Goal: Task Accomplishment & Management: Manage account settings

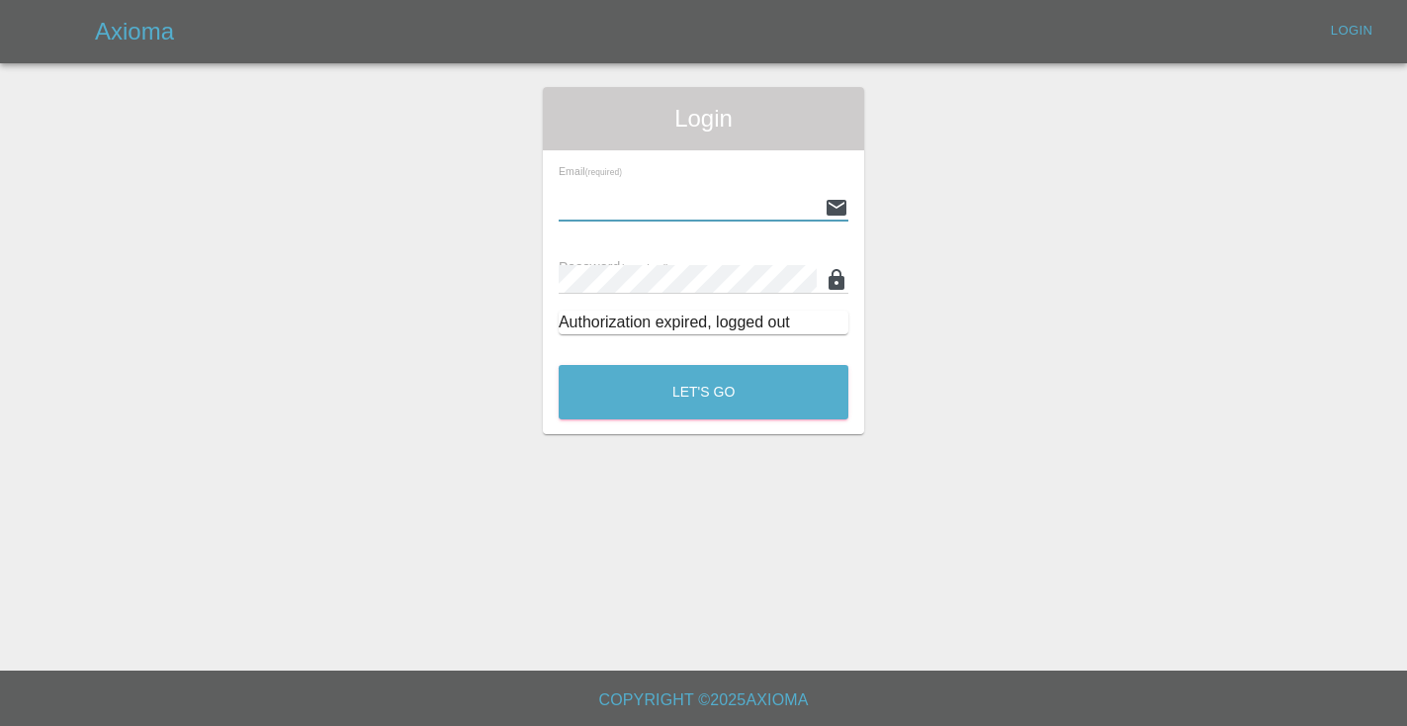
type input "[EMAIL_ADDRESS][DOMAIN_NAME]"
click at [703, 392] on button "Let's Go" at bounding box center [704, 392] width 290 height 54
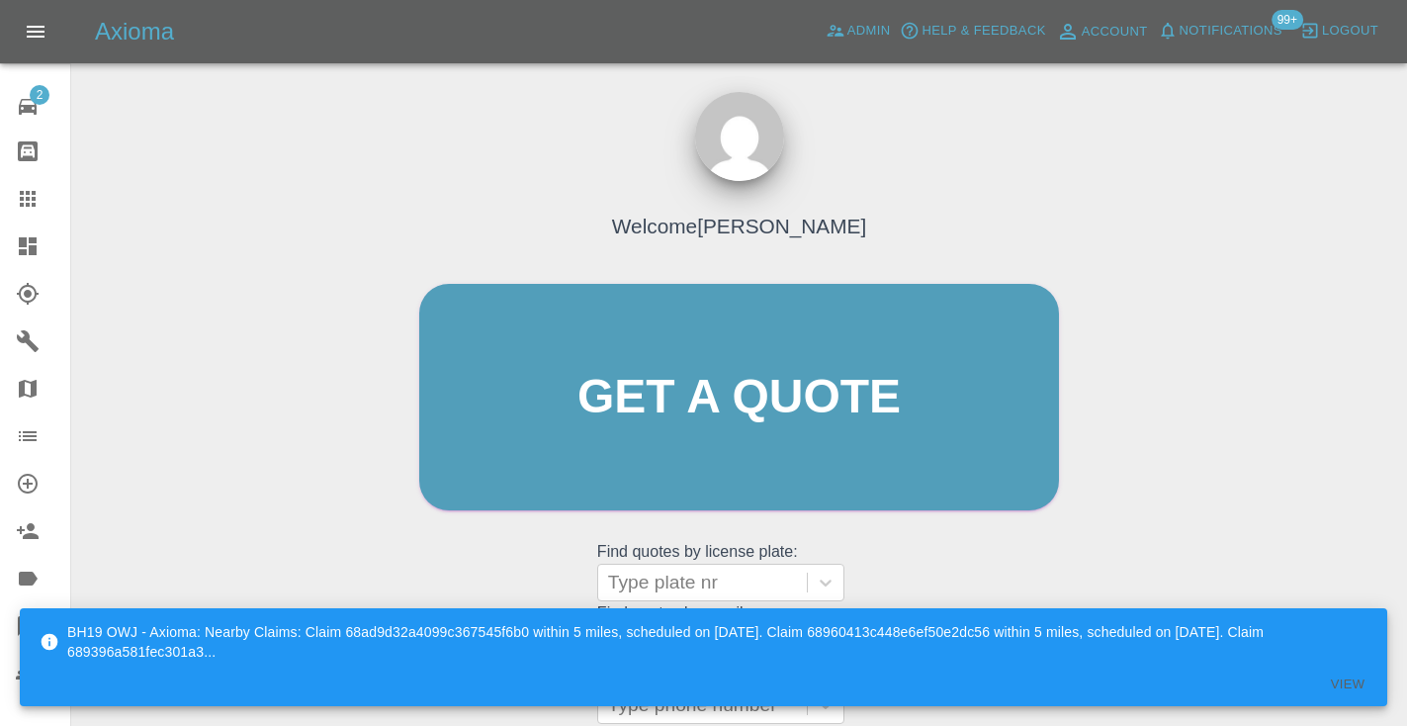
click at [1043, 608] on div "BH19 OWJ - Axioma: Nearby Claims: Claim 68ad9d32a4099c367545f6b0 within 5 miles…" at bounding box center [703, 657] width 1367 height 110
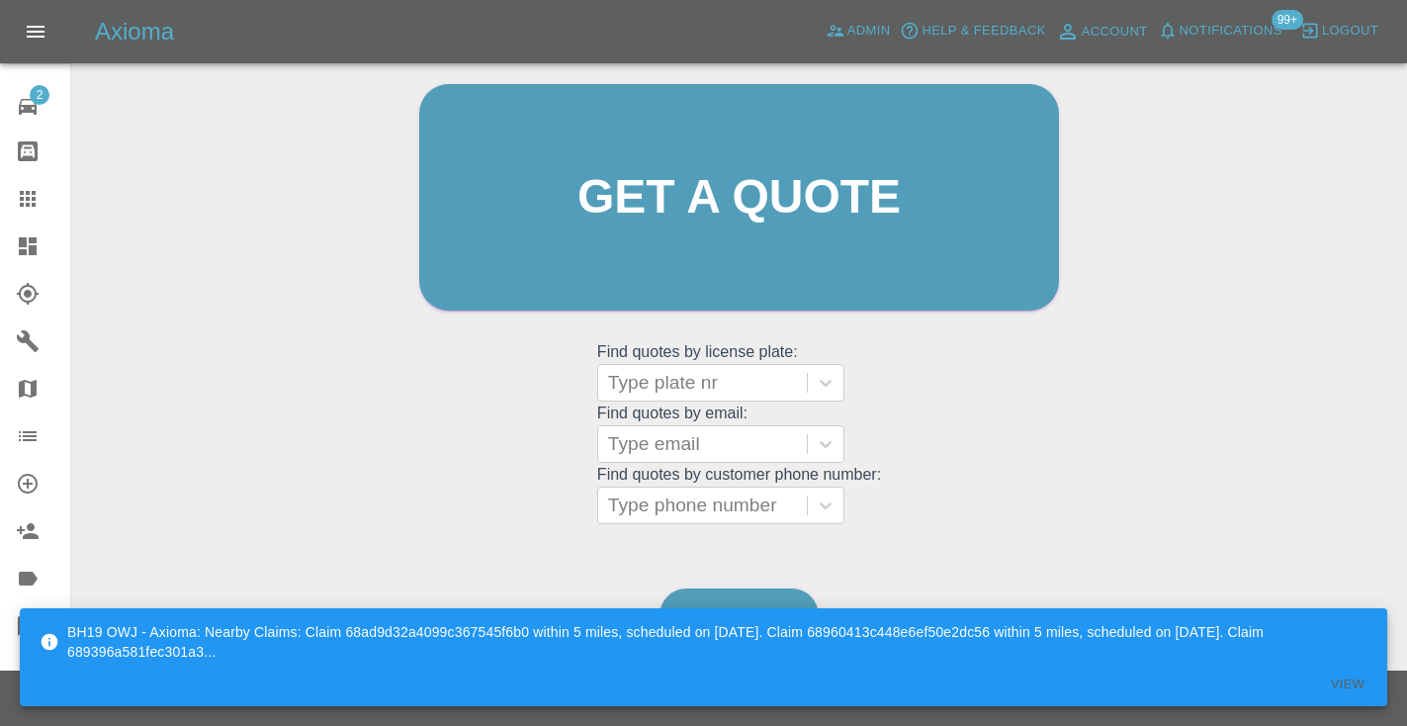
scroll to position [199, 0]
click at [721, 595] on link "Dashboard" at bounding box center [738, 616] width 159 height 54
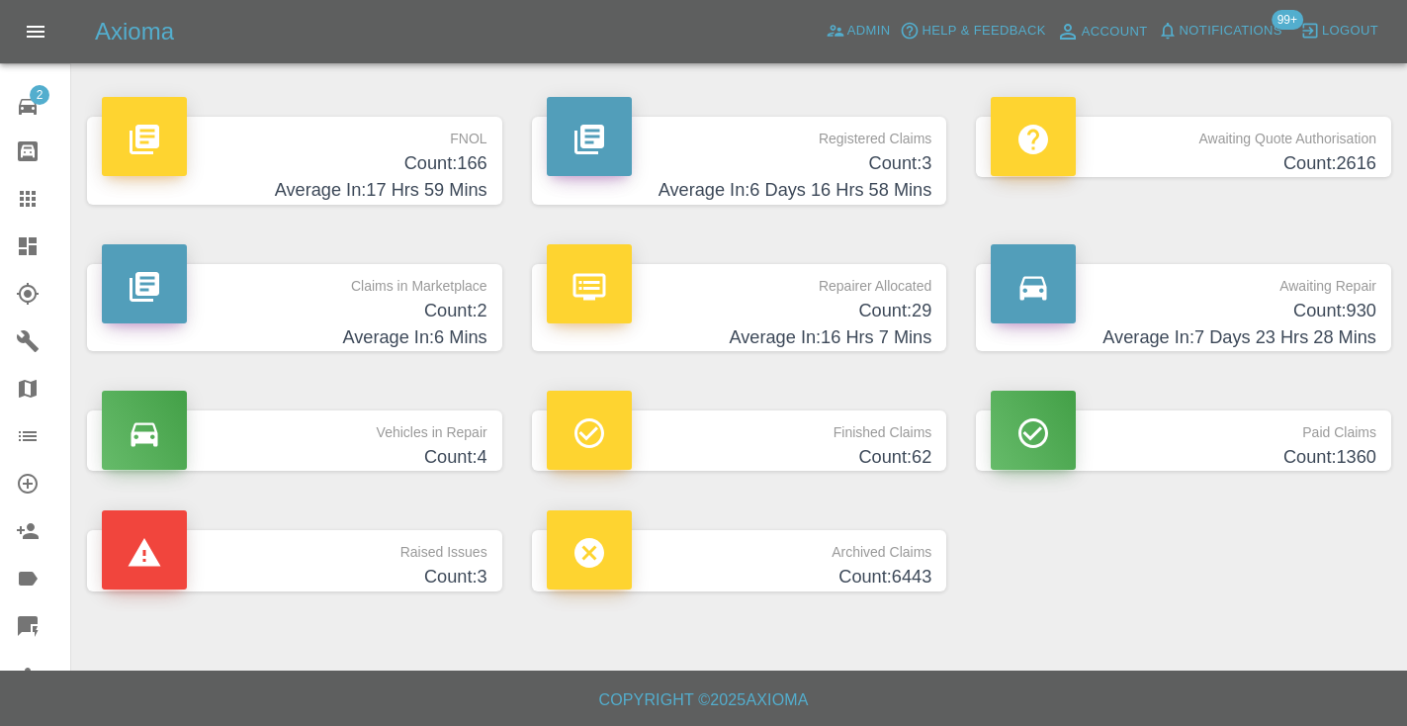
click at [1329, 296] on p "Awaiting Repair" at bounding box center [1184, 281] width 386 height 34
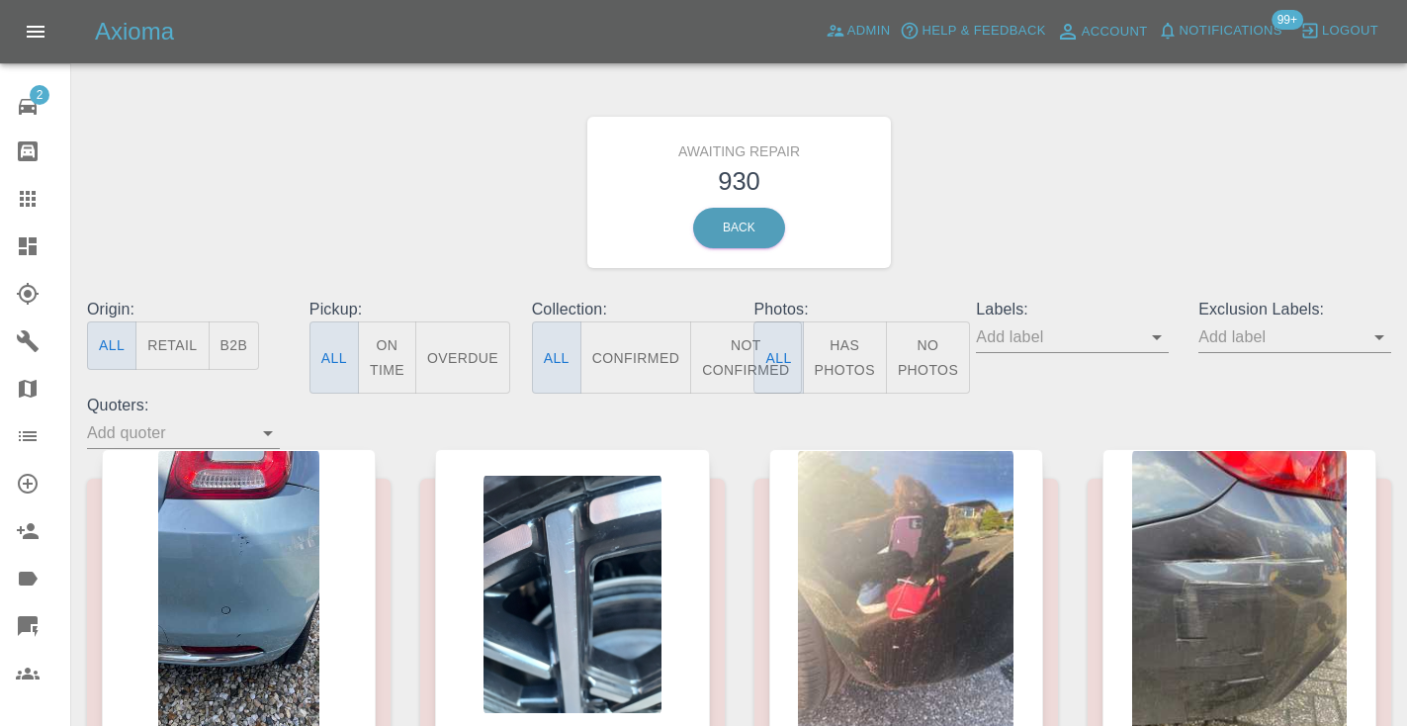
click at [719, 353] on button "Not Confirmed" at bounding box center [745, 357] width 111 height 72
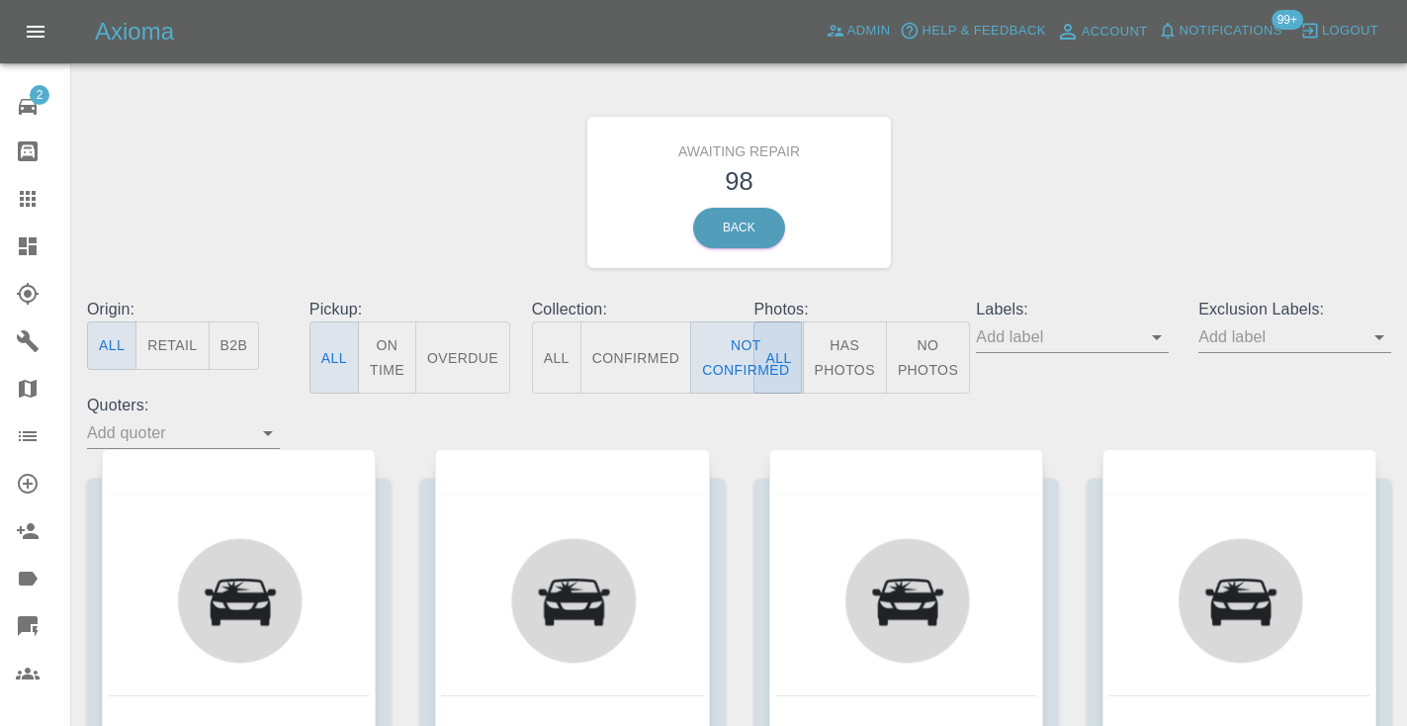
click at [1171, 111] on div "Awaiting Repair 98 Back" at bounding box center [739, 192] width 1334 height 211
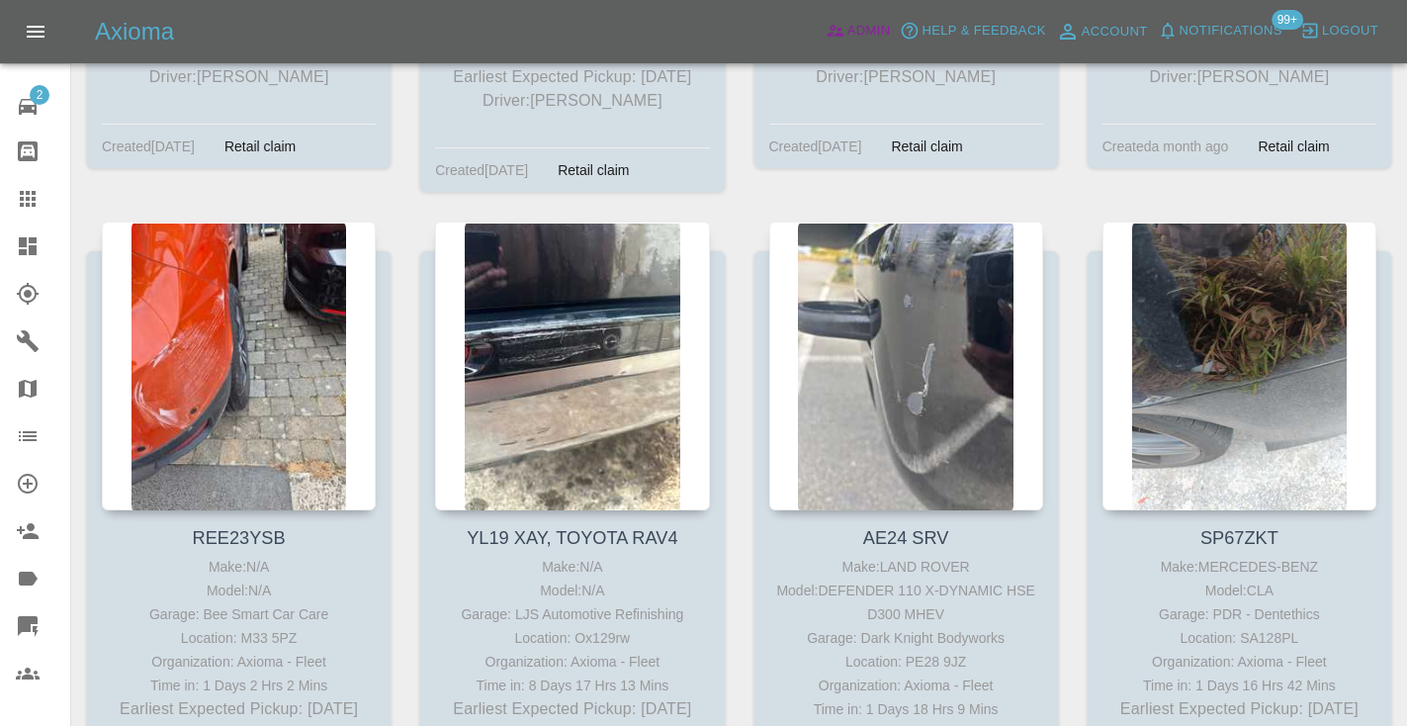
scroll to position [6175, 0]
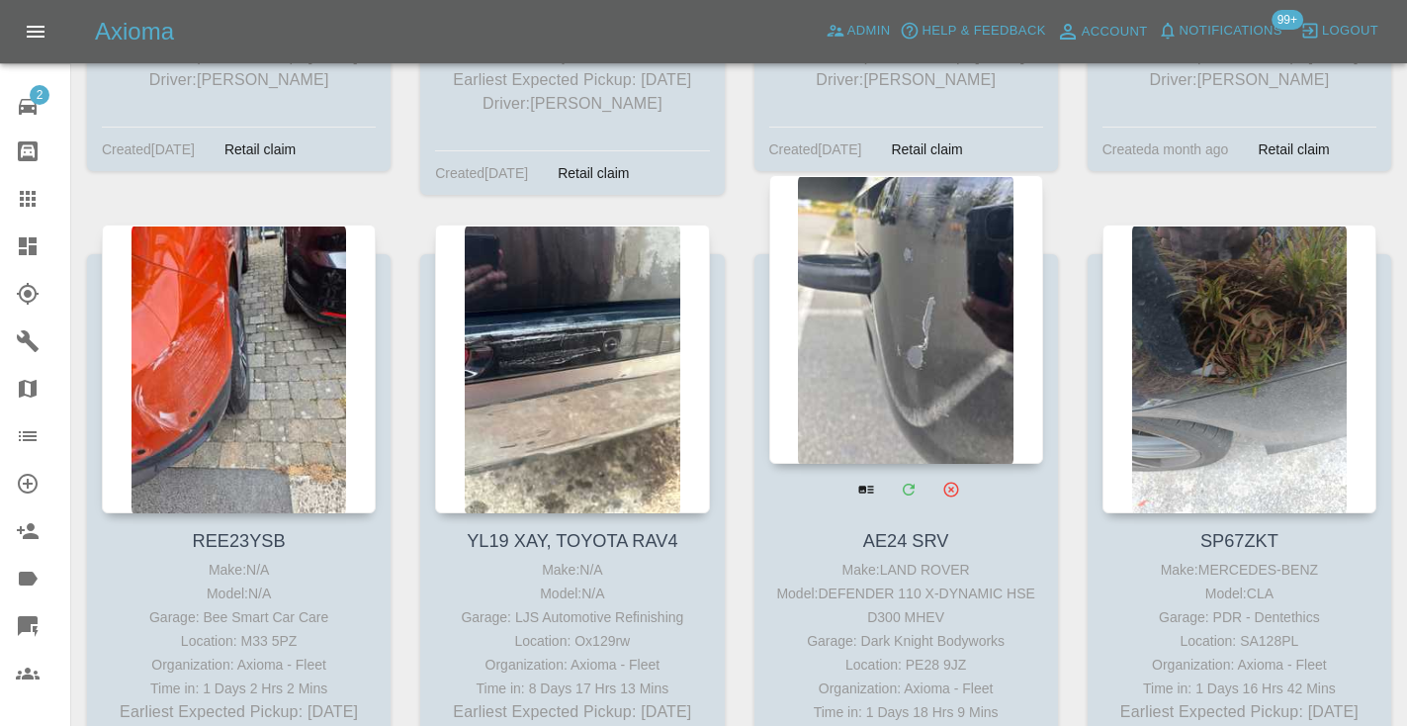
click at [904, 261] on div at bounding box center [906, 319] width 274 height 289
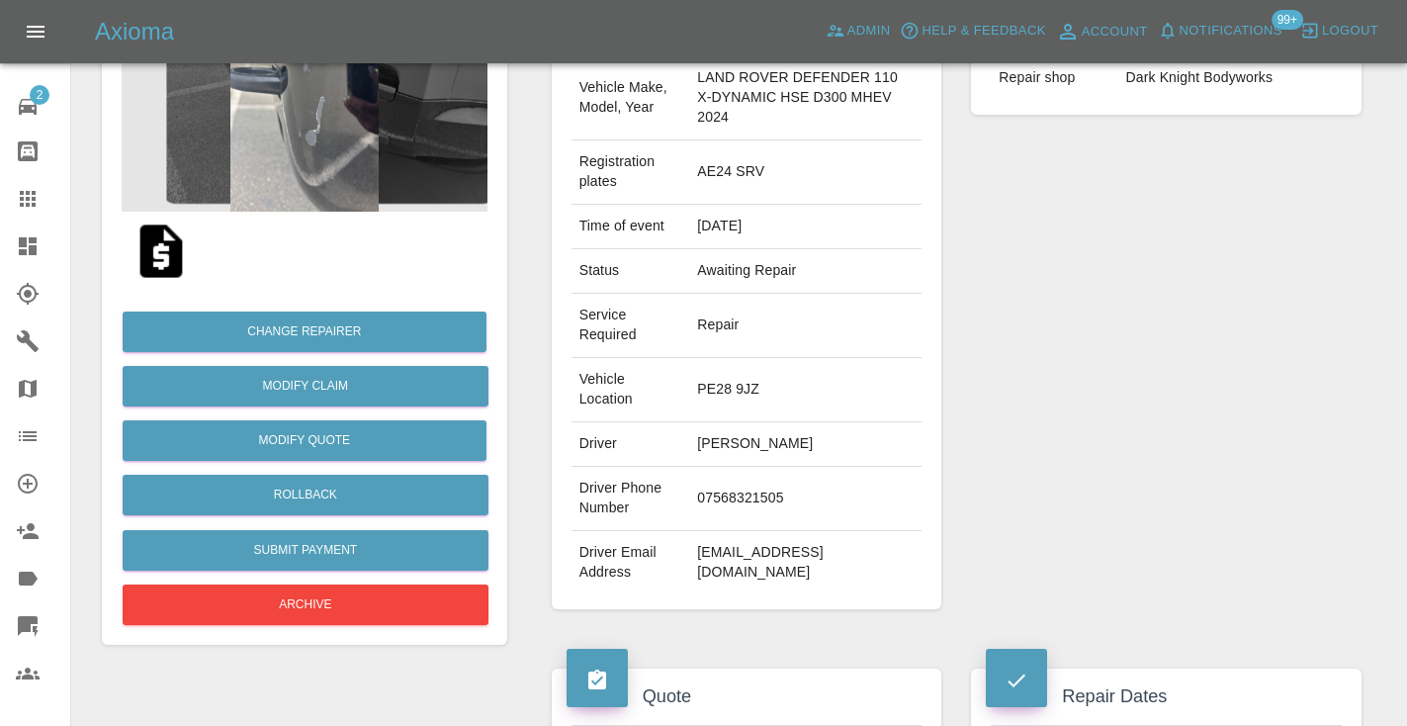
scroll to position [251, 0]
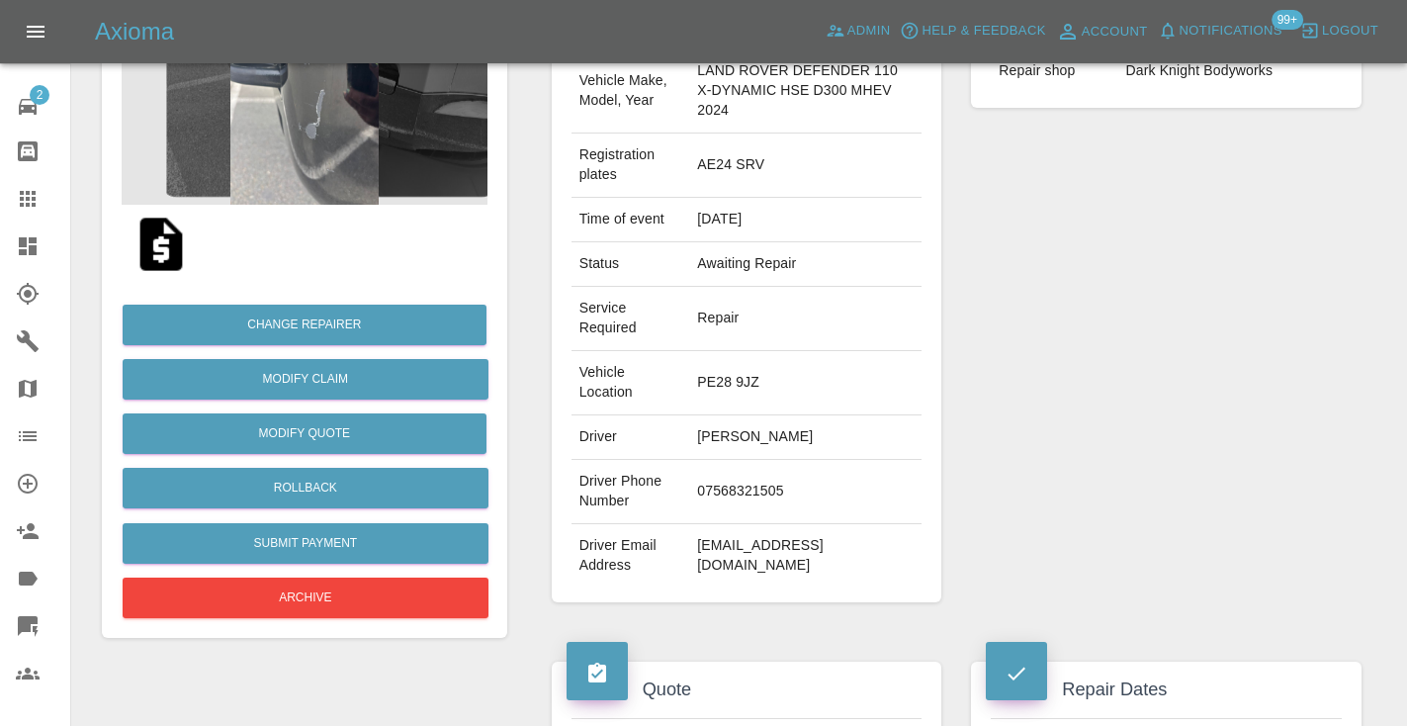
click at [705, 489] on td "07568321505" at bounding box center [805, 492] width 232 height 64
copy td "07568321505"
click at [1102, 351] on div "Repairer Repair shop Dark Knight Bodyworks" at bounding box center [1166, 296] width 420 height 669
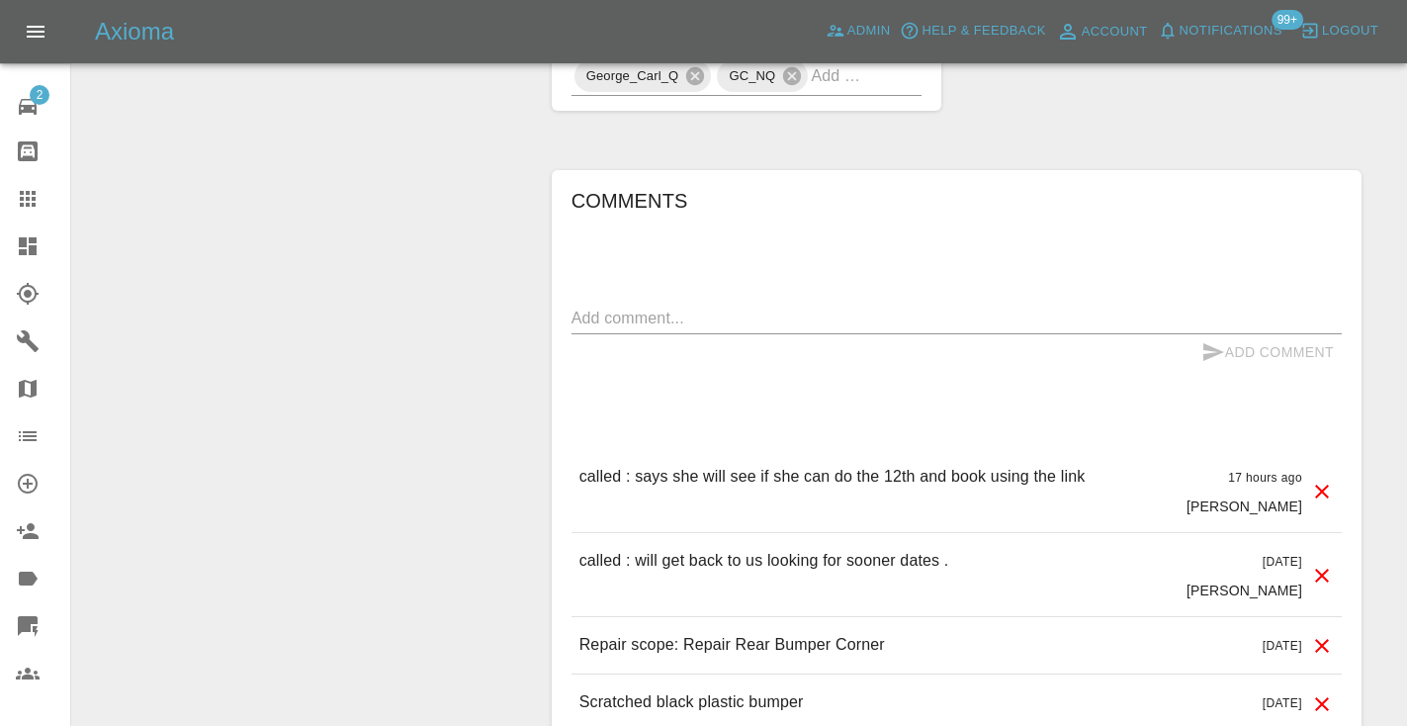
scroll to position [1678, 0]
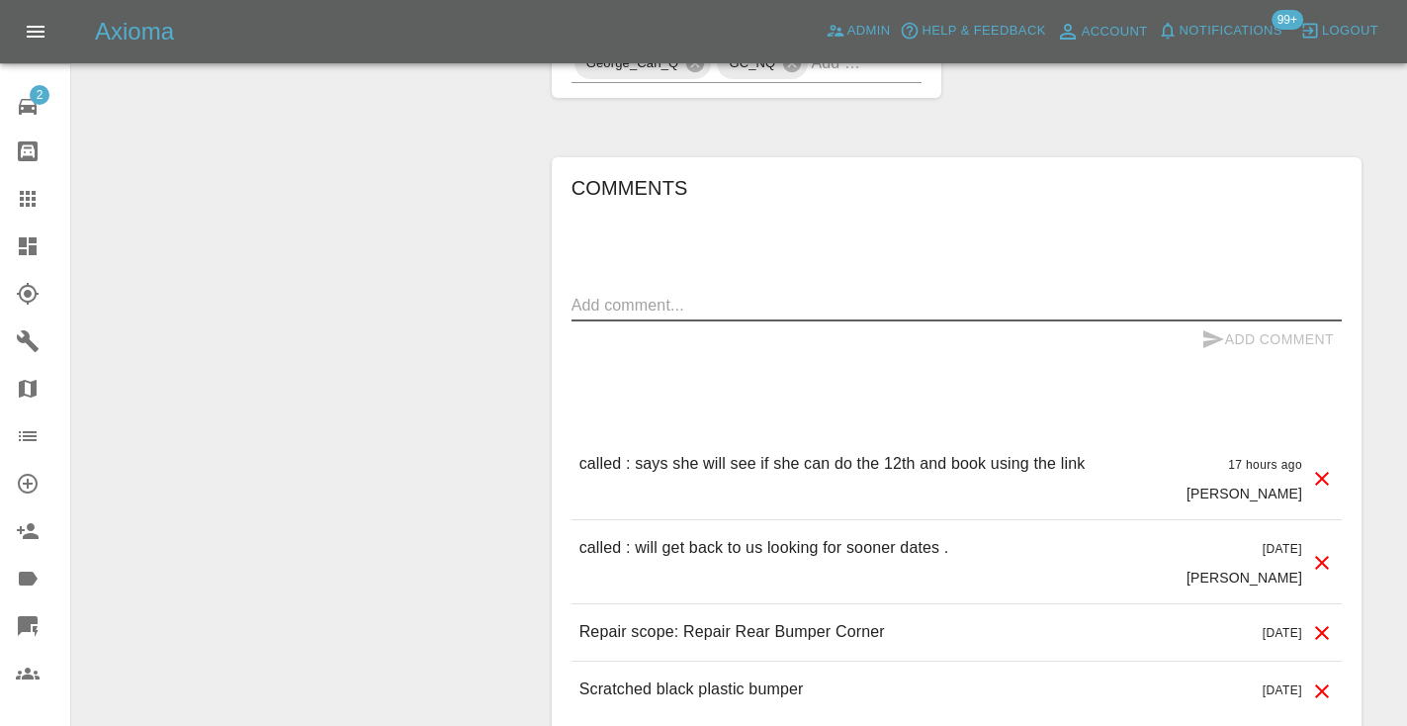
click at [639, 312] on textarea at bounding box center [956, 305] width 770 height 23
type textarea "called no answer"
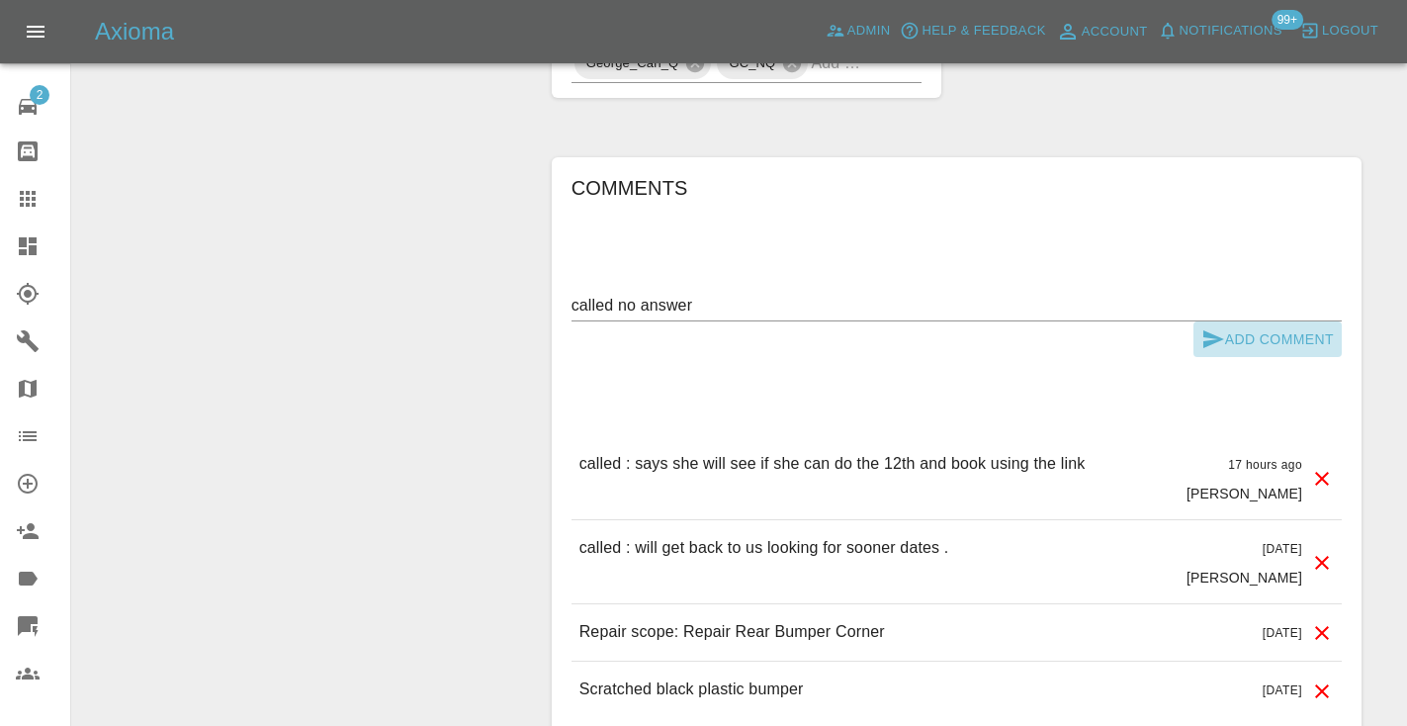
click at [1218, 328] on icon "submit" at bounding box center [1213, 339] width 24 height 24
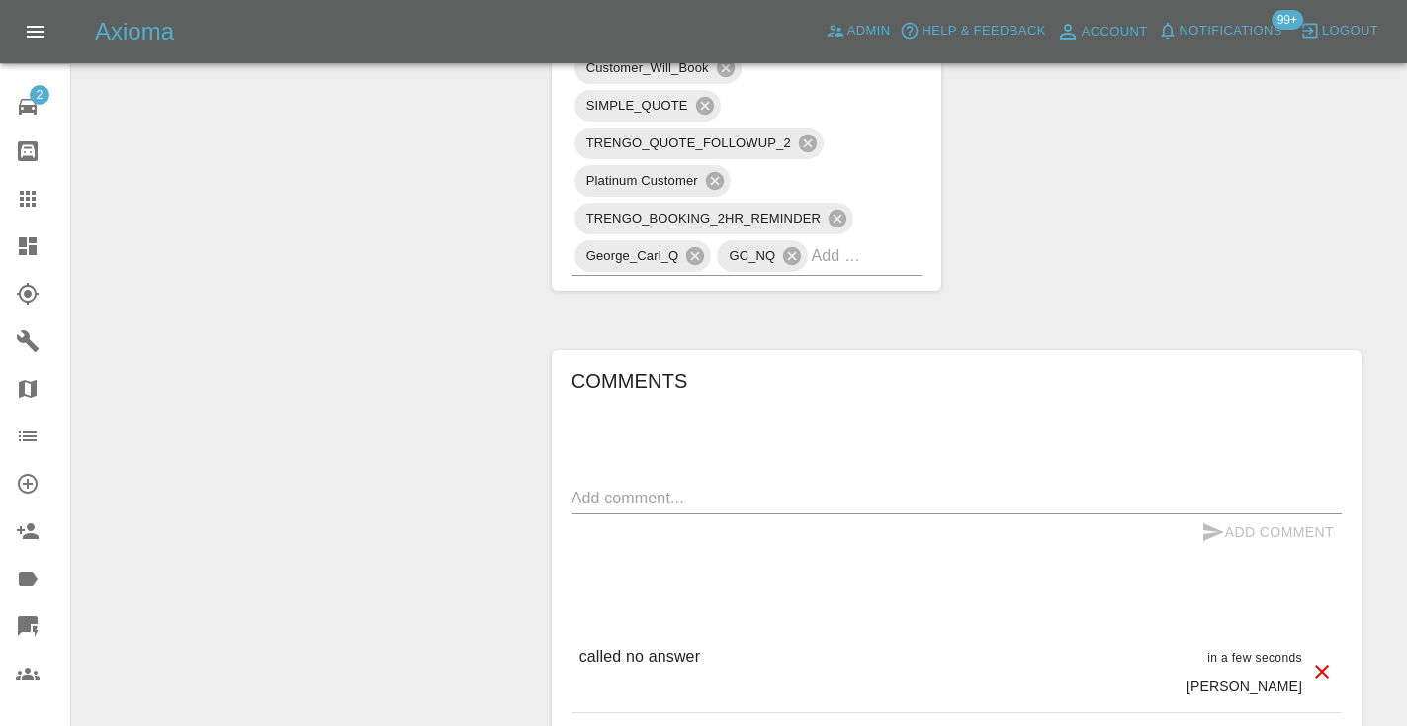
scroll to position [1452, 0]
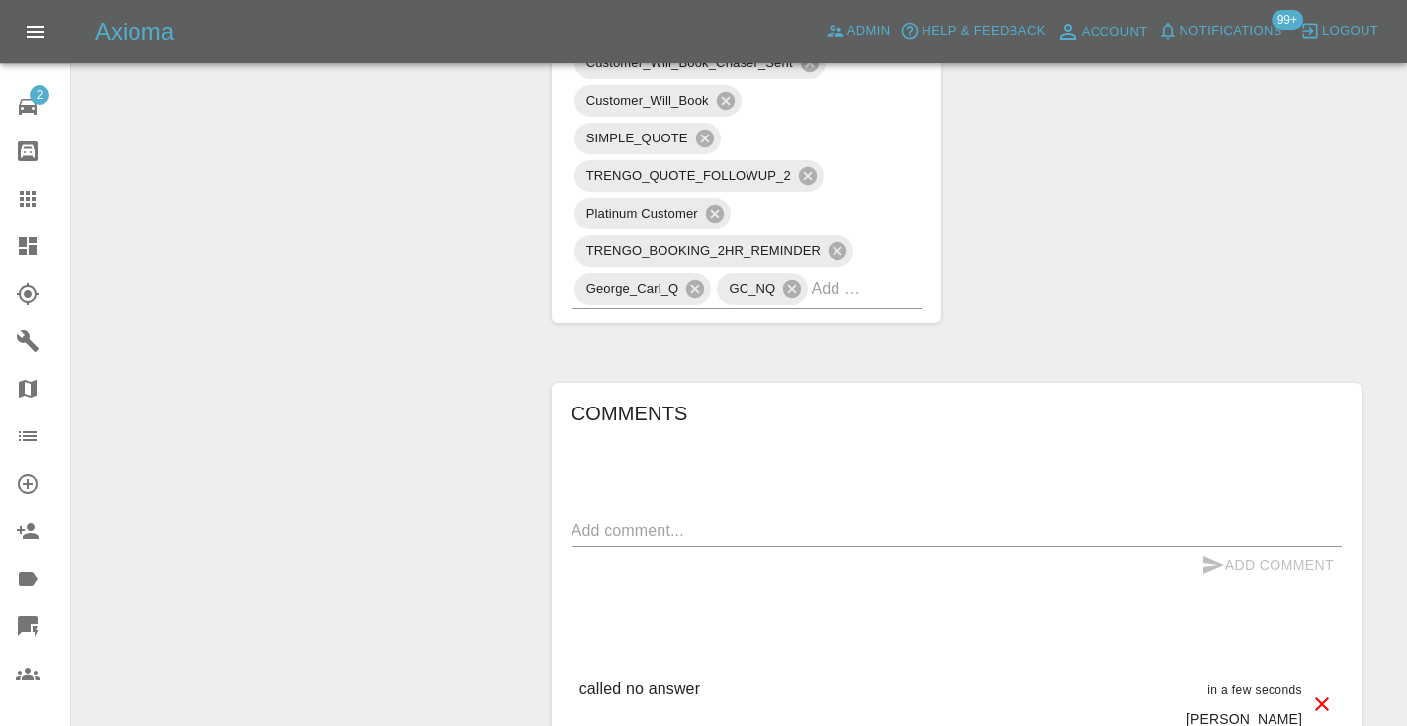
click at [47, 195] on div at bounding box center [43, 199] width 55 height 24
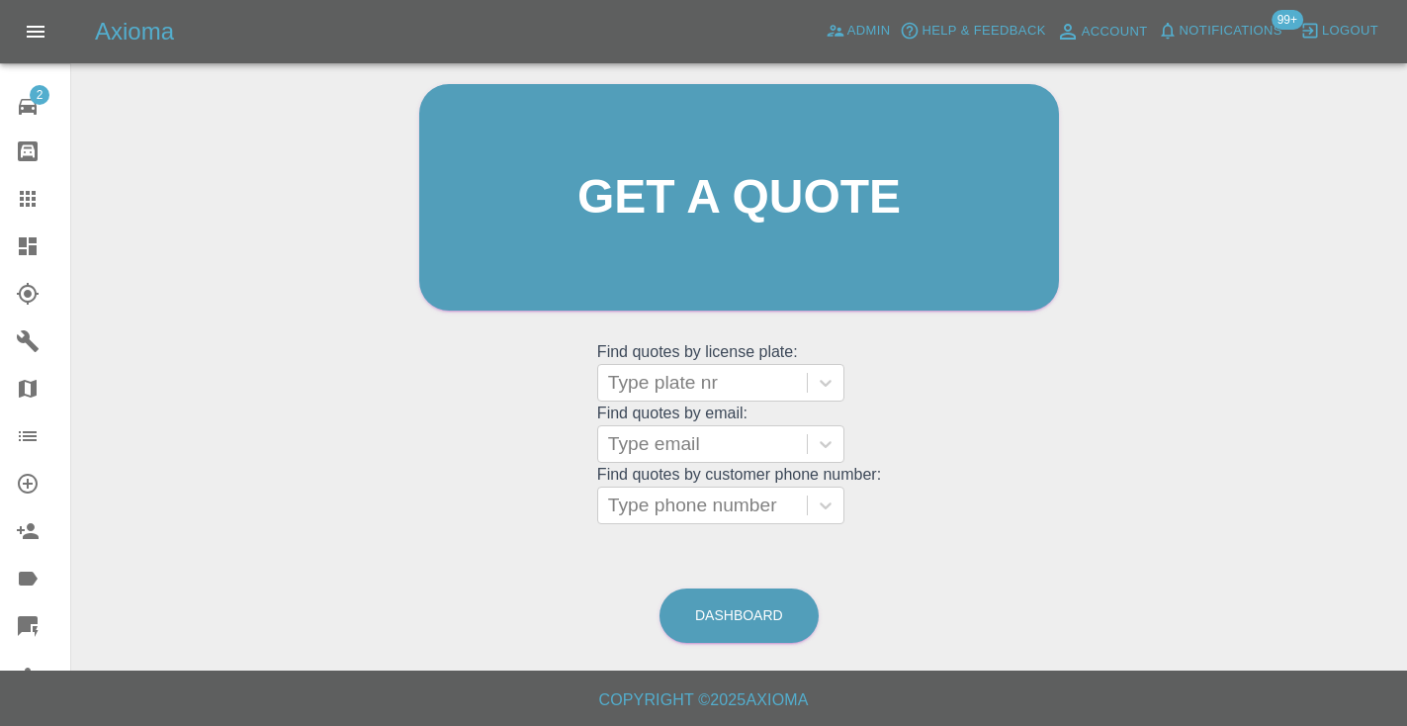
scroll to position [199, 0]
click at [735, 601] on link "Dashboard" at bounding box center [738, 616] width 159 height 54
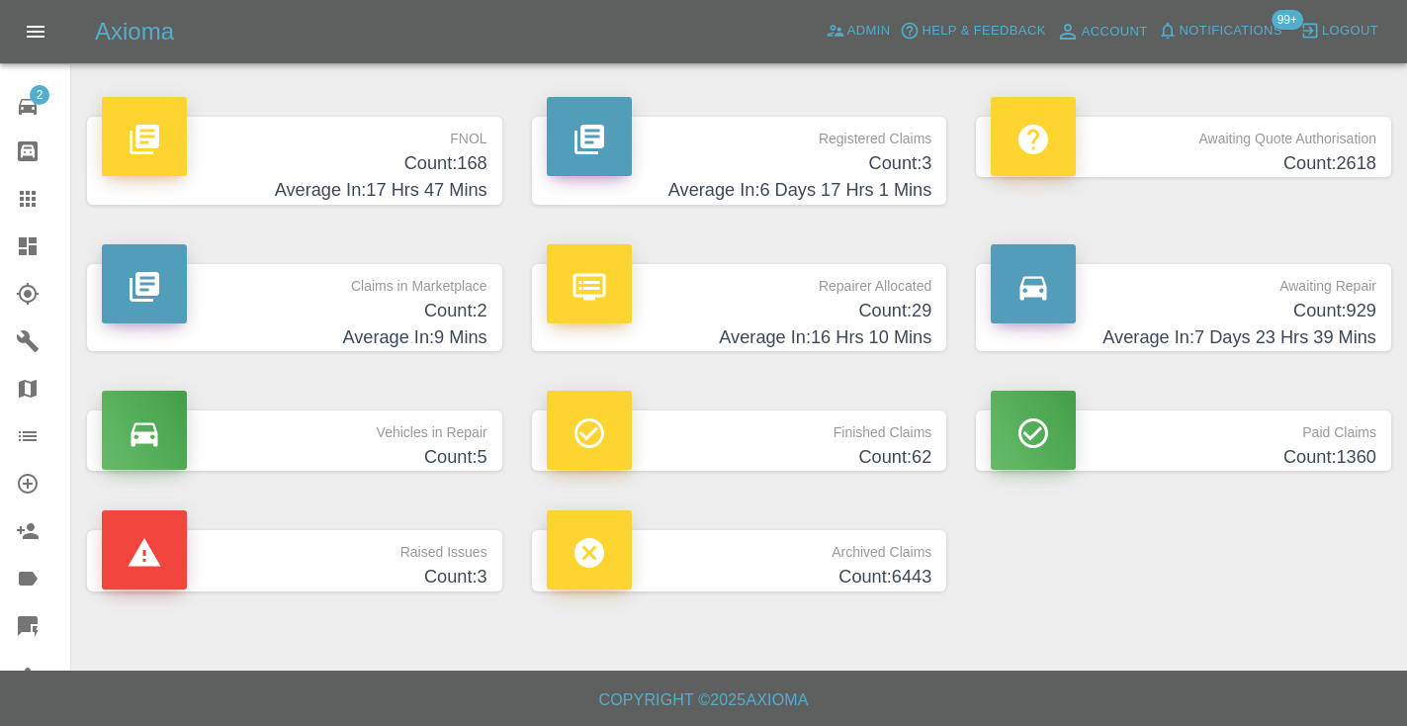
click at [1330, 287] on p "Awaiting Repair" at bounding box center [1184, 281] width 386 height 34
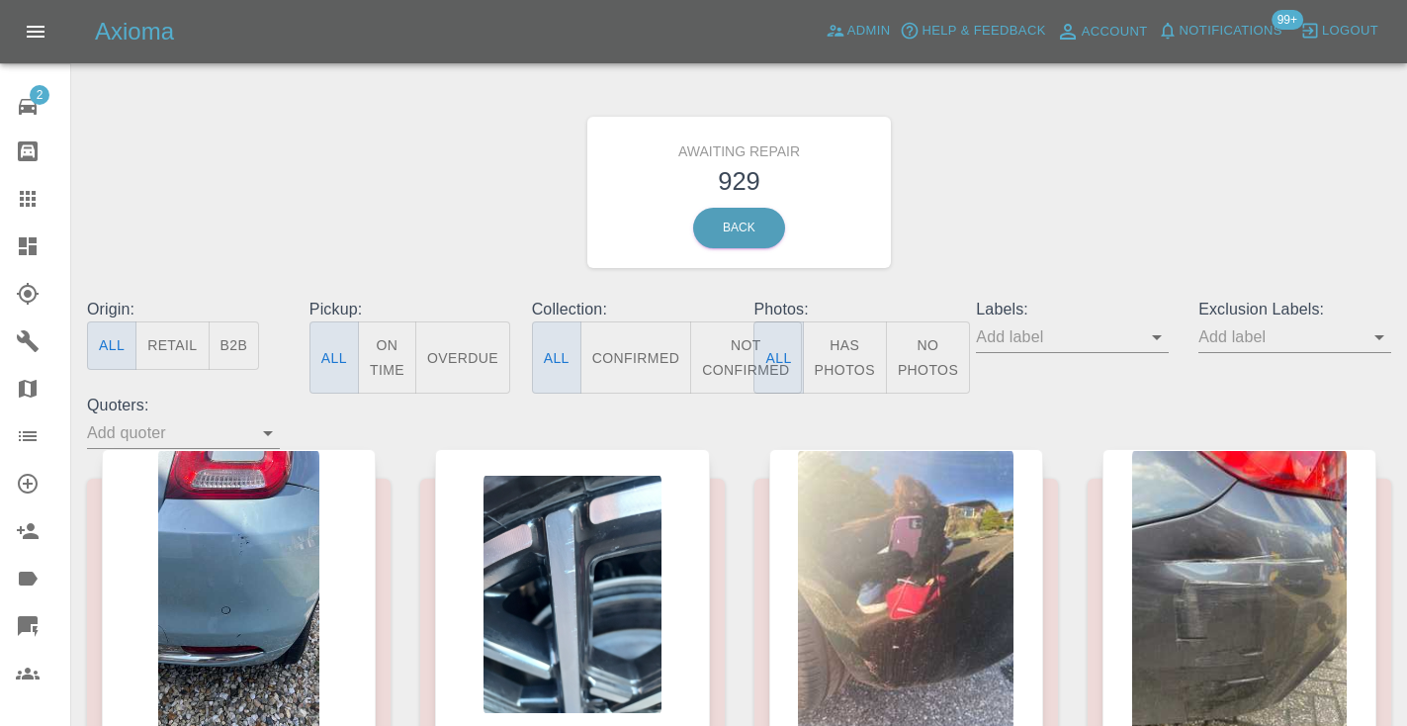
click at [734, 366] on button "Not Confirmed" at bounding box center [745, 357] width 111 height 72
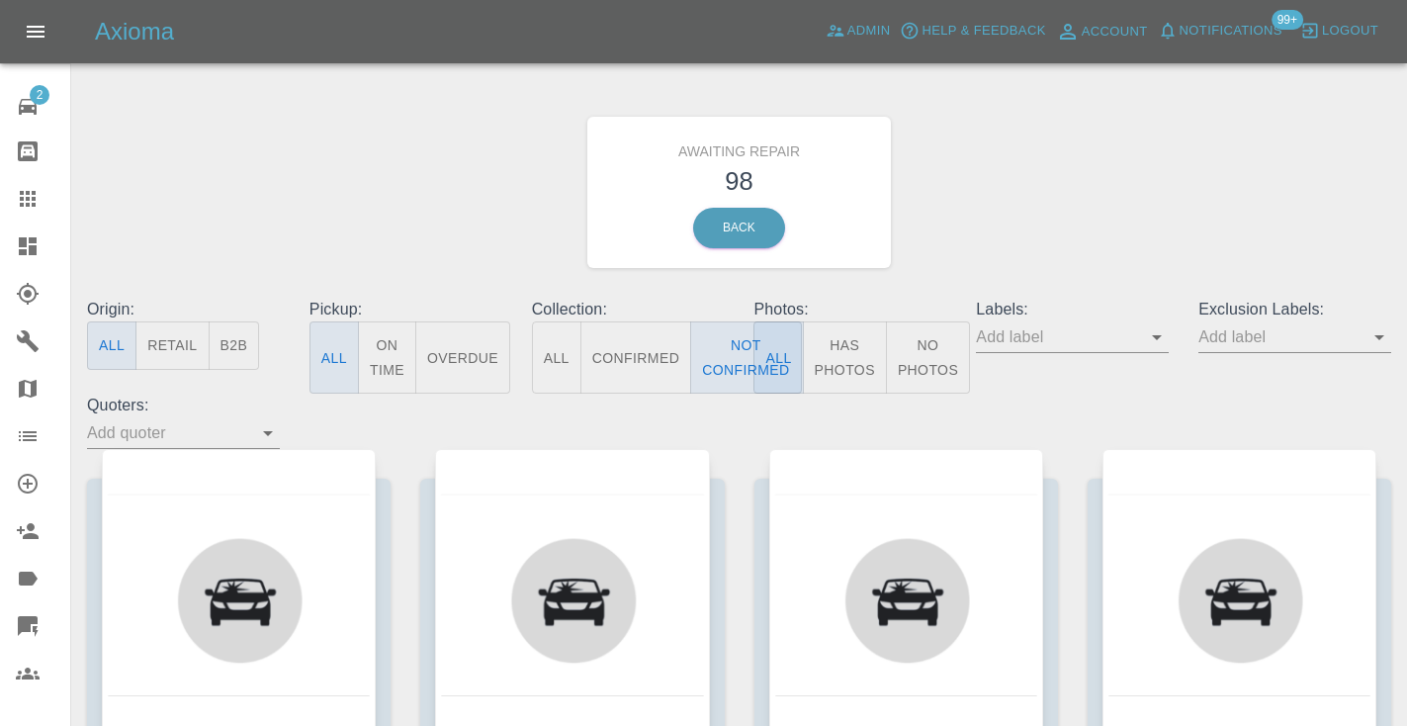
click at [1155, 189] on div "Awaiting Repair 98 Back" at bounding box center [739, 192] width 1334 height 211
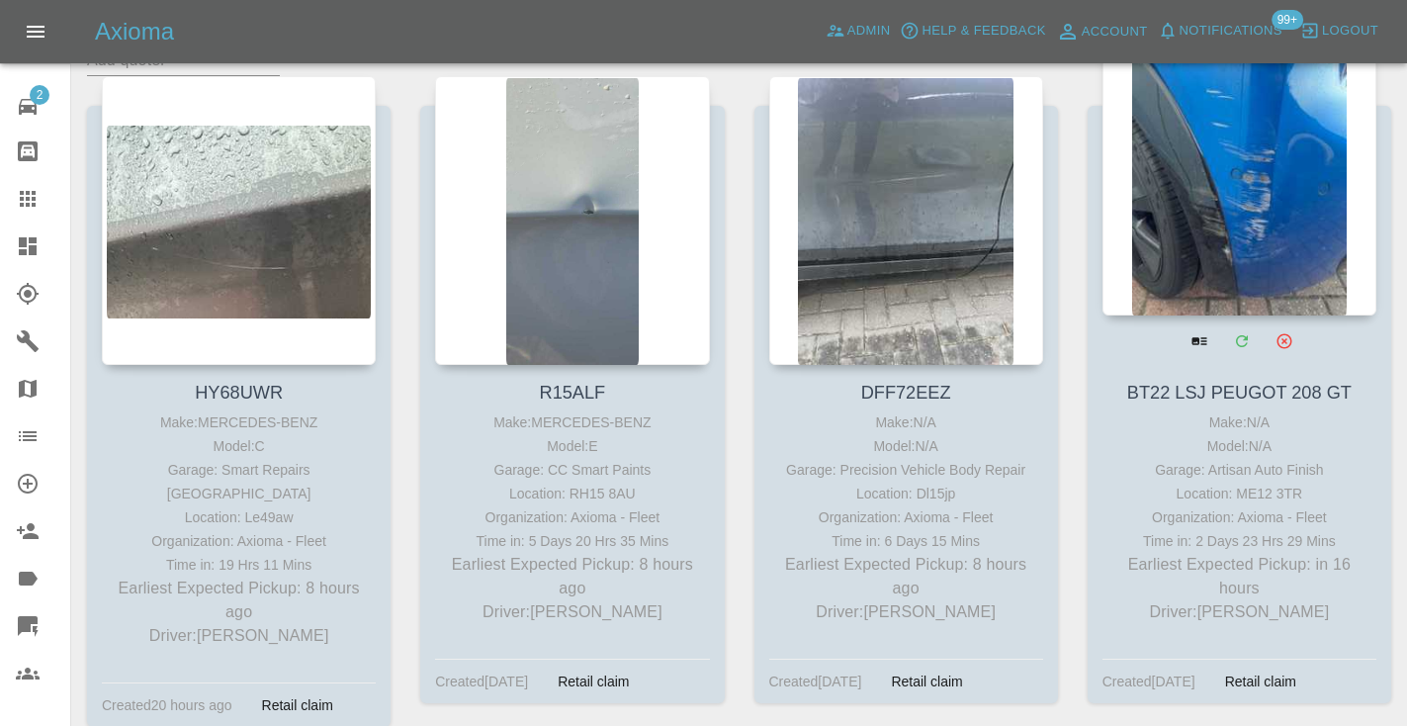
scroll to position [382, 0]
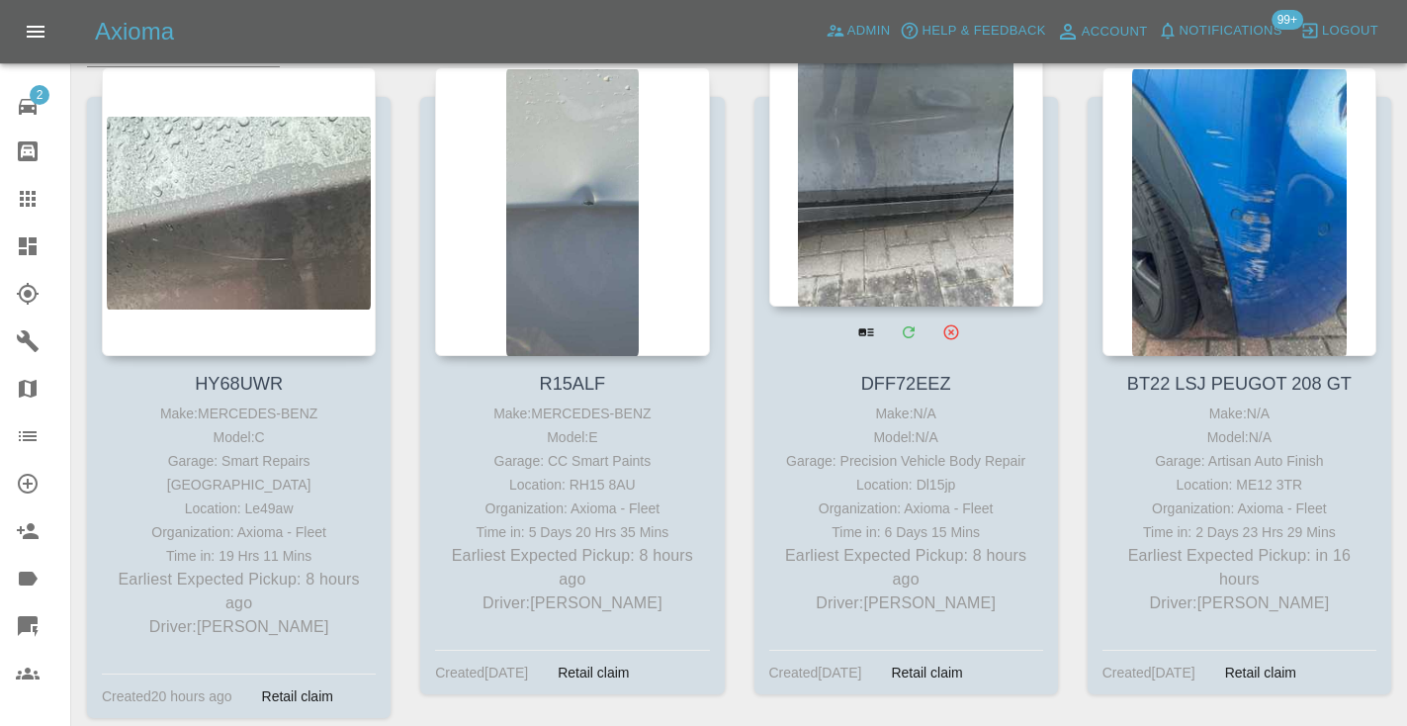
click at [906, 220] on div at bounding box center [906, 162] width 274 height 289
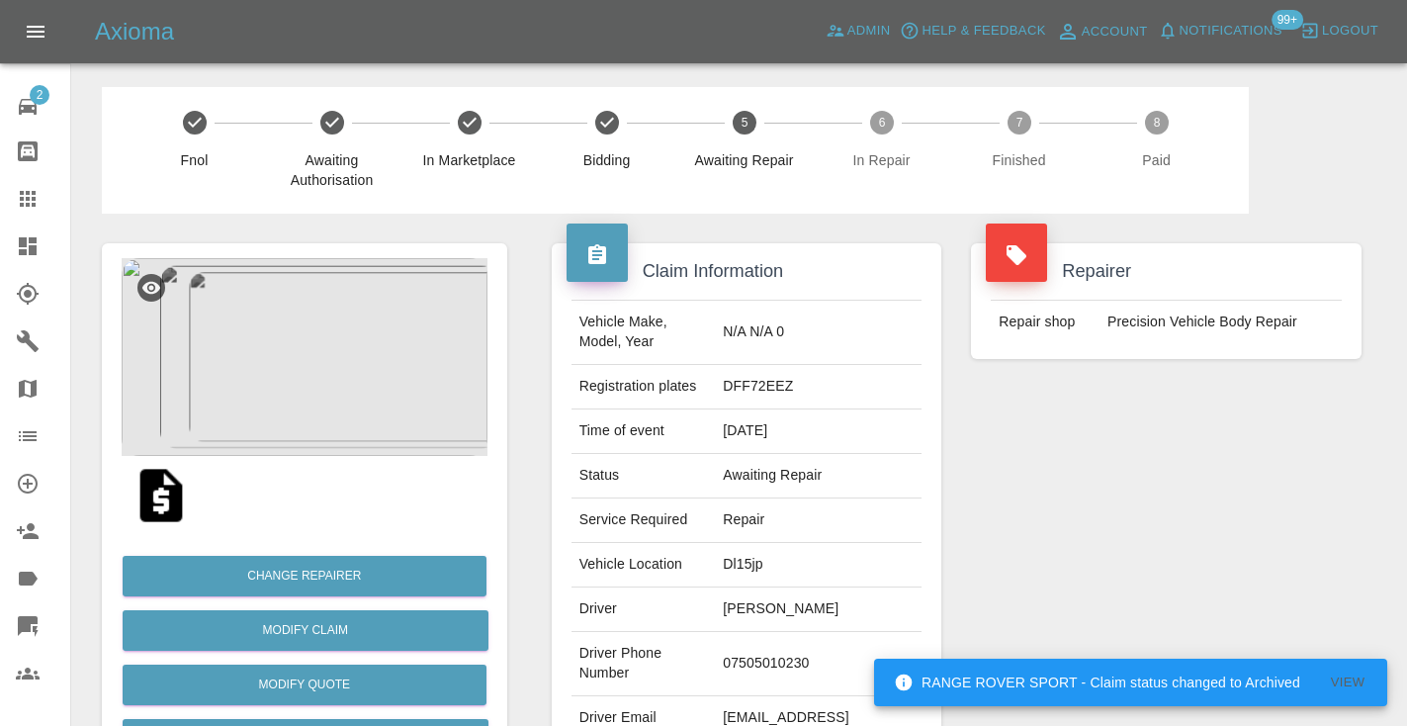
click at [798, 646] on td "07505010230" at bounding box center [818, 664] width 207 height 64
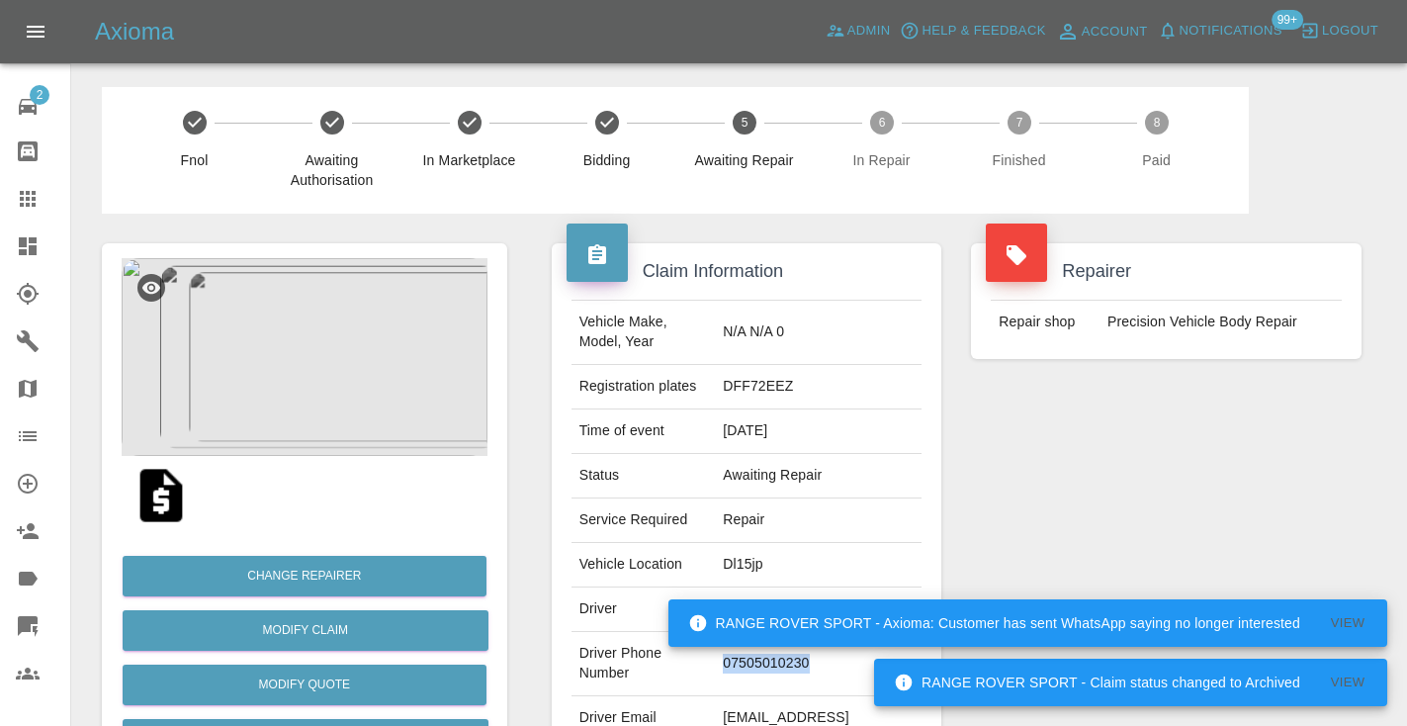
copy td "07505010230"
click at [1068, 492] on div "Repairer Repair shop Precision Vehicle Body Repair" at bounding box center [1166, 509] width 420 height 590
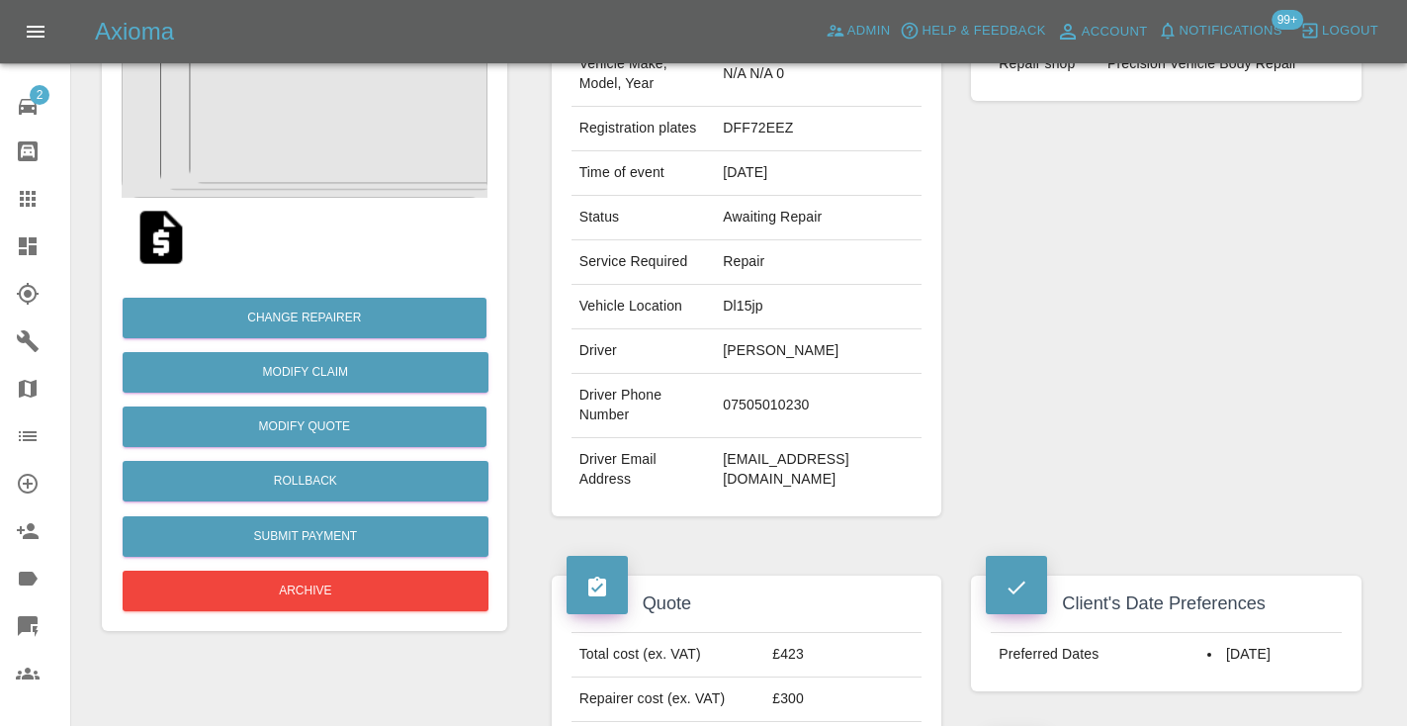
scroll to position [206, 0]
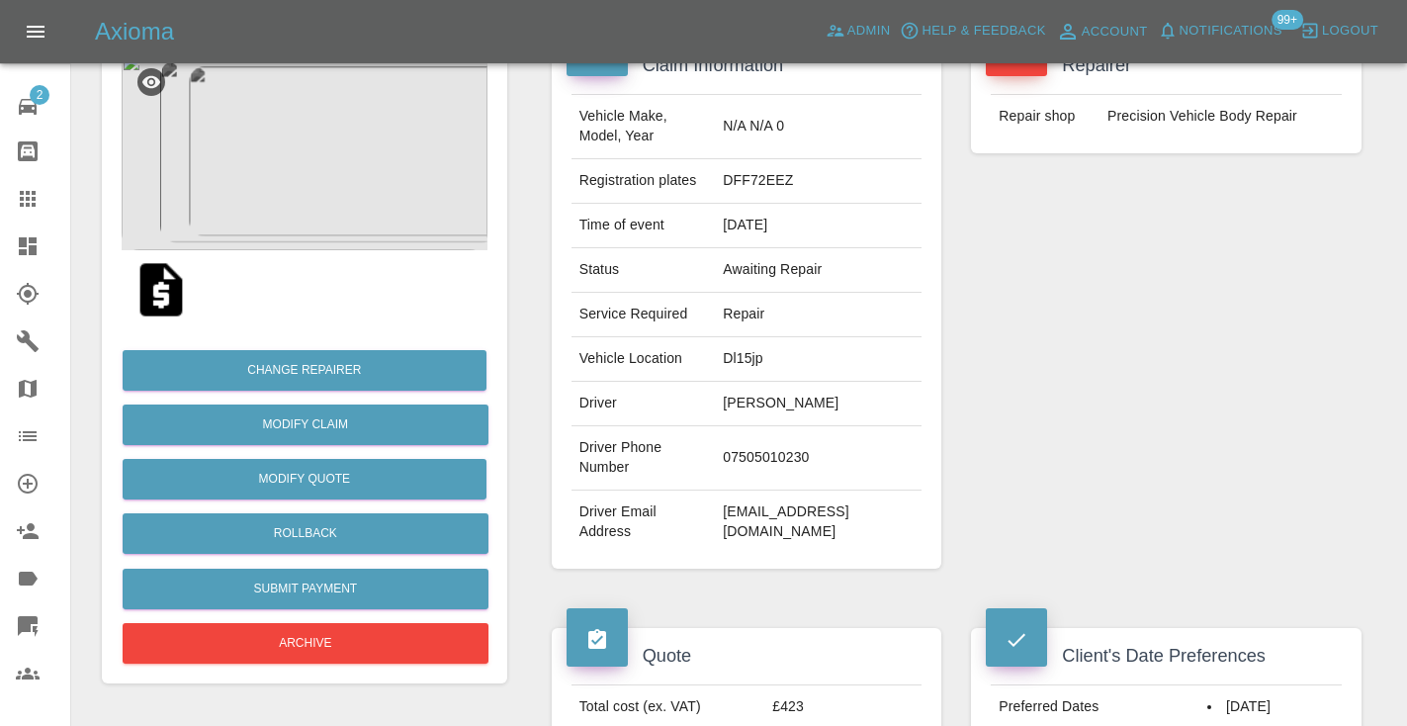
click at [797, 450] on td "07505010230" at bounding box center [818, 458] width 207 height 64
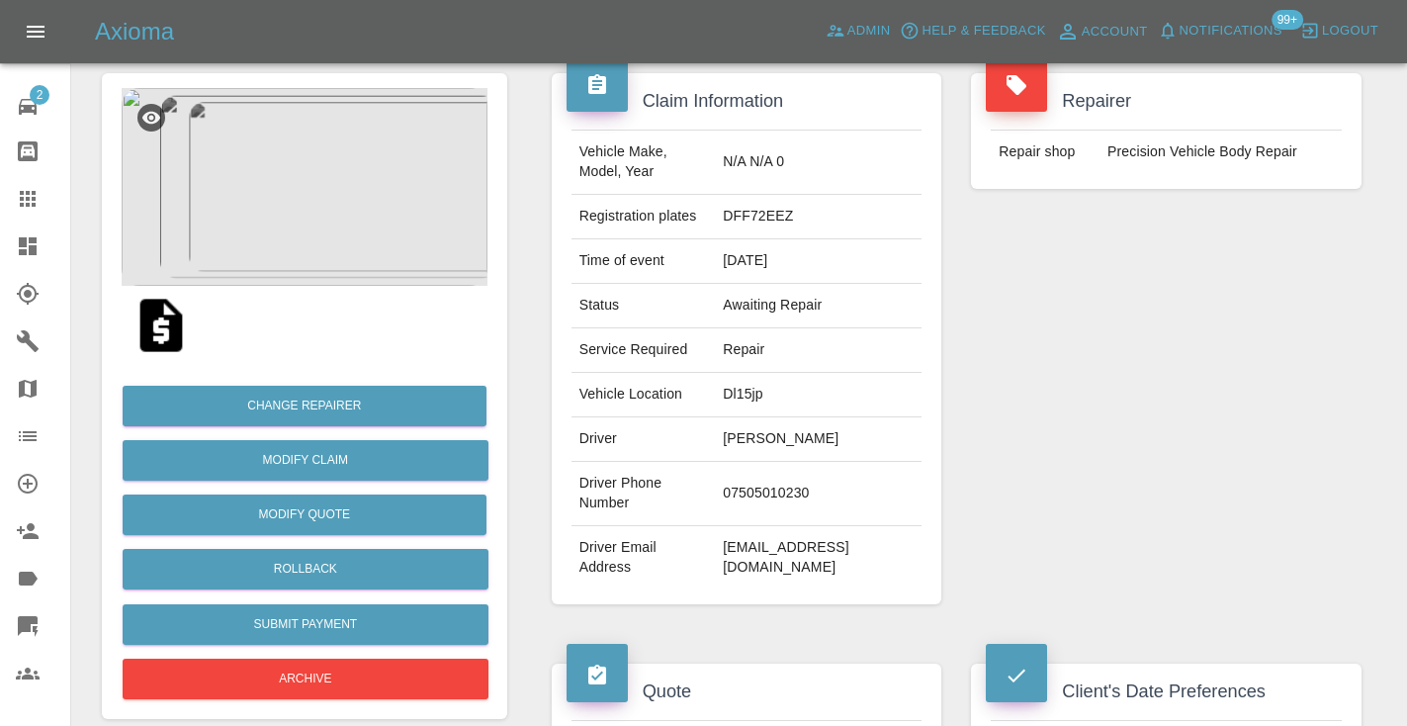
scroll to position [167, 0]
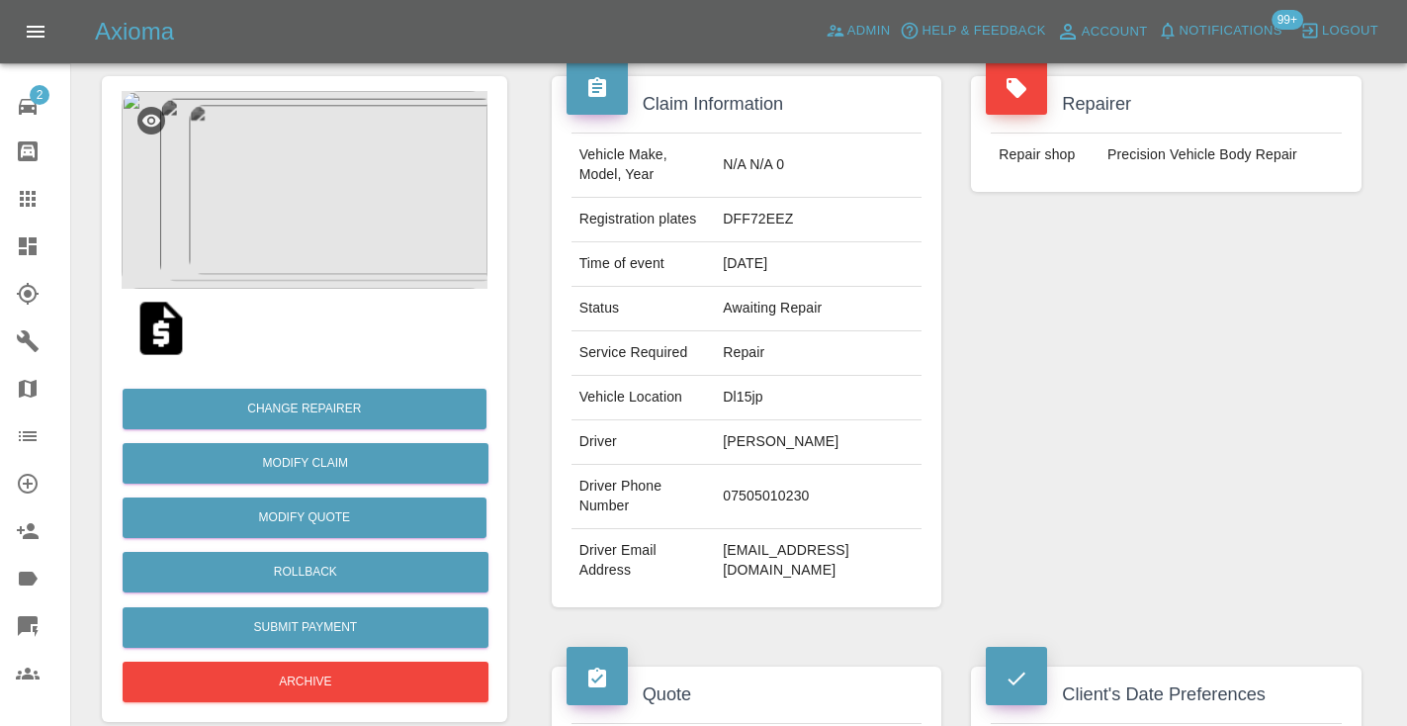
click at [787, 483] on td "07505010230" at bounding box center [818, 497] width 207 height 64
copy td "07505010230"
click at [1182, 383] on div "Repairer Repair shop Precision Vehicle Body Repair" at bounding box center [1166, 341] width 420 height 590
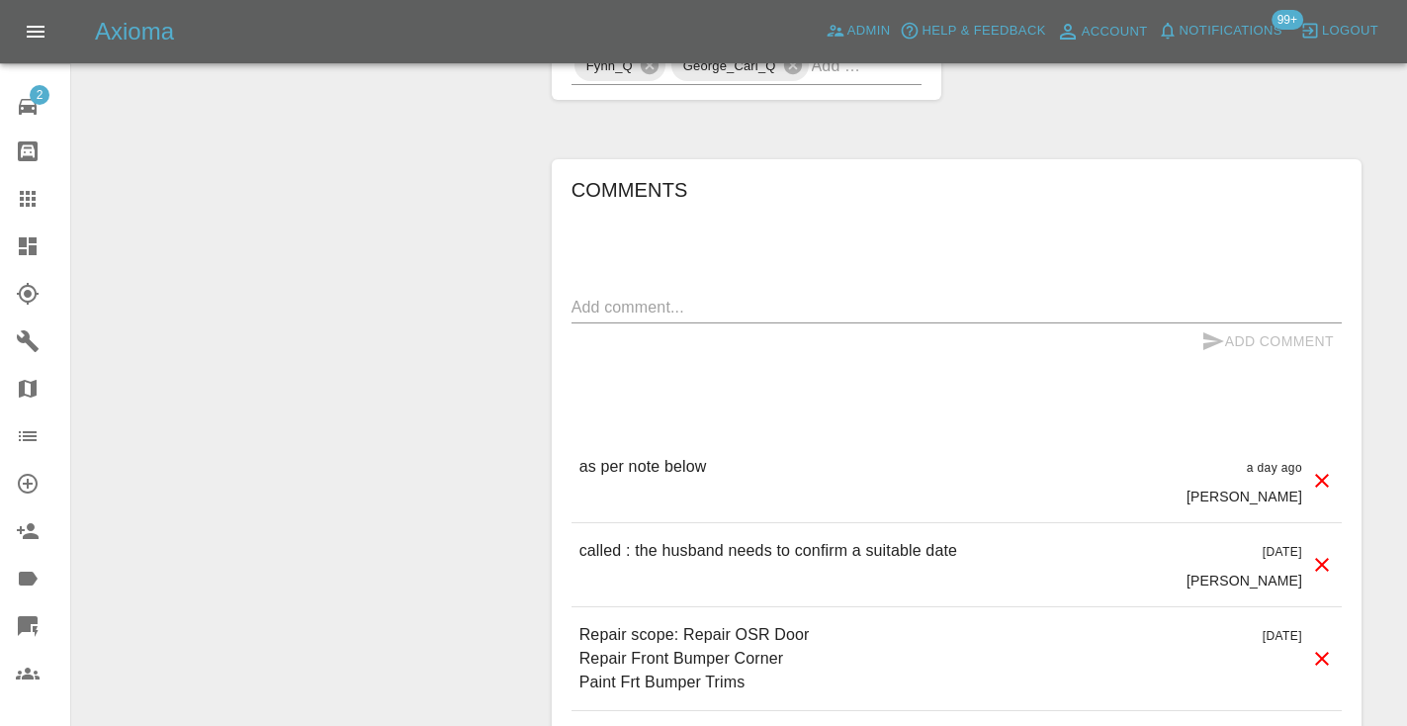
scroll to position [1675, 0]
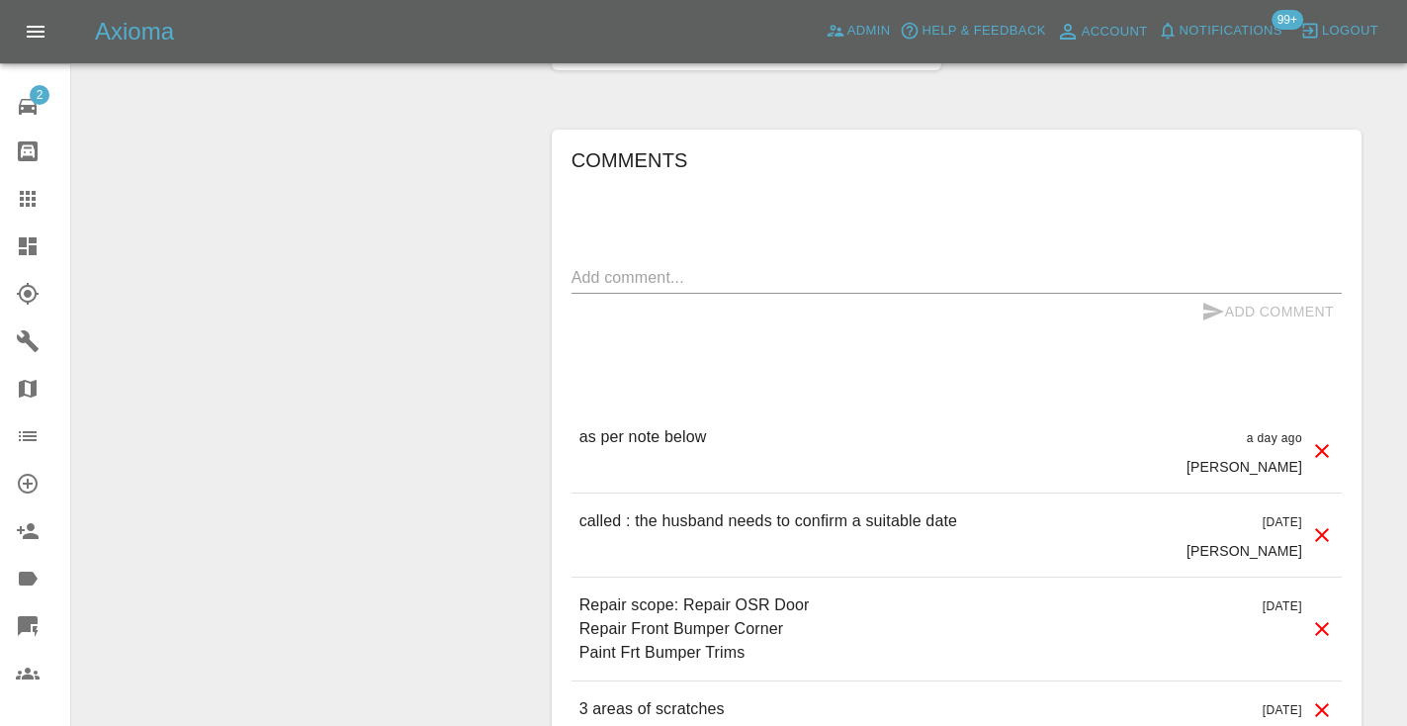
click at [627, 266] on textarea at bounding box center [956, 277] width 770 height 23
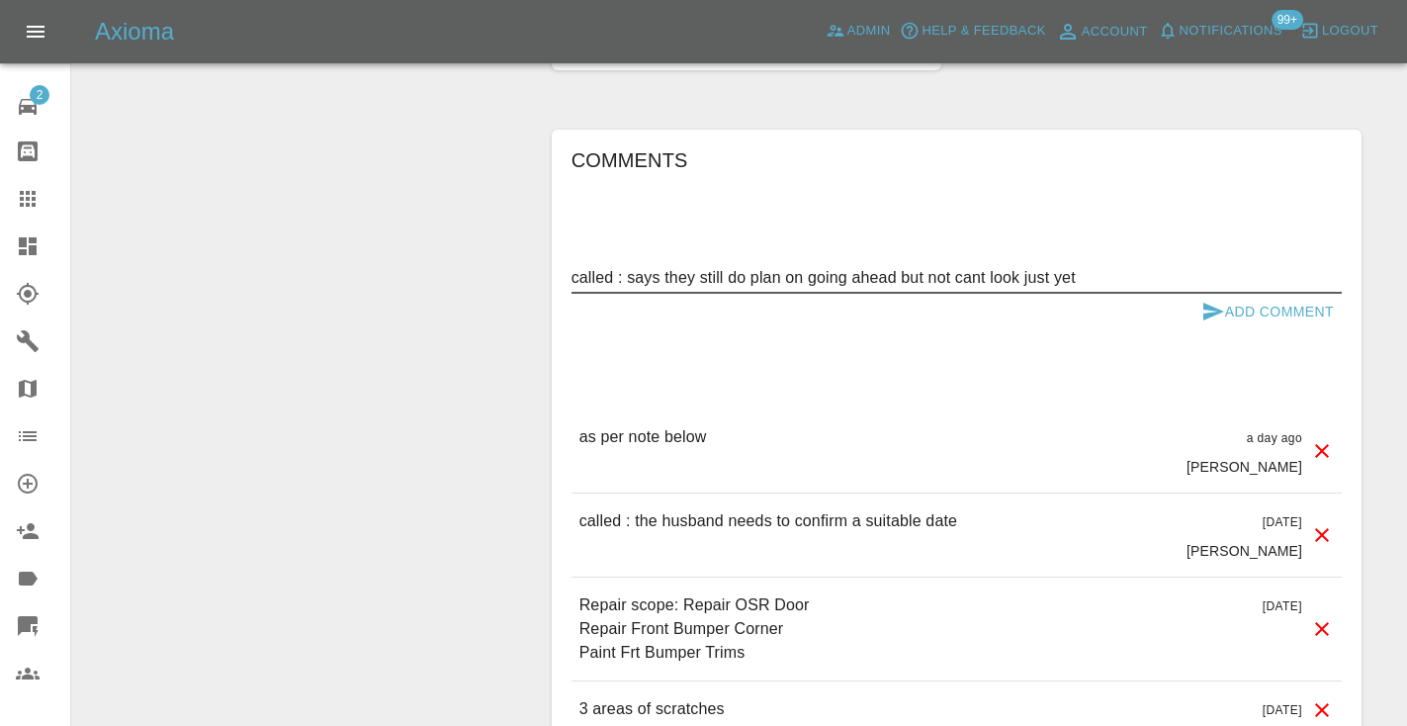
type textarea "called : says they still do plan on going ahead but not cant look just yet"
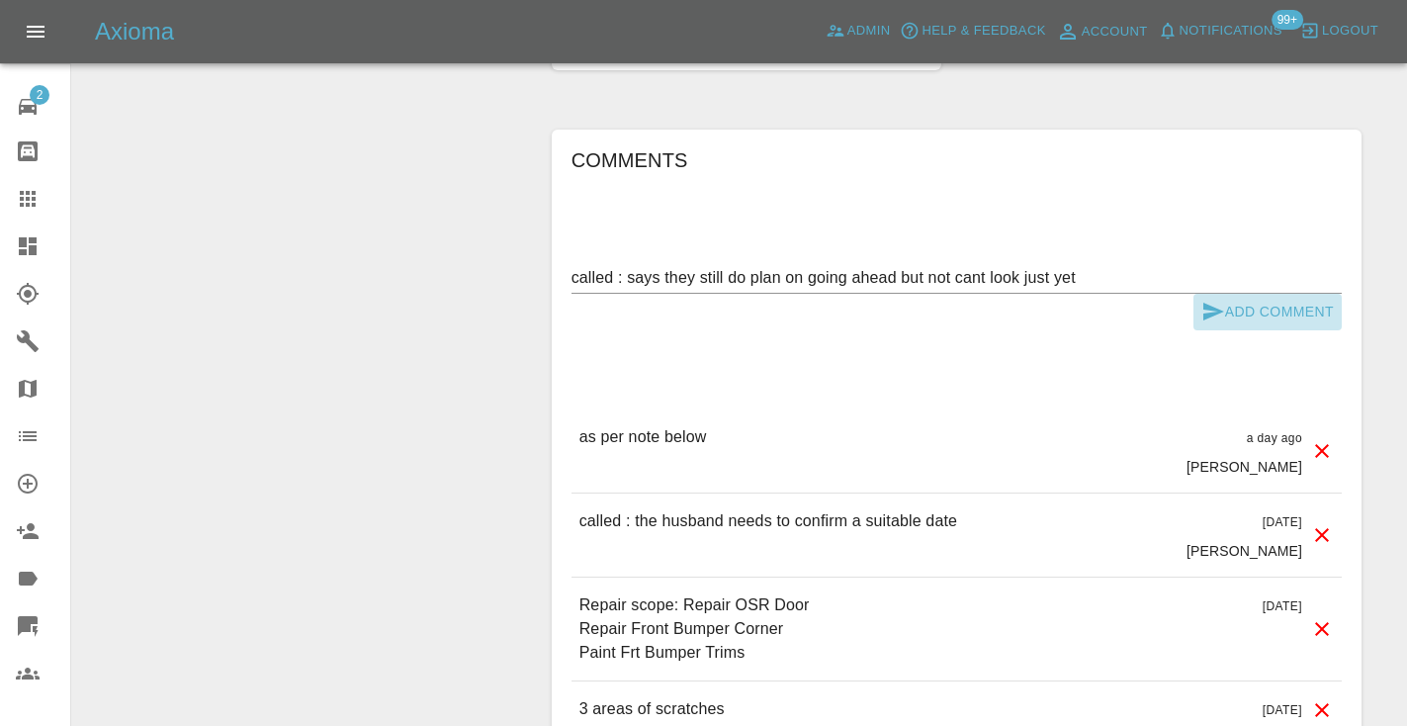
click at [1209, 303] on icon "submit" at bounding box center [1213, 312] width 21 height 18
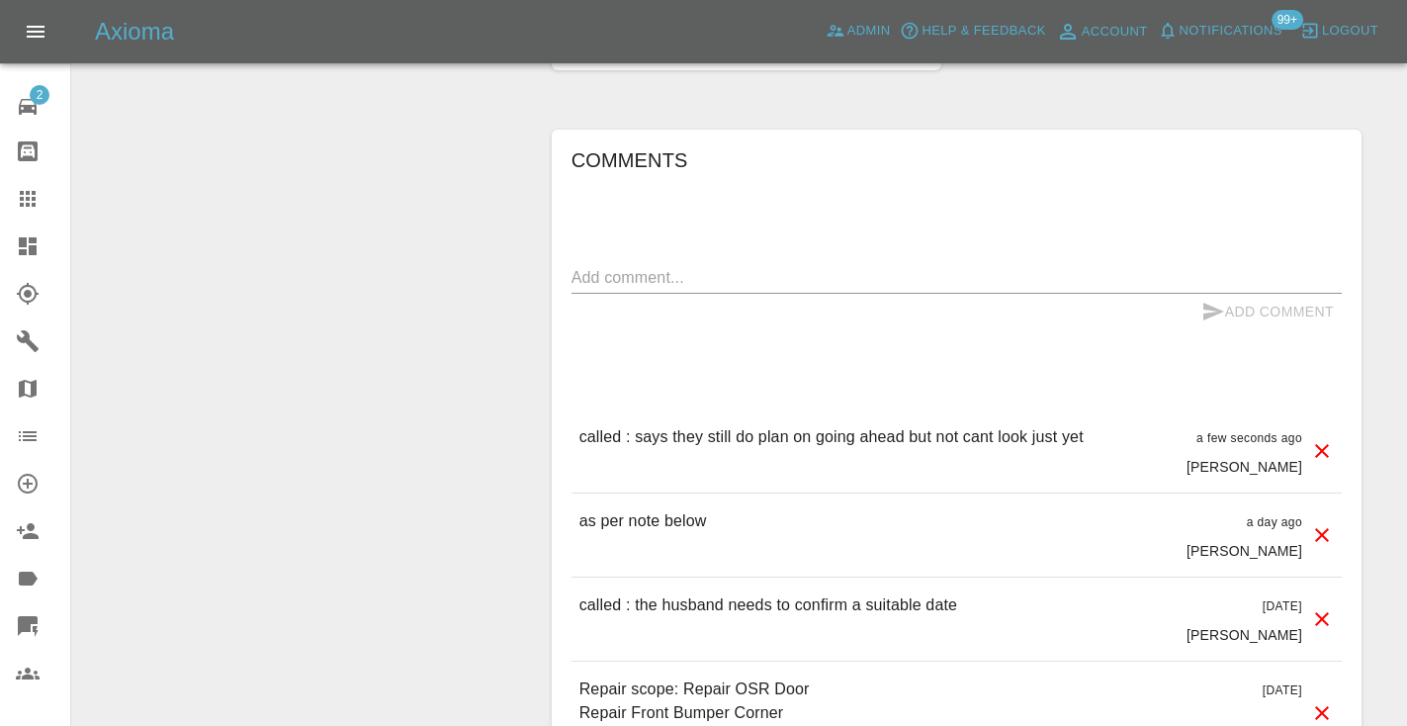
click at [29, 210] on icon at bounding box center [28, 199] width 24 height 24
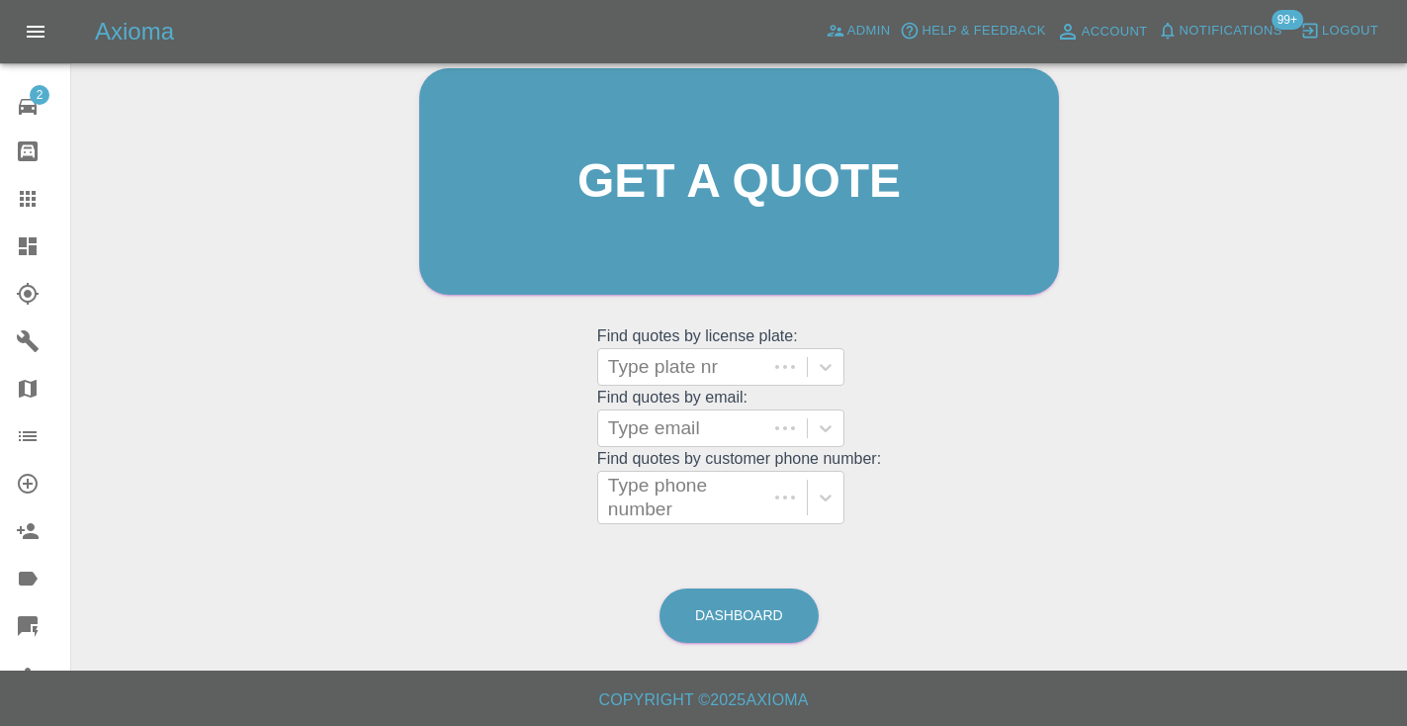
scroll to position [133, 0]
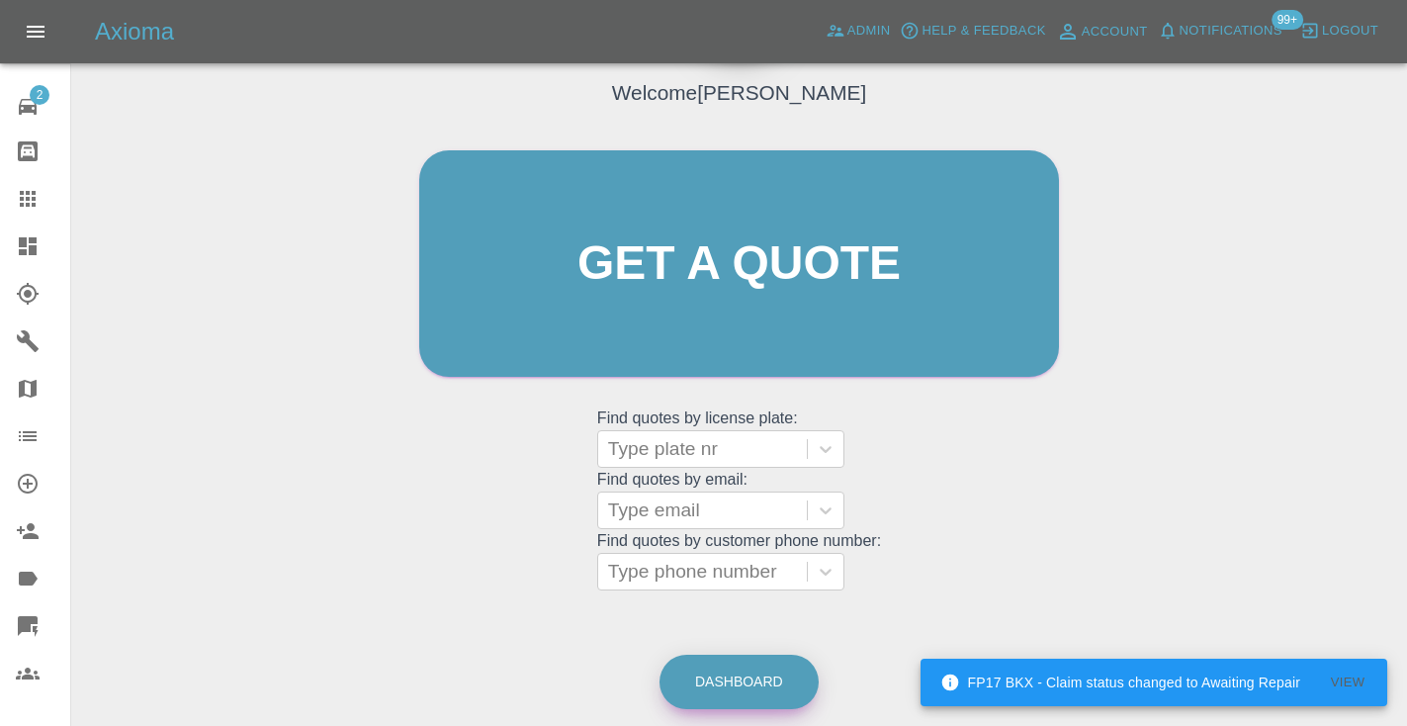
click at [720, 693] on link "Dashboard" at bounding box center [738, 682] width 159 height 54
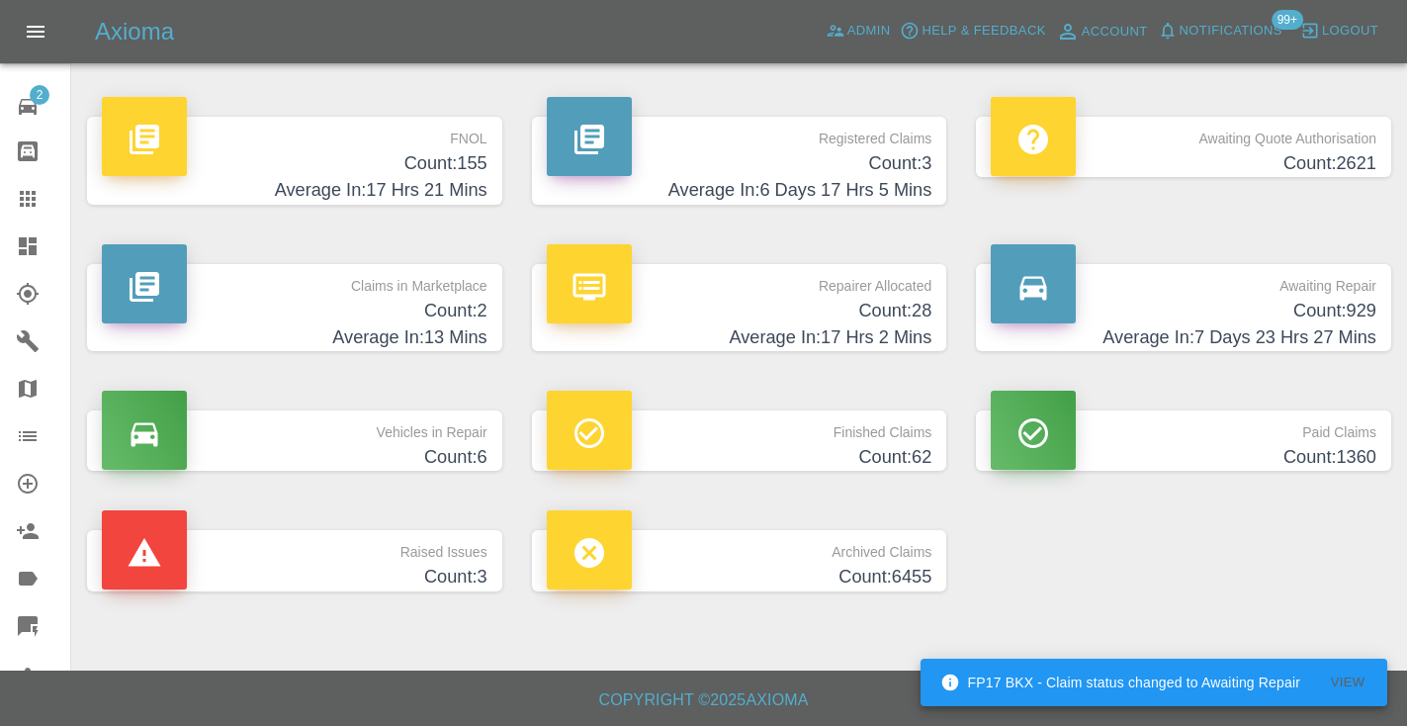
click at [1328, 305] on h4 "Count: 929" at bounding box center [1184, 311] width 386 height 27
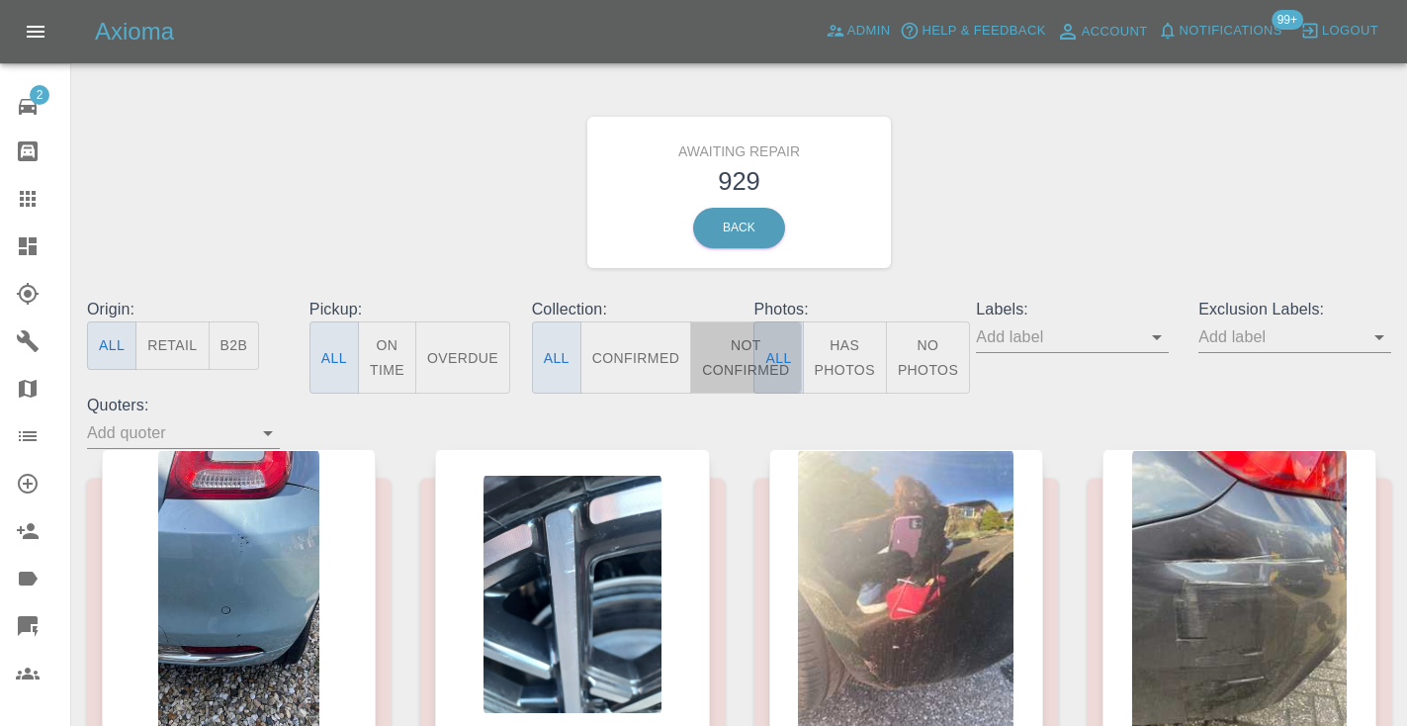
click at [730, 348] on button "Not Confirmed" at bounding box center [745, 357] width 111 height 72
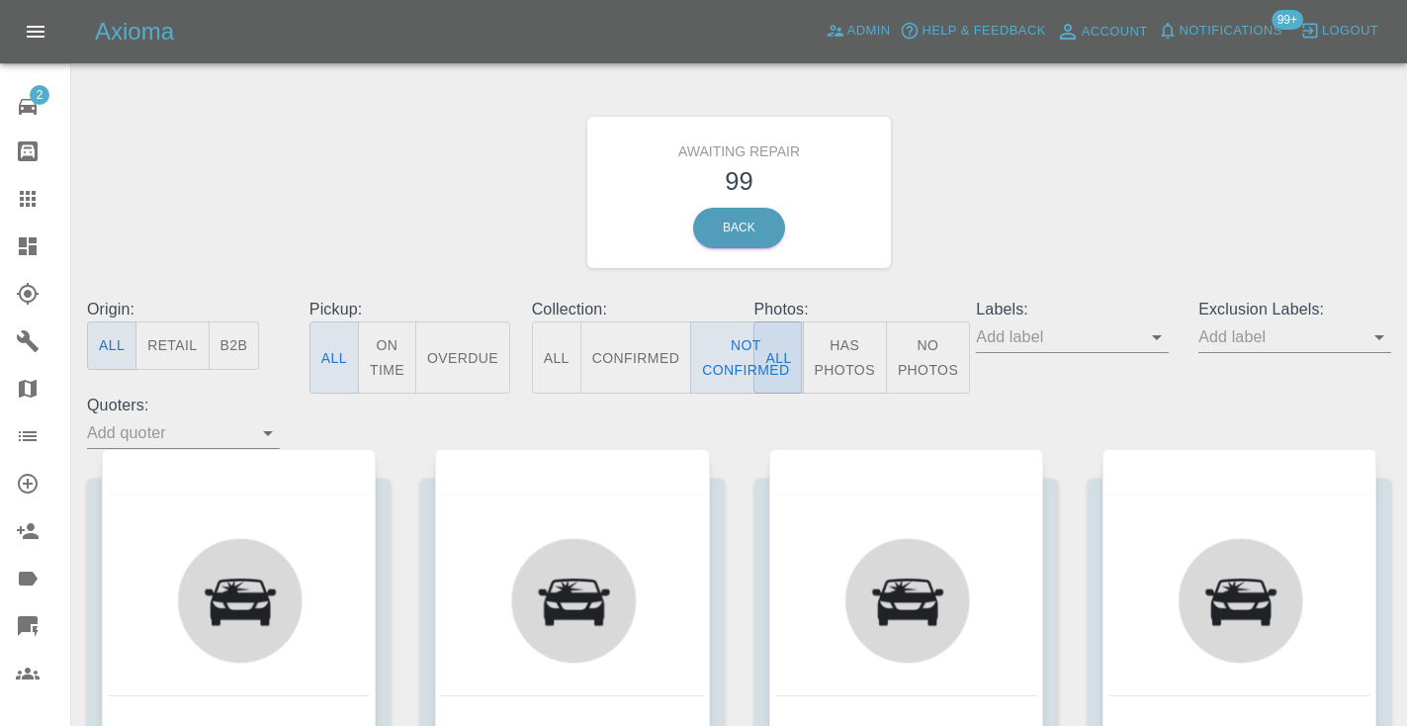
click at [1079, 231] on div "Awaiting Repair 99 Back" at bounding box center [739, 192] width 1334 height 211
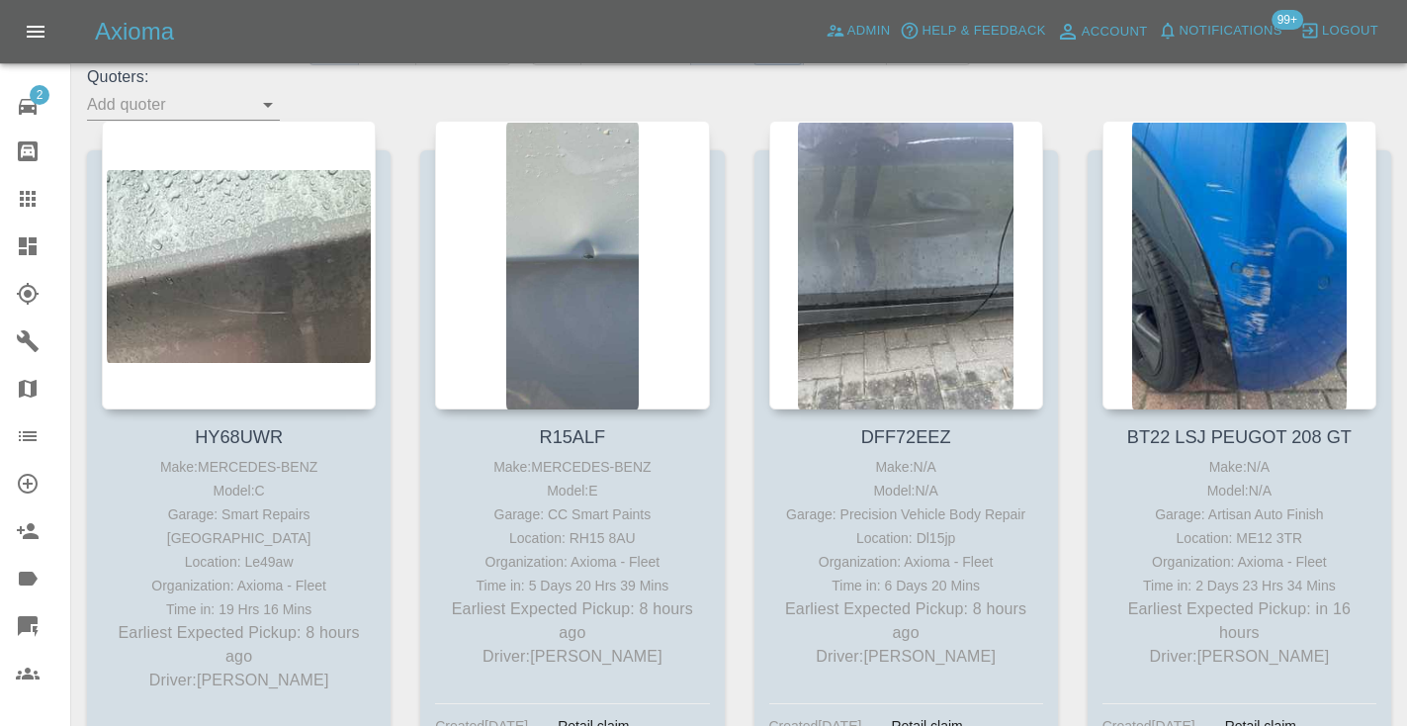
scroll to position [324, 0]
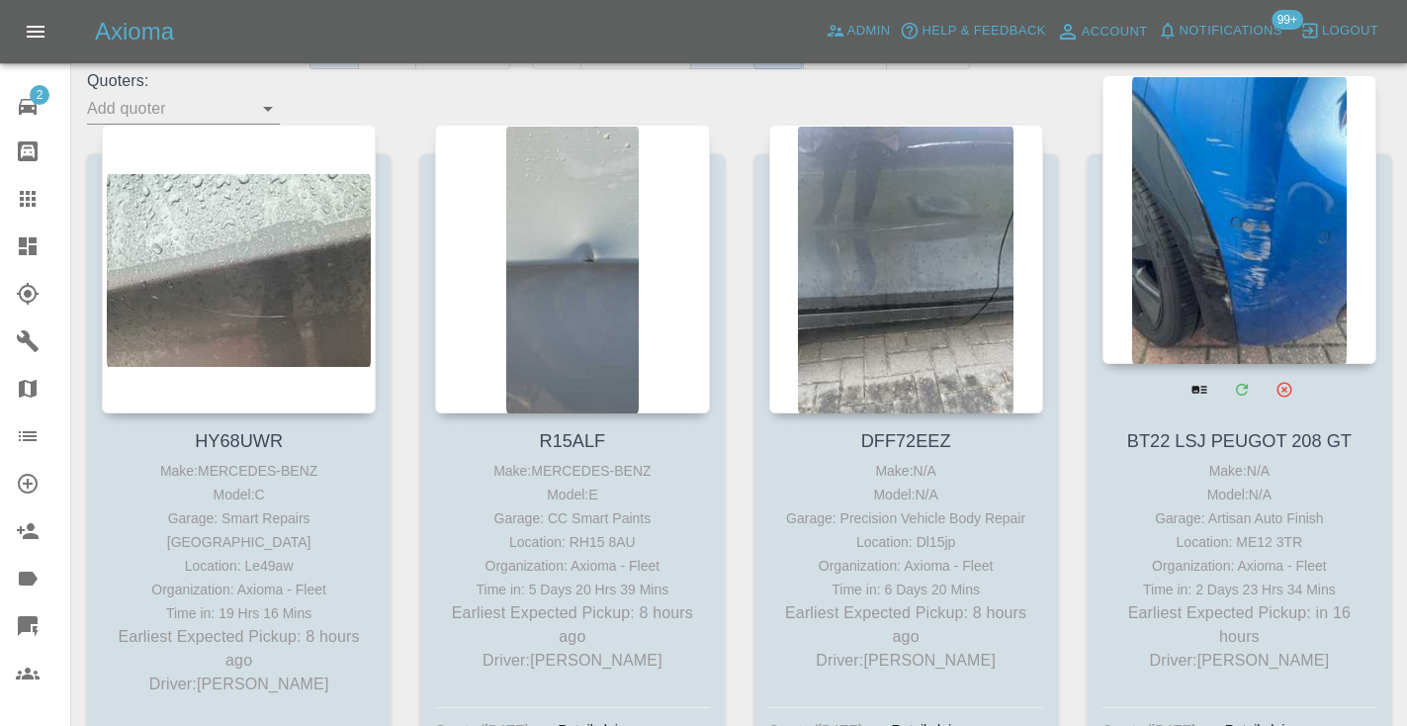
click at [1257, 223] on div at bounding box center [1239, 219] width 274 height 289
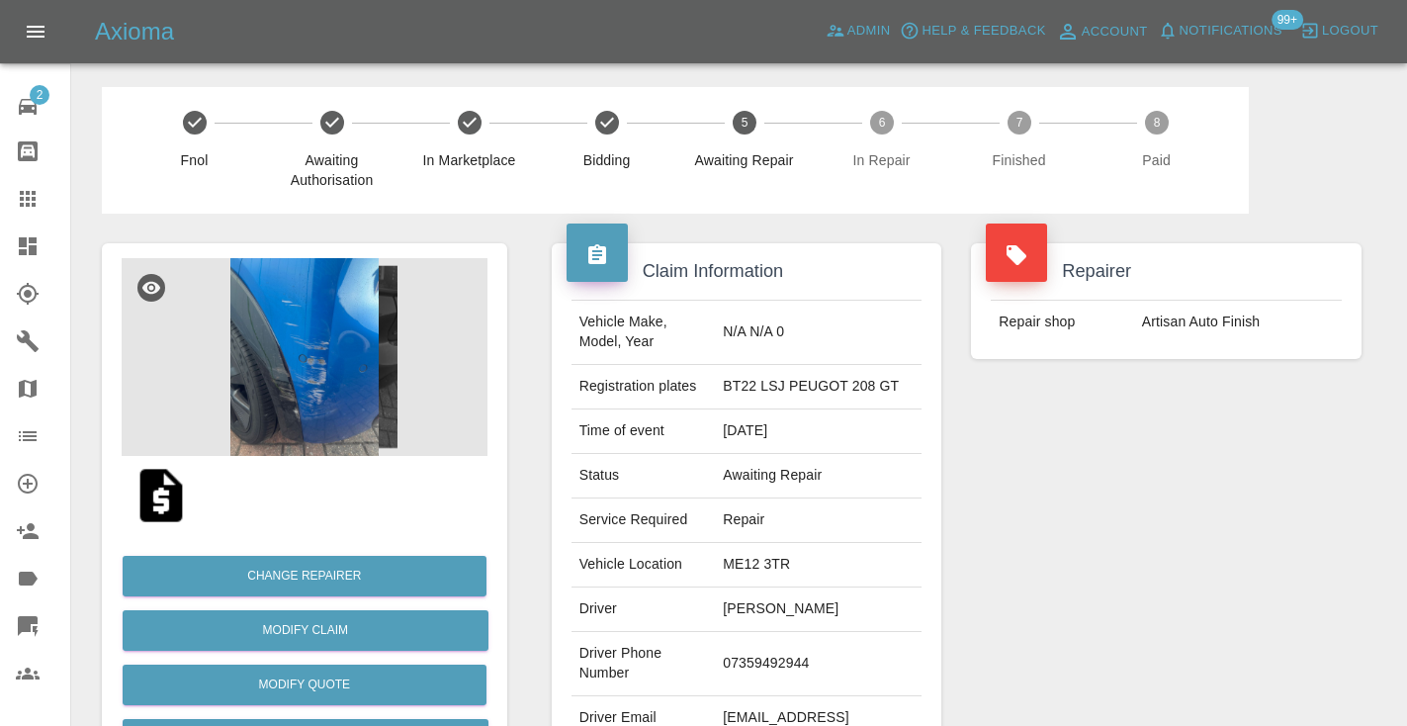
click at [794, 684] on td "07359492944" at bounding box center [818, 664] width 207 height 64
click at [799, 671] on td "07359492944" at bounding box center [818, 664] width 207 height 64
copy td "07359492944"
click at [1119, 502] on div "Repairer Repair shop Artisan Auto Finish" at bounding box center [1166, 509] width 420 height 590
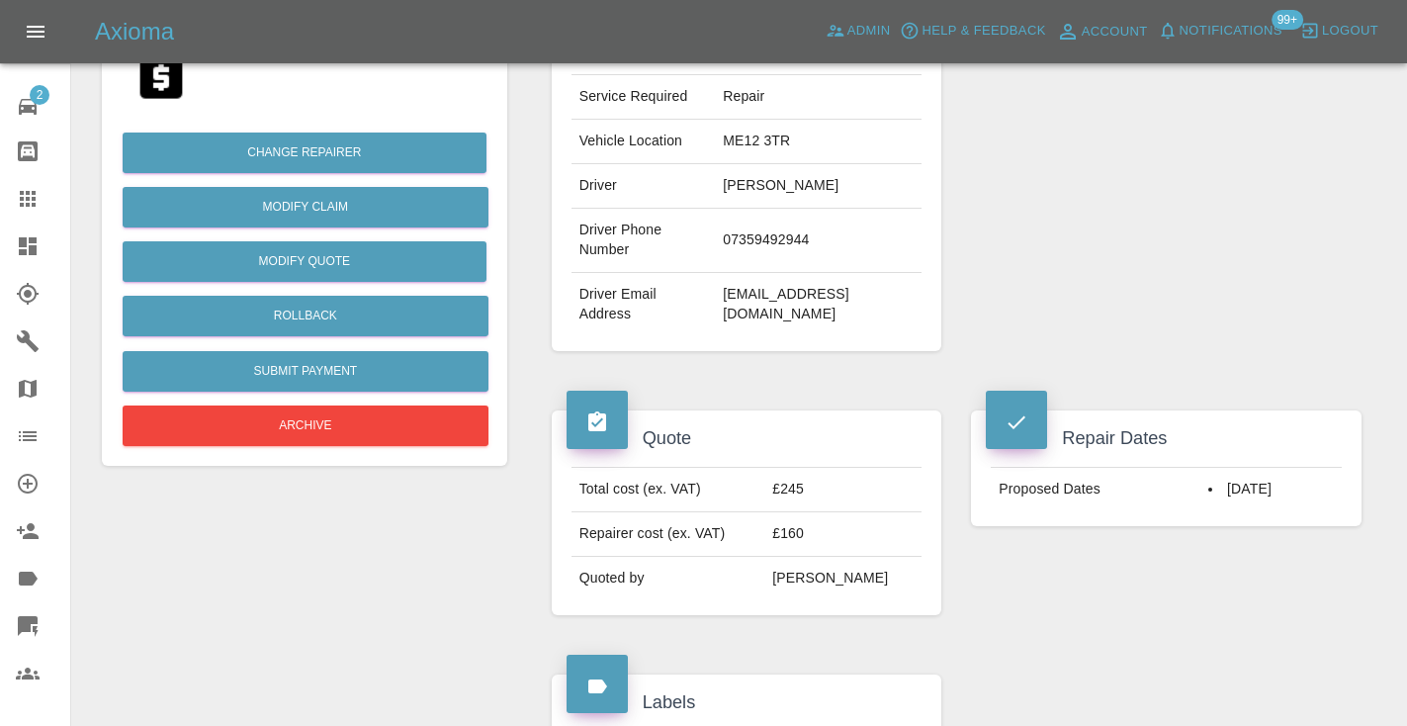
scroll to position [406, 0]
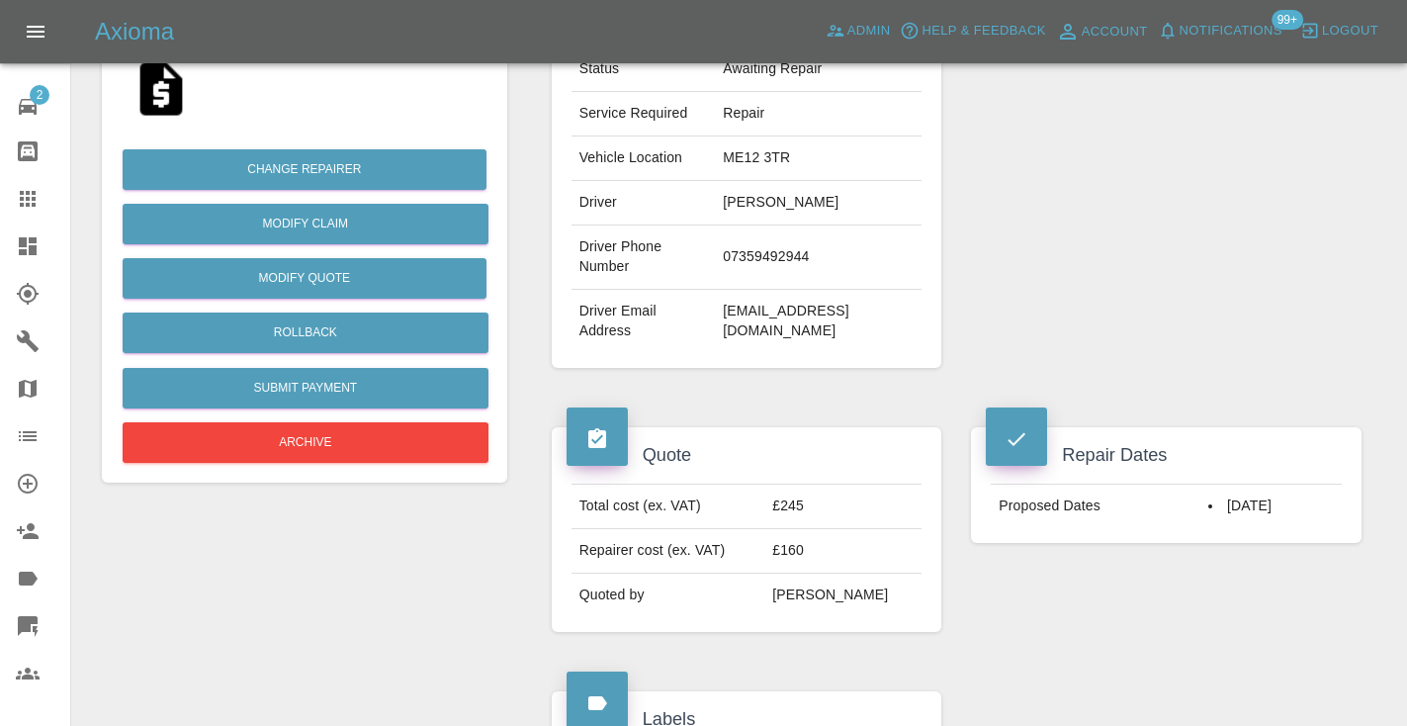
click at [770, 271] on td "07359492944" at bounding box center [818, 257] width 207 height 64
copy td "07359492944"
click at [1010, 161] on div "Repairer Repair shop Artisan Auto Finish" at bounding box center [1166, 102] width 420 height 590
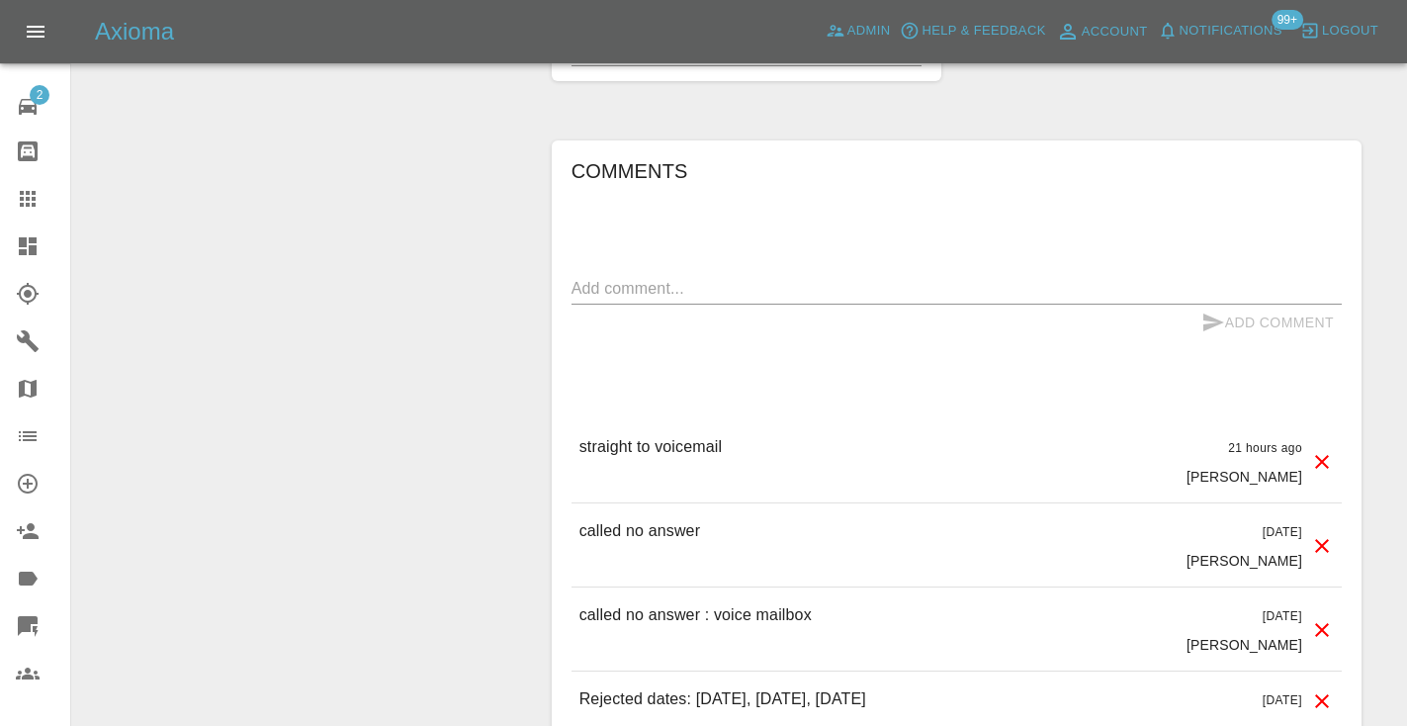
scroll to position [1496, 0]
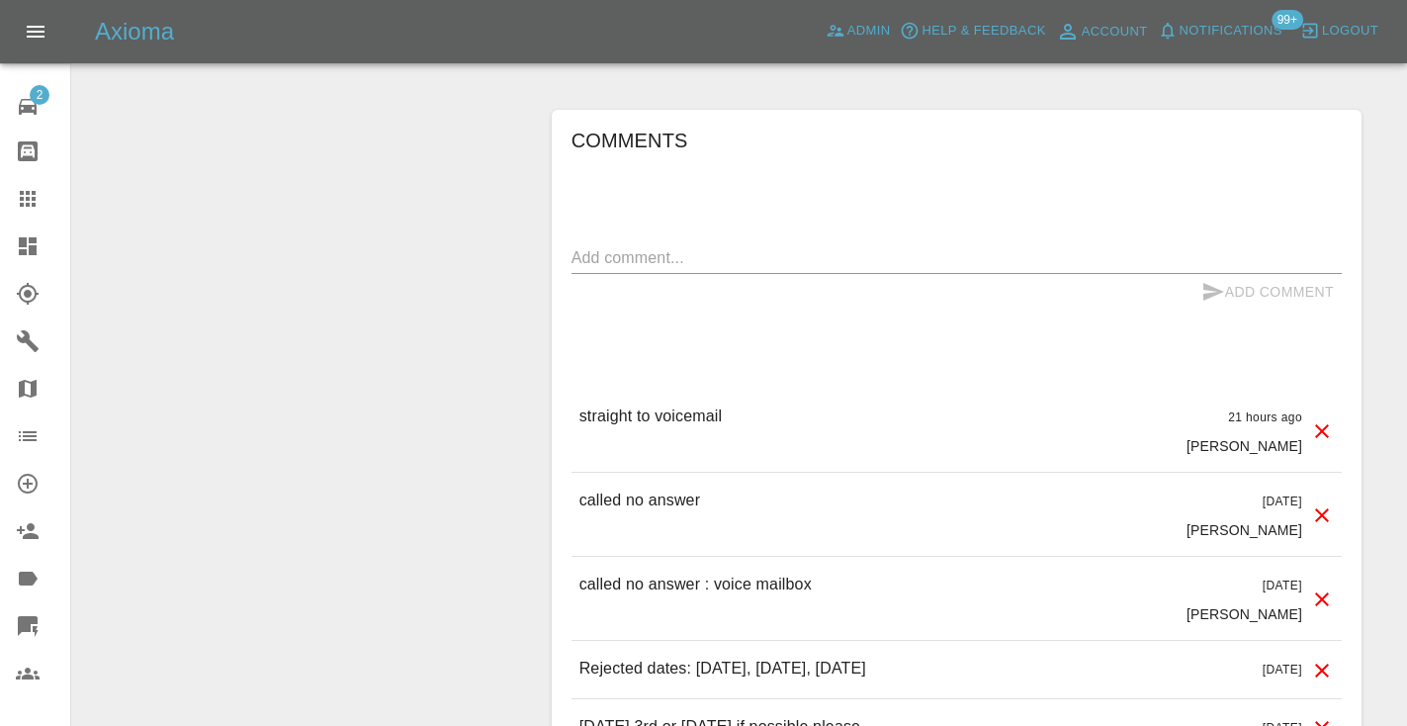
click at [621, 249] on div "x" at bounding box center [956, 258] width 770 height 32
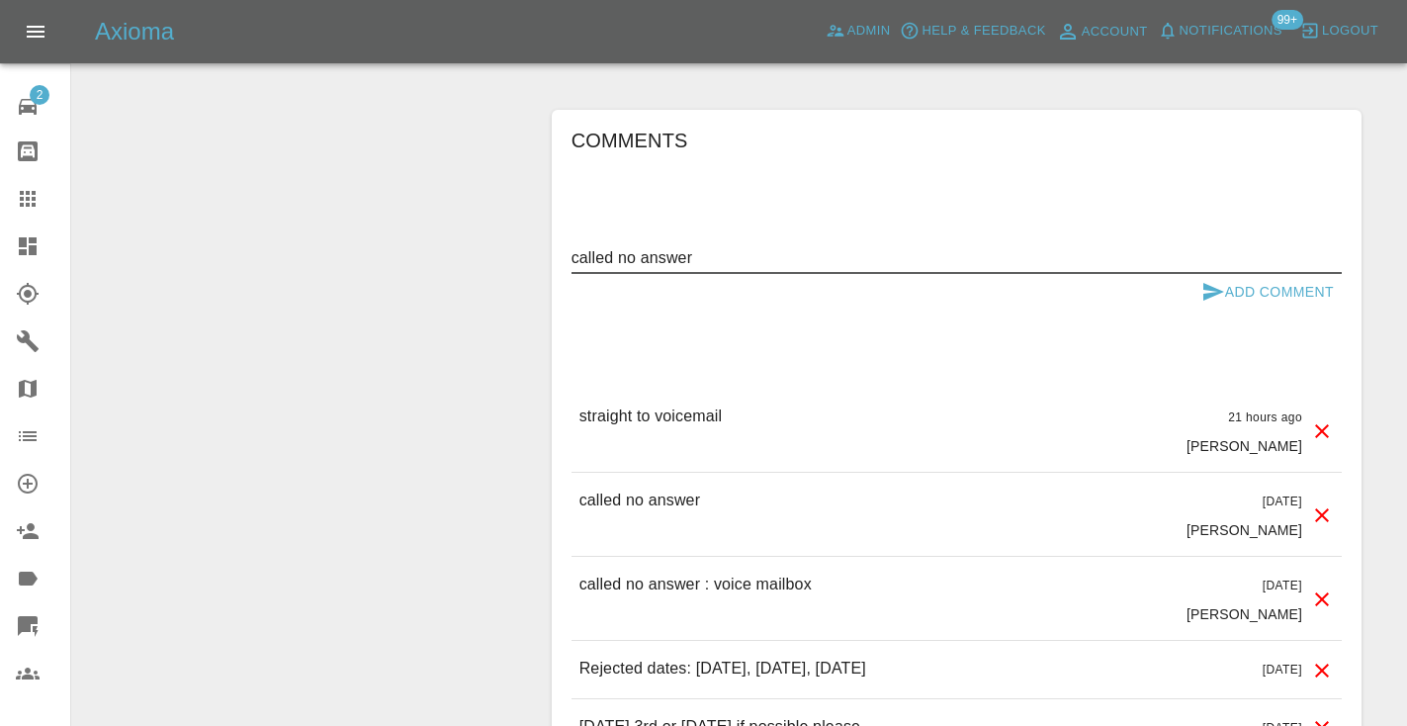
type textarea "called no answer"
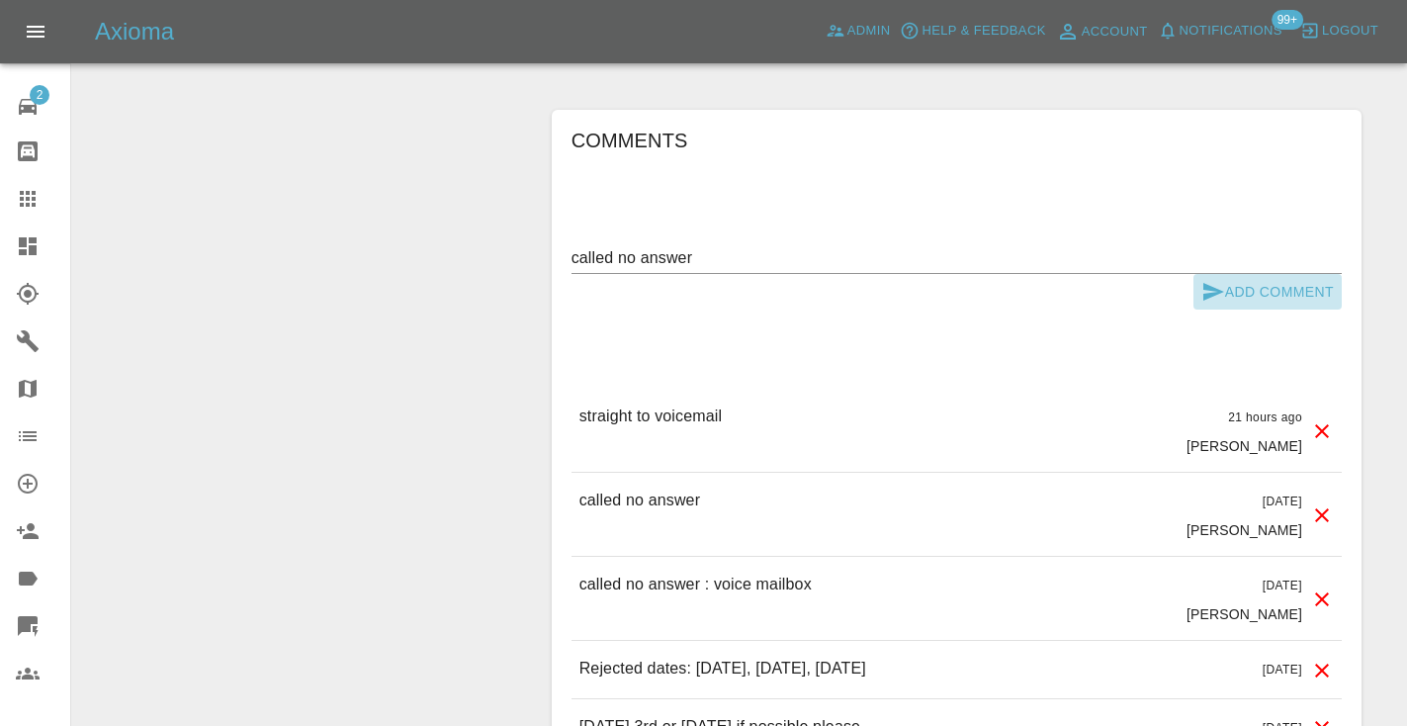
click at [1210, 283] on icon "submit" at bounding box center [1213, 292] width 21 height 18
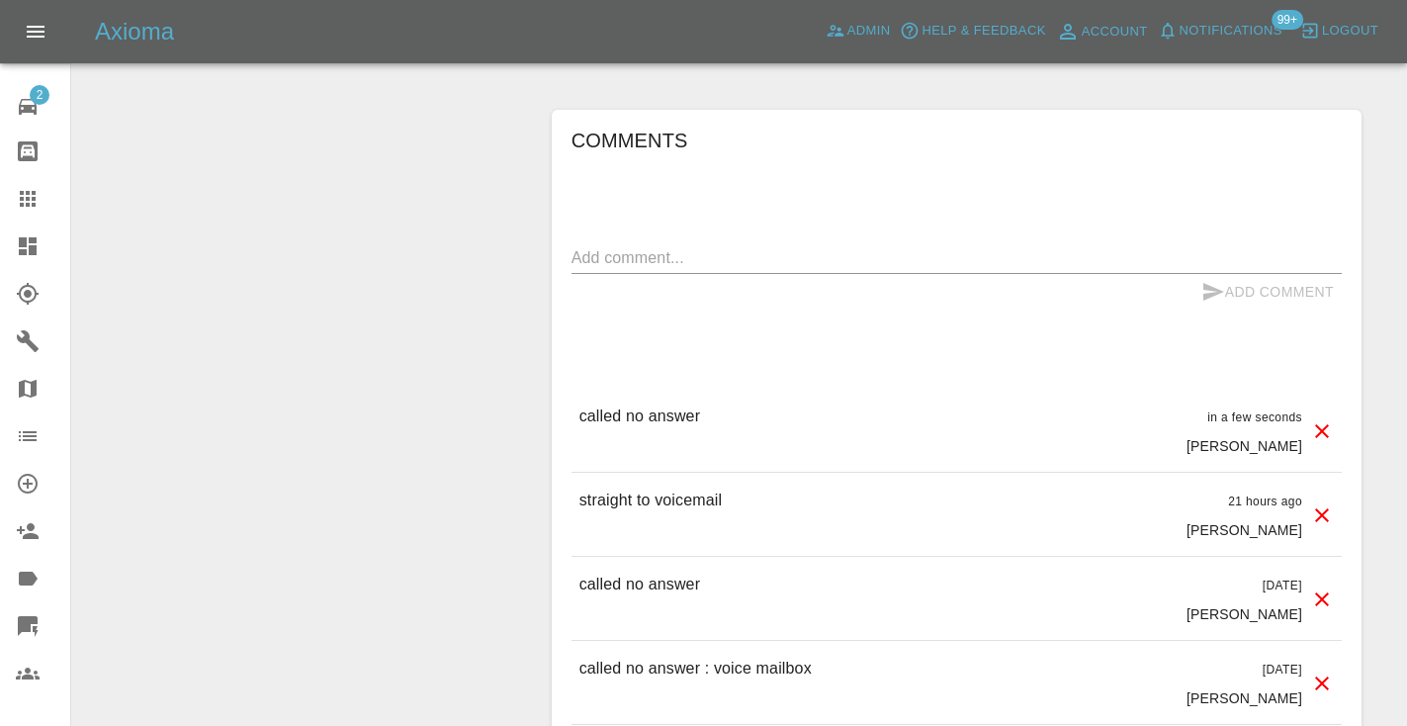
click at [44, 206] on div at bounding box center [43, 199] width 55 height 24
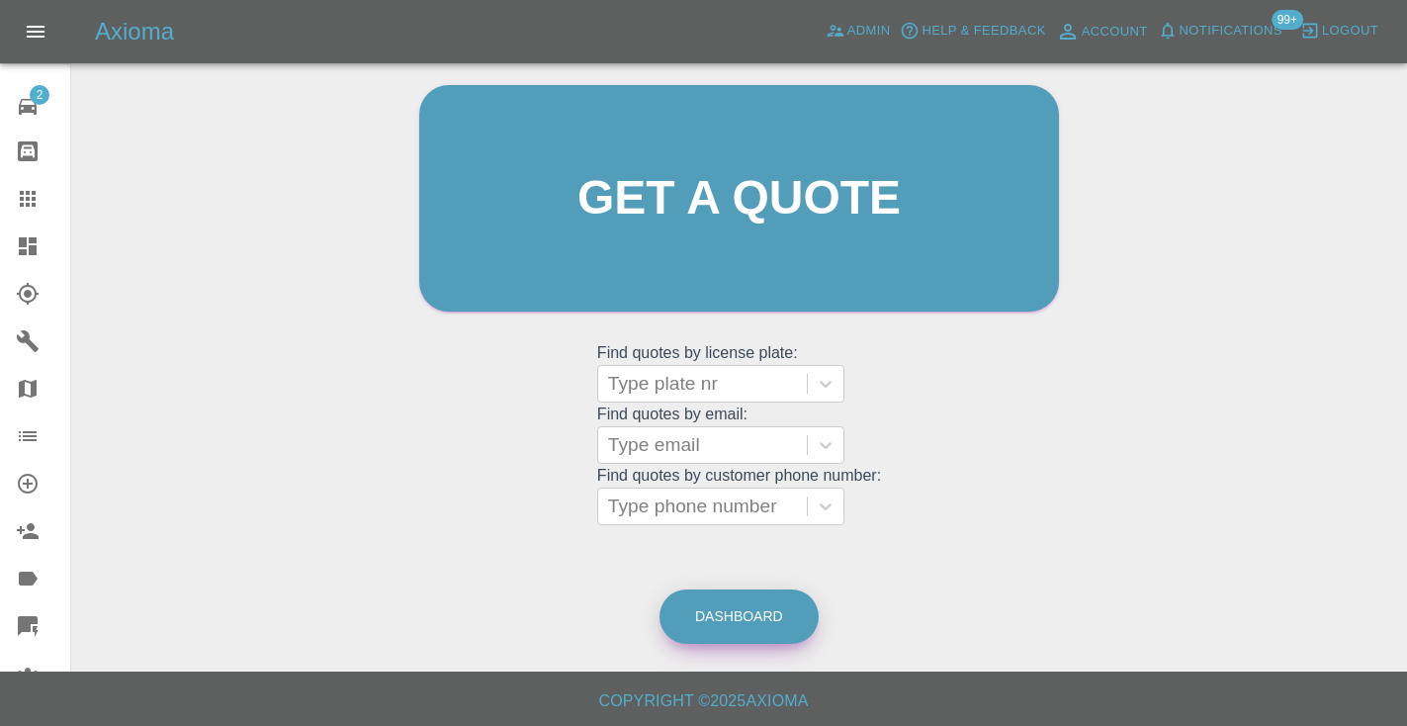
click at [766, 627] on link "Dashboard" at bounding box center [738, 616] width 159 height 54
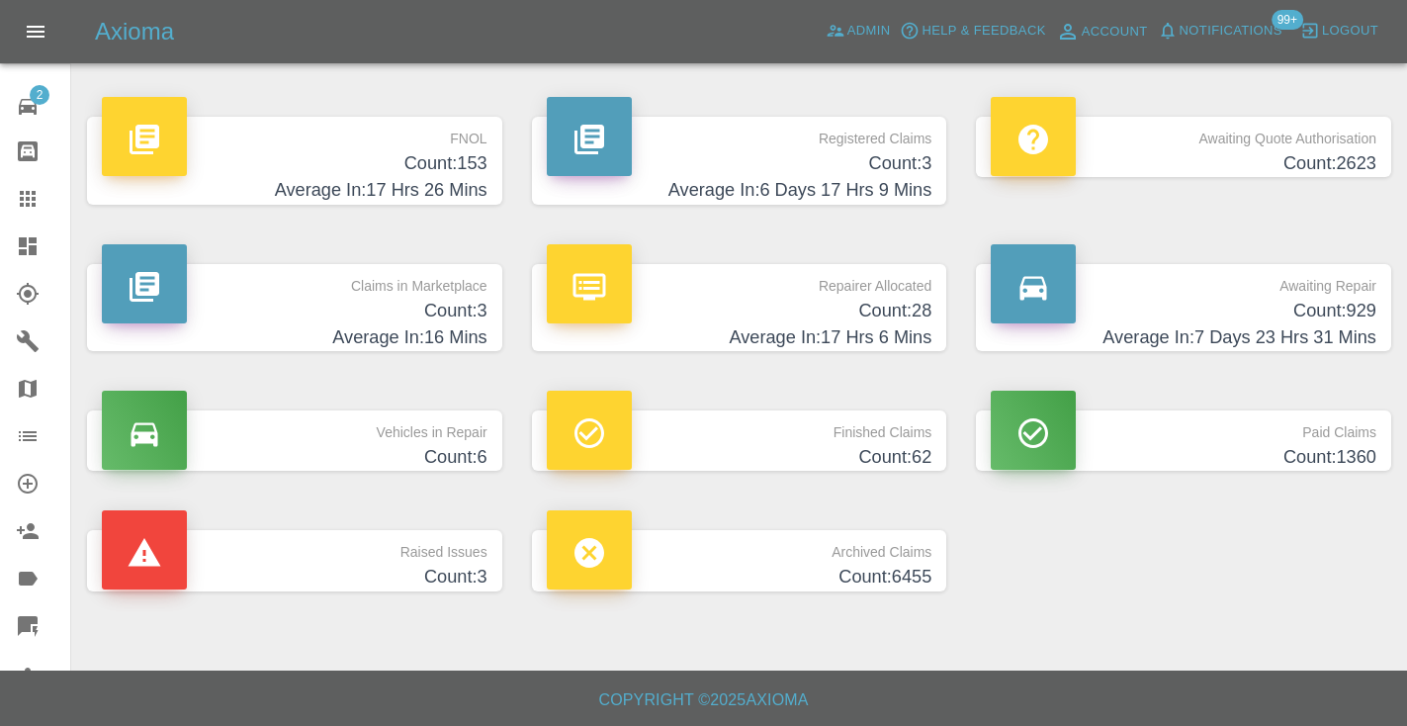
click at [1336, 319] on h4 "Count: 929" at bounding box center [1184, 311] width 386 height 27
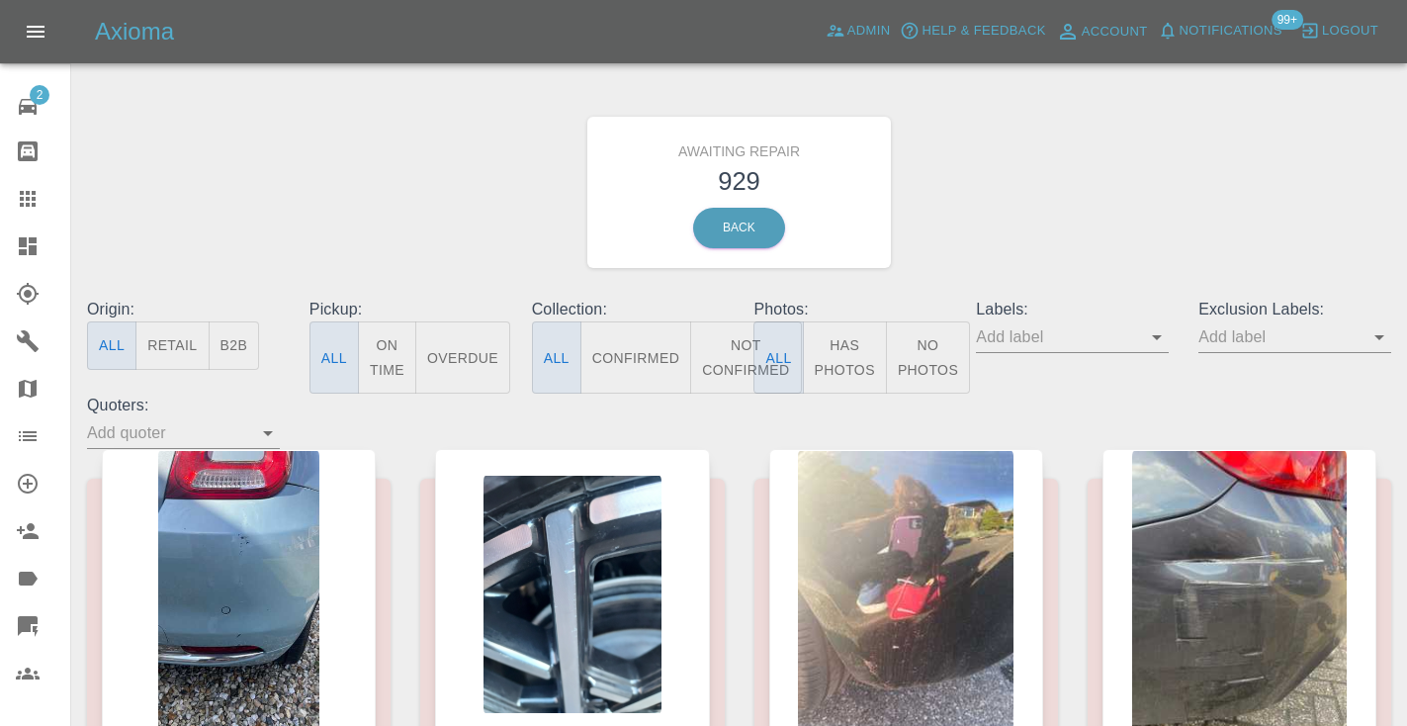
click at [736, 362] on button "Not Confirmed" at bounding box center [745, 357] width 111 height 72
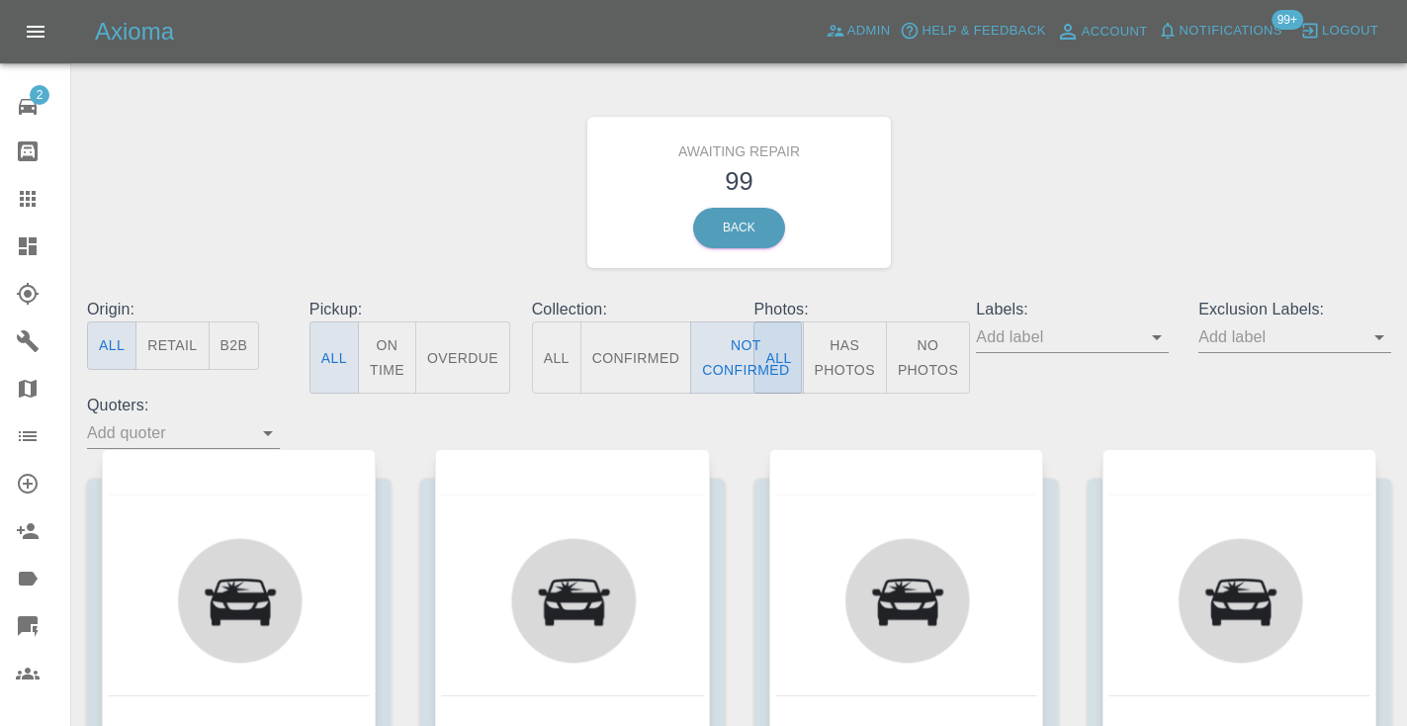
click at [1146, 152] on div "Awaiting Repair 99 Back" at bounding box center [739, 192] width 1334 height 211
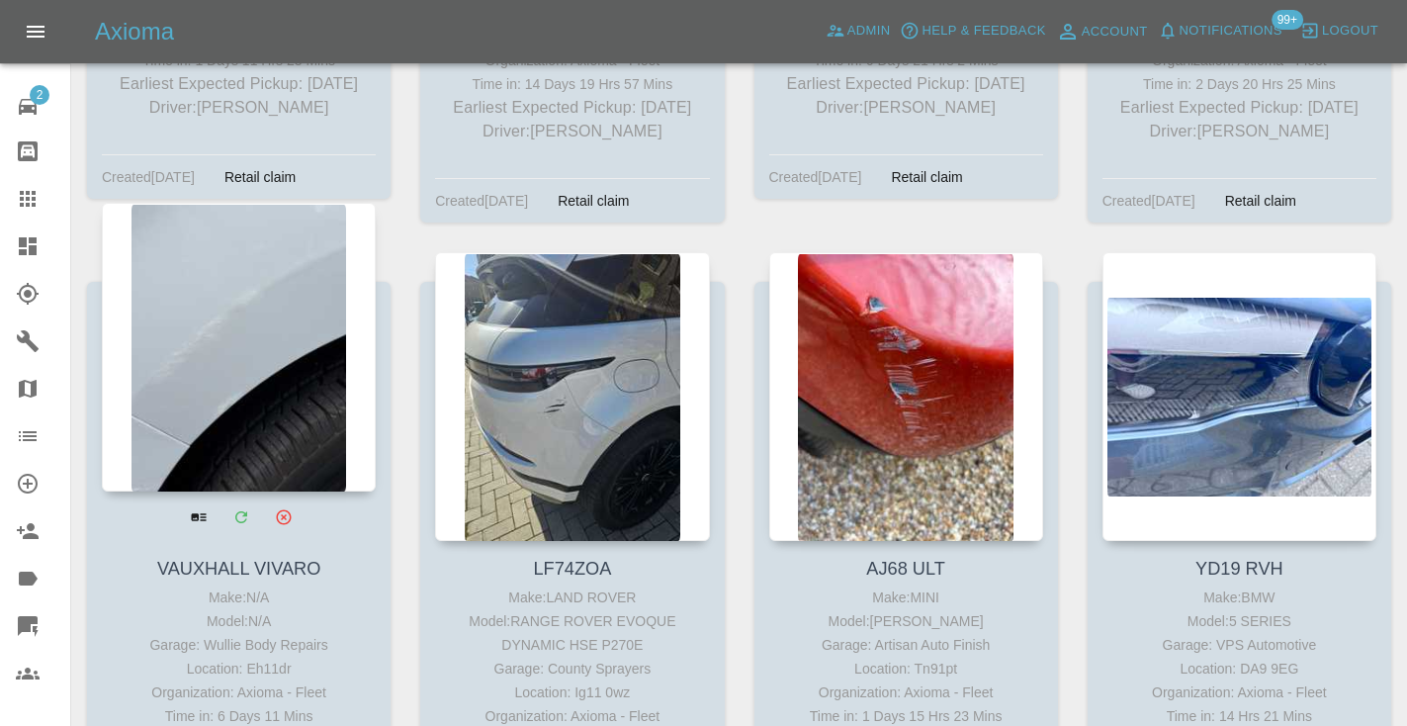
scroll to position [13354, 0]
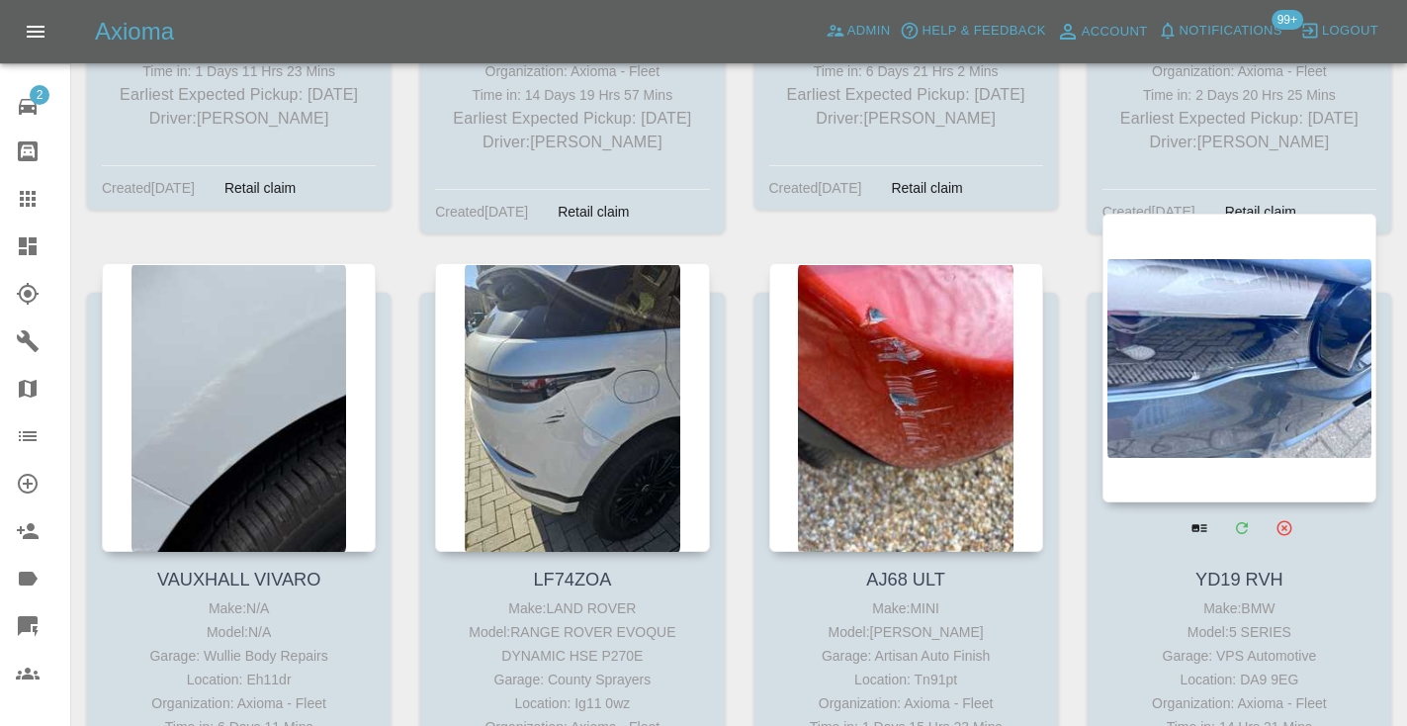
click at [1220, 227] on div at bounding box center [1239, 358] width 274 height 289
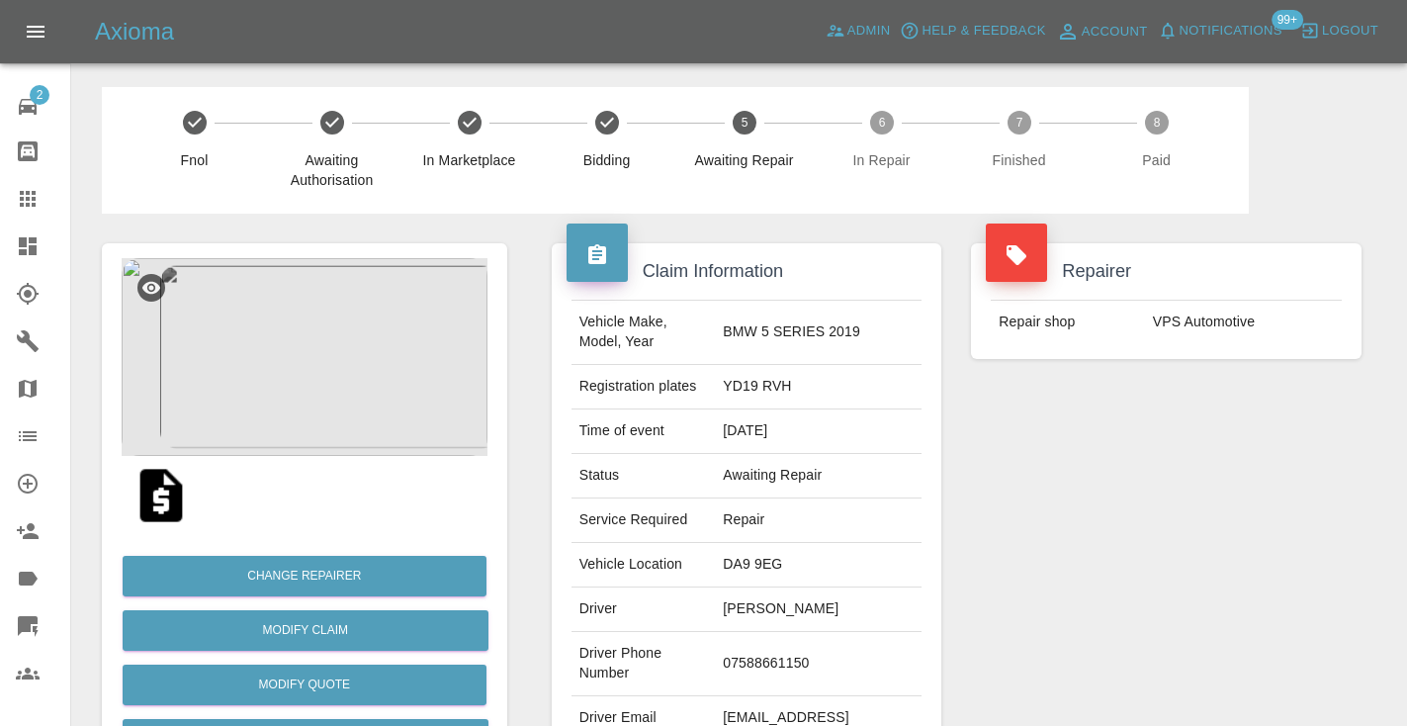
click at [766, 667] on td "07588661150" at bounding box center [818, 664] width 207 height 64
copy td "07588661150"
click at [1162, 448] on div "Repairer Repair shop VPS Automotive" at bounding box center [1166, 509] width 420 height 590
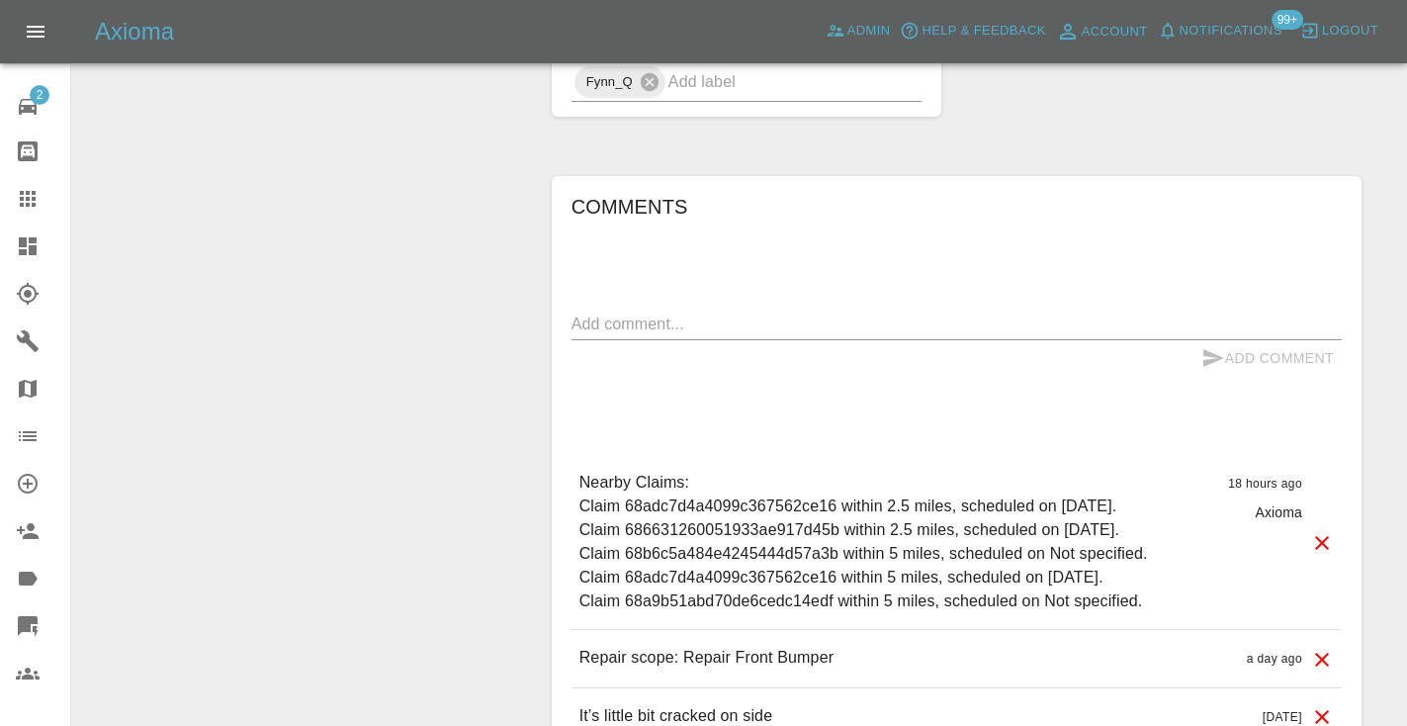
scroll to position [1538, 0]
click at [620, 331] on div "x" at bounding box center [956, 322] width 770 height 32
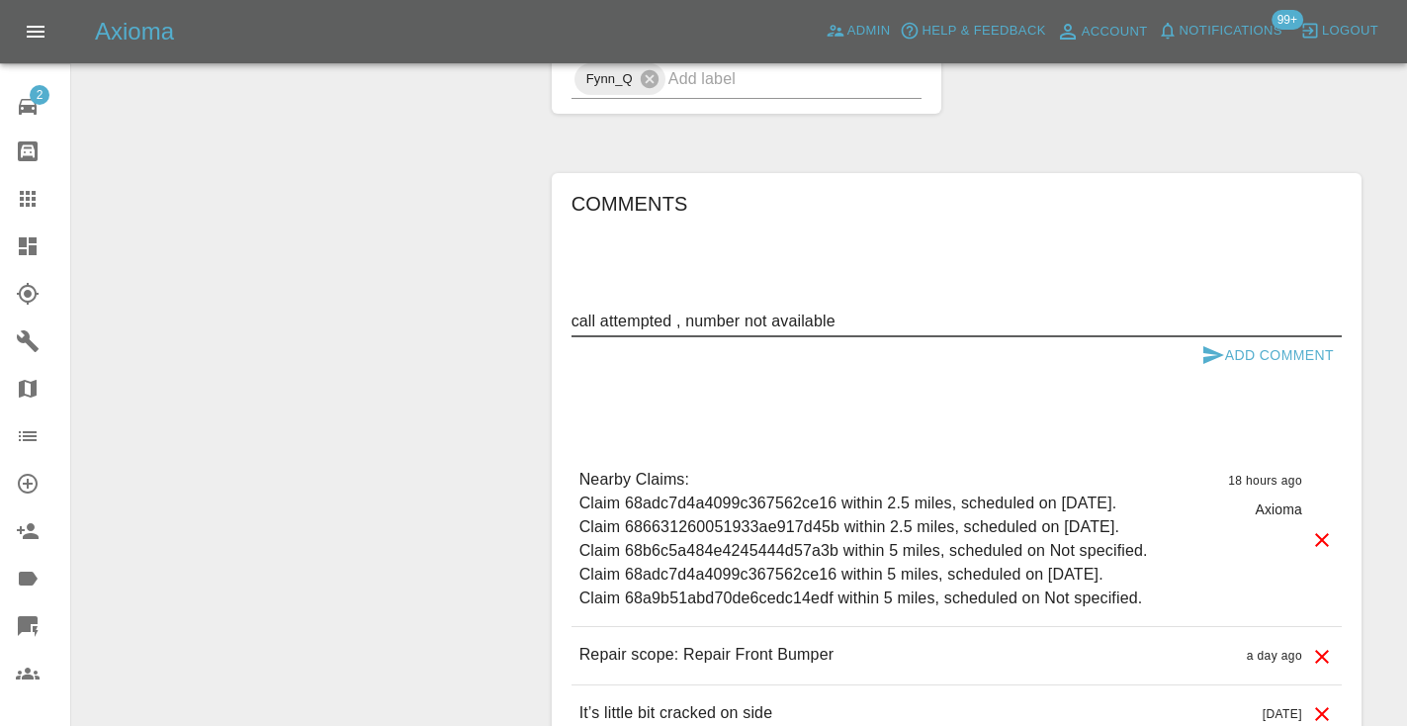
type textarea "call attempted , number not available"
click at [1219, 363] on icon "submit" at bounding box center [1213, 355] width 24 height 24
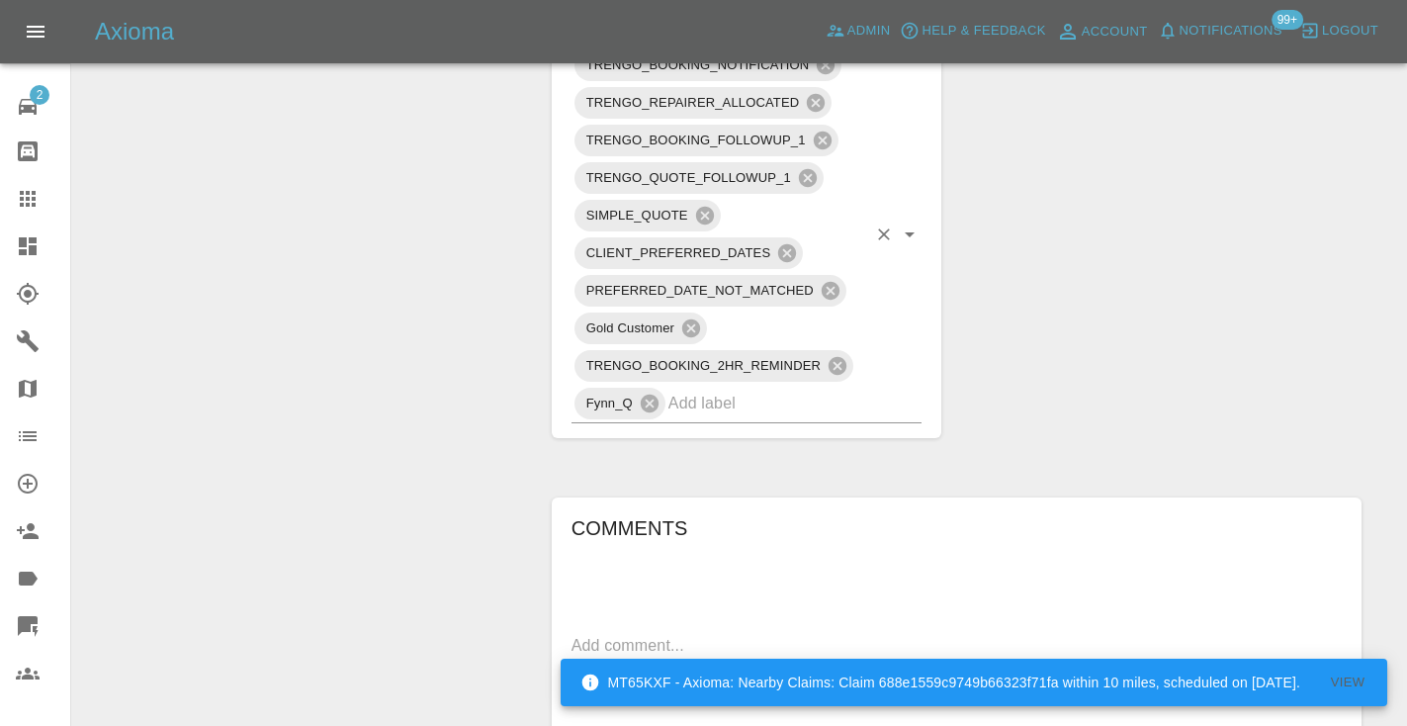
scroll to position [1267, 0]
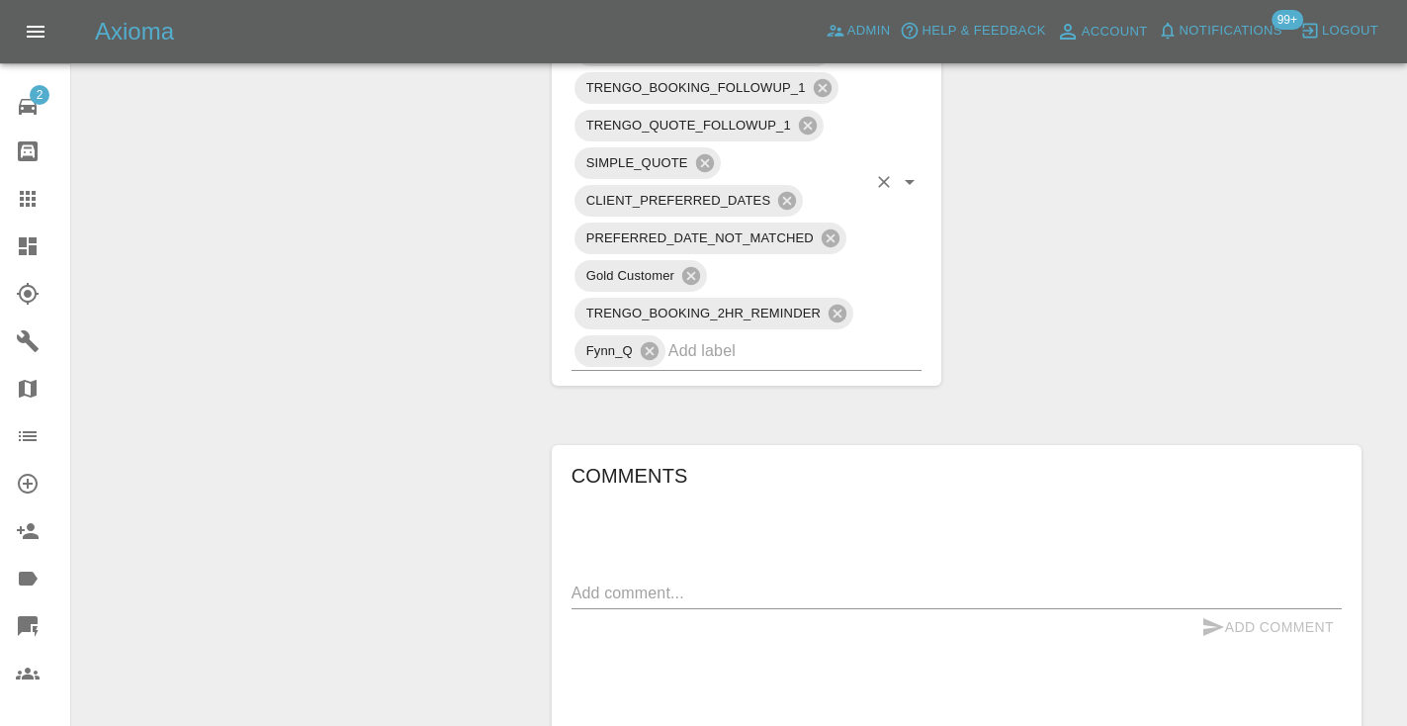
click at [711, 359] on input "text" at bounding box center [767, 350] width 199 height 31
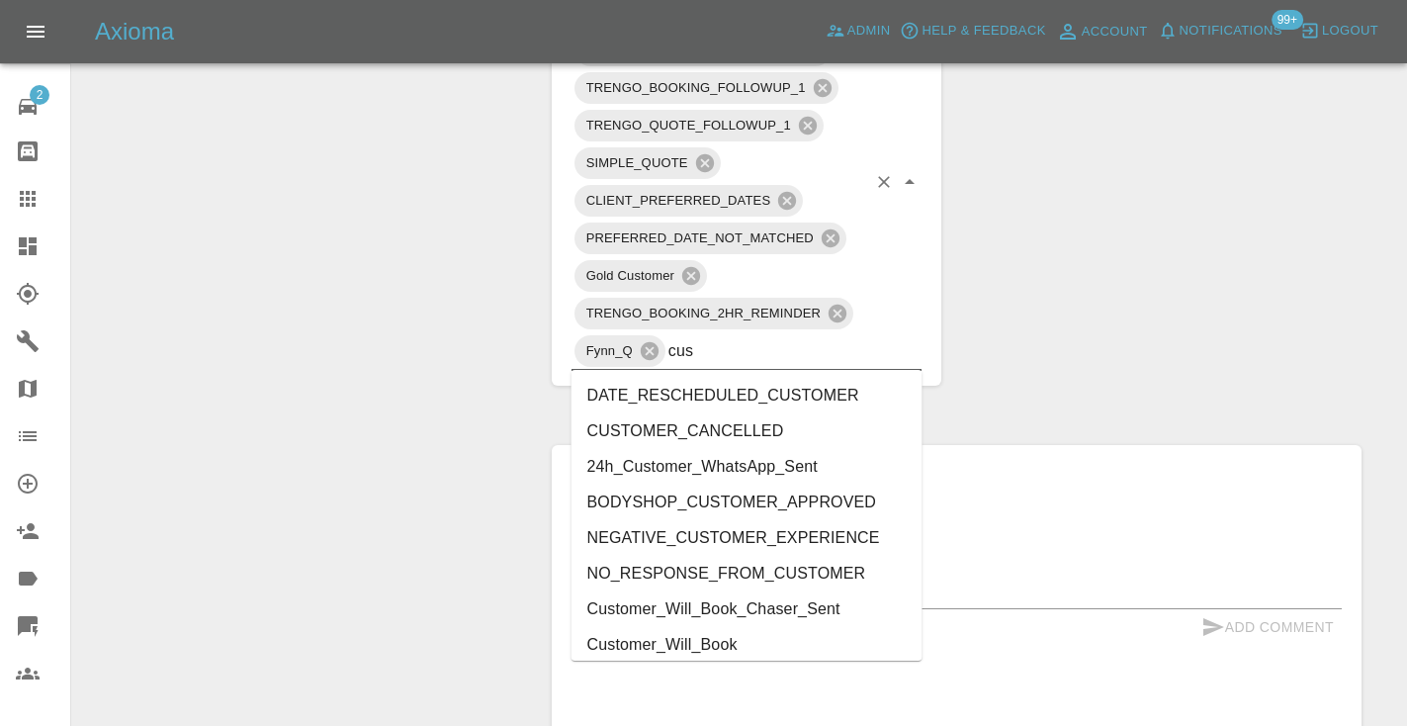
type input "cust"
click at [682, 643] on li "Customer_Will_Book" at bounding box center [746, 645] width 351 height 36
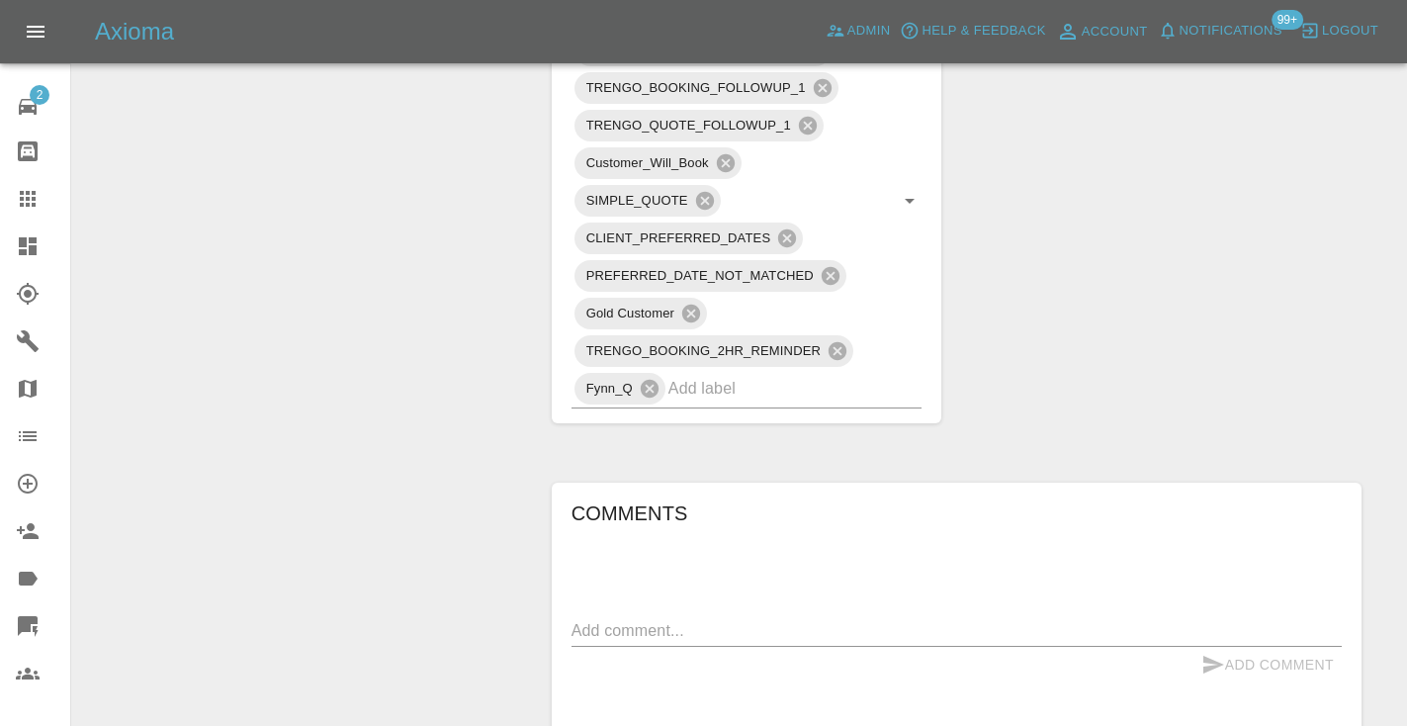
click at [456, 394] on div "Change Repairer Modify Claim Modify Quote Rollback Submit Payment Archive" at bounding box center [304, 63] width 435 height 2233
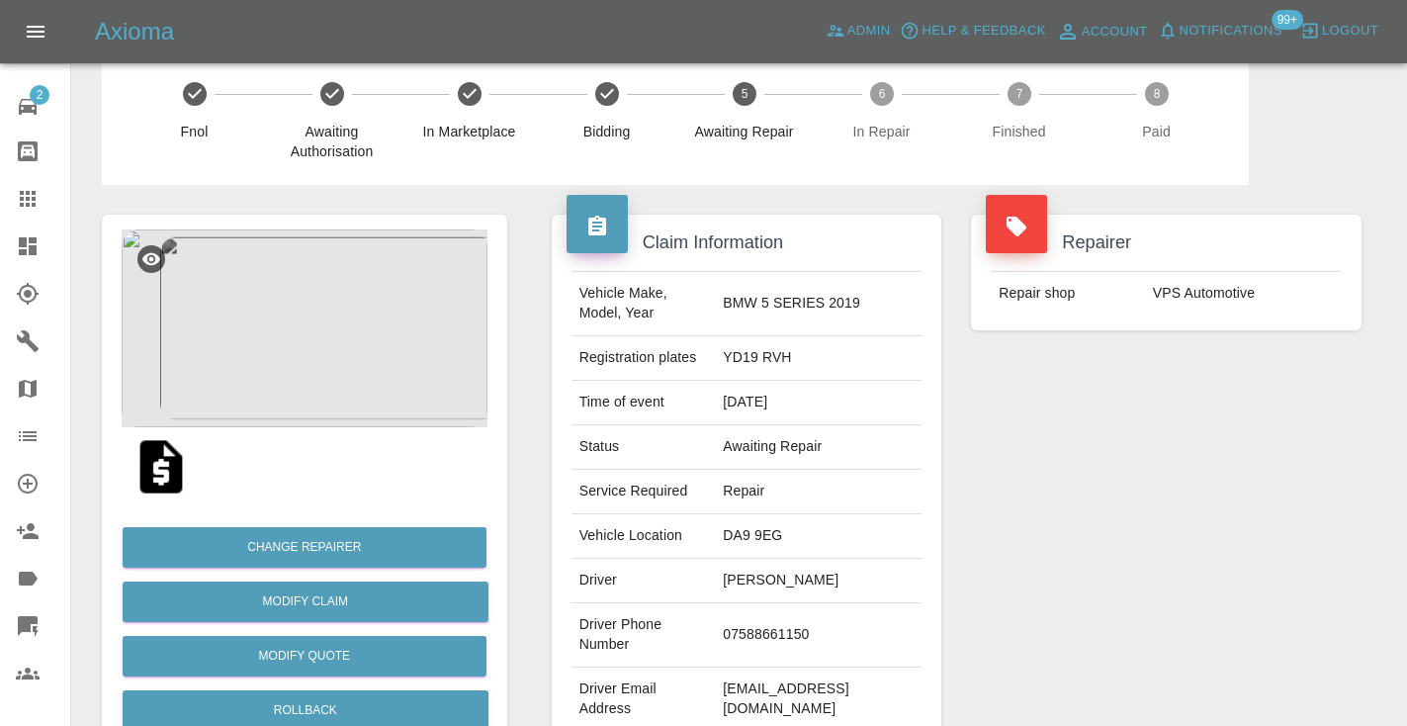
scroll to position [40, 0]
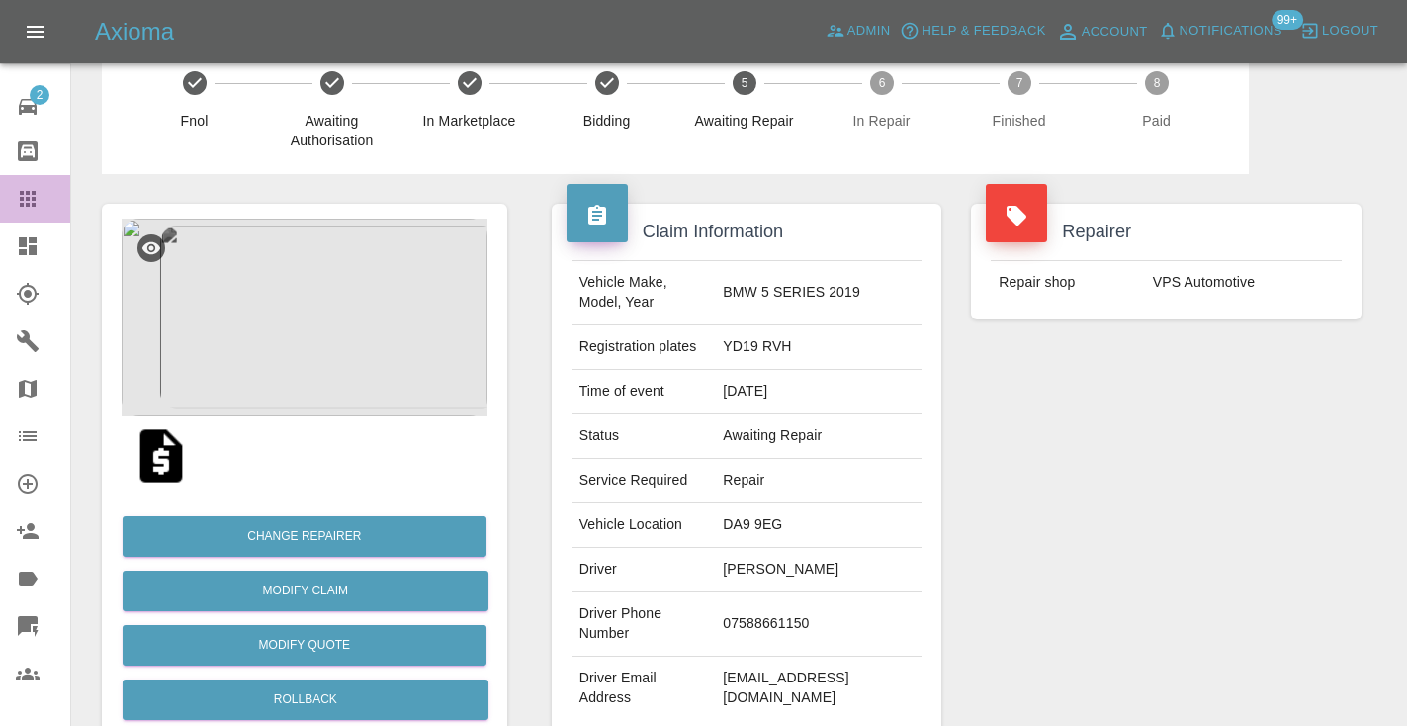
click at [27, 194] on icon at bounding box center [28, 199] width 16 height 16
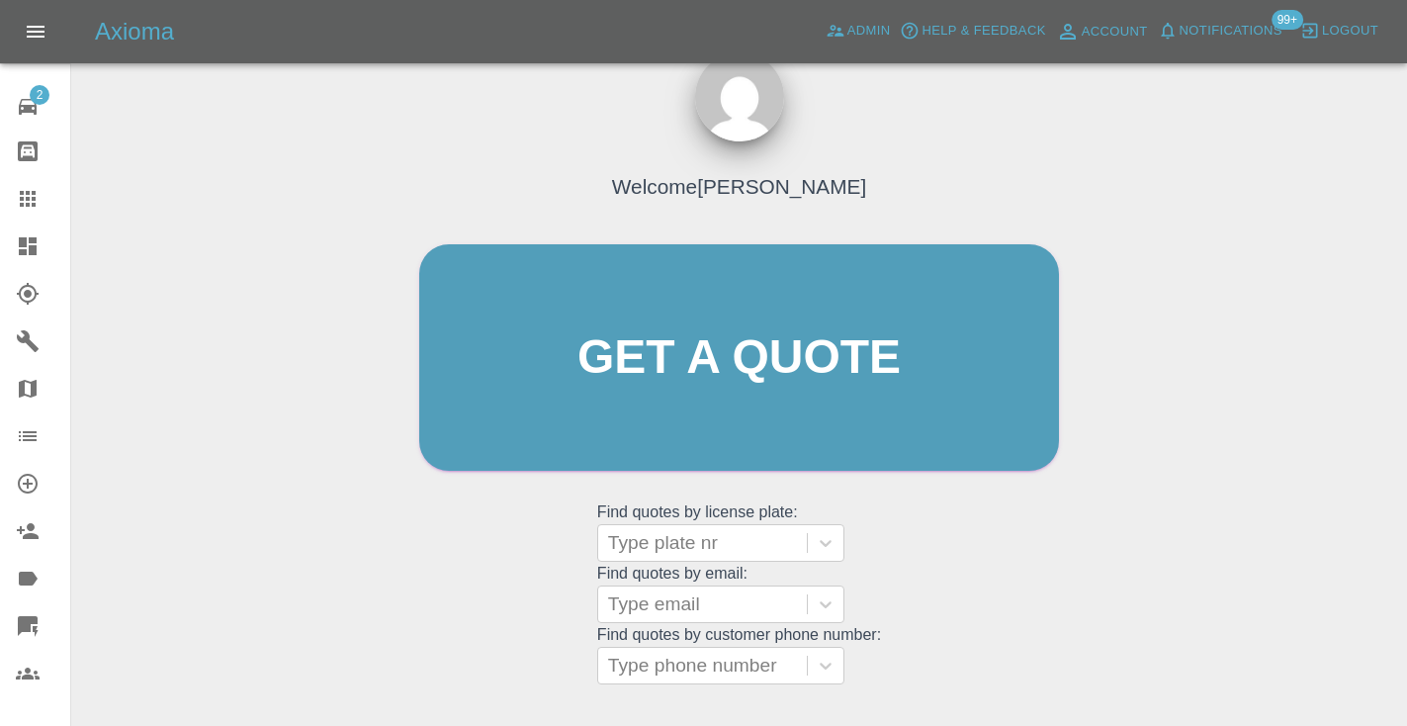
click at [1035, 583] on div "Welcome [PERSON_NAME] Get a quote Get a quote Find quotes by license plate: Typ…" at bounding box center [738, 395] width 681 height 597
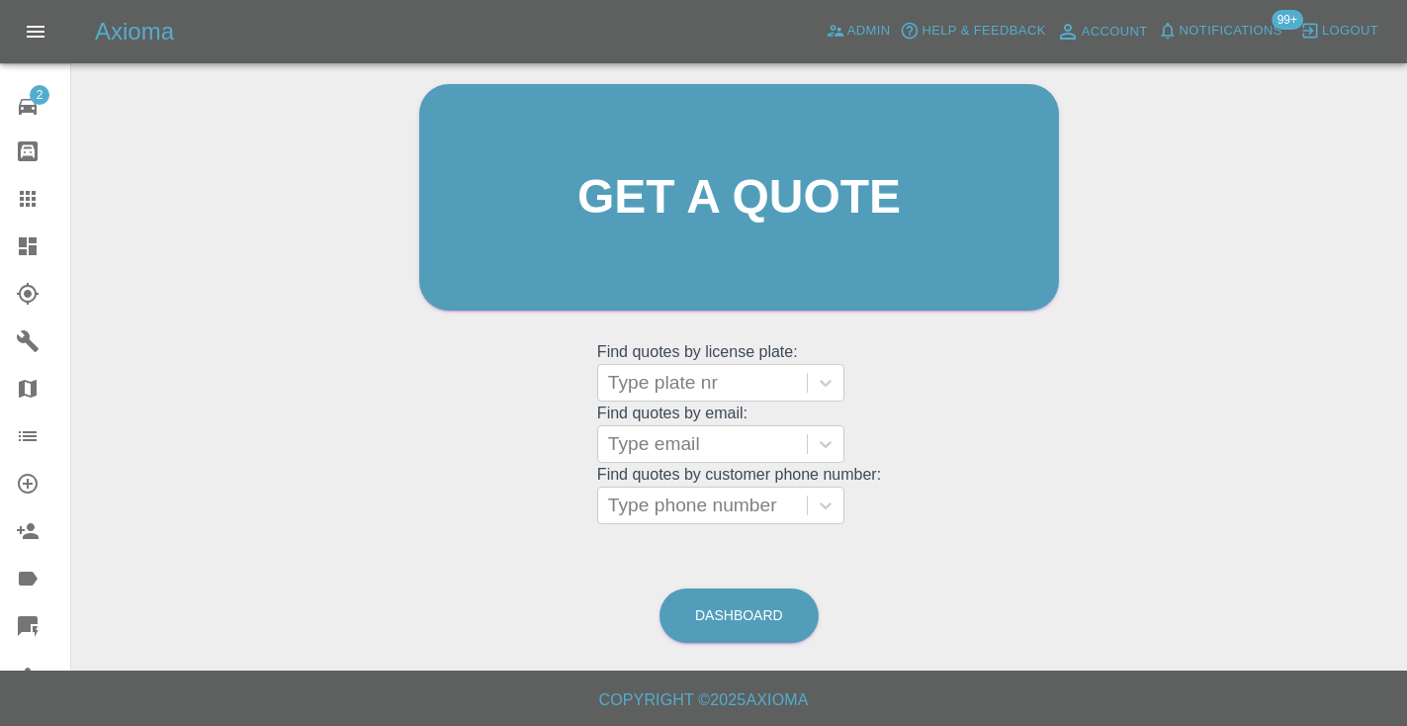
scroll to position [199, 0]
click at [768, 617] on link "Dashboard" at bounding box center [738, 616] width 159 height 54
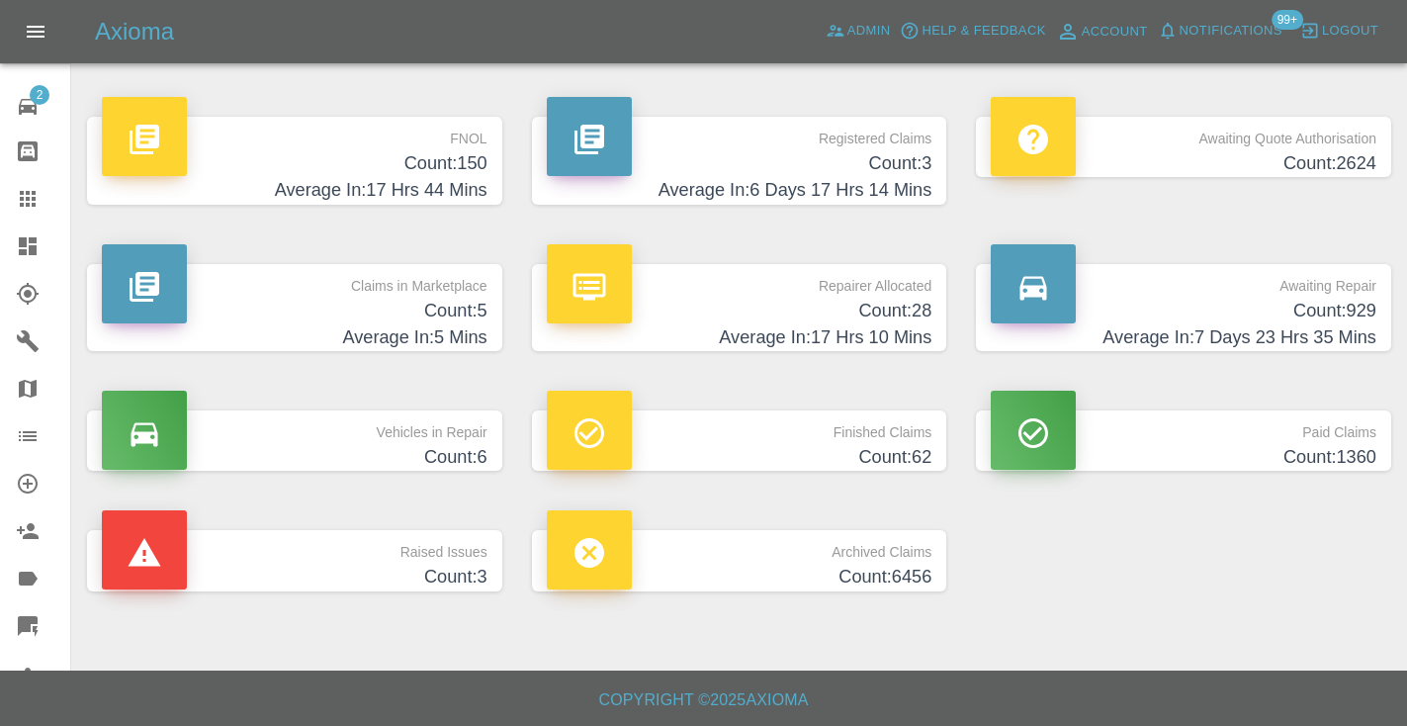
click at [1342, 327] on h4 "Average In: 7 Days 23 Hrs 35 Mins" at bounding box center [1184, 337] width 386 height 27
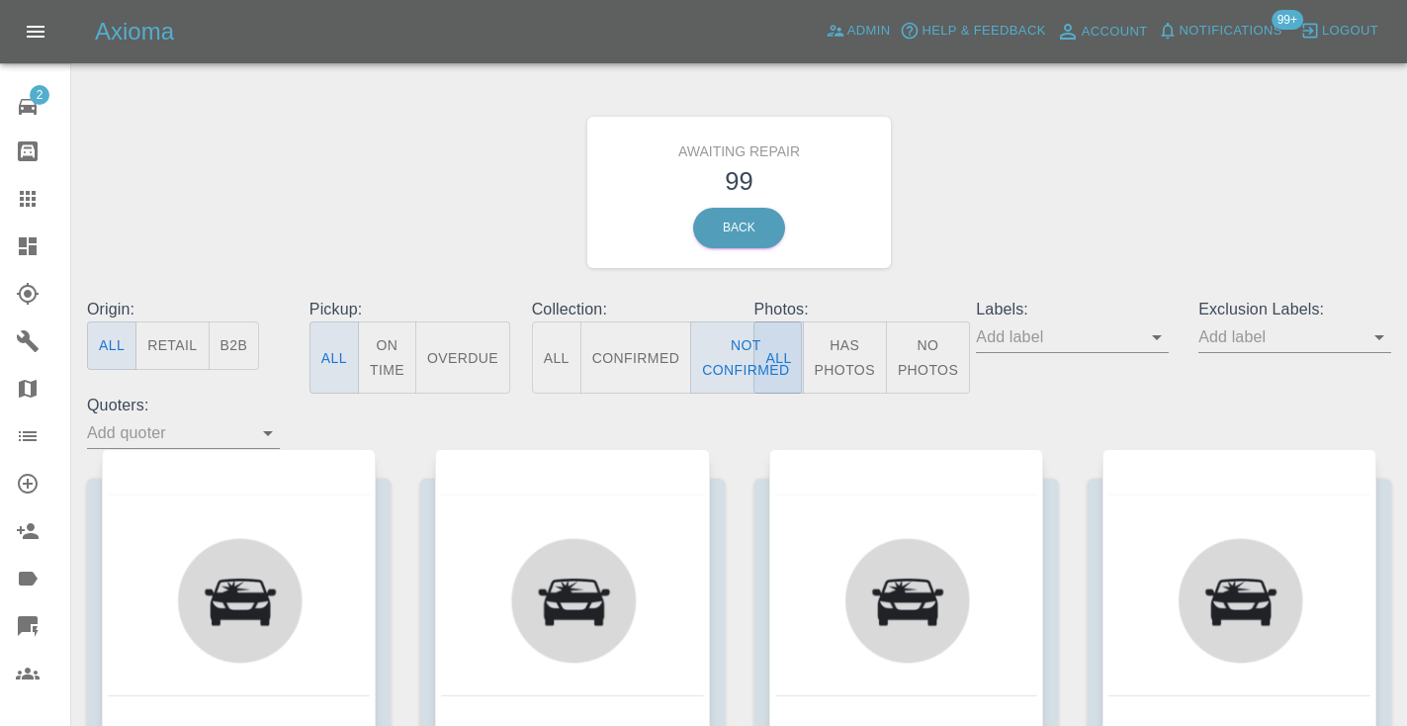
click at [1098, 203] on div "Awaiting Repair 99 Back" at bounding box center [739, 192] width 1334 height 211
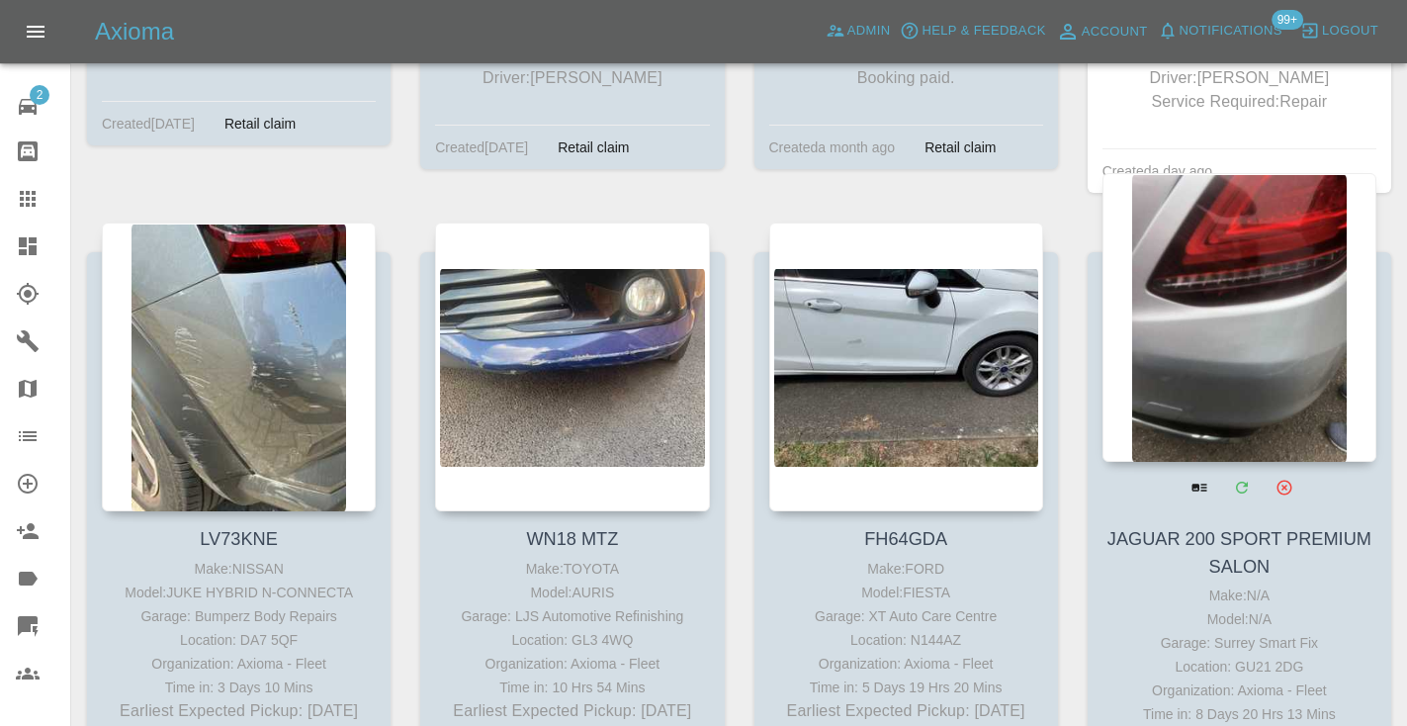
scroll to position [10762, 0]
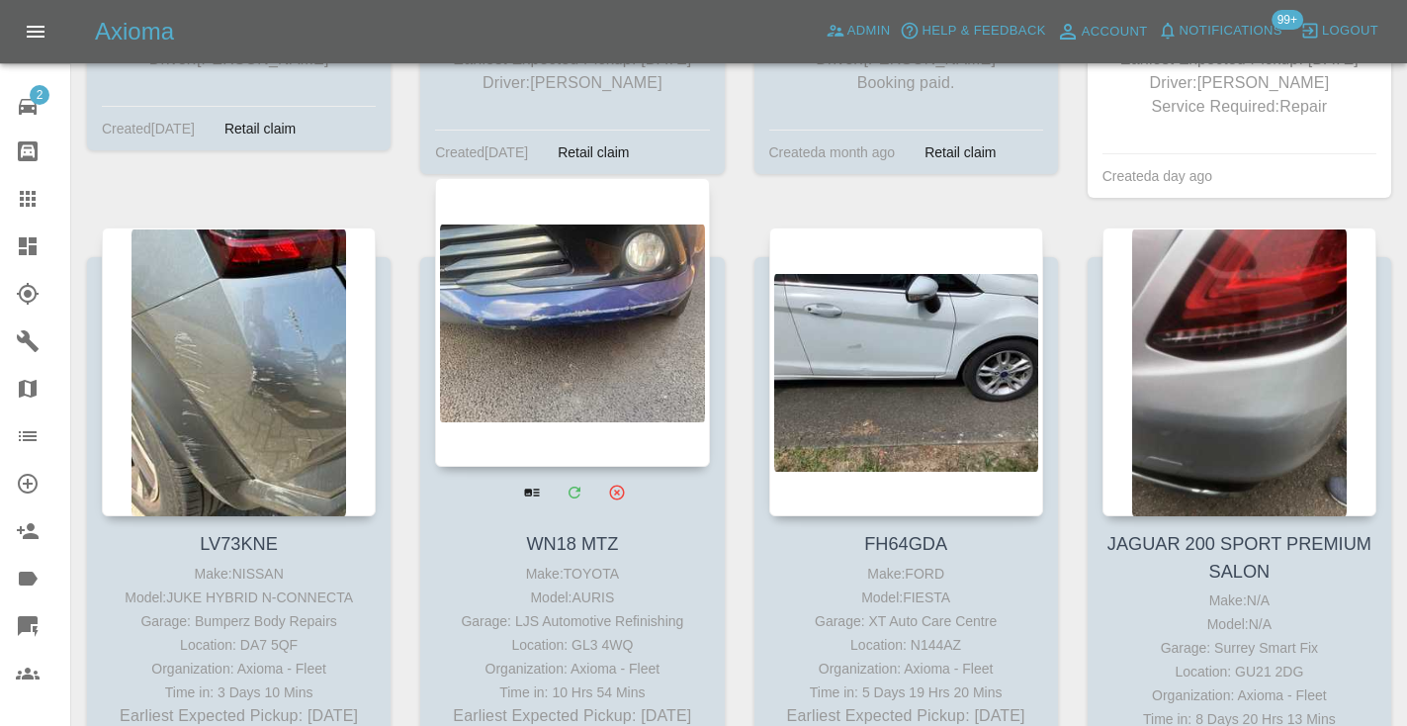
click at [580, 195] on div at bounding box center [572, 322] width 274 height 289
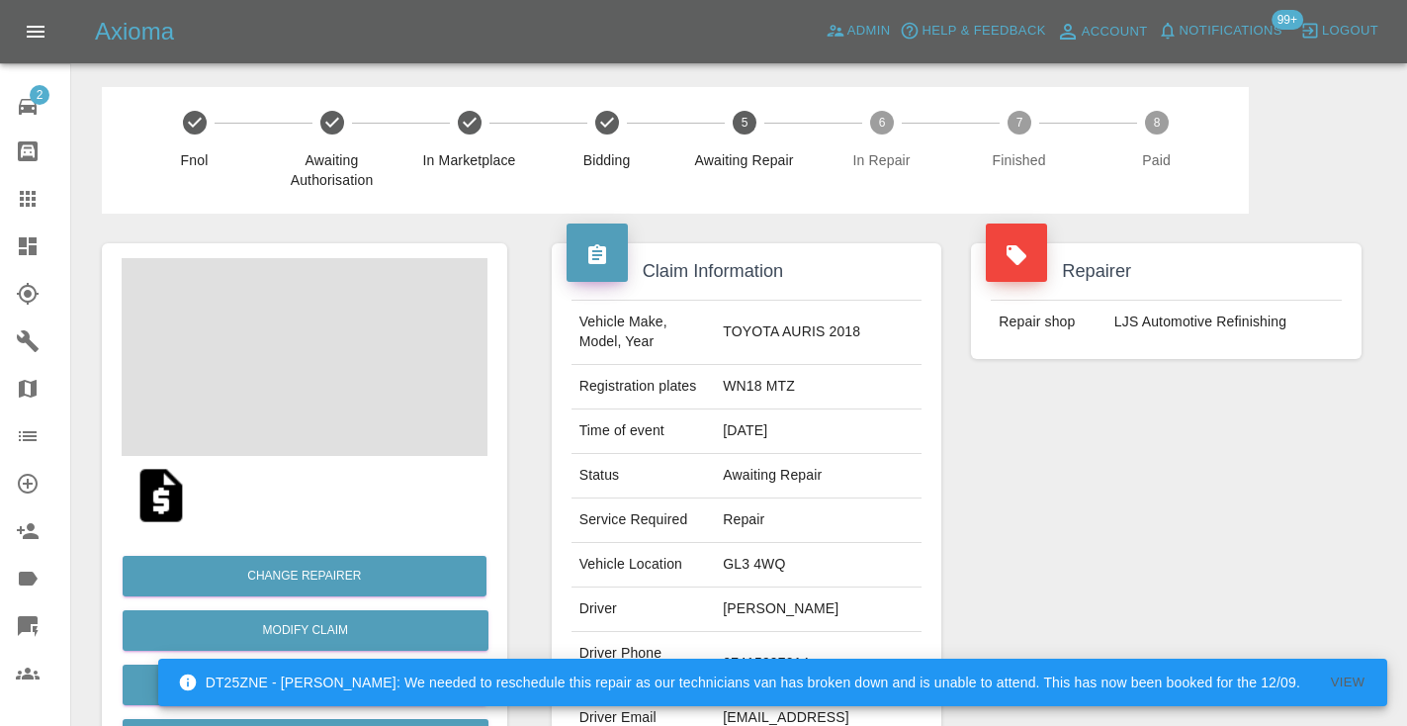
click at [813, 648] on td "07415997014" at bounding box center [818, 664] width 207 height 64
copy td "07415997014"
click at [1150, 500] on div "Repairer Repair shop LJS Automotive Refinishing" at bounding box center [1166, 509] width 420 height 590
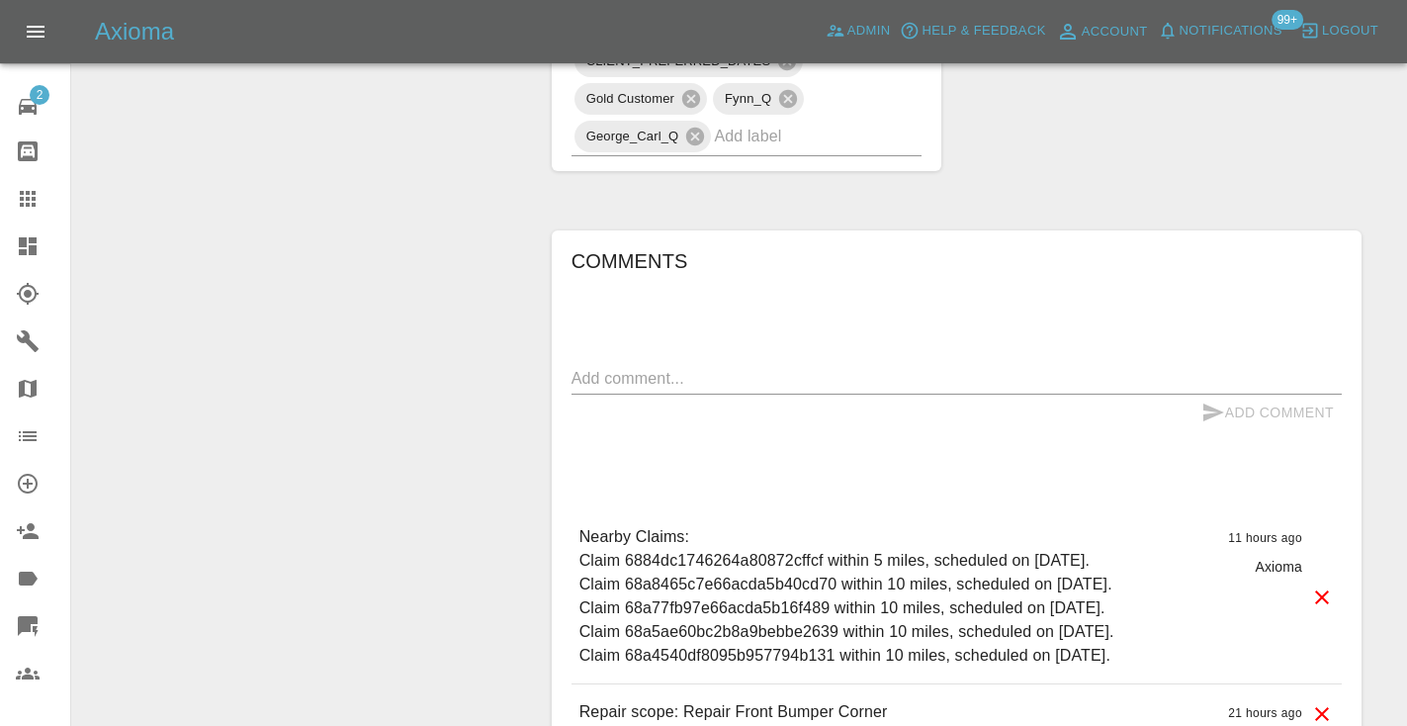
scroll to position [1551, 0]
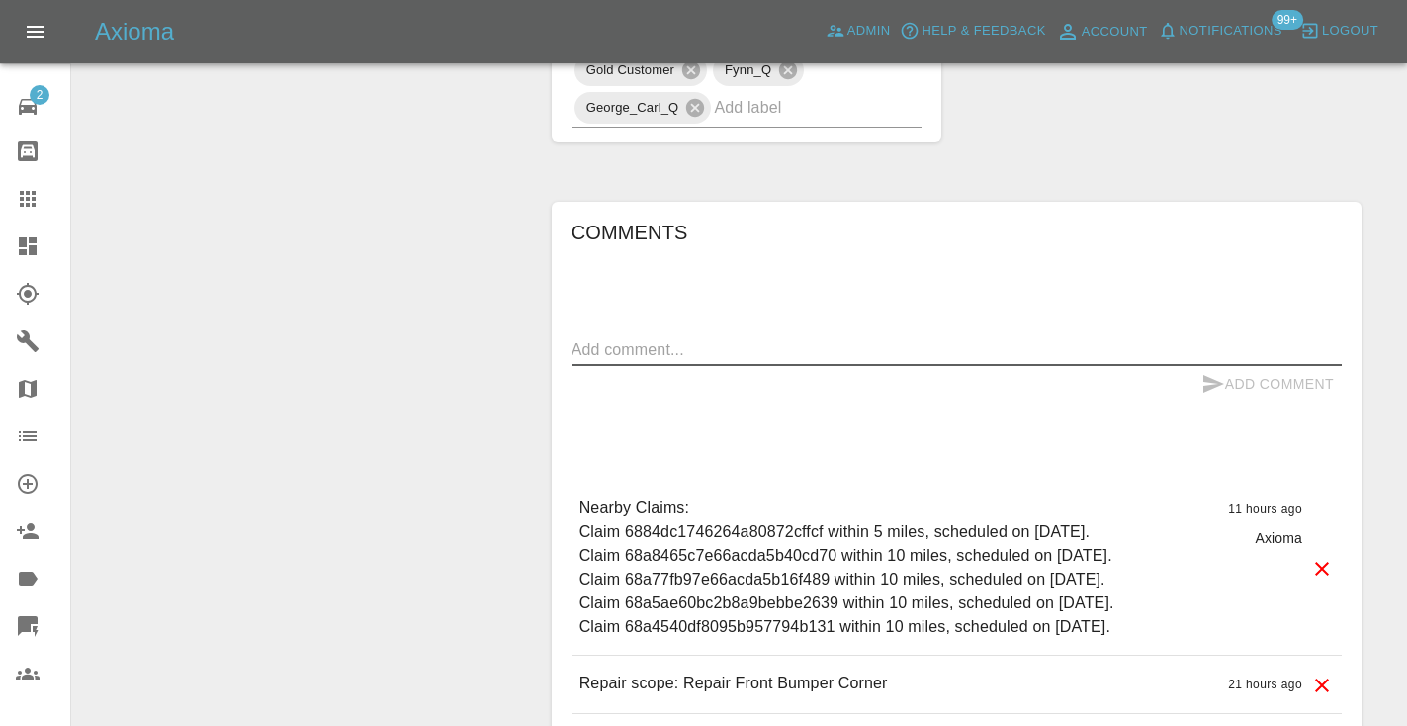
click at [596, 338] on textarea at bounding box center [956, 349] width 770 height 23
type textarea "called no answer : voicemailbox"
click at [1214, 372] on icon "submit" at bounding box center [1213, 384] width 24 height 24
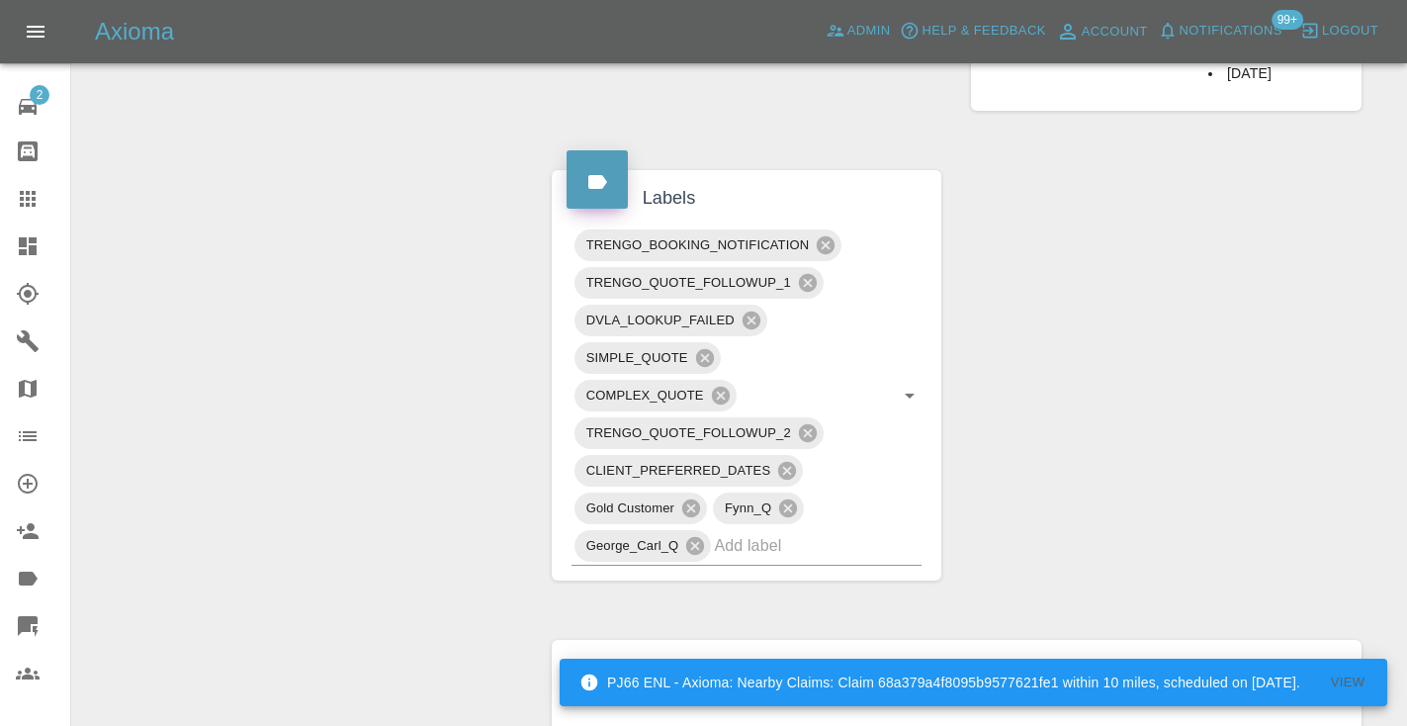
scroll to position [1098, 0]
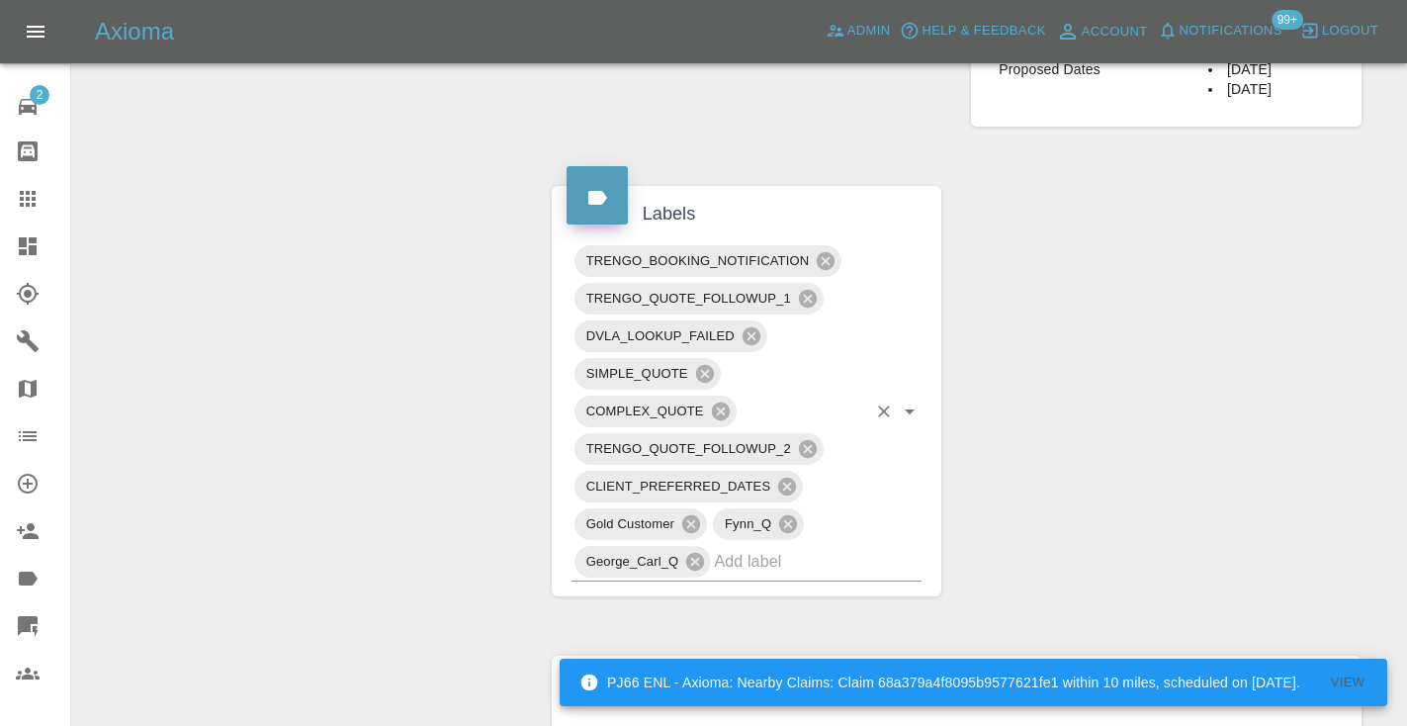
click at [766, 546] on input "text" at bounding box center [790, 561] width 152 height 31
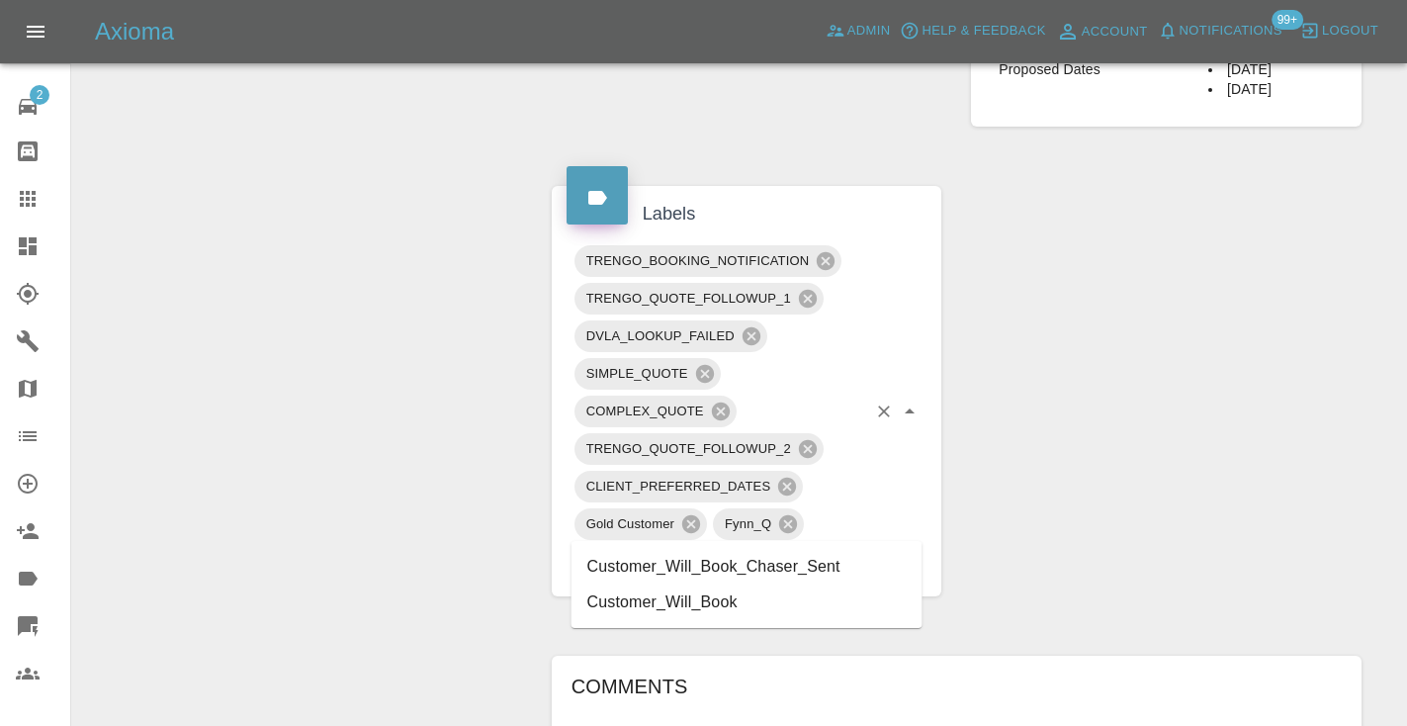
type input "customer_will"
click at [754, 604] on li "Customer_Will_Book" at bounding box center [746, 602] width 351 height 36
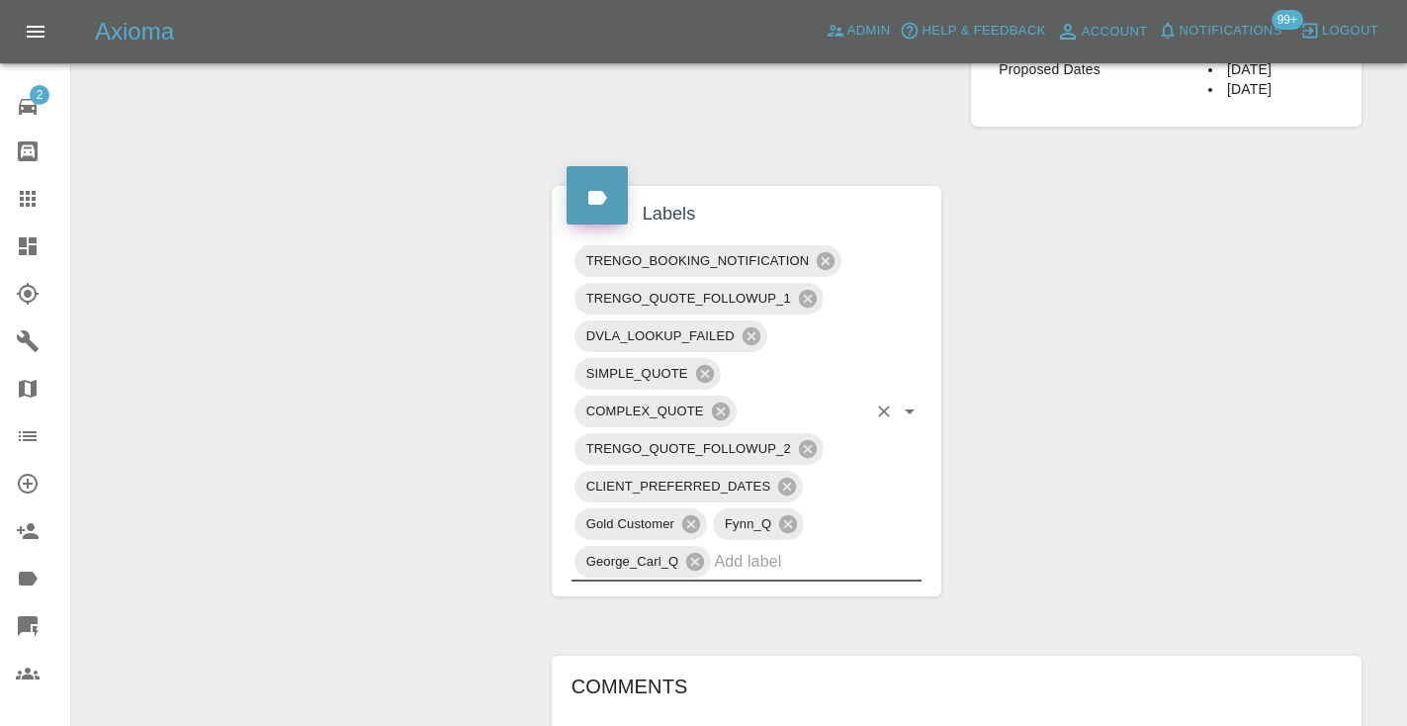
click at [347, 327] on div "Change Repairer Modify Claim Modify Quote Rollback Submit Payment Archive" at bounding box center [304, 234] width 435 height 2237
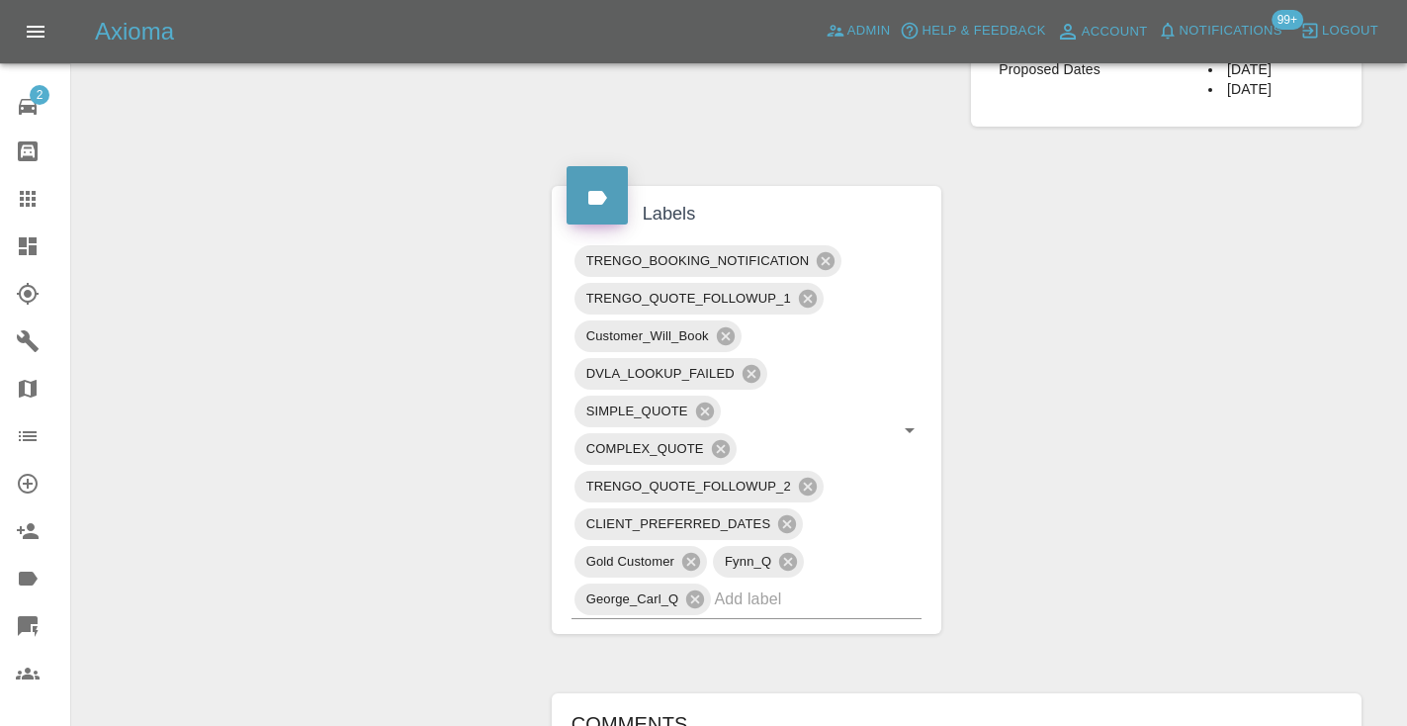
click at [35, 197] on icon at bounding box center [28, 199] width 16 height 16
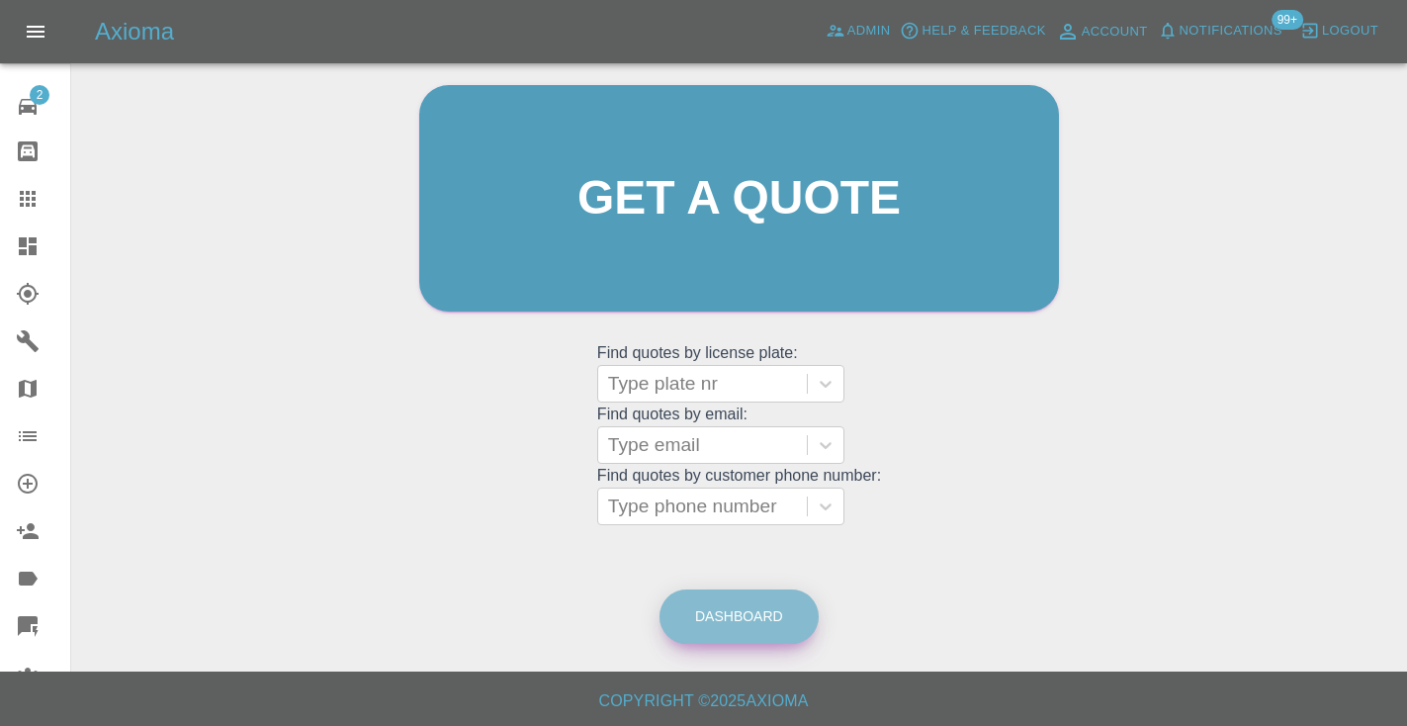
click at [704, 614] on link "Dashboard" at bounding box center [738, 616] width 159 height 54
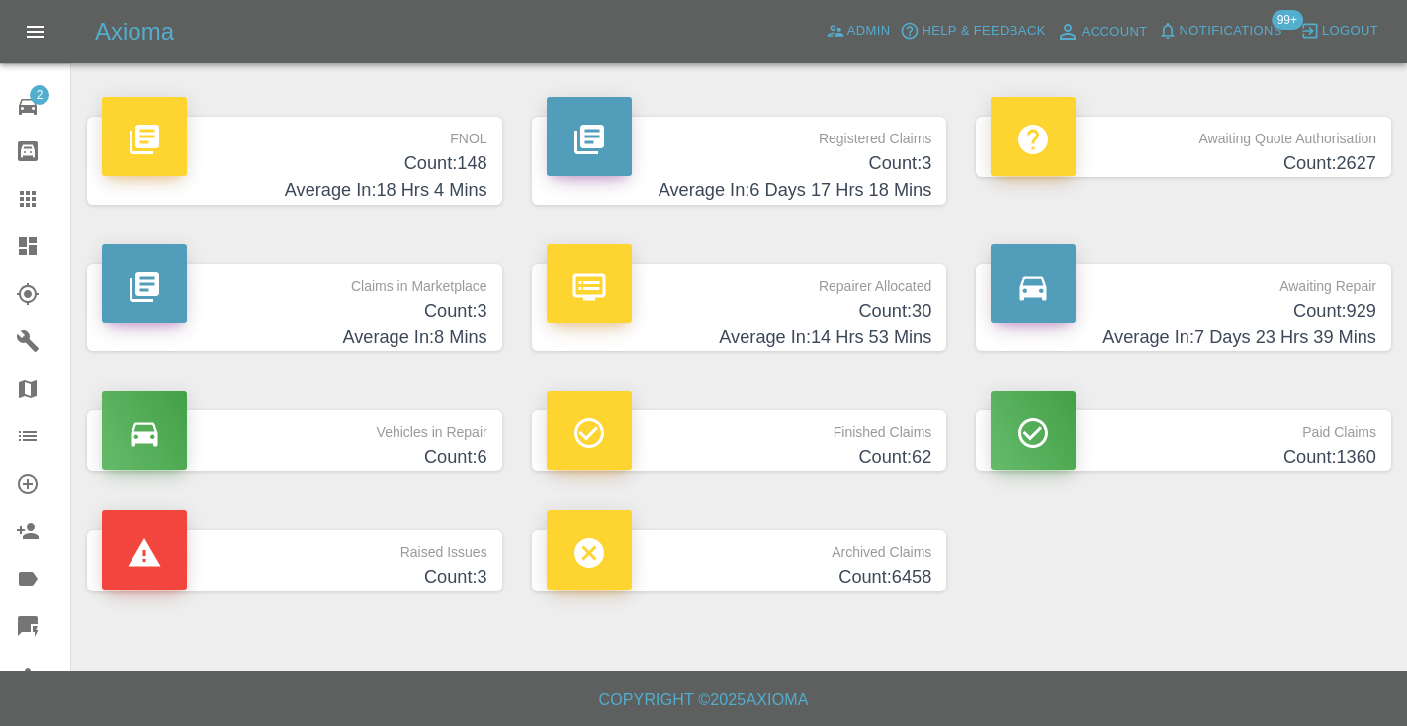
click at [1336, 306] on h4 "Count: 929" at bounding box center [1184, 311] width 386 height 27
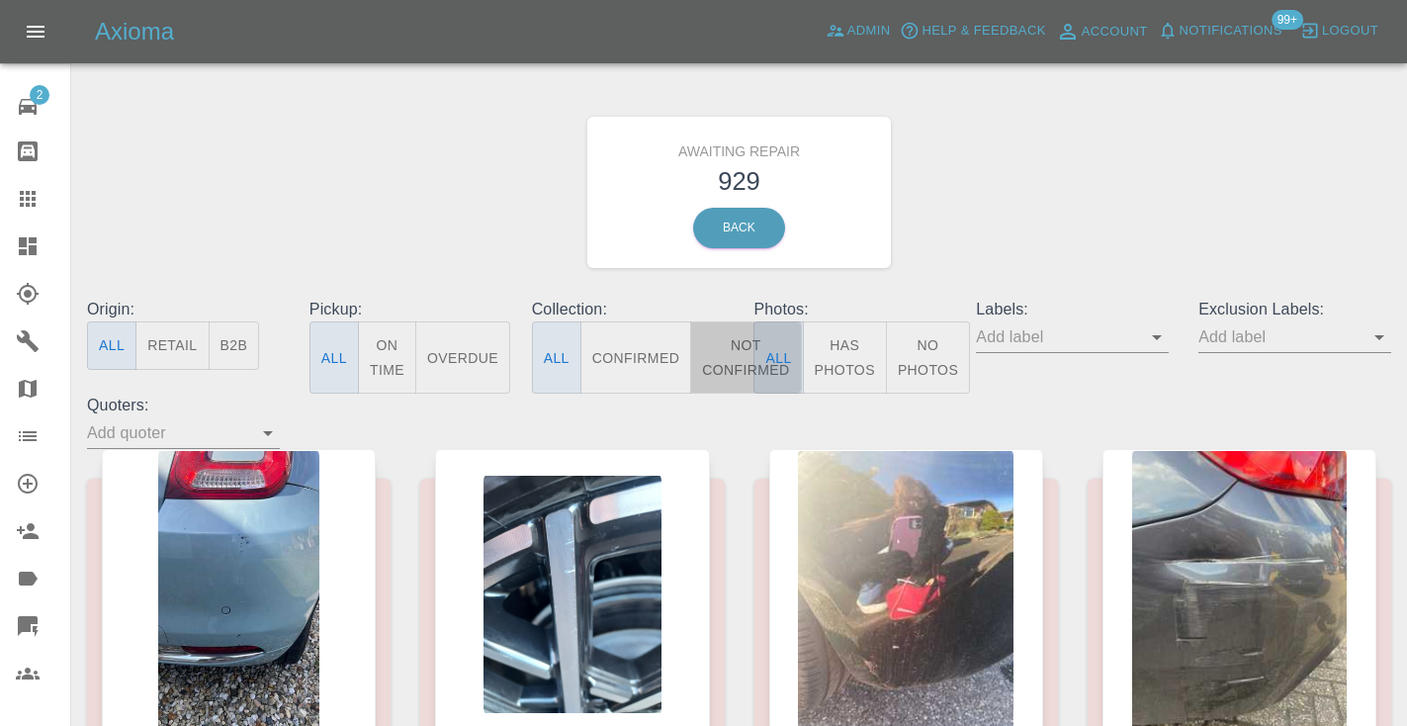
click at [728, 366] on button "Not Confirmed" at bounding box center [745, 357] width 111 height 72
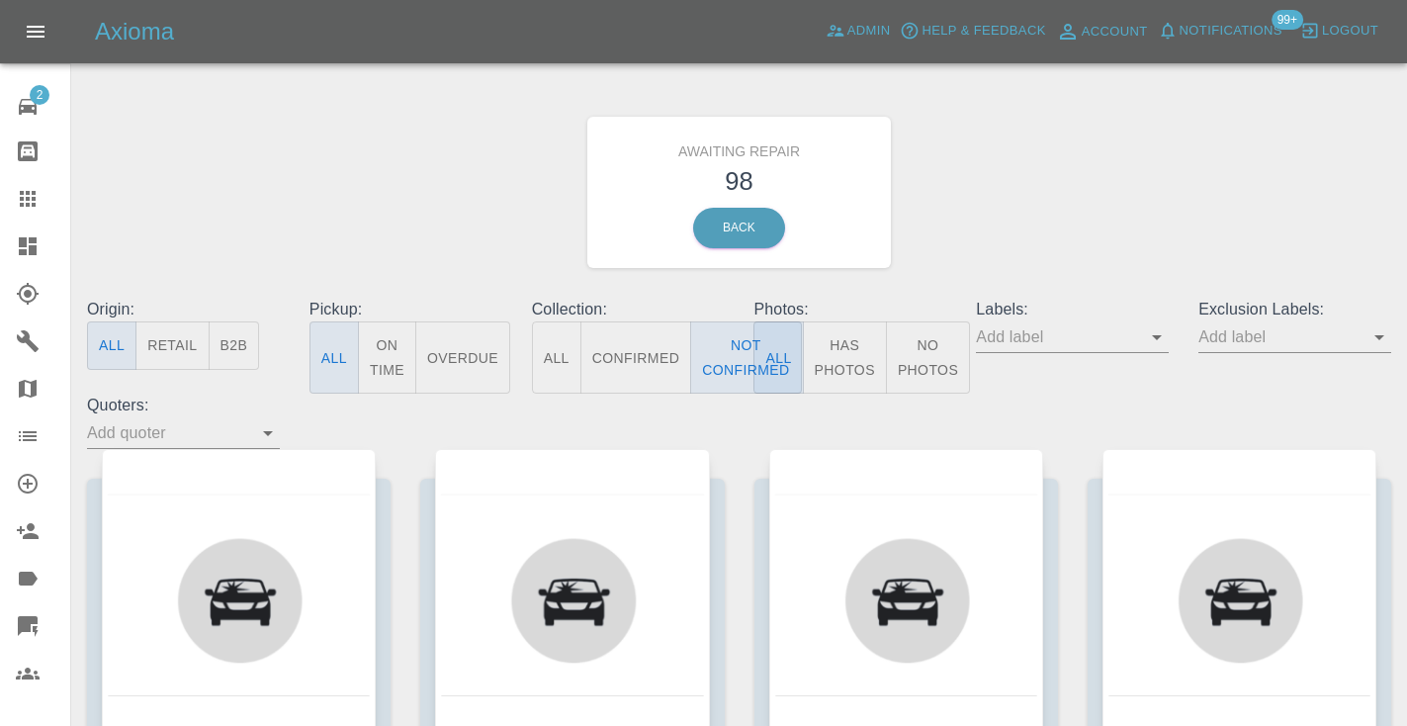
click at [1026, 250] on div "Awaiting Repair 98 Back" at bounding box center [739, 192] width 1334 height 211
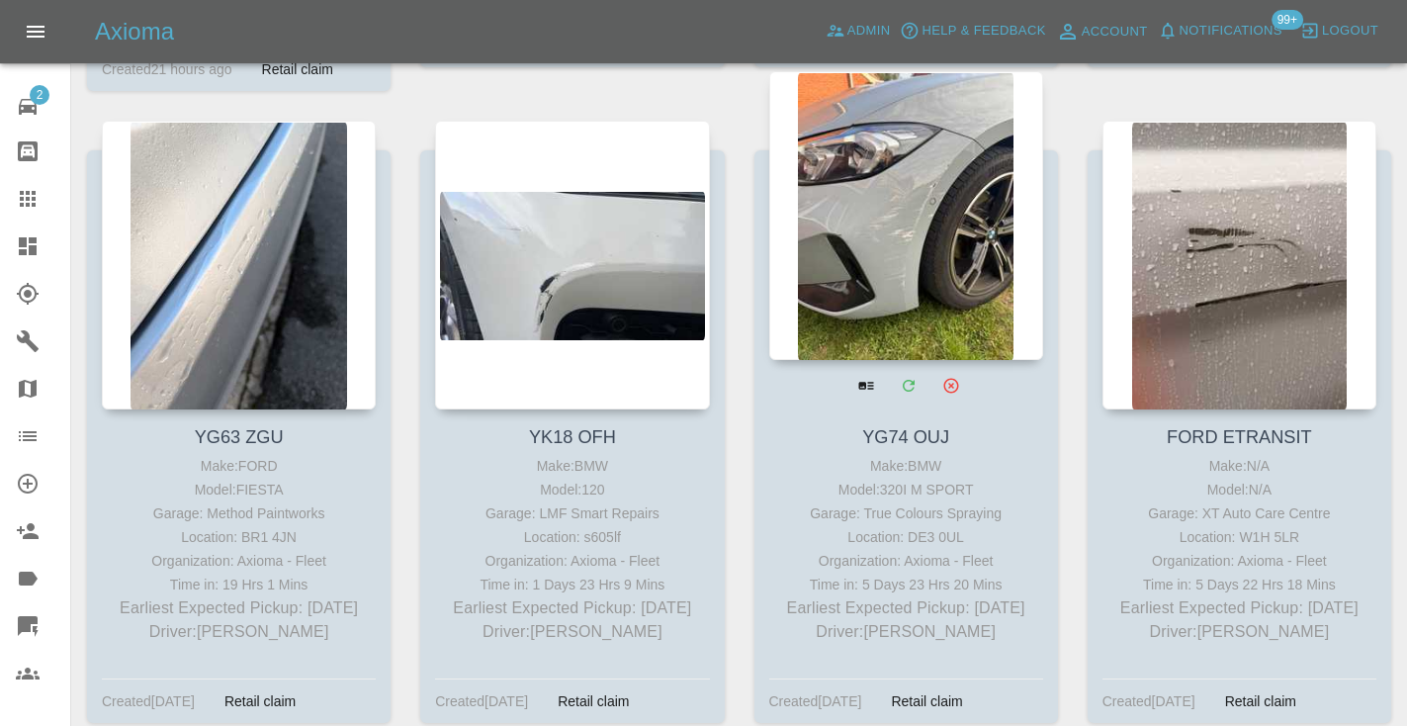
scroll to position [999, 0]
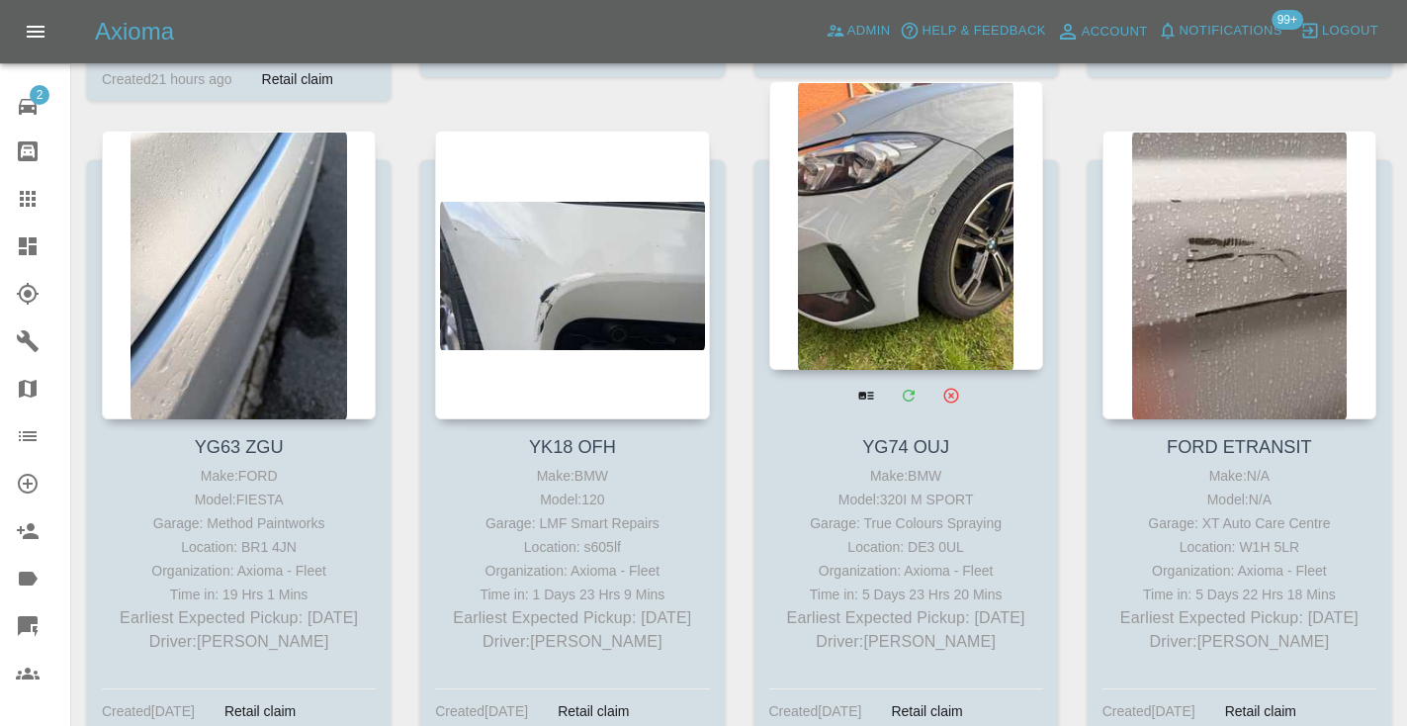
click at [902, 236] on div at bounding box center [906, 225] width 274 height 289
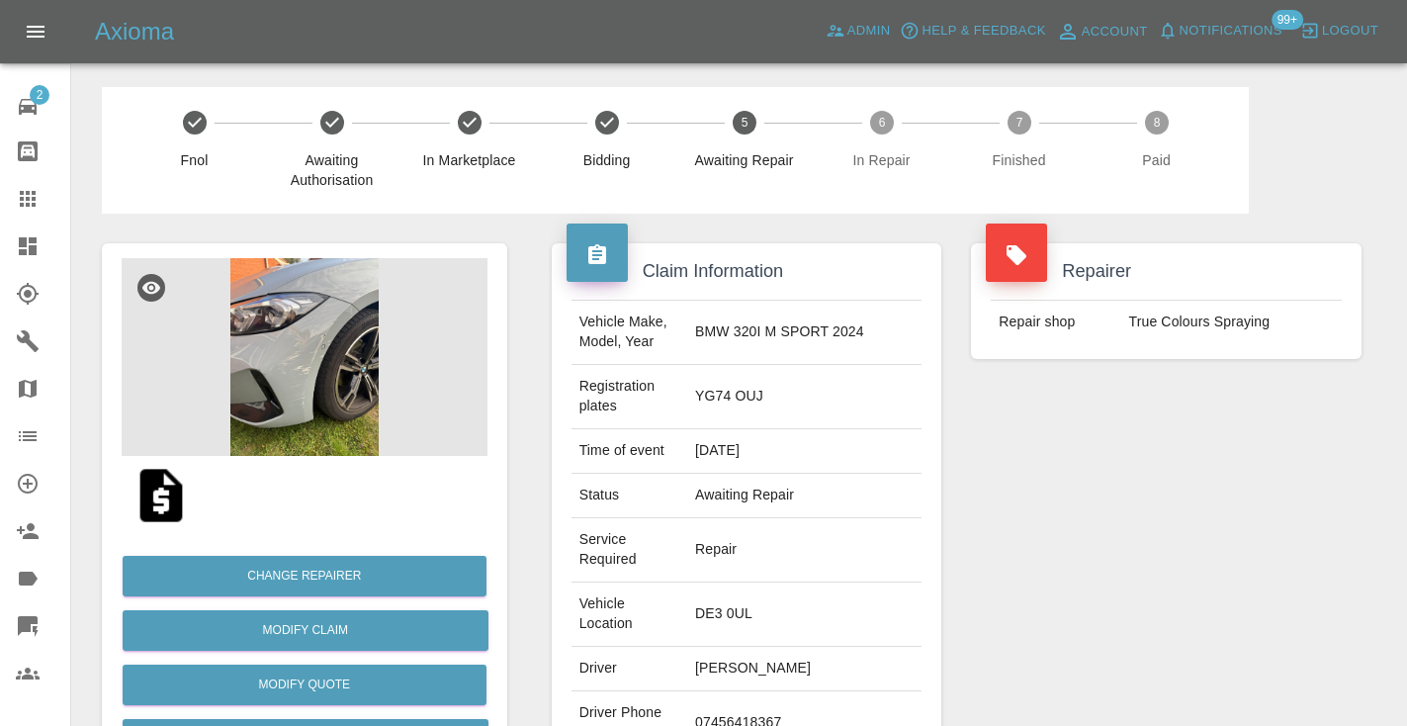
click at [815, 691] on td "07456418367" at bounding box center [804, 723] width 234 height 64
copy td "07456418367"
click at [1096, 533] on div "Repairer Repair shop True Colours Spraying" at bounding box center [1166, 558] width 420 height 689
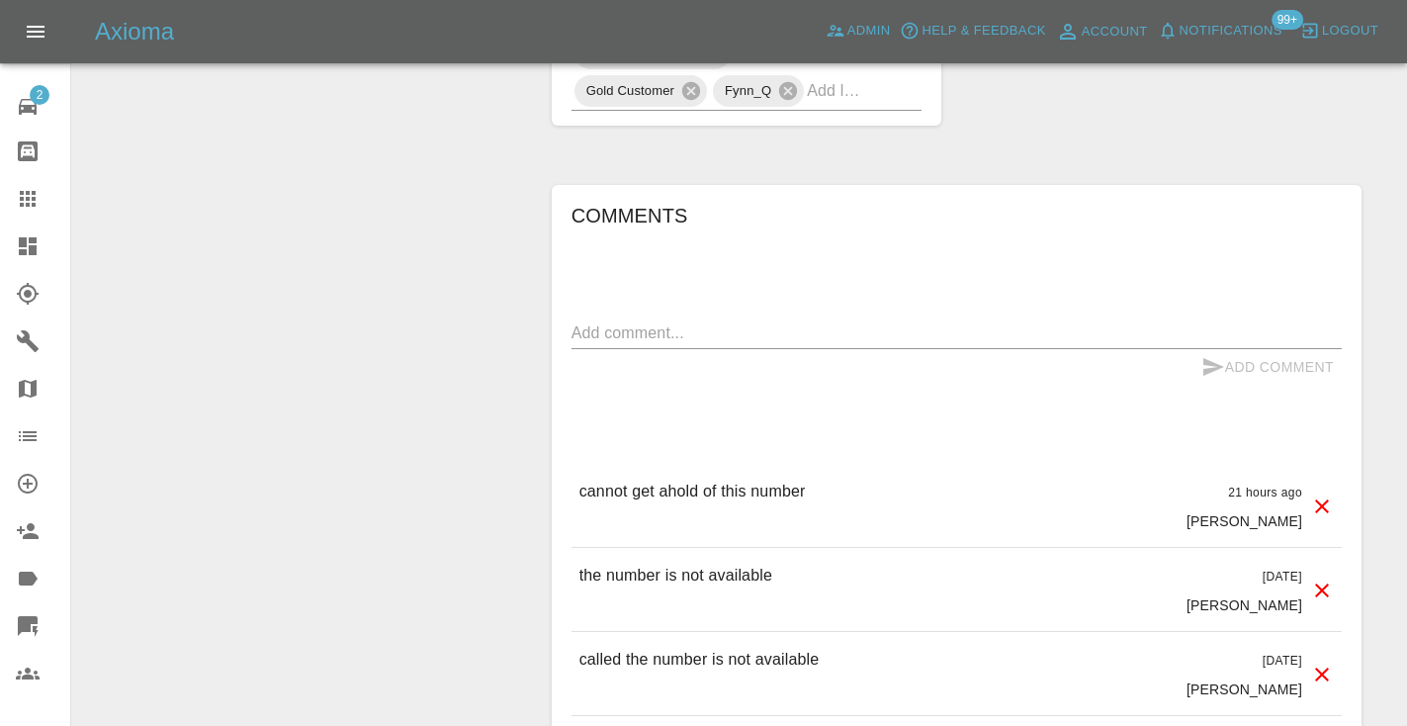
scroll to position [1572, 0]
click at [664, 348] on div "Add Comment" at bounding box center [956, 366] width 770 height 37
click at [643, 320] on textarea at bounding box center [956, 331] width 770 height 23
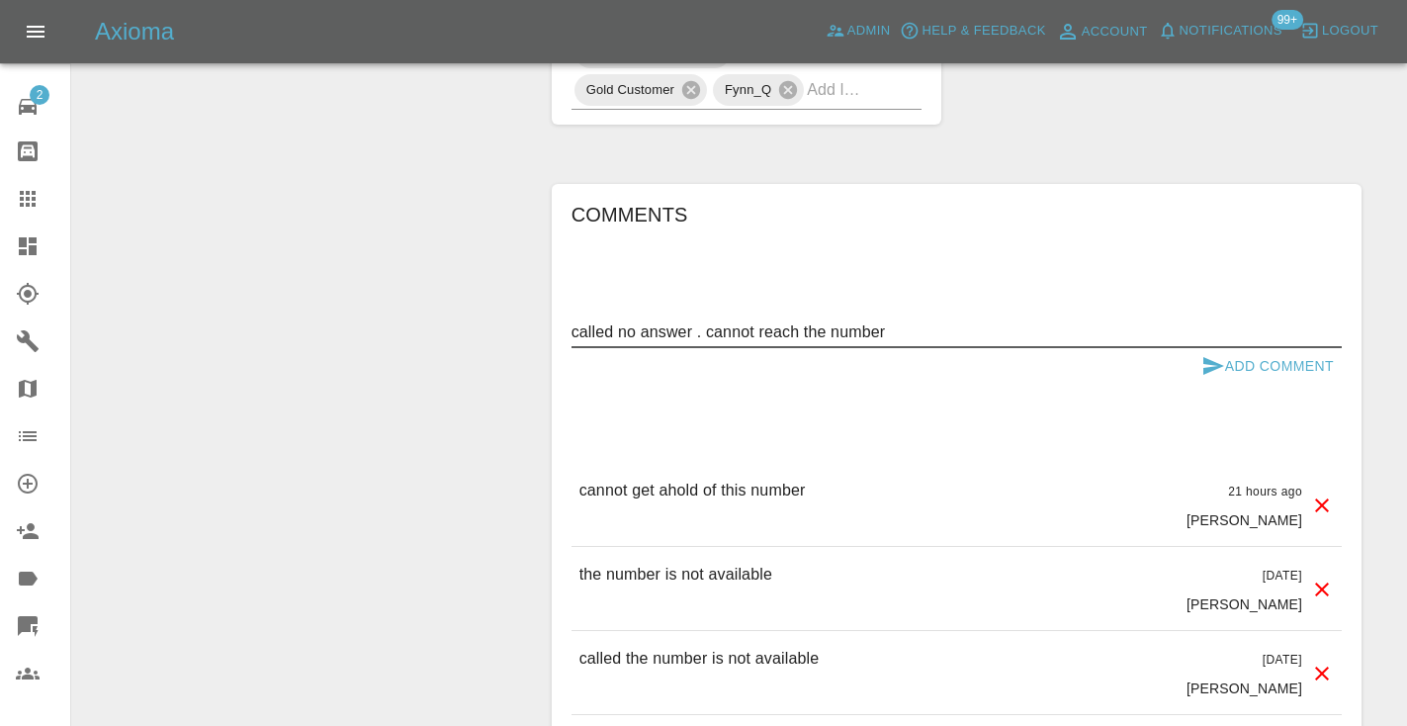
type textarea "called no answer . cannot reach the number"
click at [1201, 354] on icon "submit" at bounding box center [1213, 366] width 24 height 24
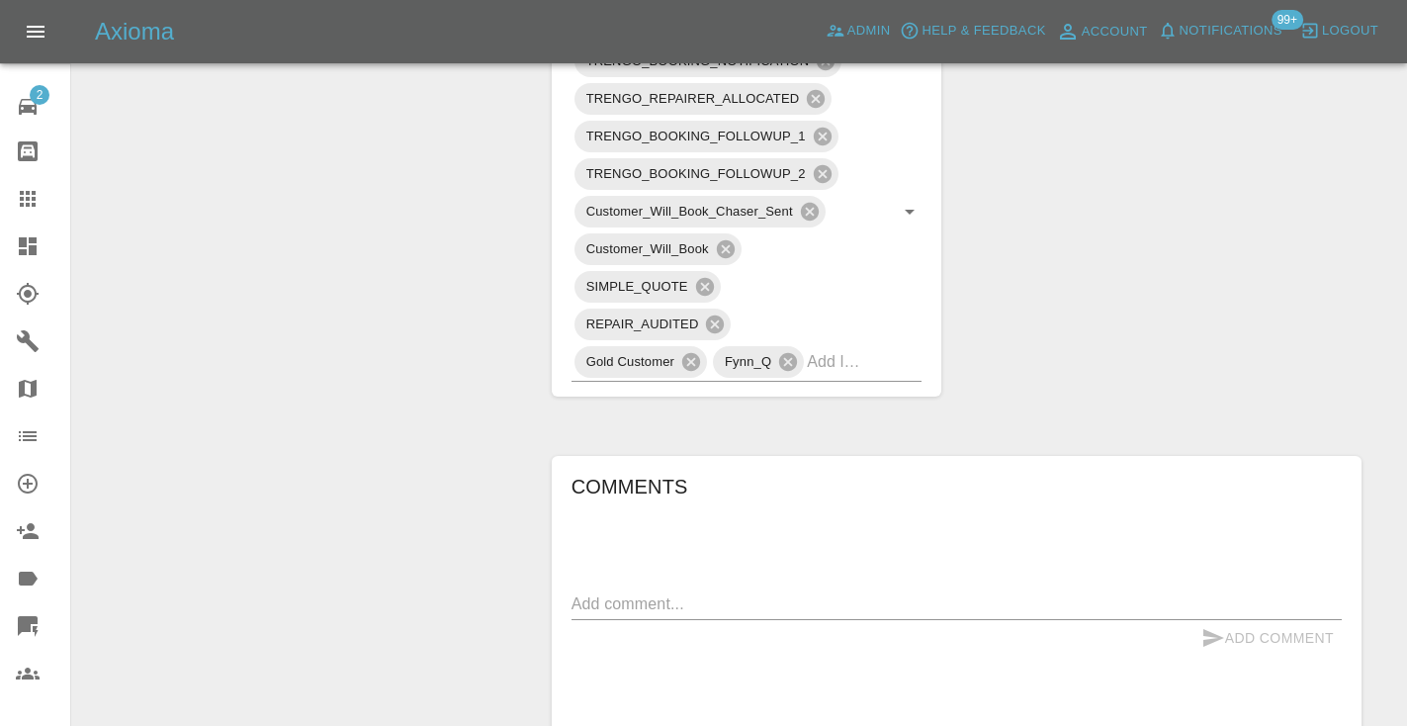
scroll to position [1303, 0]
click at [860, 343] on input "text" at bounding box center [836, 358] width 59 height 31
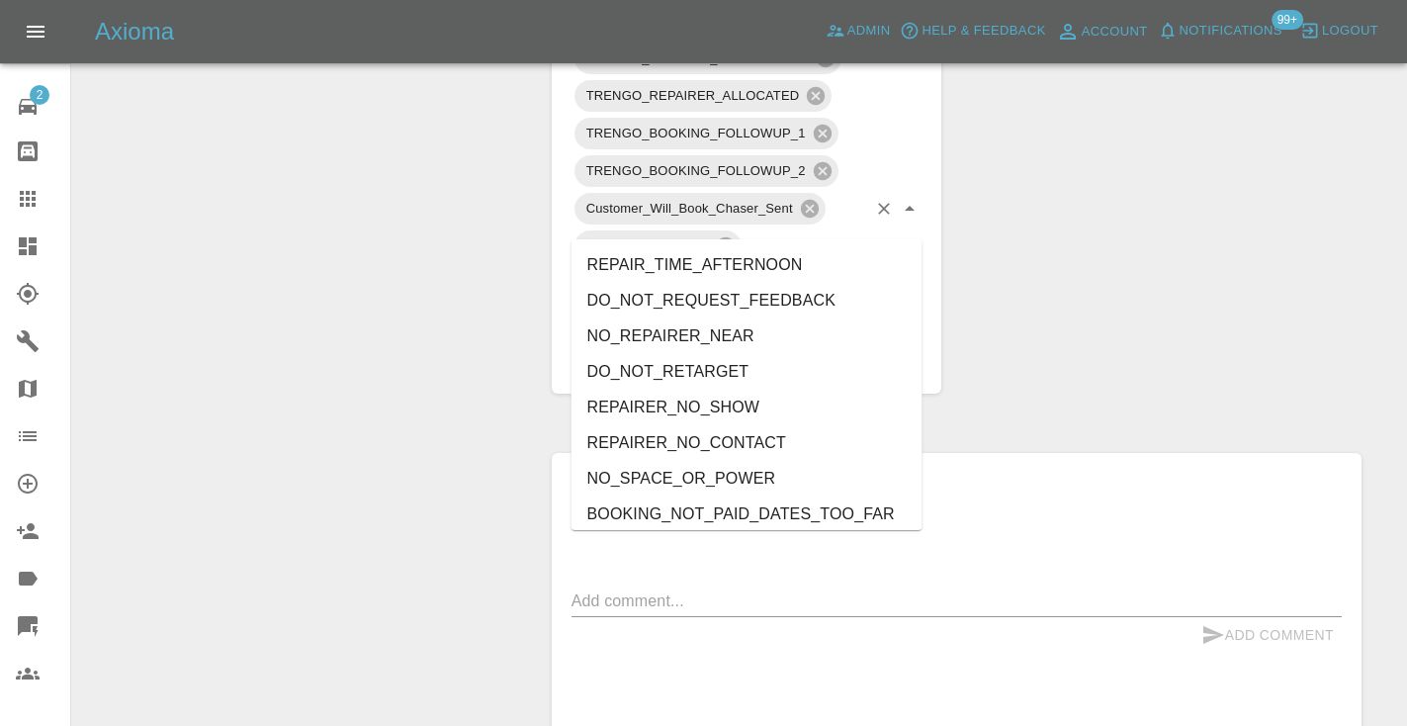
type input "no_"
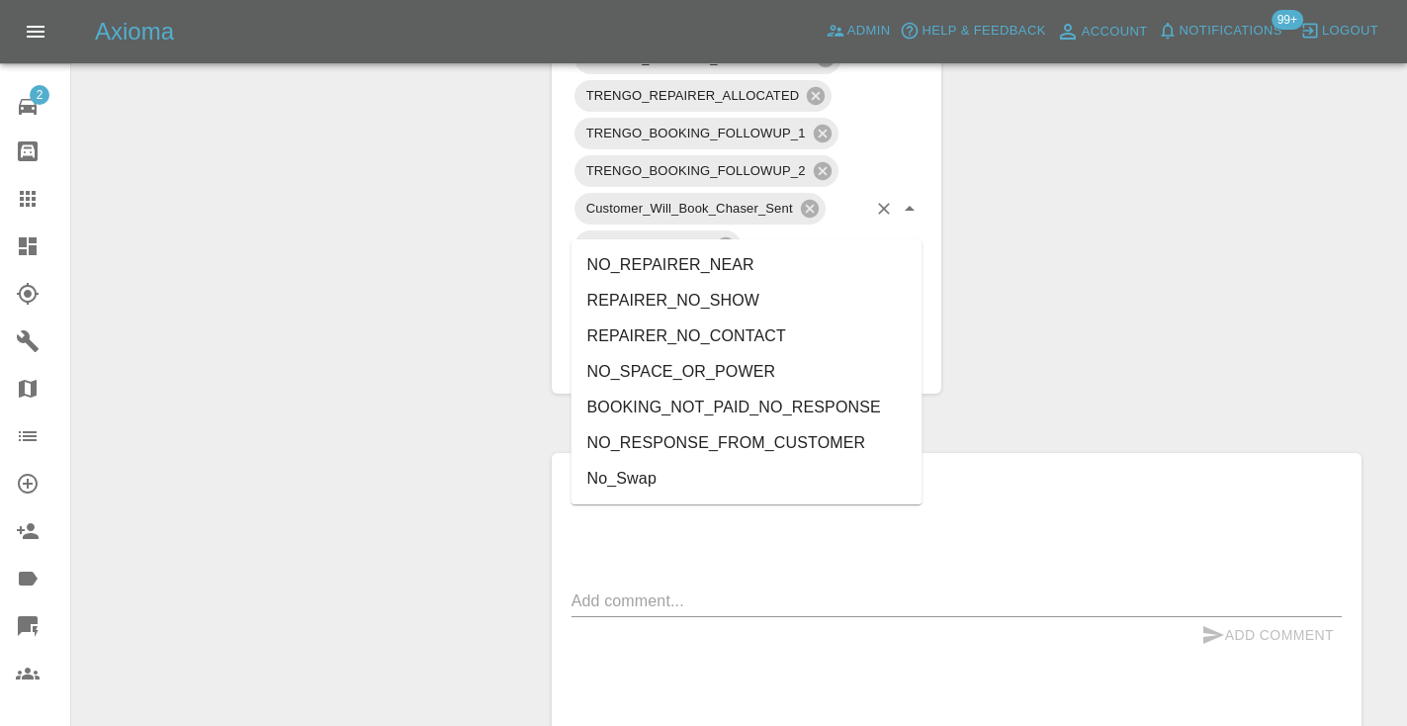
click at [714, 438] on li "NO_RESPONSE_FROM_CUSTOMER" at bounding box center [746, 443] width 351 height 36
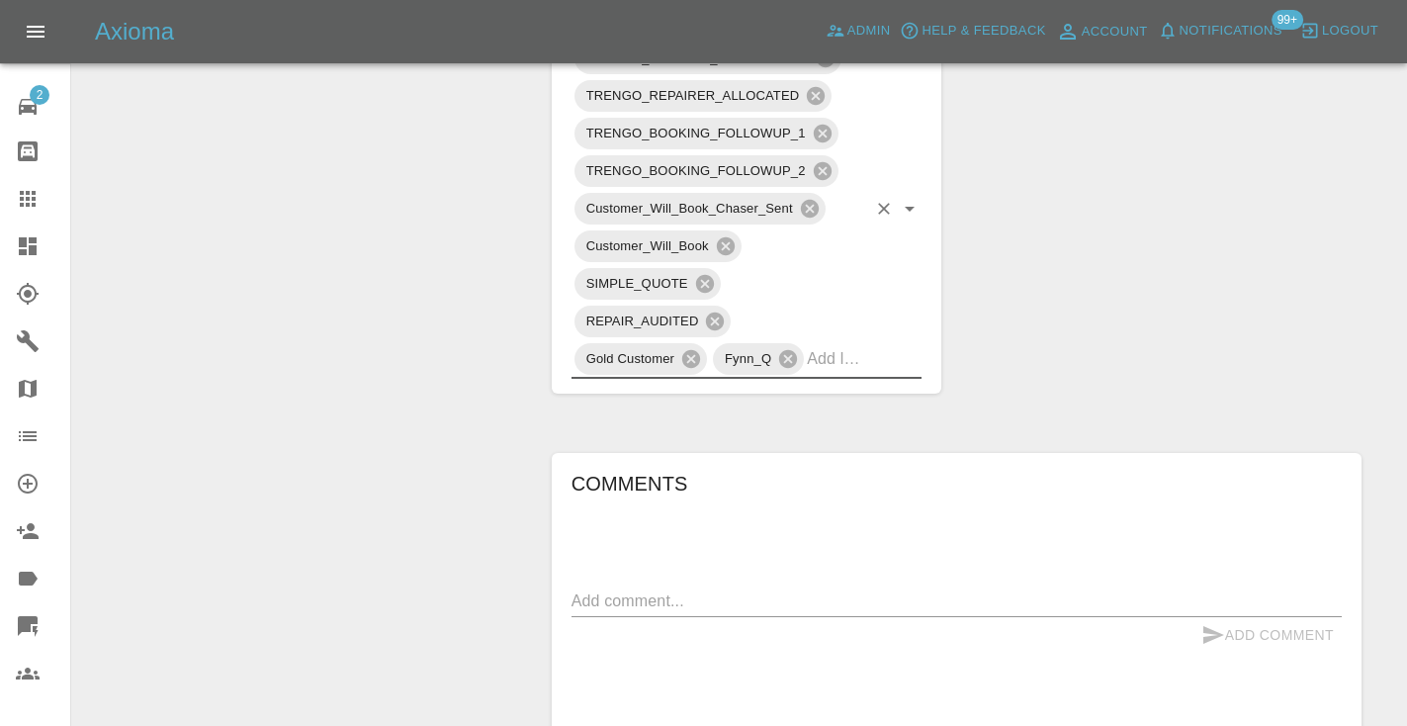
click at [331, 156] on div "Change Repairer Modify Claim Modify Quote Rollback Submit Payment Archive" at bounding box center [304, 68] width 435 height 2317
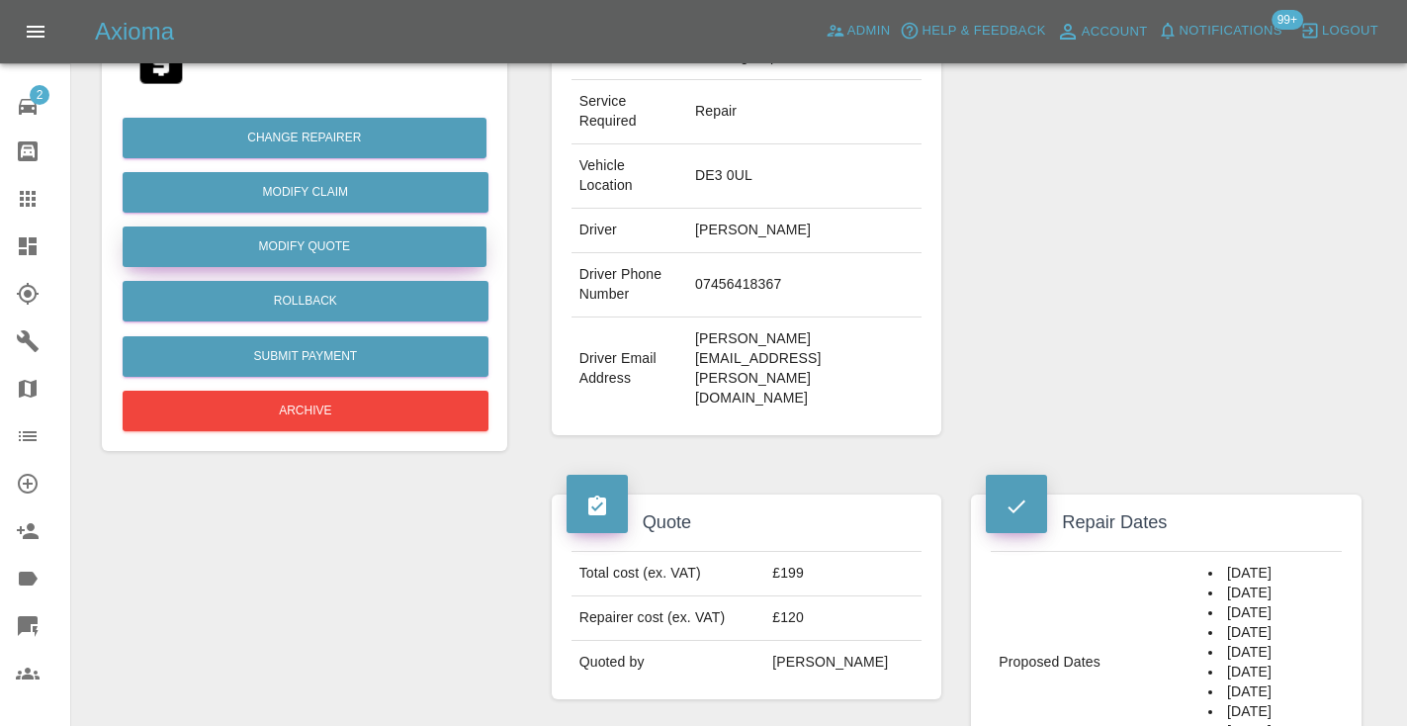
scroll to position [433, 0]
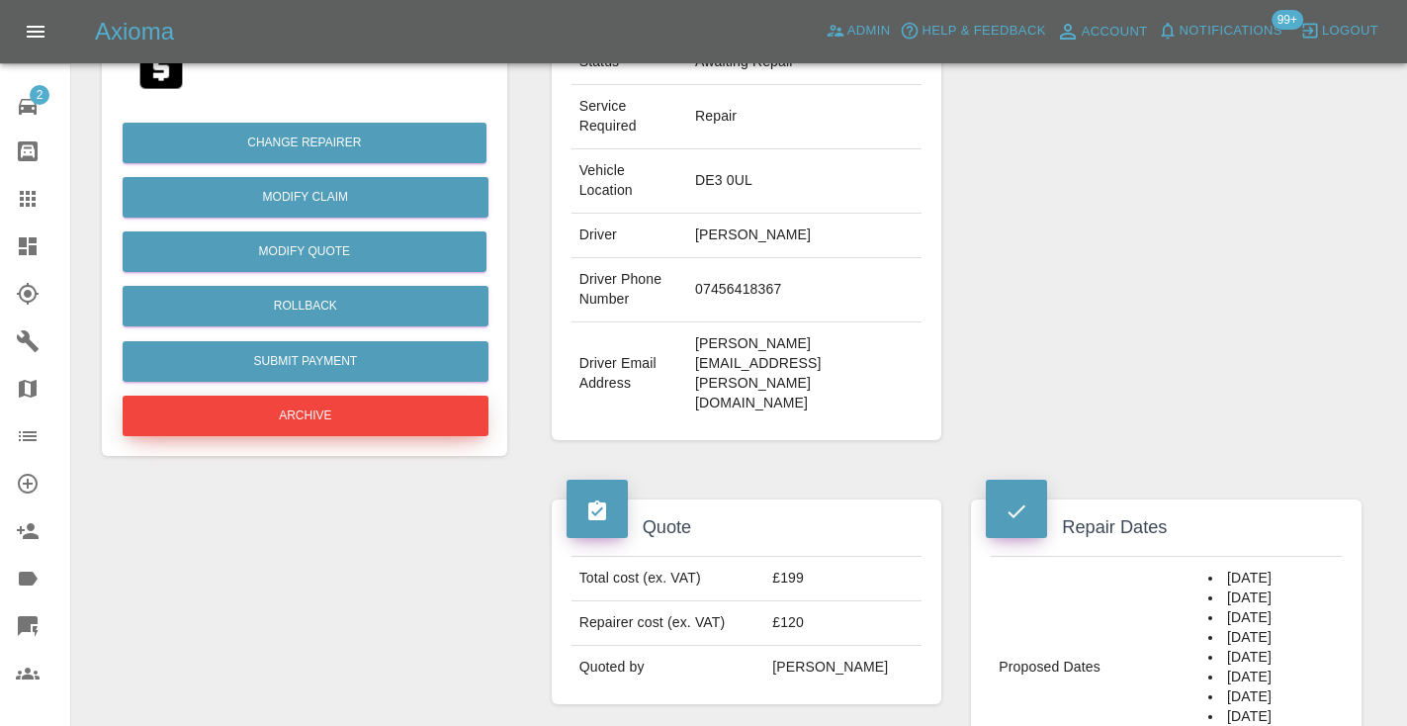
click at [351, 399] on button "Archive" at bounding box center [306, 415] width 366 height 41
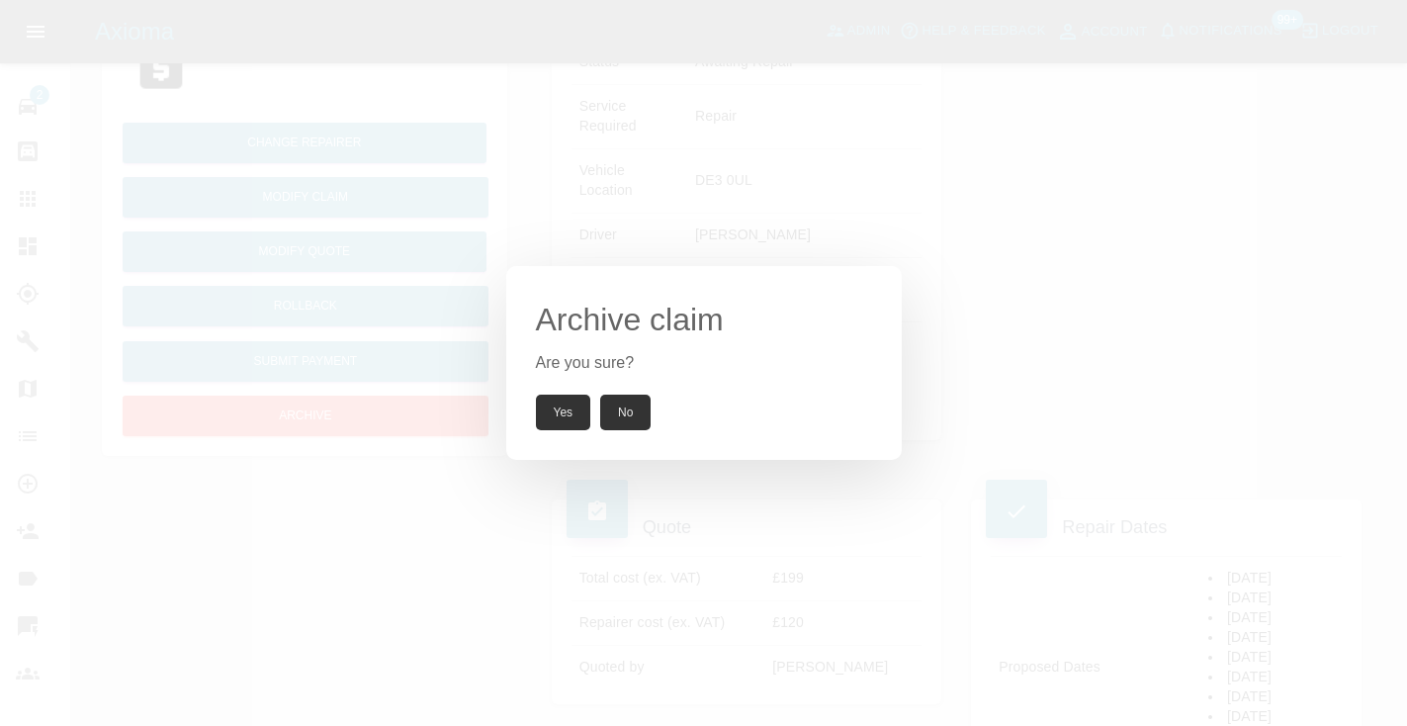
click at [574, 424] on button "Yes" at bounding box center [563, 413] width 55 height 36
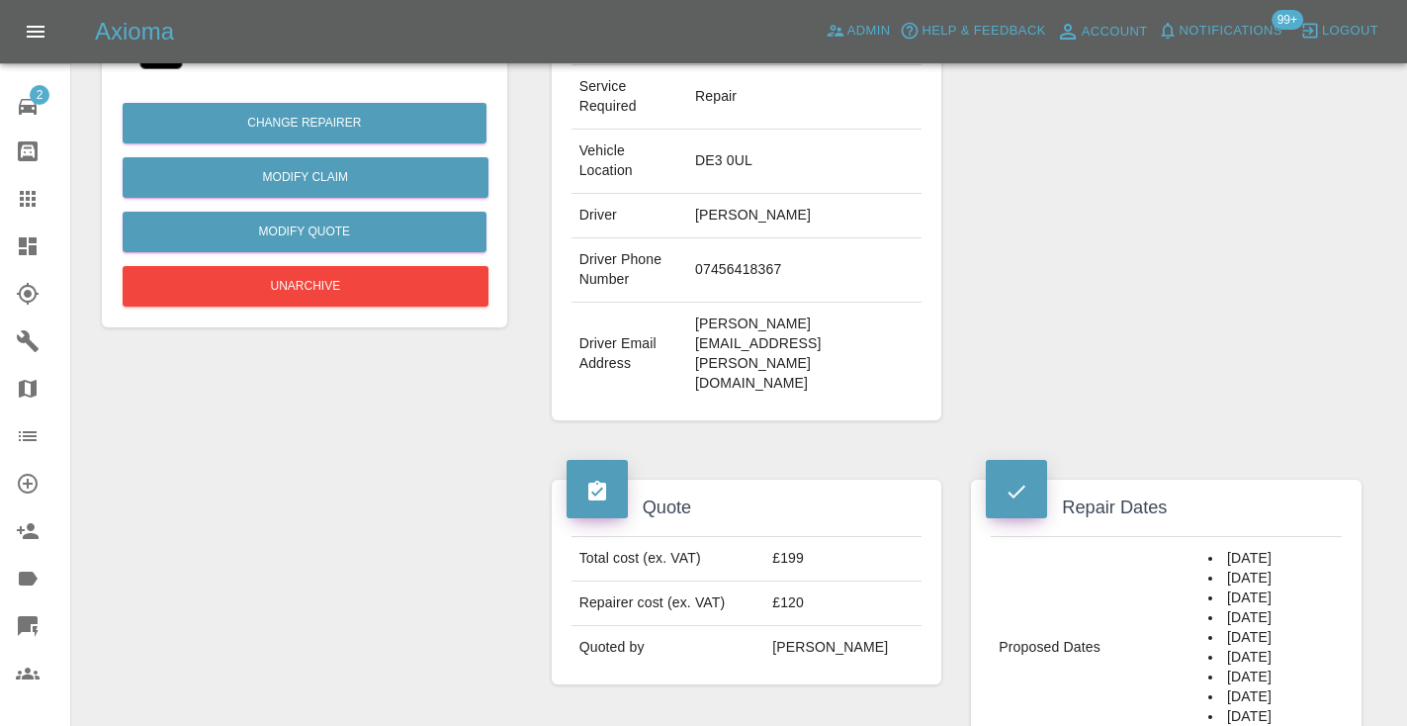
click at [33, 194] on icon at bounding box center [28, 199] width 16 height 16
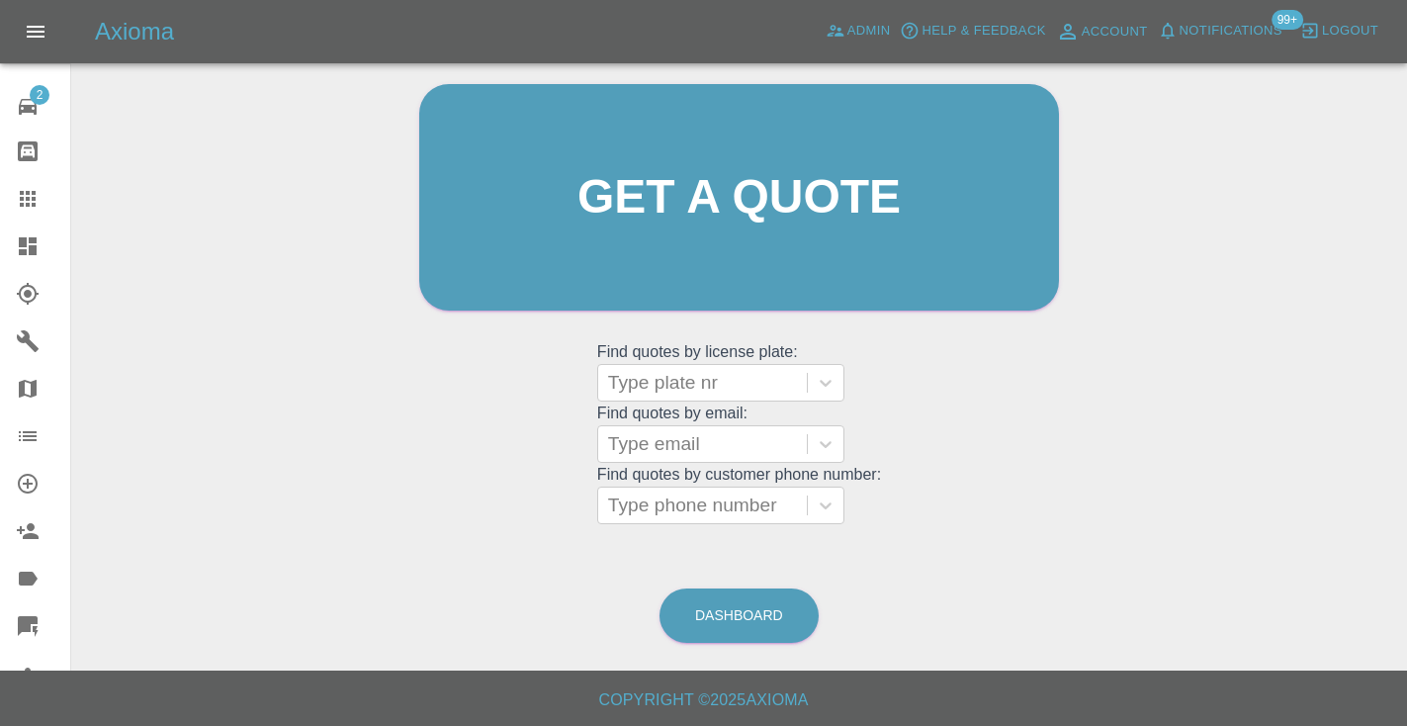
scroll to position [133, 0]
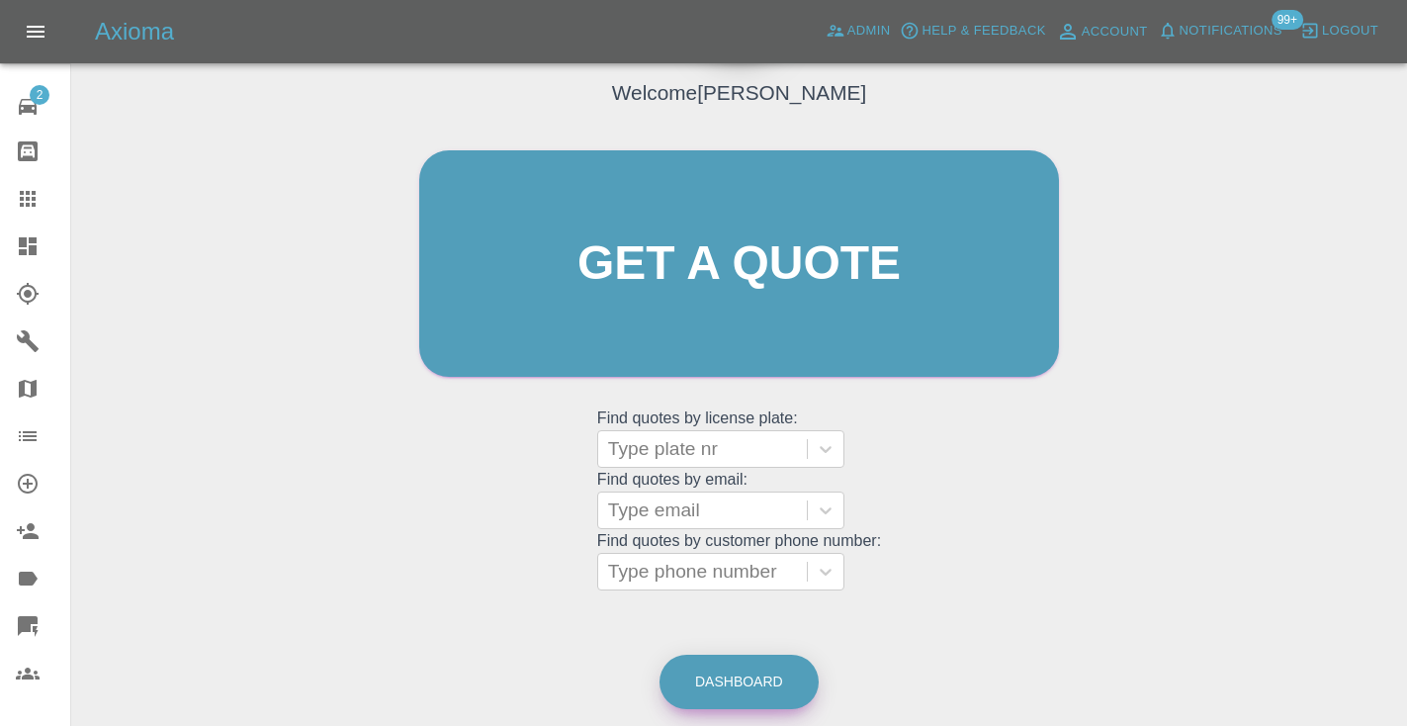
click at [764, 678] on link "Dashboard" at bounding box center [738, 682] width 159 height 54
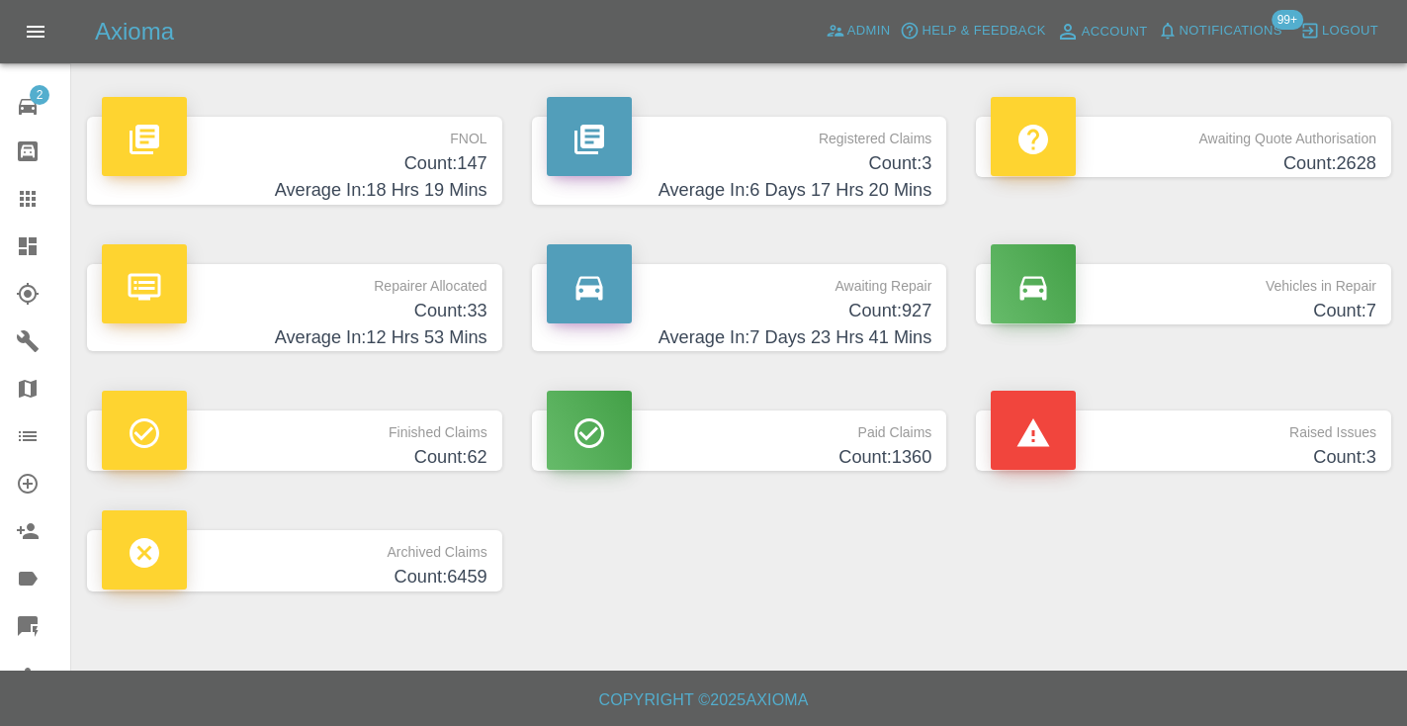
click at [881, 302] on h4 "Count: 927" at bounding box center [740, 311] width 386 height 27
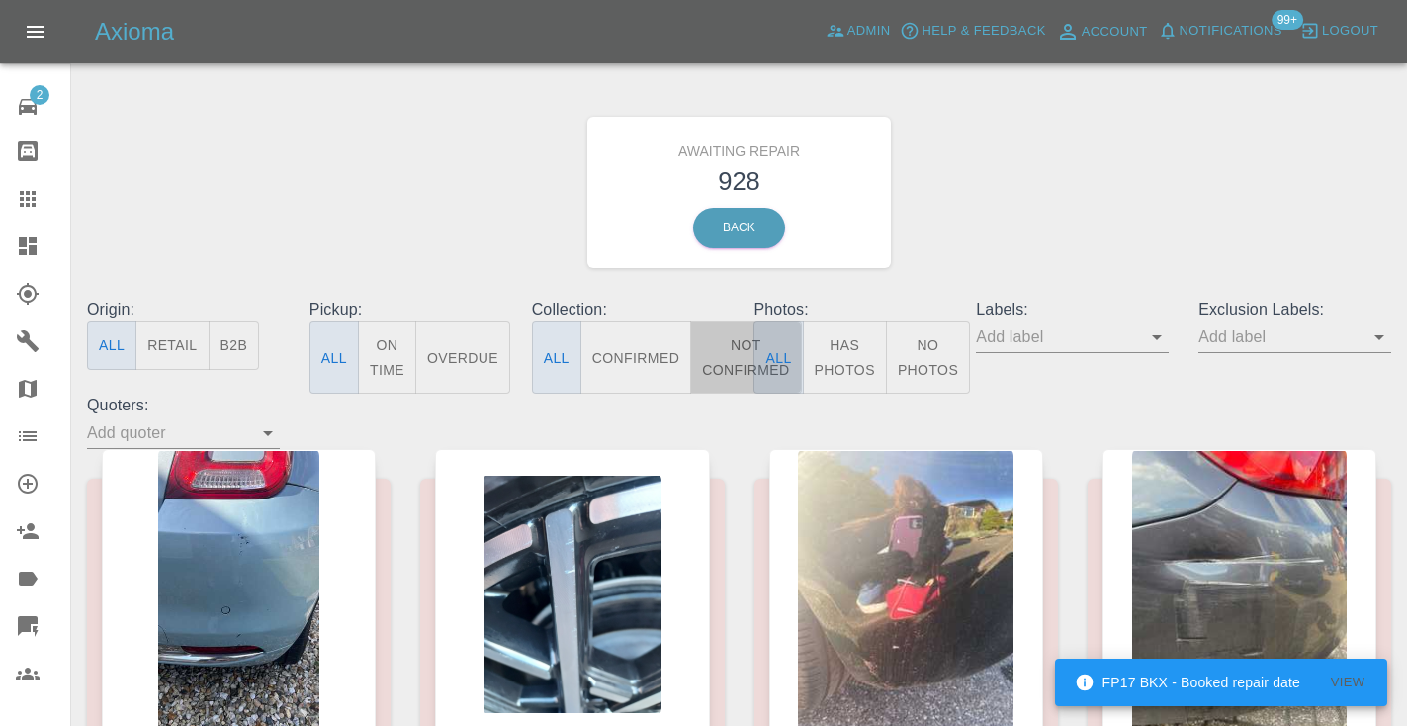
click at [730, 354] on button "Not Confirmed" at bounding box center [745, 357] width 111 height 72
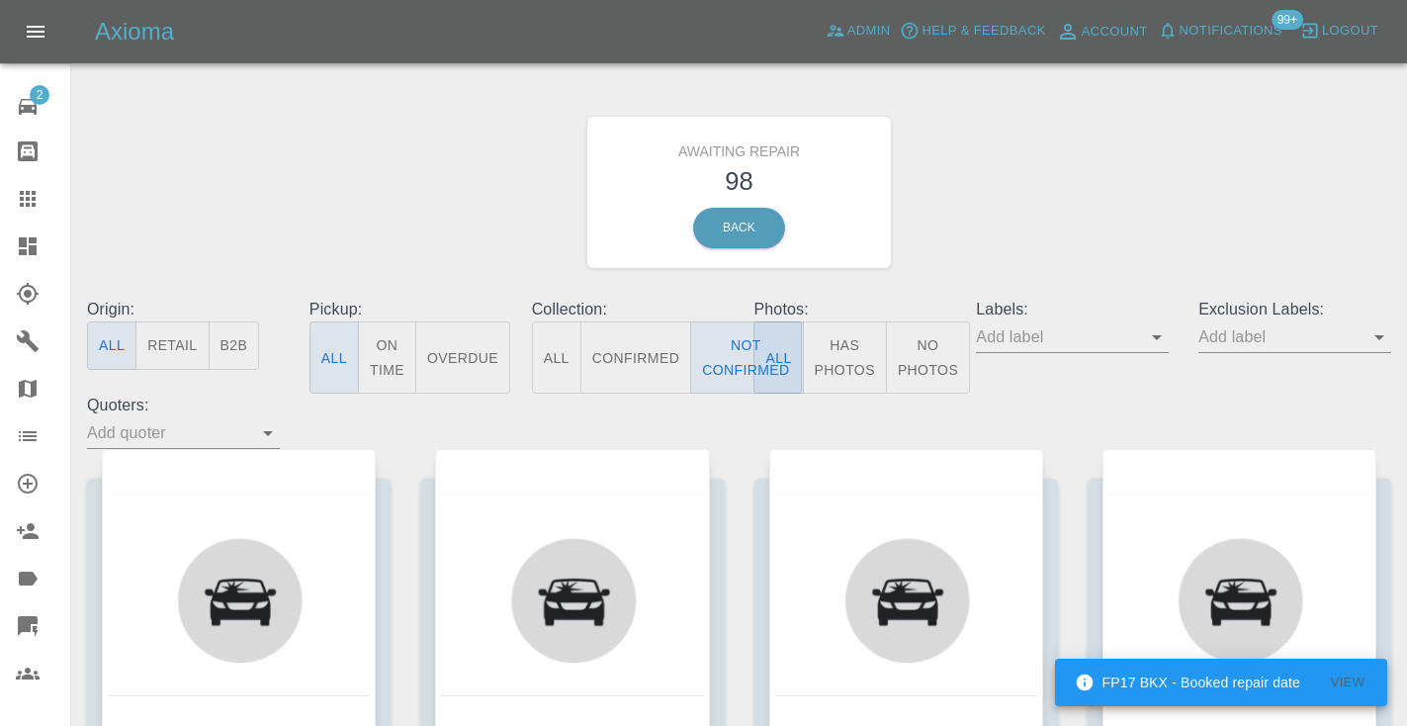
click at [1087, 219] on div "Awaiting Repair 98 Back" at bounding box center [739, 192] width 1334 height 211
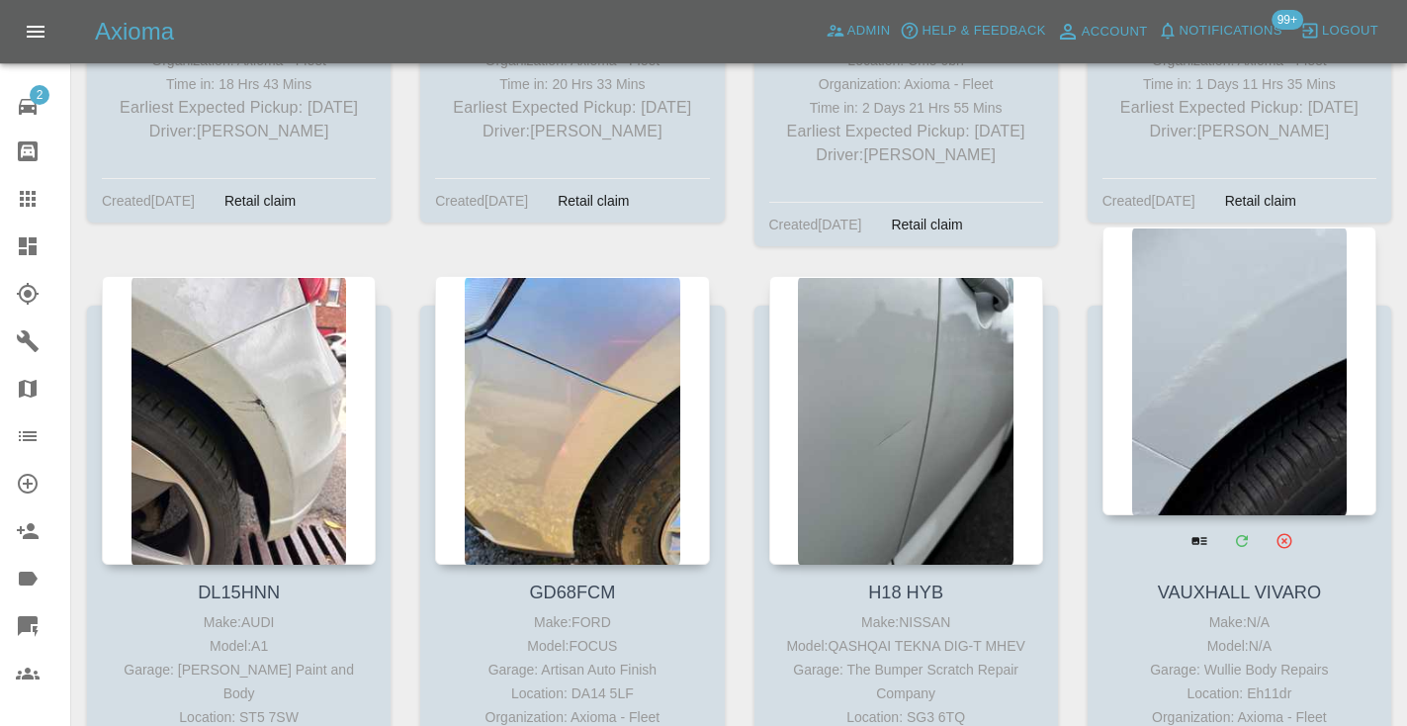
scroll to position [12648, 0]
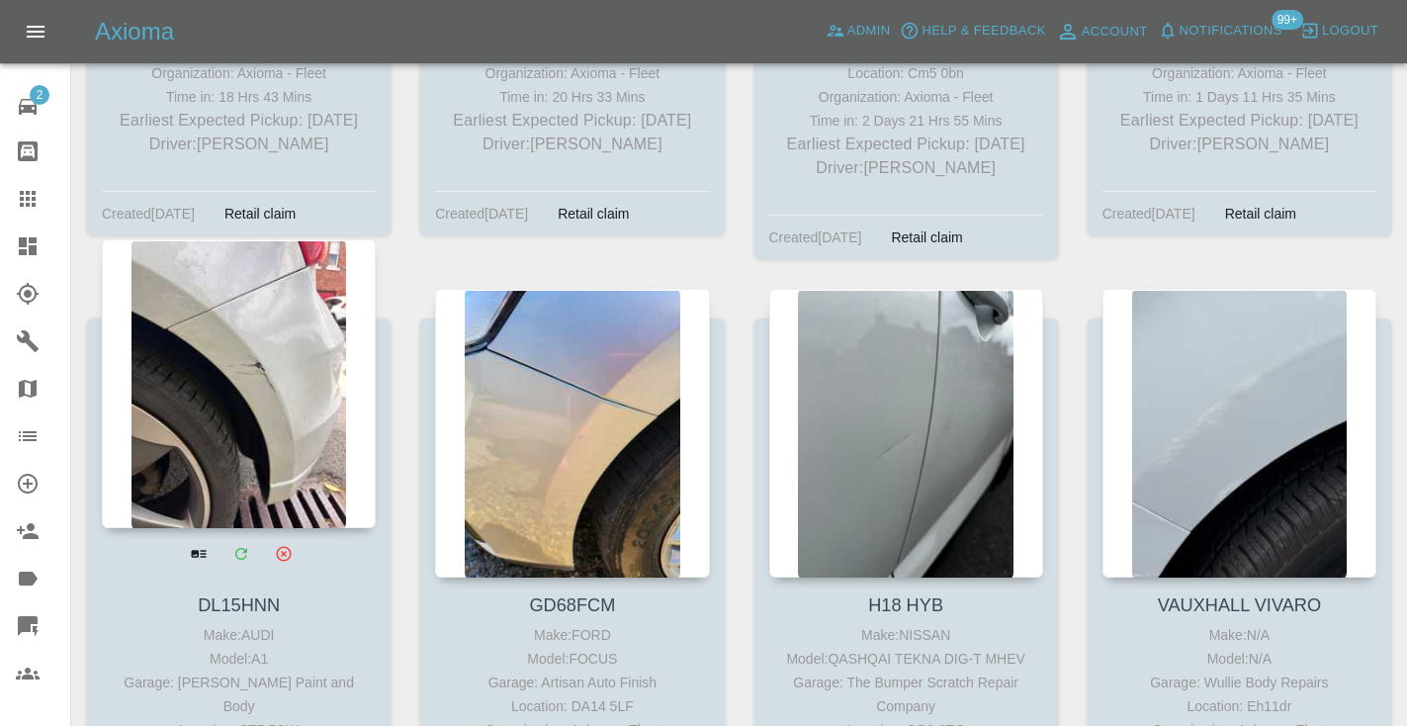
click at [298, 268] on div at bounding box center [239, 383] width 274 height 289
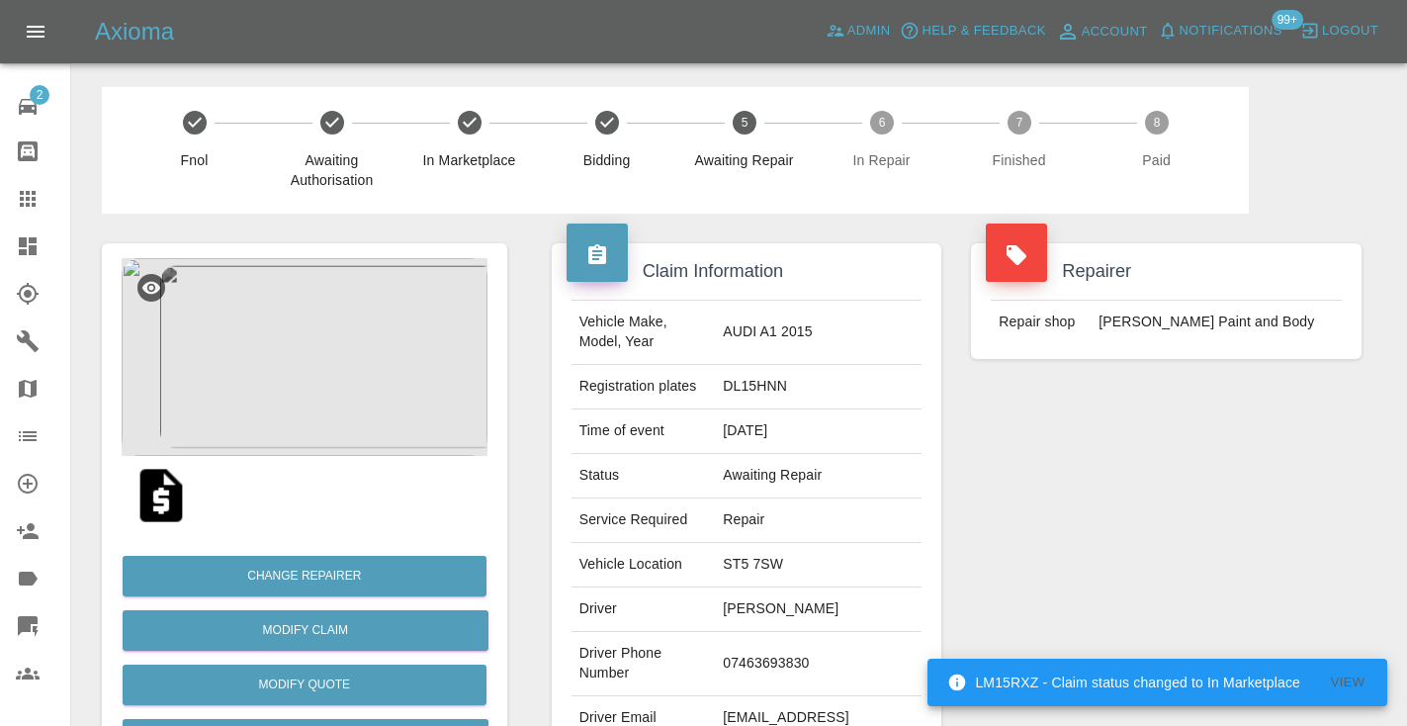
click at [747, 648] on td "07463693830" at bounding box center [818, 664] width 207 height 64
copy td "07463693830"
click at [1091, 501] on div "Repairer Repair shop J Taylor Paint and Body" at bounding box center [1166, 509] width 420 height 590
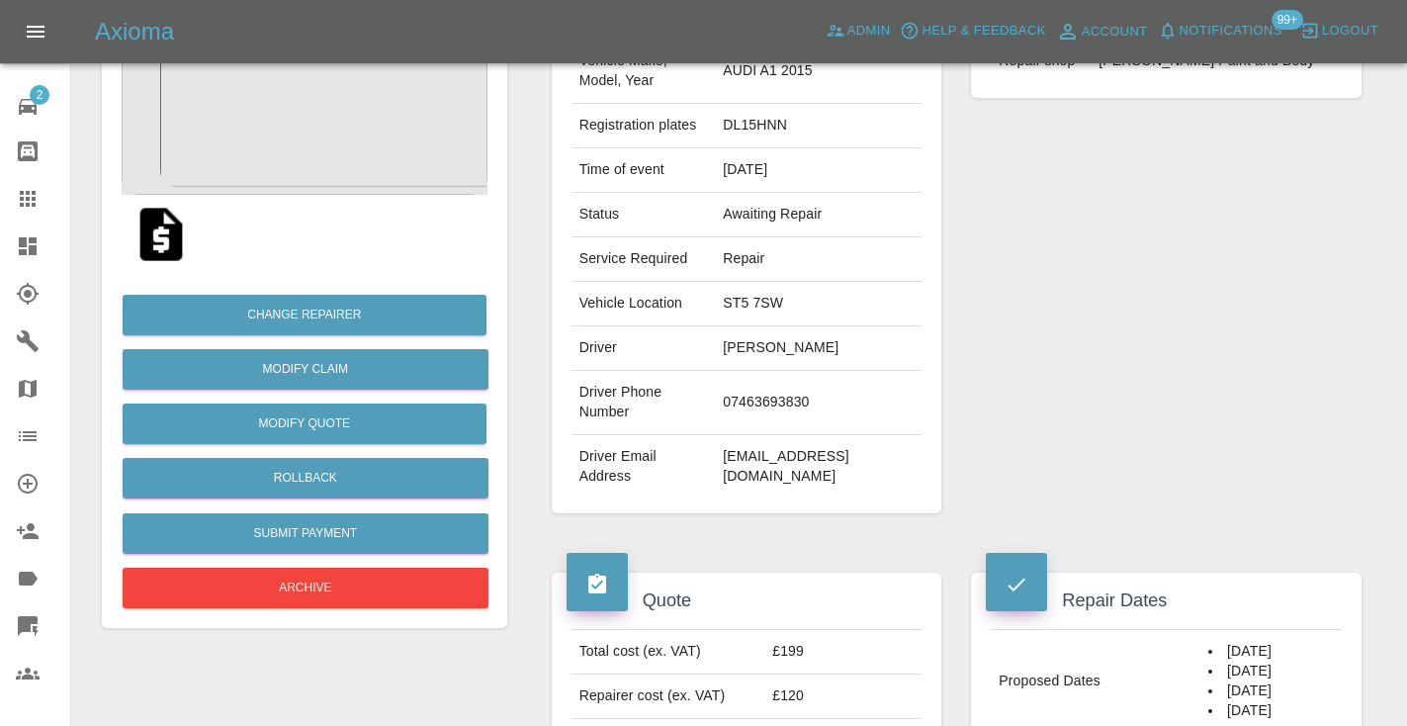
scroll to position [253, 0]
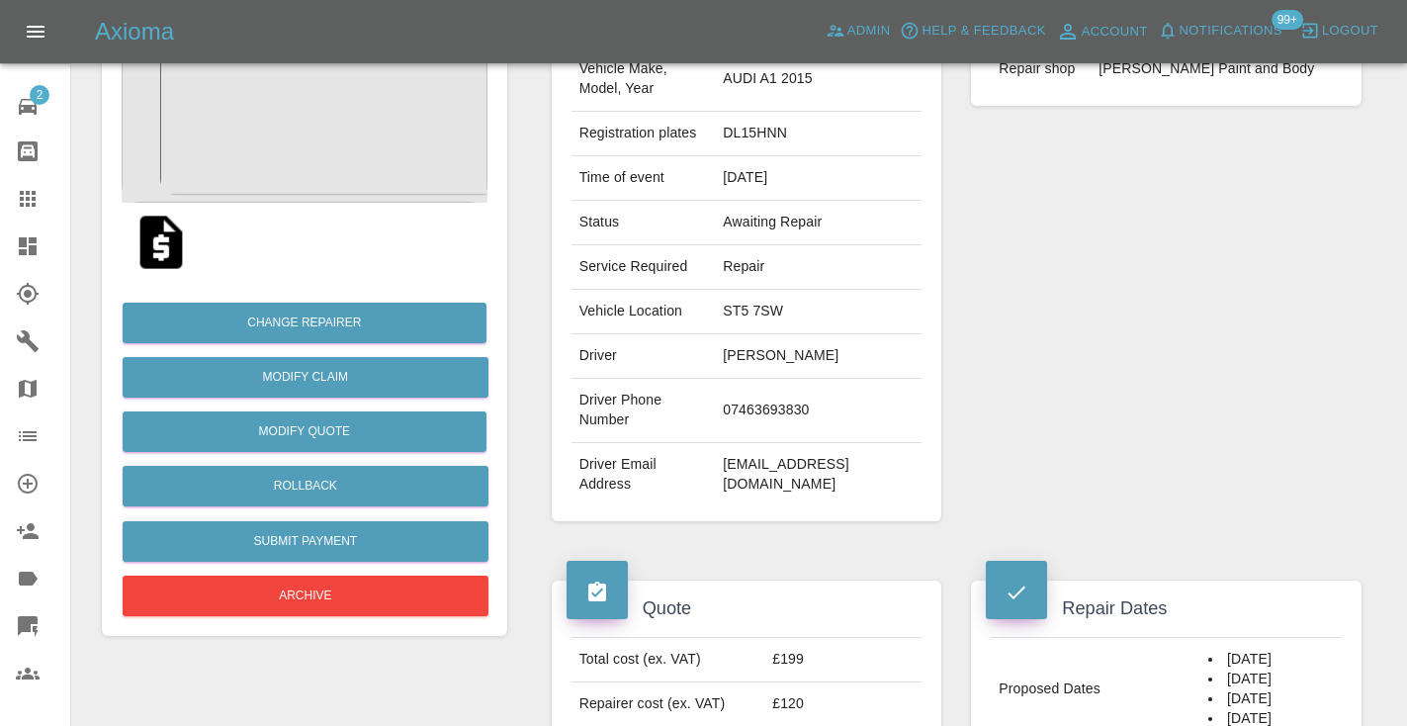
click at [787, 401] on td "07463693830" at bounding box center [818, 411] width 207 height 64
copy td "07463693830"
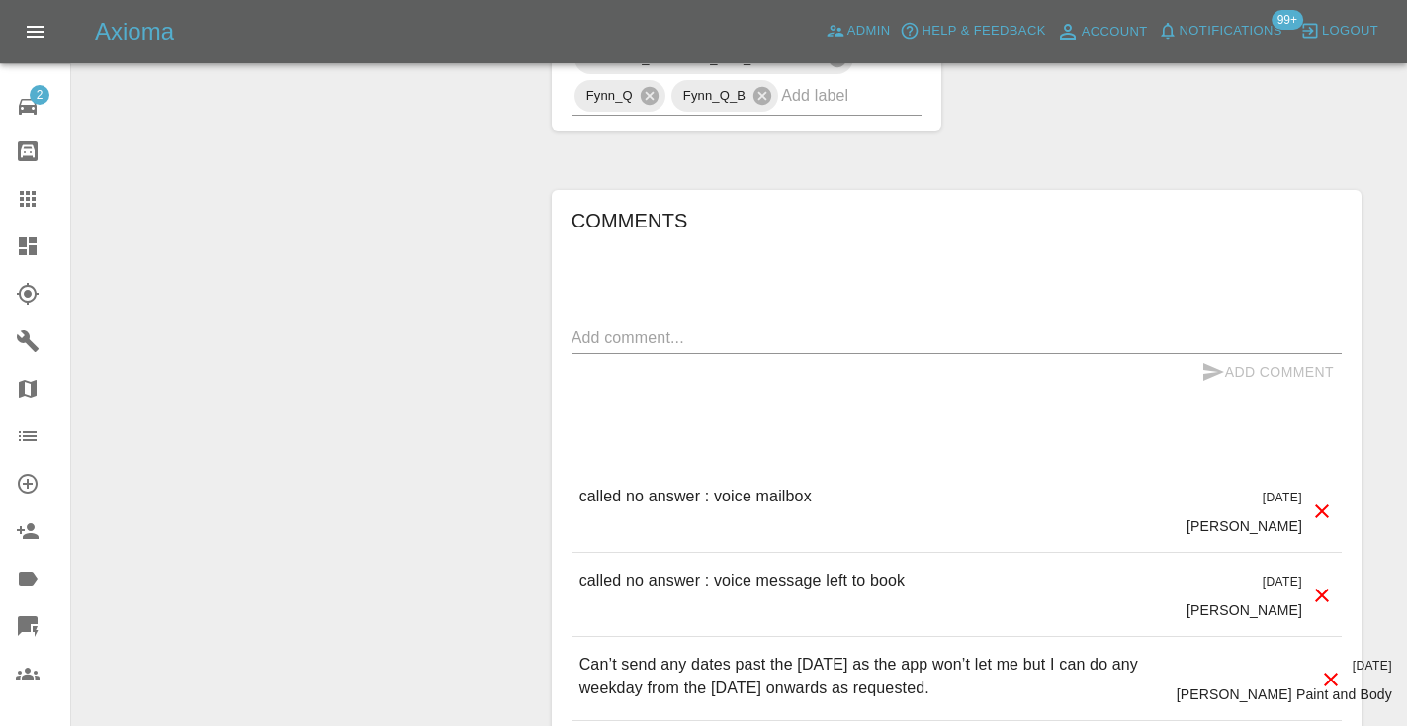
scroll to position [1452, 0]
click at [624, 327] on textarea at bounding box center [956, 338] width 770 height 23
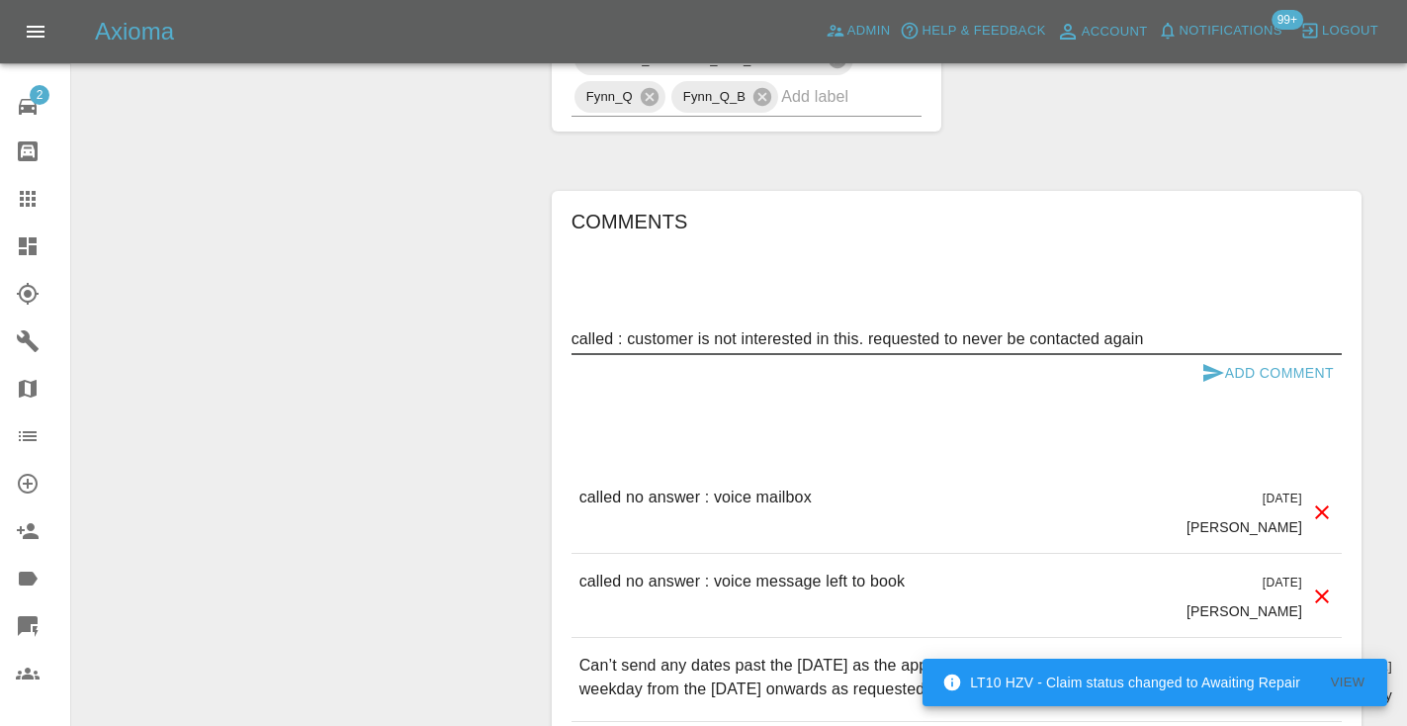
type textarea "called : customer is not interested in this. requested to never be contacted ag…"
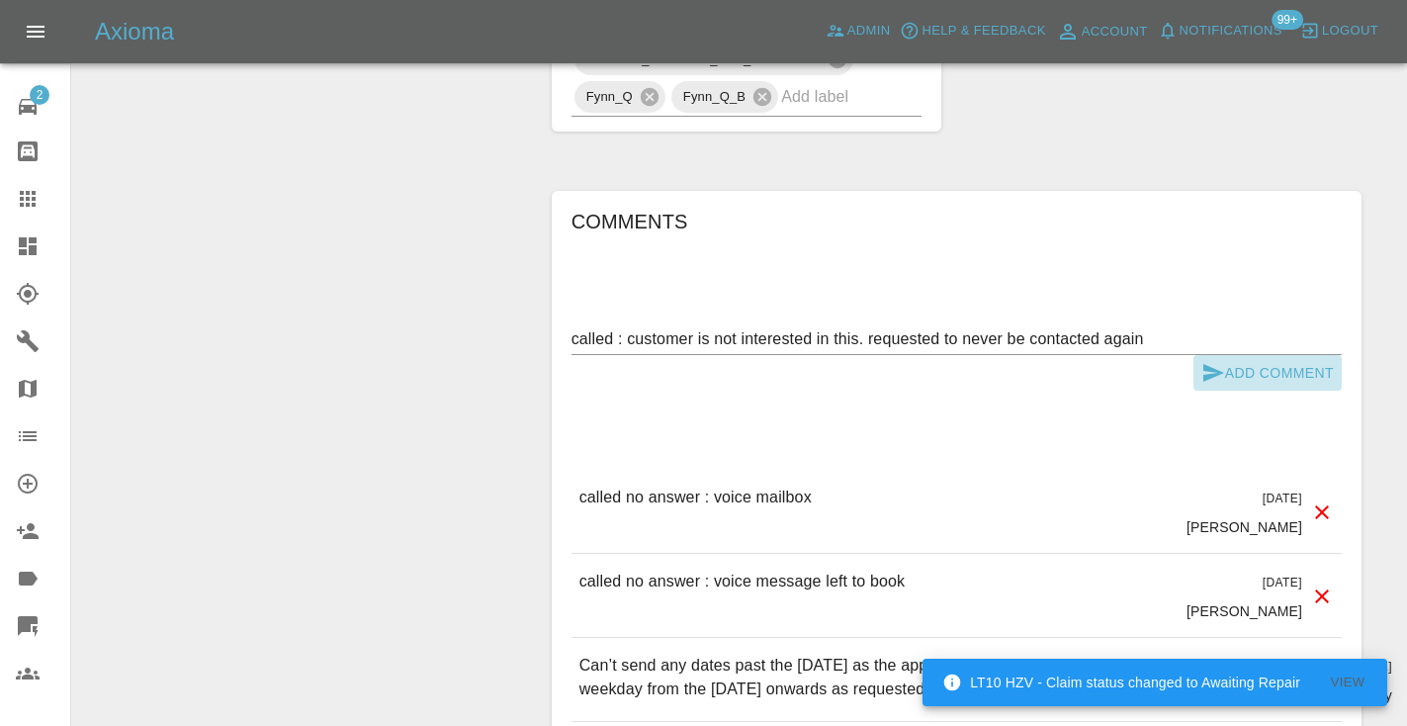
click at [1206, 361] on icon "submit" at bounding box center [1213, 373] width 24 height 24
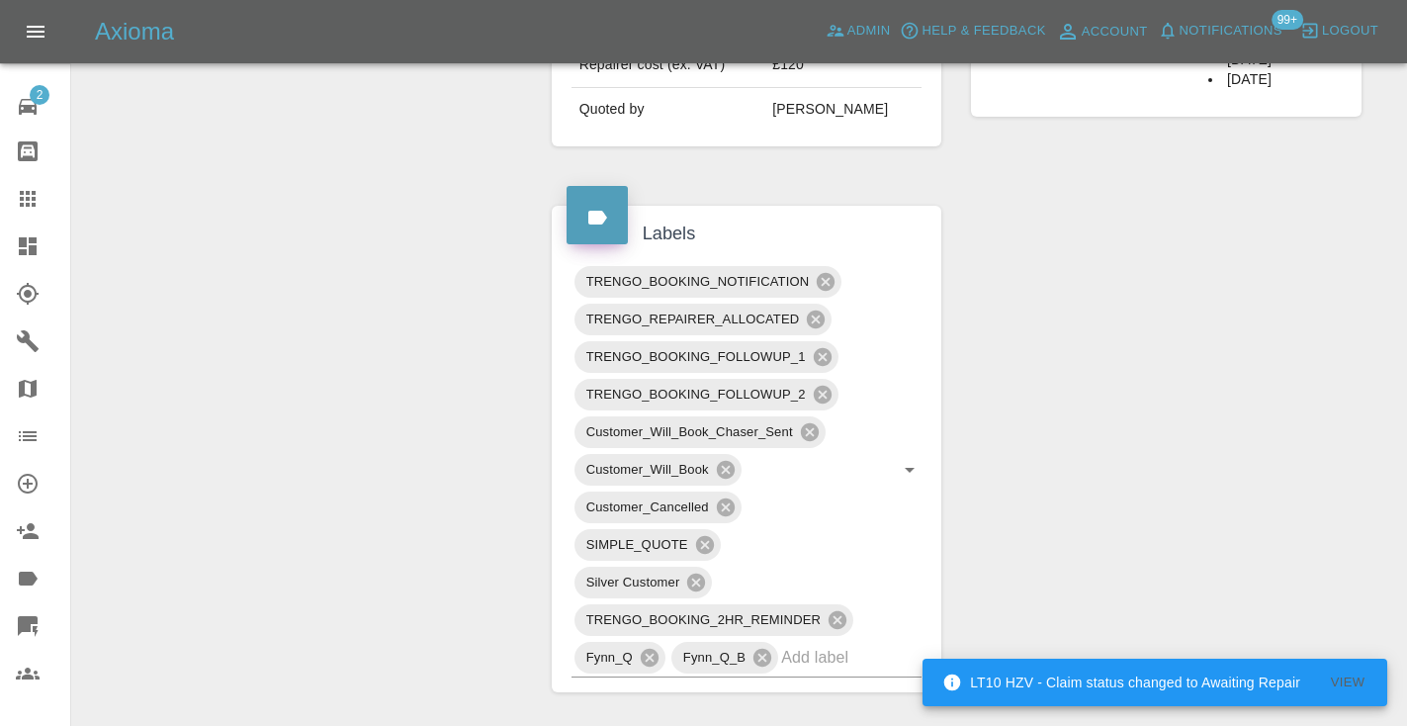
scroll to position [879, 0]
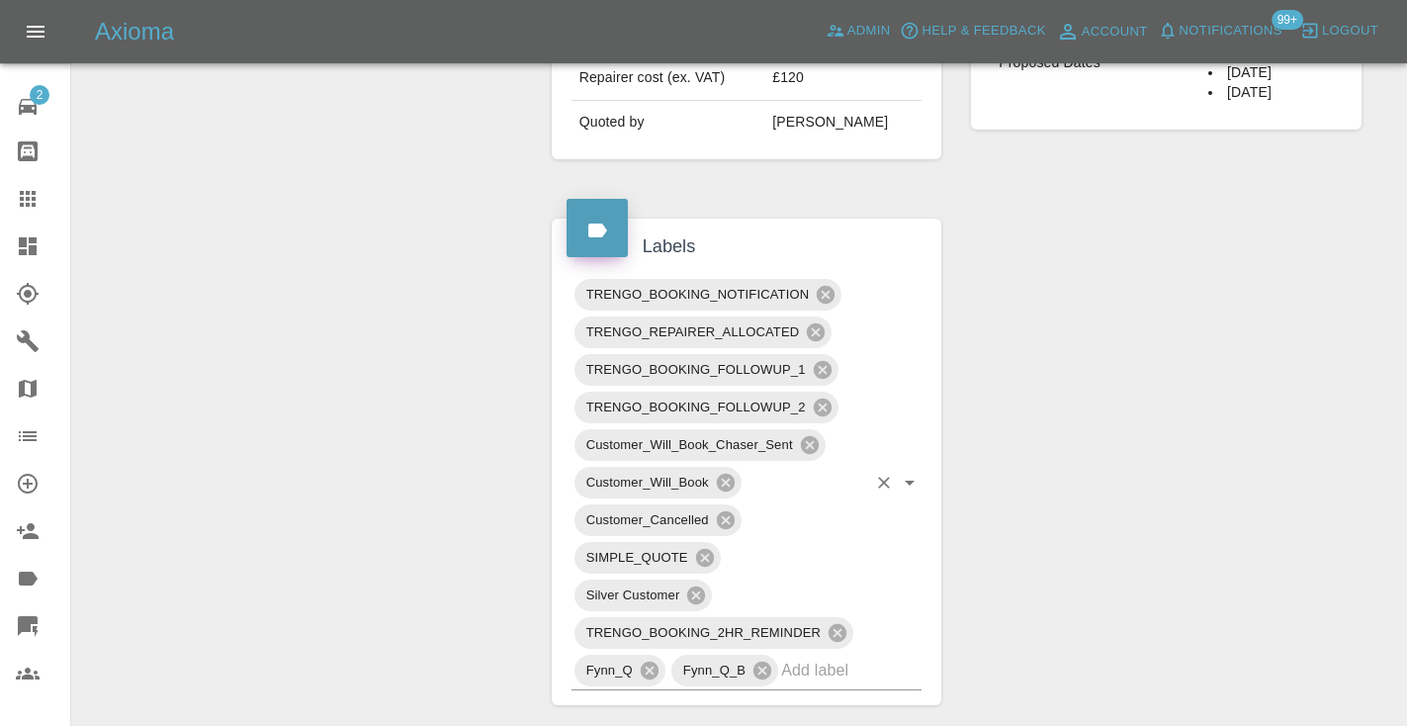
click at [861, 655] on input "text" at bounding box center [823, 670] width 85 height 31
type input "cust"
click at [723, 713] on li "CUSTOMER_CANCELLED" at bounding box center [746, 711] width 351 height 36
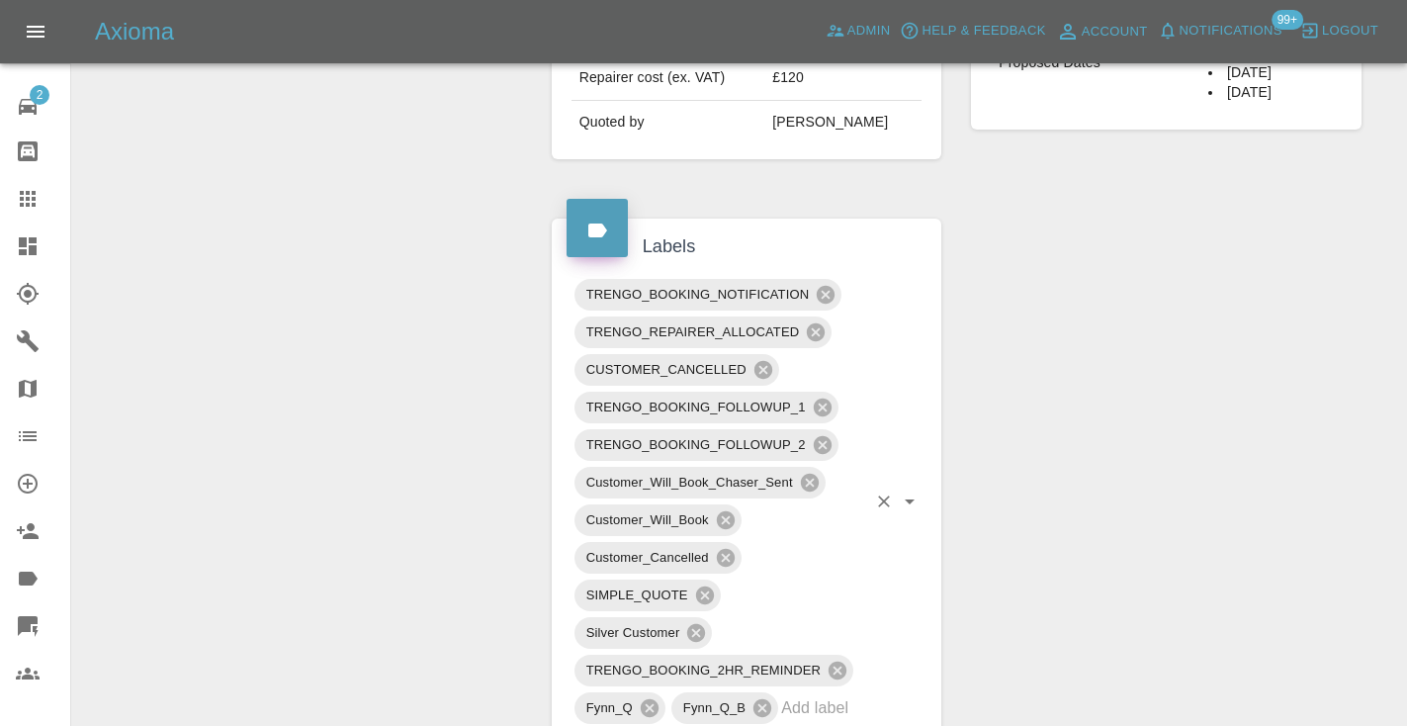
click at [432, 519] on div "Change Repairer Modify Claim Modify Quote Rollback Submit Payment Archive" at bounding box center [304, 627] width 435 height 2585
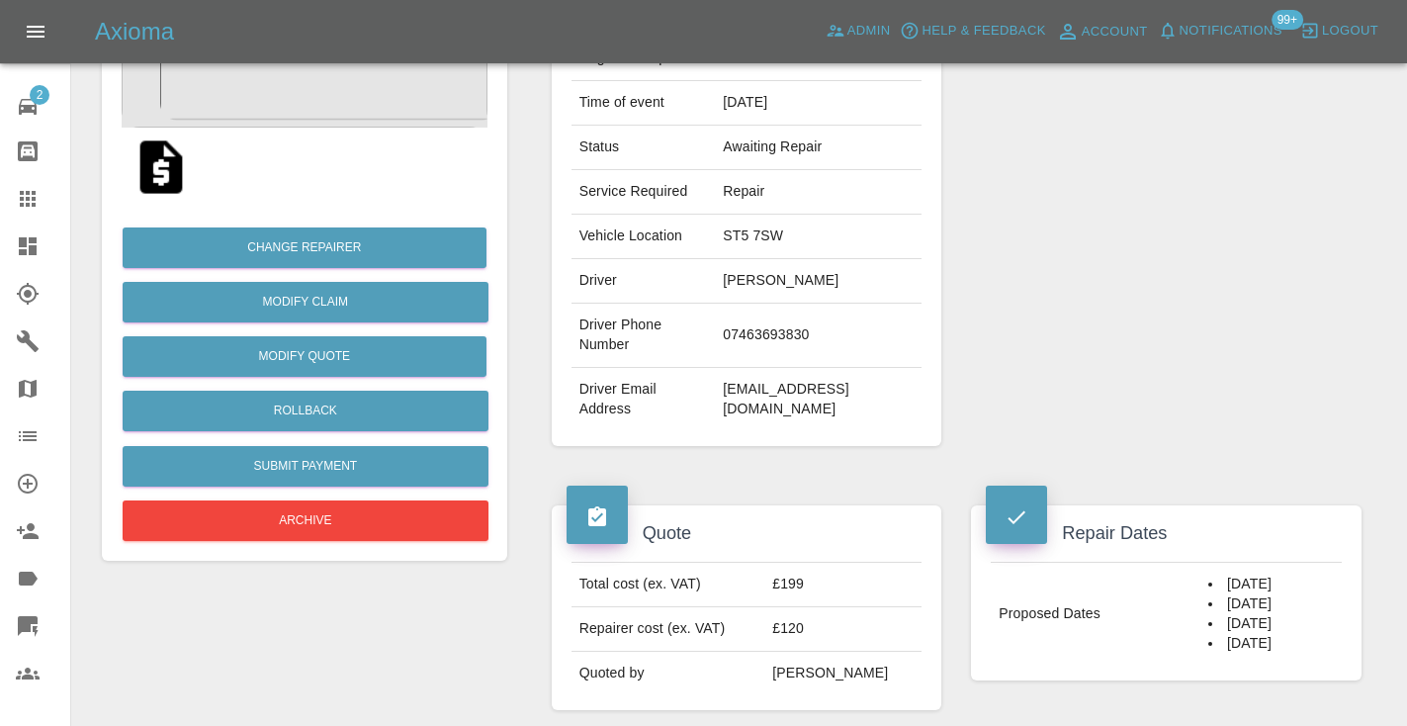
scroll to position [312, 0]
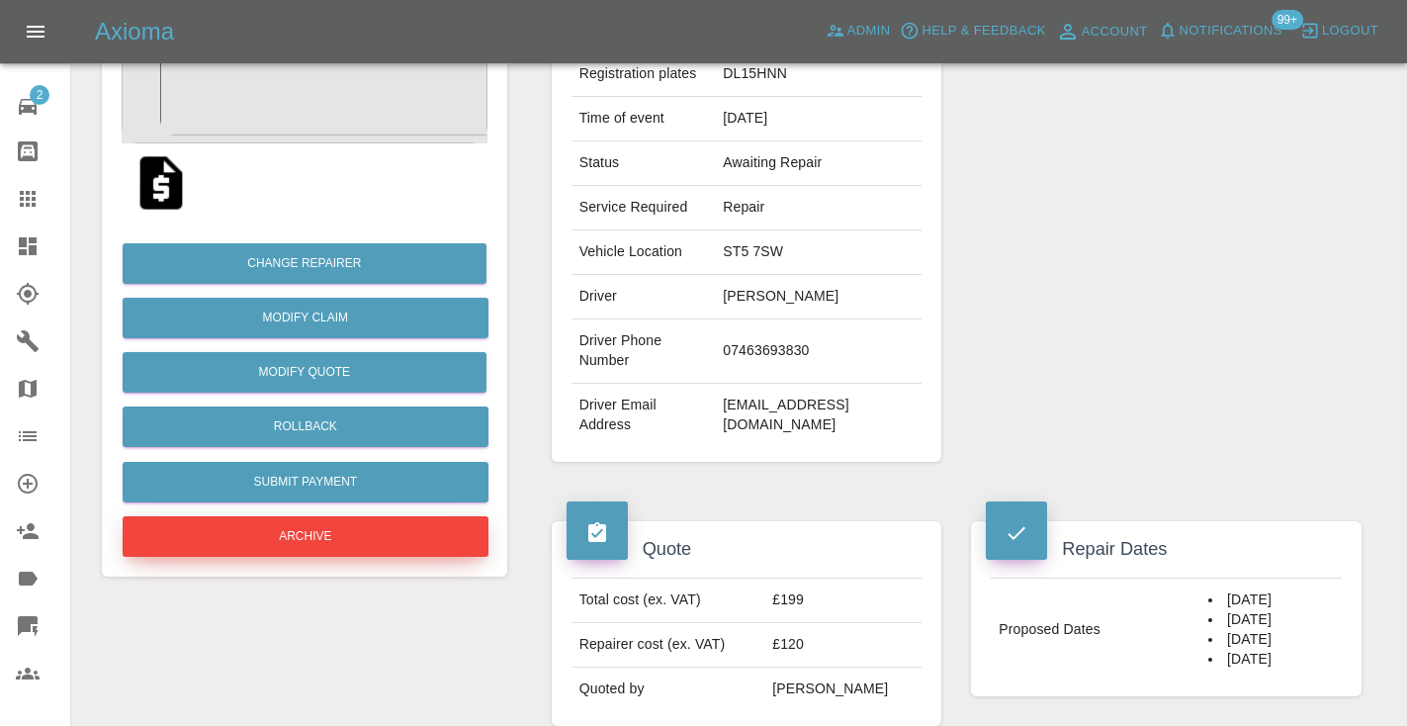
click at [386, 526] on button "Archive" at bounding box center [306, 536] width 366 height 41
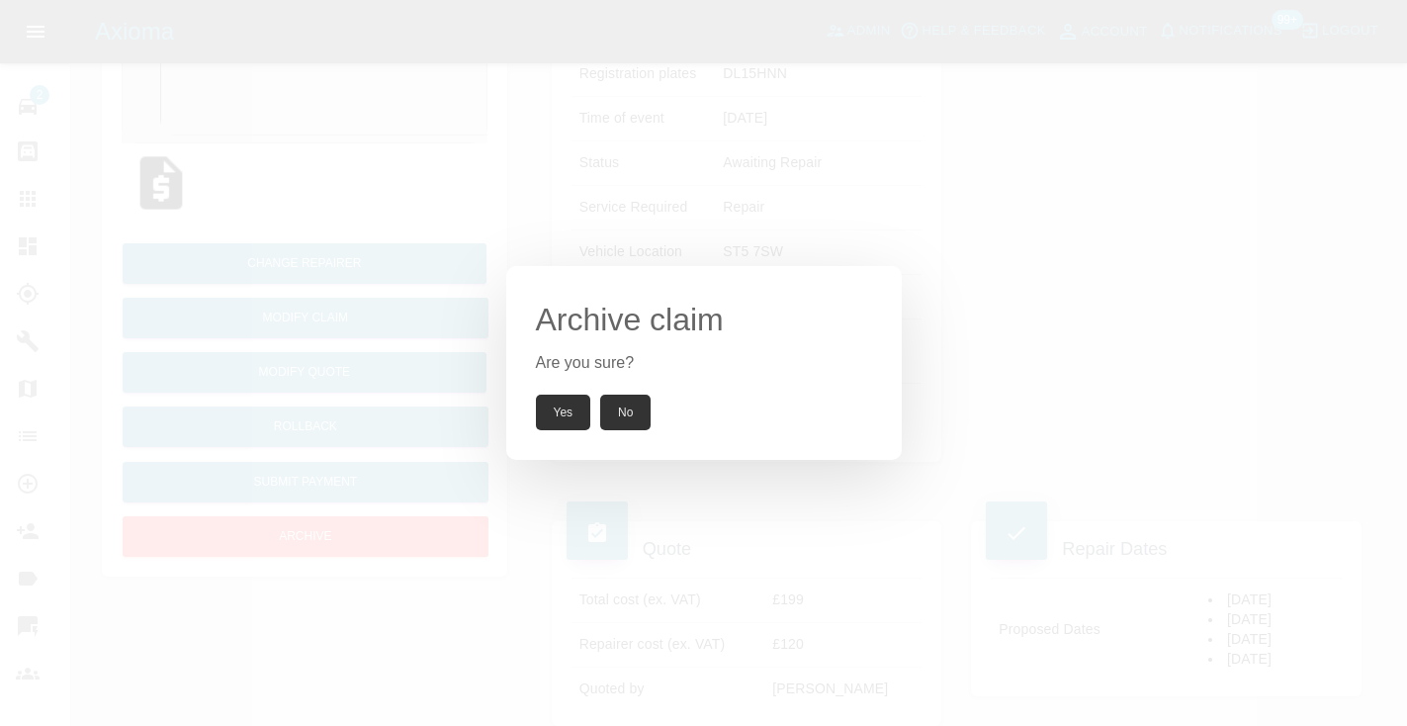
click at [558, 402] on button "Yes" at bounding box center [563, 413] width 55 height 36
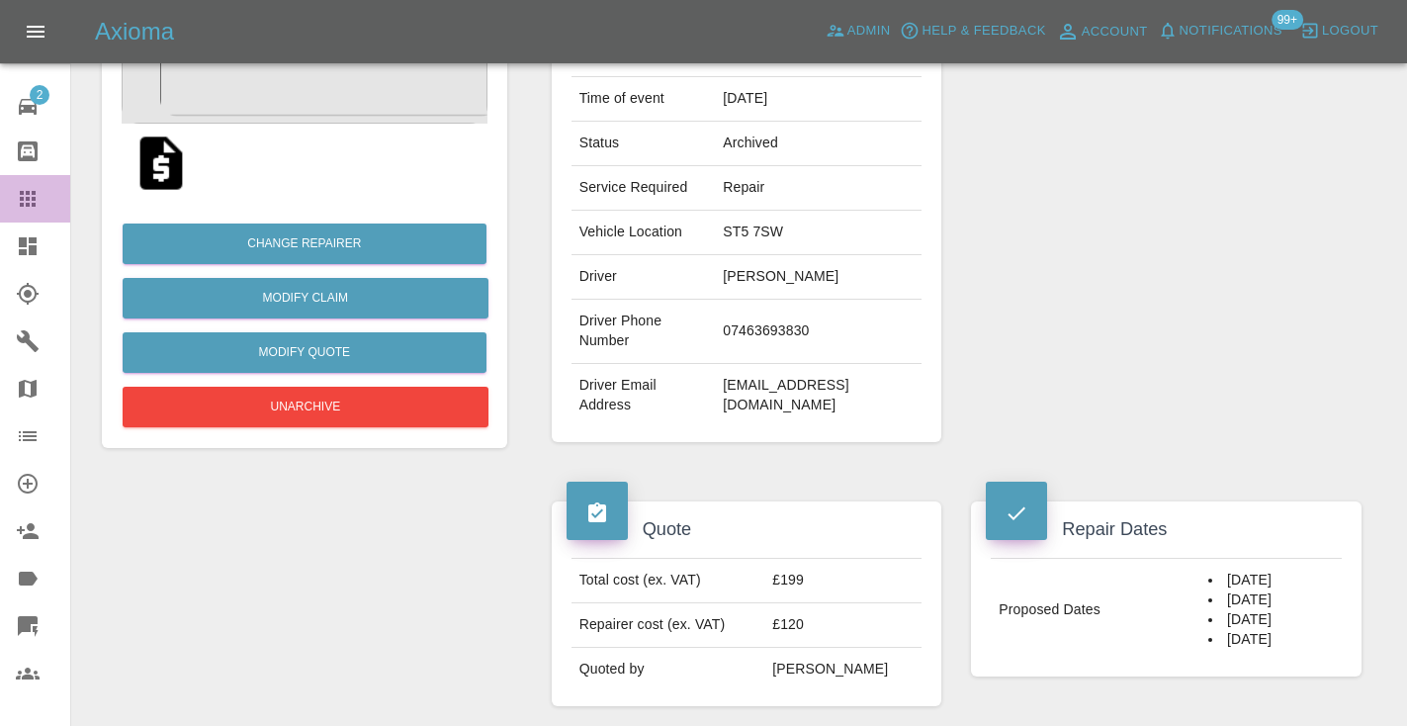
click at [28, 194] on icon at bounding box center [28, 199] width 16 height 16
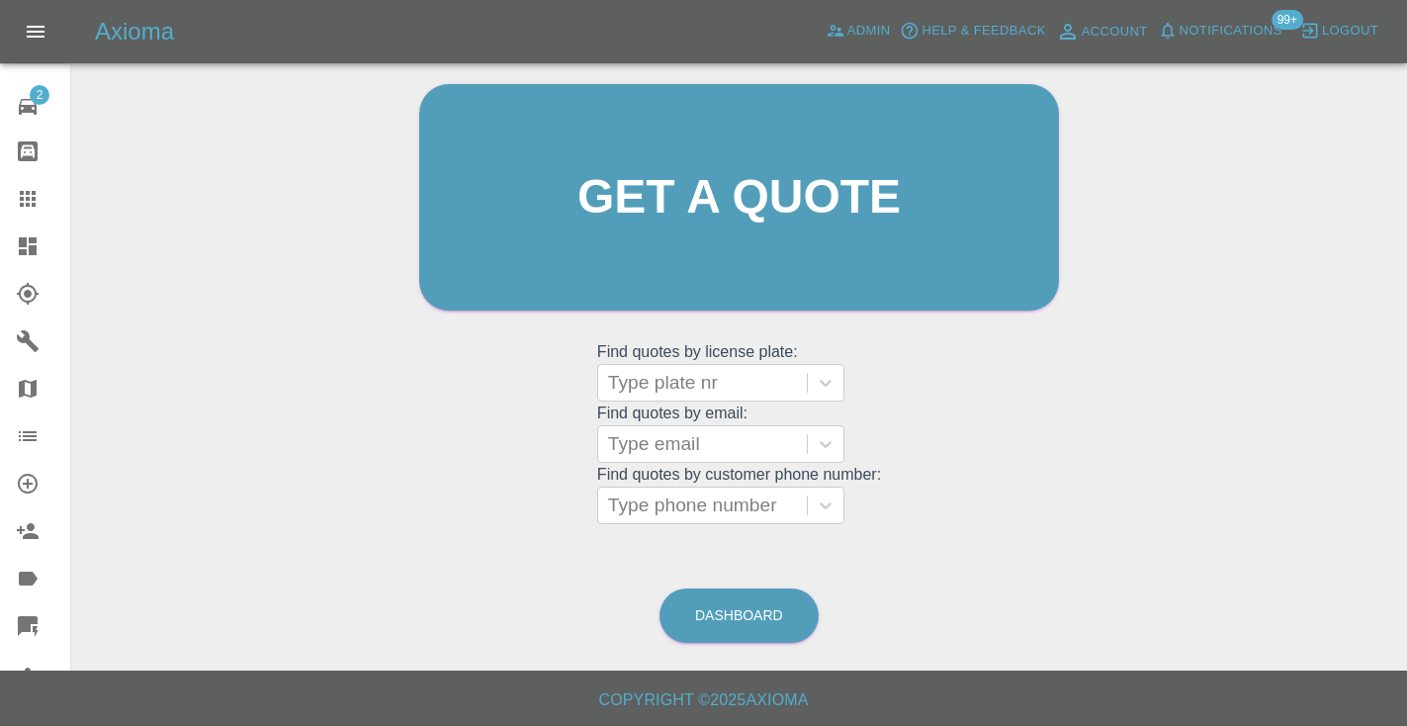
scroll to position [199, 0]
click at [719, 610] on link "Dashboard" at bounding box center [738, 616] width 159 height 54
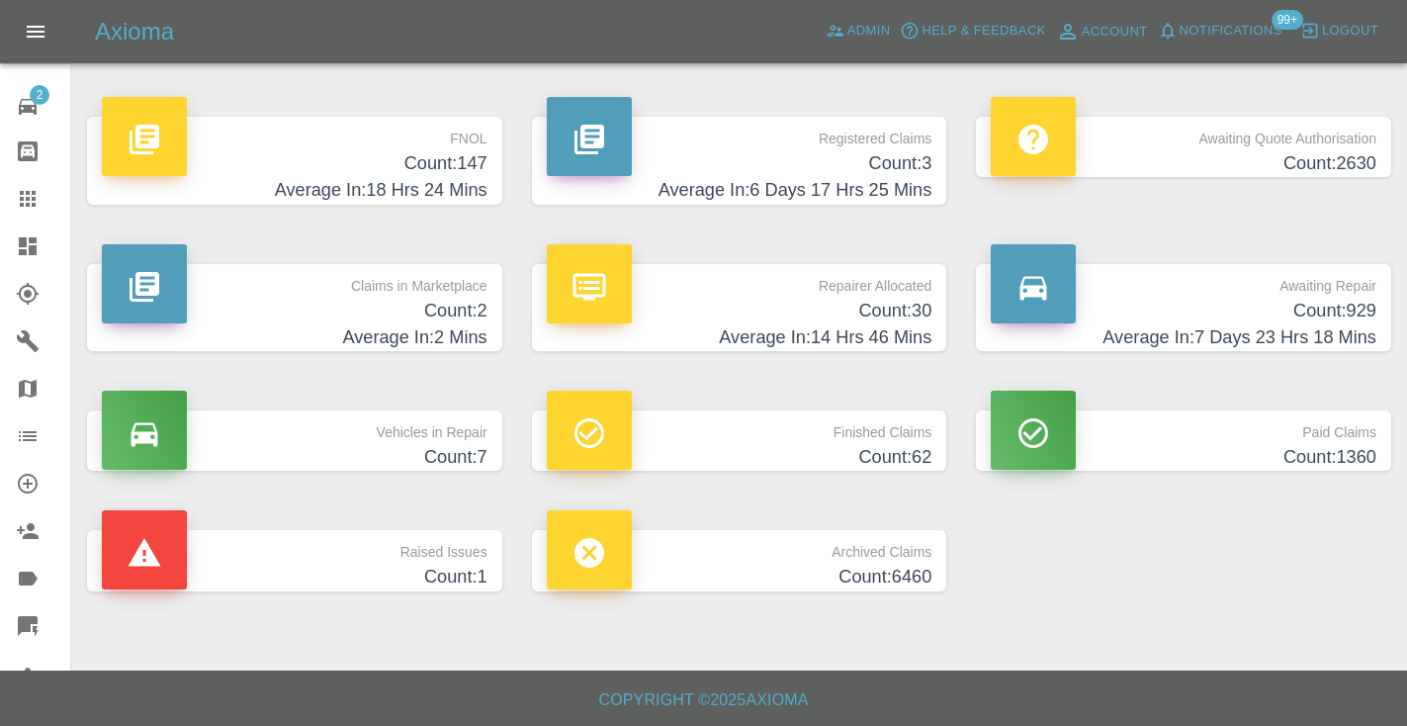
click at [1335, 293] on p "Awaiting Repair" at bounding box center [1184, 281] width 386 height 34
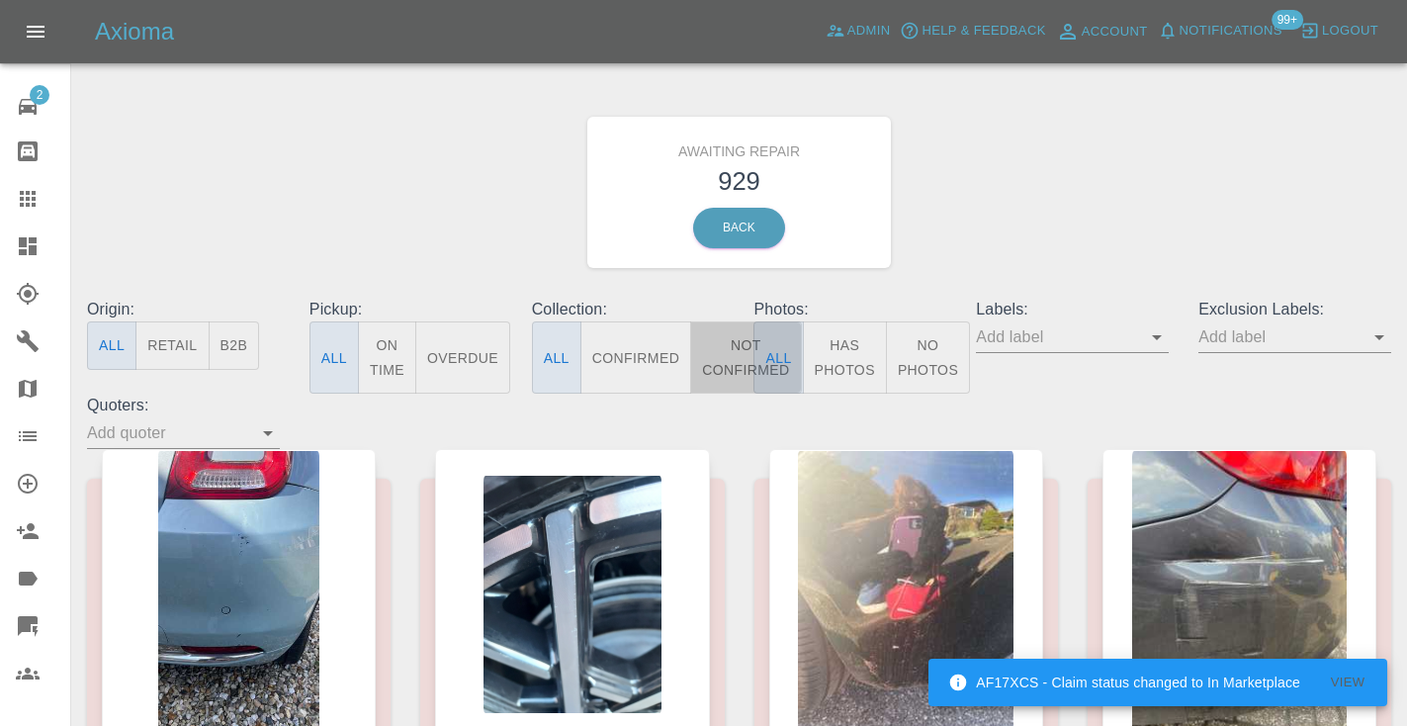
click at [725, 380] on button "Not Confirmed" at bounding box center [745, 357] width 111 height 72
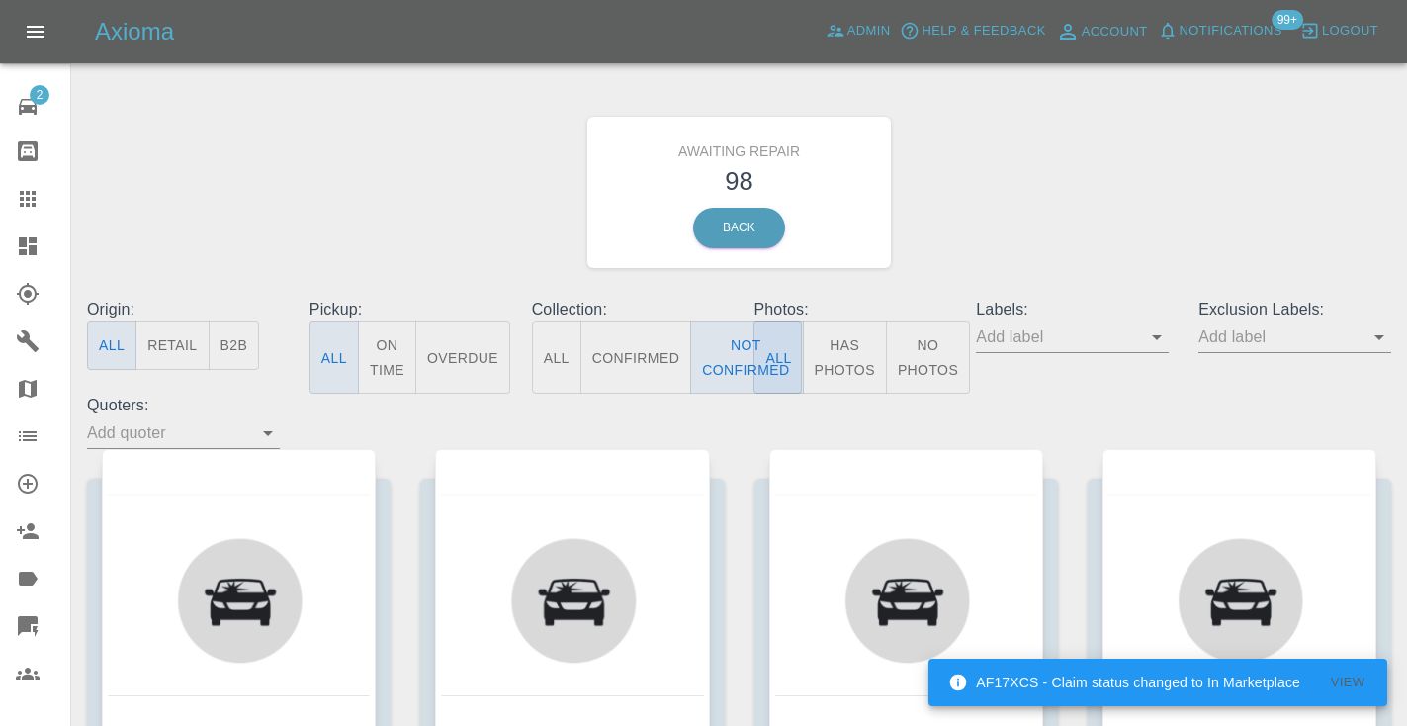
click at [1142, 171] on div "Awaiting Repair 98 Back" at bounding box center [739, 192] width 1334 height 211
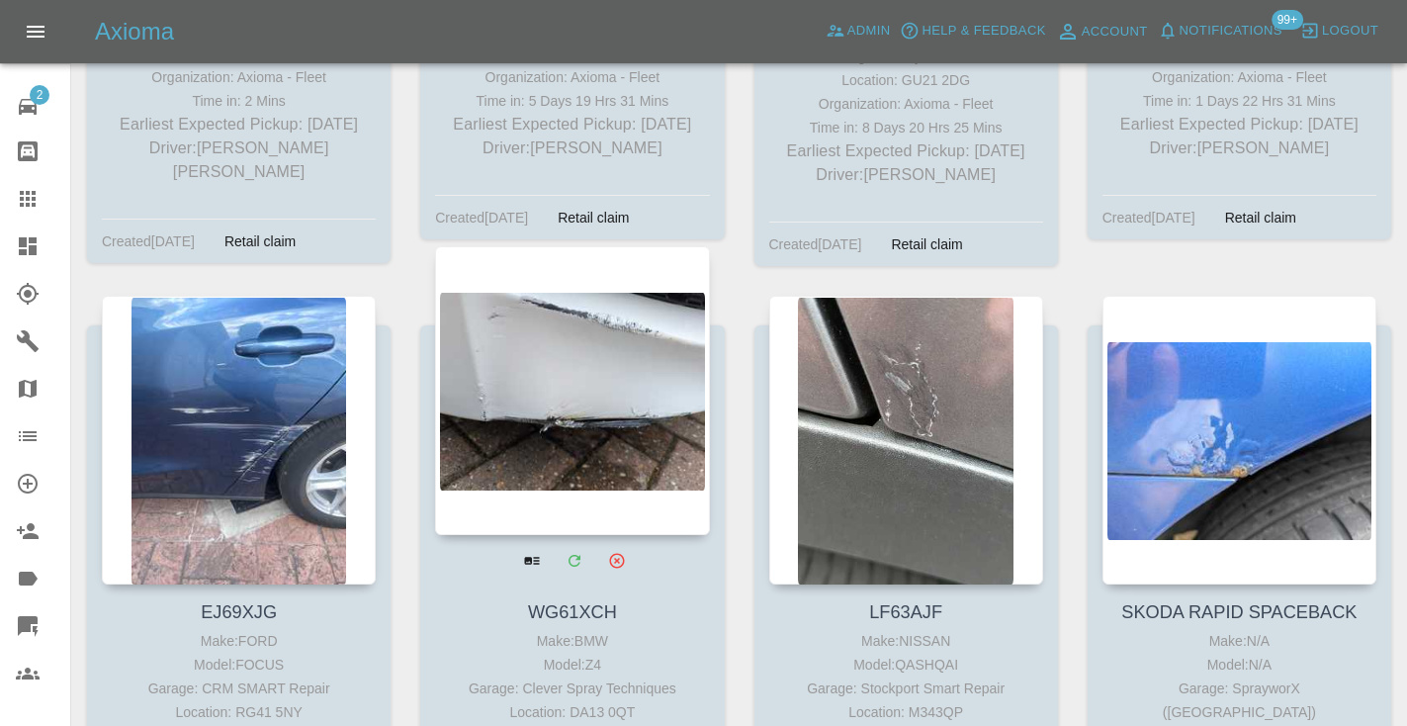
scroll to position [11315, 0]
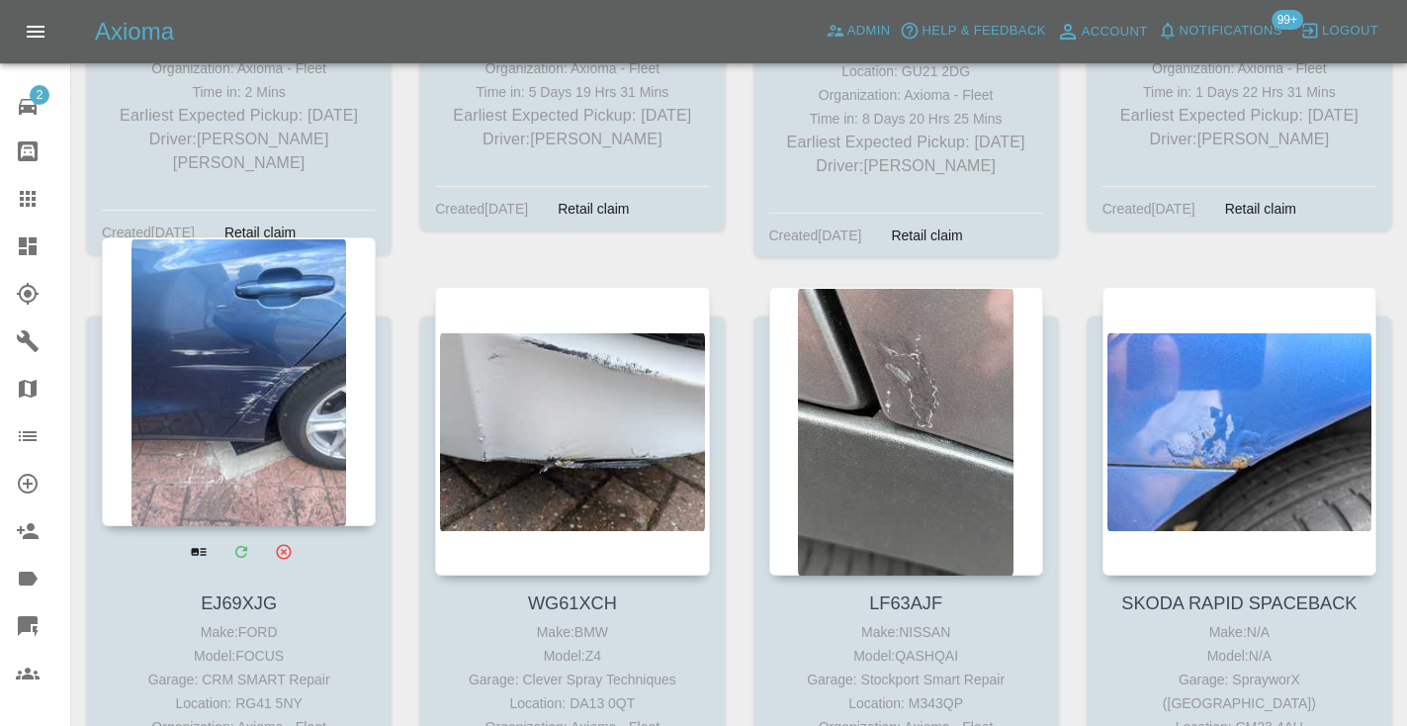
click at [193, 253] on div at bounding box center [239, 381] width 274 height 289
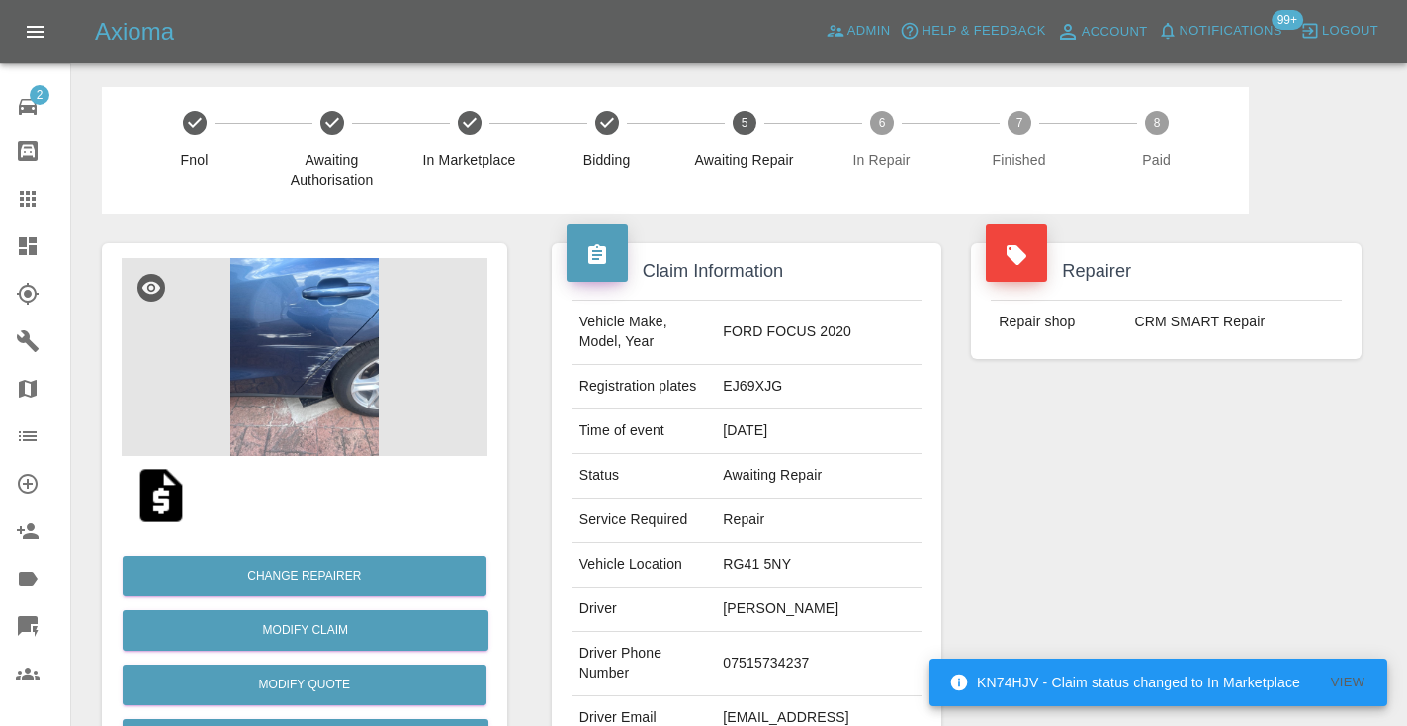
click at [750, 664] on td "07515734237" at bounding box center [818, 664] width 207 height 64
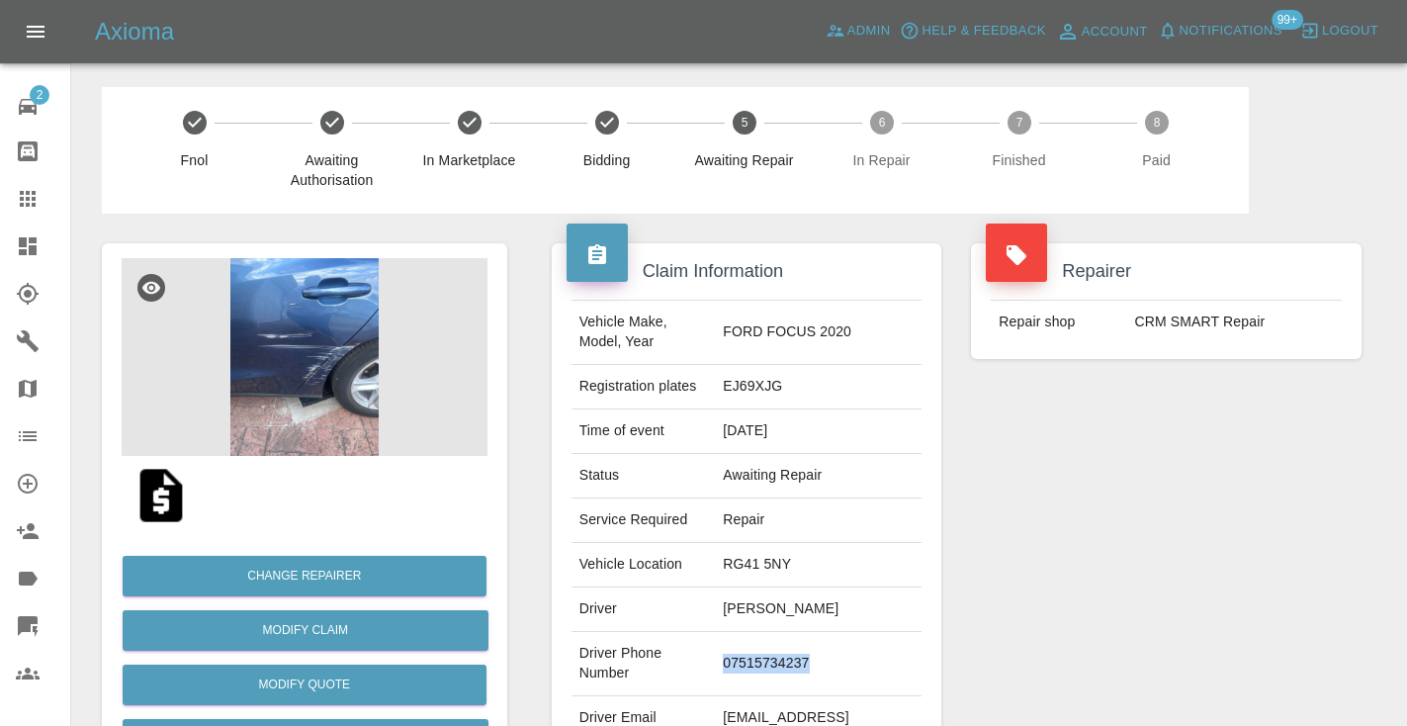
copy td "07515734237"
click at [1097, 454] on div "Repairer Repair shop CRM SMART Repair" at bounding box center [1166, 509] width 420 height 590
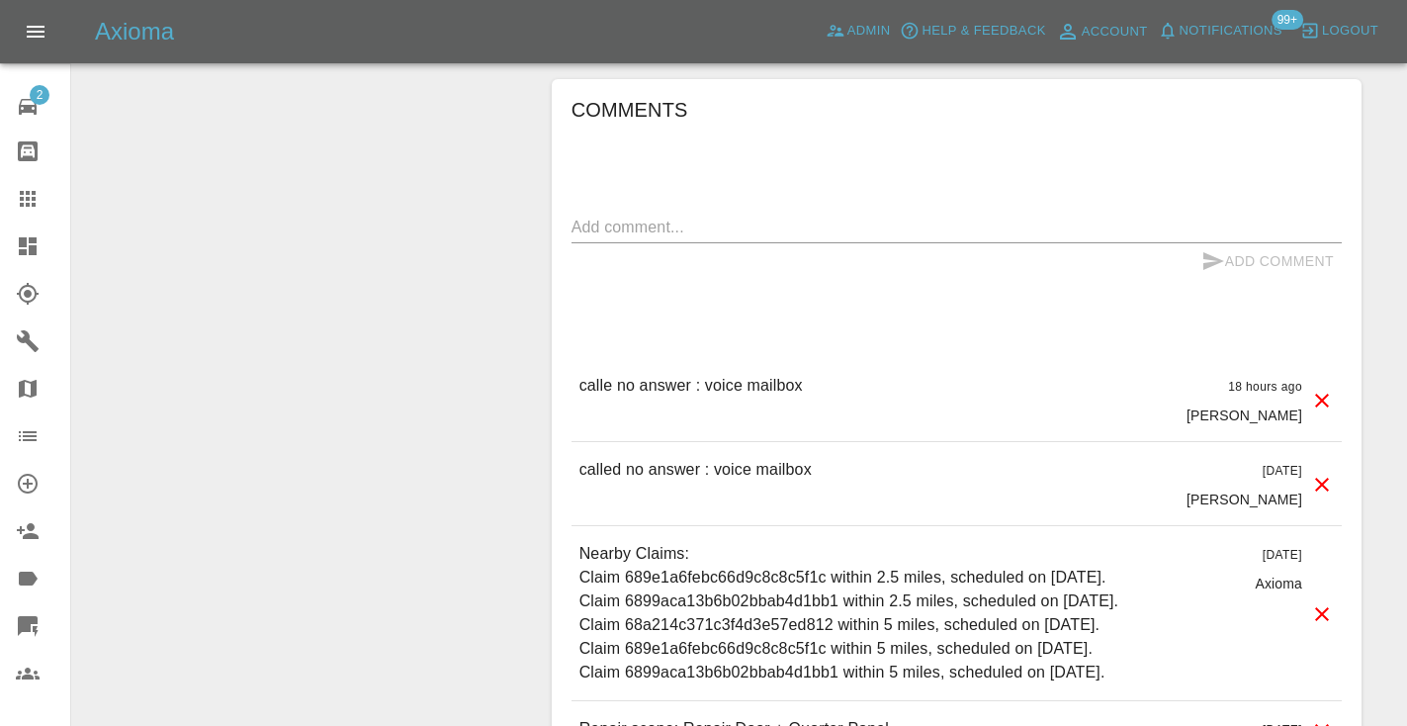
scroll to position [1794, 0]
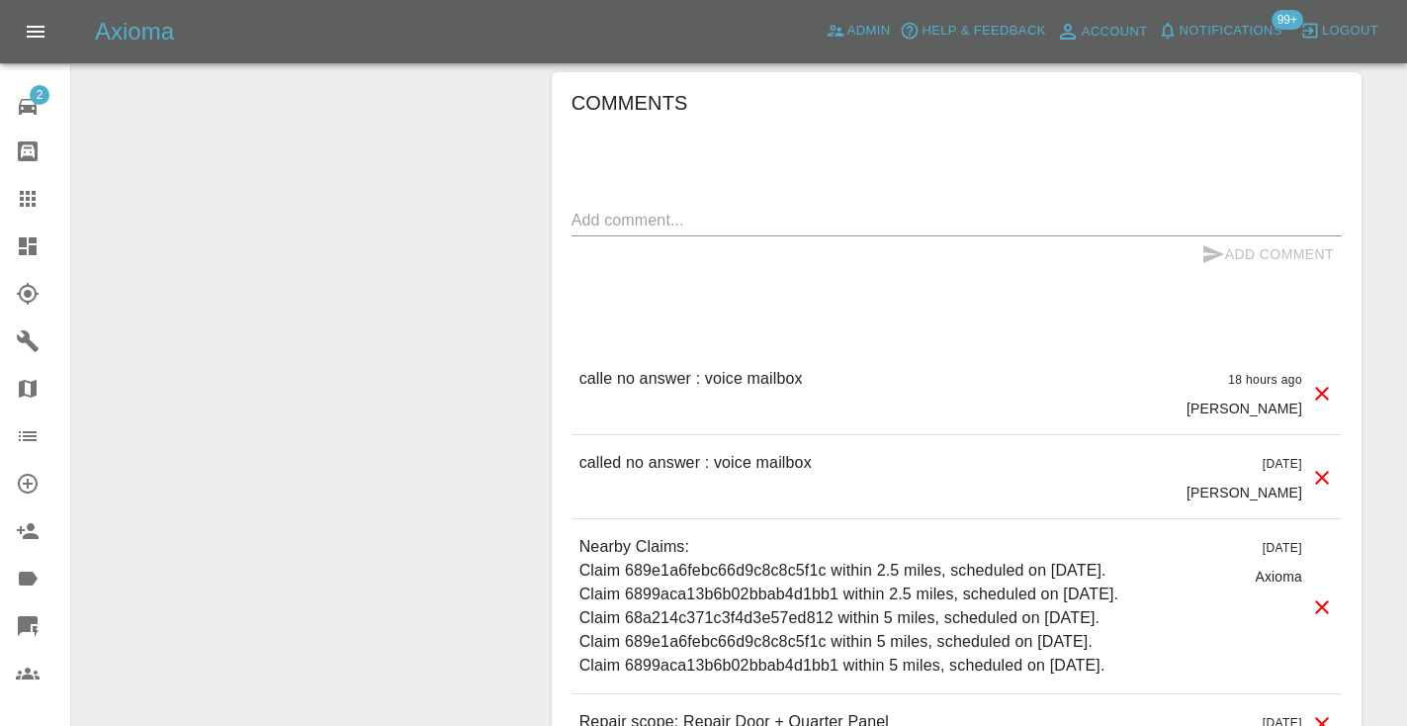
click at [646, 210] on textarea at bounding box center [956, 220] width 770 height 23
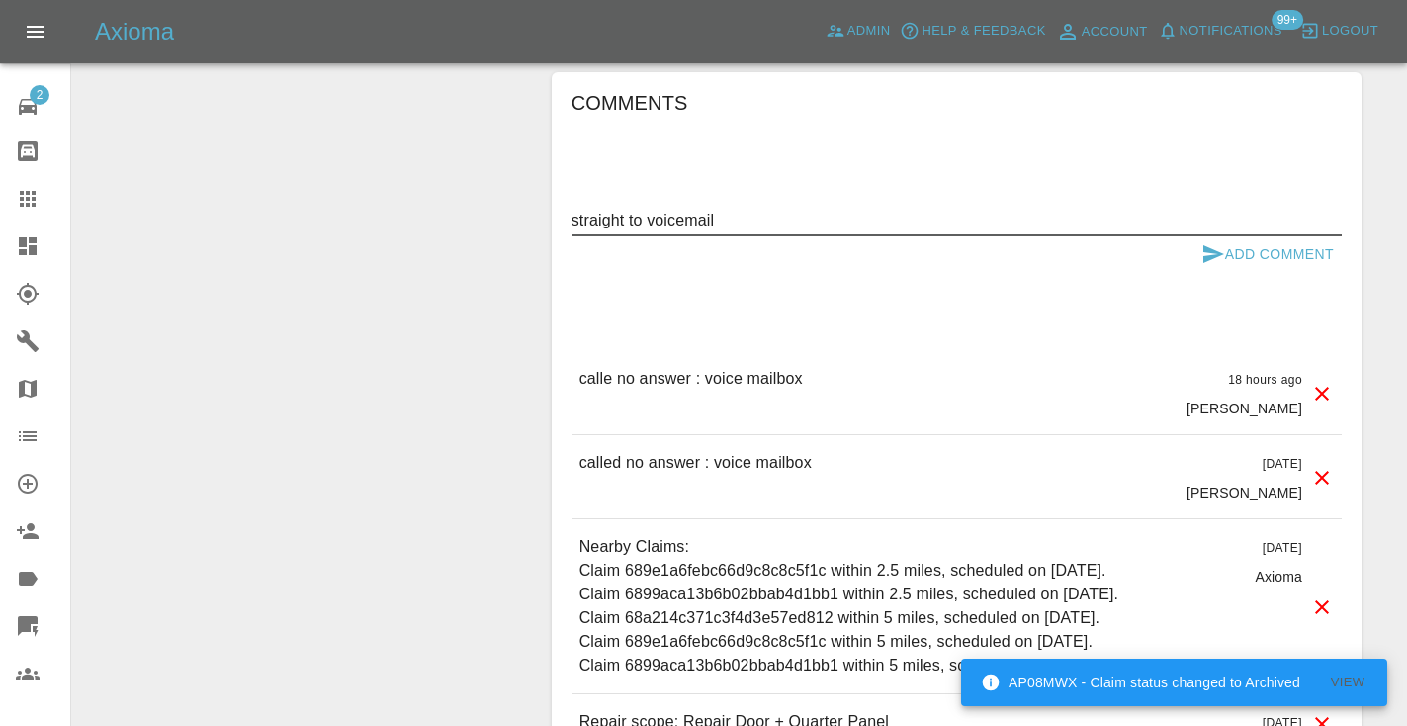
type textarea "straight to voicemail"
click at [1204, 260] on icon "submit" at bounding box center [1213, 254] width 21 height 18
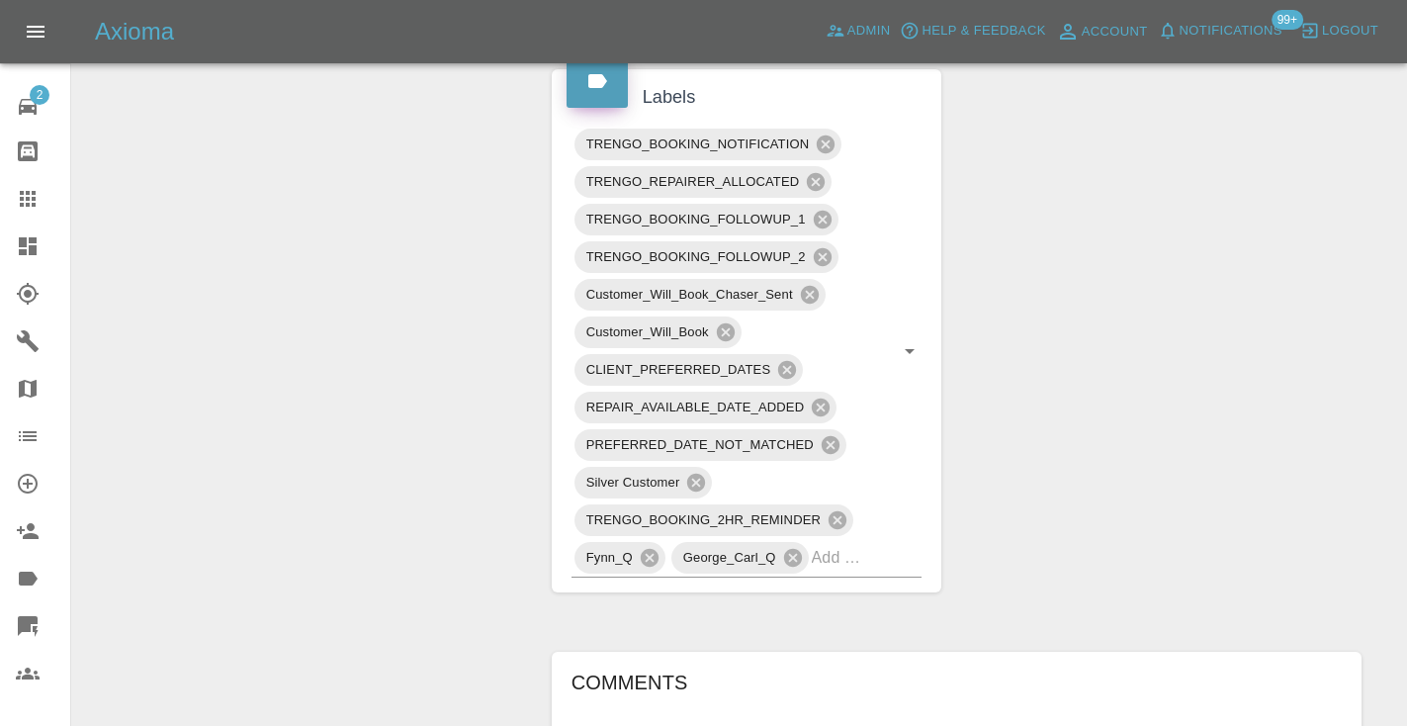
scroll to position [1165, 0]
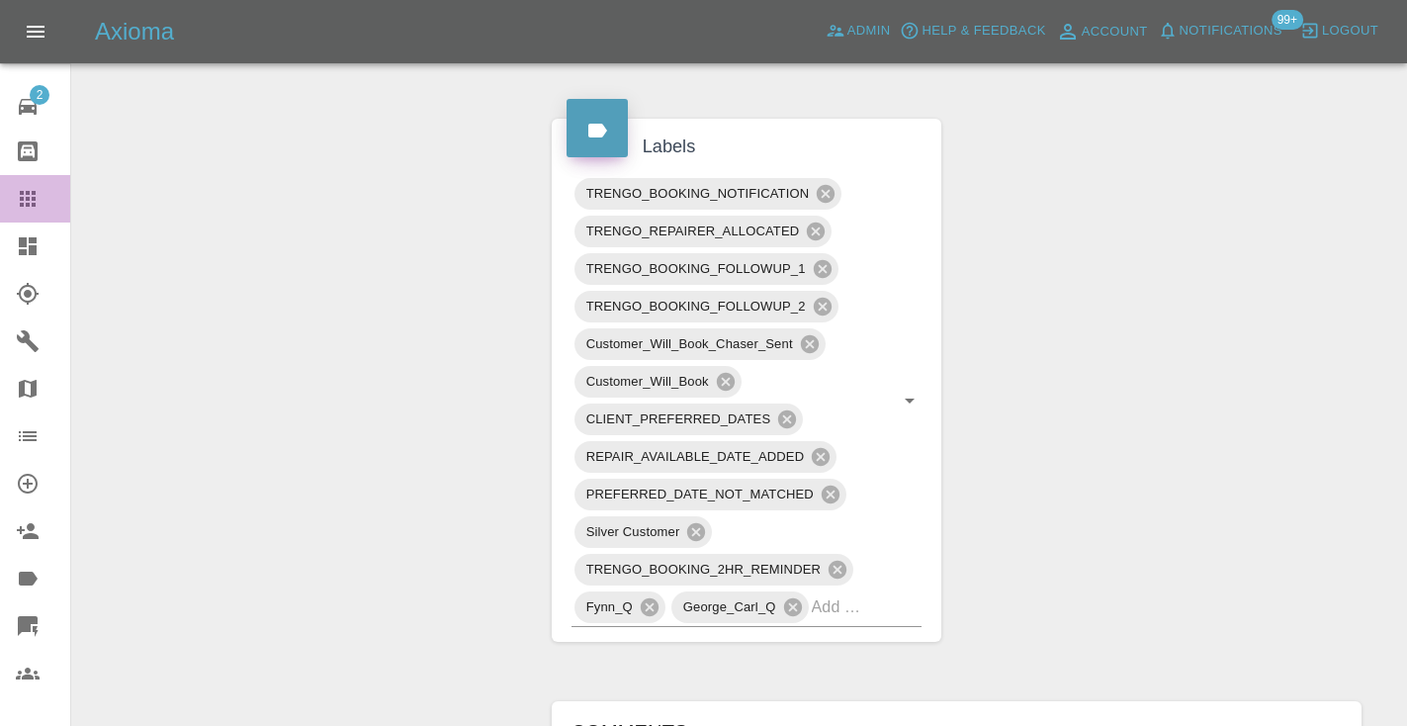
click at [42, 205] on div at bounding box center [43, 199] width 55 height 24
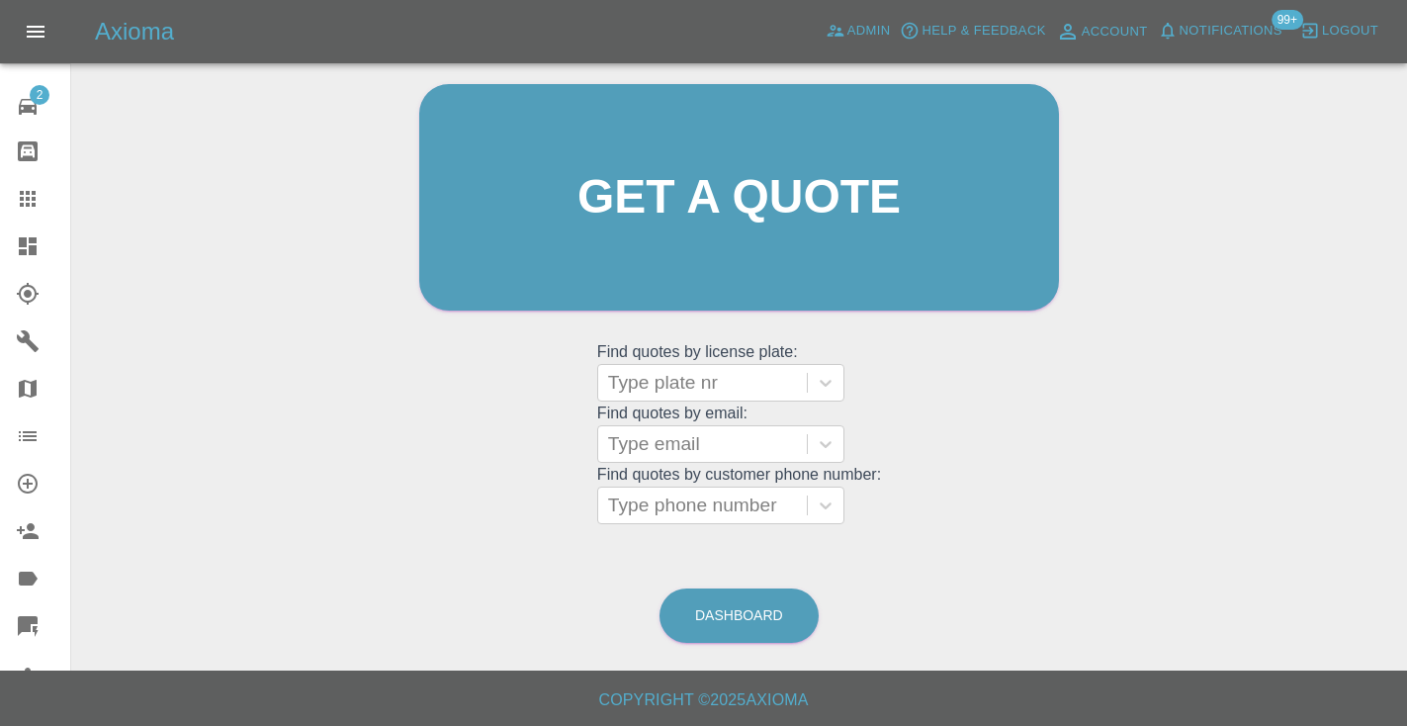
scroll to position [199, 0]
click at [762, 631] on link "Dashboard" at bounding box center [738, 616] width 159 height 54
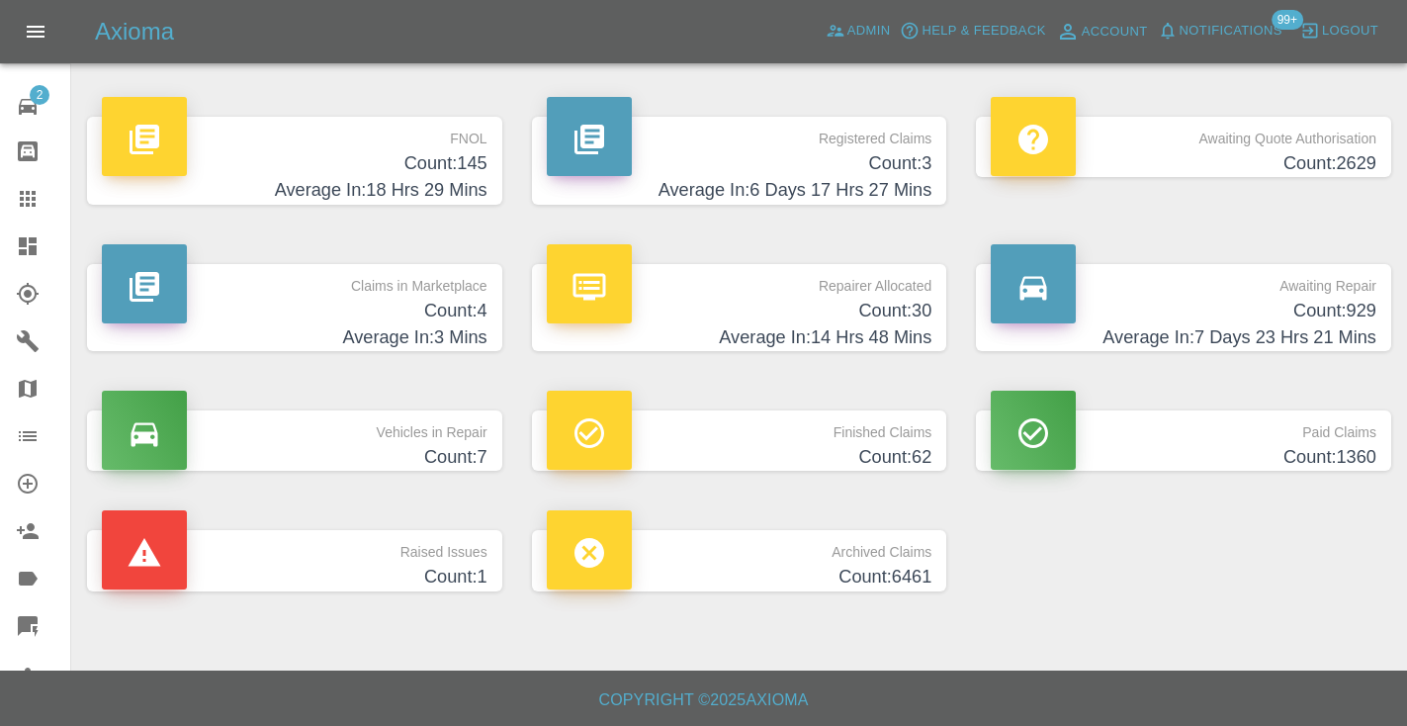
click at [1340, 326] on h4 "Average In: 7 Days 23 Hrs 21 Mins" at bounding box center [1184, 337] width 386 height 27
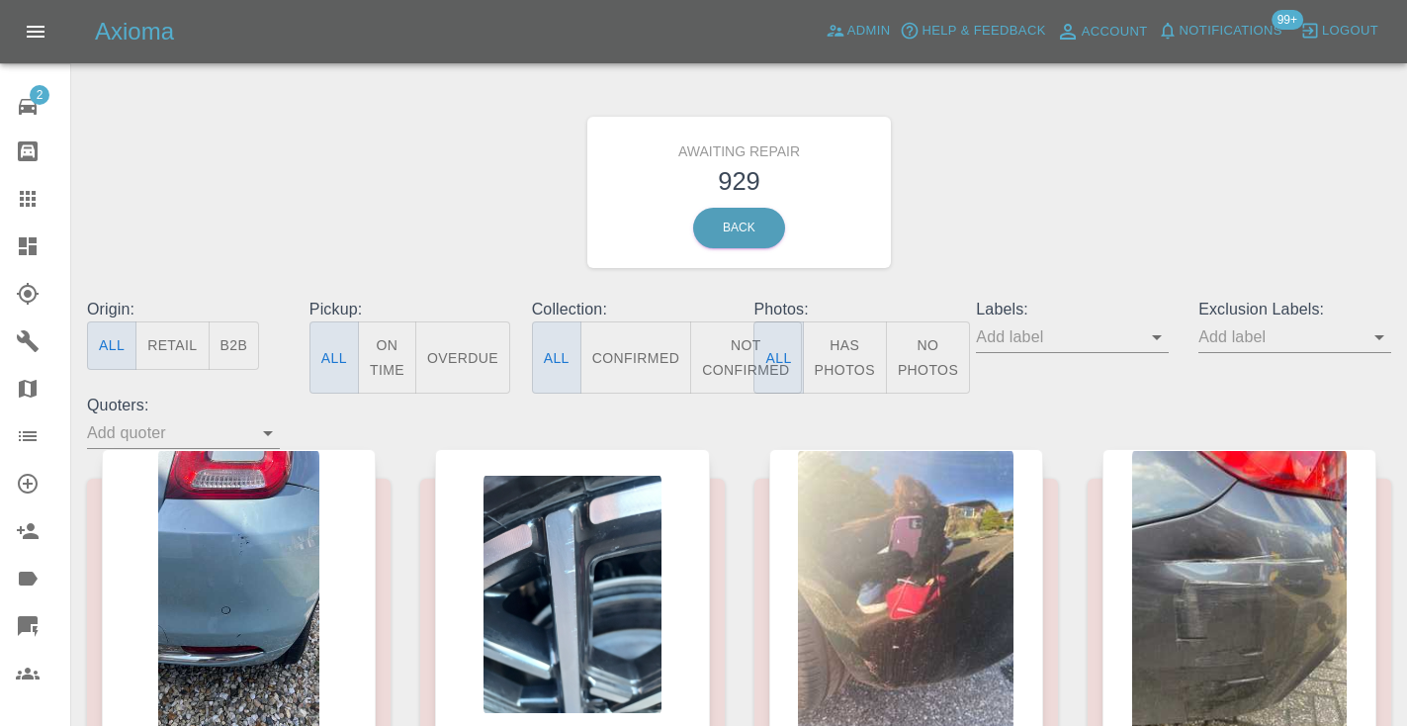
click at [723, 366] on button "Not Confirmed" at bounding box center [745, 357] width 111 height 72
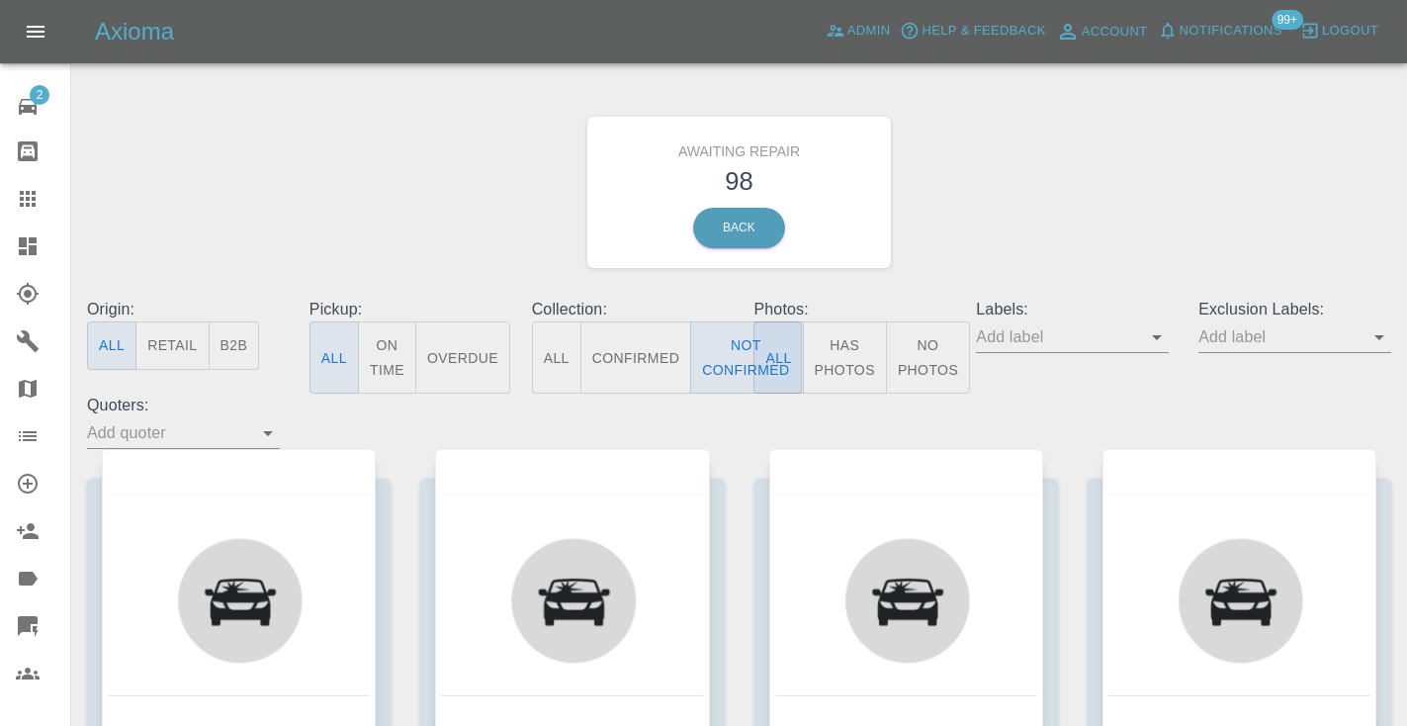
click at [1003, 276] on div "Awaiting Repair 98 Back" at bounding box center [739, 192] width 1334 height 211
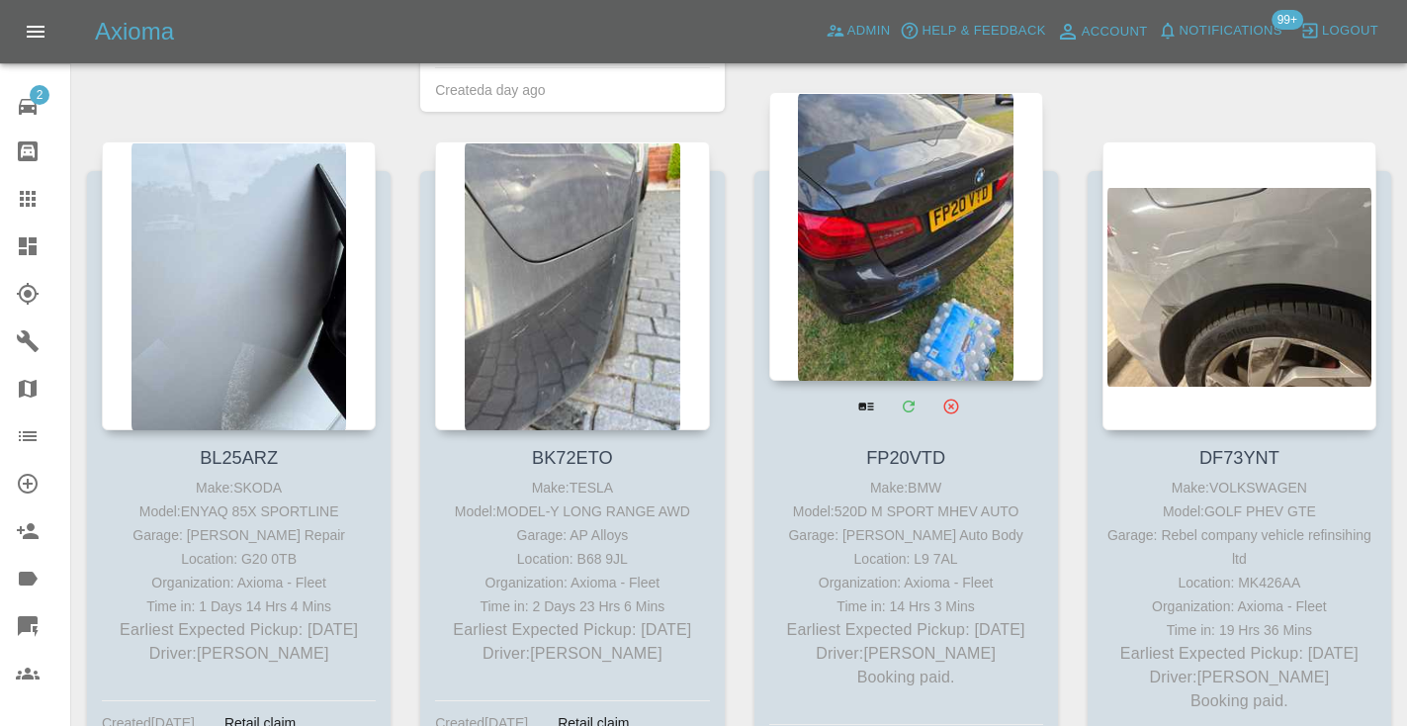
scroll to position [2306, 0]
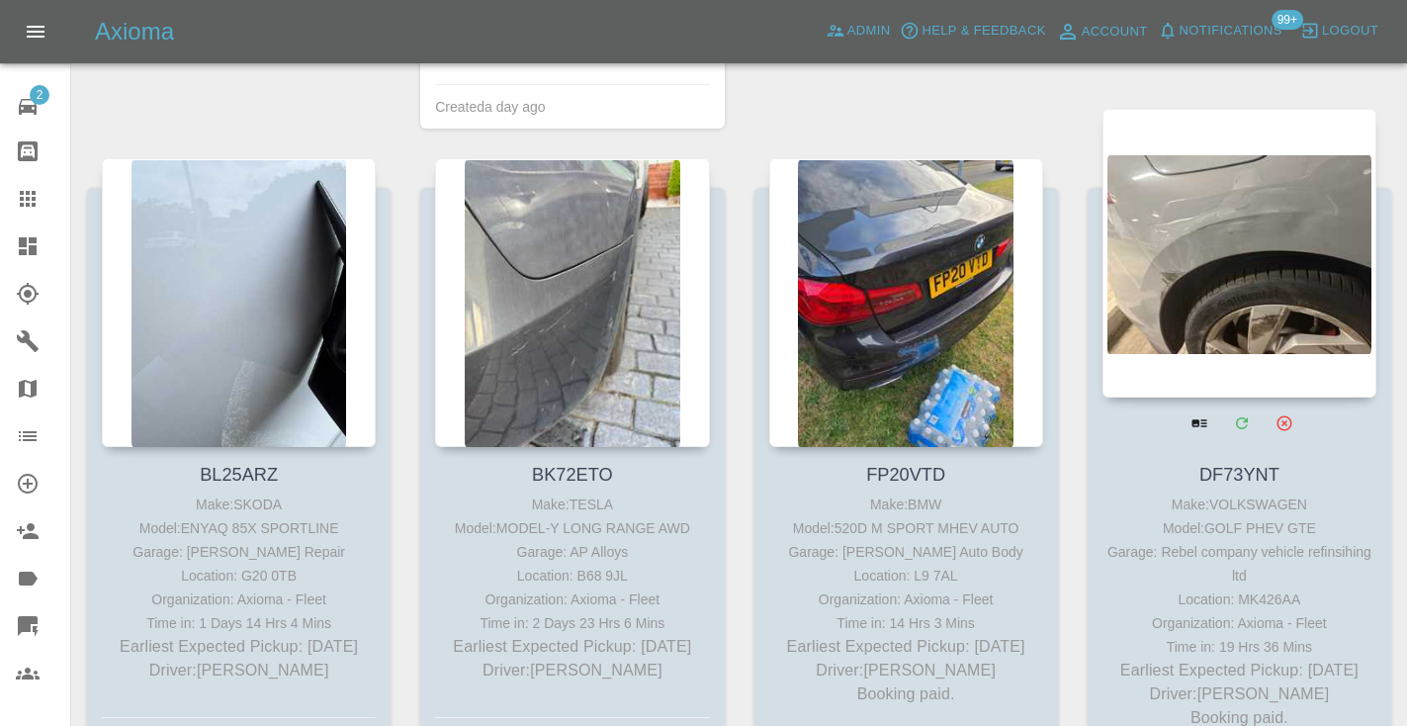
click at [1243, 210] on div at bounding box center [1239, 253] width 274 height 289
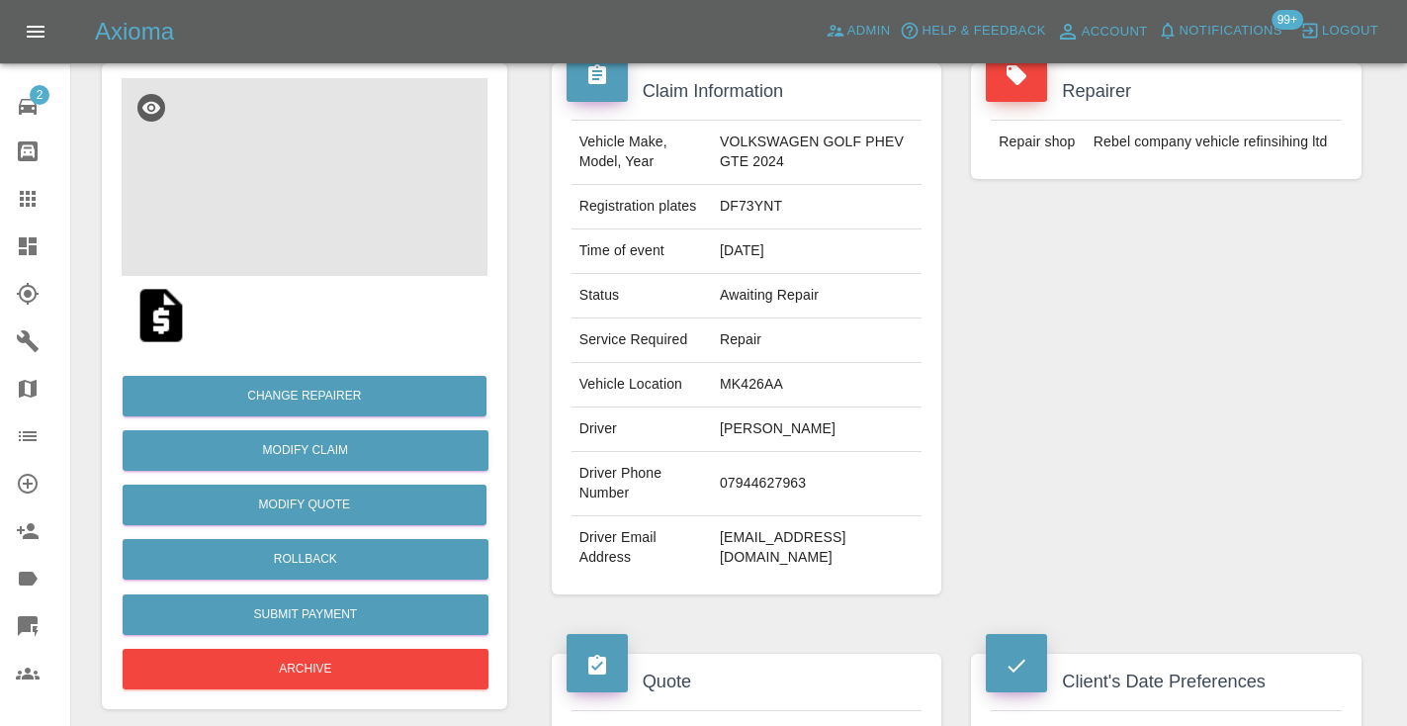
scroll to position [179, 0]
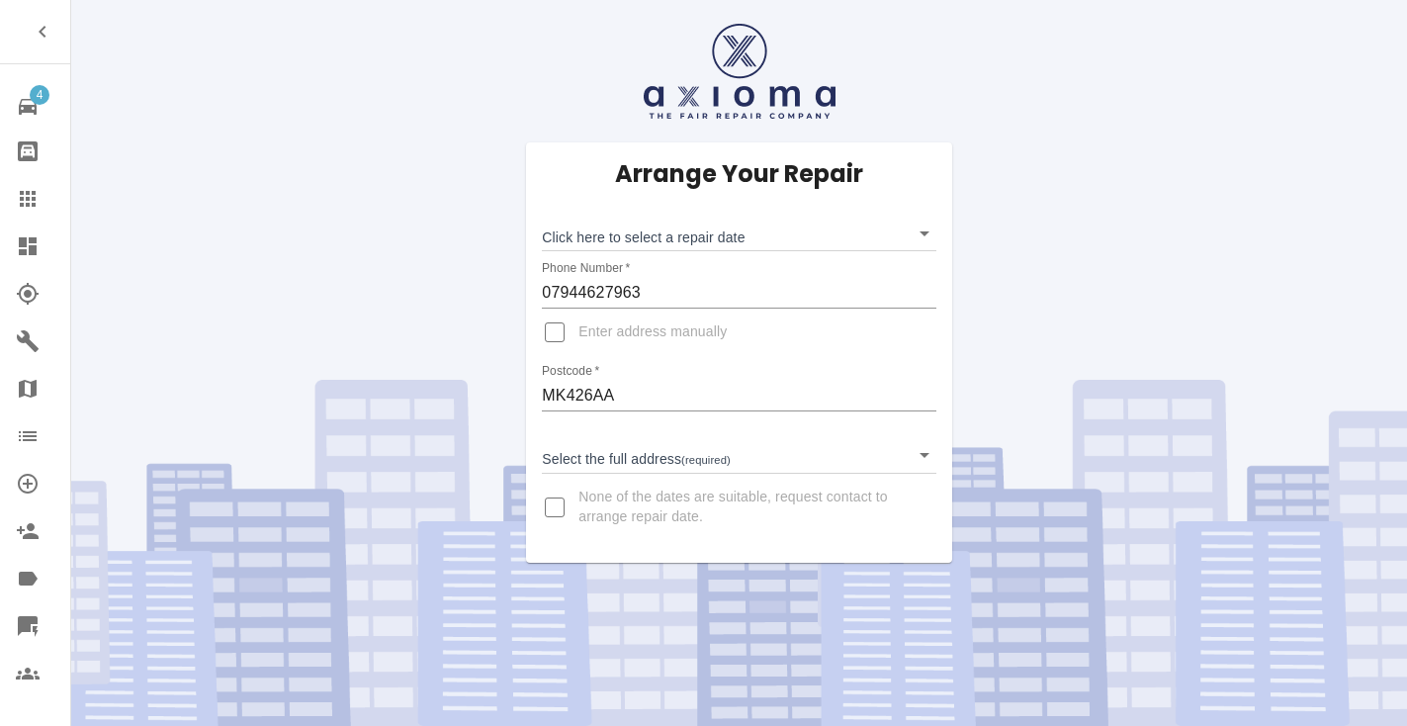
click at [612, 227] on body "4 Repair home Bodyshop home Claims Dashboard Explorer Garages Map Organization …" at bounding box center [703, 363] width 1407 height 726
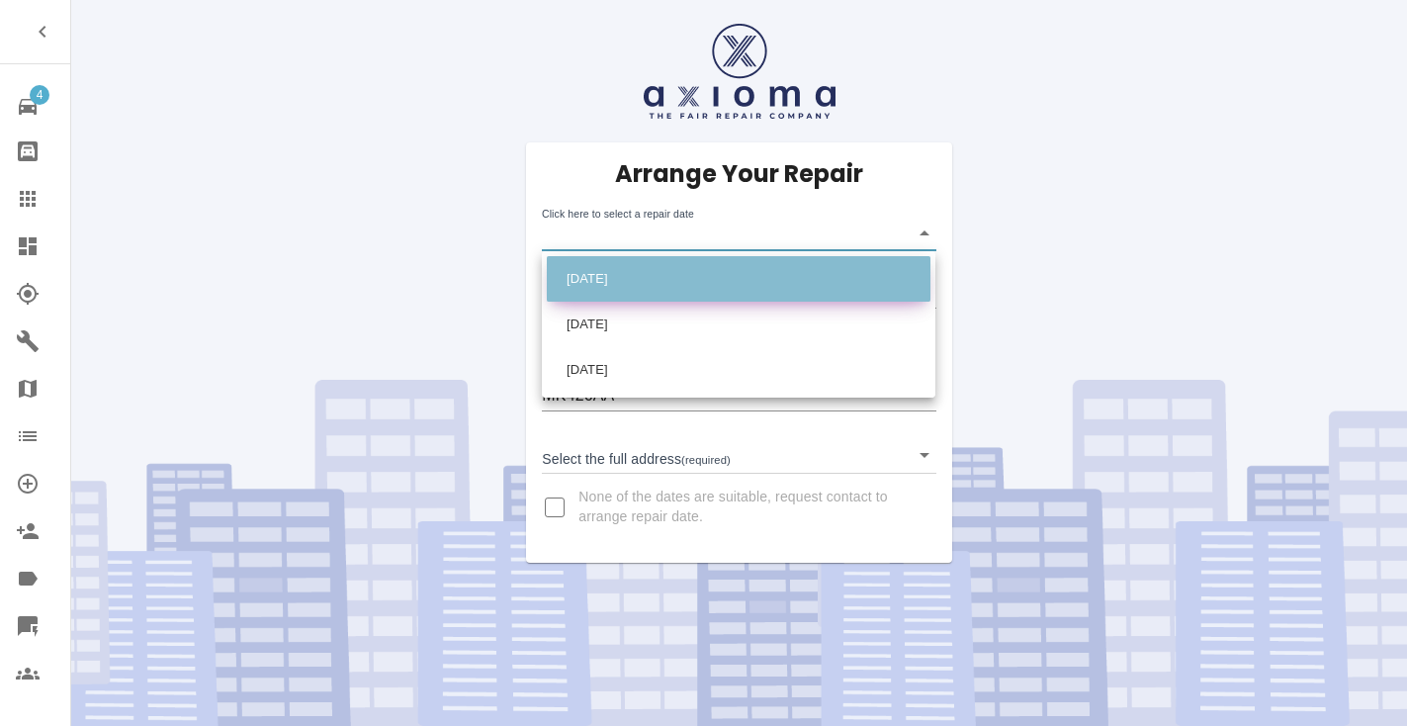
click at [622, 272] on li "Tue Sep 09 2025" at bounding box center [739, 278] width 384 height 45
type input "2025-09-09T00:00:00.000Z"
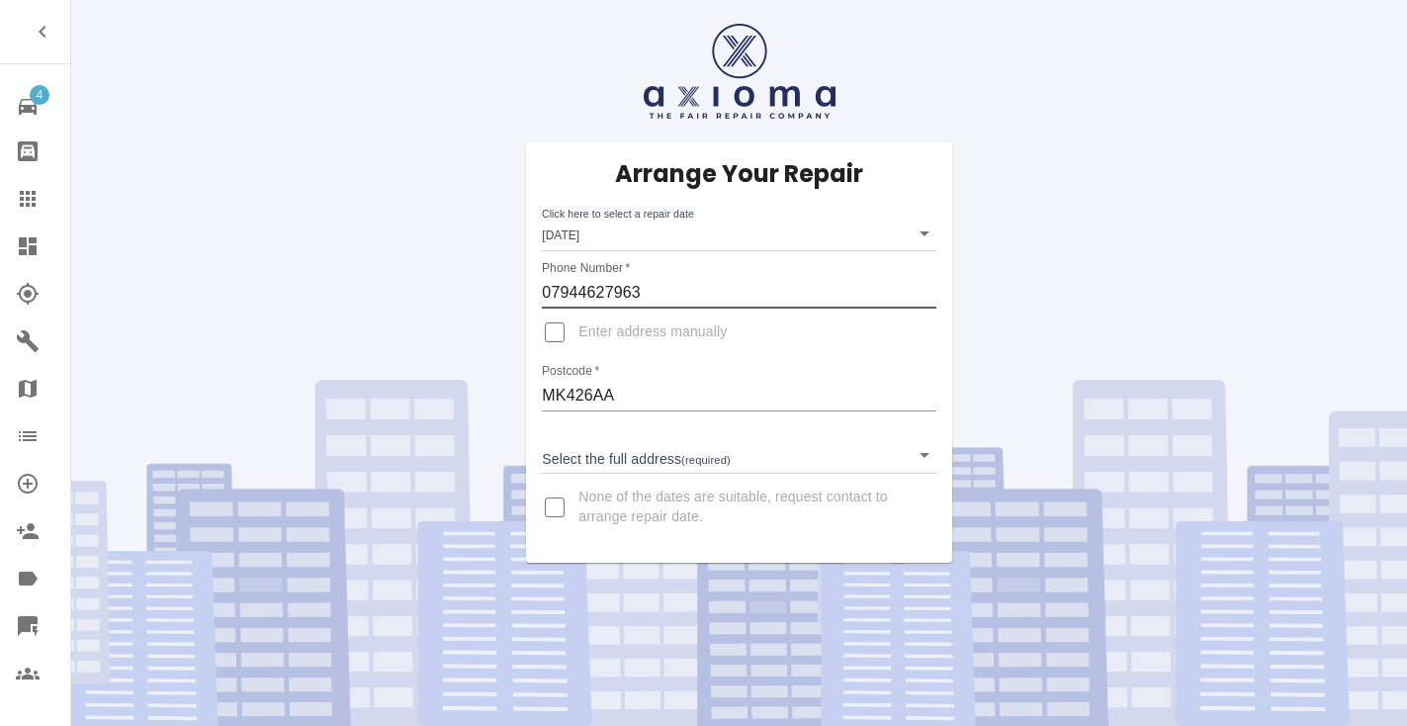
click at [596, 293] on input "07944627963" at bounding box center [739, 293] width 394 height 32
click at [570, 453] on body "4 Repair home Bodyshop home Claims Dashboard Explorer Garages Map Organization …" at bounding box center [703, 363] width 1407 height 726
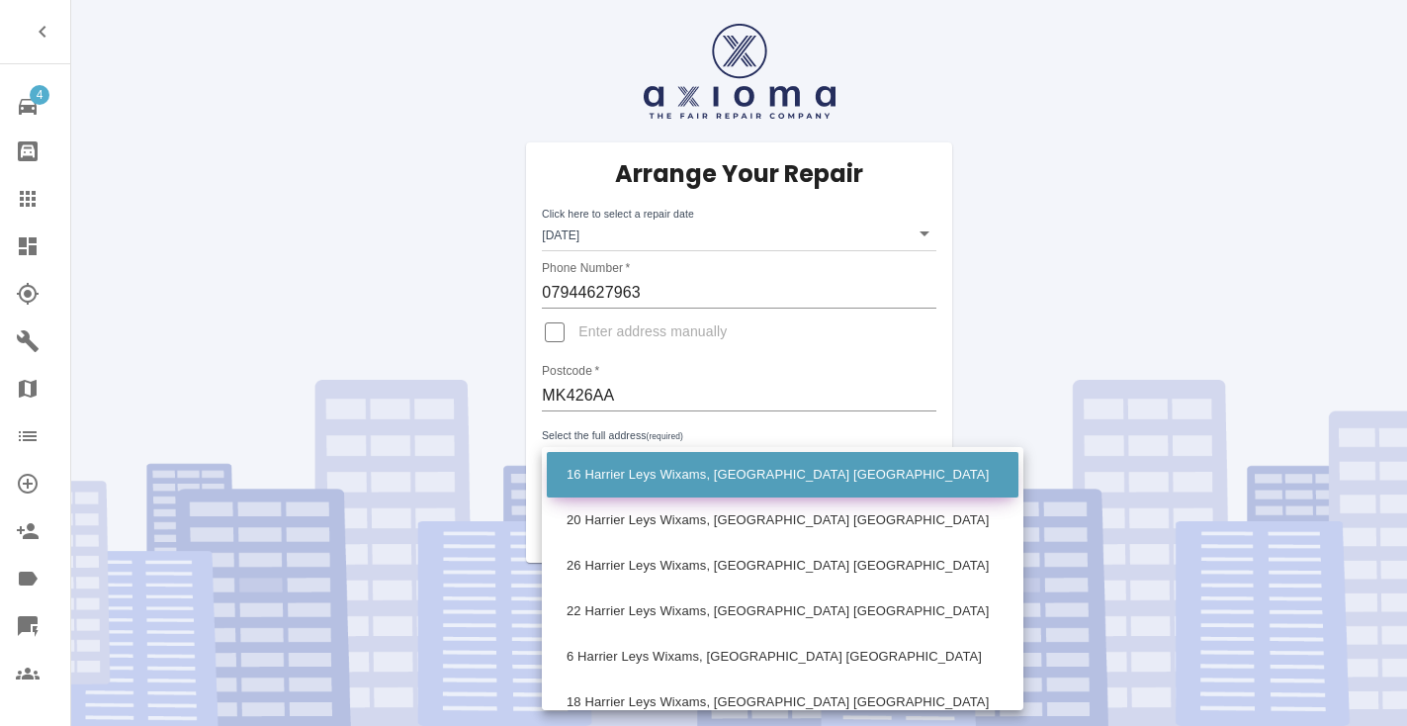
click at [593, 472] on li "16 Harrier Leys Wixams, Bedford Bedfordshire" at bounding box center [783, 474] width 472 height 45
type input "16 Harrier Leys Wixams, Bedford Bedfordshire"
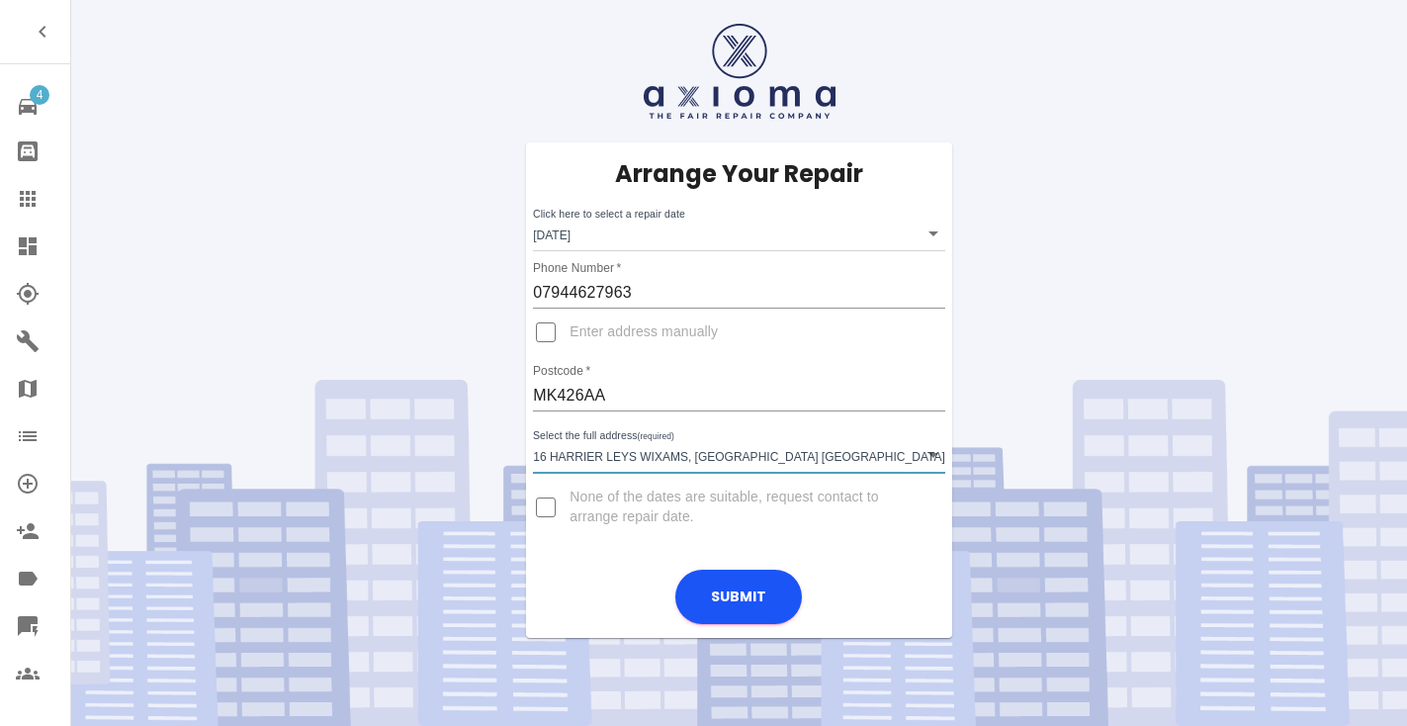
click at [549, 330] on input "Enter address manually" at bounding box center [545, 331] width 47 height 47
checkbox input "true"
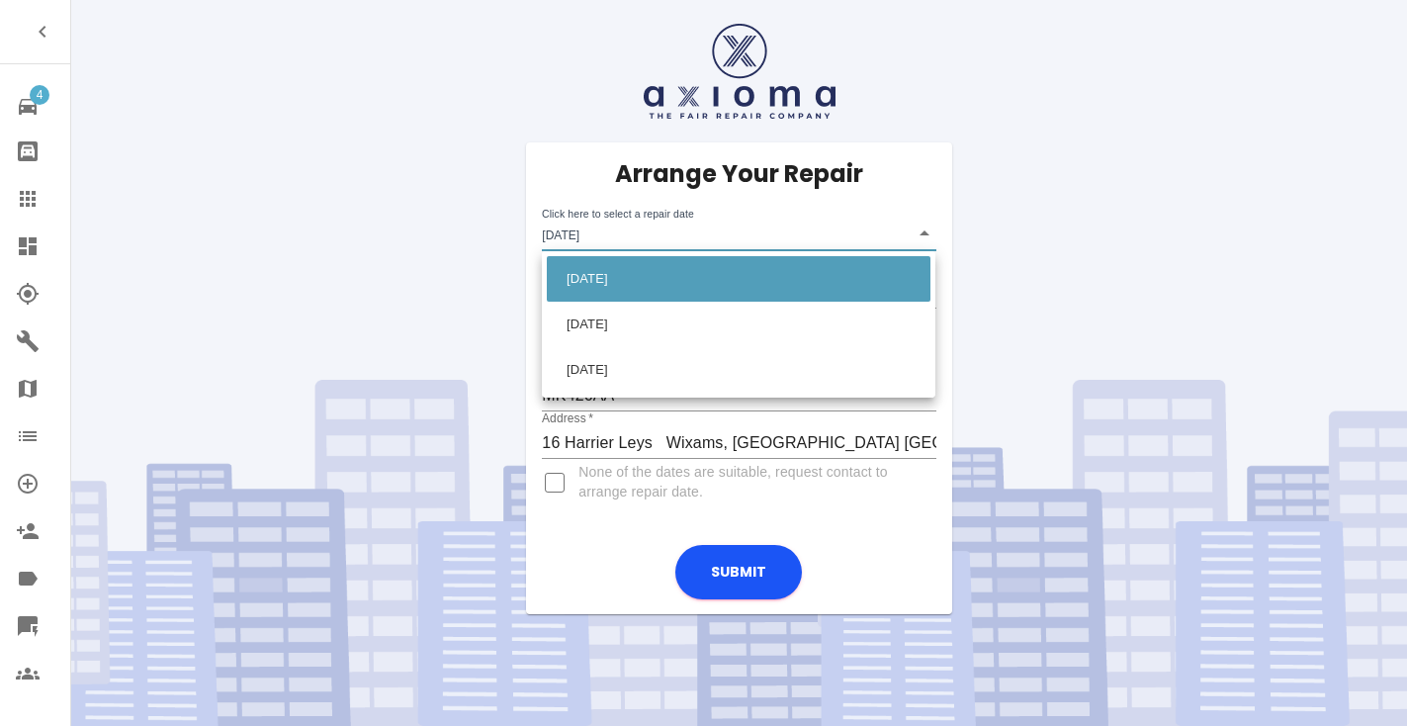
click at [595, 232] on body "4 Repair home Bodyshop home Claims Dashboard Explorer Garages Map Organization …" at bounding box center [703, 363] width 1407 height 726
click at [619, 267] on li "Tue Sep 09 2025" at bounding box center [739, 278] width 384 height 45
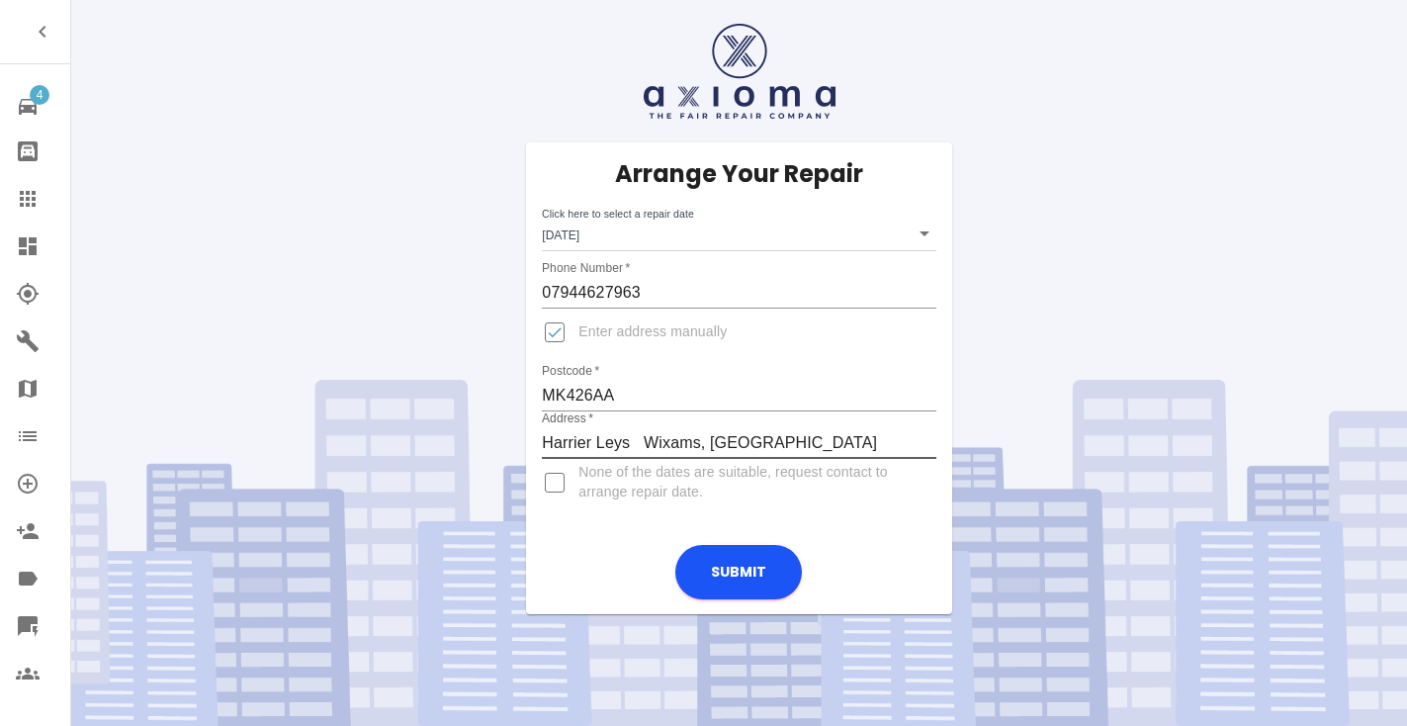
type input "Harrier Leys Wixams, Bedford Bedfordshire"
click at [557, 329] on input "Enter address manually" at bounding box center [554, 331] width 47 height 47
checkbox input "false"
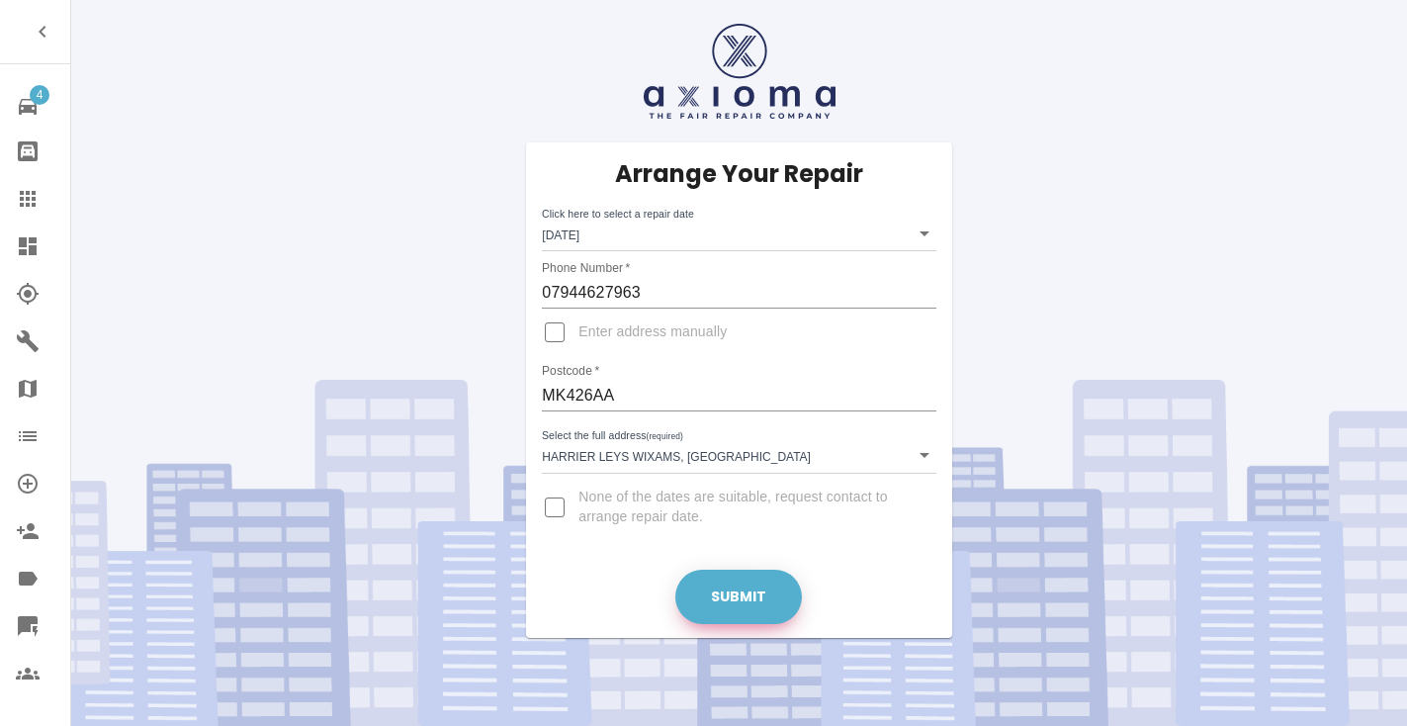
click at [754, 594] on button "Submit" at bounding box center [738, 597] width 127 height 54
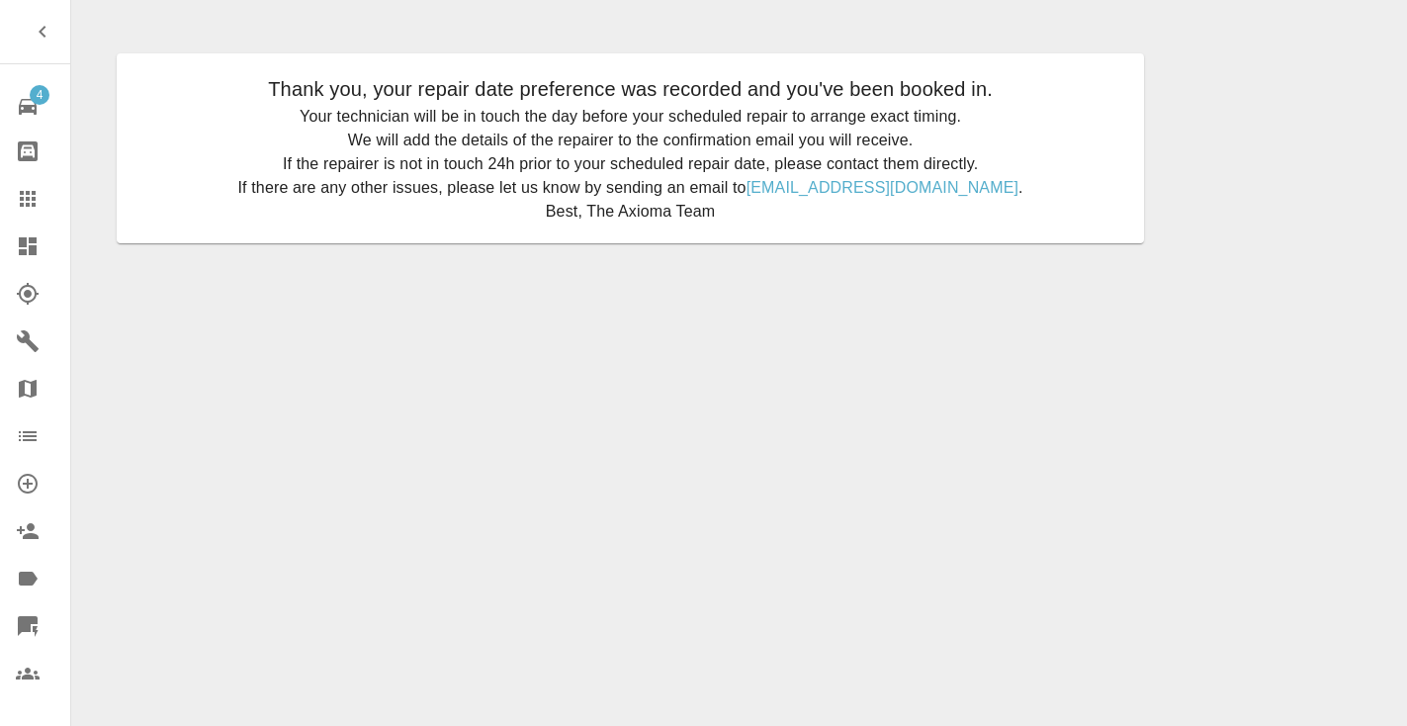
click at [32, 195] on icon at bounding box center [28, 199] width 16 height 16
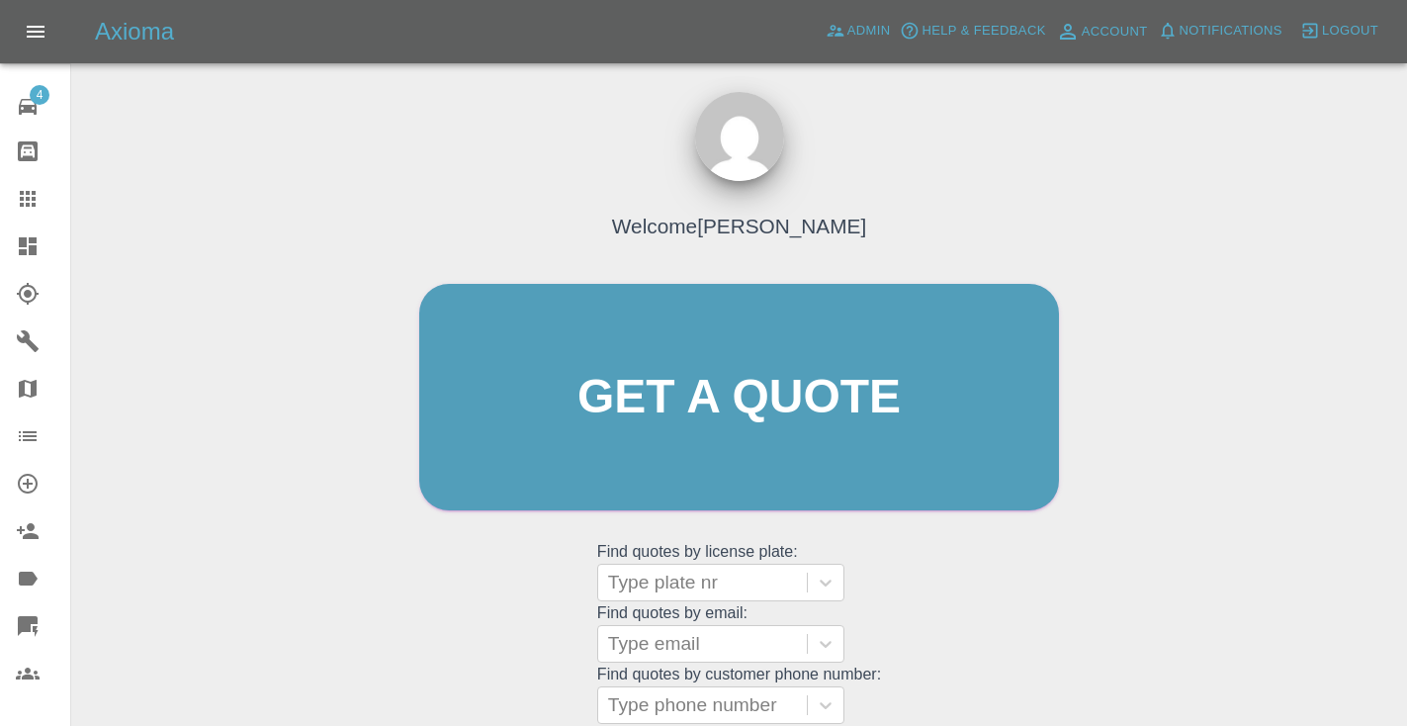
click at [929, 569] on div "Welcome Castro Get a quote Get a quote Find quotes by license plate: Type plate…" at bounding box center [738, 434] width 681 height 597
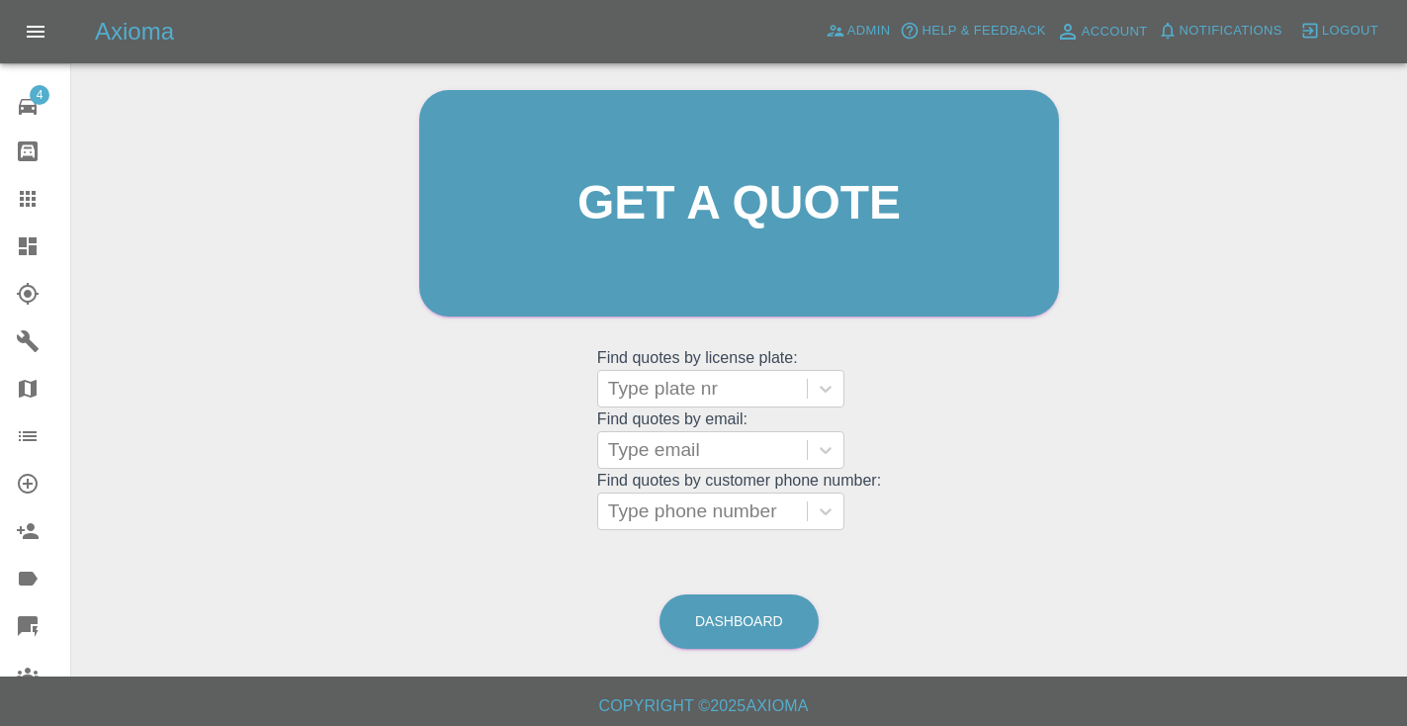
scroll to position [201, 0]
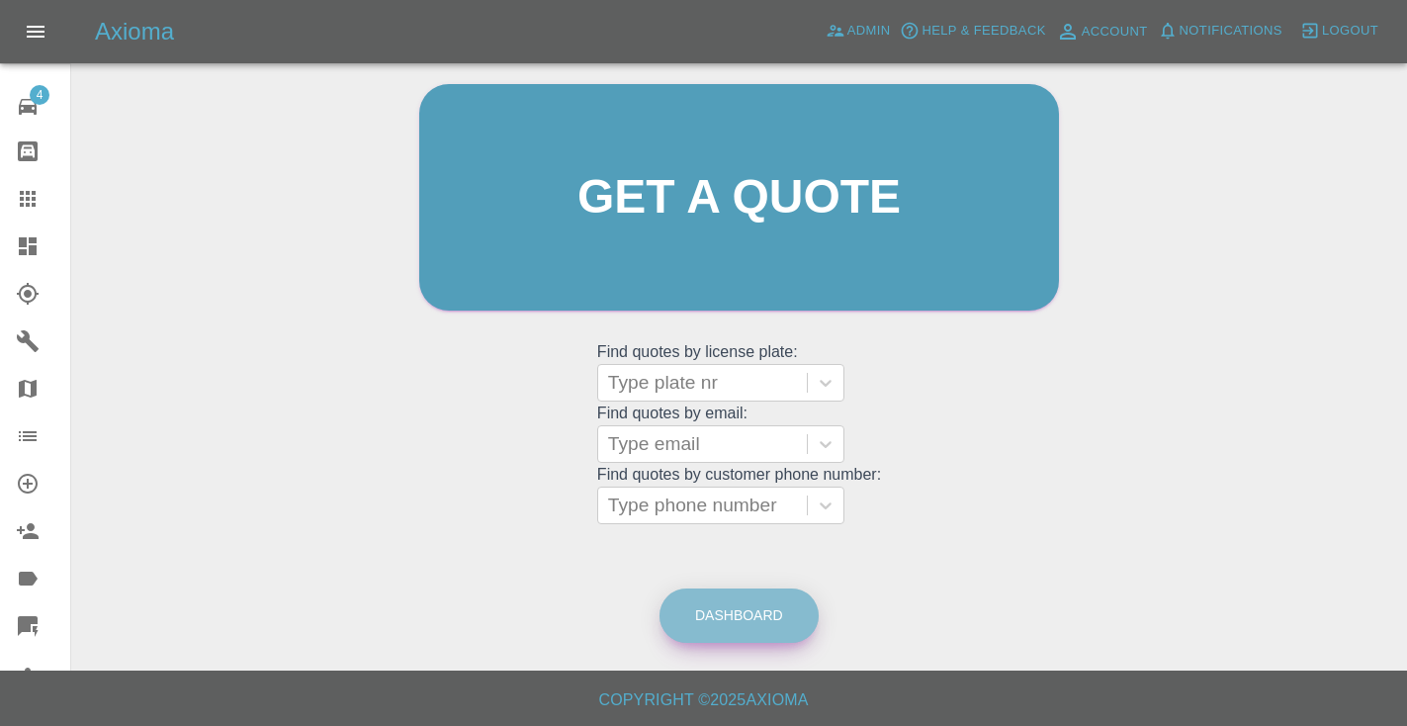
click at [756, 610] on link "Dashboard" at bounding box center [738, 615] width 159 height 54
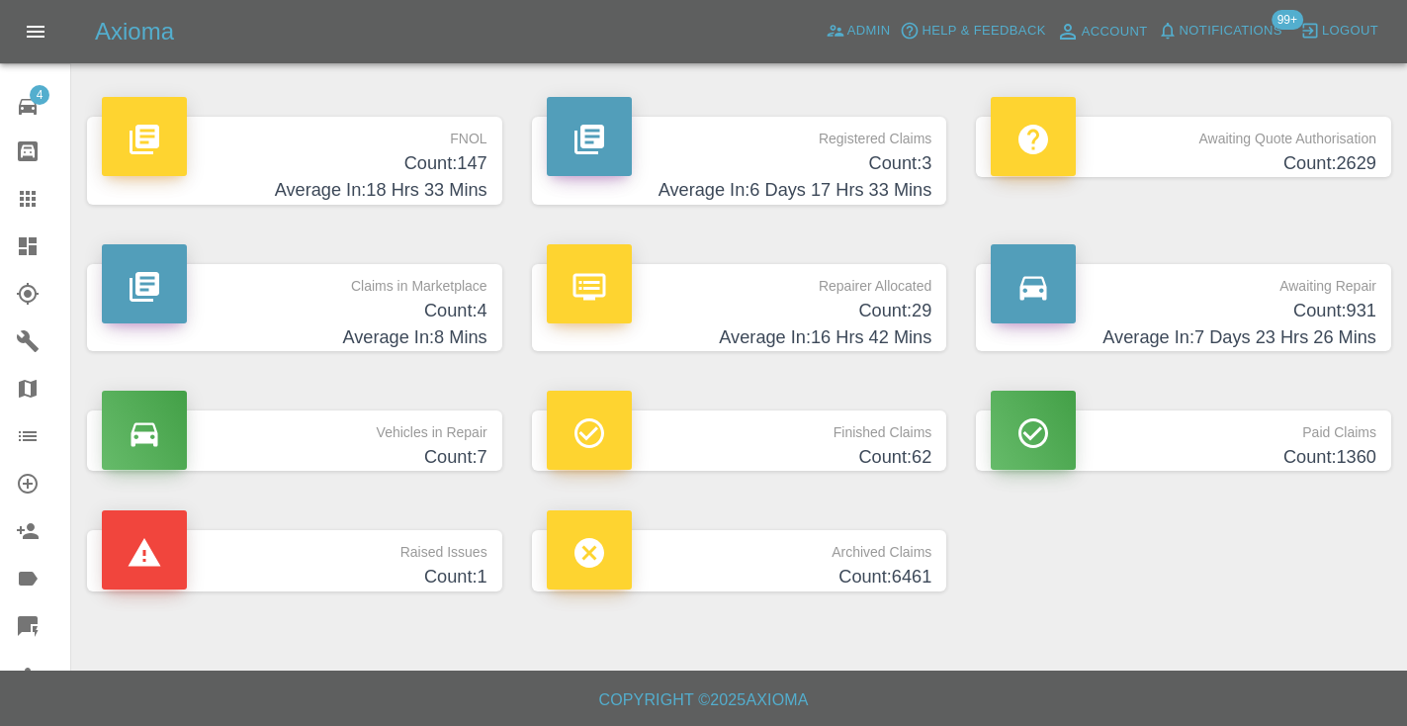
click at [1327, 328] on h4 "Average In: 7 Days 23 Hrs 26 Mins" at bounding box center [1184, 337] width 386 height 27
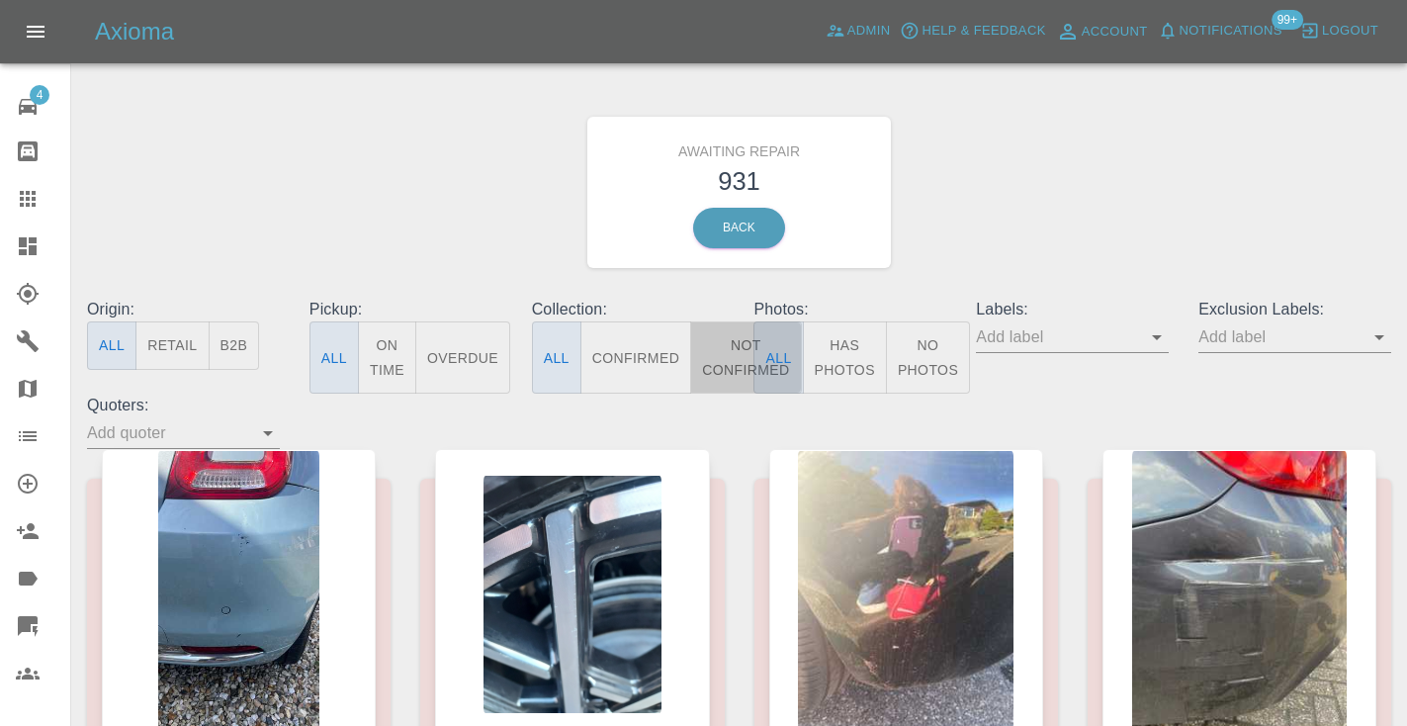
click at [731, 346] on button "Not Confirmed" at bounding box center [745, 357] width 111 height 72
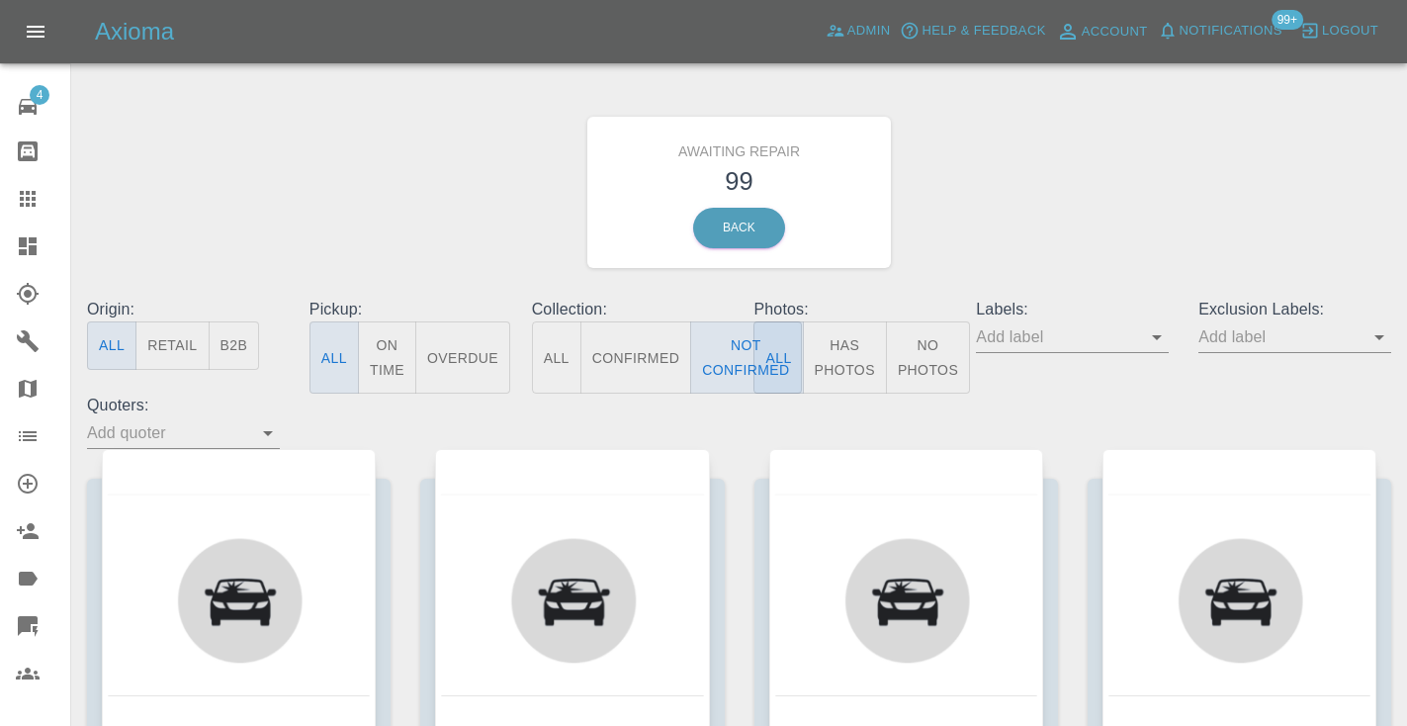
click at [1127, 168] on div "Awaiting Repair 99 Back" at bounding box center [739, 192] width 1334 height 211
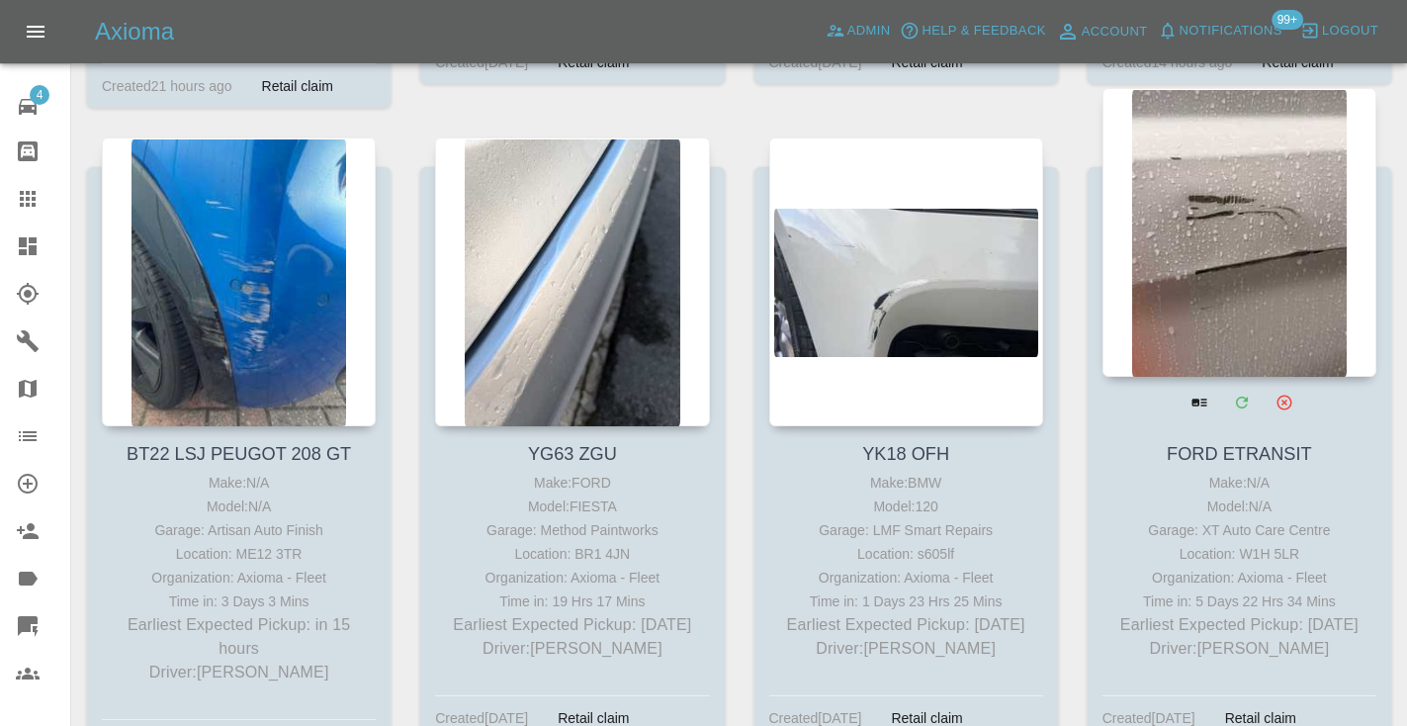
scroll to position [988, 0]
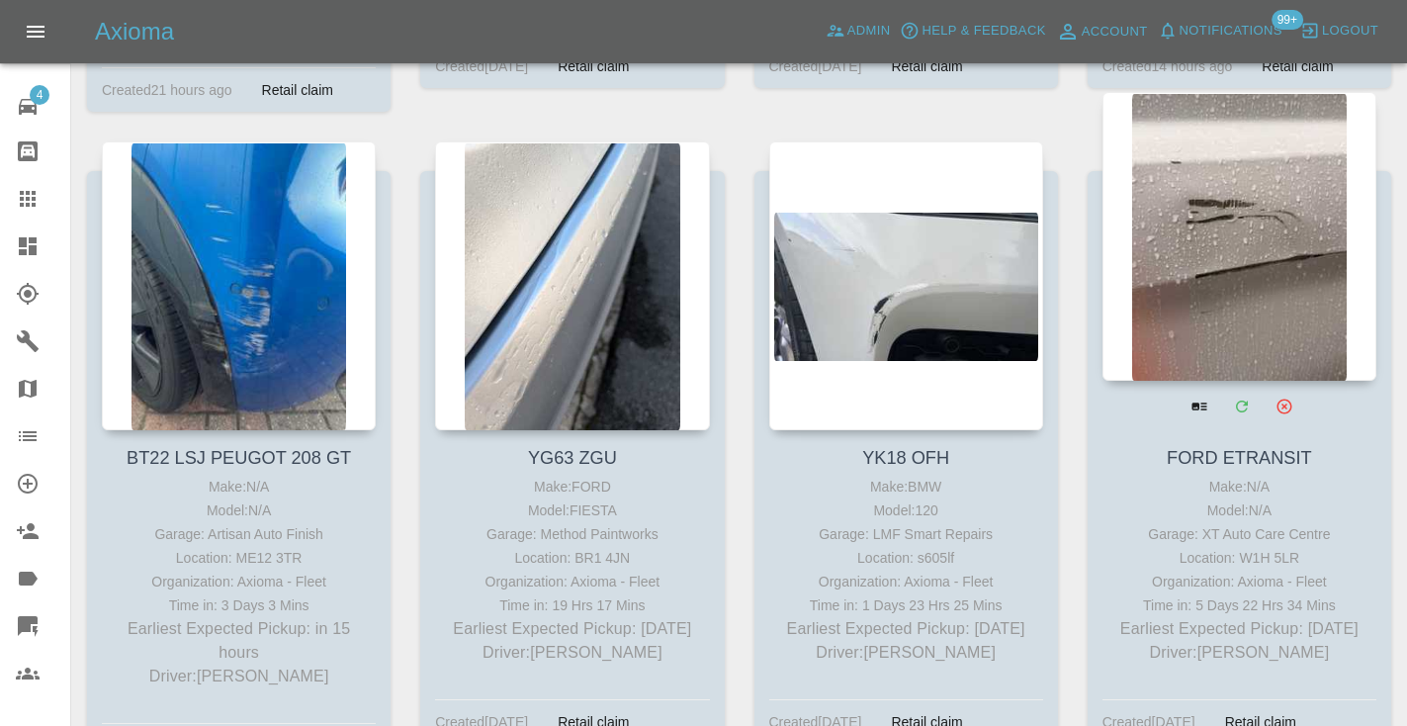
click at [1242, 206] on div at bounding box center [1239, 236] width 274 height 289
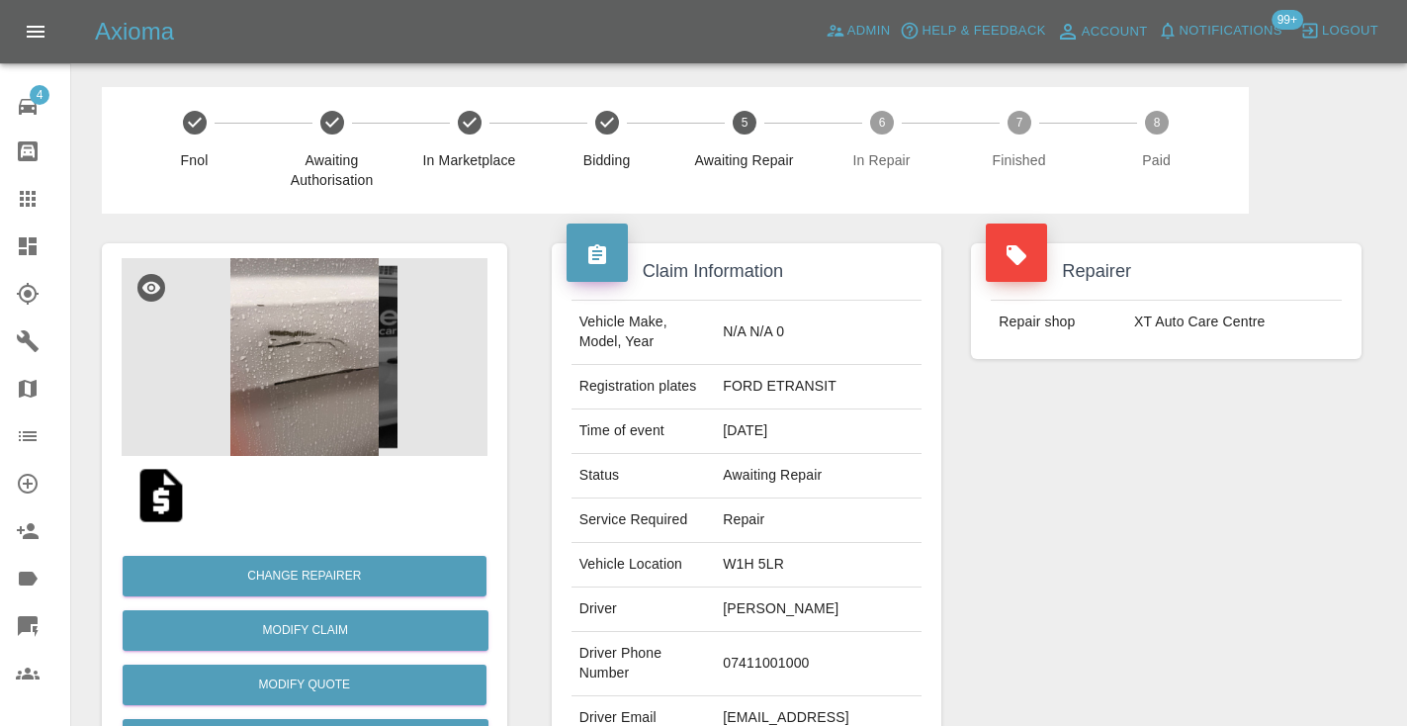
click at [863, 634] on td "07411001000" at bounding box center [818, 664] width 207 height 64
copy td "07411001000"
click at [1201, 503] on div "Repairer Repair shop XT Auto Care Centre" at bounding box center [1166, 509] width 420 height 590
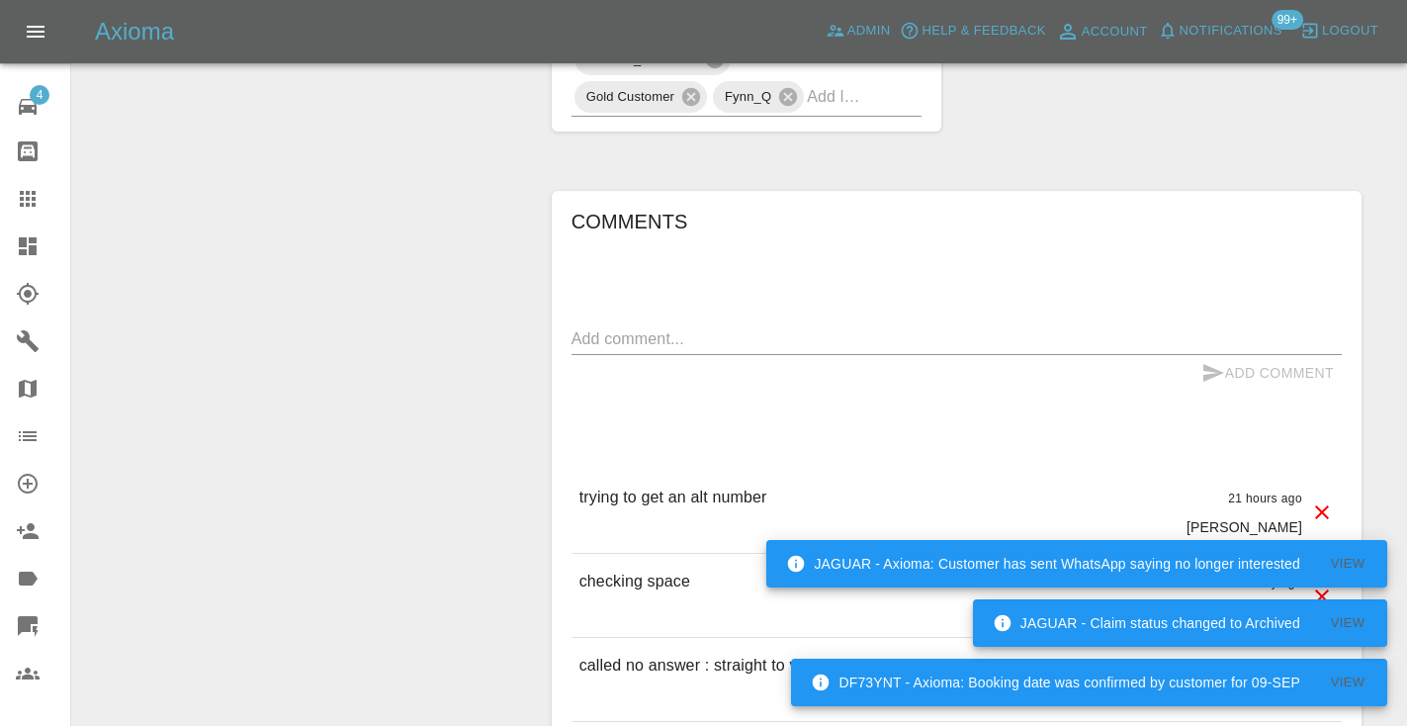
scroll to position [1345, 0]
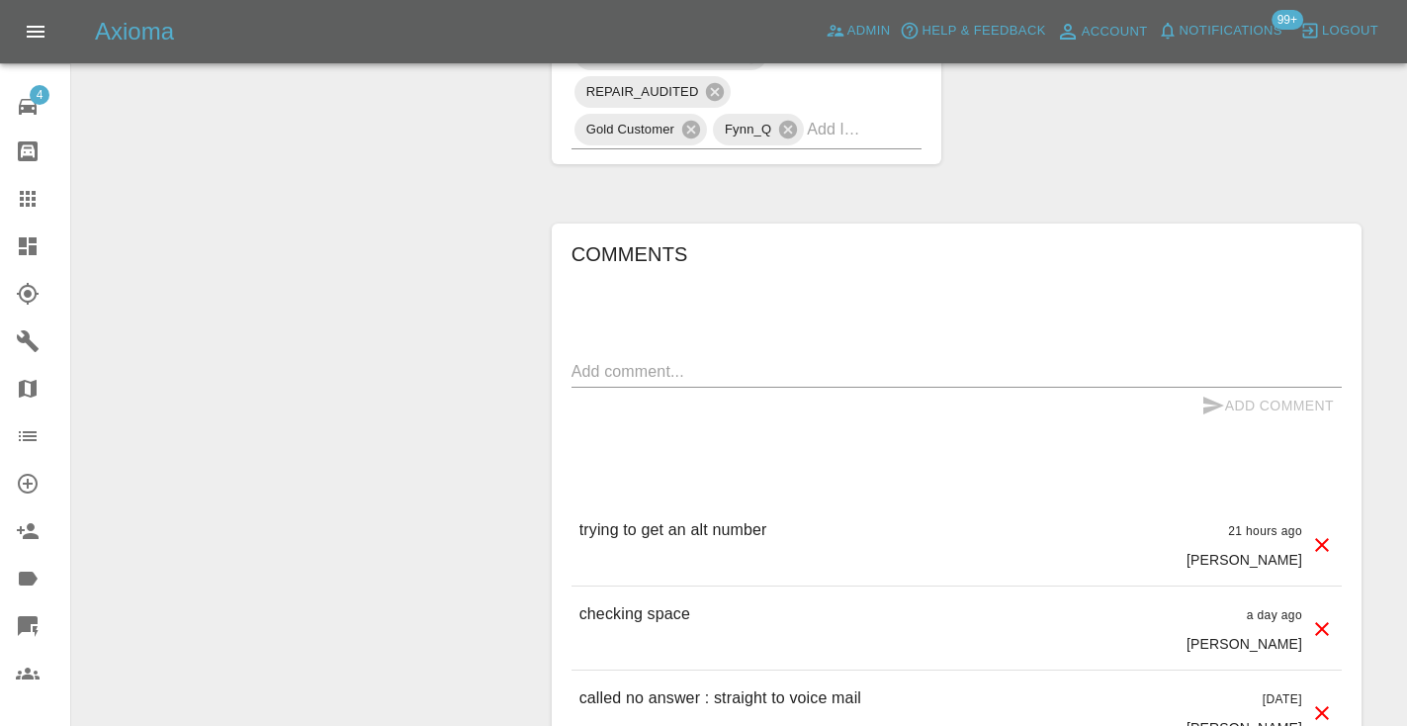
click at [634, 360] on textarea at bounding box center [956, 371] width 770 height 23
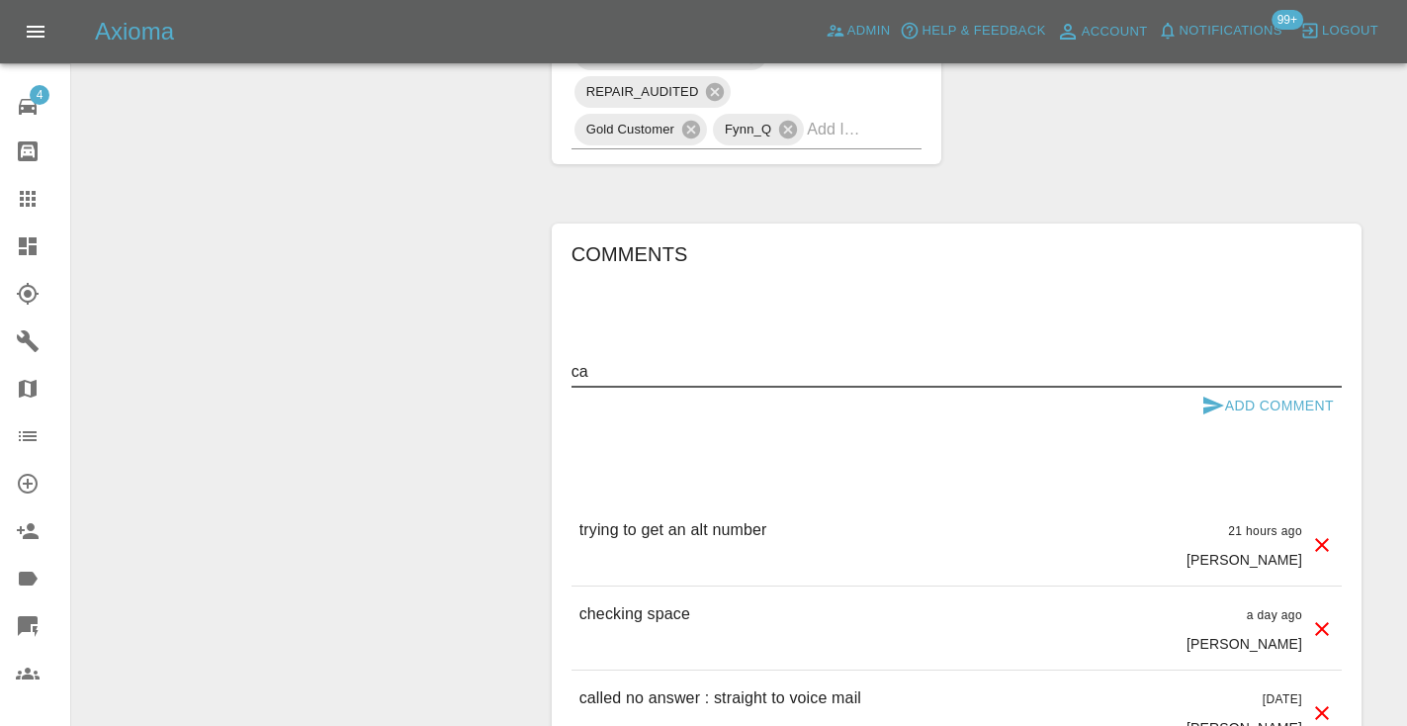
type textarea "c"
type textarea "emailed for alt number"
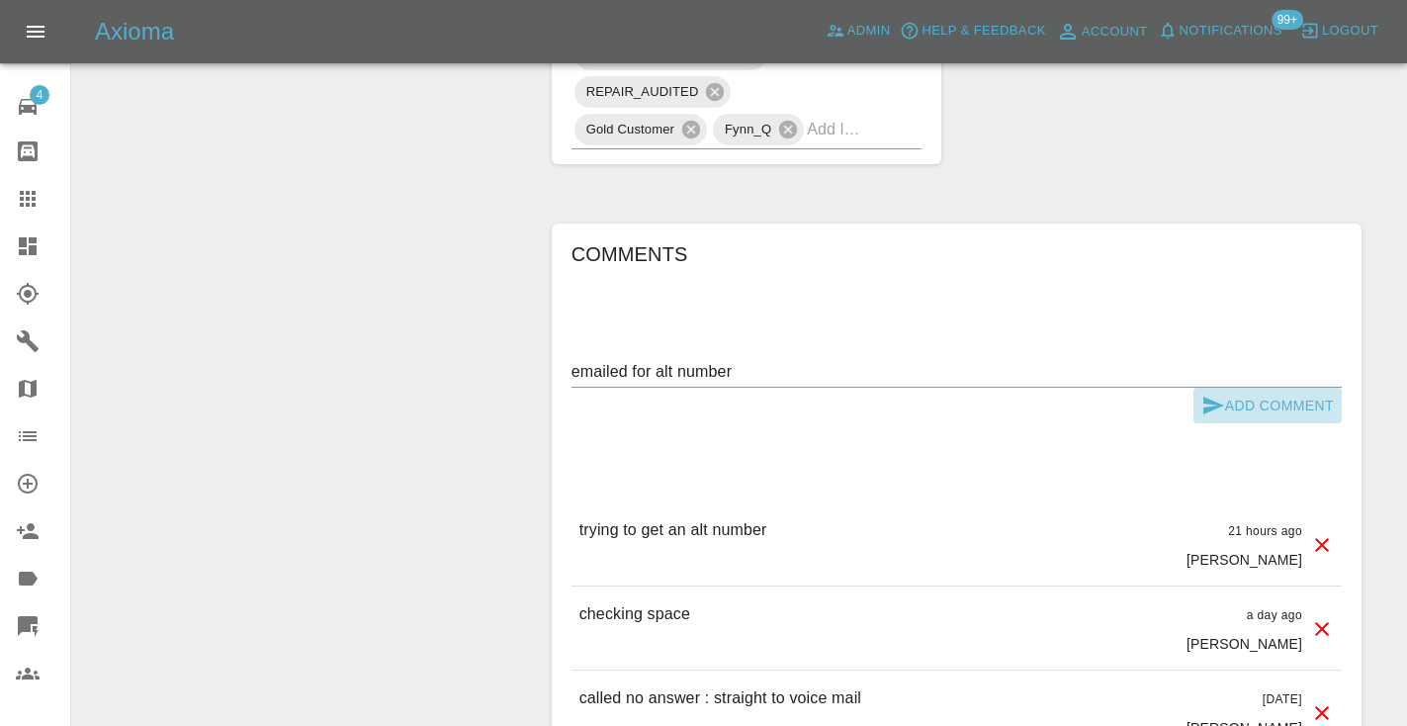
click at [1203, 396] on icon "submit" at bounding box center [1213, 405] width 21 height 18
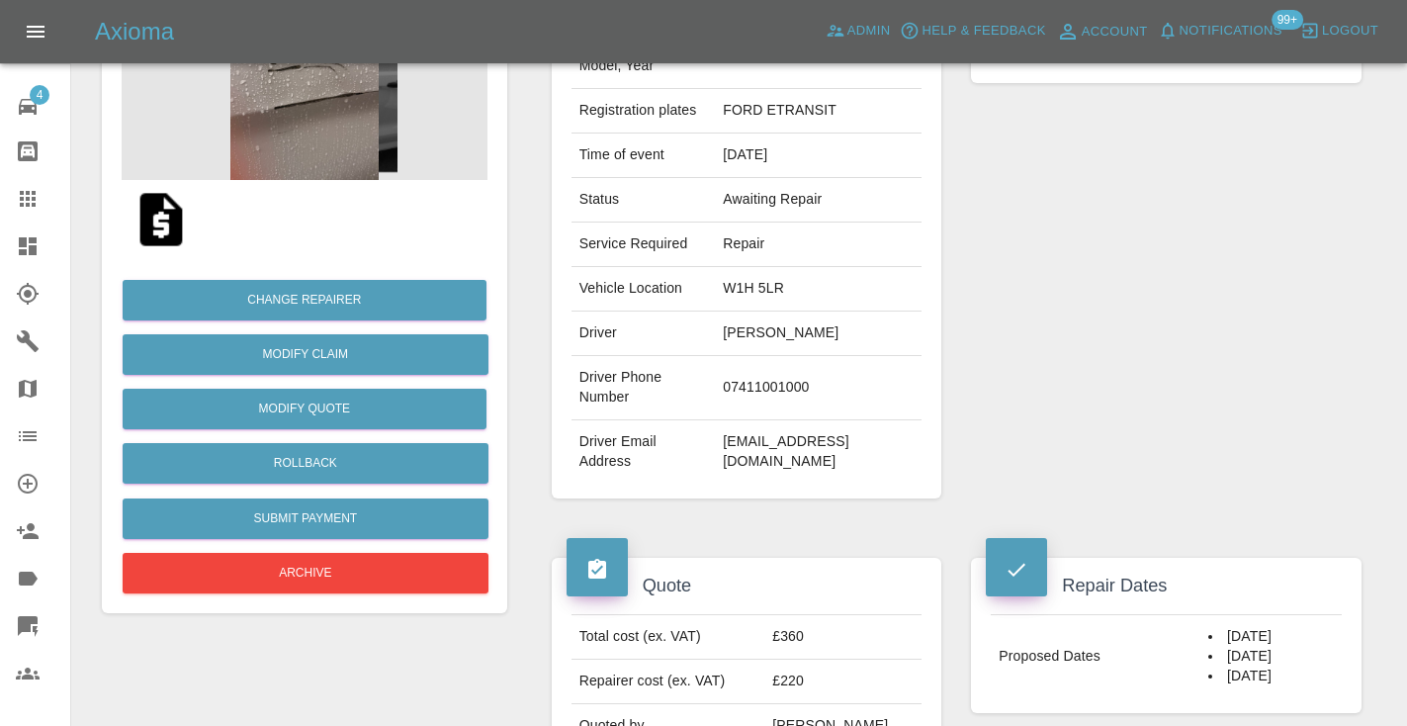
scroll to position [275, 0]
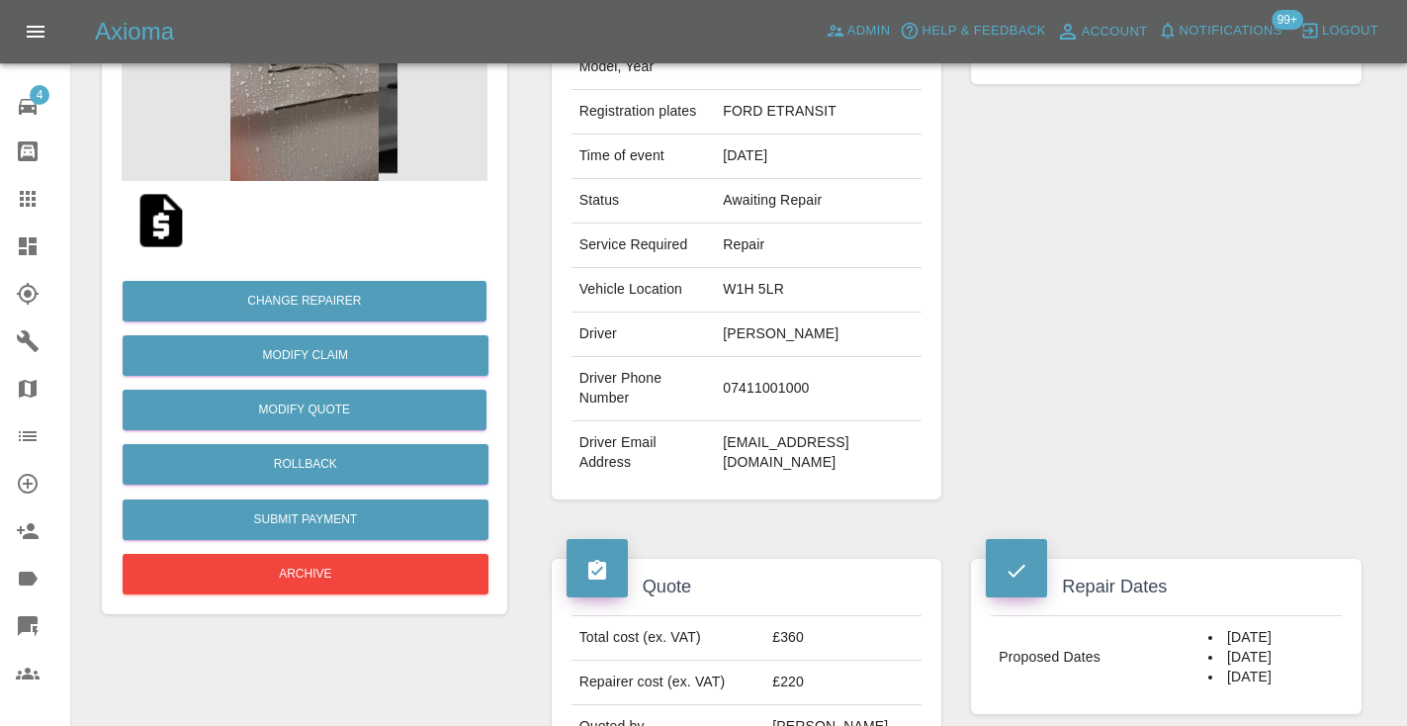
click at [829, 357] on td "07411001000" at bounding box center [818, 389] width 207 height 64
copy td "07411001000"
click at [1180, 286] on div "Repairer Repair shop XT Auto Care Centre" at bounding box center [1166, 234] width 420 height 590
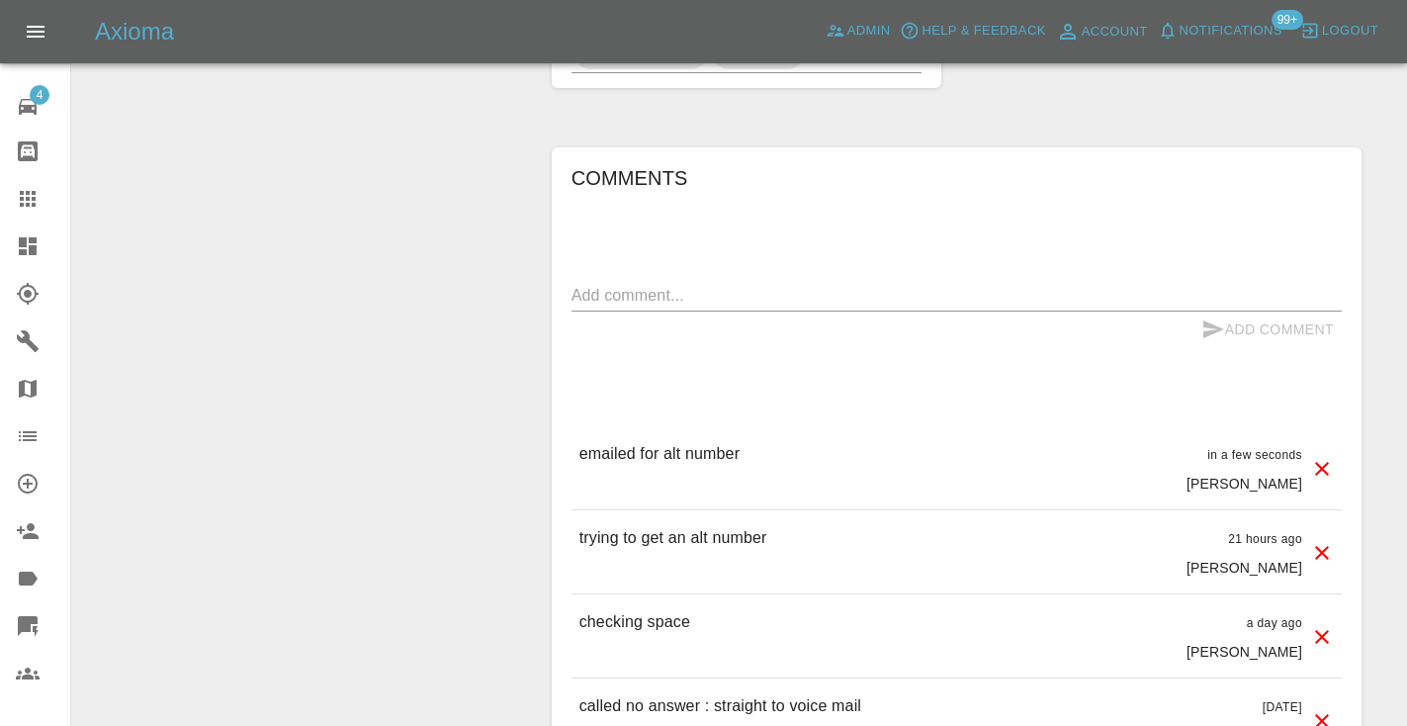
scroll to position [1469, 0]
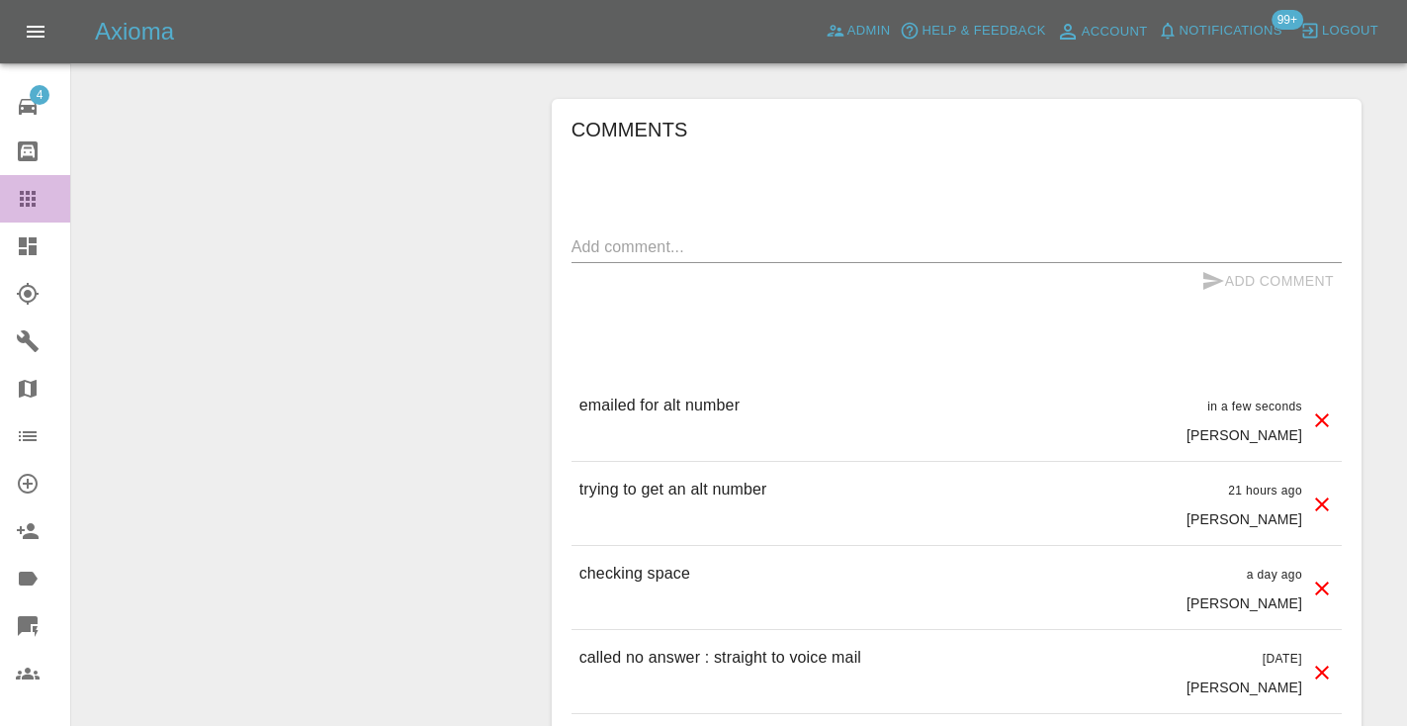
click at [29, 212] on link "Claims" at bounding box center [35, 198] width 70 height 47
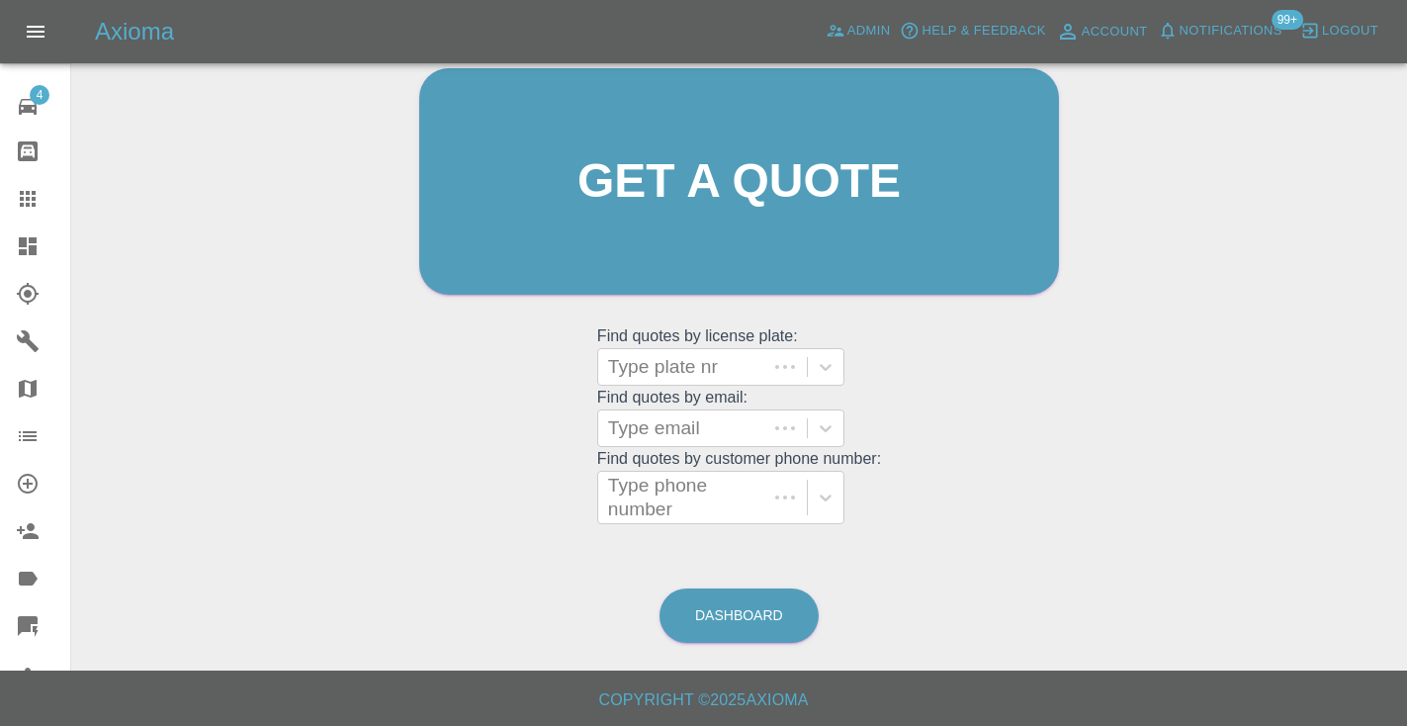
scroll to position [149, 0]
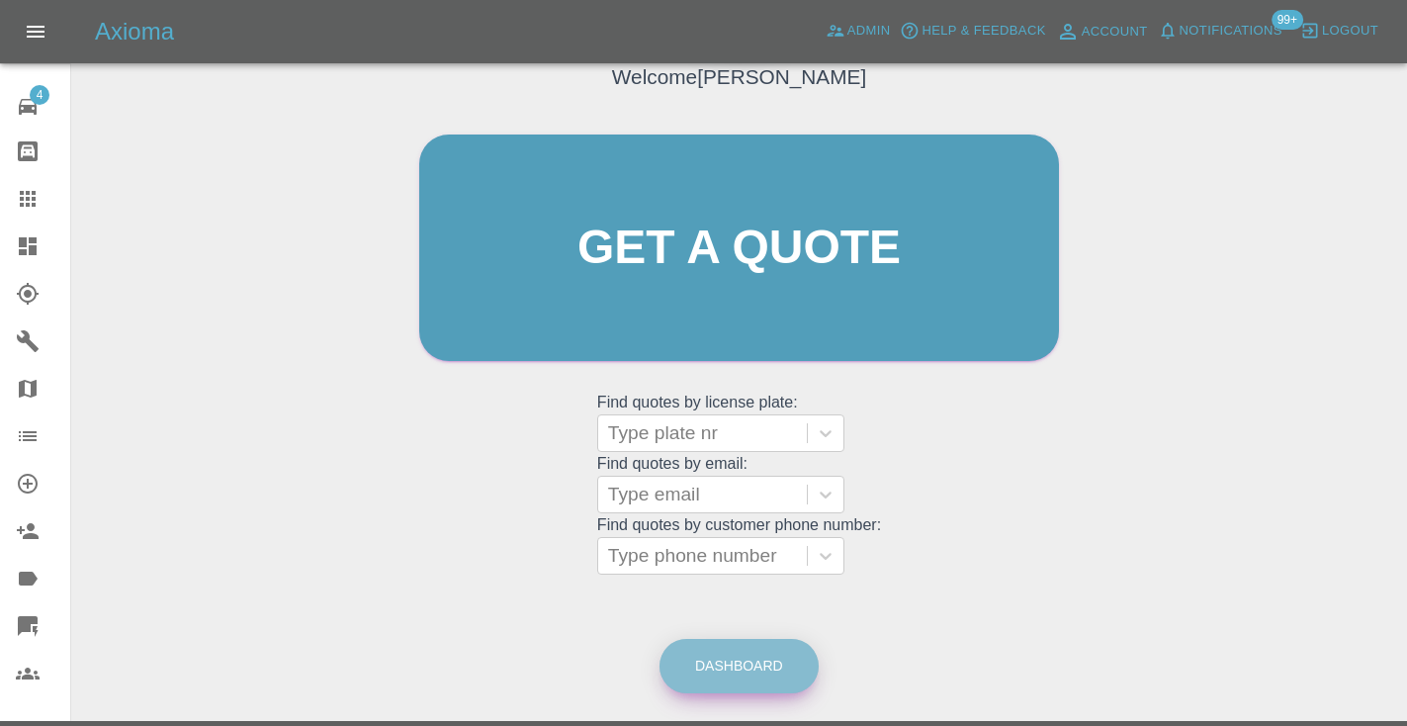
click at [758, 682] on link "Dashboard" at bounding box center [738, 666] width 159 height 54
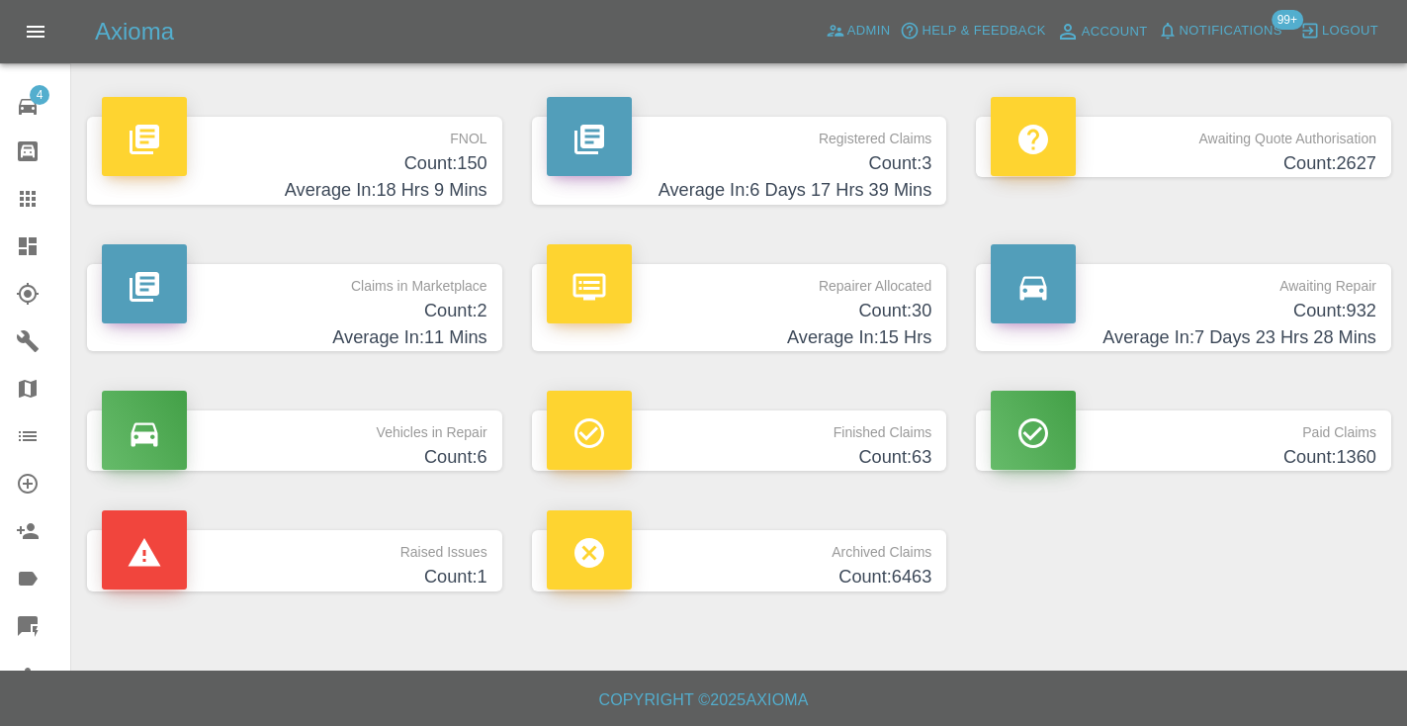
click at [1313, 301] on h4 "Count: 932" at bounding box center [1184, 311] width 386 height 27
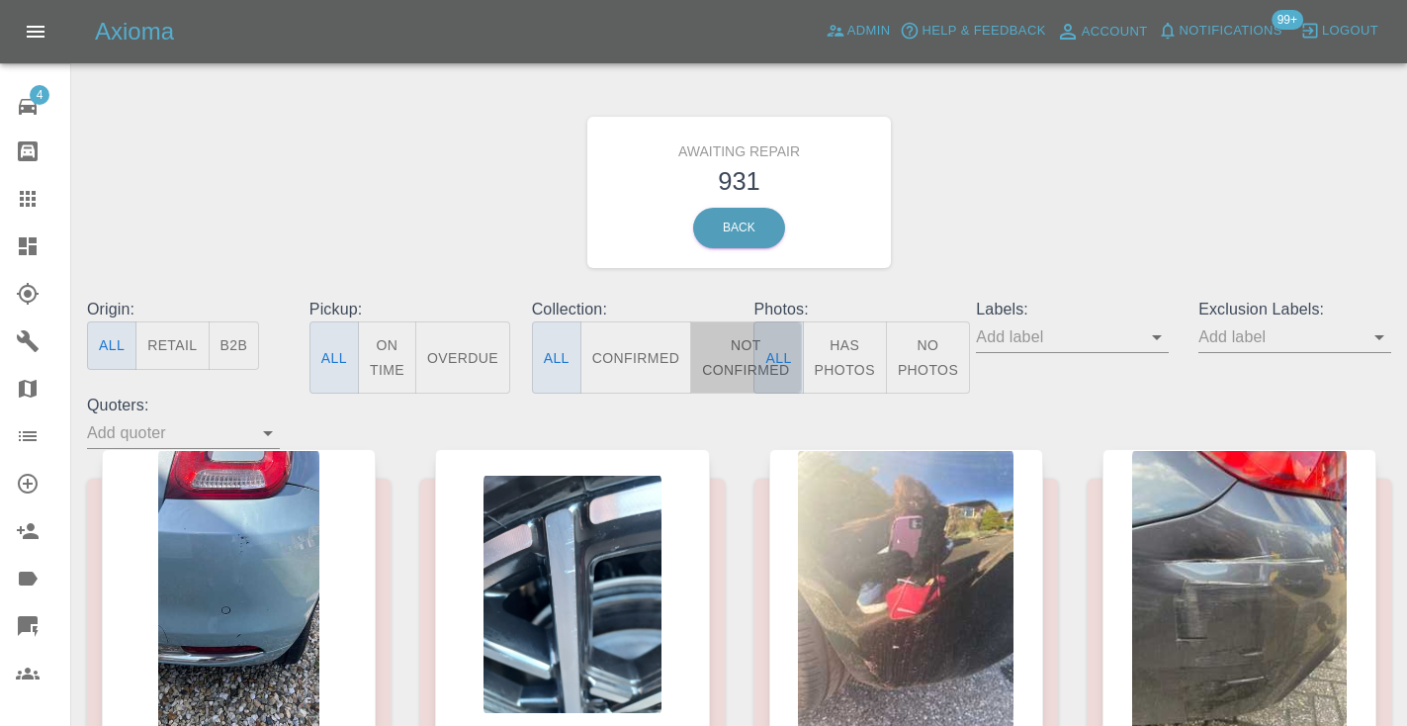
click at [700, 354] on button "Not Confirmed" at bounding box center [745, 357] width 111 height 72
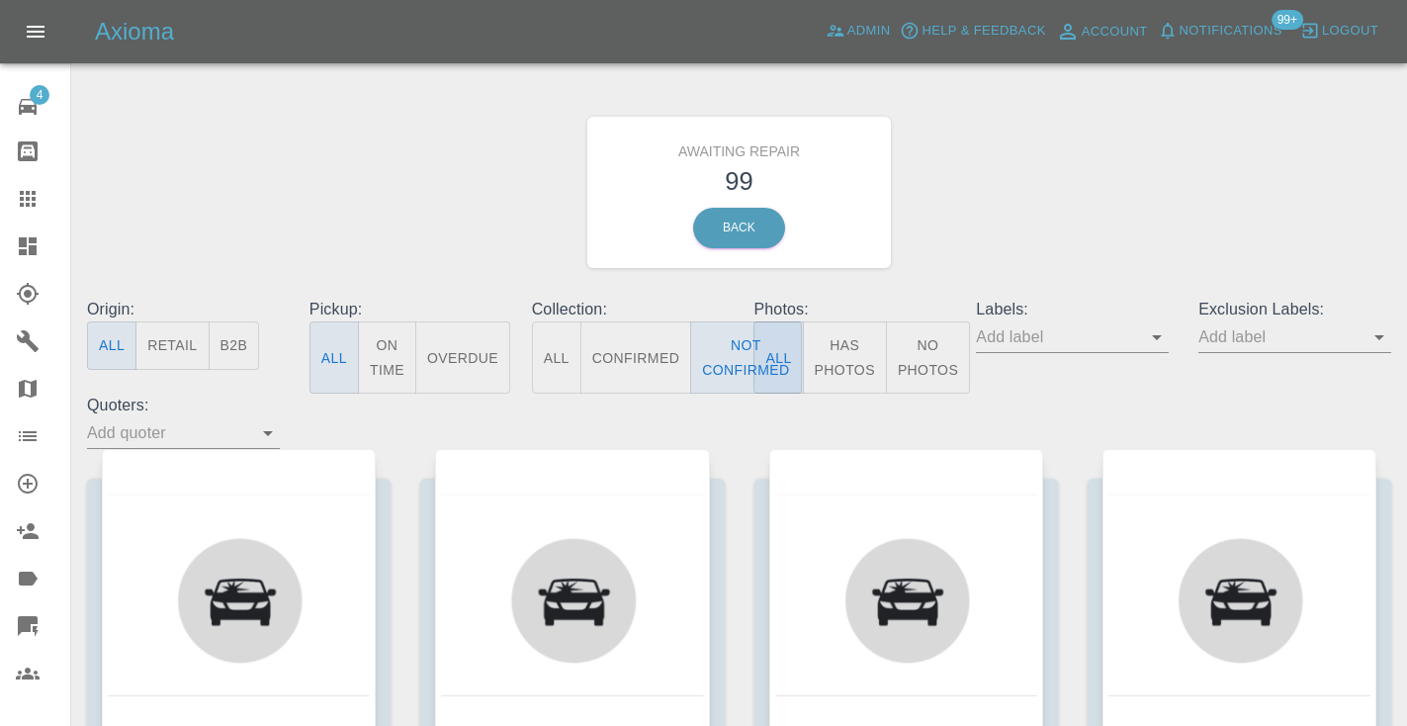
click at [1053, 227] on div "Awaiting Repair 99 Back" at bounding box center [739, 192] width 1334 height 211
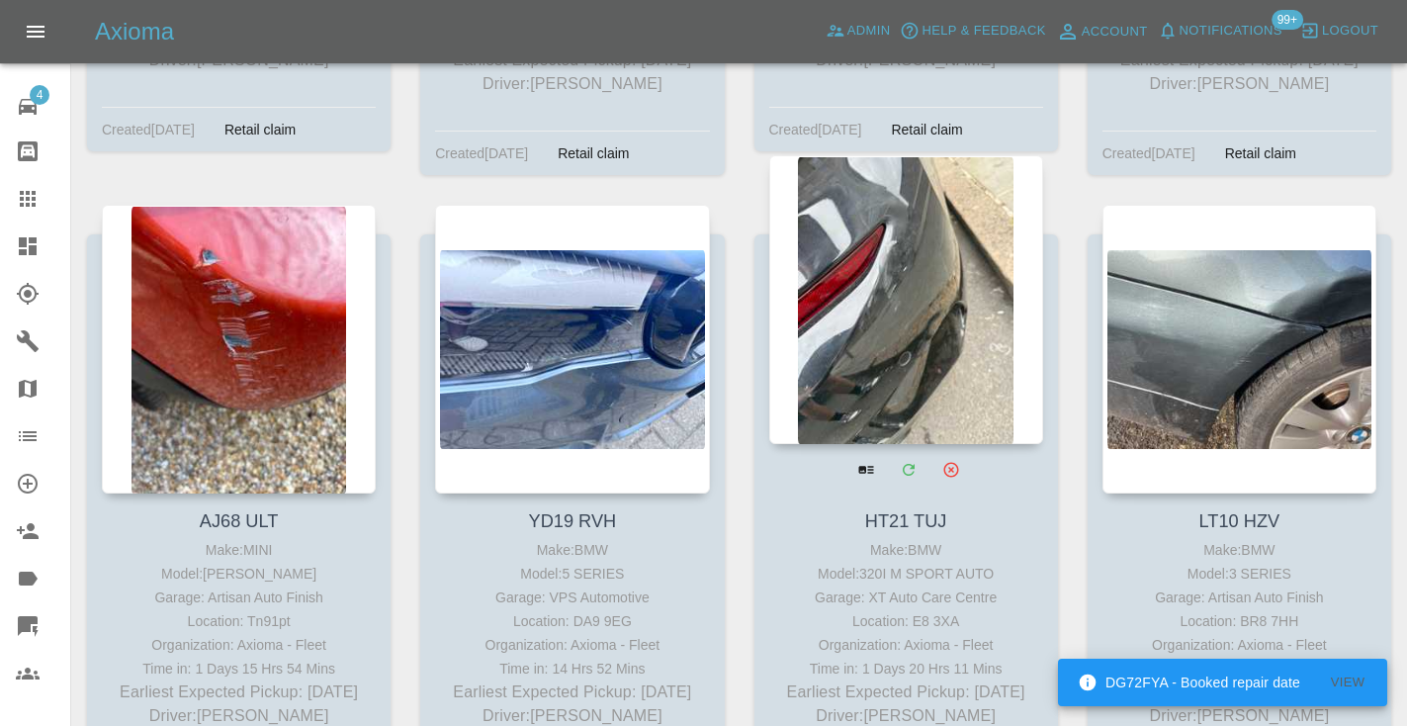
scroll to position [13383, 0]
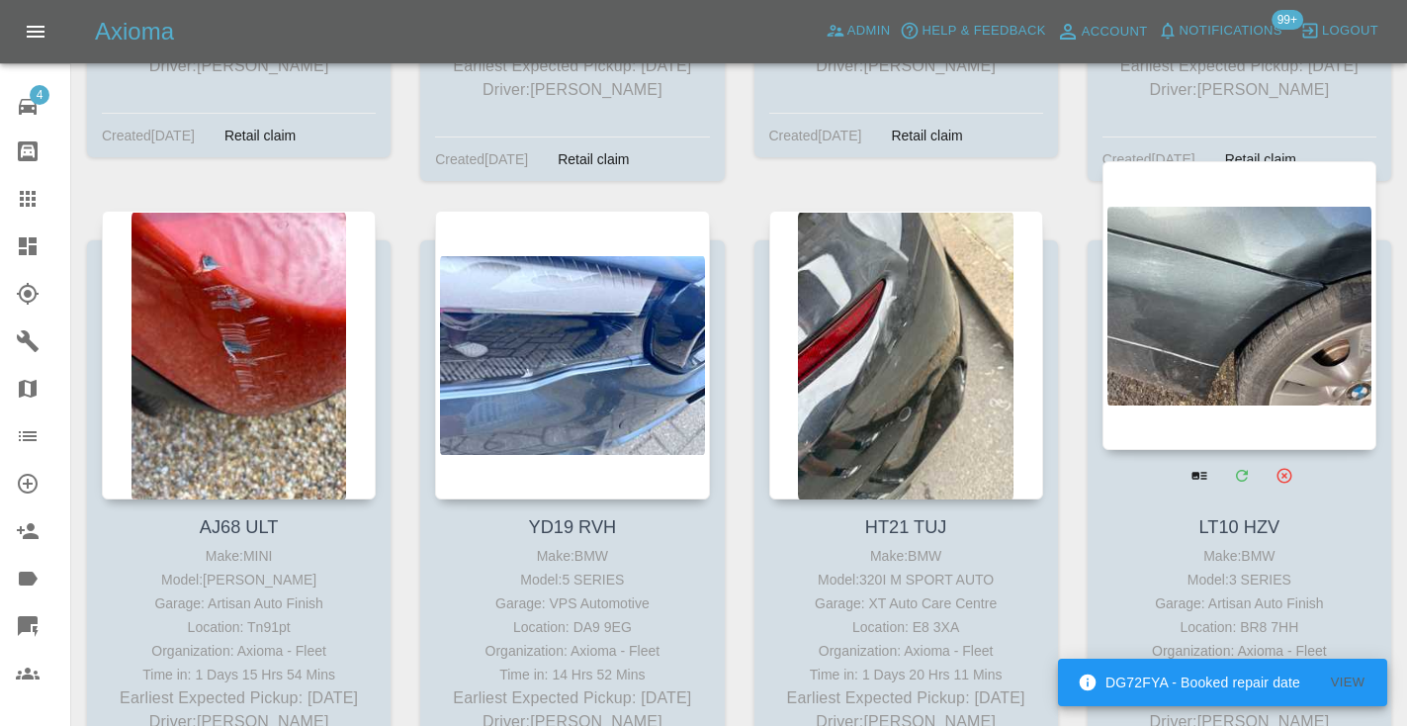
click at [1229, 178] on div at bounding box center [1239, 305] width 274 height 289
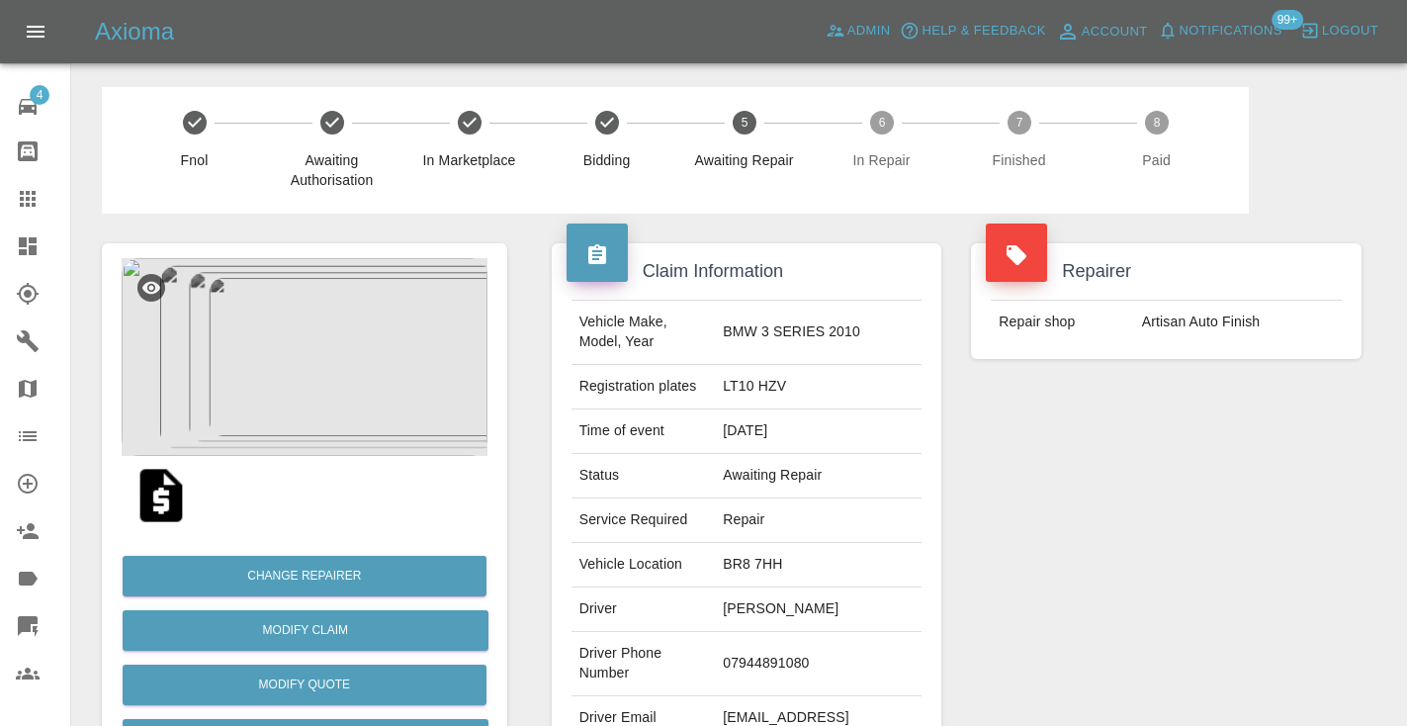
click at [816, 634] on td "07944891080" at bounding box center [818, 664] width 207 height 64
copy td "07944891080"
click at [1163, 449] on div "Repairer Repair shop Artisan Auto Finish" at bounding box center [1166, 509] width 420 height 590
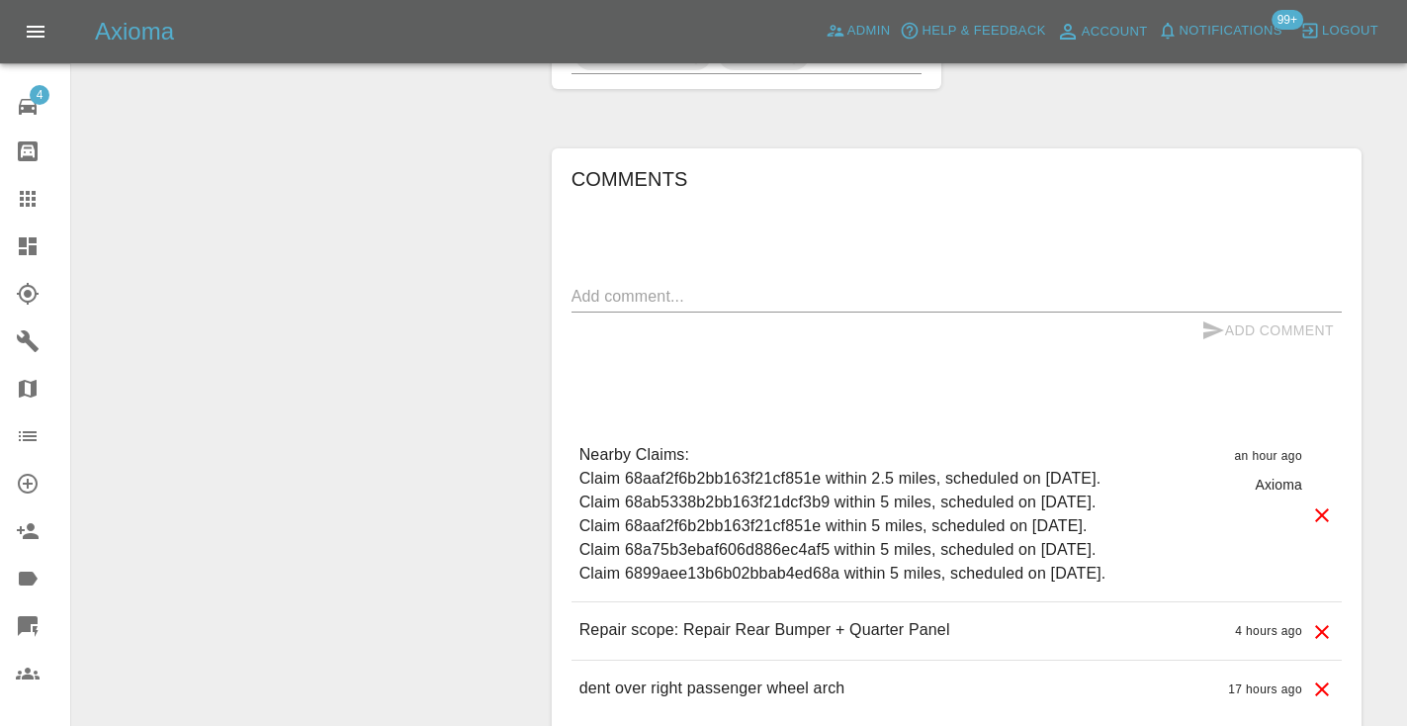
scroll to position [1507, 0]
click at [605, 286] on textarea at bounding box center [956, 297] width 770 height 23
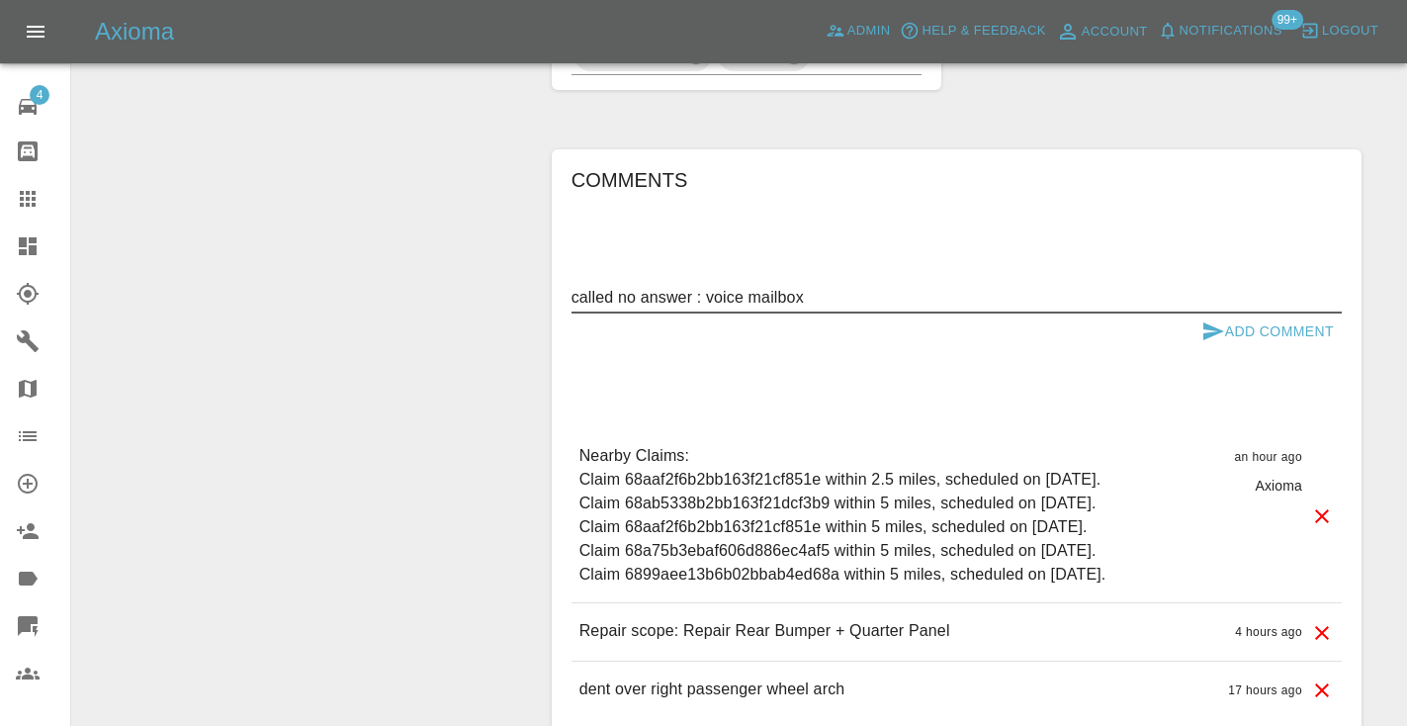
type textarea "called no answer : voice mailbox"
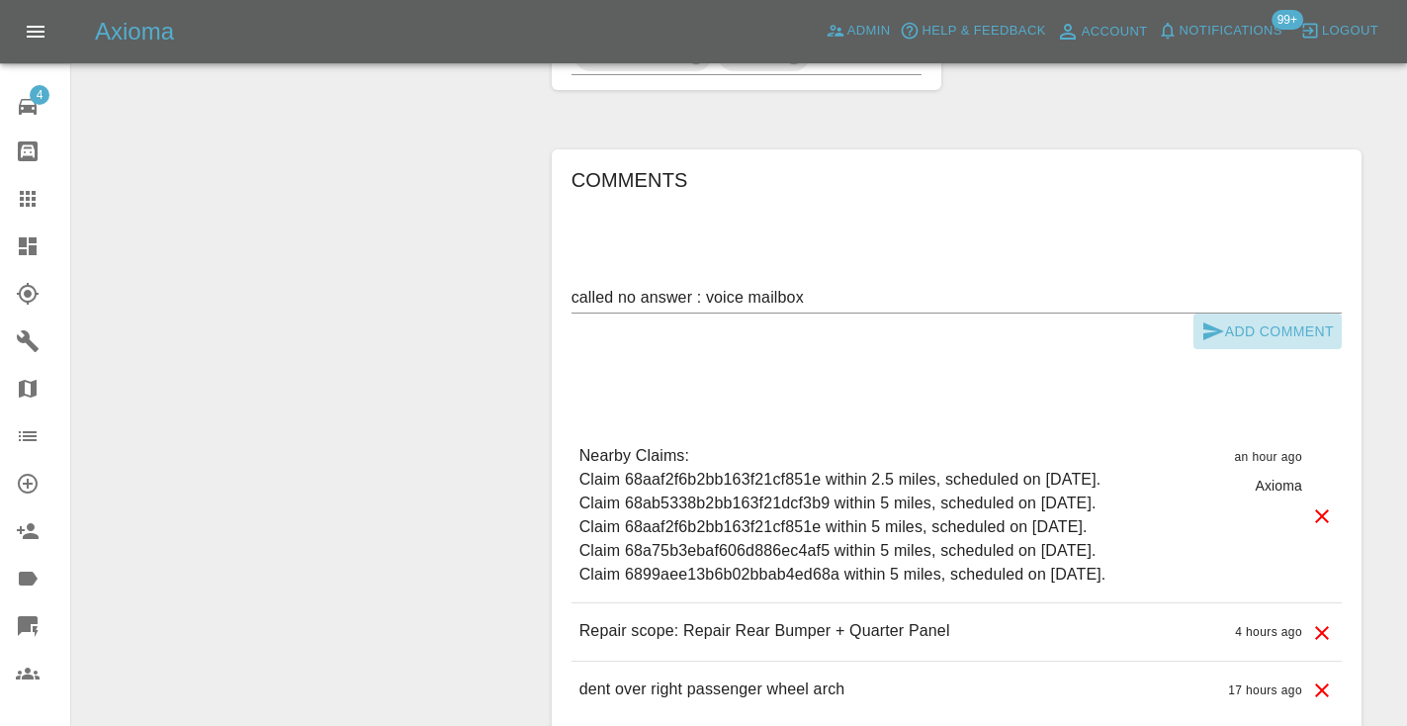
click at [1207, 313] on button "Add Comment" at bounding box center [1267, 331] width 148 height 37
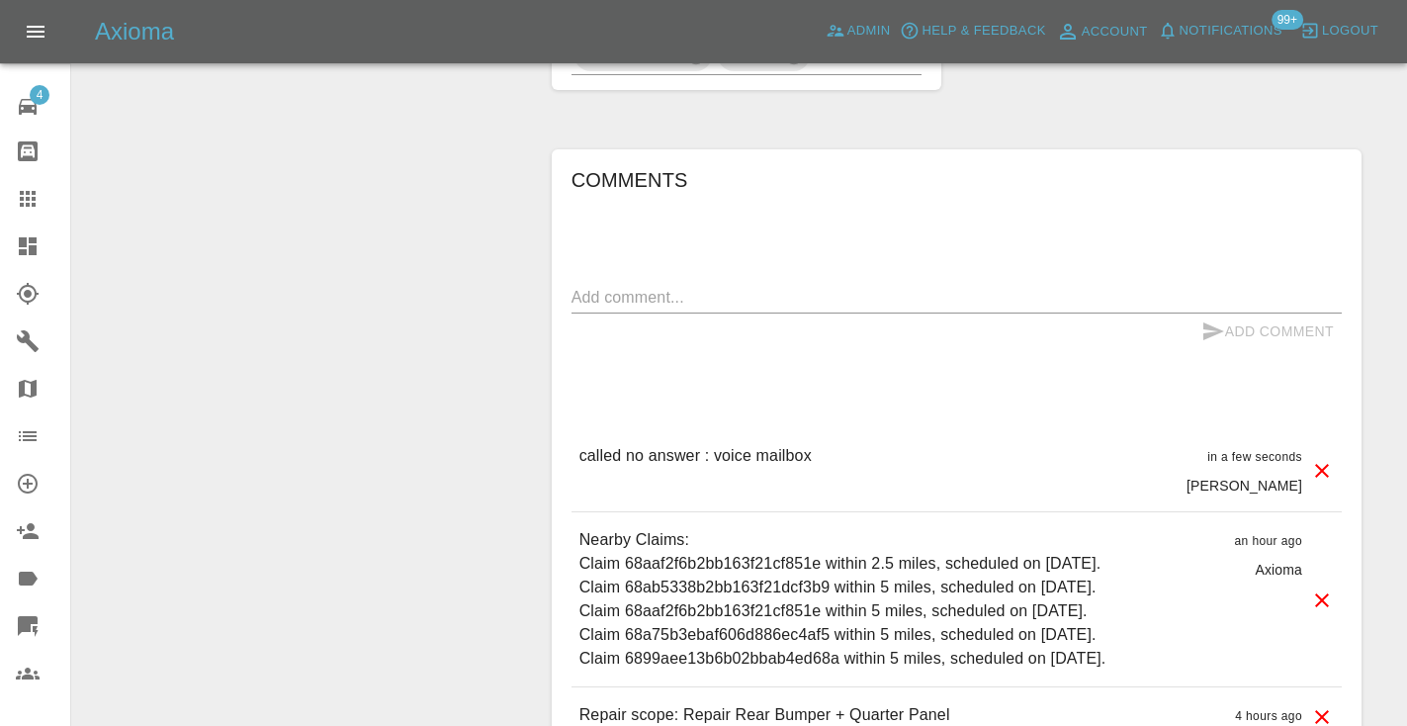
click at [815, 200] on div "Comments x Add Comment called no answer : voice mailbox in a few seconds Castro…" at bounding box center [956, 483] width 770 height 638
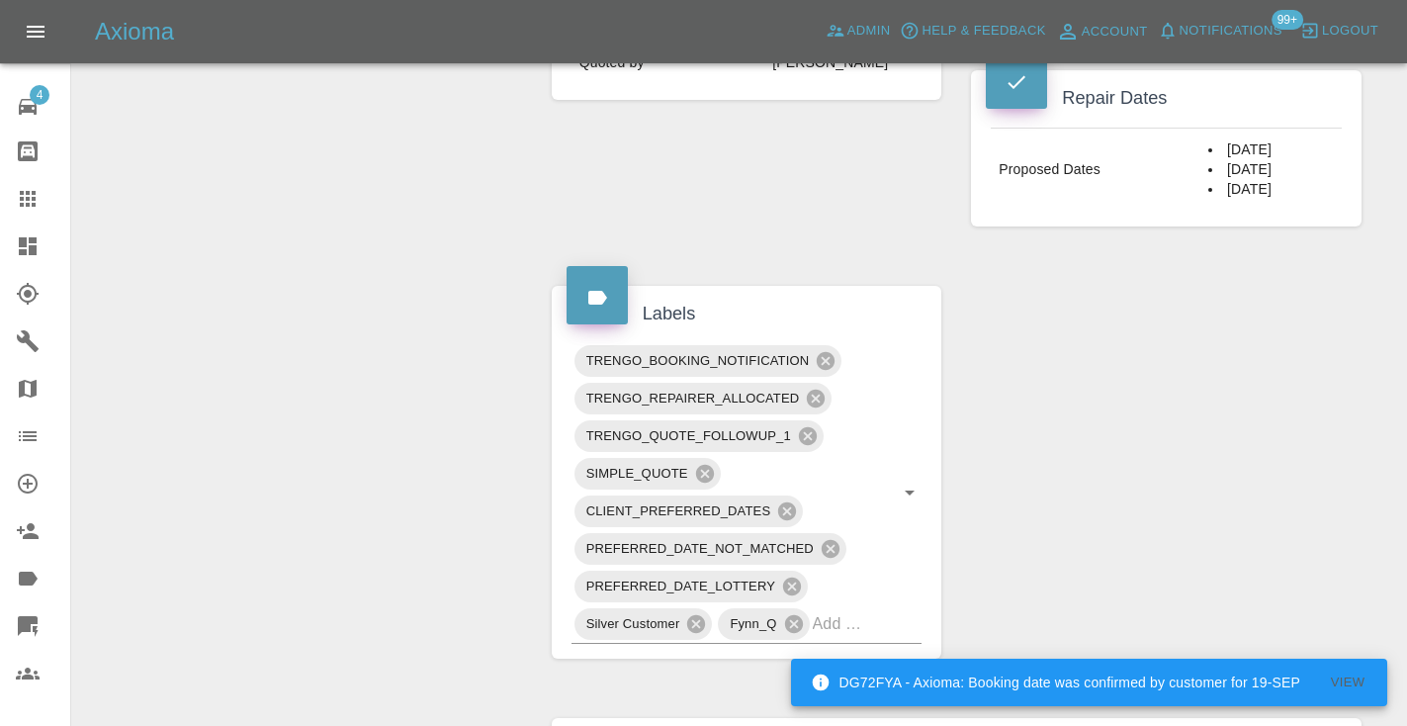
scroll to position [969, 0]
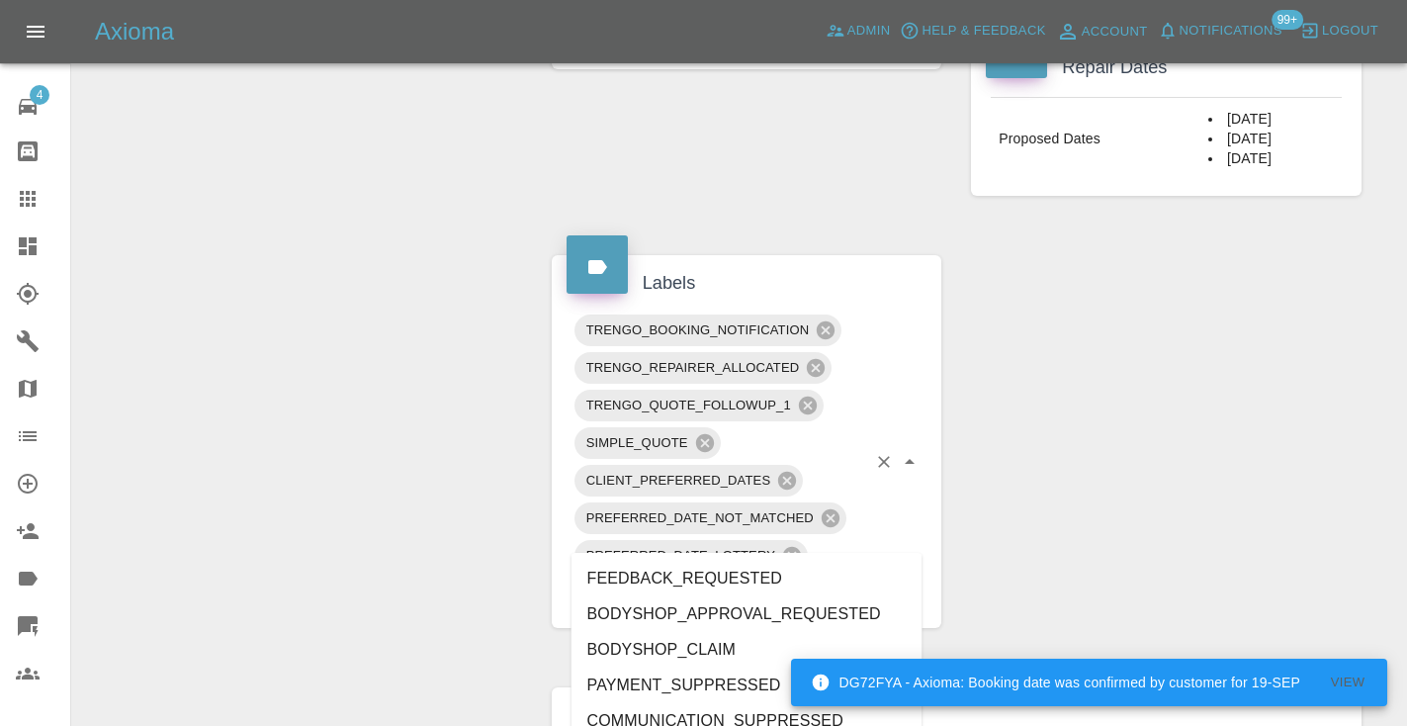
click at [864, 577] on input "text" at bounding box center [840, 592] width 54 height 31
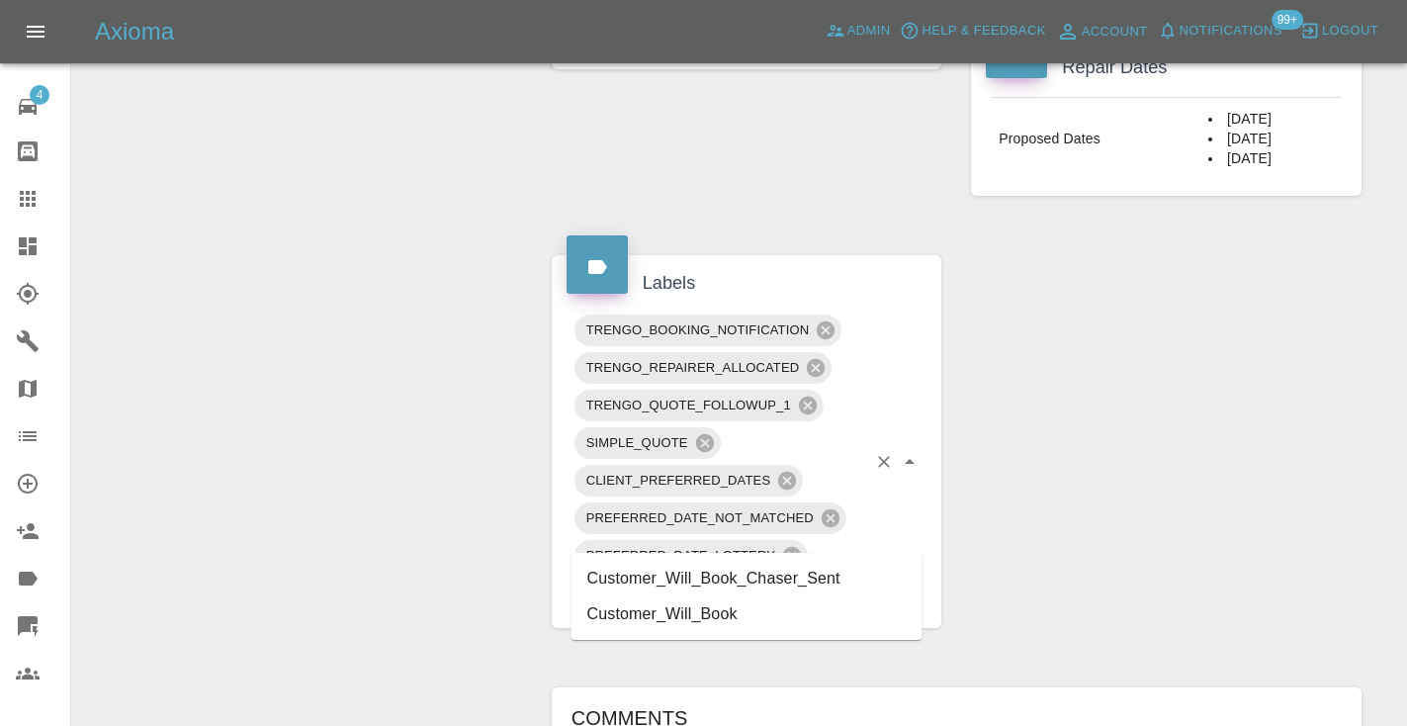
type input "customer_will"
click at [800, 609] on li "Customer_Will_Book" at bounding box center [746, 614] width 351 height 36
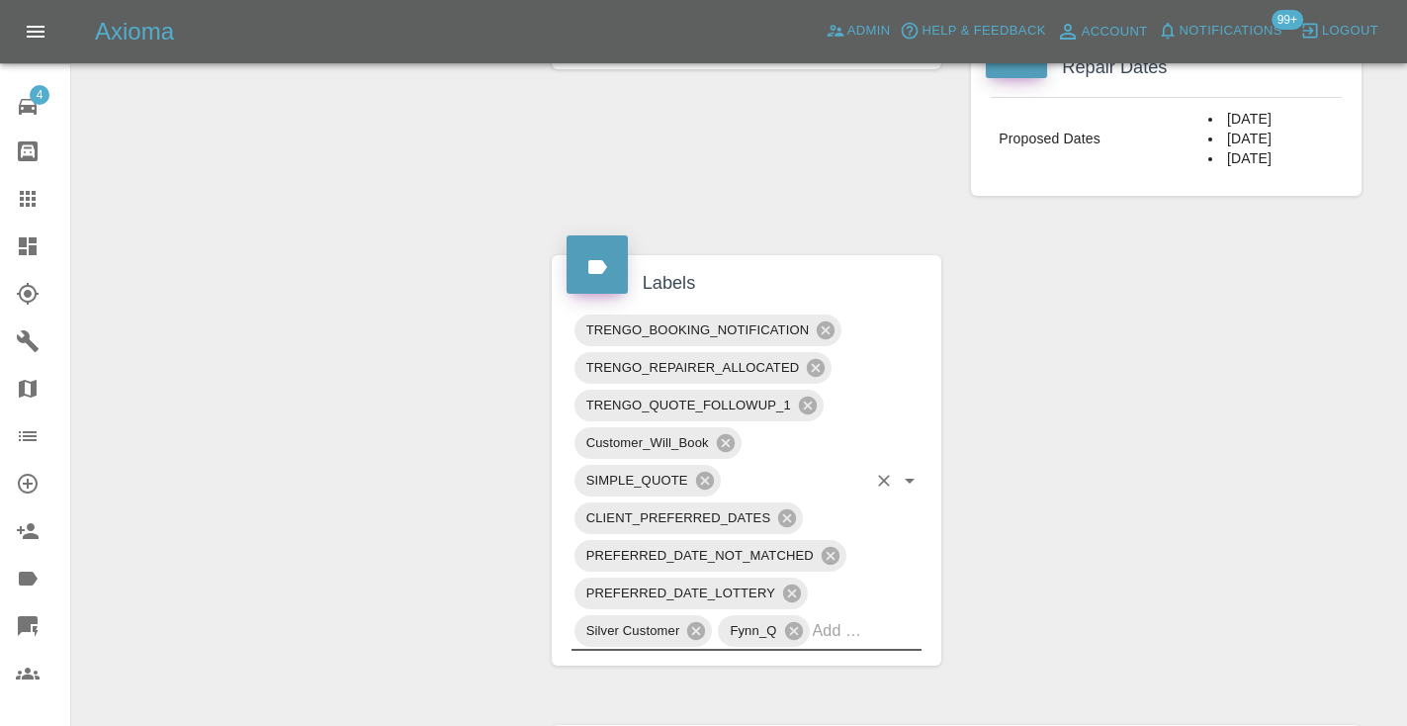
click at [1136, 417] on div "Claim Information Vehicle Make, Model, Year BMW 3 SERIES 2010 Registration plat…" at bounding box center [956, 333] width 839 height 2177
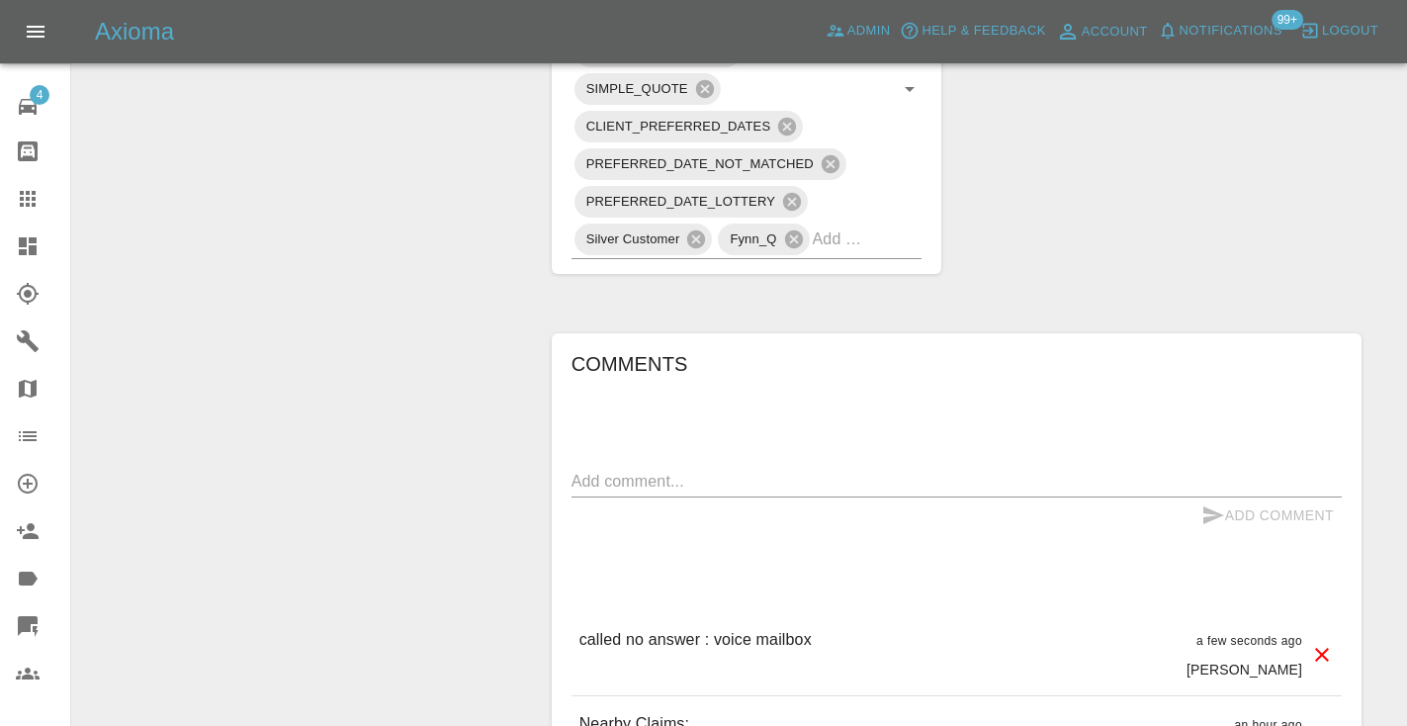
scroll to position [1376, 0]
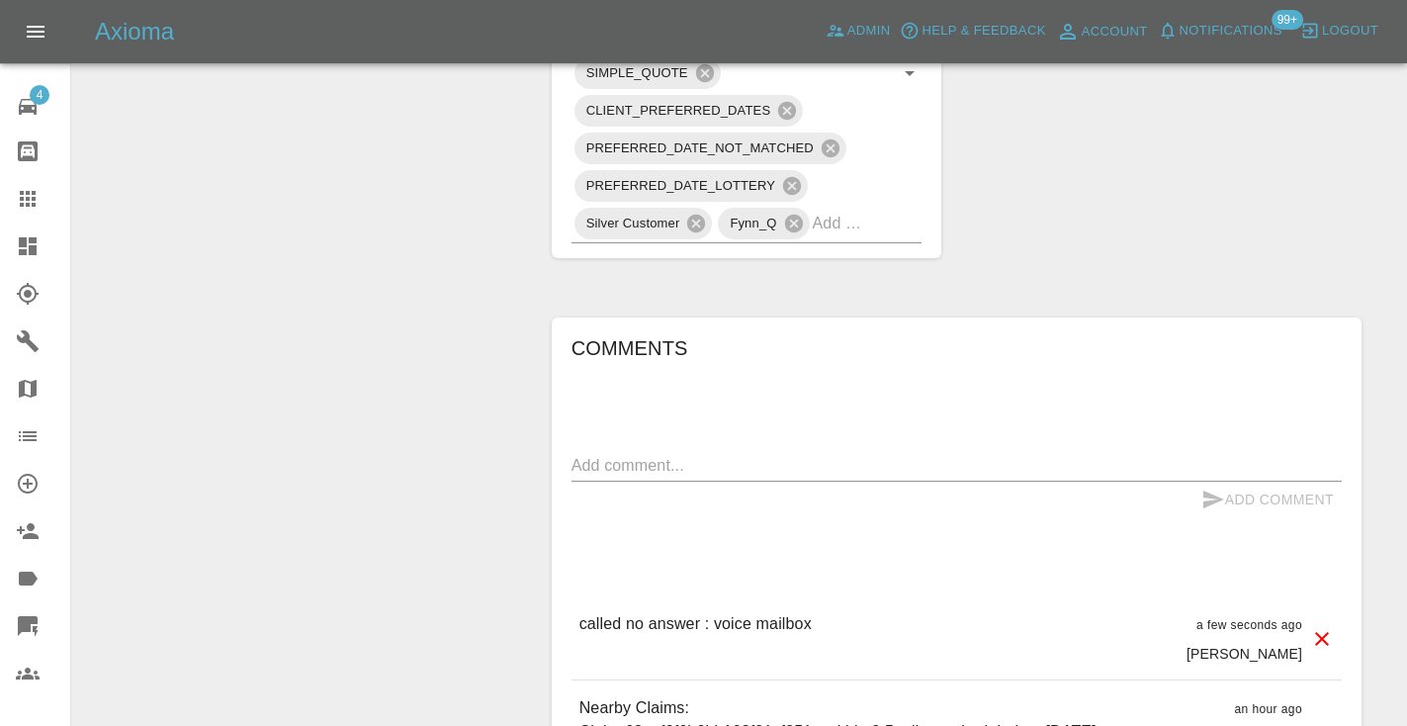
click at [31, 197] on icon at bounding box center [28, 199] width 24 height 24
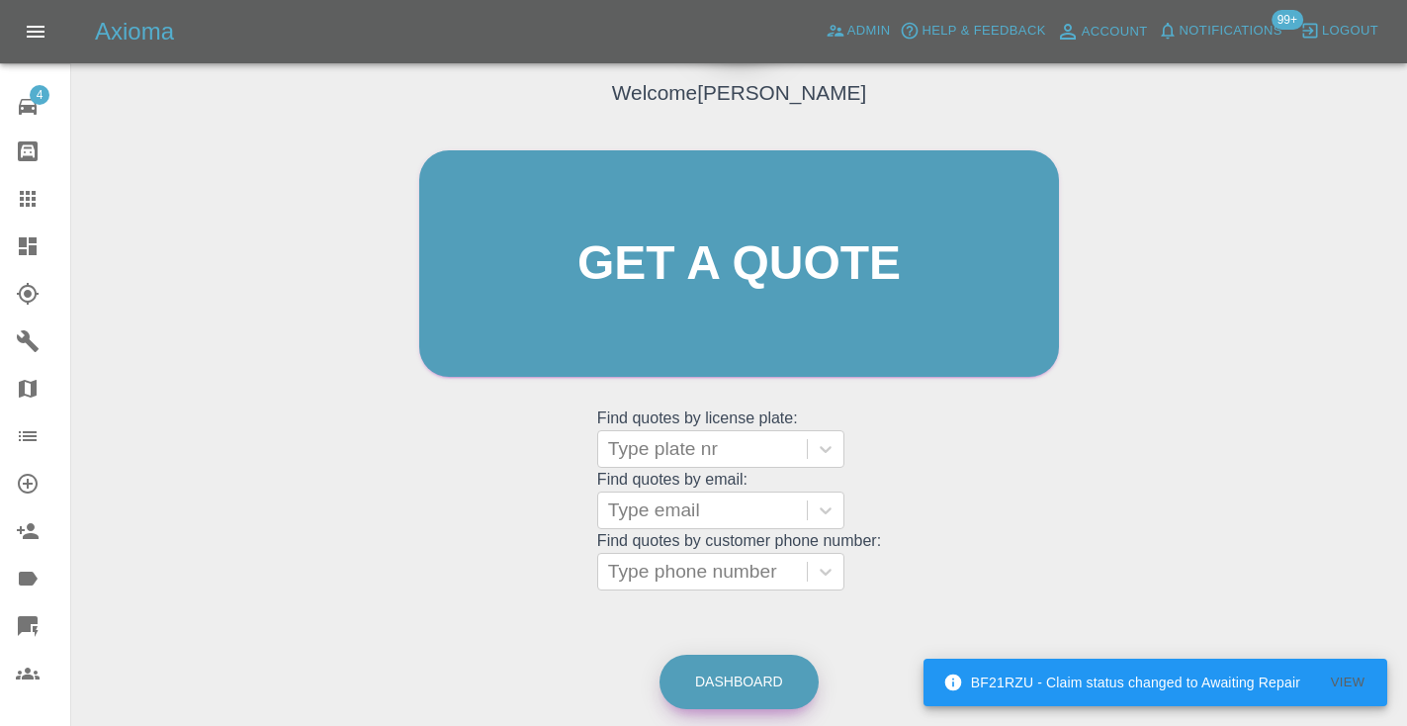
click at [784, 687] on link "Dashboard" at bounding box center [738, 682] width 159 height 54
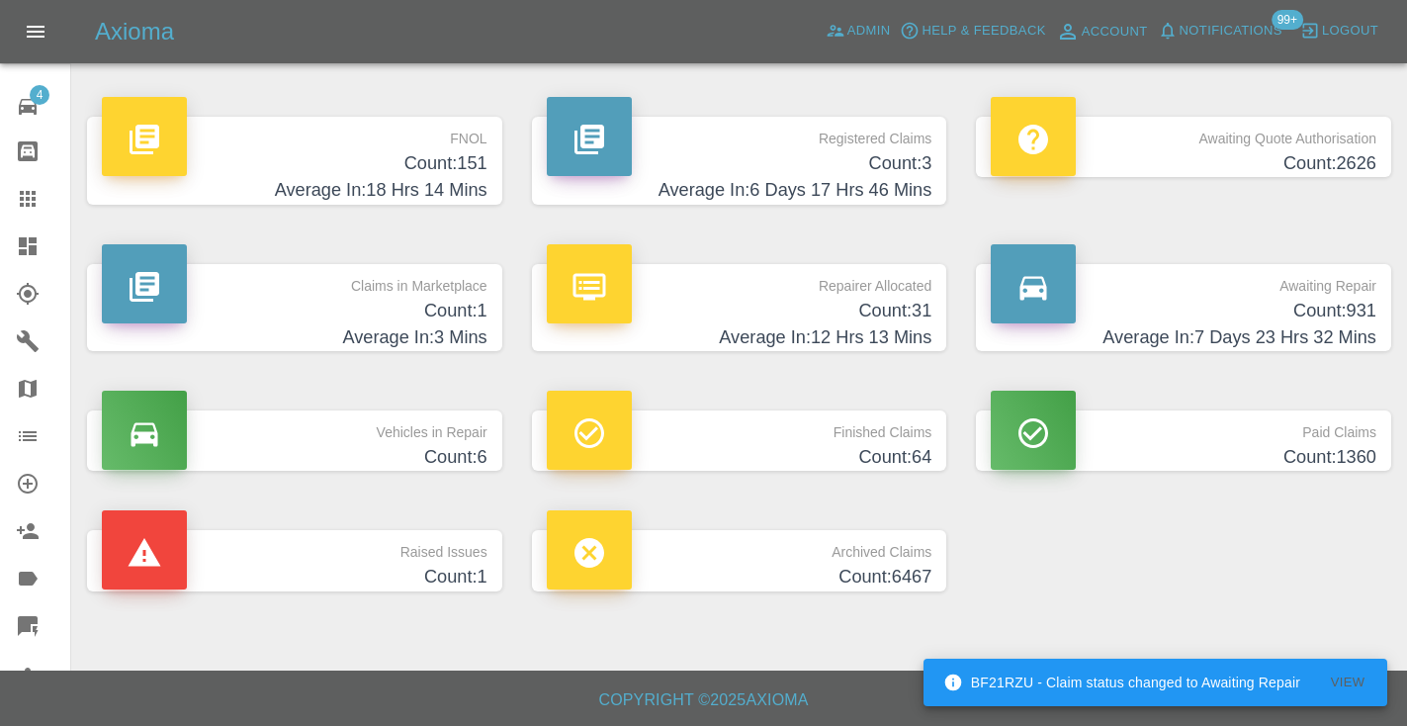
click at [1339, 312] on h4 "Count: 931" at bounding box center [1184, 311] width 386 height 27
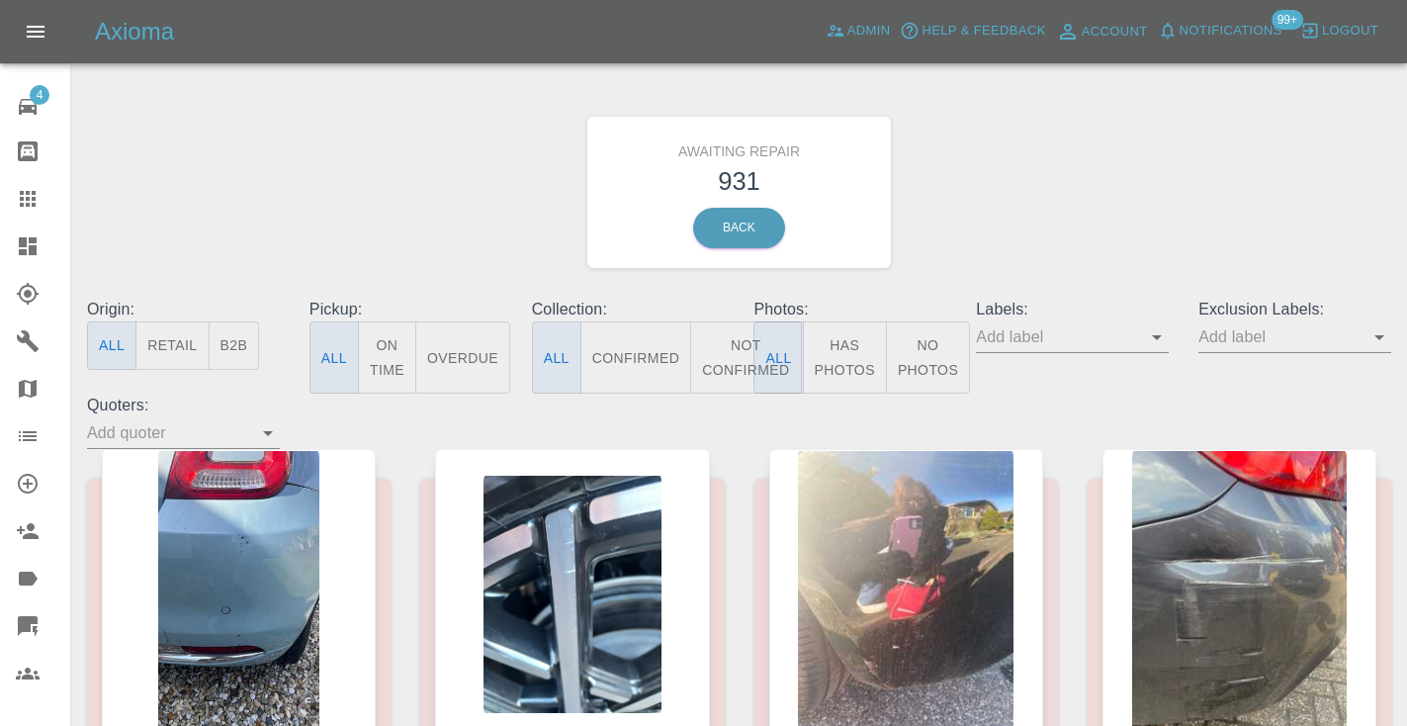
click at [740, 348] on button "Not Confirmed" at bounding box center [745, 357] width 111 height 72
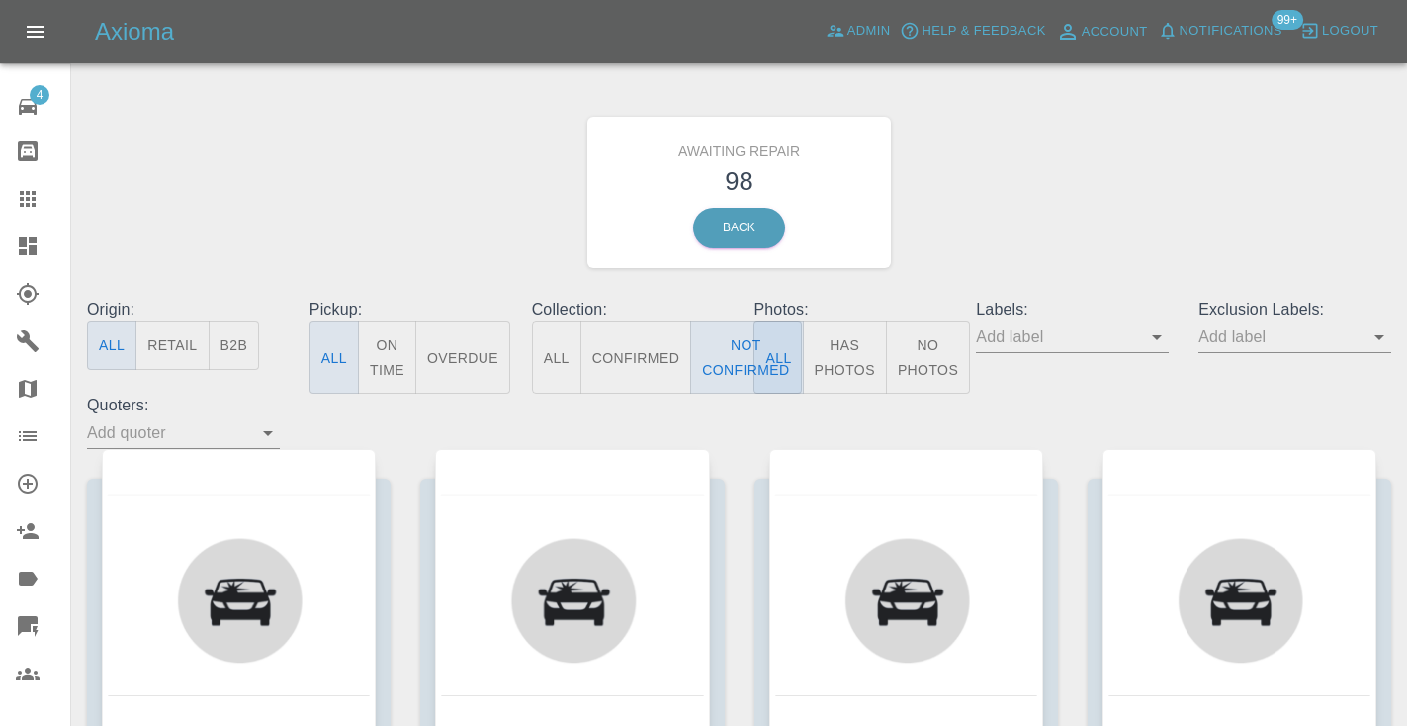
click at [1133, 167] on div "Awaiting Repair 98 Back" at bounding box center [739, 192] width 1334 height 211
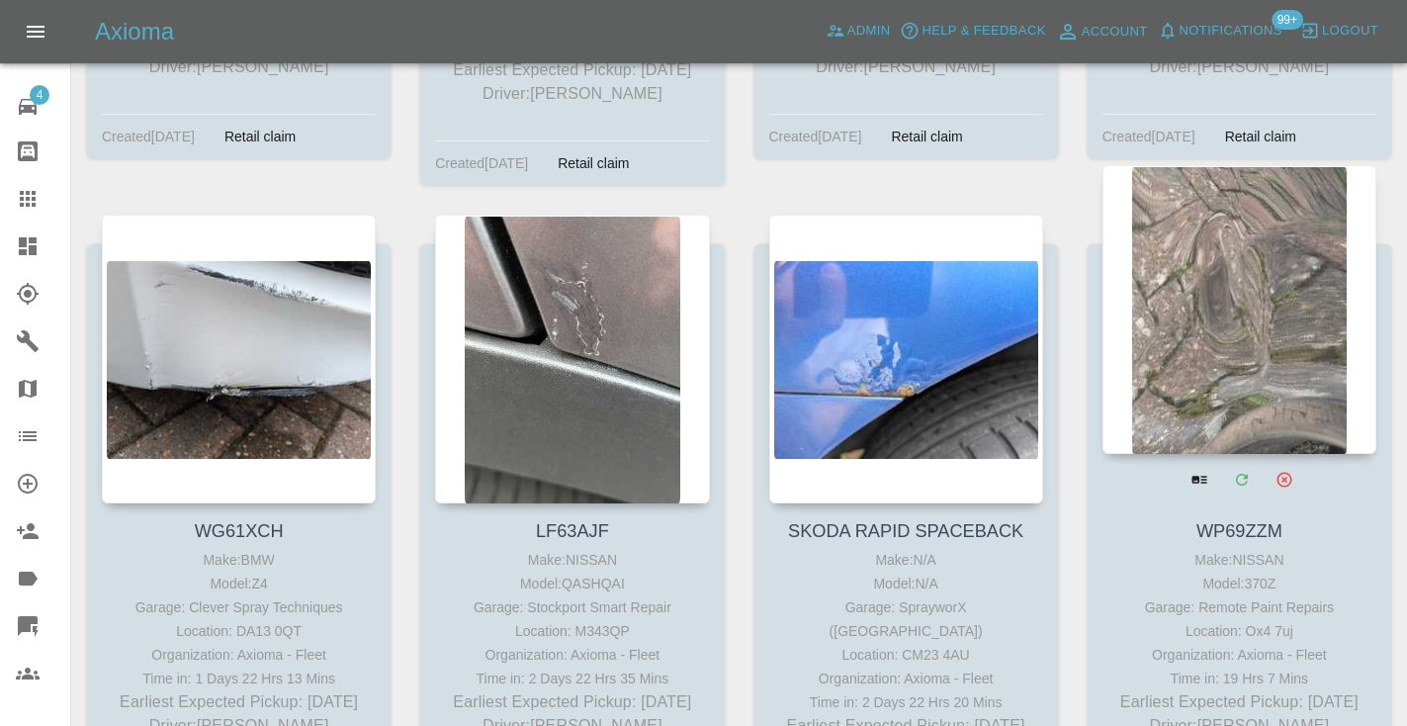
scroll to position [11399, 0]
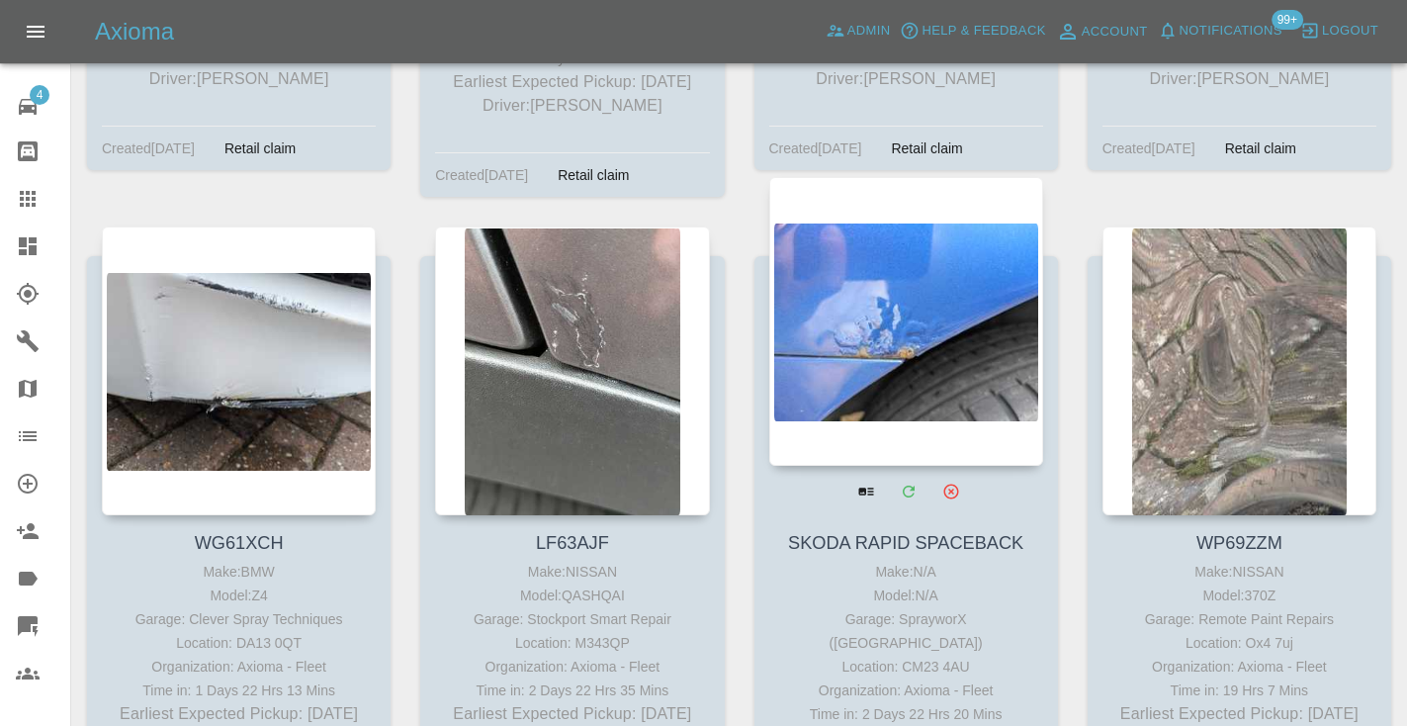
click at [937, 223] on div at bounding box center [906, 321] width 274 height 289
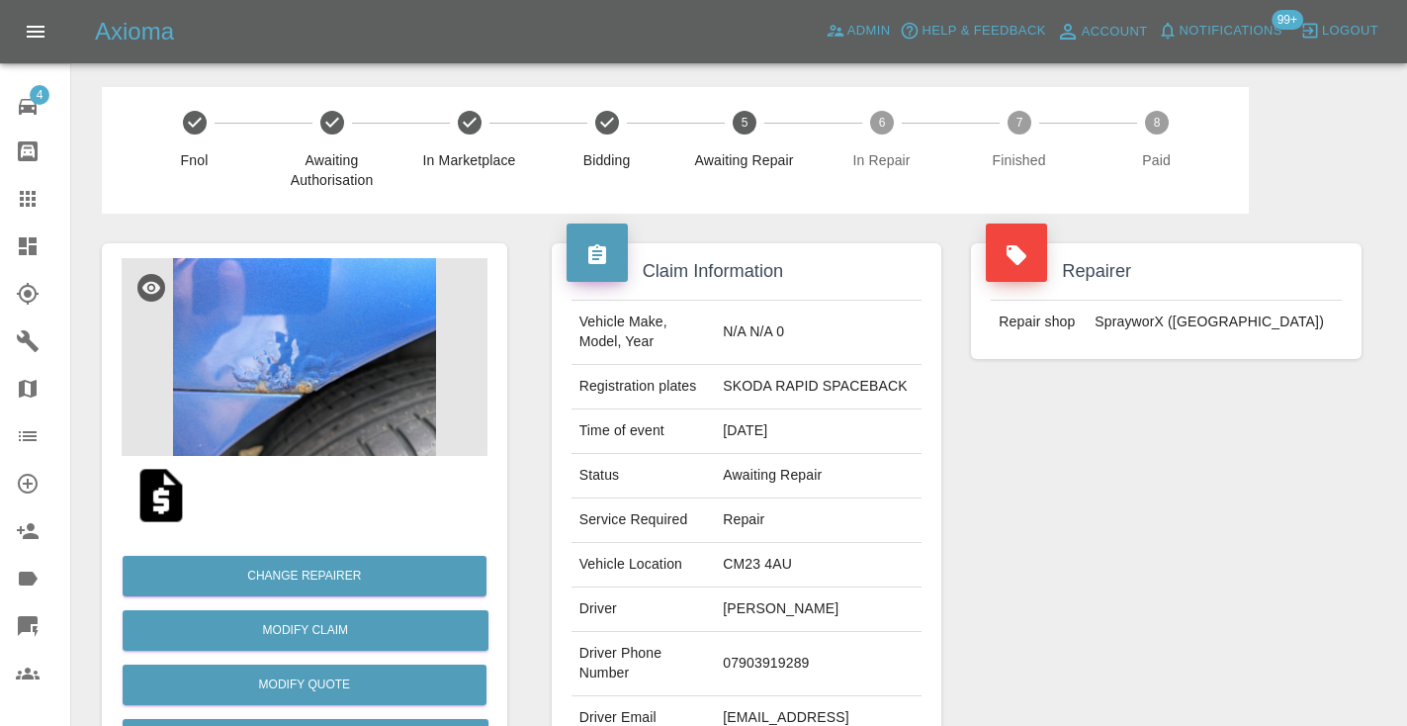
click at [798, 672] on td "07903919289" at bounding box center [818, 664] width 207 height 64
copy td "07903919289"
click at [1203, 481] on div "Repairer Repair shop SprayworX (Kent)" at bounding box center [1166, 509] width 420 height 590
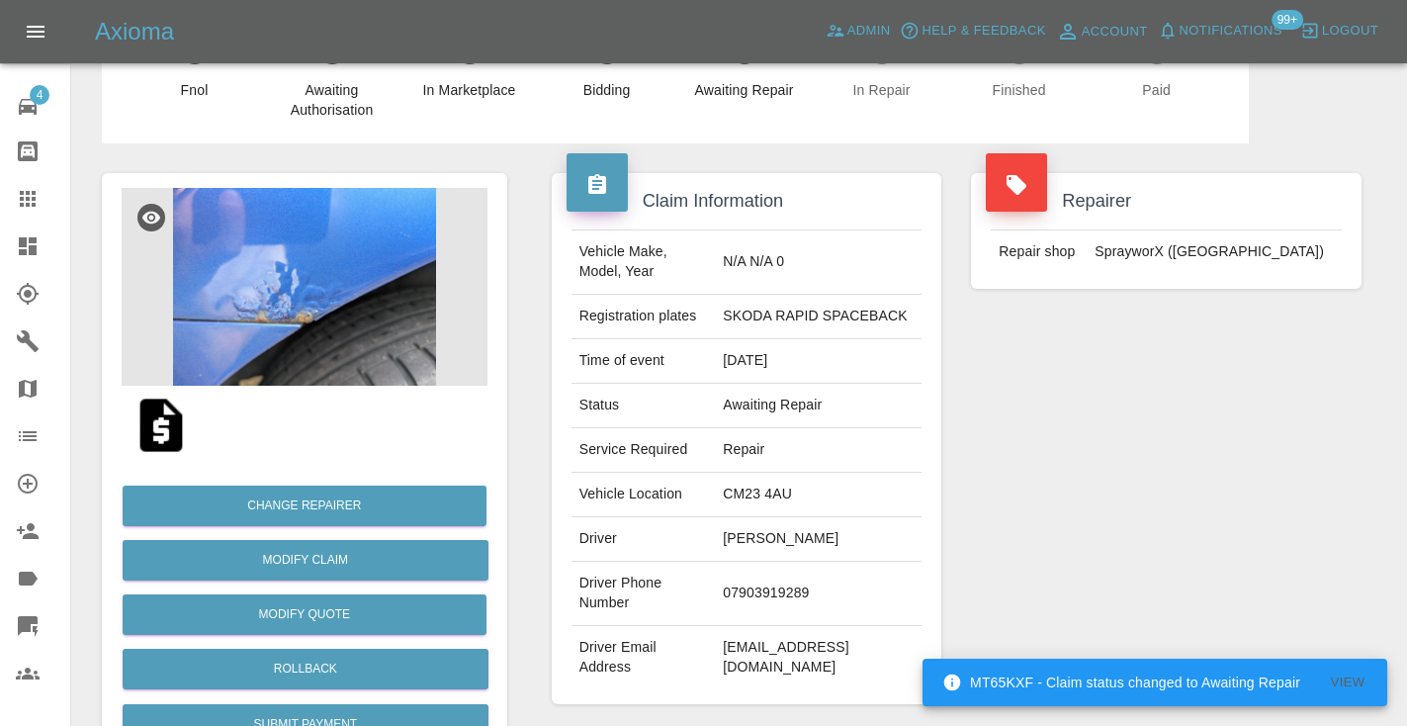
scroll to position [53, 0]
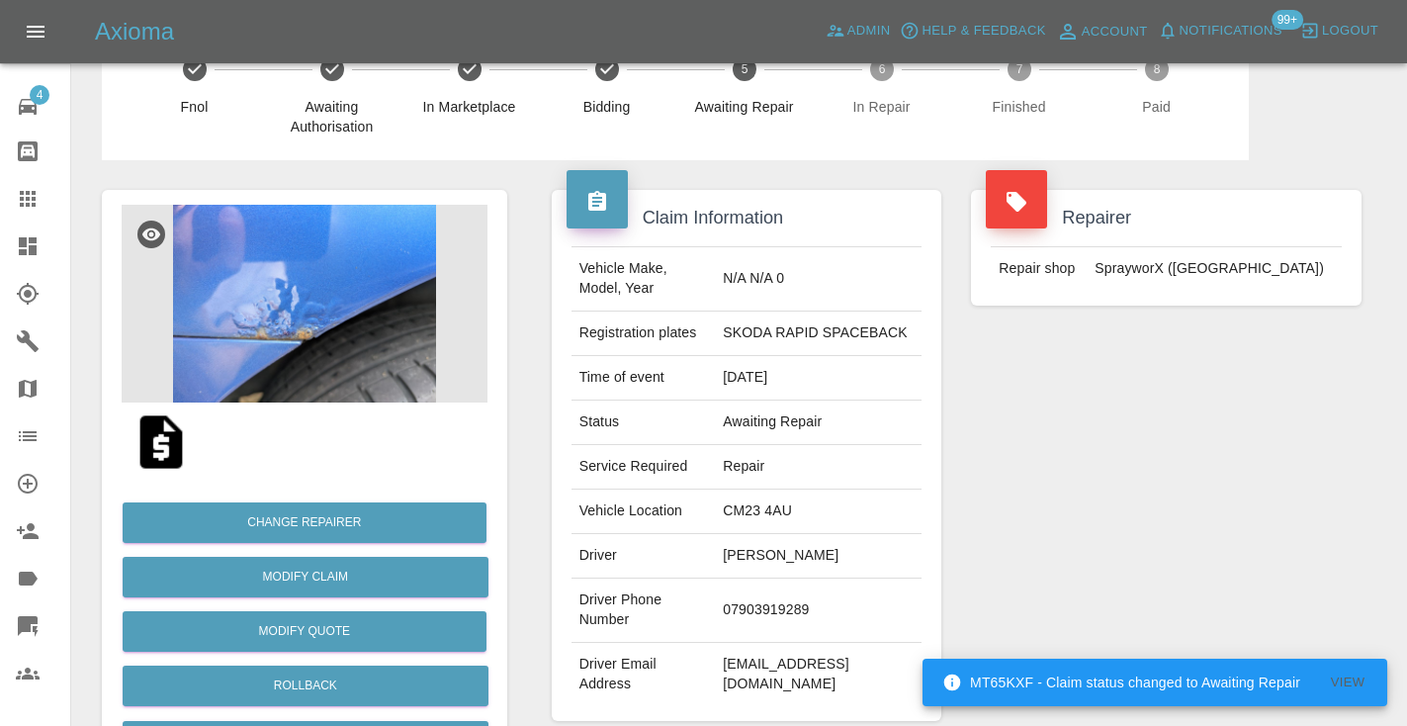
click at [787, 615] on td "07903919289" at bounding box center [818, 610] width 207 height 64
copy td "07903919289"
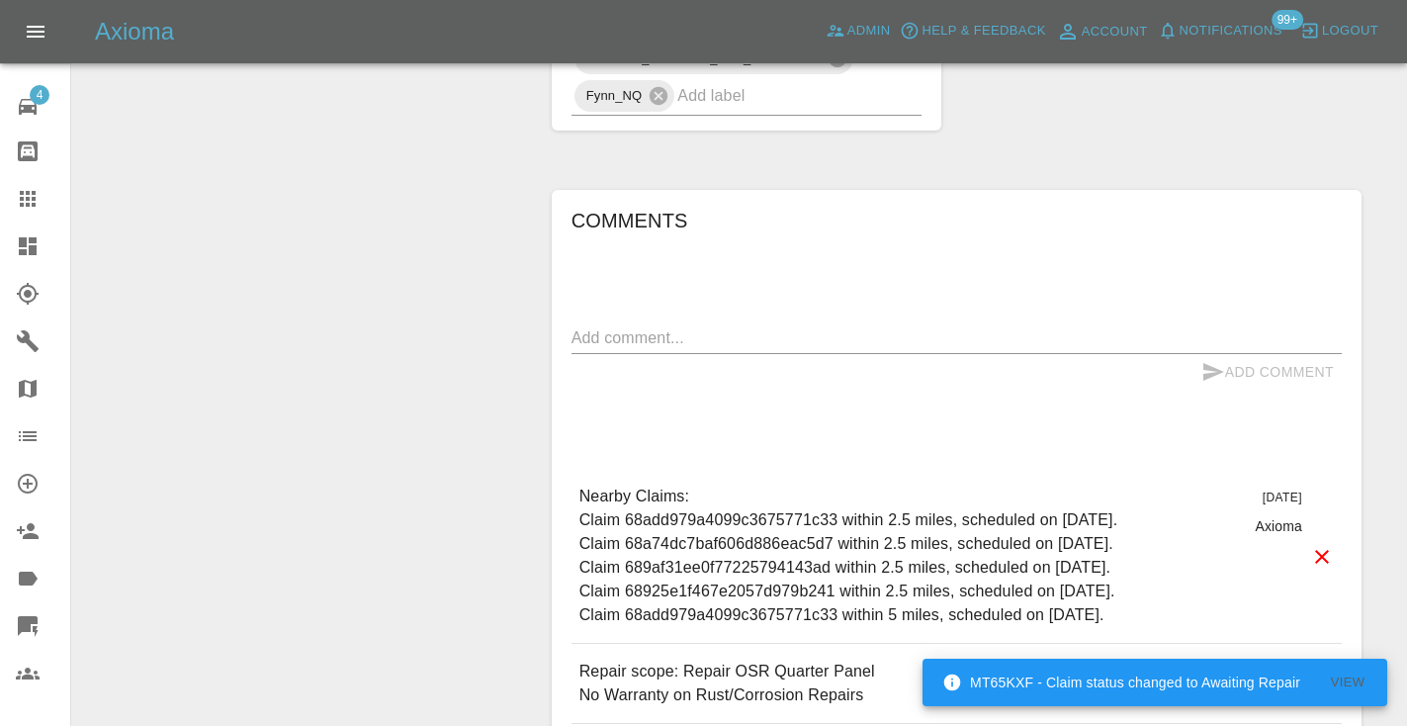
scroll to position [1472, 0]
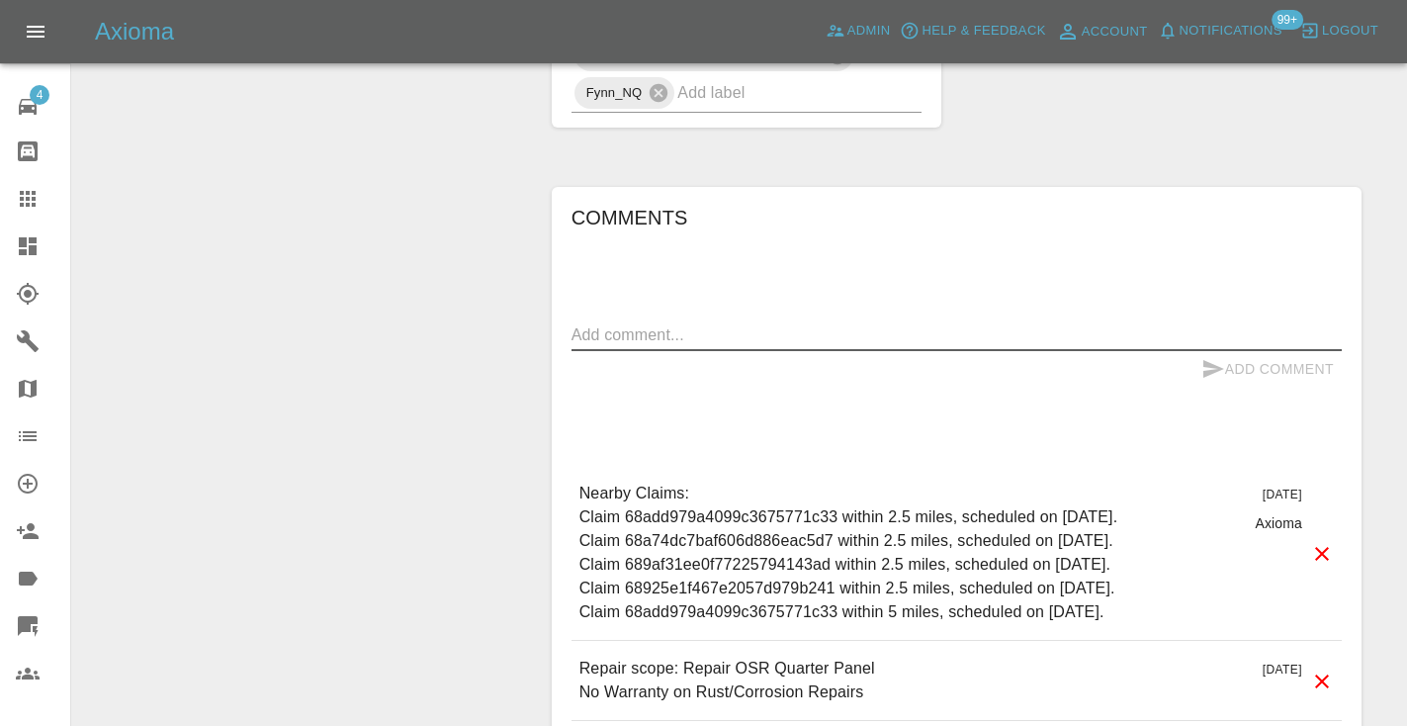
click at [611, 323] on textarea at bounding box center [956, 334] width 770 height 23
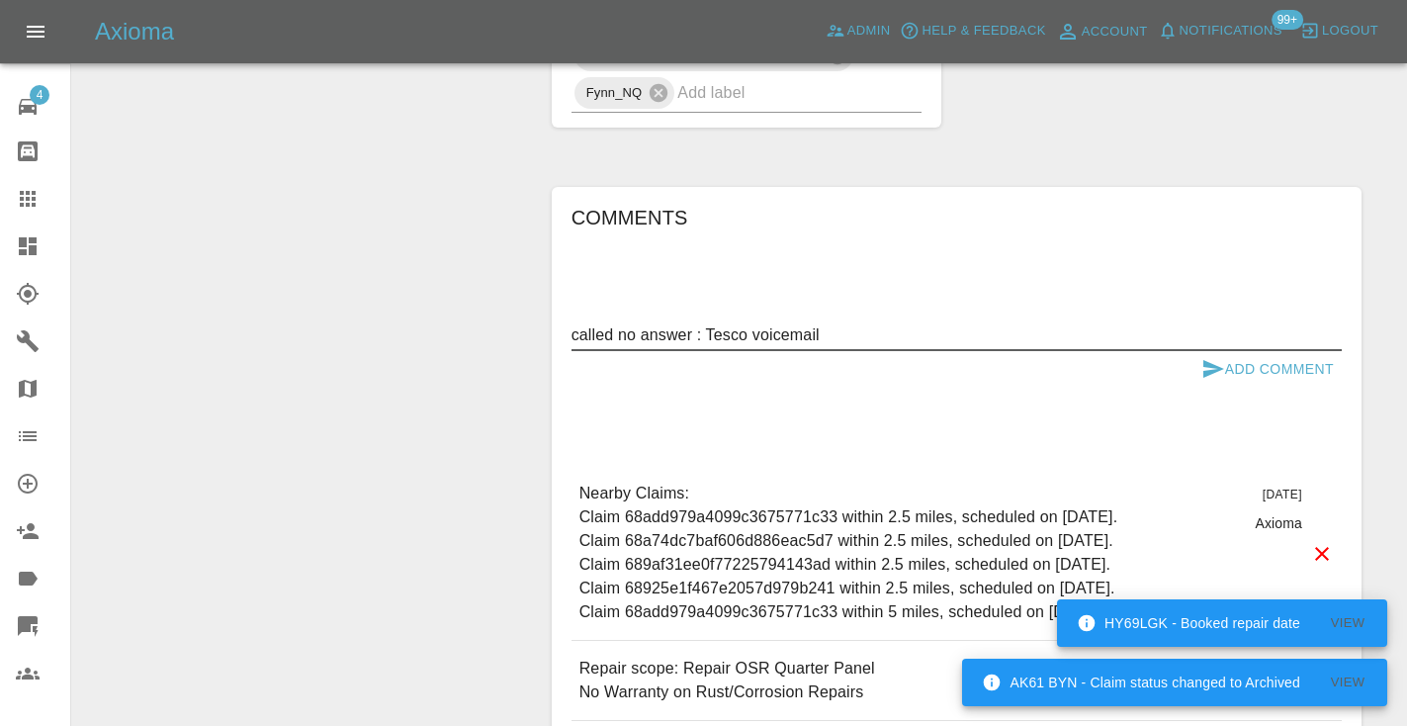
type textarea "called no answer : Tesco voicemail"
click at [1216, 360] on icon "submit" at bounding box center [1213, 369] width 21 height 18
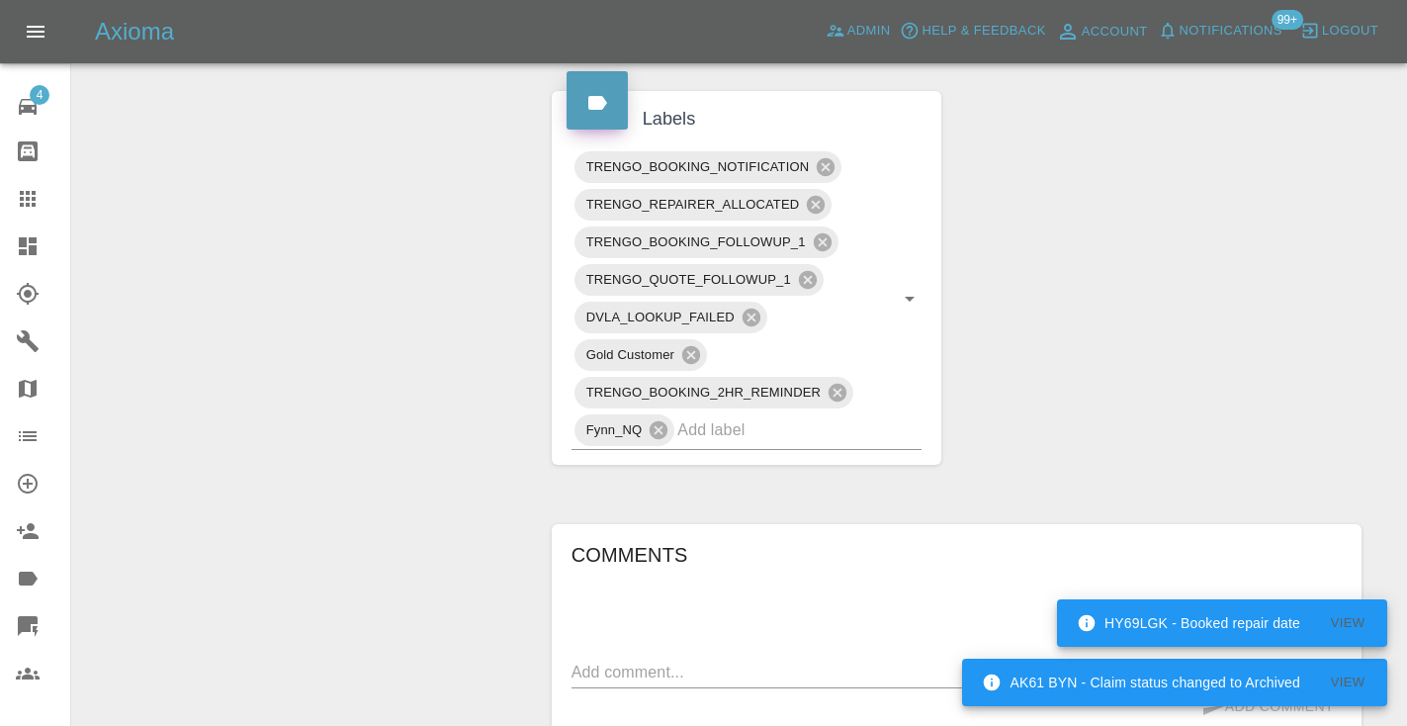
scroll to position [1127, 0]
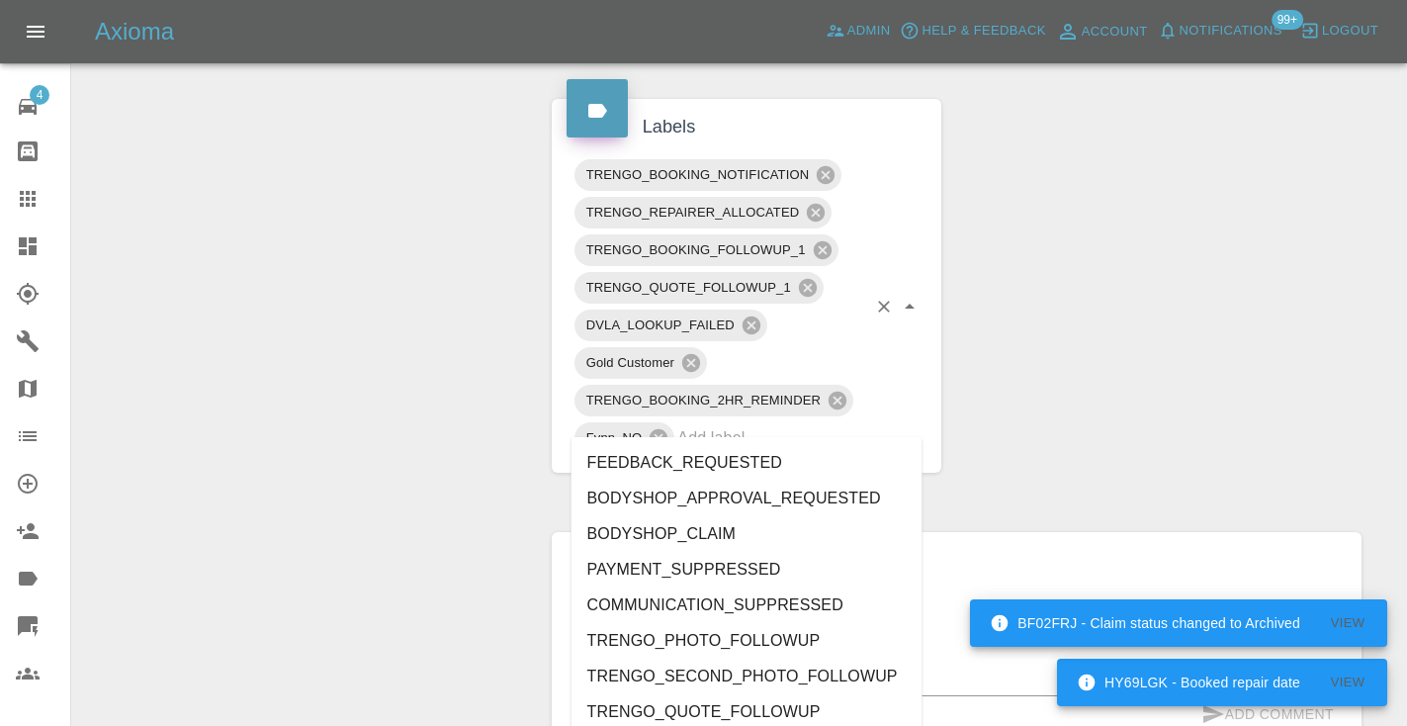
click at [715, 422] on input "text" at bounding box center [771, 437] width 189 height 31
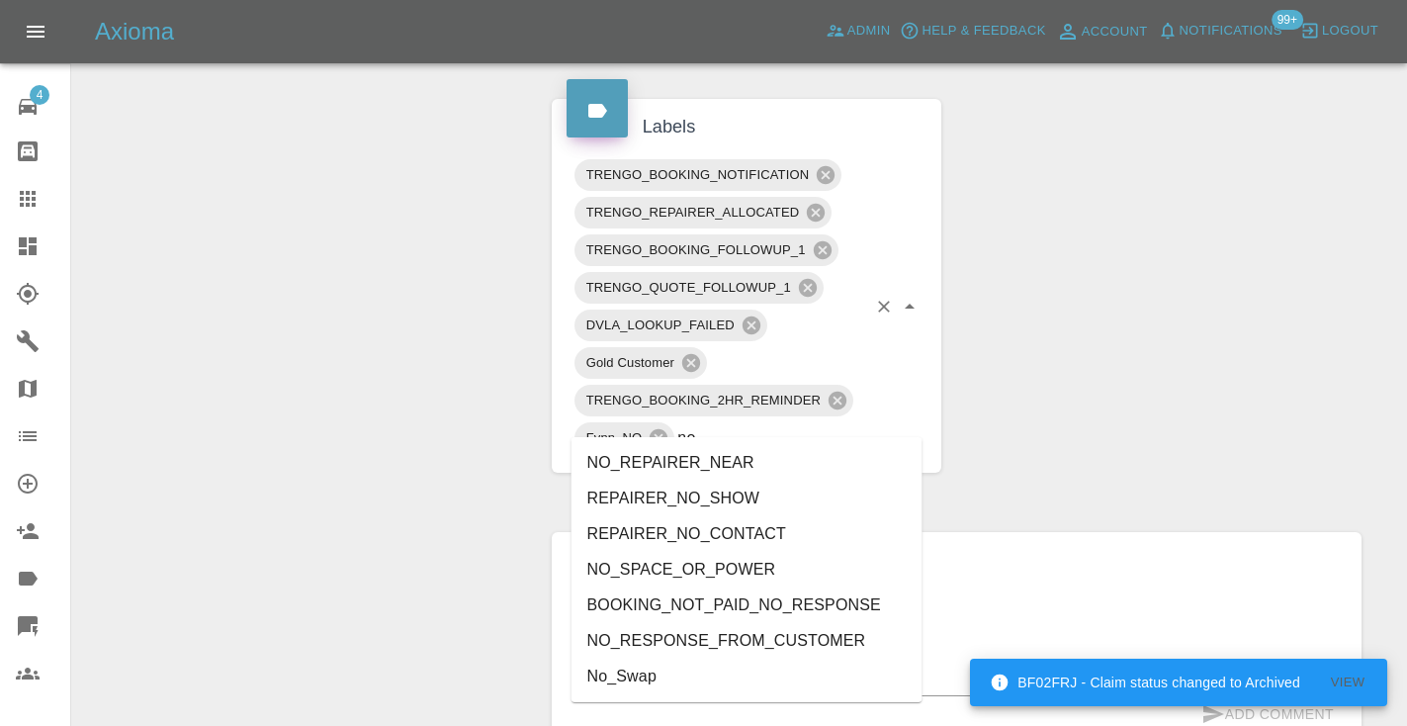
type input "no_"
click at [293, 375] on div "Change Repairer Modify Claim Modify Quote Rollback Submit Payment Archive" at bounding box center [304, 215] width 435 height 2258
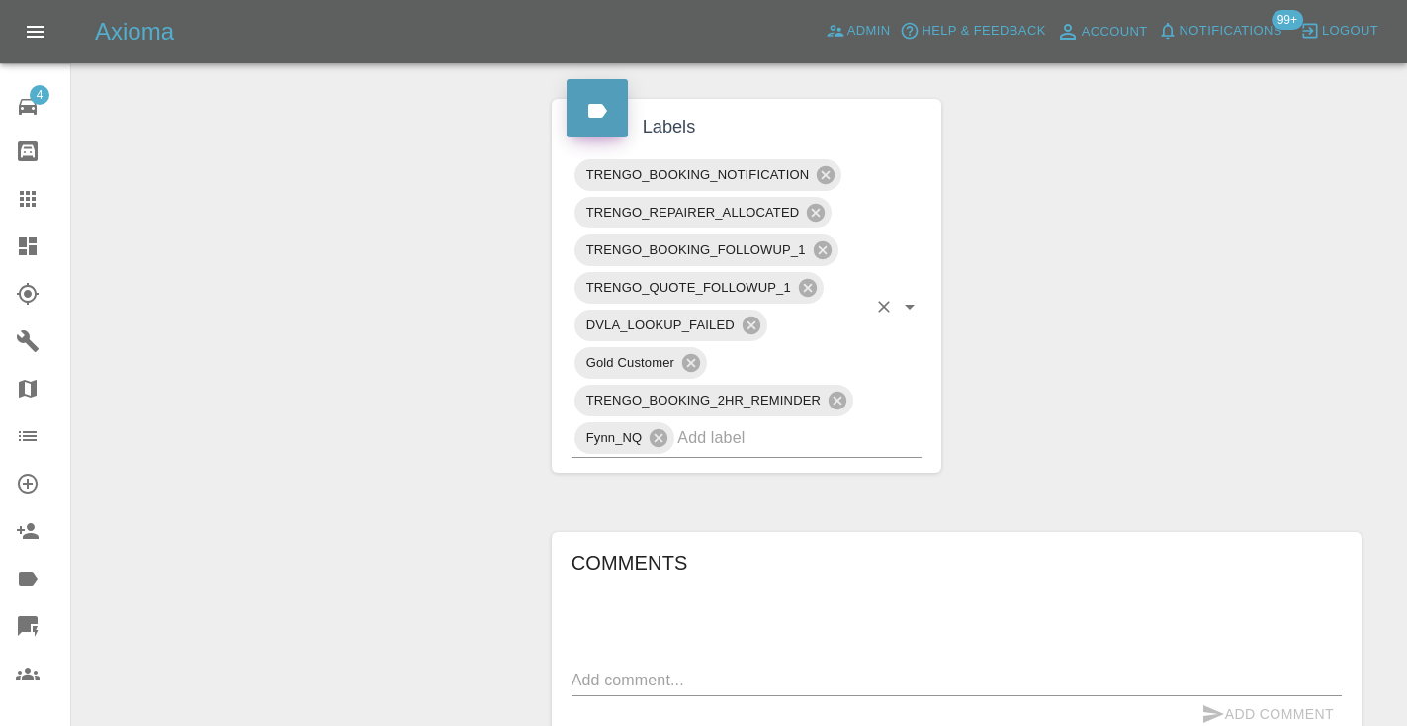
click at [798, 430] on input "text" at bounding box center [771, 437] width 189 height 31
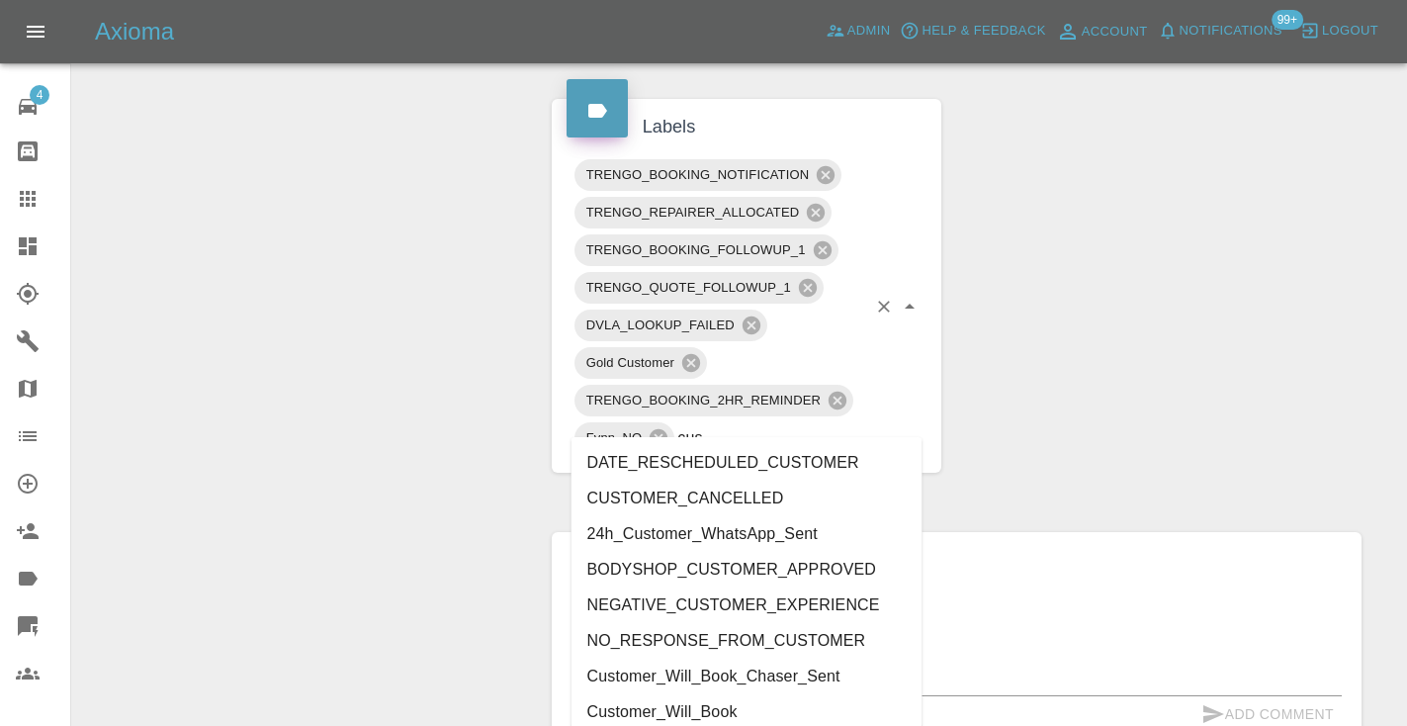
type input "cust"
click at [753, 709] on li "Customer_Will_Book" at bounding box center [746, 712] width 351 height 36
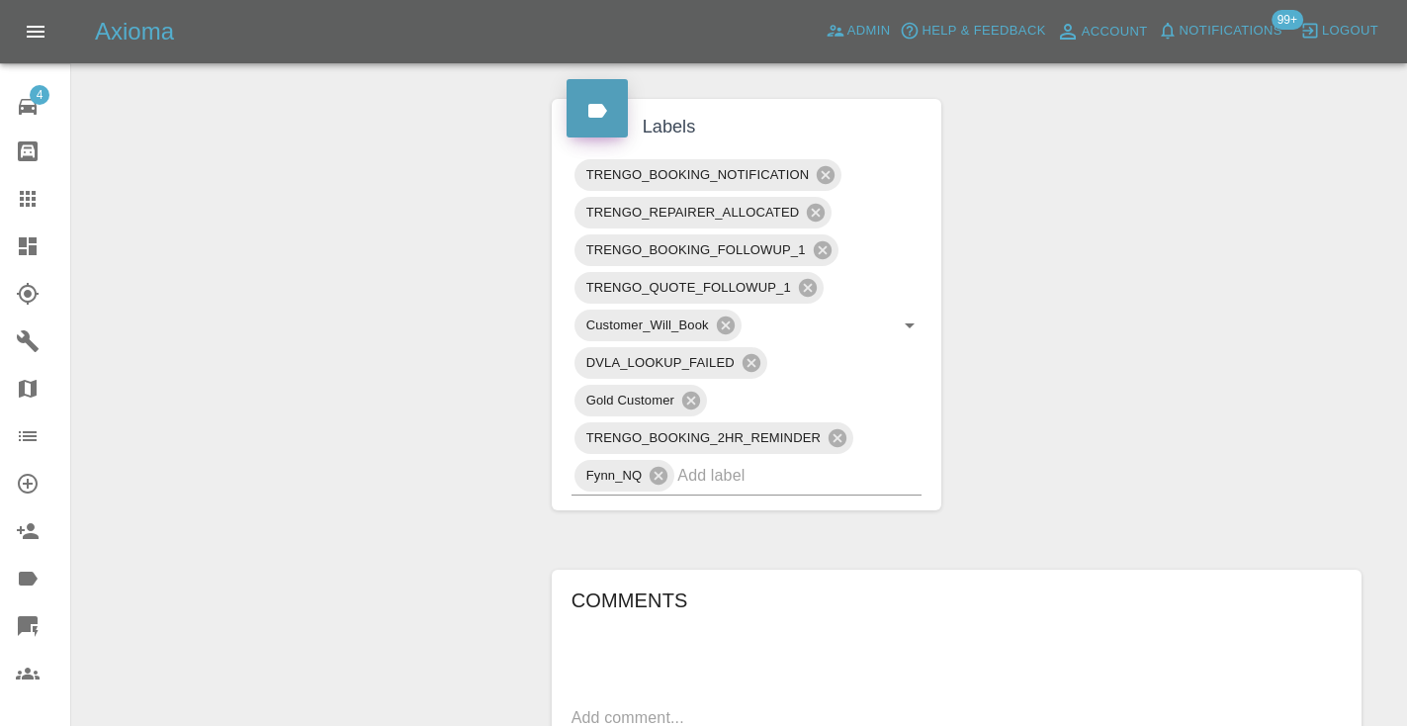
click at [386, 392] on div "Change Repairer Modify Claim Modify Quote Rollback Submit Payment Archive" at bounding box center [304, 234] width 435 height 2296
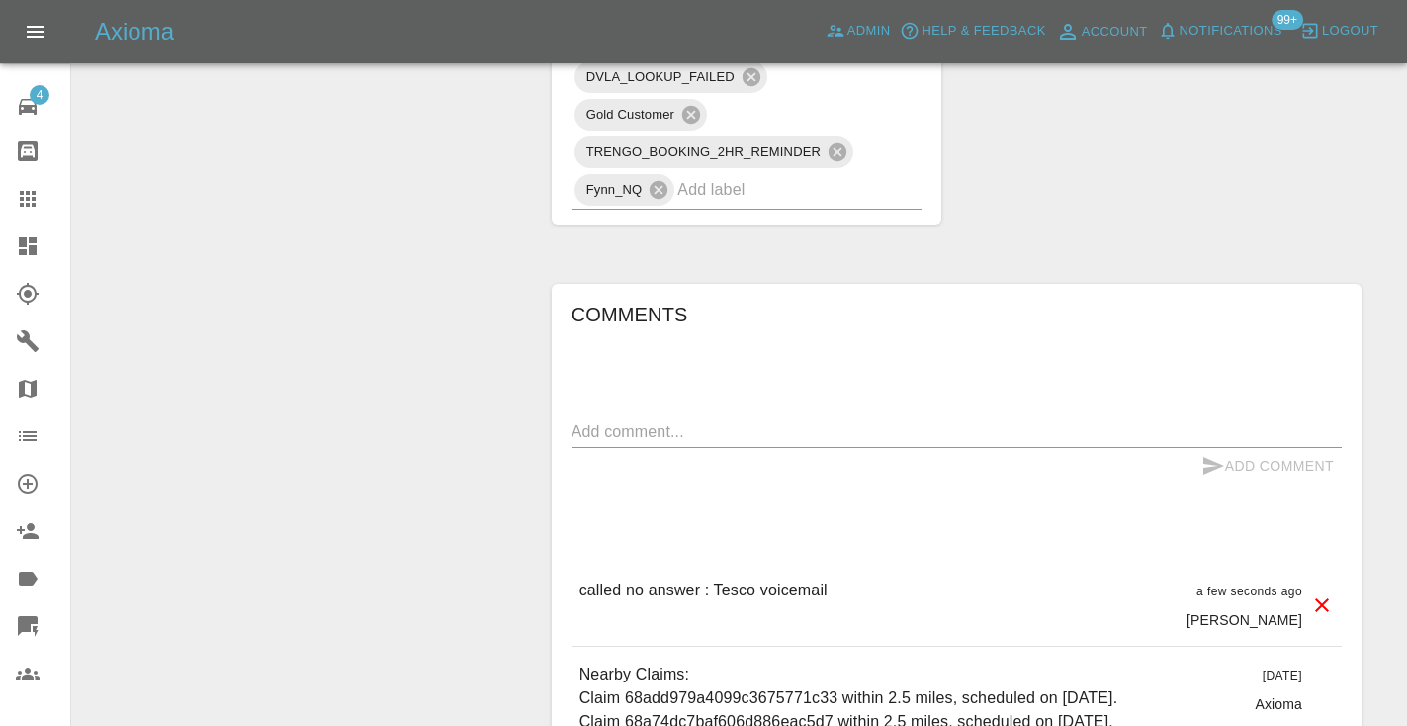
scroll to position [1421, 0]
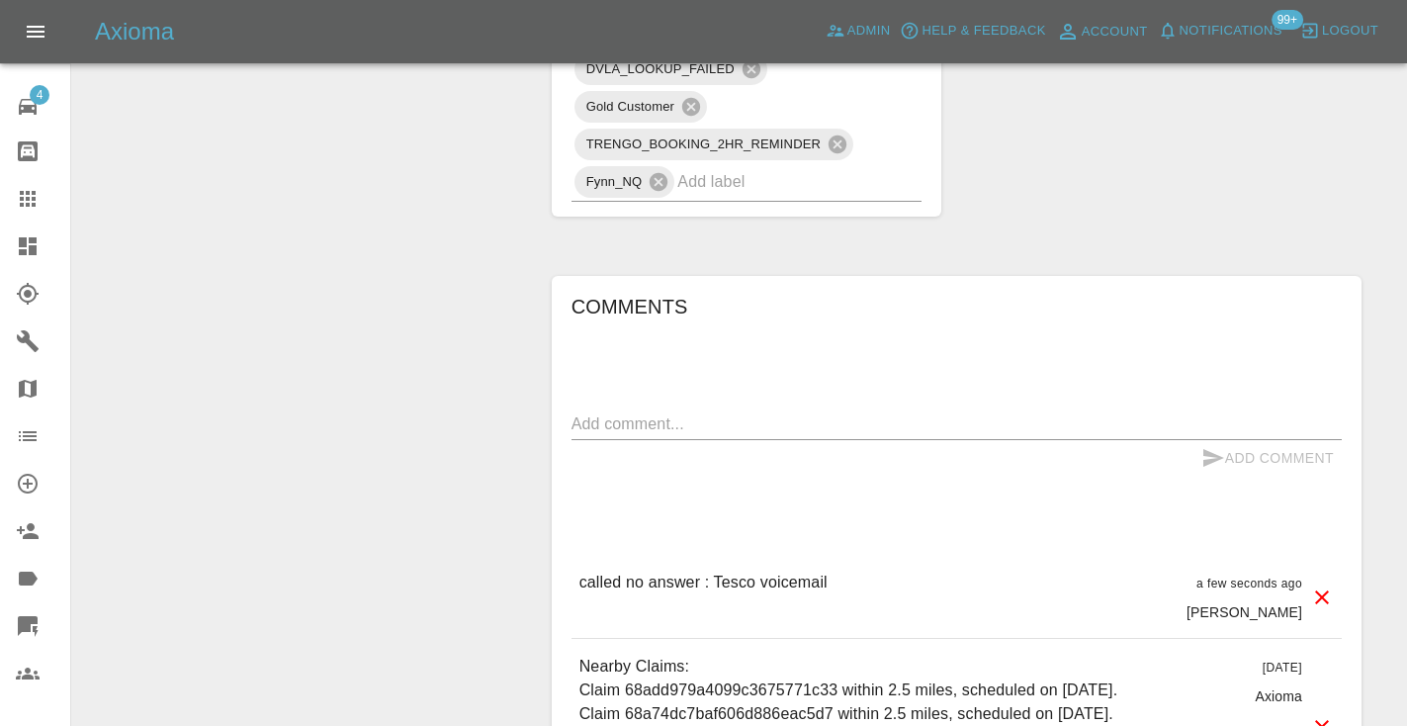
click at [28, 196] on icon at bounding box center [28, 199] width 24 height 24
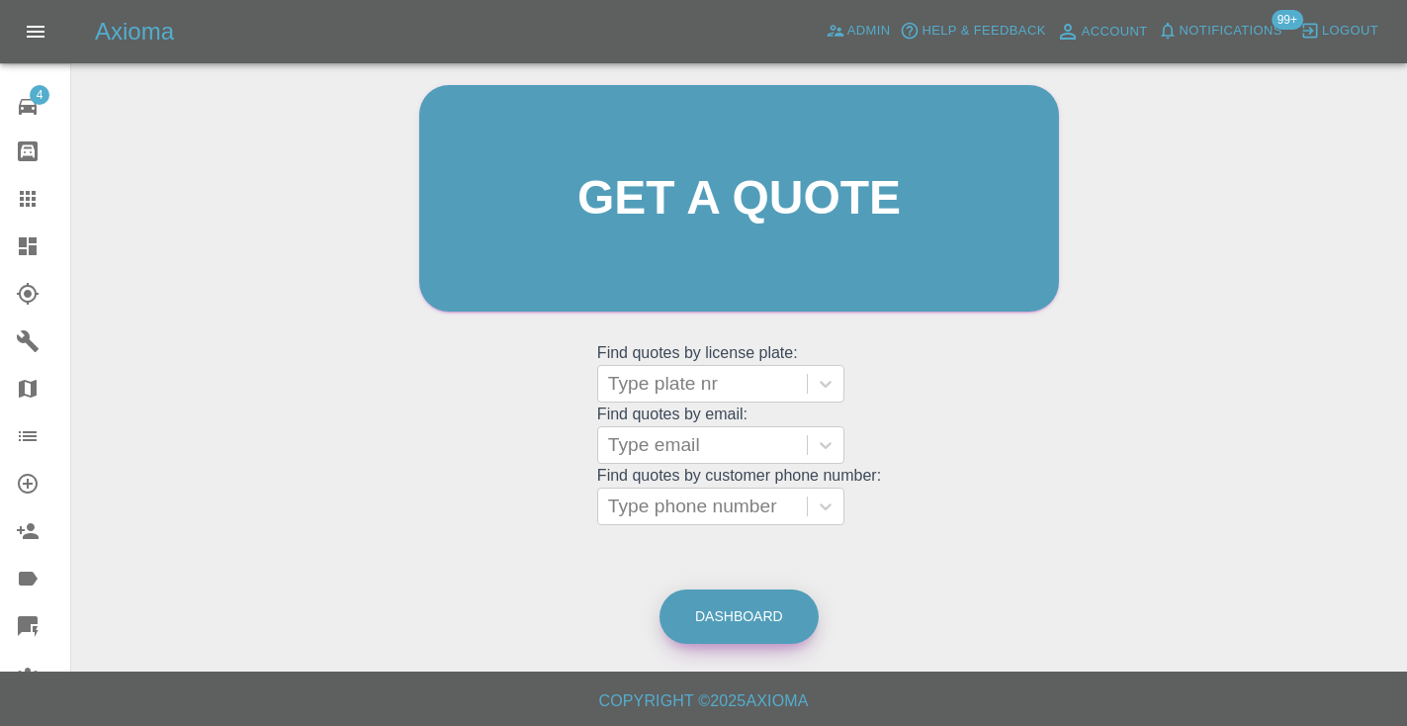
click at [761, 619] on link "Dashboard" at bounding box center [738, 616] width 159 height 54
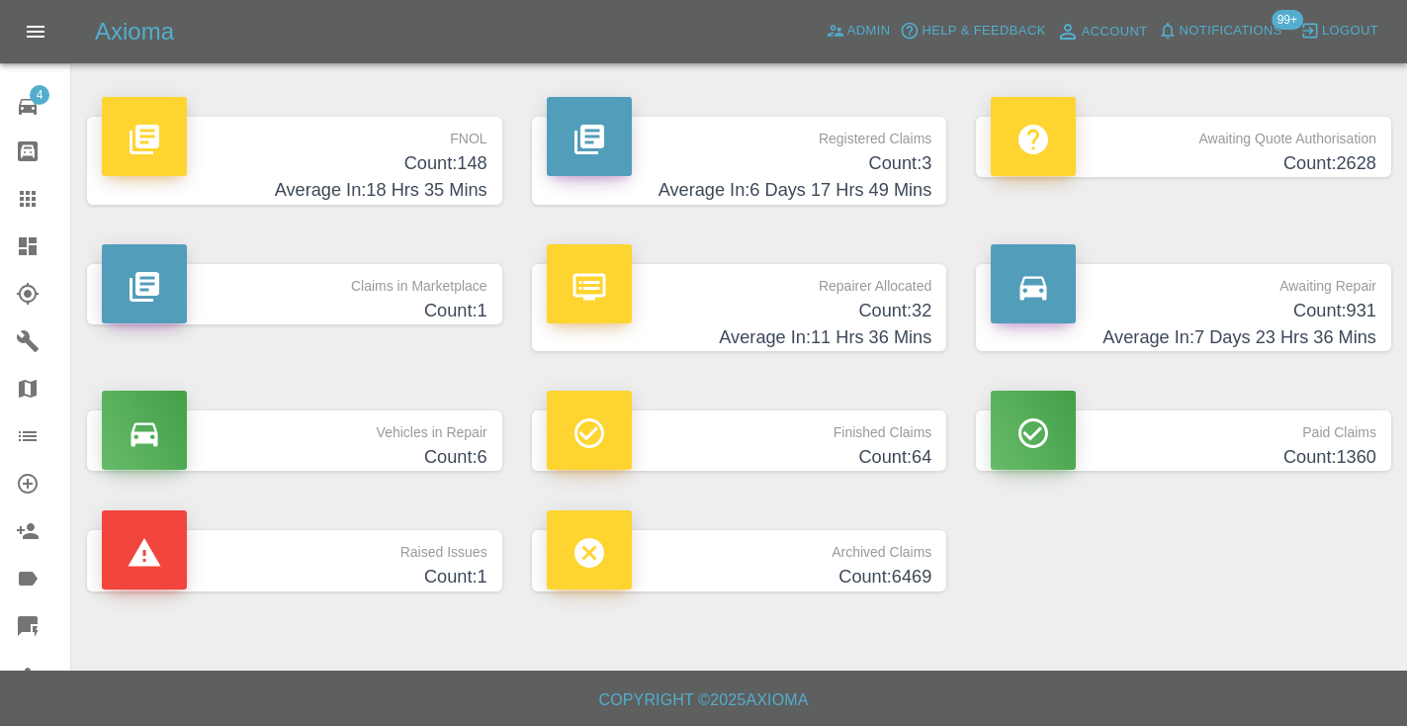
click at [1351, 295] on p "Awaiting Repair" at bounding box center [1184, 281] width 386 height 34
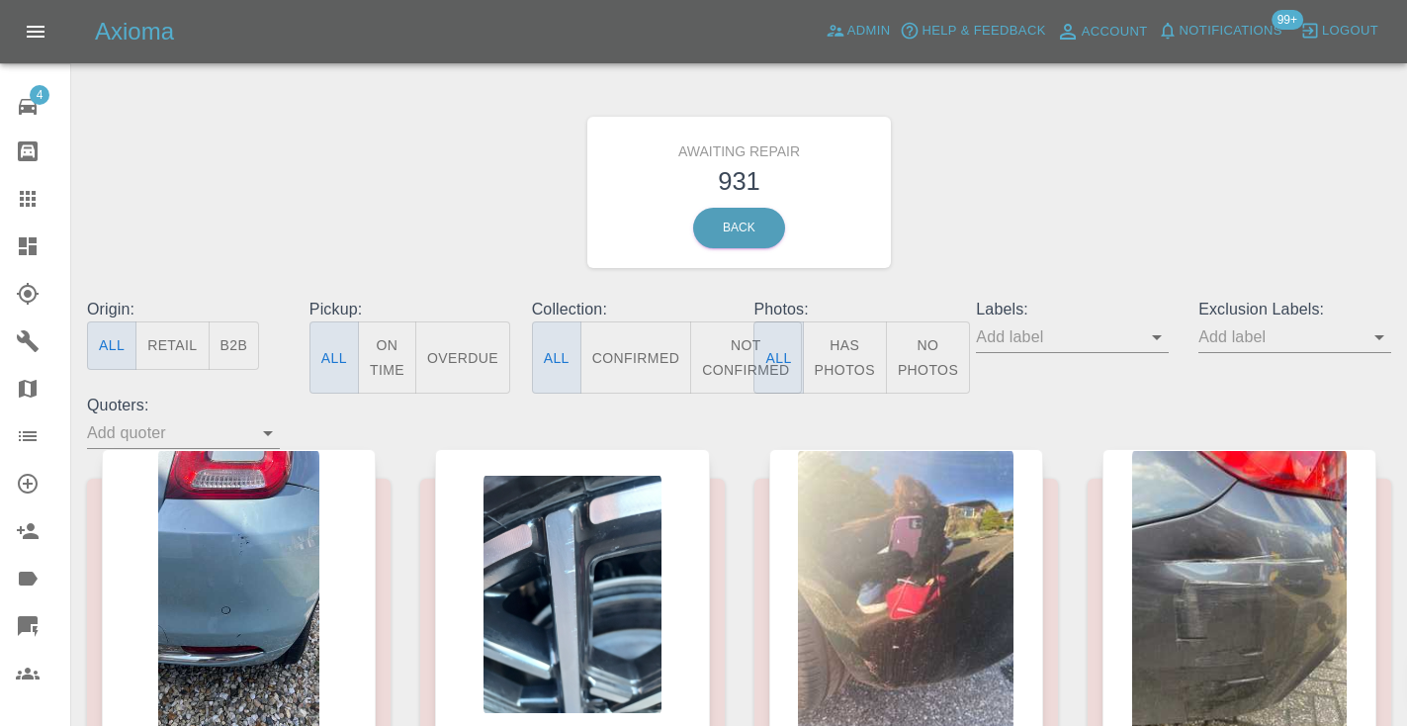
click at [717, 354] on button "Not Confirmed" at bounding box center [745, 357] width 111 height 72
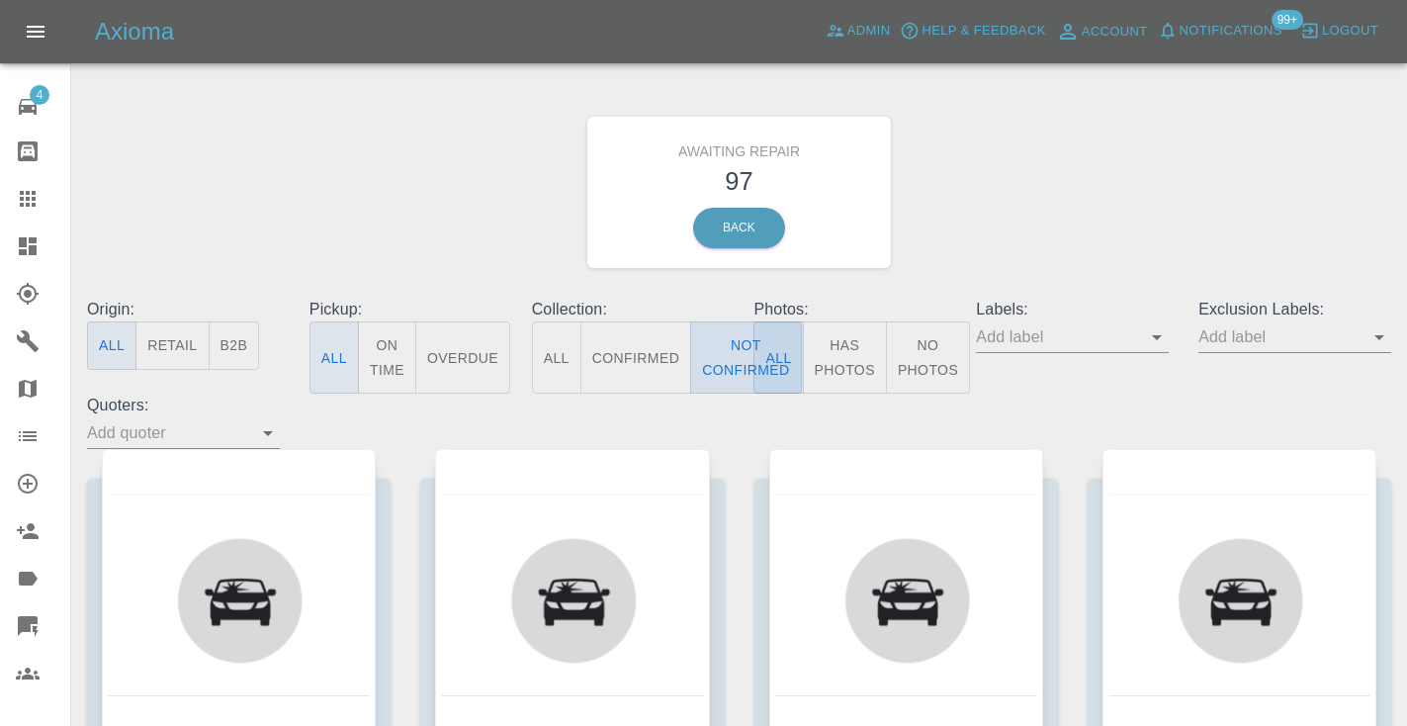
type button "false"
click at [746, 357] on button "Not Confirmed" at bounding box center [745, 357] width 111 height 72
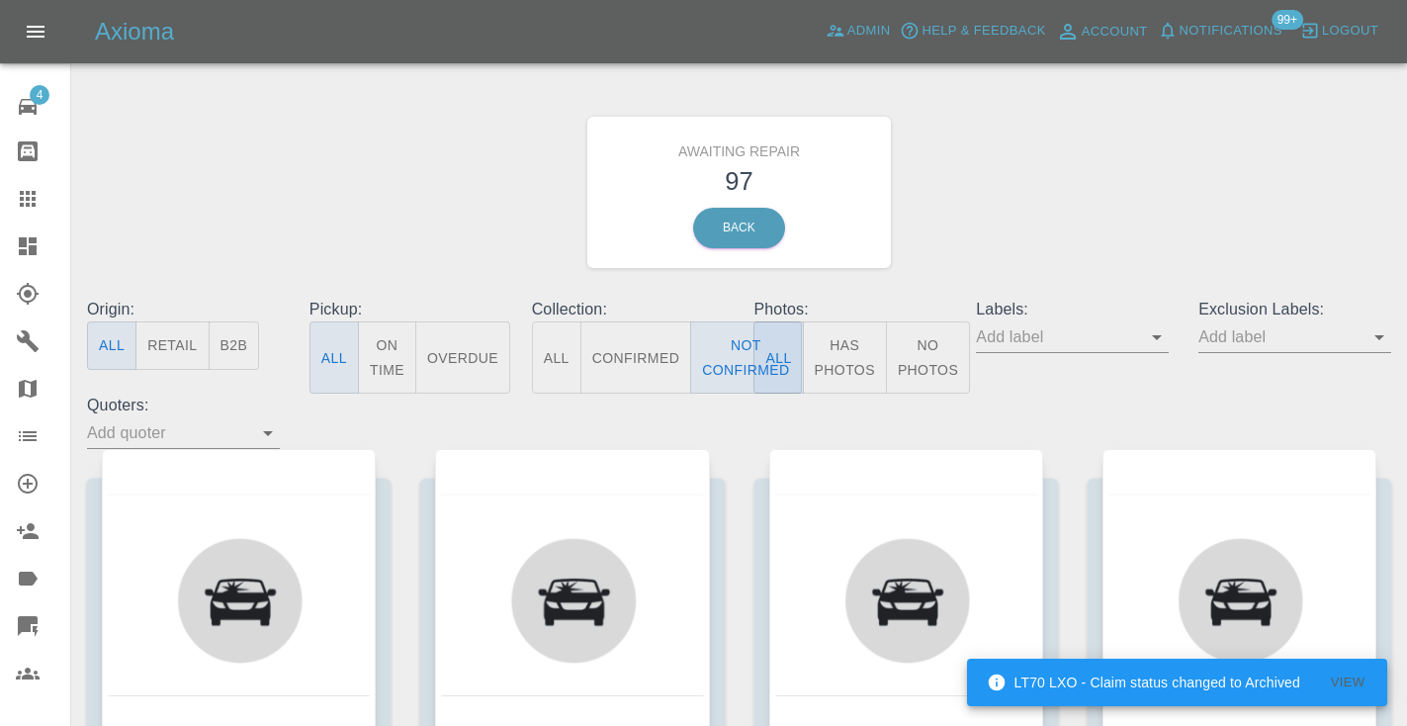
click at [1146, 185] on div "Awaiting Repair 97 Back" at bounding box center [739, 192] width 1334 height 211
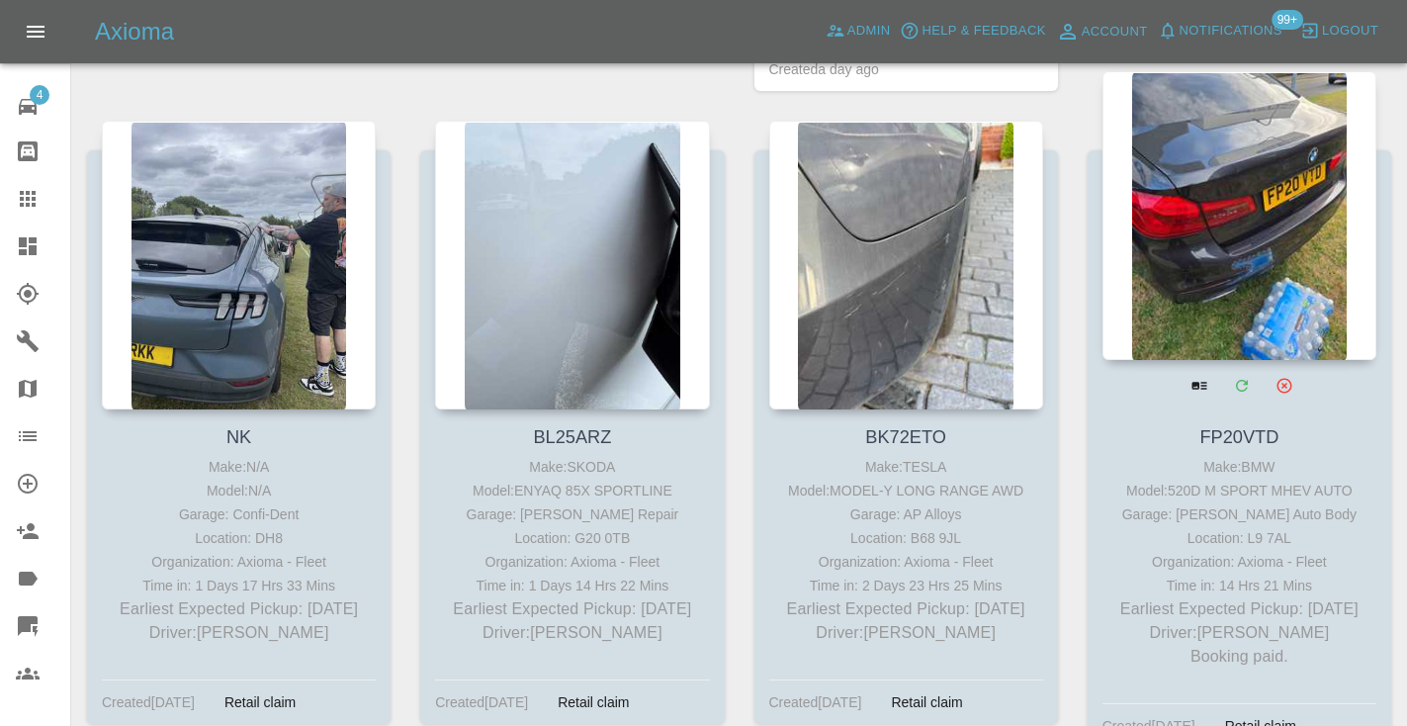
scroll to position [2336, 0]
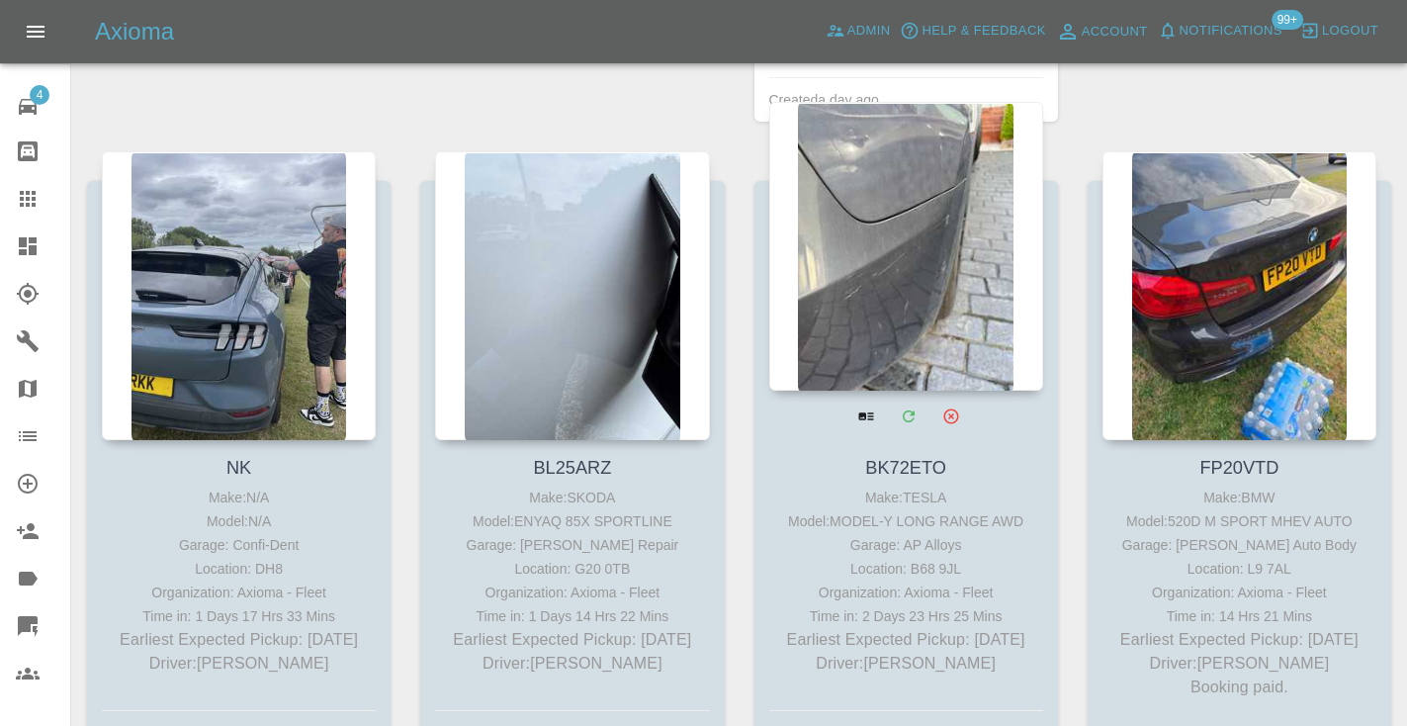
click at [893, 226] on div at bounding box center [906, 246] width 274 height 289
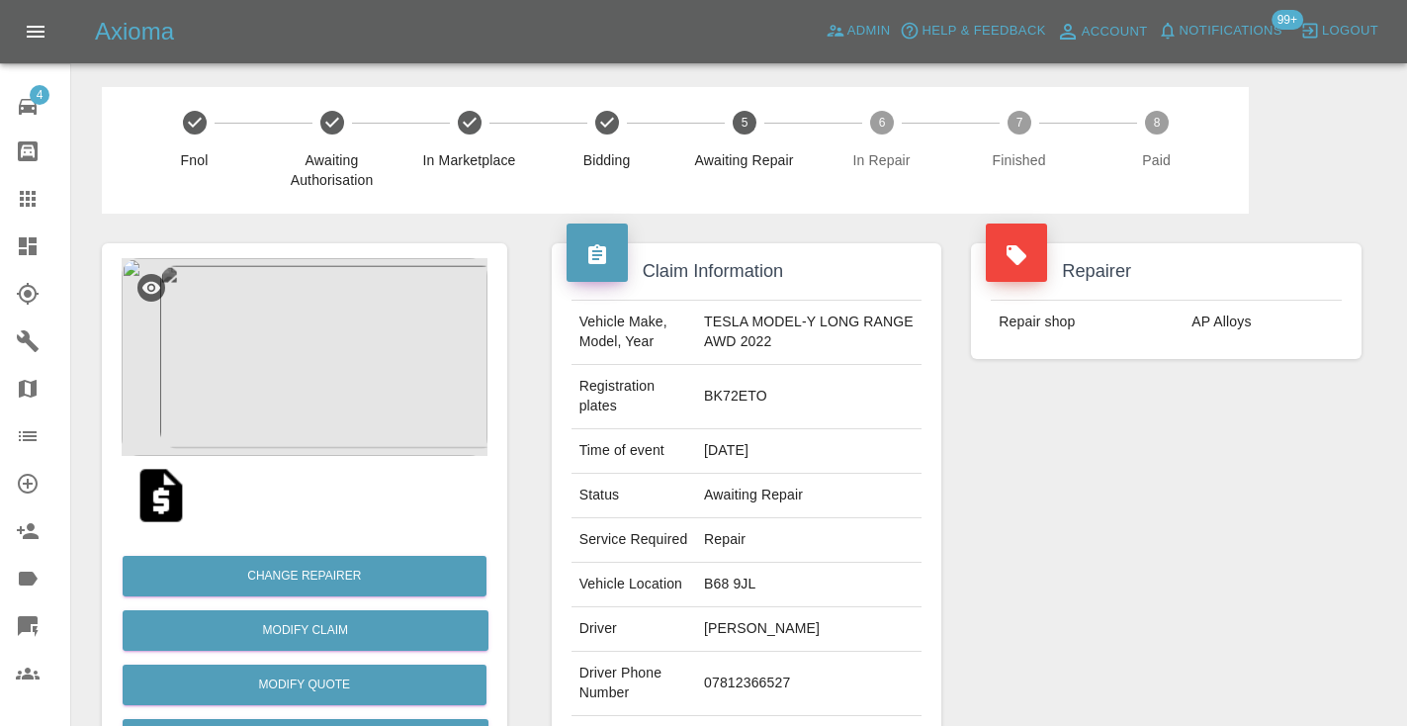
click at [753, 702] on td "07812366527" at bounding box center [808, 684] width 225 height 64
copy td "07812366527"
click at [1300, 466] on div "Repairer Repair shop AP Alloys" at bounding box center [1166, 529] width 420 height 630
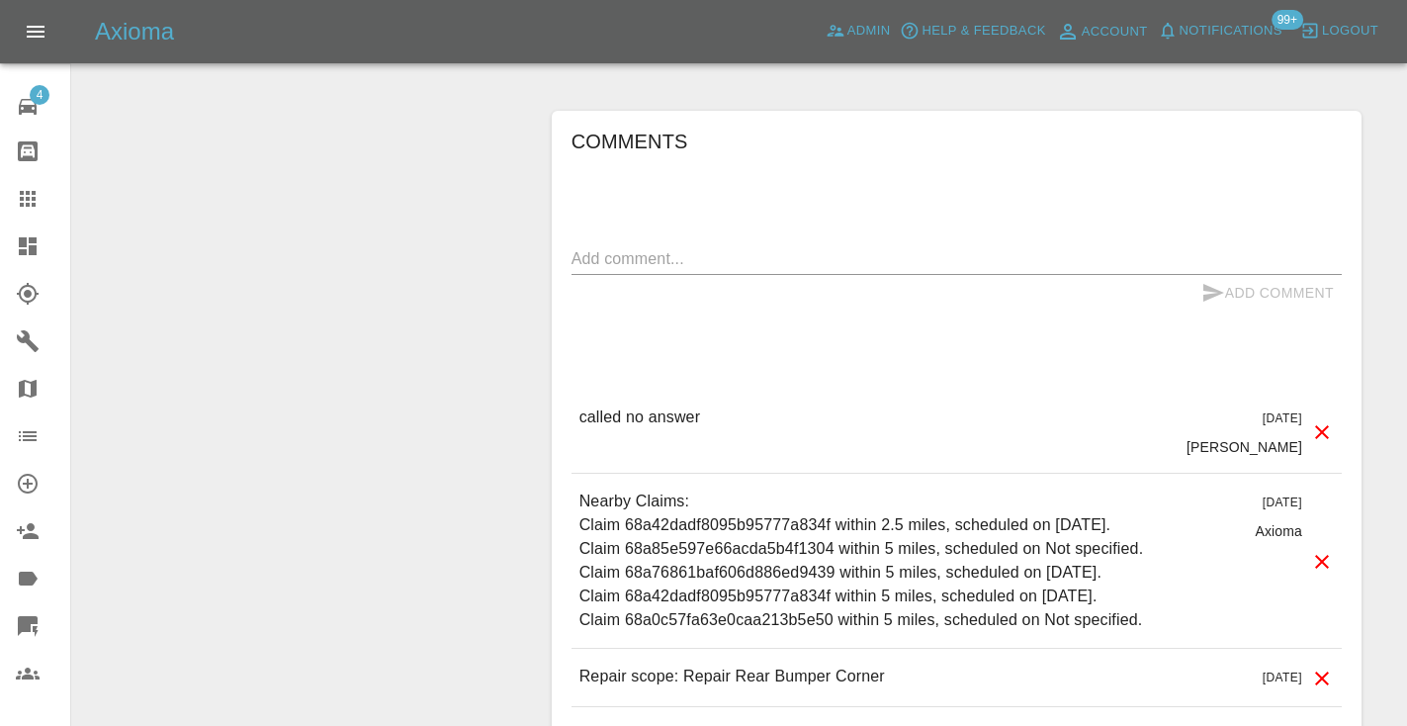
scroll to position [1814, 0]
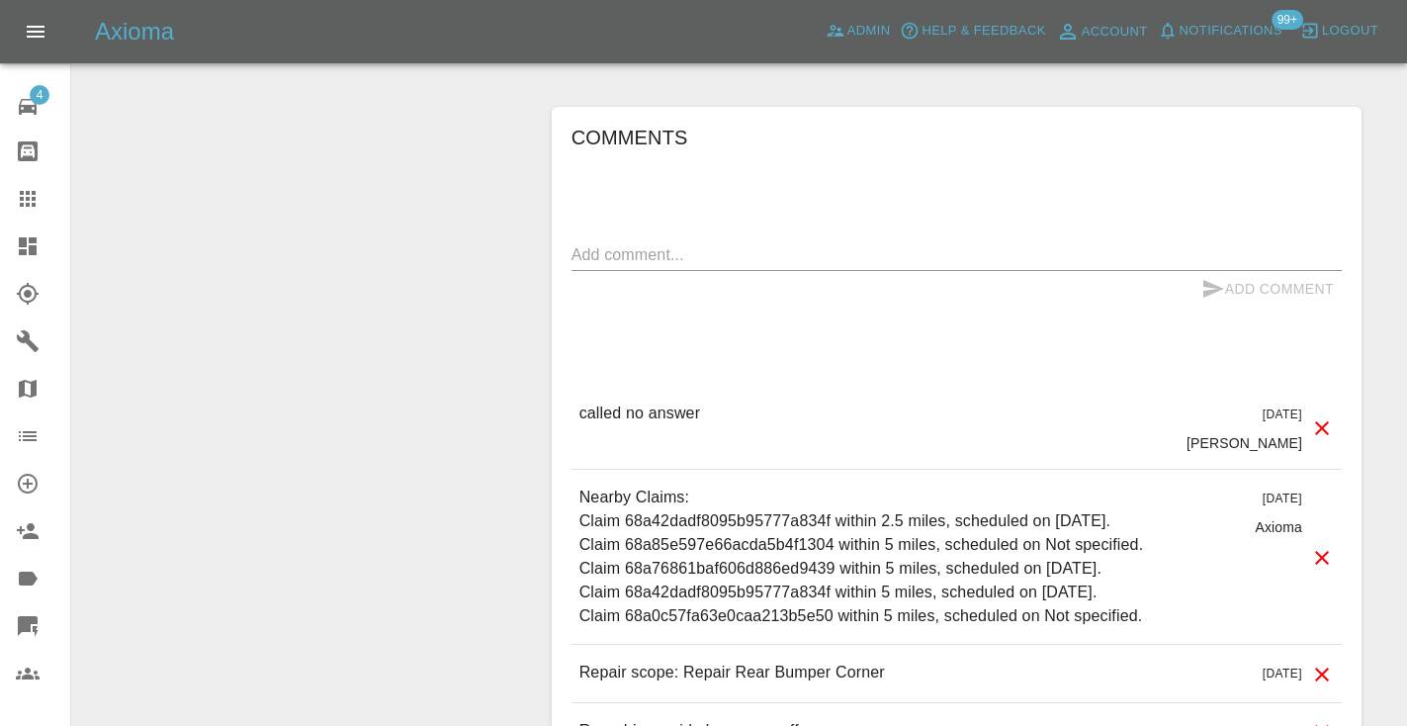
click at [611, 247] on textarea at bounding box center [956, 254] width 770 height 23
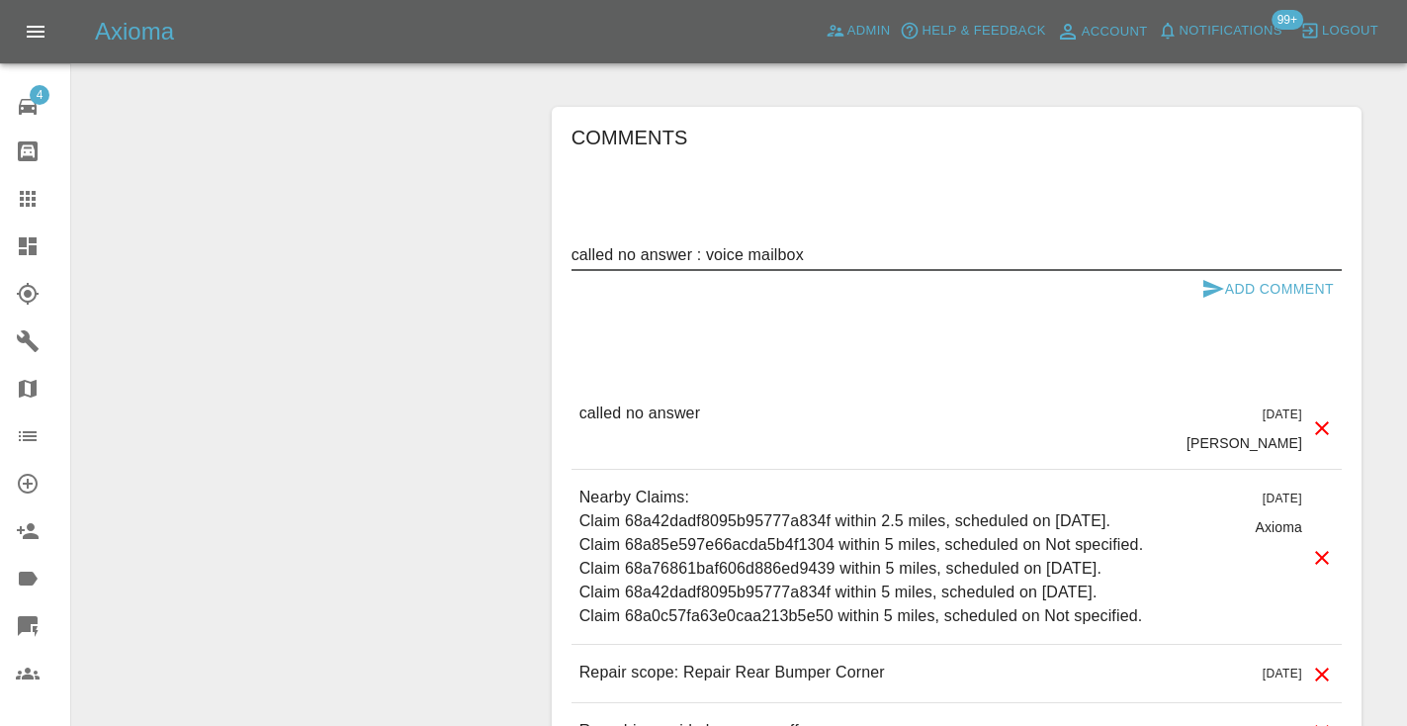
type textarea "called no answer : voice mailbox"
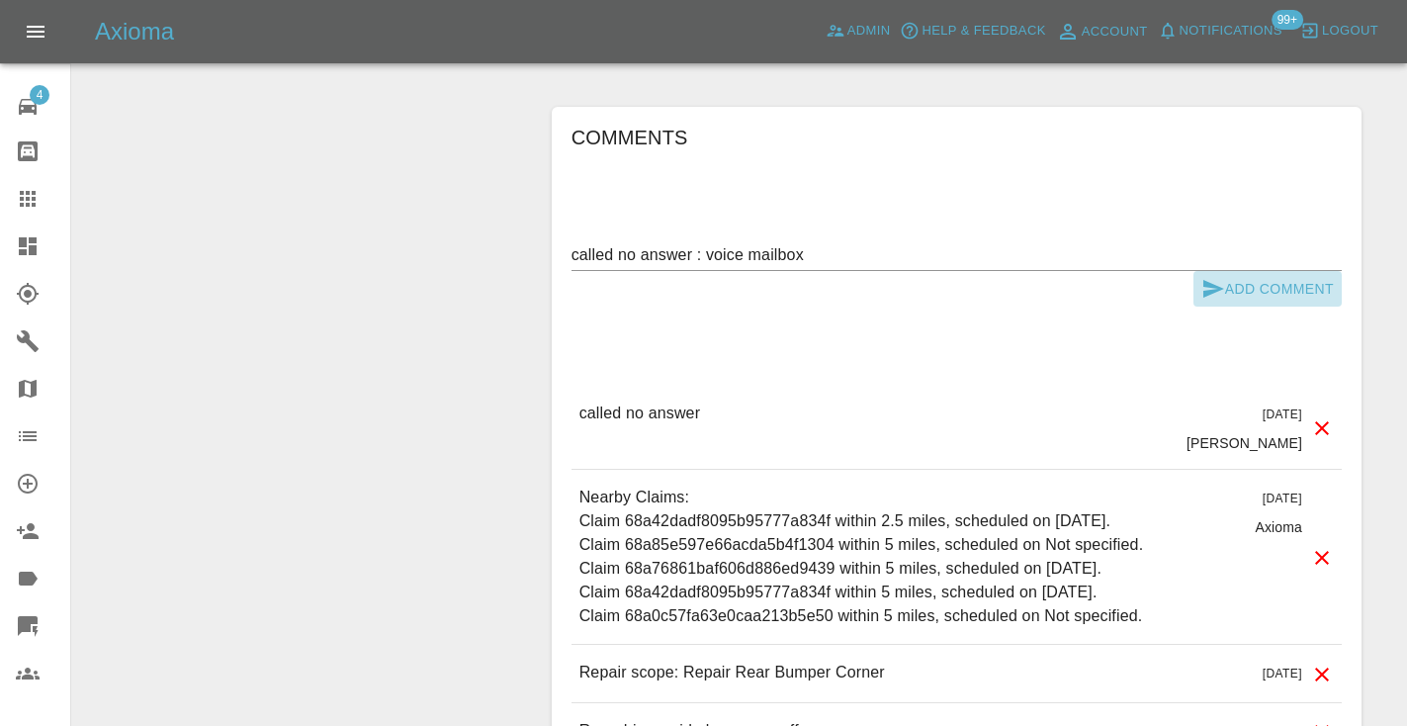
click at [1213, 275] on button "Add Comment" at bounding box center [1267, 289] width 148 height 37
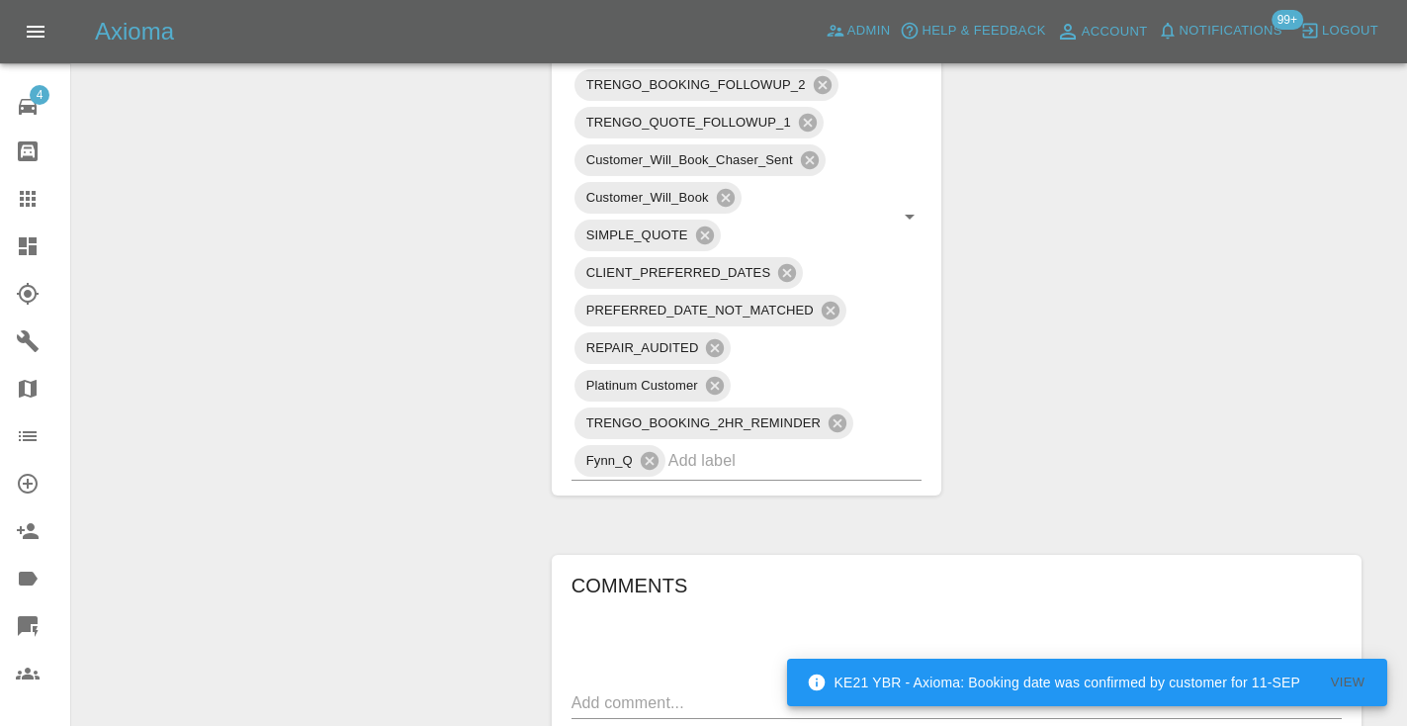
scroll to position [1342, 0]
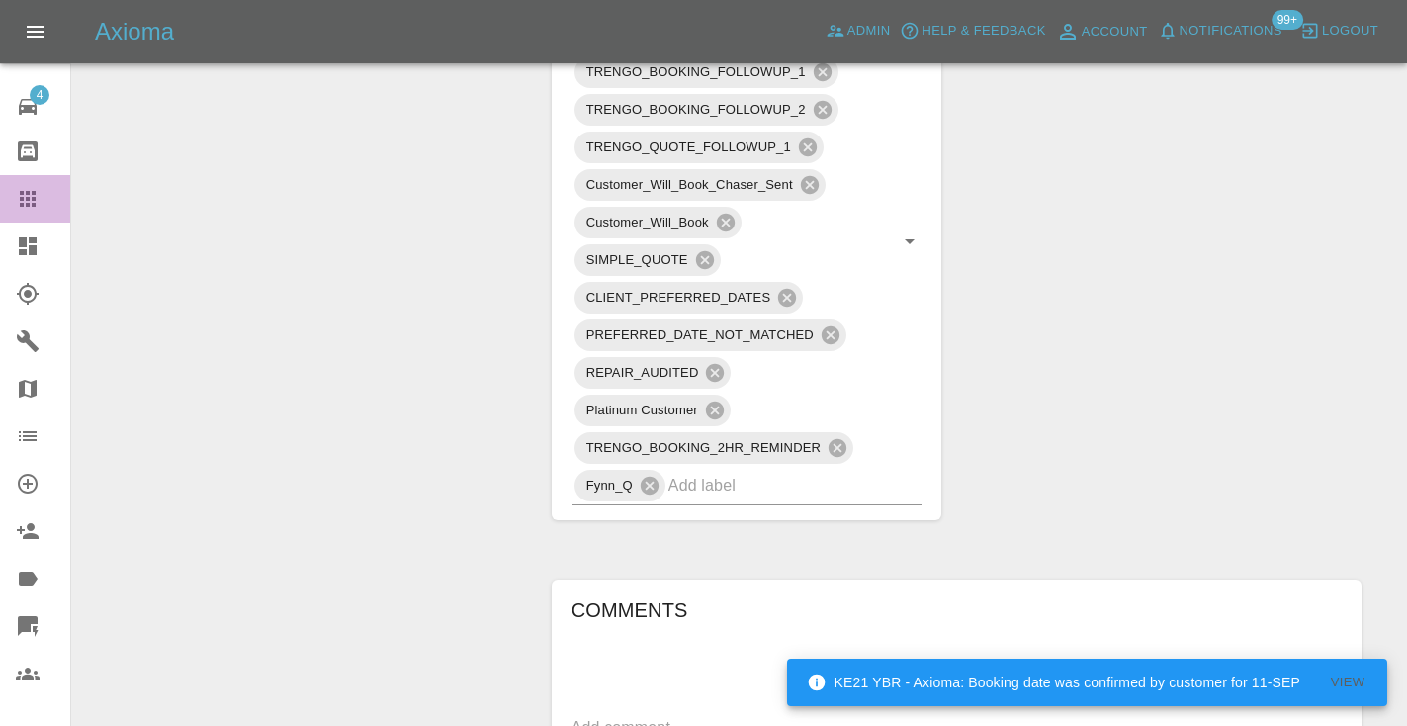
click at [25, 195] on icon at bounding box center [28, 199] width 24 height 24
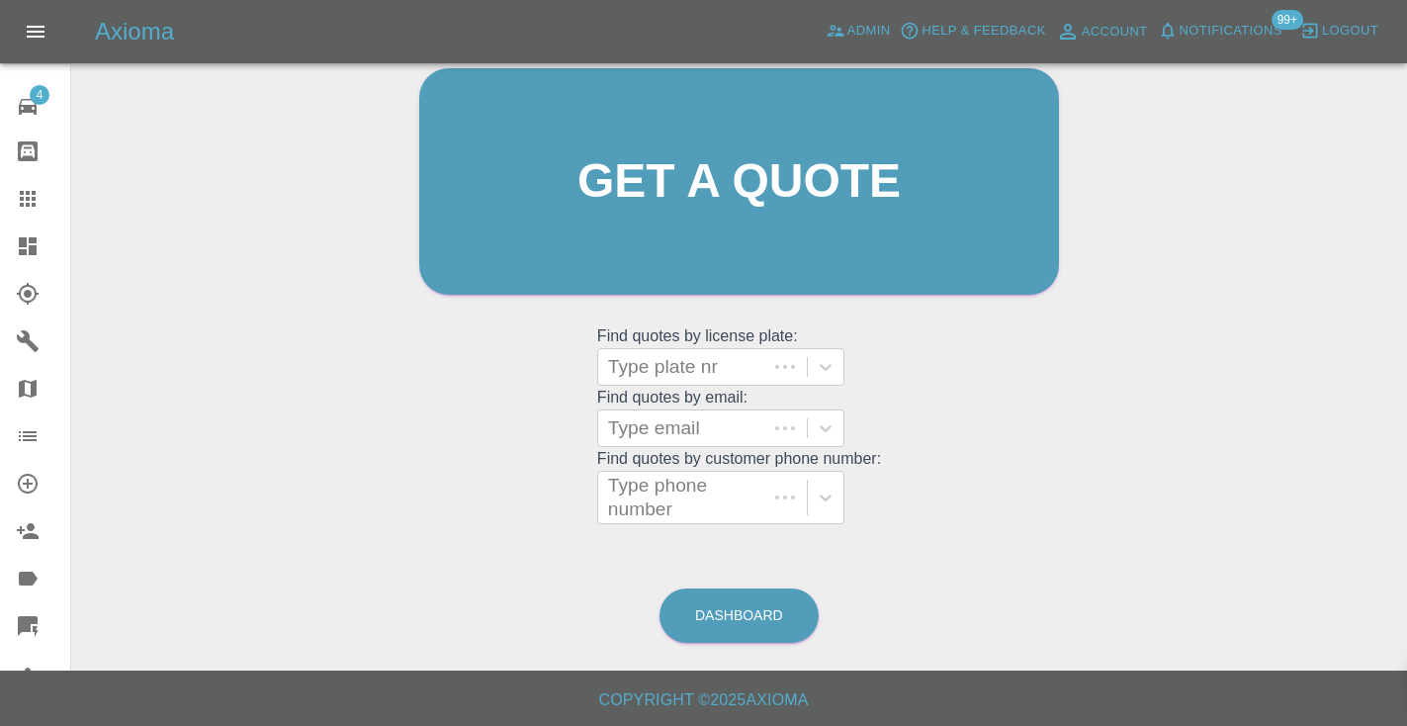
scroll to position [133, 0]
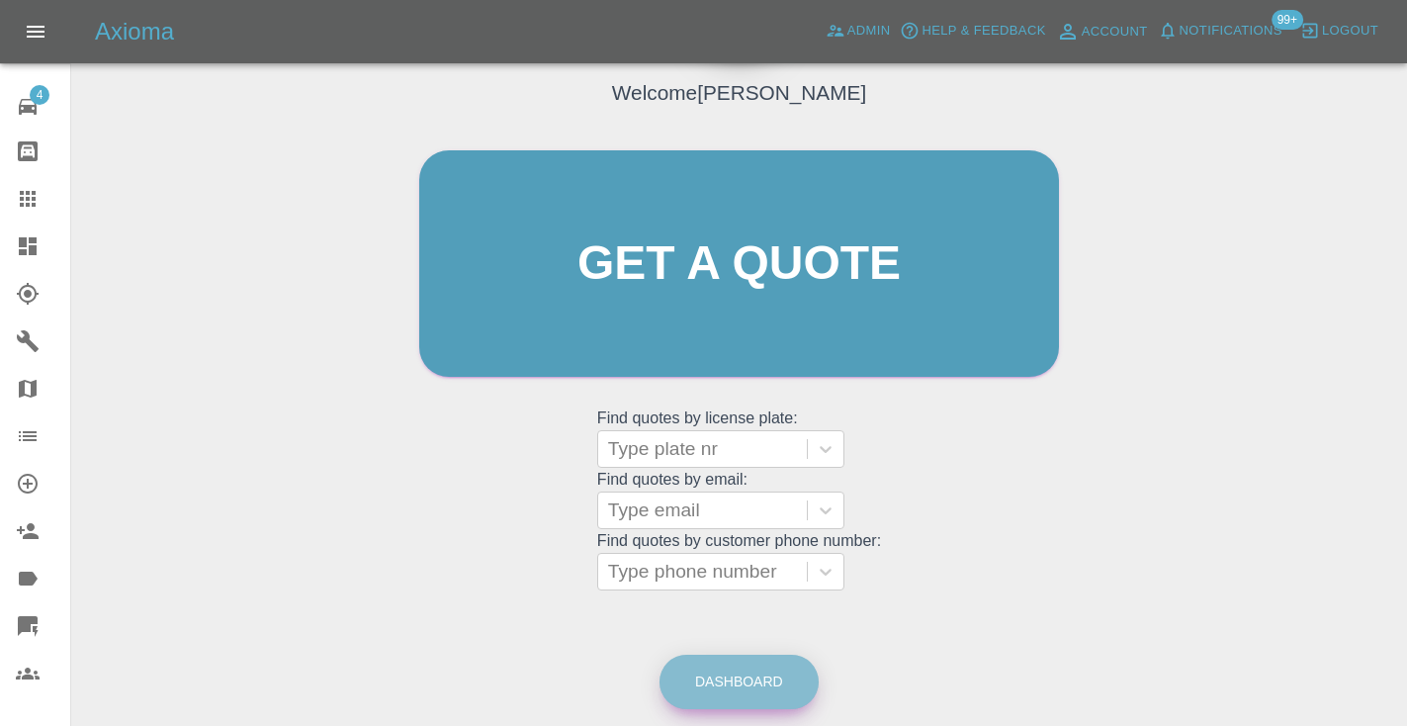
click at [747, 689] on link "Dashboard" at bounding box center [738, 682] width 159 height 54
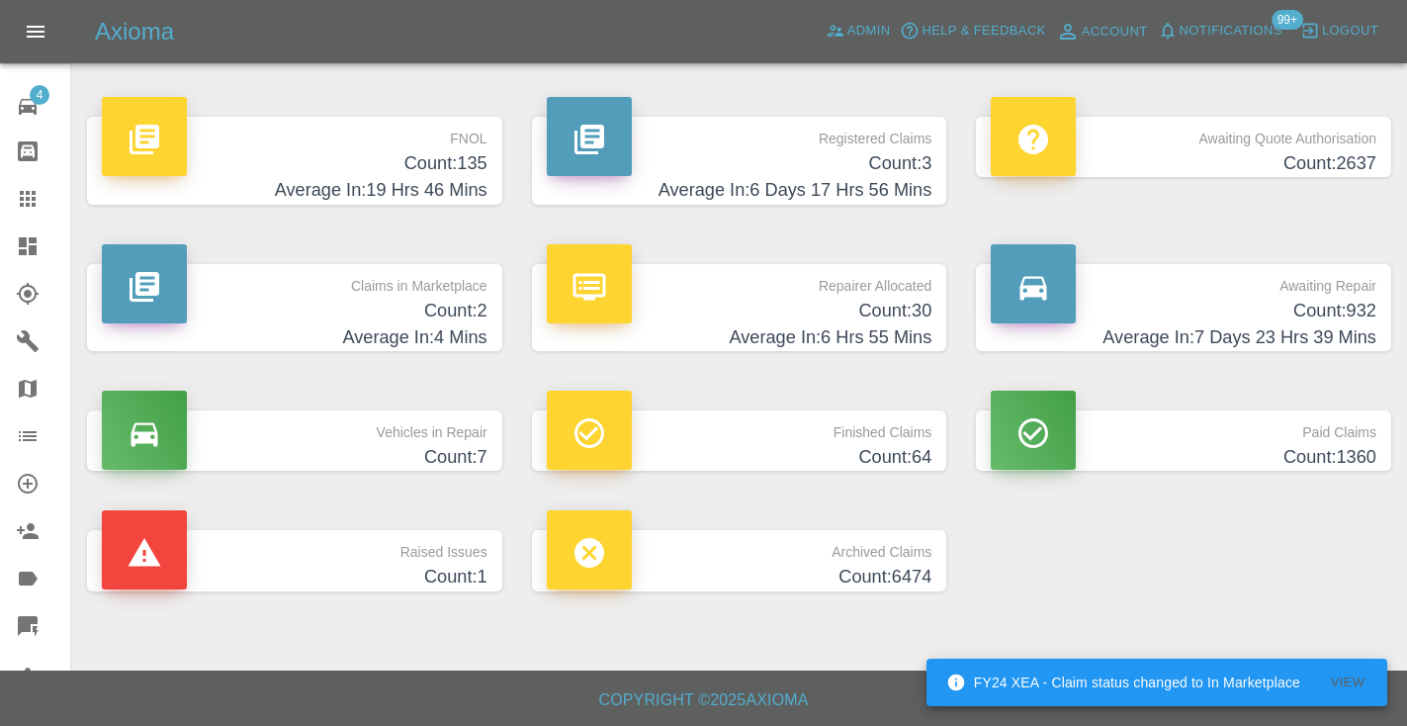
click at [1340, 298] on h4 "Count: 932" at bounding box center [1184, 311] width 386 height 27
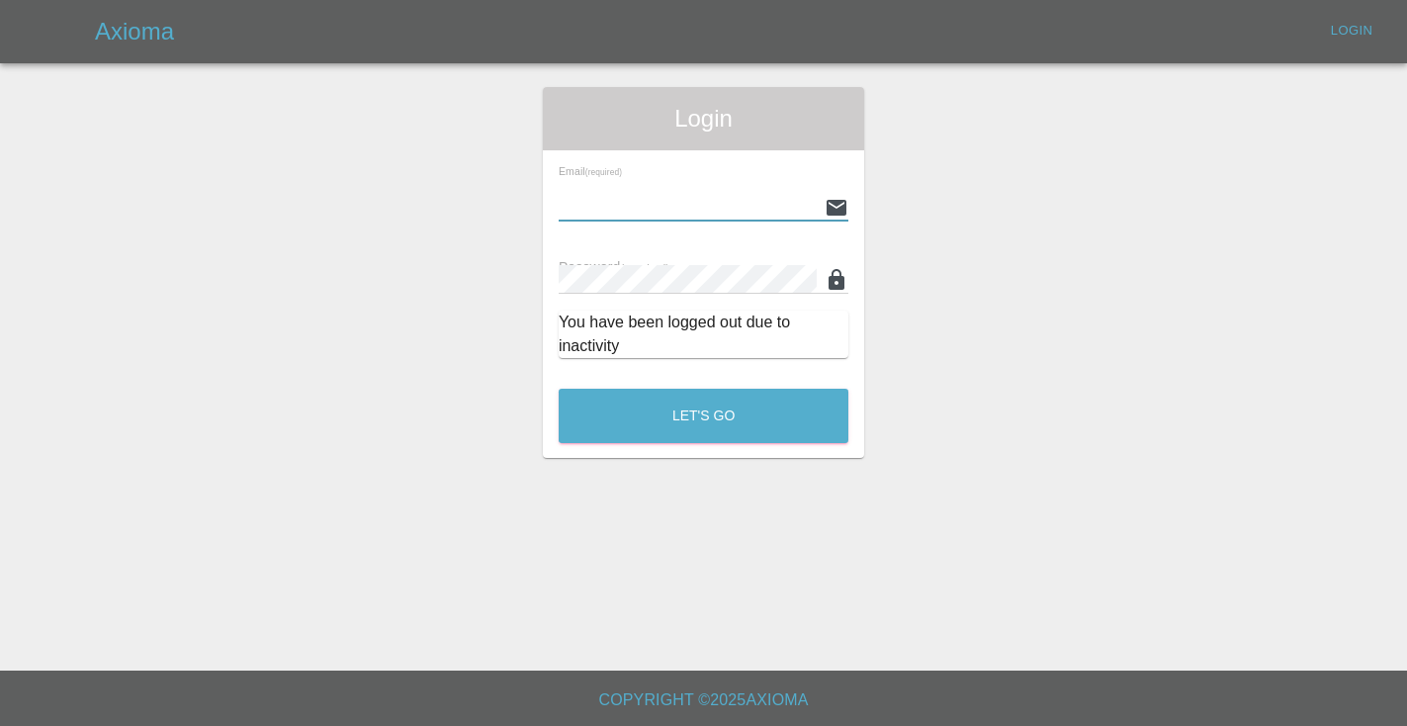
type input "[EMAIL_ADDRESS][DOMAIN_NAME]"
click at [703, 415] on button "Let's Go" at bounding box center [704, 416] width 290 height 54
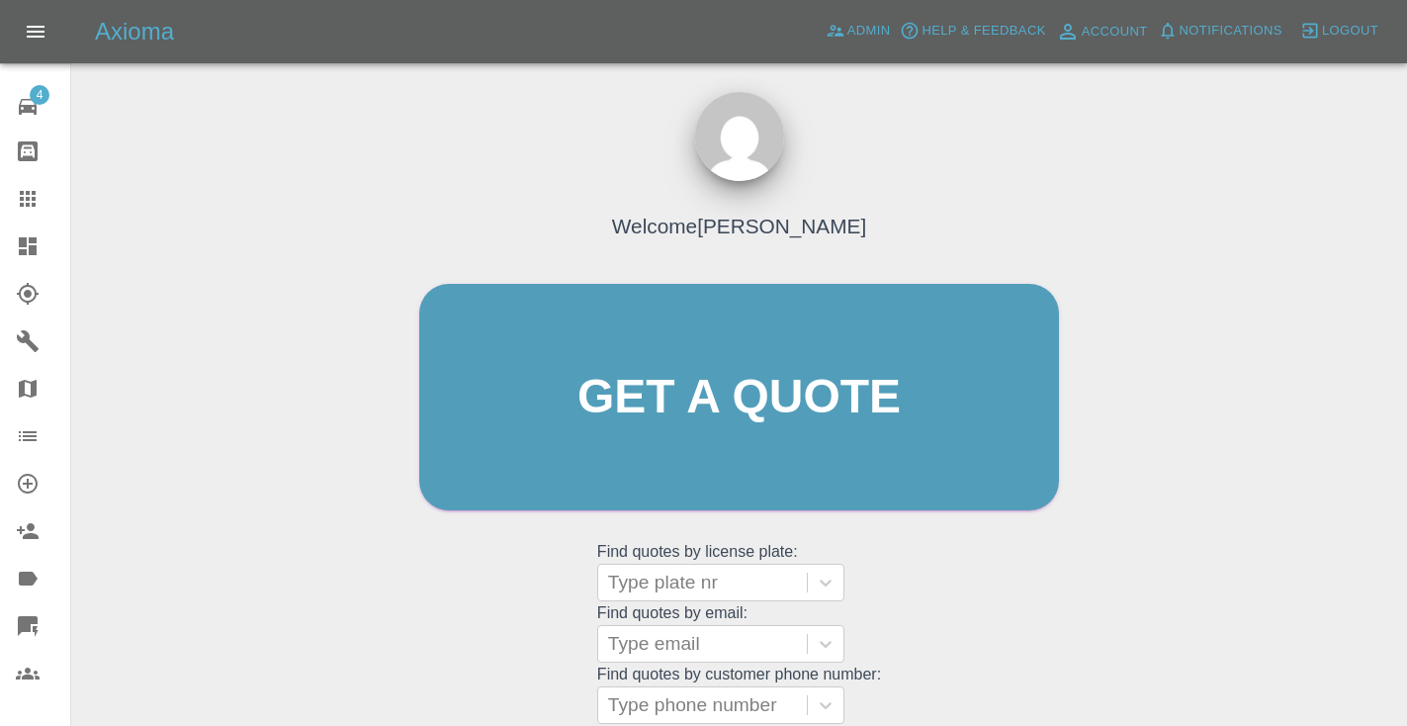
click at [1055, 608] on div "Welcome [PERSON_NAME] Get a quote Get a quote Find quotes by license plate: Typ…" at bounding box center [738, 434] width 681 height 597
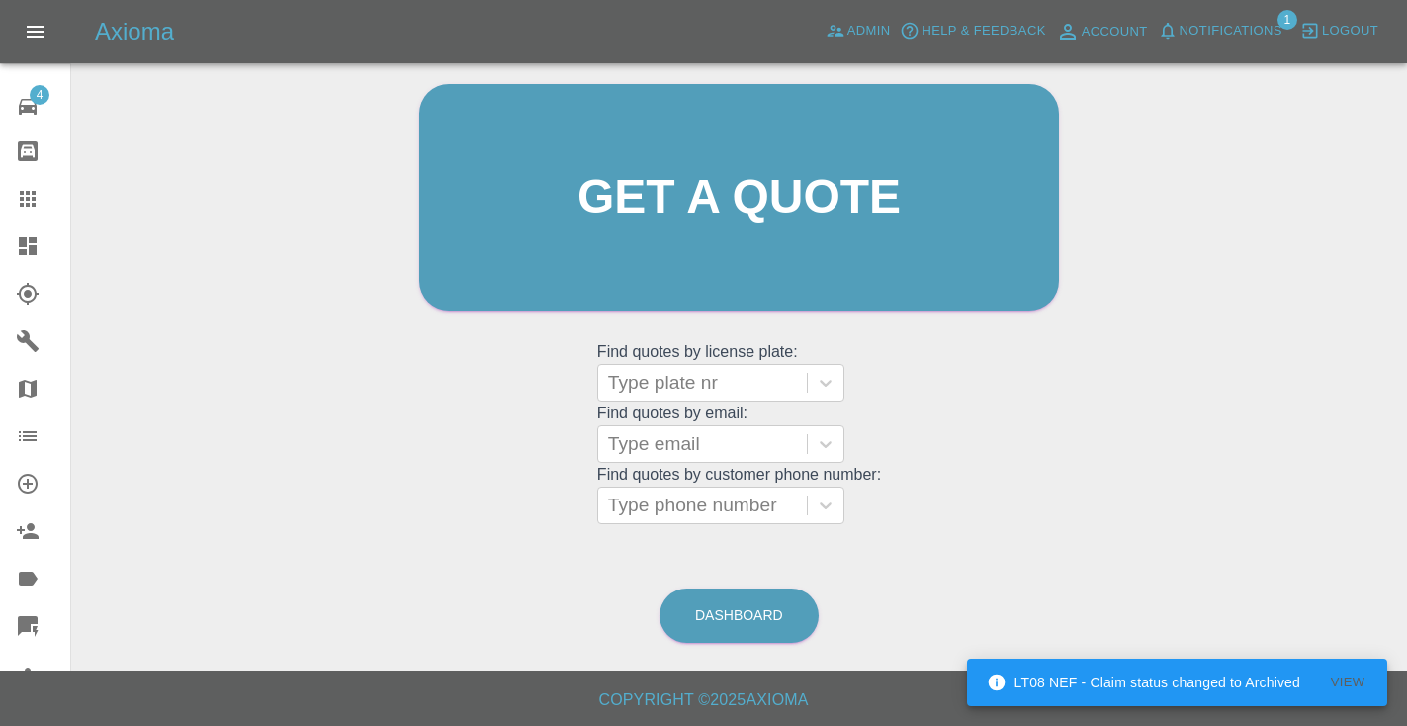
scroll to position [199, 0]
click at [728, 608] on link "Dashboard" at bounding box center [738, 616] width 159 height 54
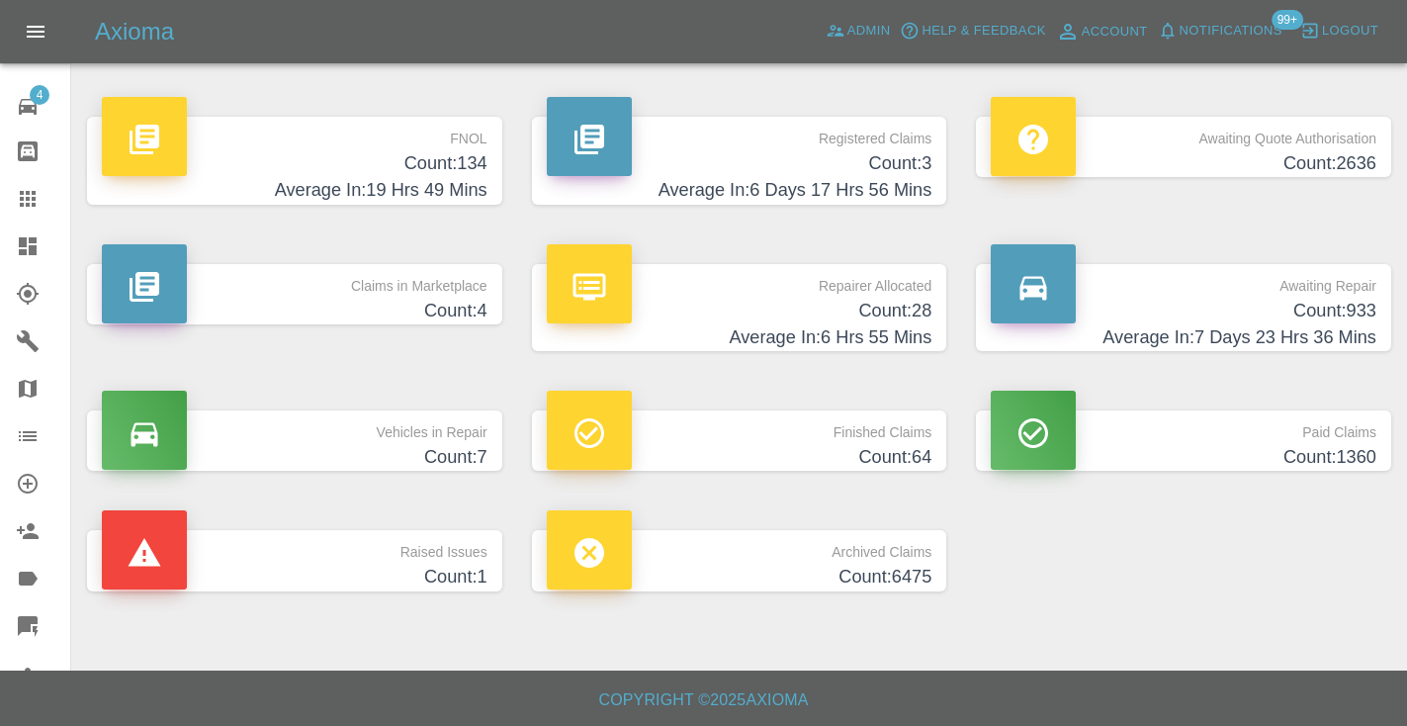
click at [1351, 305] on h4 "Count: 933" at bounding box center [1184, 311] width 386 height 27
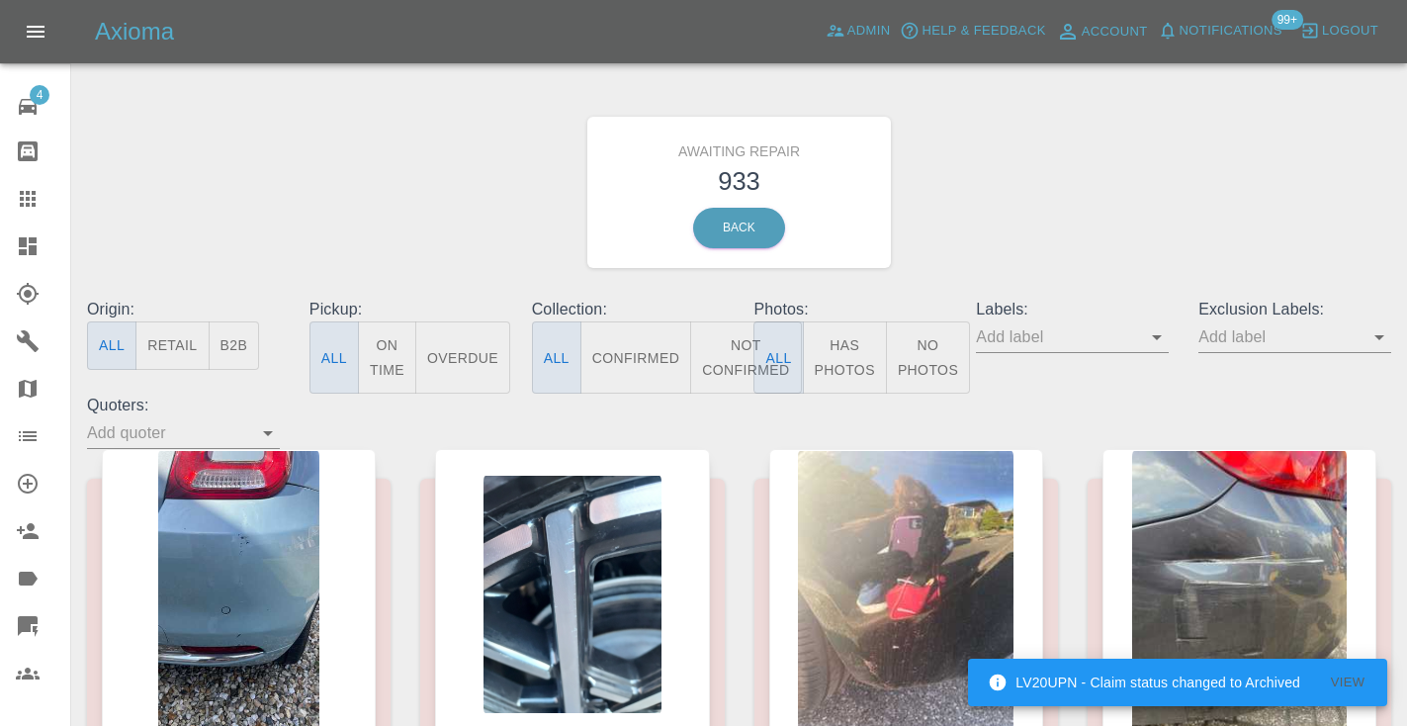
click at [719, 344] on button "Not Confirmed" at bounding box center [745, 357] width 111 height 72
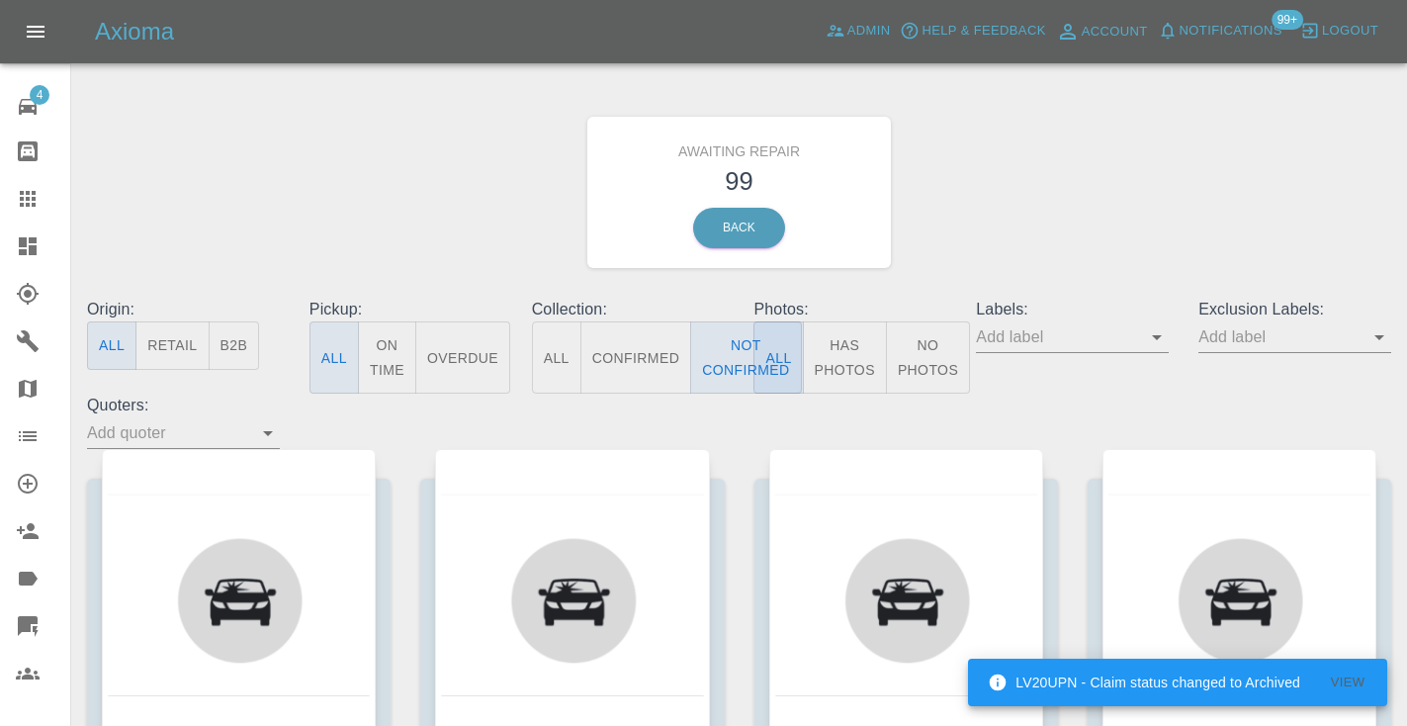
click at [1213, 127] on div "Awaiting Repair 99 Back" at bounding box center [739, 192] width 1334 height 211
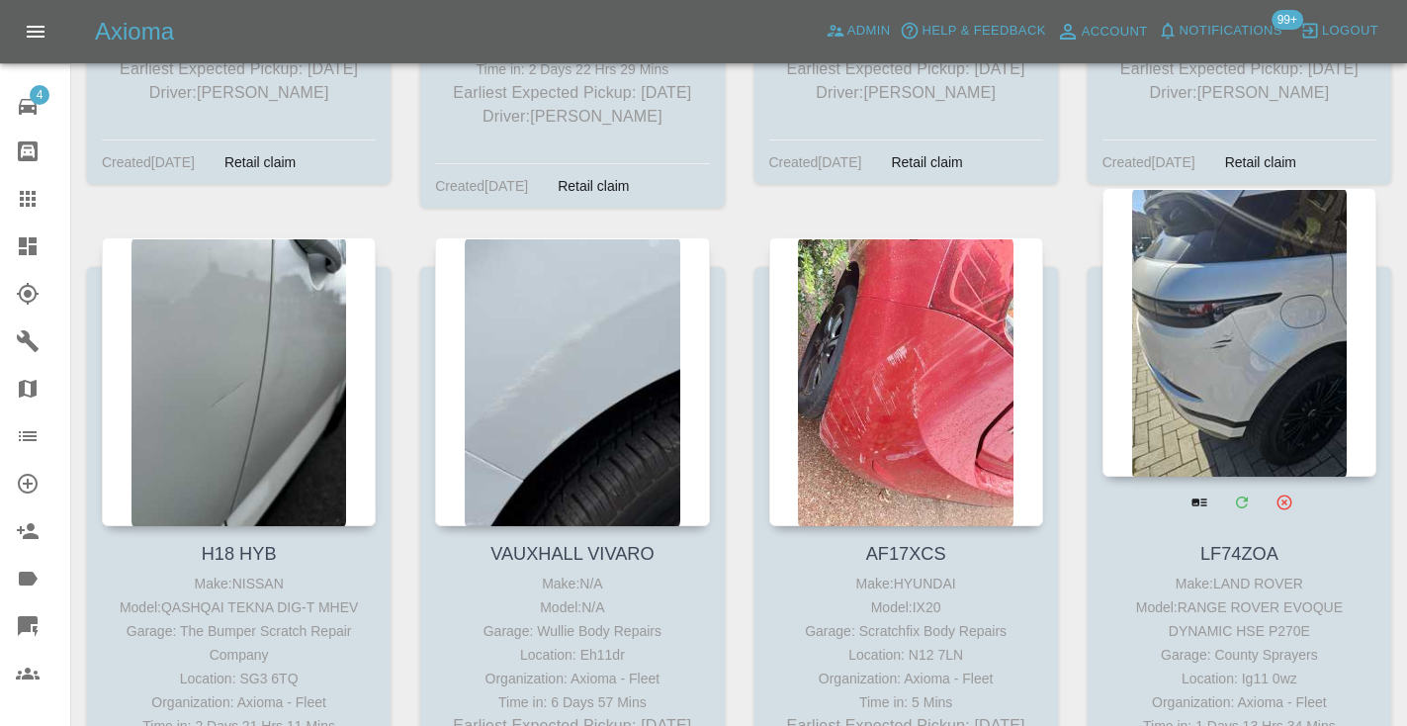
scroll to position [12716, 0]
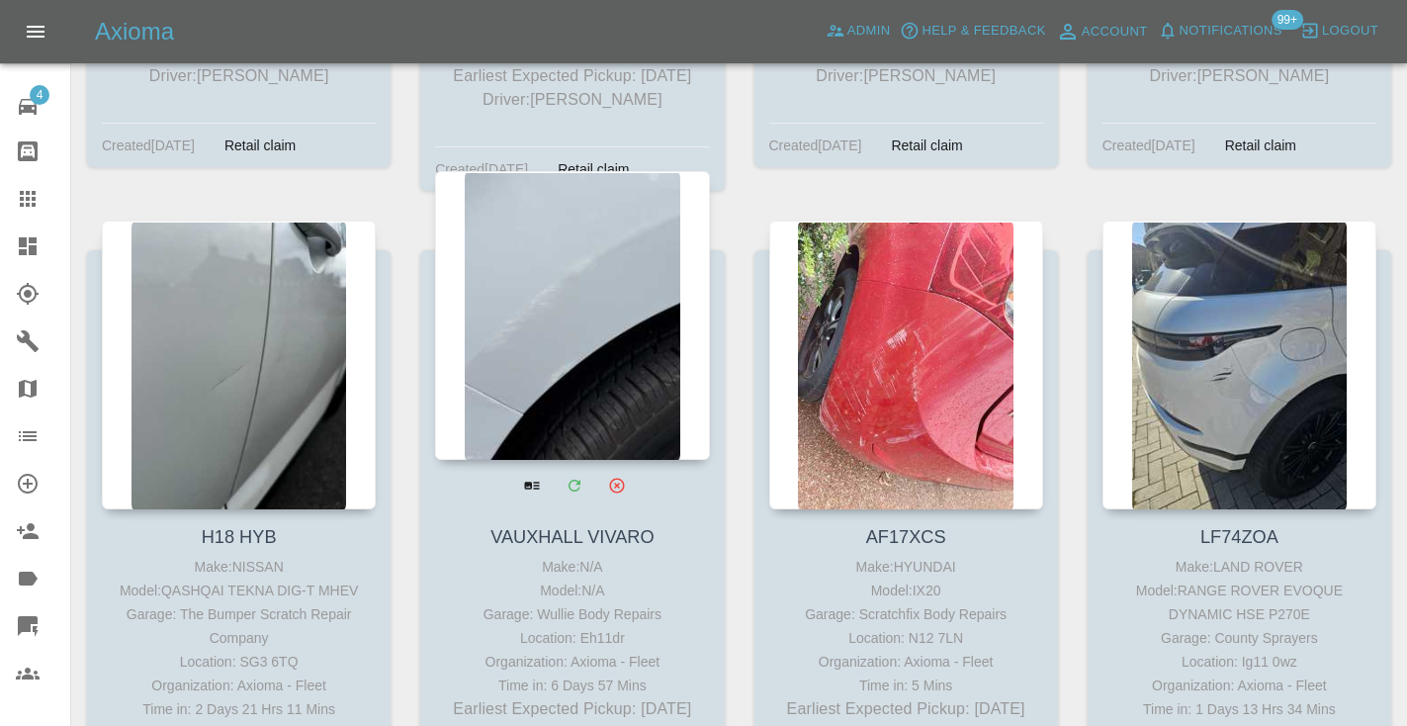
click at [599, 223] on div at bounding box center [572, 315] width 274 height 289
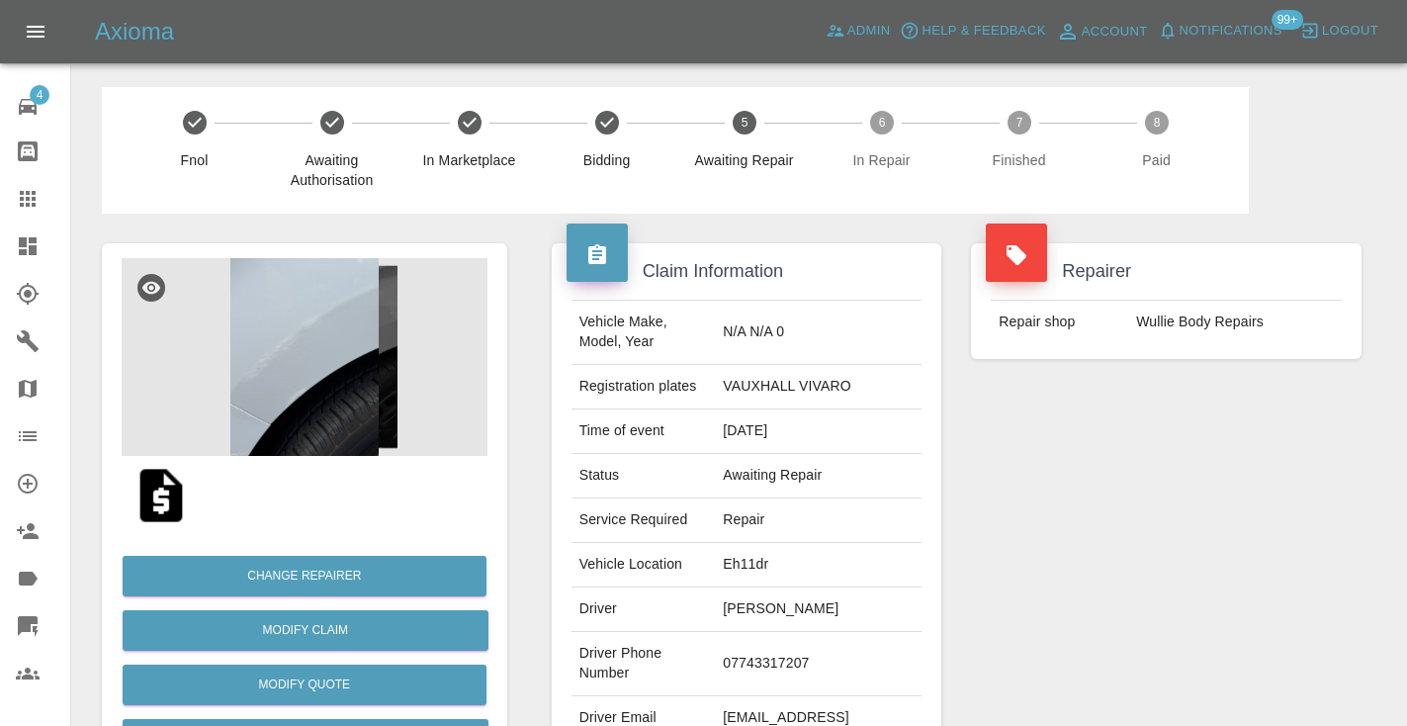
click at [806, 657] on td "07743317207" at bounding box center [818, 664] width 207 height 64
copy td "07743317207"
click at [1088, 483] on div "Repairer Repair shop Wullie Body Repairs" at bounding box center [1166, 509] width 420 height 590
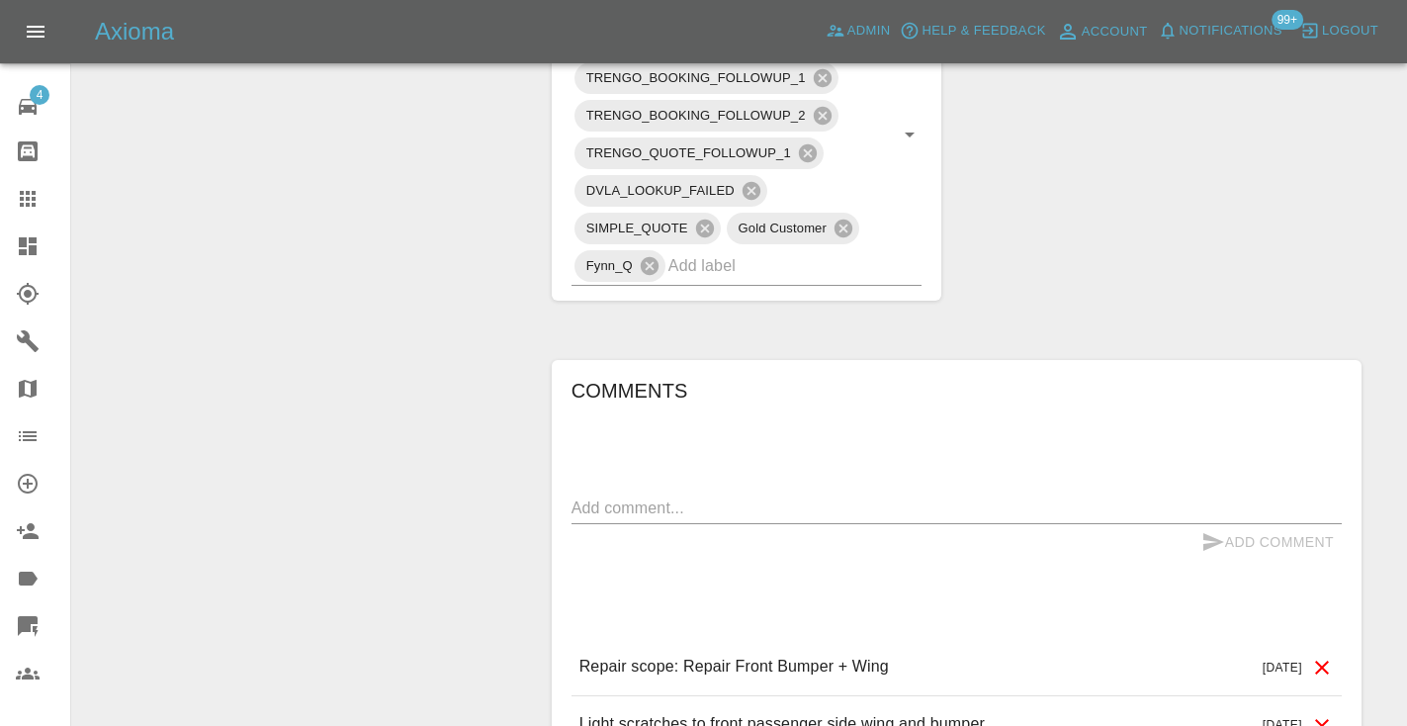
scroll to position [1184, 0]
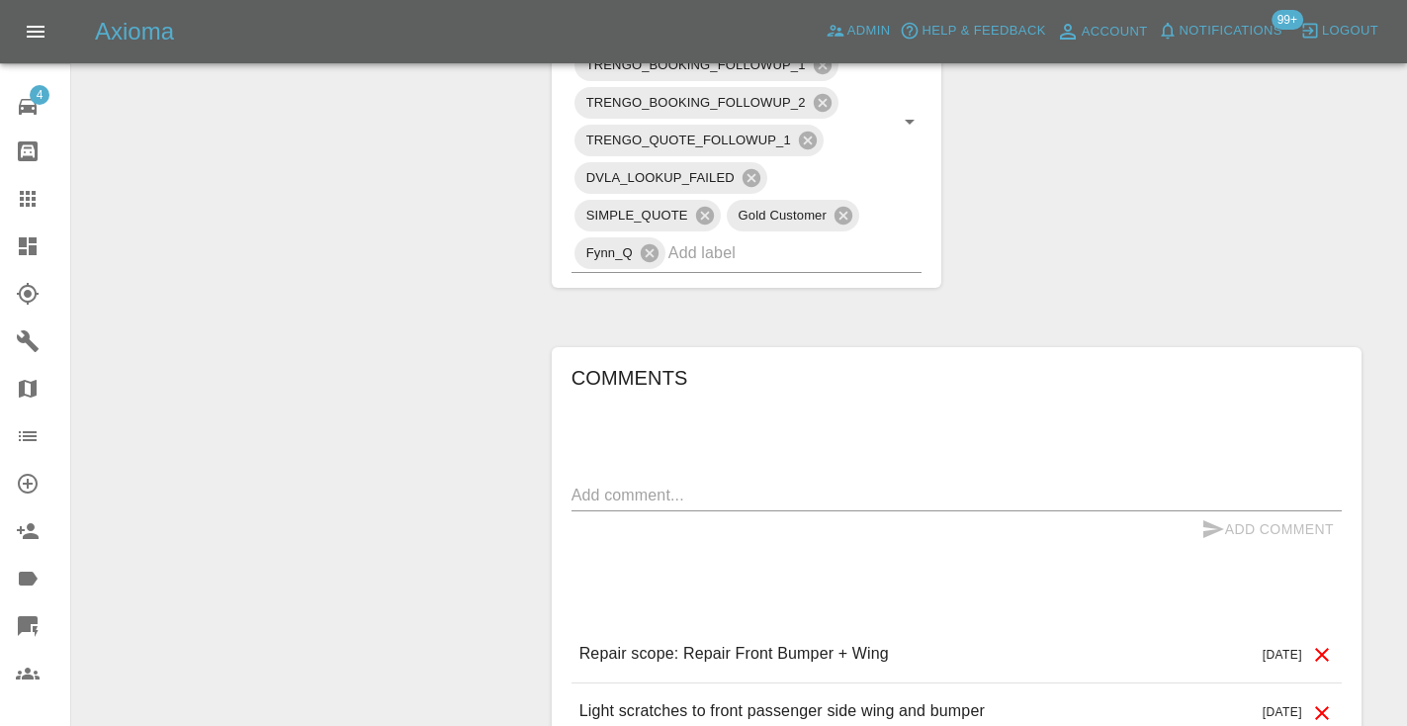
click at [612, 483] on textarea at bounding box center [956, 494] width 770 height 23
type textarea "called no answer : voice mailbox"
click at [1210, 520] on icon "submit" at bounding box center [1213, 529] width 21 height 18
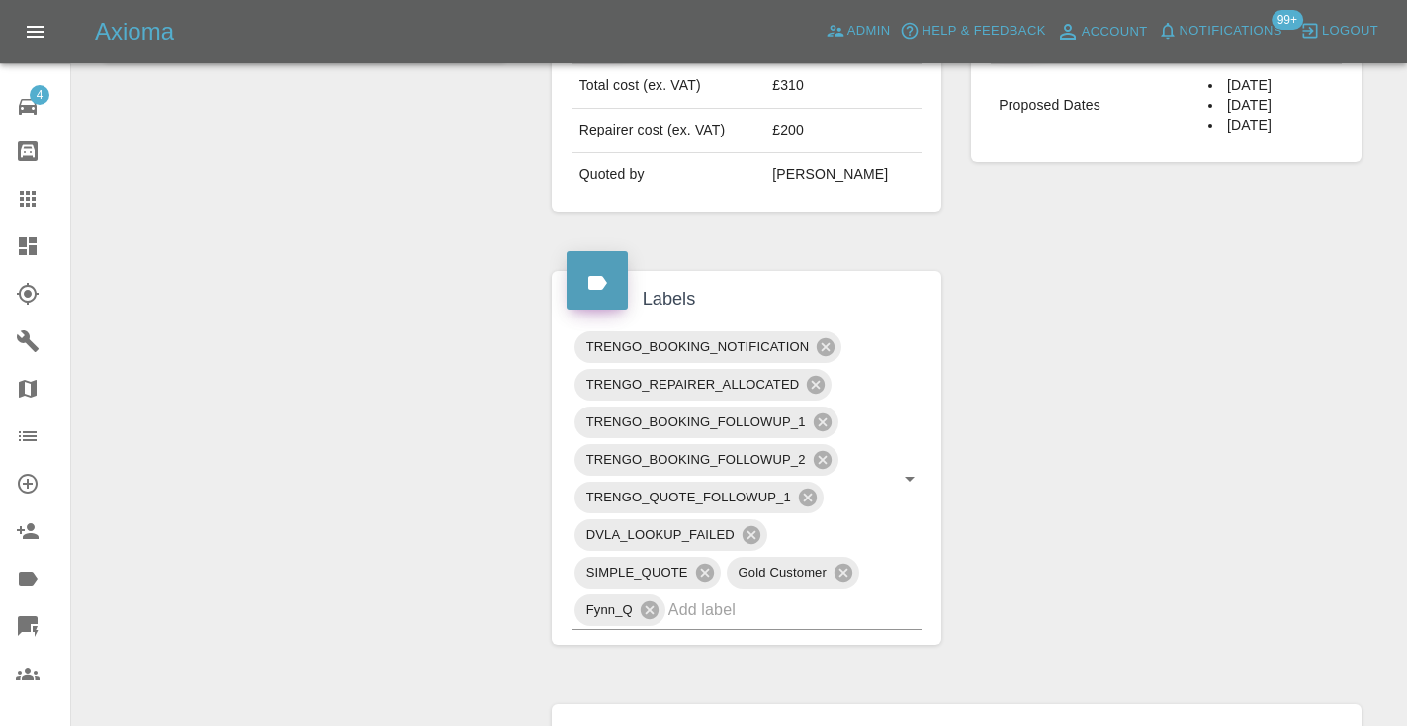
scroll to position [813, 0]
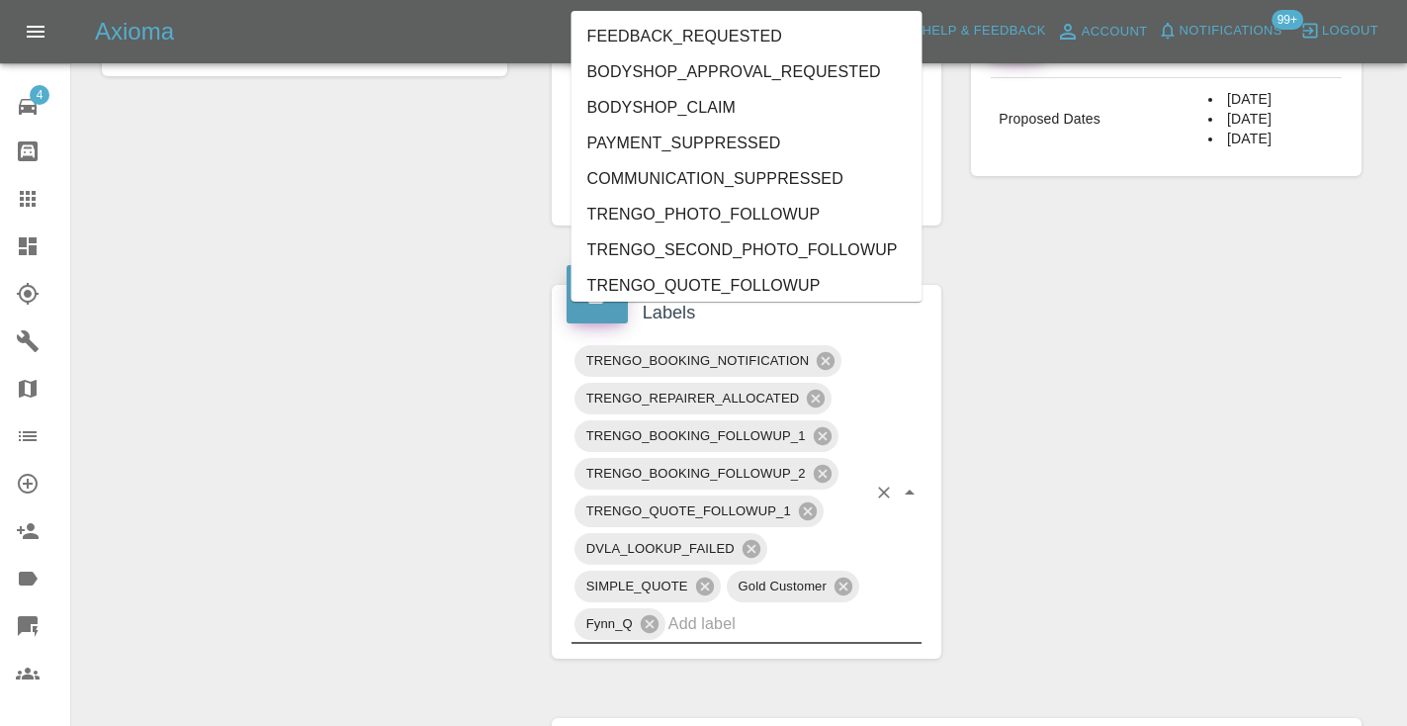
click at [714, 608] on input "text" at bounding box center [767, 623] width 199 height 31
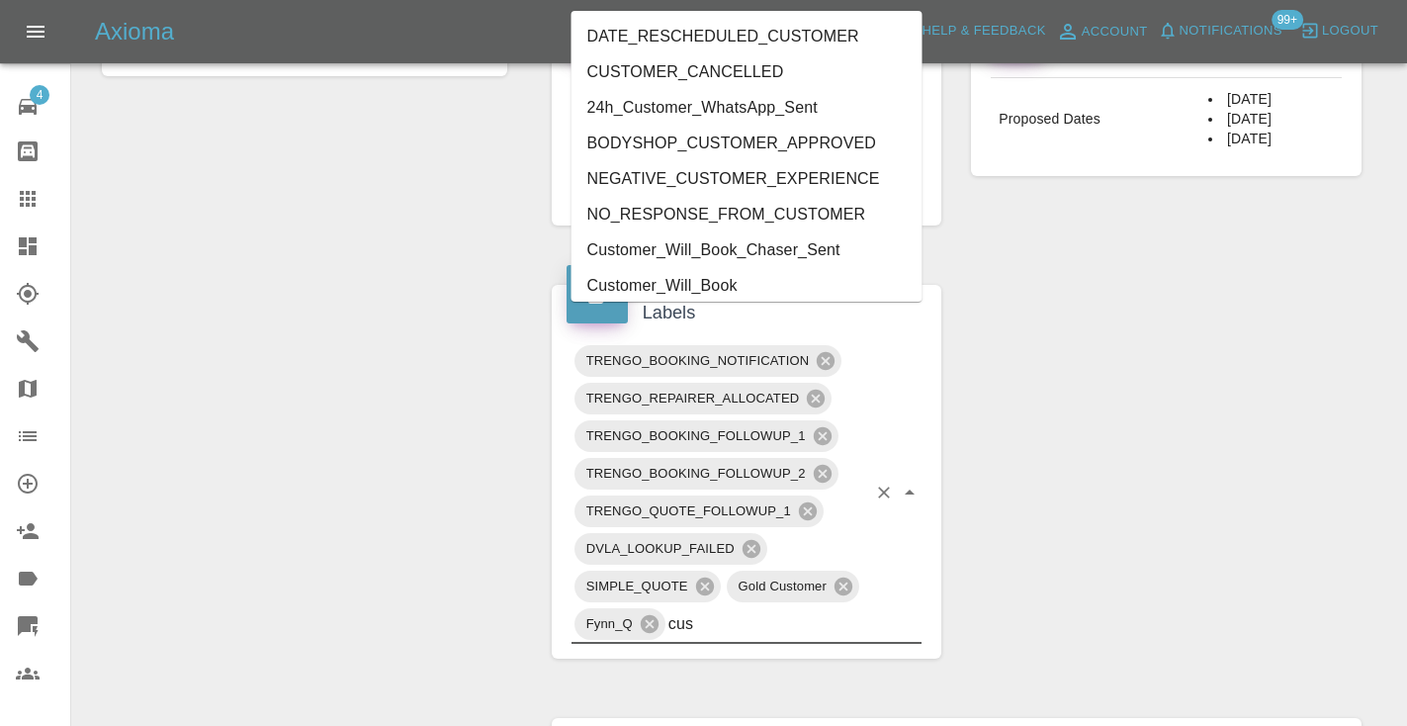
type input "cust"
click at [707, 289] on li "Customer_Will_Book" at bounding box center [746, 286] width 351 height 36
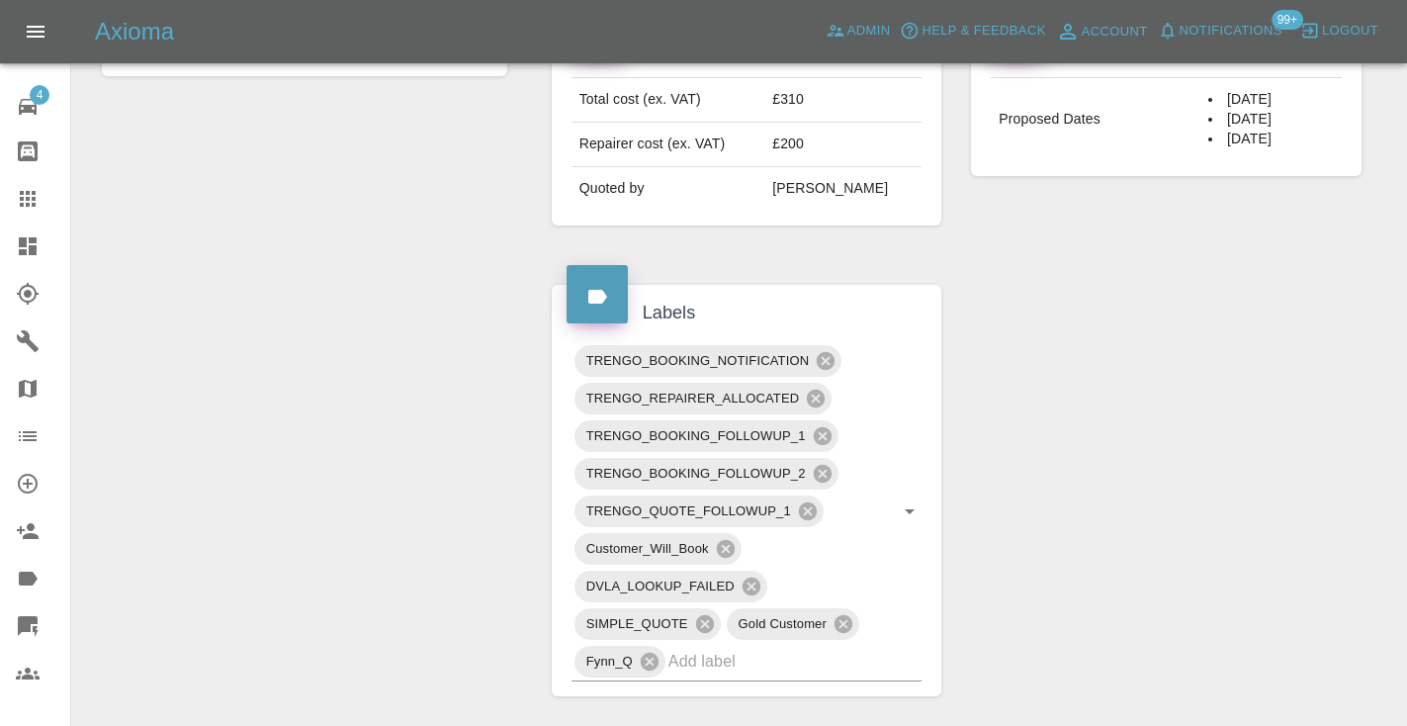
click at [1127, 395] on div "Claim Information Vehicle Make, Model, Year N/A N/A 0 Registration plates VAUXH…" at bounding box center [956, 339] width 839 height 1877
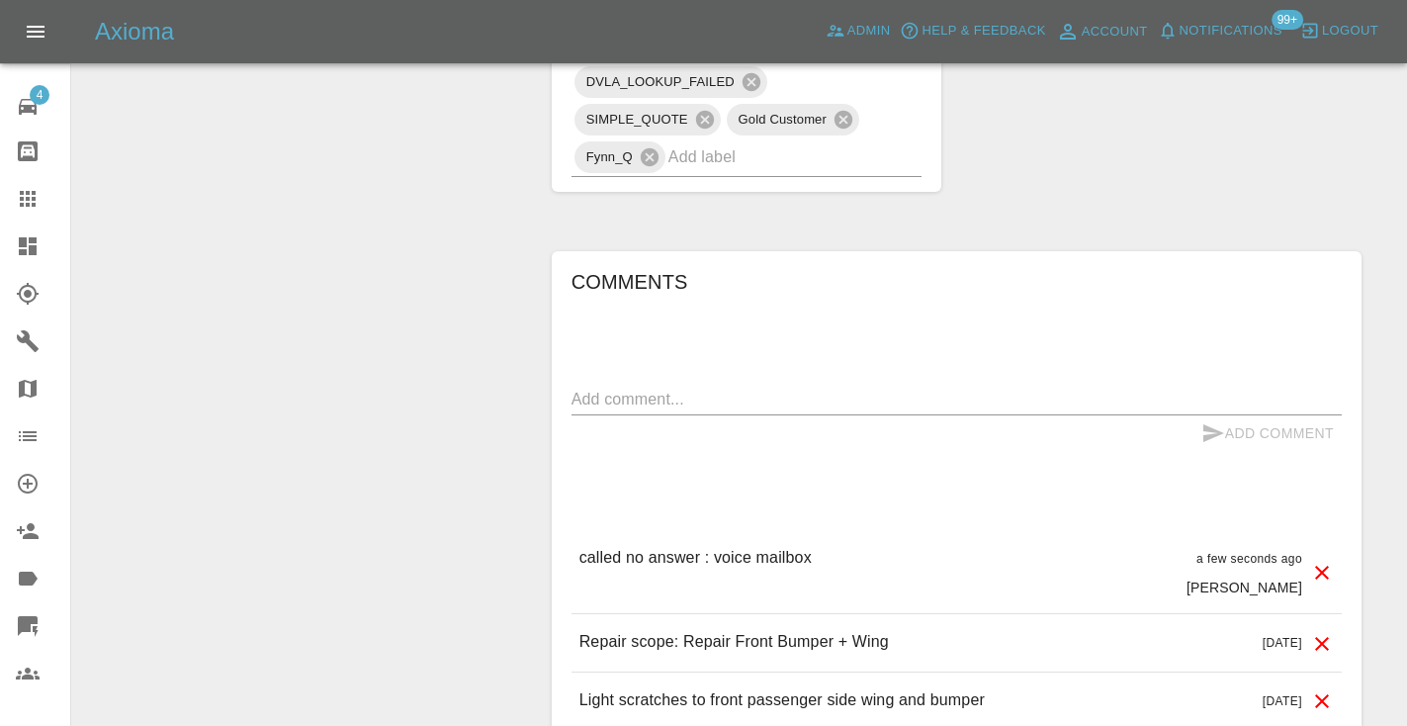
scroll to position [1330, 0]
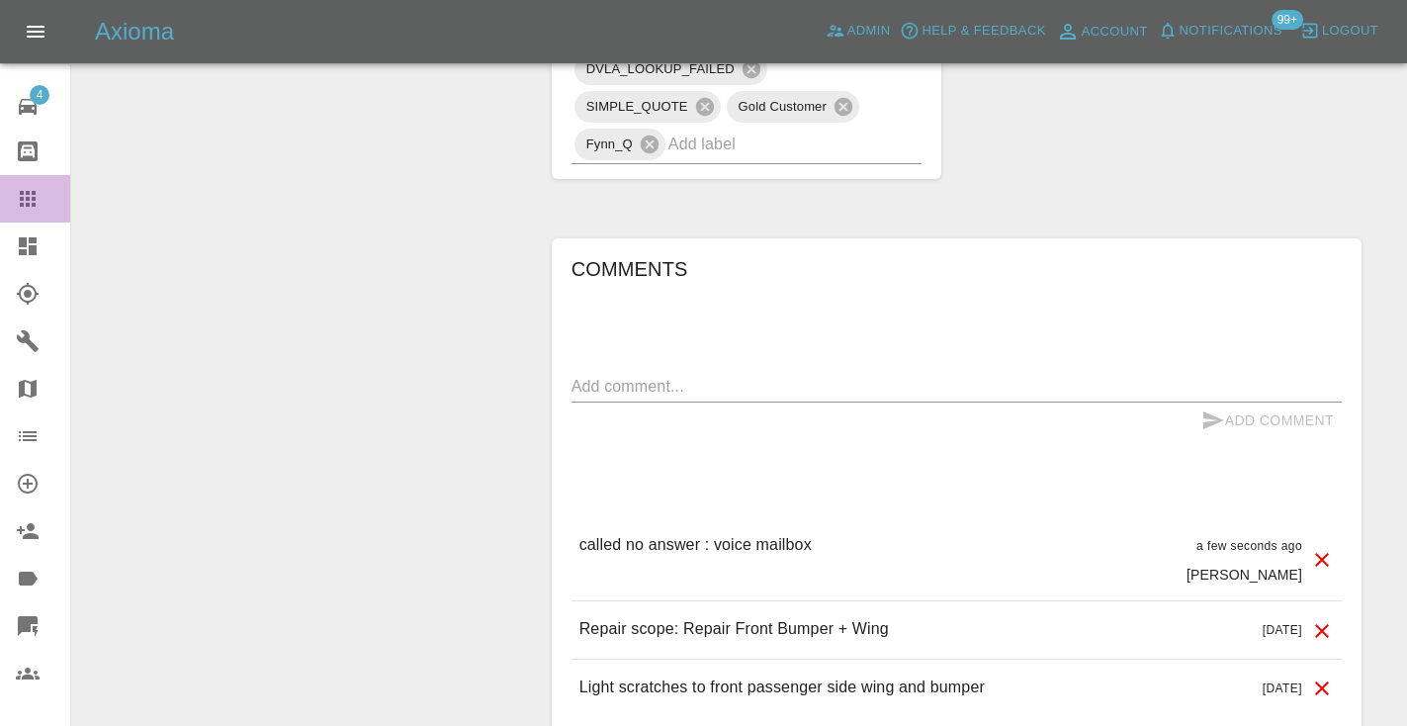
click at [31, 201] on icon at bounding box center [28, 199] width 24 height 24
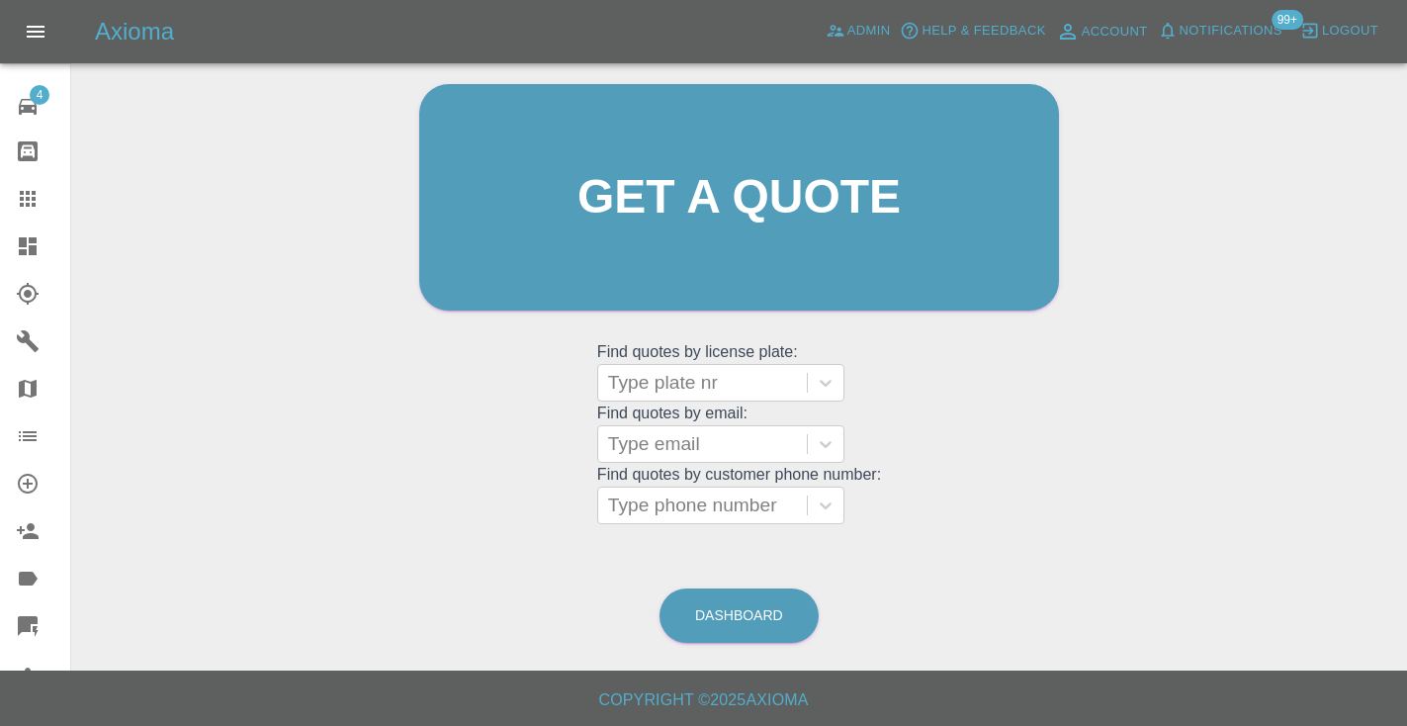
scroll to position [133, 0]
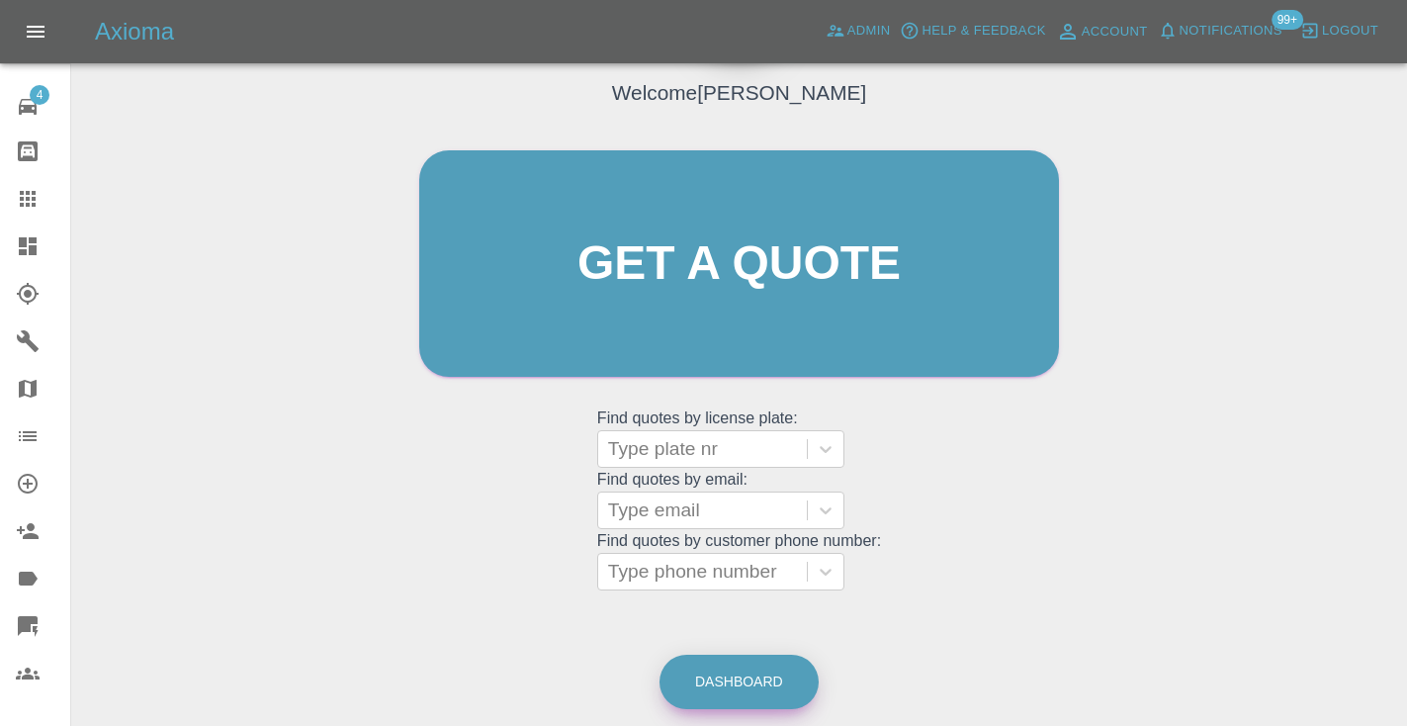
click at [759, 679] on link "Dashboard" at bounding box center [738, 682] width 159 height 54
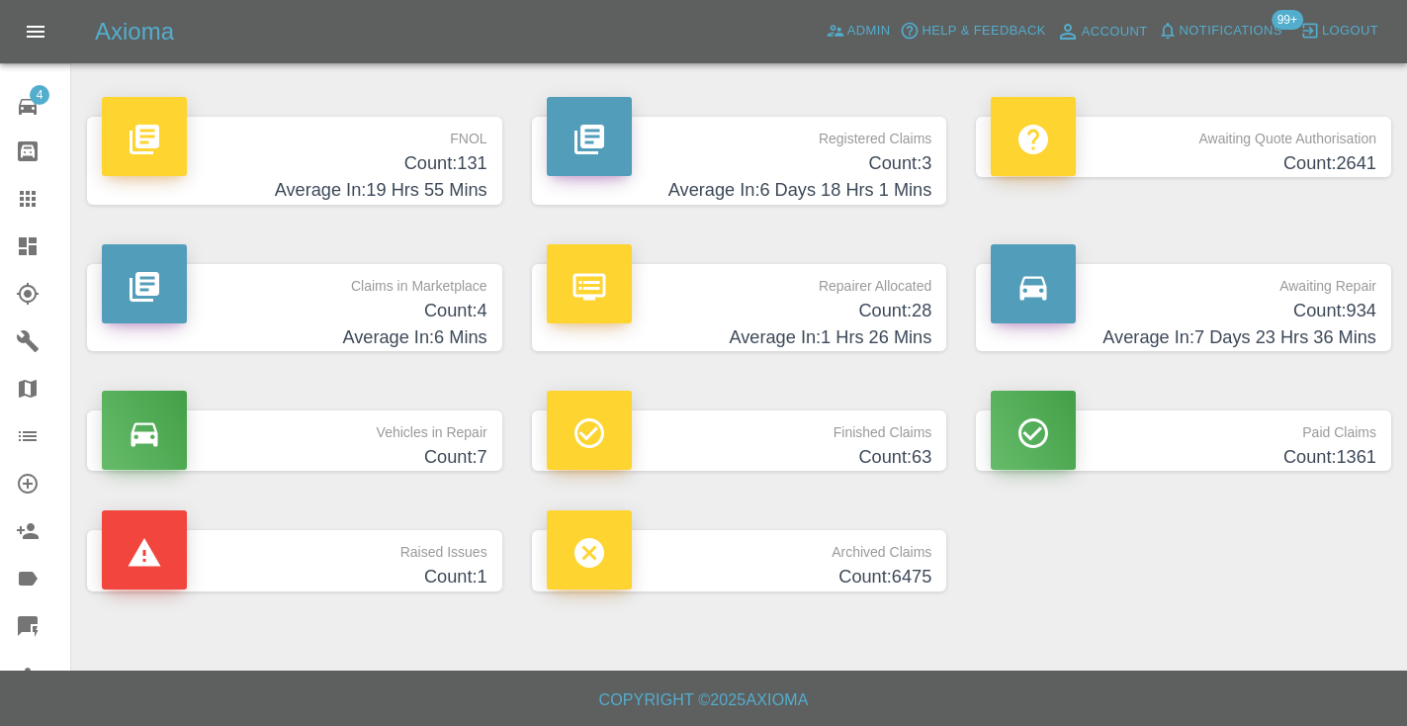
click at [1315, 301] on h4 "Count: 934" at bounding box center [1184, 311] width 386 height 27
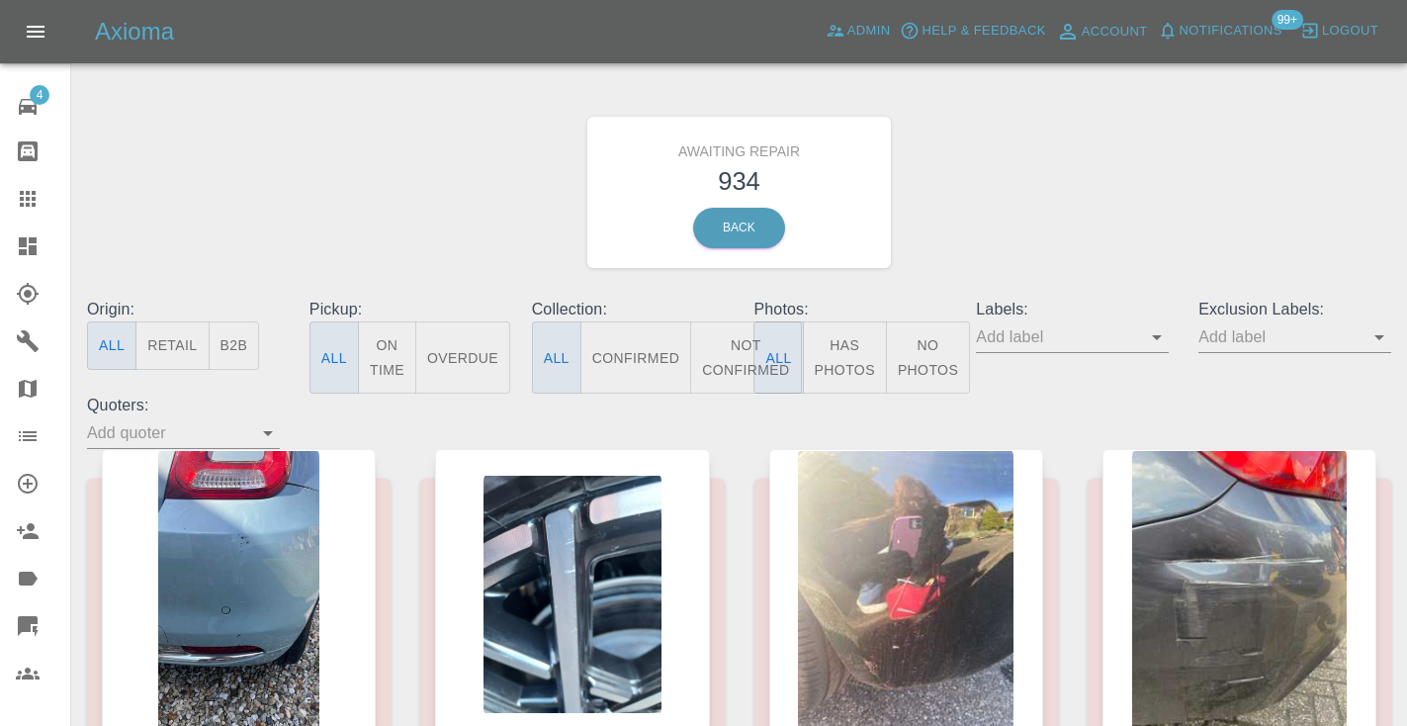
click at [734, 363] on button "Not Confirmed" at bounding box center [745, 357] width 111 height 72
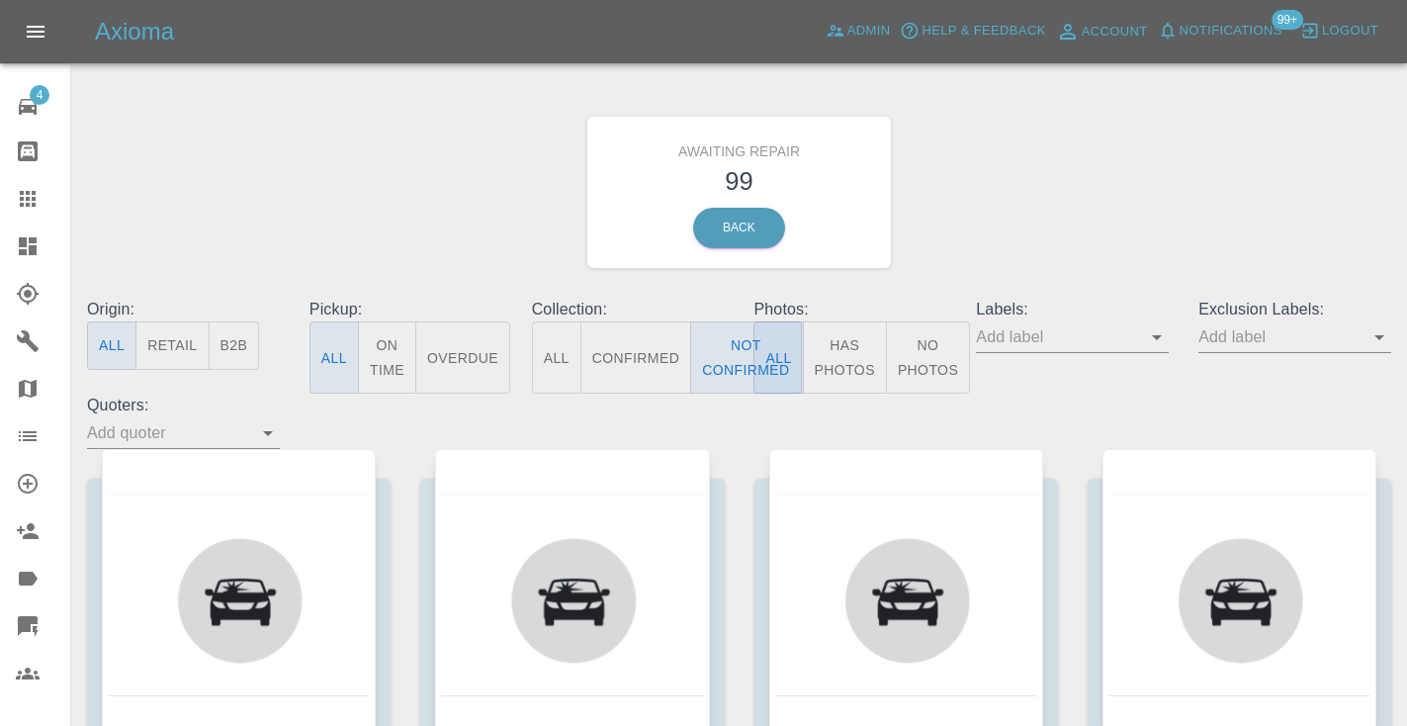
click at [1069, 197] on div "Awaiting Repair 99 Back" at bounding box center [739, 192] width 1334 height 211
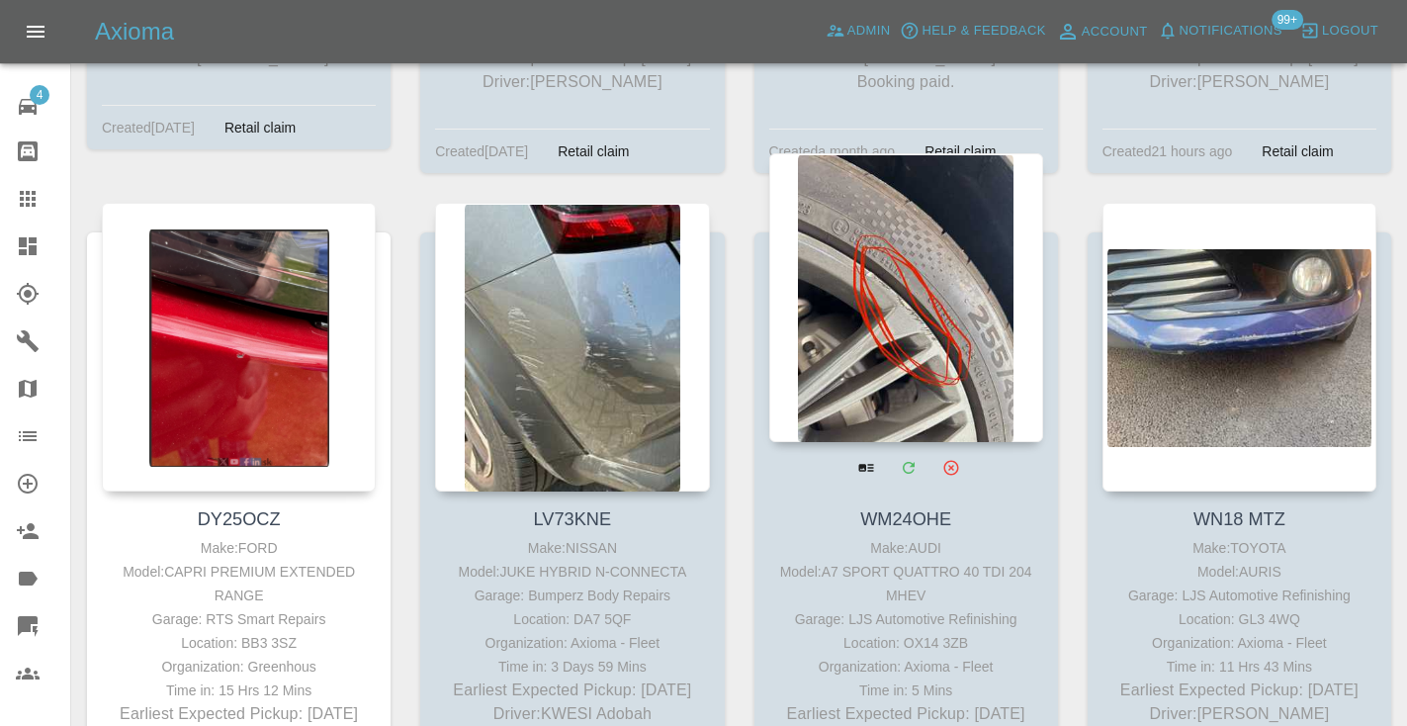
scroll to position [10068, 0]
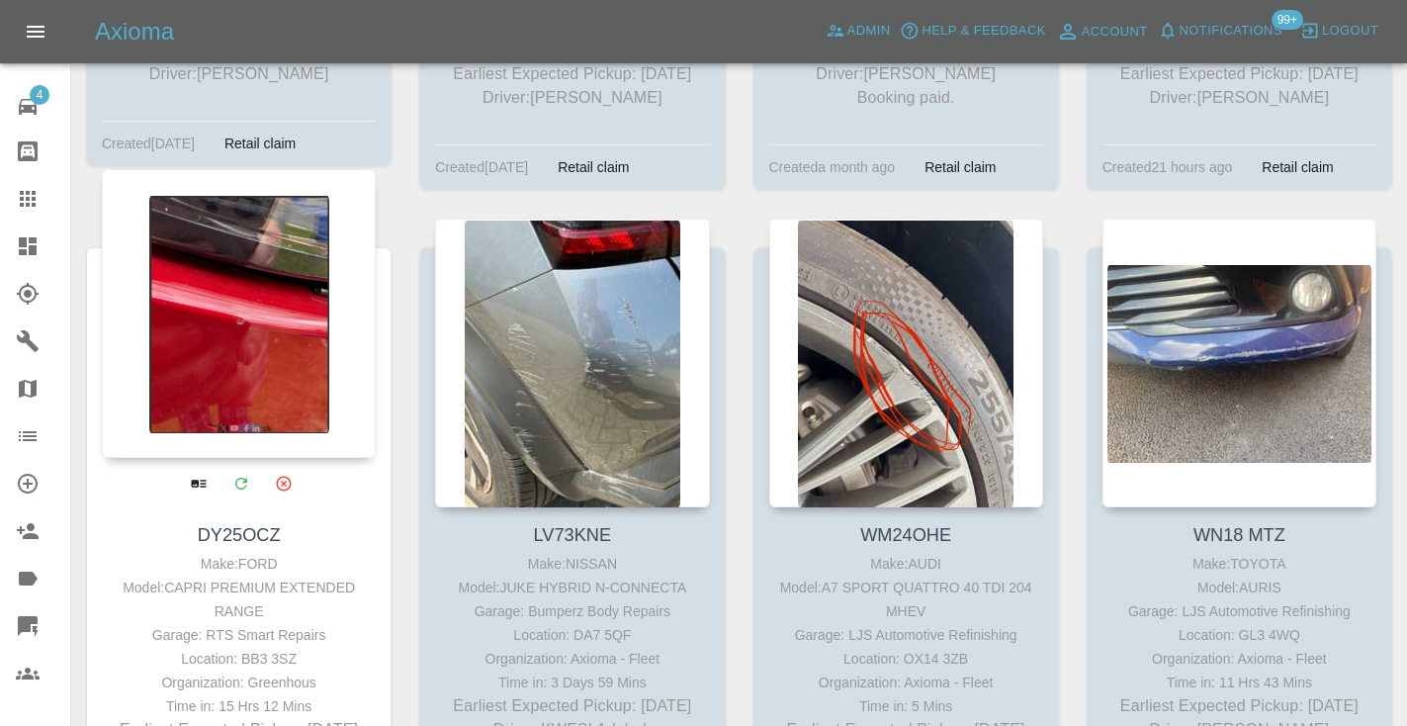
click at [262, 241] on div at bounding box center [239, 313] width 274 height 289
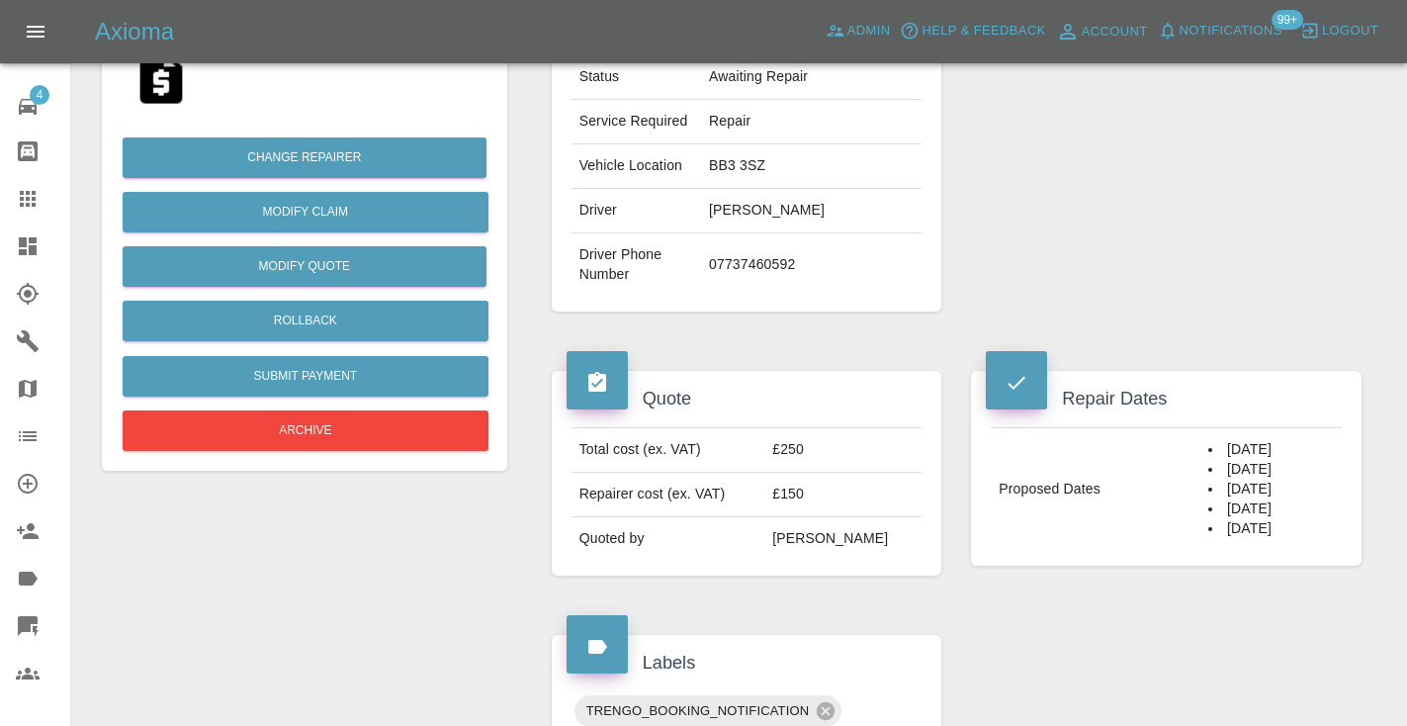
scroll to position [402, 0]
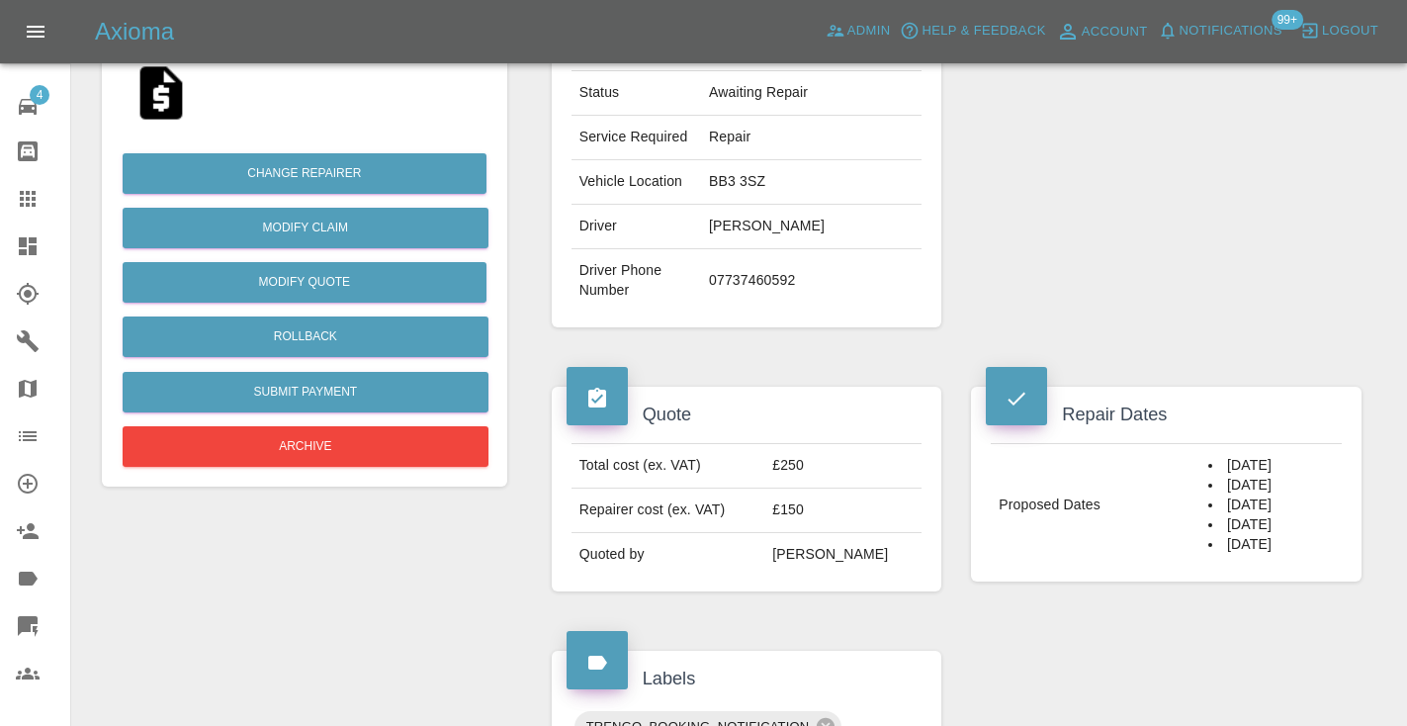
click at [737, 295] on td "07737460592" at bounding box center [811, 280] width 220 height 63
copy td "07737460592"
click at [1019, 181] on div "Repairer Repair shop RTS Smart Repairs" at bounding box center [1166, 84] width 420 height 546
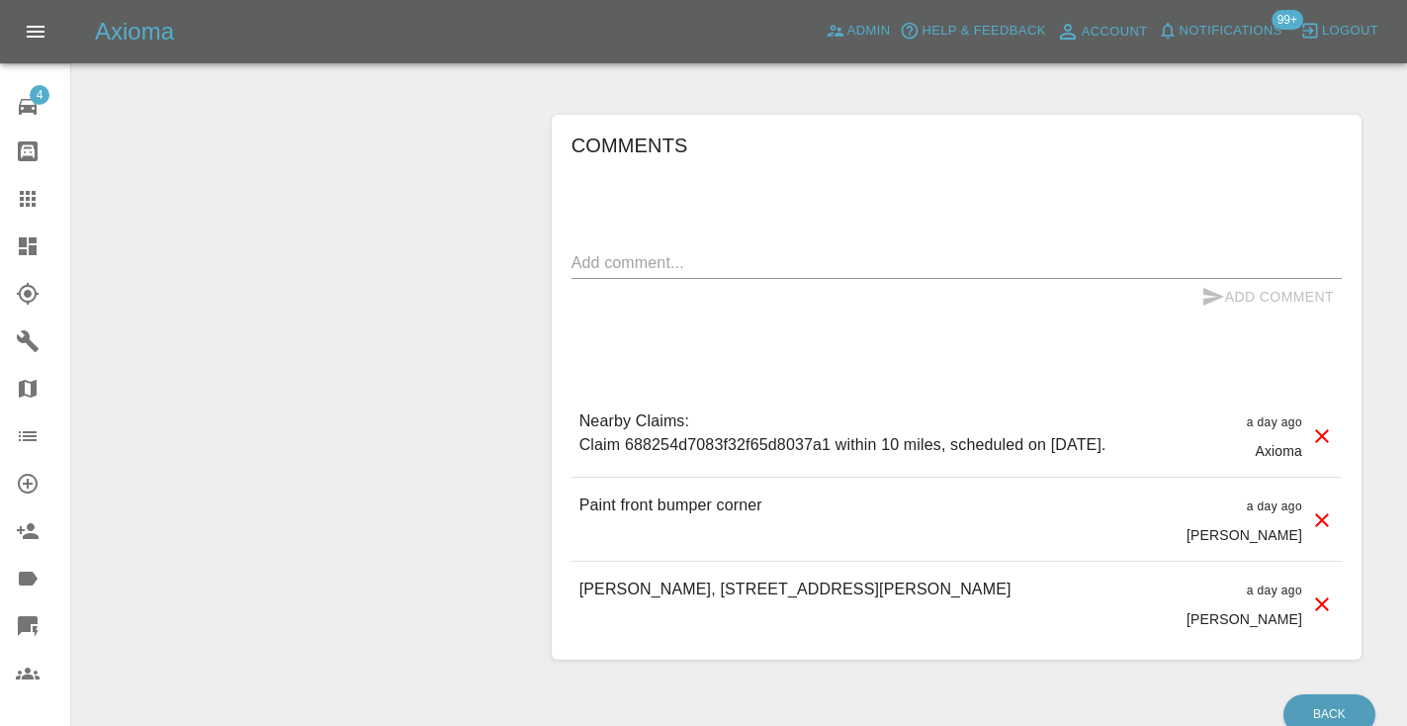
scroll to position [1225, 0]
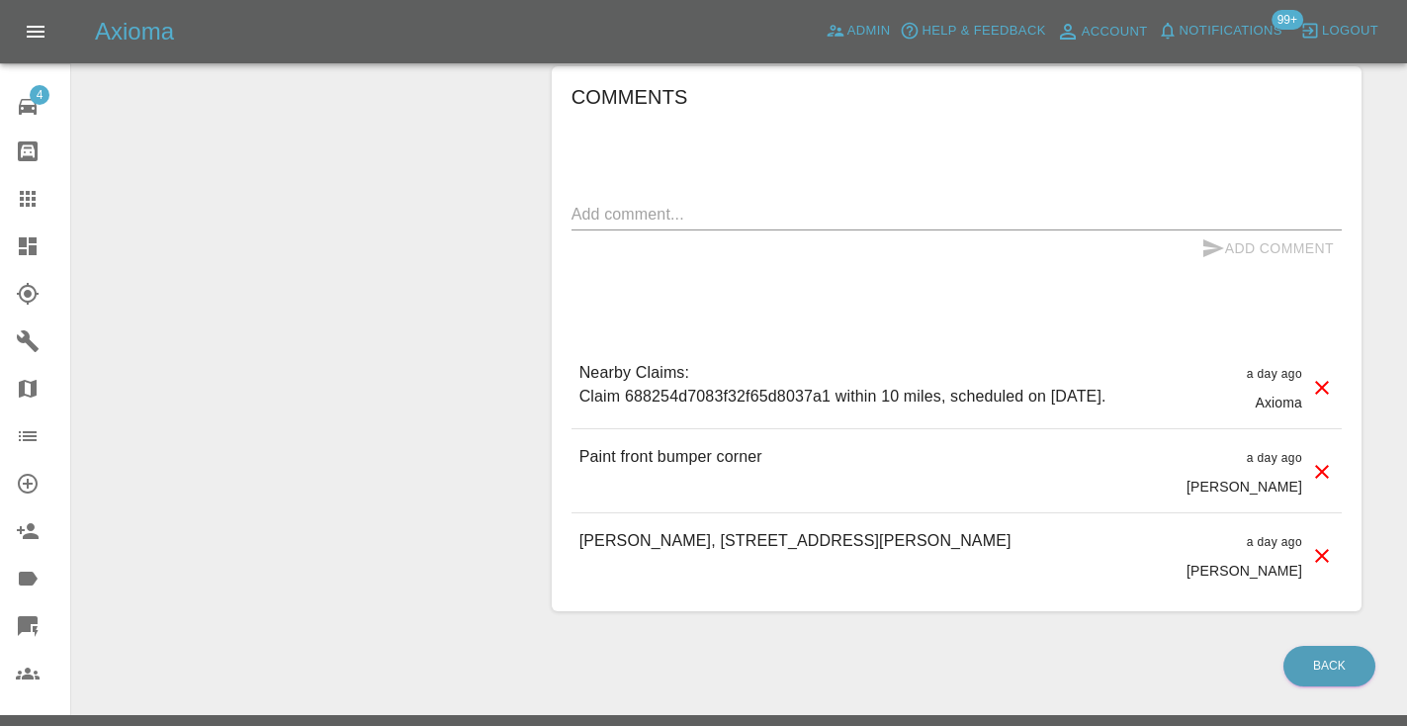
click at [604, 225] on textarea at bounding box center [956, 214] width 770 height 23
type textarea "called : voice message left"
click at [1212, 257] on icon "submit" at bounding box center [1213, 248] width 21 height 18
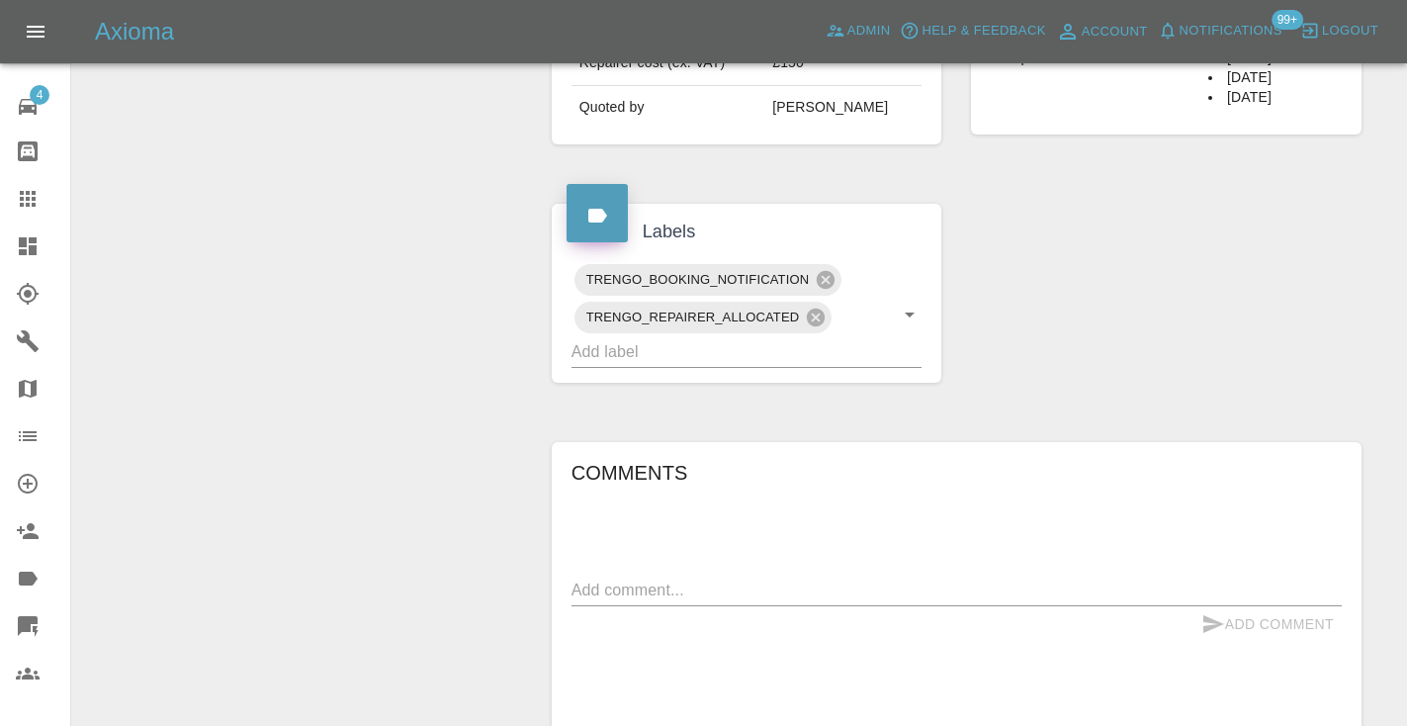
scroll to position [841, 0]
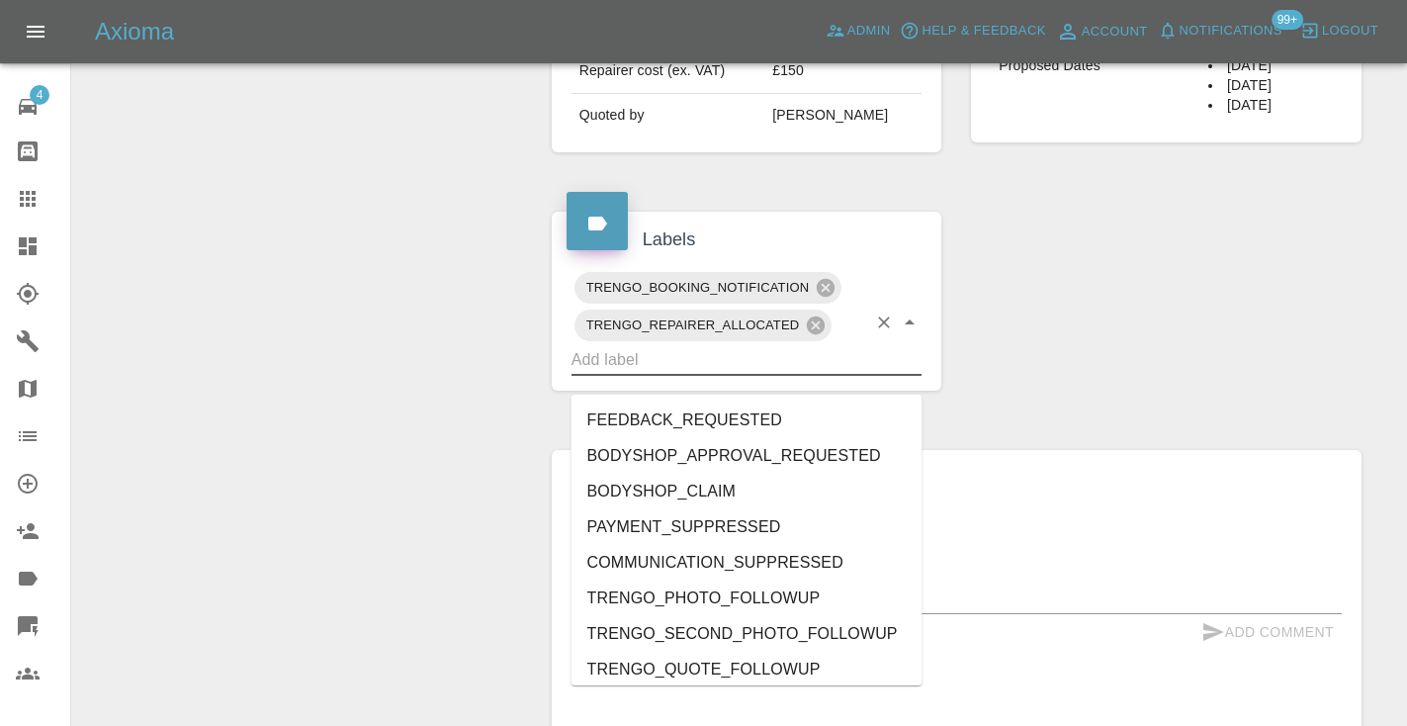
click at [674, 375] on input "text" at bounding box center [719, 359] width 296 height 31
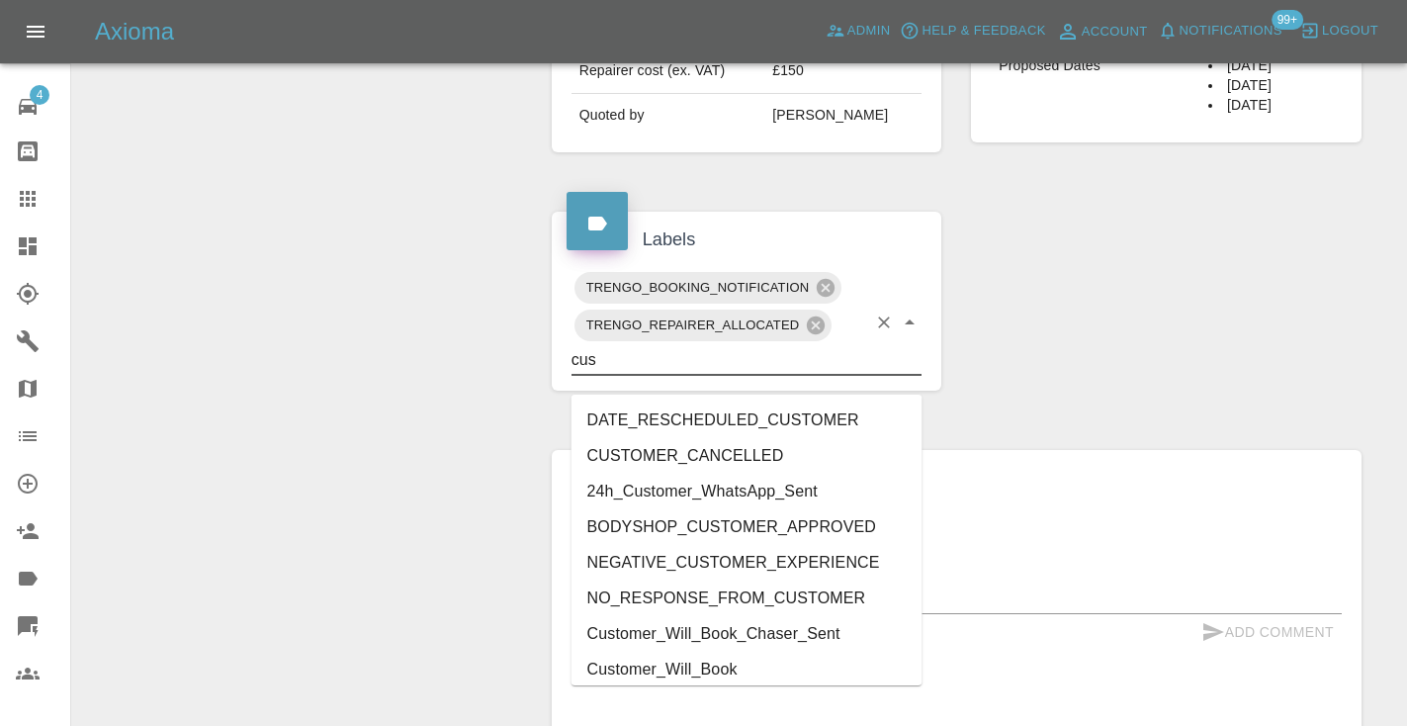
type input "cust"
click at [684, 670] on li "Customer_Will_Book" at bounding box center [746, 670] width 351 height 36
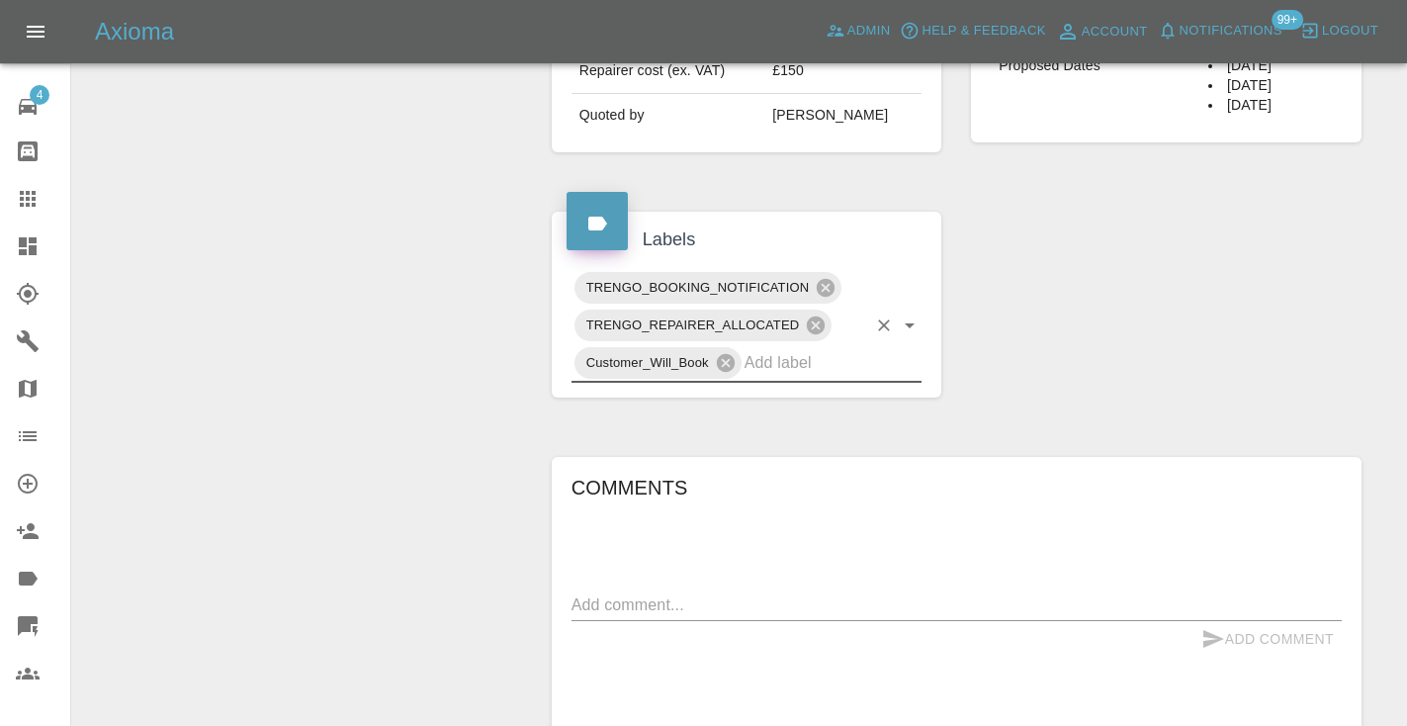
click at [431, 423] on div "Change Repairer Modify Claim Modify Quote Rollback Submit Payment Archive" at bounding box center [304, 243] width 435 height 1743
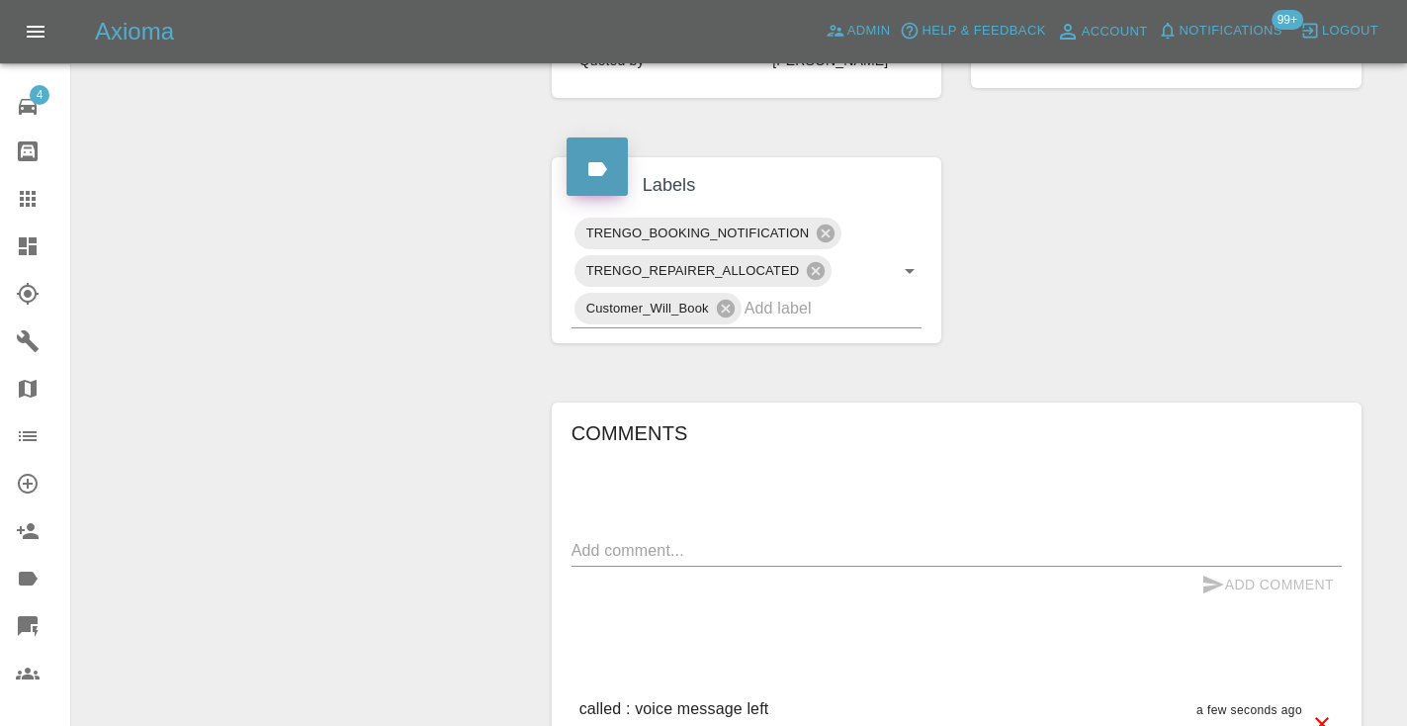
scroll to position [899, 0]
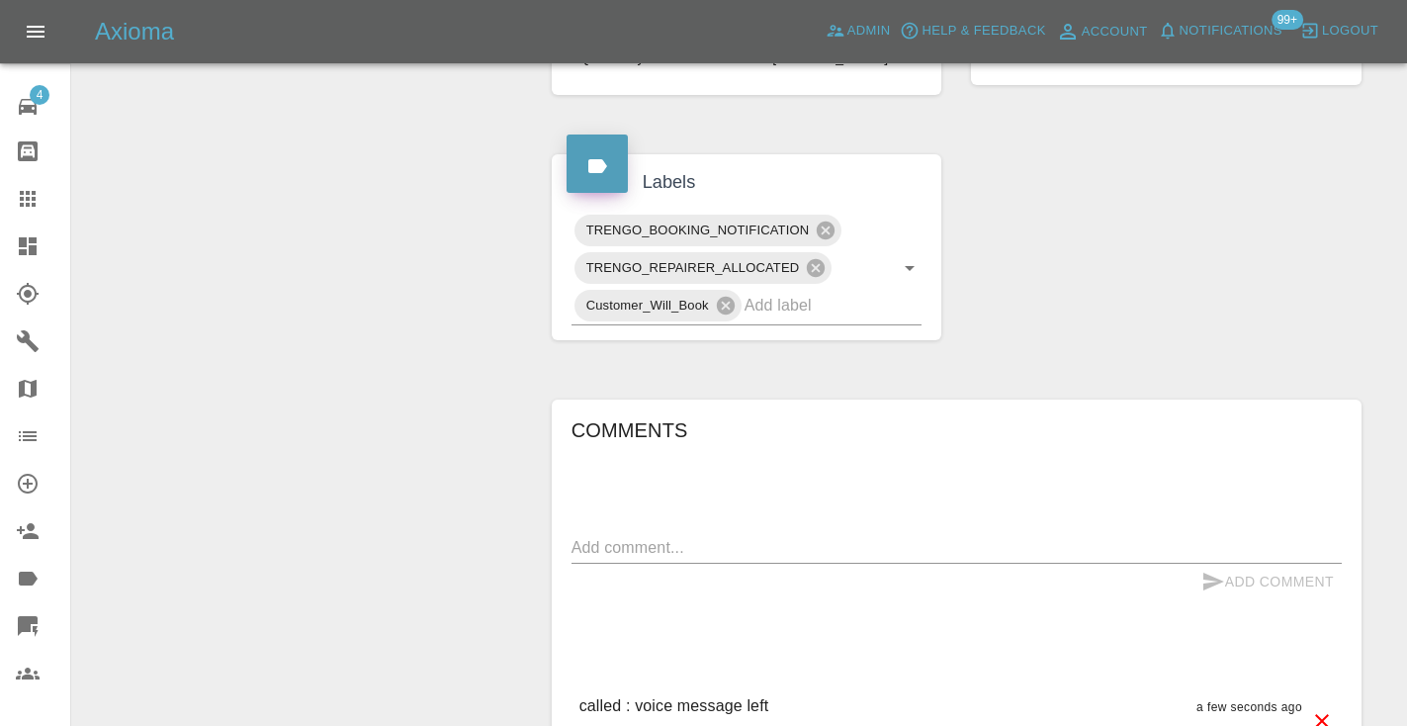
click at [33, 192] on icon at bounding box center [28, 199] width 16 height 16
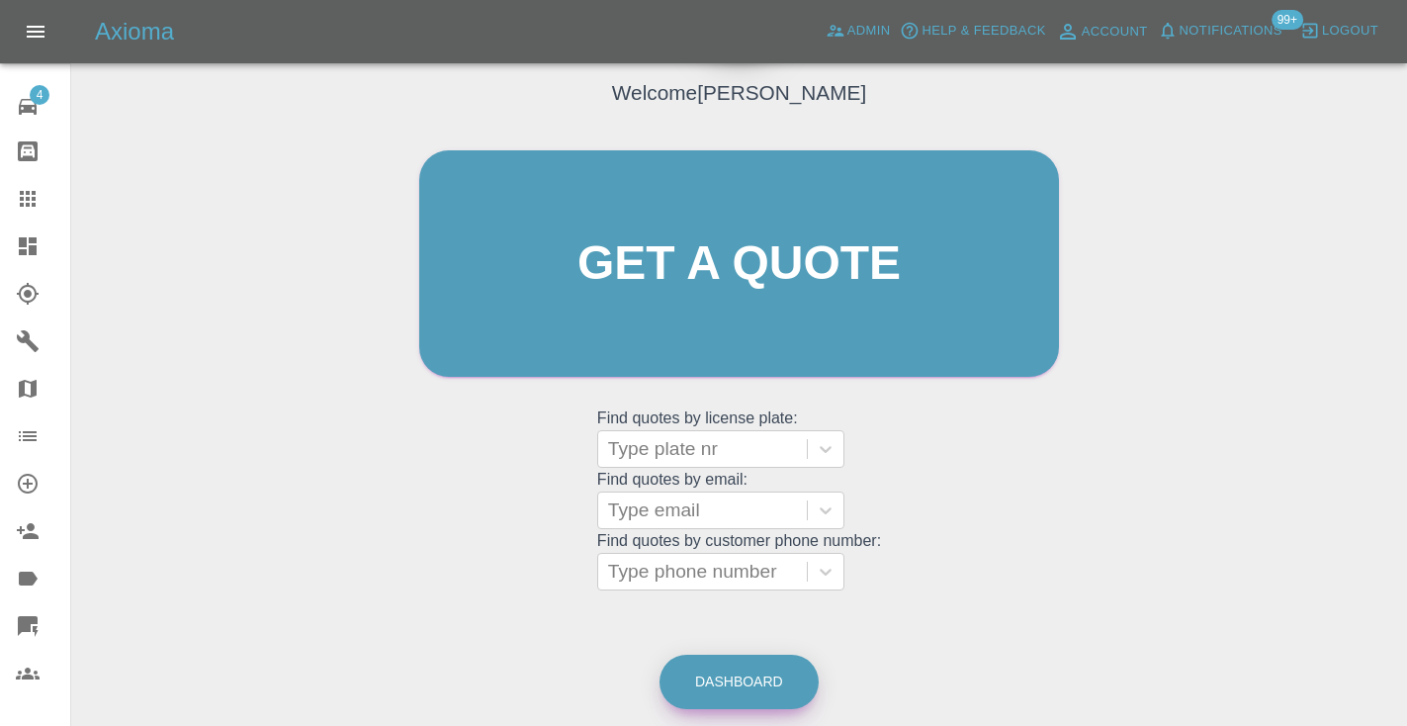
click at [763, 673] on link "Dashboard" at bounding box center [738, 682] width 159 height 54
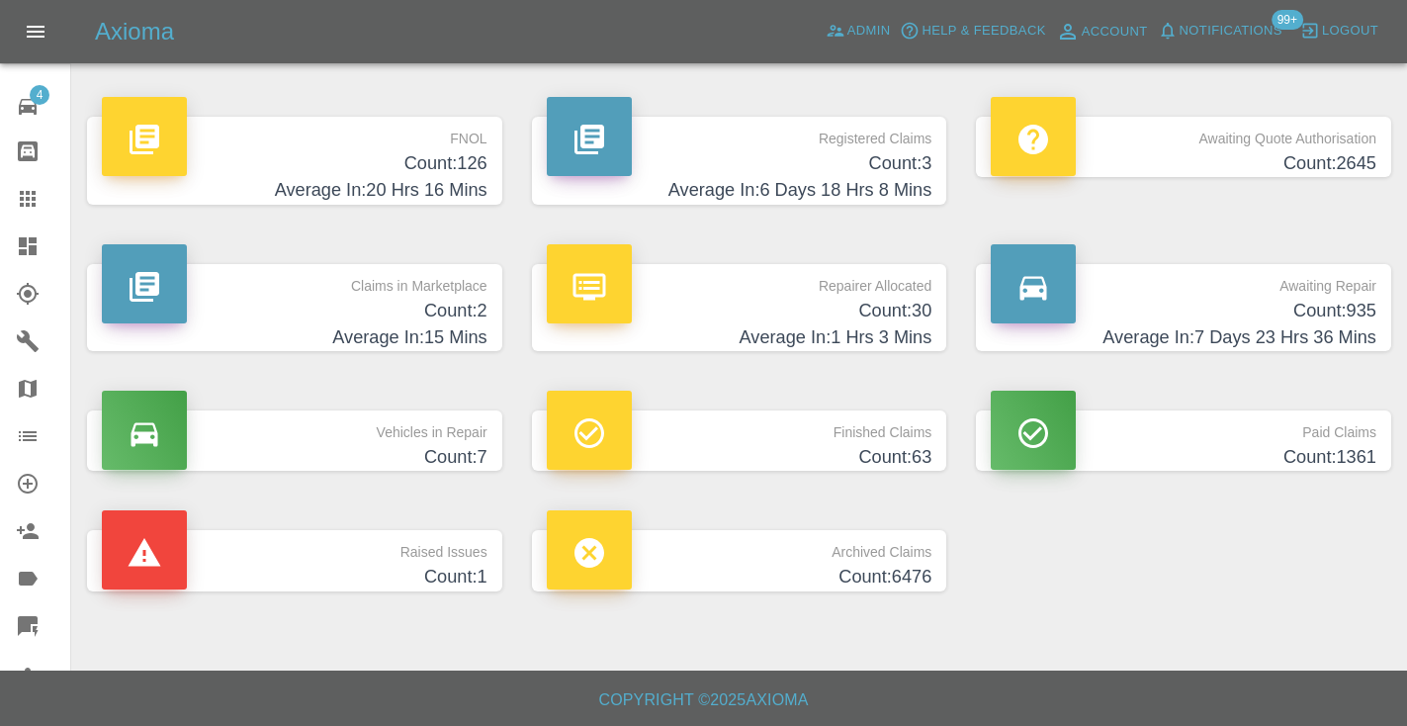
click at [1307, 307] on h4 "Count: 935" at bounding box center [1184, 311] width 386 height 27
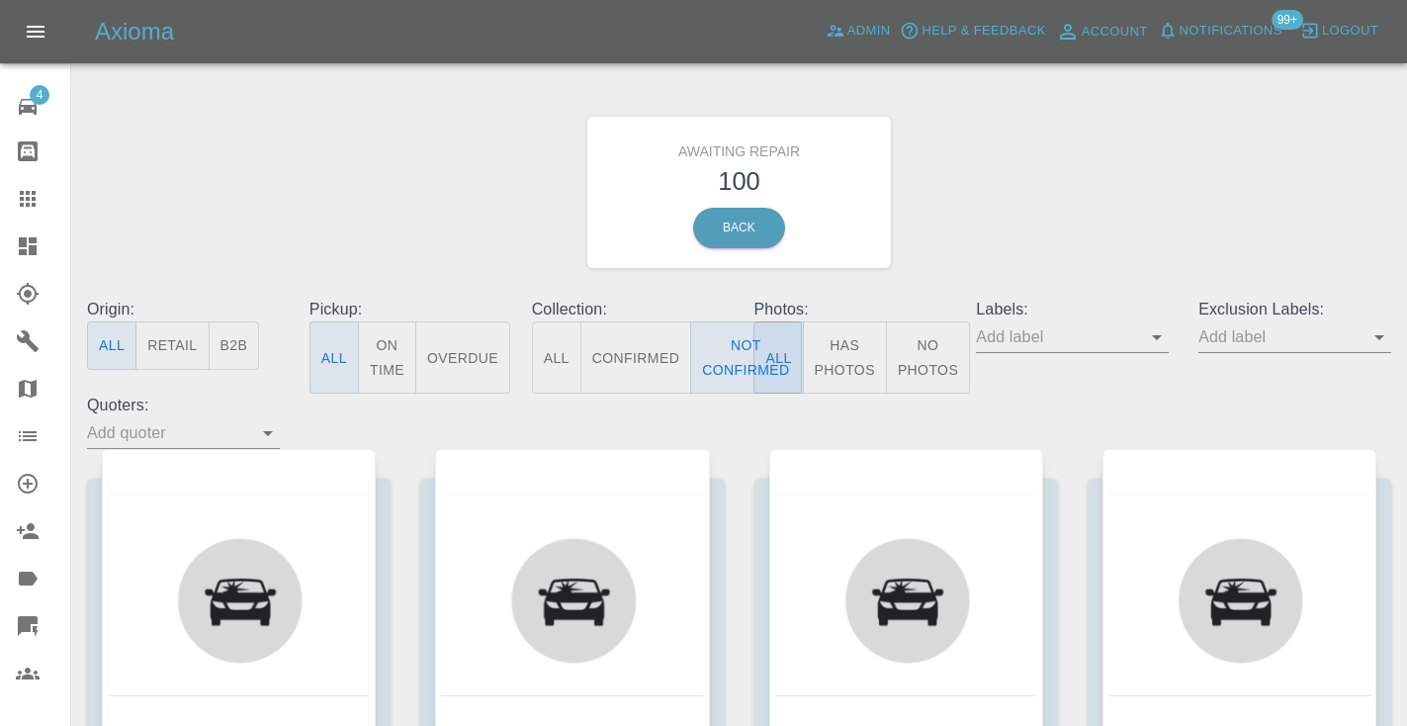
click at [985, 189] on div "Awaiting Repair 100 Back" at bounding box center [739, 192] width 1334 height 211
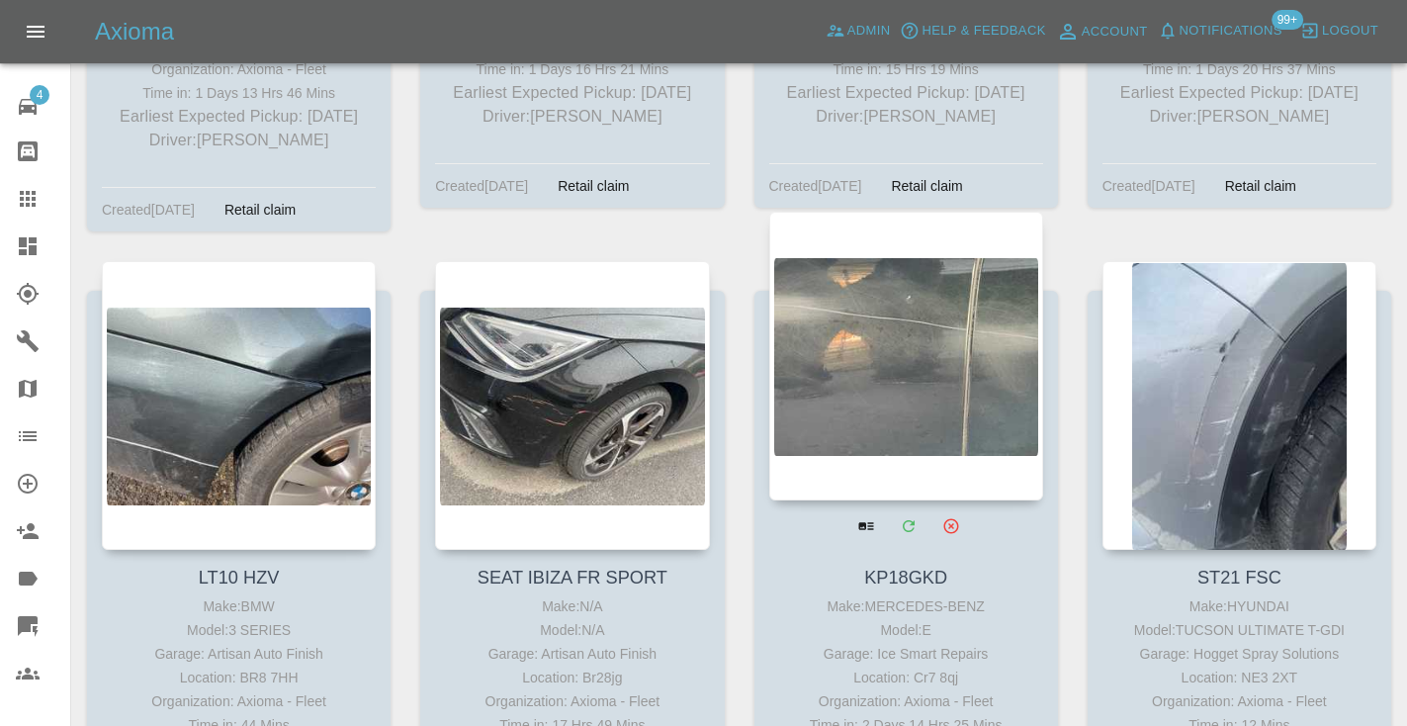
scroll to position [13939, 0]
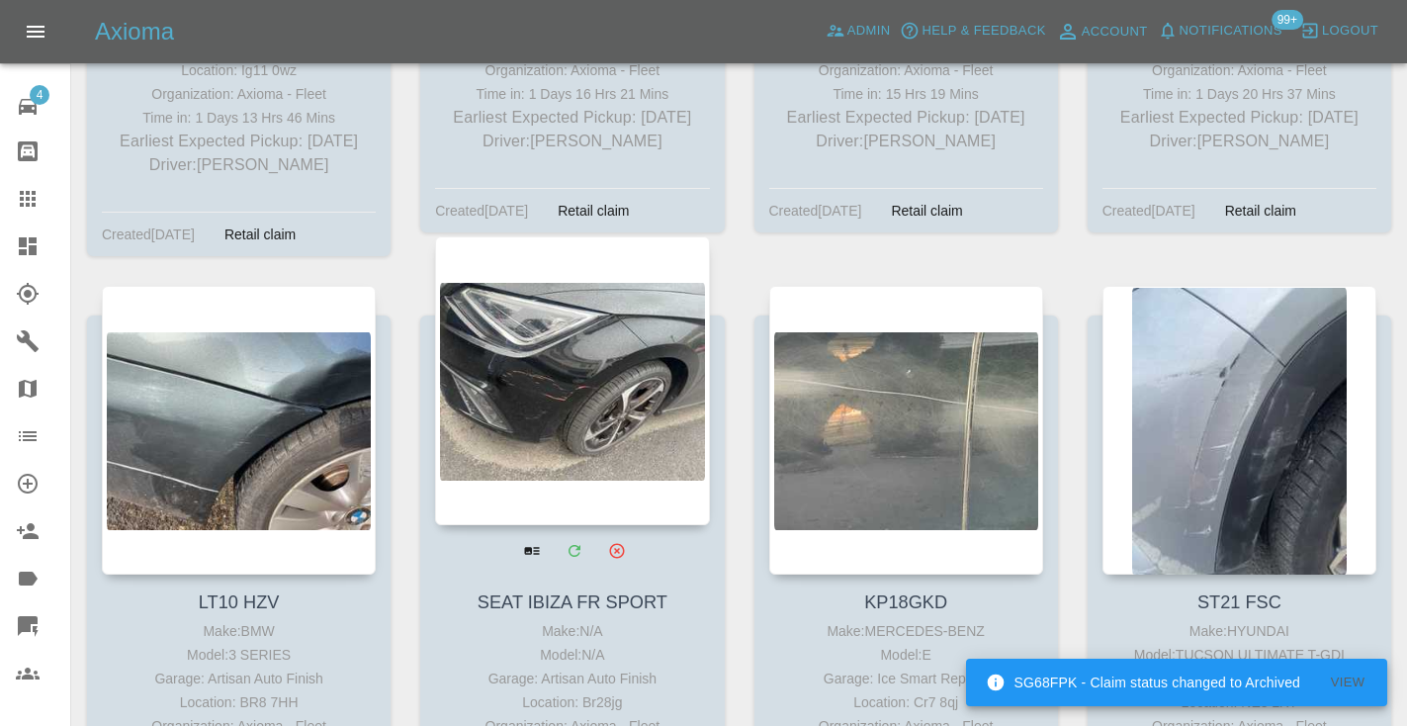
click at [564, 301] on div at bounding box center [572, 380] width 274 height 289
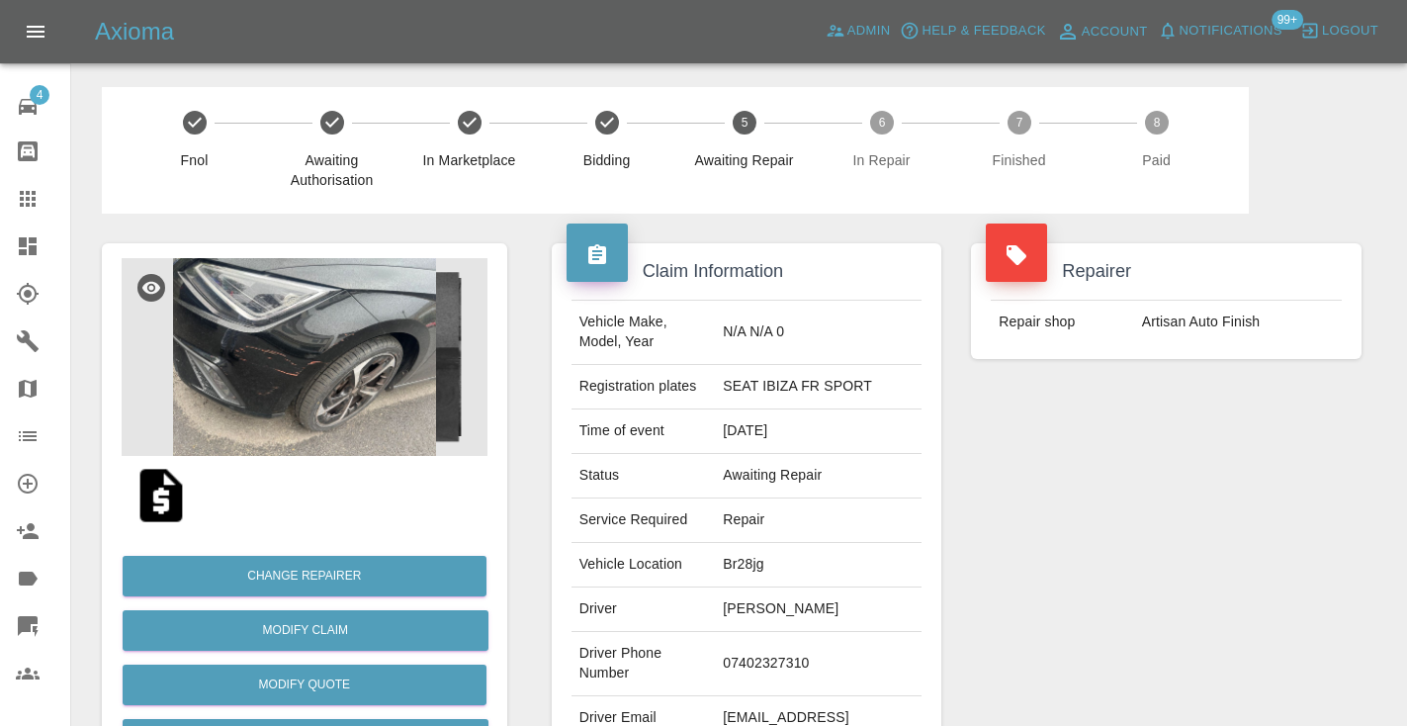
click at [778, 632] on td "07402327310" at bounding box center [818, 664] width 207 height 64
copy td "07402327310"
click at [1155, 518] on div "Repairer Repair shop Artisan Auto Finish" at bounding box center [1166, 509] width 420 height 590
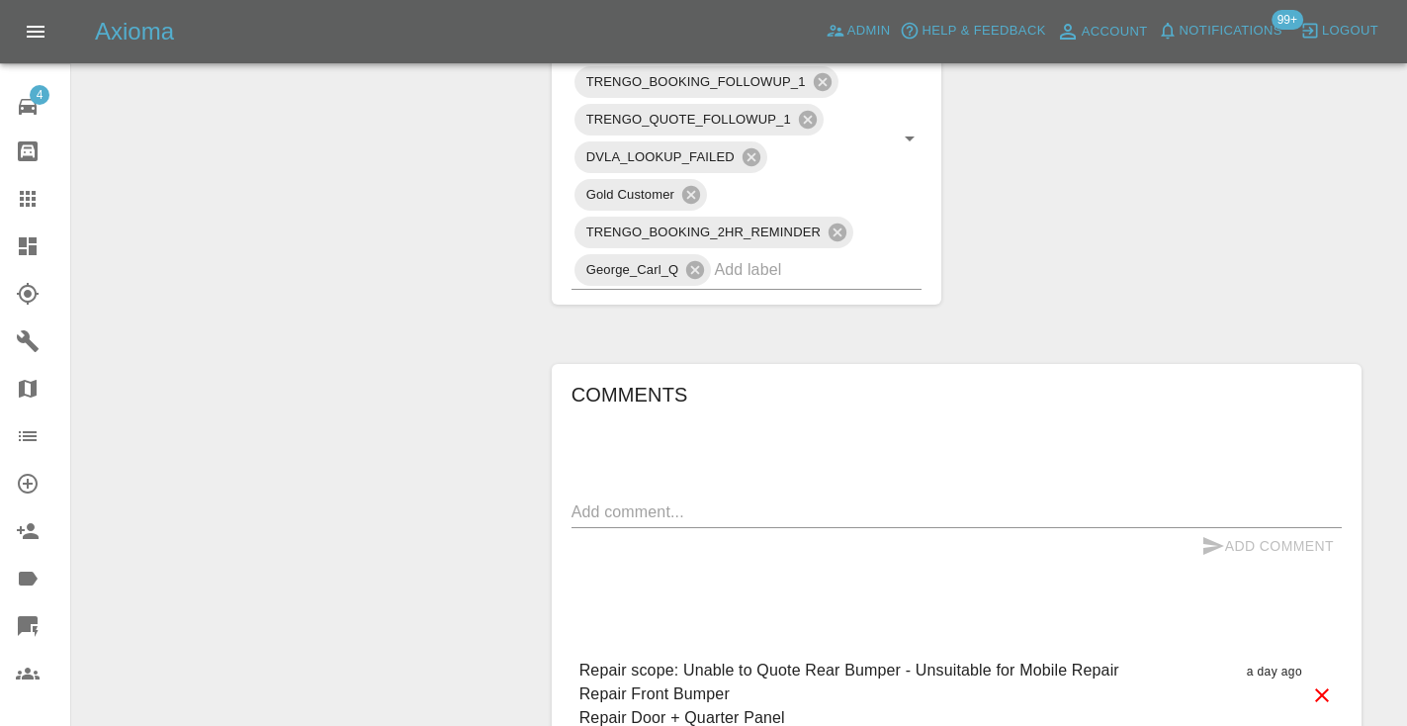
scroll to position [1175, 0]
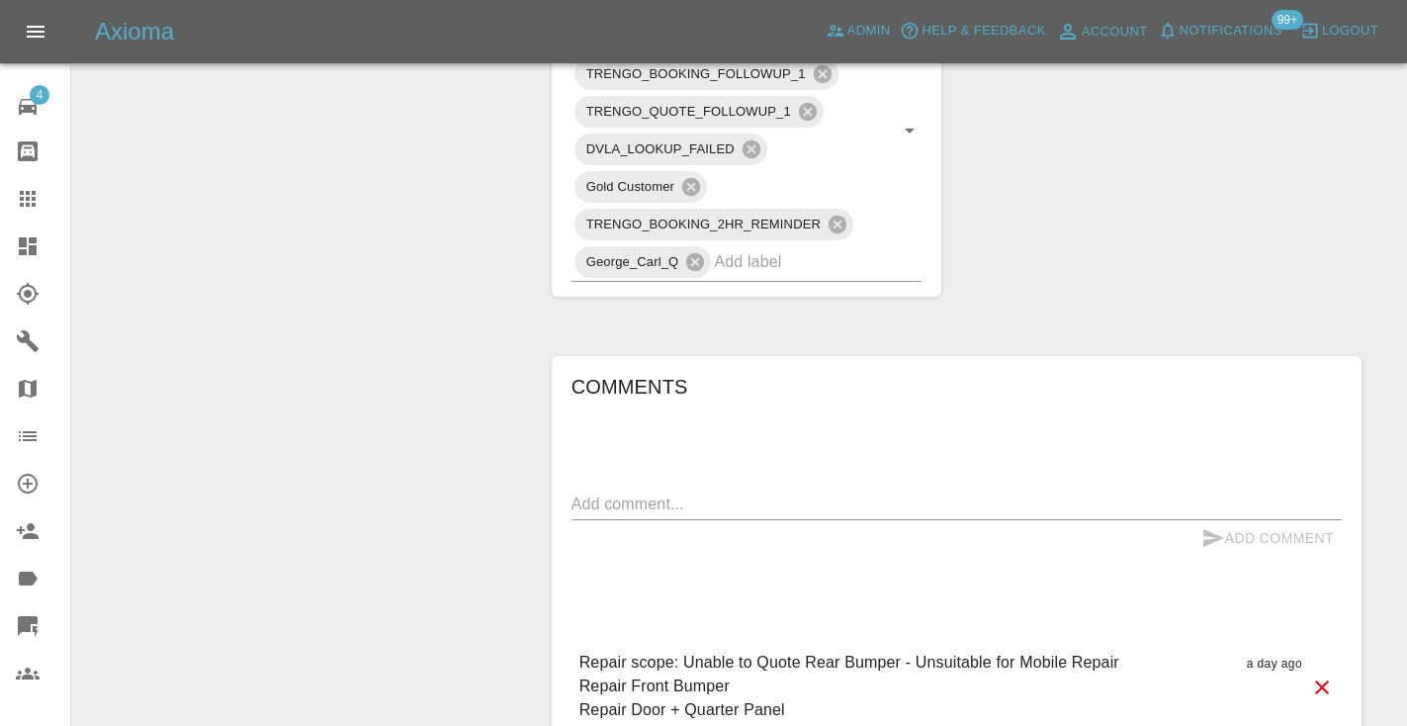
click at [610, 492] on textarea at bounding box center [956, 503] width 770 height 23
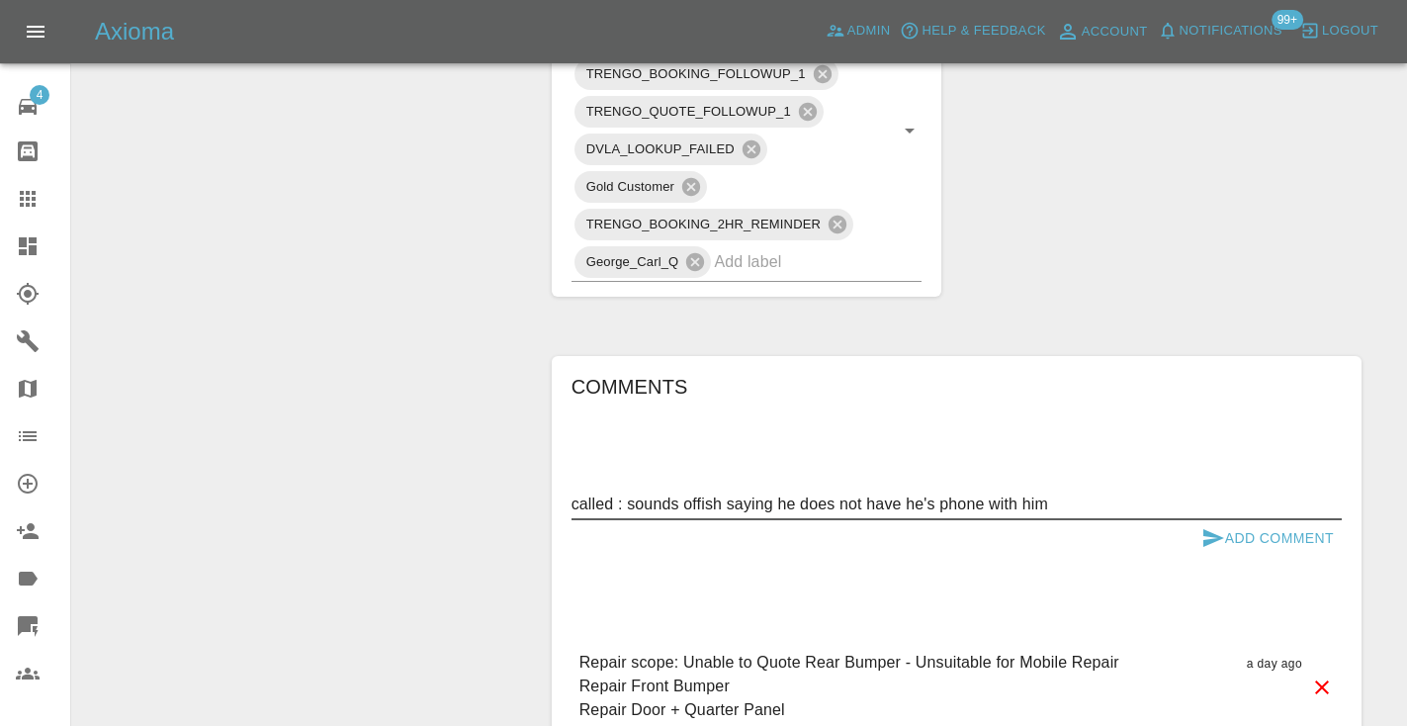
drag, startPoint x: 1066, startPoint y: 441, endPoint x: 727, endPoint y: 446, distance: 339.2
click at [727, 492] on textarea "called : sounds offish saying he does not have he's phone with him" at bounding box center [956, 503] width 770 height 23
type textarea "called : sounds offish cx says they will reach out to [GEOGRAPHIC_DATA]"
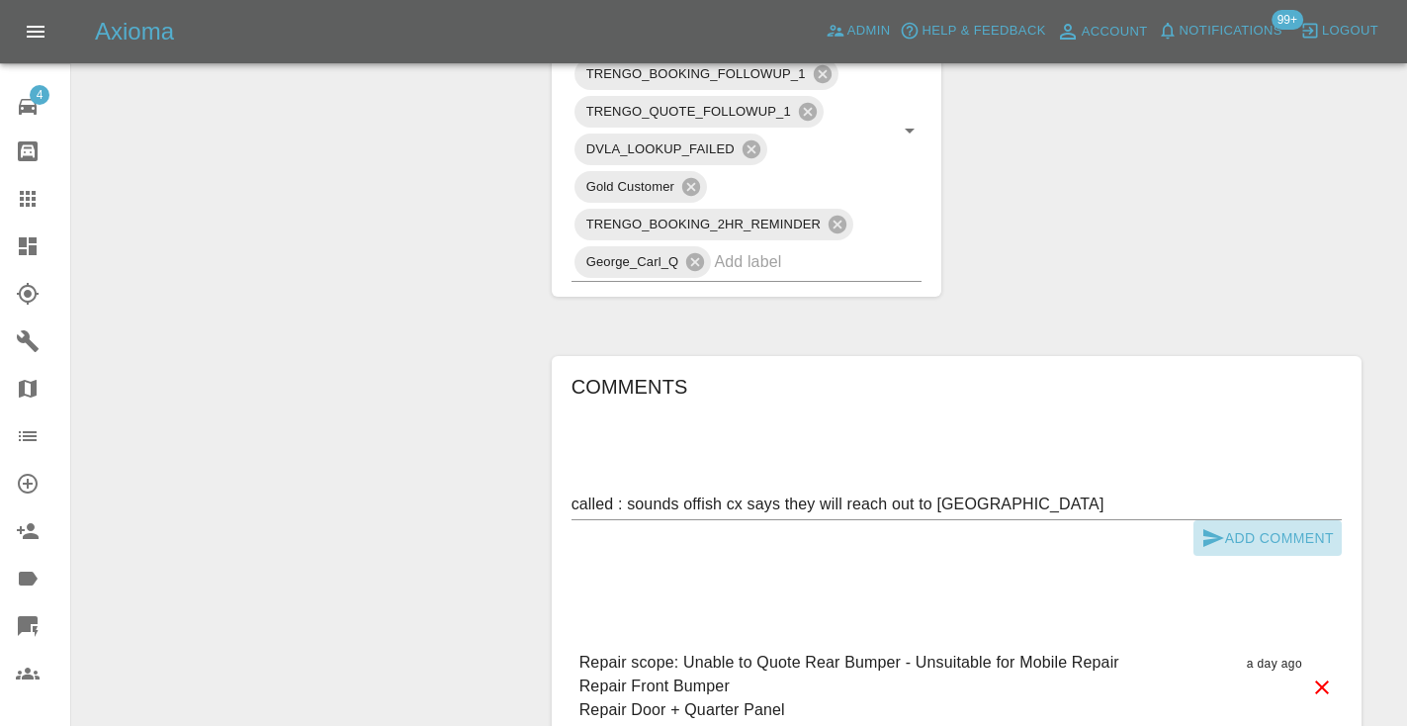
click at [1221, 526] on icon "submit" at bounding box center [1213, 538] width 24 height 24
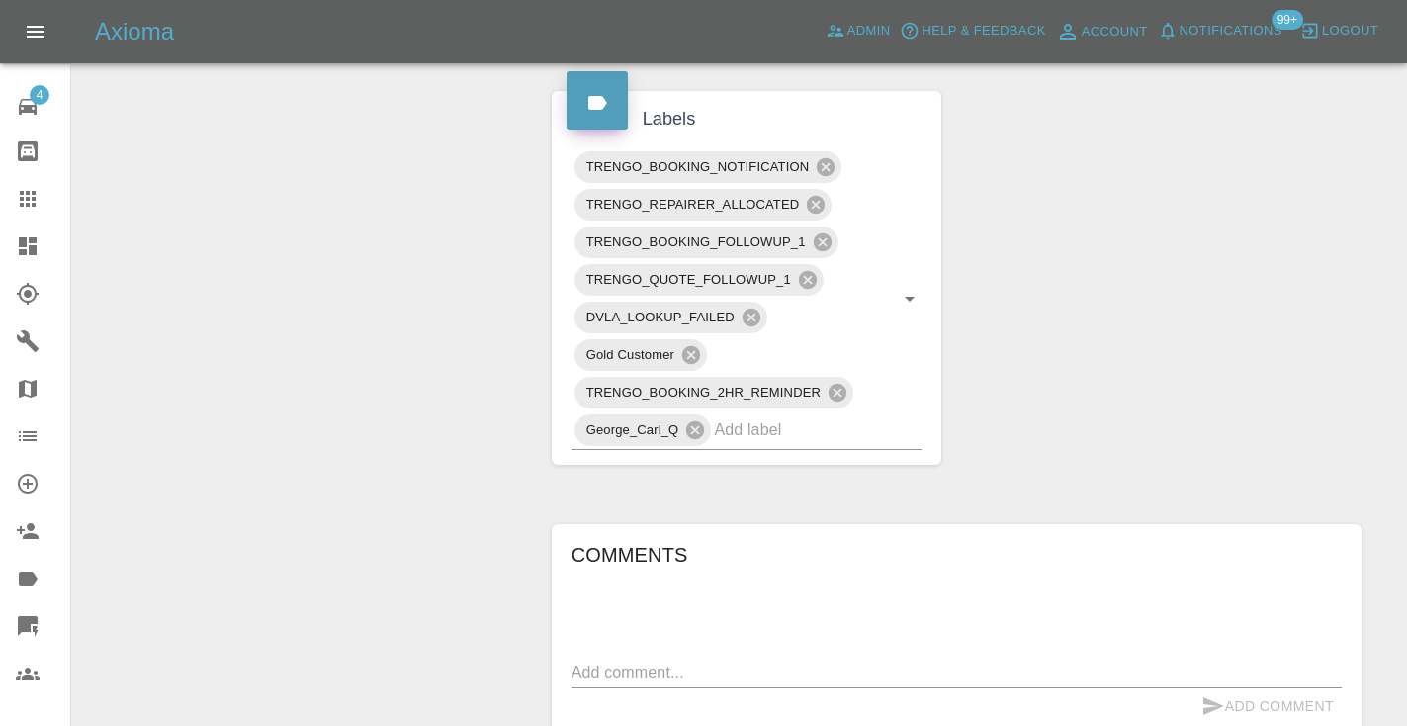
scroll to position [990, 0]
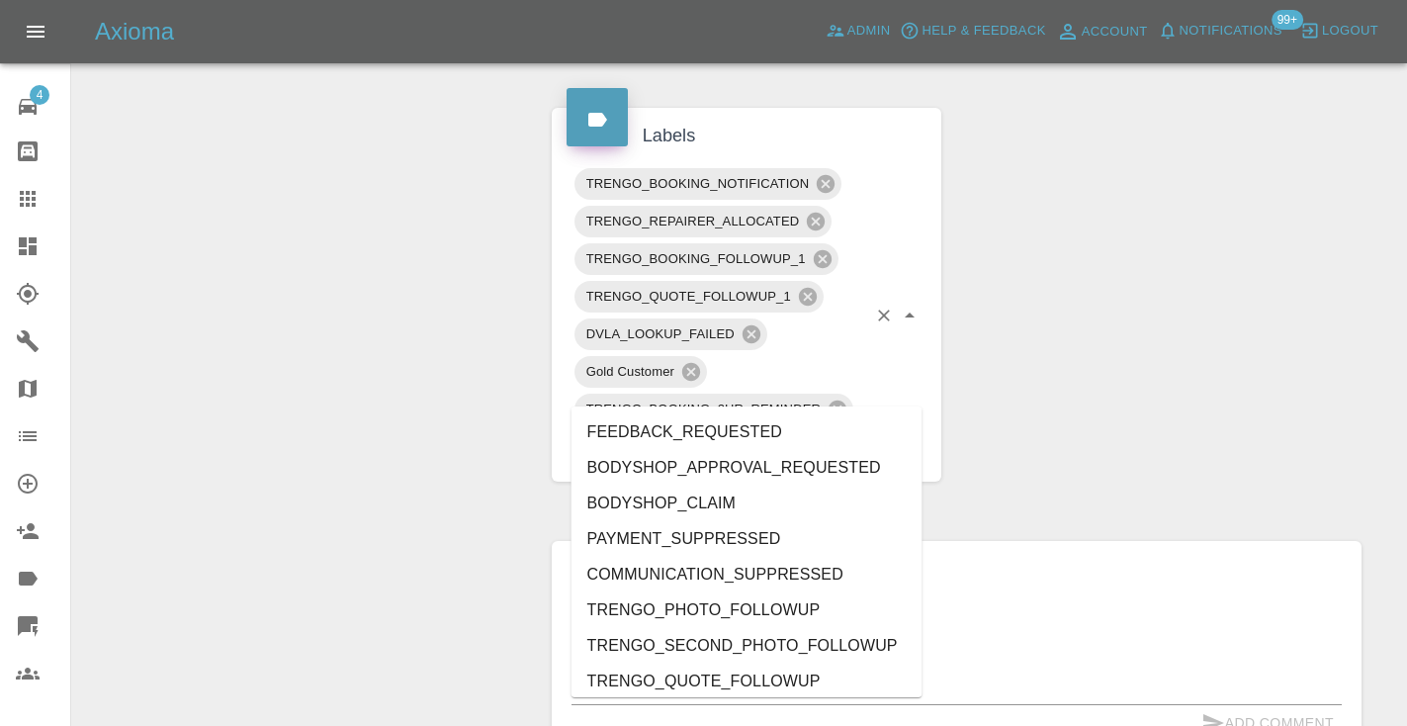
click at [769, 431] on input "text" at bounding box center [790, 446] width 152 height 31
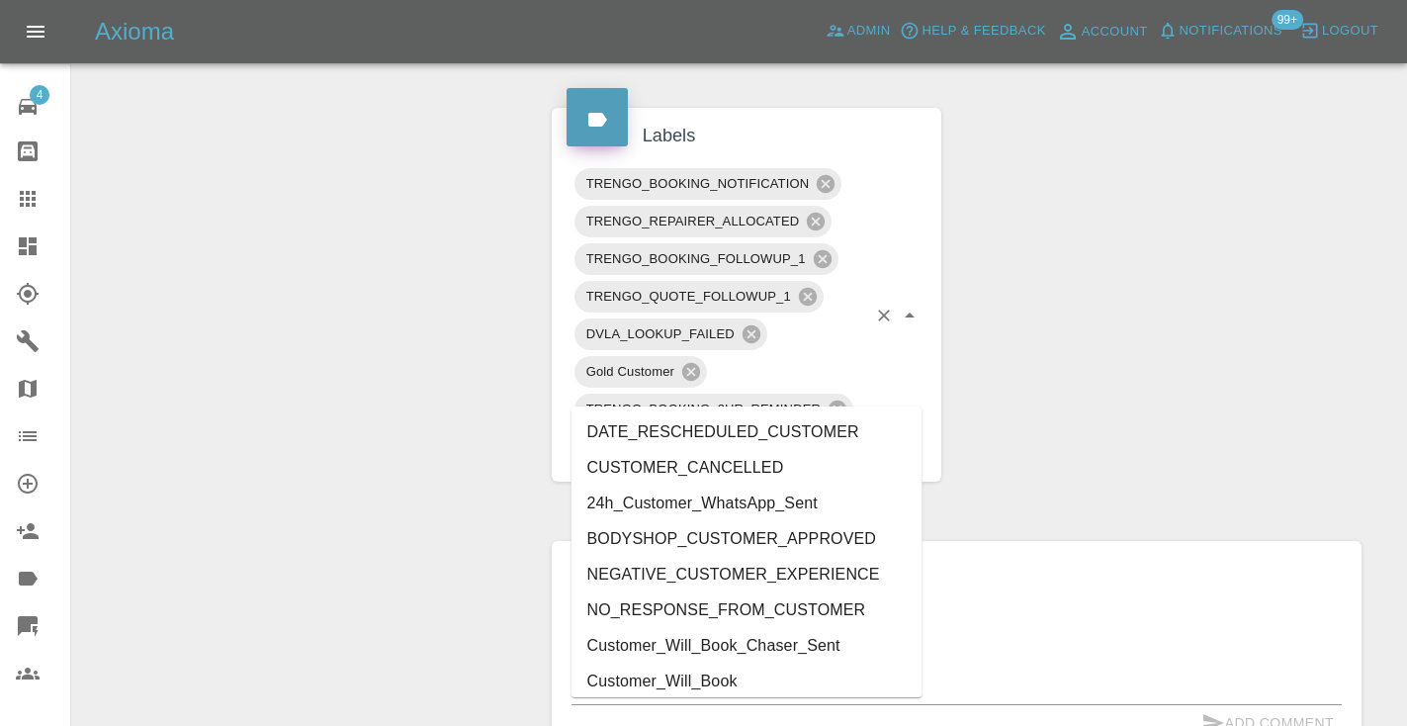
type input "cust"
click at [687, 684] on li "Customer_Will_Book" at bounding box center [746, 681] width 351 height 36
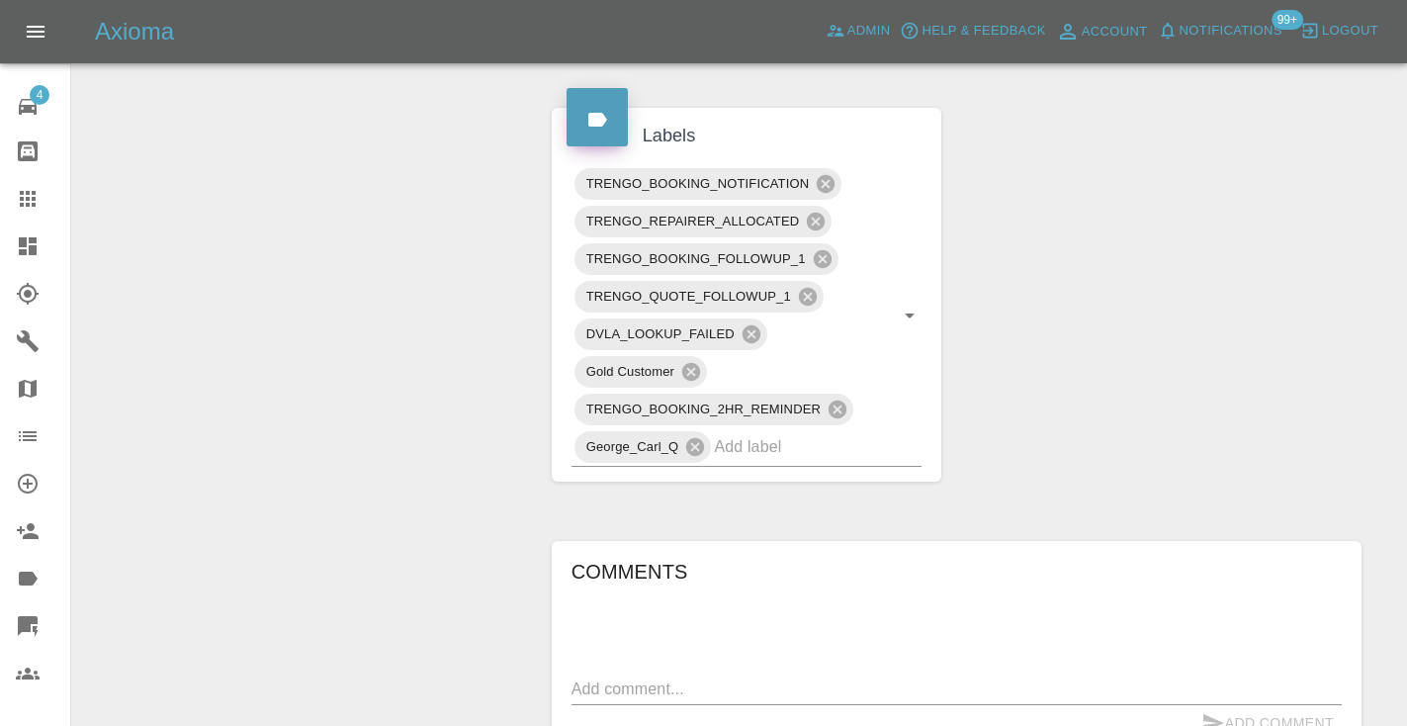
click at [453, 377] on div "Change Repairer Modify Claim Modify Quote Rollback Submit Payment Archive" at bounding box center [304, 166] width 435 height 1885
click at [29, 191] on icon at bounding box center [28, 199] width 16 height 16
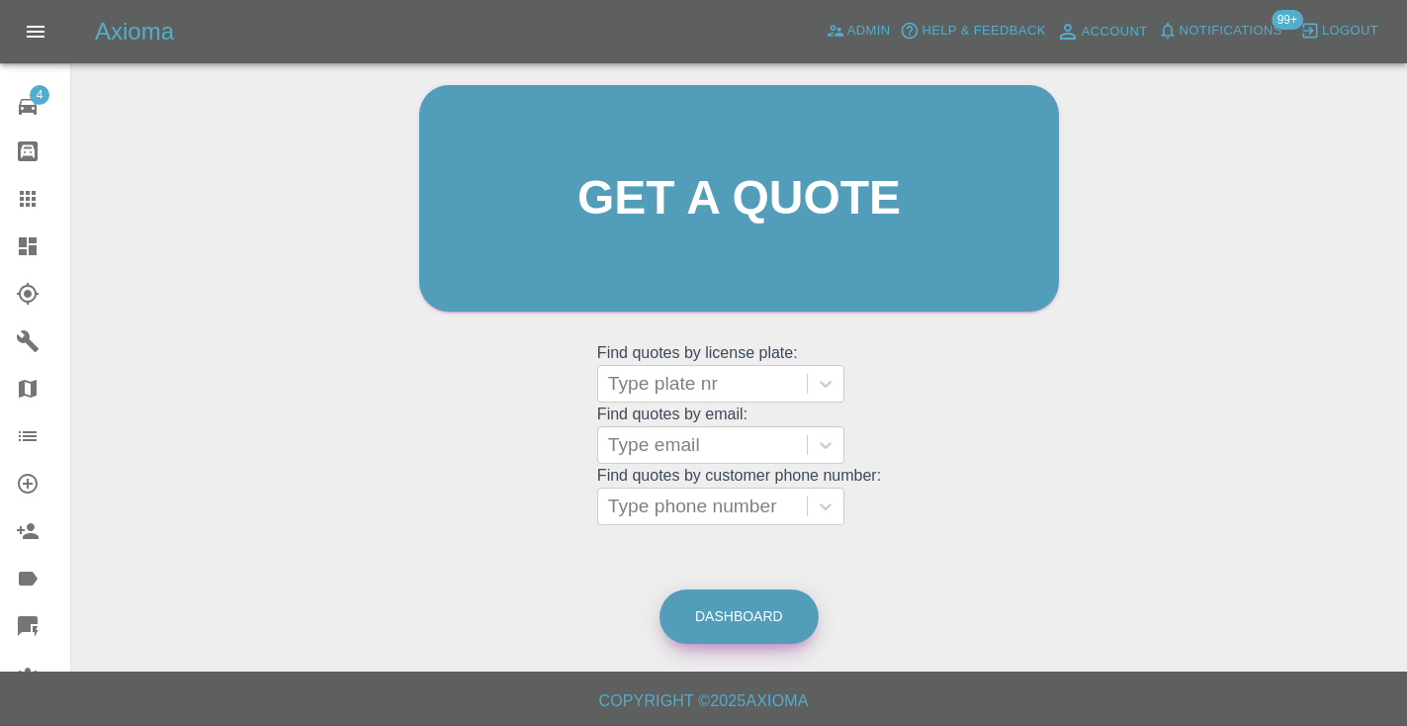
click at [736, 608] on link "Dashboard" at bounding box center [738, 616] width 159 height 54
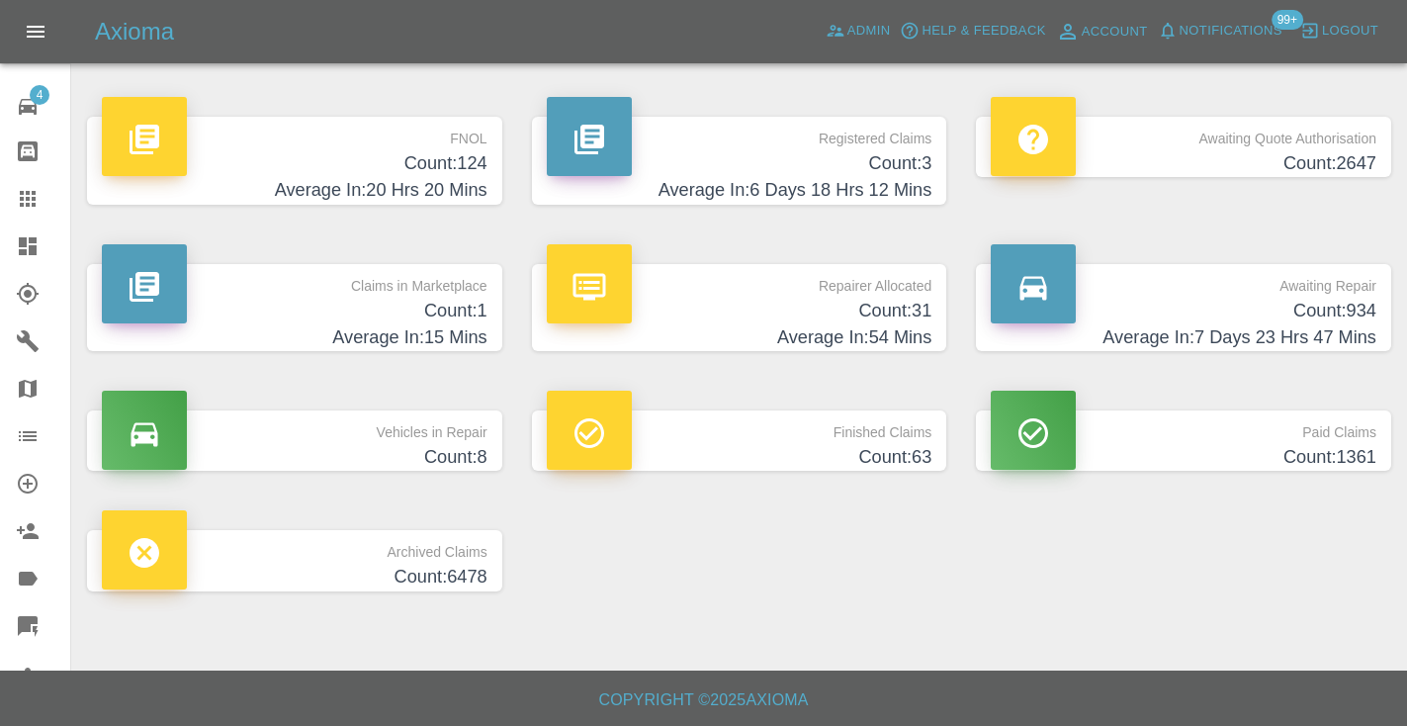
click at [1310, 335] on h4 "Average In: 7 Days 23 Hrs 47 Mins" at bounding box center [1184, 337] width 386 height 27
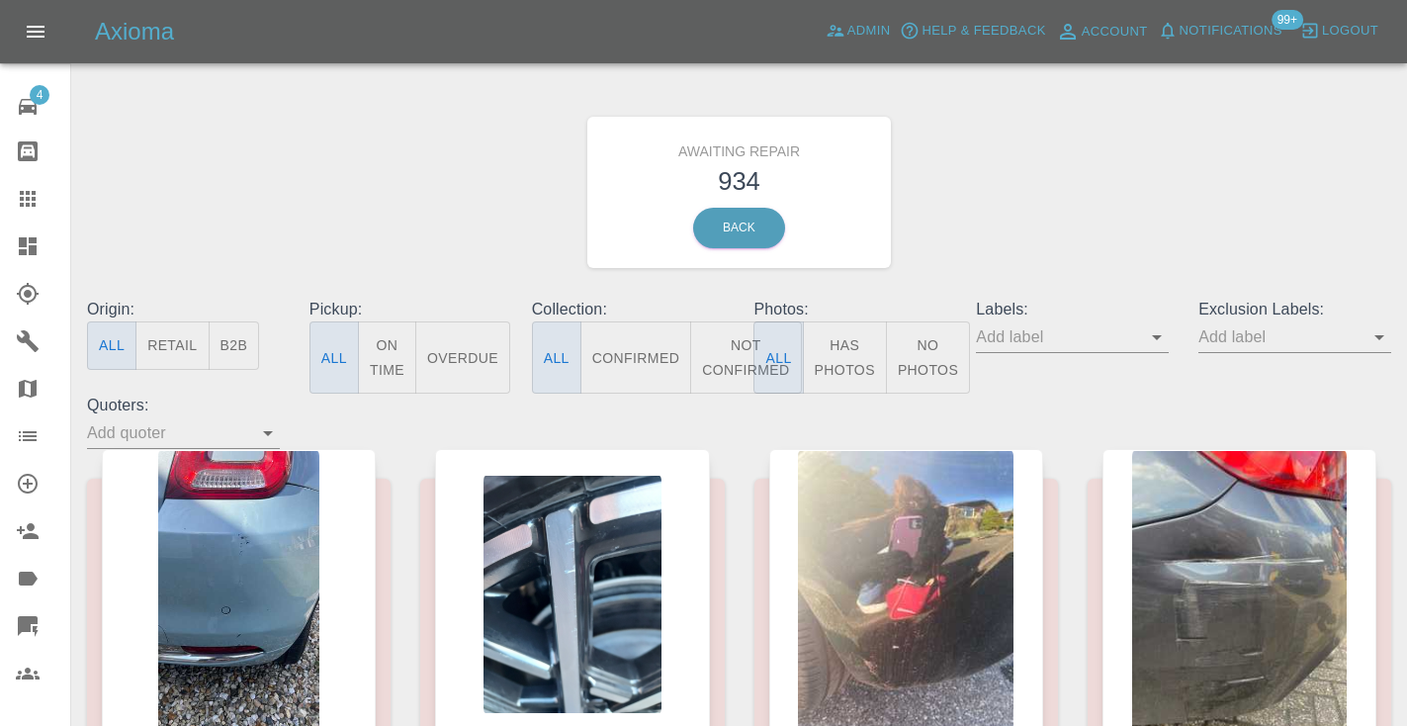
click at [721, 360] on button "Not Confirmed" at bounding box center [745, 357] width 111 height 72
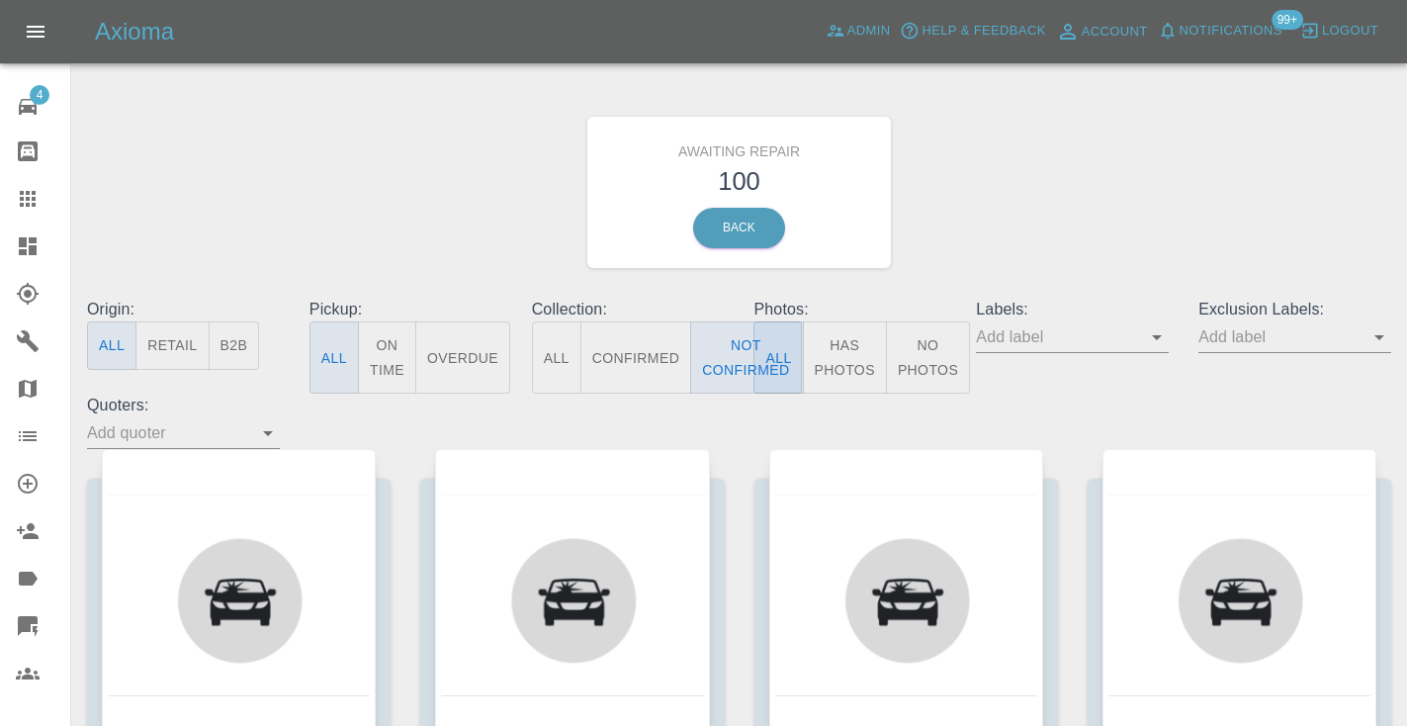
click at [1146, 217] on div "Awaiting Repair 100 Back" at bounding box center [739, 192] width 1334 height 211
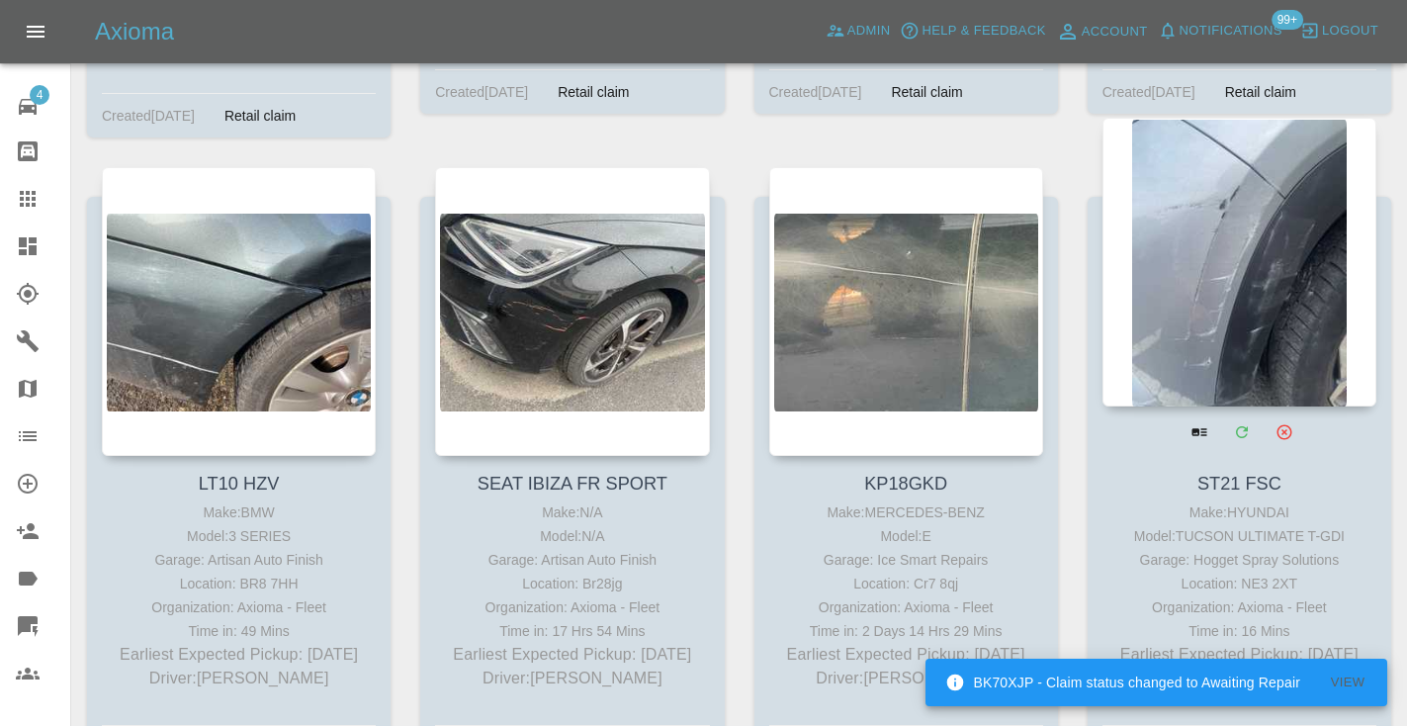
scroll to position [14057, 0]
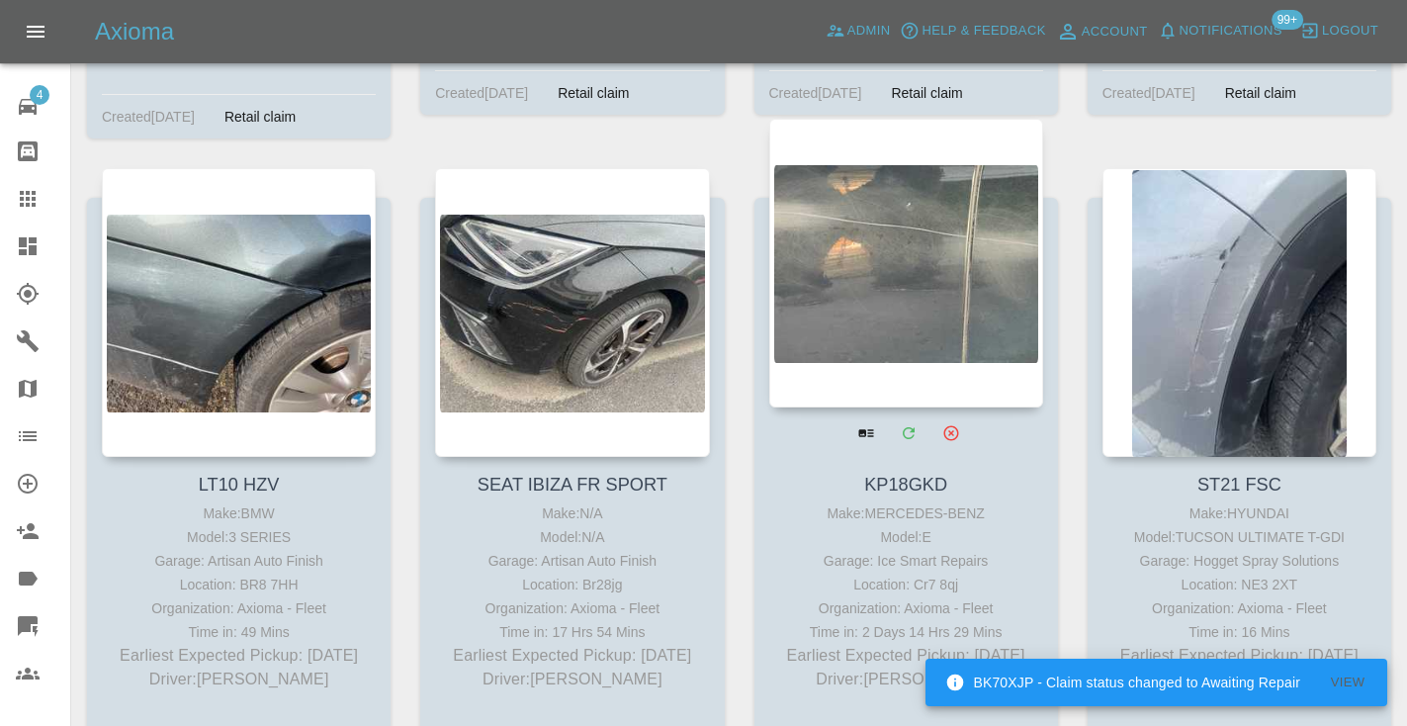
click at [882, 222] on div at bounding box center [906, 263] width 274 height 289
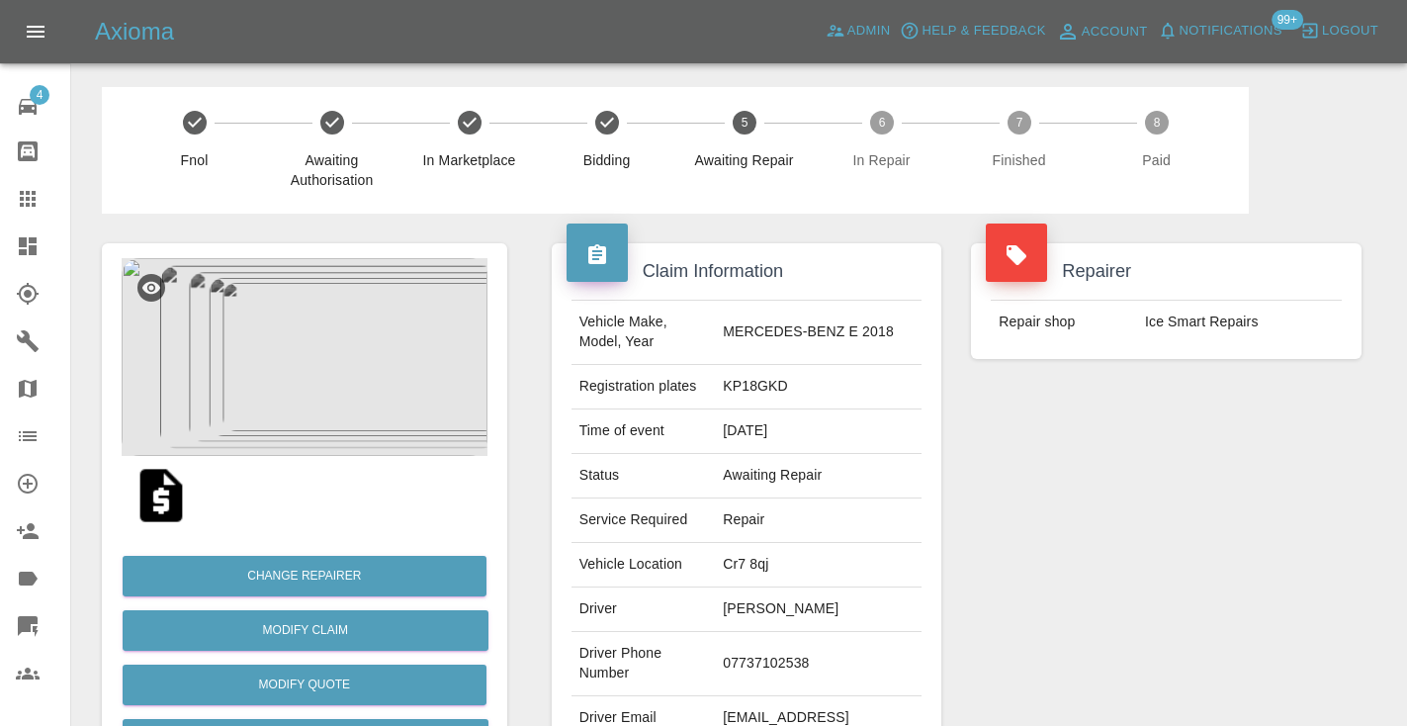
click at [803, 652] on td "07737102538" at bounding box center [818, 664] width 207 height 64
copy td "07737102538"
click at [1191, 485] on div "Repairer Repair shop Ice Smart Repairs" at bounding box center [1166, 509] width 420 height 590
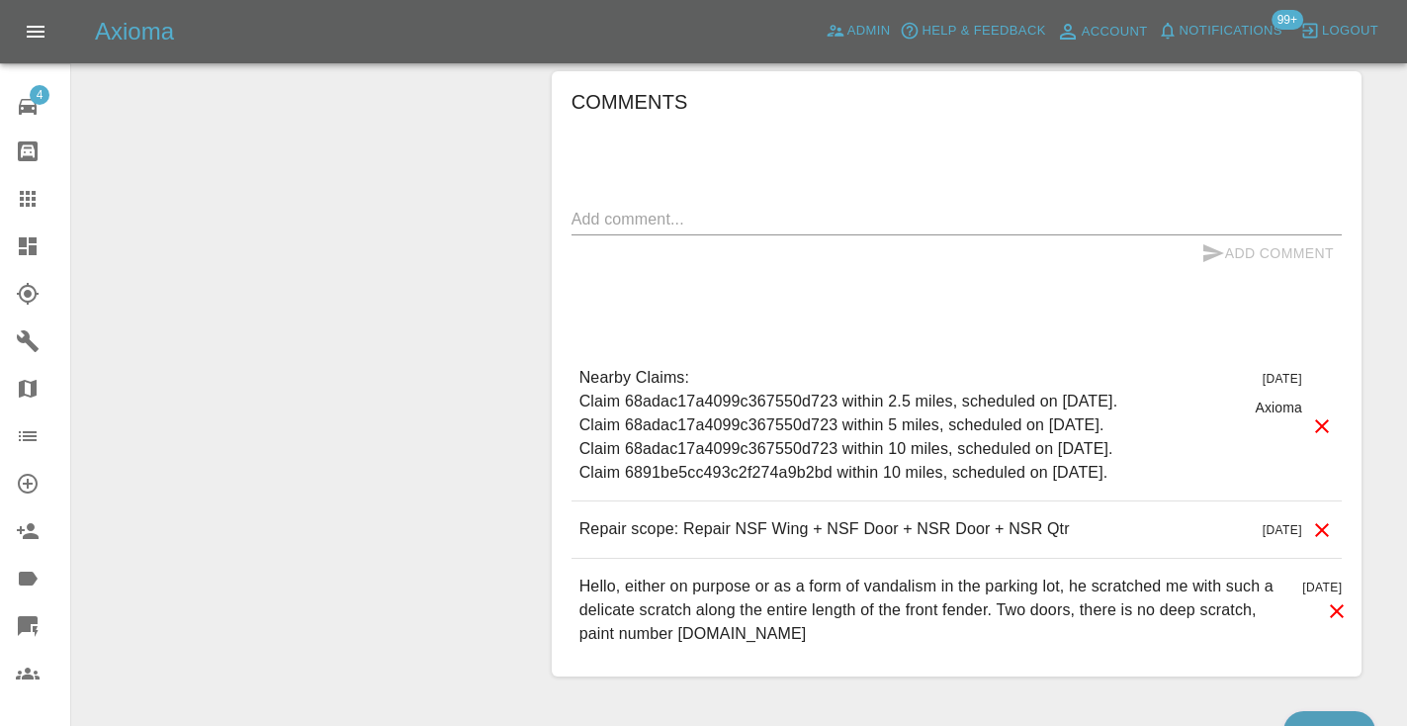
scroll to position [1387, 0]
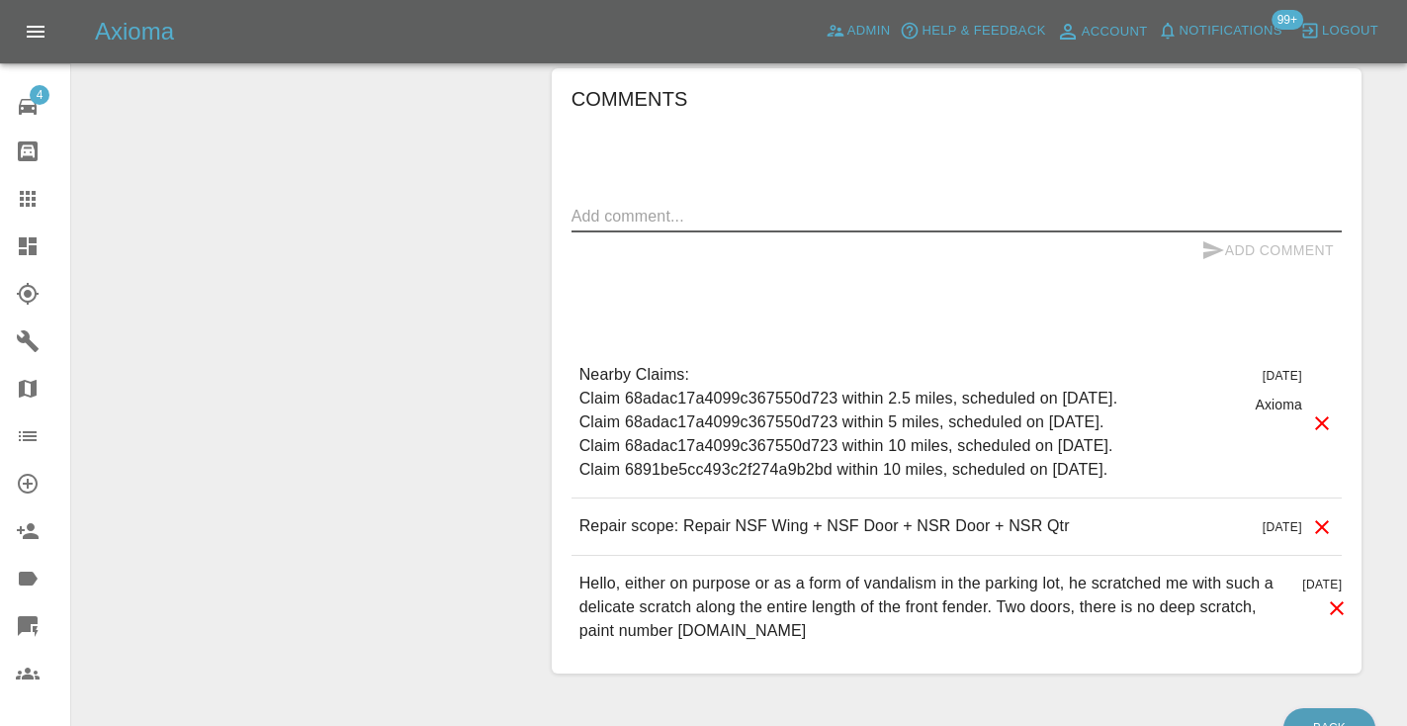
click at [659, 205] on textarea at bounding box center [956, 216] width 770 height 23
type textarea "called no answer"
click at [1206, 241] on icon "submit" at bounding box center [1213, 250] width 21 height 18
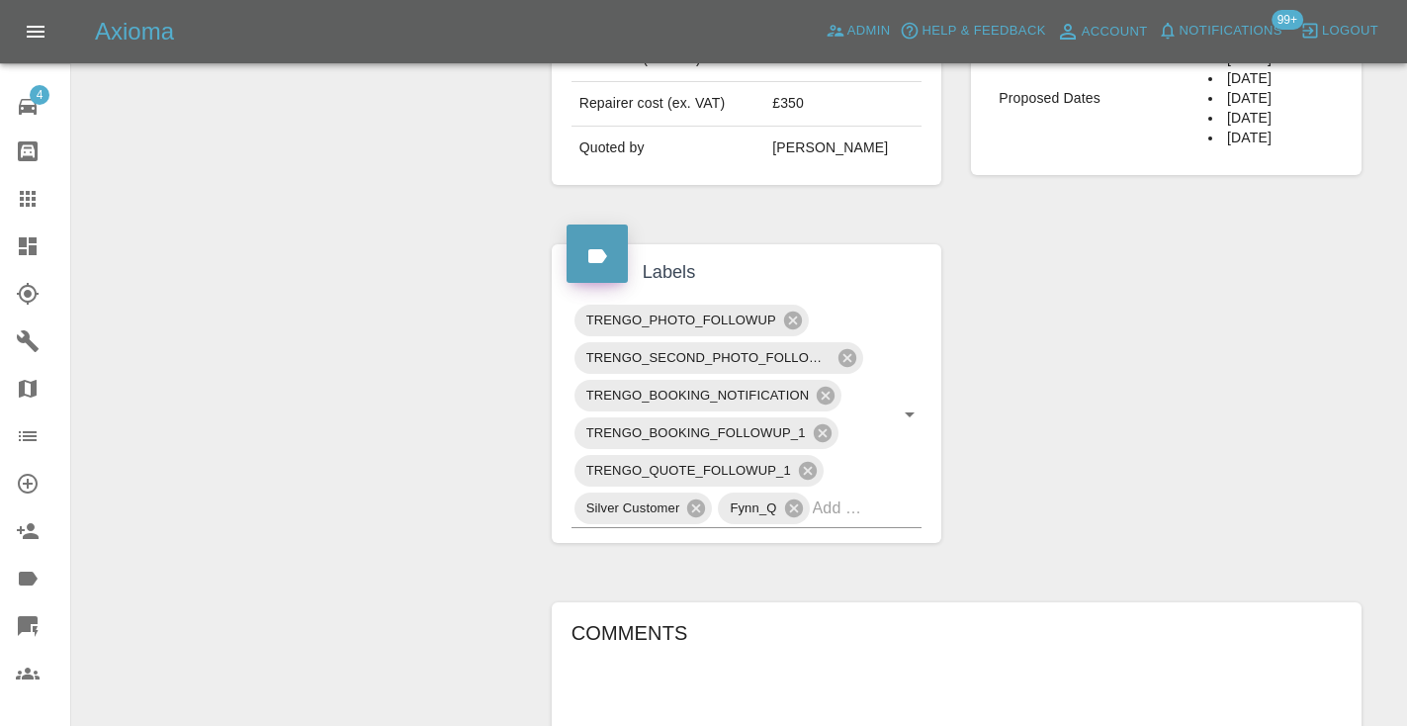
scroll to position [845, 0]
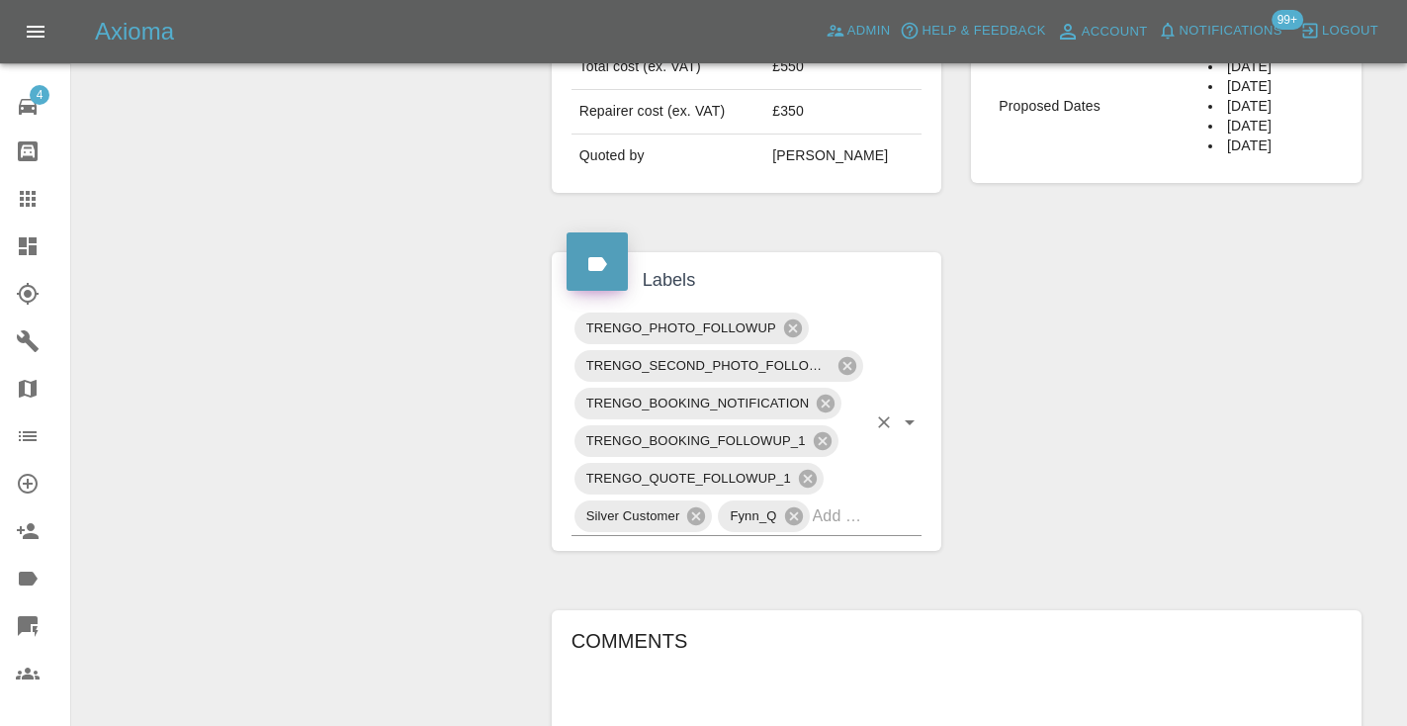
click at [821, 500] on input "text" at bounding box center [840, 515] width 54 height 31
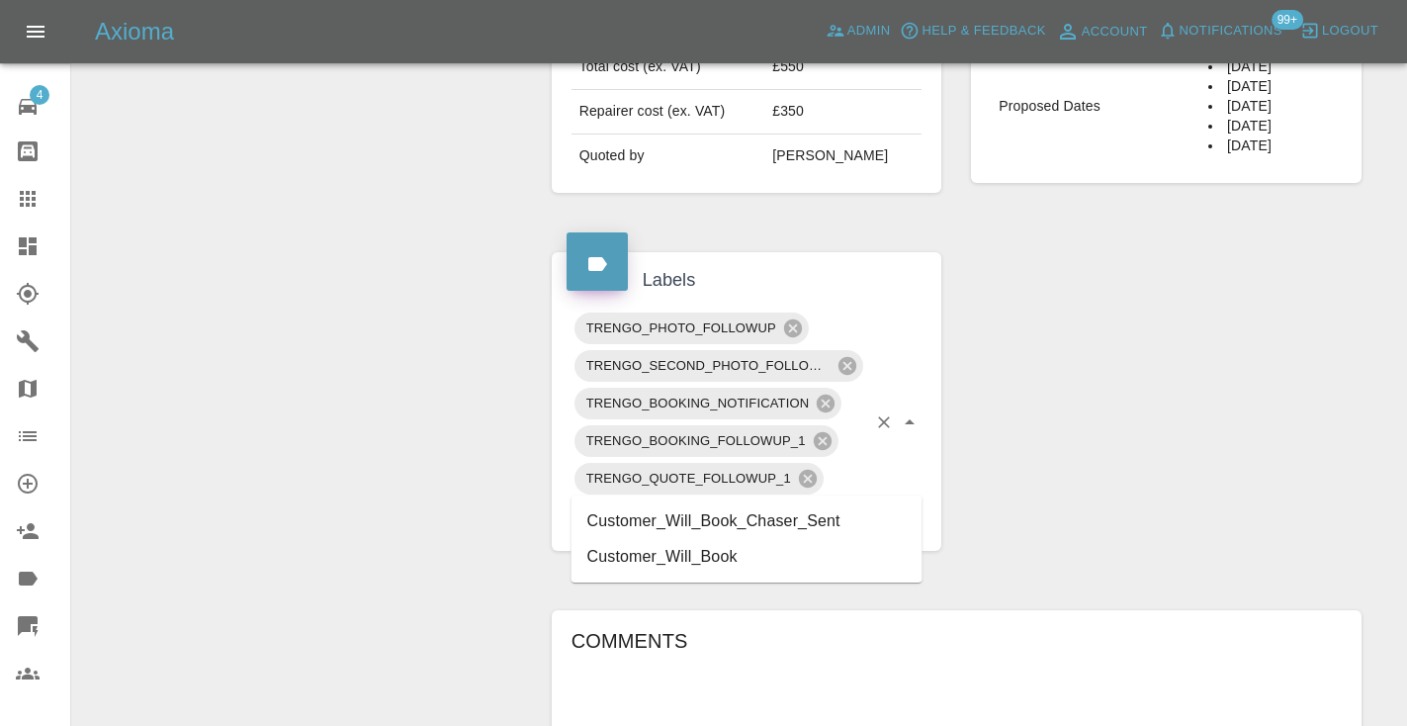
type input "customer_will"
click at [628, 568] on li "Customer_Will_Book" at bounding box center [746, 557] width 351 height 36
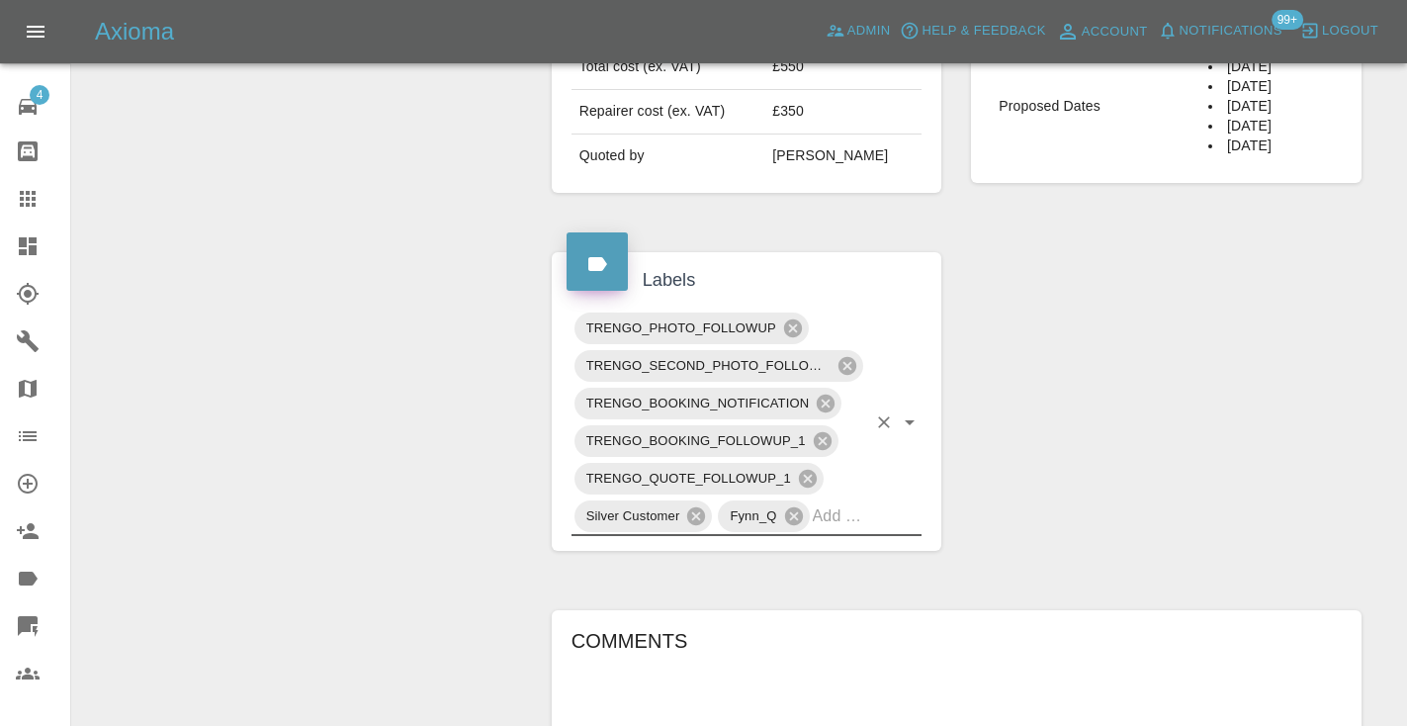
click at [421, 406] on div "Change Repairer Modify Claim Modify Quote Rollback Submit Payment Archive" at bounding box center [304, 348] width 435 height 1961
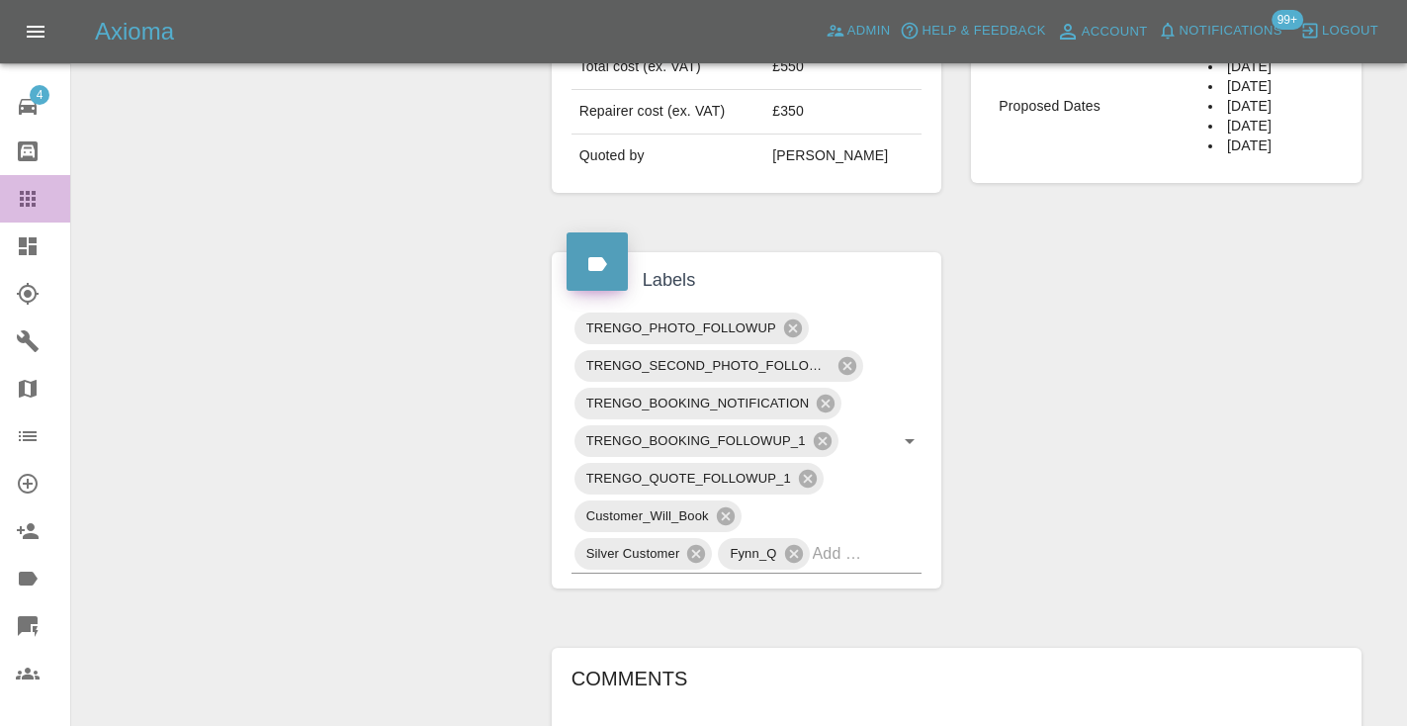
click at [44, 202] on div at bounding box center [43, 199] width 55 height 24
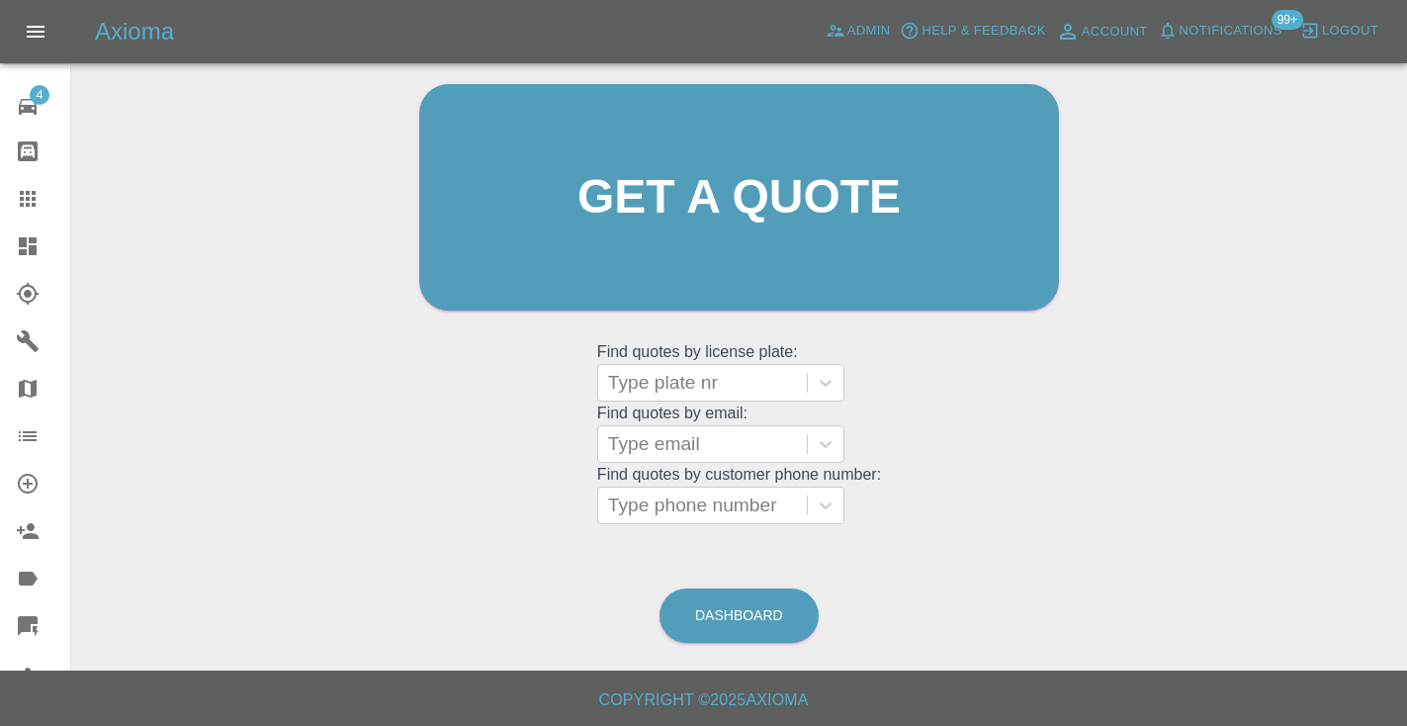
scroll to position [149, 0]
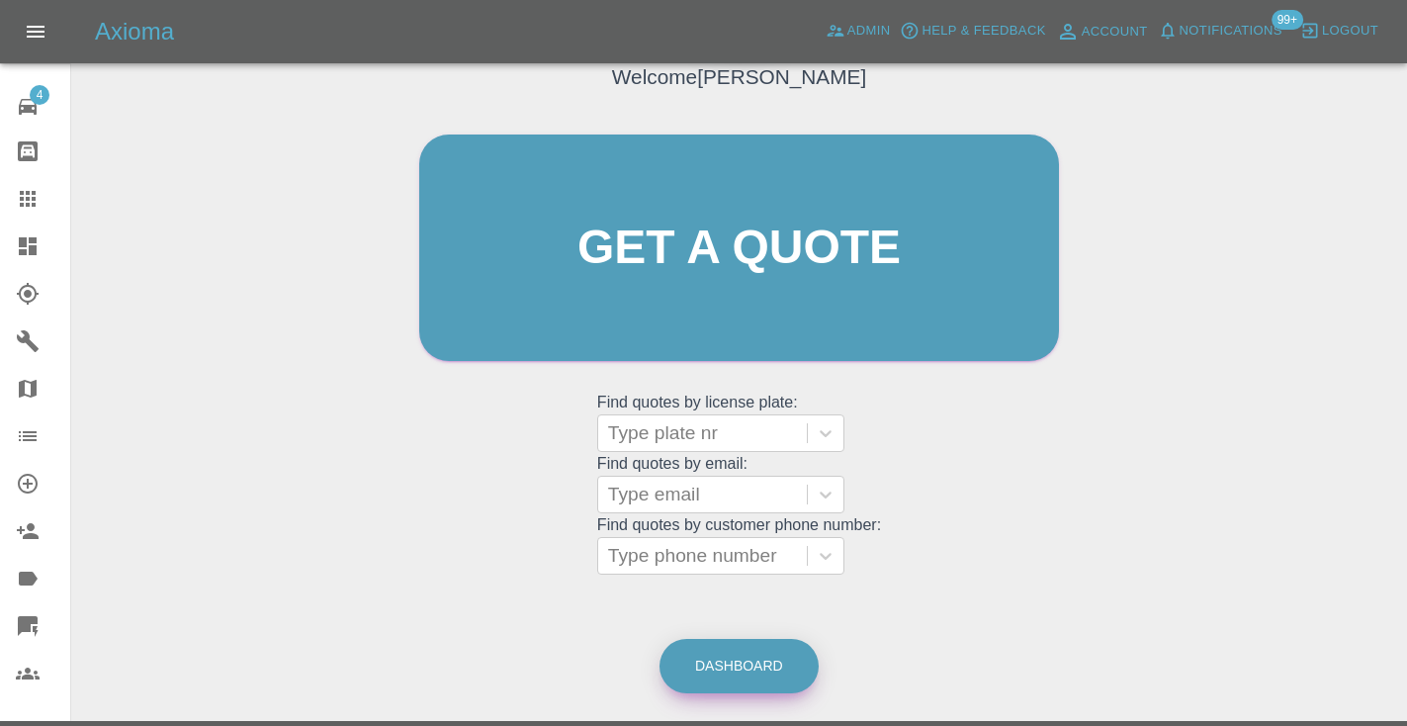
click at [748, 644] on link "Dashboard" at bounding box center [738, 666] width 159 height 54
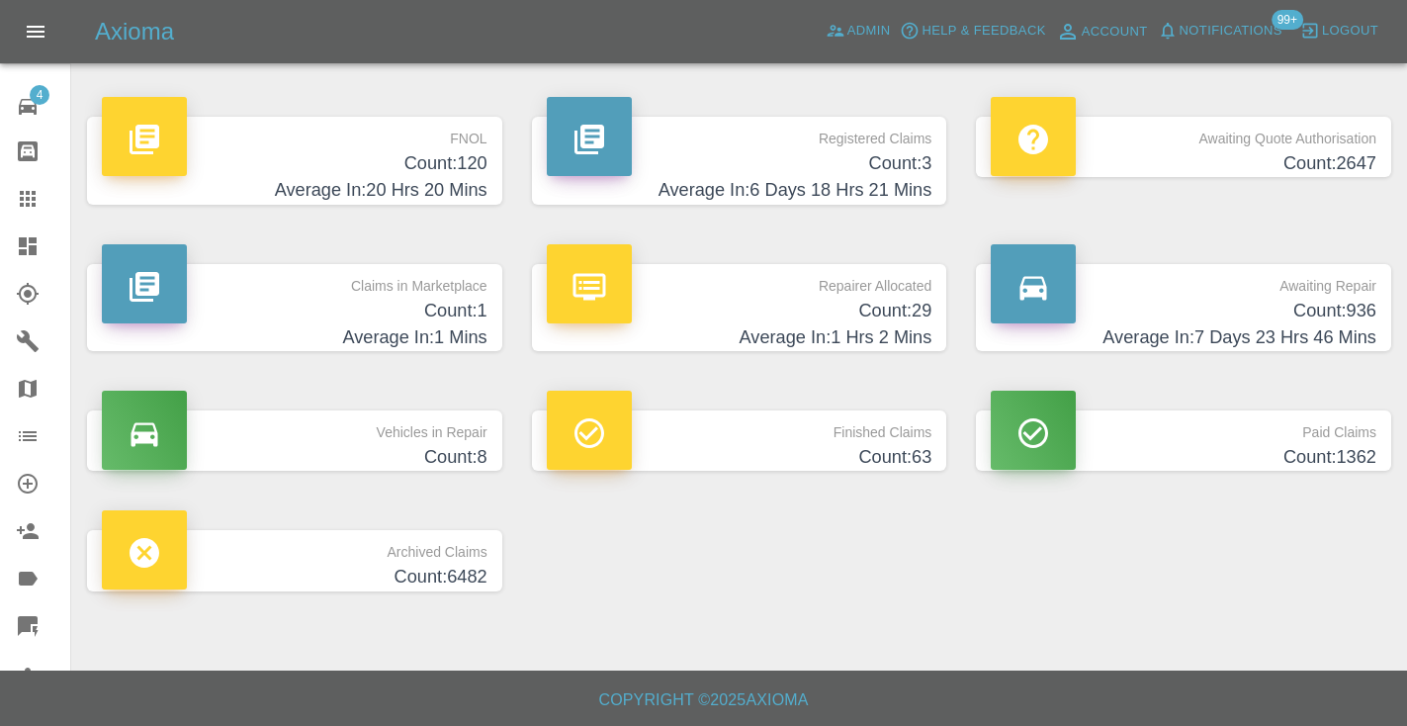
click at [1346, 325] on h4 "Average In: 7 Days 23 Hrs 46 Mins" at bounding box center [1184, 337] width 386 height 27
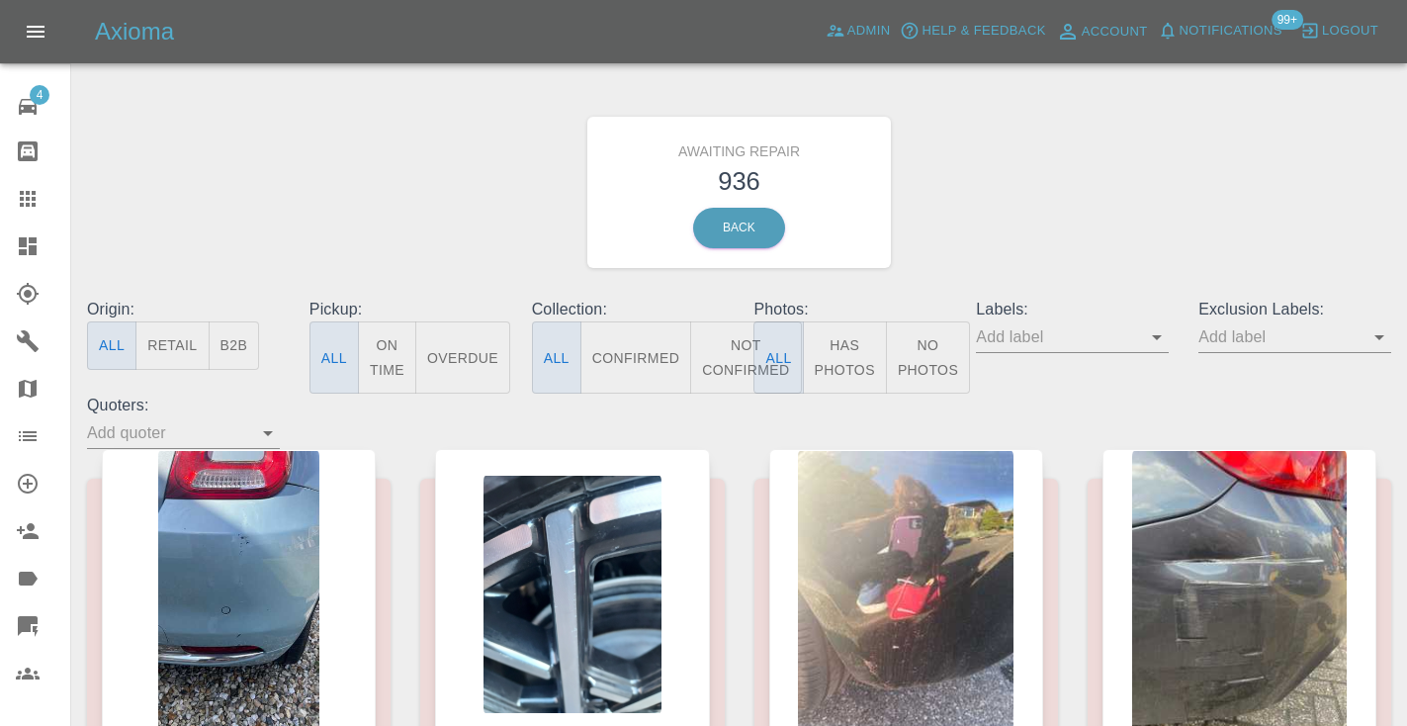
click at [737, 363] on button "Not Confirmed" at bounding box center [745, 357] width 111 height 72
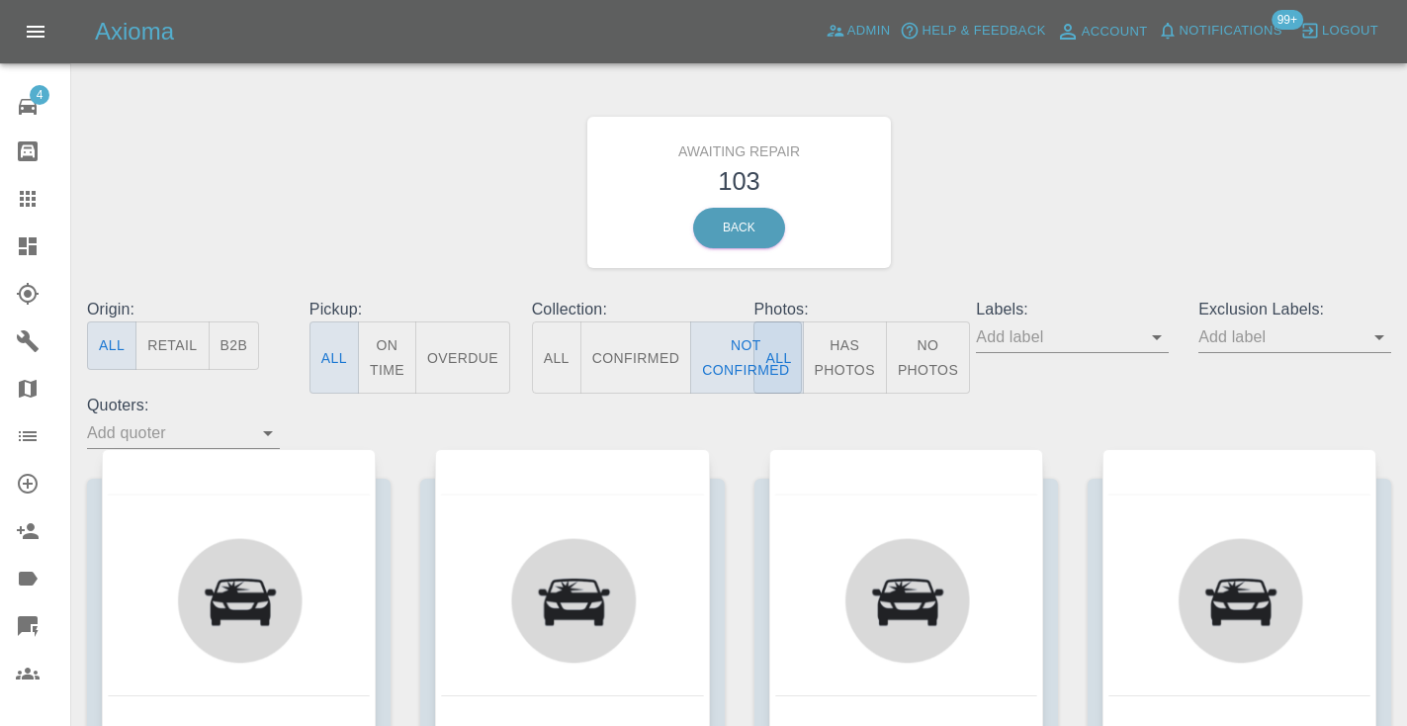
click at [1282, 132] on div "Awaiting Repair 103 Back" at bounding box center [739, 192] width 1334 height 211
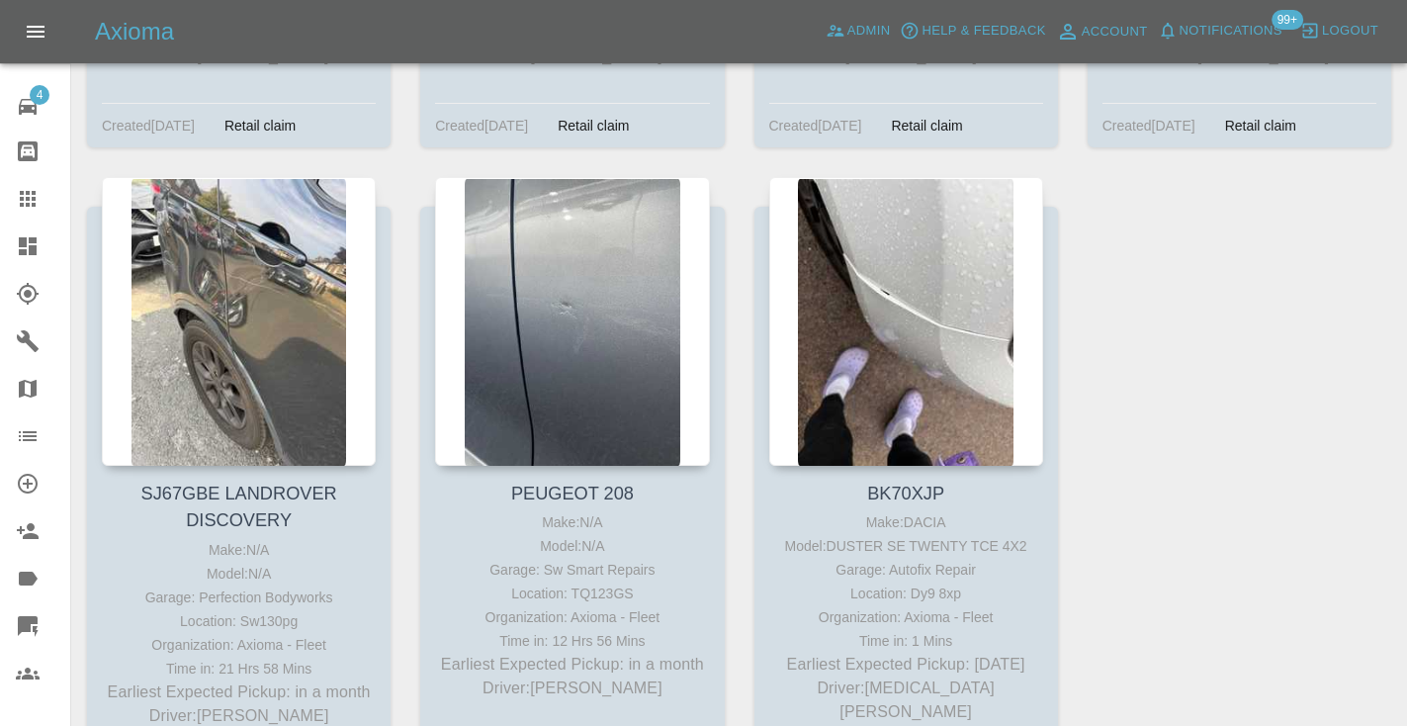
scroll to position [16642, 0]
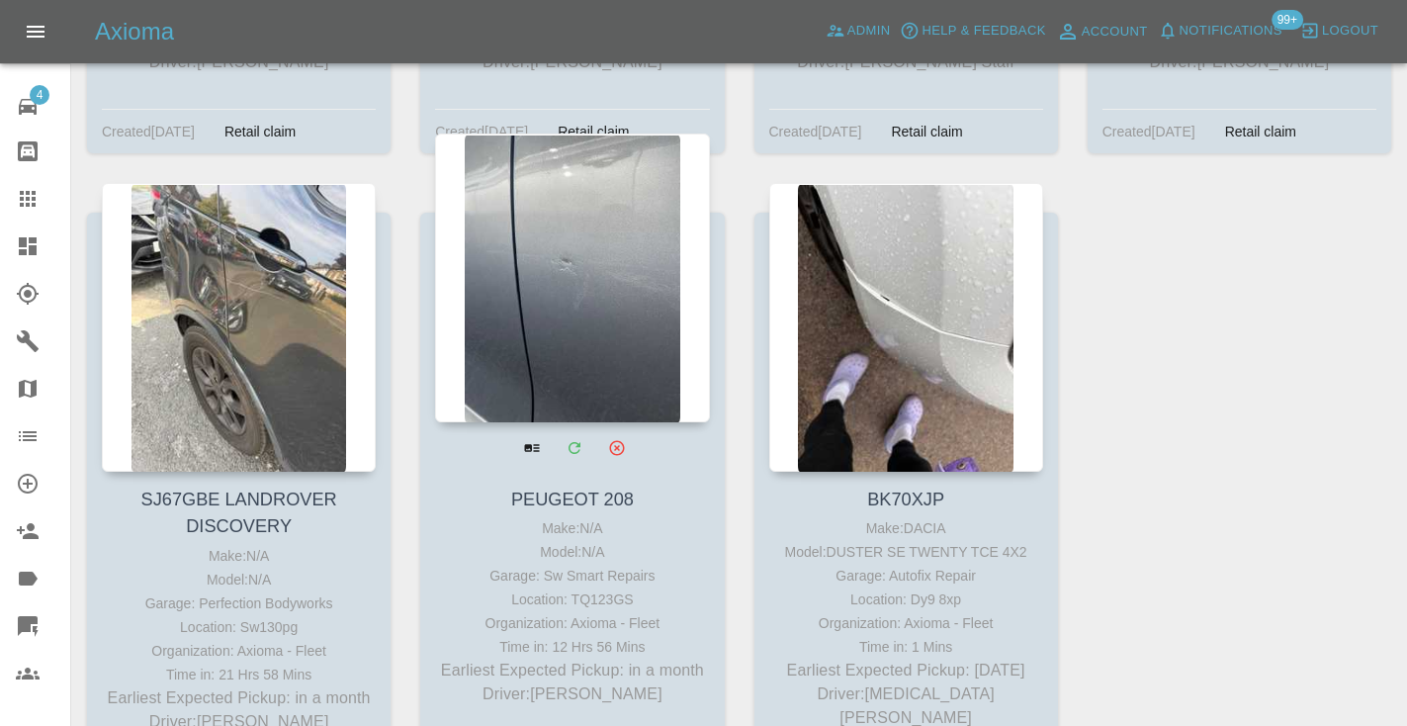
click at [570, 248] on div at bounding box center [572, 277] width 274 height 289
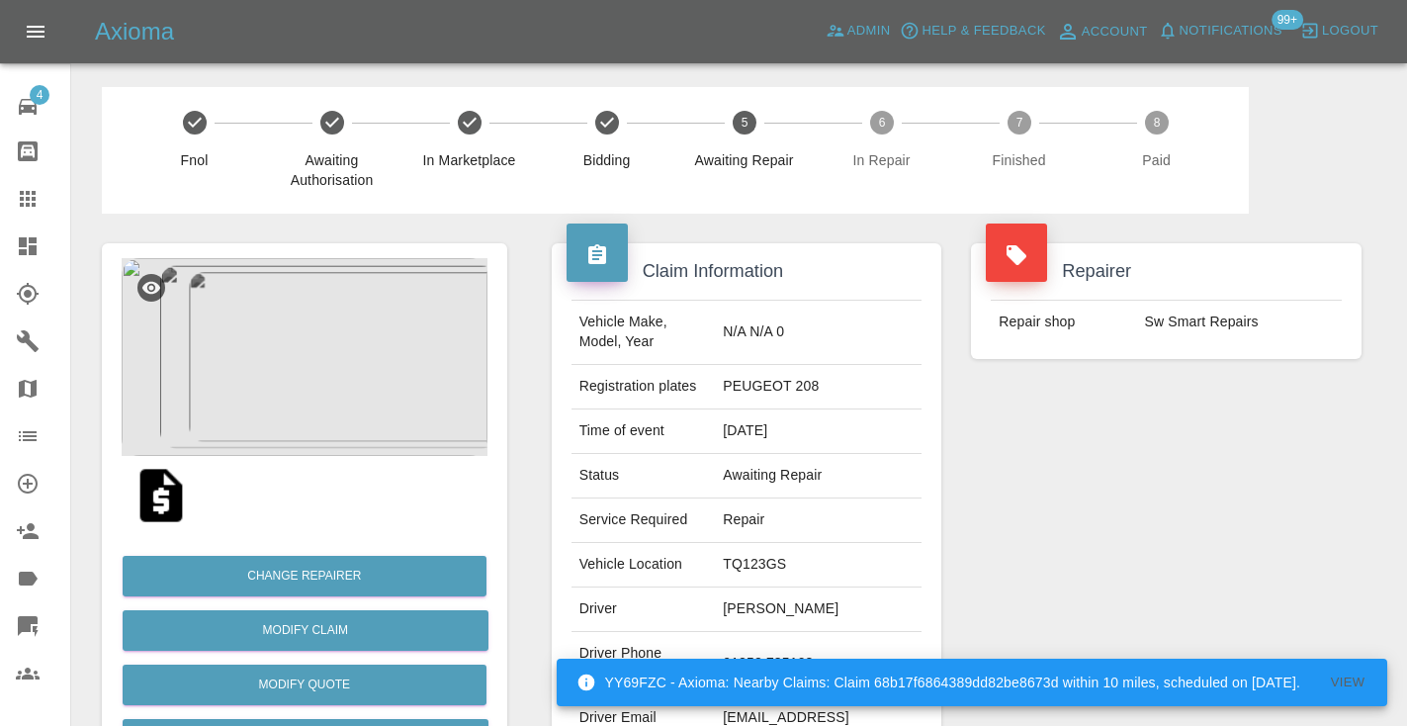
click at [1022, 571] on div "Repairer Repair shop Sw Smart Repairs" at bounding box center [1166, 509] width 420 height 590
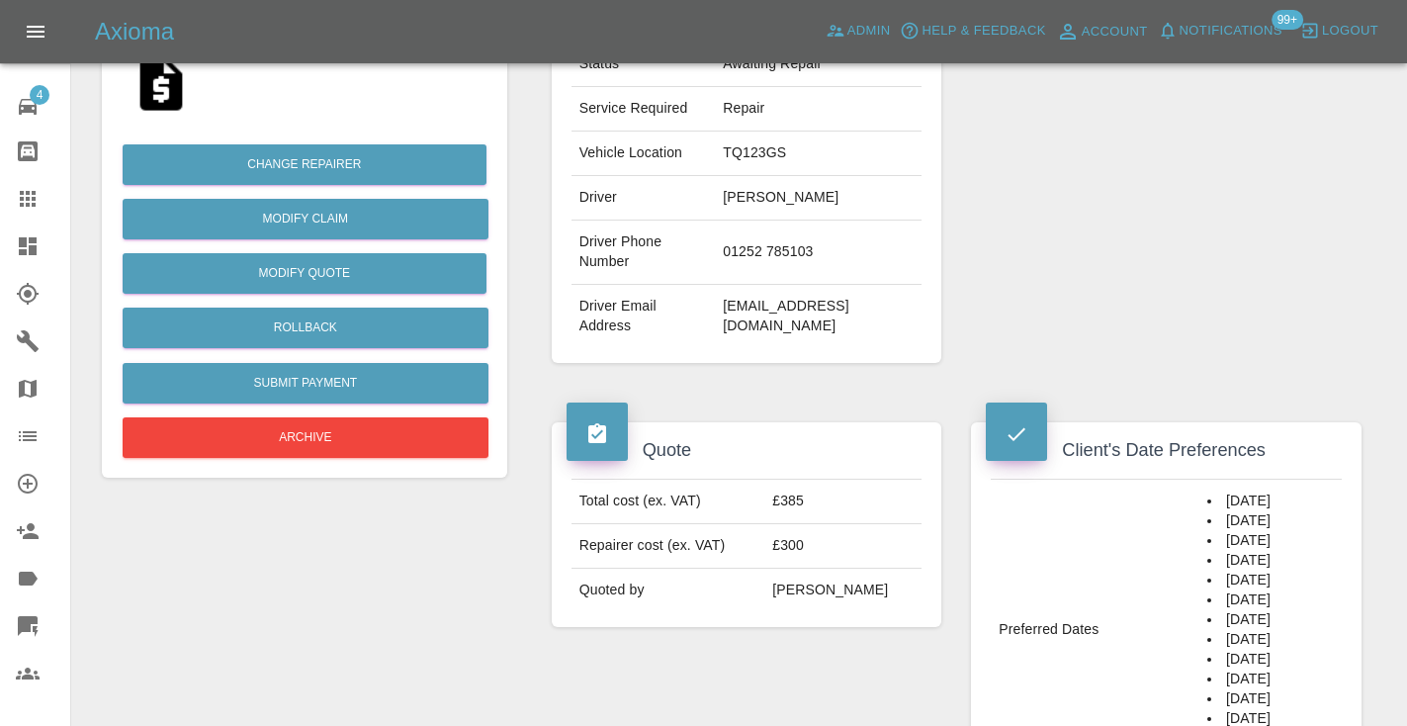
scroll to position [399, 0]
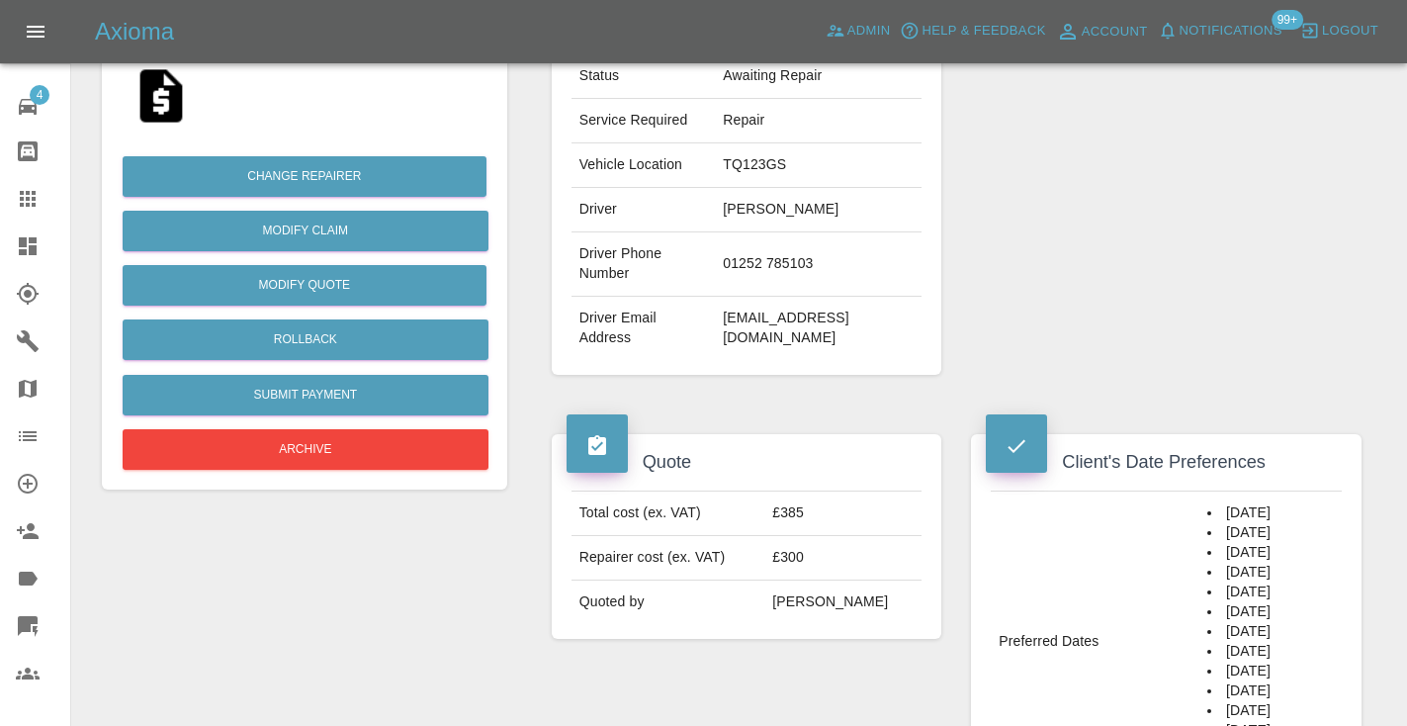
click at [749, 297] on td "01252 785103" at bounding box center [818, 264] width 207 height 64
click at [1109, 273] on div "Repairer Repair shop Sw Smart Repairs" at bounding box center [1166, 109] width 420 height 590
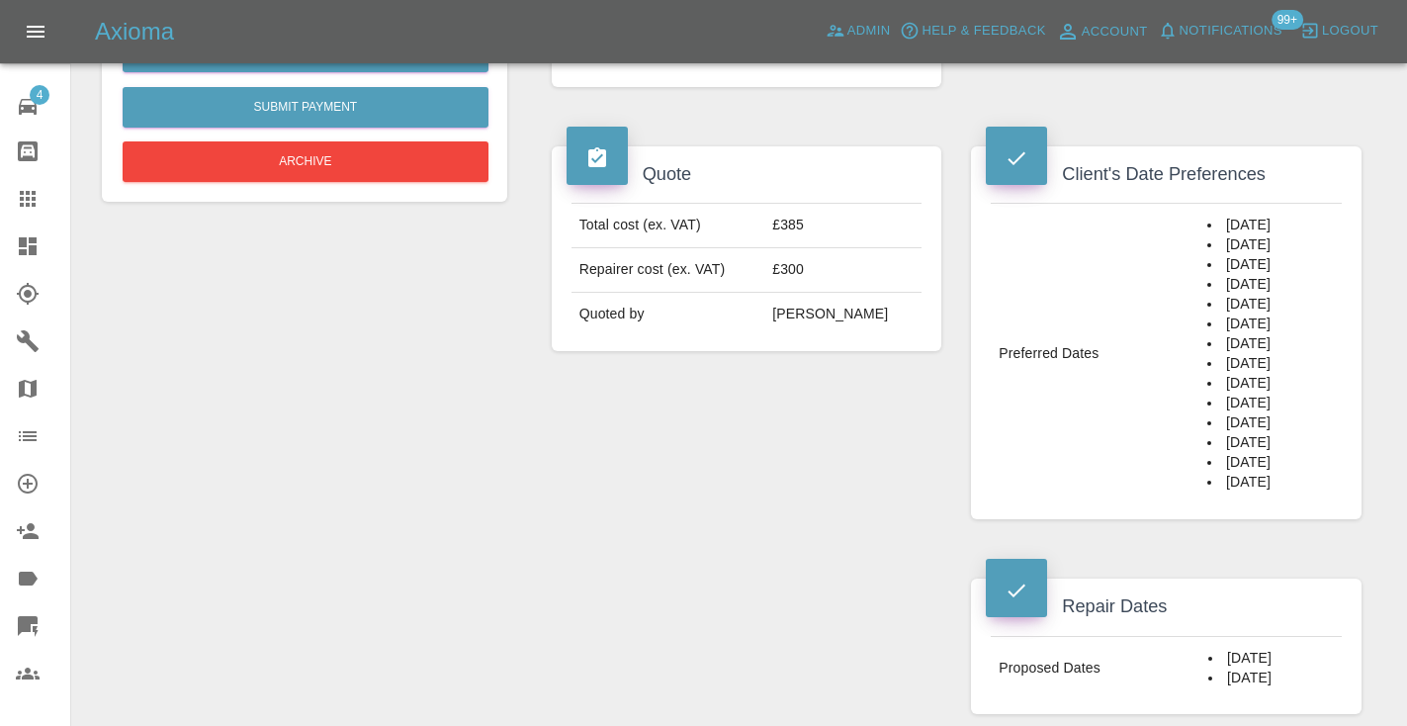
scroll to position [716, 0]
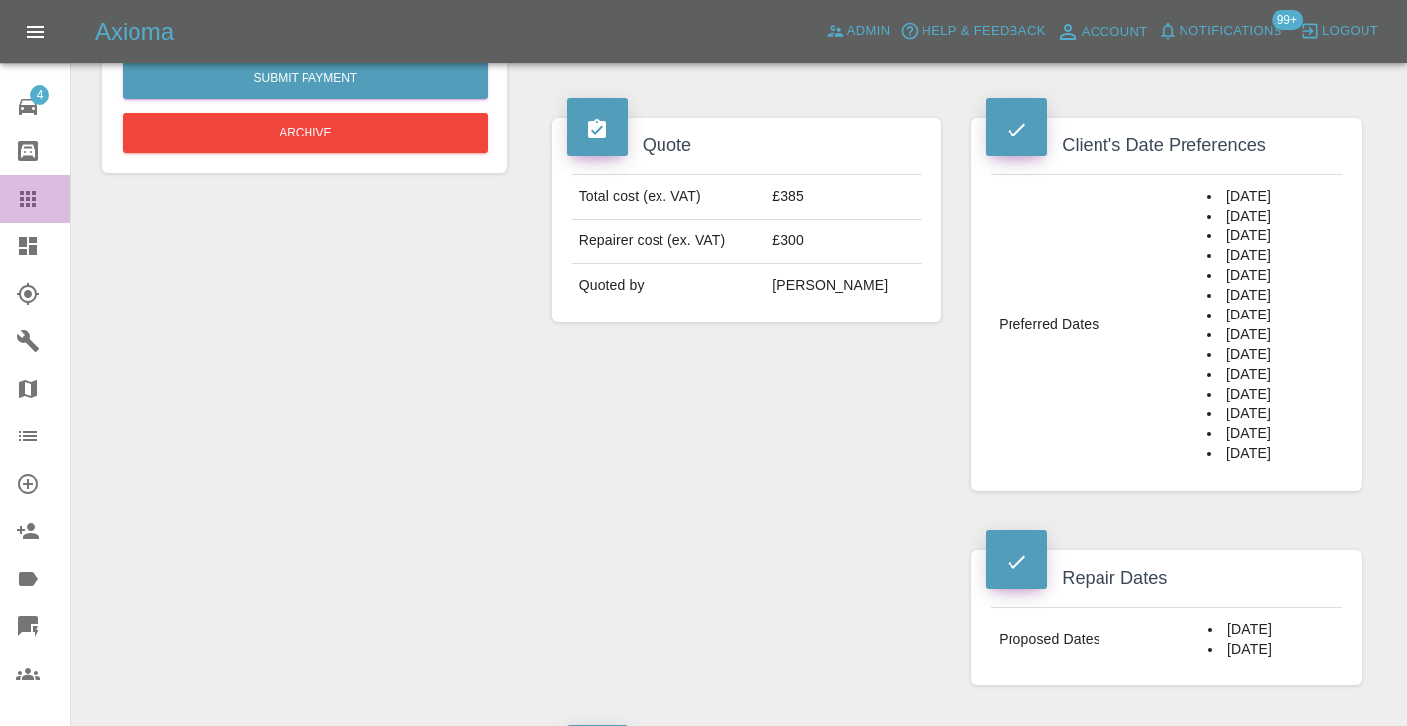
click at [37, 207] on icon at bounding box center [28, 199] width 24 height 24
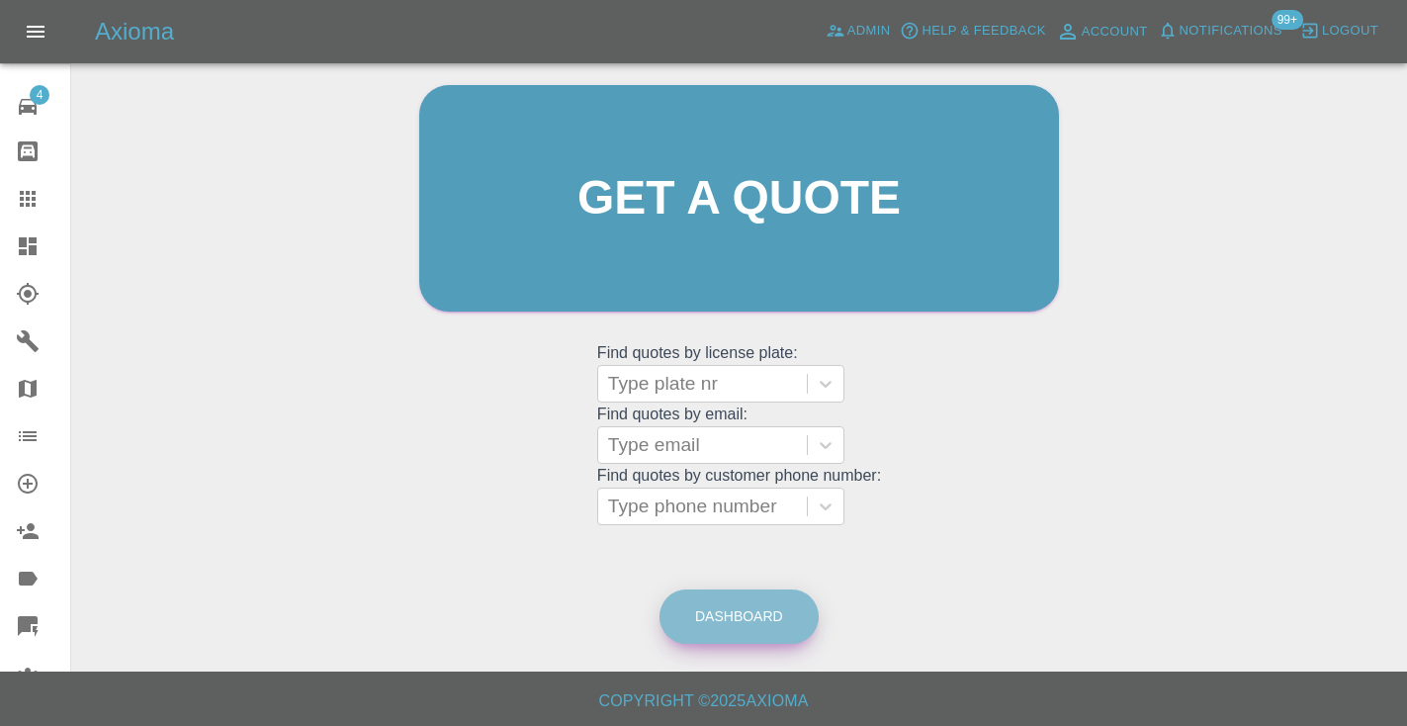
click at [740, 632] on link "Dashboard" at bounding box center [738, 616] width 159 height 54
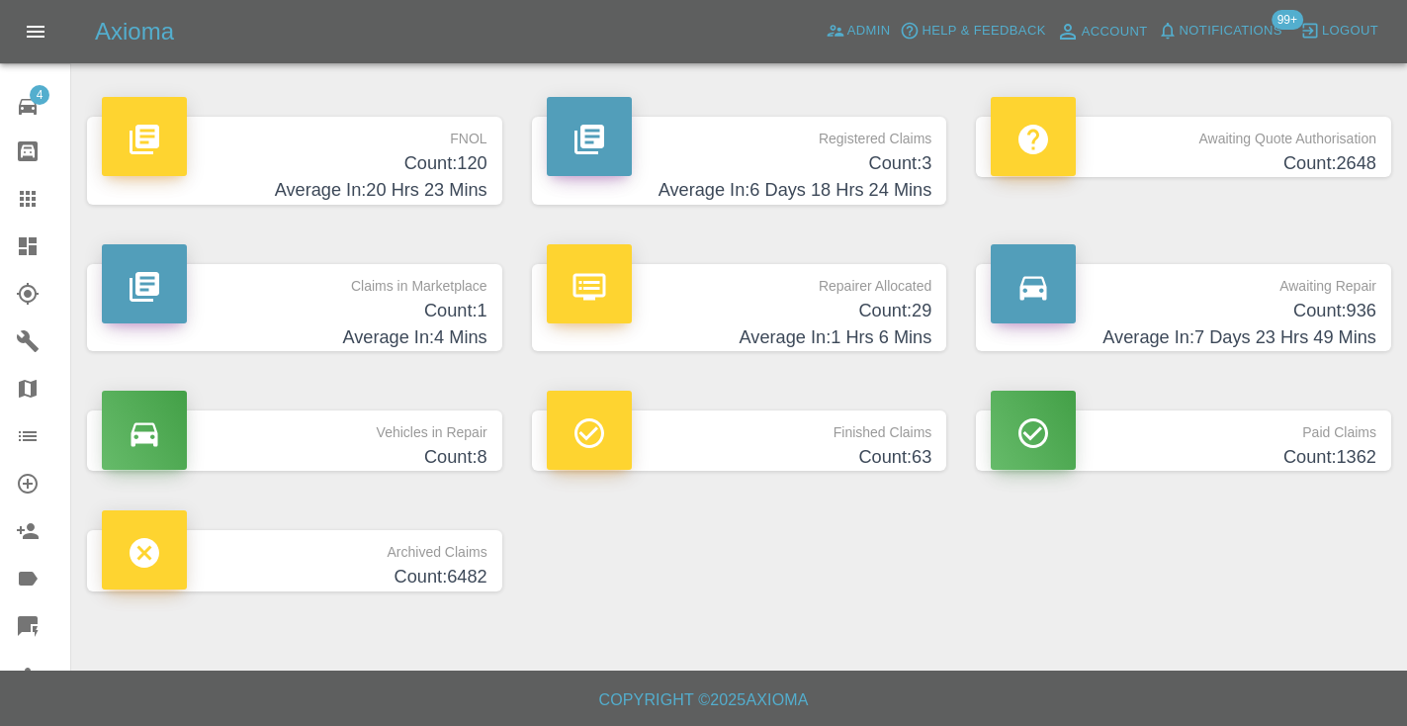
click at [1327, 308] on h4 "Count: 936" at bounding box center [1184, 311] width 386 height 27
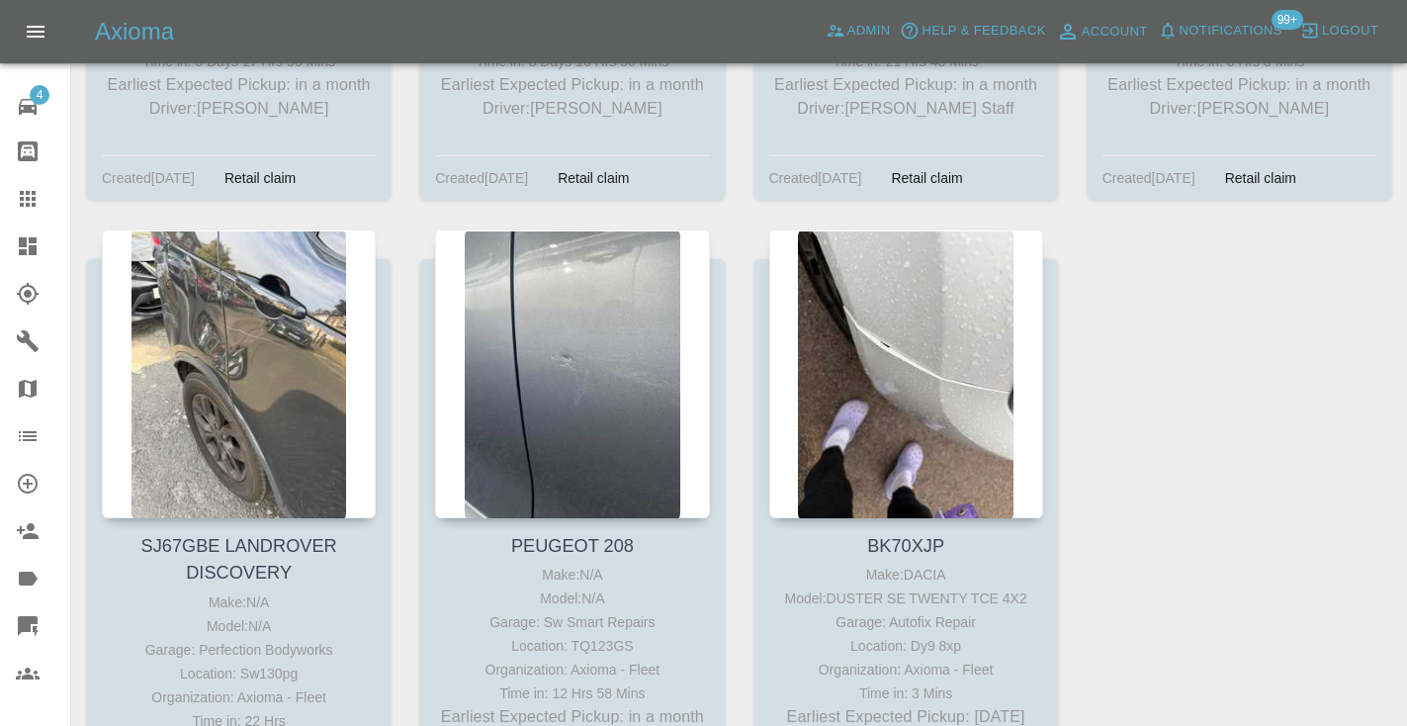
scroll to position [16586, 0]
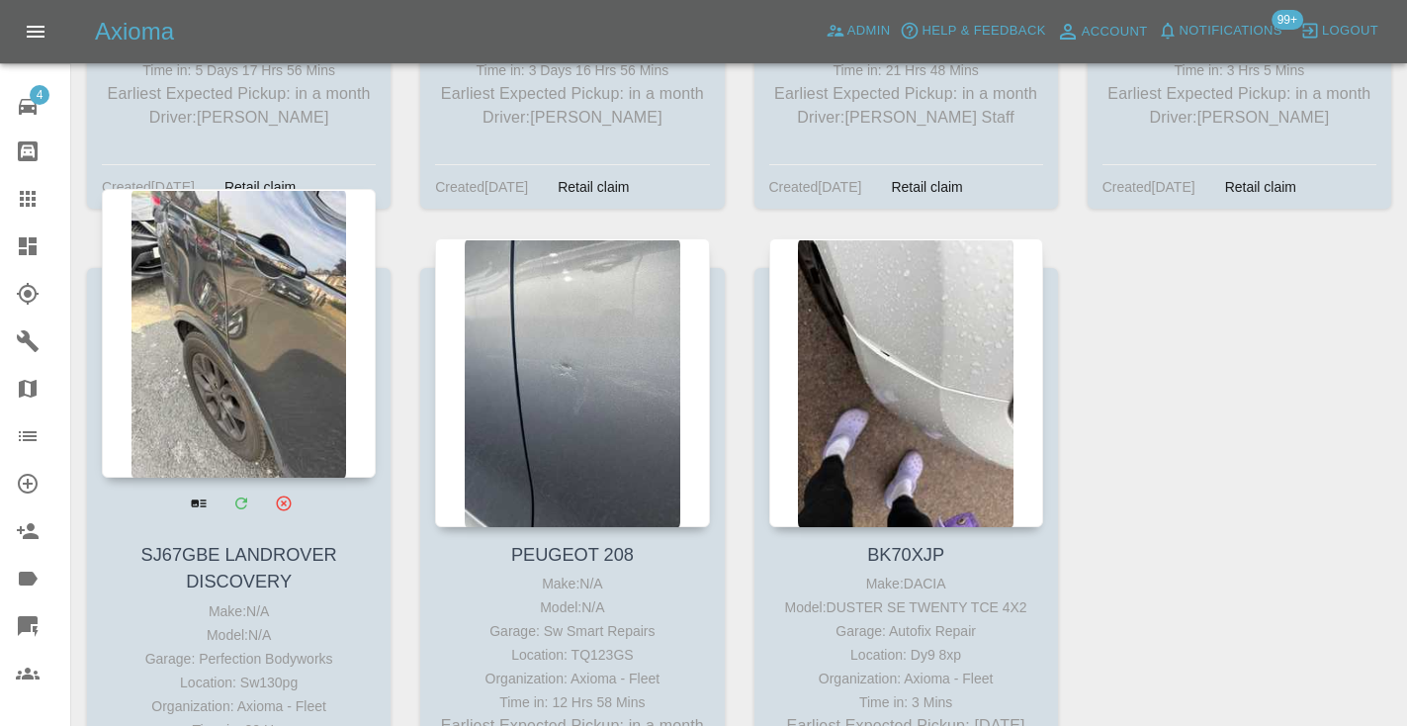
click at [240, 243] on div at bounding box center [239, 333] width 274 height 289
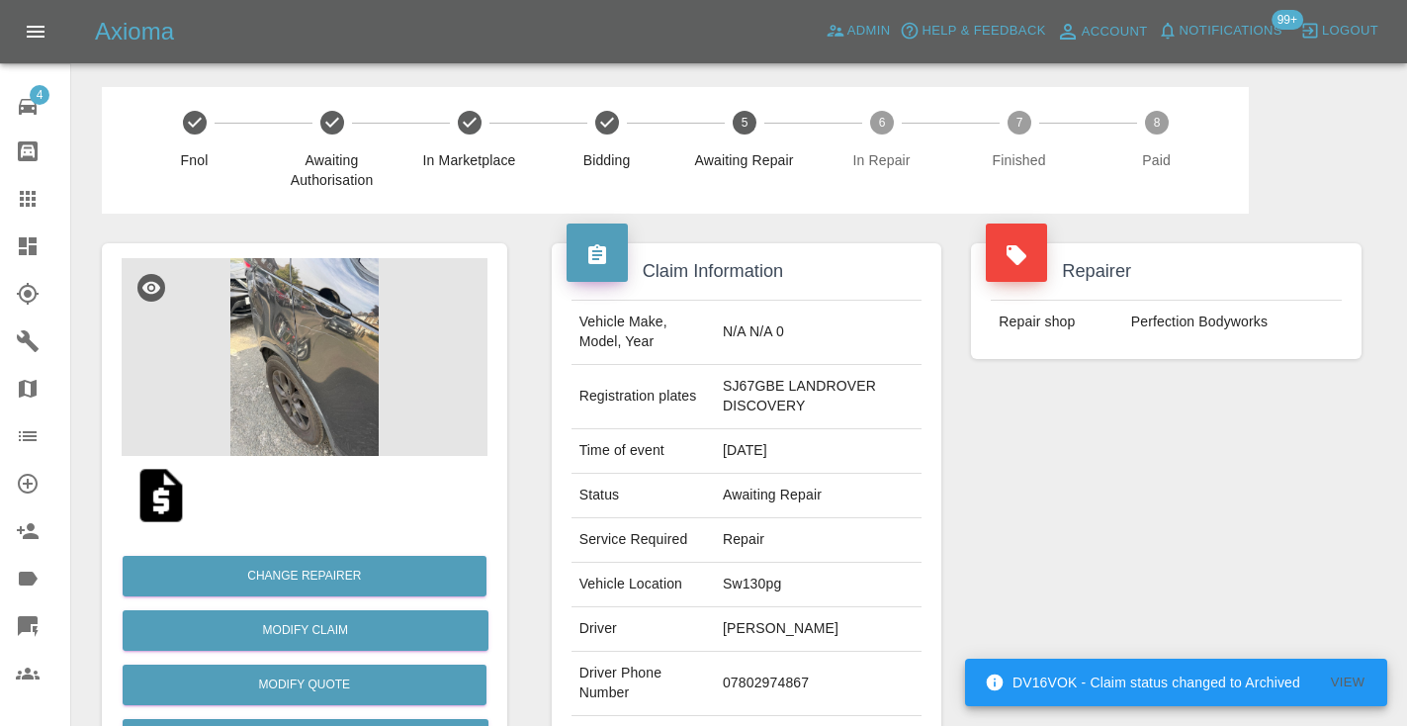
click at [735, 695] on td "07802974867" at bounding box center [818, 684] width 207 height 64
click at [736, 684] on td "07802974867" at bounding box center [818, 684] width 207 height 64
copy td "07802974867"
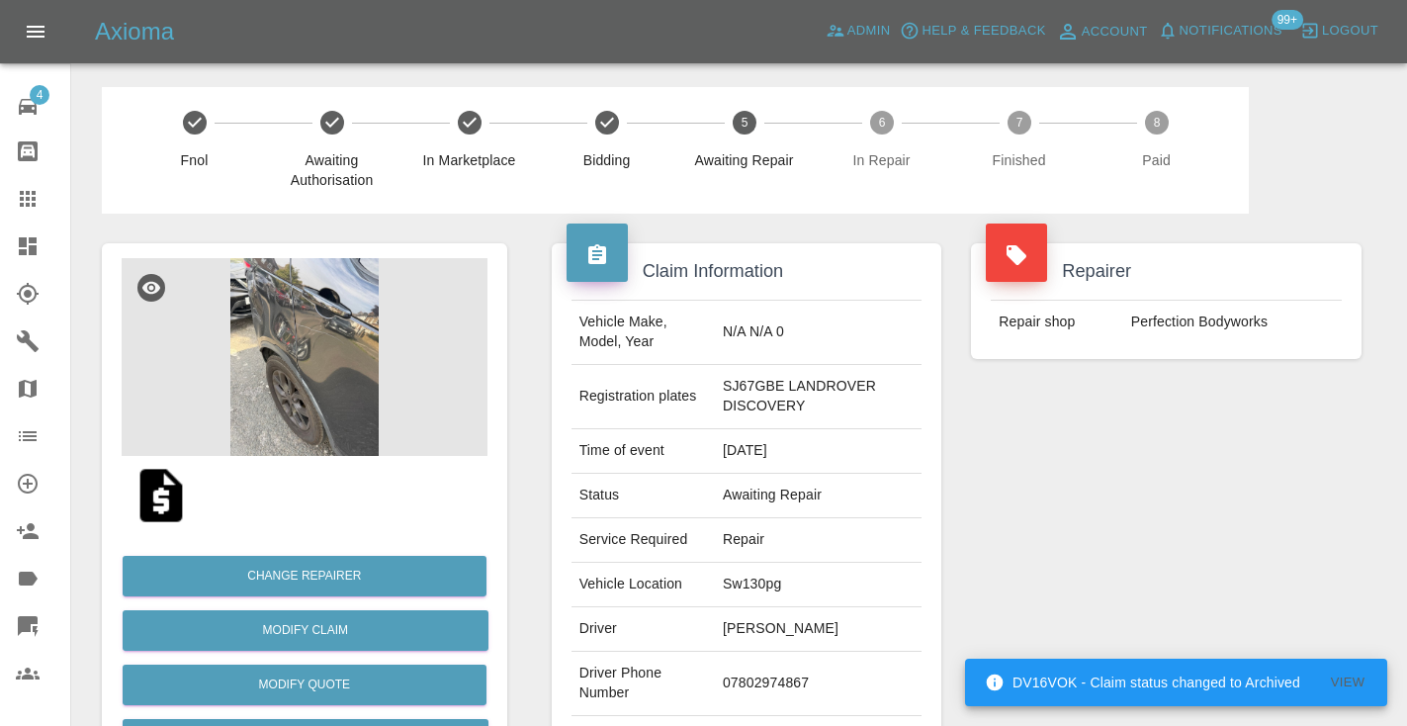
click at [1095, 531] on div "Repairer Repair shop Perfection Bodyworks" at bounding box center [1166, 519] width 420 height 610
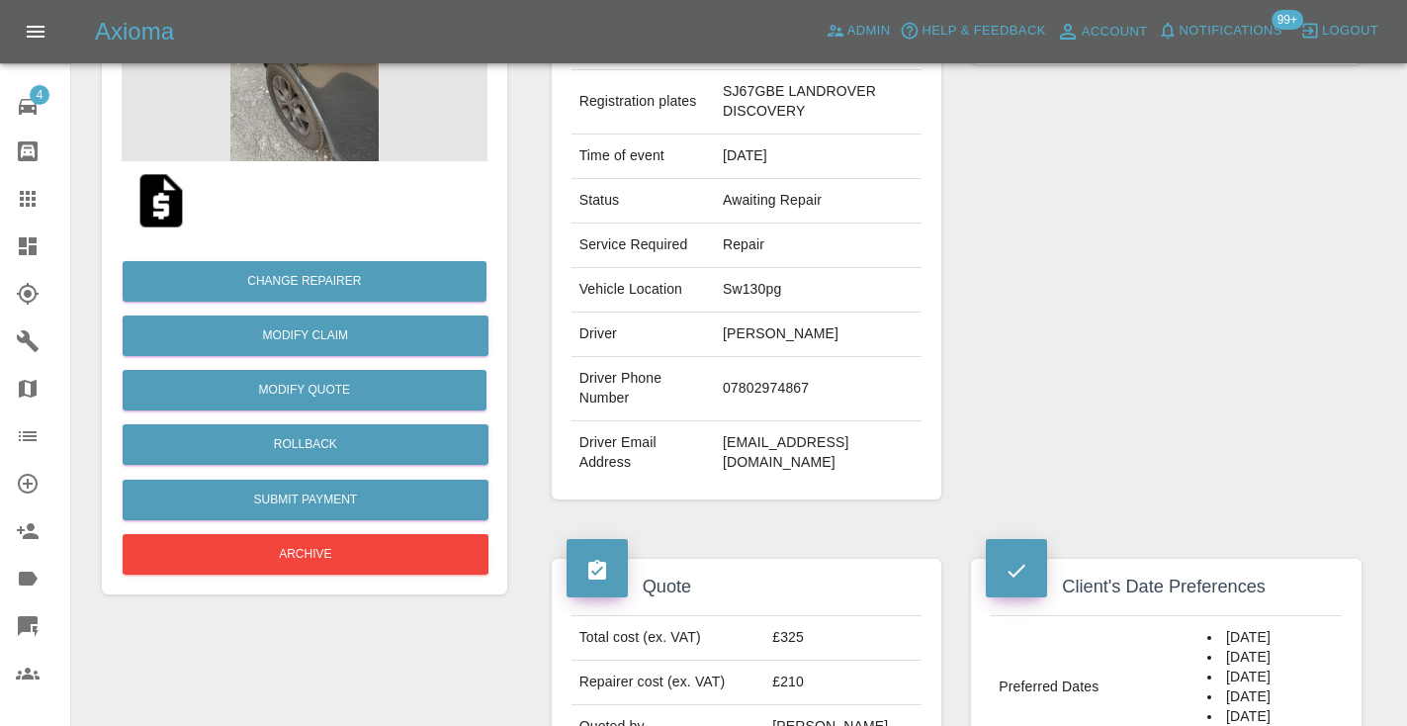
scroll to position [264, 0]
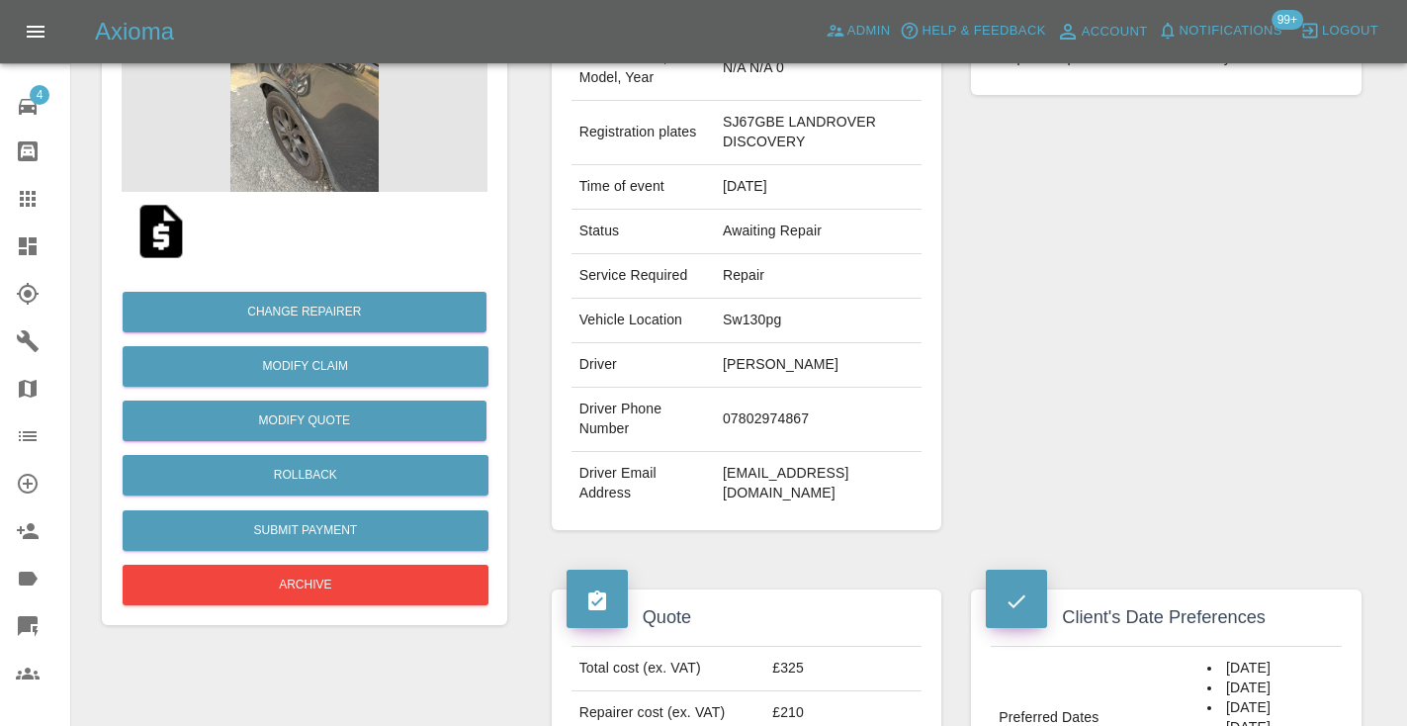
click at [751, 414] on td "07802974867" at bounding box center [818, 420] width 207 height 64
copy td "07802974867"
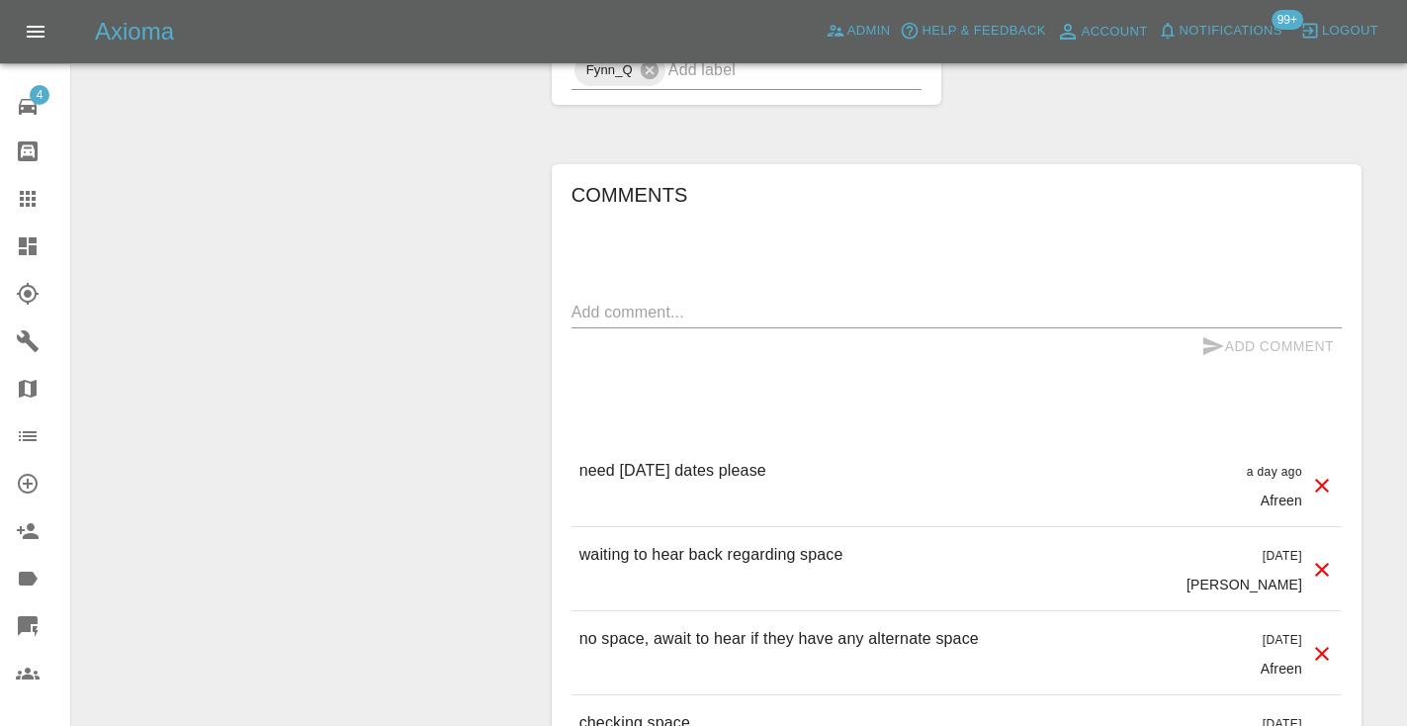
scroll to position [1896, 0]
click at [613, 315] on textarea at bounding box center [956, 309] width 770 height 23
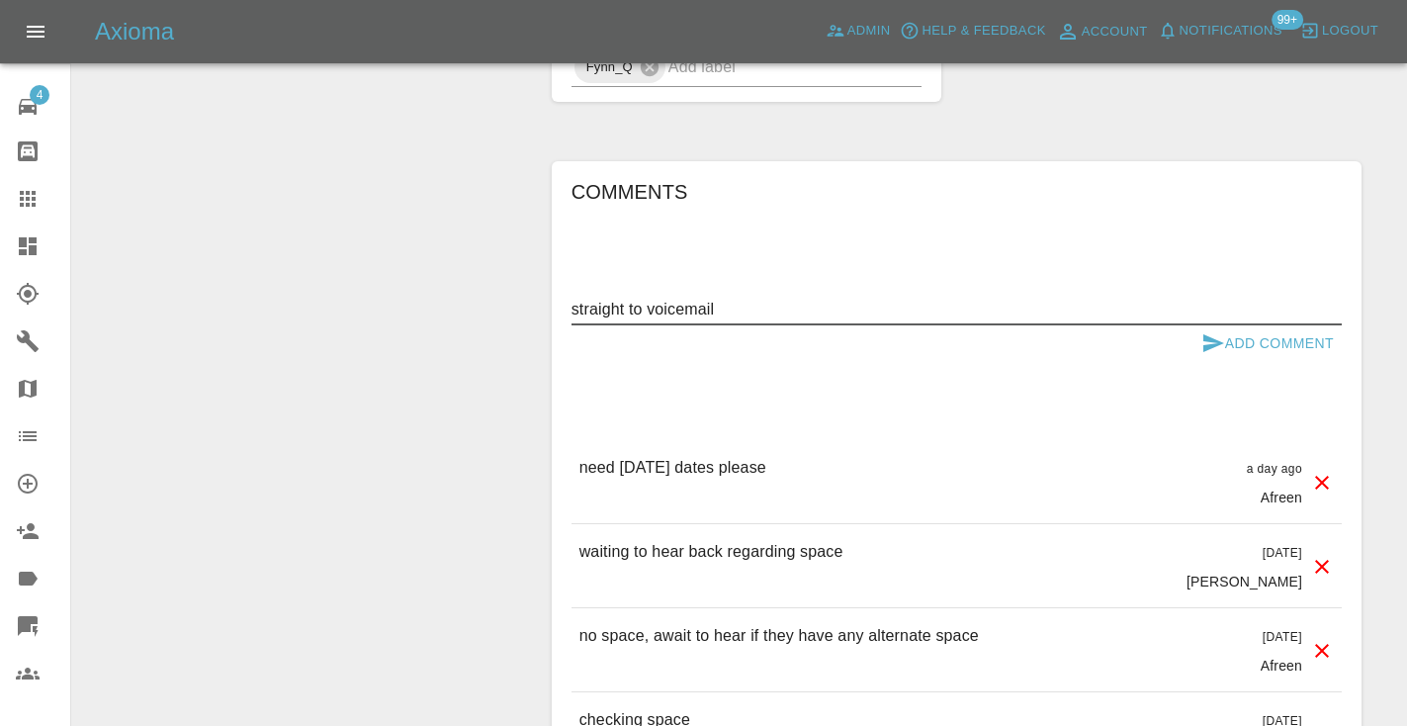
type textarea "straight to voicemail"
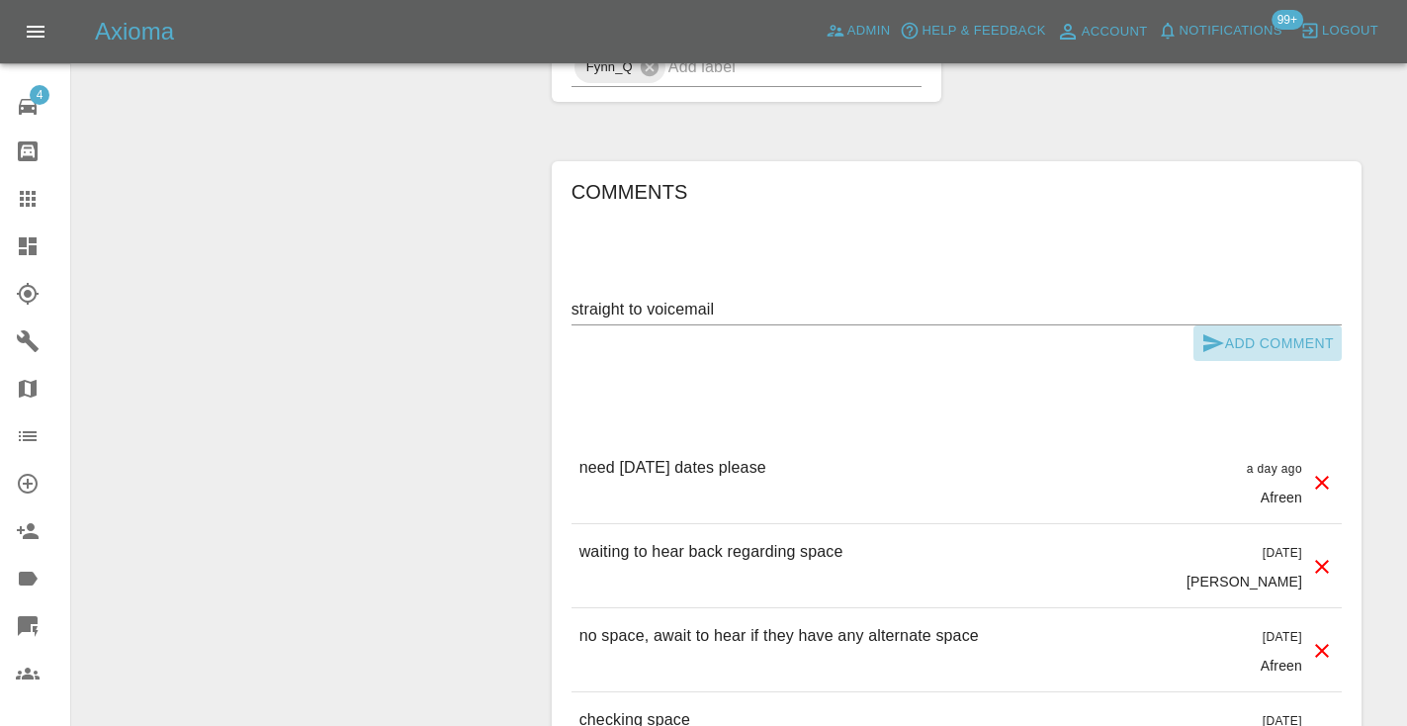
click at [1214, 344] on icon "submit" at bounding box center [1213, 343] width 21 height 18
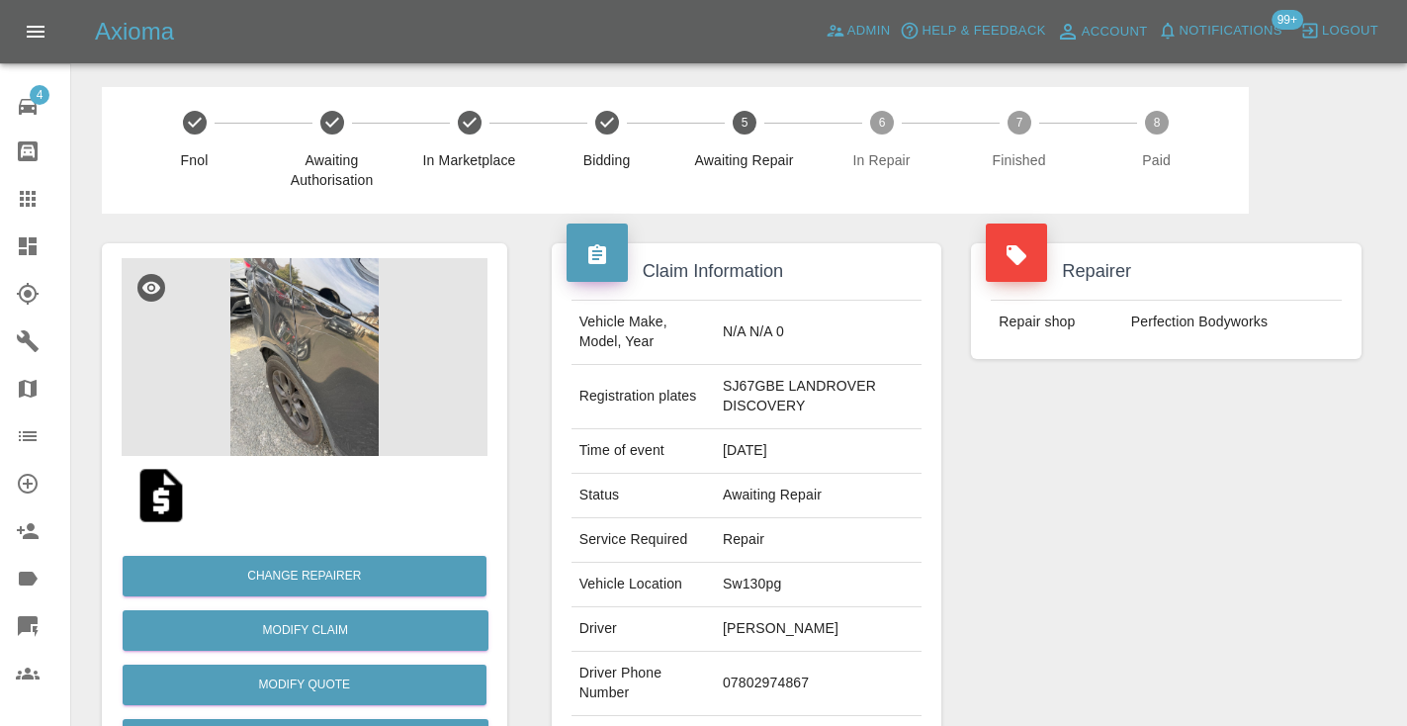
scroll to position [0, 0]
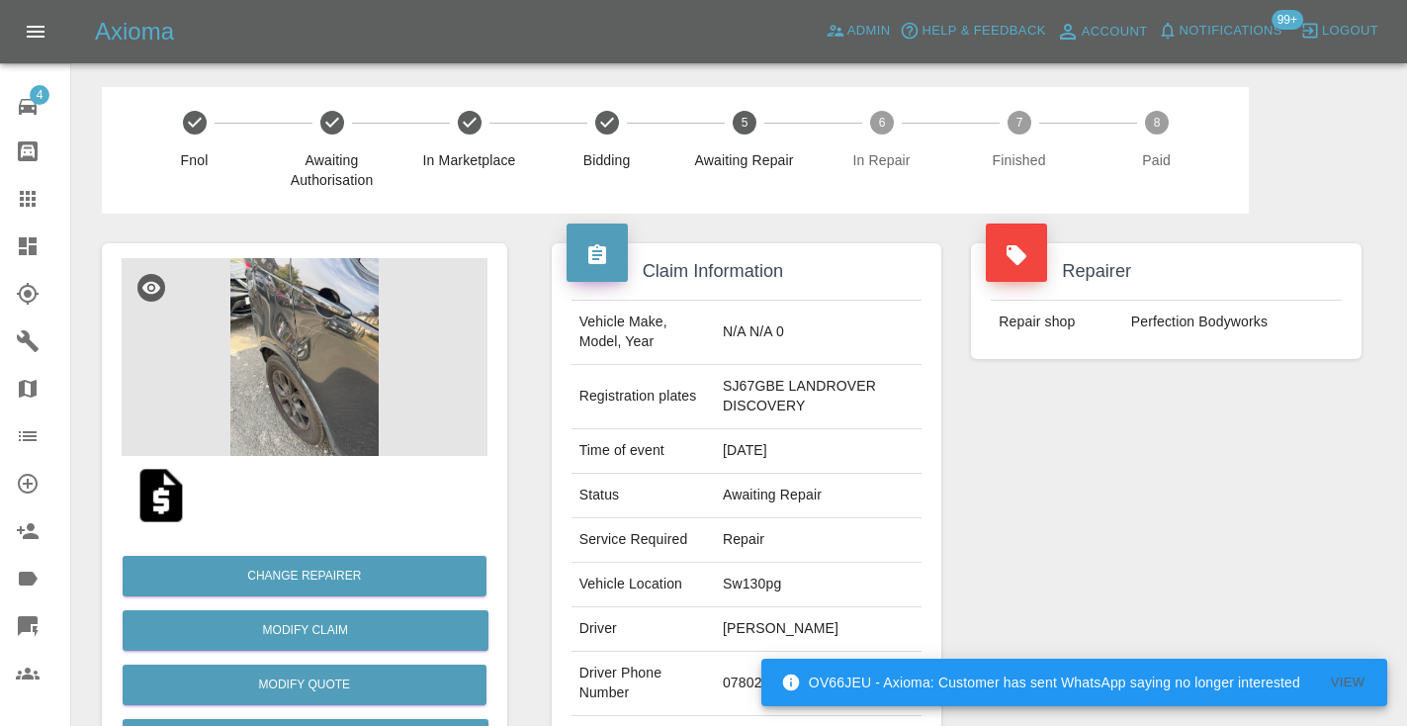
click at [1005, 548] on div "Repairer Repair shop Perfection Bodyworks" at bounding box center [1166, 519] width 420 height 610
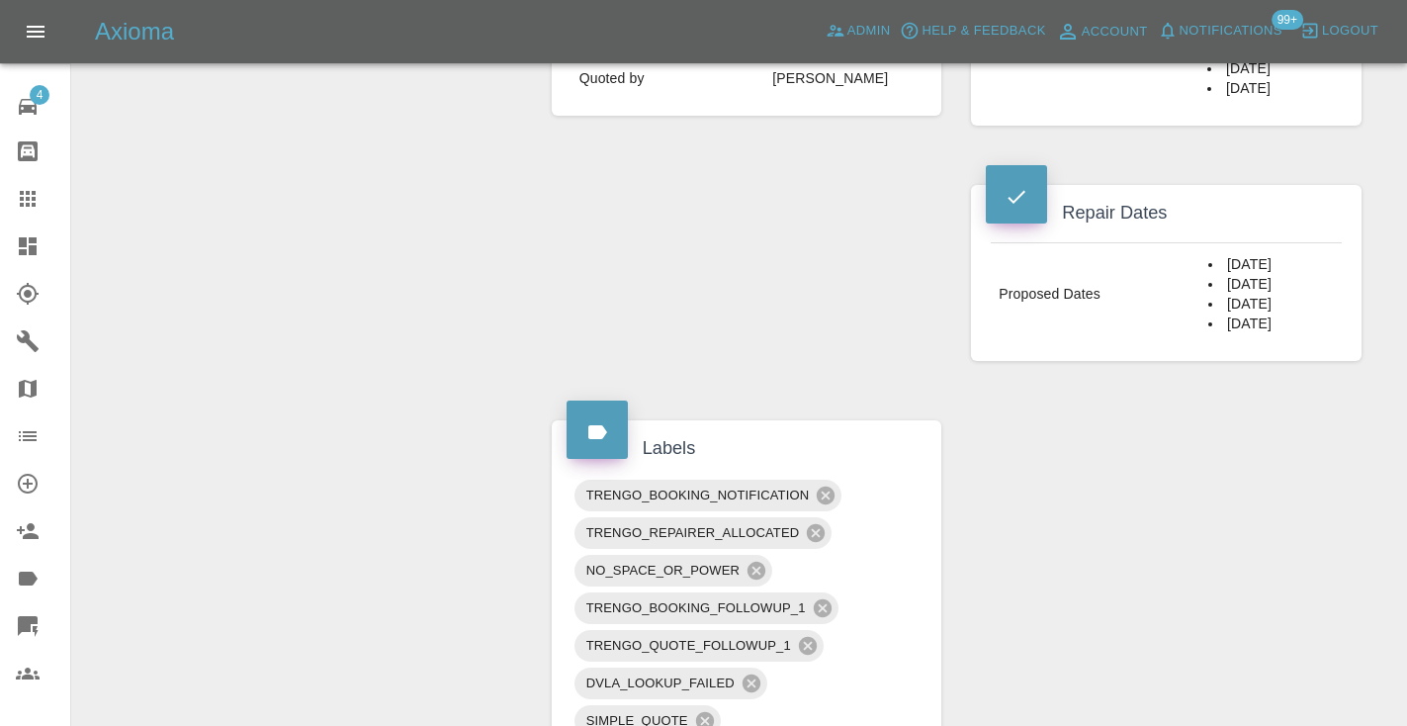
scroll to position [947, 0]
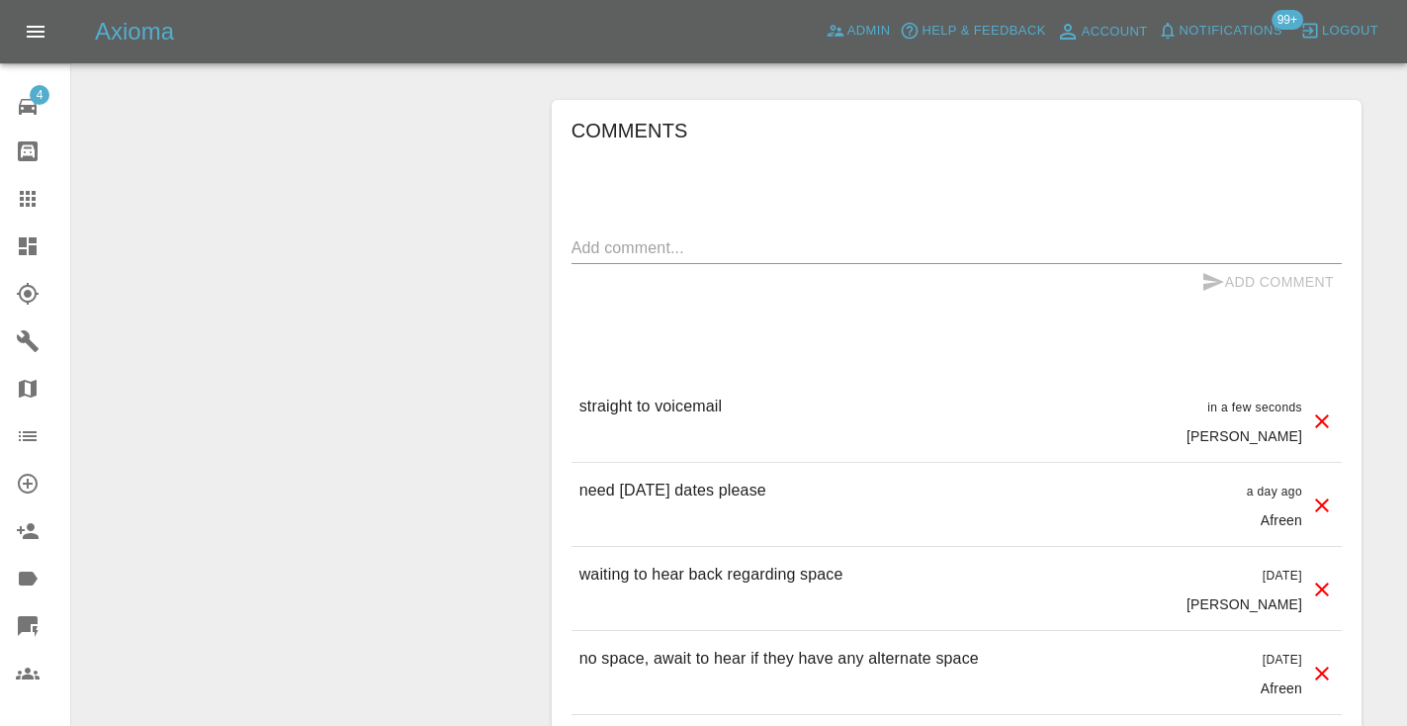
scroll to position [1968, 0]
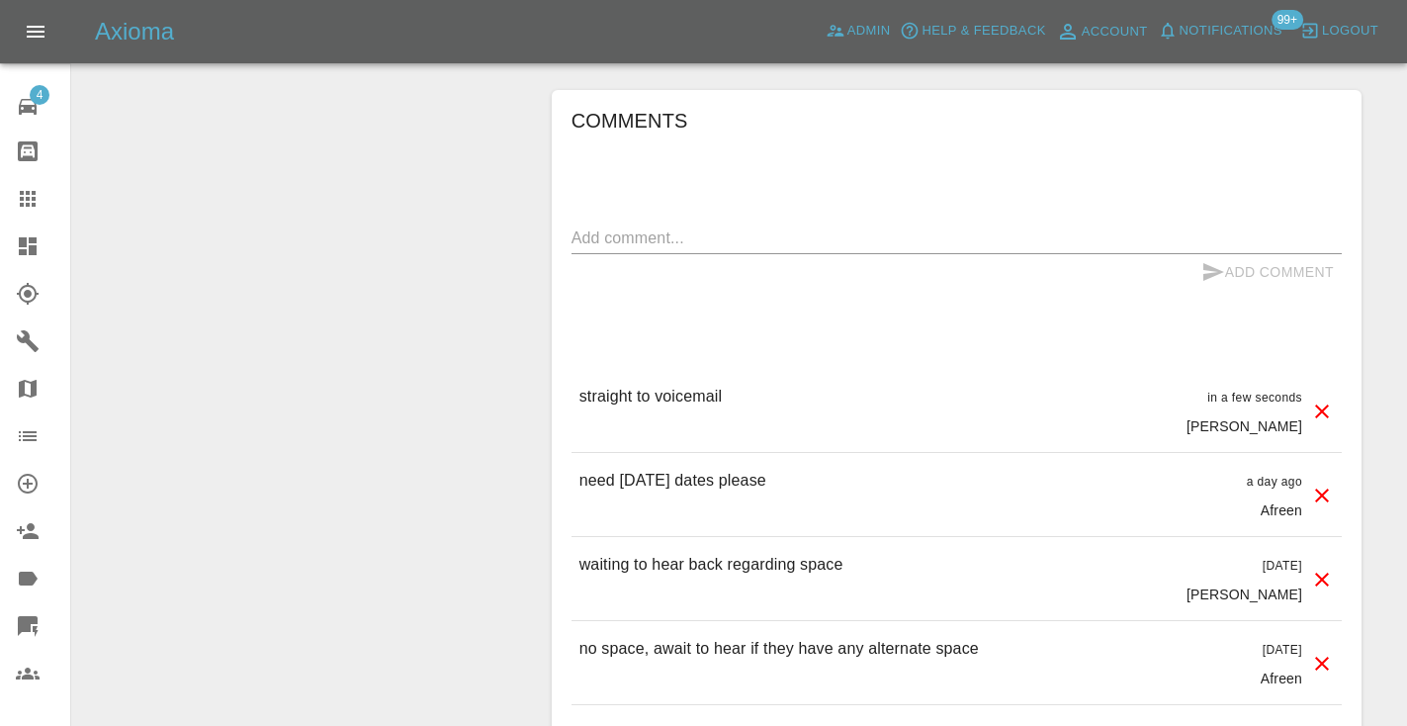
click at [43, 190] on div at bounding box center [43, 199] width 55 height 24
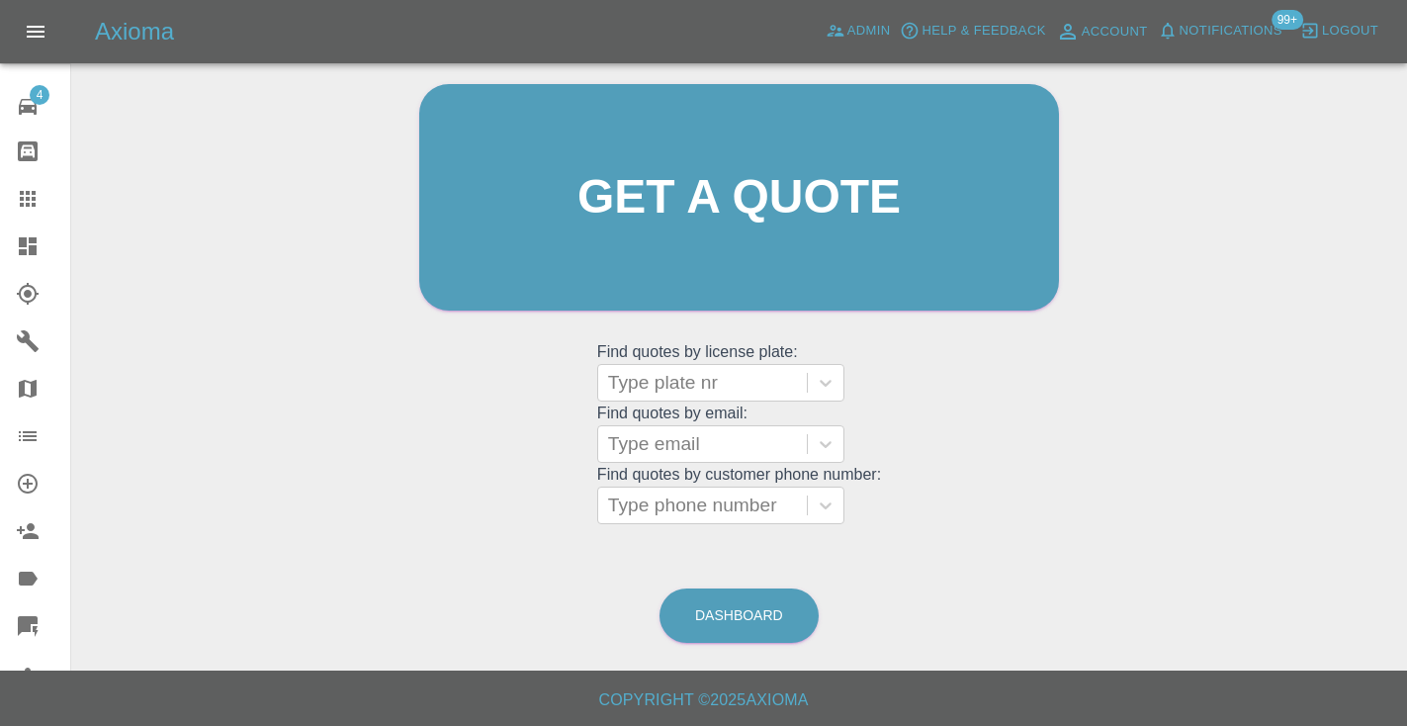
scroll to position [133, 0]
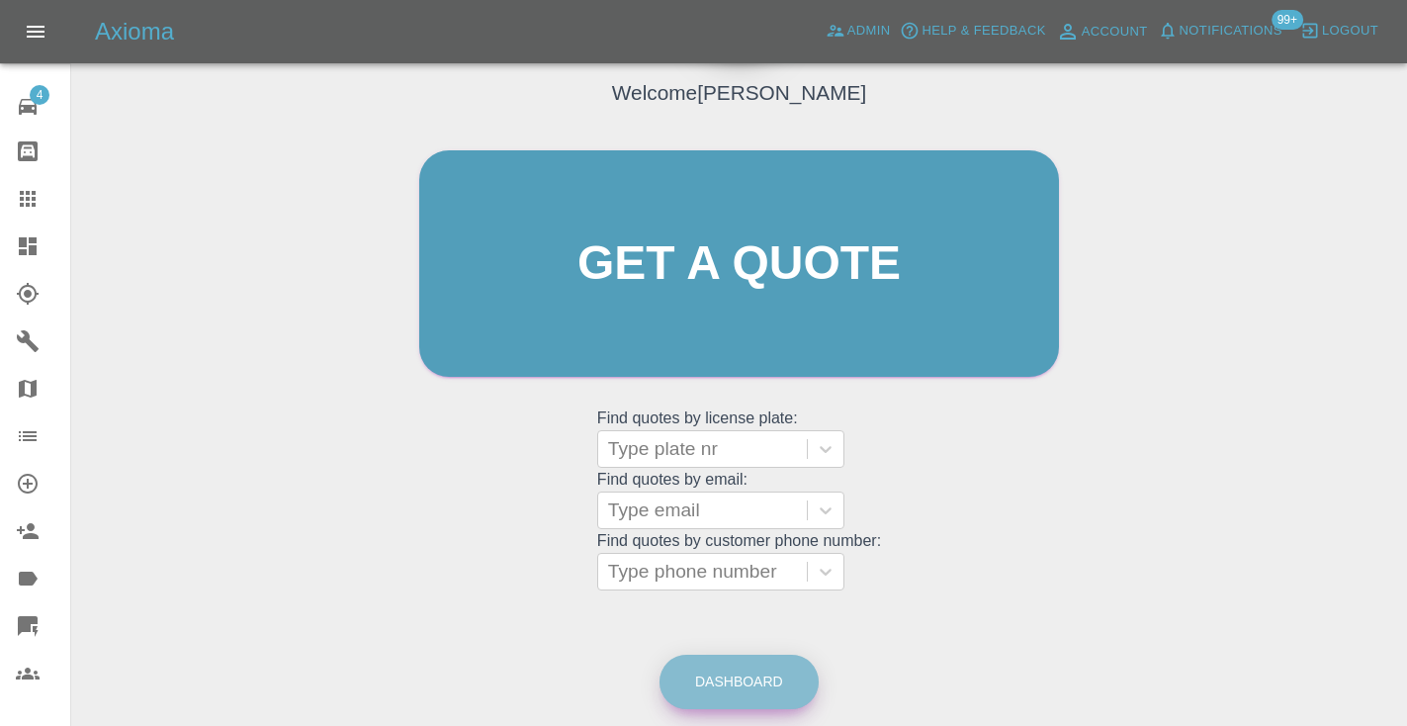
click at [703, 677] on link "Dashboard" at bounding box center [738, 682] width 159 height 54
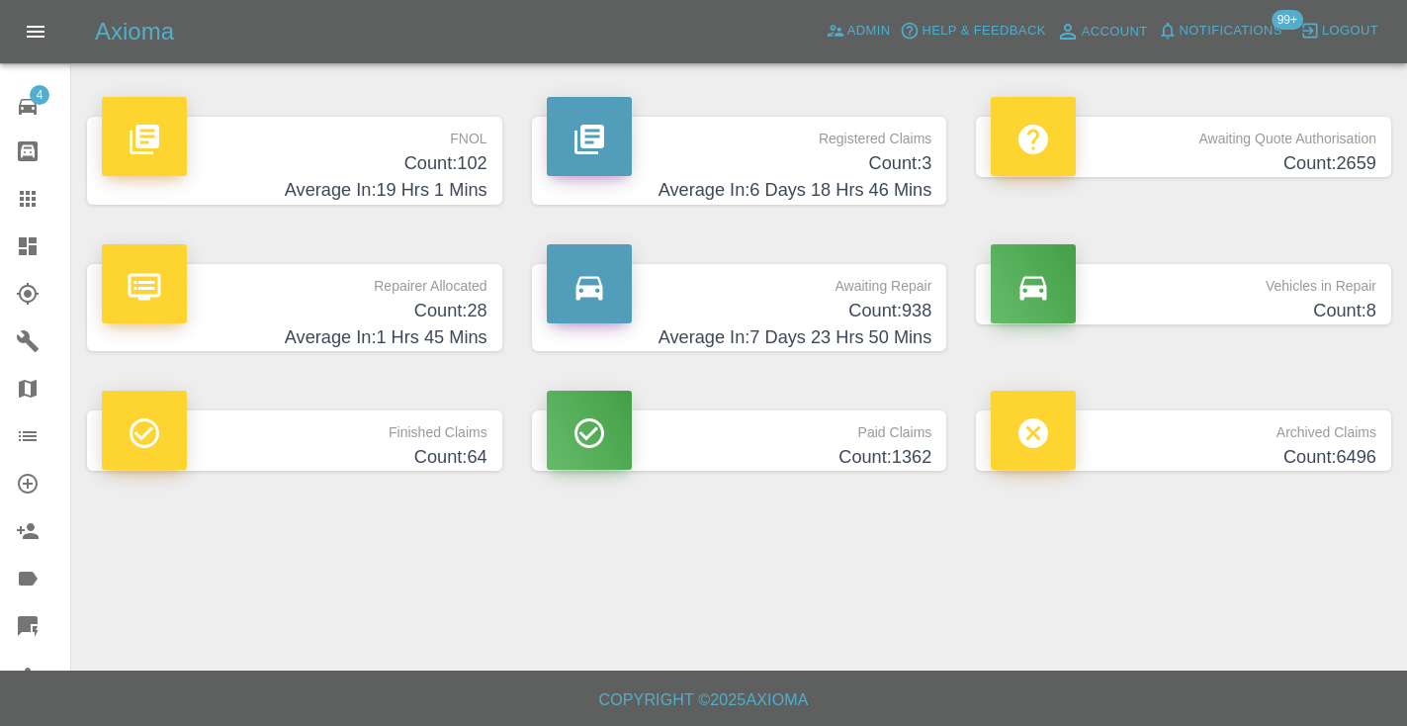
click at [904, 293] on p "Awaiting Repair" at bounding box center [740, 281] width 386 height 34
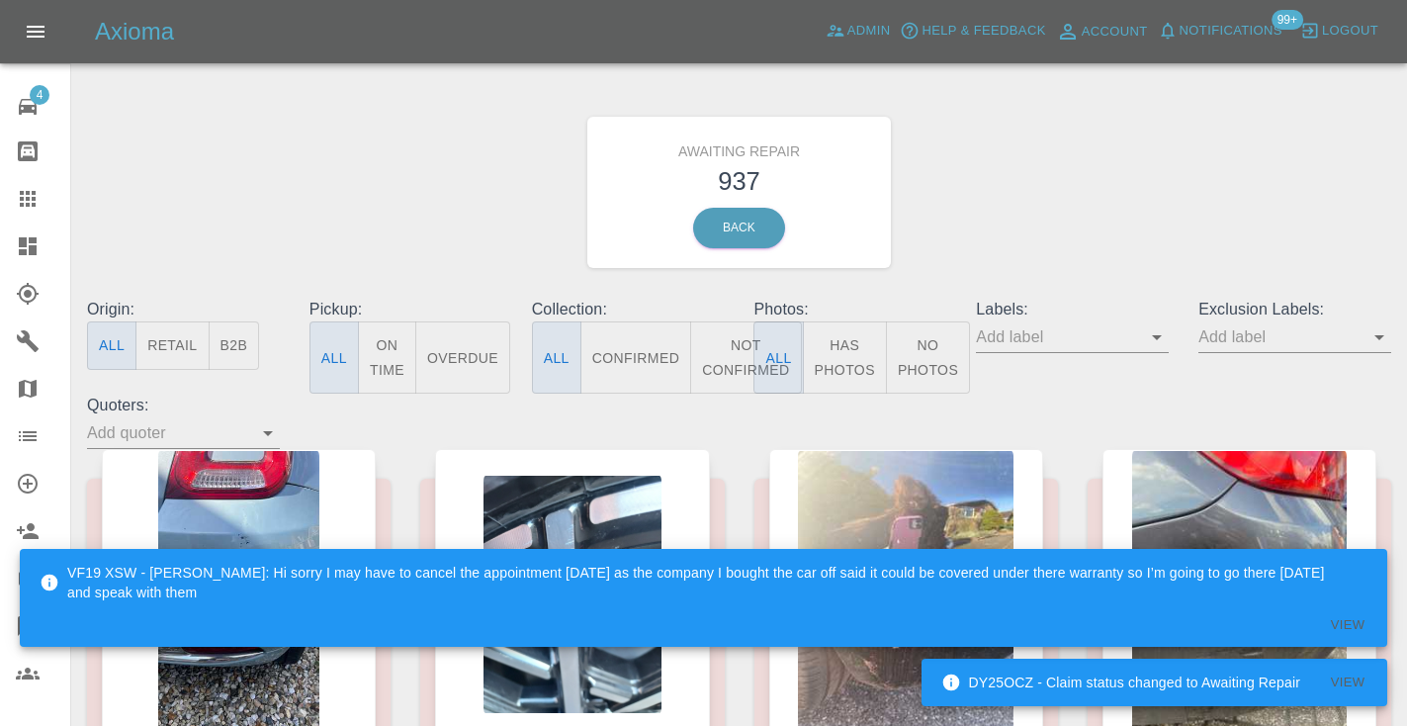
click at [731, 343] on button "Not Confirmed" at bounding box center [745, 357] width 111 height 72
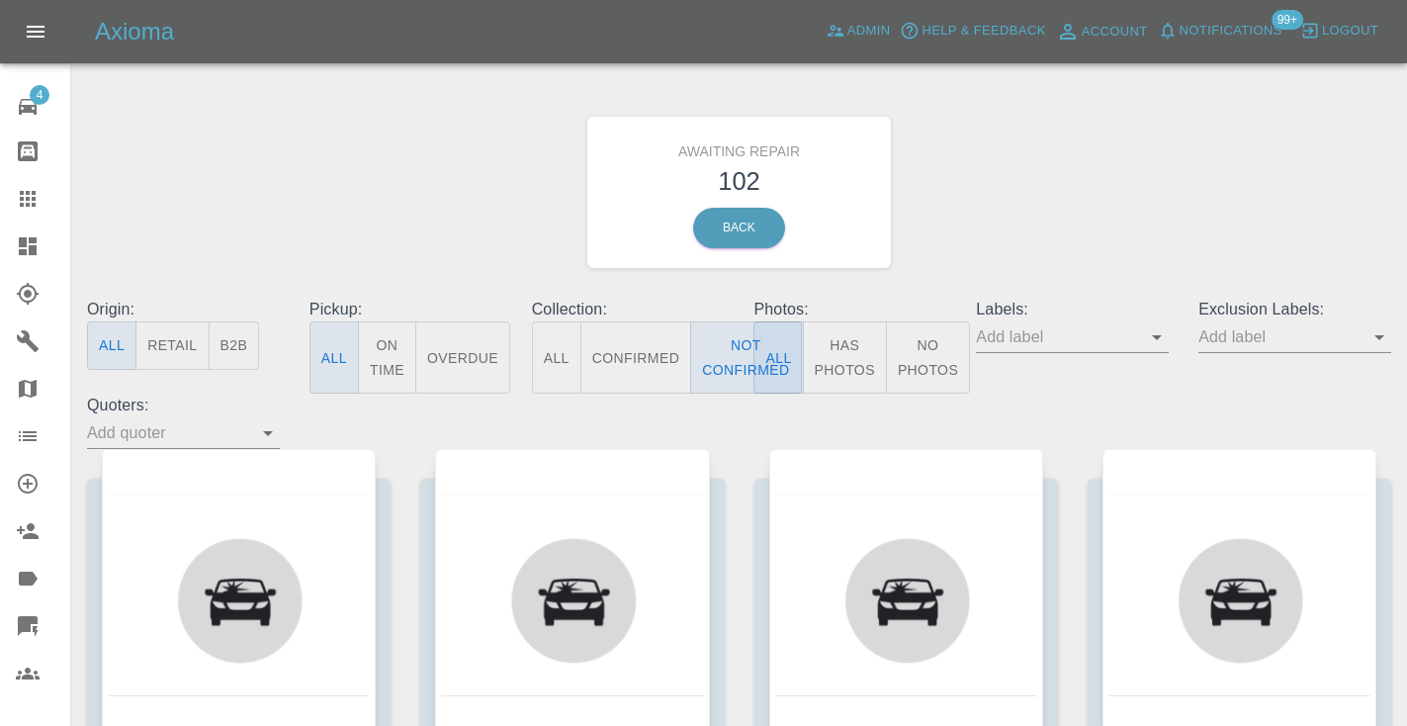
click at [999, 165] on div "Awaiting Repair 102 Back" at bounding box center [739, 192] width 1334 height 211
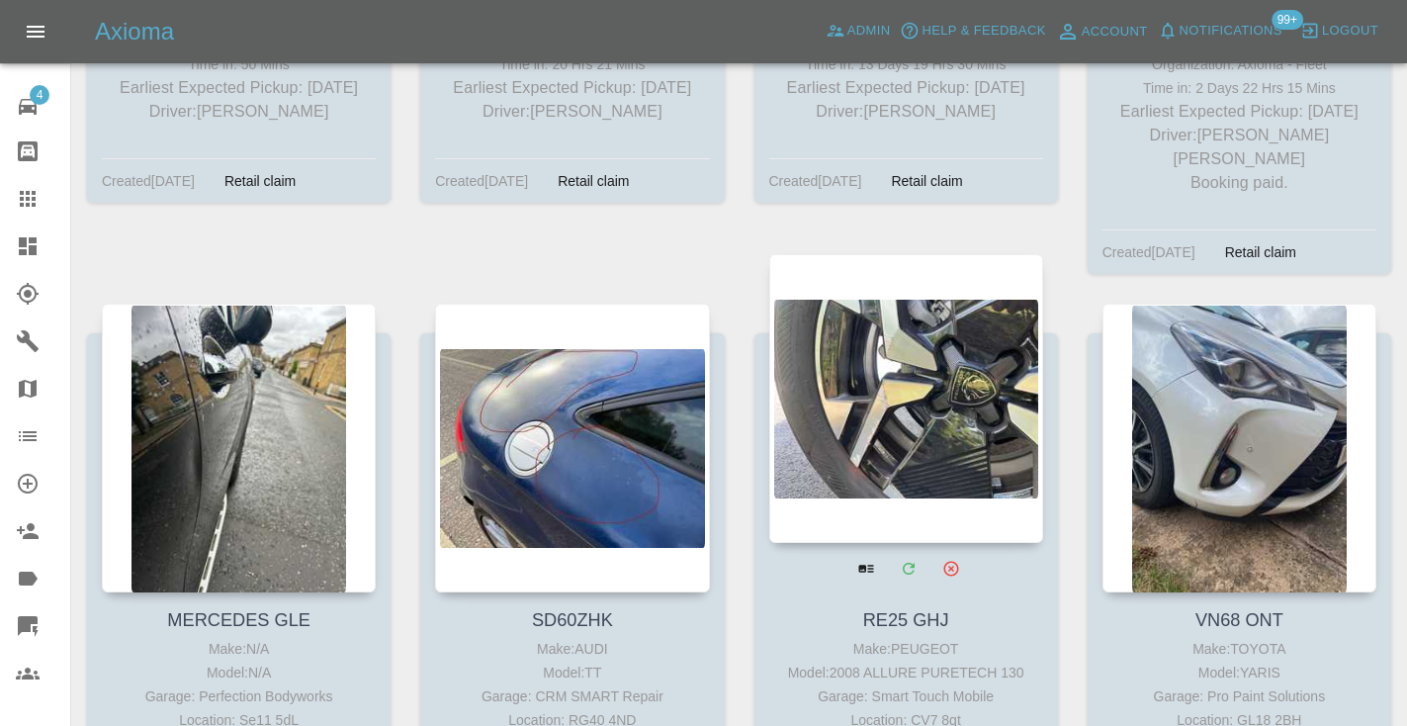
scroll to position [15157, 0]
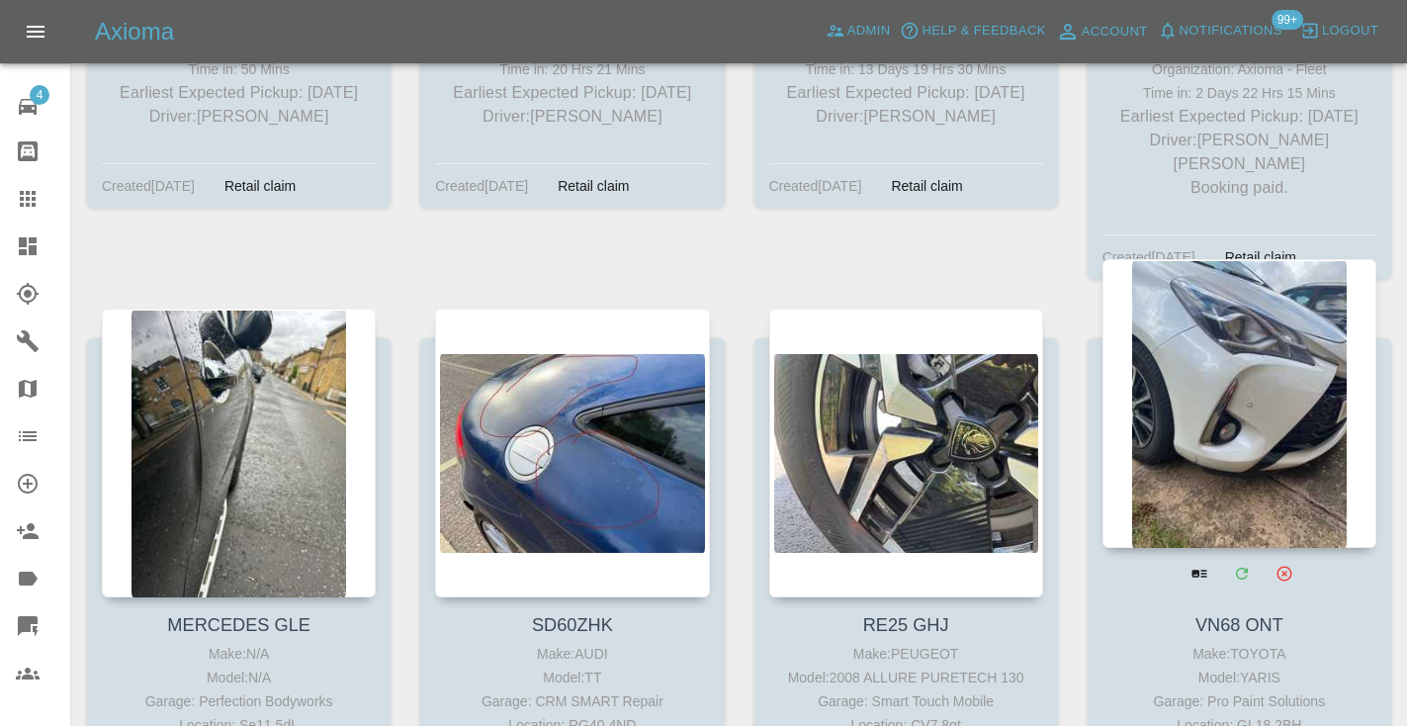
click at [1264, 302] on div at bounding box center [1239, 403] width 274 height 289
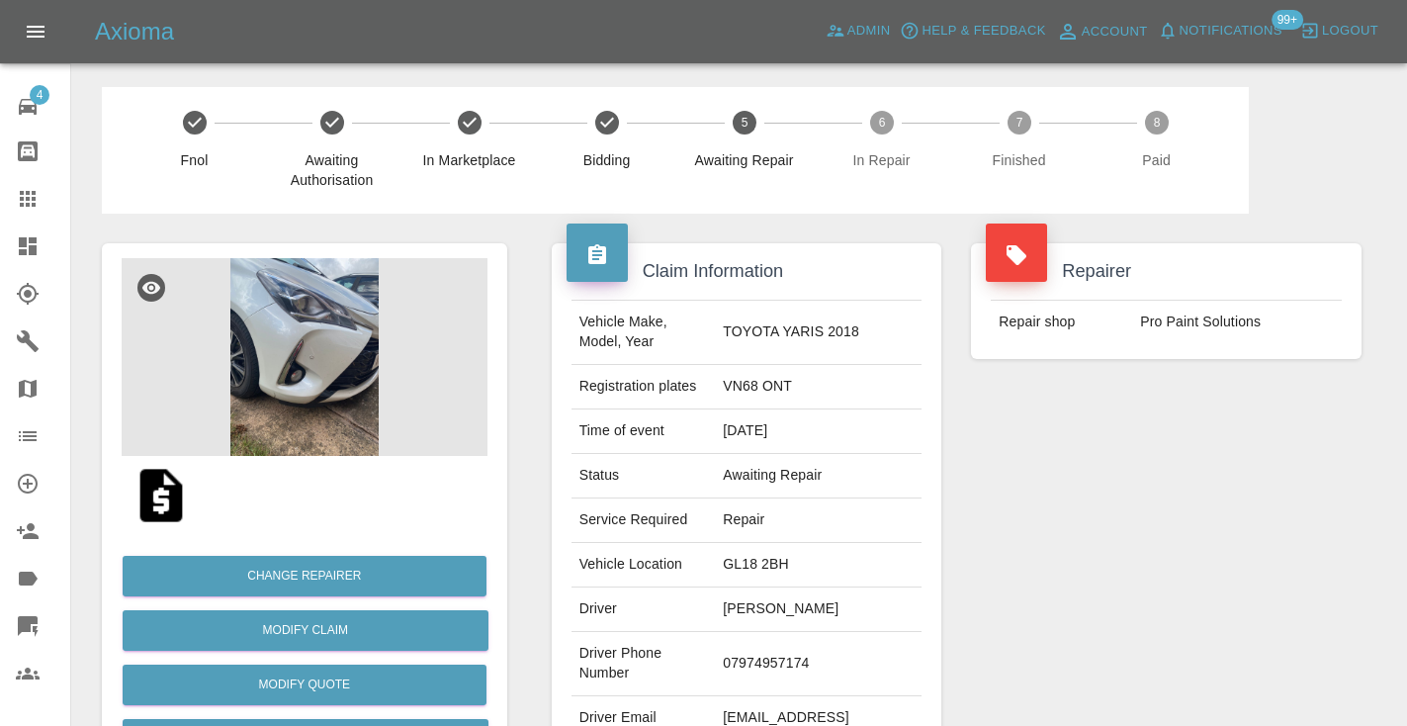
click at [800, 632] on td "07974957174" at bounding box center [818, 664] width 207 height 64
copy td "07974957174"
click at [1142, 510] on div "Repairer Repair shop Pro Paint Solutions" at bounding box center [1166, 509] width 420 height 590
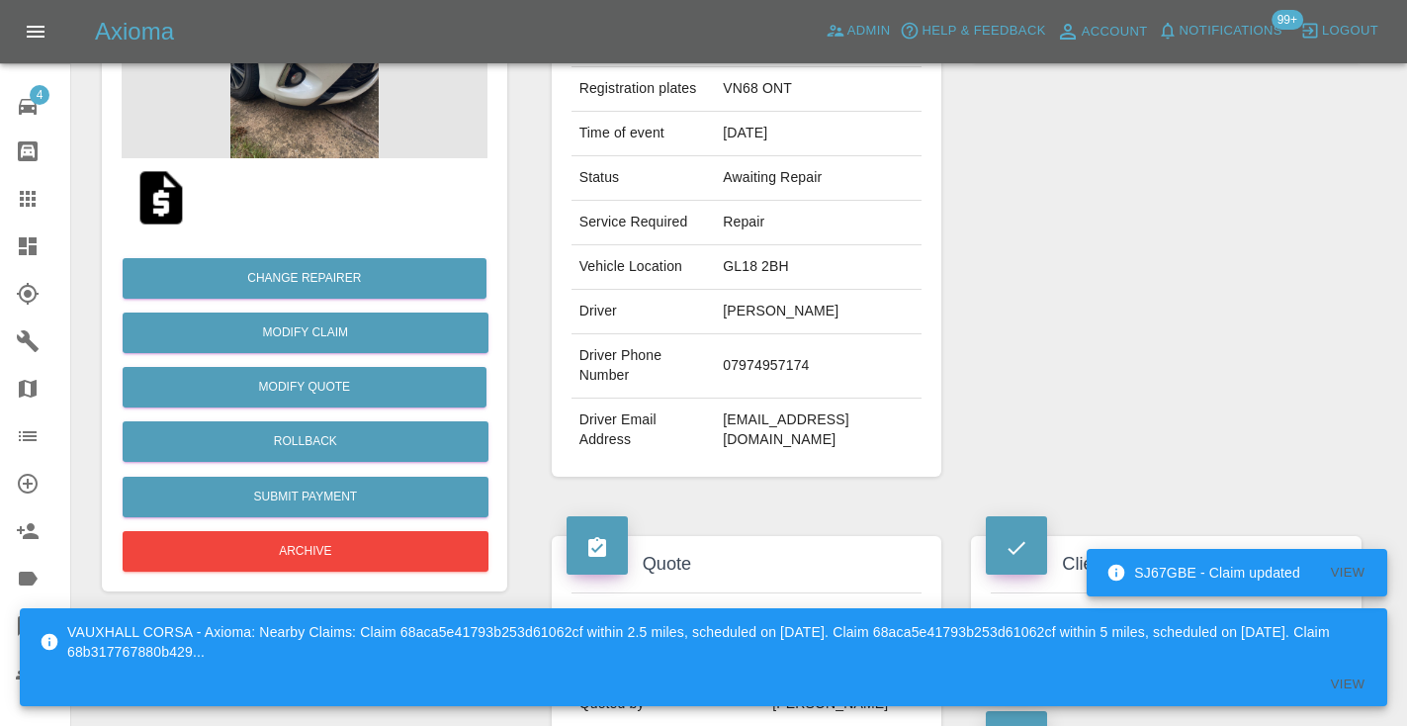
scroll to position [295, 0]
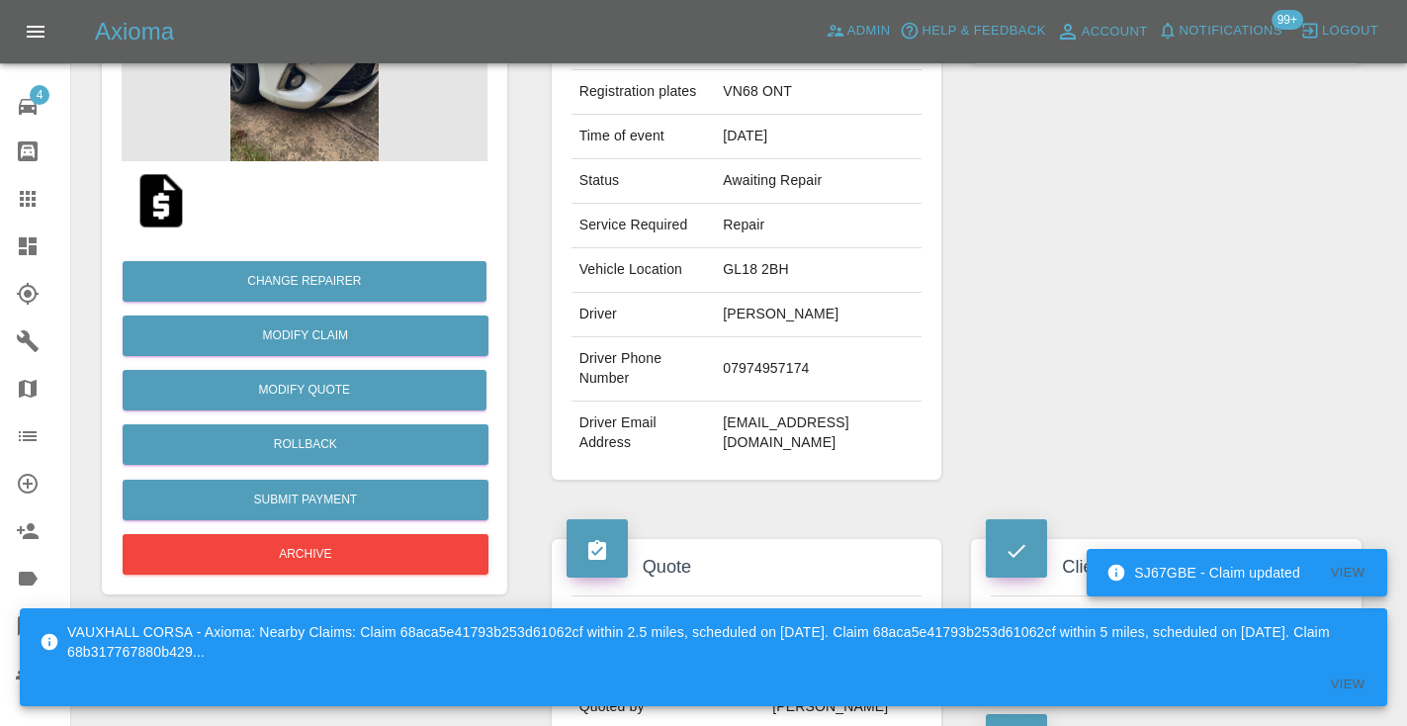
click at [781, 337] on td "07974957174" at bounding box center [818, 369] width 207 height 64
copy td "07974957174"
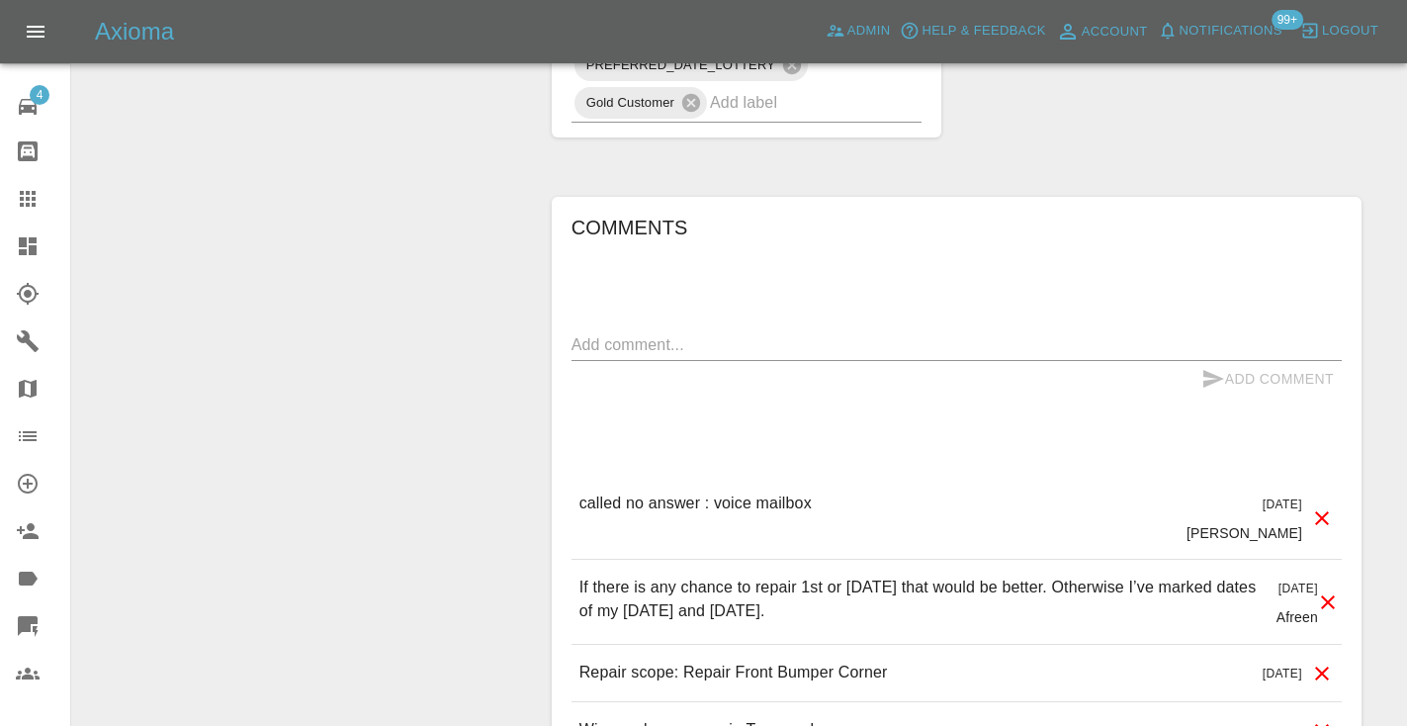
scroll to position [1650, 0]
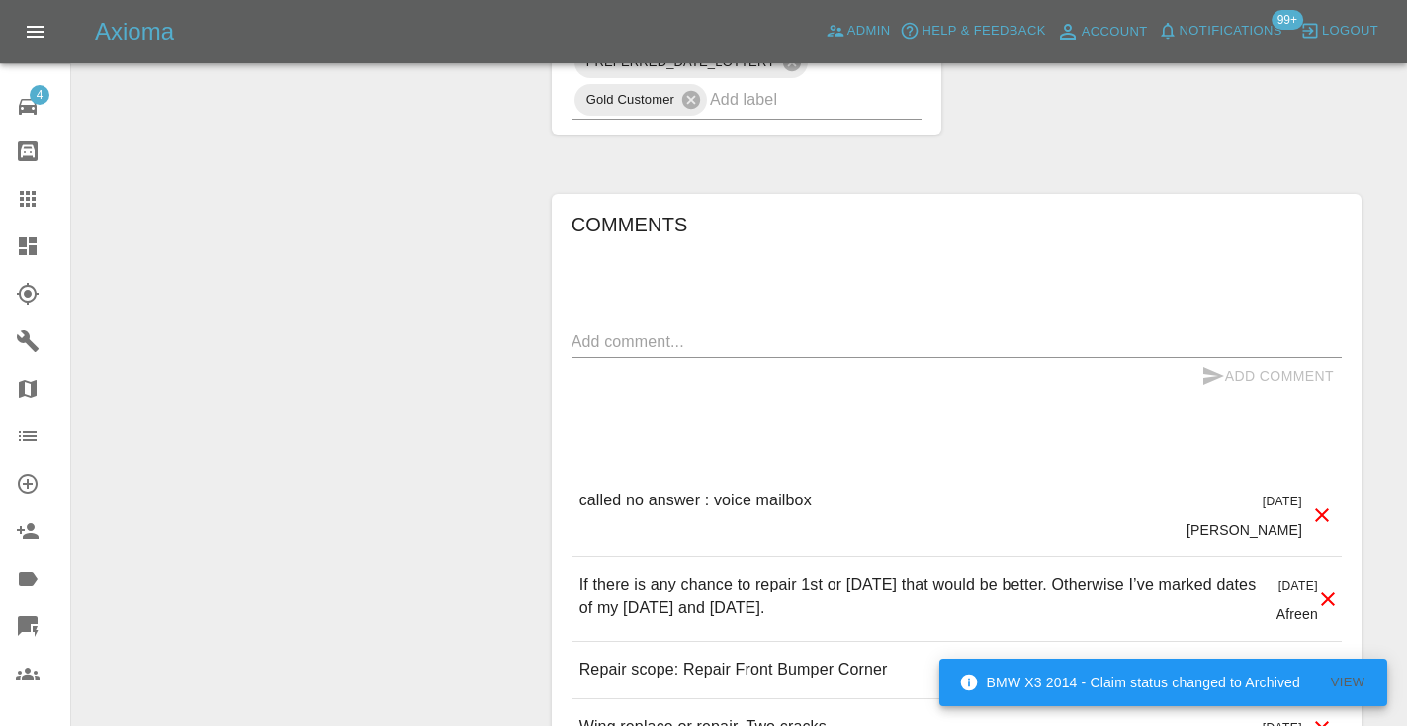
click at [611, 330] on textarea at bounding box center [956, 341] width 770 height 23
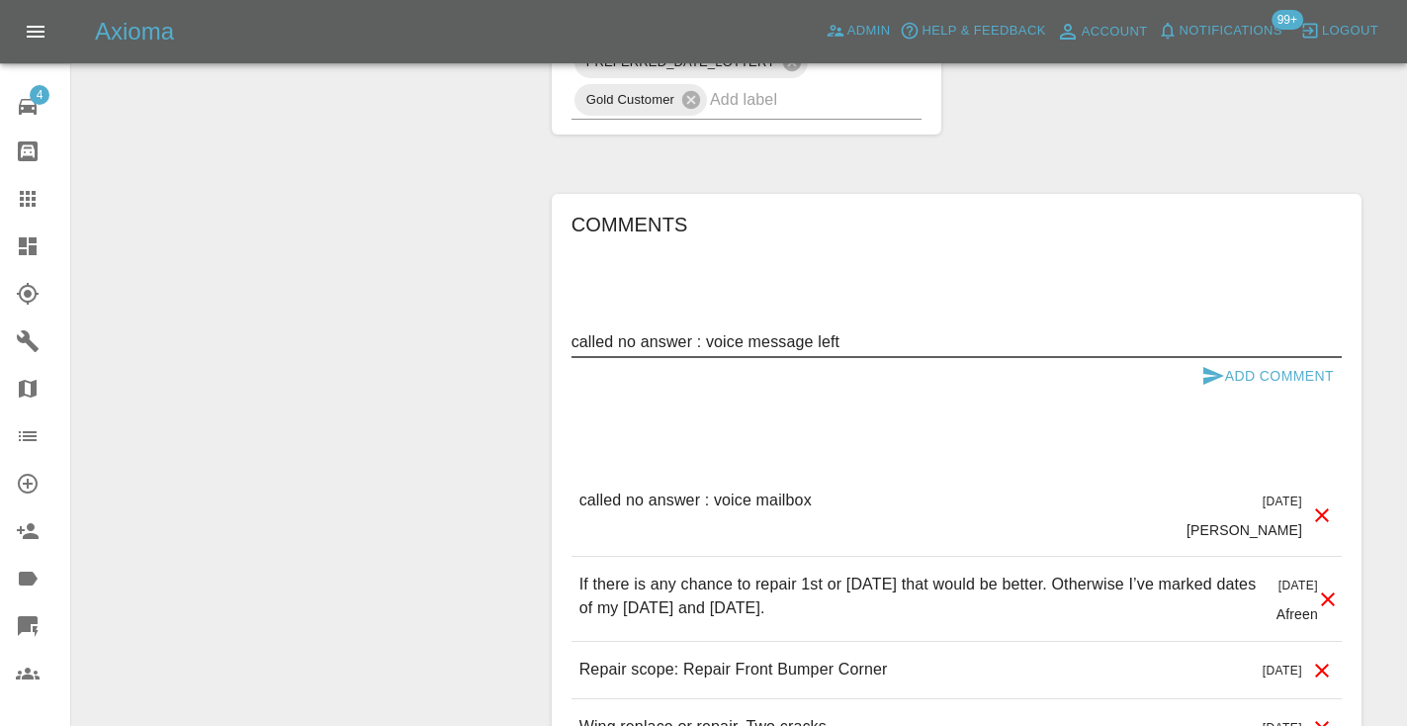
type textarea "called no answer : voice message left"
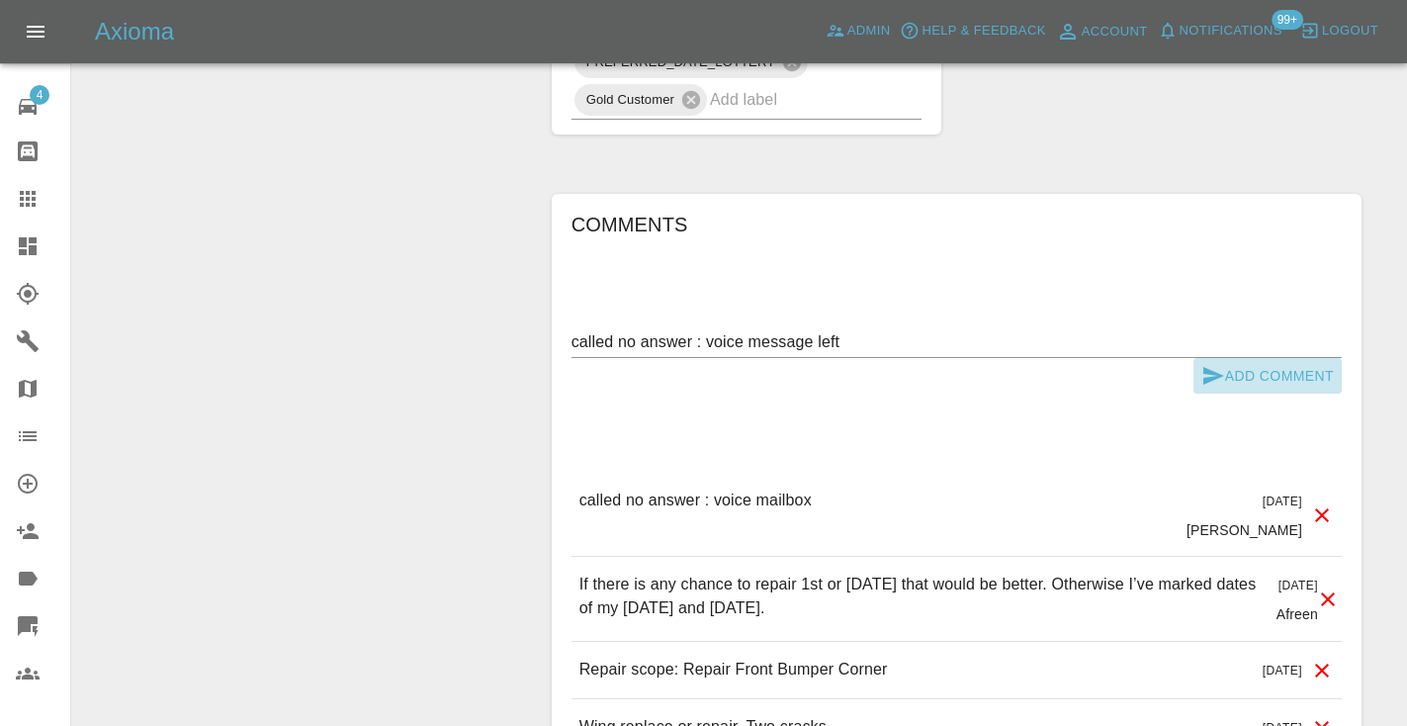
click at [1202, 364] on icon "submit" at bounding box center [1213, 376] width 24 height 24
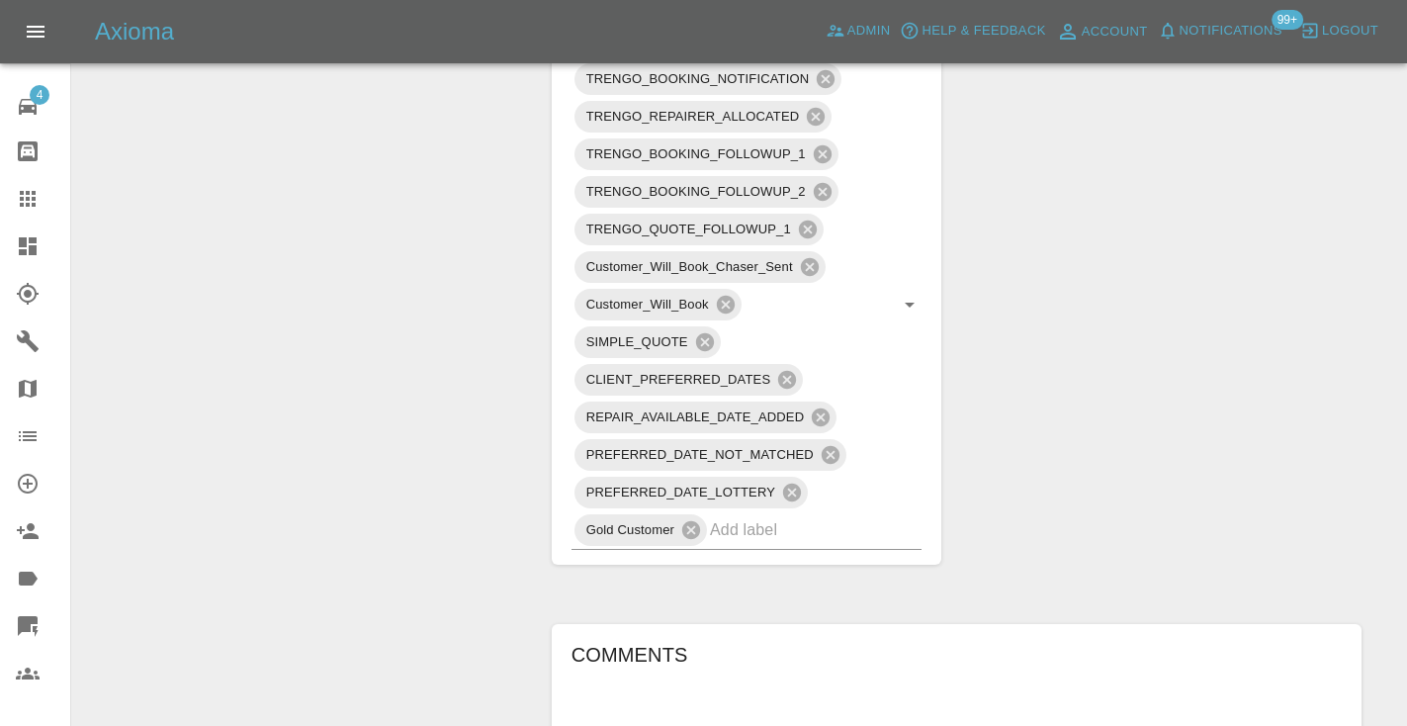
scroll to position [1203, 0]
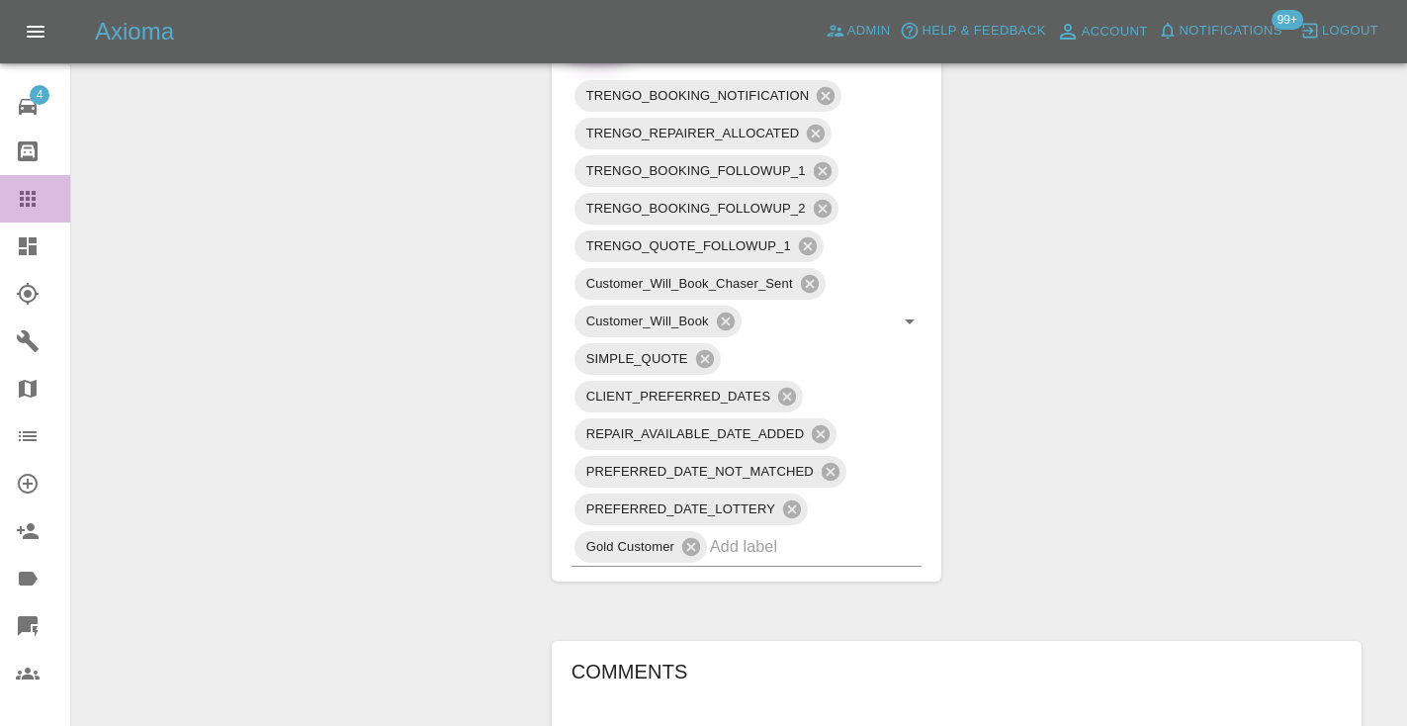
click at [31, 200] on icon at bounding box center [28, 199] width 24 height 24
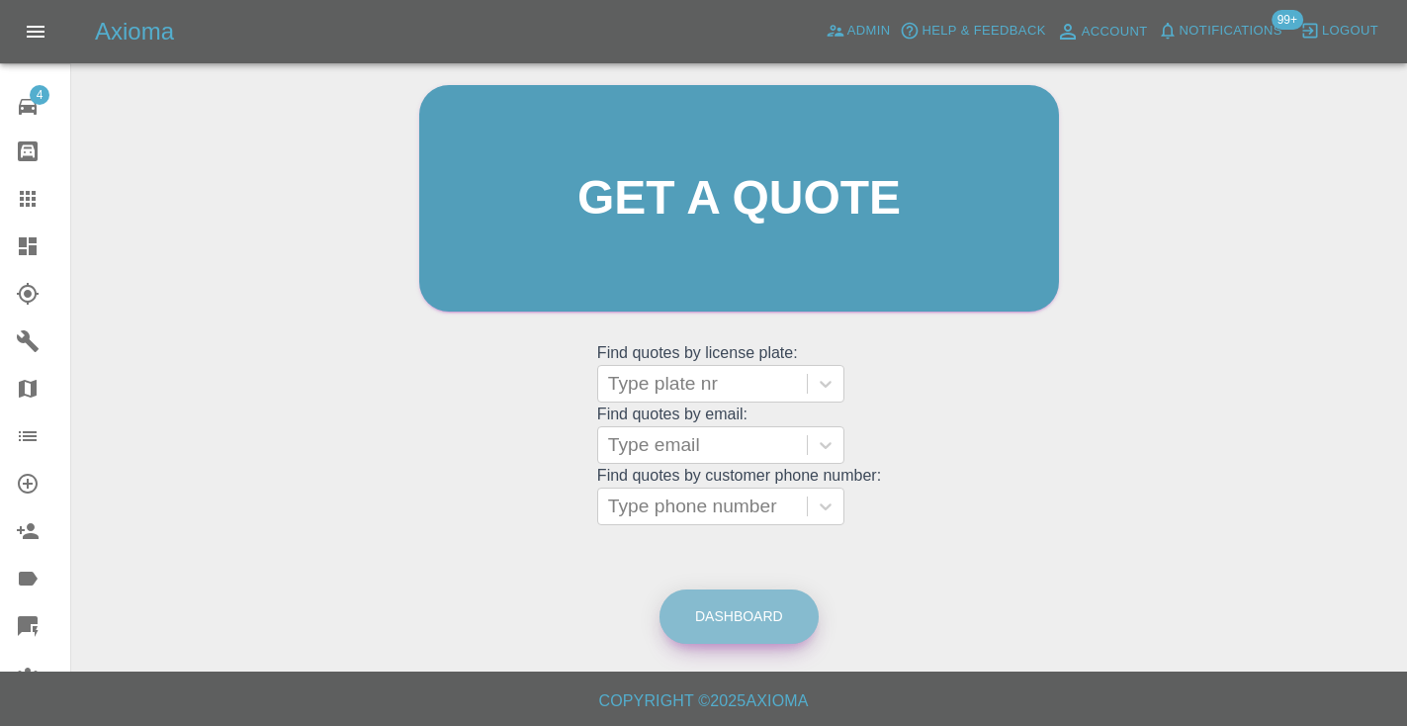
click at [743, 593] on link "Dashboard" at bounding box center [738, 616] width 159 height 54
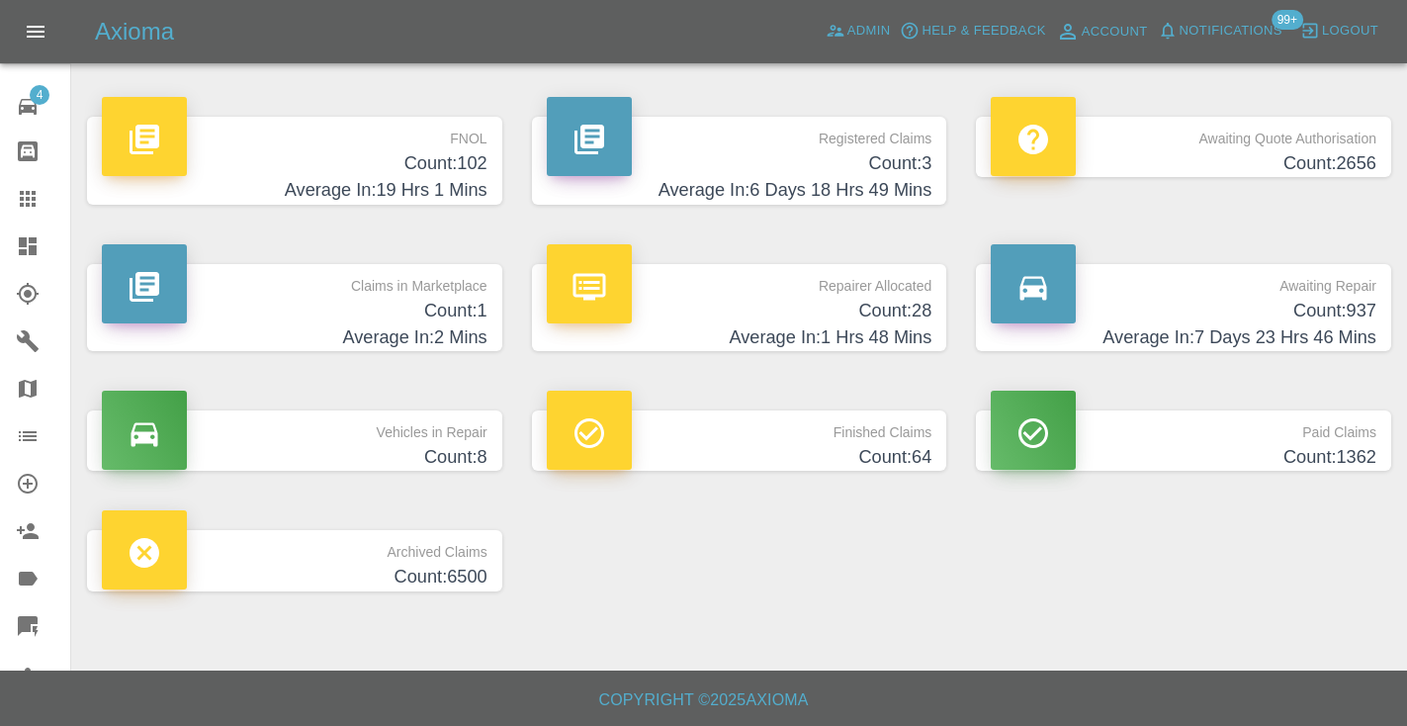
click at [1302, 339] on h4 "Average In: 7 Days 23 Hrs 46 Mins" at bounding box center [1184, 337] width 386 height 27
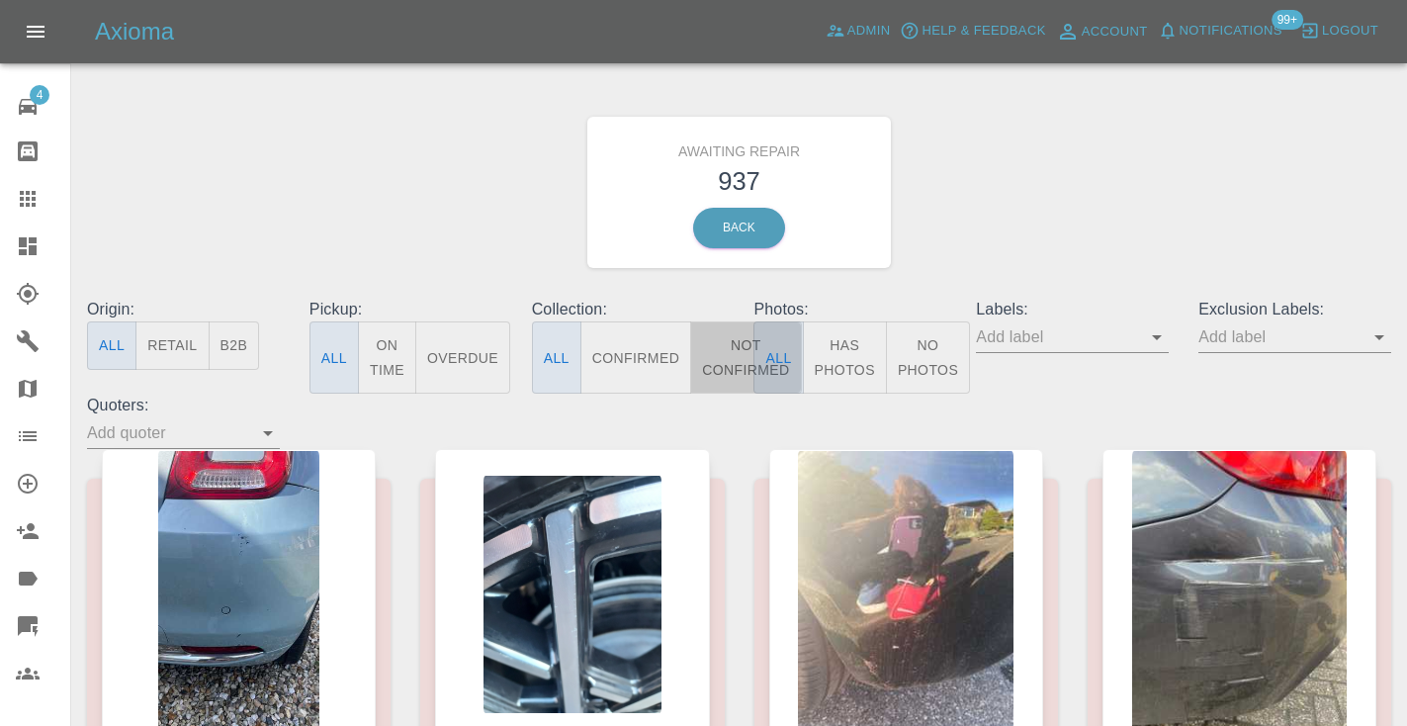
click at [724, 343] on button "Not Confirmed" at bounding box center [745, 357] width 111 height 72
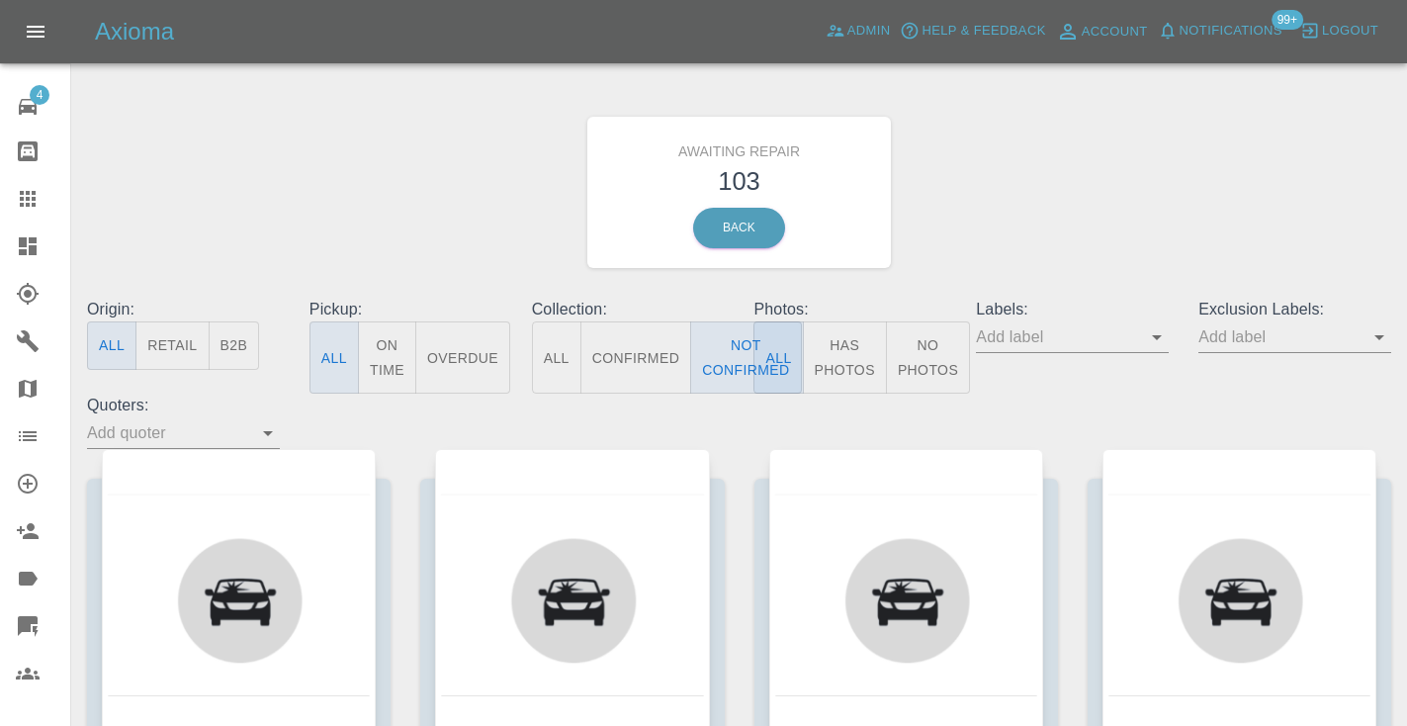
click at [1042, 176] on div "Awaiting Repair 103 Back" at bounding box center [739, 192] width 1334 height 211
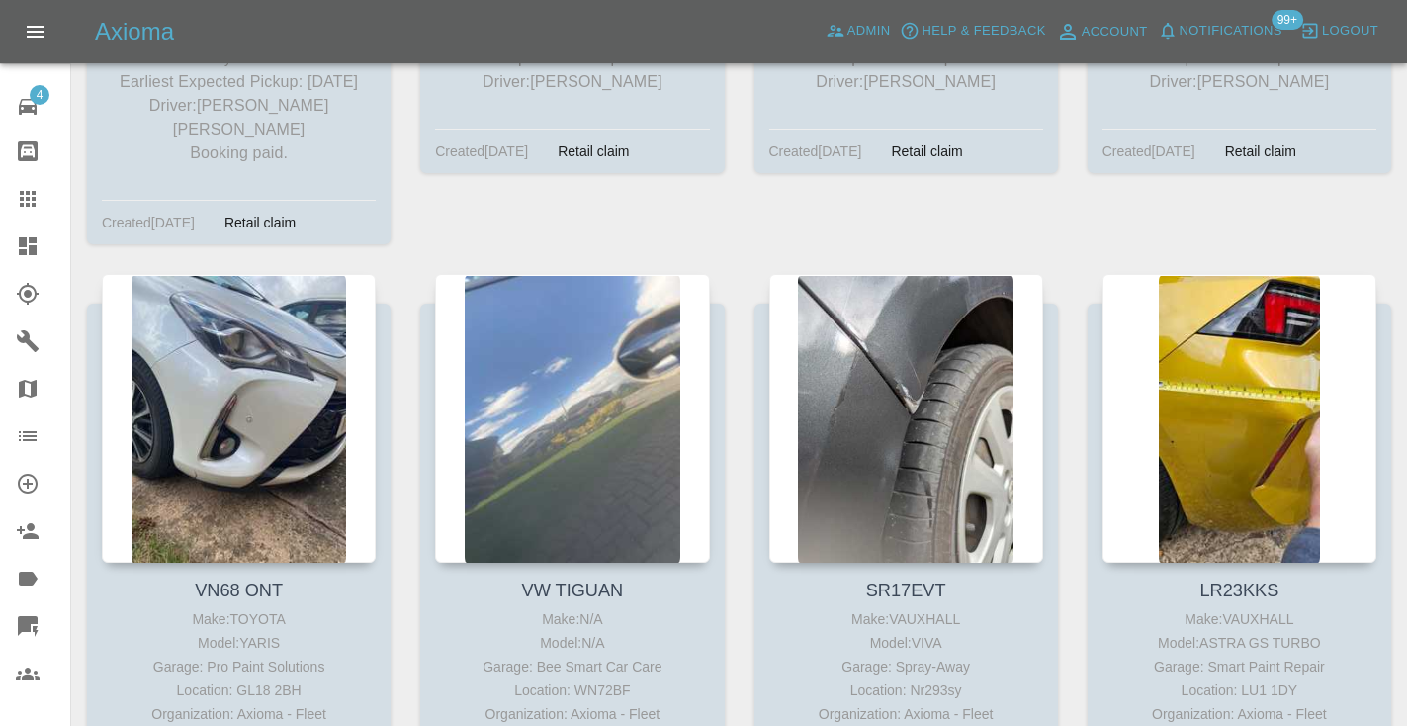
scroll to position [15835, 0]
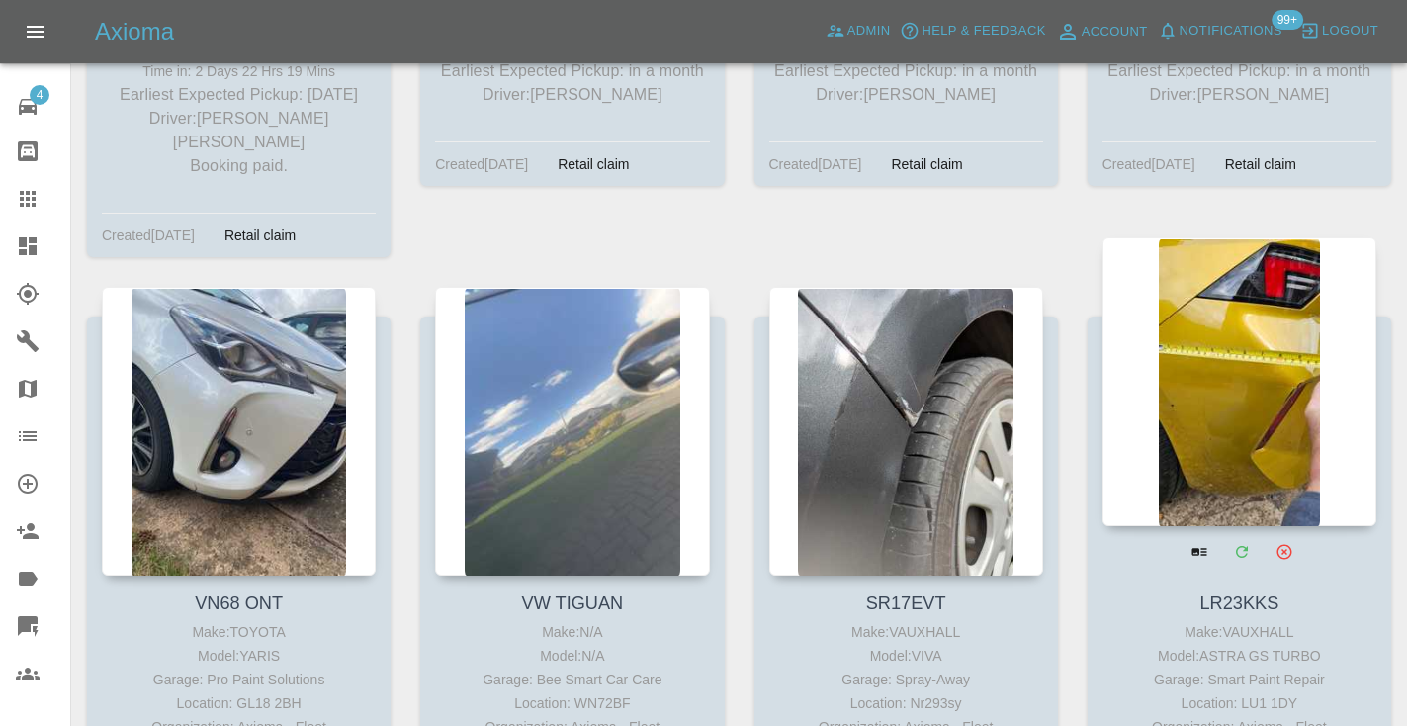
click at [1242, 237] on div at bounding box center [1239, 381] width 274 height 289
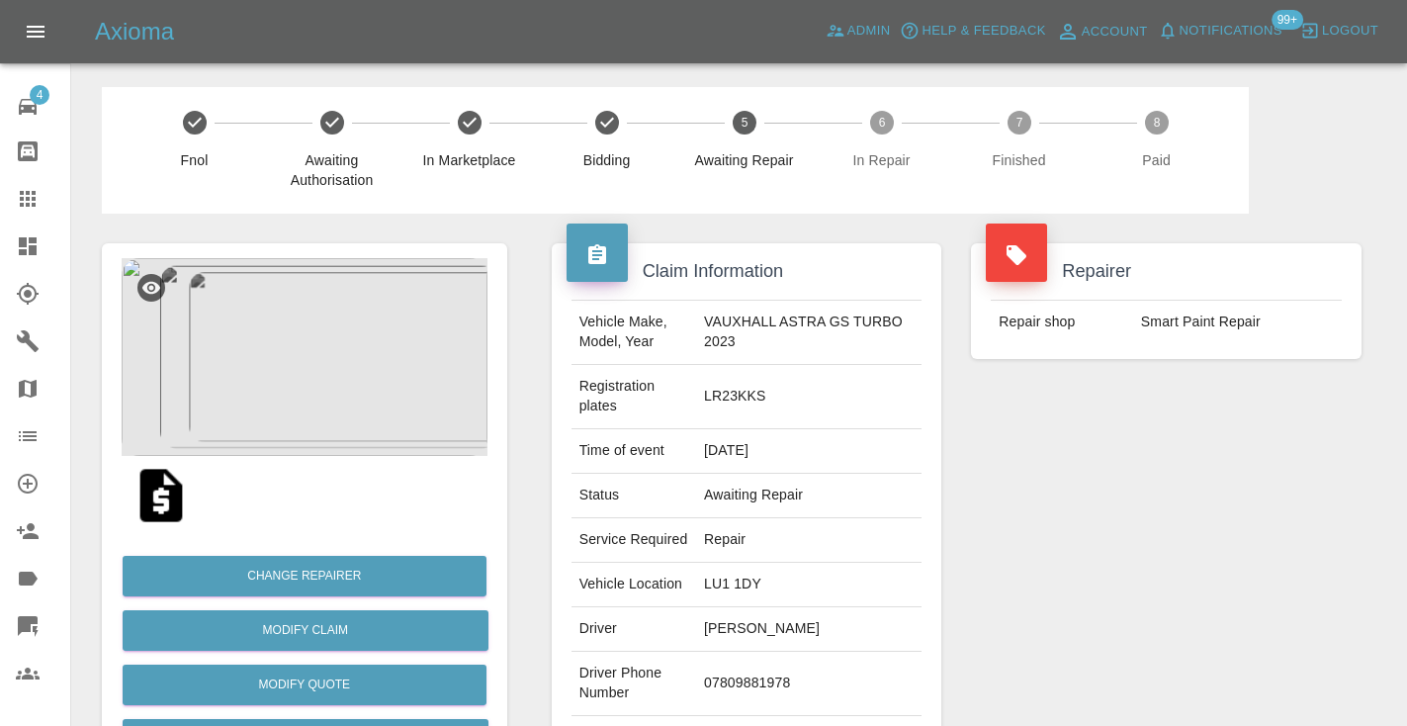
click at [801, 652] on td "07809881978" at bounding box center [808, 684] width 225 height 64
copy td "07809881978"
click at [1097, 539] on div "Repairer Repair shop Smart Paint Repair" at bounding box center [1166, 529] width 420 height 630
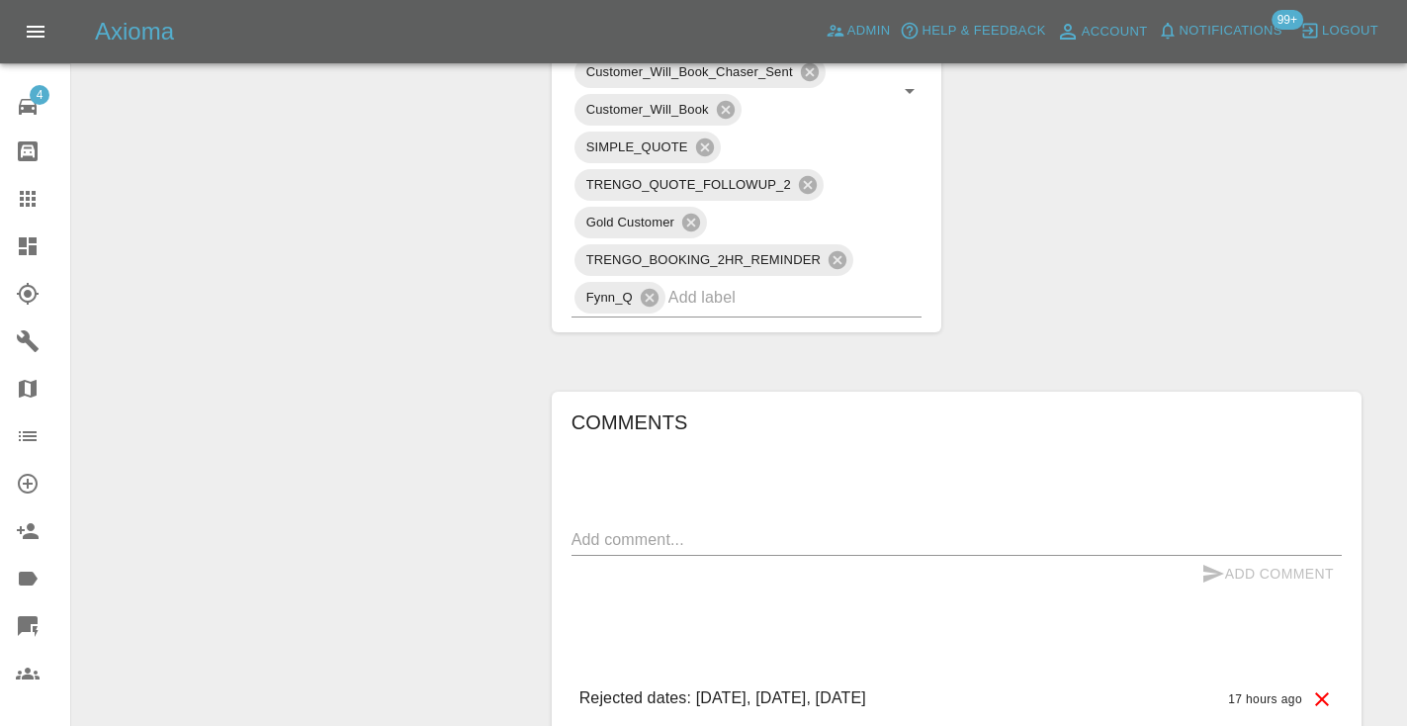
scroll to position [1297, 0]
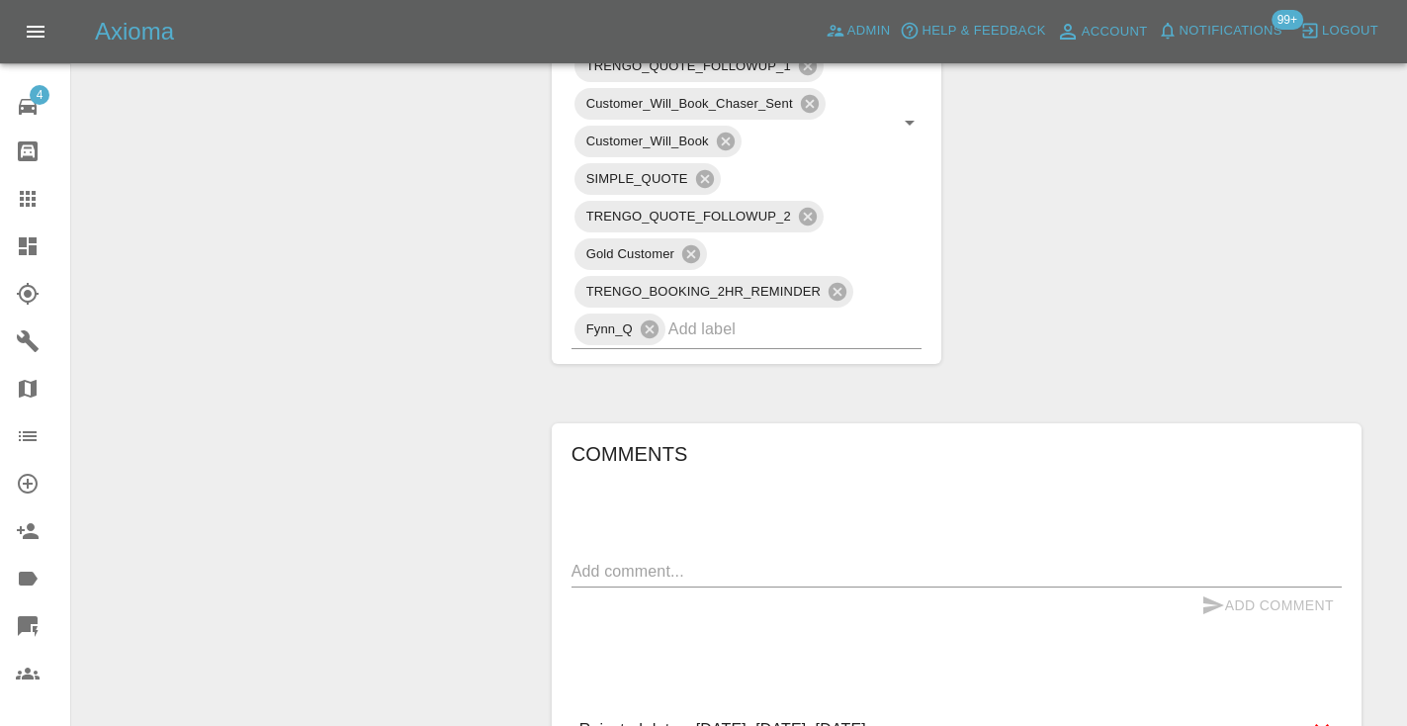
click at [639, 560] on textarea at bounding box center [956, 571] width 770 height 23
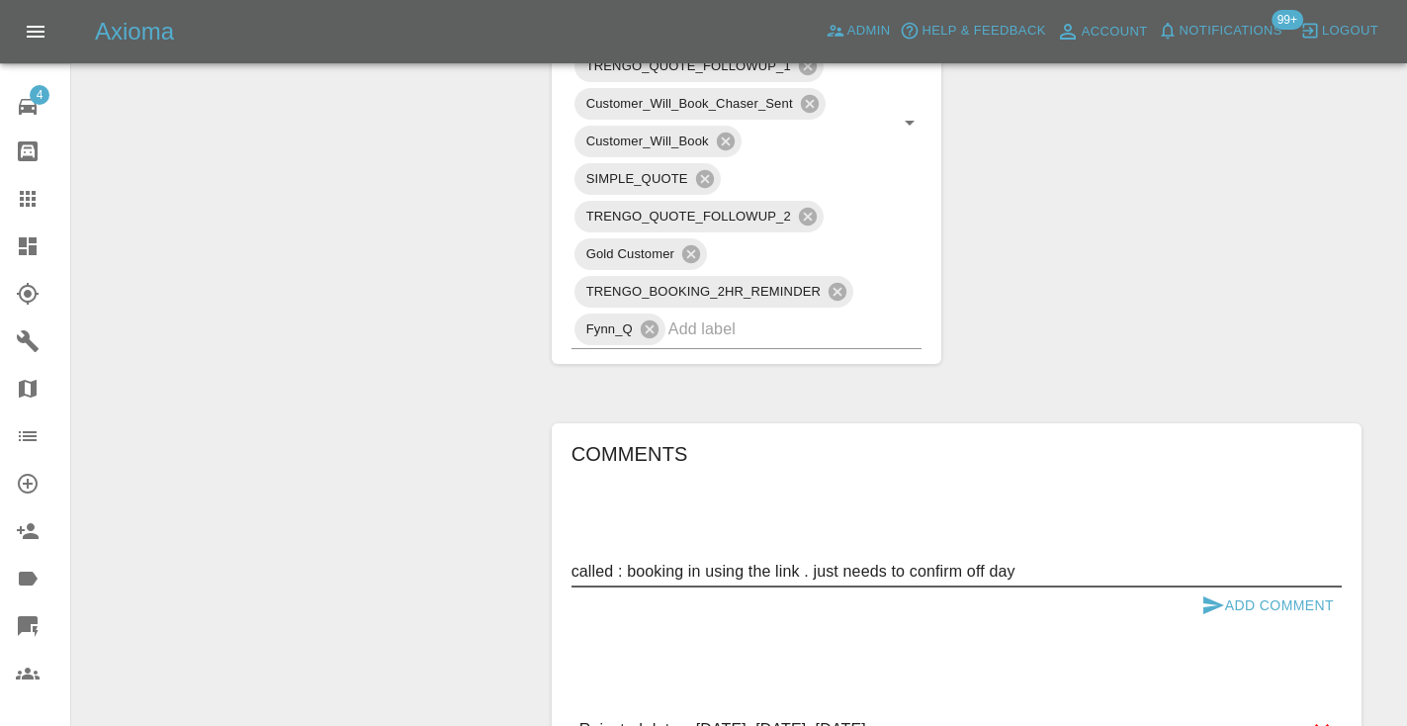
type textarea "called : booking in using the link . just needs to confirm off day"
click at [1223, 593] on icon "submit" at bounding box center [1213, 605] width 24 height 24
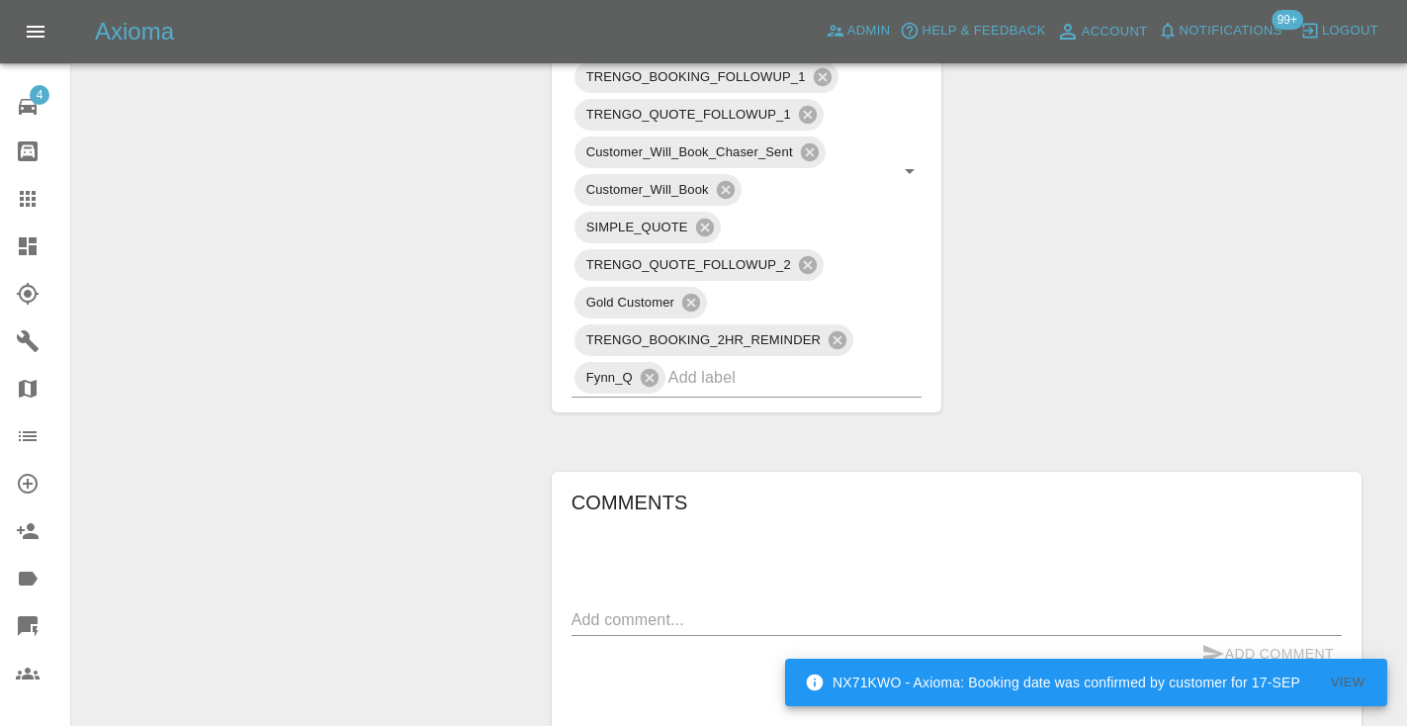
scroll to position [1235, 0]
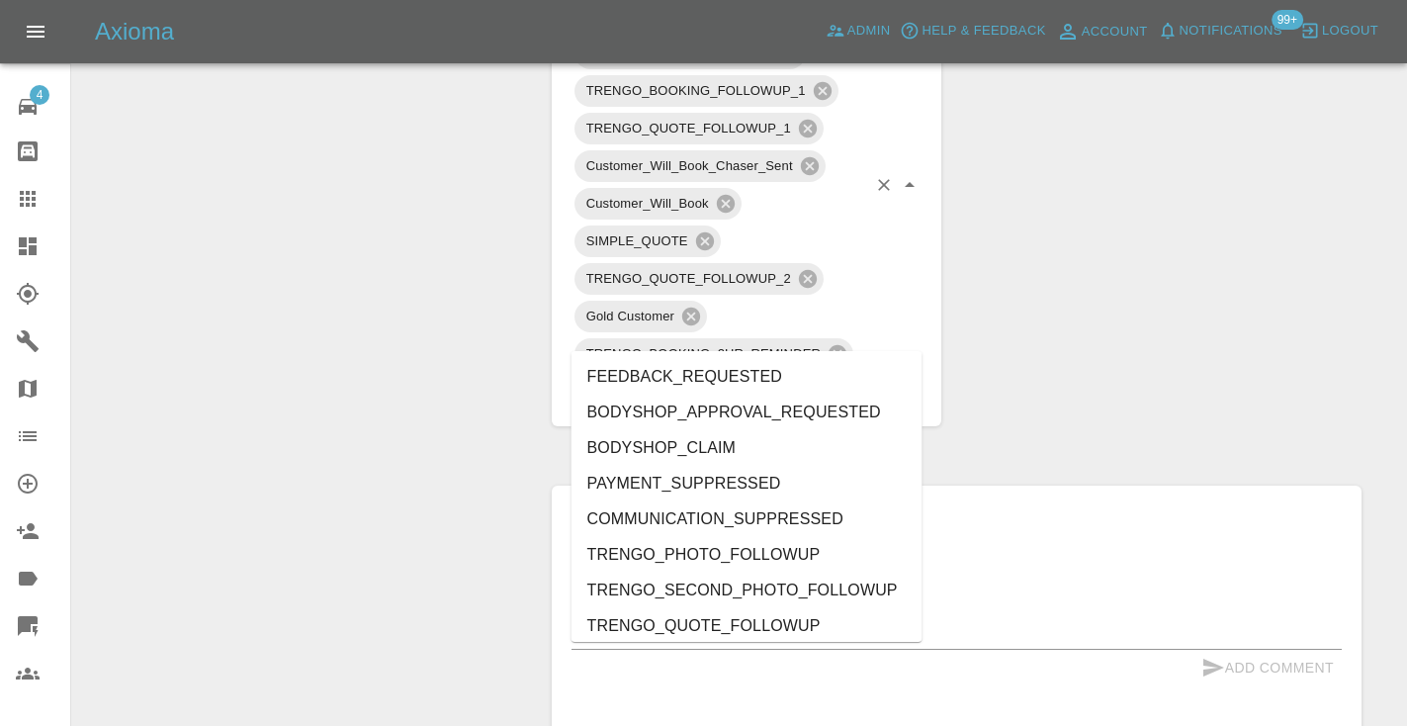
click at [719, 376] on input "text" at bounding box center [767, 391] width 199 height 31
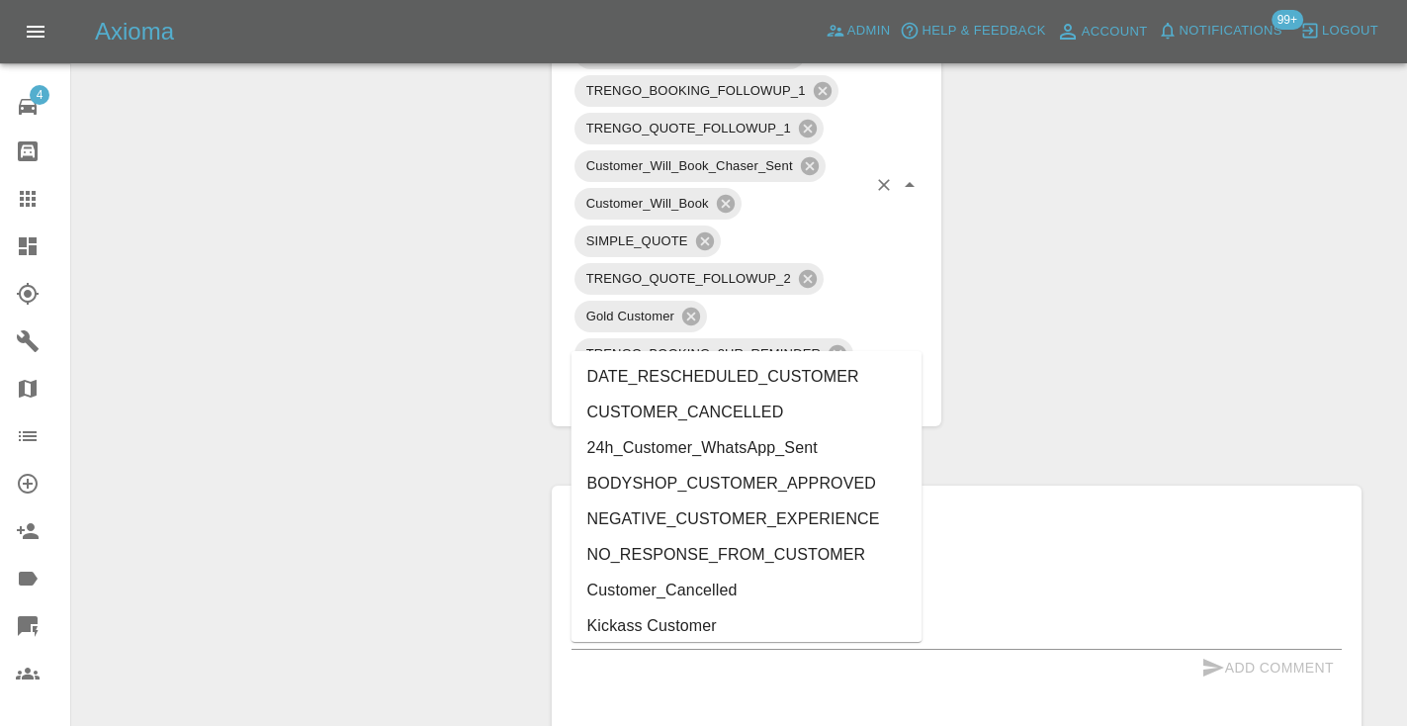
type input "cust"
click at [385, 183] on div "Change Repairer Modify Claim Modify Quote Rollback Submit Payment Archive" at bounding box center [304, 180] width 435 height 2403
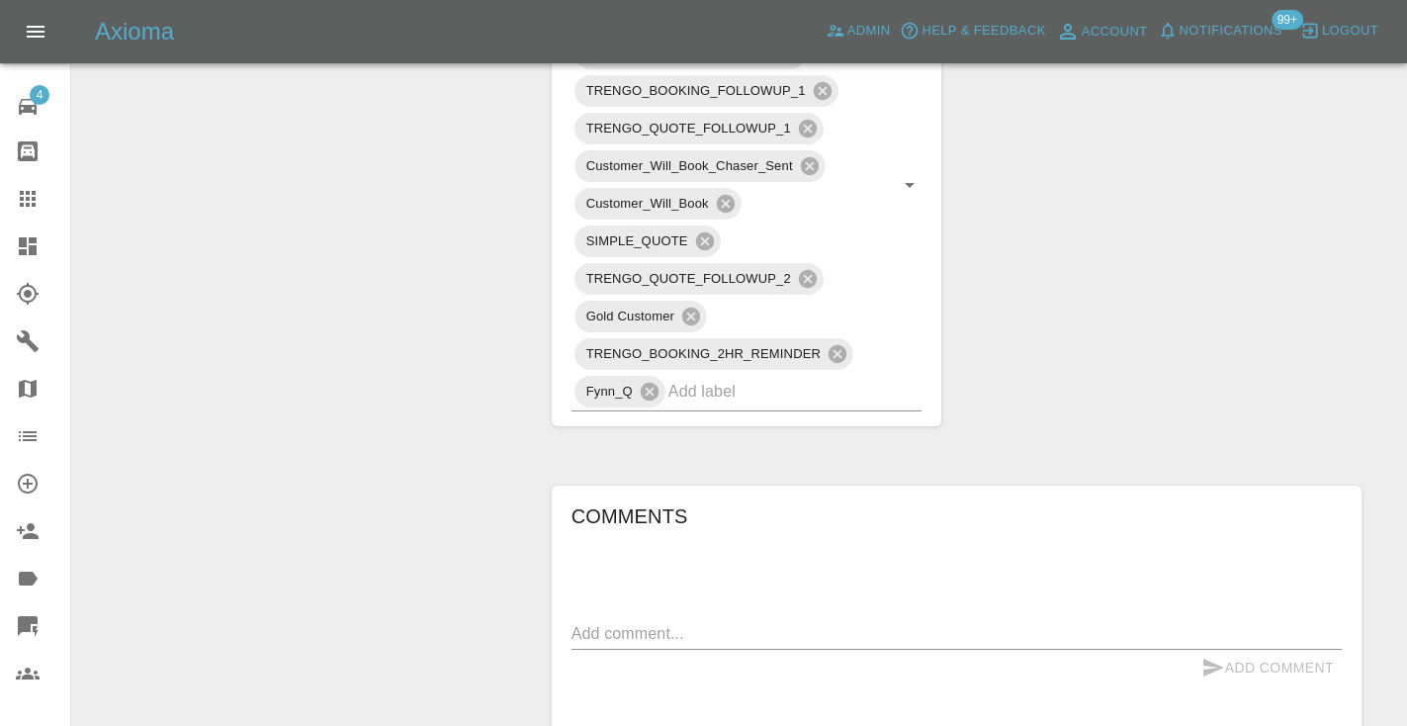
click at [385, 183] on div "Change Repairer Modify Claim Modify Quote Rollback Submit Payment Archive" at bounding box center [304, 180] width 435 height 2403
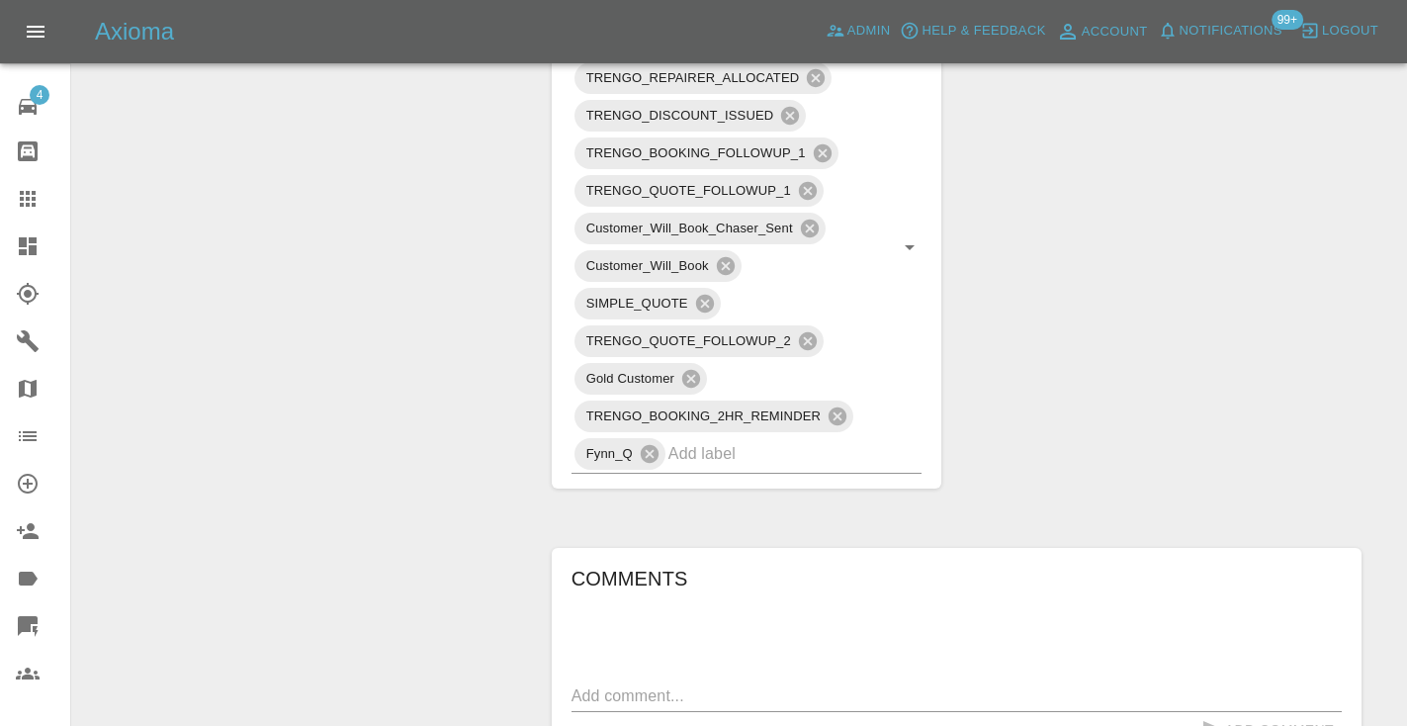
scroll to position [1155, 0]
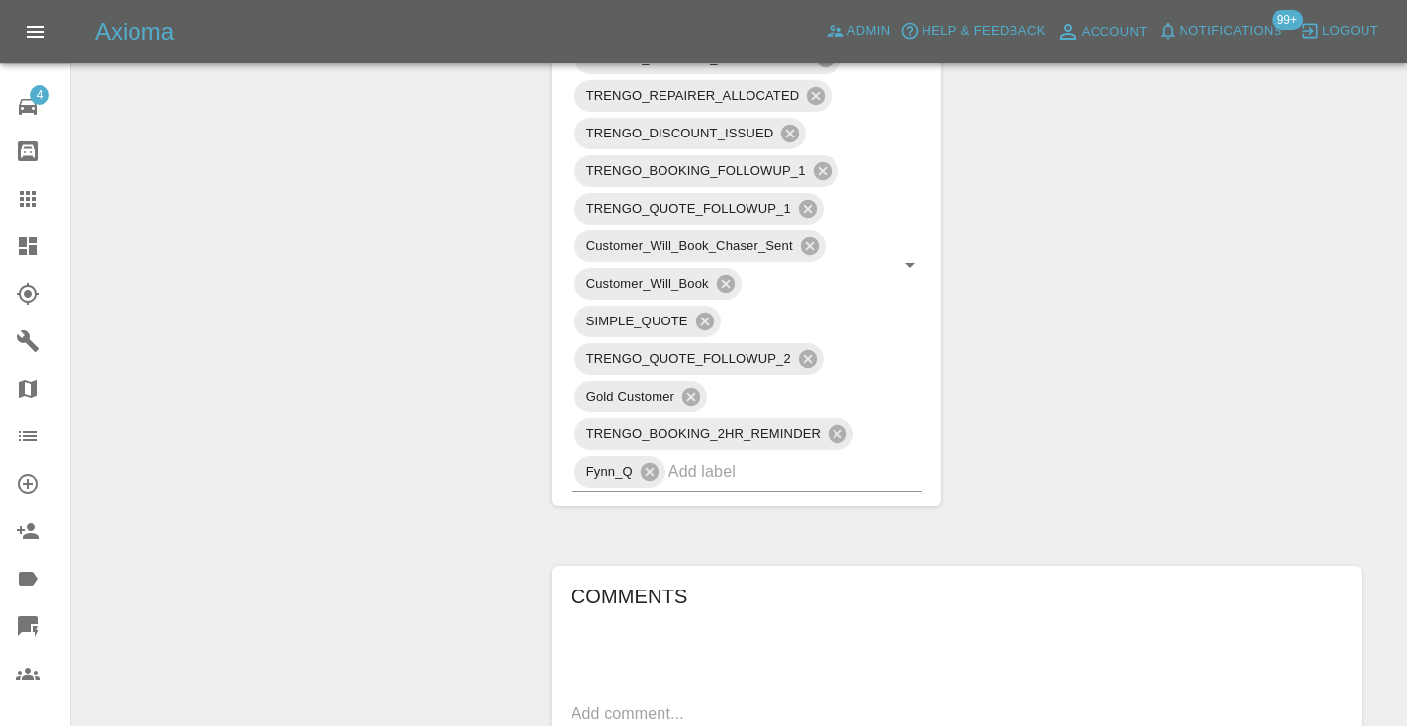
click at [25, 208] on icon at bounding box center [28, 199] width 24 height 24
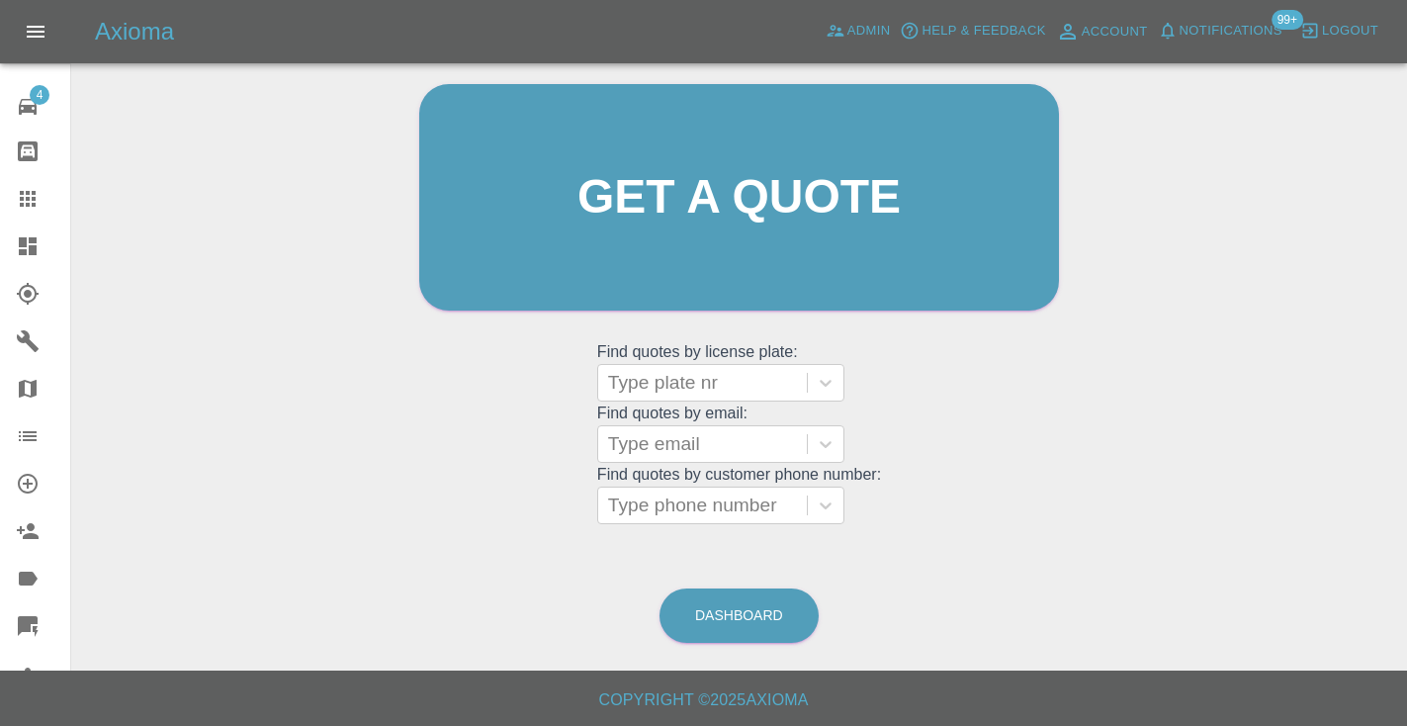
scroll to position [199, 0]
click at [737, 633] on link "Dashboard" at bounding box center [738, 616] width 159 height 54
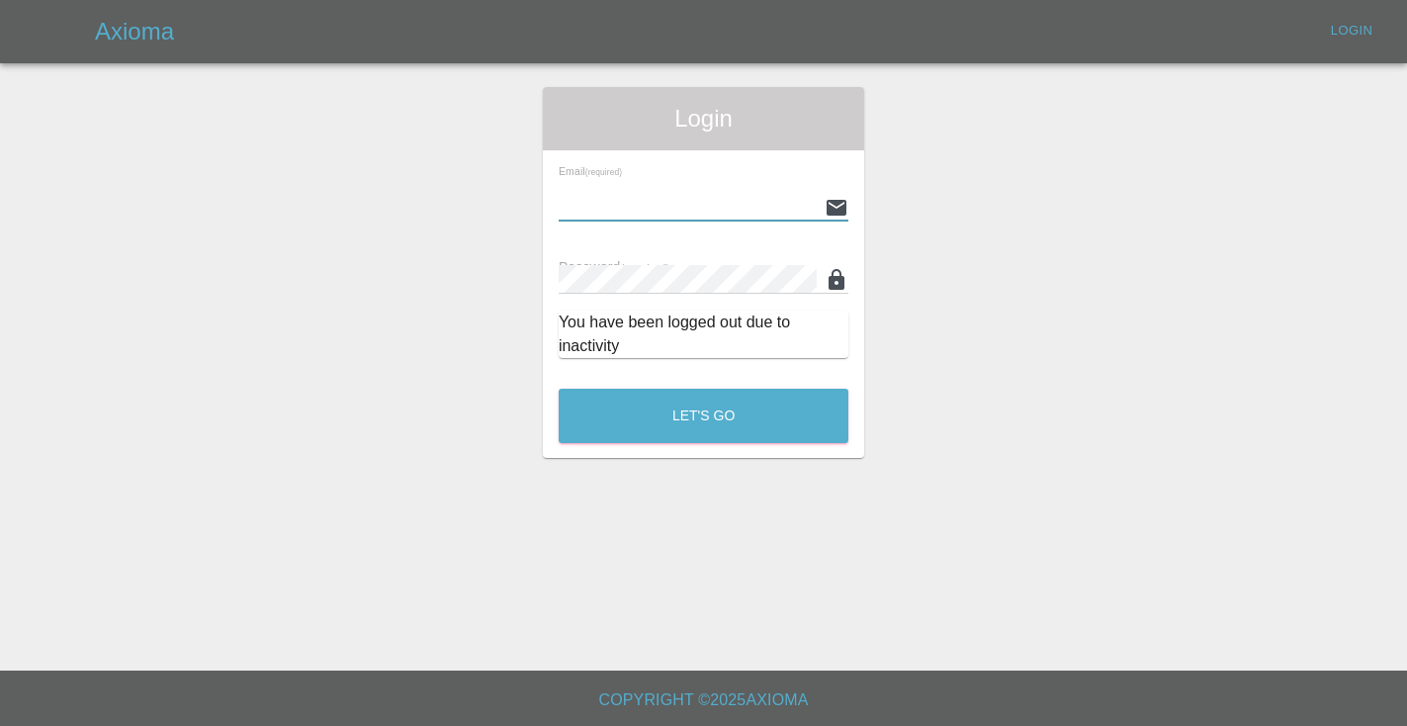
type input "Castrokhonqwana@gmail.com"
click at [703, 415] on button "Let's Go" at bounding box center [704, 416] width 290 height 54
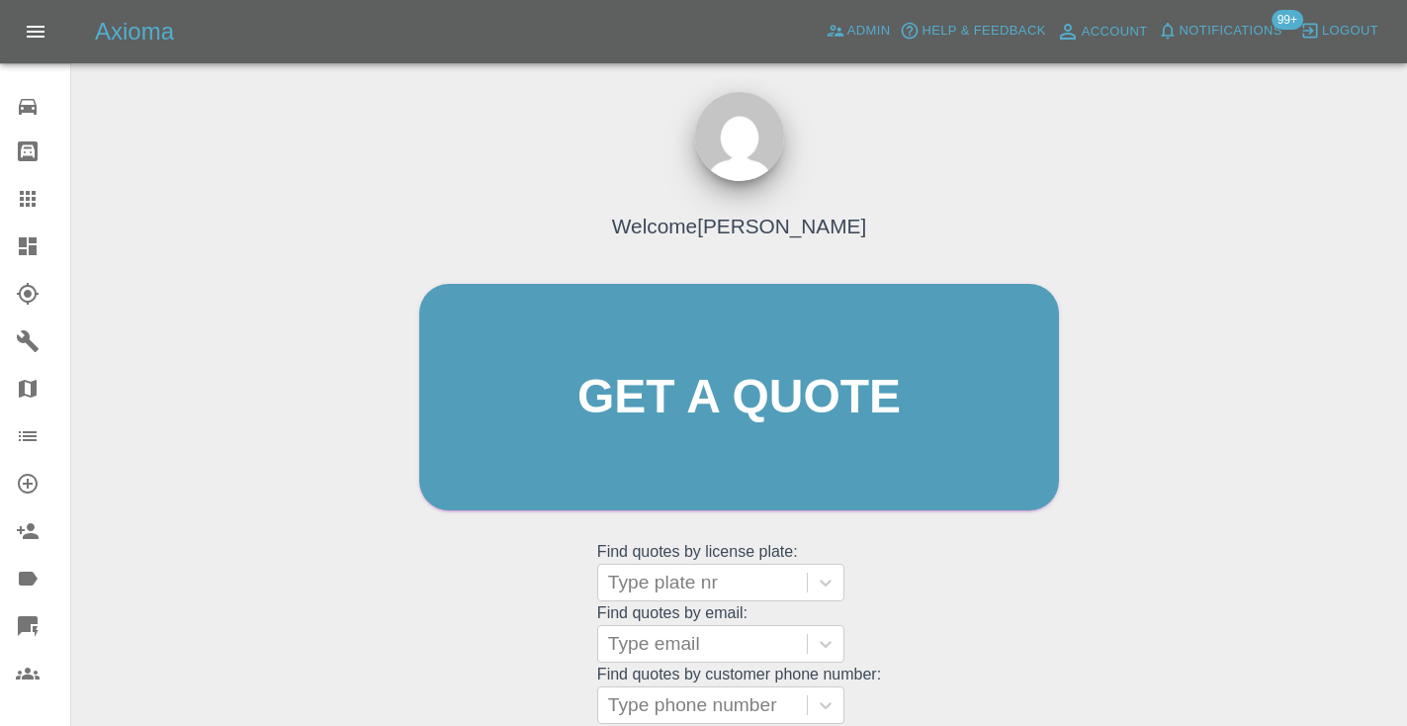
click at [965, 612] on div "Welcome Castro Get a quote Get a quote Find quotes by license plate: Type plate…" at bounding box center [738, 434] width 681 height 597
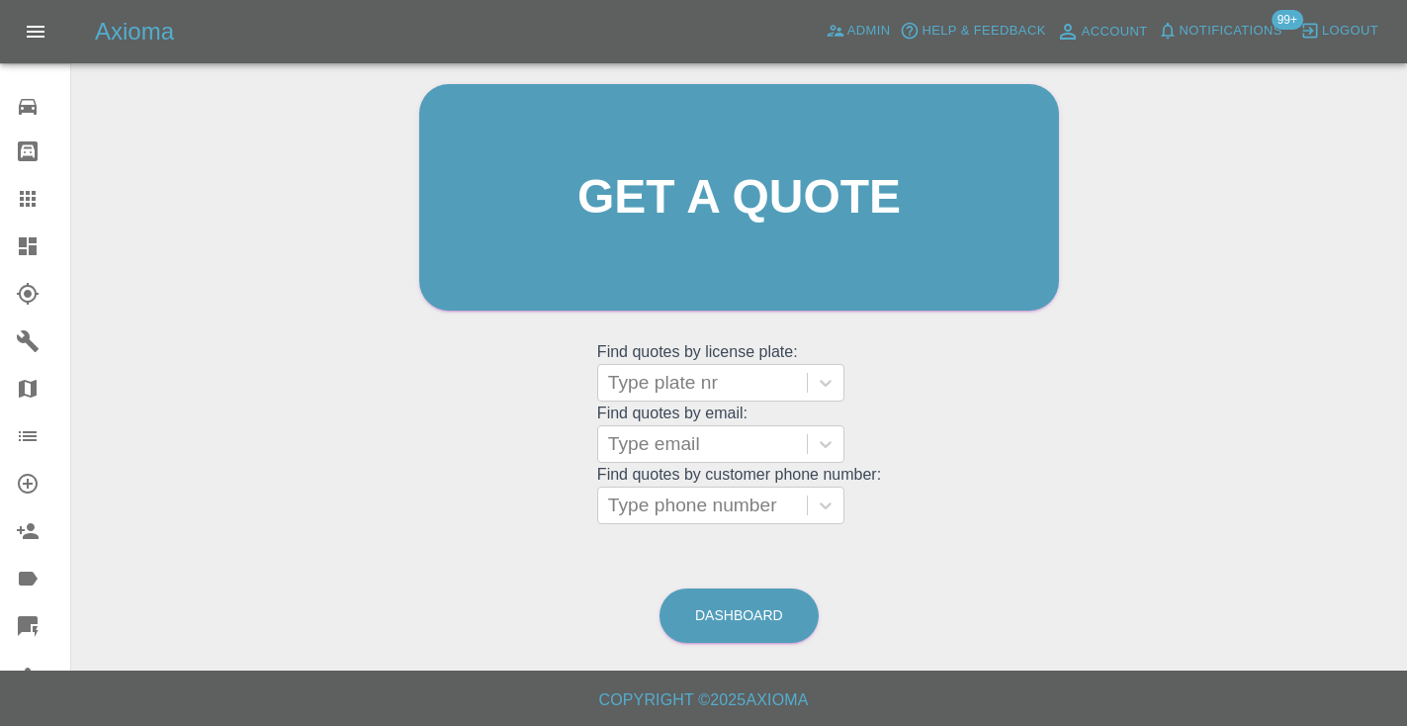
scroll to position [199, 0]
click at [774, 618] on link "Dashboard" at bounding box center [738, 616] width 159 height 54
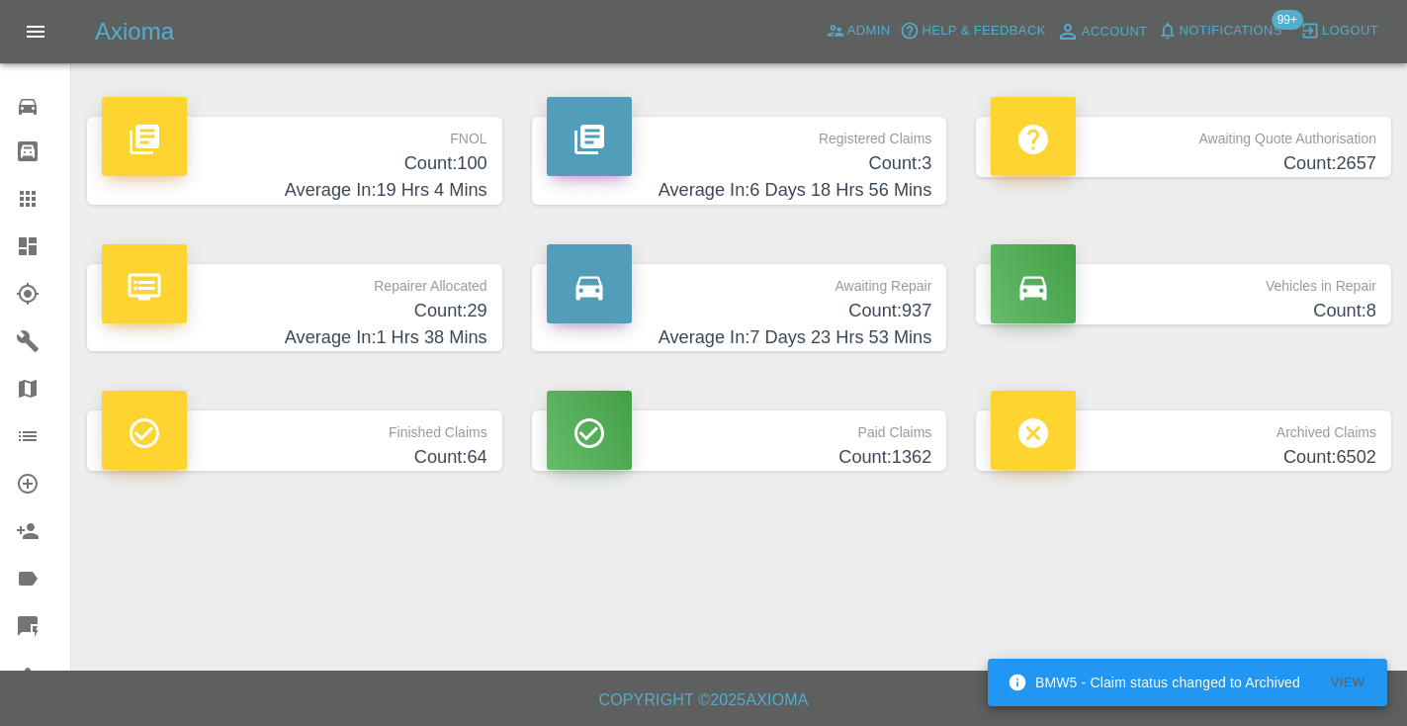
click at [846, 337] on h4 "Average In: 7 Days 23 Hrs 53 Mins" at bounding box center [740, 337] width 386 height 27
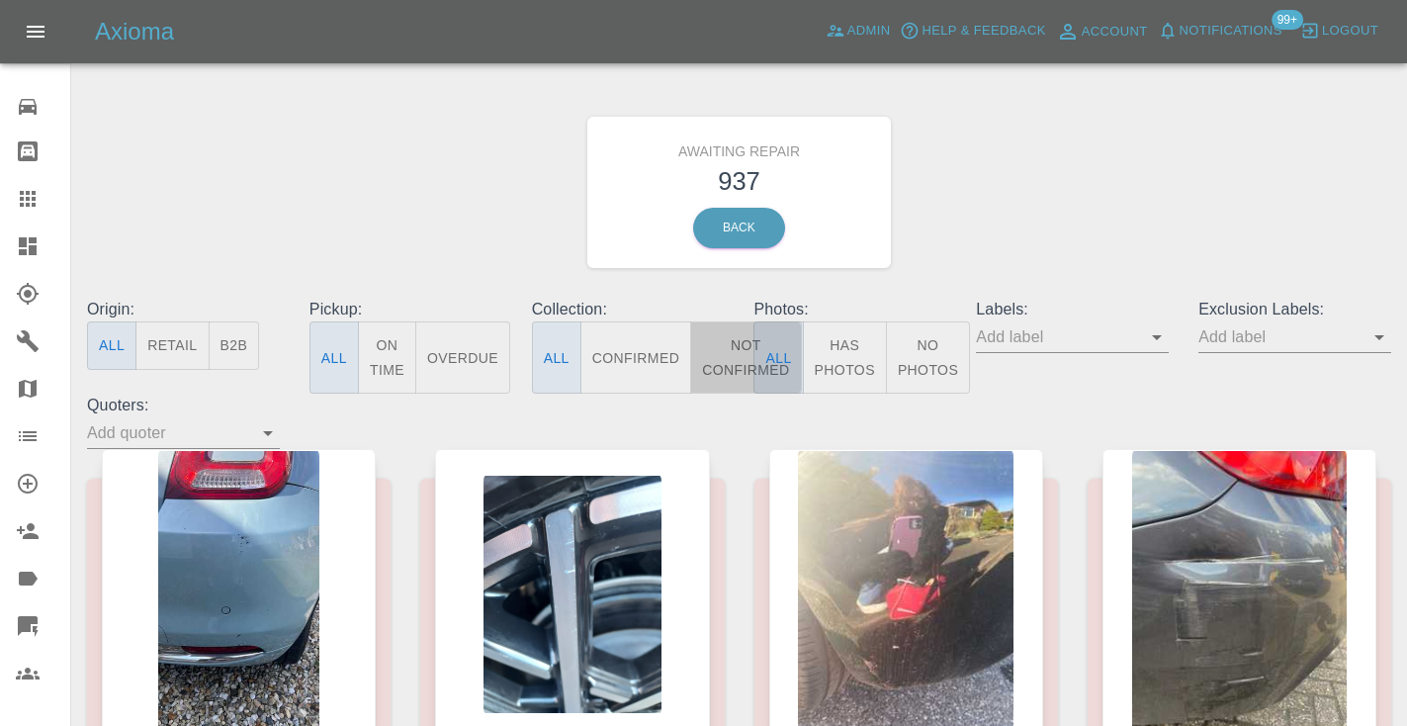
click at [733, 349] on button "Not Confirmed" at bounding box center [745, 357] width 111 height 72
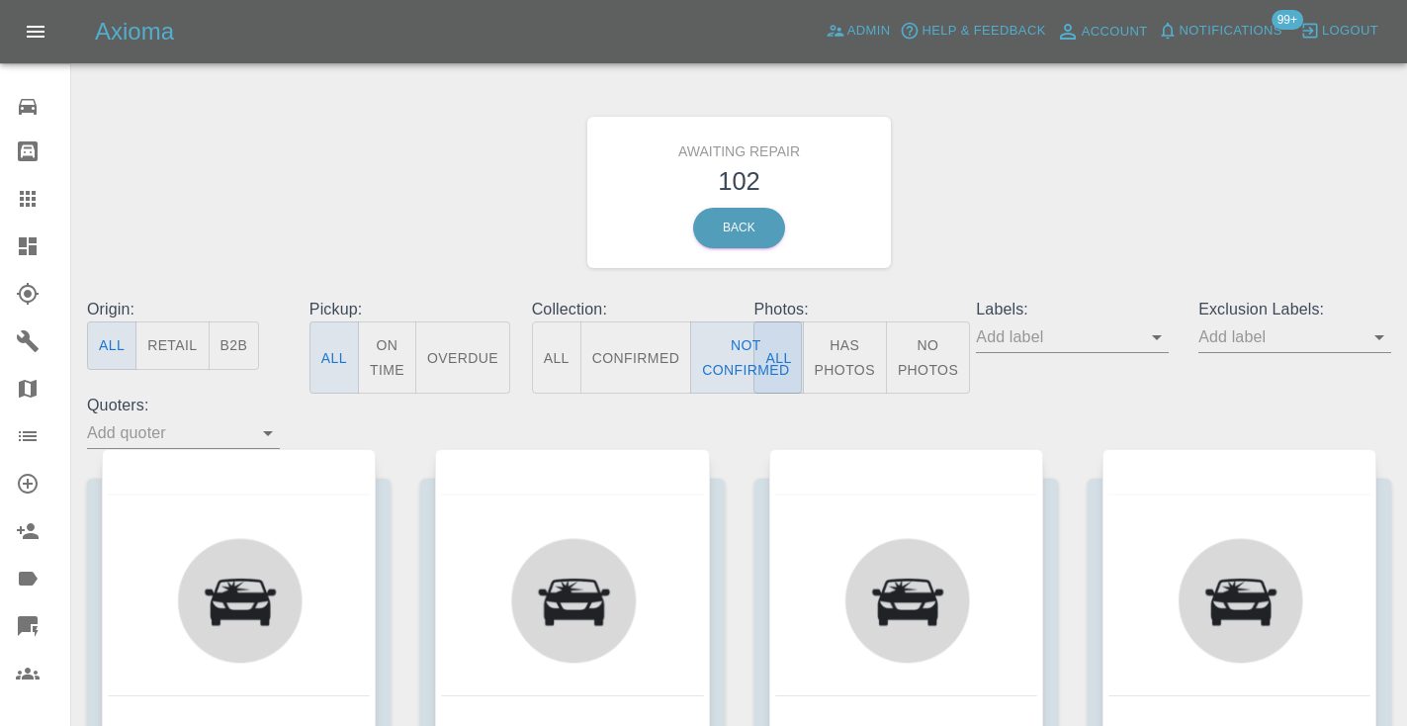
click at [1046, 183] on div "Awaiting Repair 102 Back" at bounding box center [739, 192] width 1334 height 211
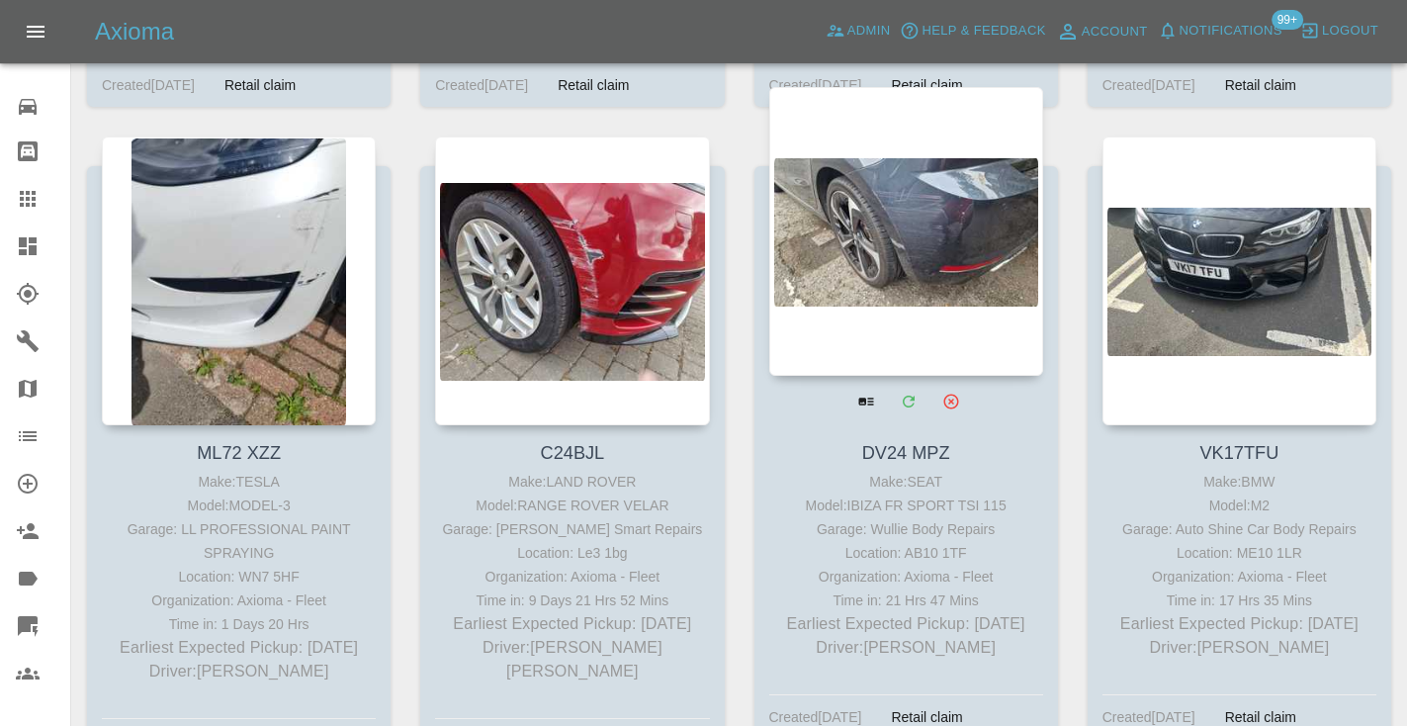
scroll to position [3547, 0]
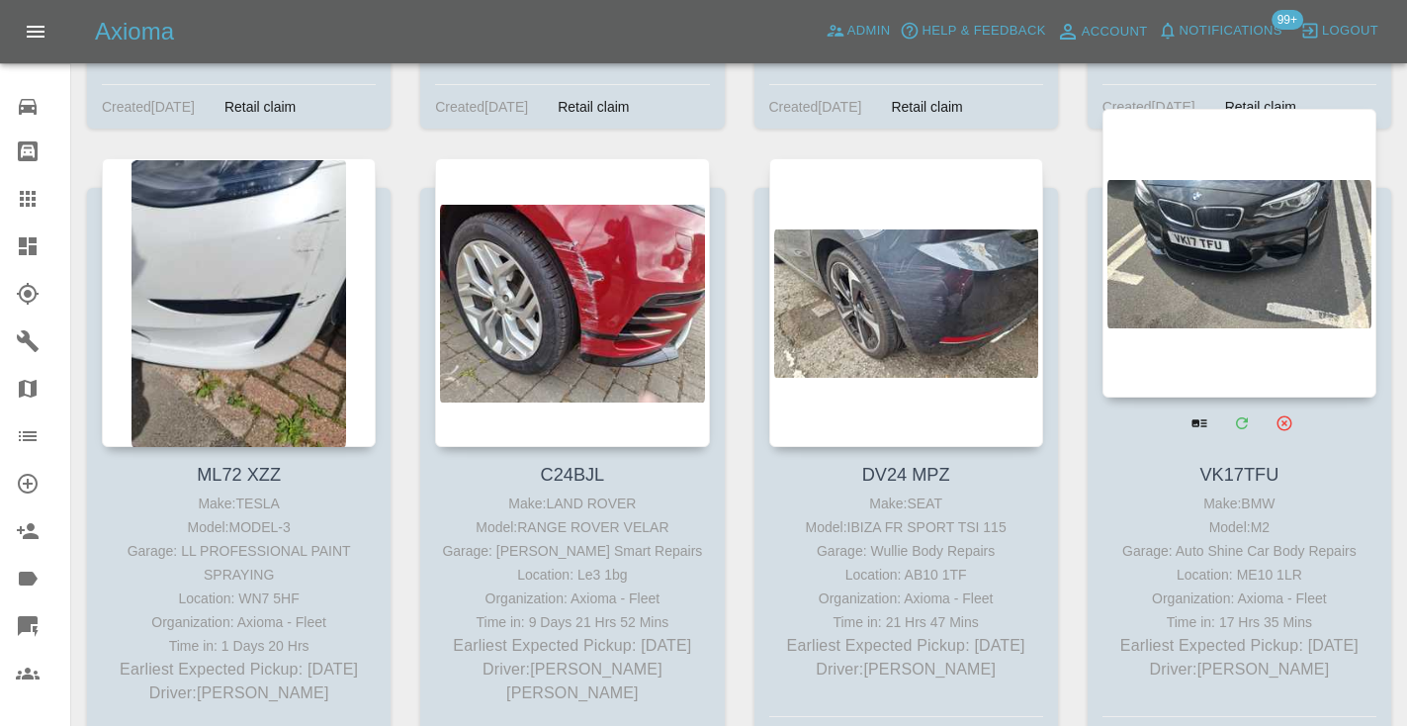
click at [1294, 216] on div at bounding box center [1239, 253] width 274 height 289
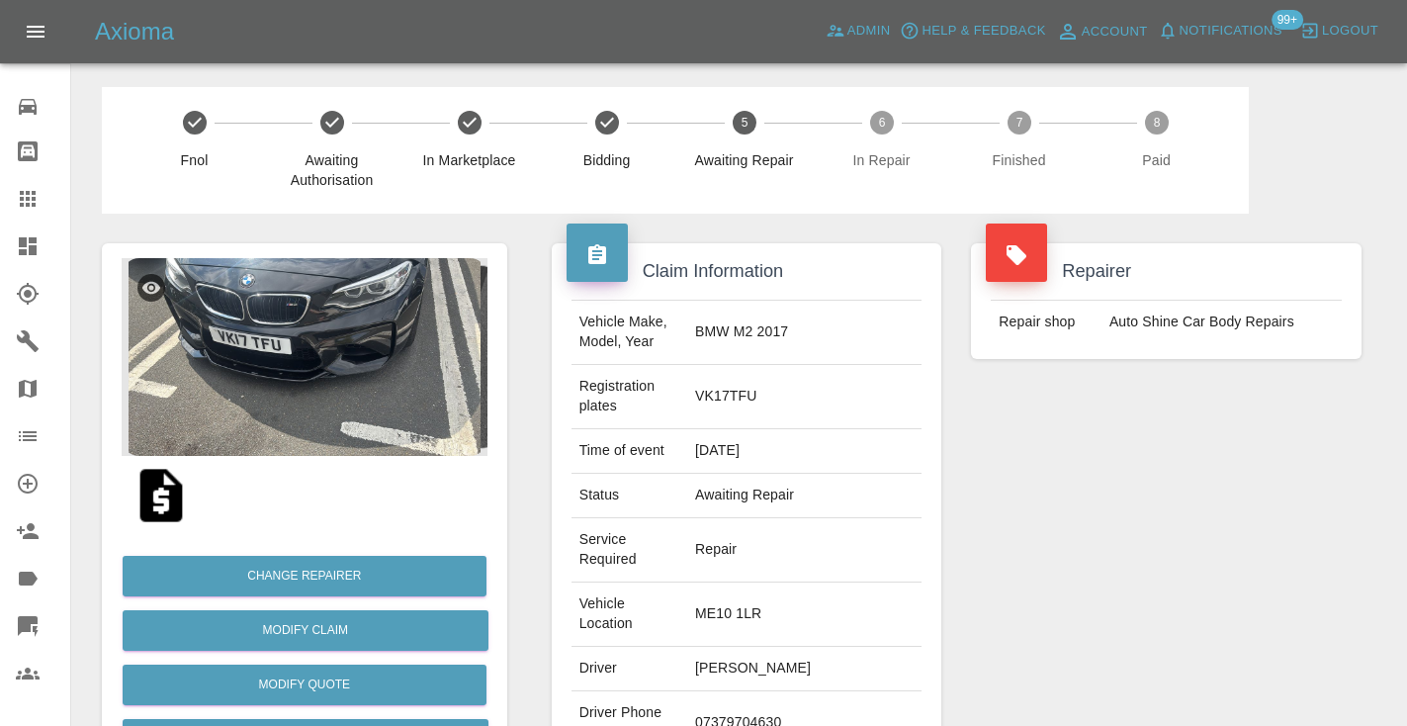
click at [782, 691] on td "07379704630" at bounding box center [804, 723] width 234 height 64
copy td "07379704630"
click at [1224, 544] on div "Repairer Repair shop Auto Shine Car Body Repairs" at bounding box center [1166, 558] width 420 height 689
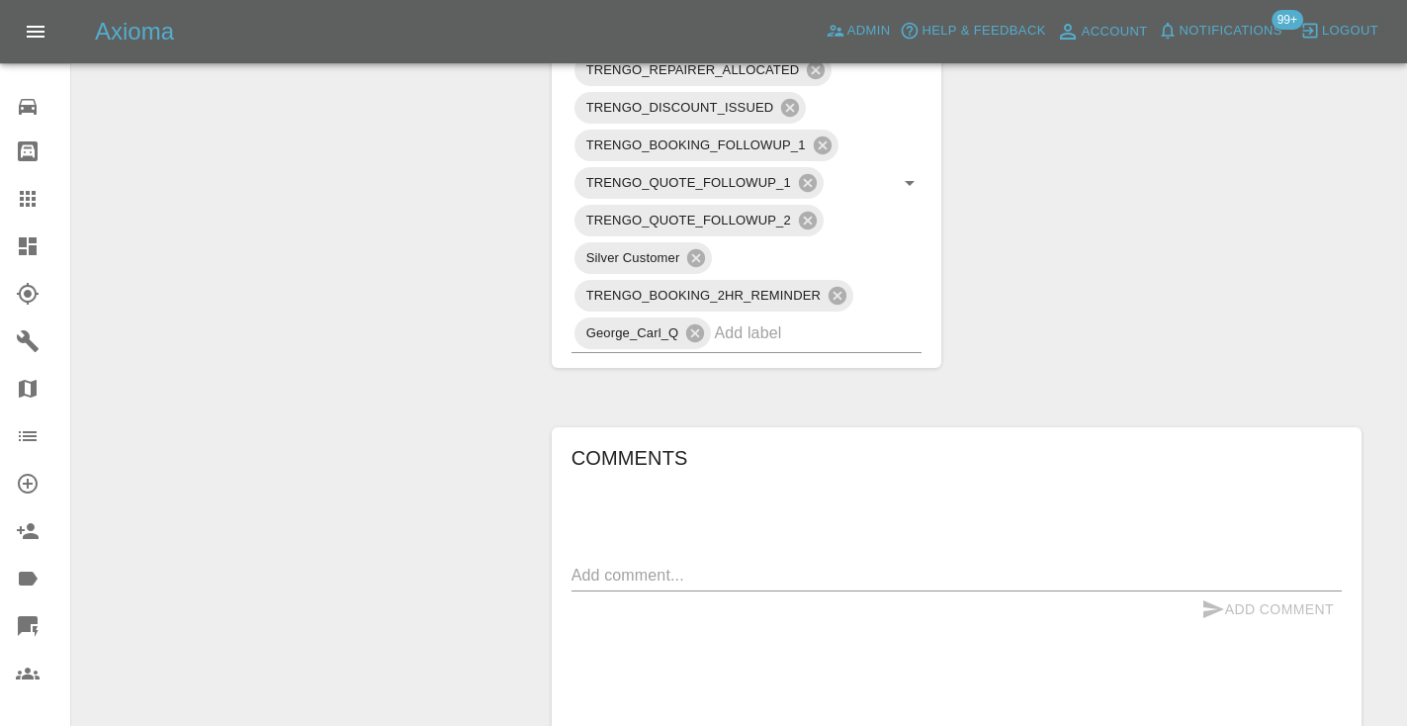
scroll to position [1245, 0]
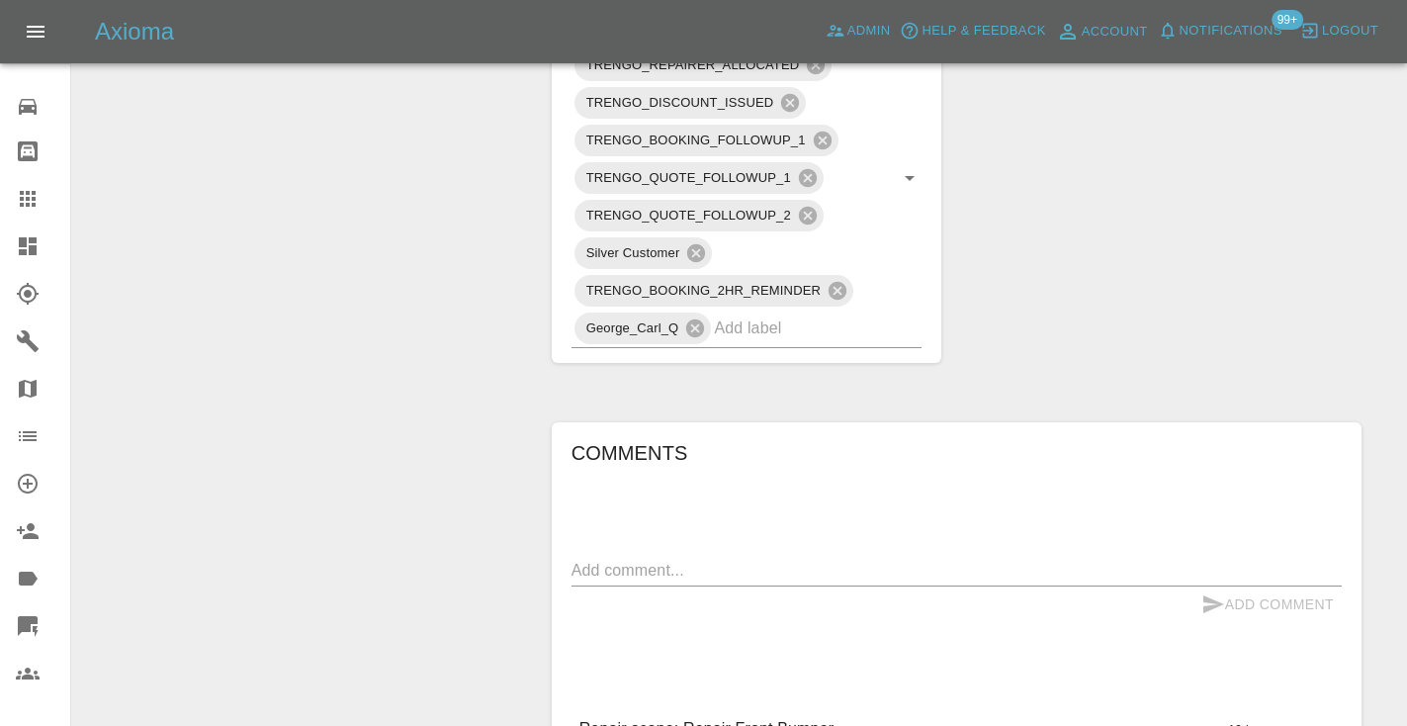
click at [611, 555] on div "x" at bounding box center [956, 571] width 770 height 32
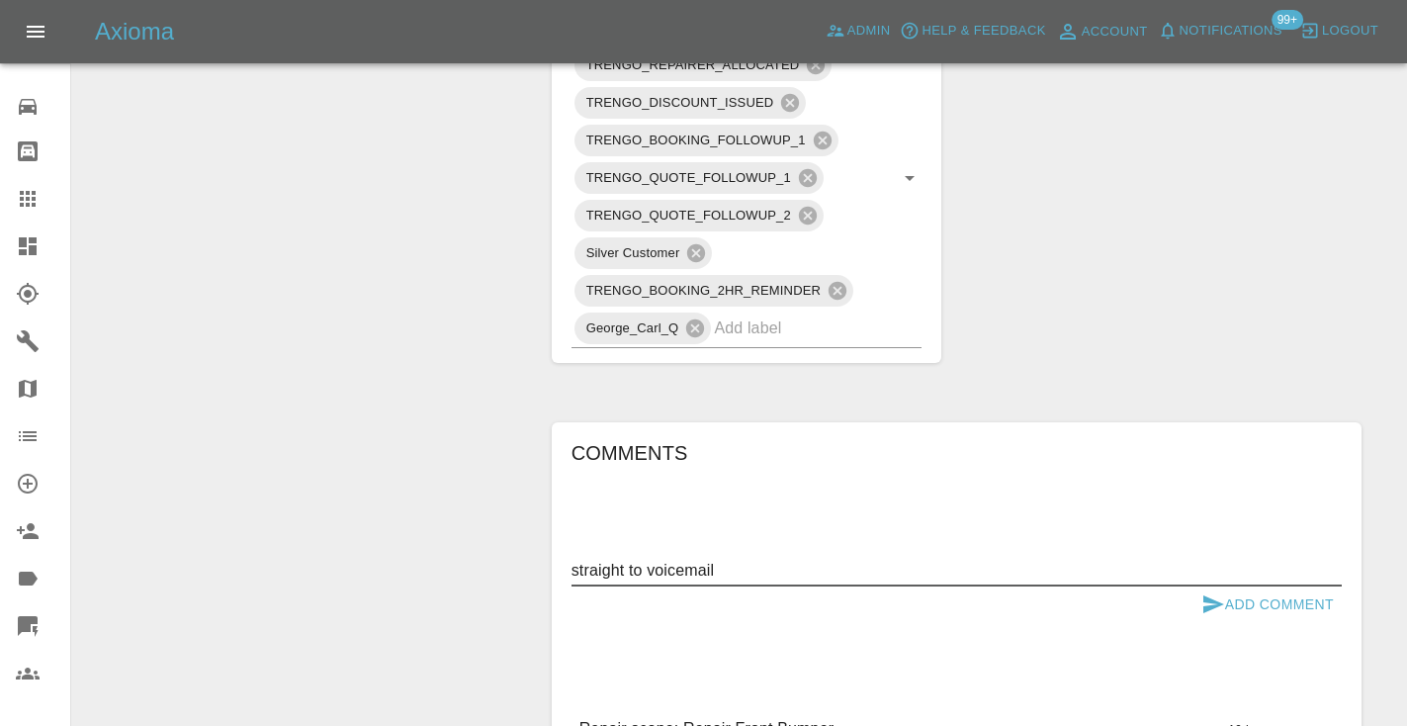
type textarea "straight to voicemail"
click at [1225, 586] on button "Add Comment" at bounding box center [1267, 604] width 148 height 37
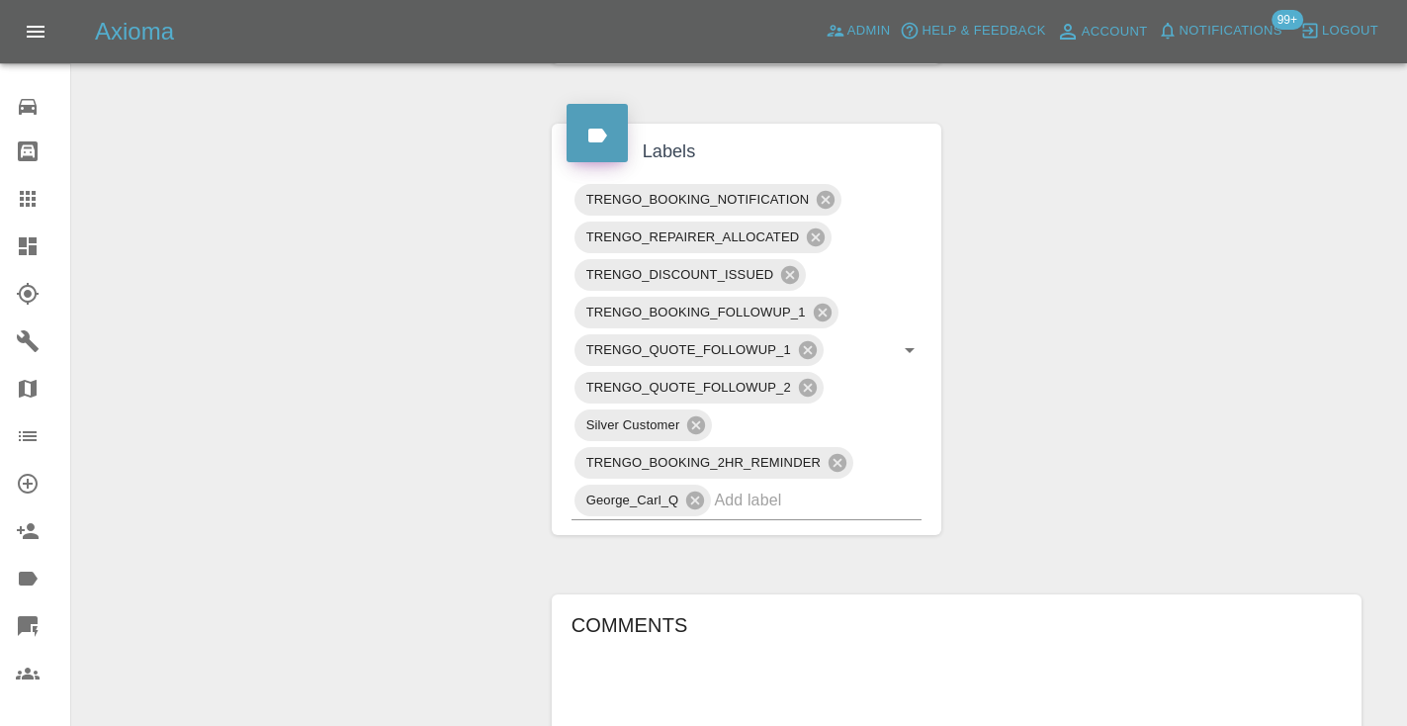
scroll to position [1076, 0]
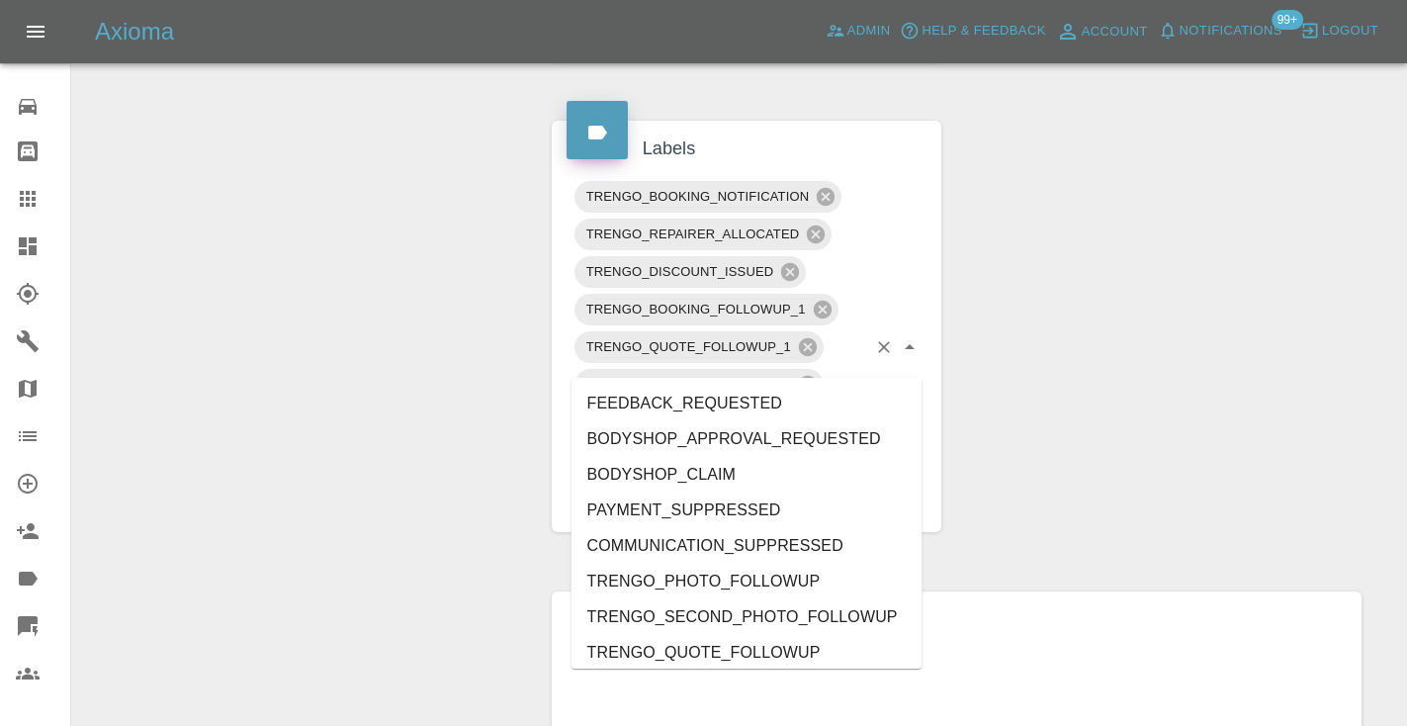
click at [867, 365] on div "TRENGO_BOOKING_NOTIFICATION TRENGO_REPAIRER_ALLOCATED TRENGO_DISCOUNT_ISSUED TR…" at bounding box center [746, 347] width 351 height 339
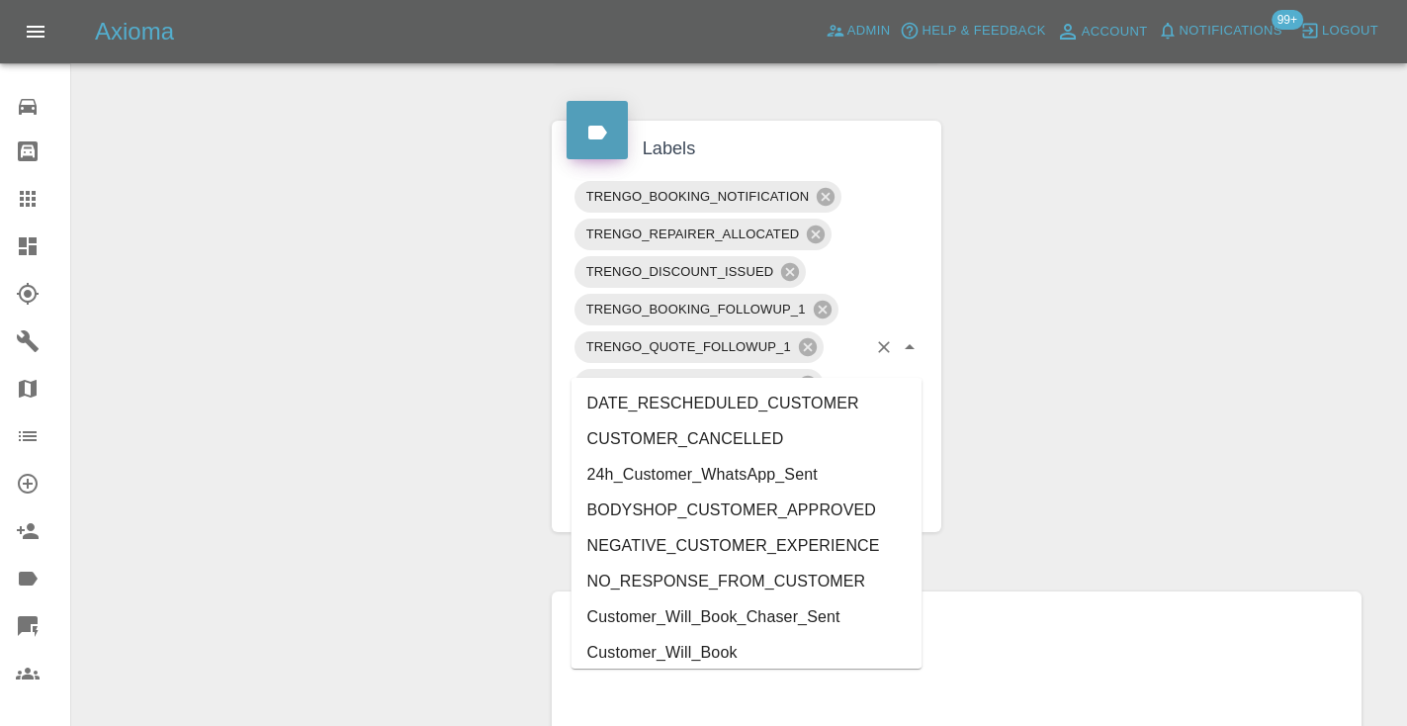
type input "cust"
click at [871, 648] on li "Customer_Will_Book" at bounding box center [746, 653] width 351 height 36
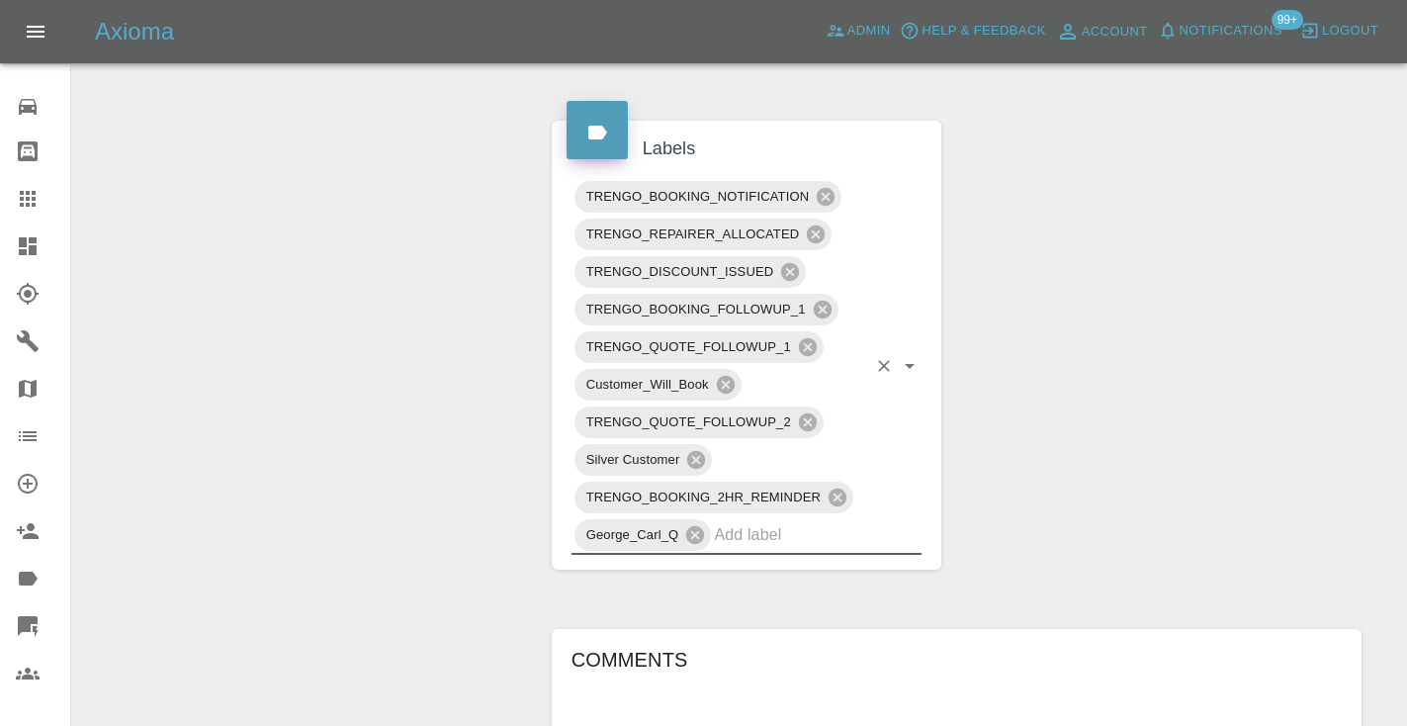
click at [446, 287] on div "Change Repairer Modify Claim Modify Quote Rollback Submit Payment Archive" at bounding box center [304, 197] width 435 height 2119
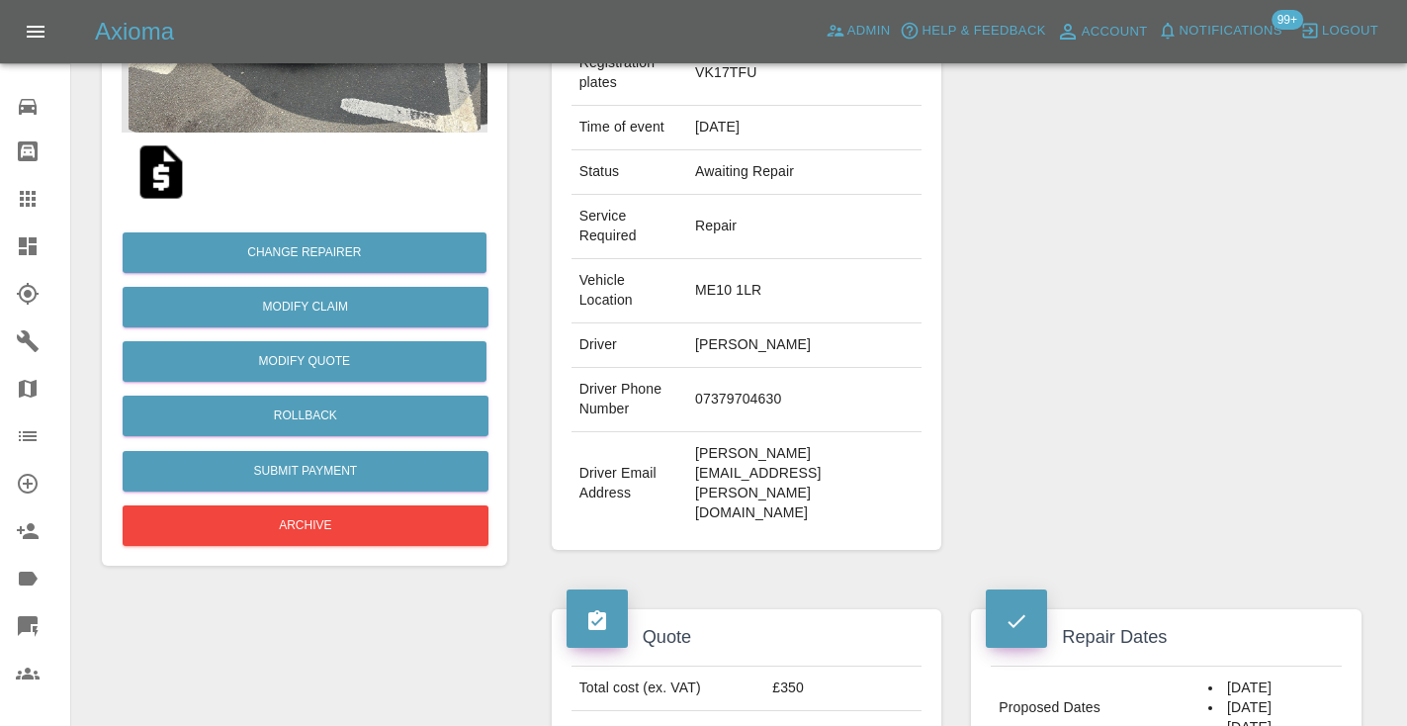
scroll to position [353, 0]
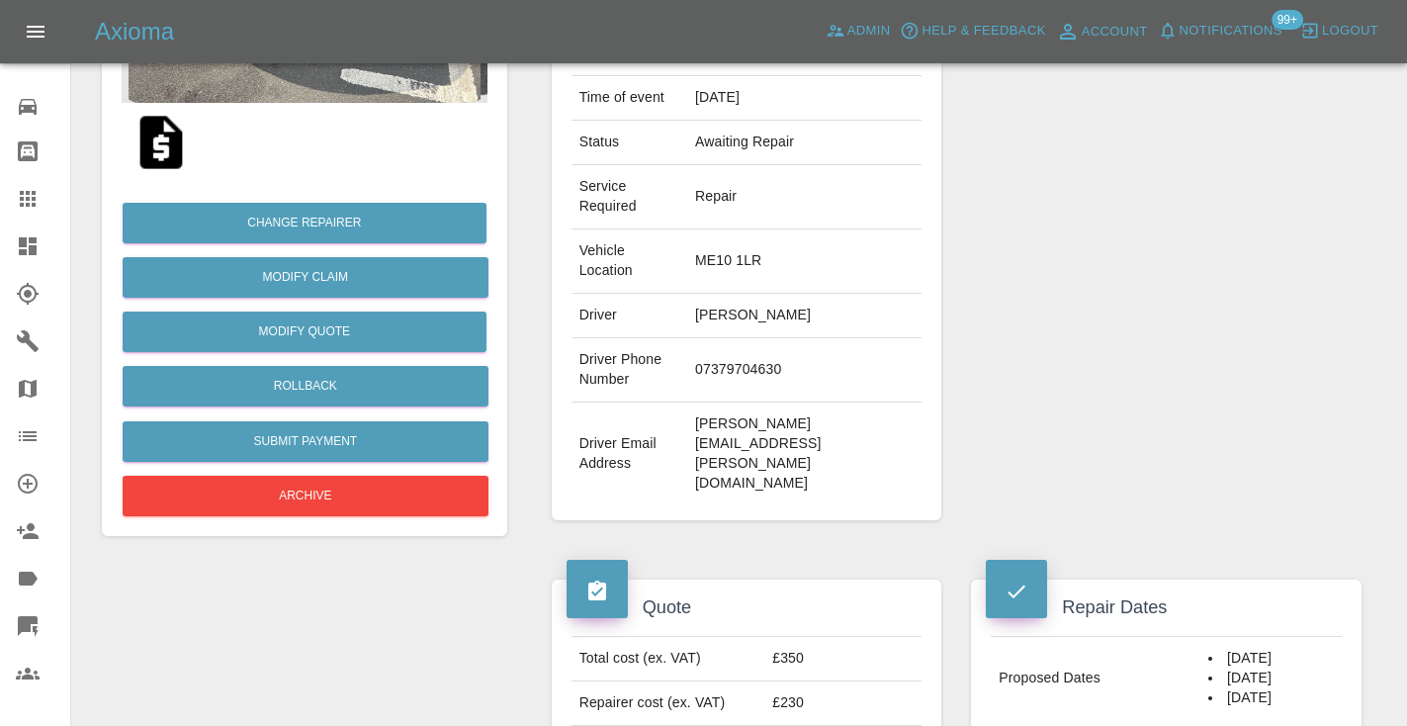
click at [35, 206] on icon at bounding box center [28, 199] width 16 height 16
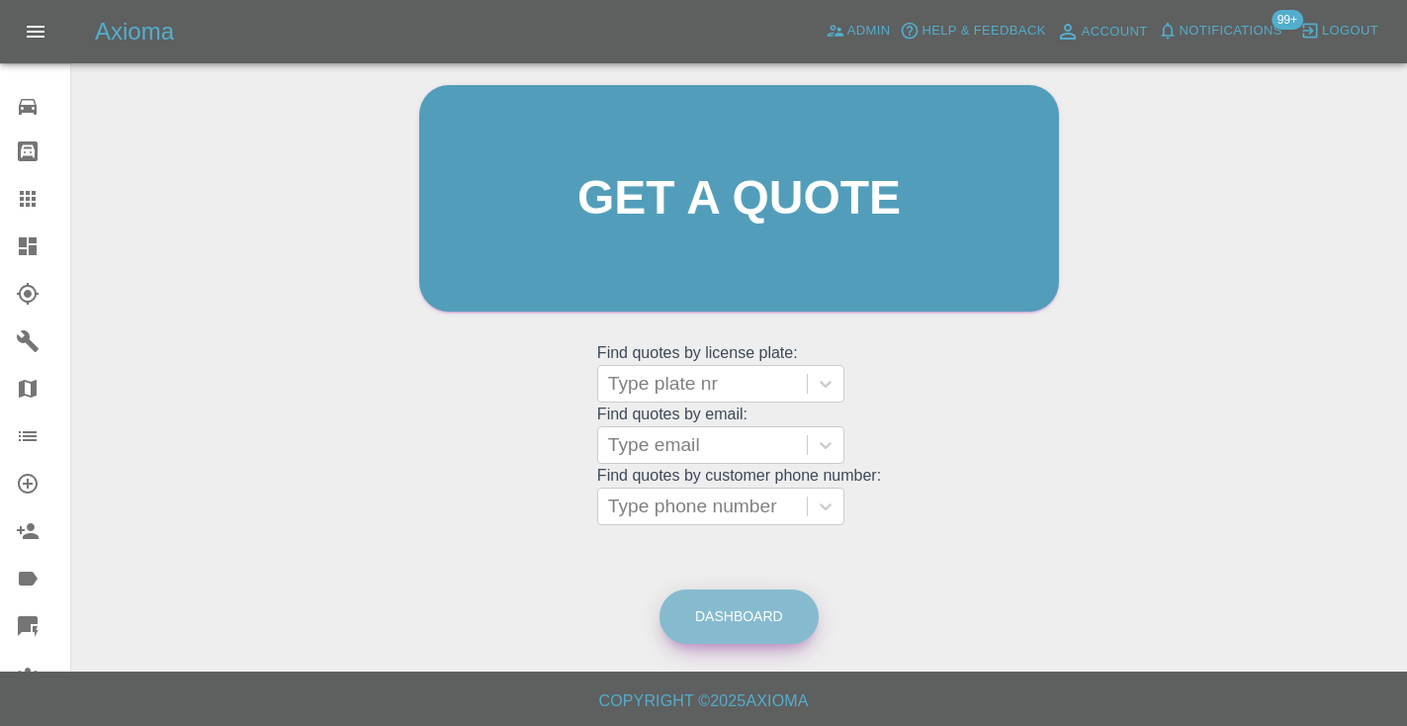
click at [722, 606] on link "Dashboard" at bounding box center [738, 616] width 159 height 54
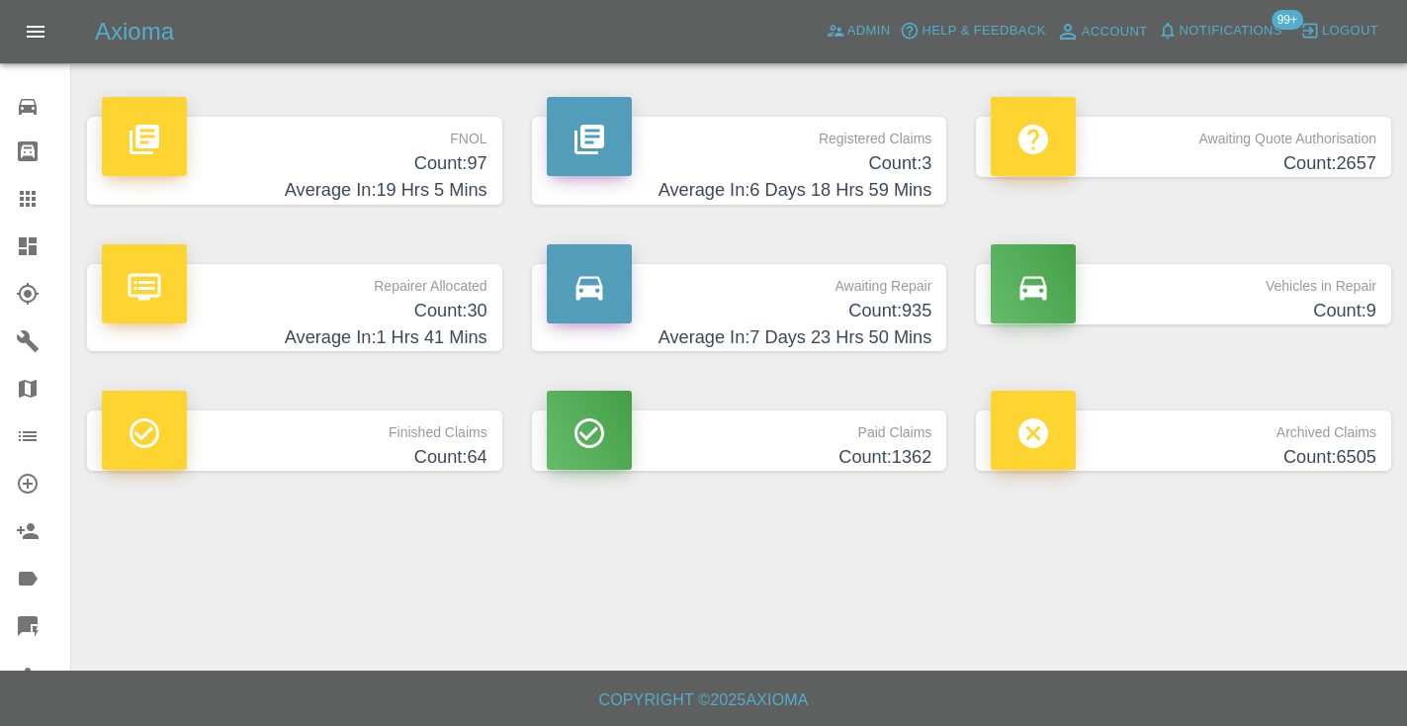
click at [879, 299] on h4 "Count: 935" at bounding box center [740, 311] width 386 height 27
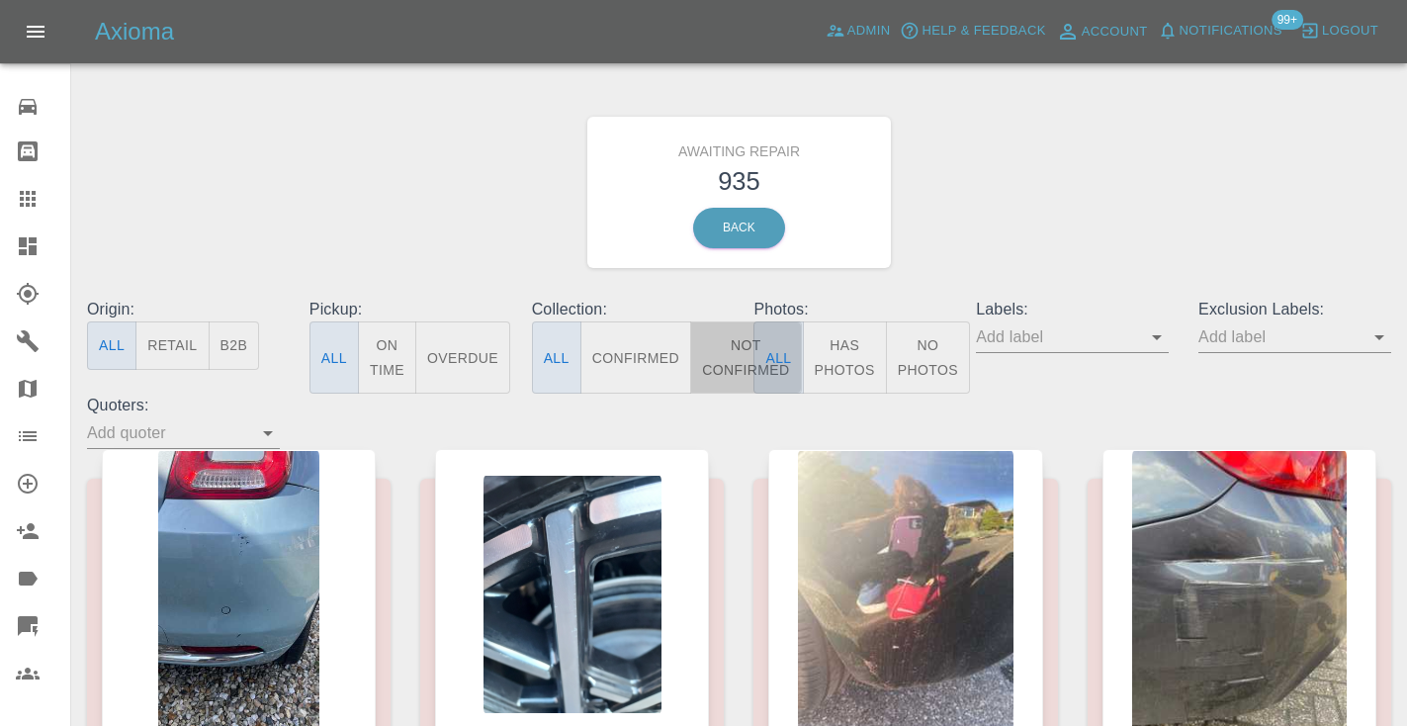
click at [718, 342] on button "Not Confirmed" at bounding box center [745, 357] width 111 height 72
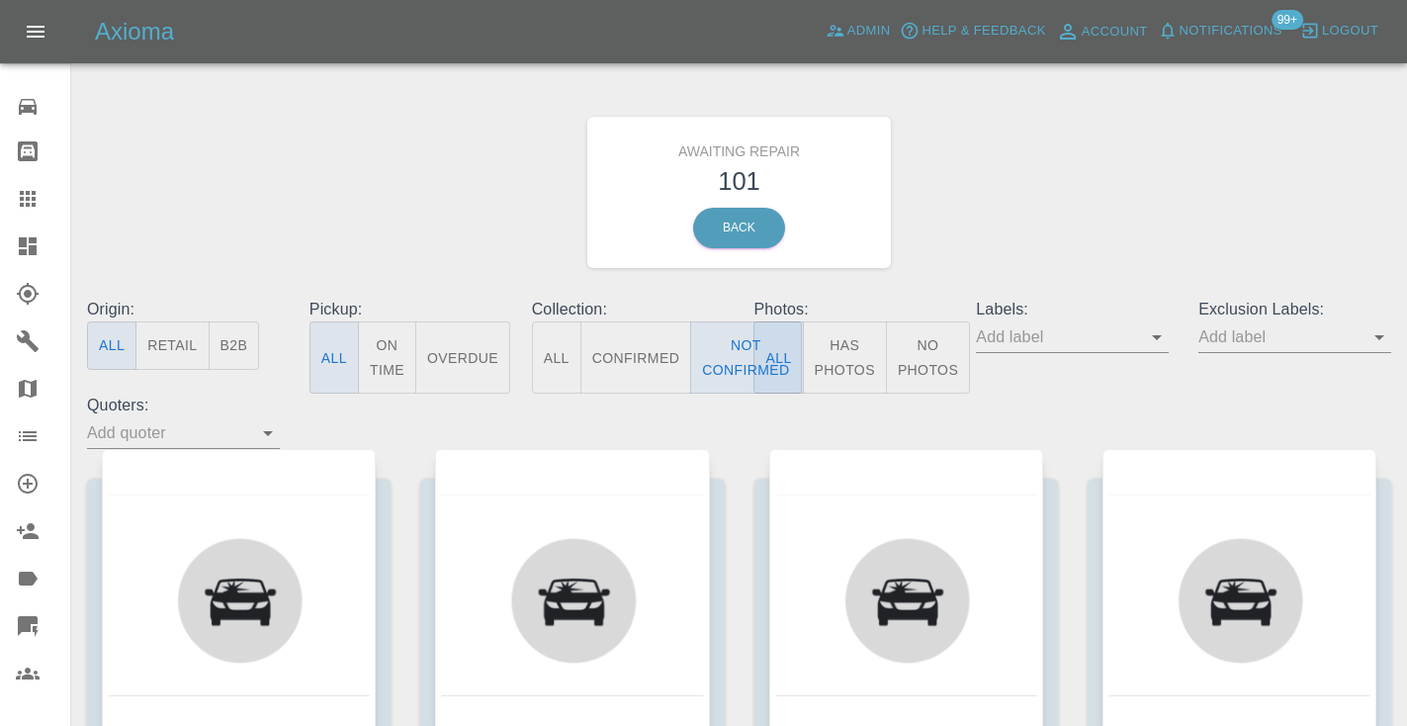
click at [1099, 172] on div "Awaiting Repair 101 Back" at bounding box center [739, 192] width 1334 height 211
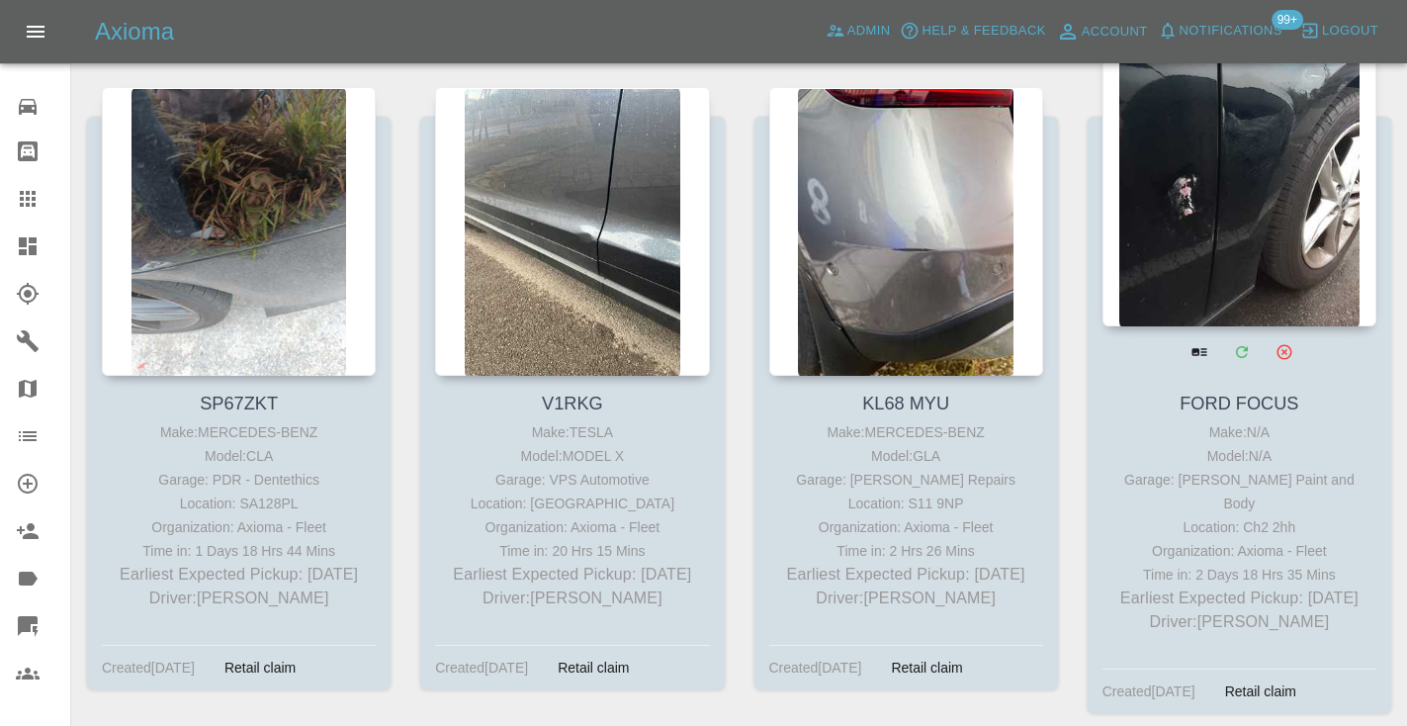
scroll to position [6193, 0]
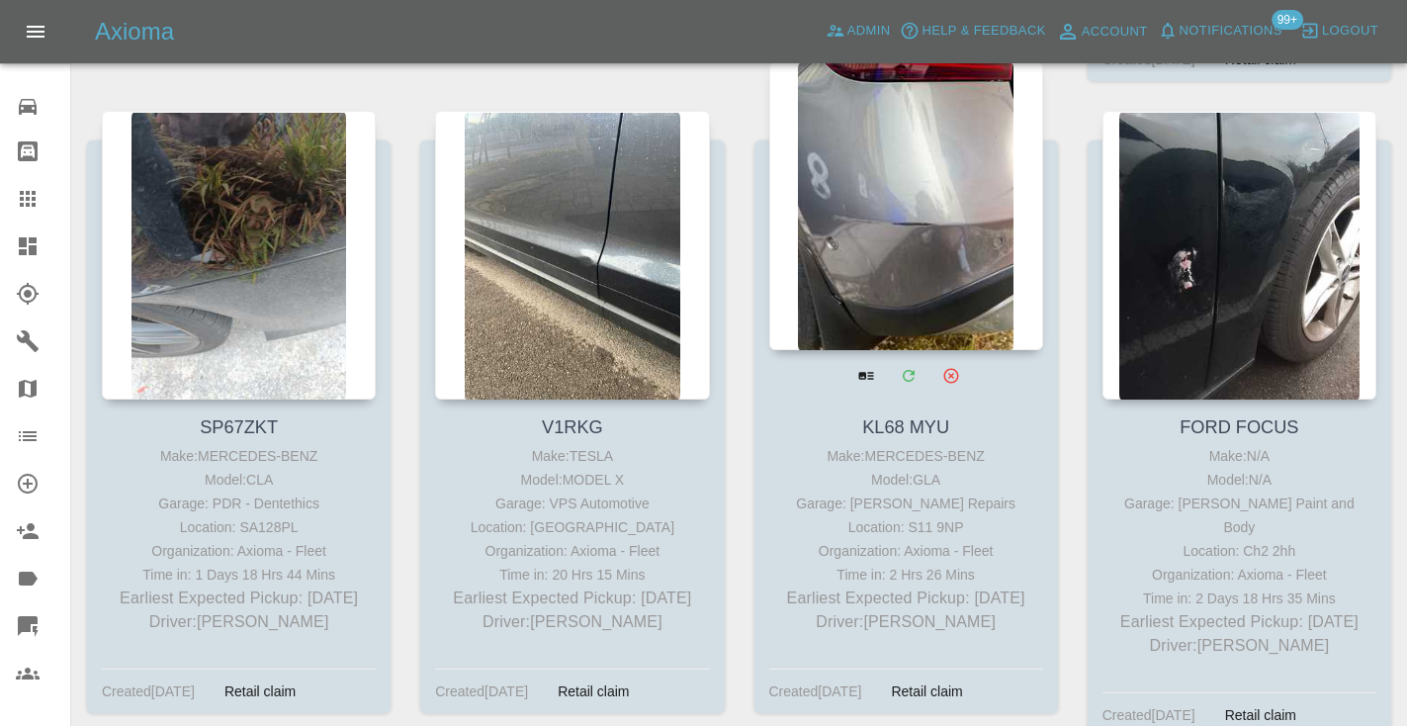
click at [922, 209] on div at bounding box center [906, 205] width 274 height 289
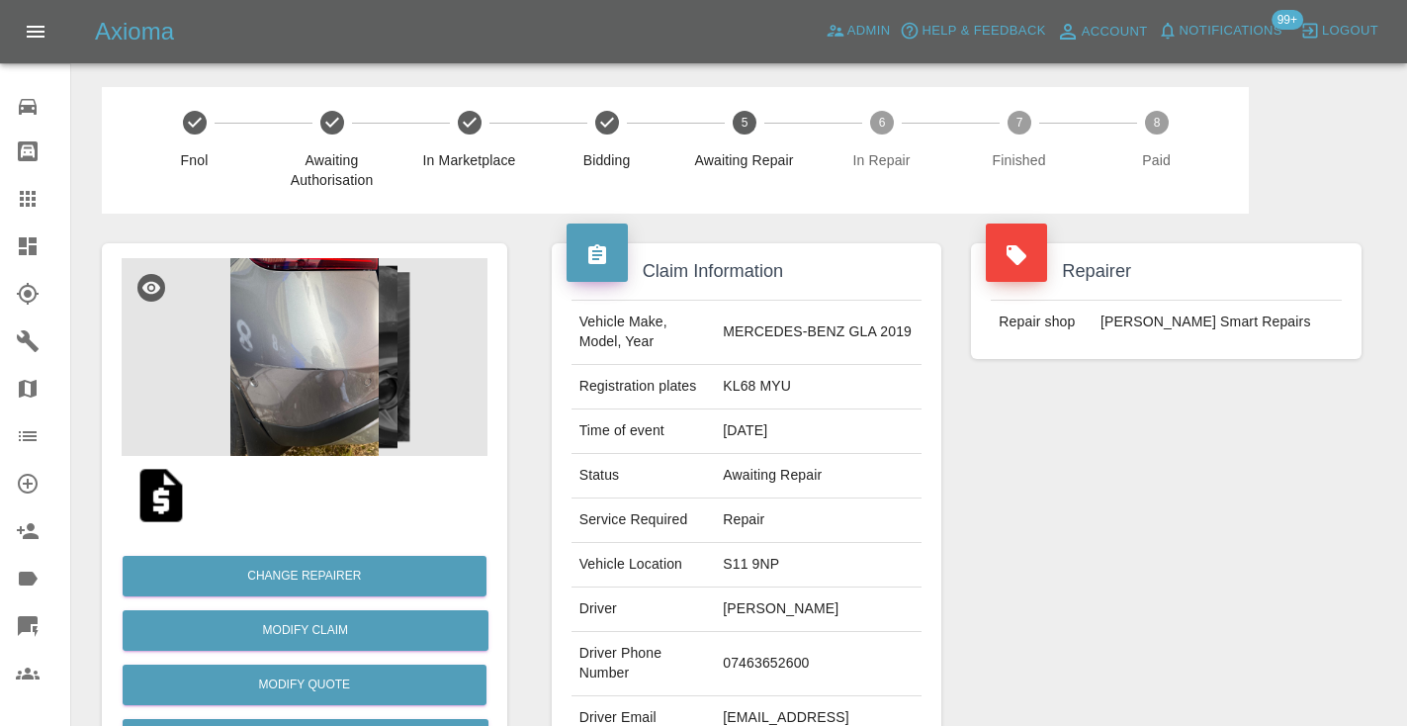
click at [802, 653] on td "07463652600" at bounding box center [818, 664] width 207 height 64
copy td "07463652600"
click at [1113, 540] on div "Repairer Repair shop [PERSON_NAME] Repairs" at bounding box center [1166, 509] width 420 height 590
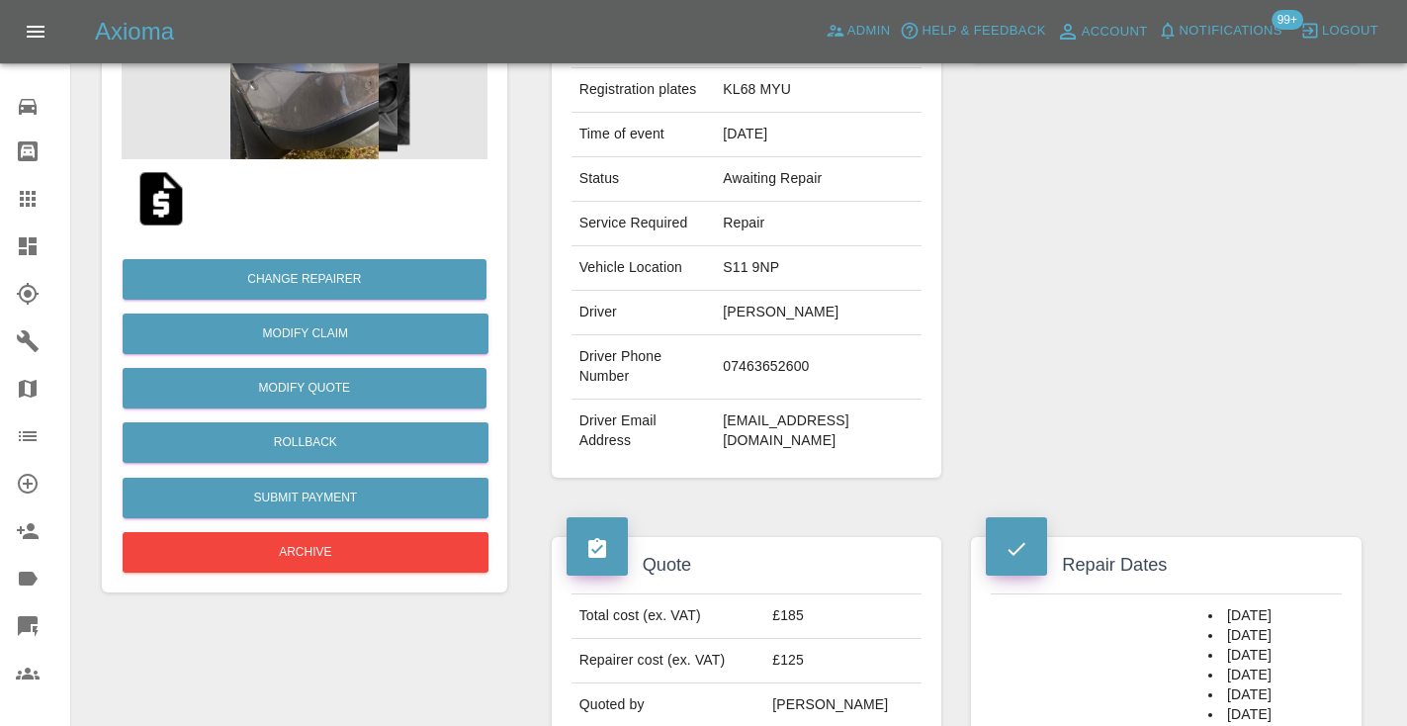
scroll to position [281, 0]
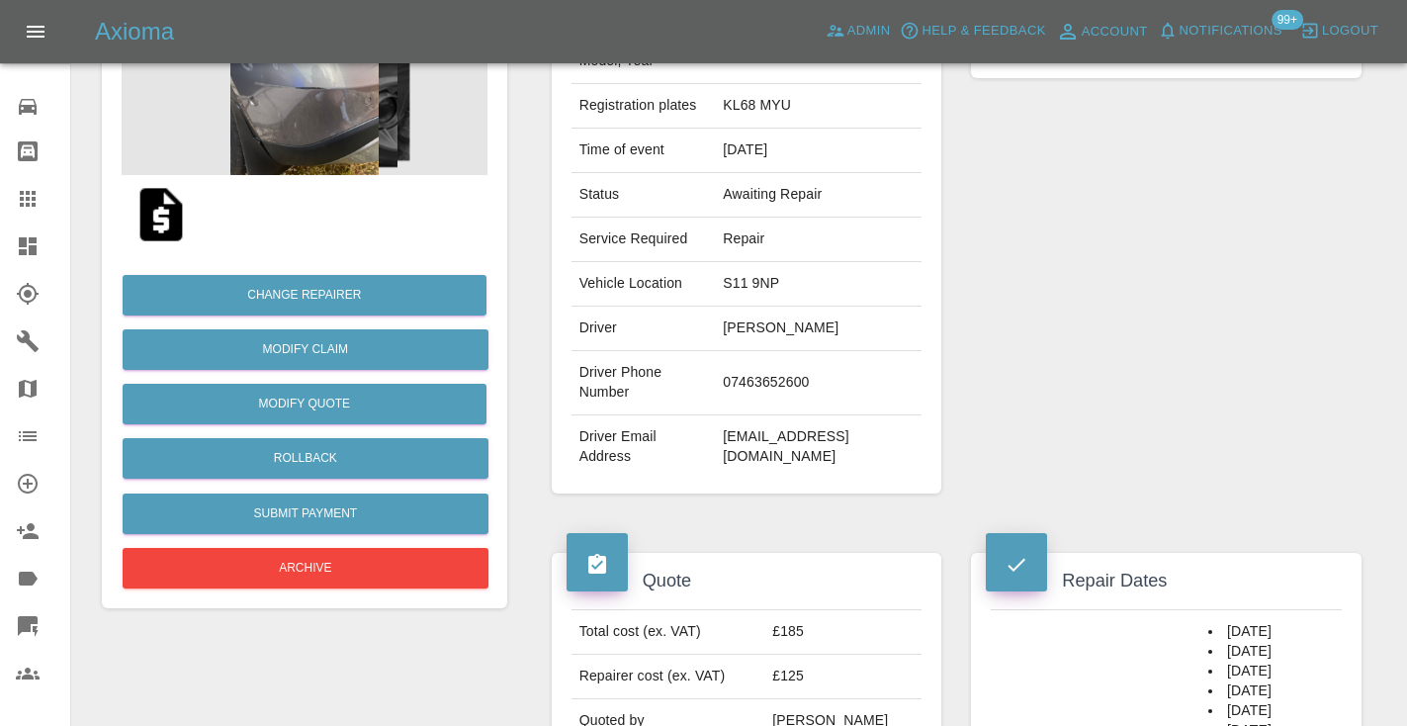
click at [788, 362] on td "07463652600" at bounding box center [818, 383] width 207 height 64
copy td "07463652600"
click at [1098, 287] on div "Repairer Repair shop [PERSON_NAME] Repairs" at bounding box center [1166, 228] width 420 height 590
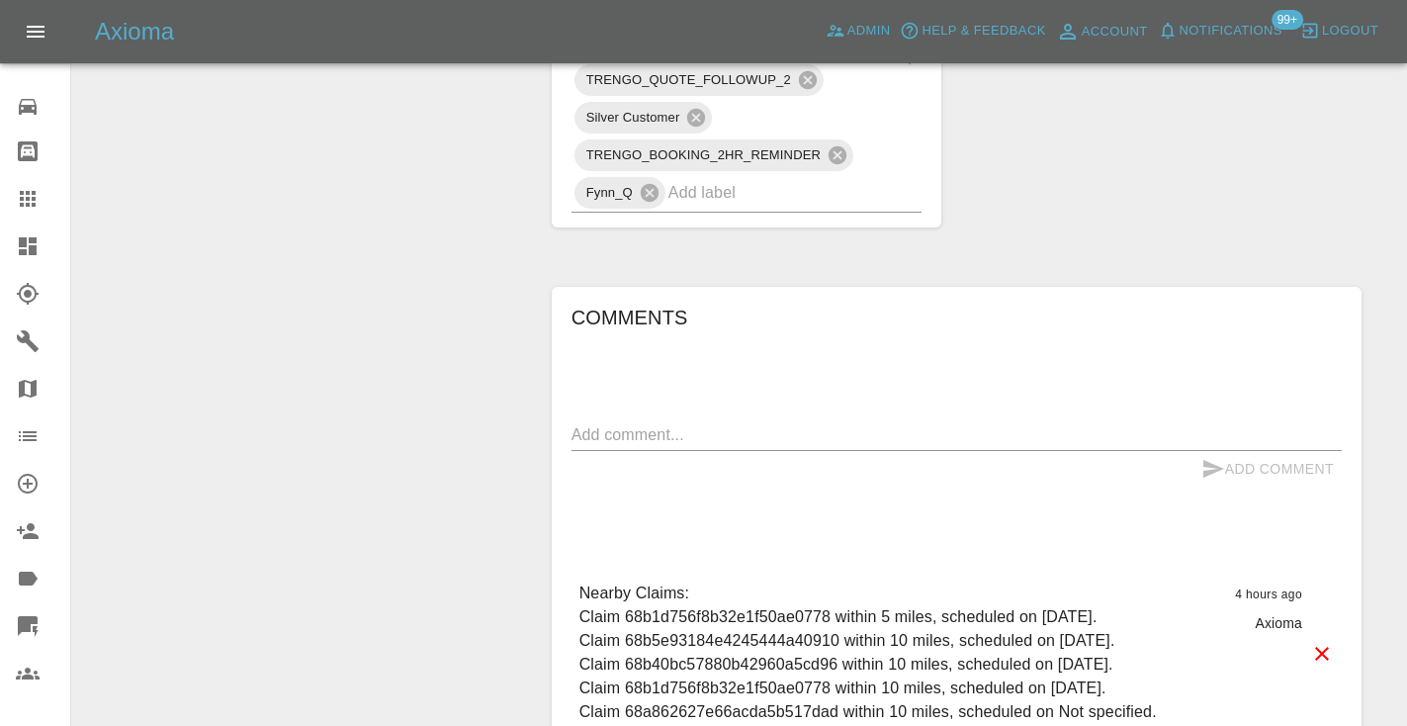
scroll to position [1420, 0]
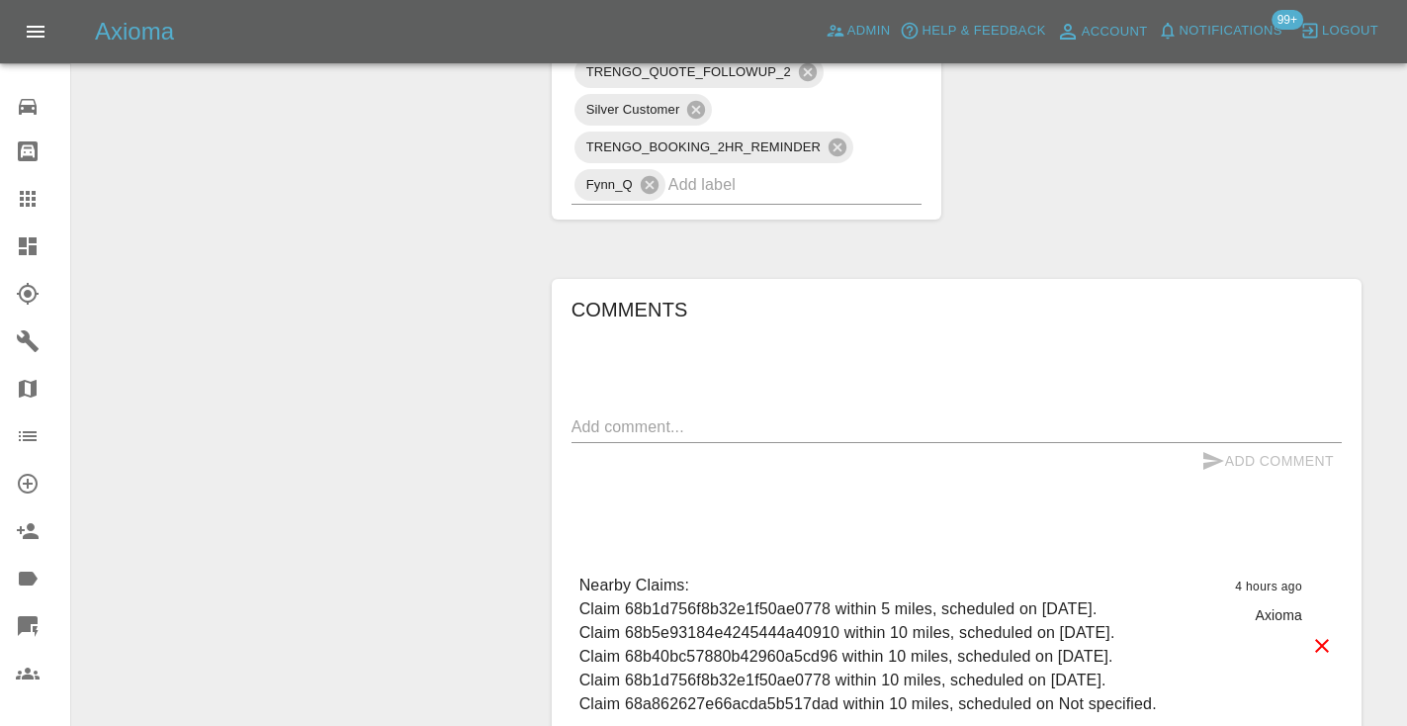
click at [612, 415] on textarea at bounding box center [956, 426] width 770 height 23
type textarea "[DATE]"
click at [1213, 449] on icon "submit" at bounding box center [1213, 461] width 24 height 24
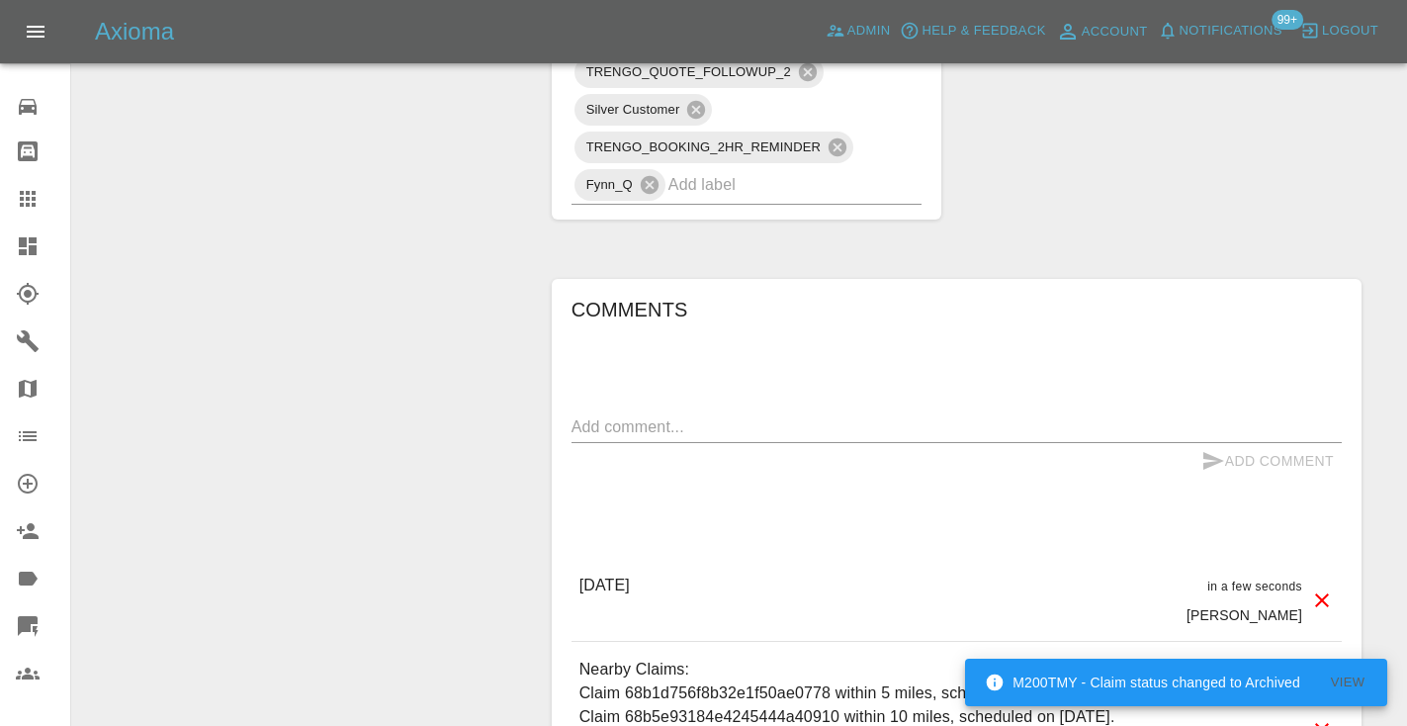
click at [566, 123] on div "TRENGO_BOOKING_NOTIFICATION TRENGO_REPAIRER_ALLOCATED TRENGO_QUOTE_FOLLOWUP_1 S…" at bounding box center [747, 54] width 381 height 302
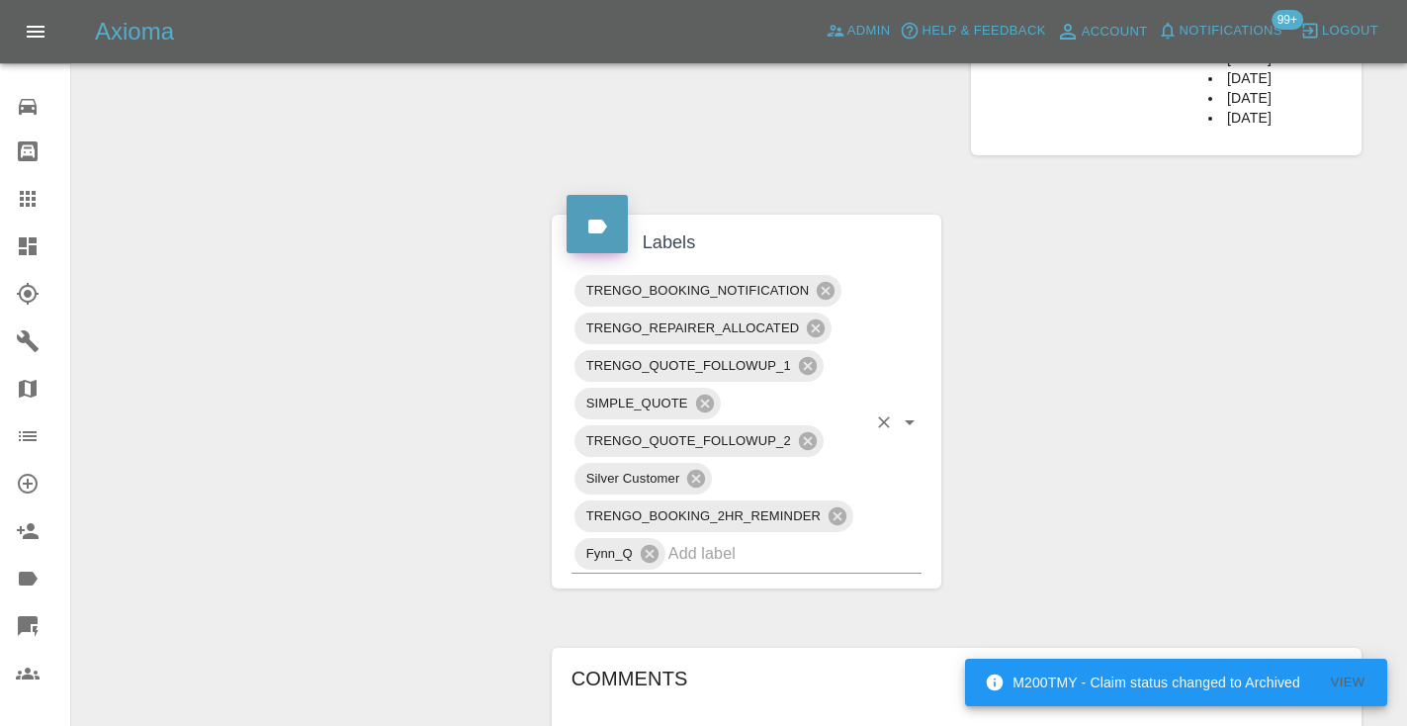
scroll to position [1043, 0]
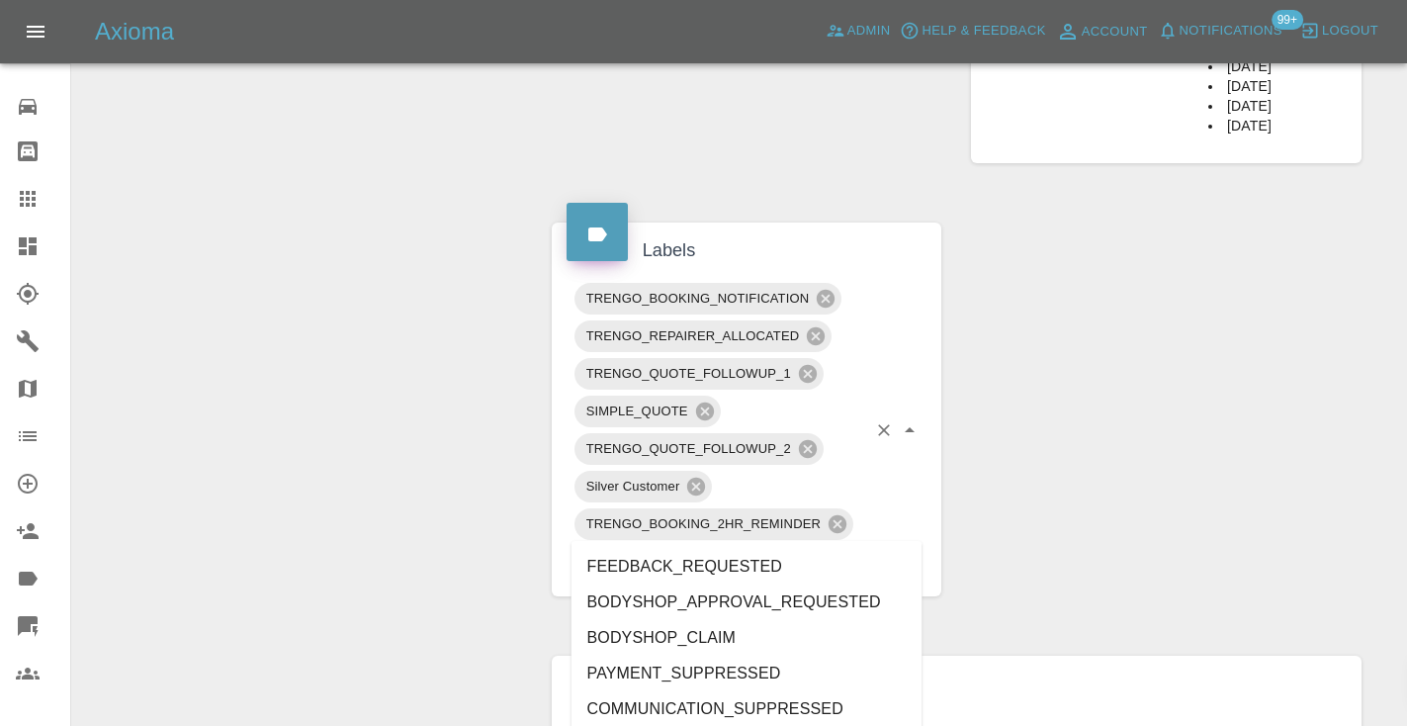
click at [734, 546] on input "text" at bounding box center [767, 561] width 199 height 31
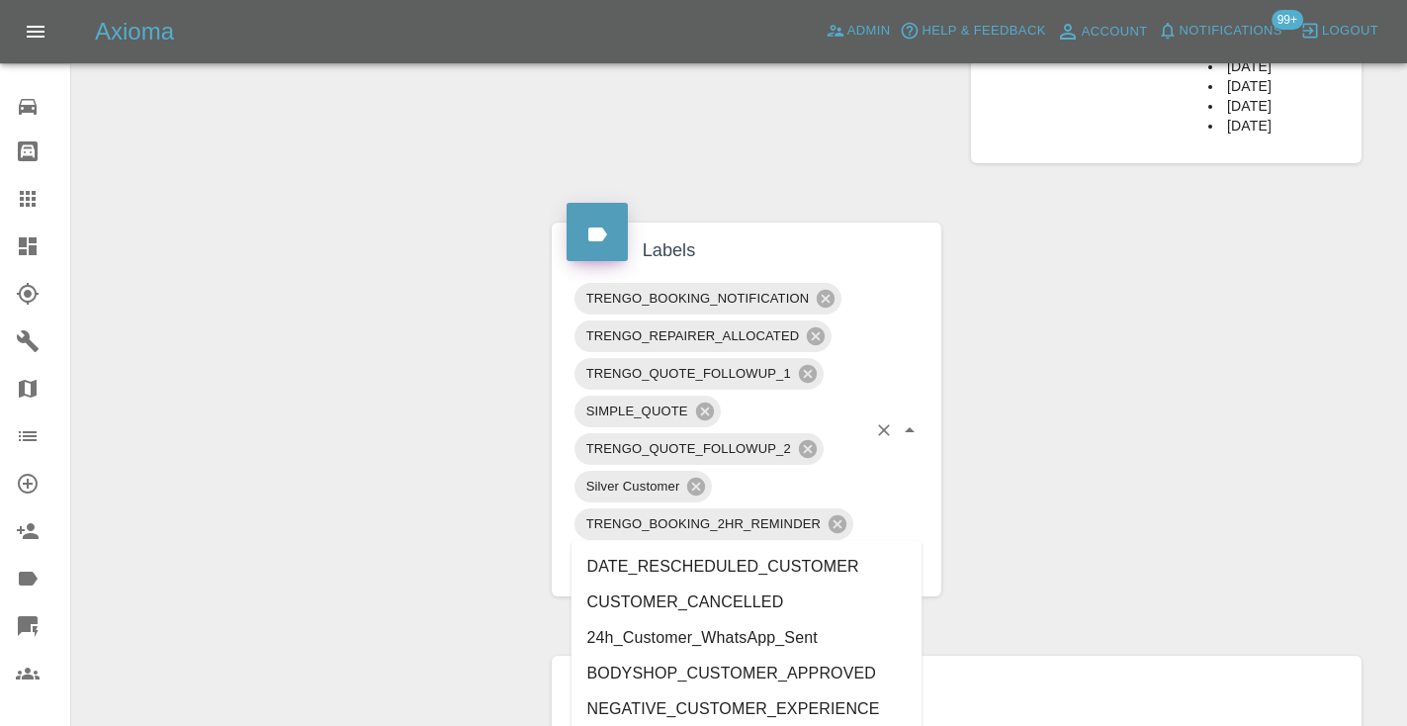
type input "cust"
click at [1041, 476] on div "Claim Information Vehicle Make, Model, Year MERCEDES-BENZ GLA 2019 Registration…" at bounding box center [956, 301] width 839 height 2262
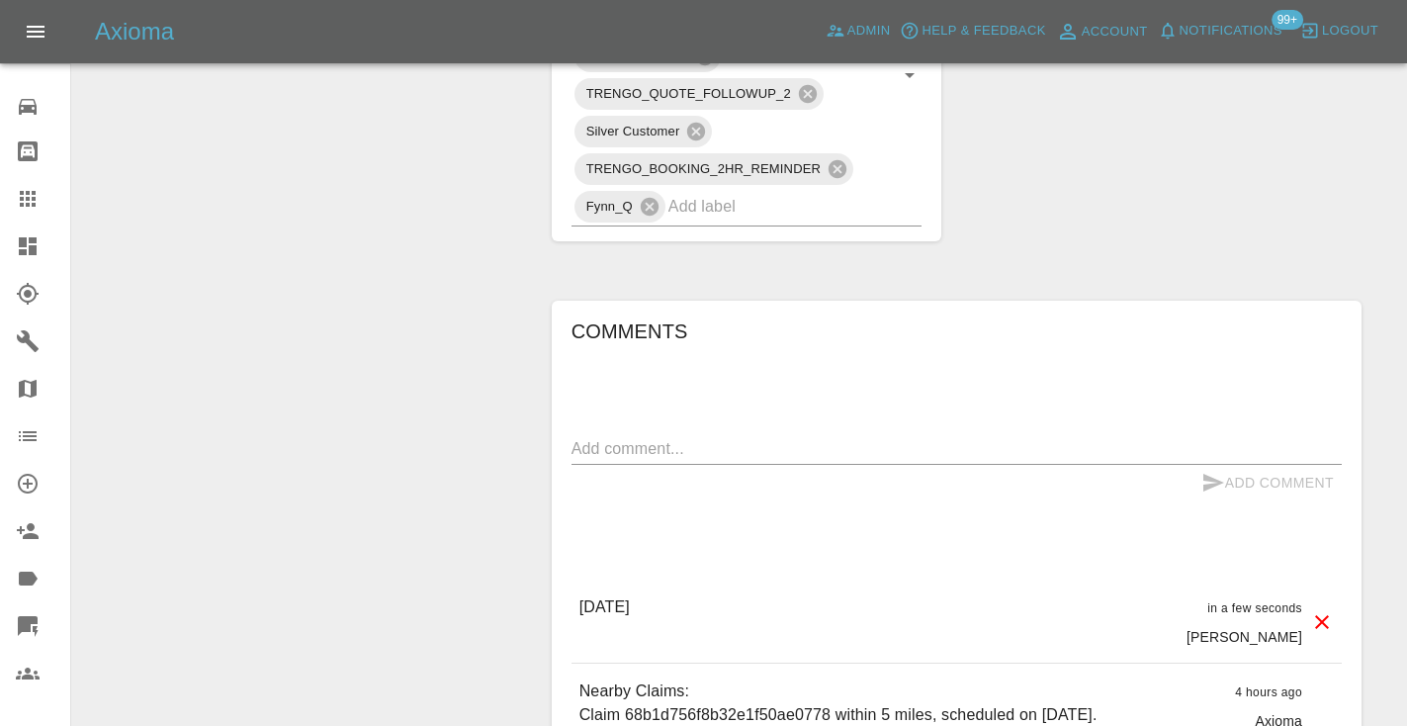
scroll to position [1417, 0]
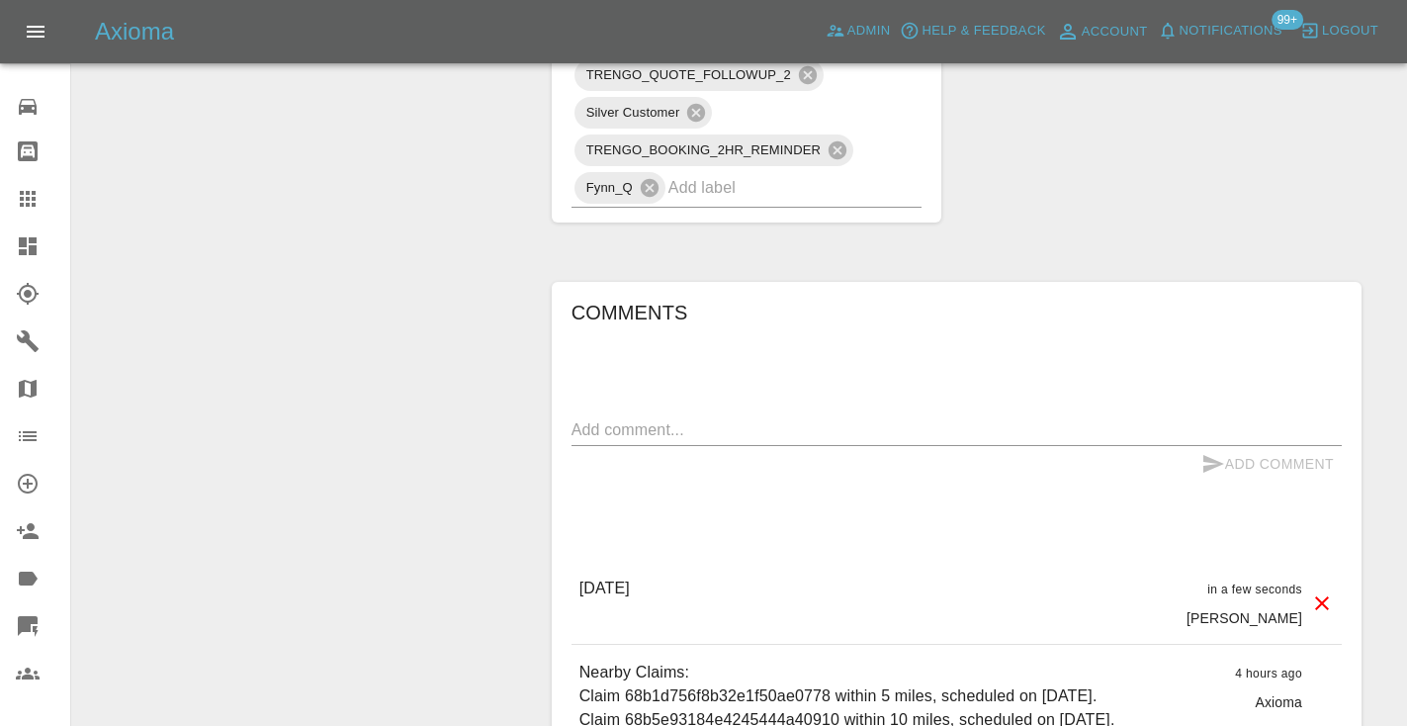
click at [717, 172] on input "text" at bounding box center [767, 187] width 199 height 31
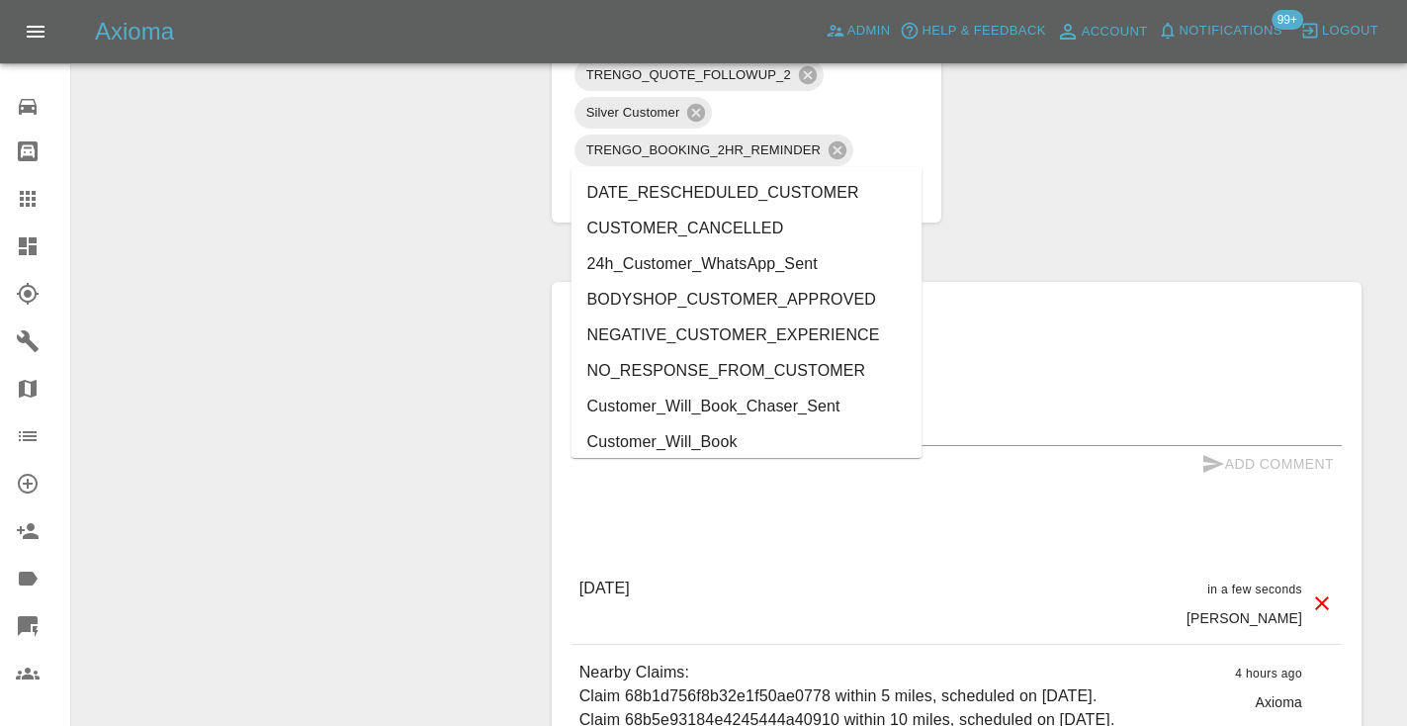
type input "cust"
click at [712, 442] on li "Customer_Will_Book" at bounding box center [746, 442] width 351 height 36
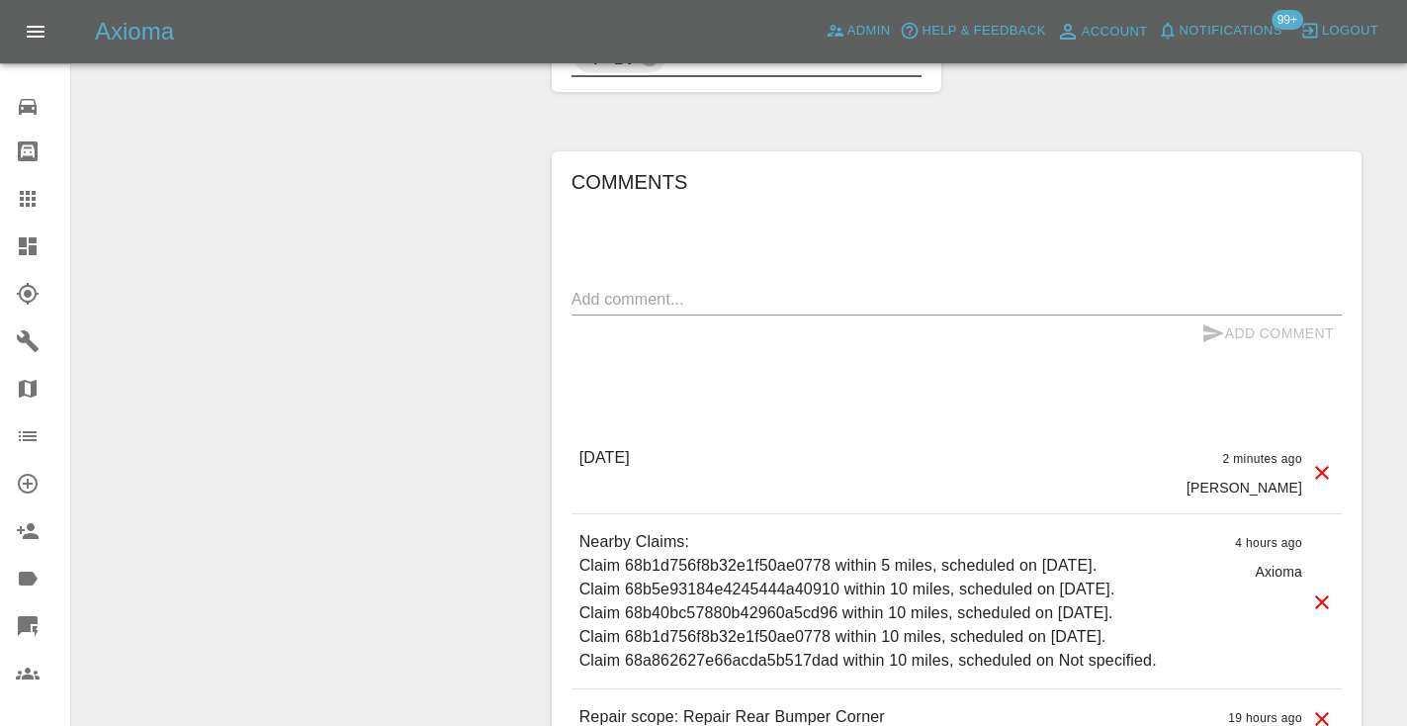
click at [18, 194] on icon at bounding box center [28, 199] width 24 height 24
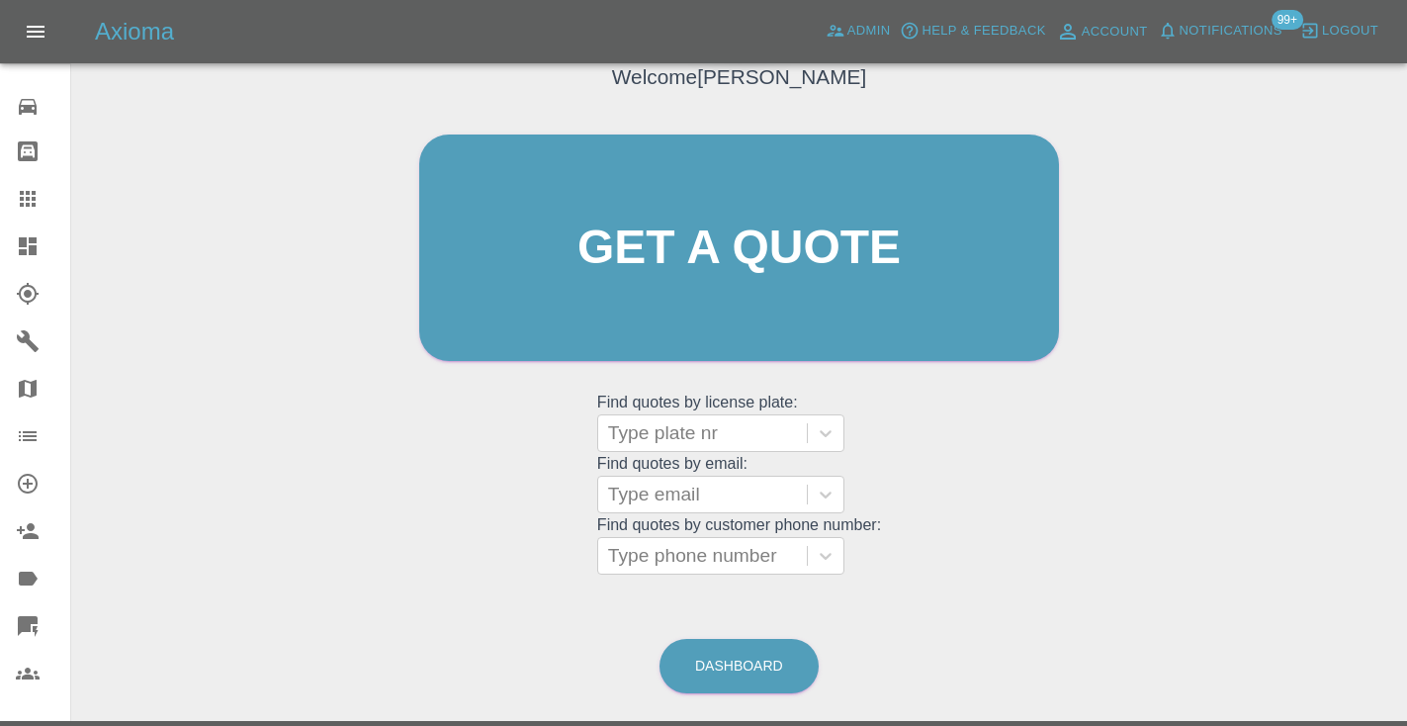
scroll to position [133, 0]
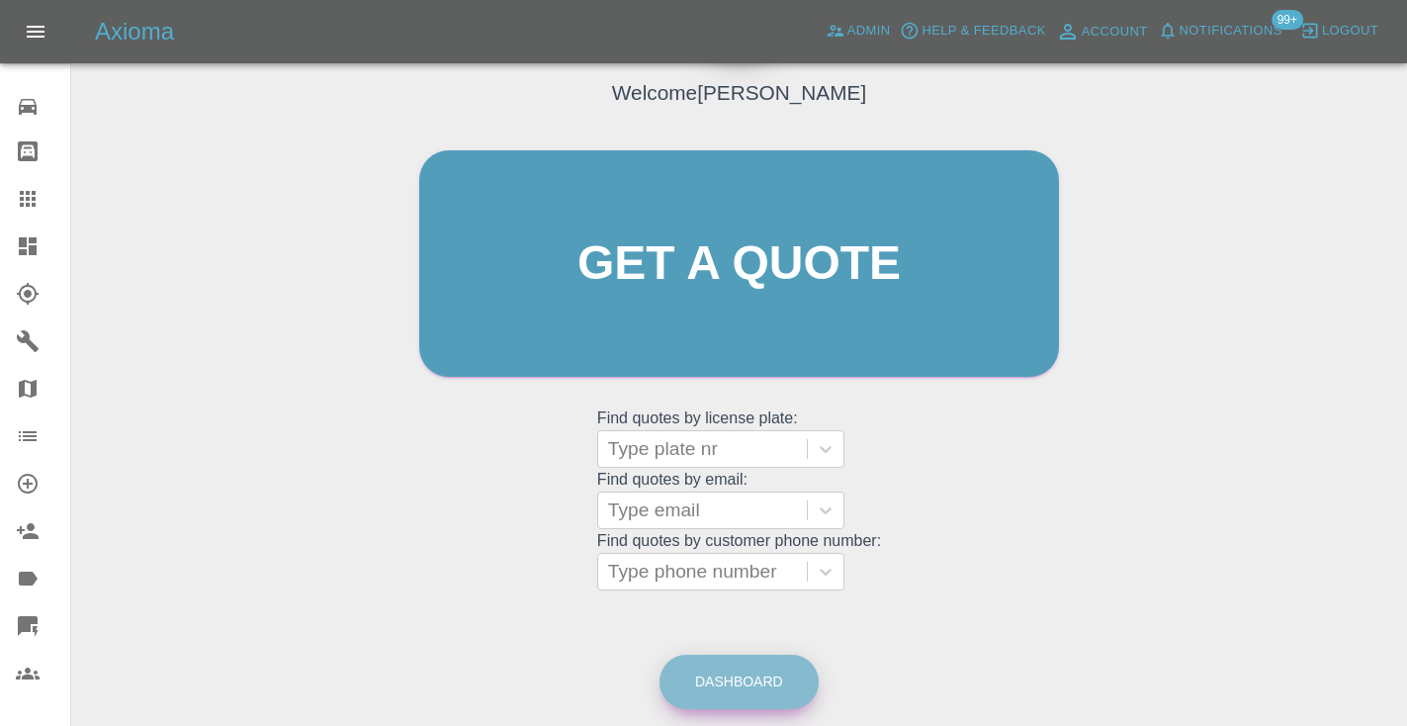
click at [744, 671] on link "Dashboard" at bounding box center [738, 682] width 159 height 54
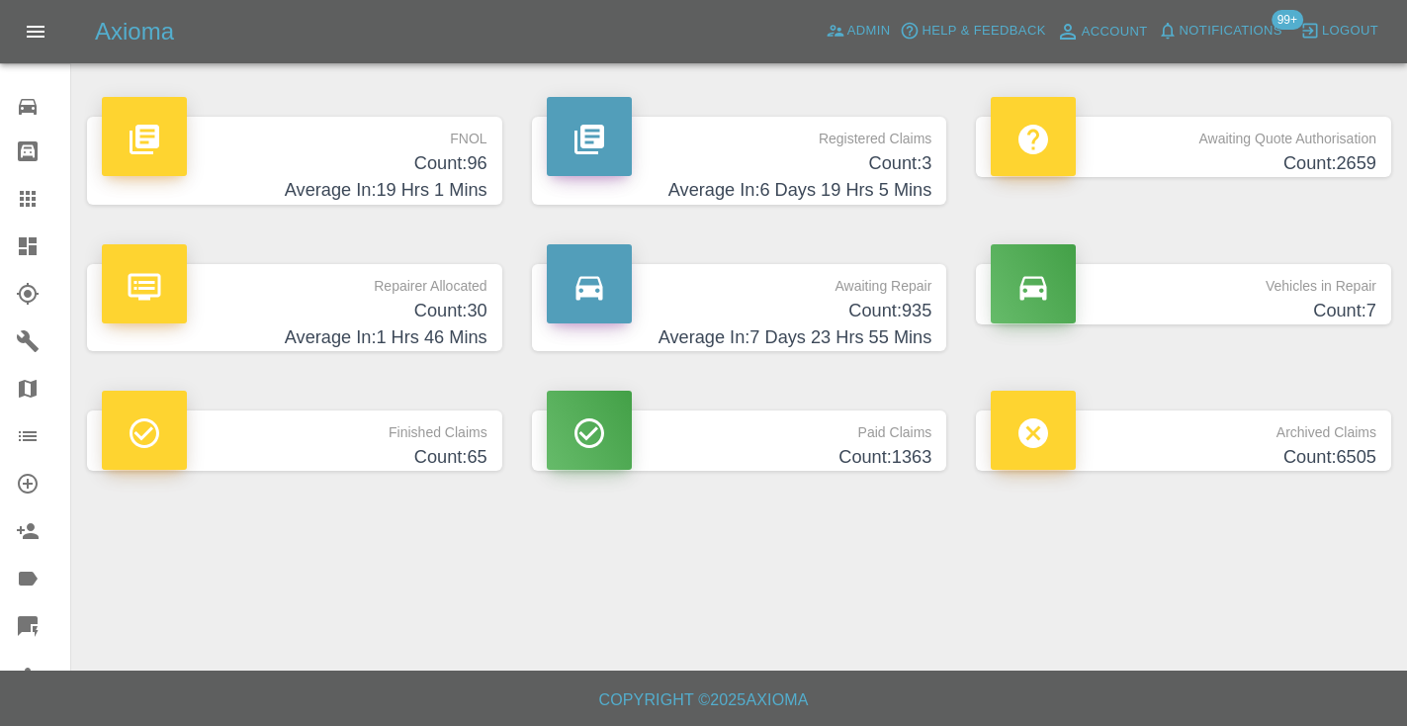
click at [912, 329] on h4 "Average In: 7 Days 23 Hrs 55 Mins" at bounding box center [740, 337] width 386 height 27
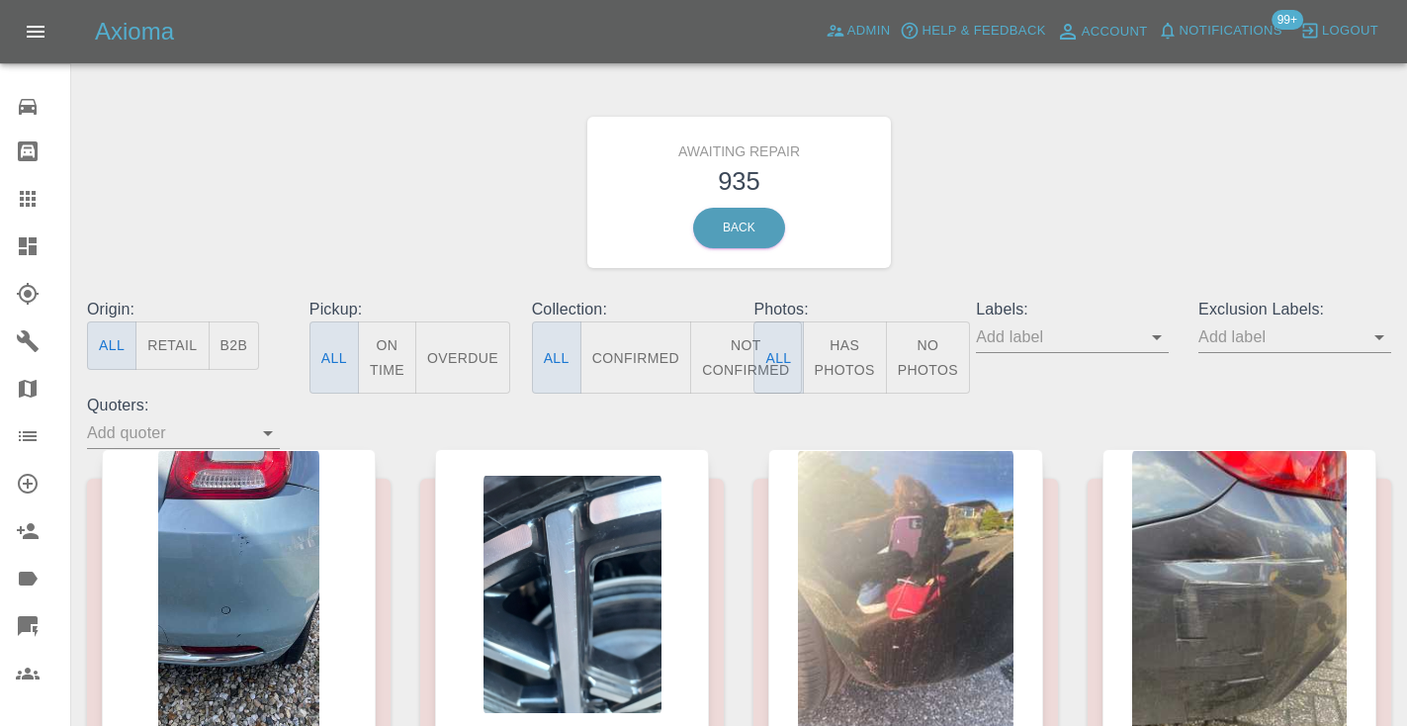
click at [729, 357] on button "Not Confirmed" at bounding box center [745, 357] width 111 height 72
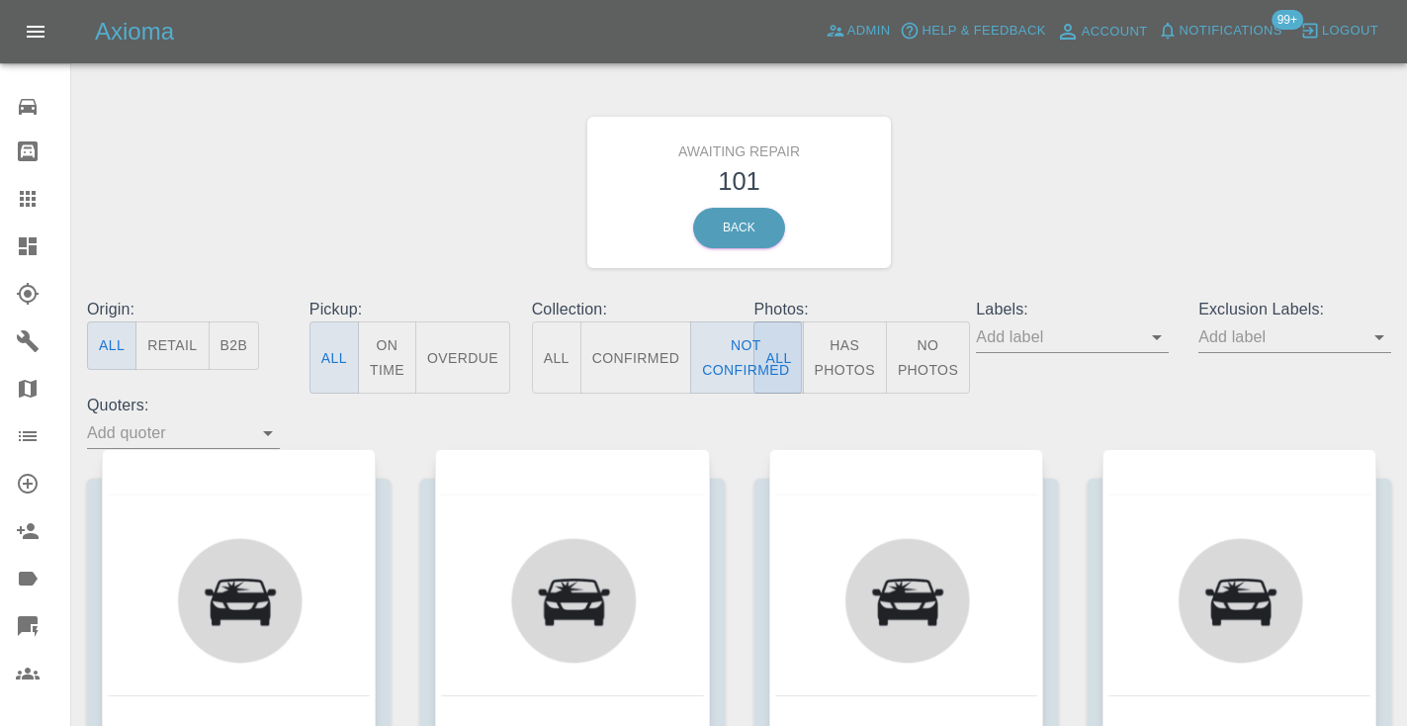
click at [1036, 191] on div "Awaiting Repair 101 Back" at bounding box center [739, 192] width 1334 height 211
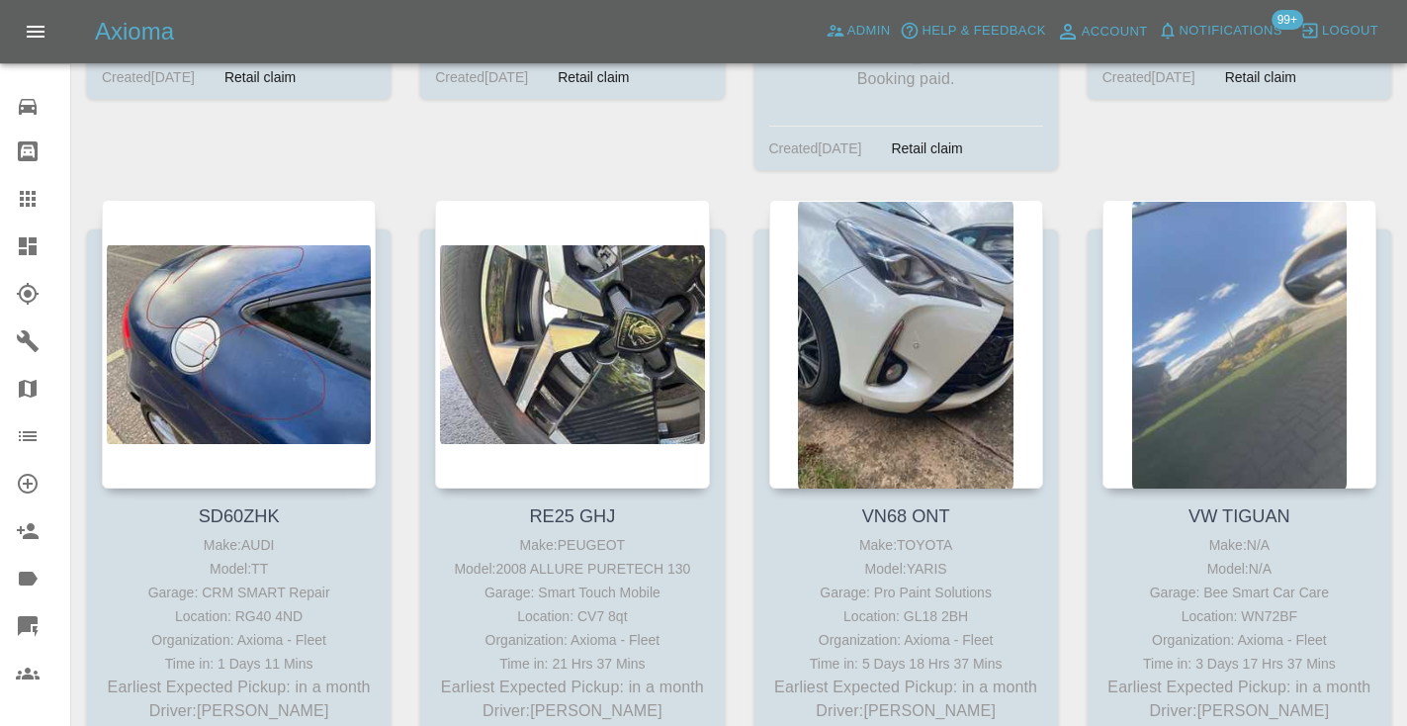
scroll to position [15263, 0]
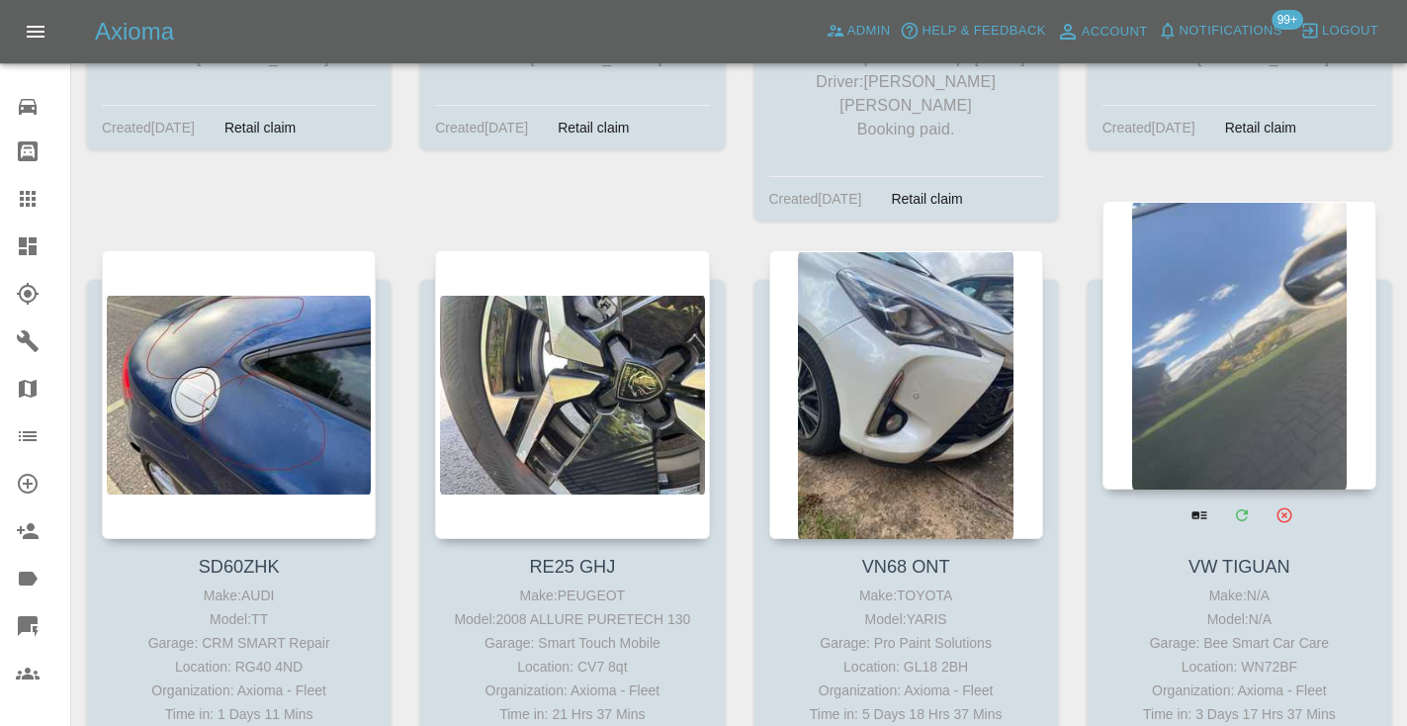
click at [1283, 201] on div at bounding box center [1239, 345] width 274 height 289
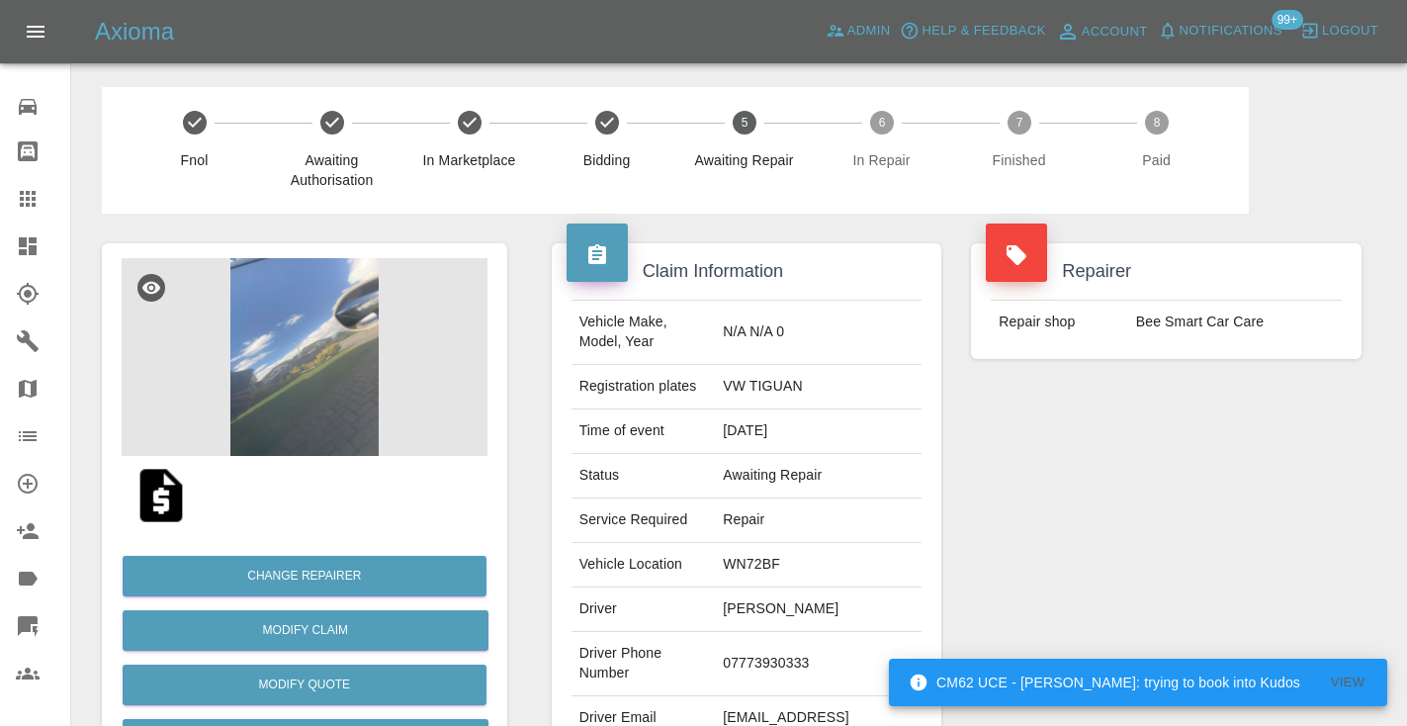
click at [794, 659] on td "07773930333" at bounding box center [818, 664] width 207 height 64
copy td "07773930333"
click at [1242, 403] on div "Repairer Repair shop Bee Smart Car Care" at bounding box center [1166, 509] width 420 height 590
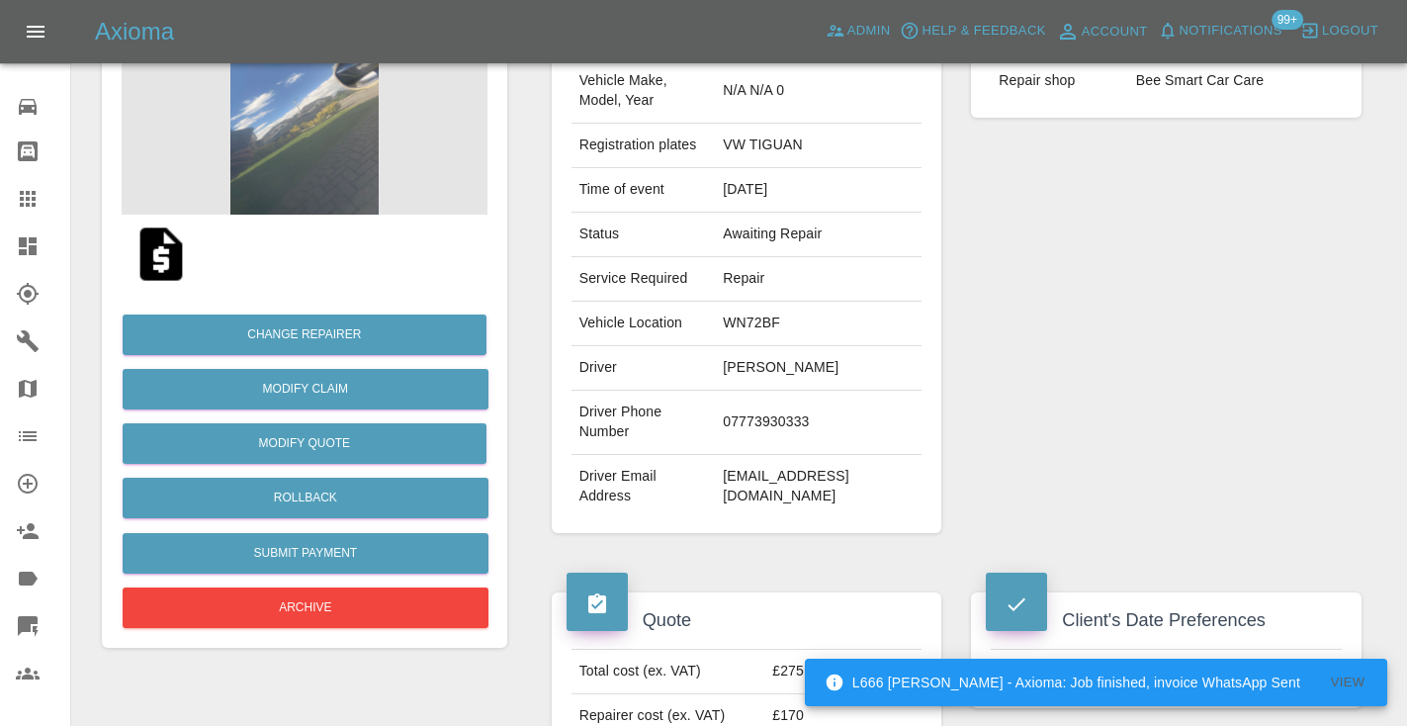
scroll to position [237, 0]
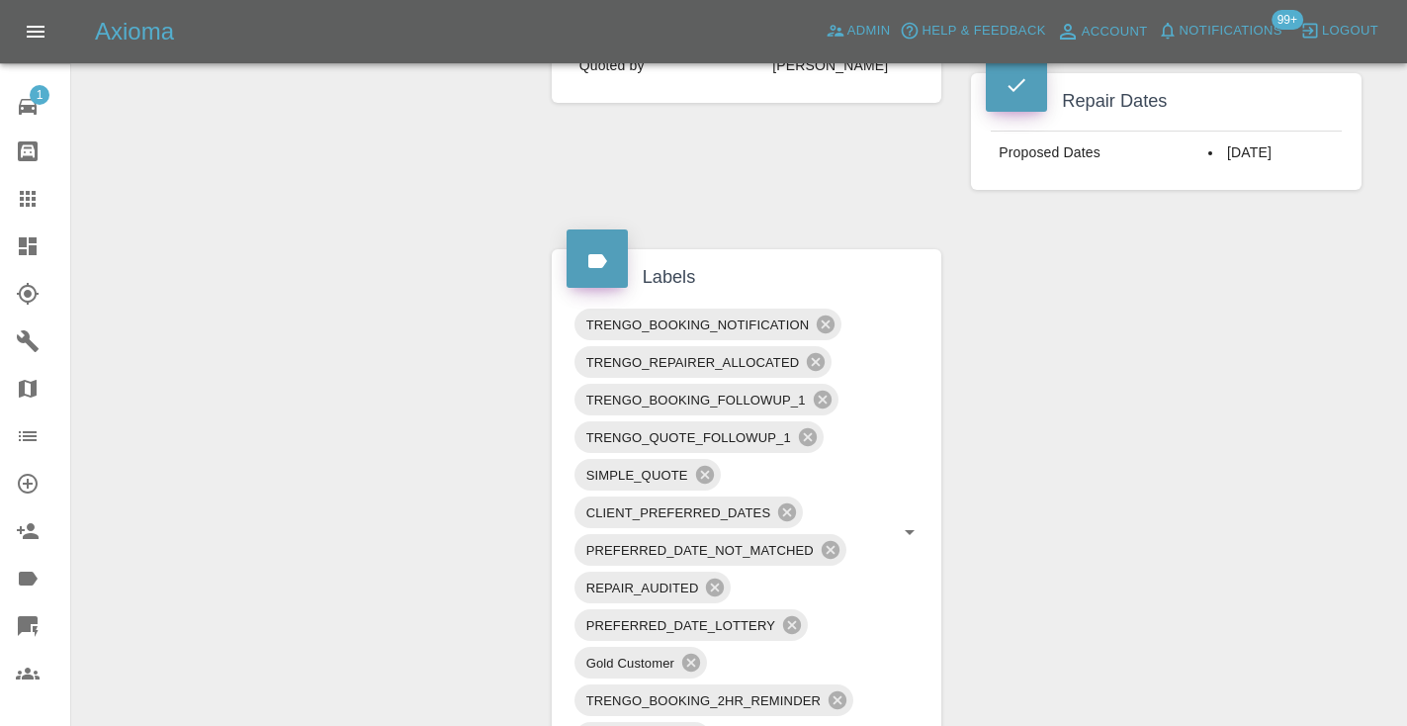
scroll to position [951, 0]
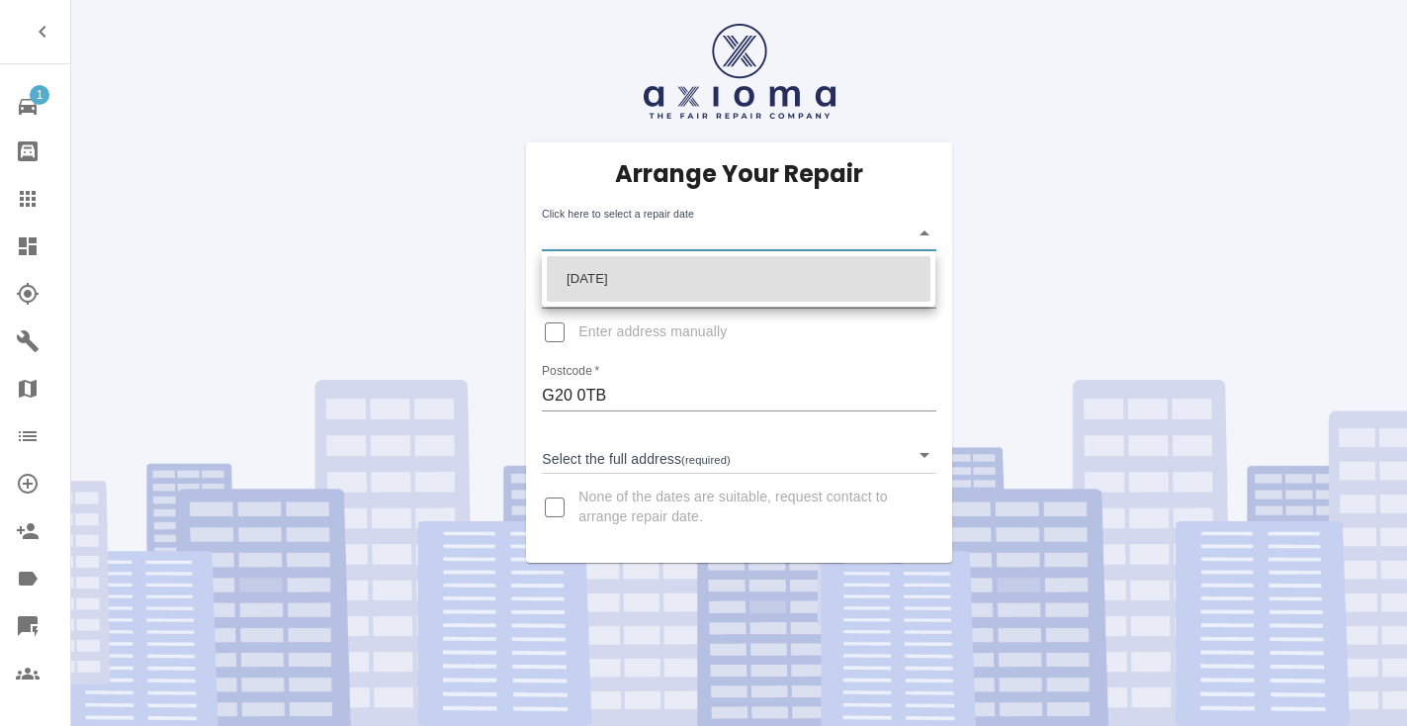
click at [602, 233] on body "1 Repair home Bodyshop home Claims Dashboard Explorer Garages Map Organization …" at bounding box center [703, 363] width 1407 height 726
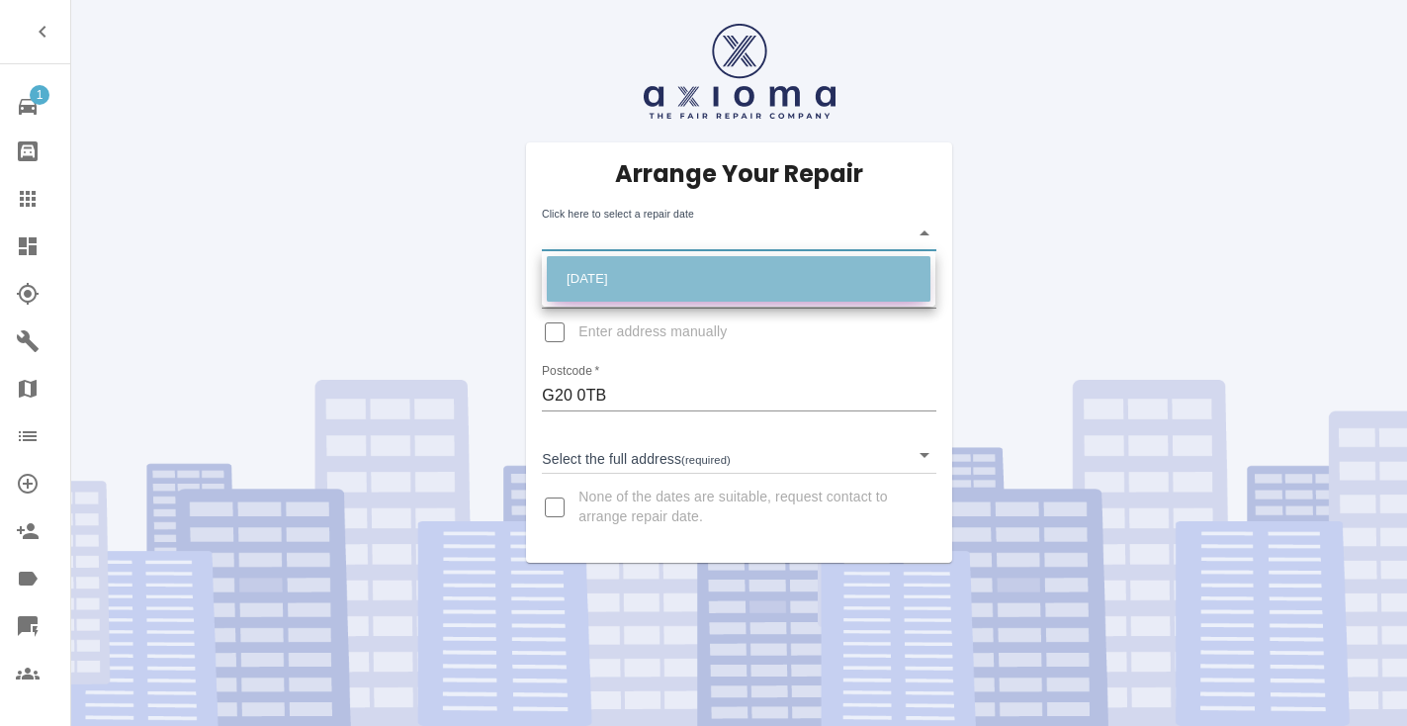
click at [617, 275] on li "[DATE]" at bounding box center [739, 278] width 384 height 45
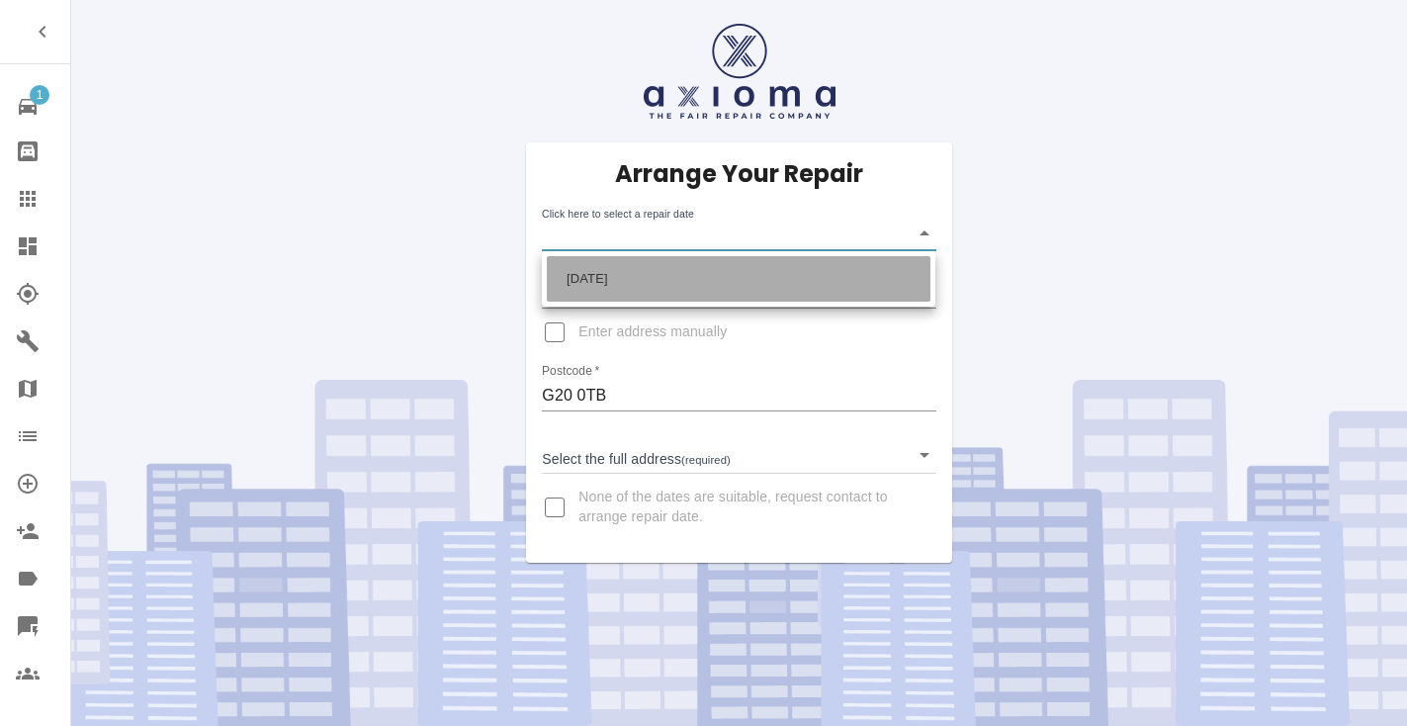
type input "[DATE]T00:00:00.000Z"
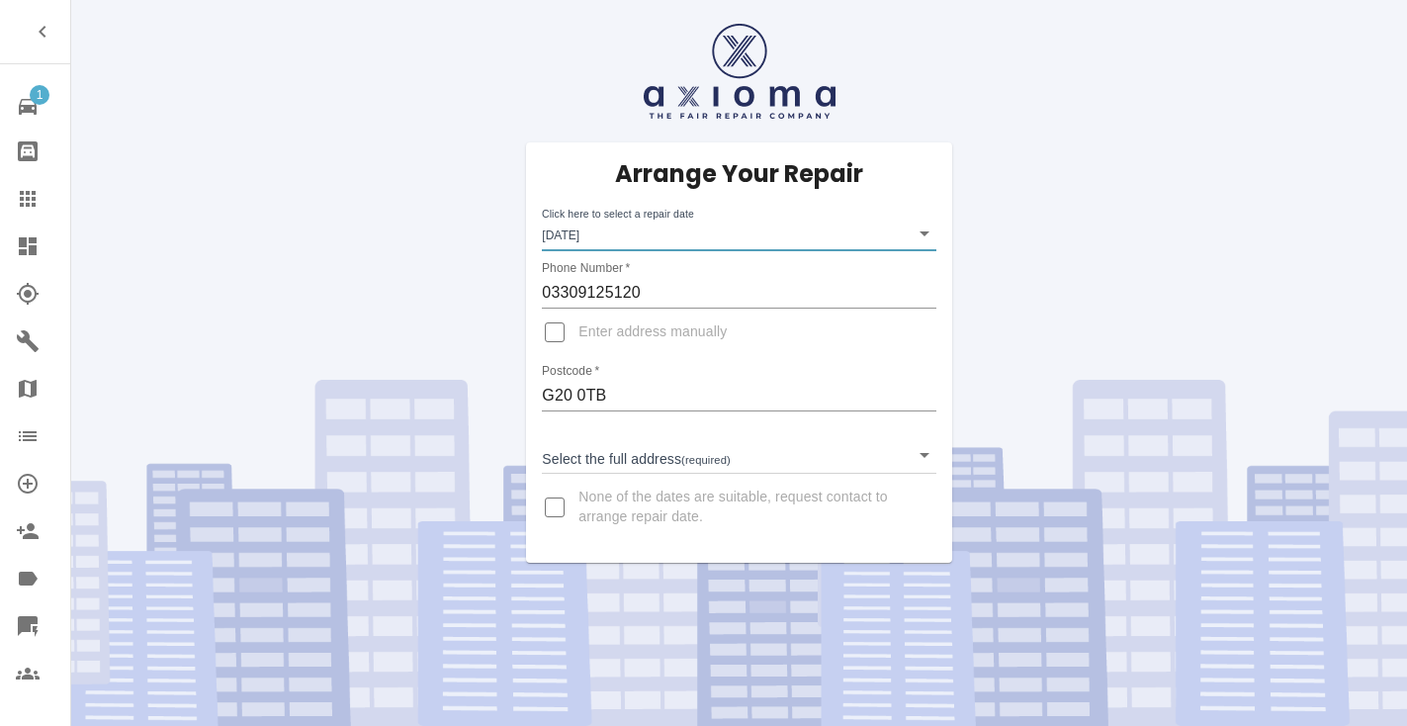
click at [606, 453] on body "1 Repair home Bodyshop home Claims Dashboard Explorer Garages Map Organization …" at bounding box center [703, 363] width 1407 height 726
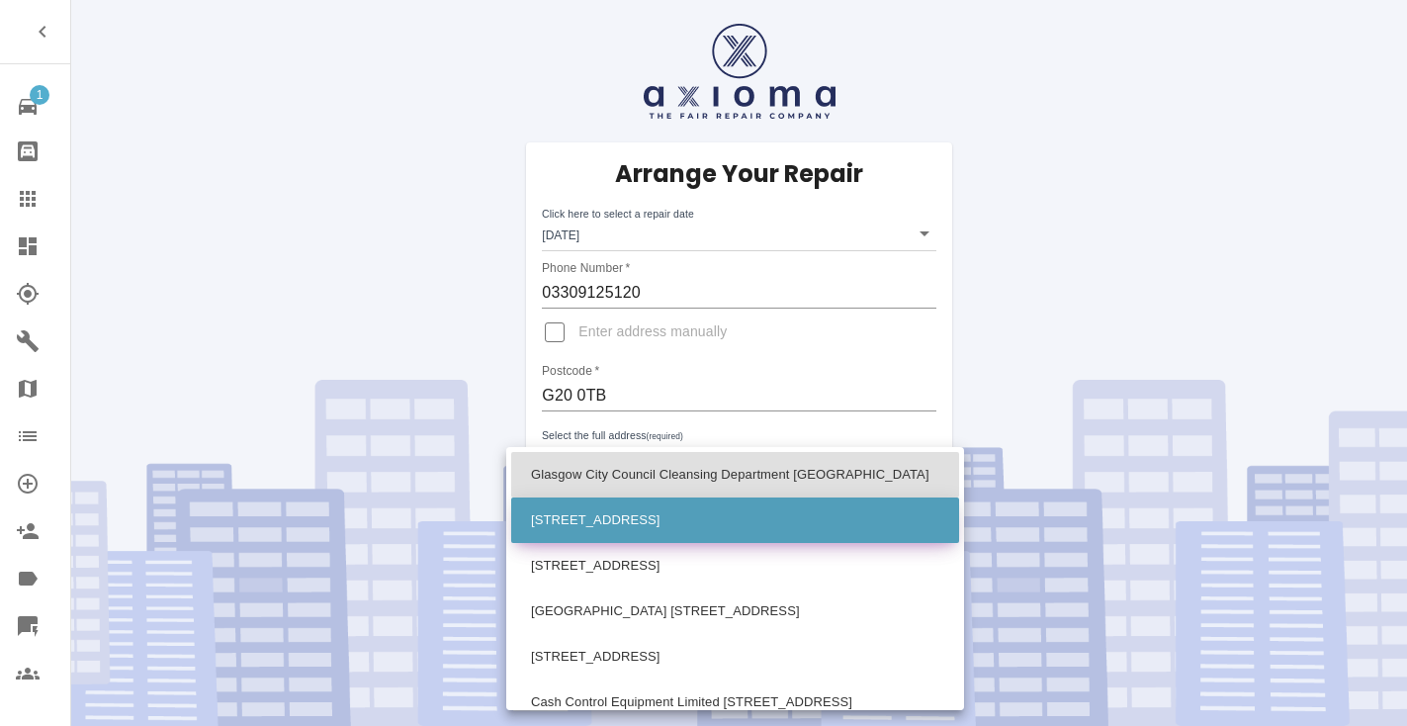
click at [603, 504] on li "[STREET_ADDRESS]" at bounding box center [735, 519] width 448 height 45
type input "[STREET_ADDRESS]"
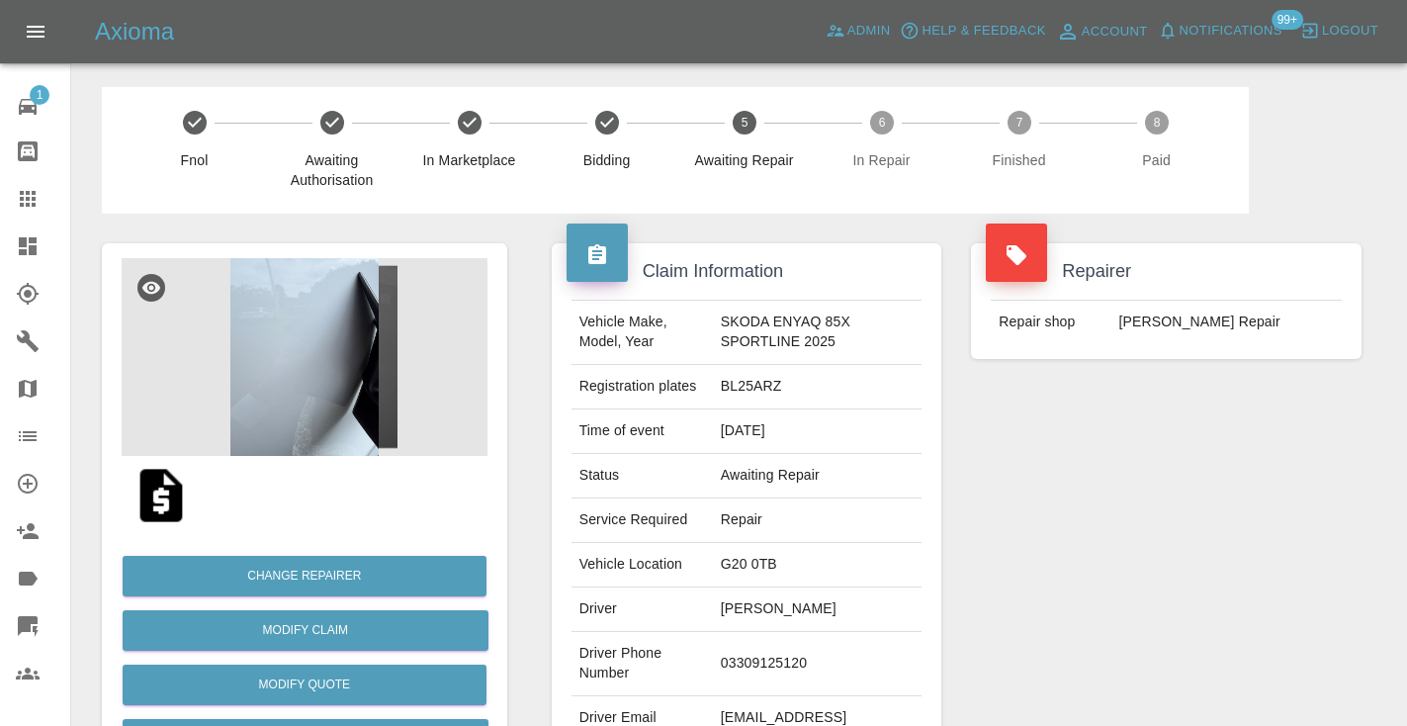
click at [1155, 502] on div "Repairer Repair shop [PERSON_NAME] Repair" at bounding box center [1166, 509] width 420 height 590
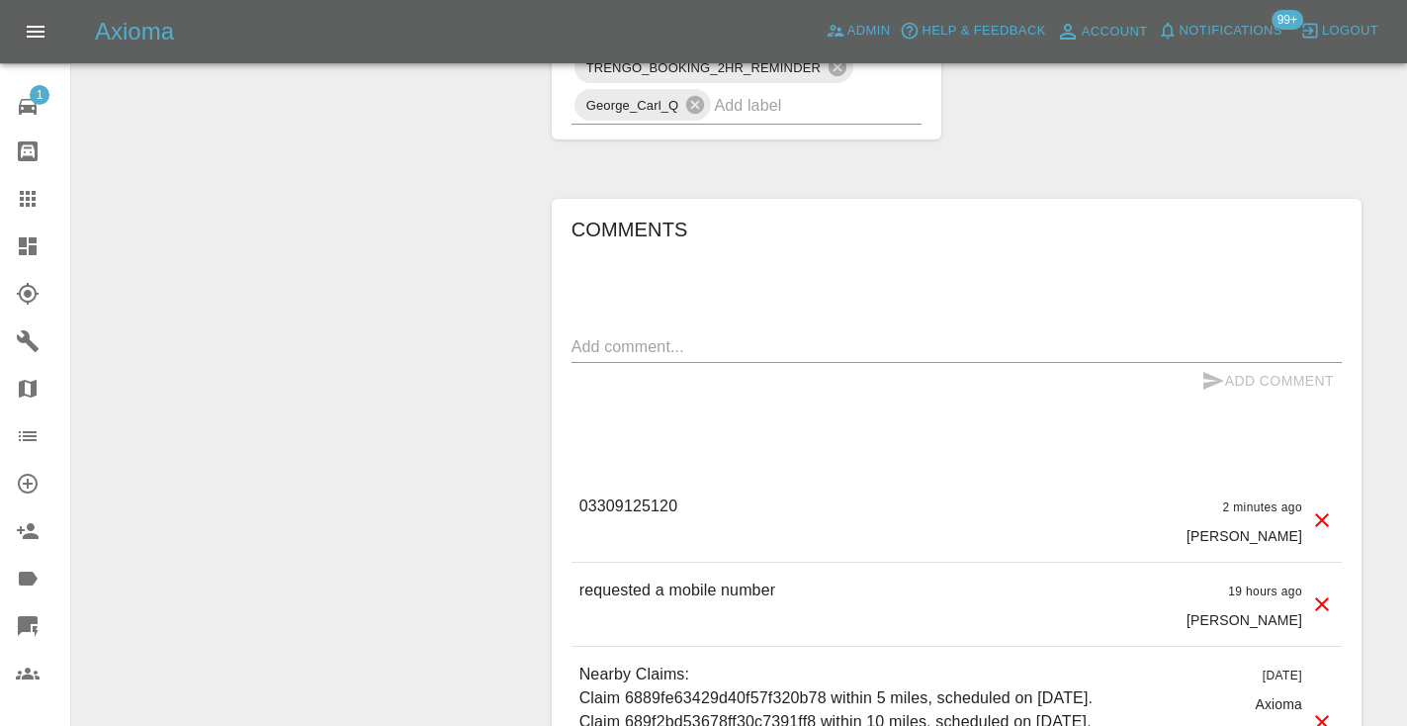
scroll to position [1575, 0]
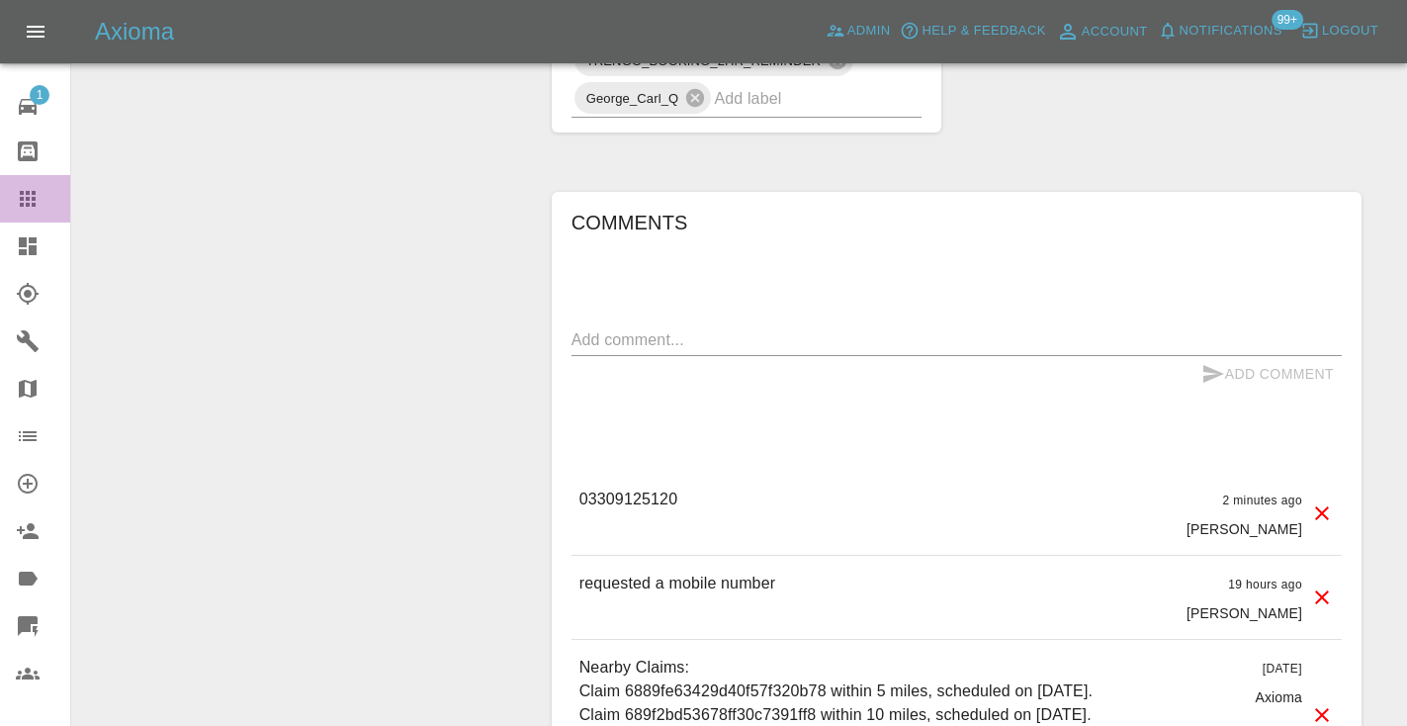
click at [19, 211] on link "Claims" at bounding box center [35, 198] width 70 height 47
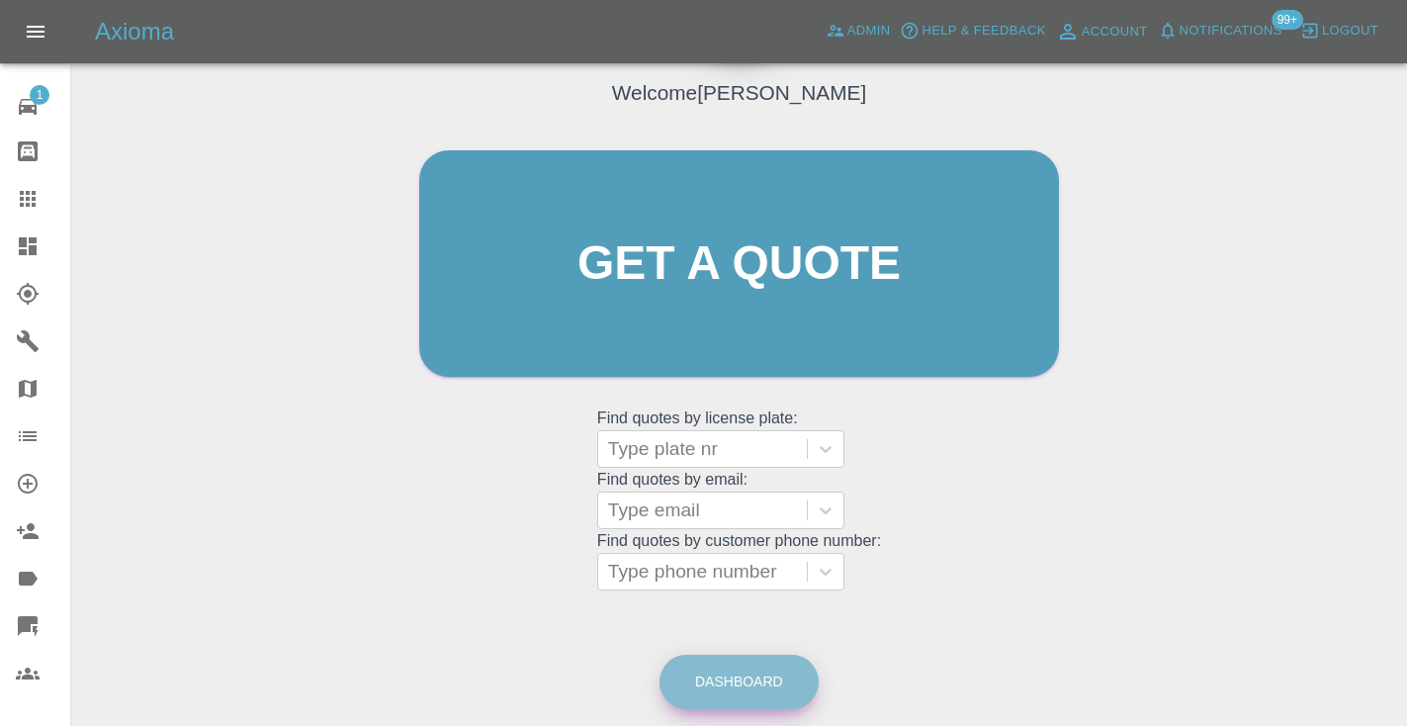
click at [726, 674] on link "Dashboard" at bounding box center [738, 682] width 159 height 54
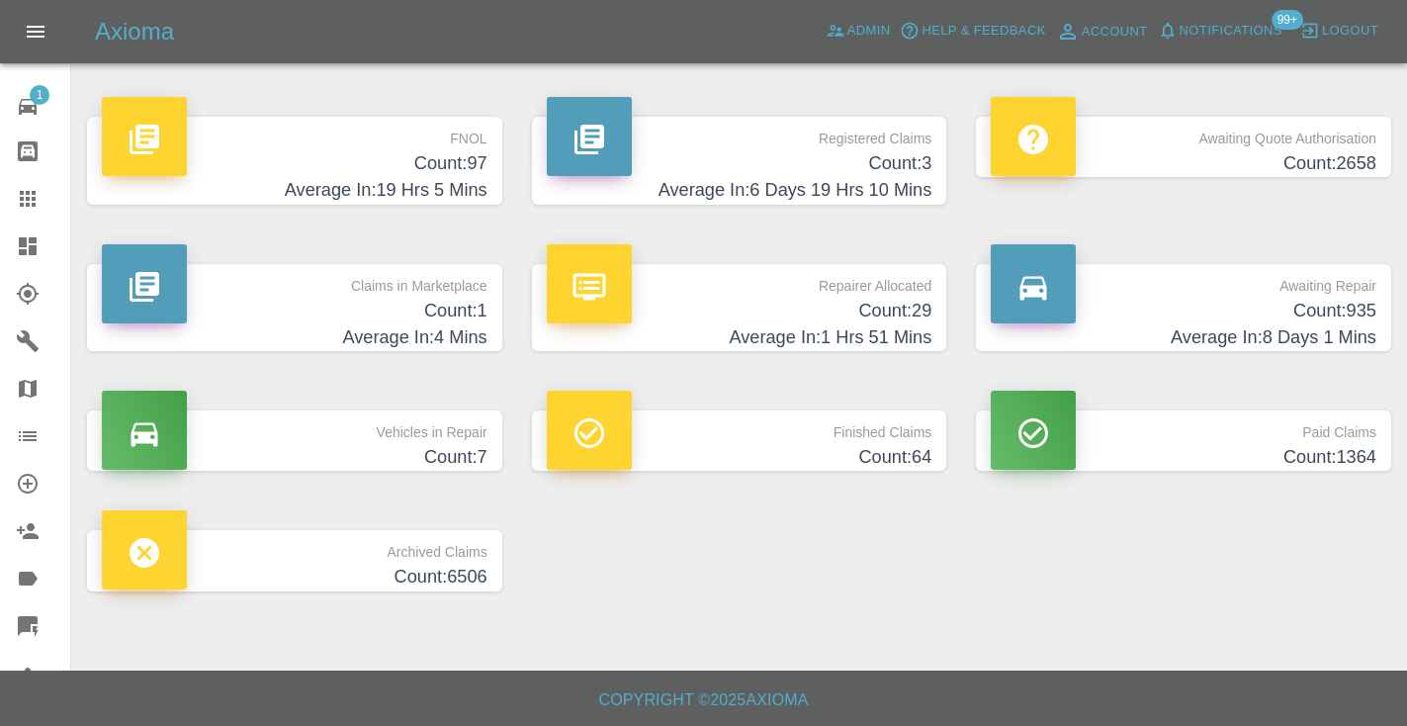
click at [1238, 314] on h4 "Count: 935" at bounding box center [1184, 311] width 386 height 27
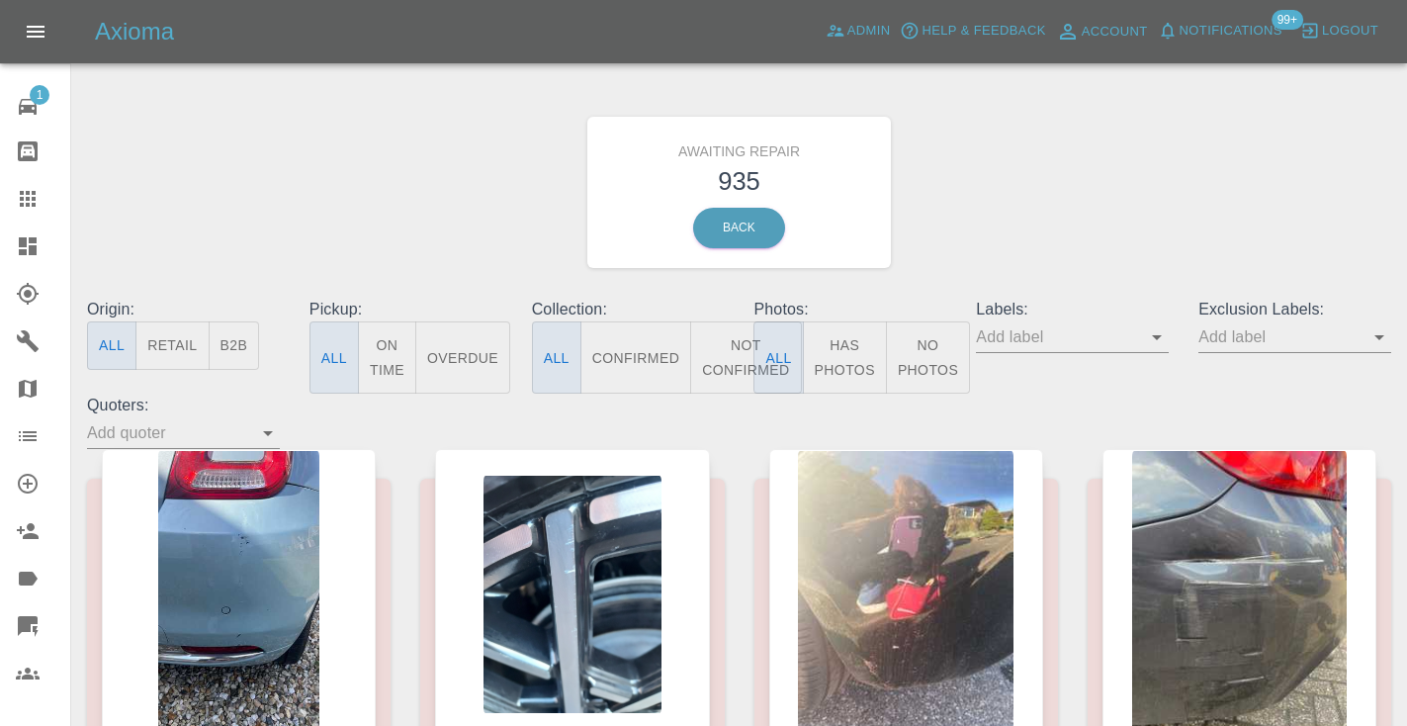
click at [742, 352] on button "Not Confirmed" at bounding box center [745, 357] width 111 height 72
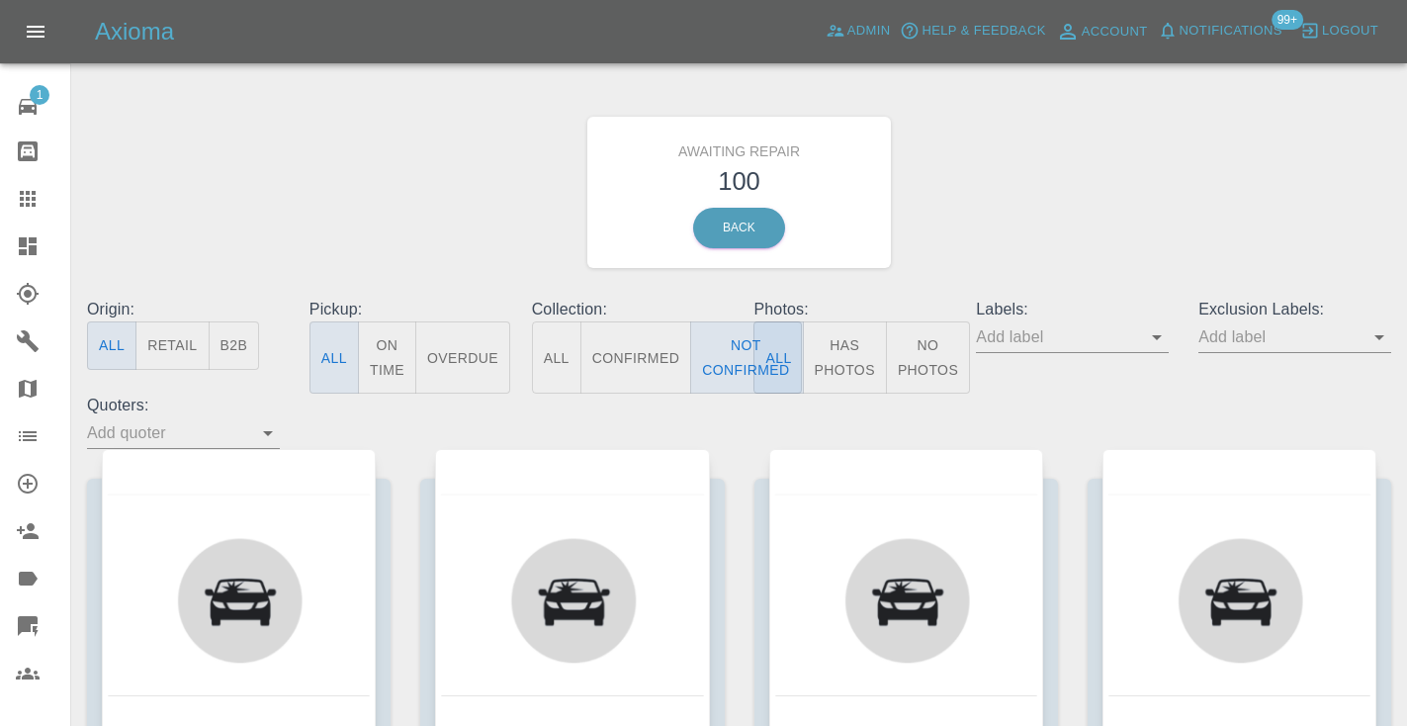
click at [1122, 206] on div "Awaiting Repair 100 Back" at bounding box center [739, 192] width 1334 height 211
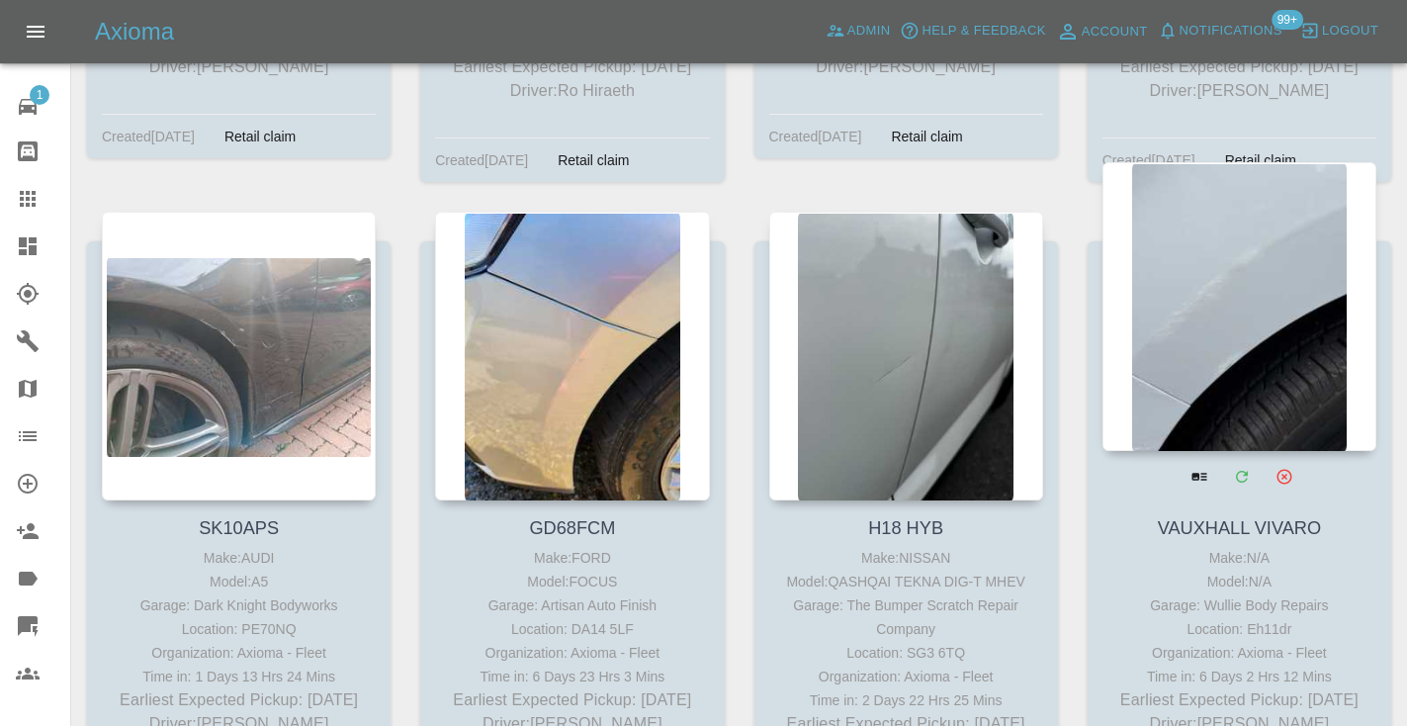
scroll to position [12651, 0]
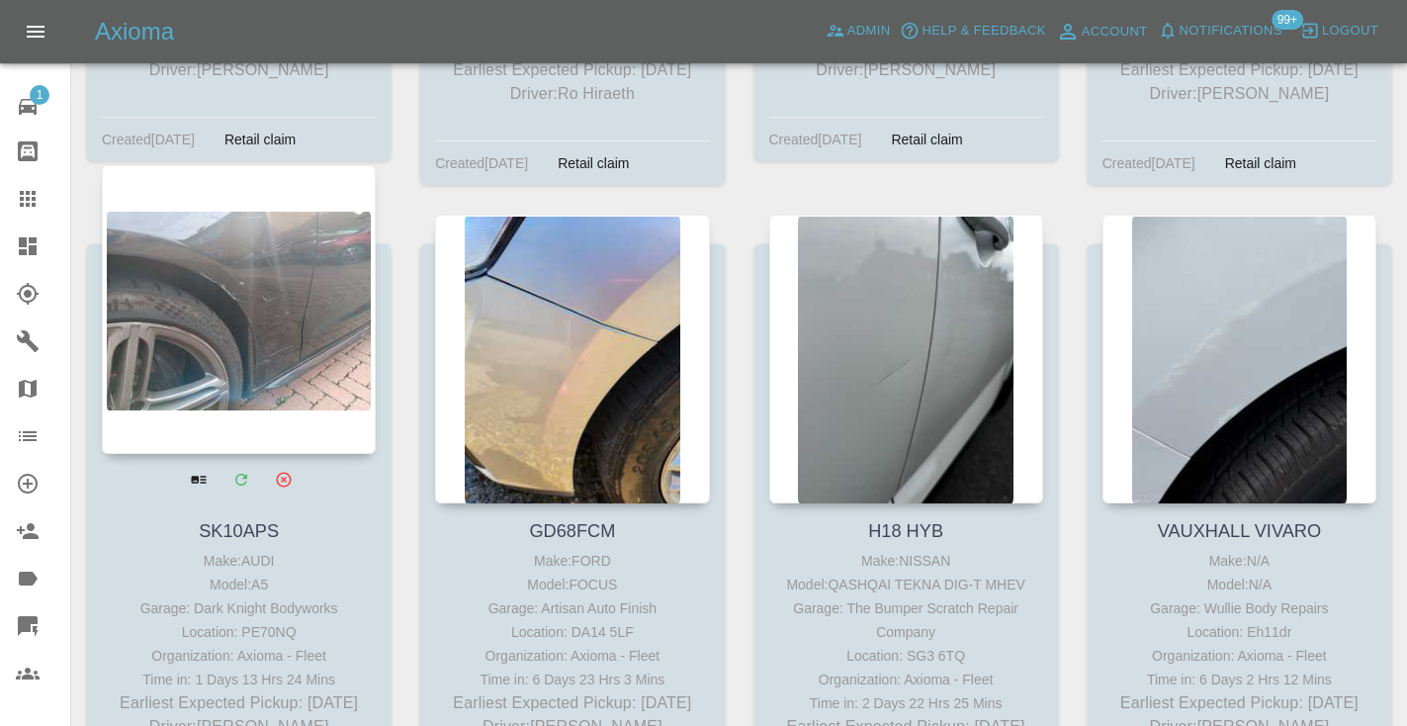
click at [247, 223] on div at bounding box center [239, 309] width 274 height 289
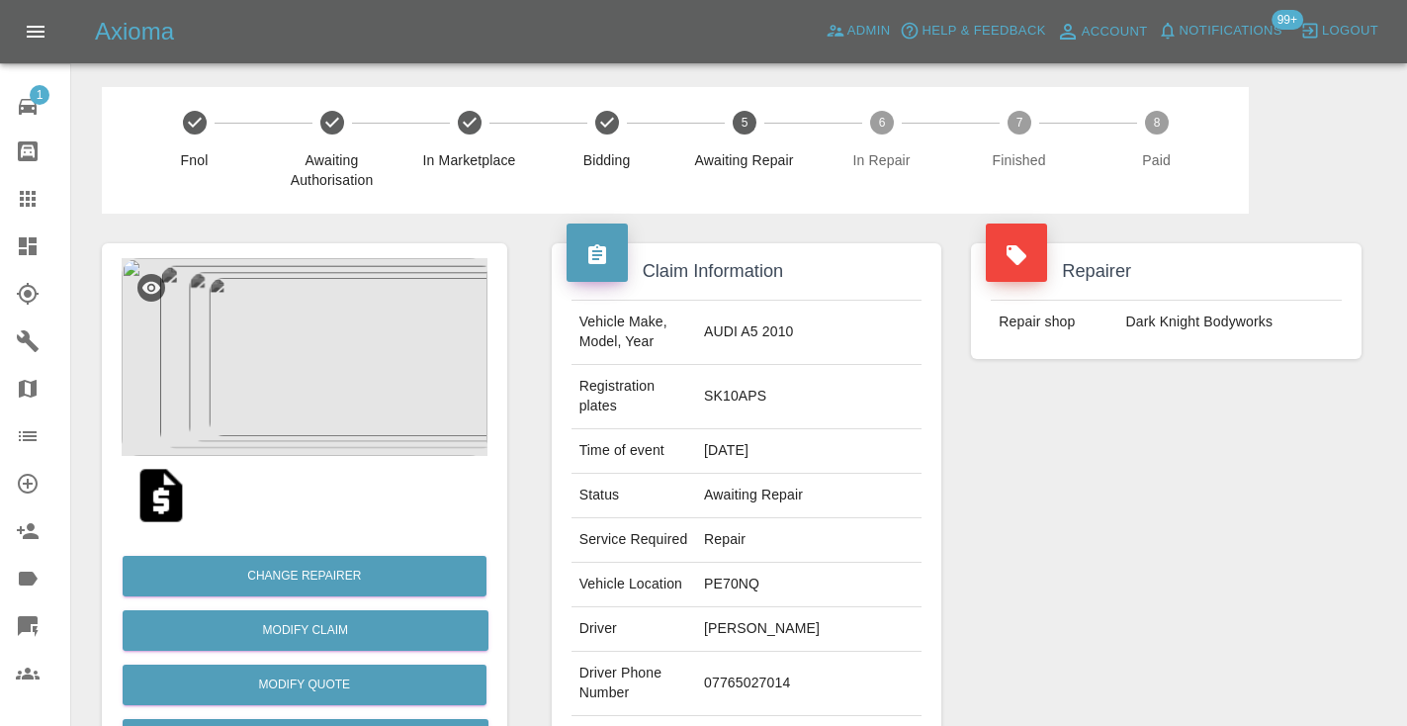
click at [745, 660] on td "07765027014" at bounding box center [808, 684] width 225 height 64
copy td "07765027014"
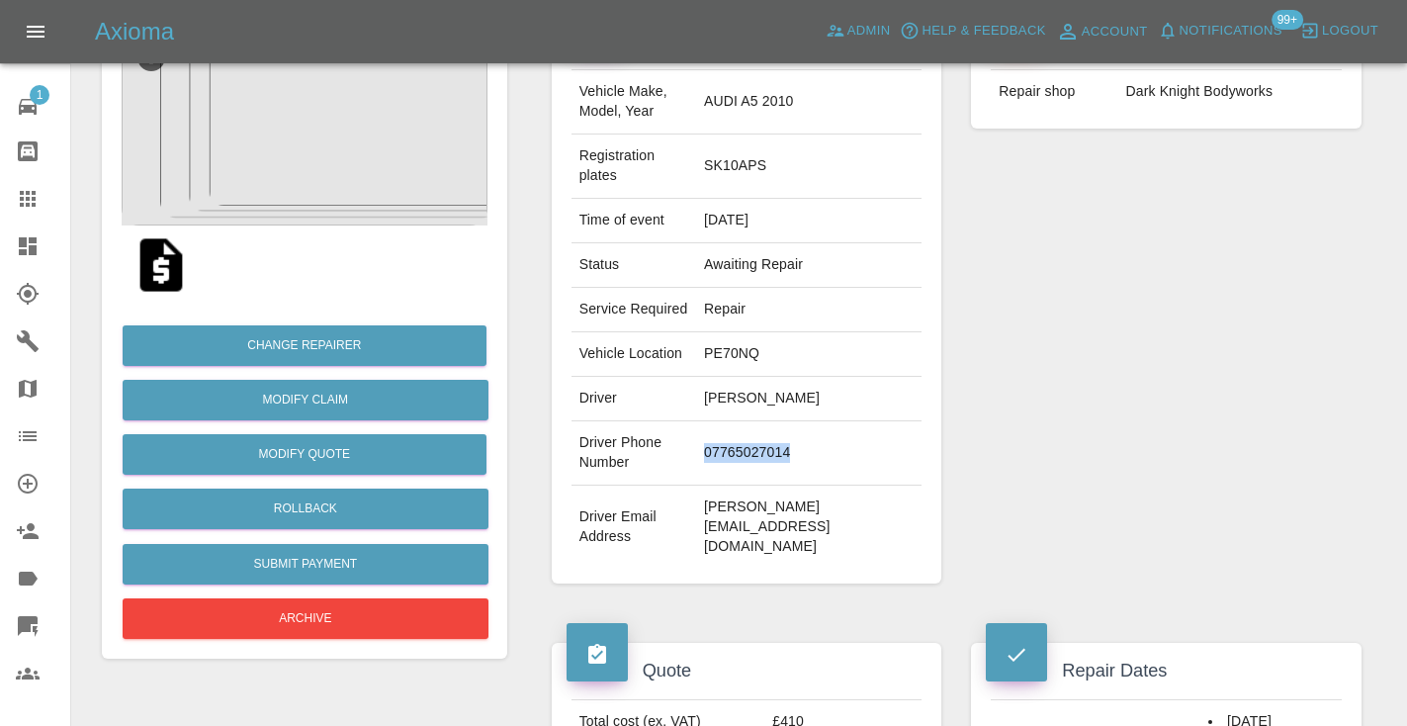
scroll to position [262, 0]
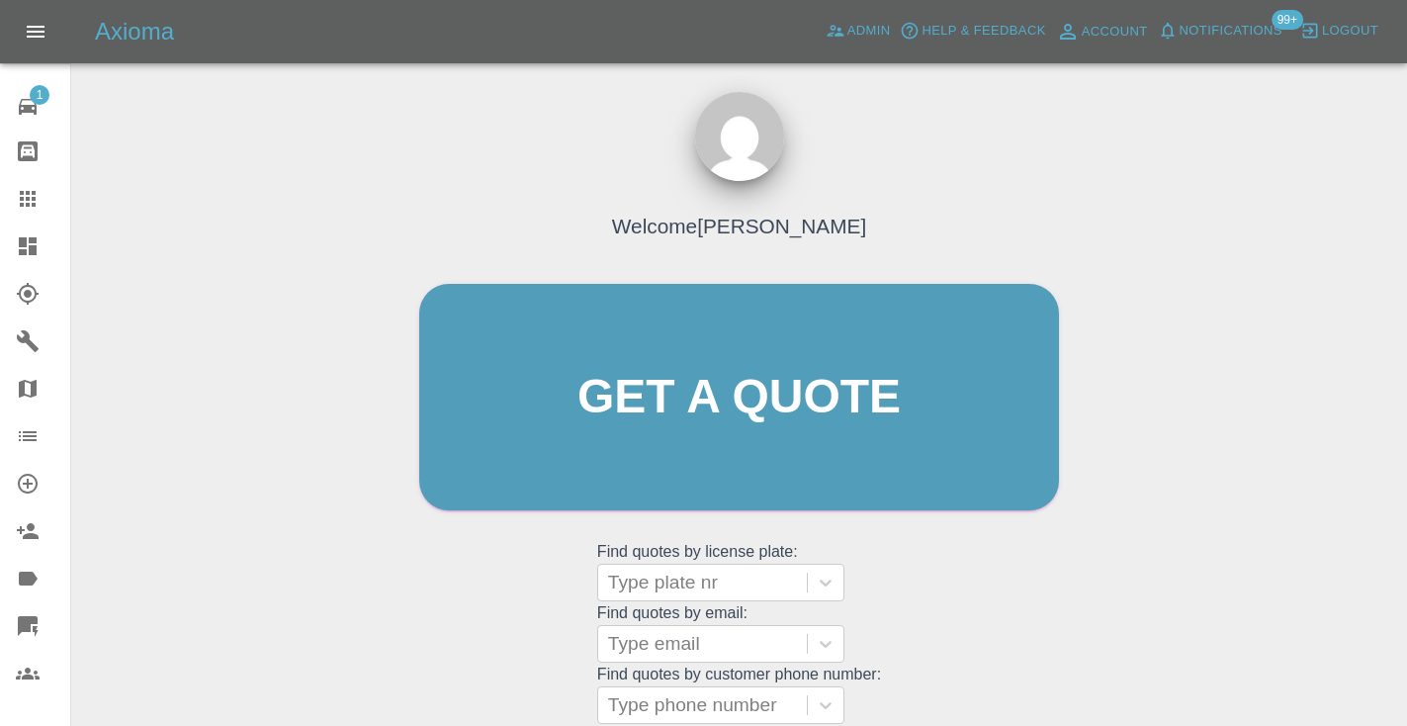
scroll to position [133, 0]
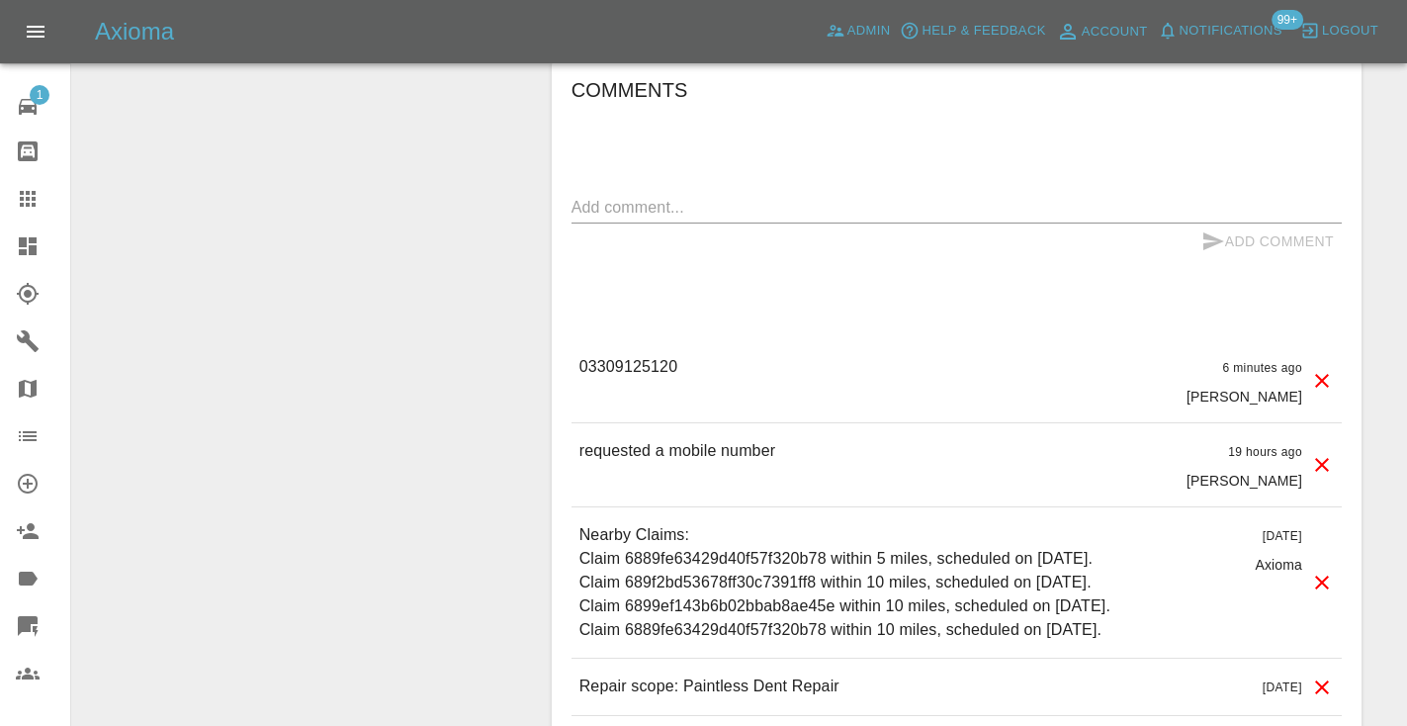
scroll to position [1714, 0]
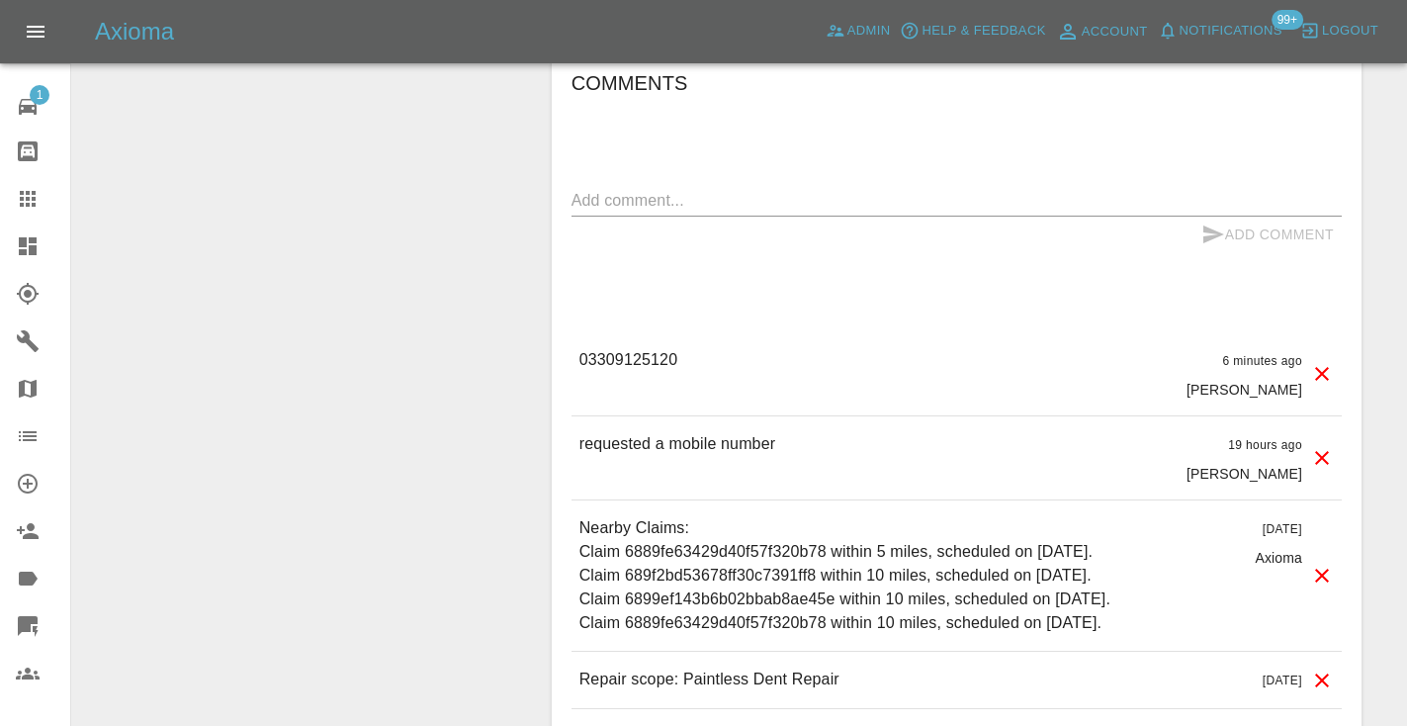
click at [25, 204] on icon at bounding box center [28, 199] width 24 height 24
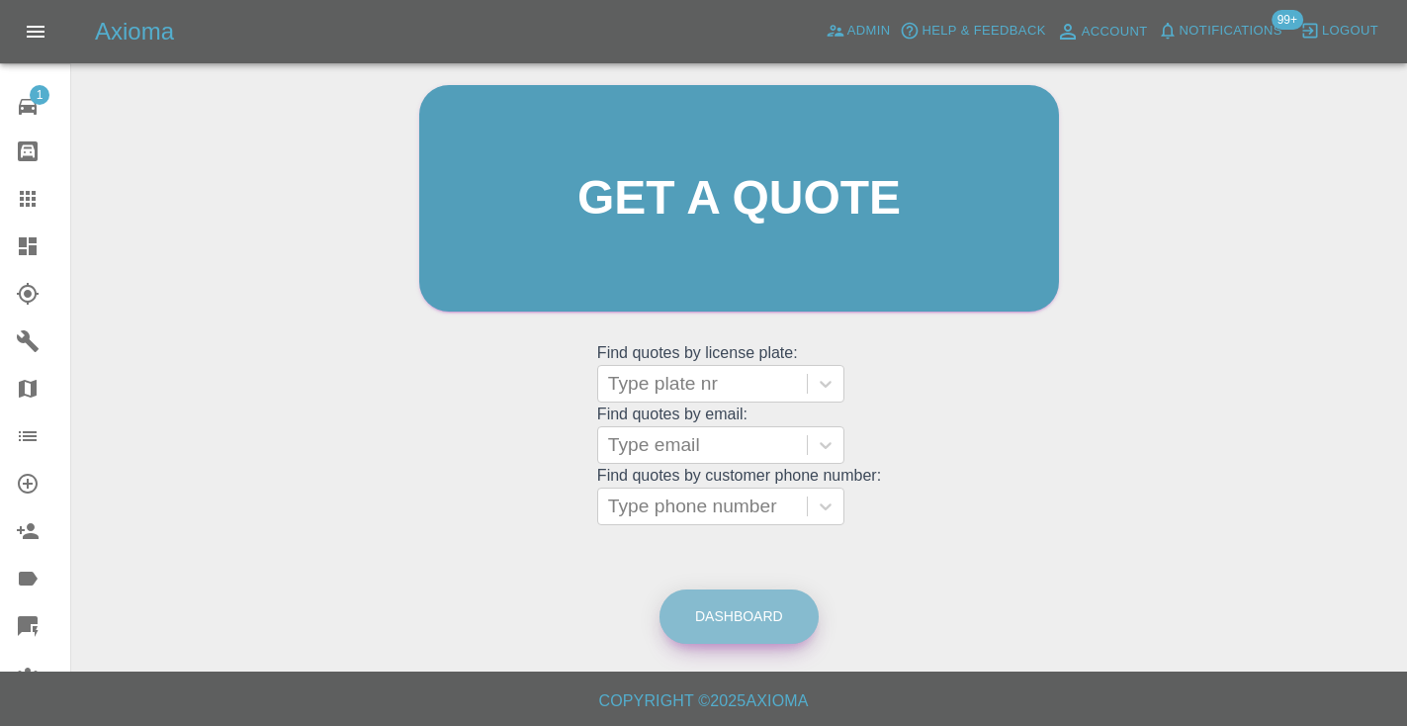
click at [750, 612] on link "Dashboard" at bounding box center [738, 616] width 159 height 54
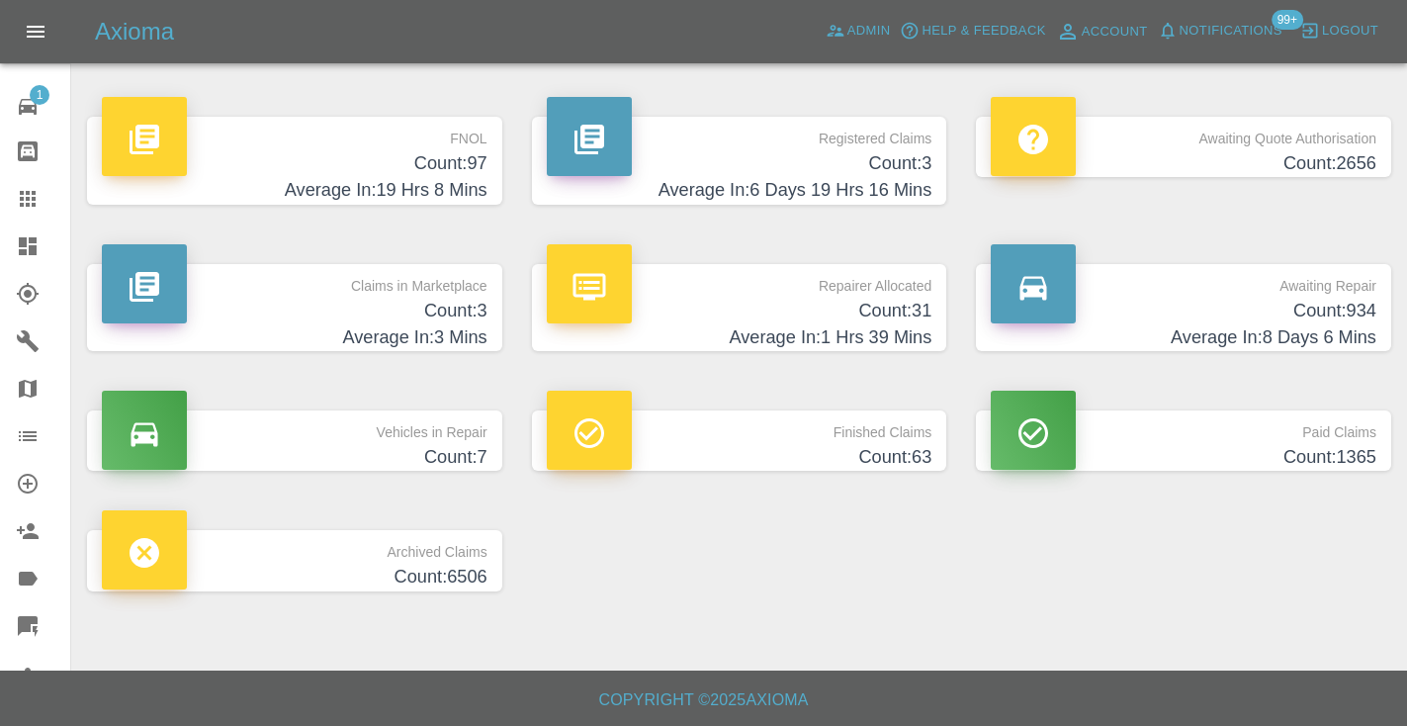
click at [1361, 319] on h4 "Count: 934" at bounding box center [1184, 311] width 386 height 27
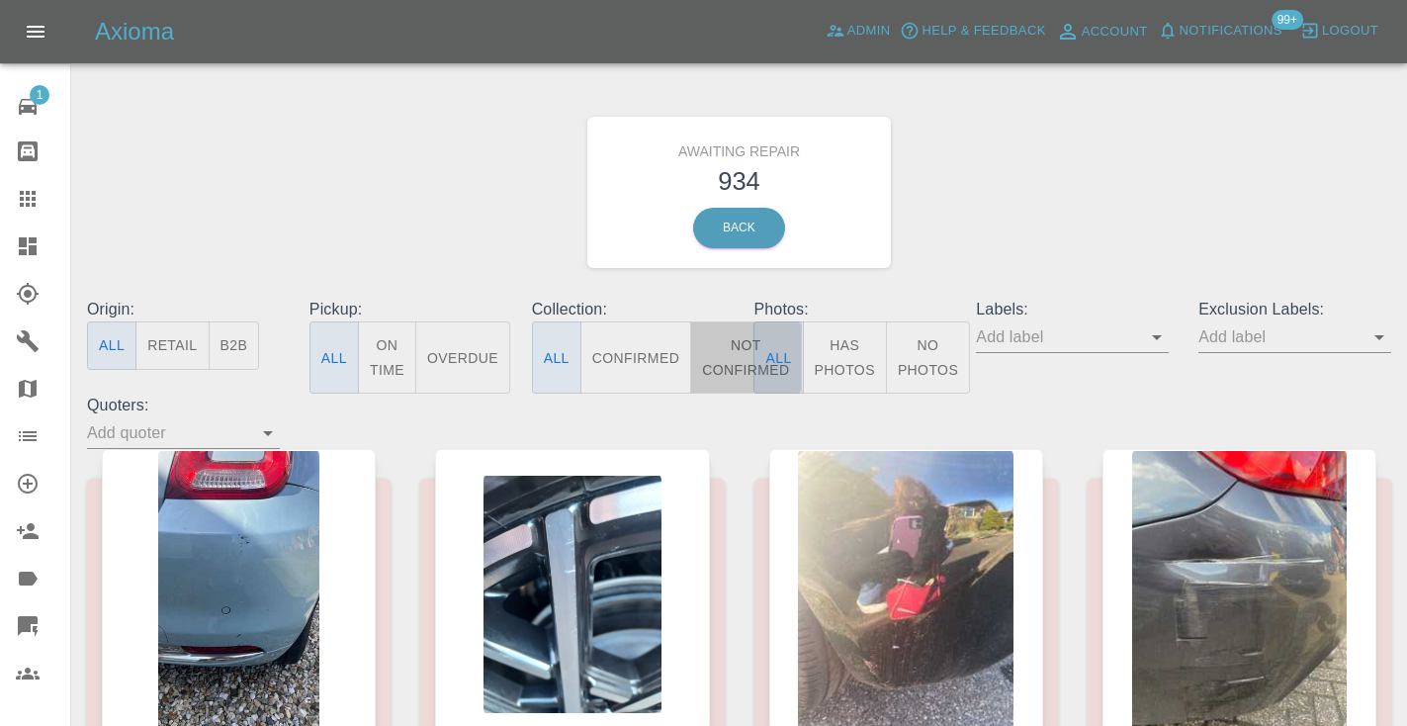
click at [739, 357] on button "Not Confirmed" at bounding box center [745, 357] width 111 height 72
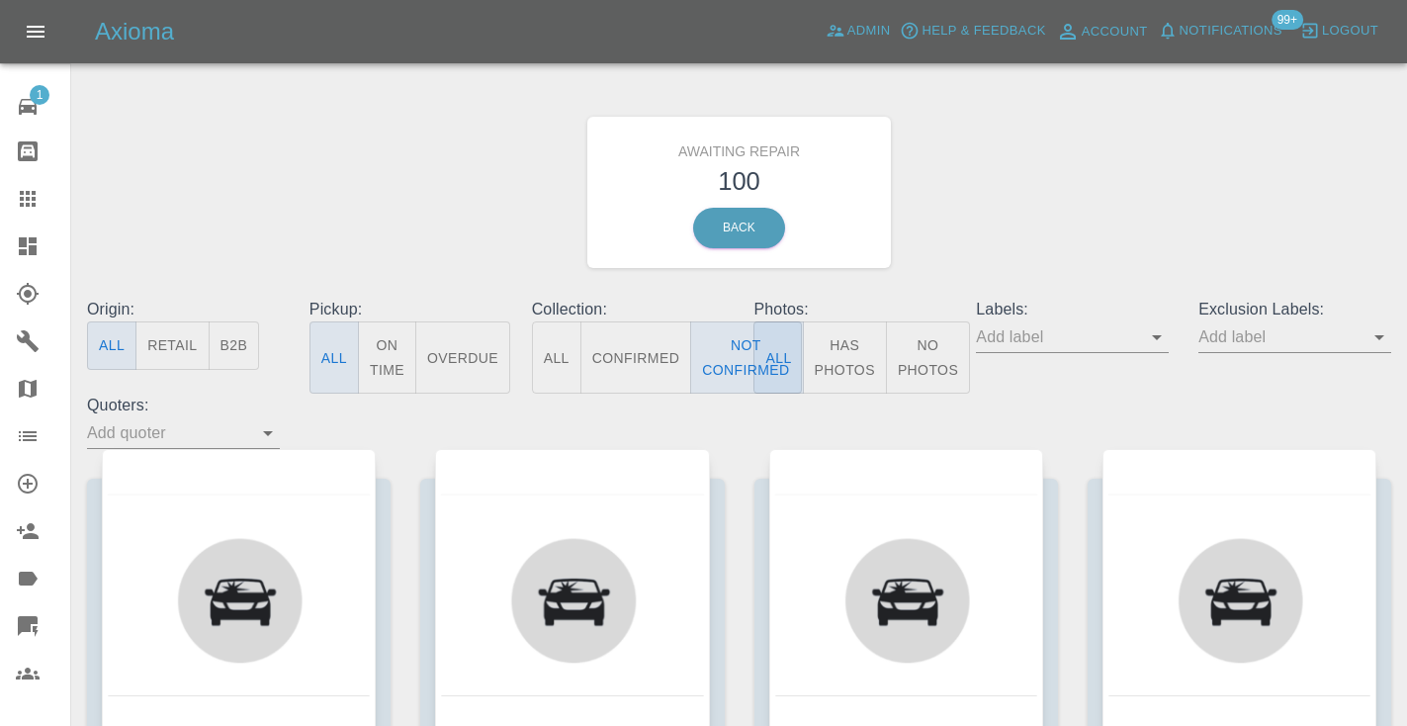
click at [1047, 199] on div "Awaiting Repair 100 Back" at bounding box center [739, 192] width 1334 height 211
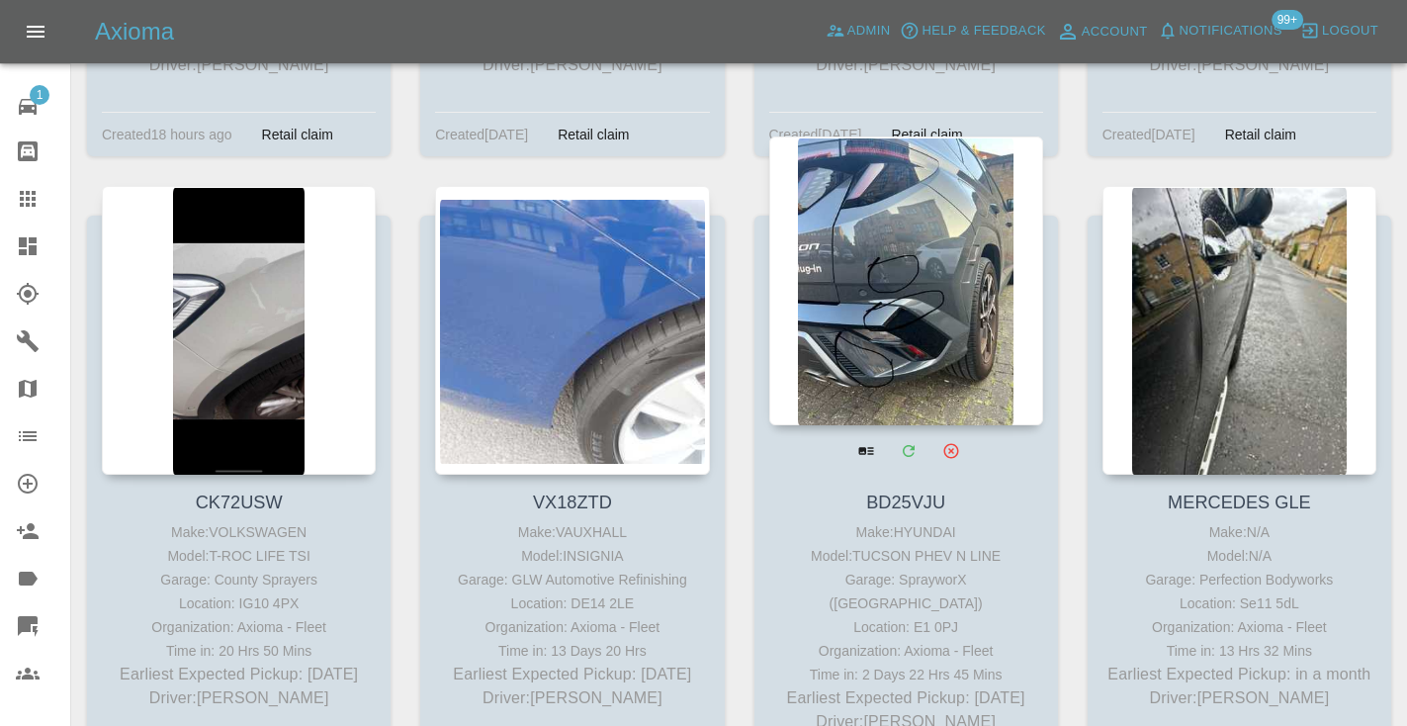
scroll to position [14592, 0]
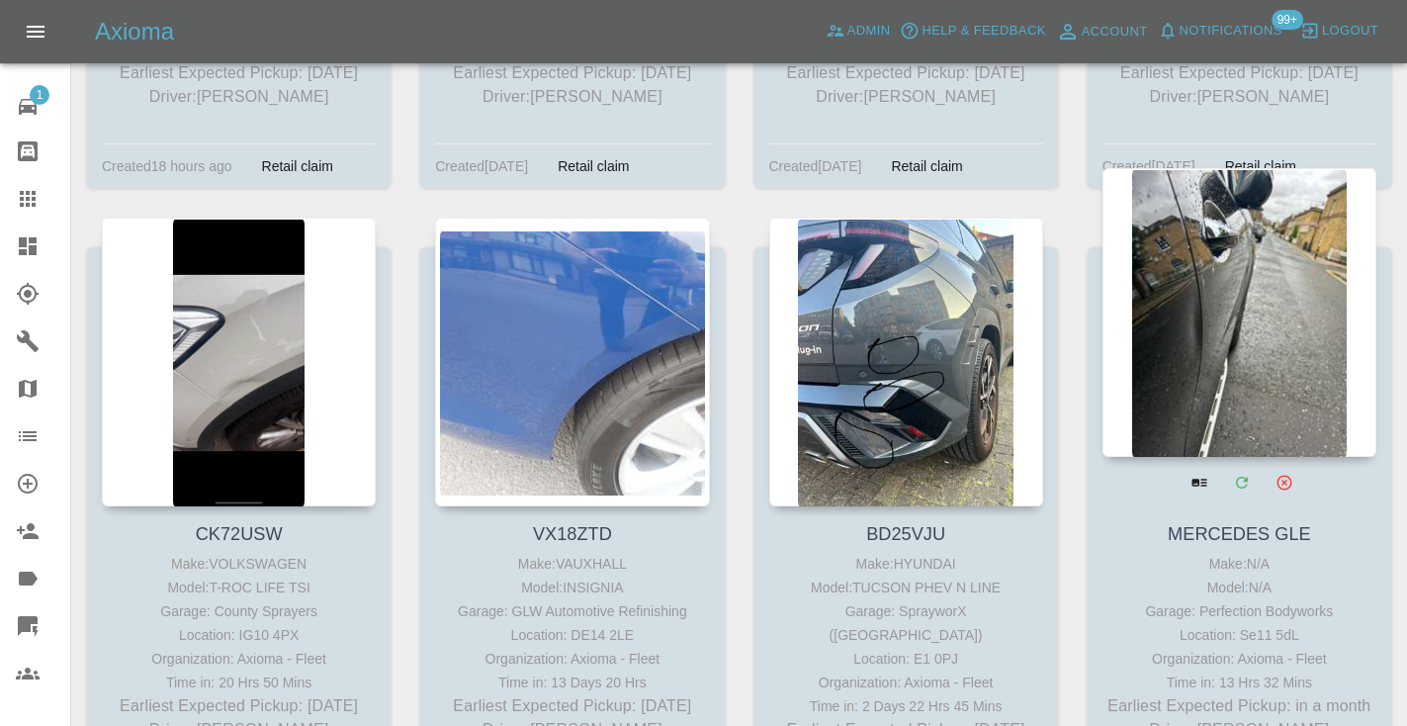
click at [1204, 192] on div at bounding box center [1239, 312] width 274 height 289
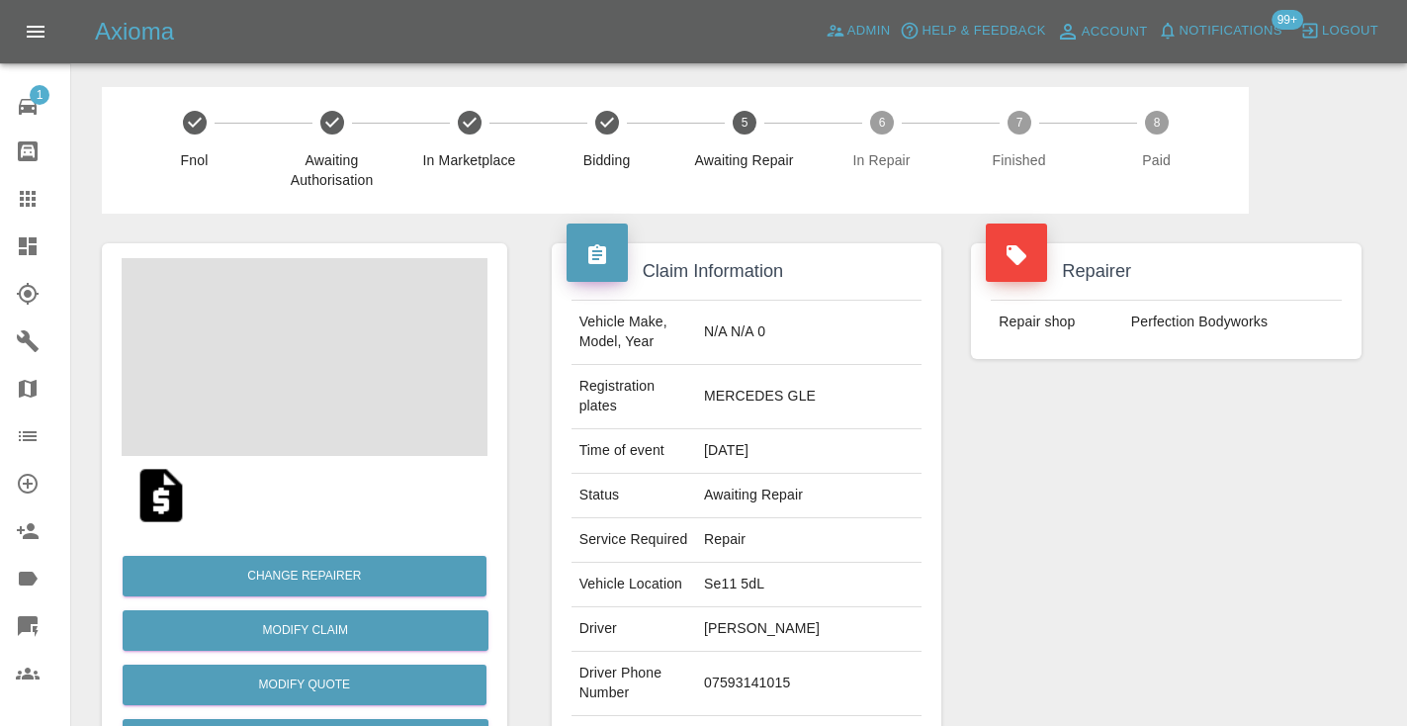
click at [838, 652] on td "07593141015" at bounding box center [808, 684] width 225 height 64
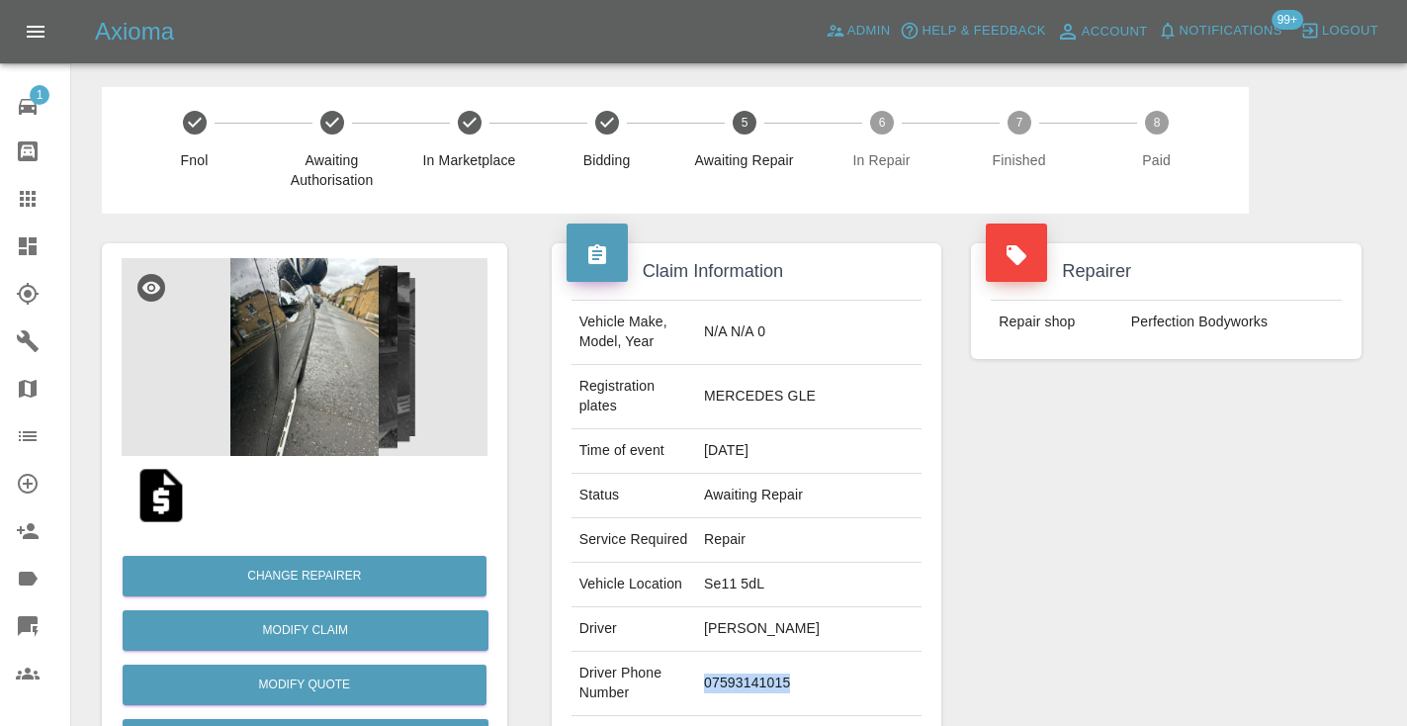
copy td "07593141015"
click at [1143, 467] on div "Repairer Repair shop Perfection Bodyworks" at bounding box center [1166, 529] width 420 height 630
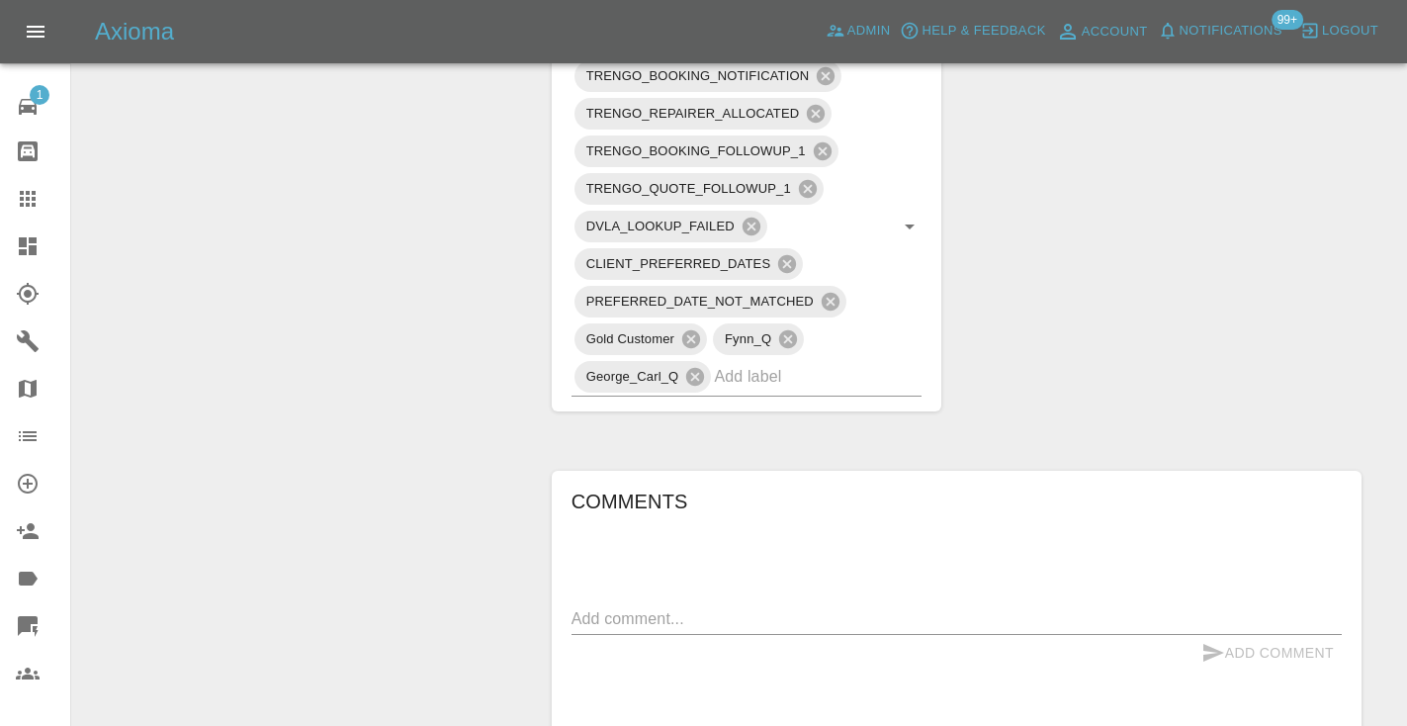
scroll to position [1247, 0]
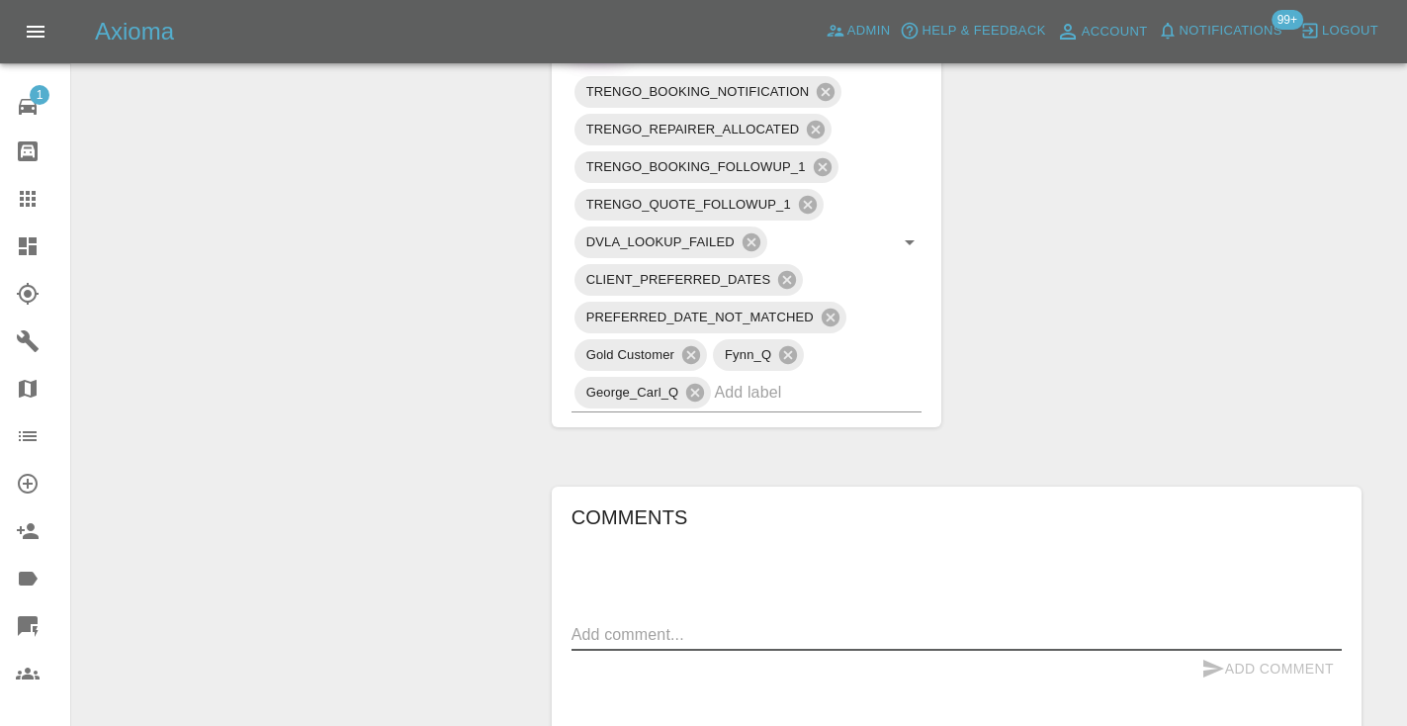
drag, startPoint x: 634, startPoint y: 534, endPoint x: 644, endPoint y: 501, distance: 34.1
click at [634, 623] on textarea at bounding box center [956, 634] width 770 height 23
type textarea "called no answer : voice mailbox"
click at [1209, 659] on icon "submit" at bounding box center [1213, 668] width 21 height 18
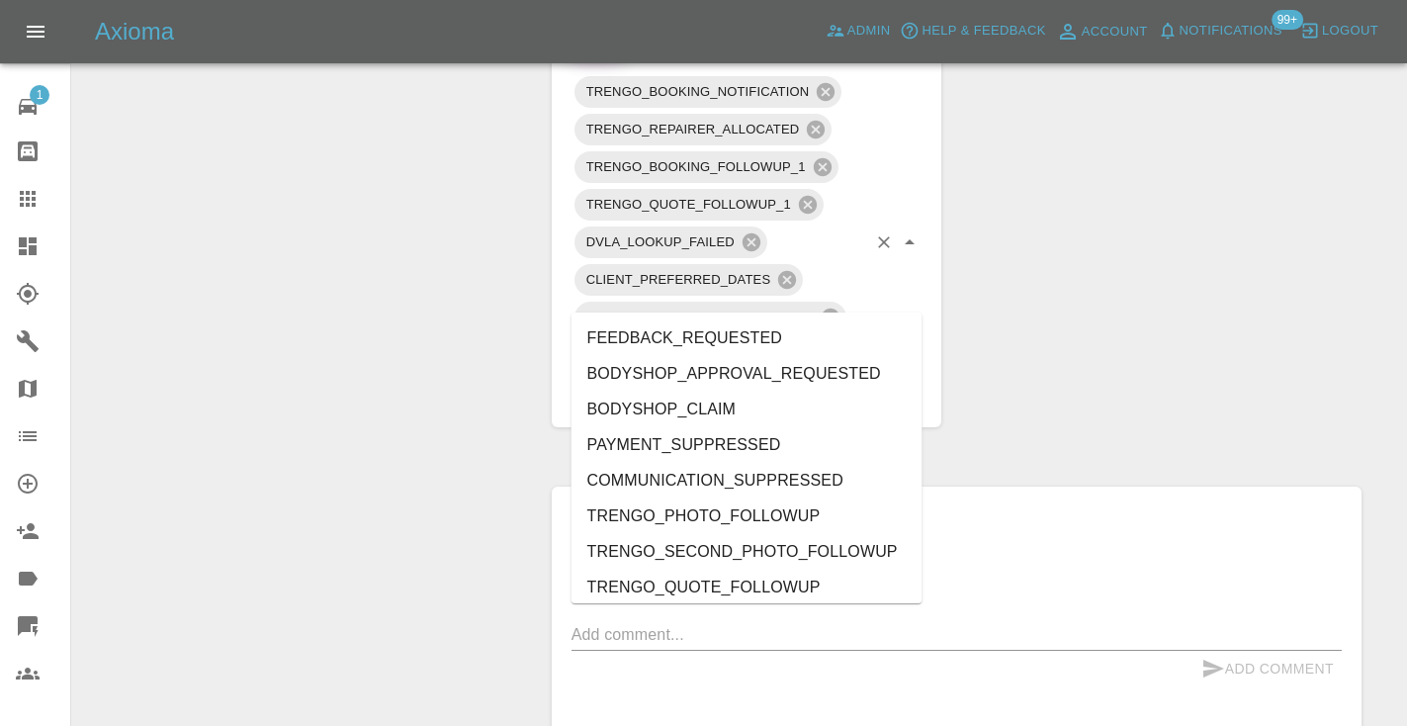
click at [784, 377] on input "text" at bounding box center [790, 392] width 152 height 31
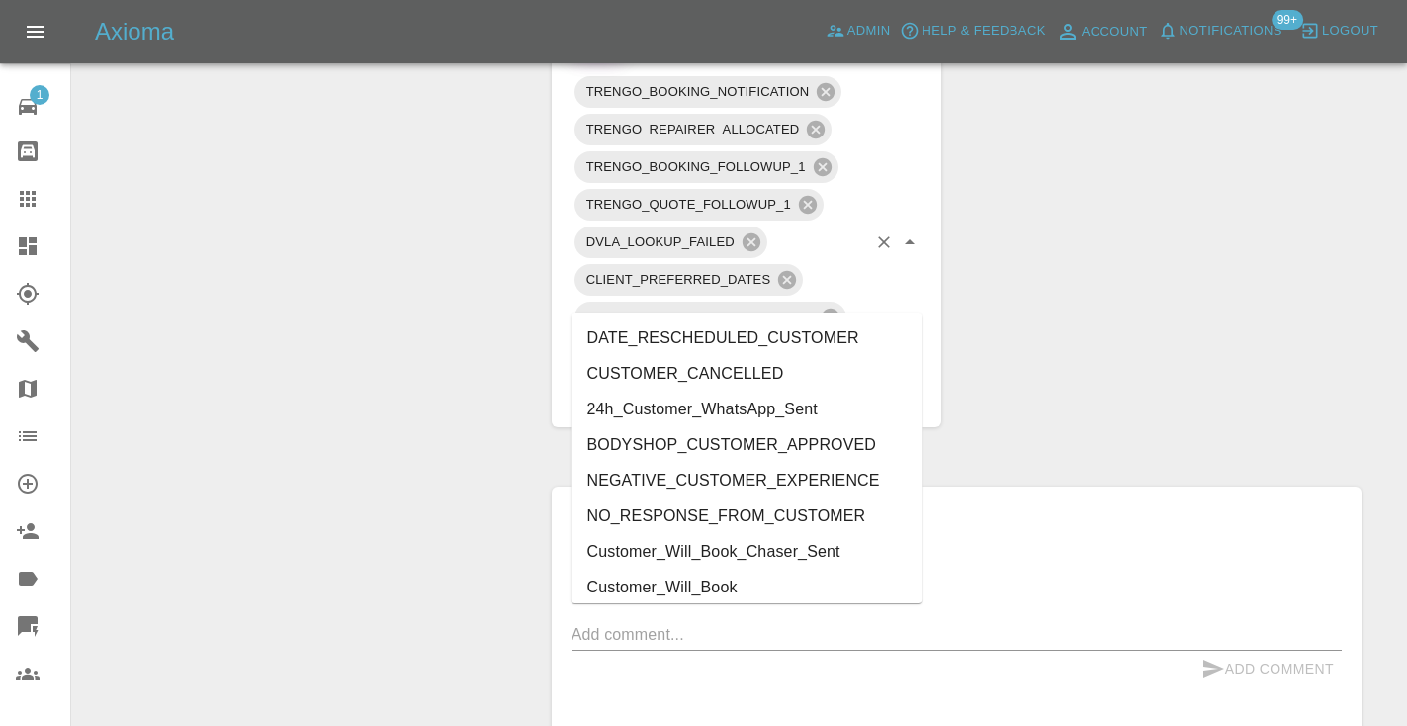
type input "cust"
click at [839, 584] on li "Customer_Will_Book" at bounding box center [746, 588] width 351 height 36
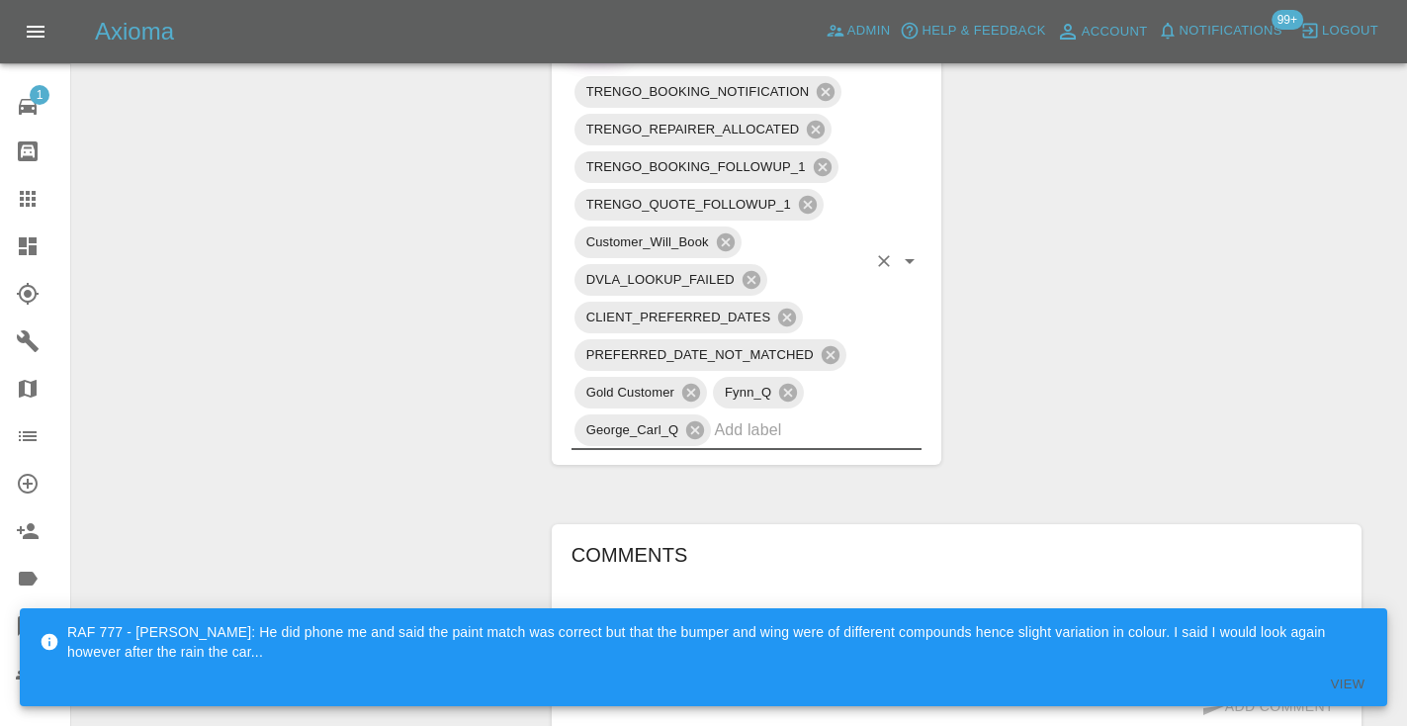
click at [1148, 269] on div "Claim Information Vehicle Make, Model, Year N/A N/A 0 Registration plates MERCE…" at bounding box center [956, 105] width 839 height 2277
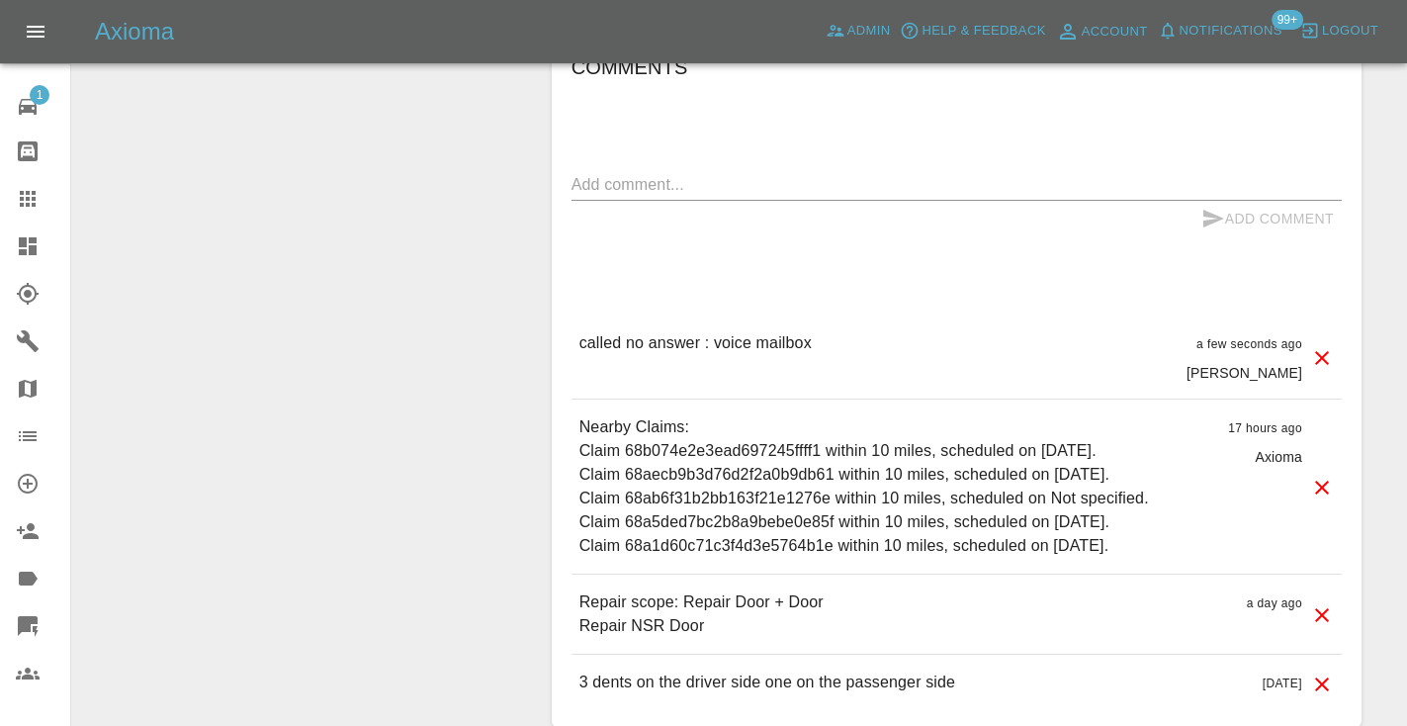
scroll to position [1705, 0]
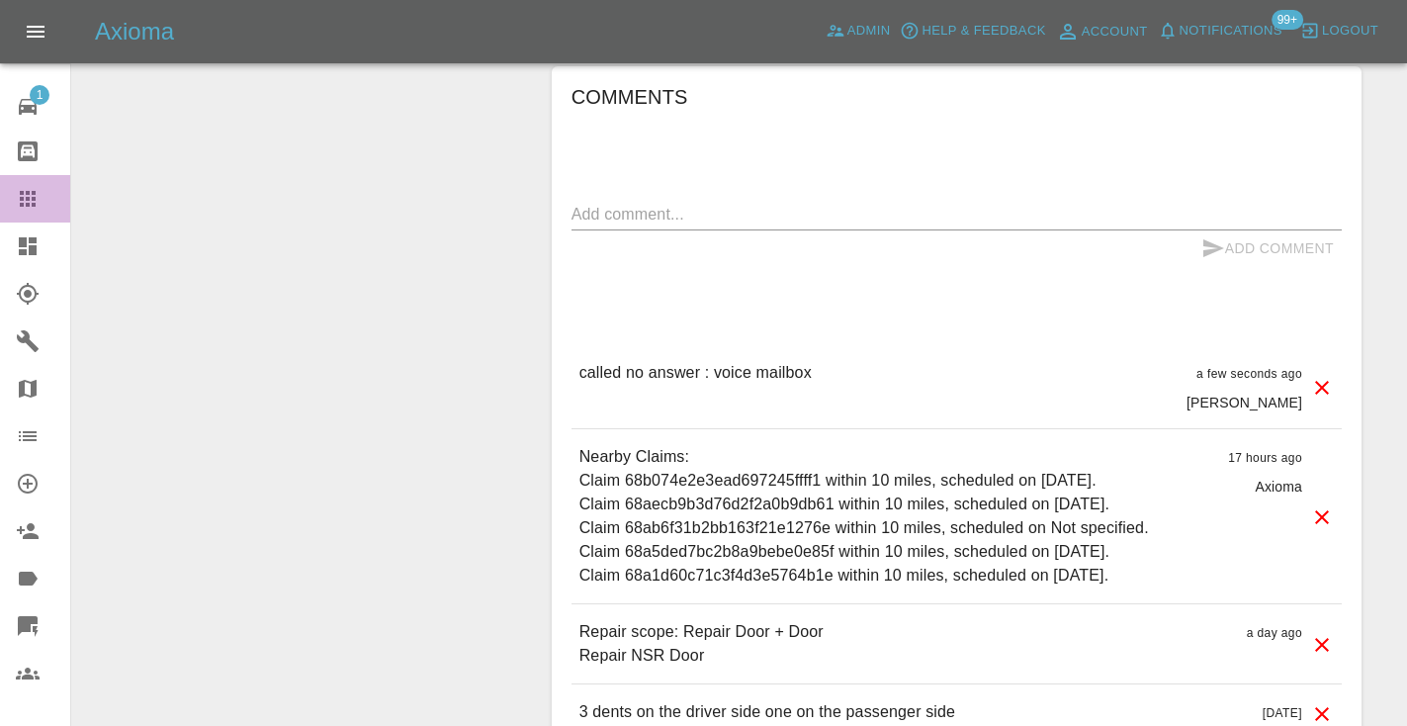
click at [35, 207] on icon at bounding box center [28, 199] width 16 height 16
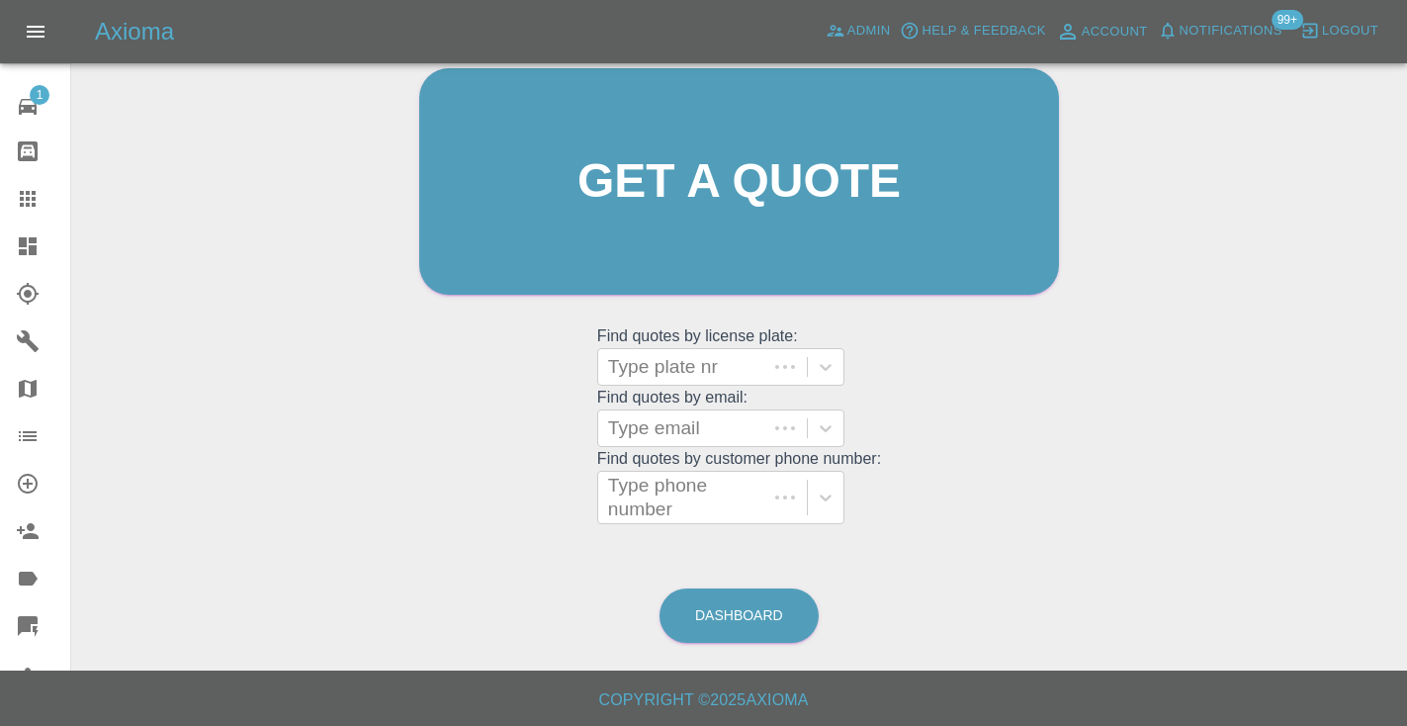
scroll to position [133, 0]
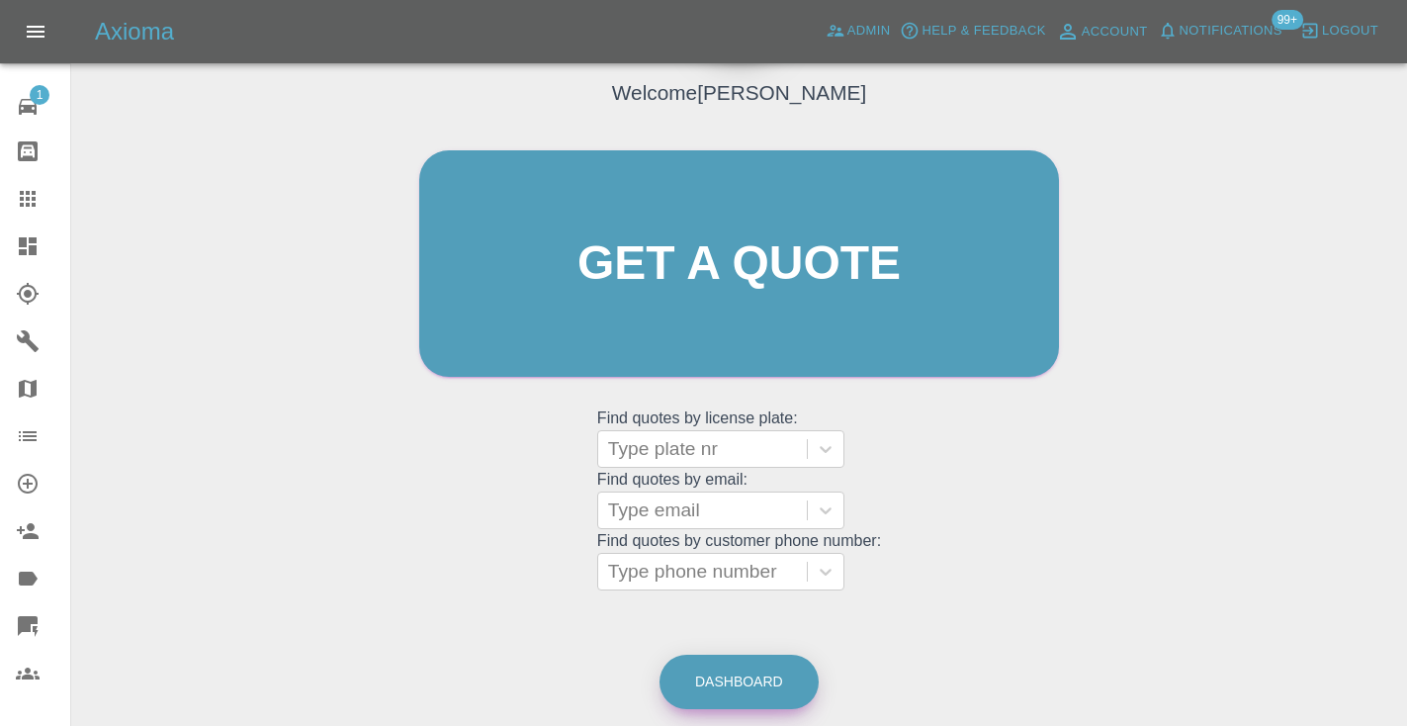
click at [755, 687] on link "Dashboard" at bounding box center [738, 682] width 159 height 54
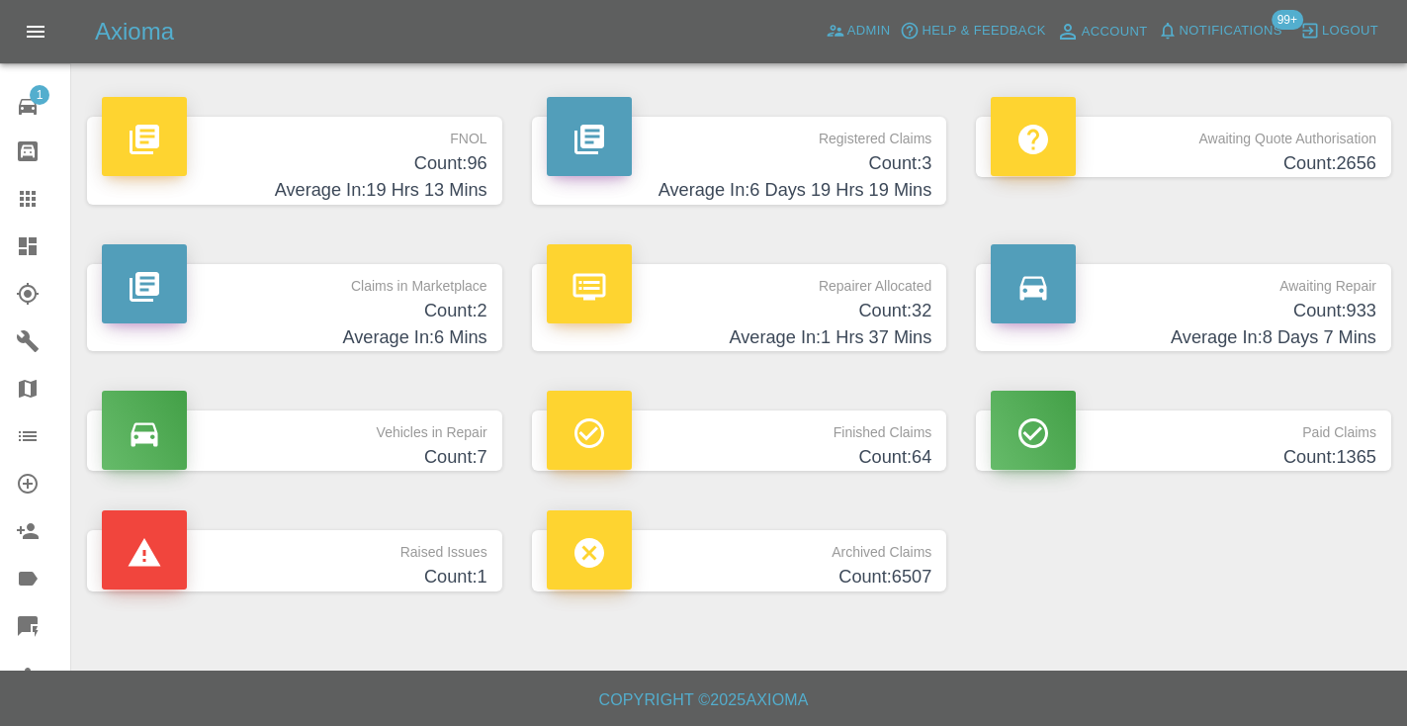
click at [1311, 308] on h4 "Count: 933" at bounding box center [1184, 311] width 386 height 27
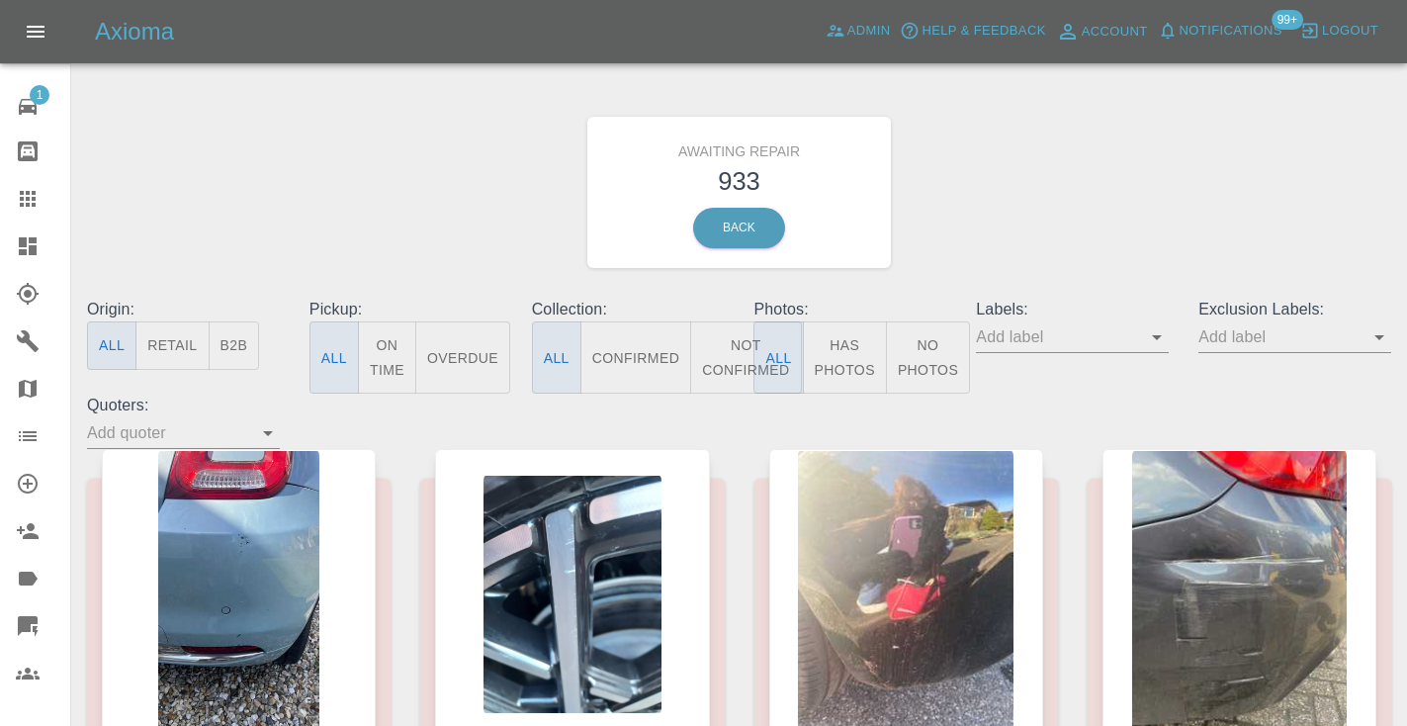
click at [718, 357] on button "Not Confirmed" at bounding box center [745, 357] width 111 height 72
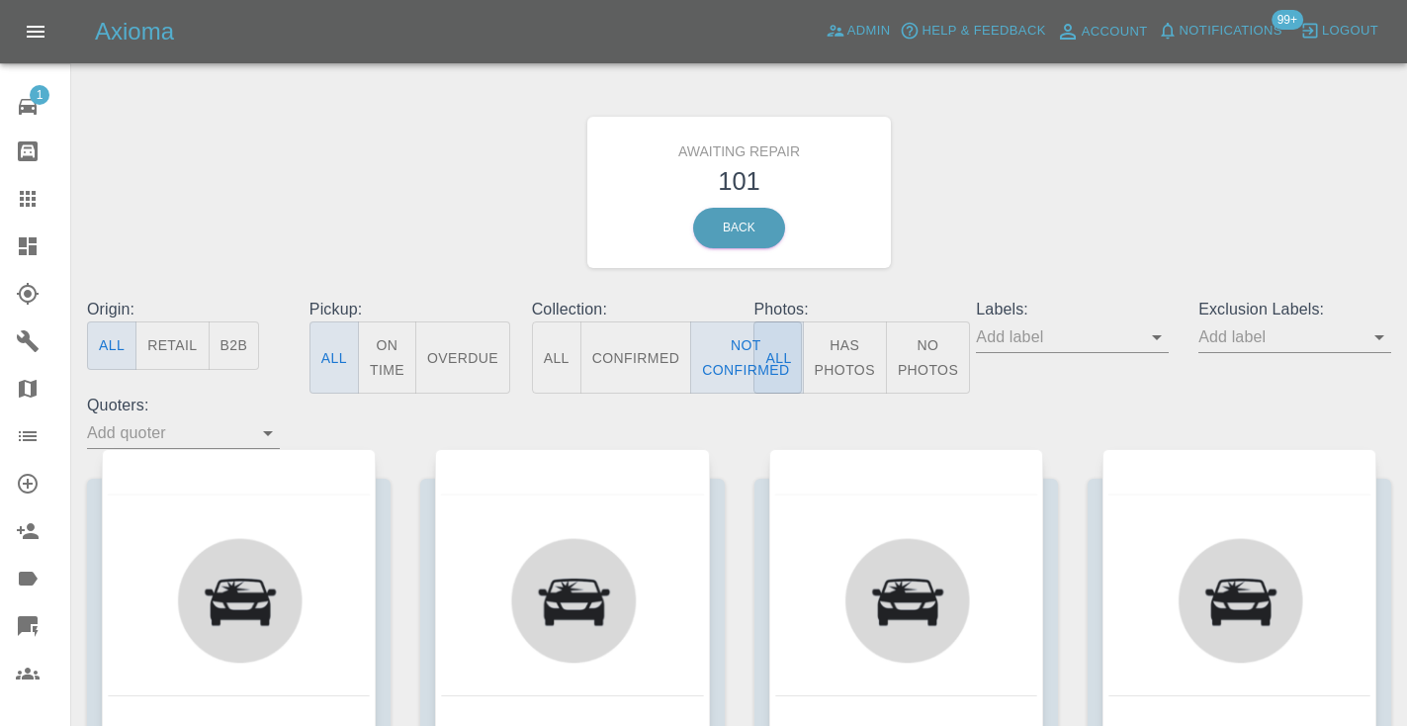
click at [1100, 220] on div "Awaiting Repair 101 Back" at bounding box center [739, 192] width 1334 height 211
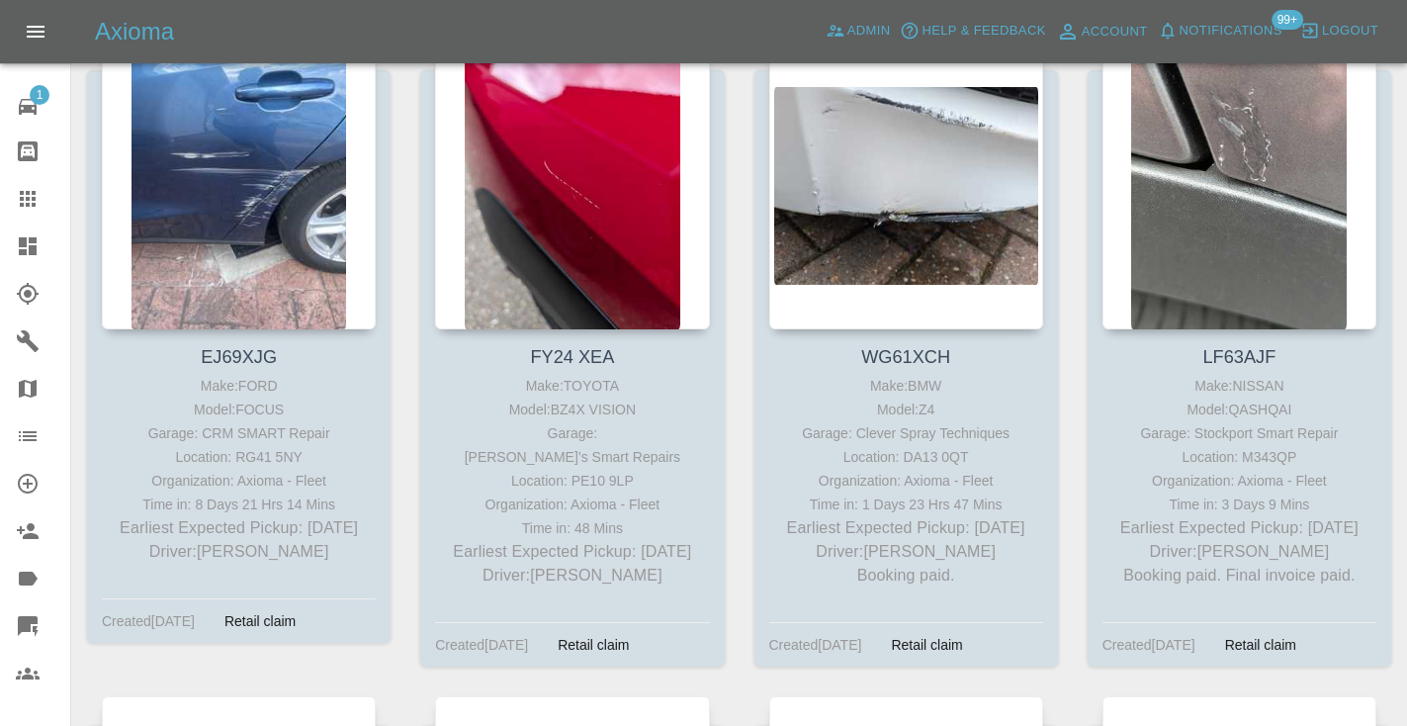
scroll to position [11517, 0]
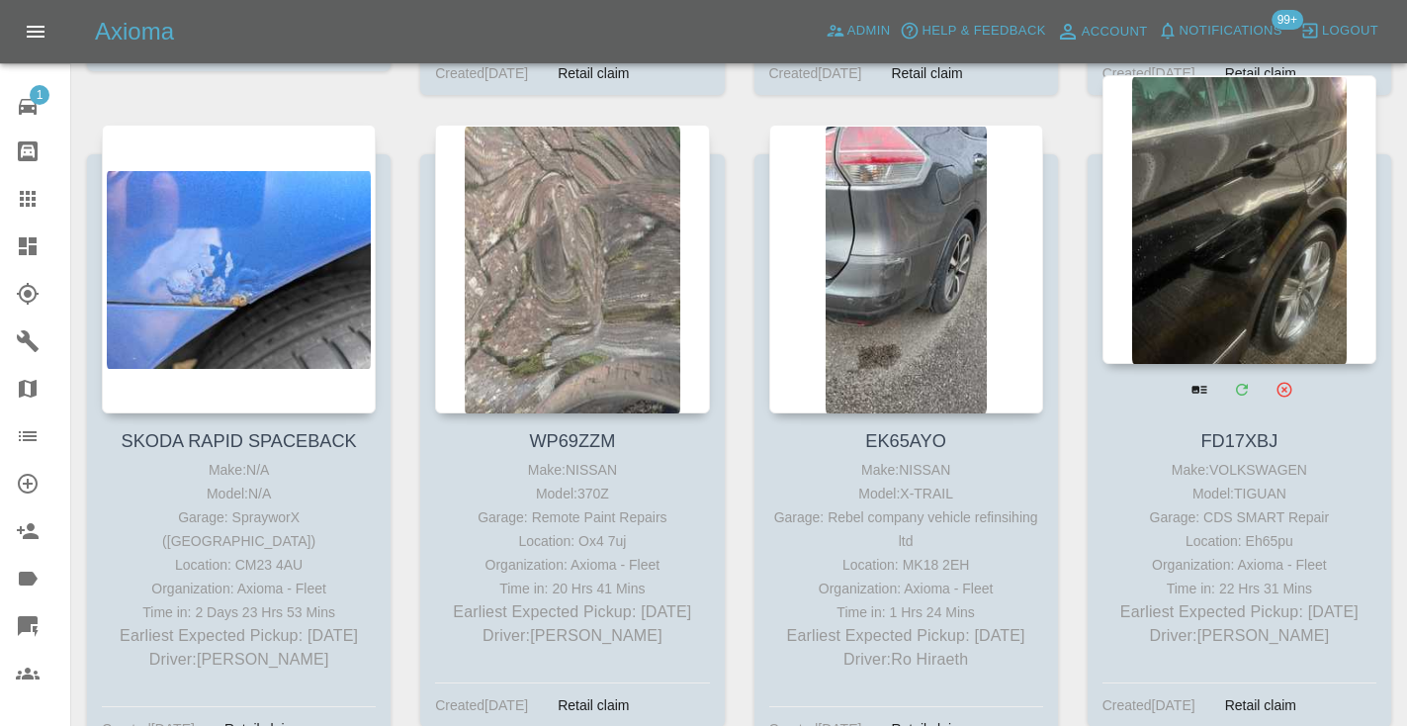
scroll to position [12084, 0]
click at [1265, 143] on div at bounding box center [1239, 220] width 274 height 289
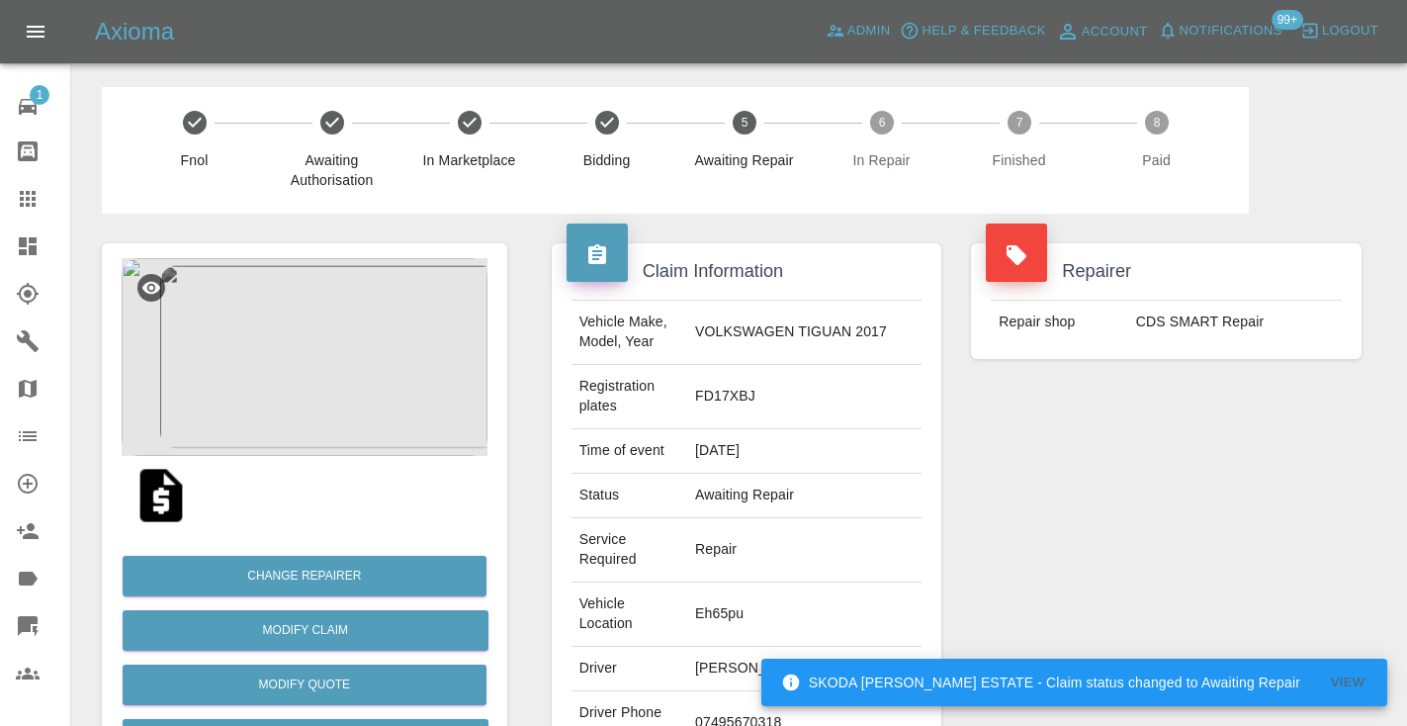
click at [772, 691] on td "07495670318" at bounding box center [804, 723] width 234 height 64
copy td "07495670318"
click at [1224, 418] on div "Repairer Repair shop CDS SMART Repair" at bounding box center [1166, 558] width 420 height 689
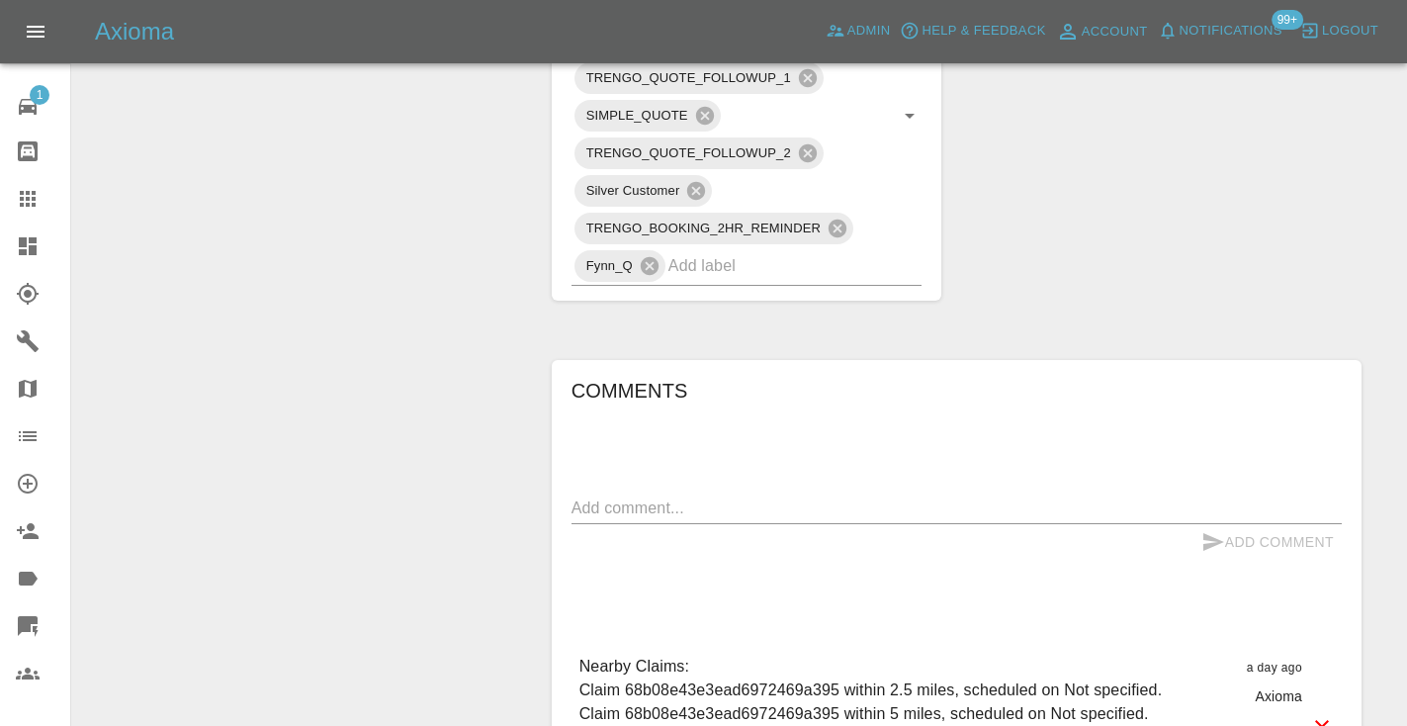
scroll to position [1321, 0]
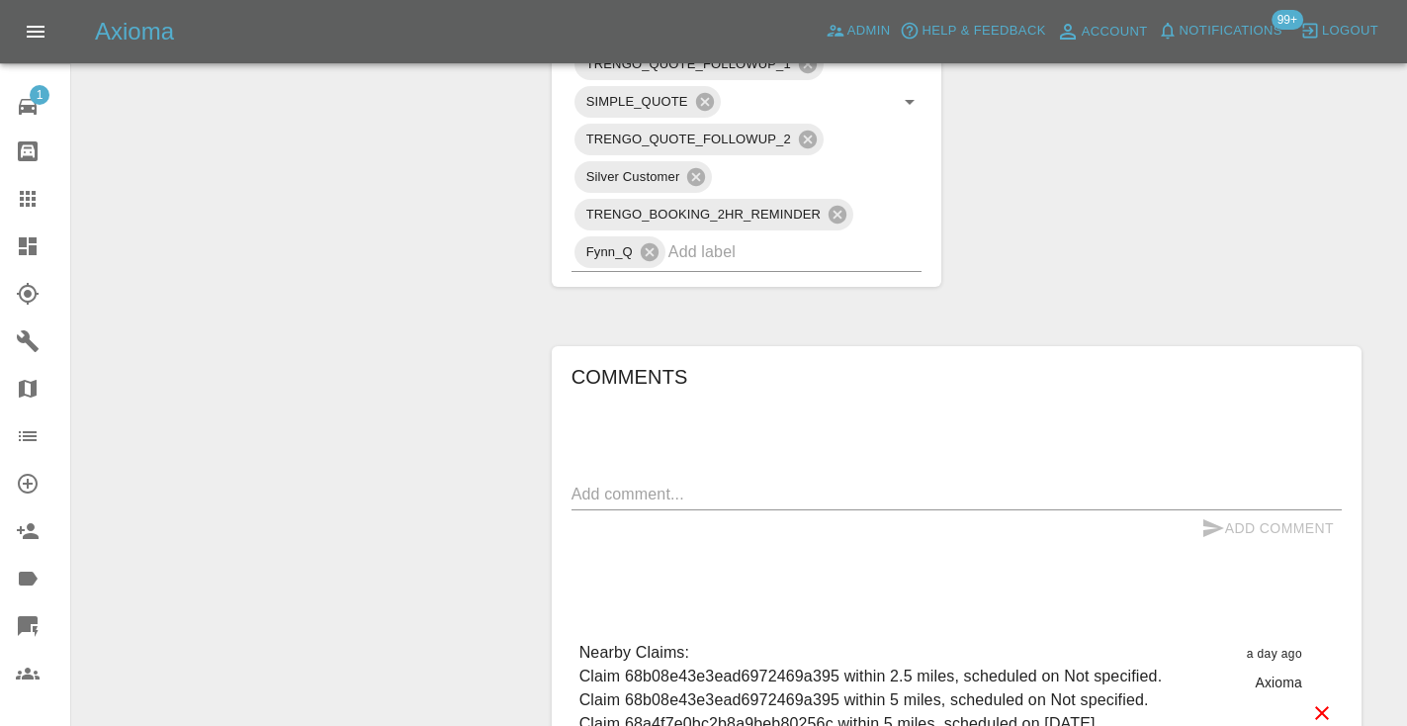
click at [619, 510] on div "Add Comment" at bounding box center [956, 528] width 770 height 37
click at [633, 483] on textarea at bounding box center [956, 494] width 770 height 23
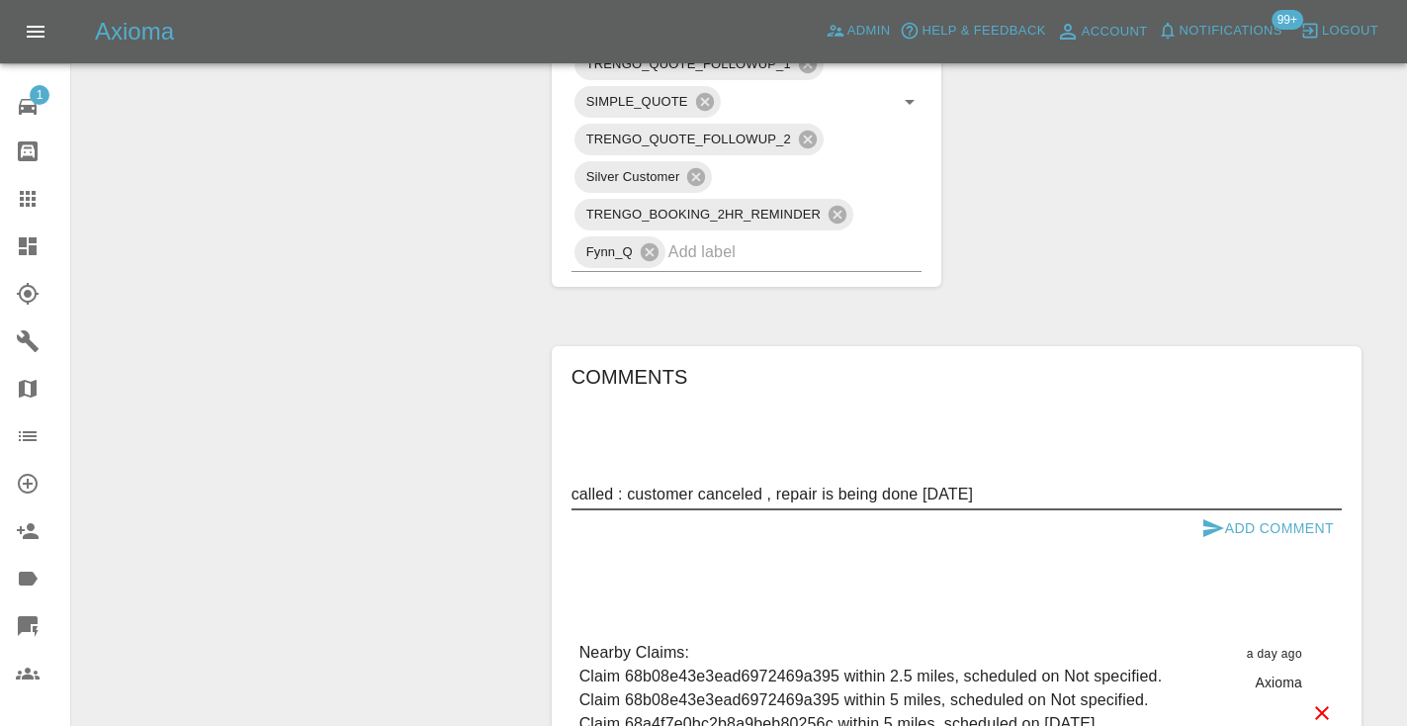
type textarea "called : customer canceled , repair is being done today"
click at [1216, 516] on icon "submit" at bounding box center [1213, 528] width 24 height 24
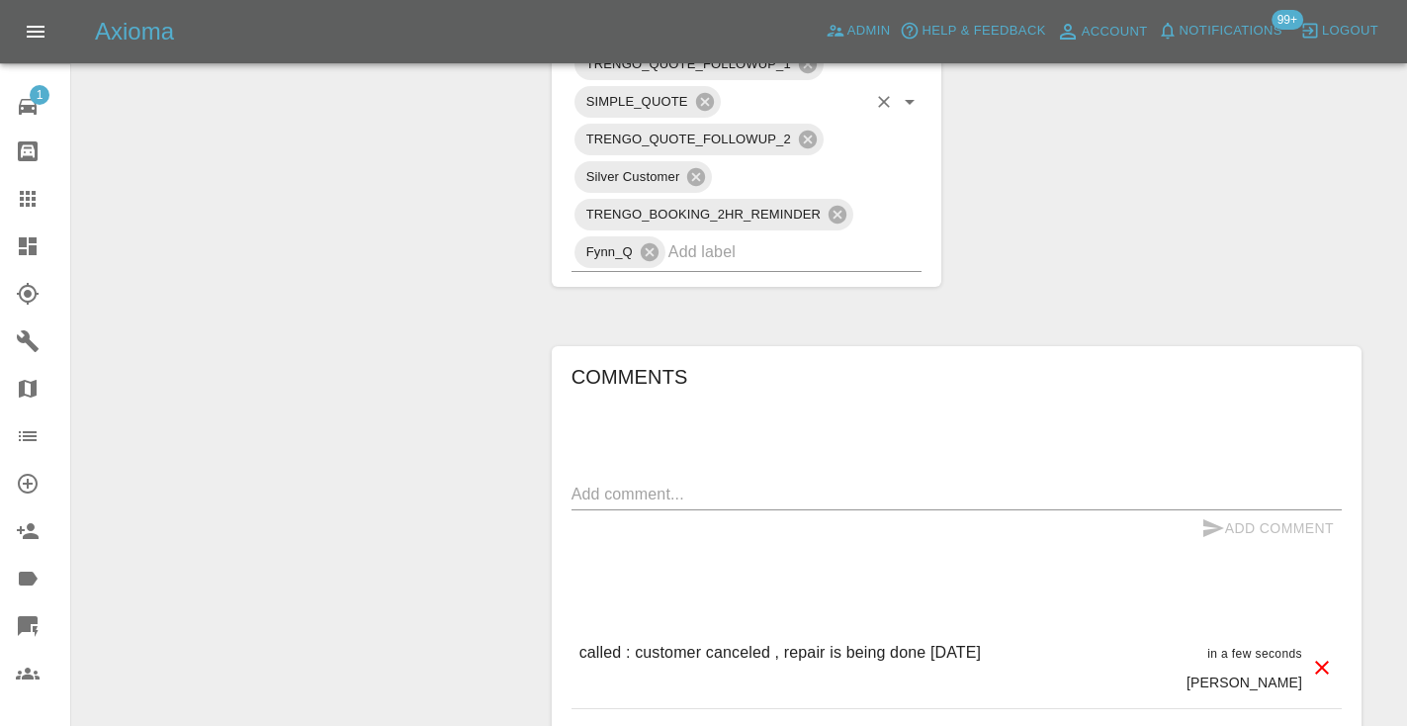
click at [776, 236] on input "text" at bounding box center [767, 251] width 199 height 31
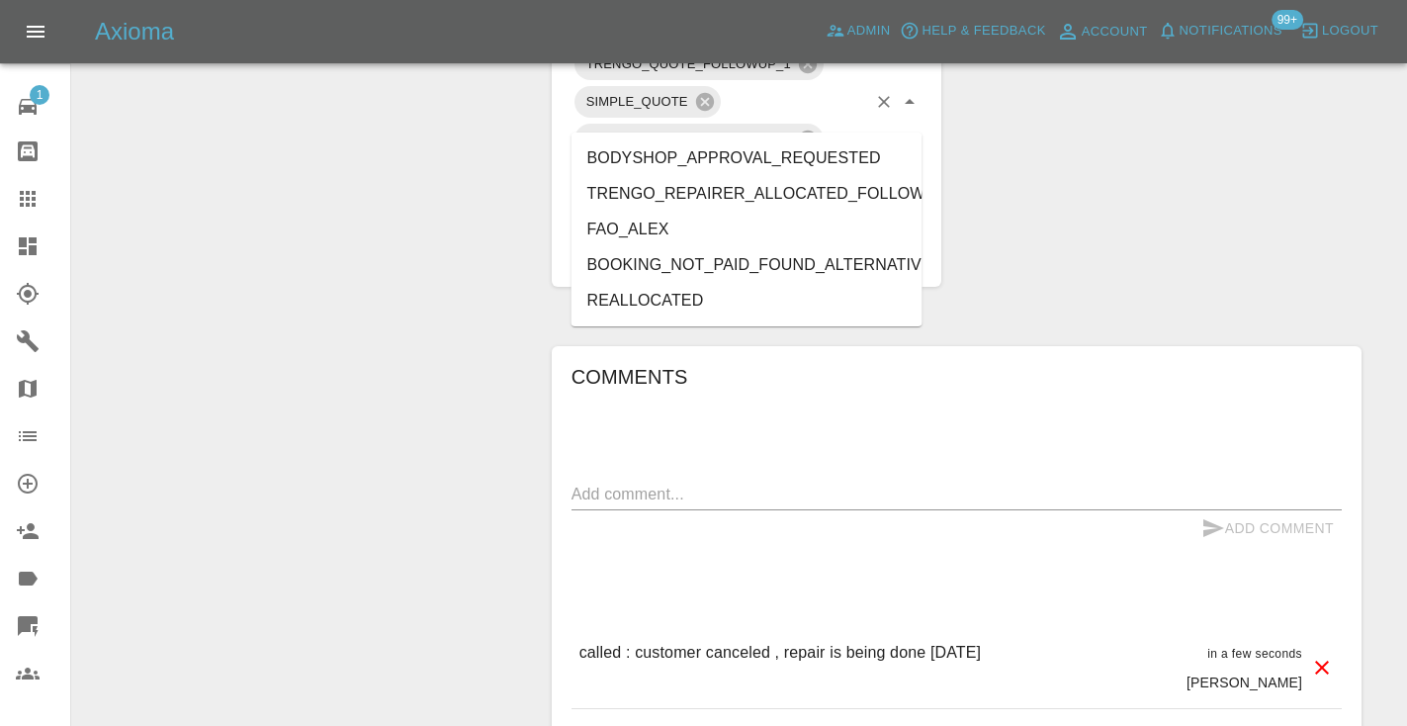
type input "alt"
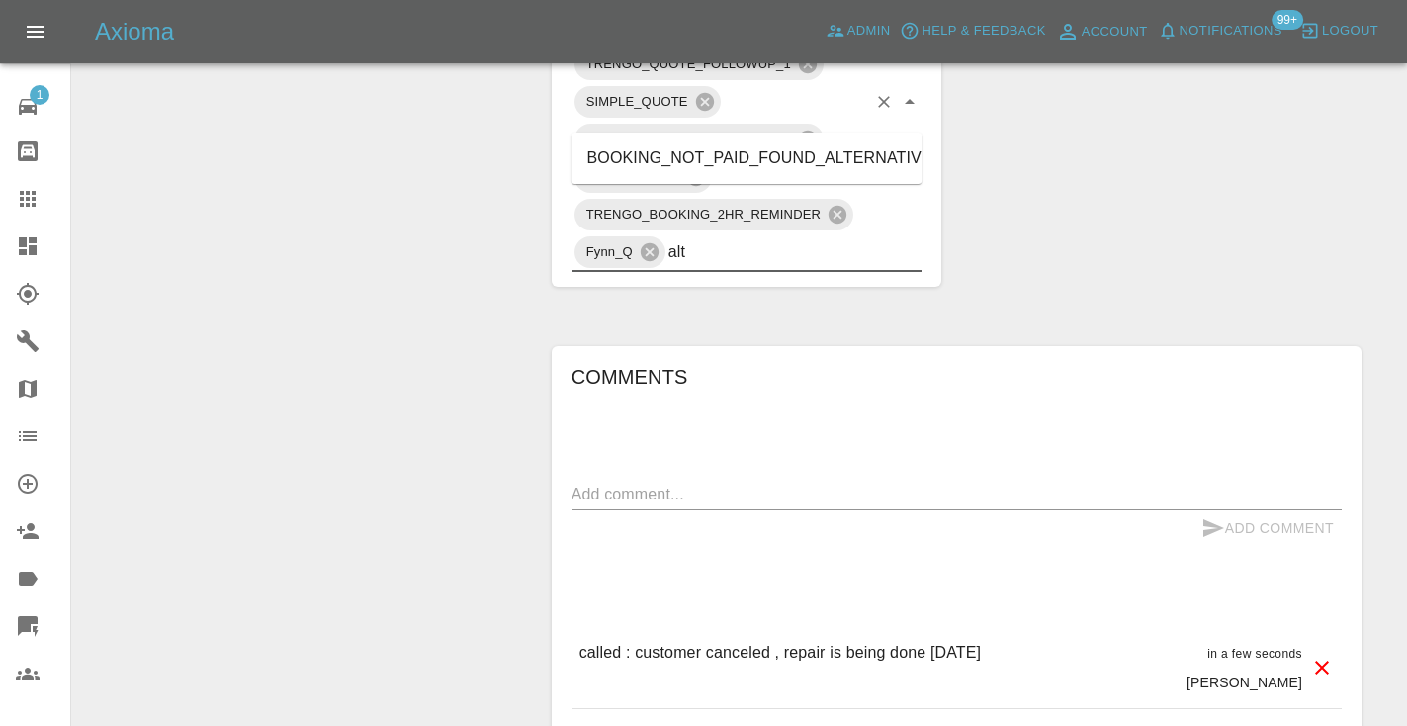
click at [755, 155] on li "BOOKING_NOT_PAID_FOUND_ALTERNATIVE" at bounding box center [746, 158] width 351 height 36
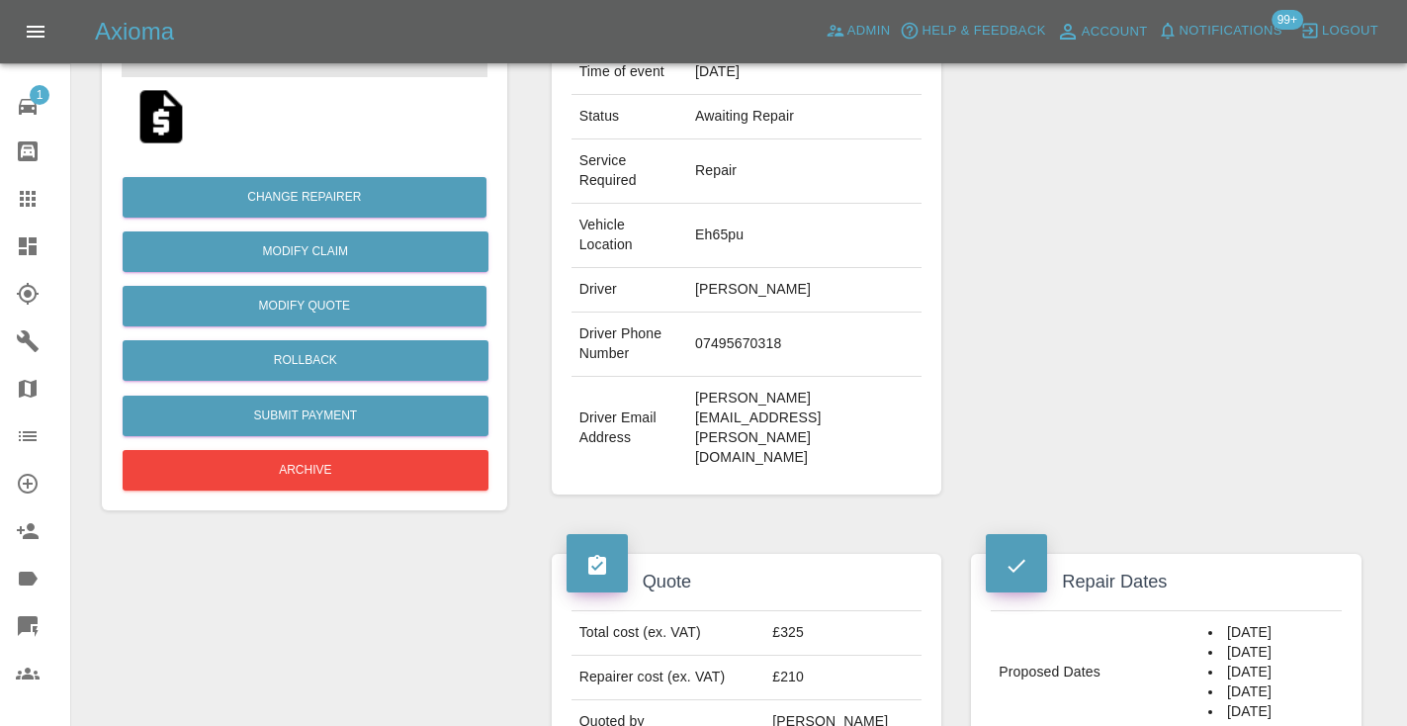
scroll to position [373, 0]
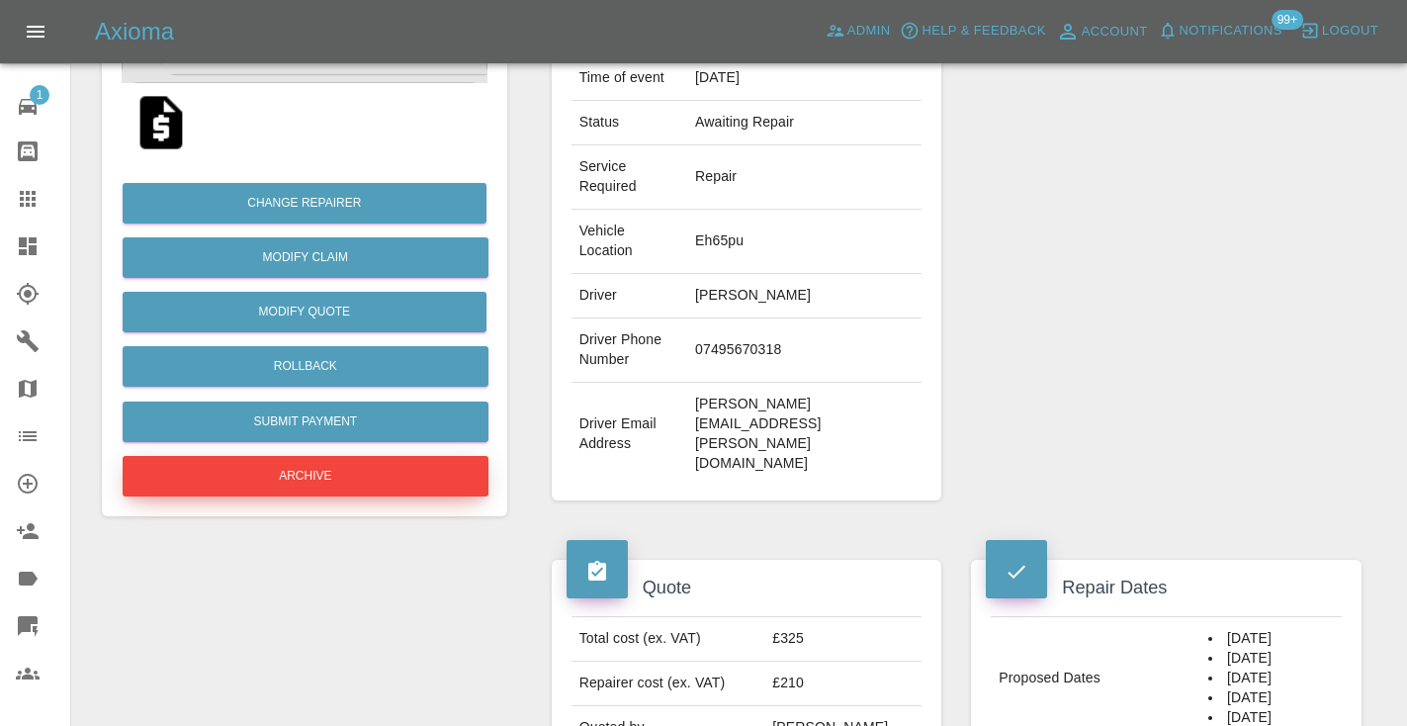
click at [287, 482] on button "Archive" at bounding box center [306, 476] width 366 height 41
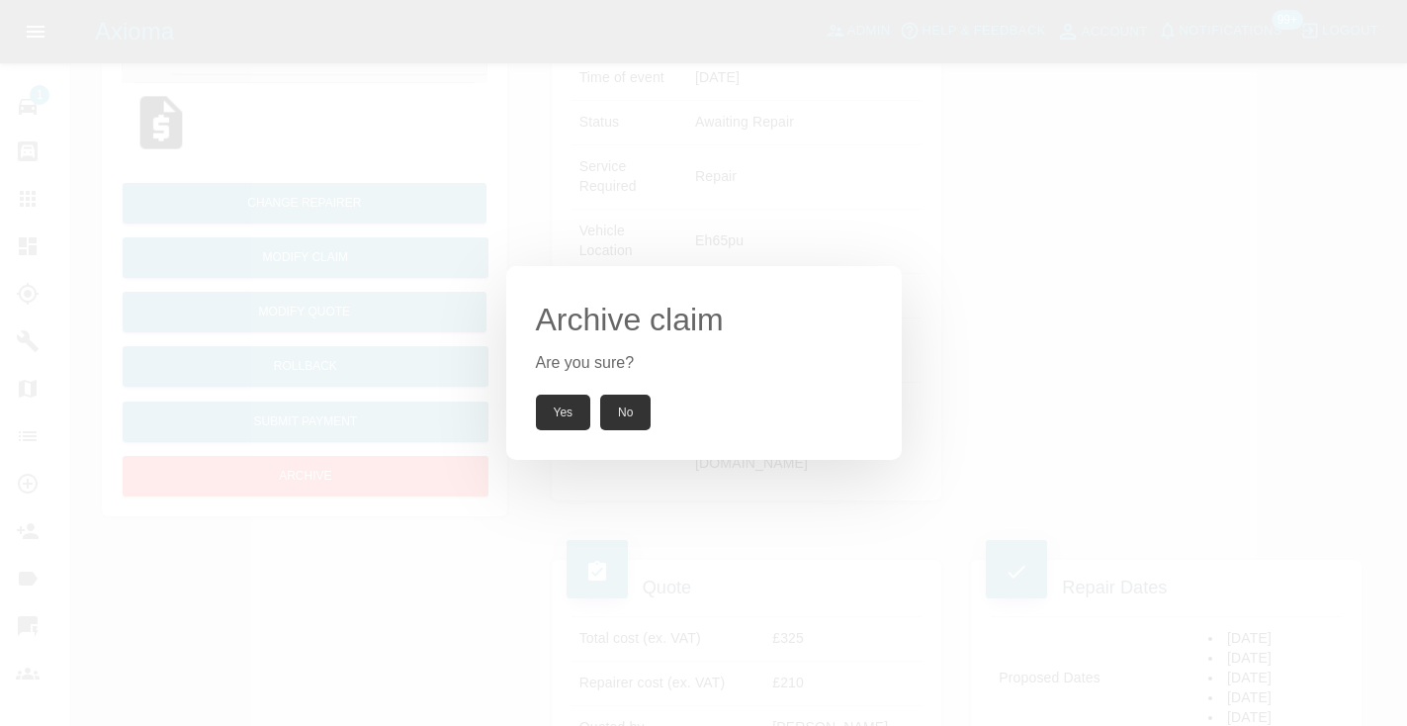
click at [571, 430] on div "Archive claim Are you sure? Yes No" at bounding box center [703, 363] width 395 height 194
click at [577, 408] on button "Yes" at bounding box center [563, 413] width 55 height 36
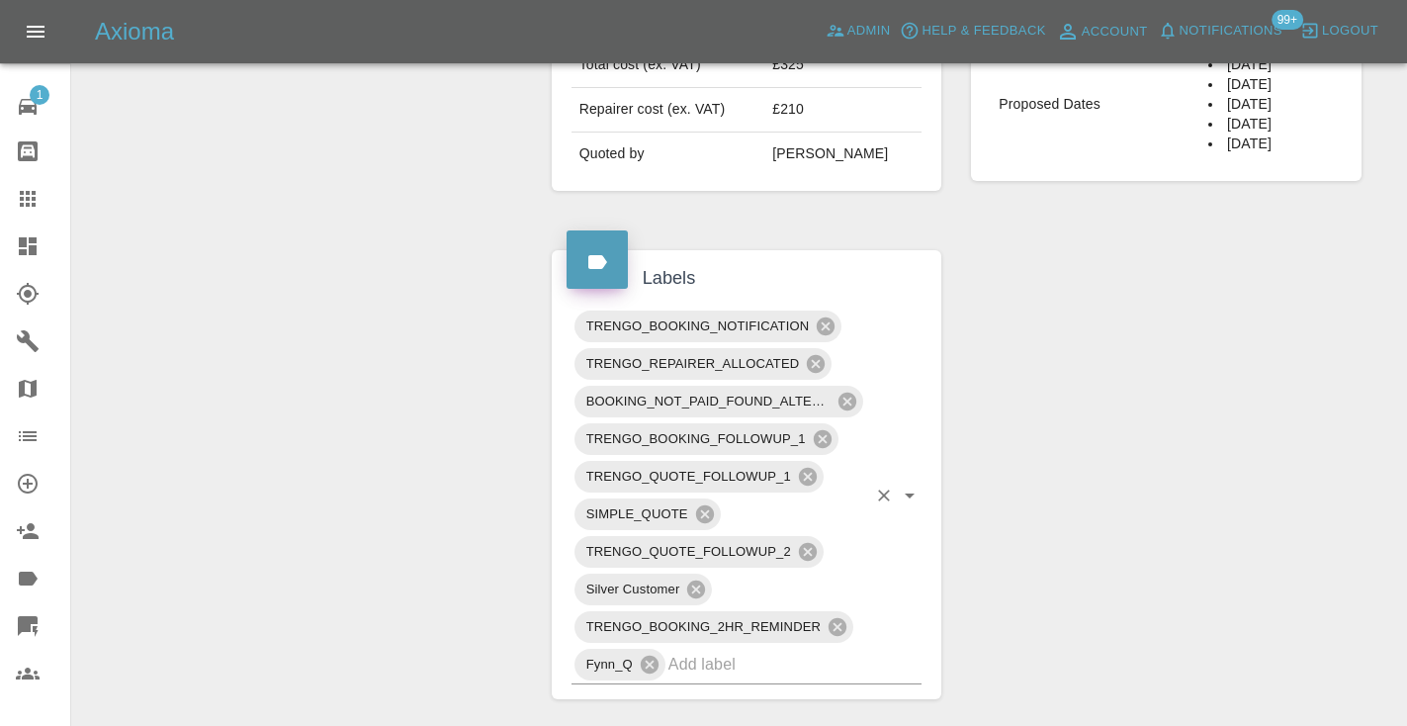
scroll to position [933, 0]
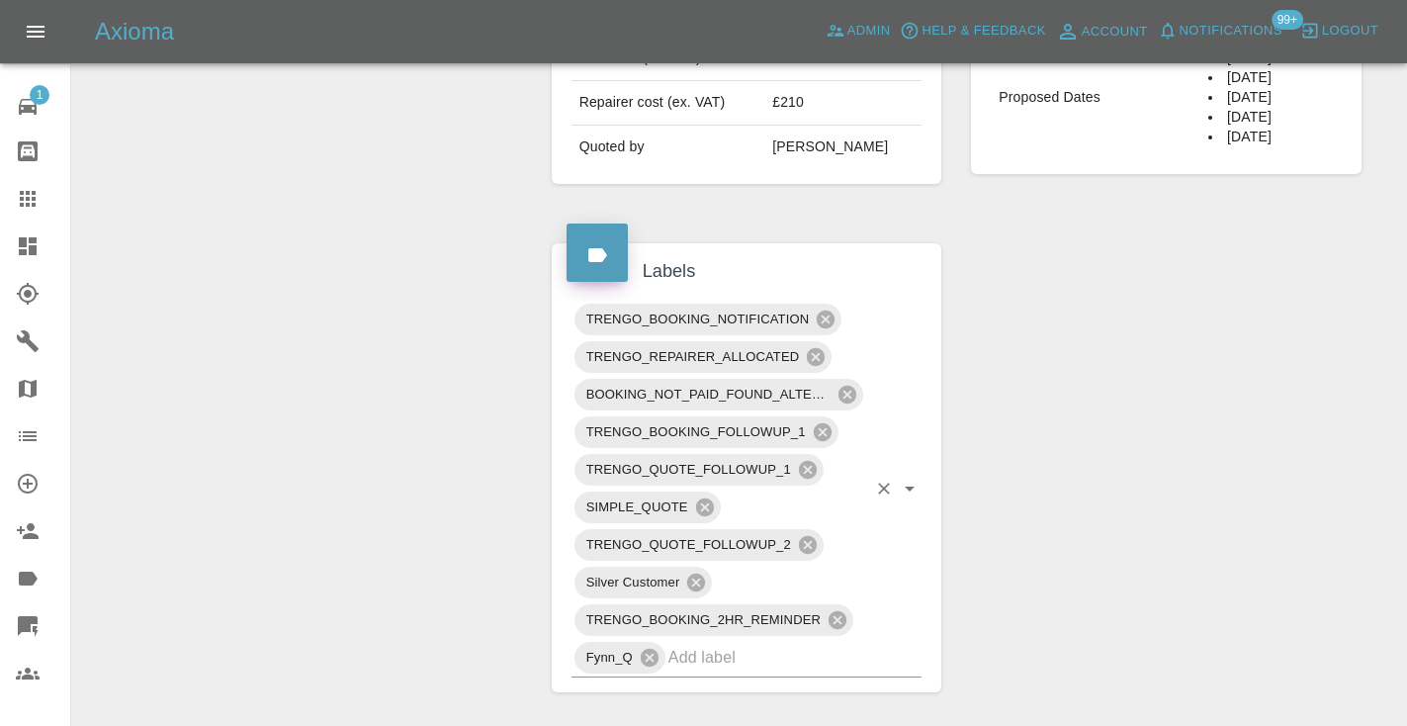
click at [718, 500] on div "TRENGO_BOOKING_NOTIFICATION TRENGO_REPAIRER_ALLOCATED BOOKING_NOT_PAID_FOUND_AL…" at bounding box center [746, 489] width 351 height 377
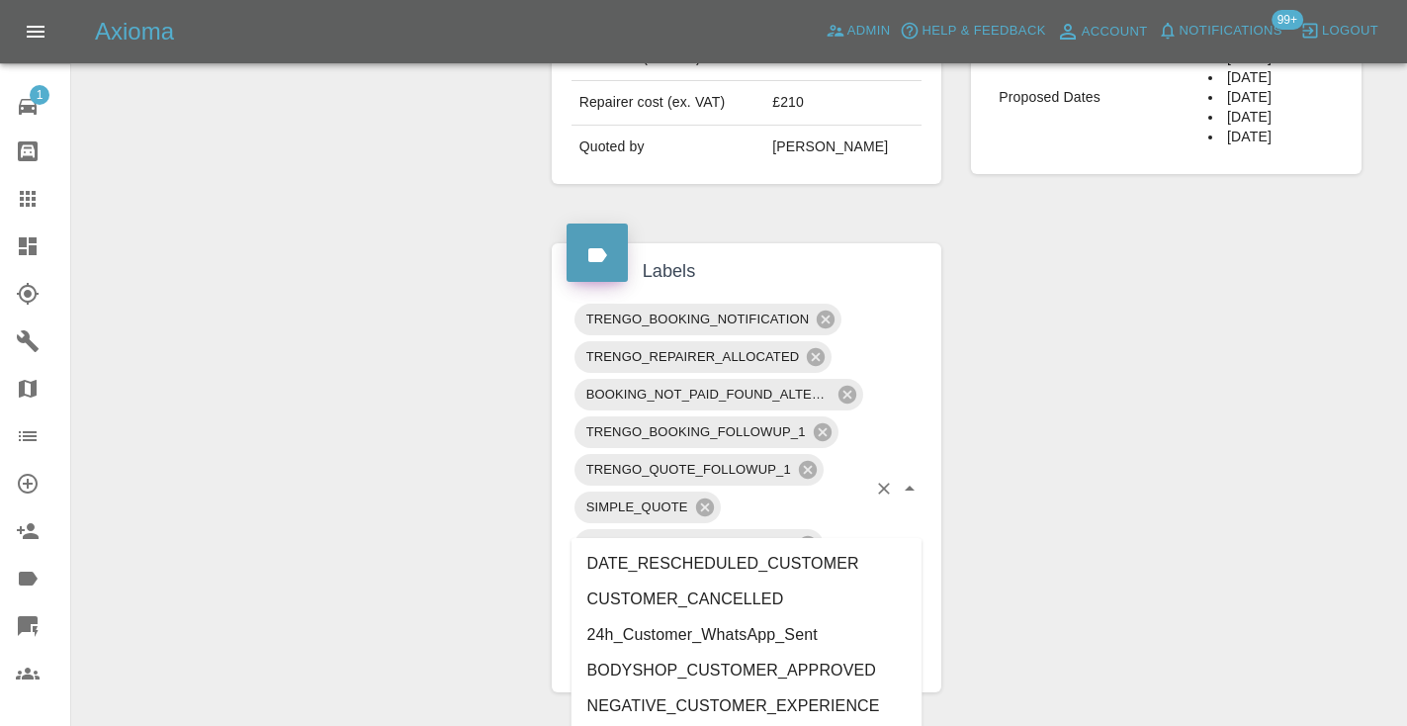
type input "cust"
click at [717, 612] on li "CUSTOMER_CANCELLED" at bounding box center [746, 599] width 351 height 36
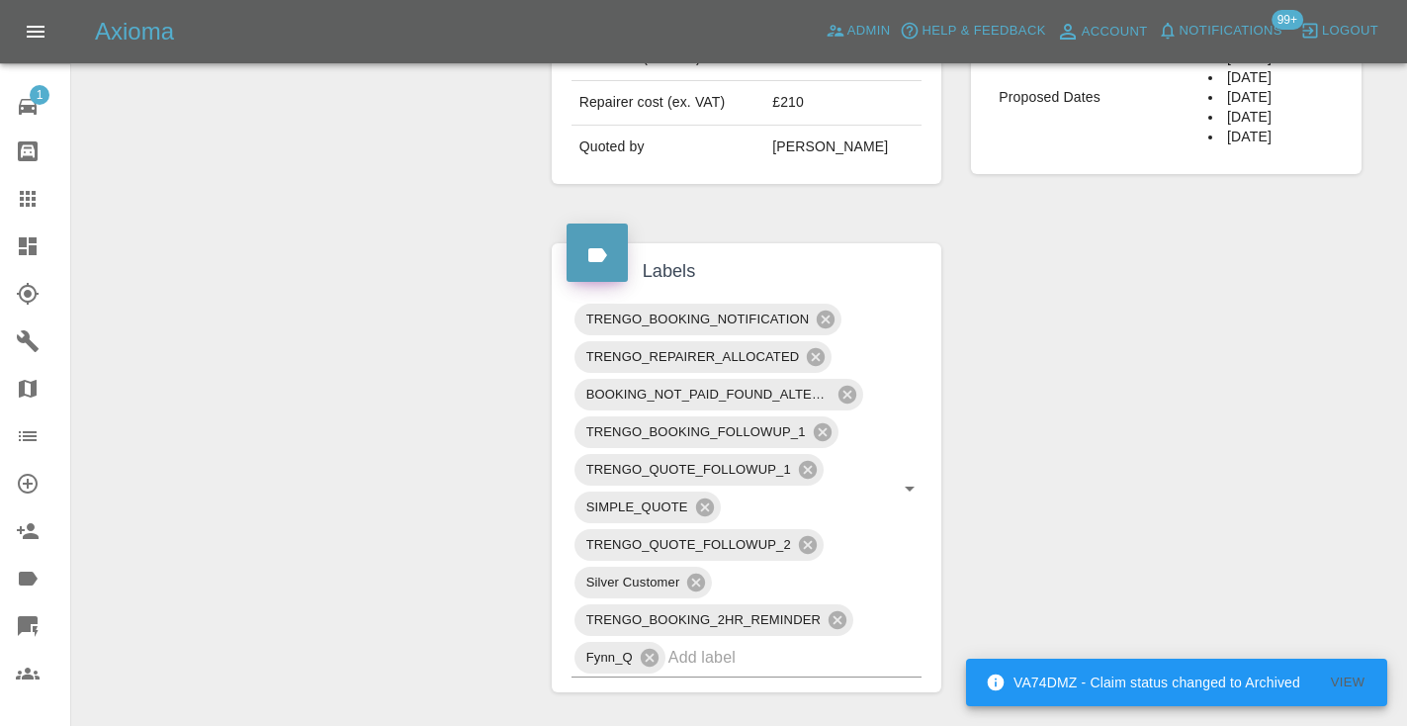
click at [311, 423] on div "Change Repairer Modify Claim Modify Quote Unarchive" at bounding box center [304, 354] width 435 height 2188
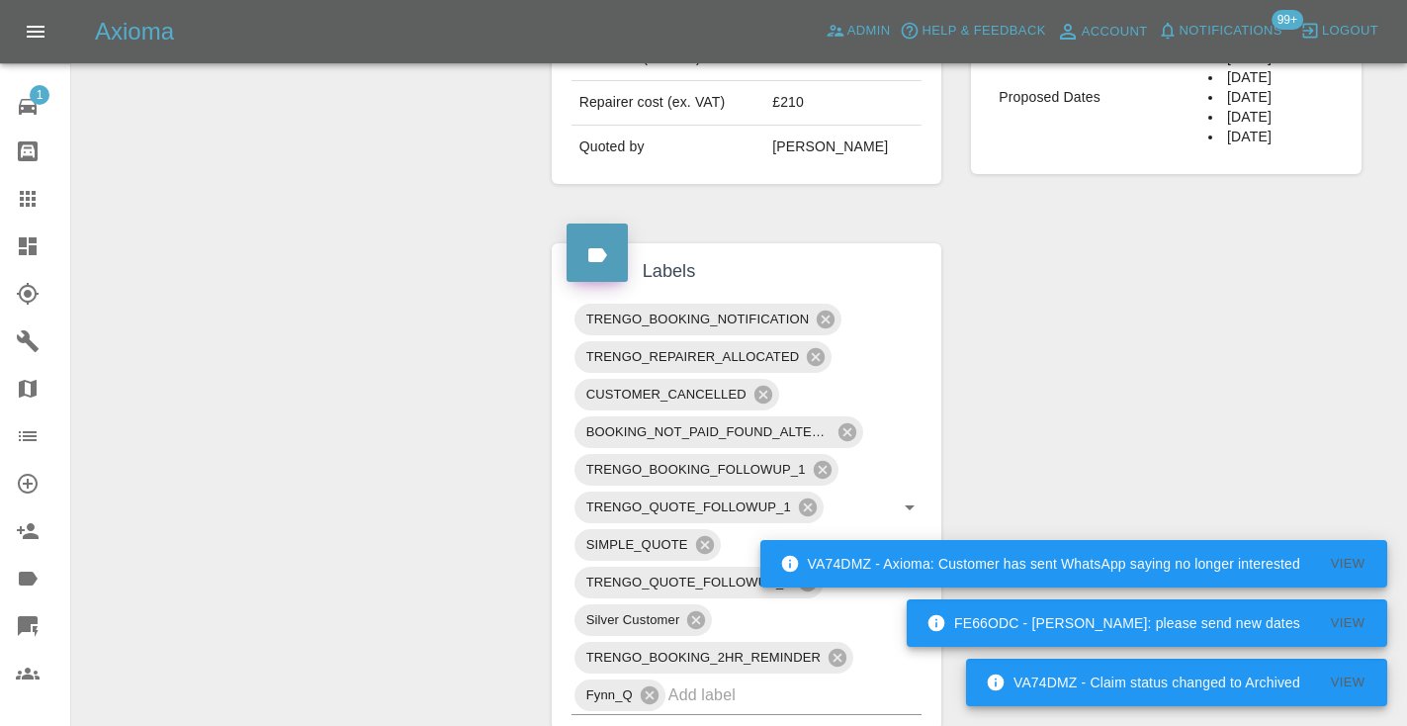
click at [44, 190] on div at bounding box center [43, 199] width 55 height 24
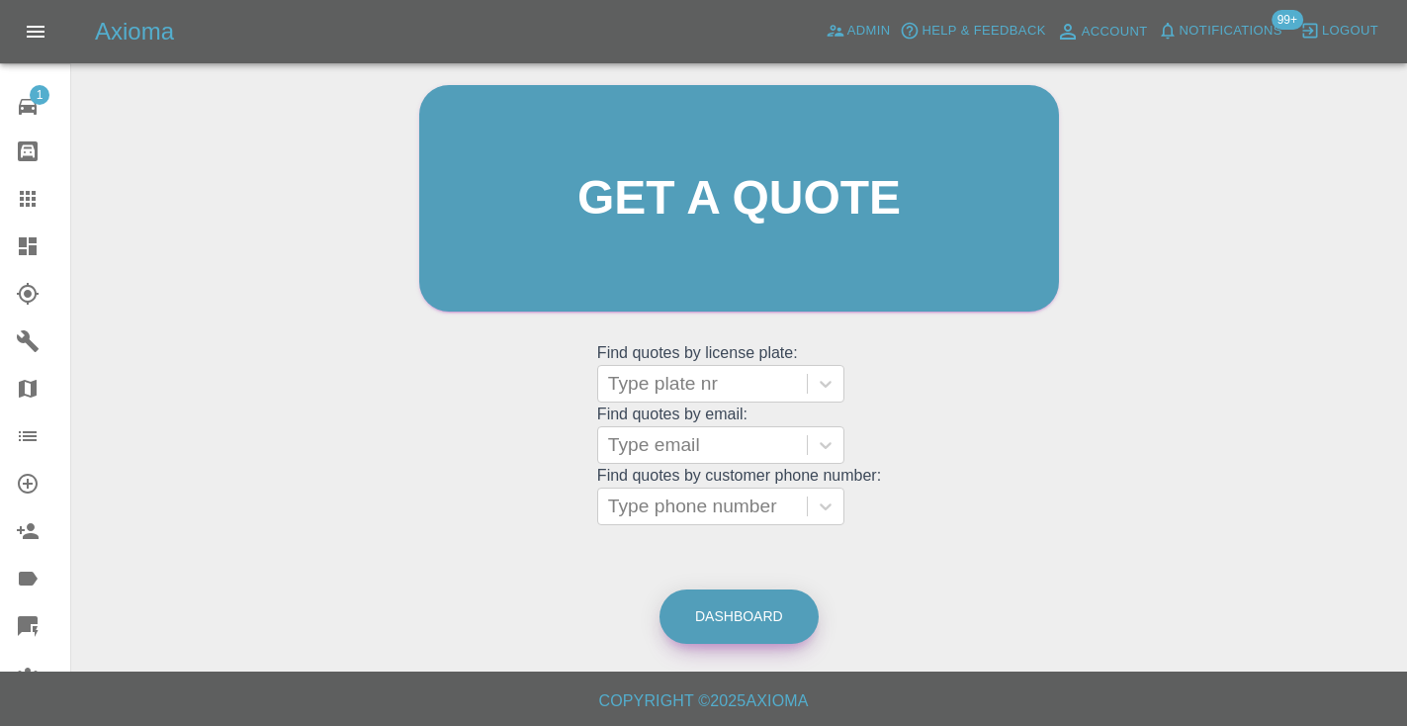
click at [708, 598] on link "Dashboard" at bounding box center [738, 616] width 159 height 54
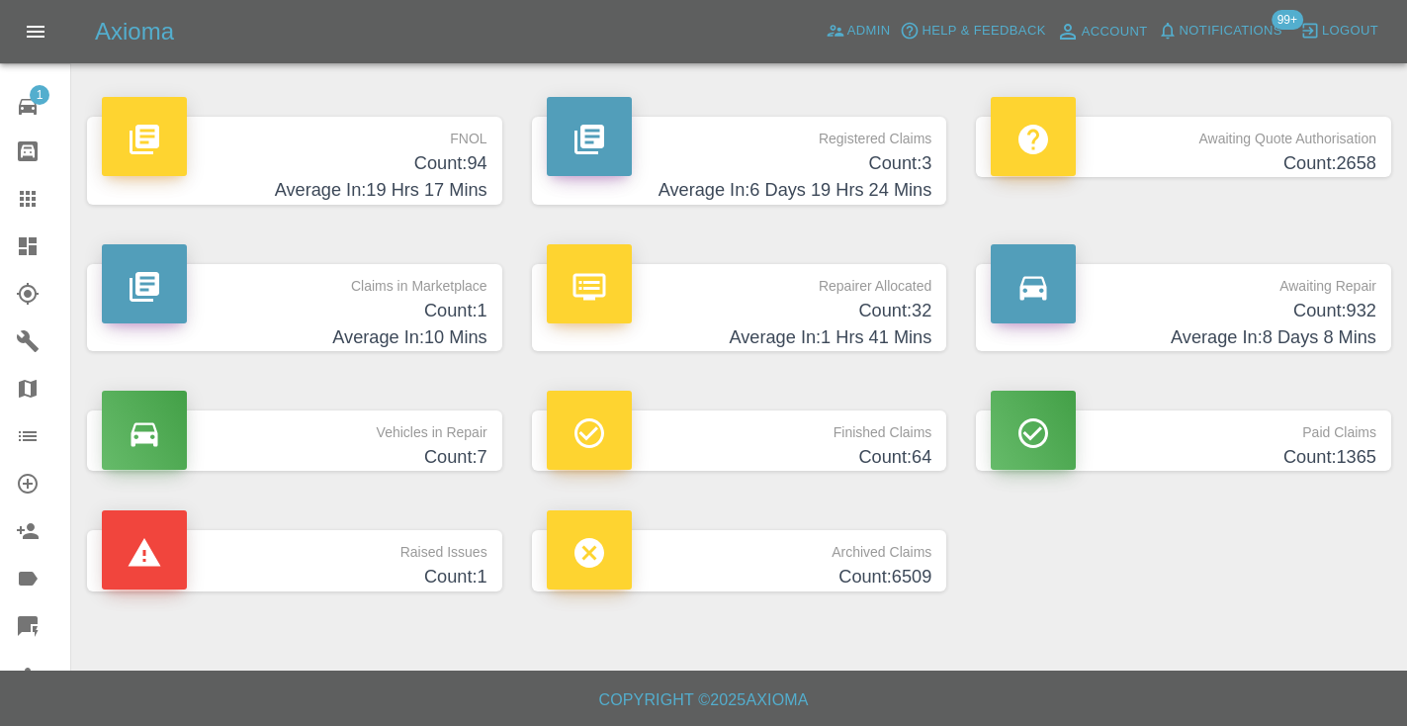
click at [1342, 313] on h4 "Count: 932" at bounding box center [1184, 311] width 386 height 27
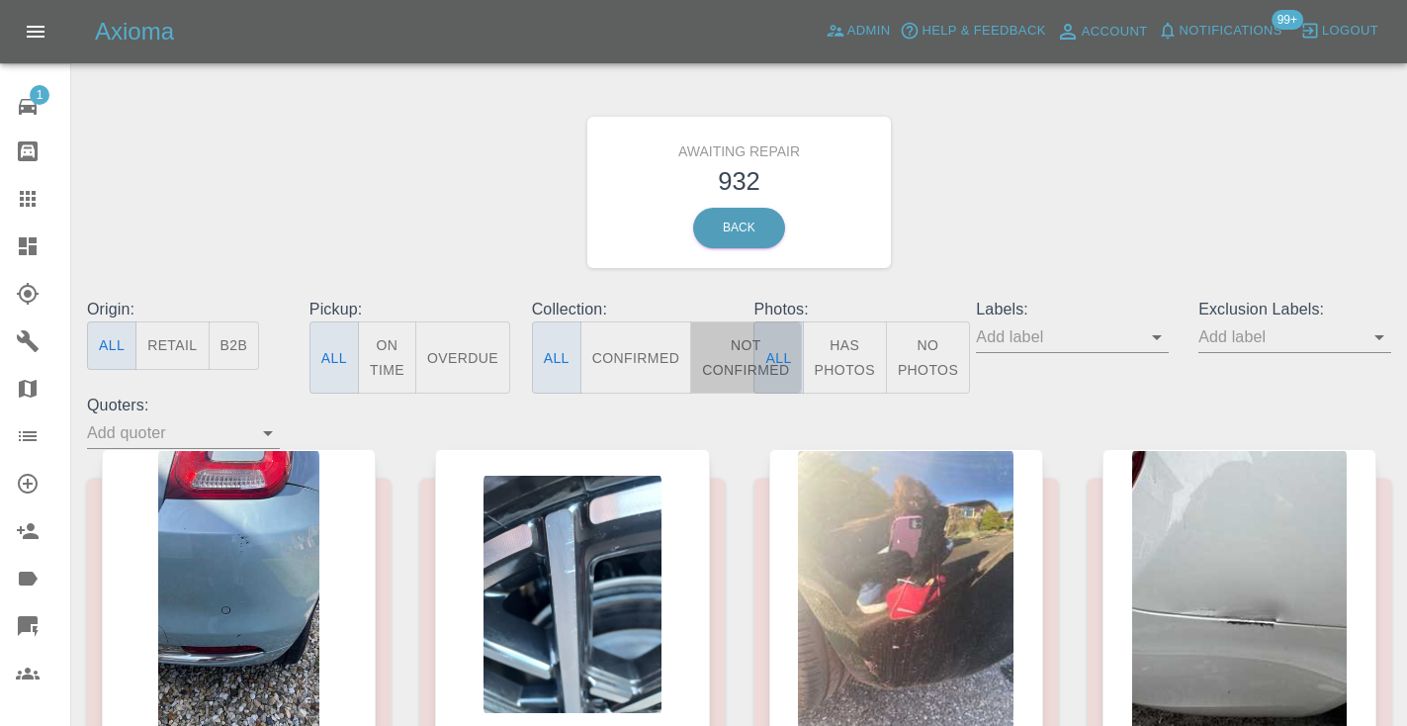
click at [748, 363] on button "Not Confirmed" at bounding box center [745, 357] width 111 height 72
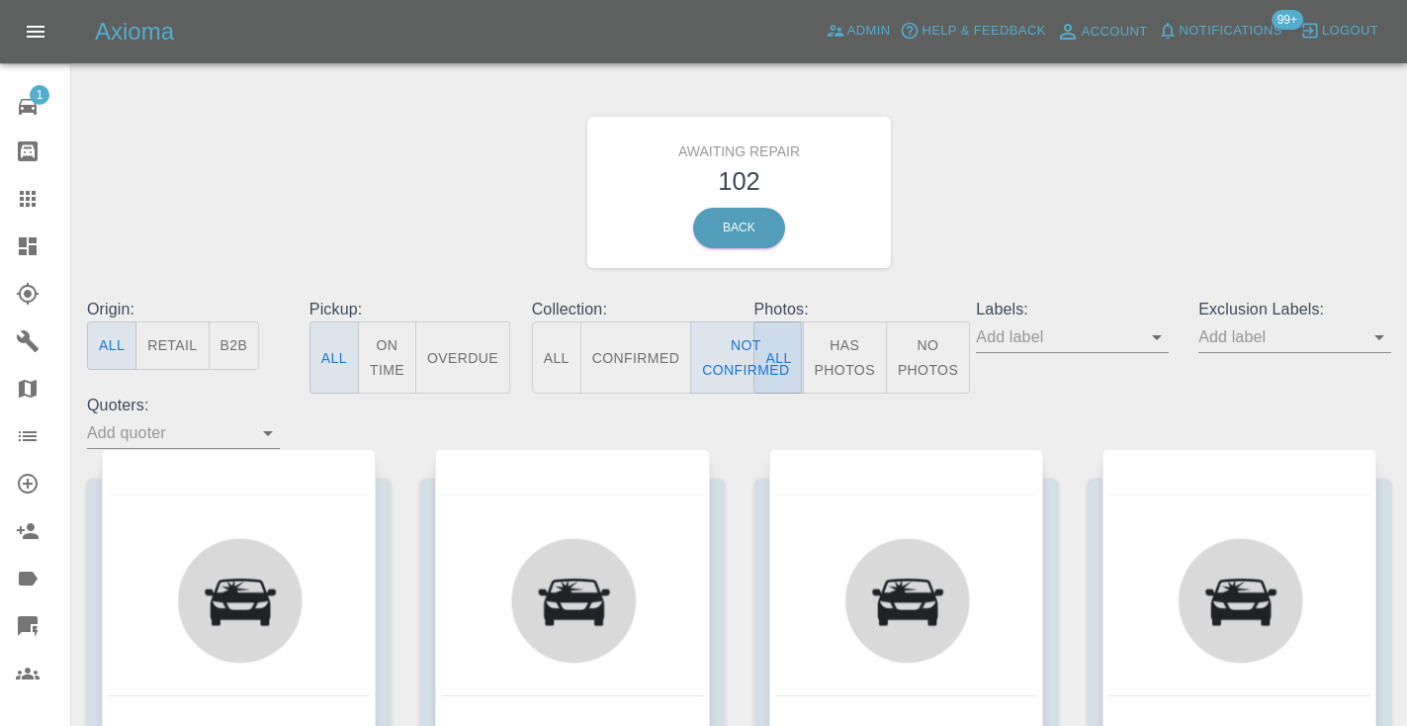
click at [1055, 171] on div "Awaiting Repair 102 Back" at bounding box center [739, 192] width 1334 height 211
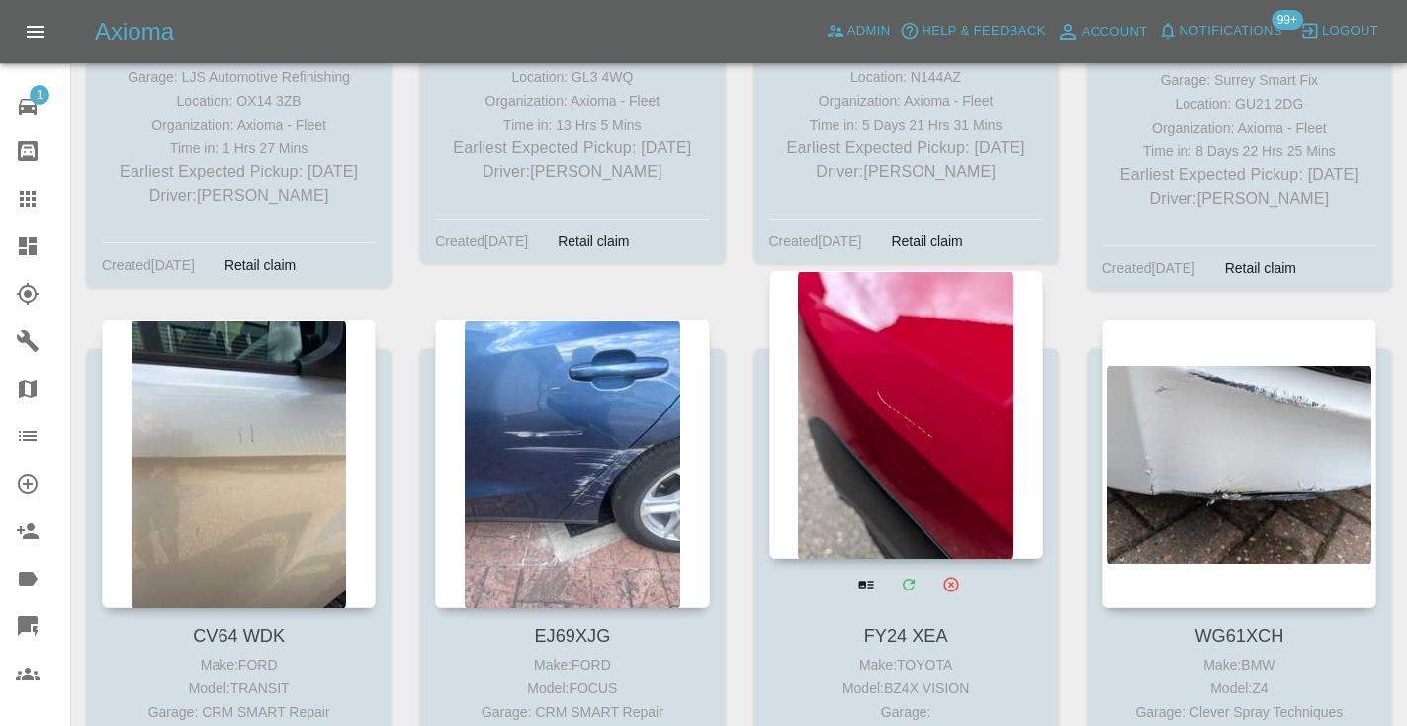
scroll to position [11196, 0]
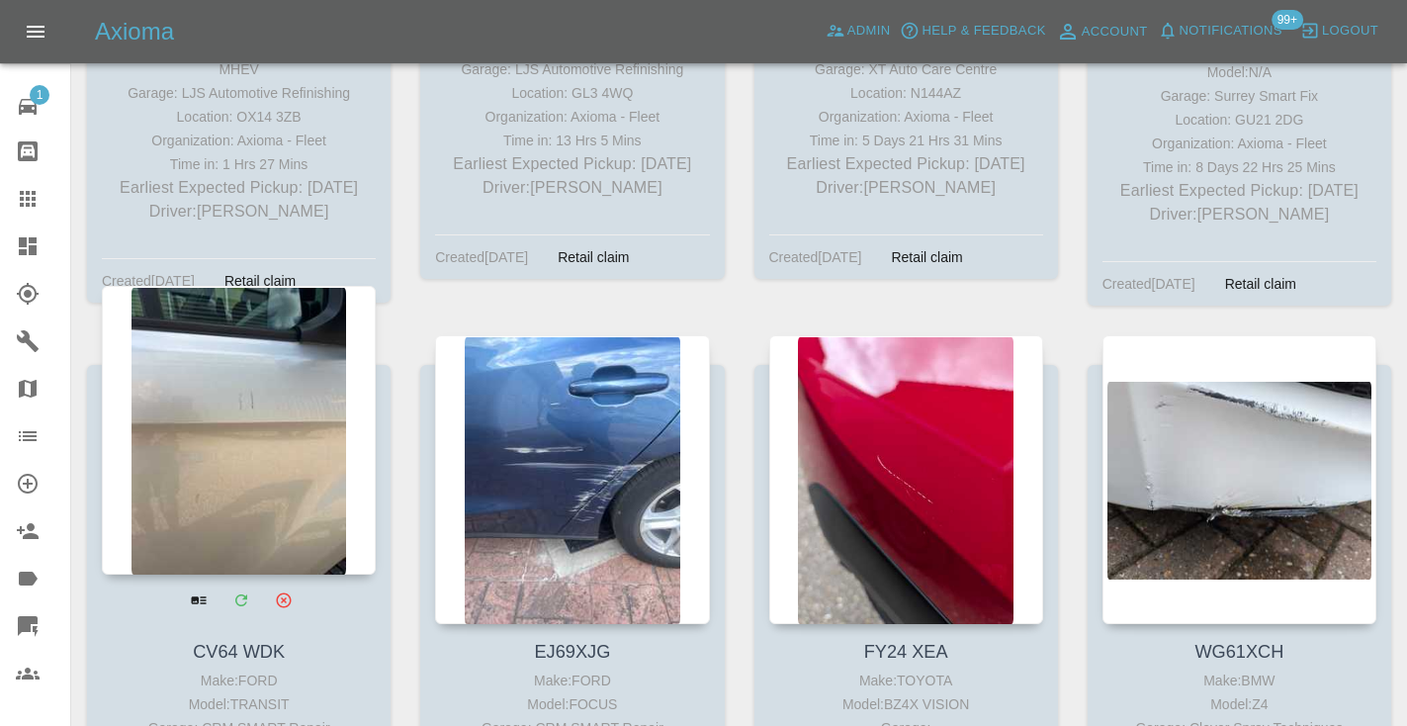
click at [209, 409] on div at bounding box center [239, 430] width 274 height 289
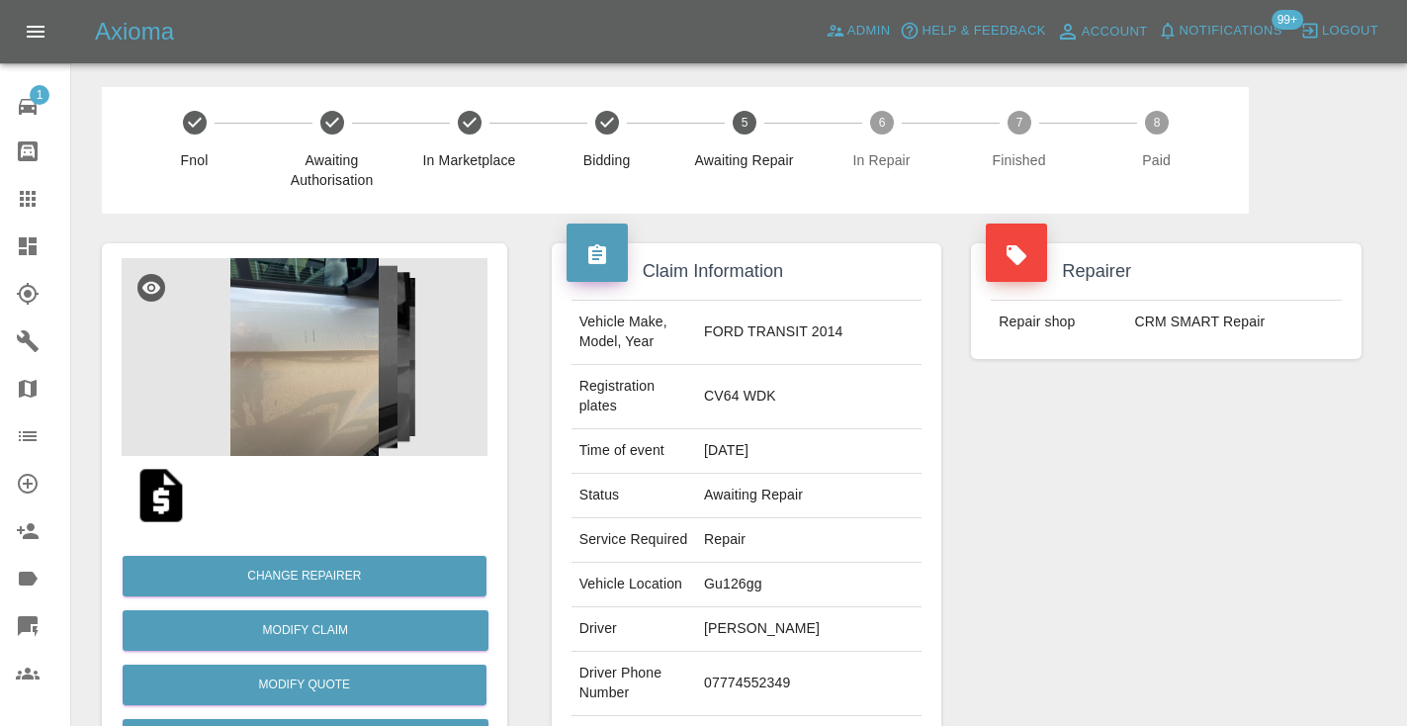
click at [815, 659] on td "07774552349" at bounding box center [808, 684] width 225 height 64
copy td "07774552349"
click at [1122, 499] on div "Repairer Repair shop CRM SMART Repair" at bounding box center [1166, 529] width 420 height 630
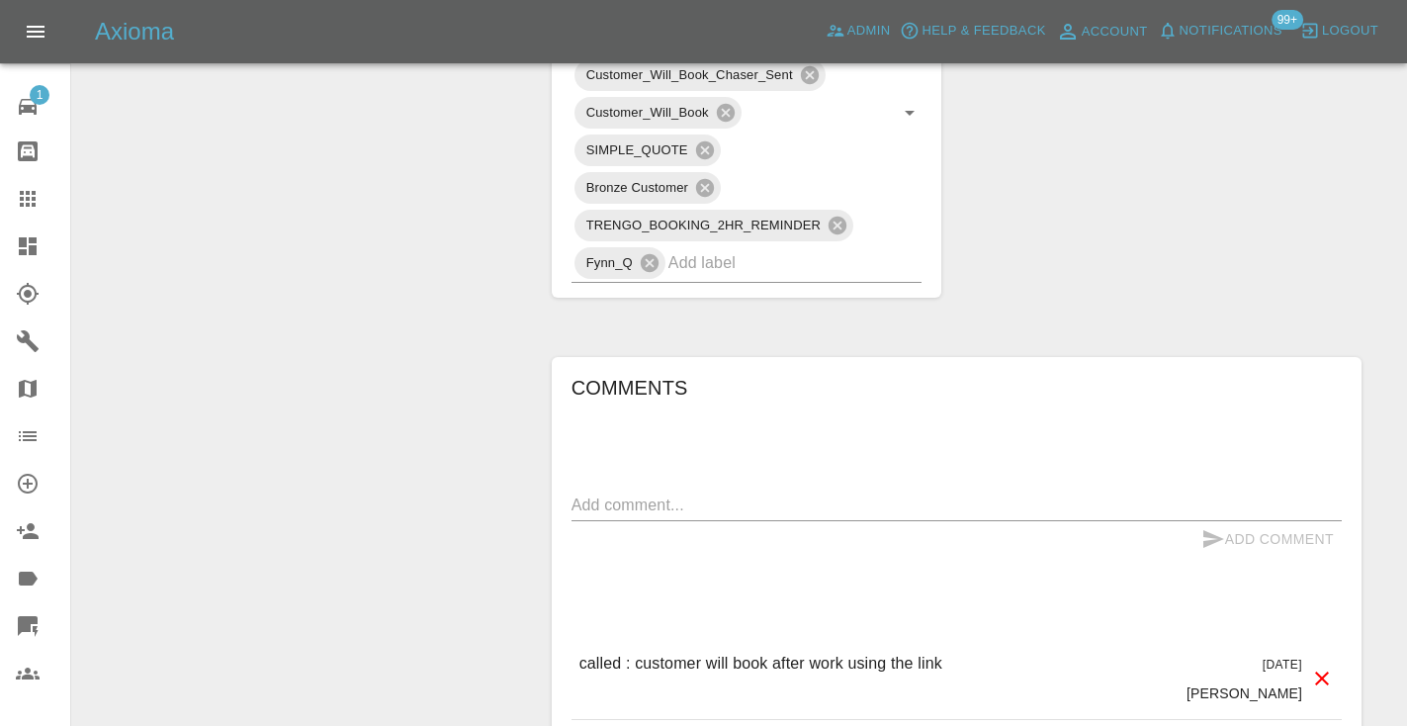
scroll to position [1297, 0]
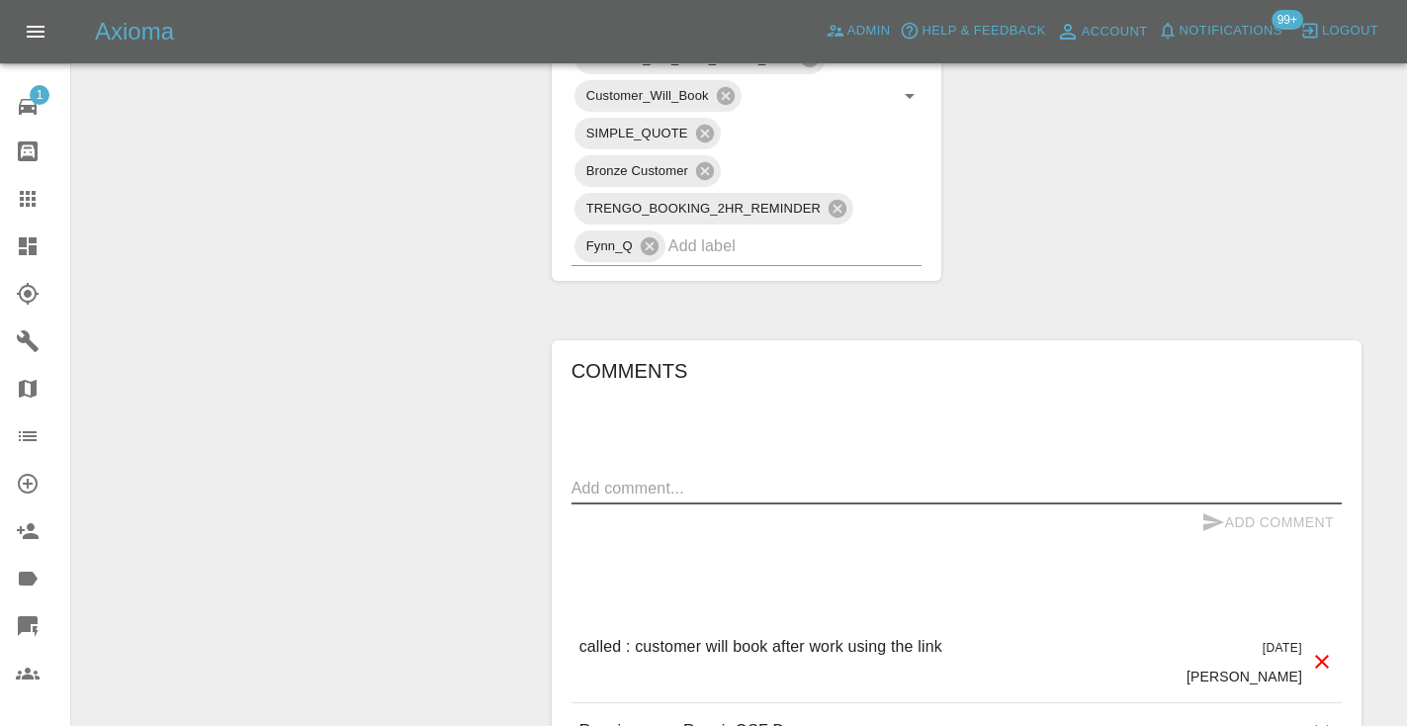
click at [628, 477] on textarea at bounding box center [956, 488] width 770 height 23
type textarea "called no answer : voice mailbox"
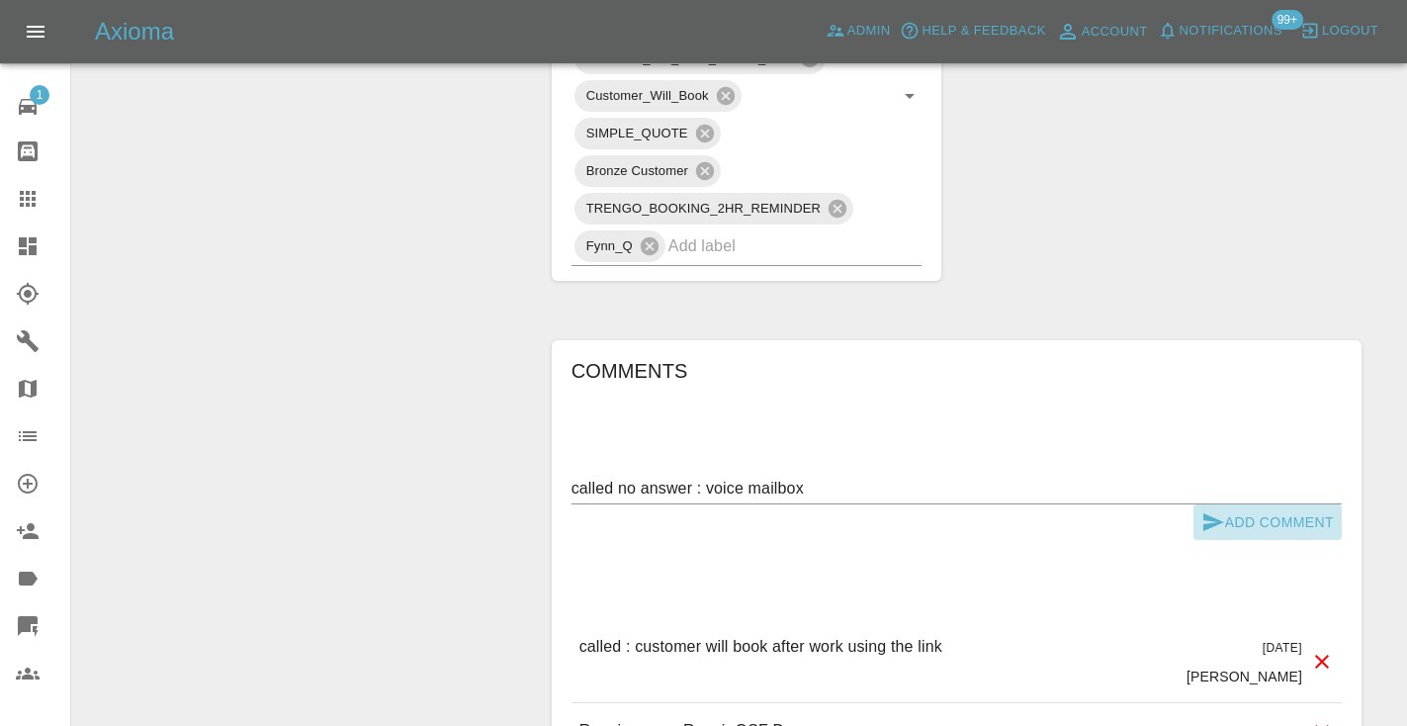
click at [1204, 513] on icon "submit" at bounding box center [1213, 522] width 21 height 18
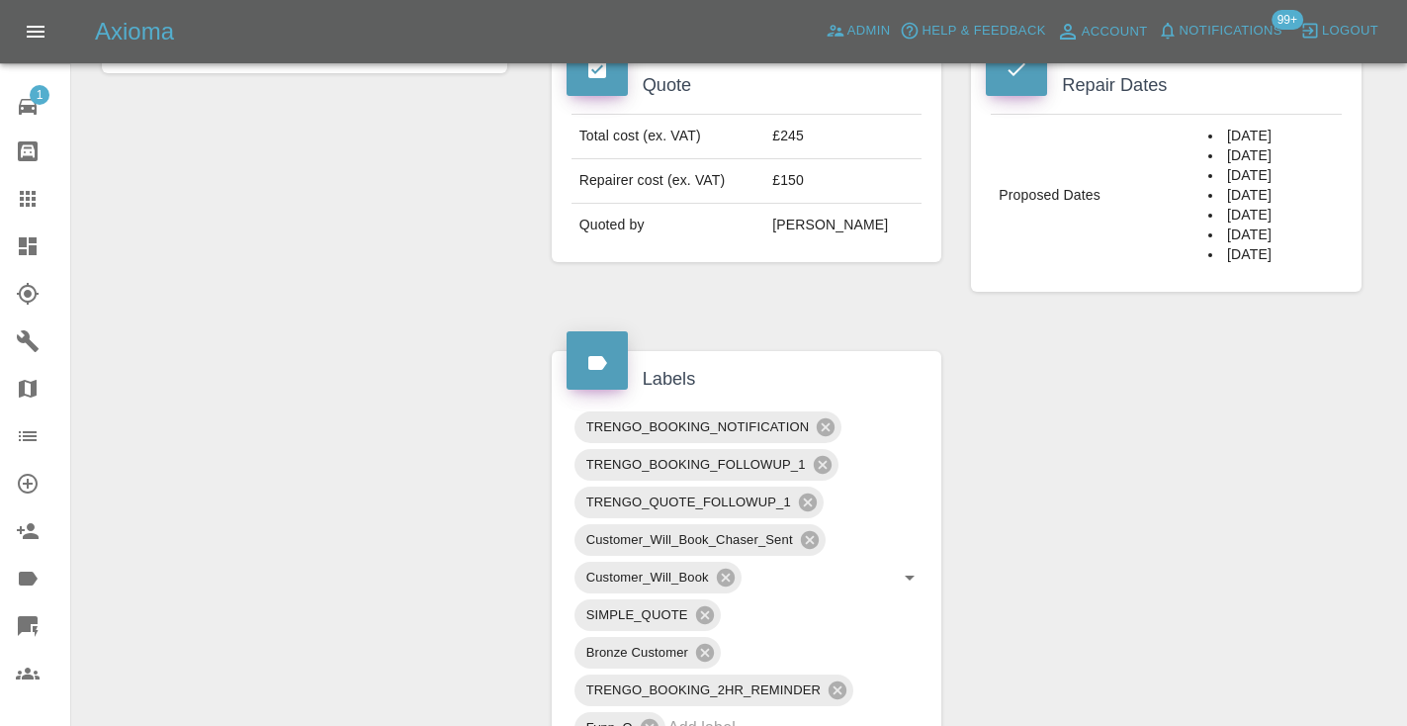
scroll to position [837, 0]
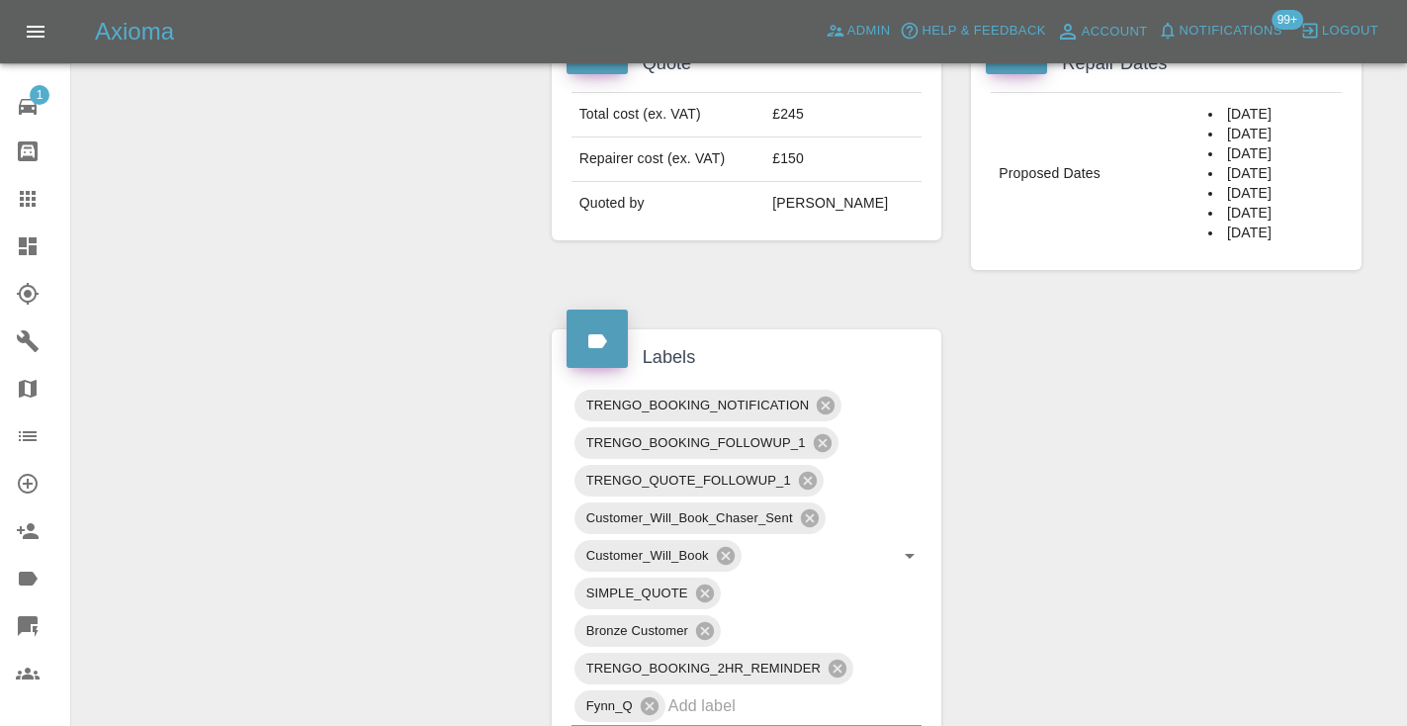
click at [29, 186] on link "Claims" at bounding box center [35, 198] width 70 height 47
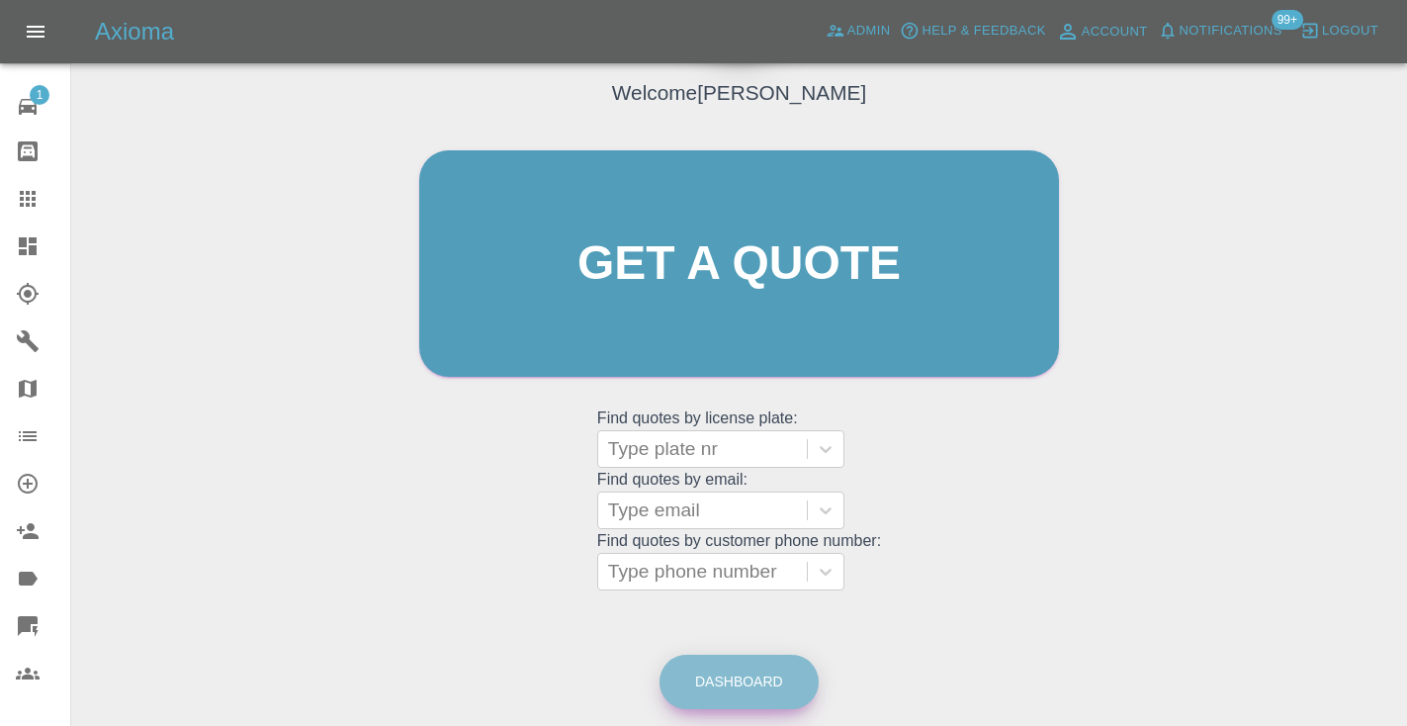
click at [762, 677] on link "Dashboard" at bounding box center [738, 682] width 159 height 54
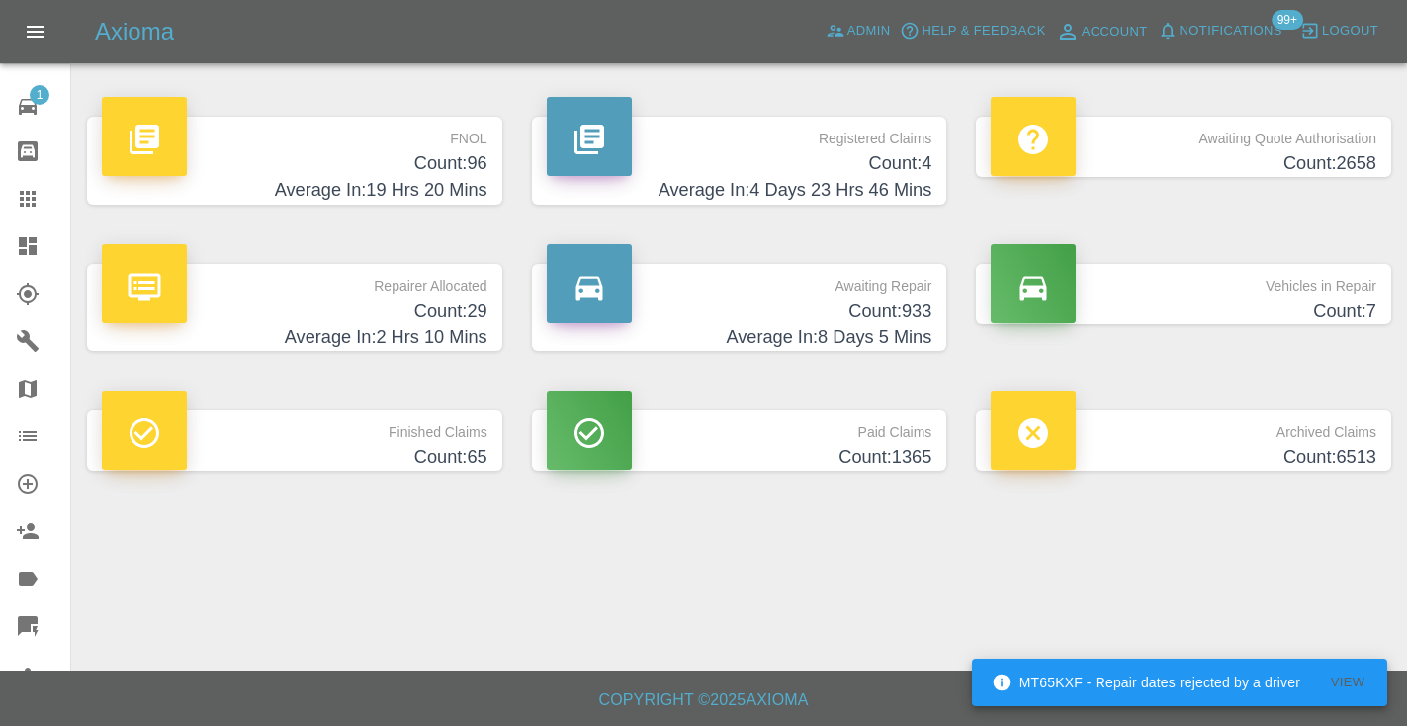
click at [879, 334] on h4 "Average In: 8 Days 5 Mins" at bounding box center [740, 337] width 386 height 27
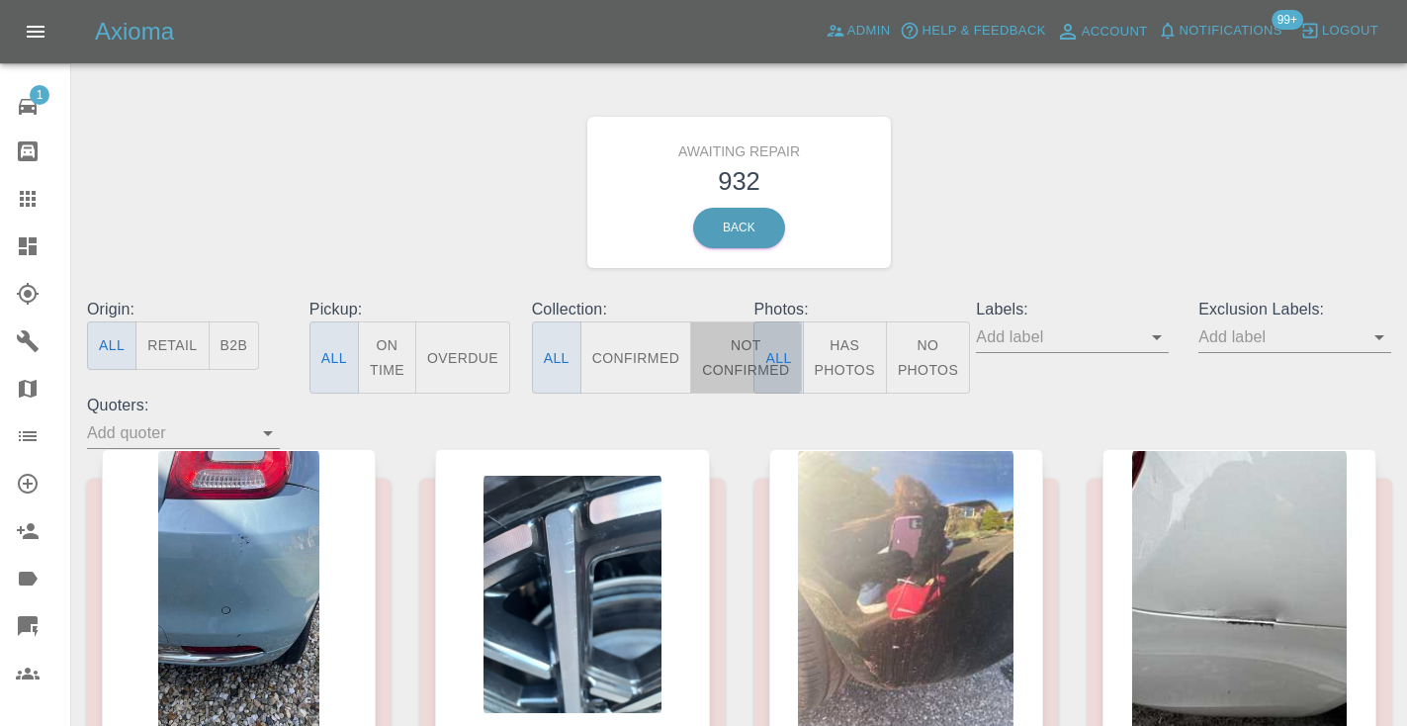
click at [748, 365] on button "Not Confirmed" at bounding box center [745, 357] width 111 height 72
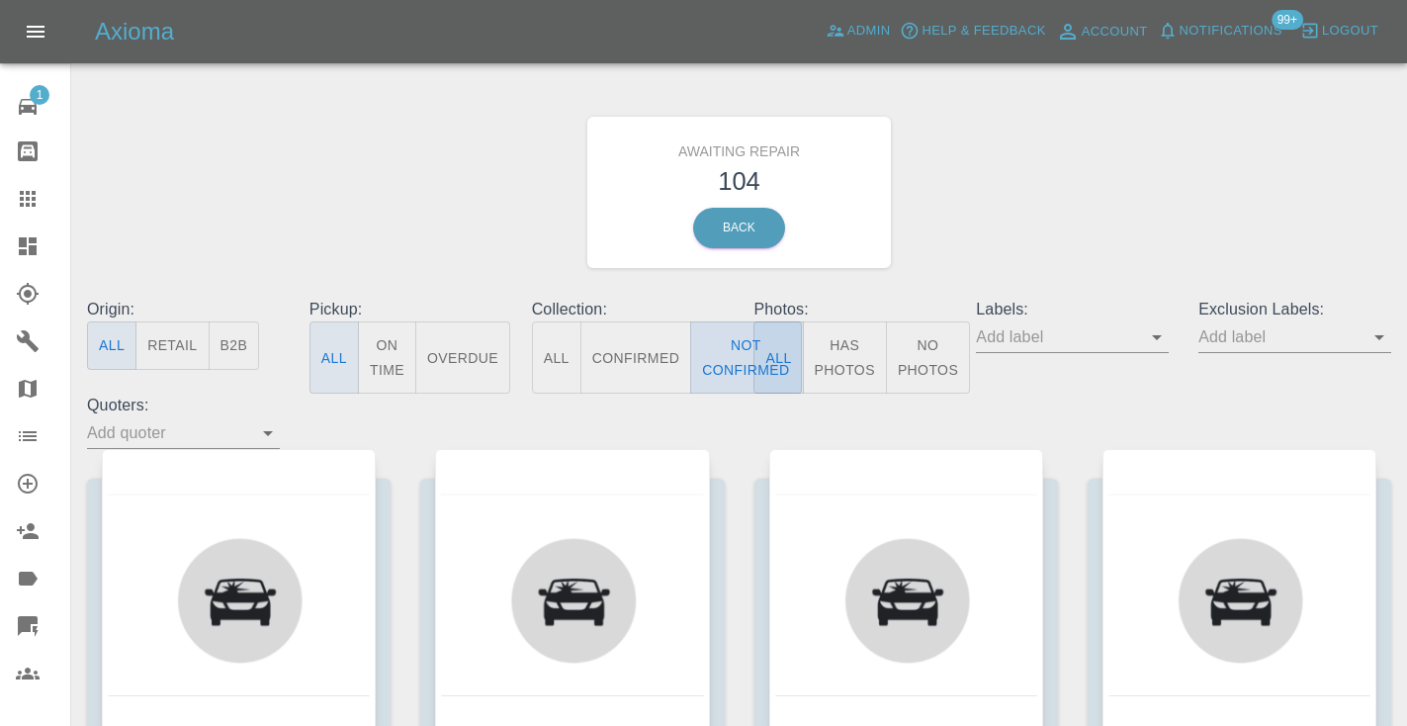
type button "false"
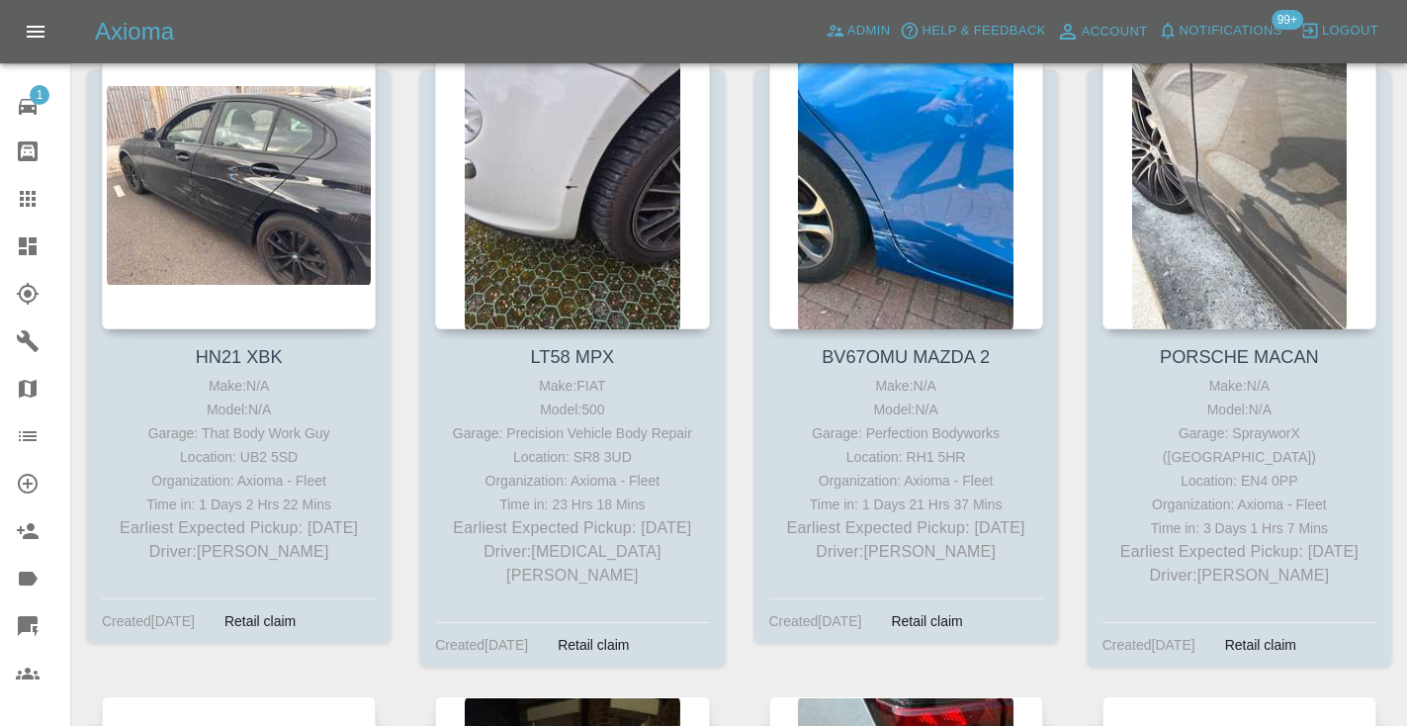
scroll to position [9491, 0]
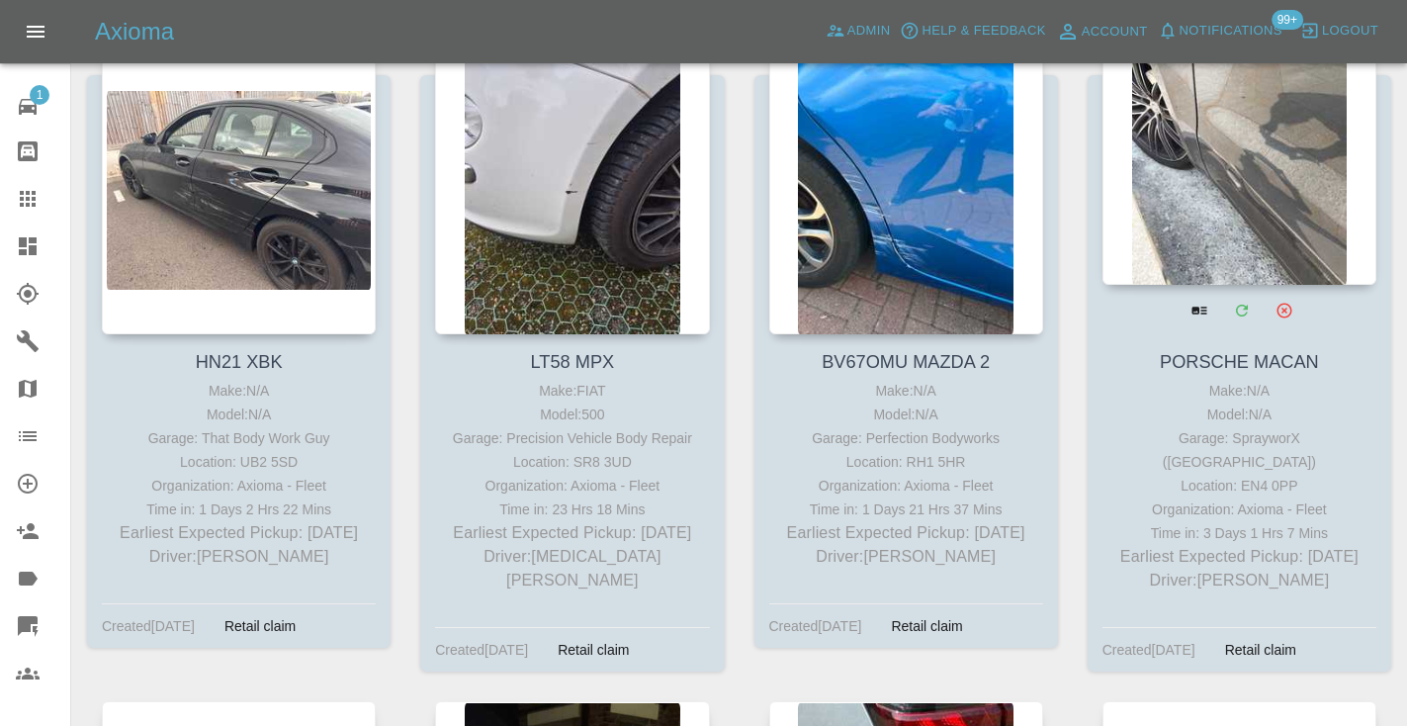
click at [1218, 165] on div at bounding box center [1239, 140] width 274 height 289
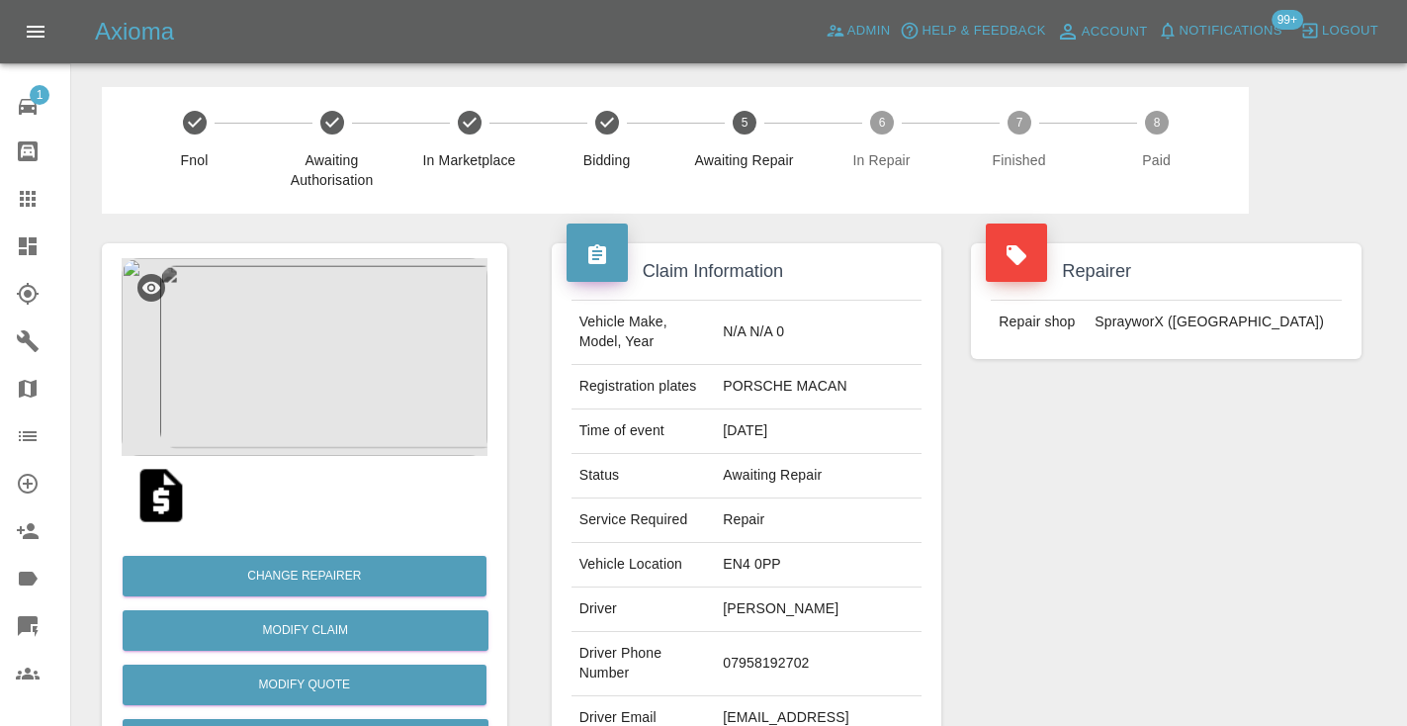
click at [815, 636] on td "07958192702" at bounding box center [818, 664] width 207 height 64
copy td "07958192702"
click at [1062, 495] on div "Repairer Repair shop SprayworX (Kent)" at bounding box center [1166, 509] width 420 height 590
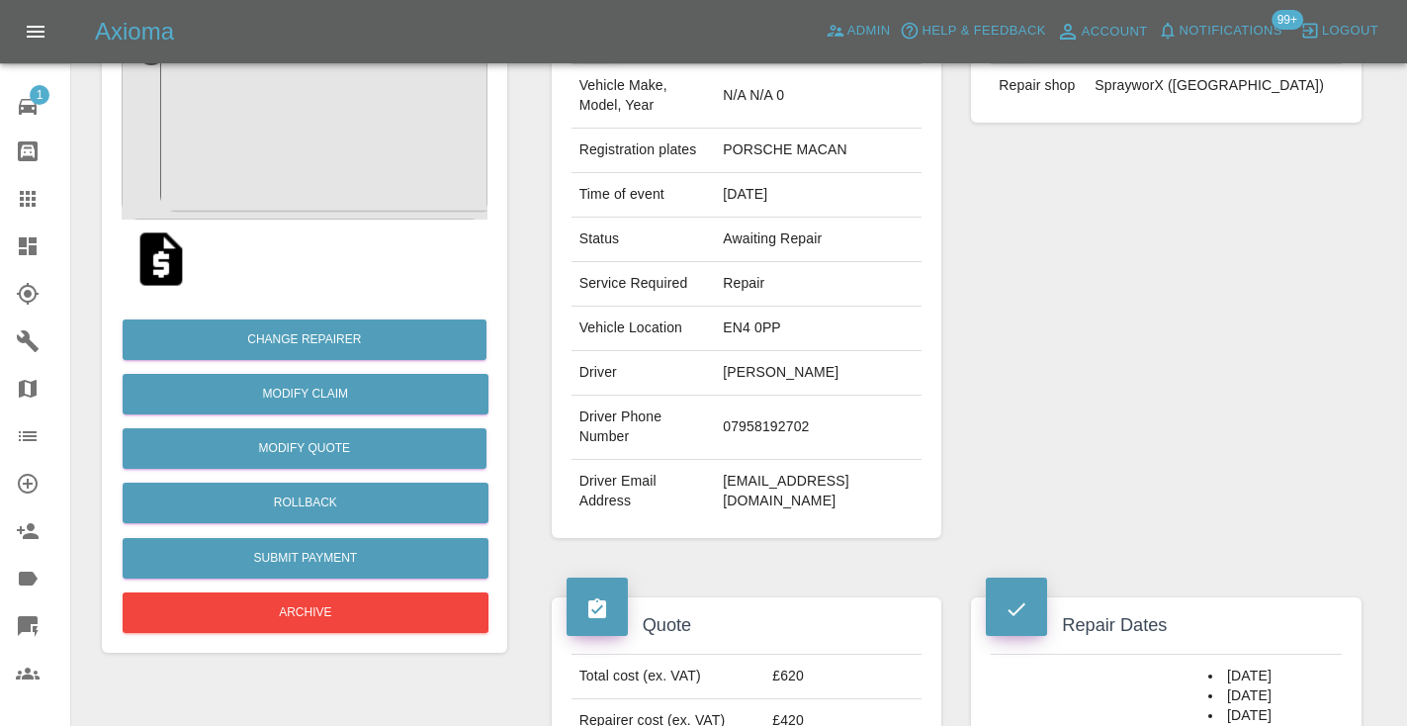
scroll to position [220, 0]
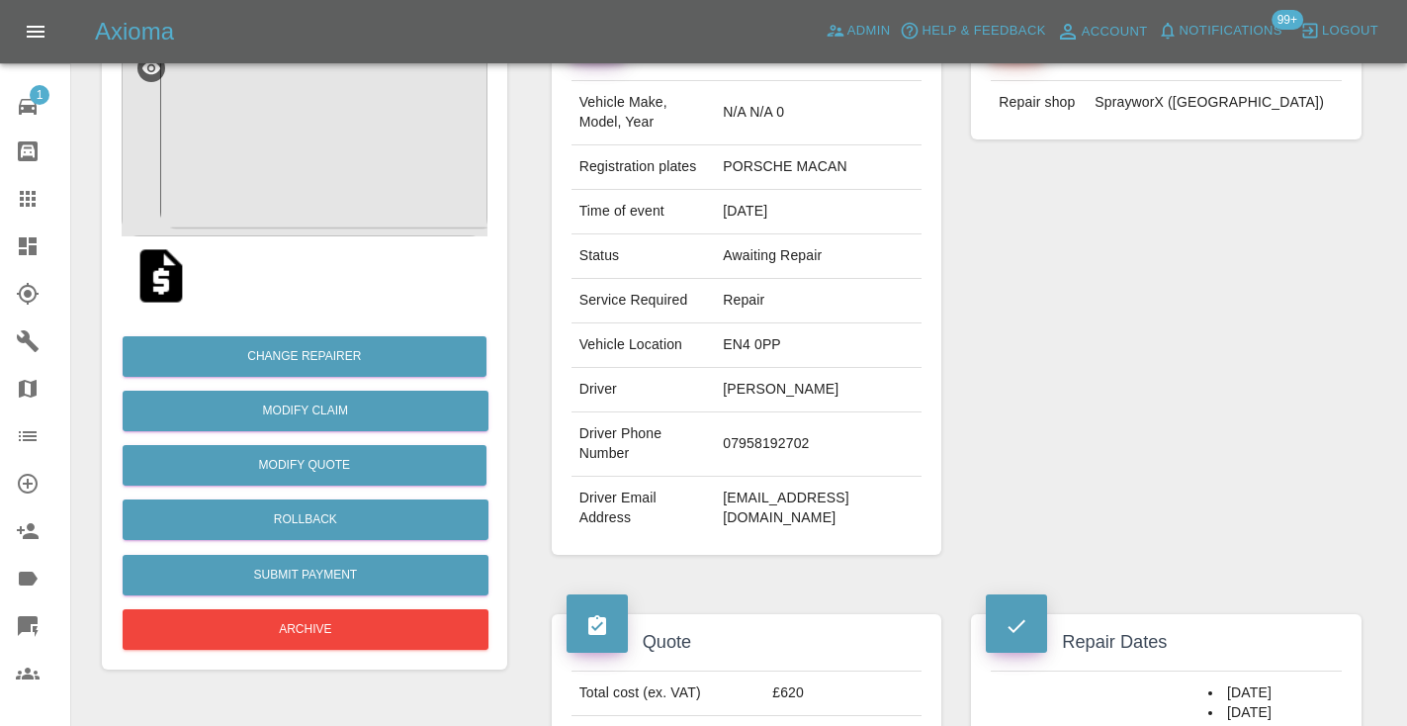
click at [799, 417] on td "07958192702" at bounding box center [818, 444] width 207 height 64
copy td "07958192702"
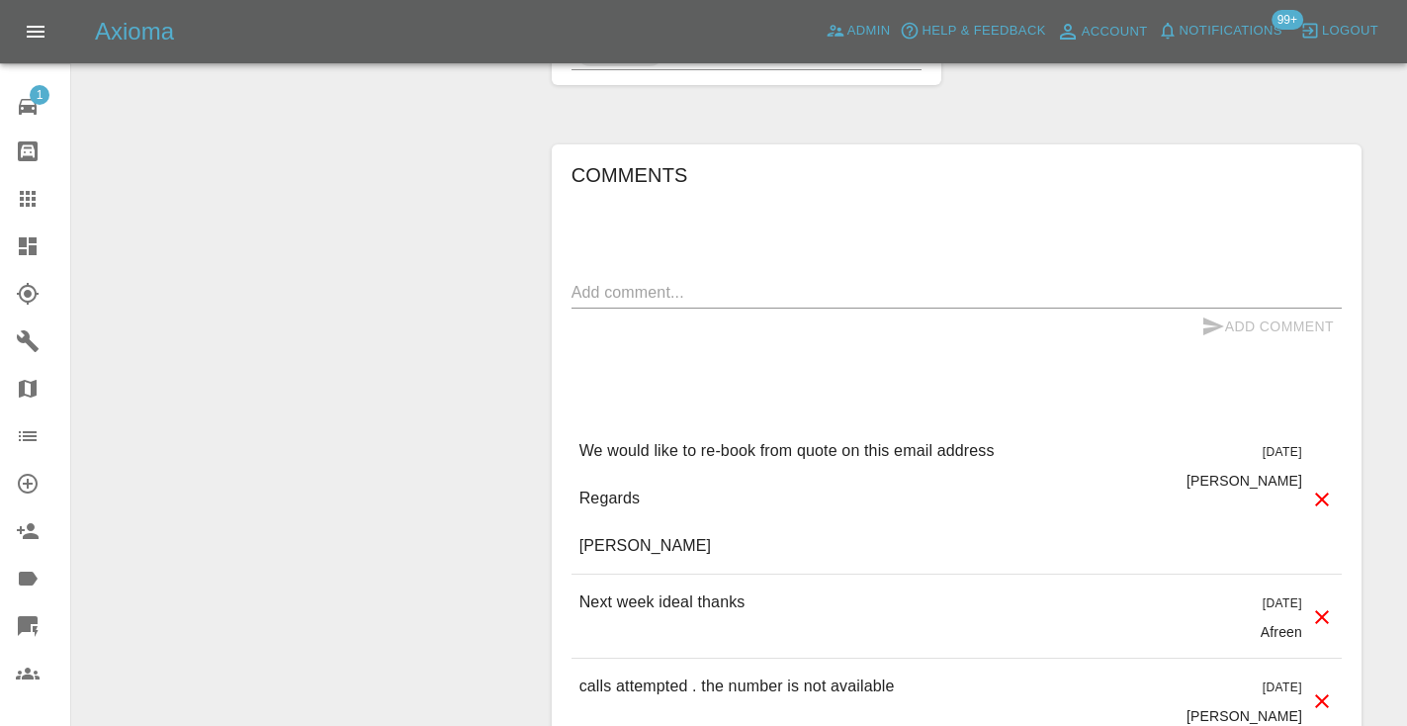
scroll to position [1695, 0]
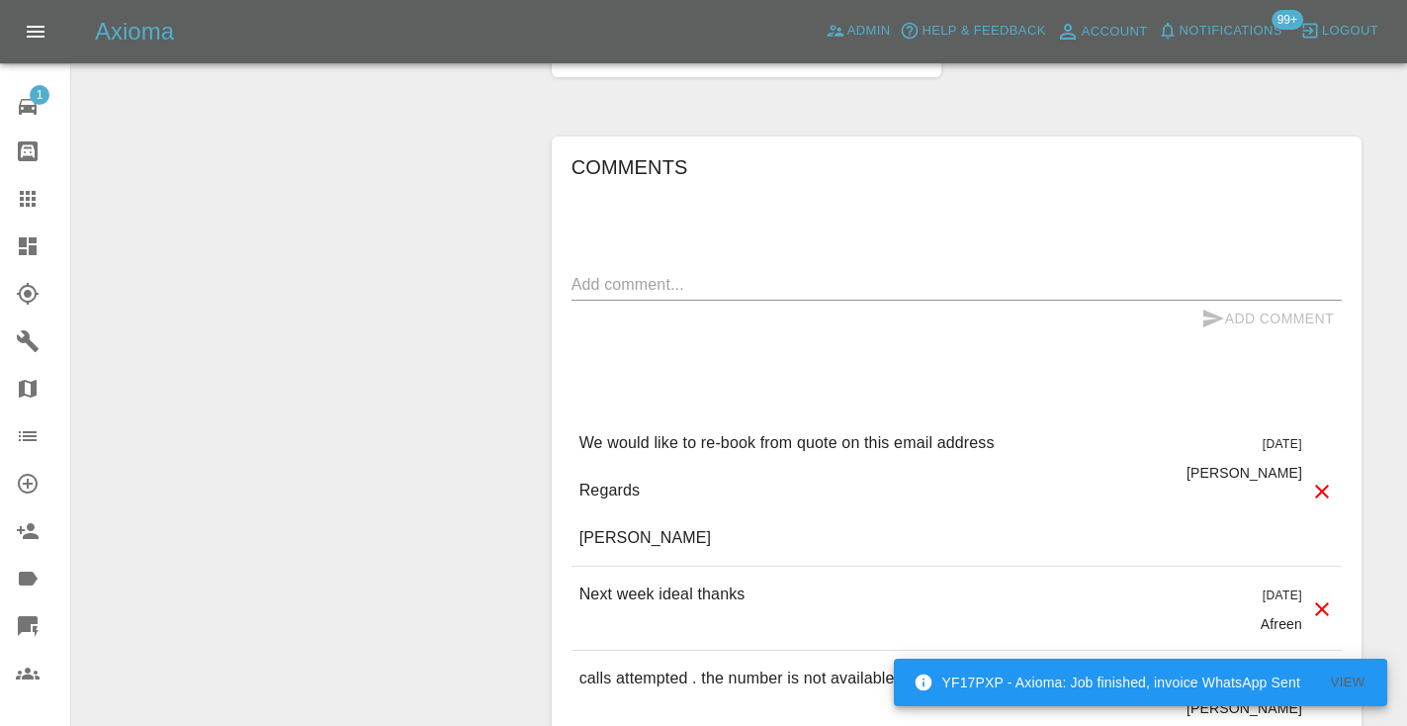
click at [633, 273] on textarea at bounding box center [956, 284] width 770 height 23
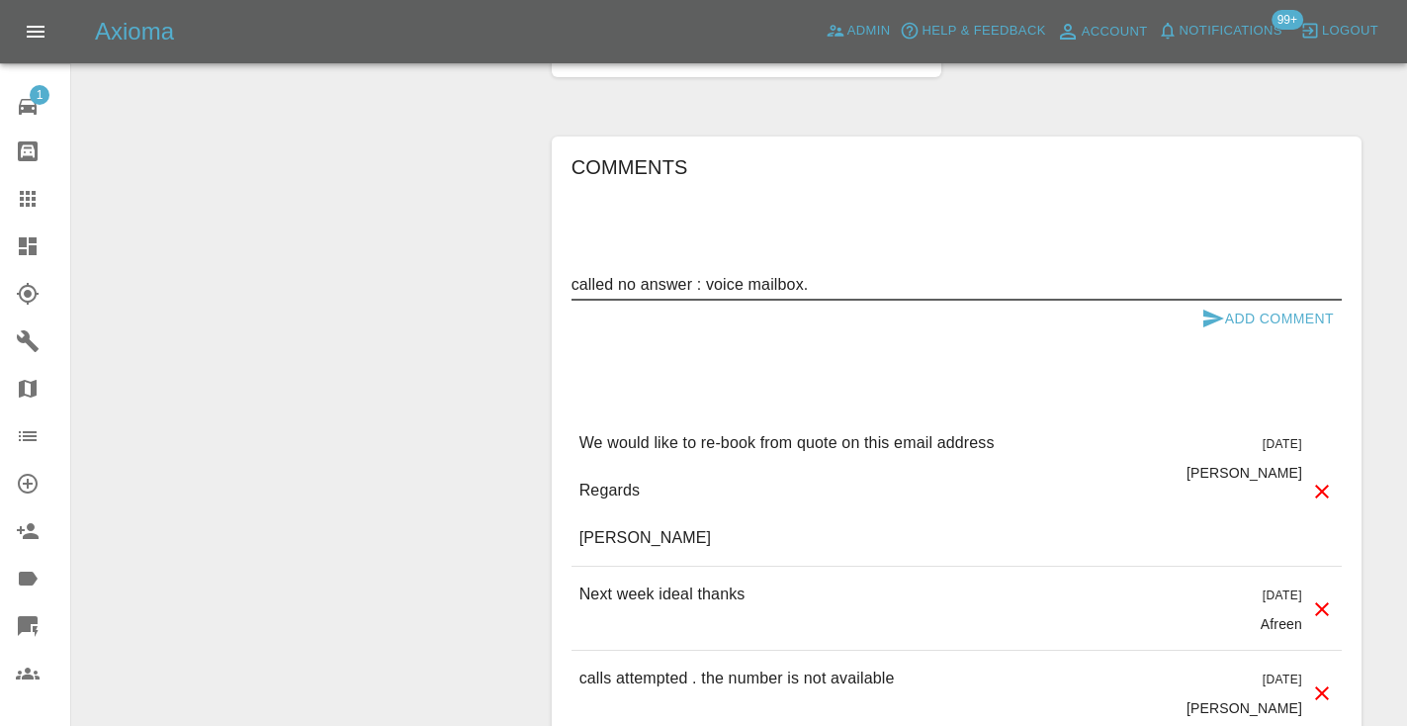
type textarea "called no answer : voice mailbox."
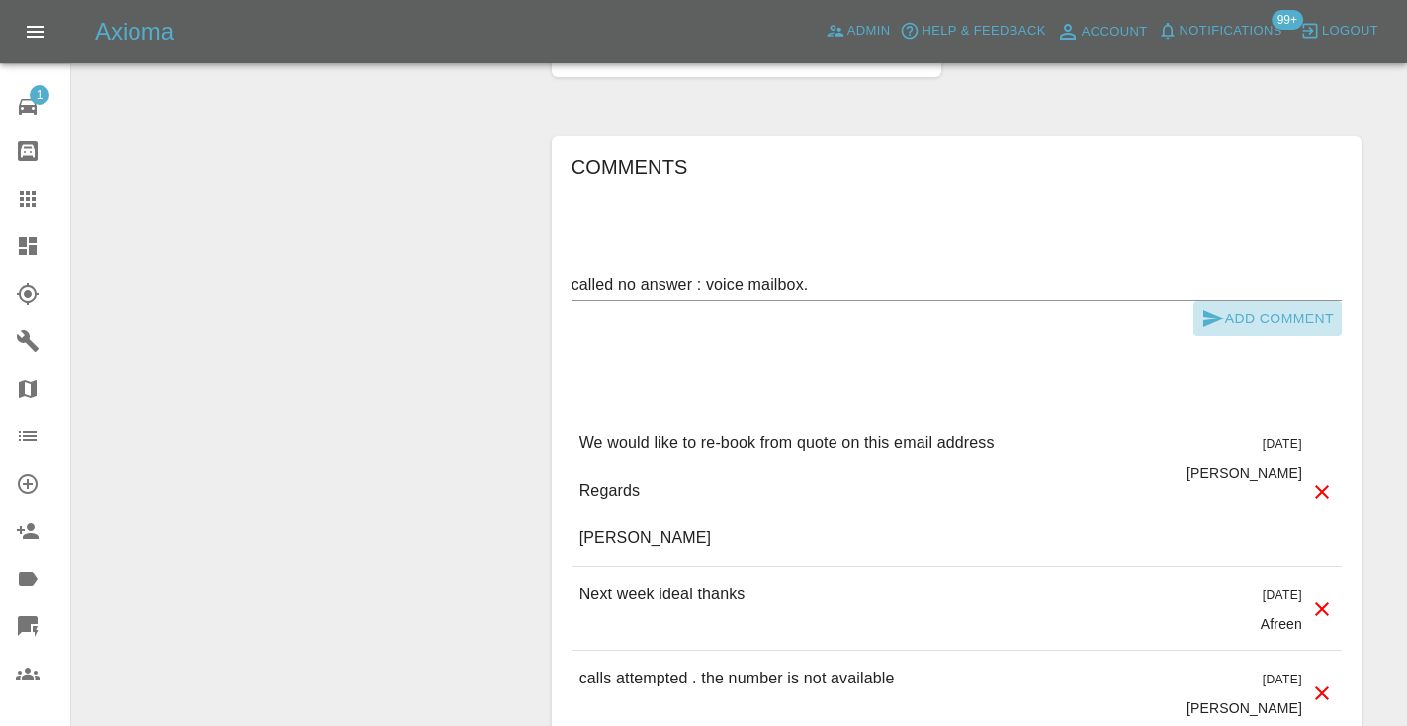
click at [1225, 301] on button "Add Comment" at bounding box center [1267, 319] width 148 height 37
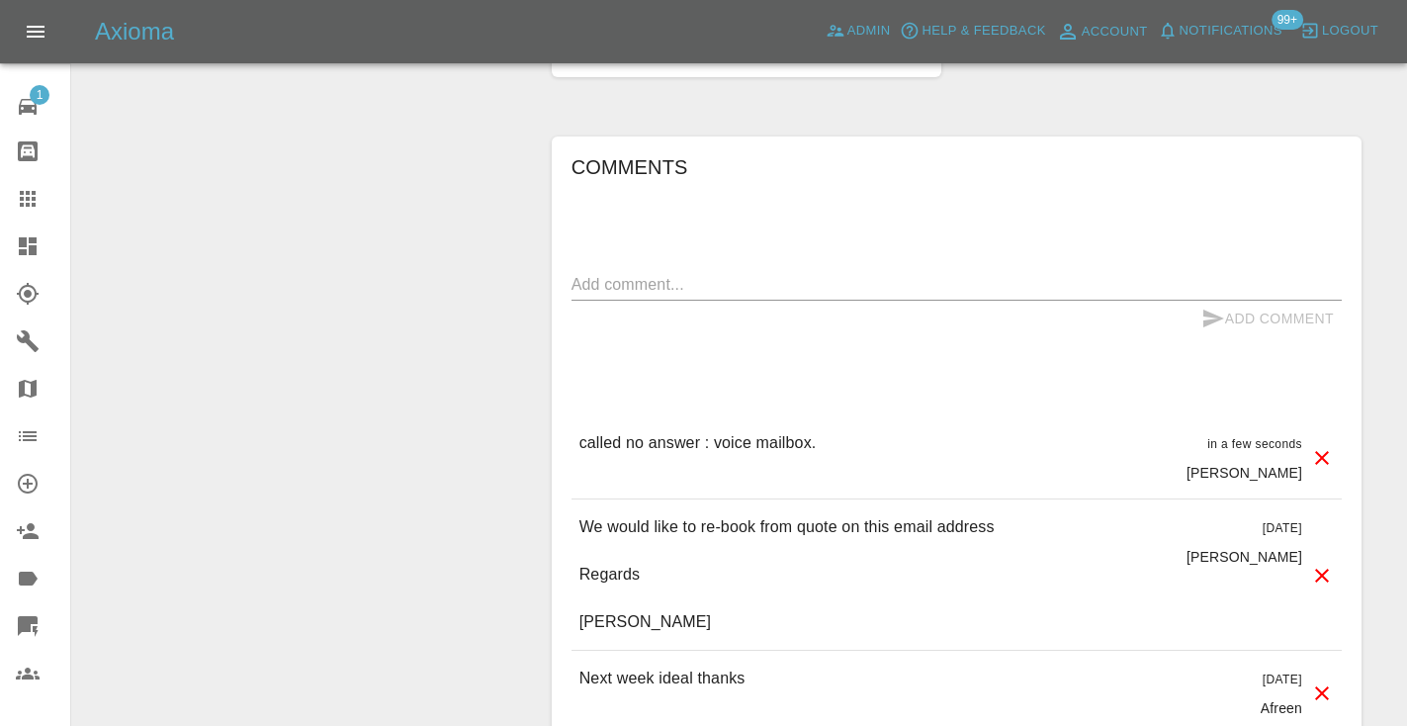
click at [678, 273] on textarea at bounding box center [956, 284] width 770 height 23
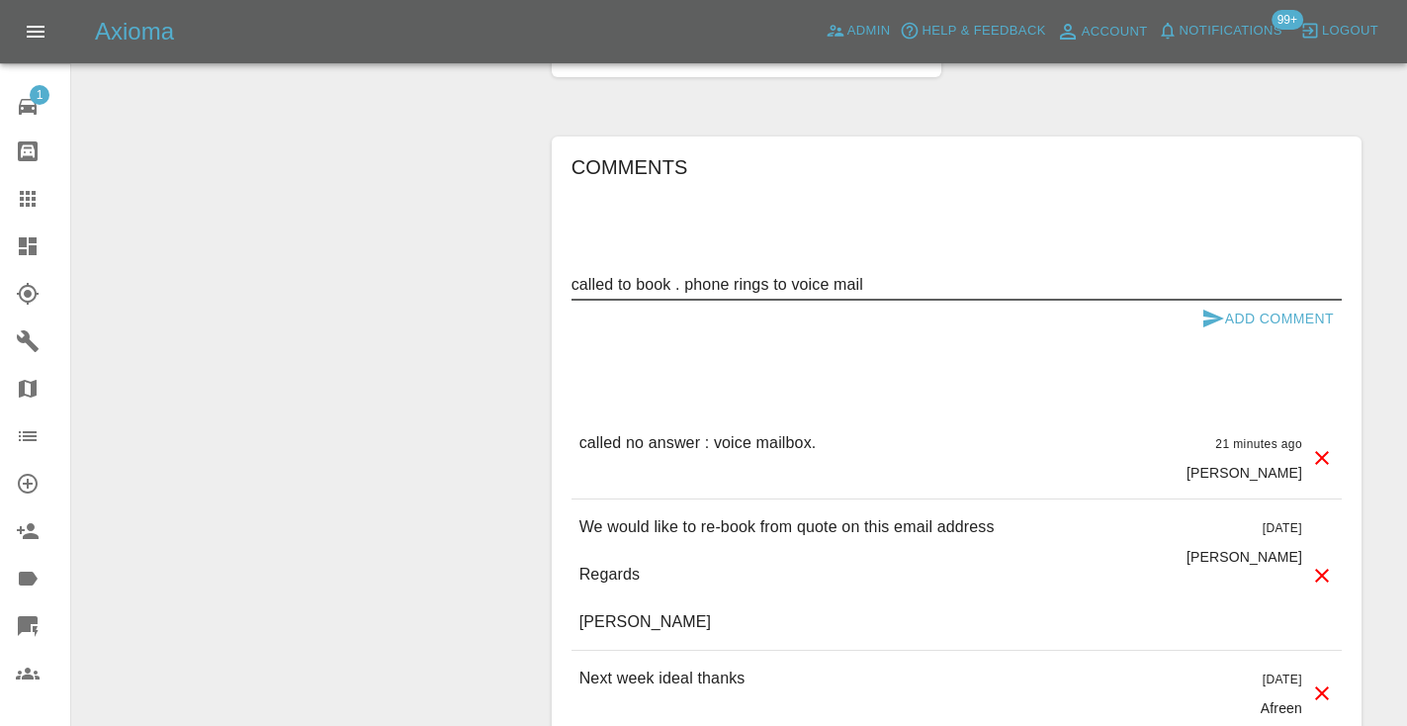
type textarea "called to book . phone rings to voice mail"
click at [1237, 301] on button "Add Comment" at bounding box center [1267, 319] width 148 height 37
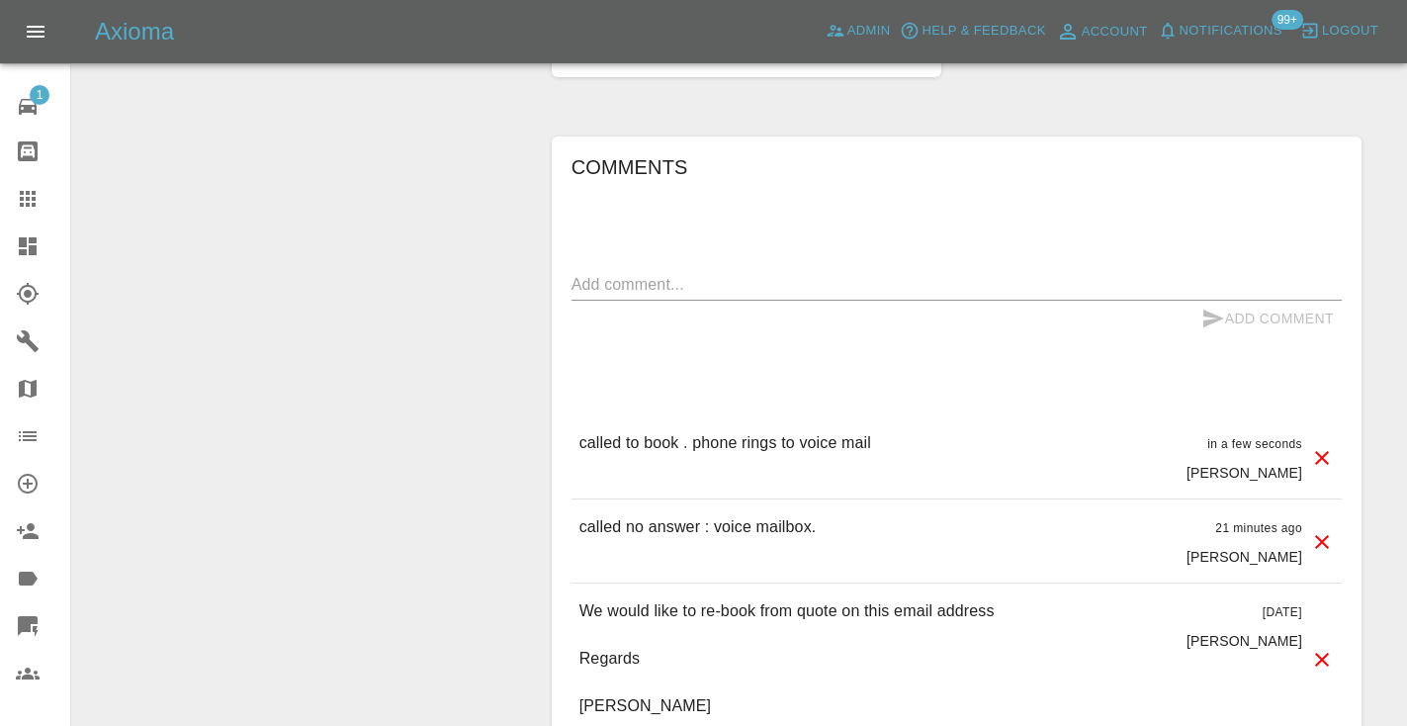
click at [37, 198] on icon at bounding box center [28, 199] width 24 height 24
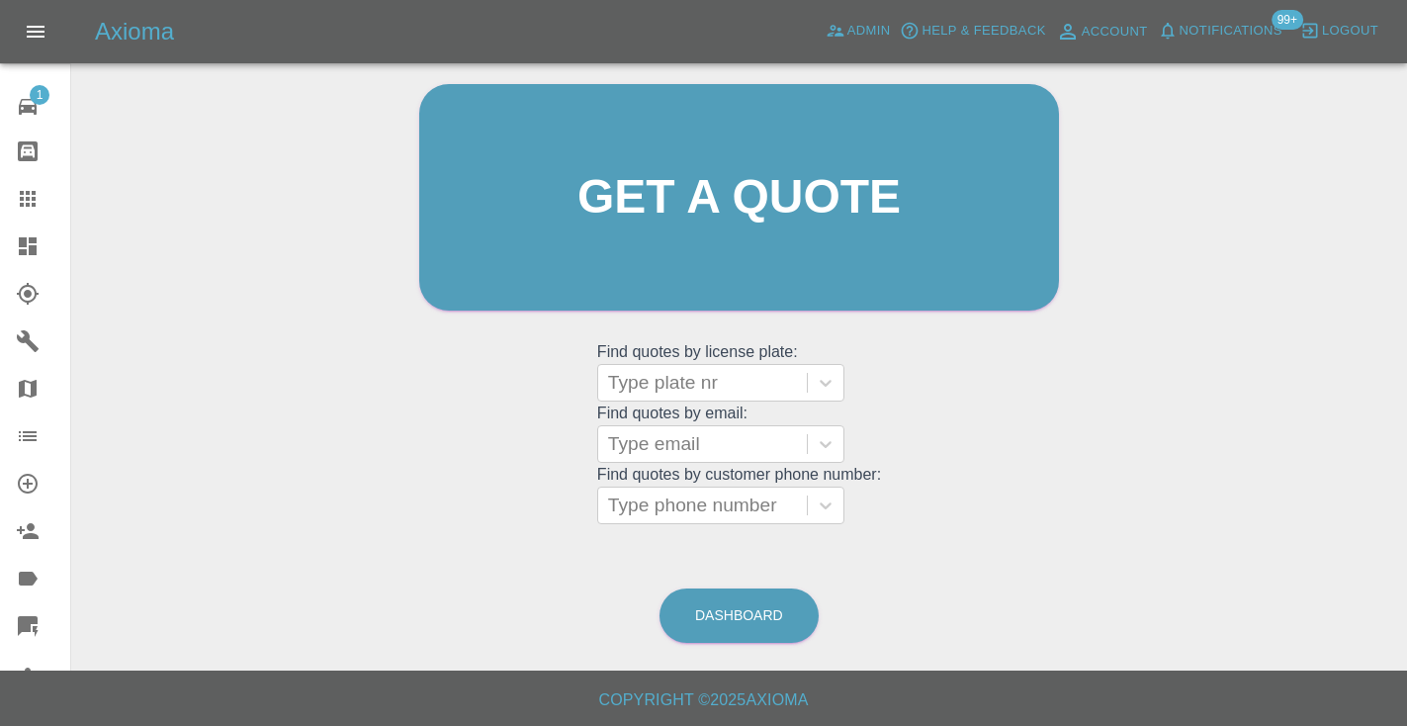
scroll to position [133, 0]
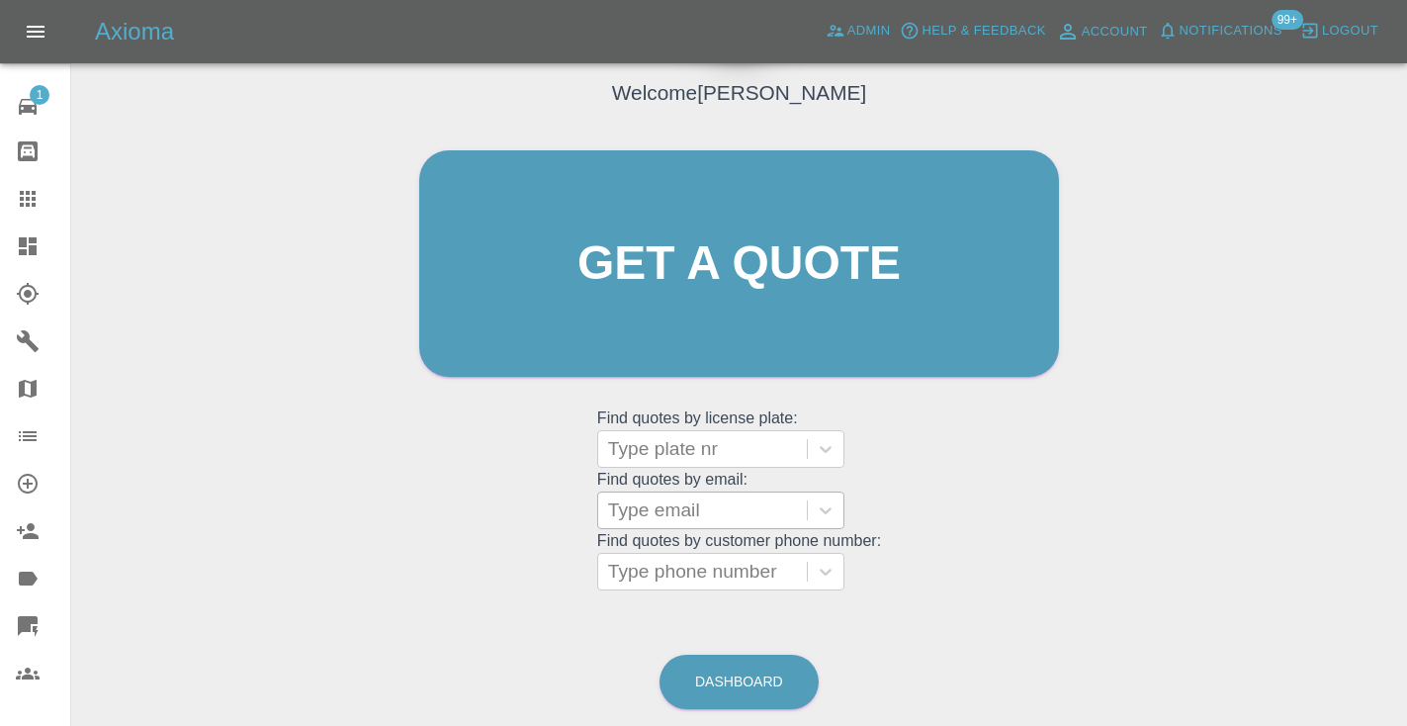
click at [662, 512] on div "Type email" at bounding box center [702, 510] width 189 height 24
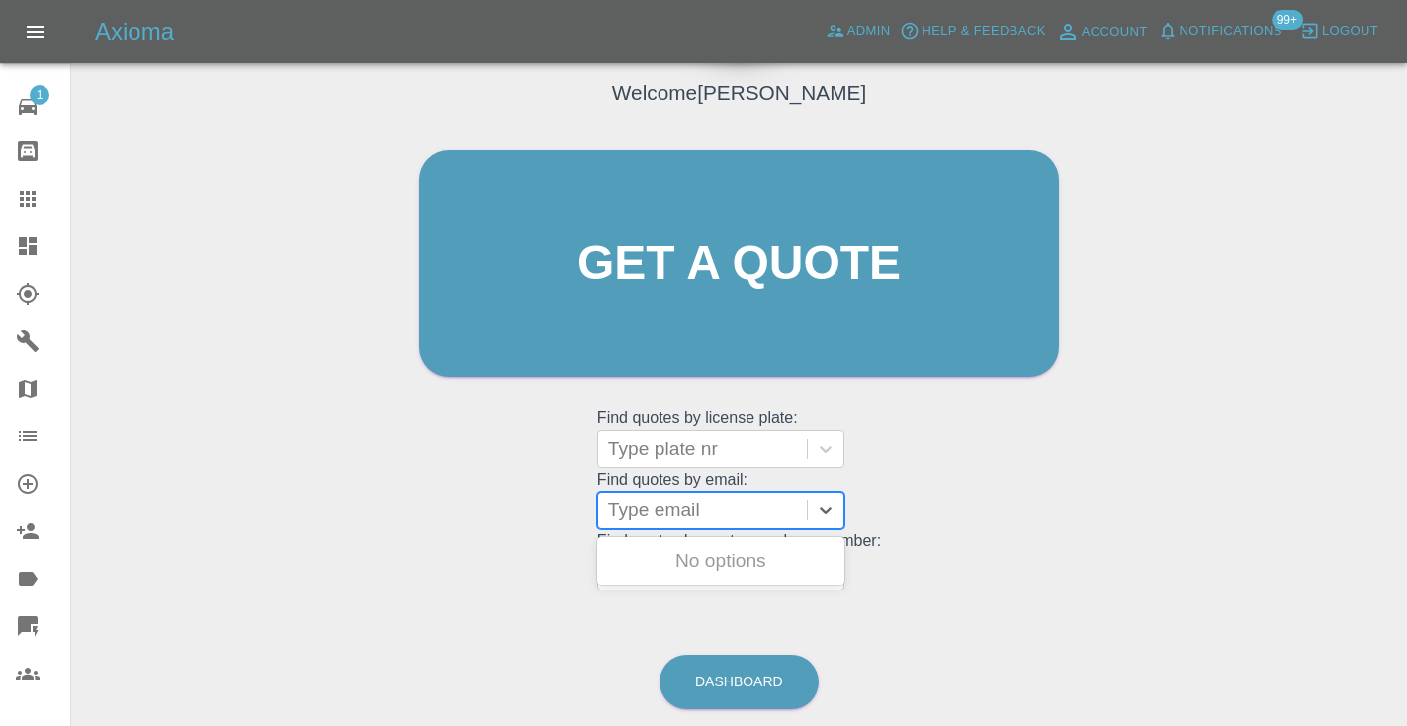
click at [489, 613] on div "Welcome Castro Get a quote Get a quote Find quotes by license plate: Type plate…" at bounding box center [739, 358] width 1304 height 710
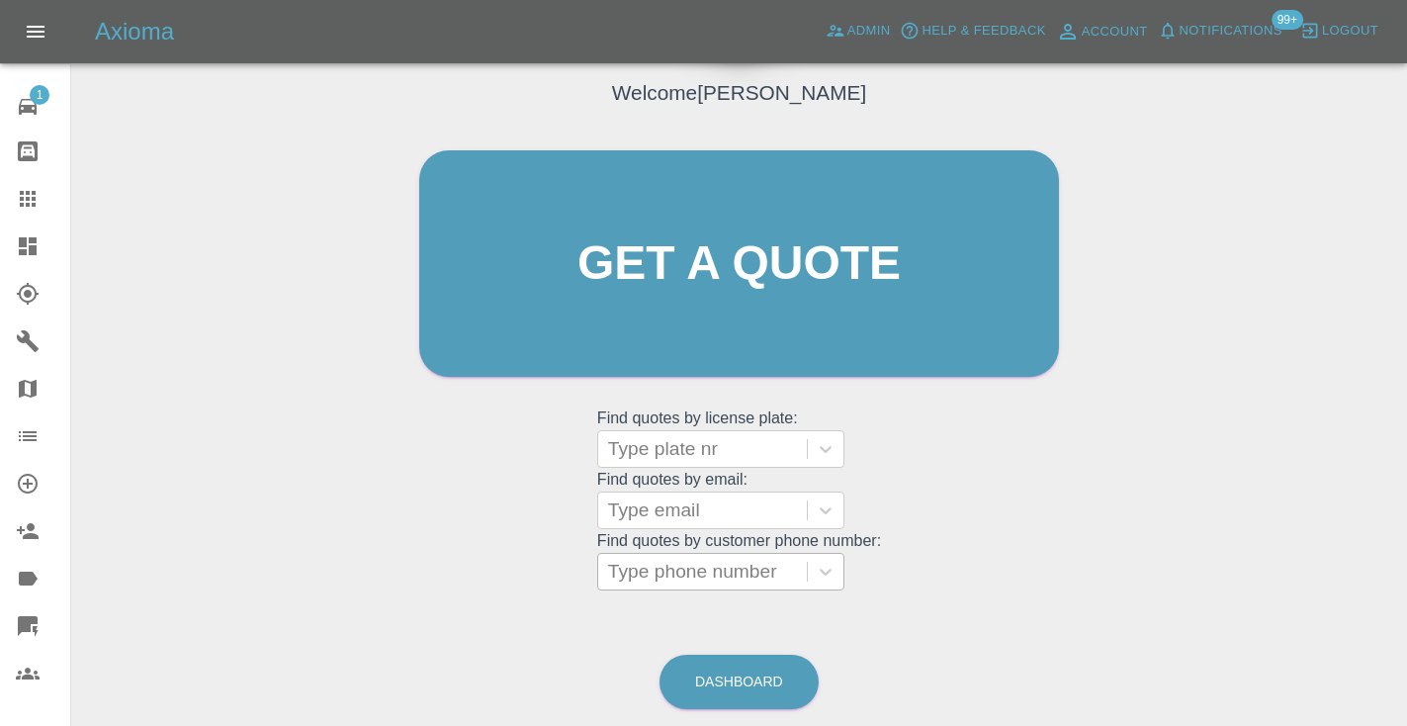
click at [623, 578] on div "Type phone number" at bounding box center [702, 572] width 189 height 24
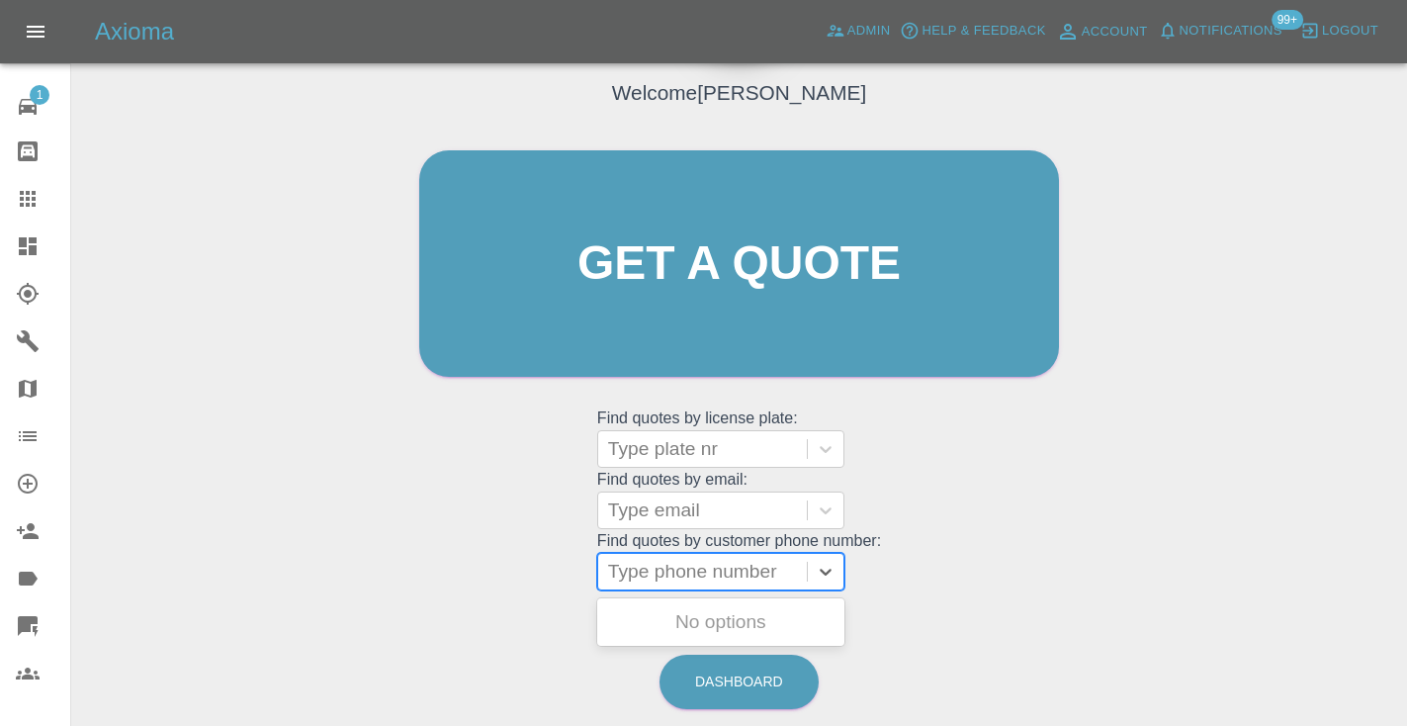
paste input "07825746792"
type input "07825746792"
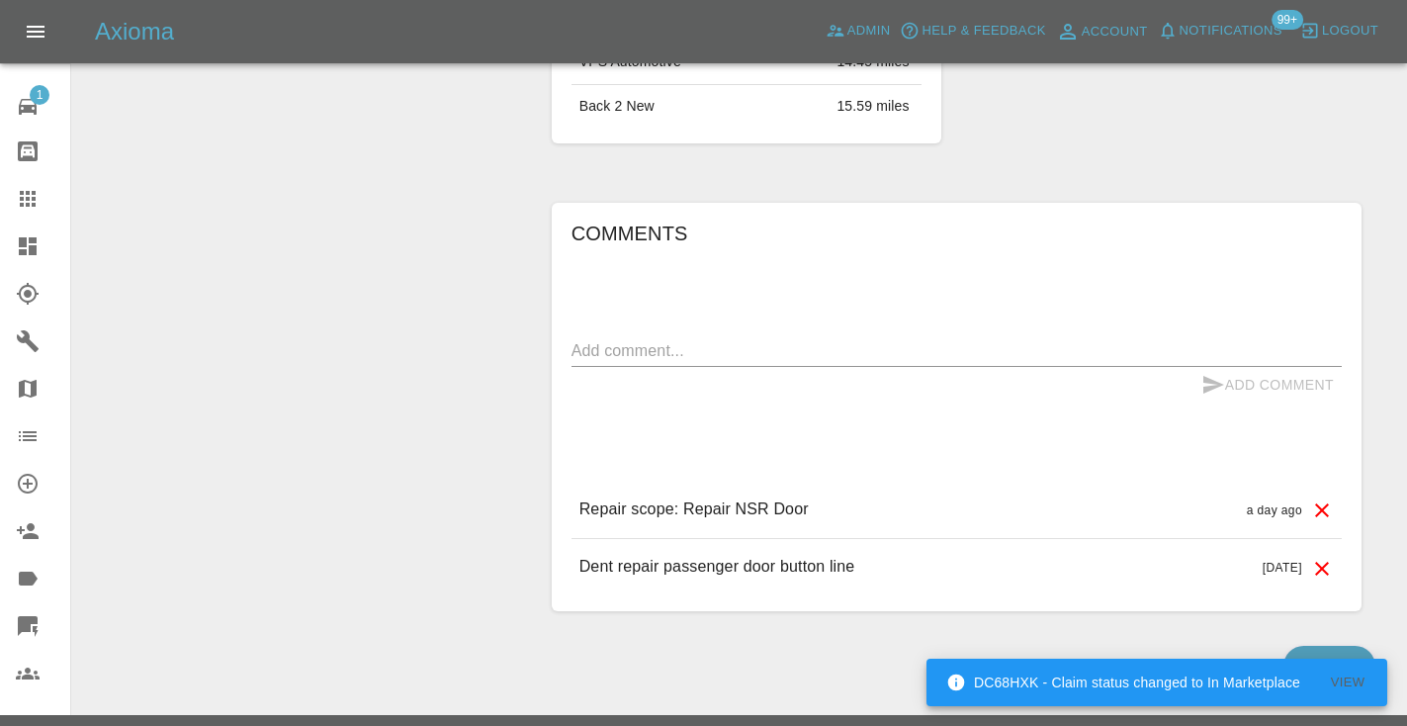
scroll to position [1476, 0]
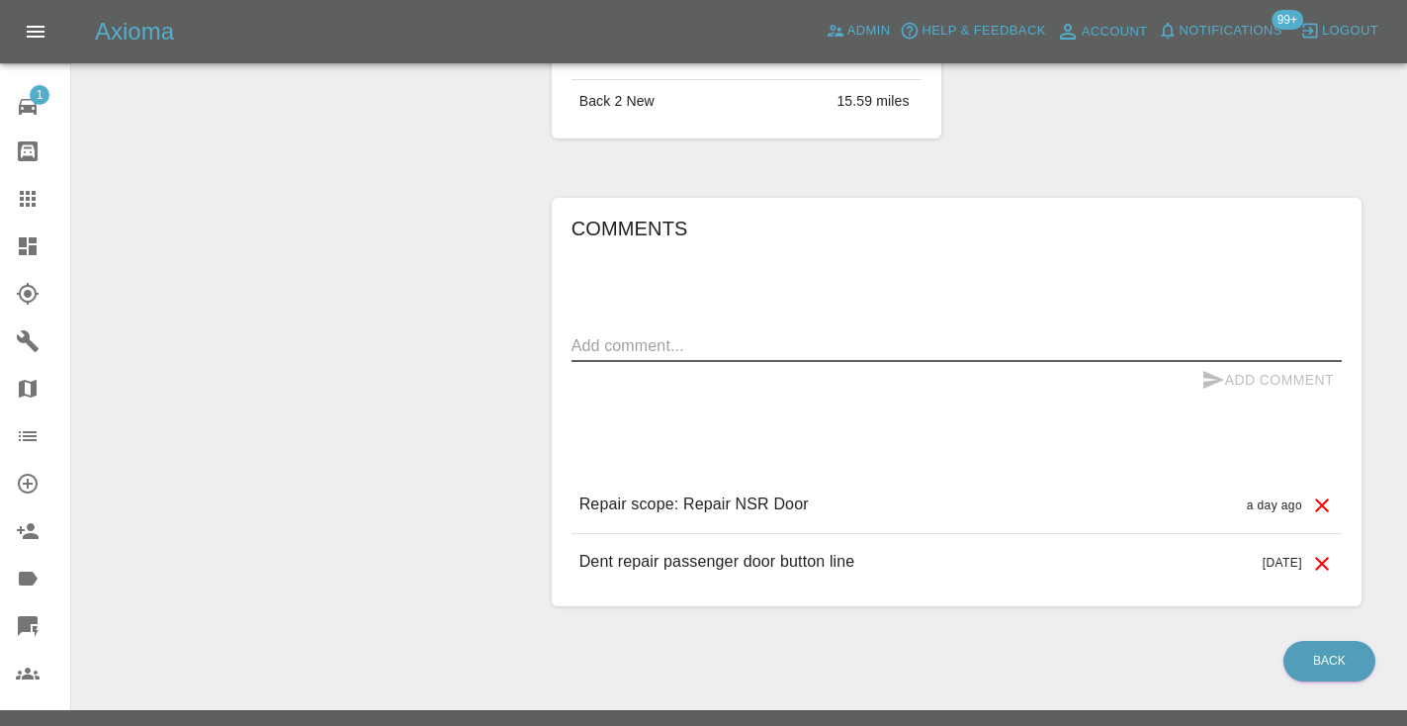
click at [661, 334] on textarea at bounding box center [956, 345] width 770 height 23
type textarea "inbound : general quote enquiry"
click at [1216, 368] on icon "submit" at bounding box center [1213, 380] width 24 height 24
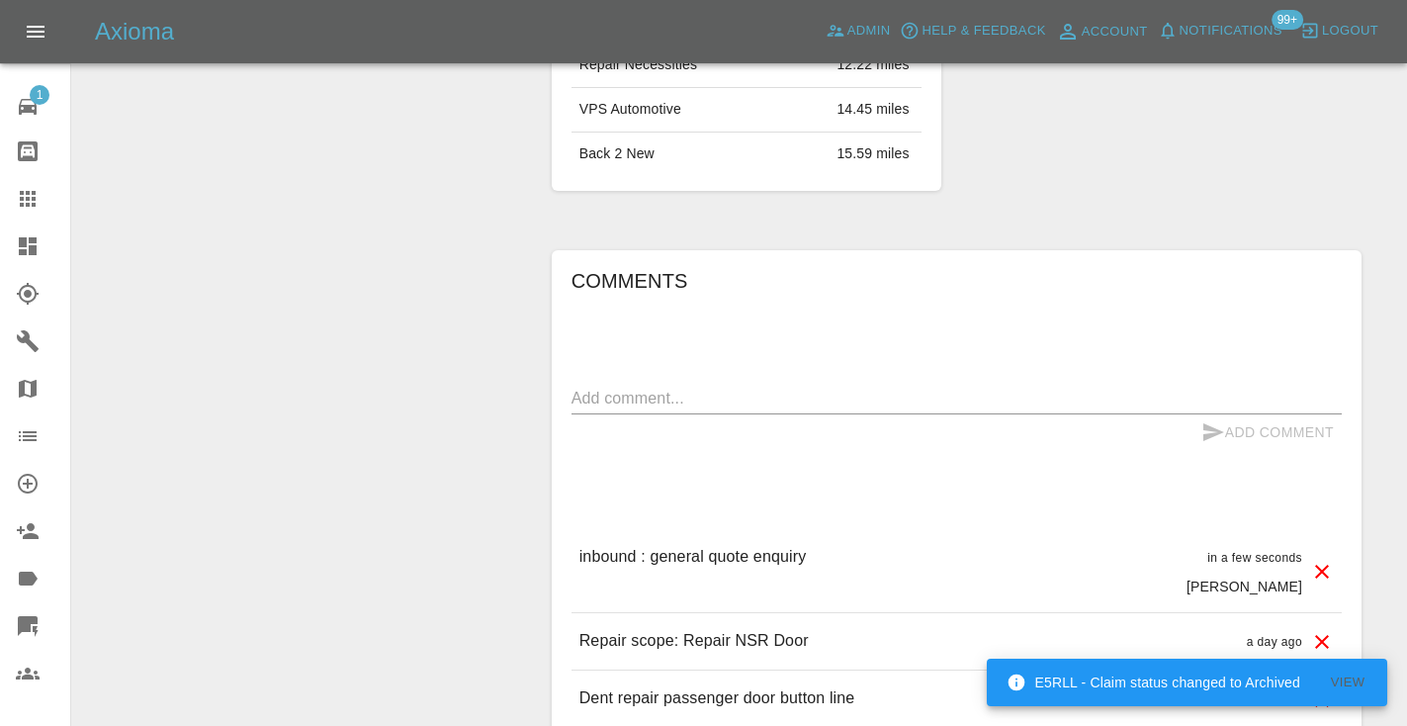
scroll to position [1409, 0]
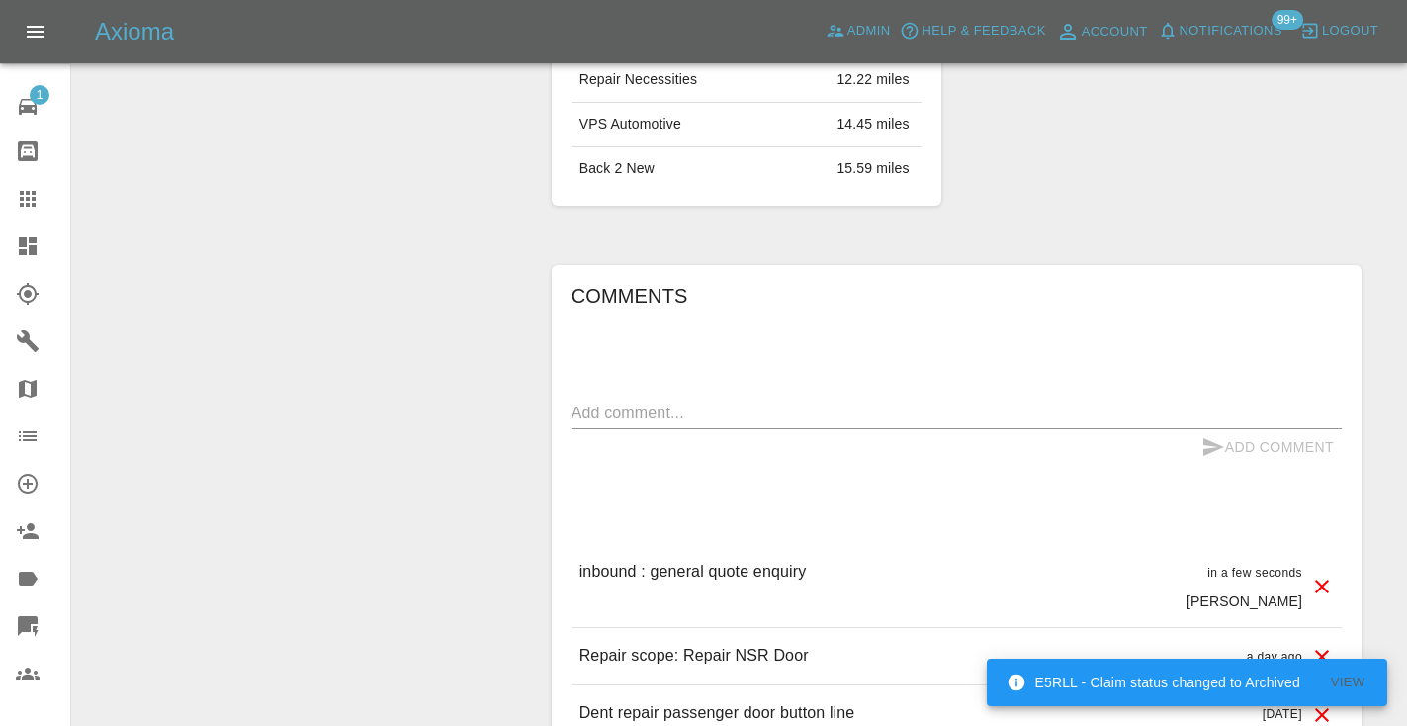
click at [38, 196] on icon at bounding box center [28, 199] width 24 height 24
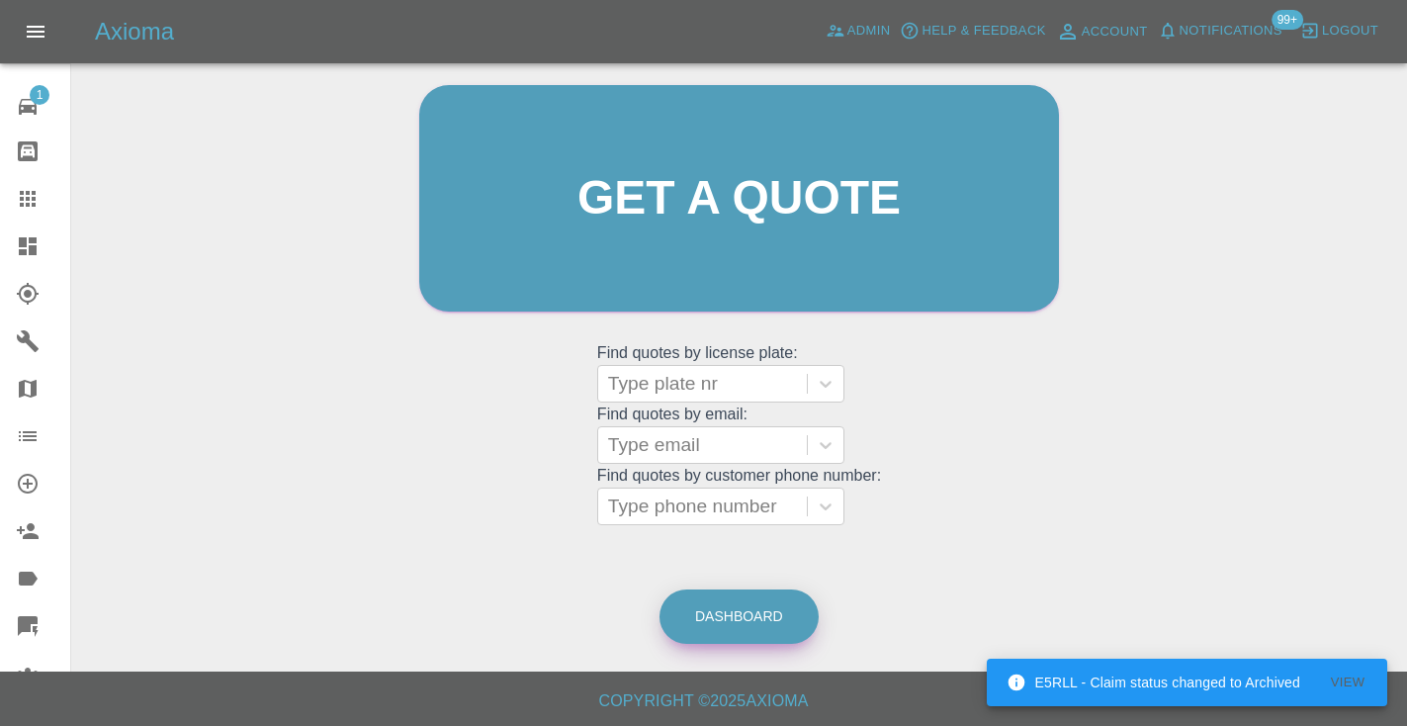
click at [751, 611] on link "Dashboard" at bounding box center [738, 616] width 159 height 54
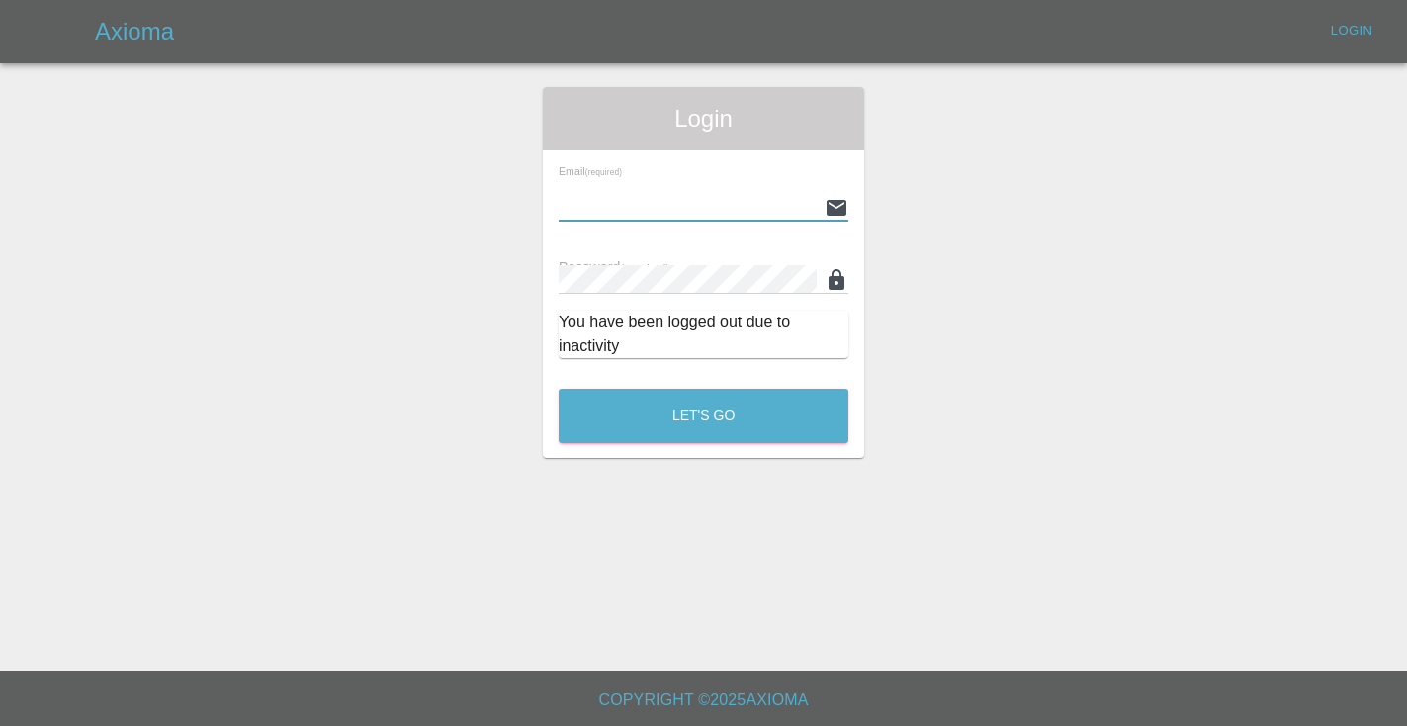
type input "[EMAIL_ADDRESS][DOMAIN_NAME]"
click at [703, 415] on button "Let's Go" at bounding box center [704, 416] width 290 height 54
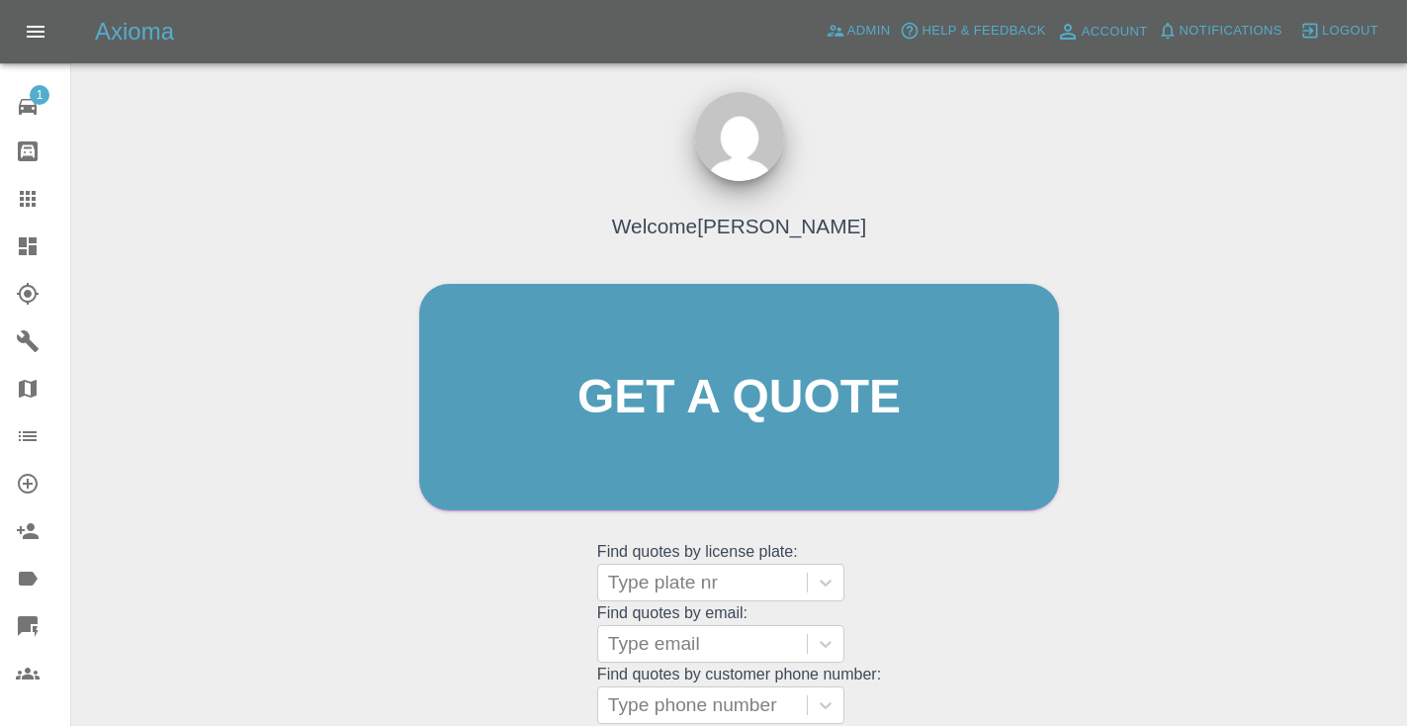
click at [894, 668] on div "Welcome Castro Get a quote Get a quote Find quotes by license plate: Type plate…" at bounding box center [738, 434] width 681 height 597
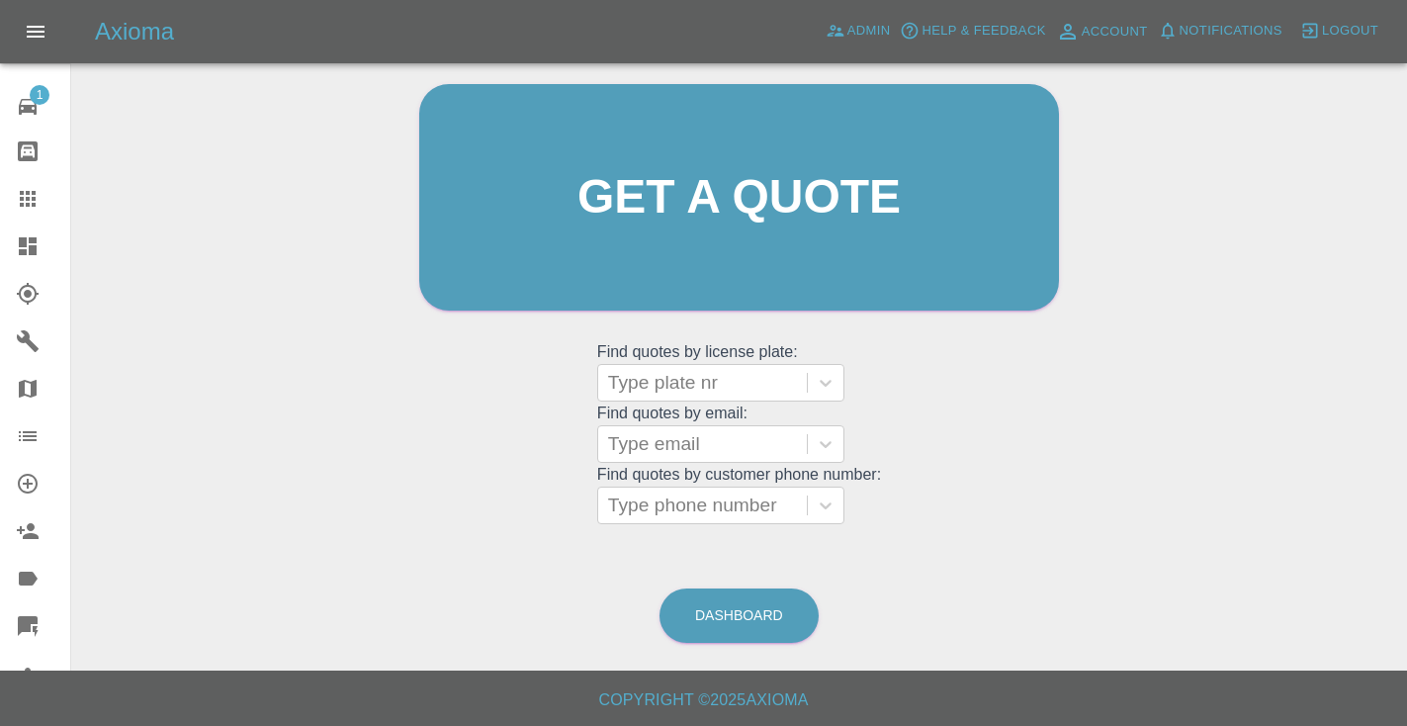
scroll to position [199, 0]
click at [719, 612] on link "Dashboard" at bounding box center [738, 616] width 159 height 54
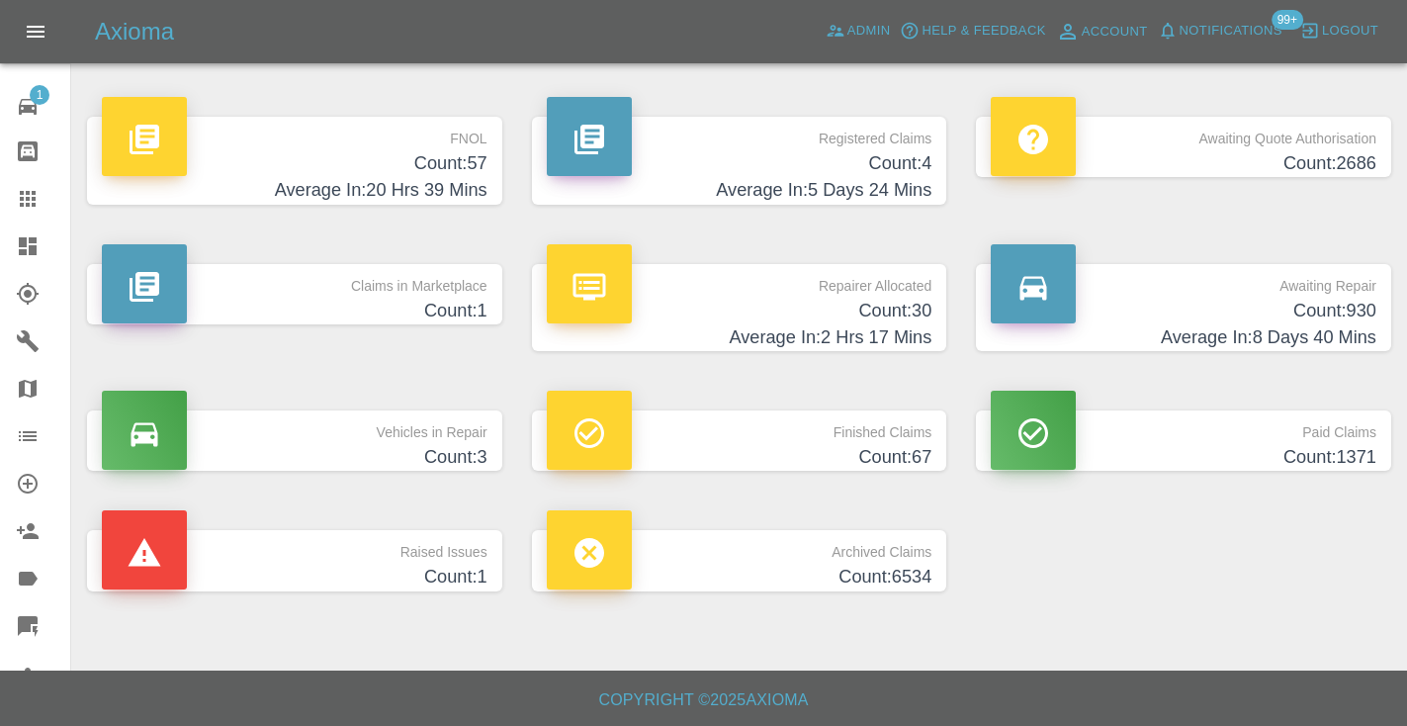
click at [1296, 287] on p "Awaiting Repair" at bounding box center [1184, 281] width 386 height 34
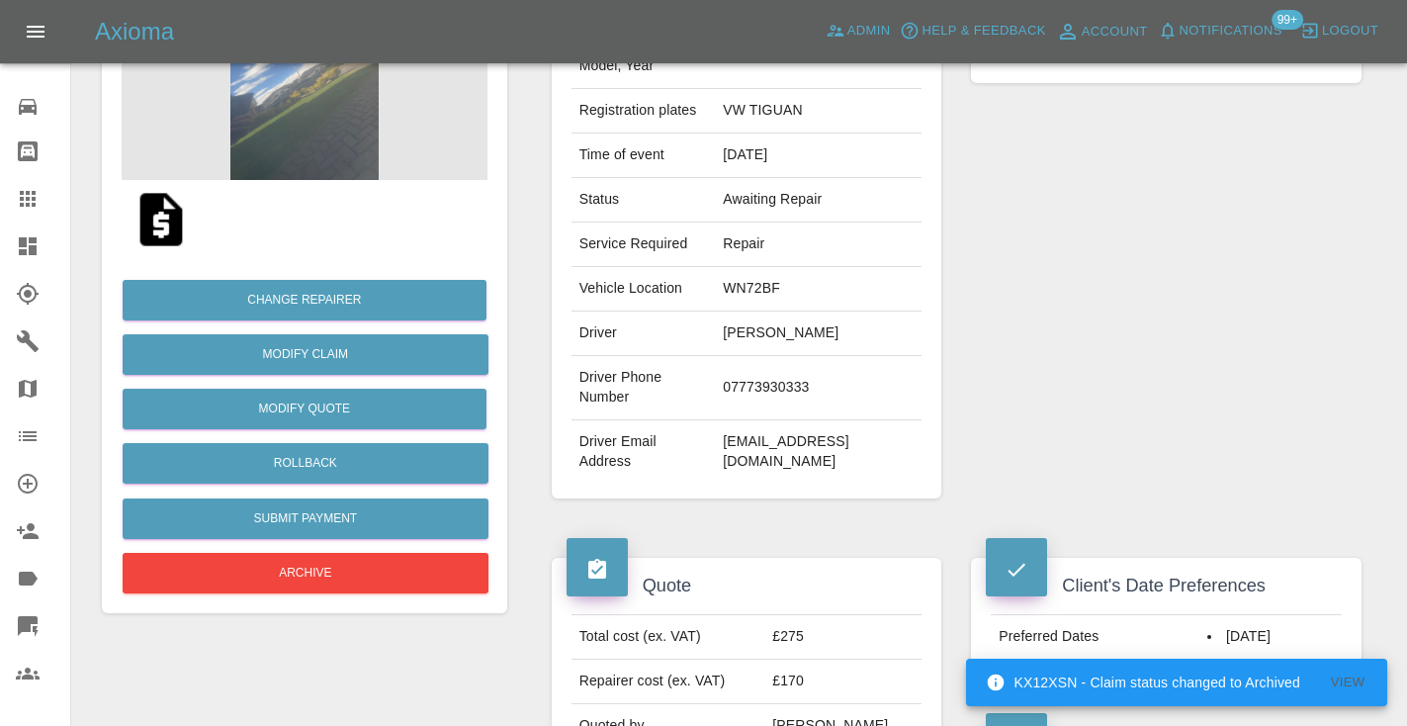
scroll to position [277, 0]
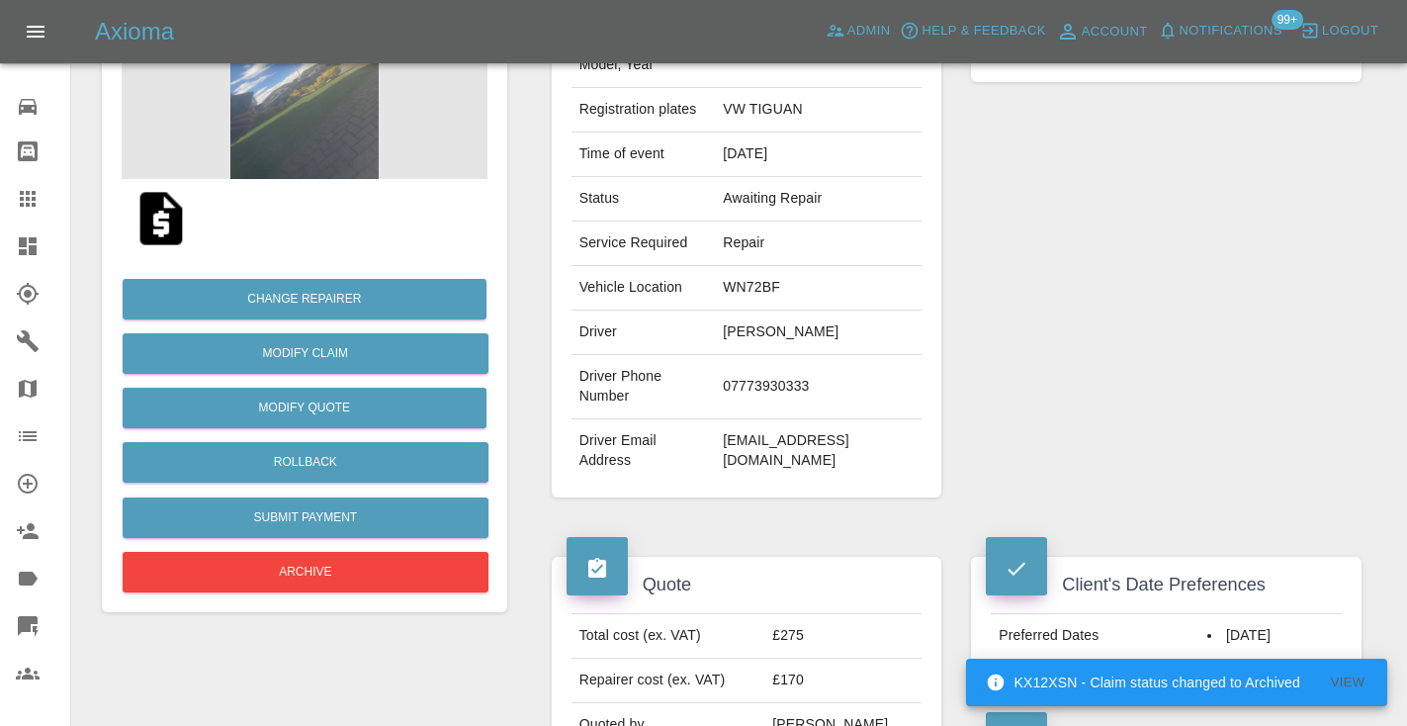
click at [774, 373] on td "07773930333" at bounding box center [818, 387] width 207 height 64
copy td "07773930333"
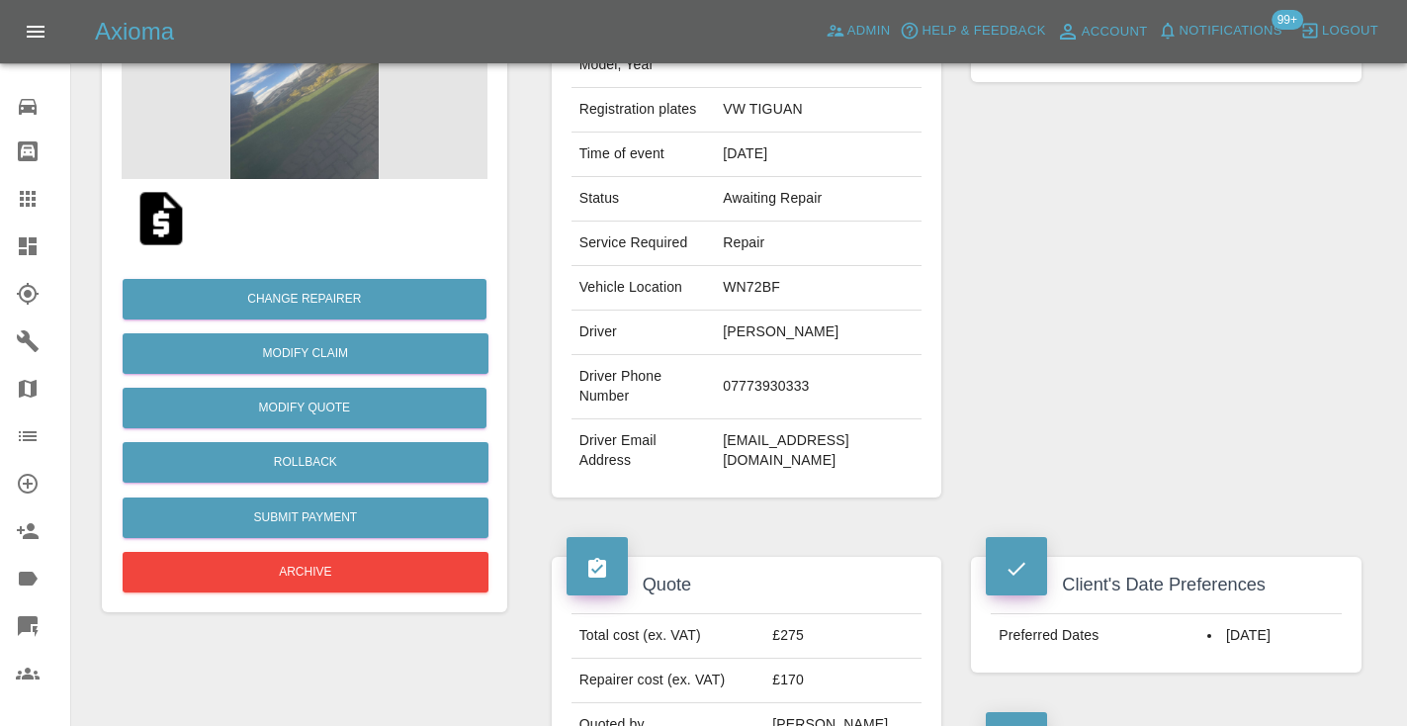
click at [1105, 290] on div "Repairer Repair shop Bee Smart Car Care" at bounding box center [1166, 232] width 420 height 590
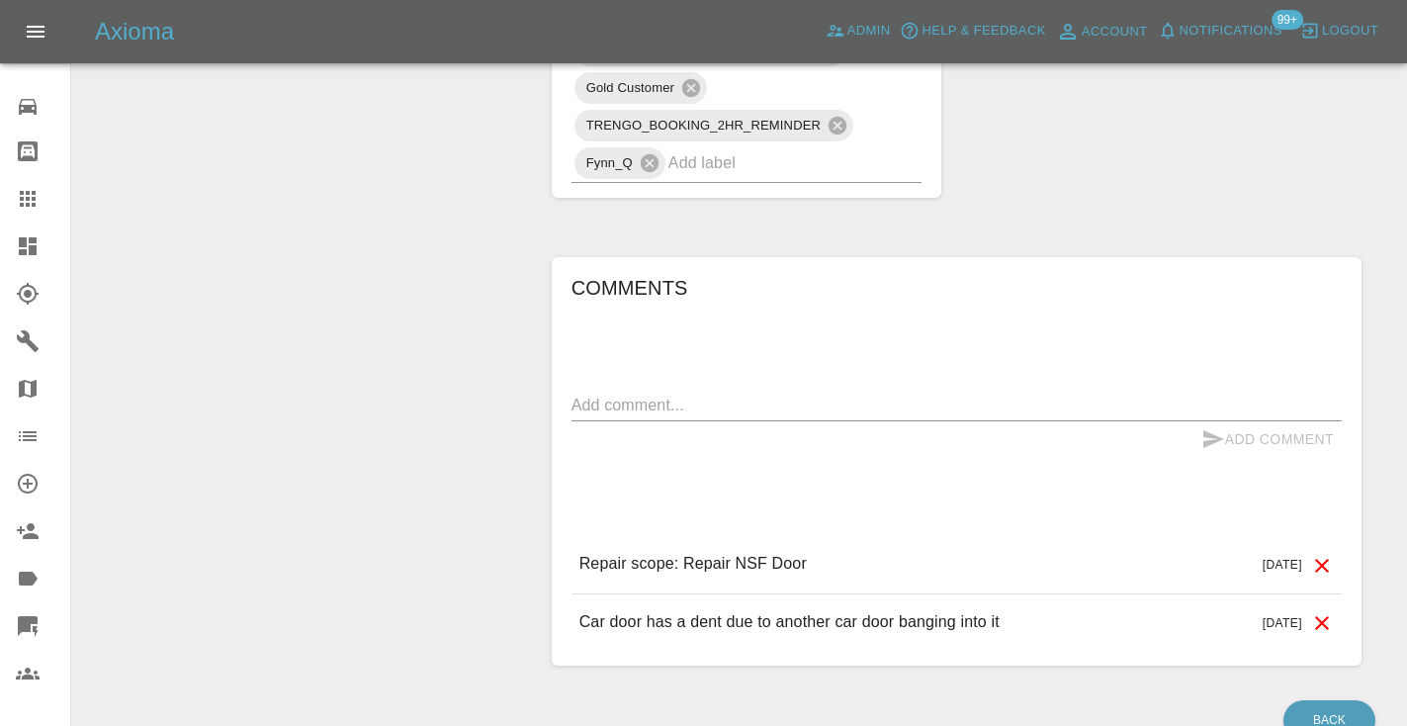
scroll to position [1566, 0]
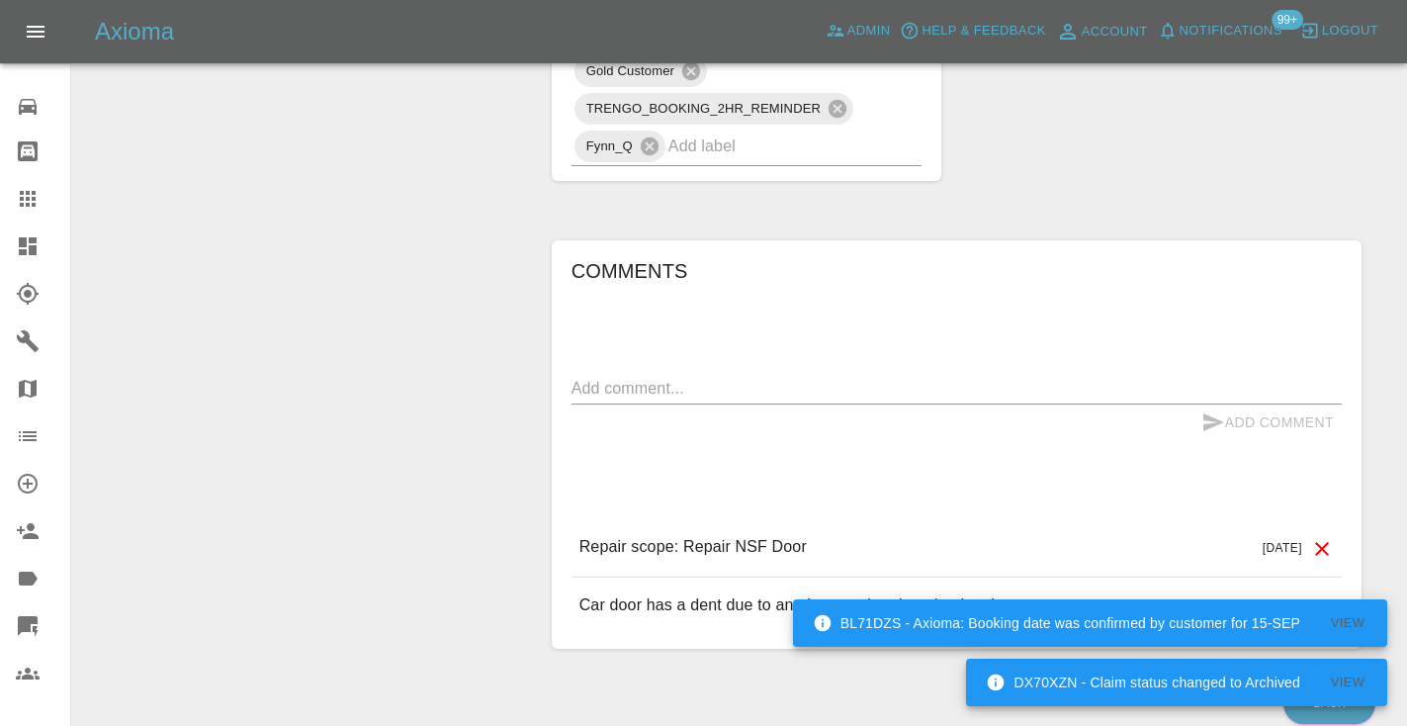
click at [756, 377] on textarea at bounding box center [956, 388] width 770 height 23
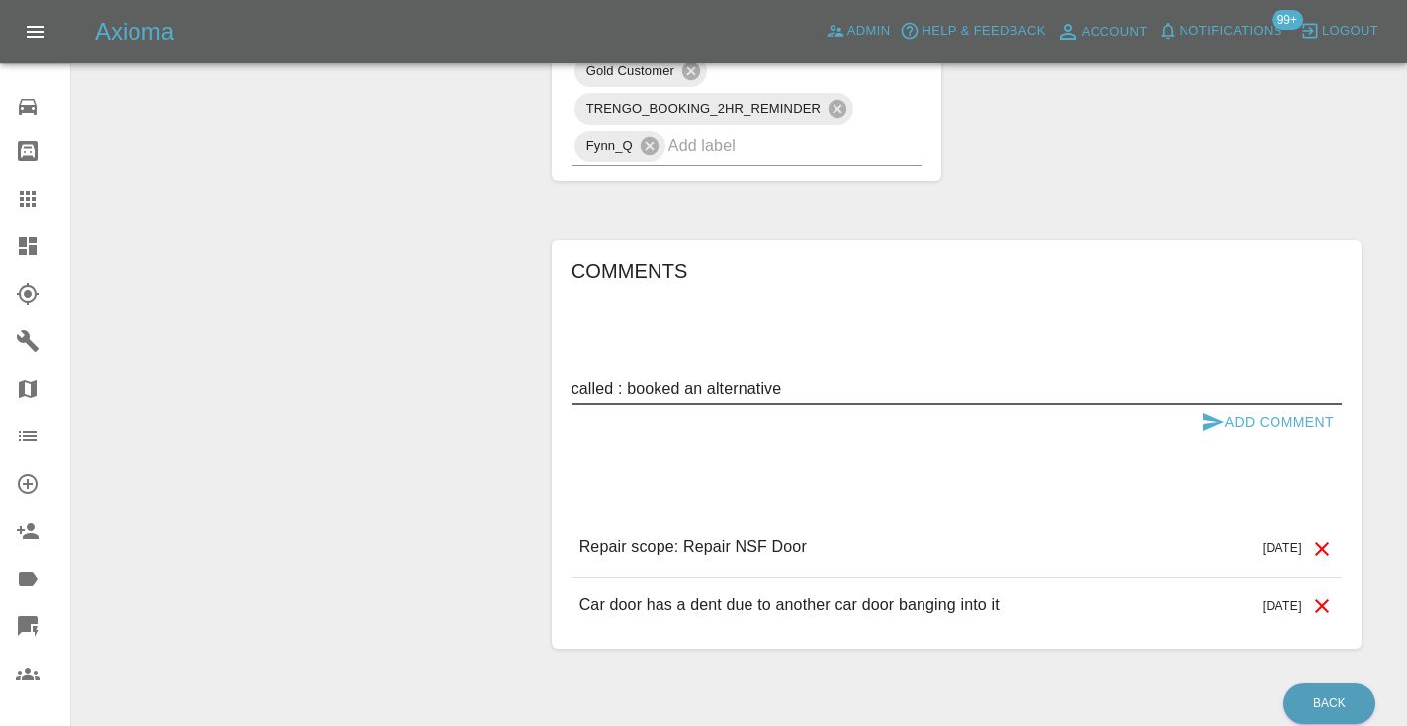
type textarea "called : booked an alternative"
click at [1222, 410] on icon "submit" at bounding box center [1213, 422] width 24 height 24
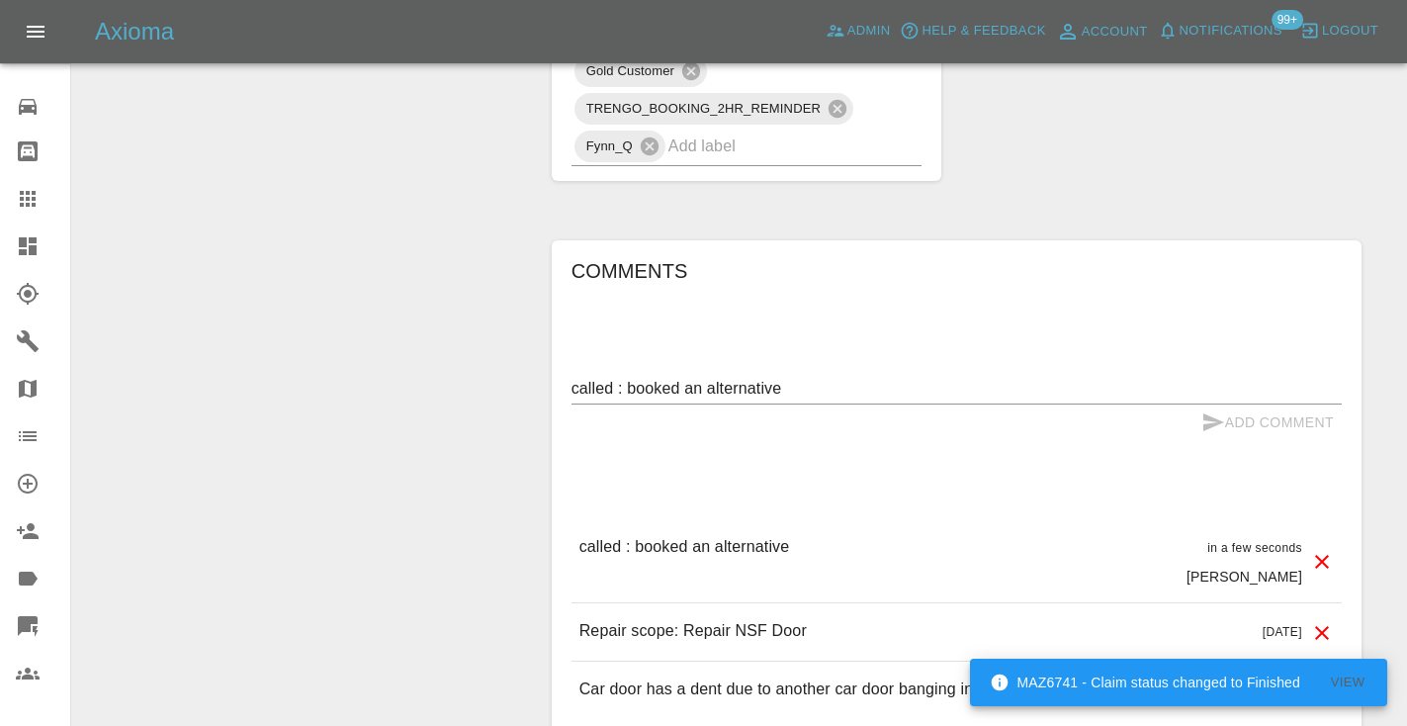
click at [780, 131] on input "text" at bounding box center [767, 146] width 199 height 31
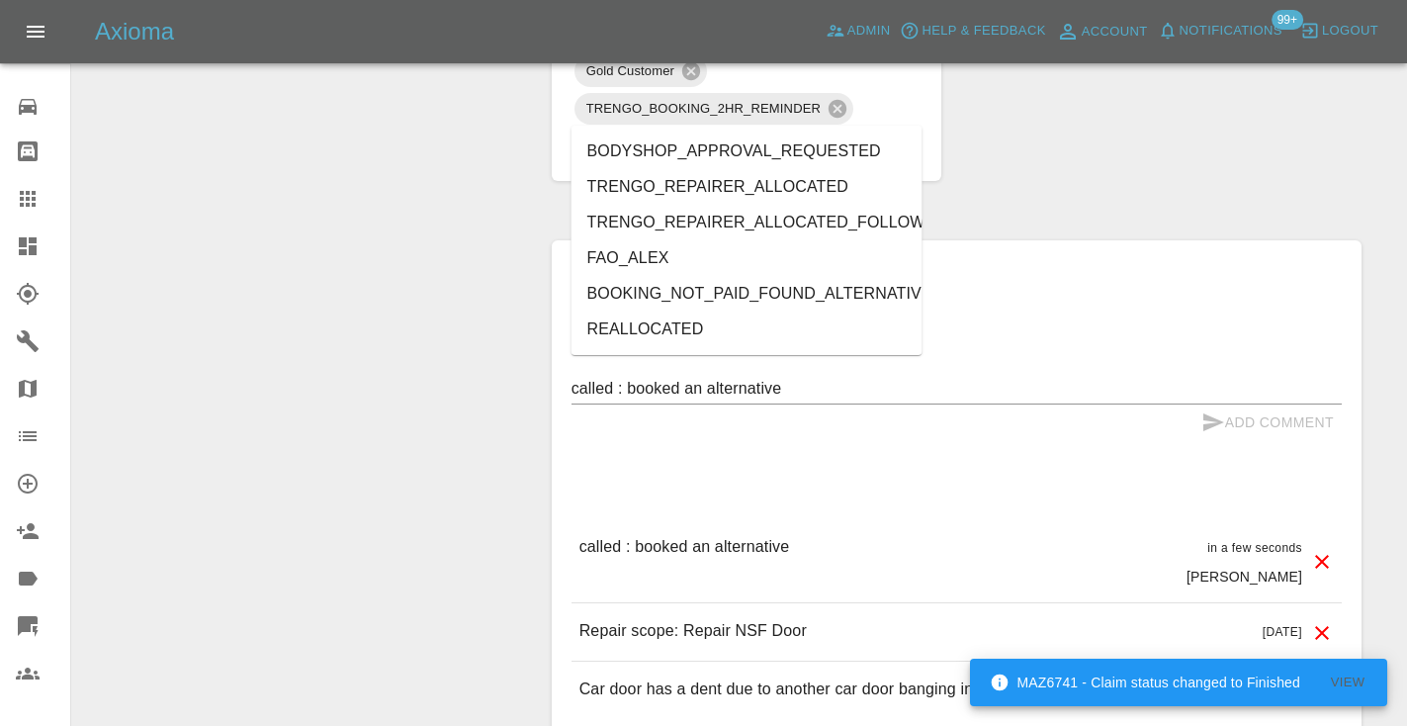
type input "alt"
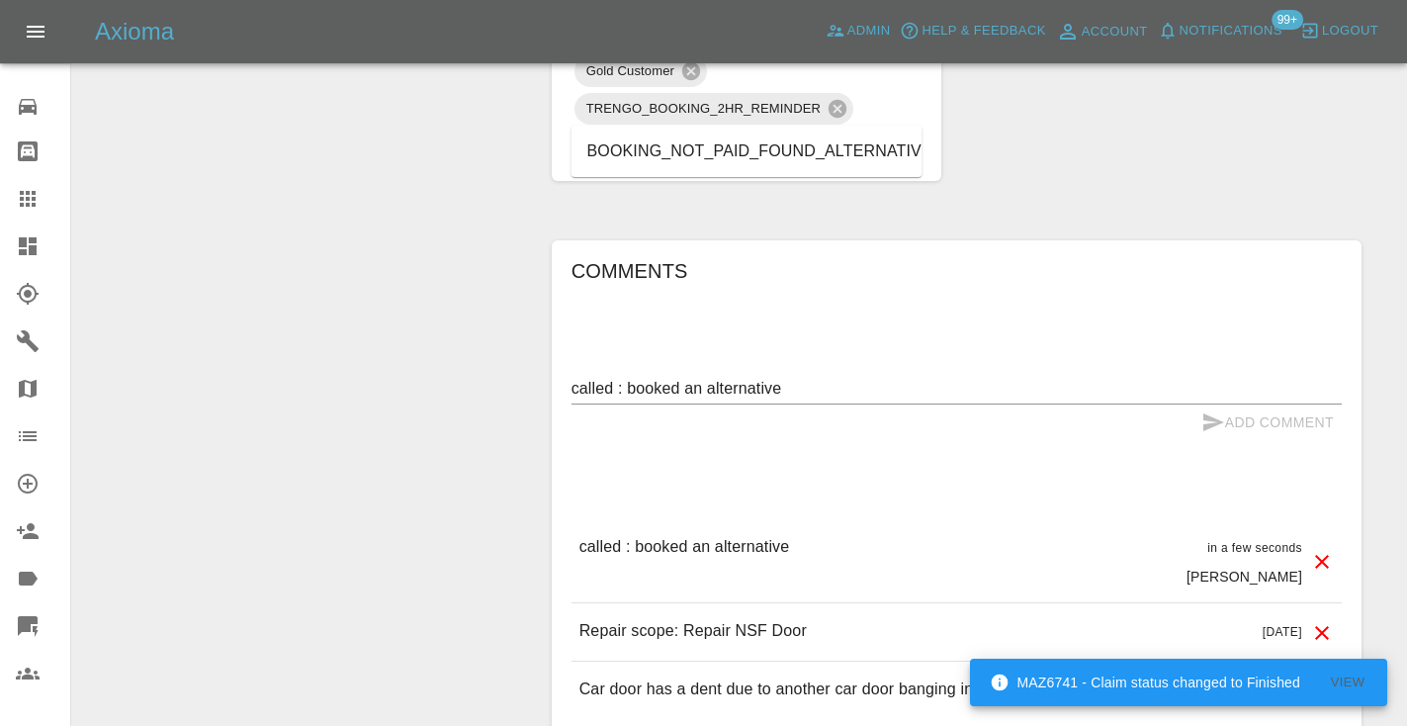
click at [815, 148] on li "BOOKING_NOT_PAID_FOUND_ALTERNATIVE" at bounding box center [746, 151] width 351 height 36
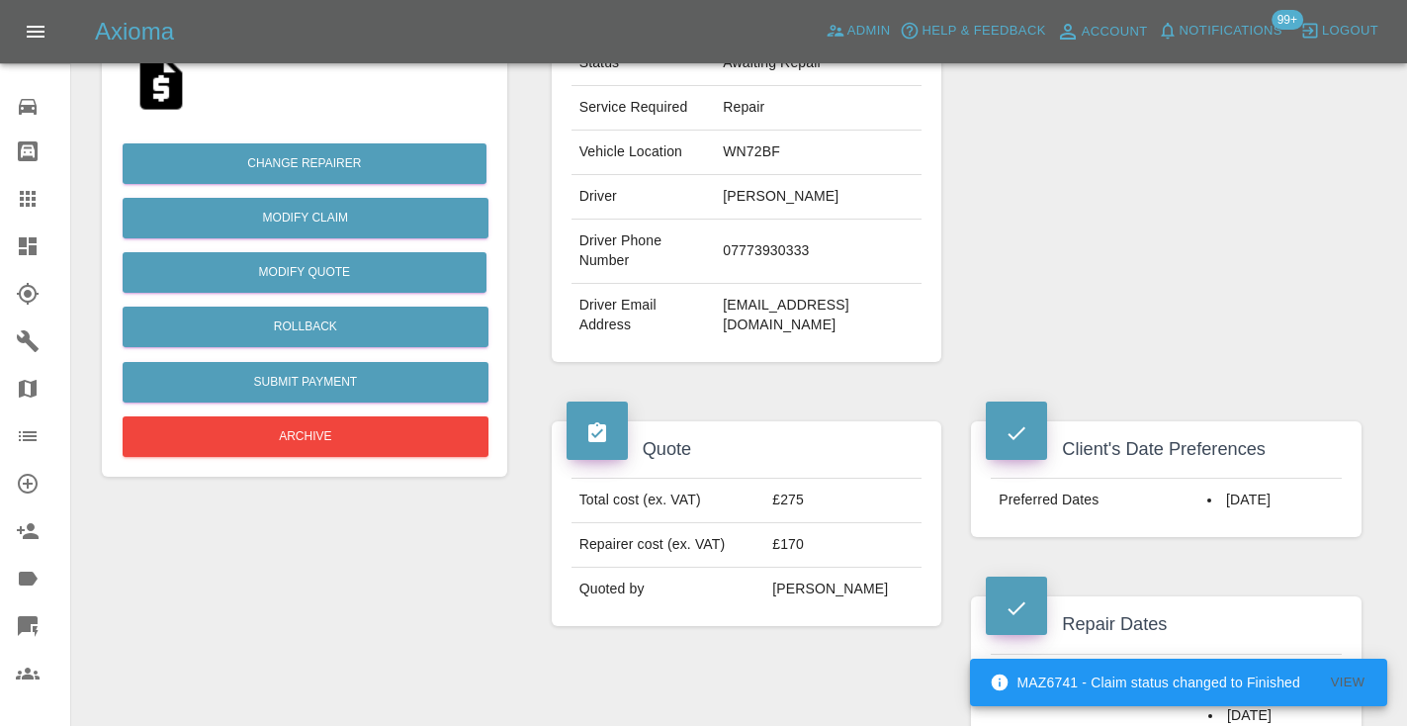
scroll to position [404, 0]
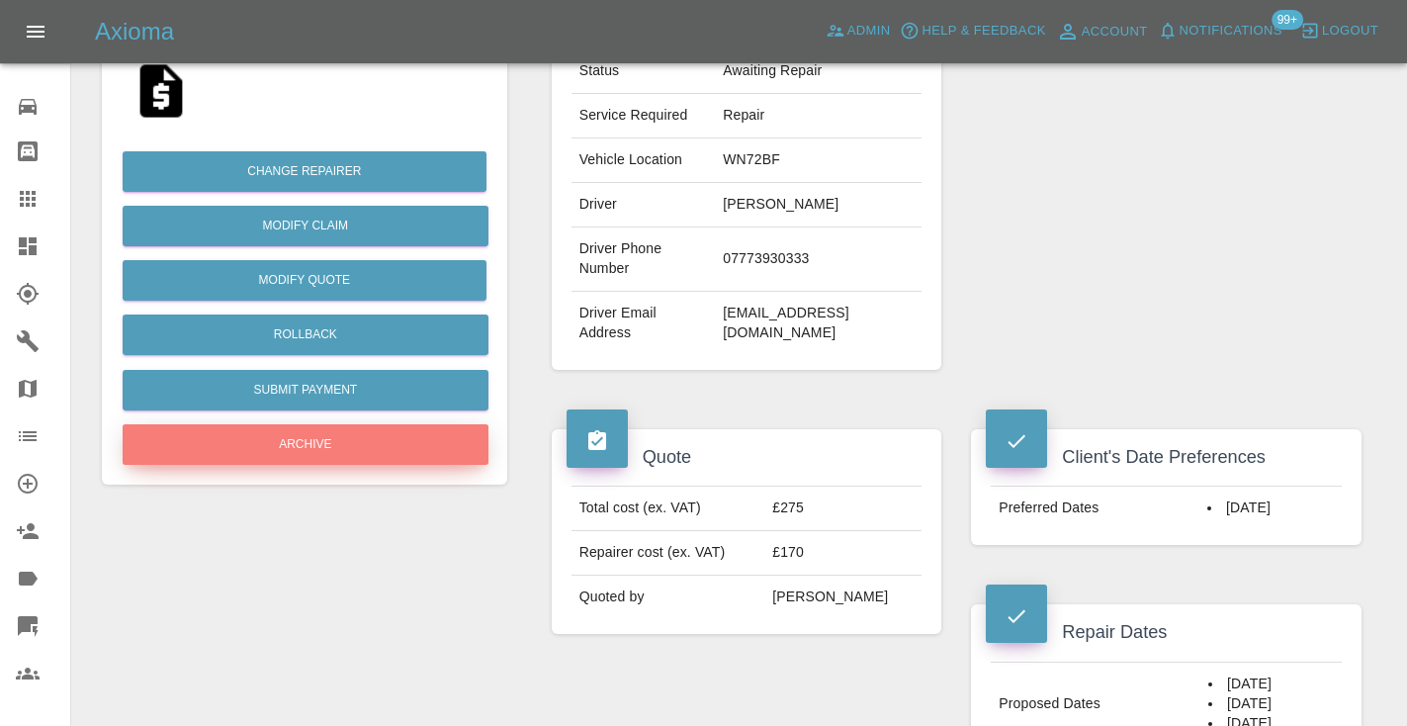
click at [333, 443] on button "Archive" at bounding box center [306, 444] width 366 height 41
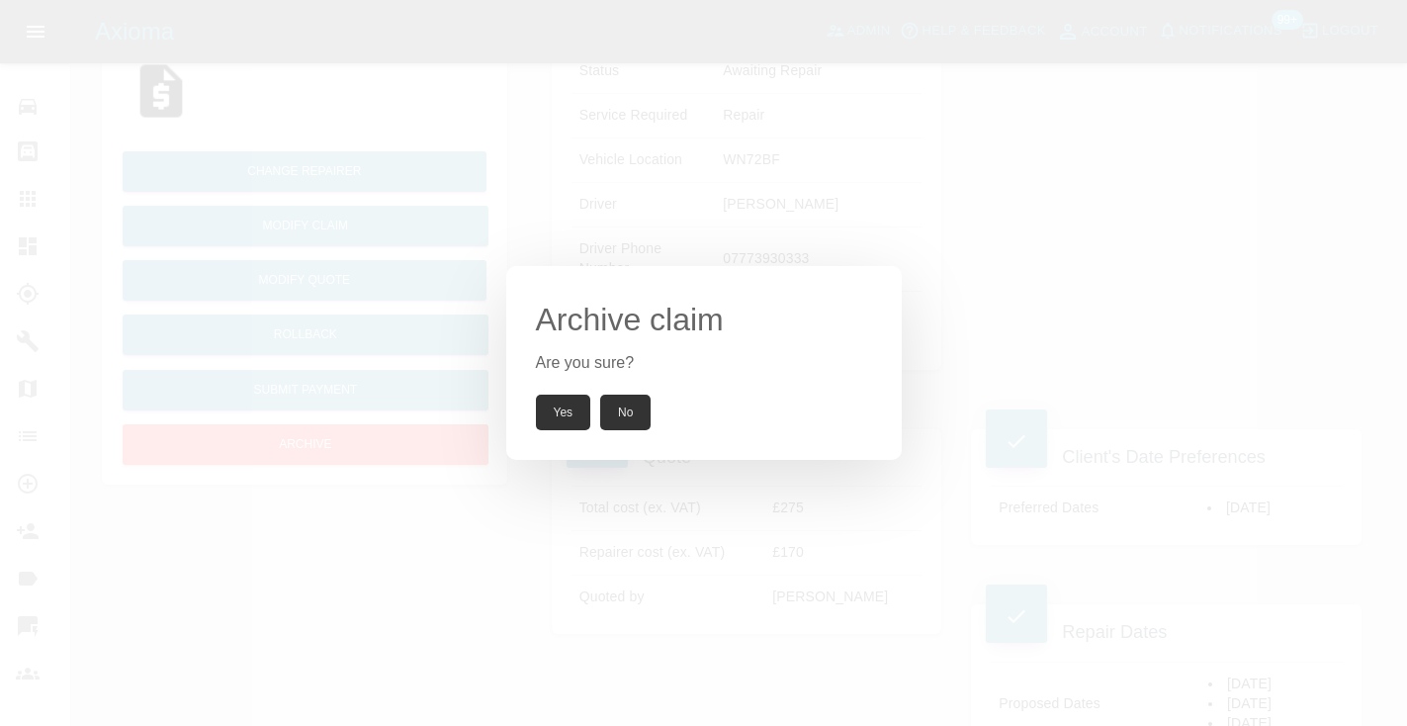
click at [579, 414] on button "Yes" at bounding box center [563, 413] width 55 height 36
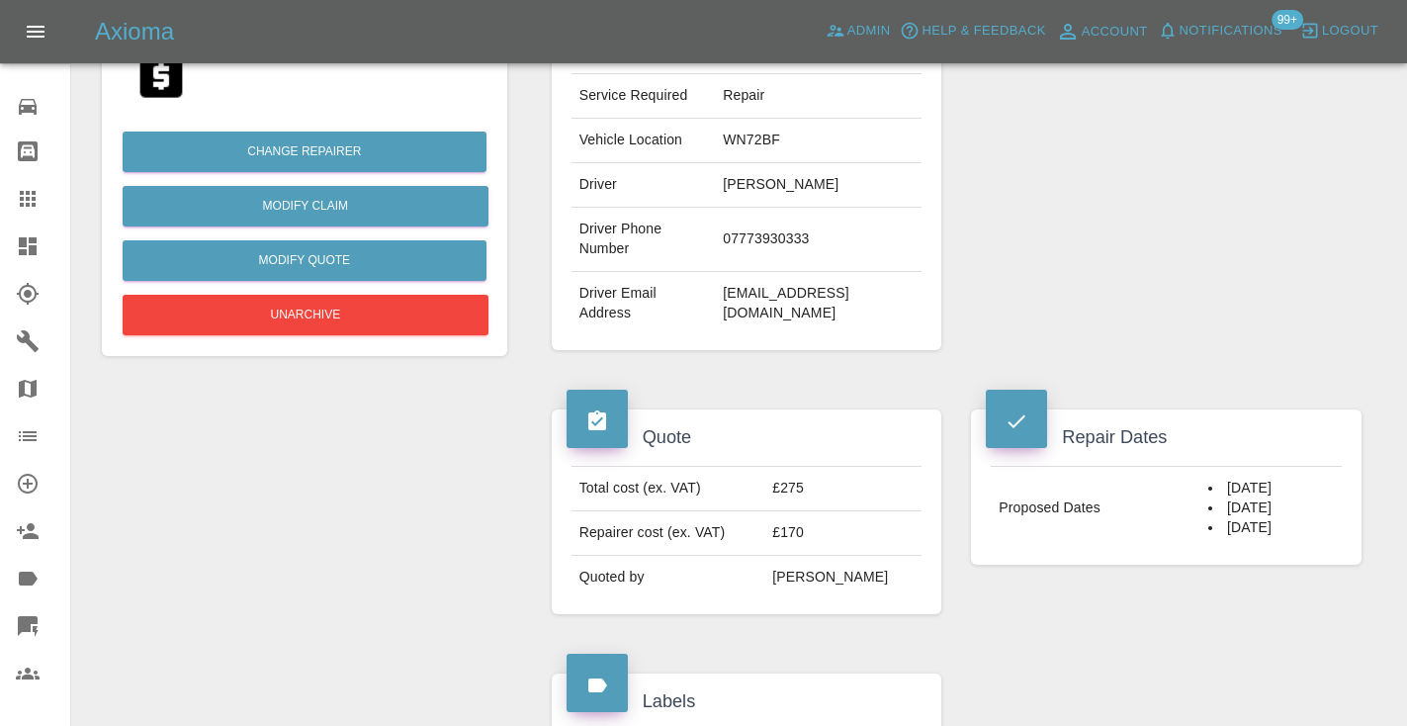
click at [22, 212] on link "Claims" at bounding box center [35, 198] width 70 height 47
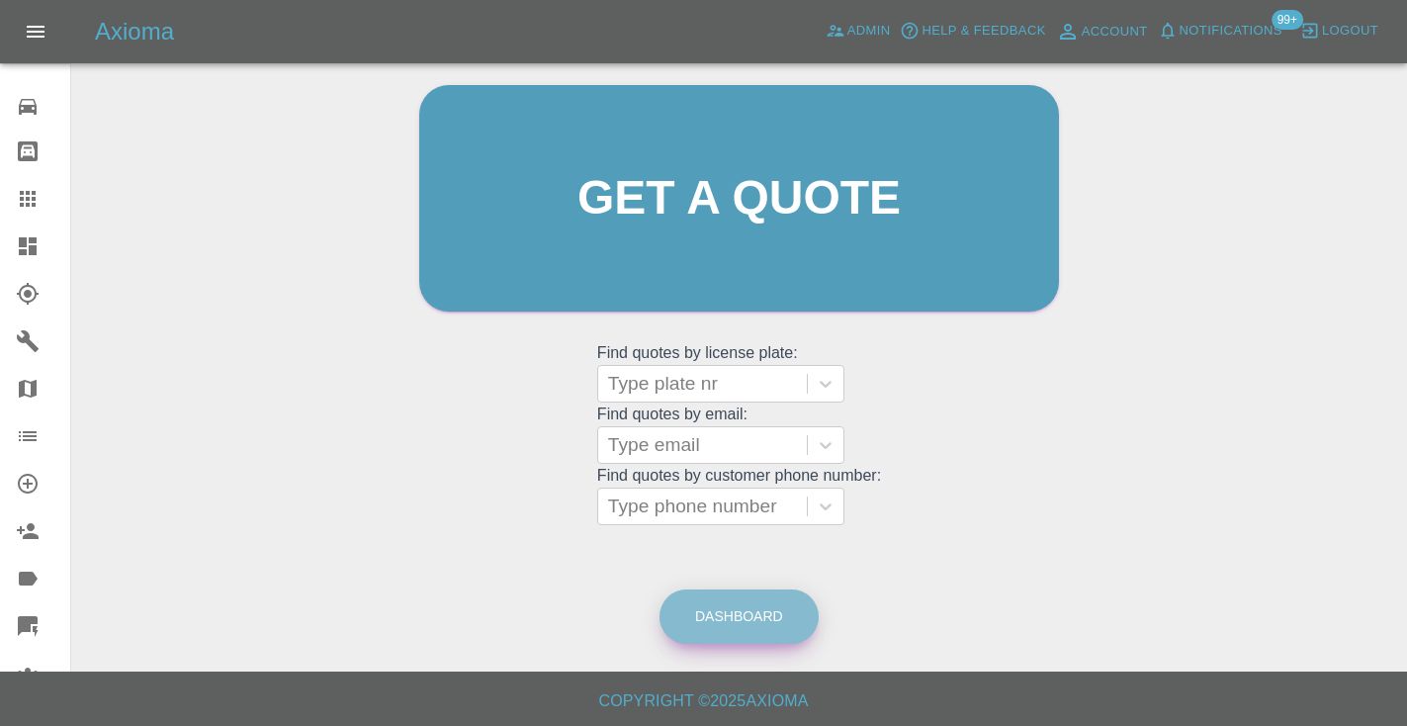
click at [708, 601] on link "Dashboard" at bounding box center [738, 616] width 159 height 54
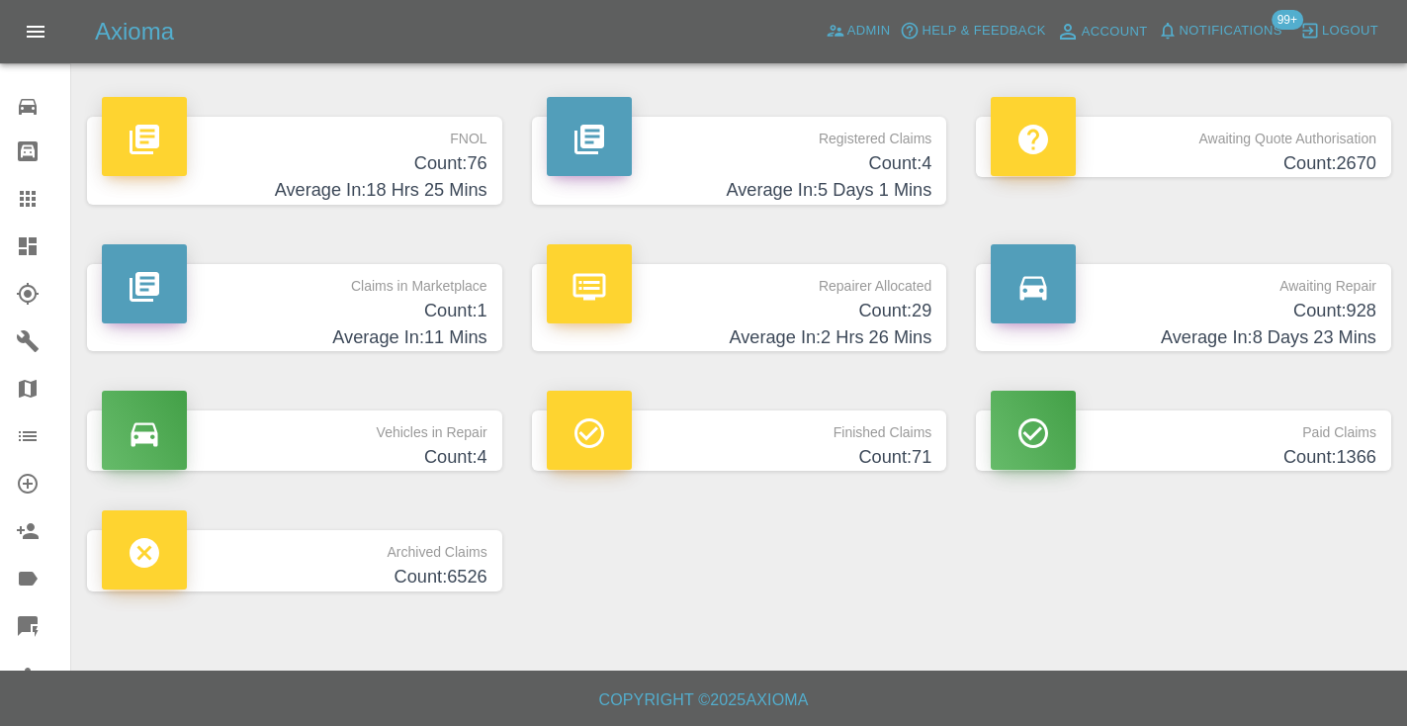
click at [1290, 330] on h4 "Average In: 8 Days 23 Mins" at bounding box center [1184, 337] width 386 height 27
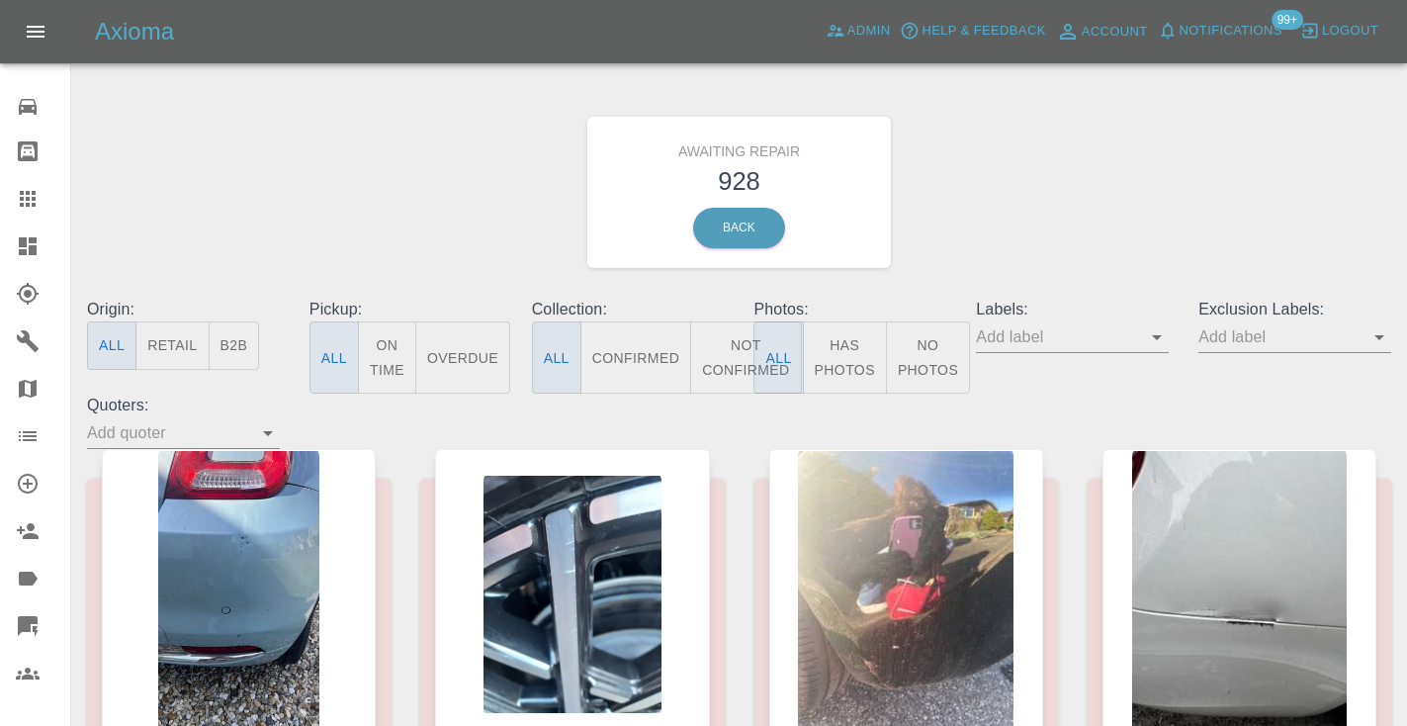
click at [728, 361] on button "Not Confirmed" at bounding box center [745, 357] width 111 height 72
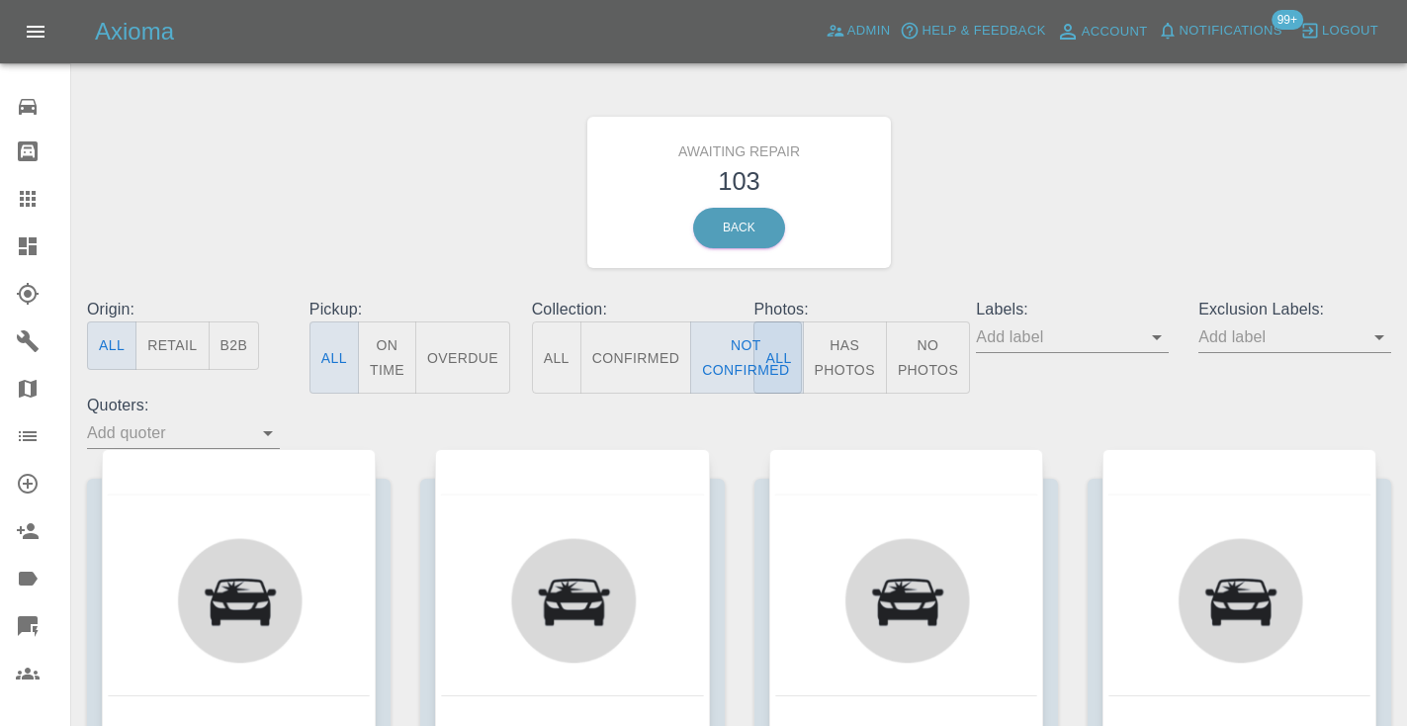
click at [952, 269] on div "Awaiting Repair 103 Back" at bounding box center [739, 192] width 1334 height 211
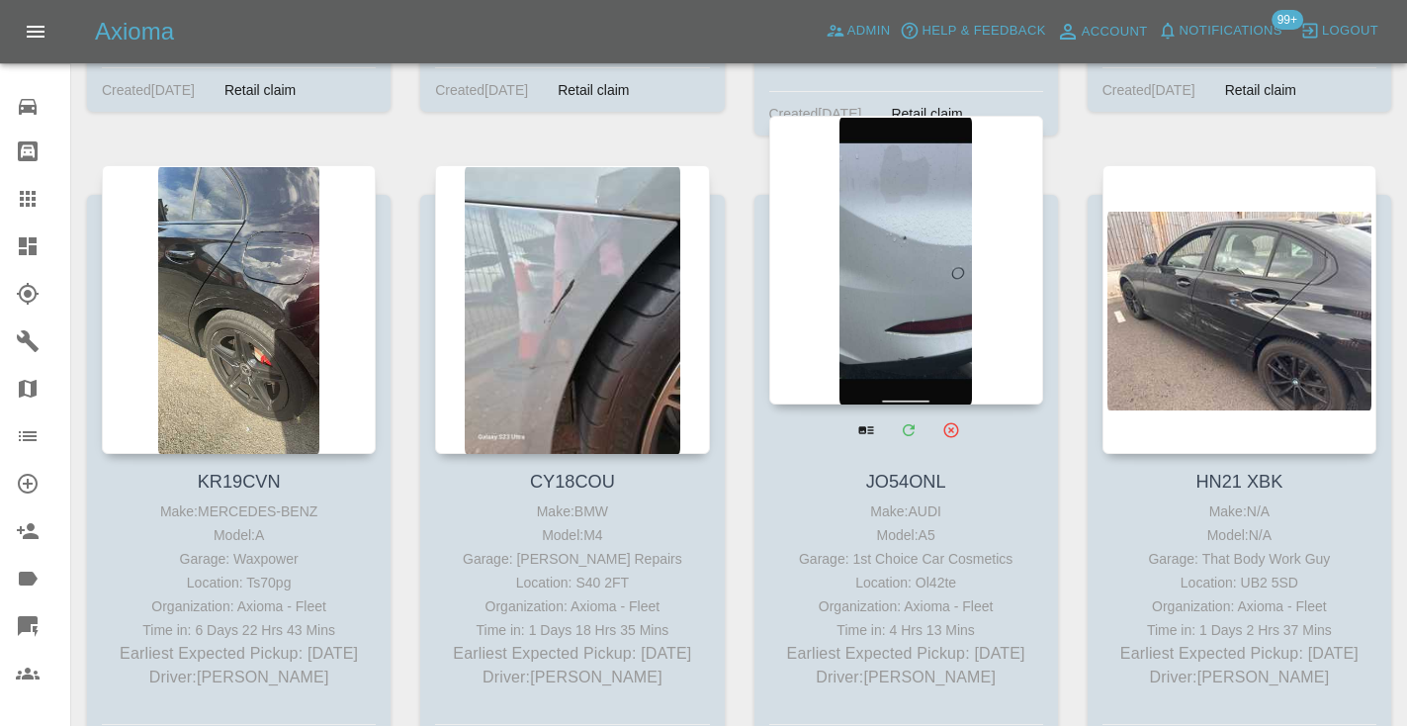
scroll to position [8761, 0]
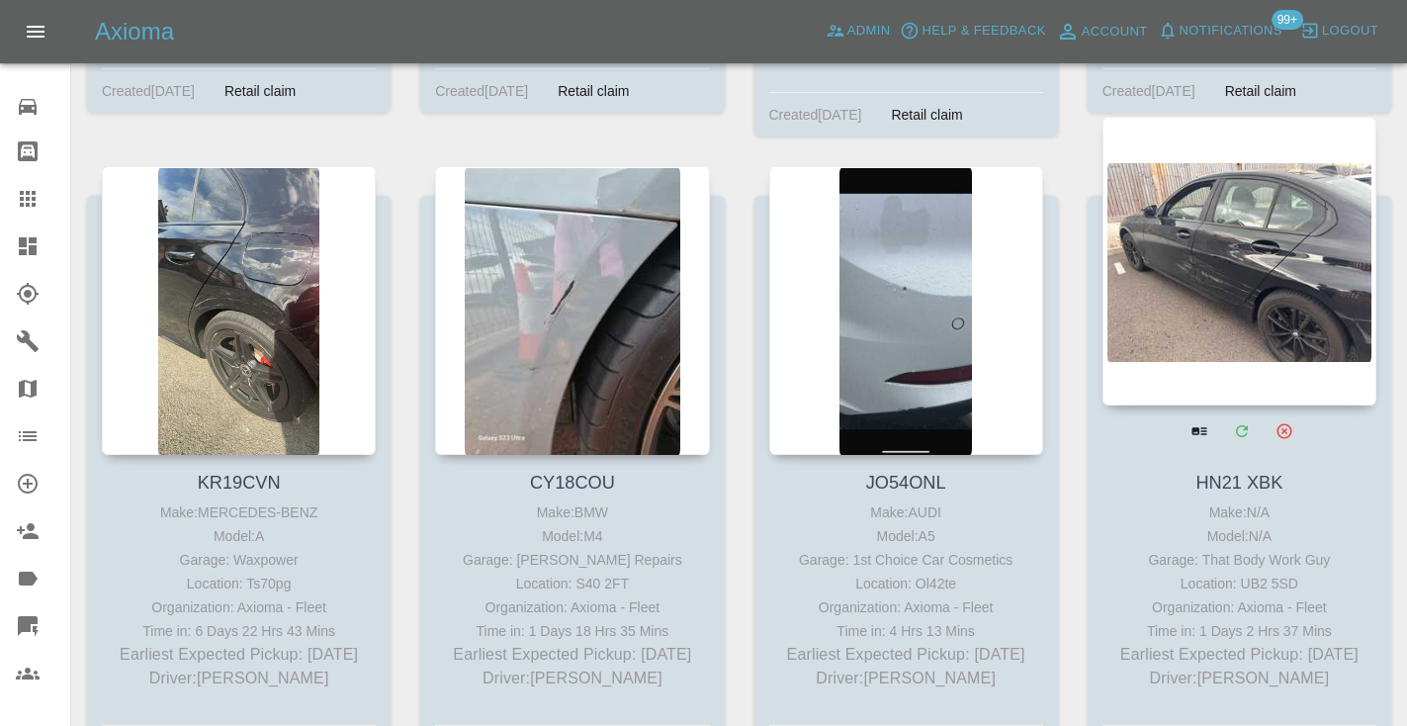
click at [1218, 230] on div at bounding box center [1239, 261] width 274 height 289
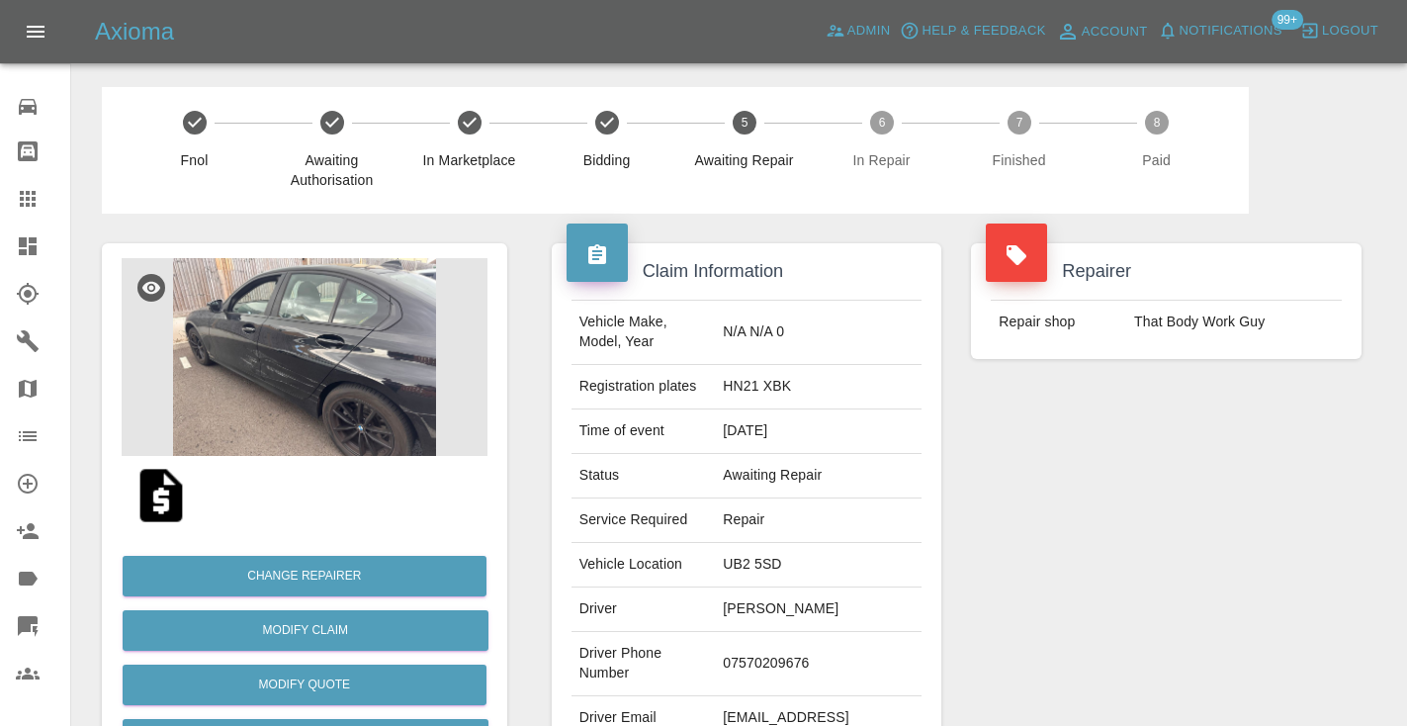
click at [808, 632] on td "07570209676" at bounding box center [818, 664] width 207 height 64
copy td "07570209676"
click at [1052, 506] on div "Repairer Repair shop That Body Work Guy" at bounding box center [1166, 509] width 420 height 590
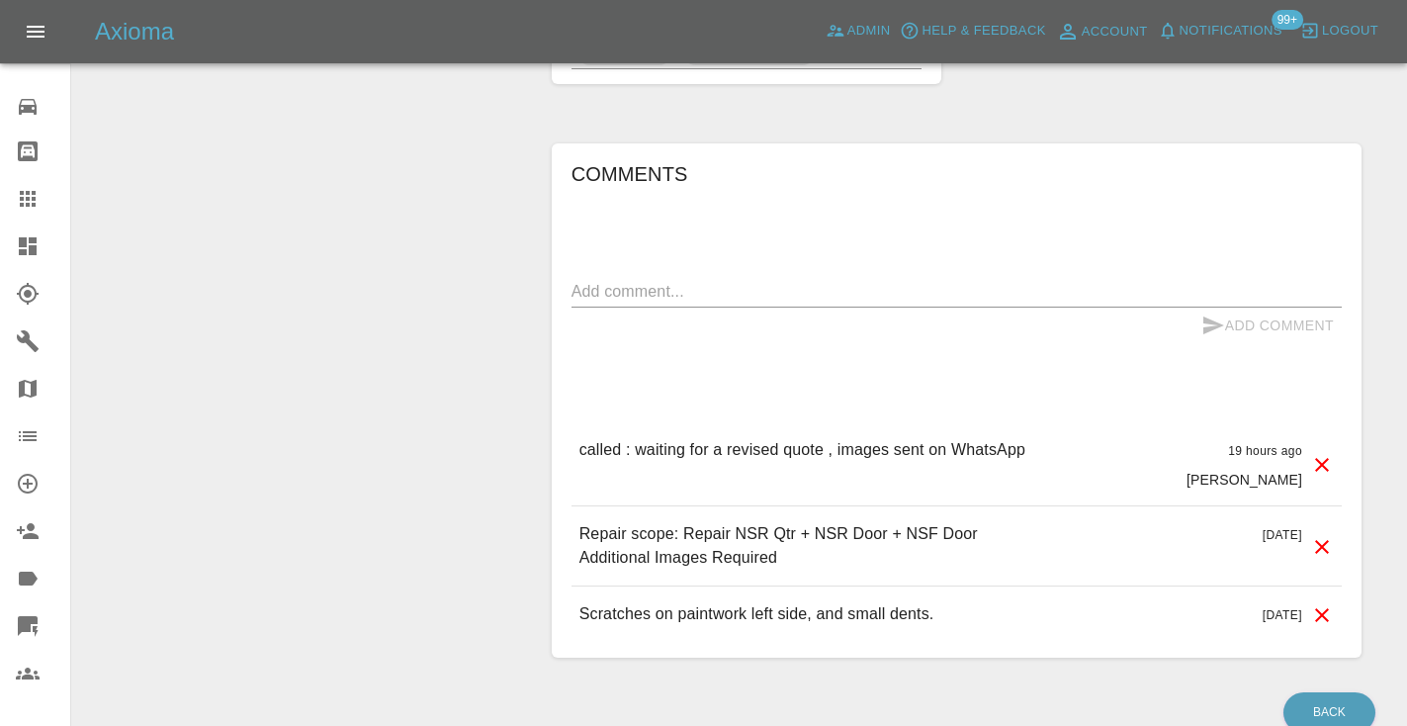
scroll to position [1405, 0]
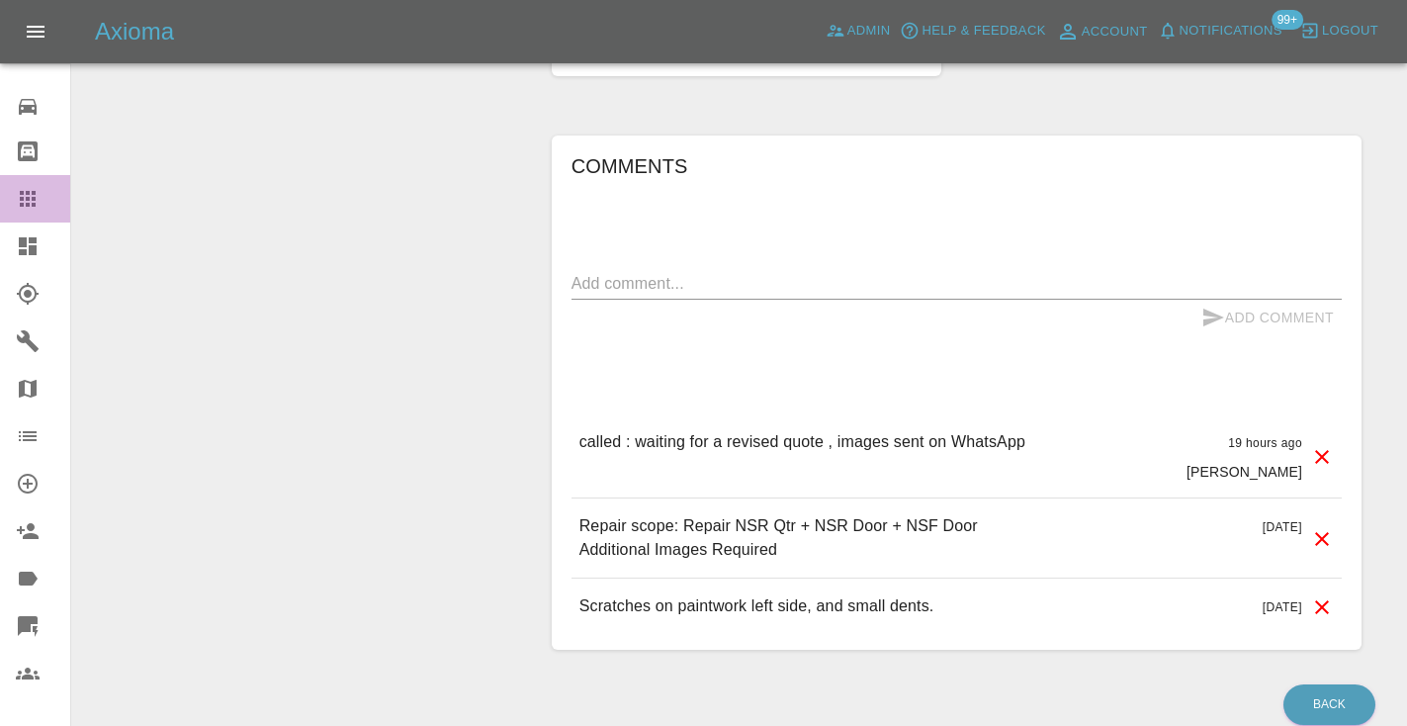
click at [38, 201] on icon at bounding box center [28, 199] width 24 height 24
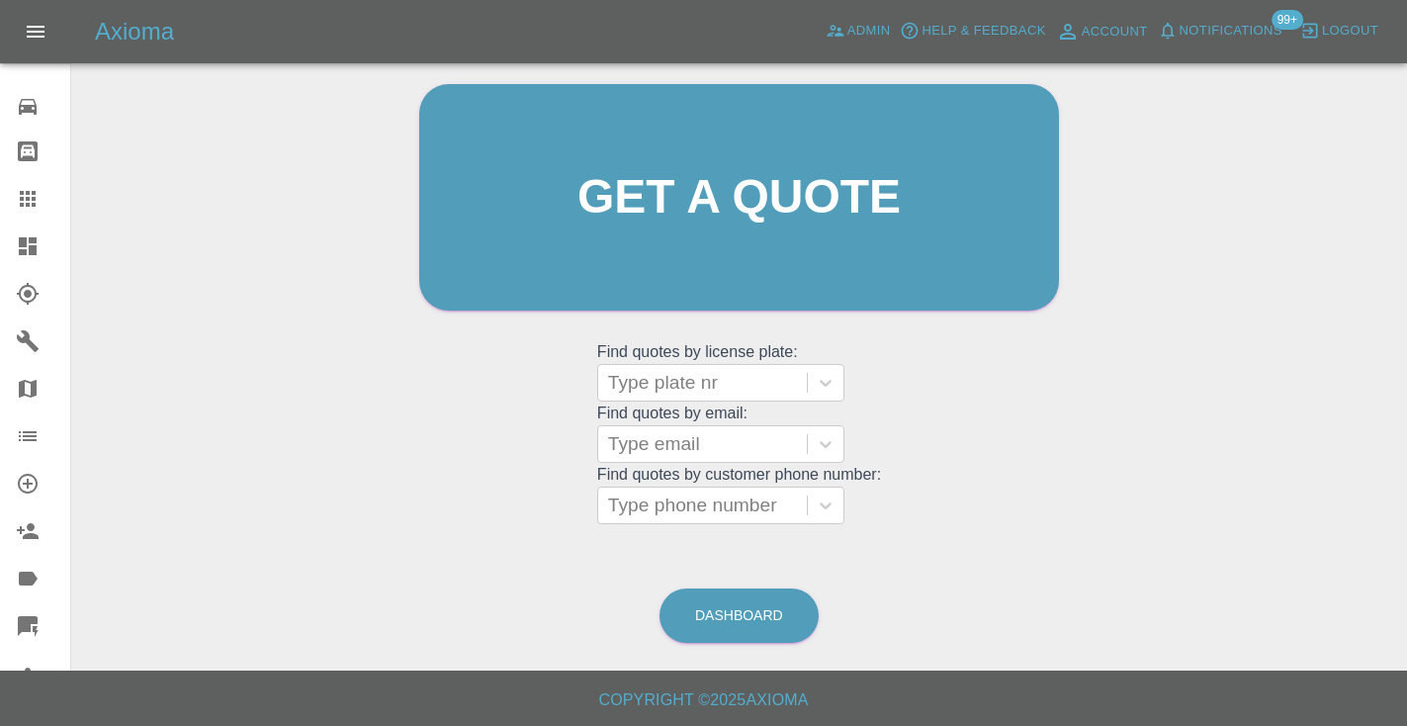
scroll to position [199, 0]
click at [731, 609] on link "Dashboard" at bounding box center [738, 616] width 159 height 54
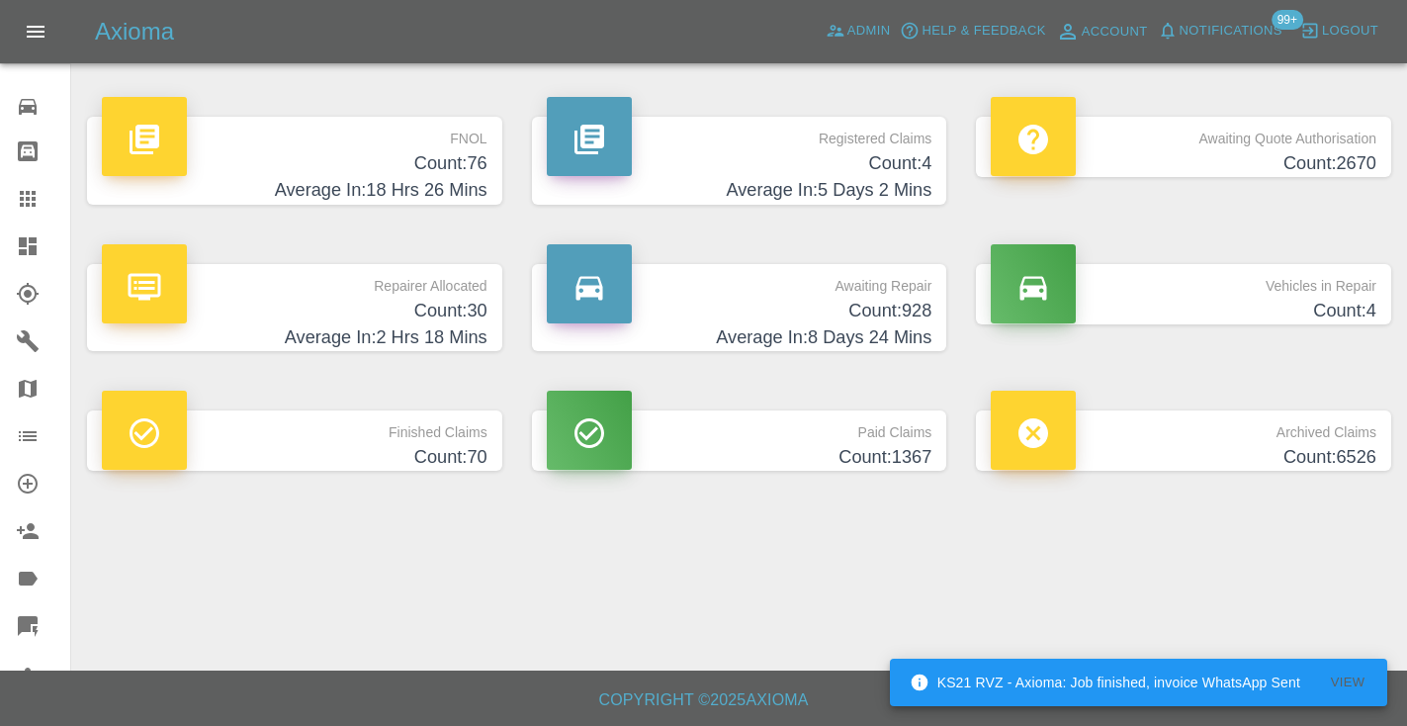
click at [918, 322] on h4 "Count: 928" at bounding box center [740, 311] width 386 height 27
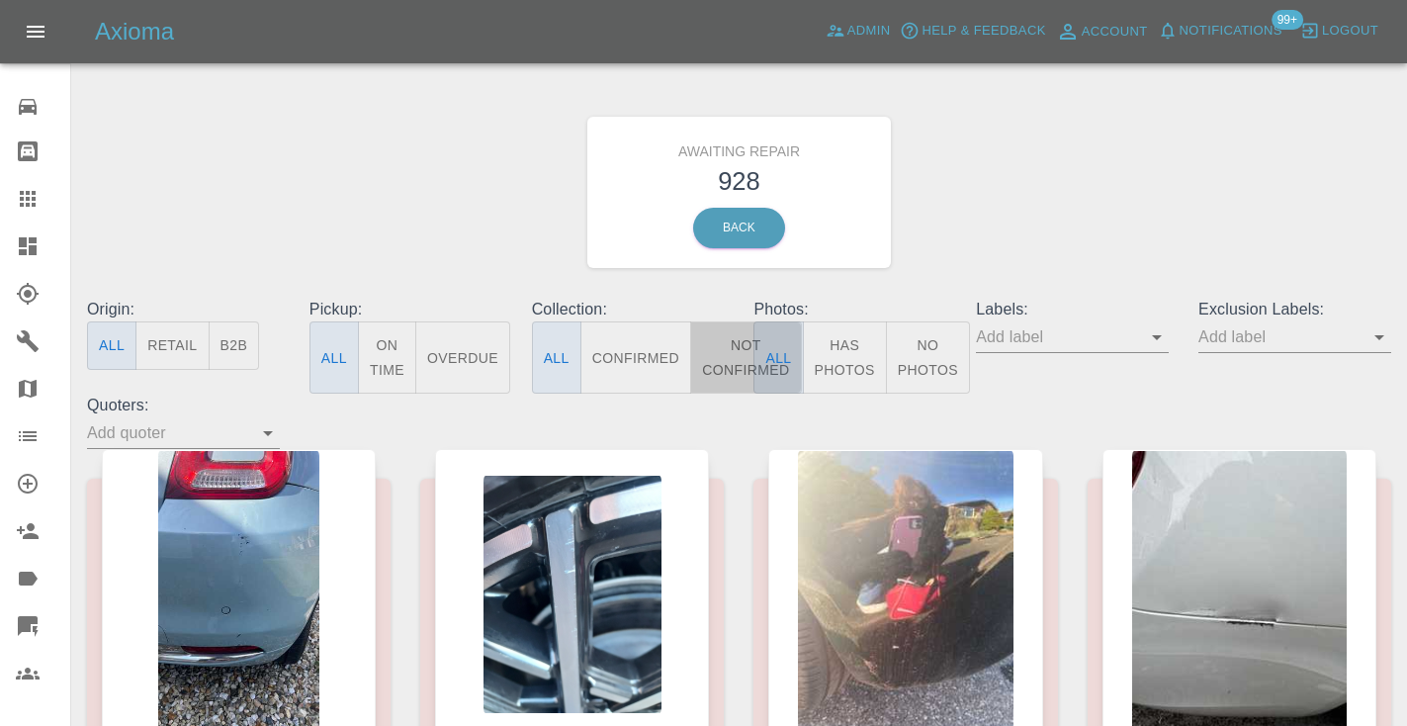
click at [717, 373] on button "Not Confirmed" at bounding box center [745, 357] width 111 height 72
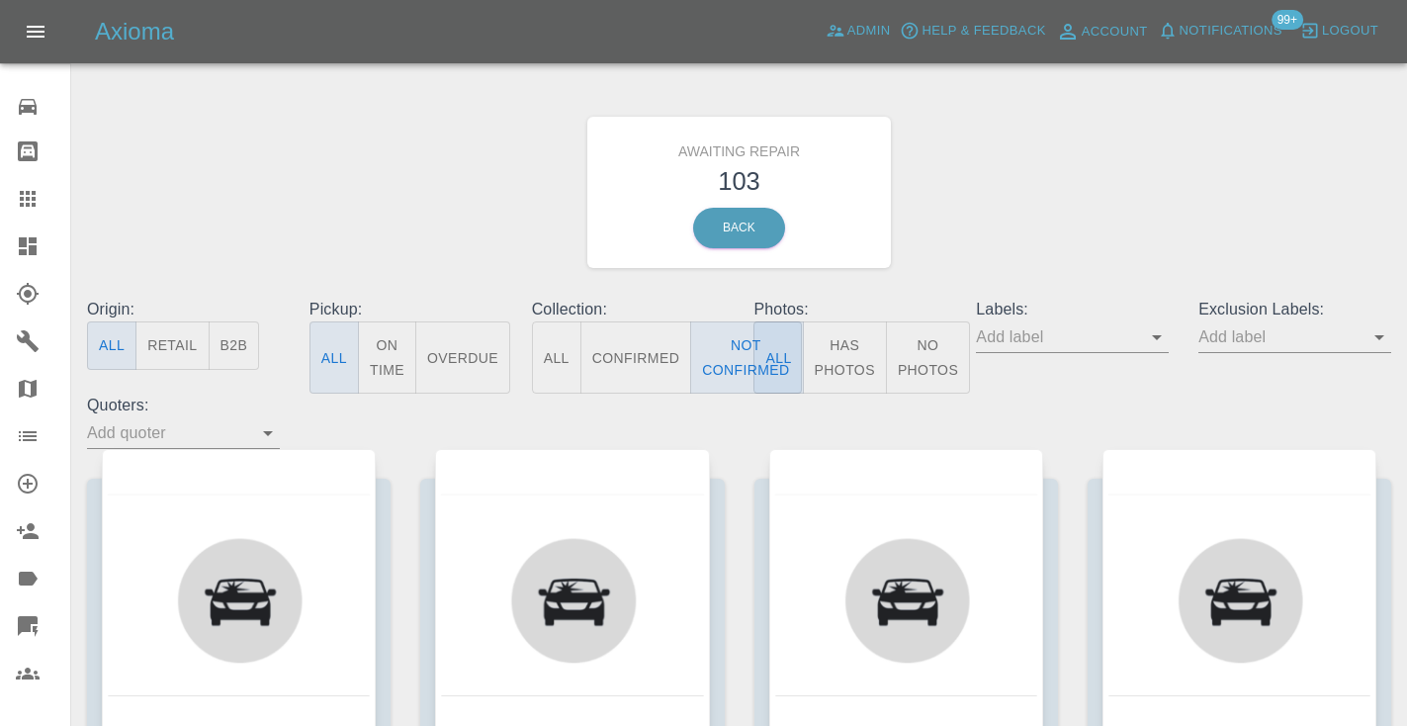
click at [1045, 241] on div "Awaiting Repair 103 Back" at bounding box center [739, 192] width 1334 height 211
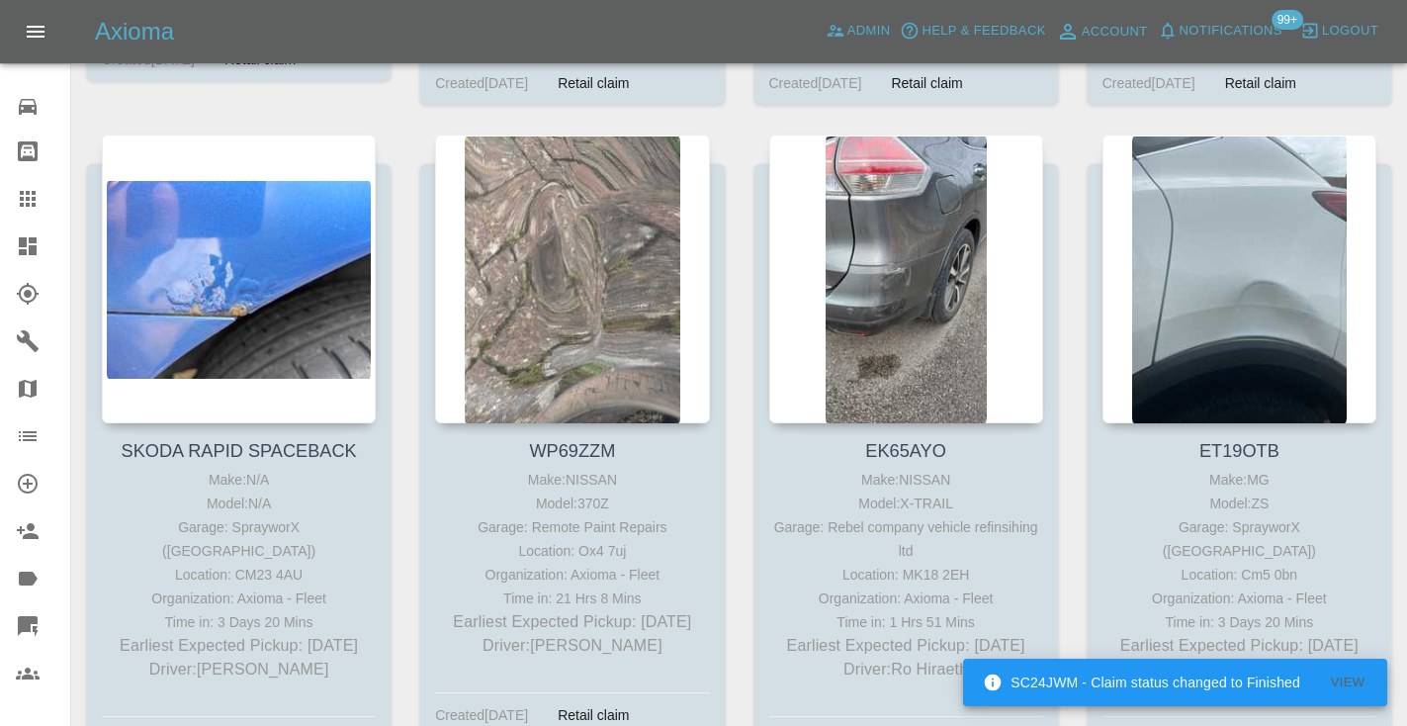
scroll to position [12063, 0]
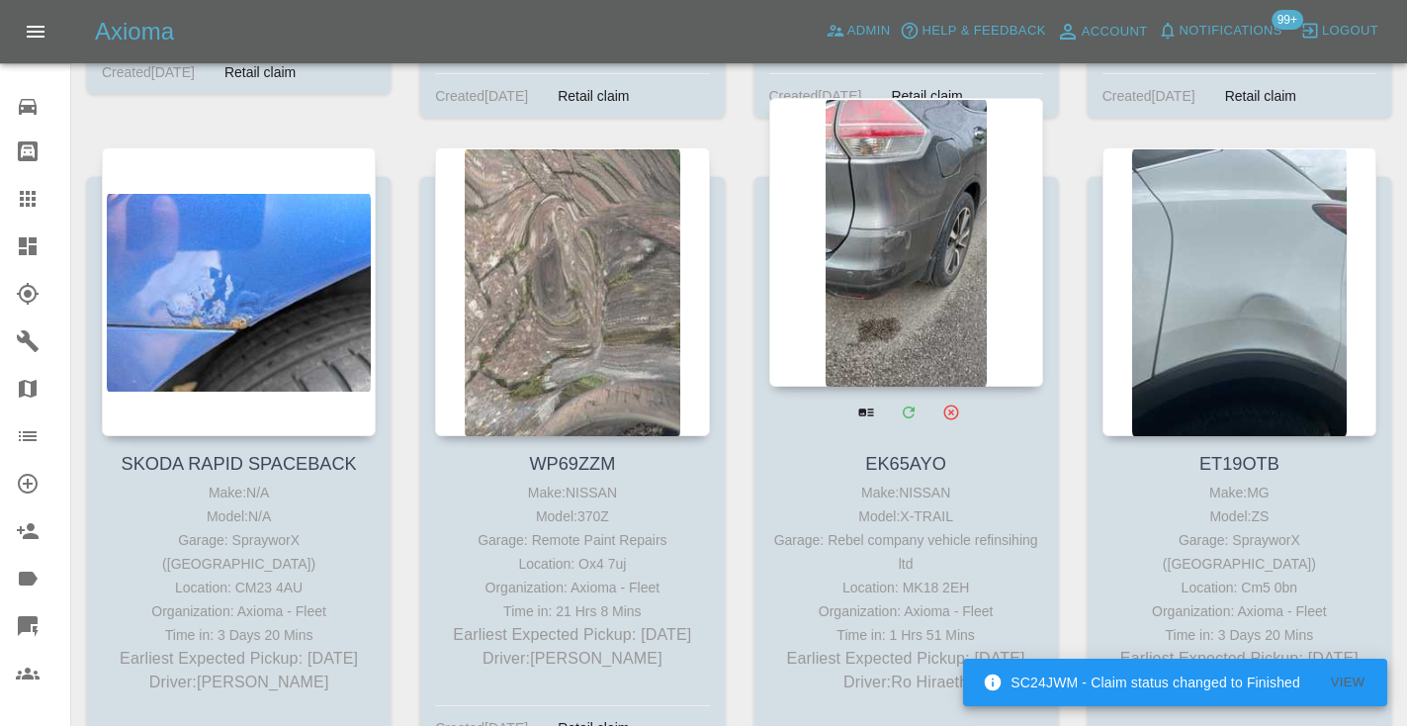
click at [901, 221] on div at bounding box center [906, 242] width 274 height 289
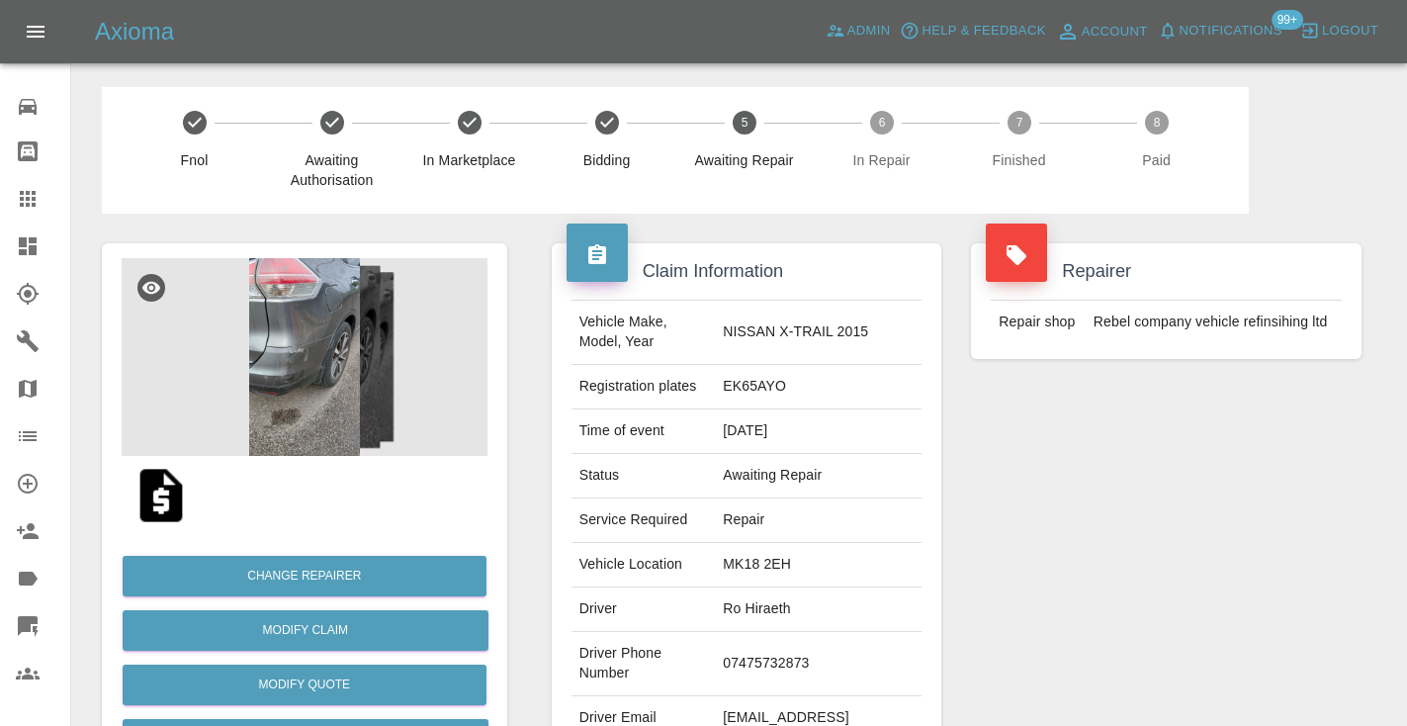
click at [805, 637] on td "07475732873" at bounding box center [818, 664] width 207 height 64
copy td "07475732873"
click at [1001, 510] on div "Repairer Repair shop Rebel company vehicle refinsihing ltd" at bounding box center [1166, 509] width 420 height 590
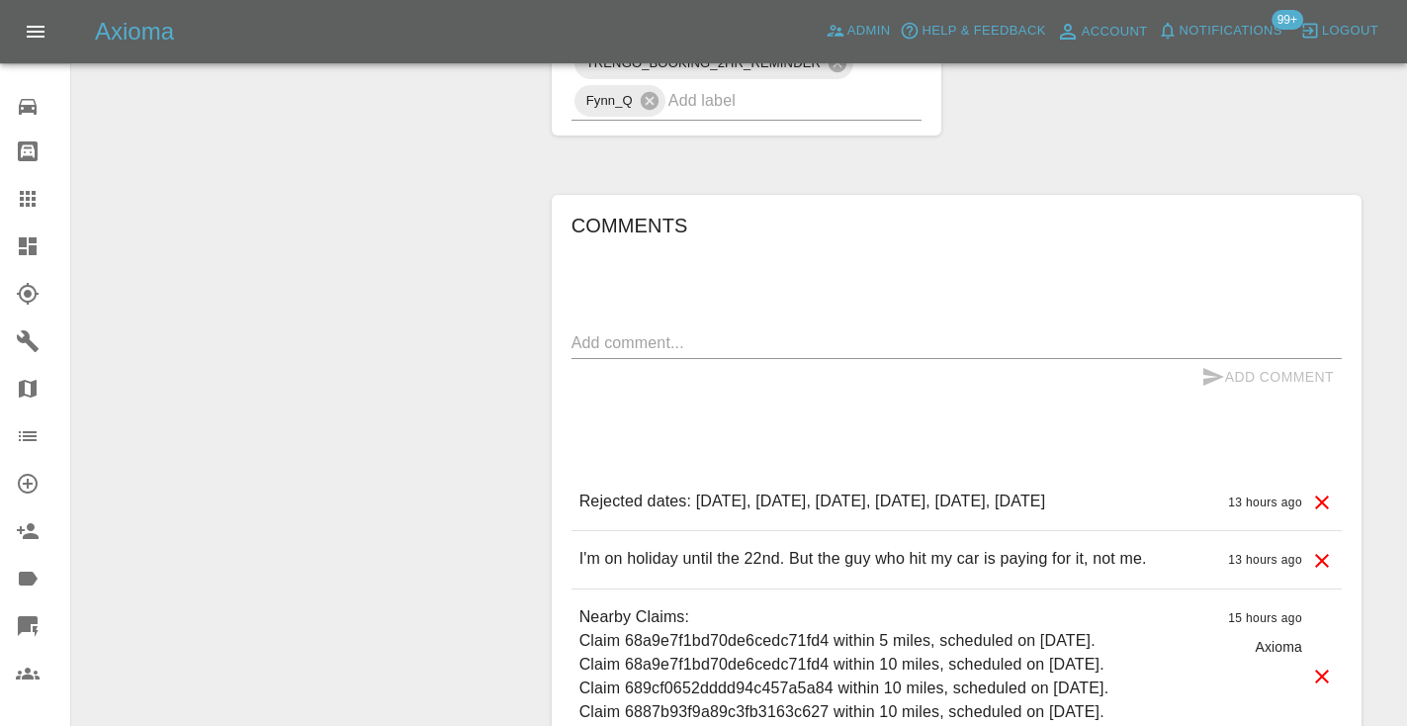
scroll to position [1329, 0]
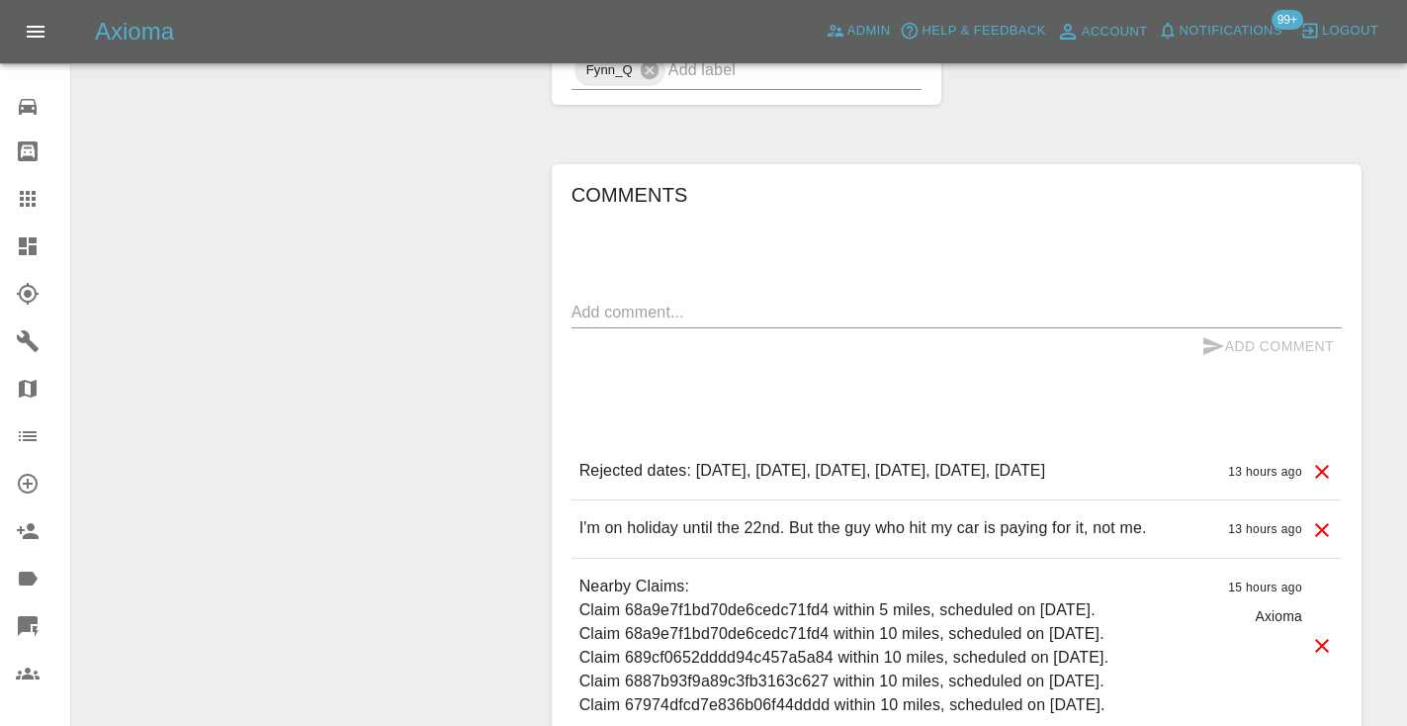
click at [671, 301] on textarea at bounding box center [956, 312] width 770 height 23
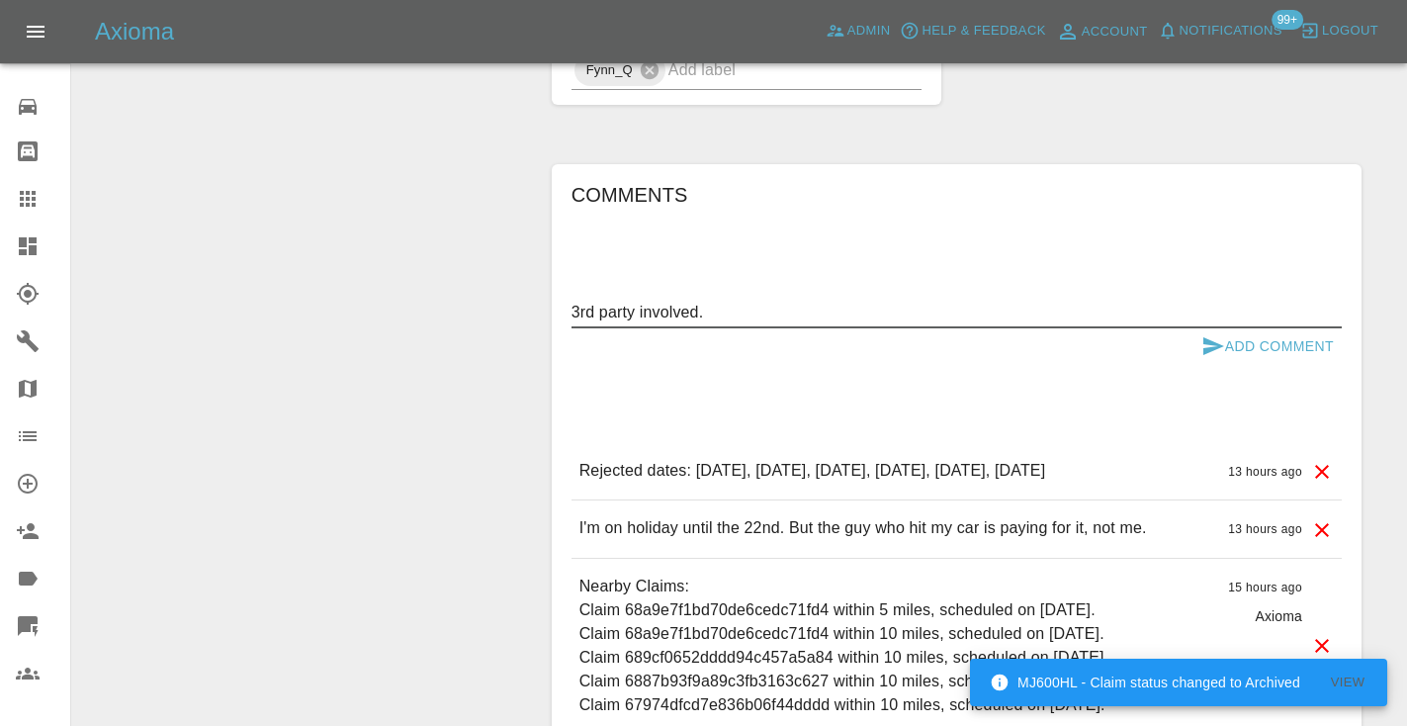
type textarea "3rd party involved."
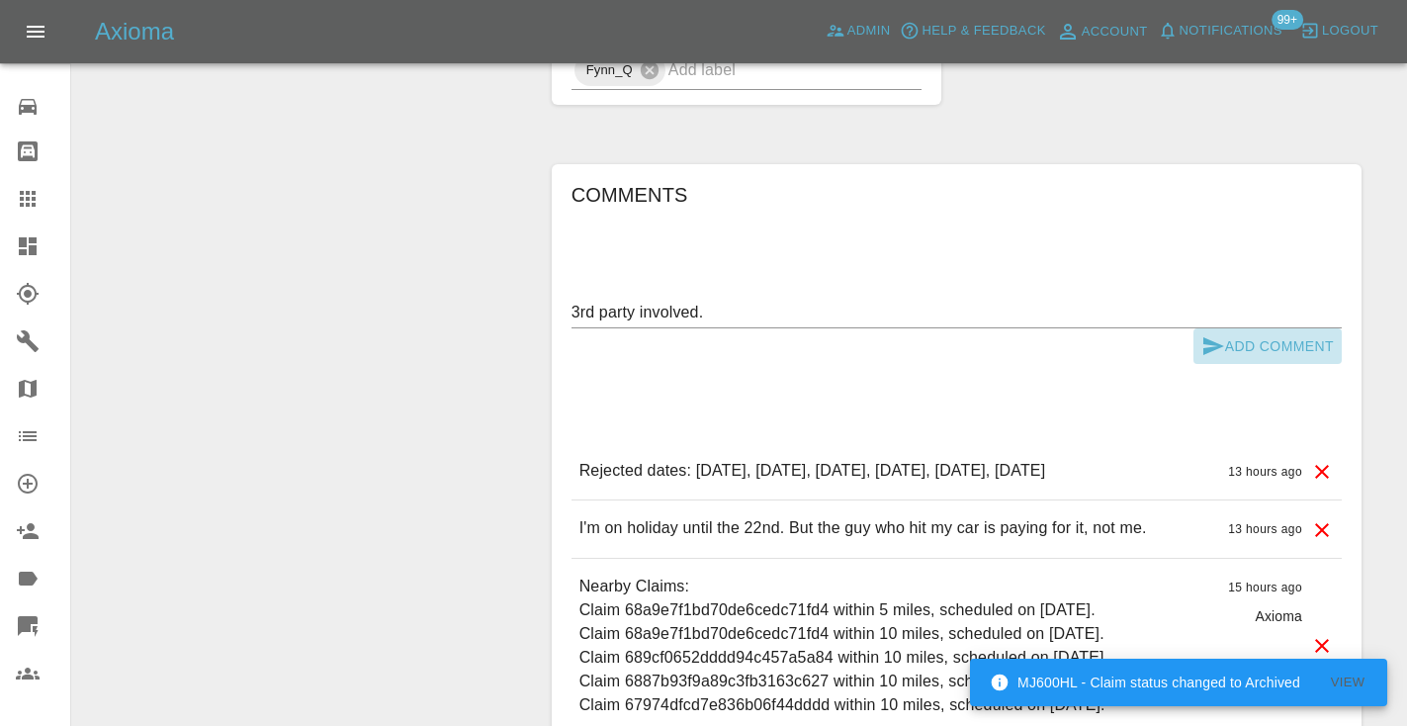
click at [1212, 337] on icon "submit" at bounding box center [1213, 346] width 21 height 18
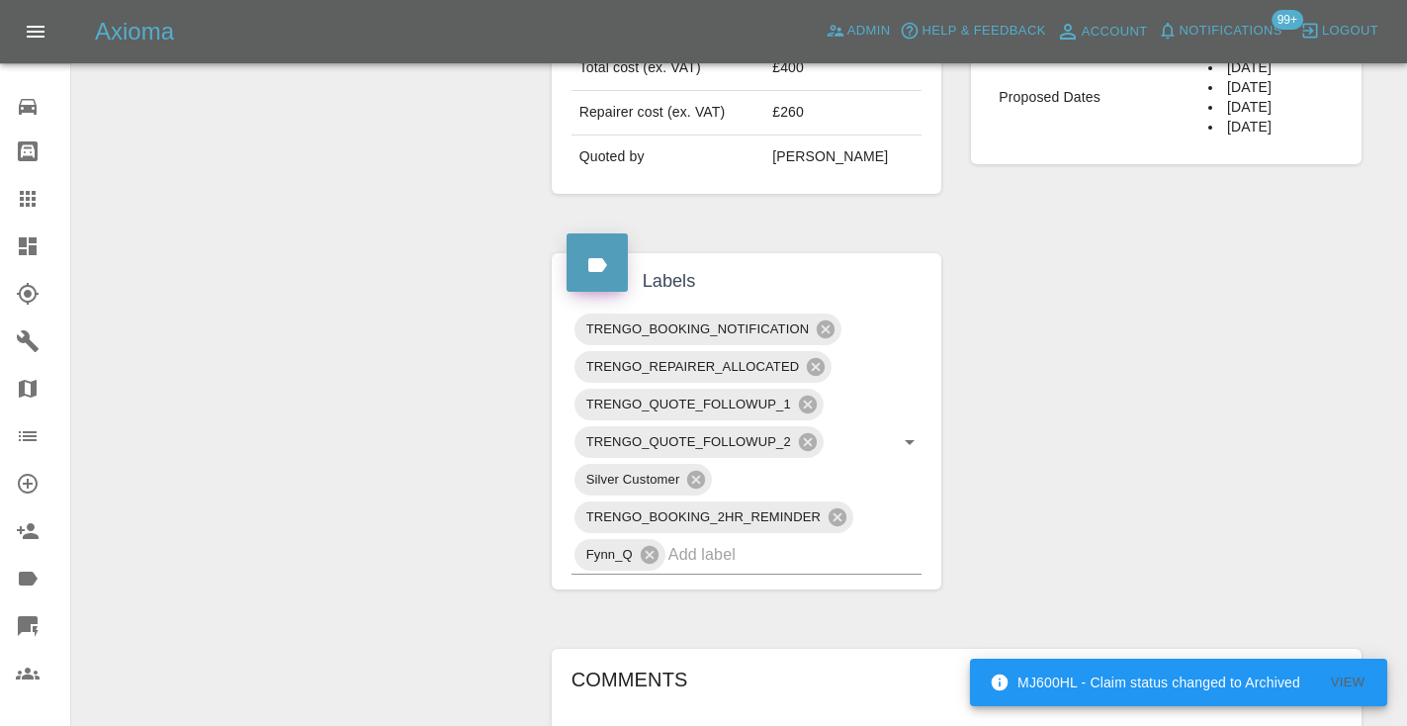
scroll to position [829, 0]
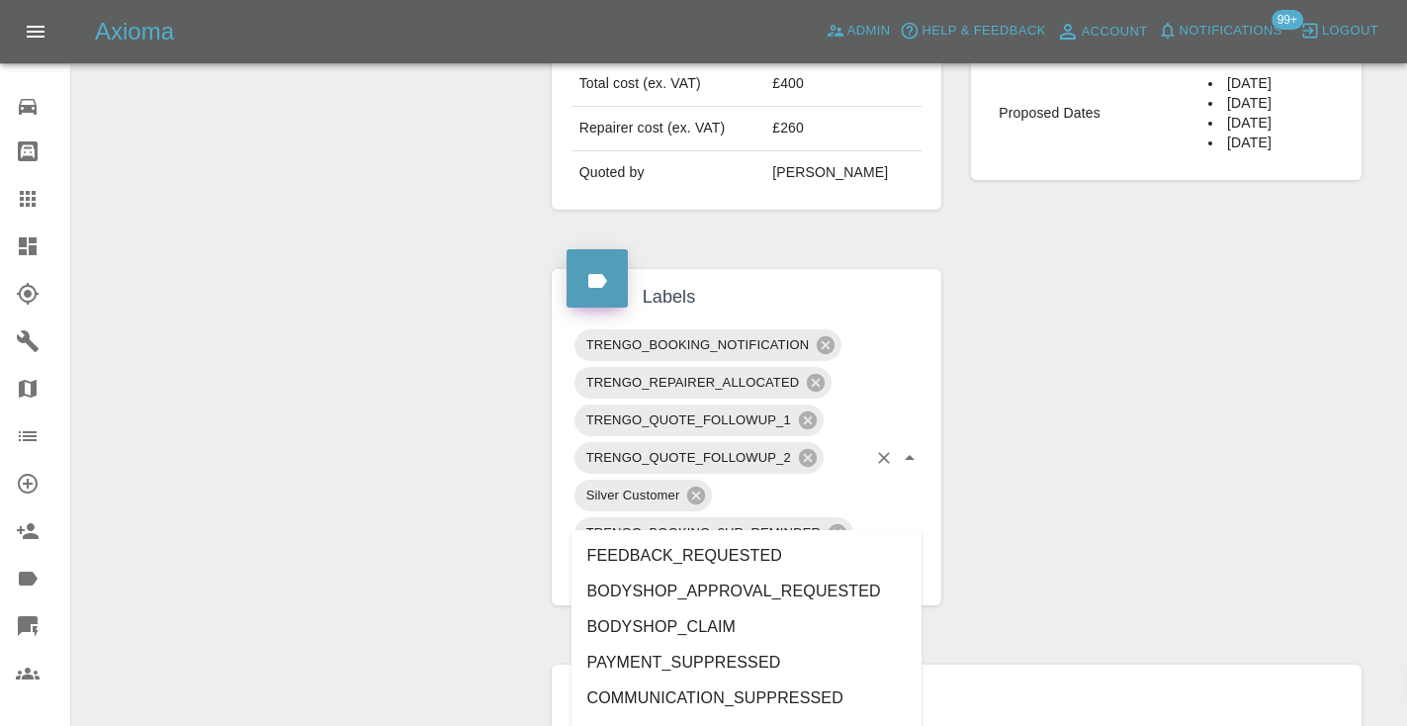
click at [699, 555] on input "text" at bounding box center [767, 570] width 199 height 31
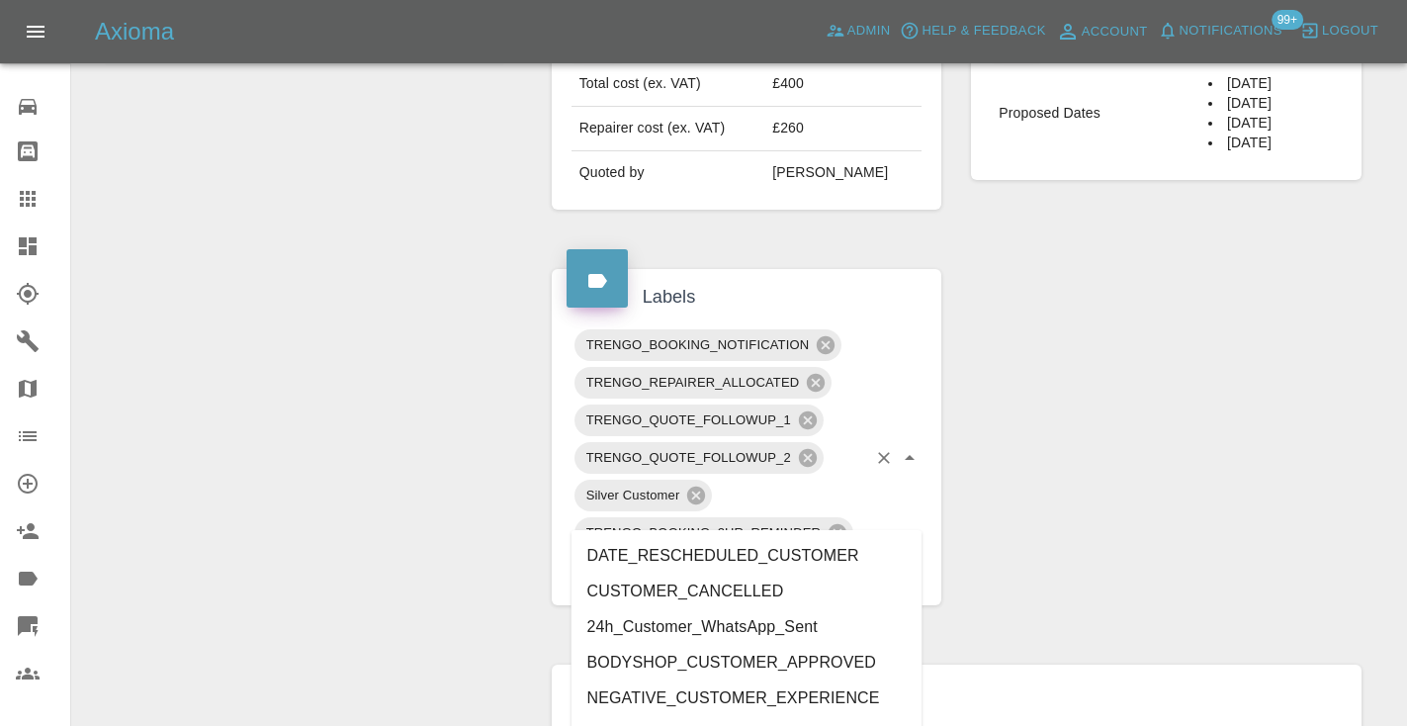
type input "customer_"
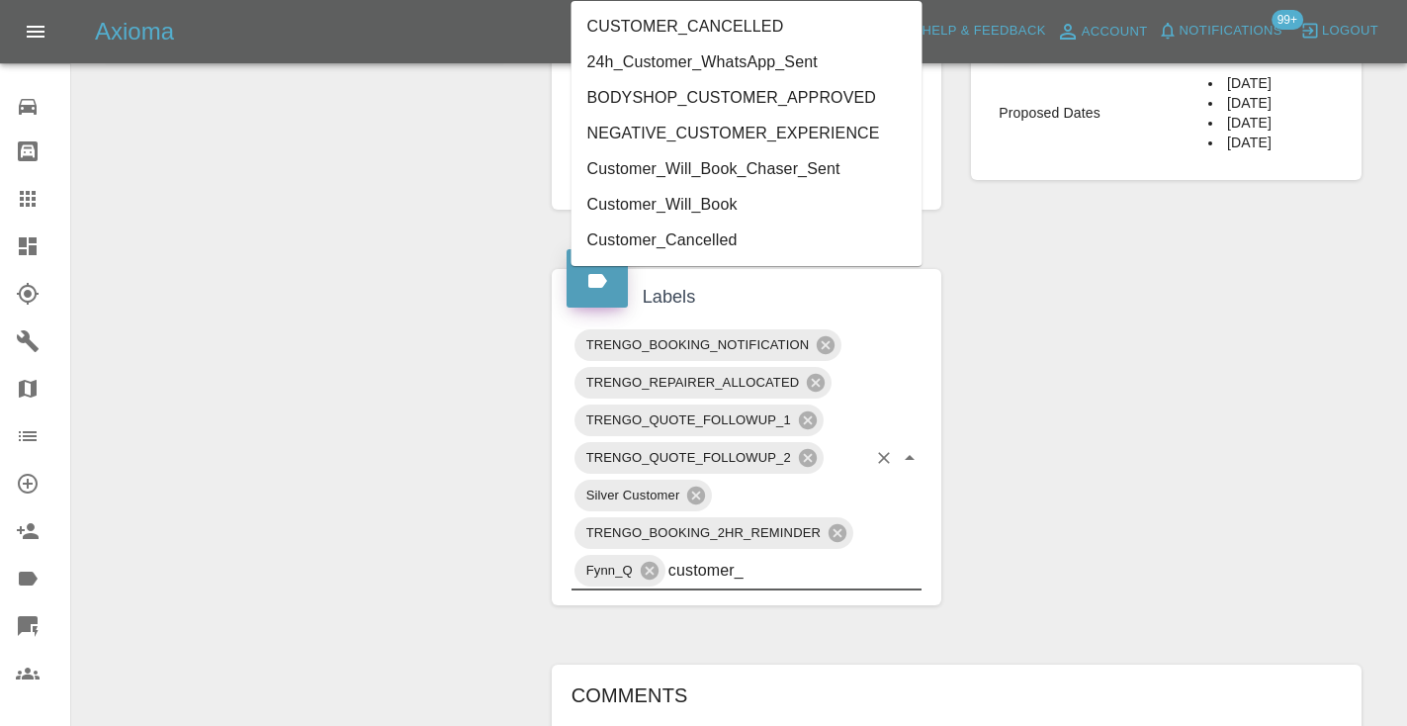
click at [748, 201] on li "Customer_Will_Book" at bounding box center [746, 205] width 351 height 36
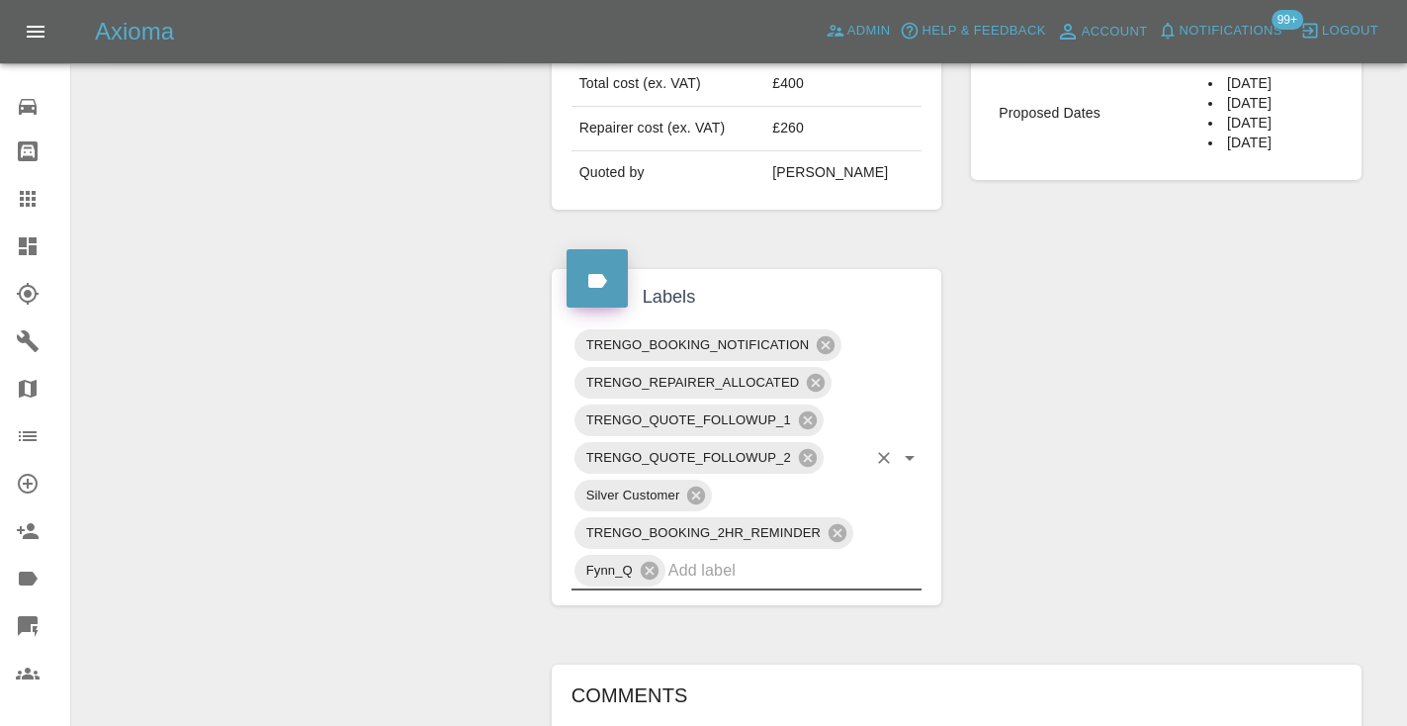
click at [389, 293] on div "Change Repairer Modify Claim Modify Quote Rollback Submit Payment Archive" at bounding box center [304, 453] width 435 height 2137
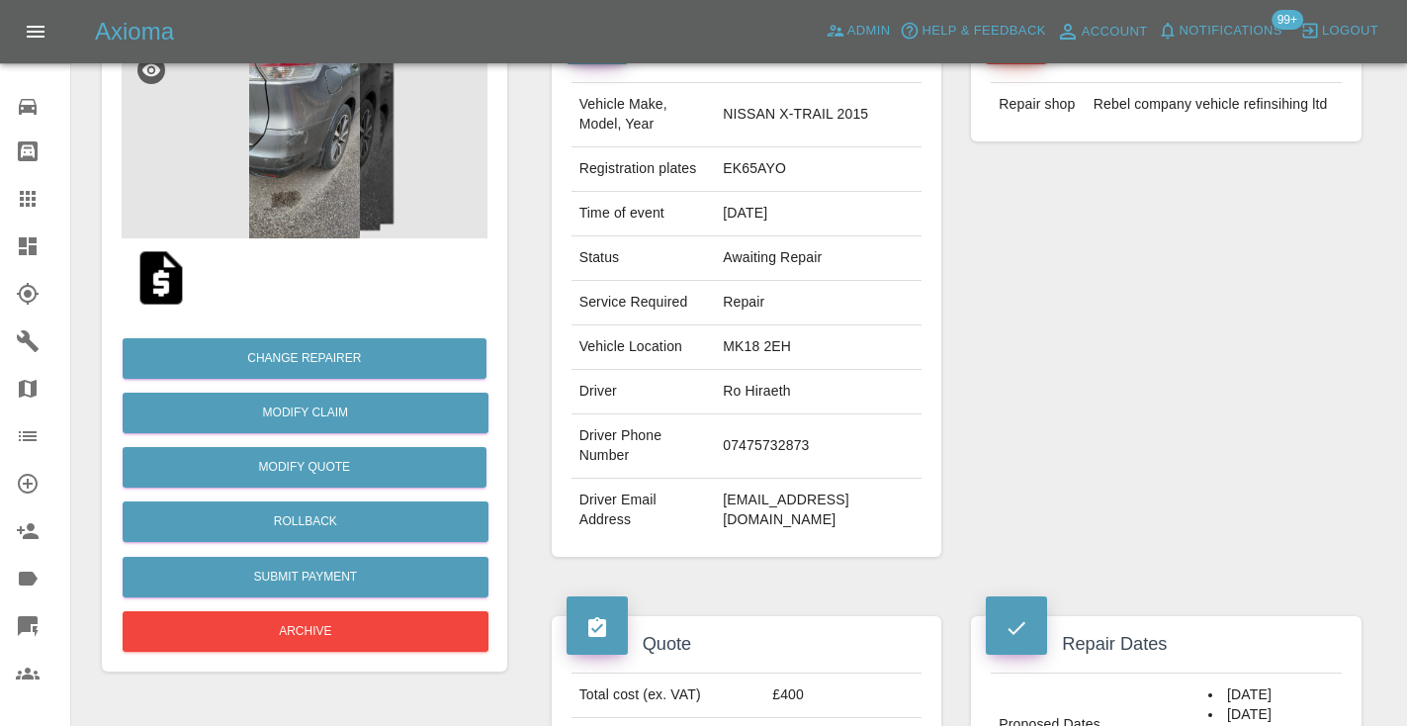
scroll to position [216, 0]
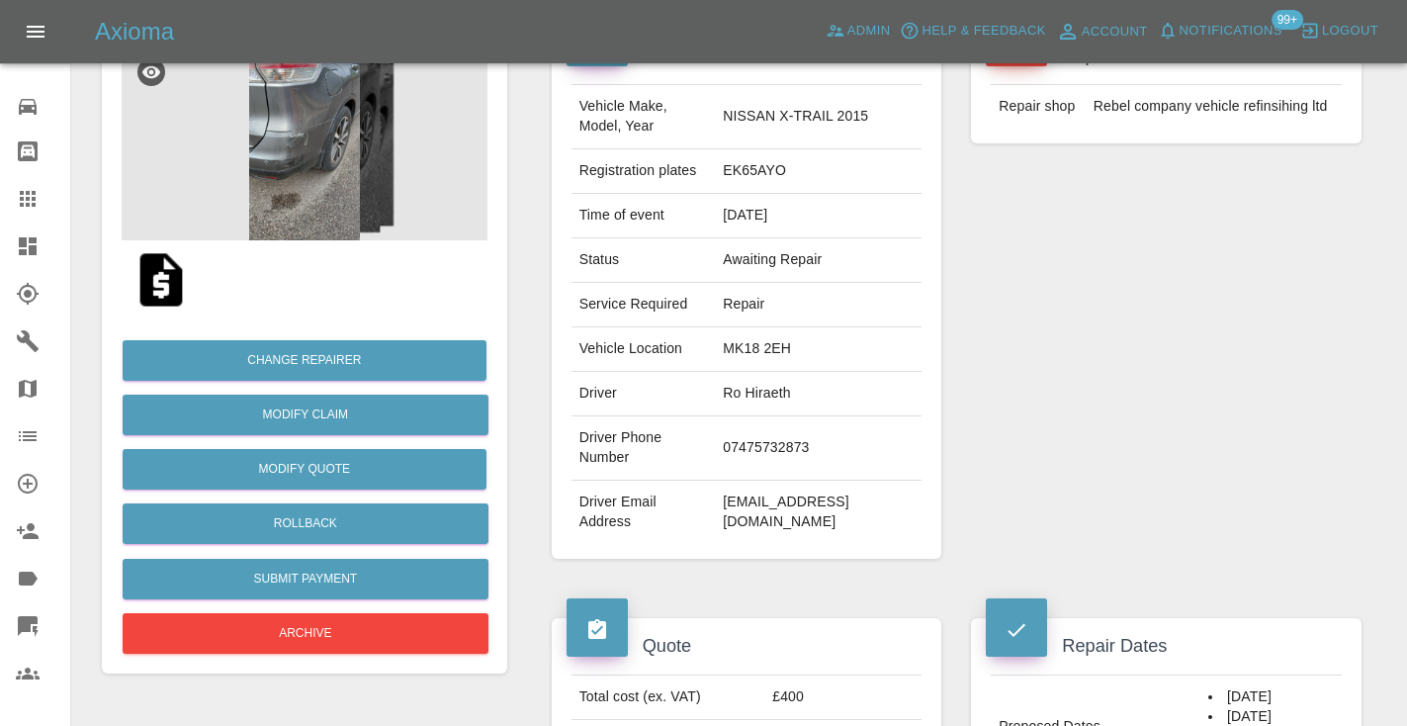
click at [44, 197] on div at bounding box center [43, 199] width 55 height 24
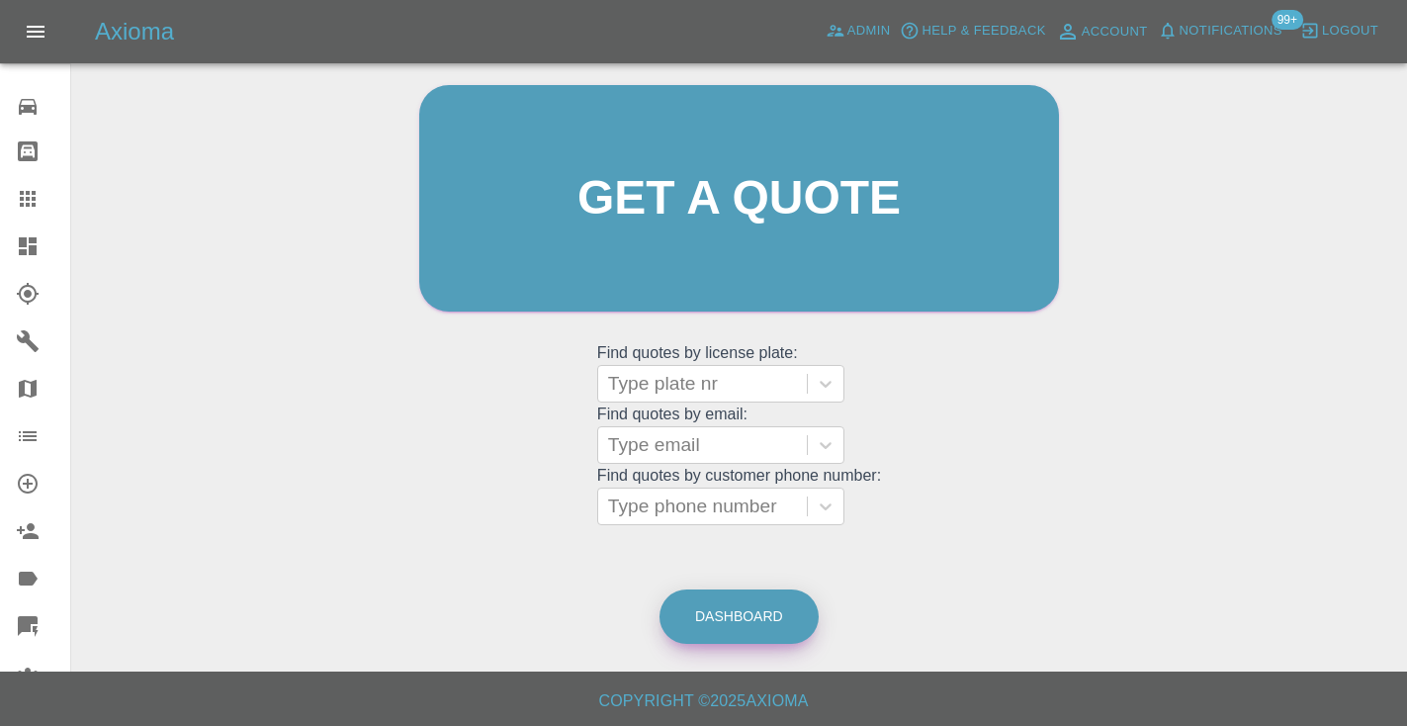
click at [720, 616] on link "Dashboard" at bounding box center [738, 616] width 159 height 54
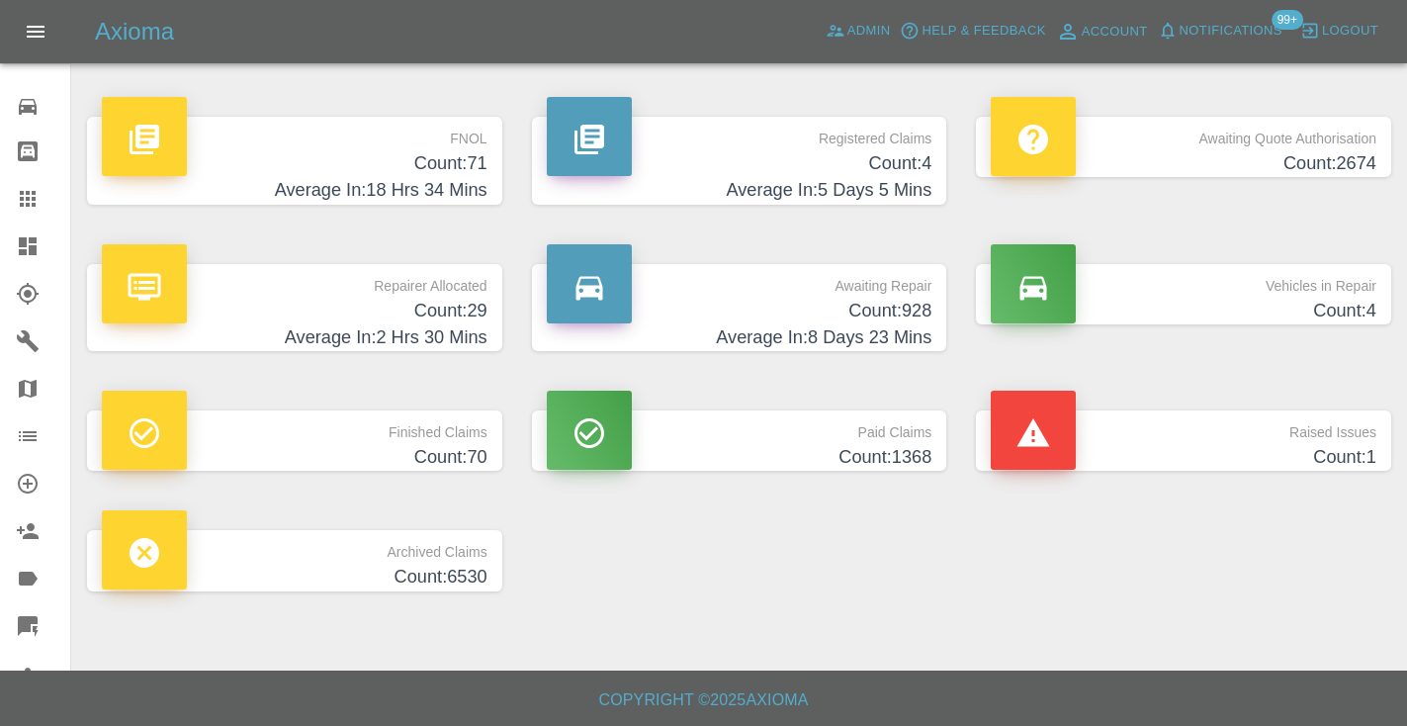
click at [880, 321] on h4 "Count: 928" at bounding box center [740, 311] width 386 height 27
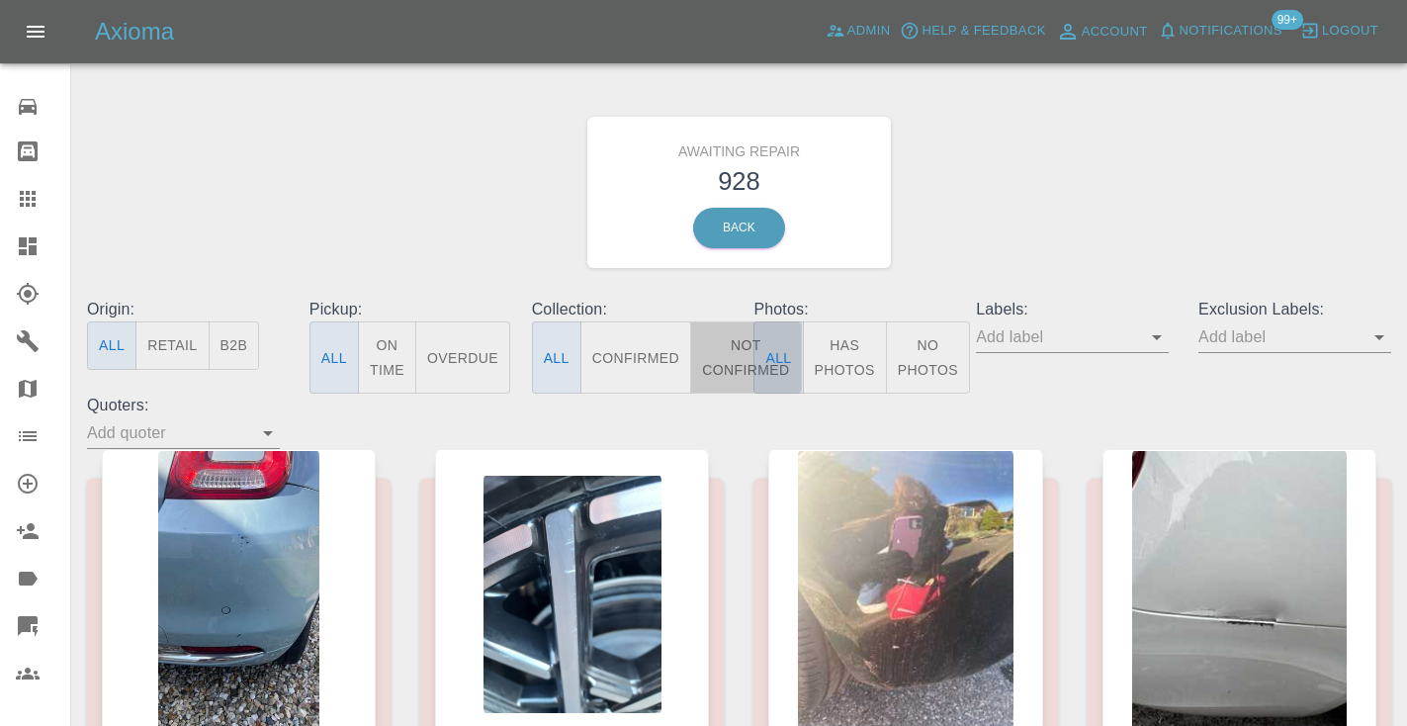
click at [724, 361] on button "Not Confirmed" at bounding box center [745, 357] width 111 height 72
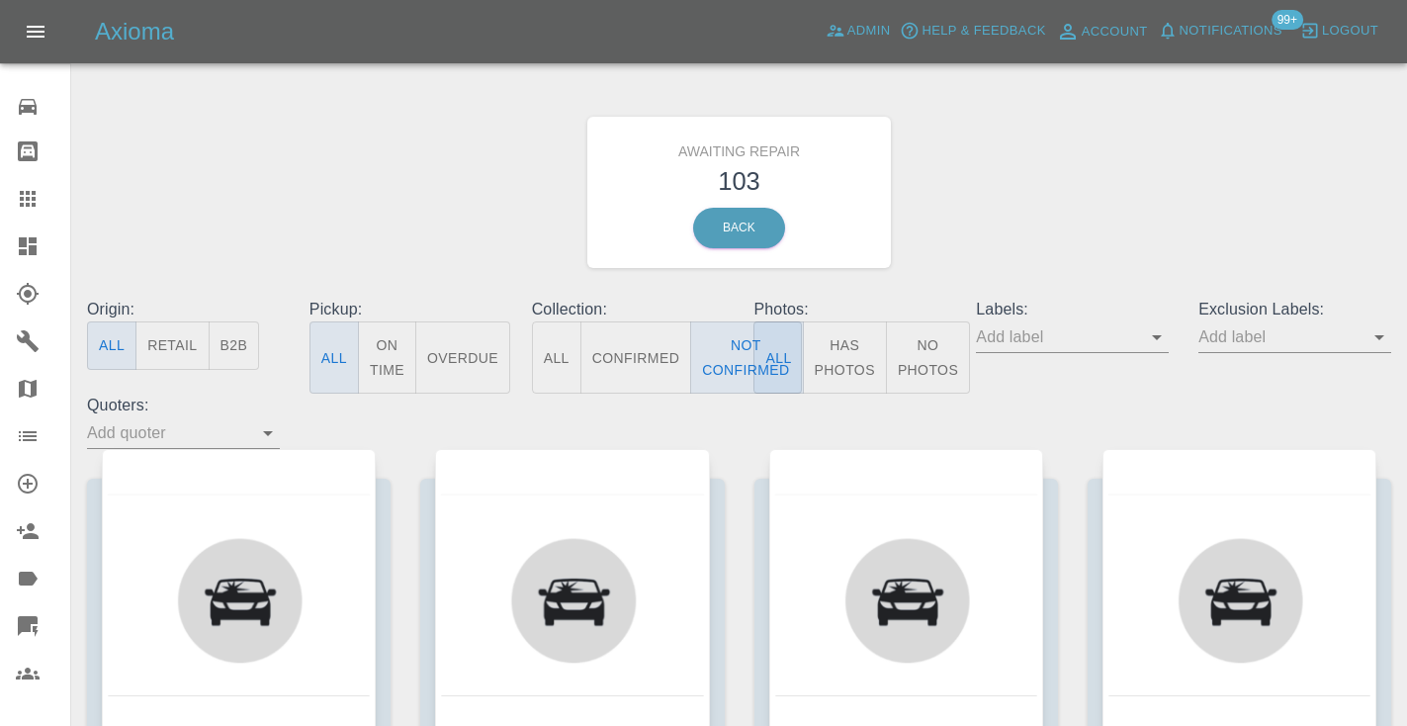
click at [1049, 168] on div "Awaiting Repair 103 Back" at bounding box center [739, 192] width 1334 height 211
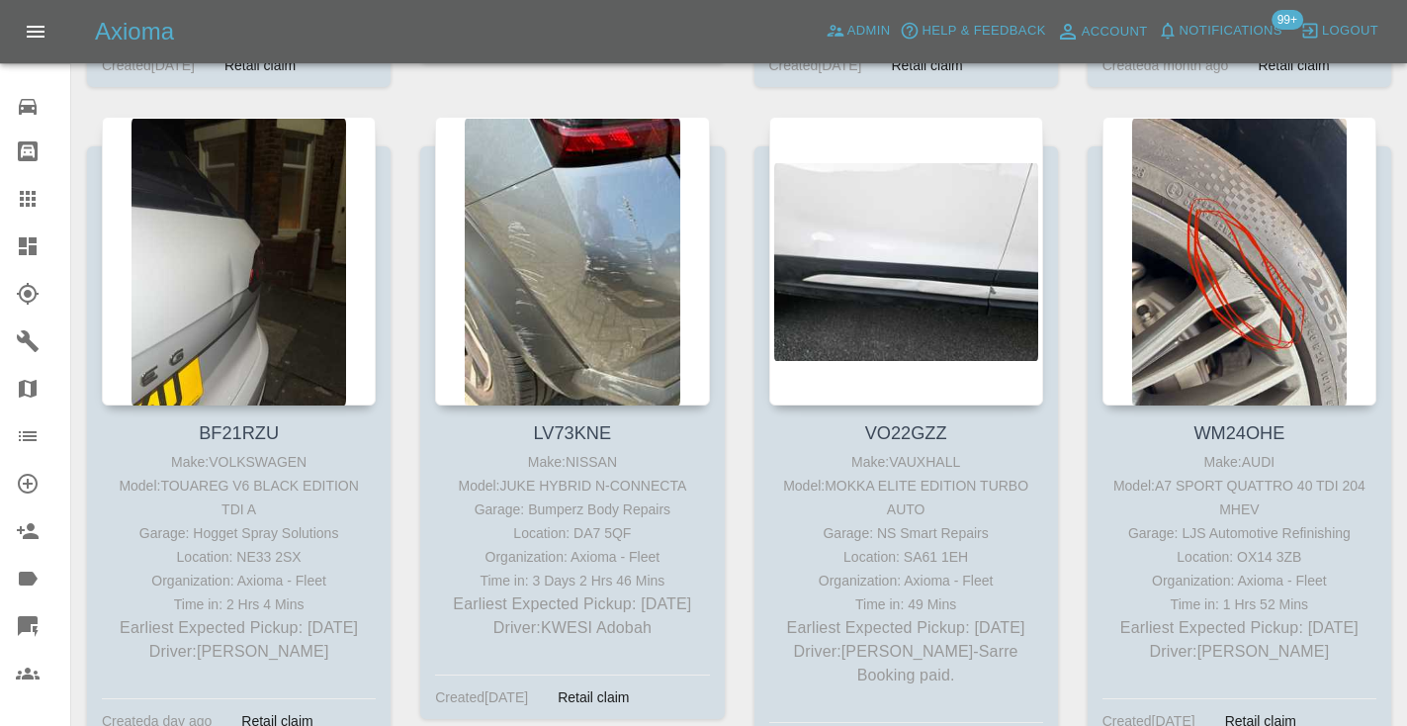
scroll to position [10085, 0]
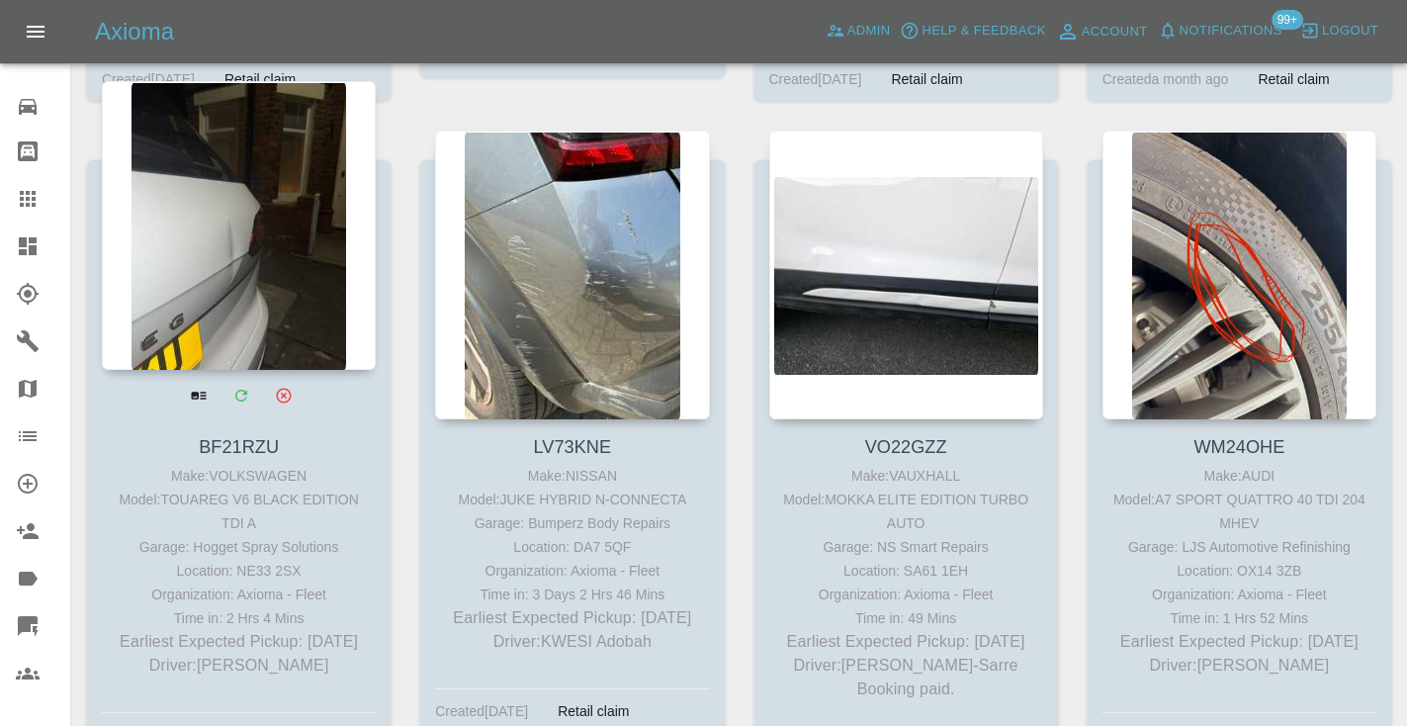
click at [171, 206] on div at bounding box center [239, 225] width 274 height 289
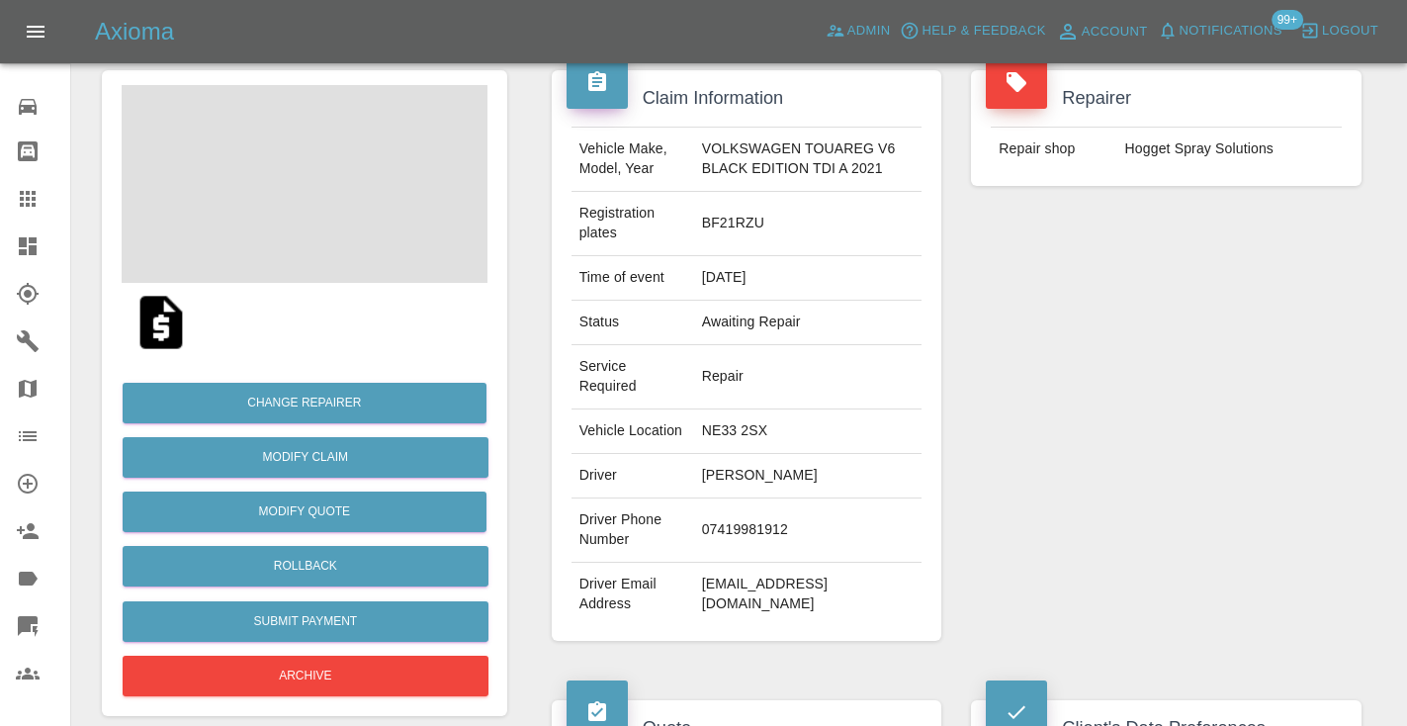
scroll to position [189, 0]
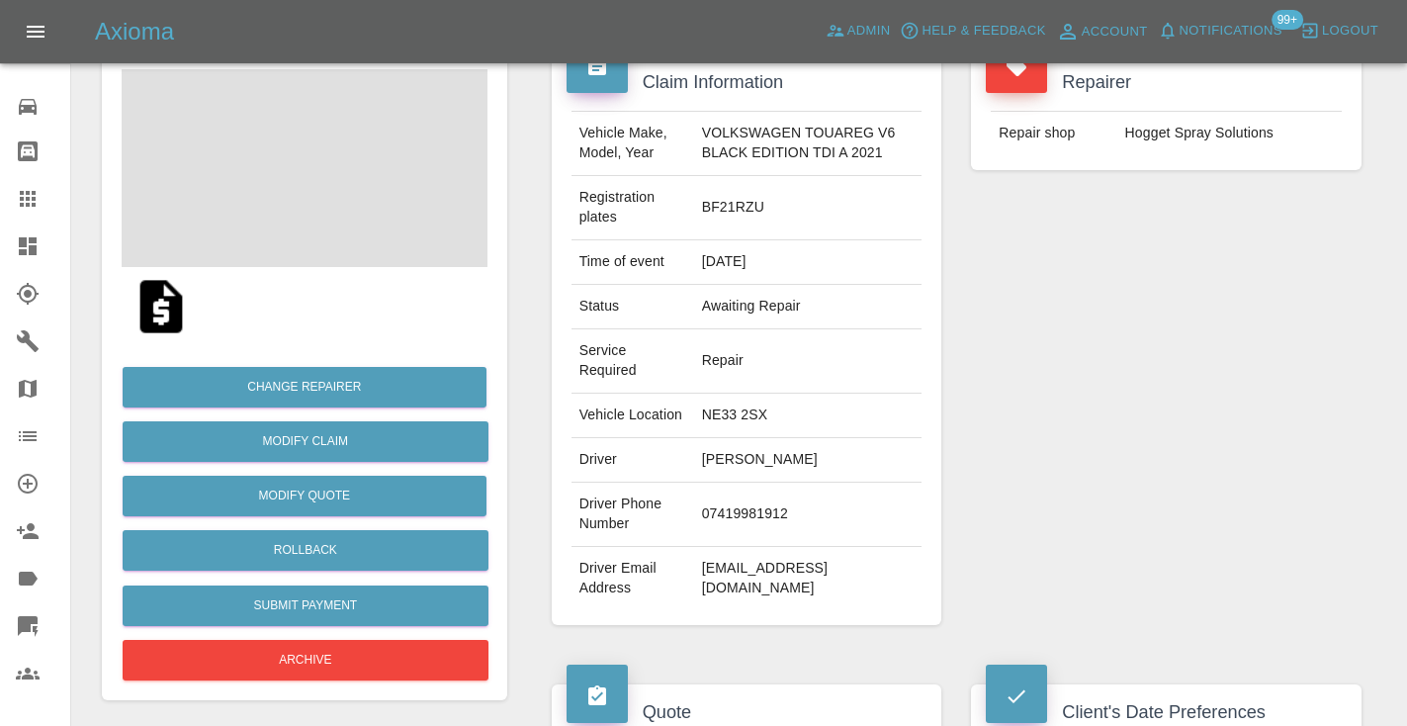
click at [739, 529] on td "07419981912" at bounding box center [808, 515] width 228 height 64
copy td "07419981912"
click at [1326, 279] on div "Repairer Repair shop Hogget Spray Solutions" at bounding box center [1166, 340] width 420 height 630
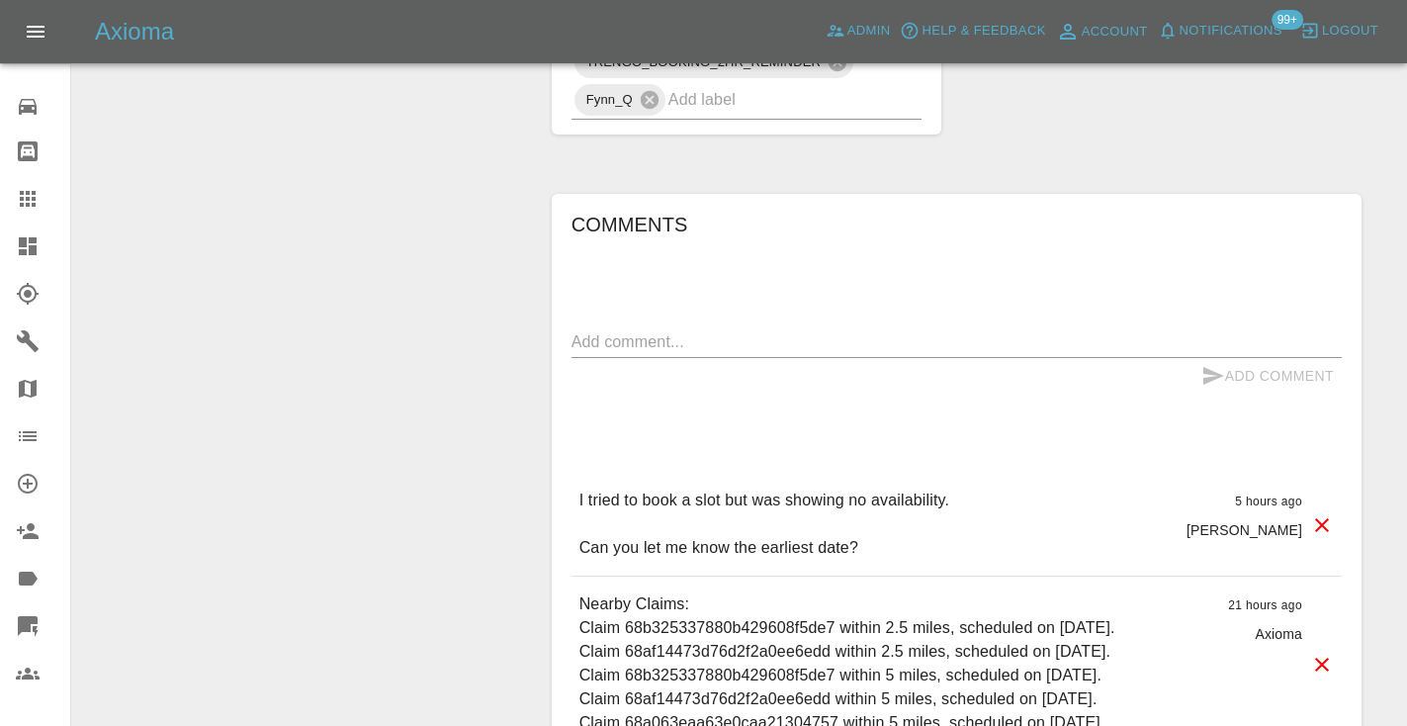
scroll to position [1725, 0]
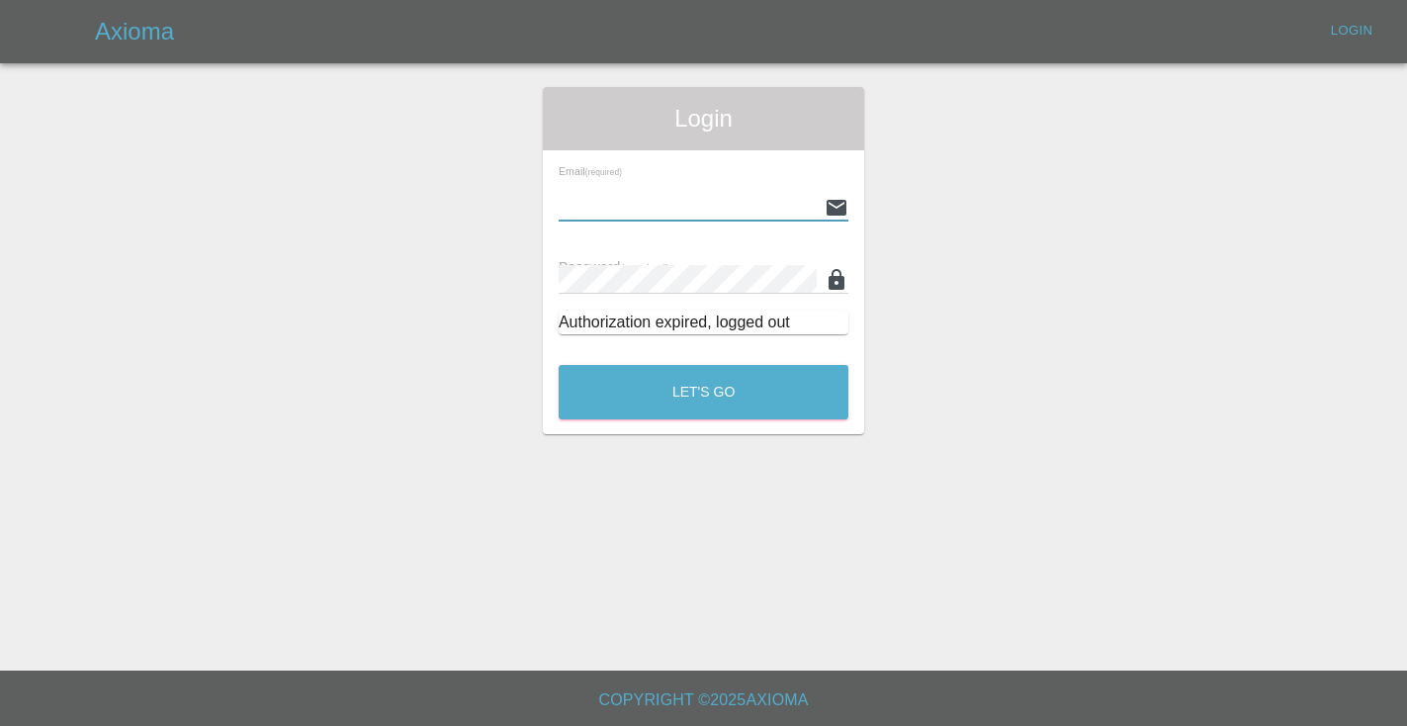
type input "[EMAIL_ADDRESS][DOMAIN_NAME]"
click at [703, 392] on button "Let's Go" at bounding box center [704, 392] width 290 height 54
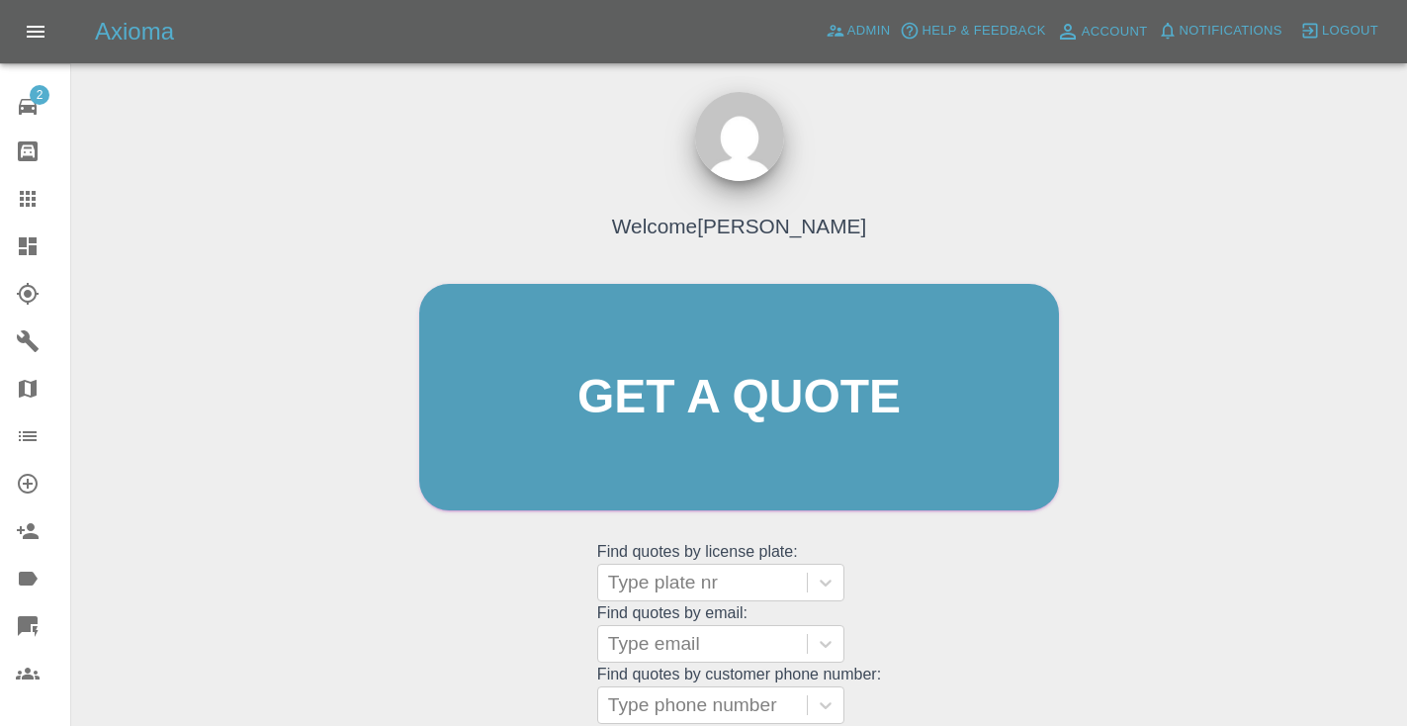
click at [892, 596] on div "Welcome [PERSON_NAME] Get a quote Get a quote Find quotes by license plate: Typ…" at bounding box center [738, 434] width 681 height 597
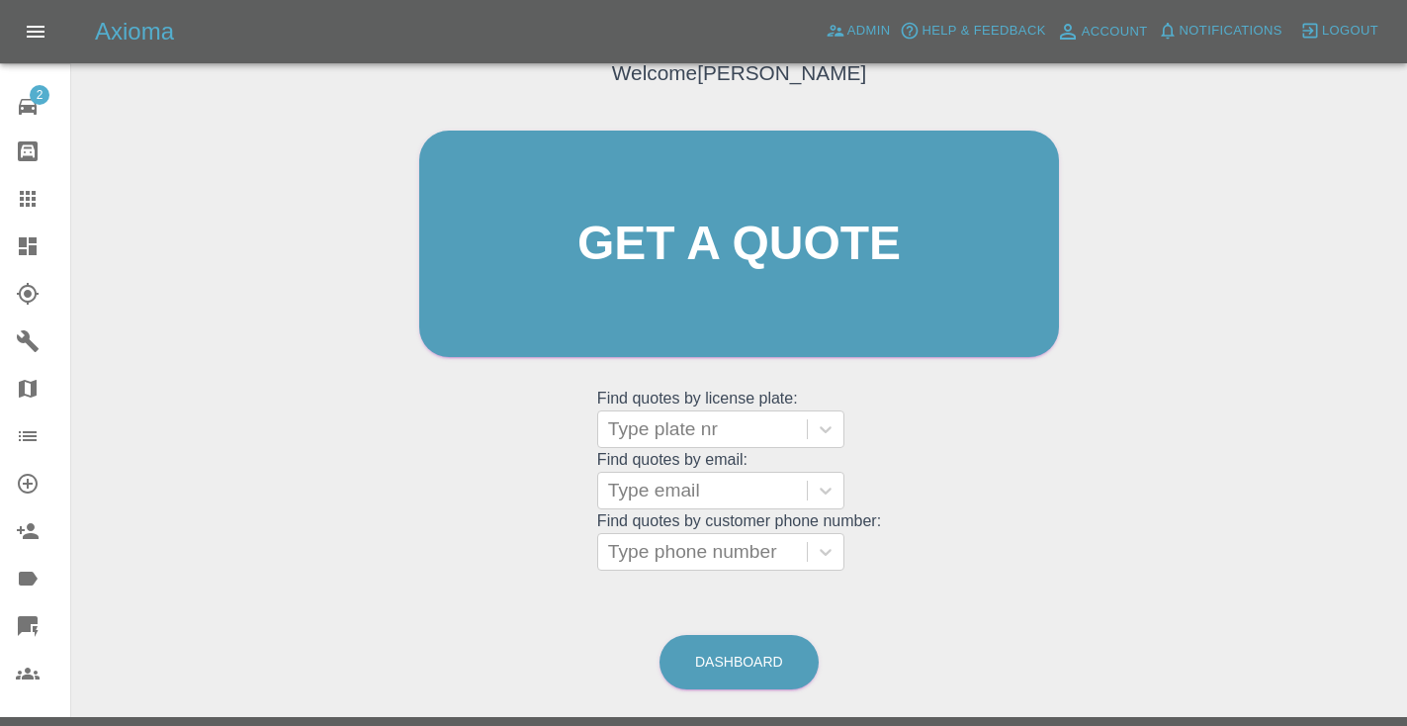
scroll to position [181, 0]
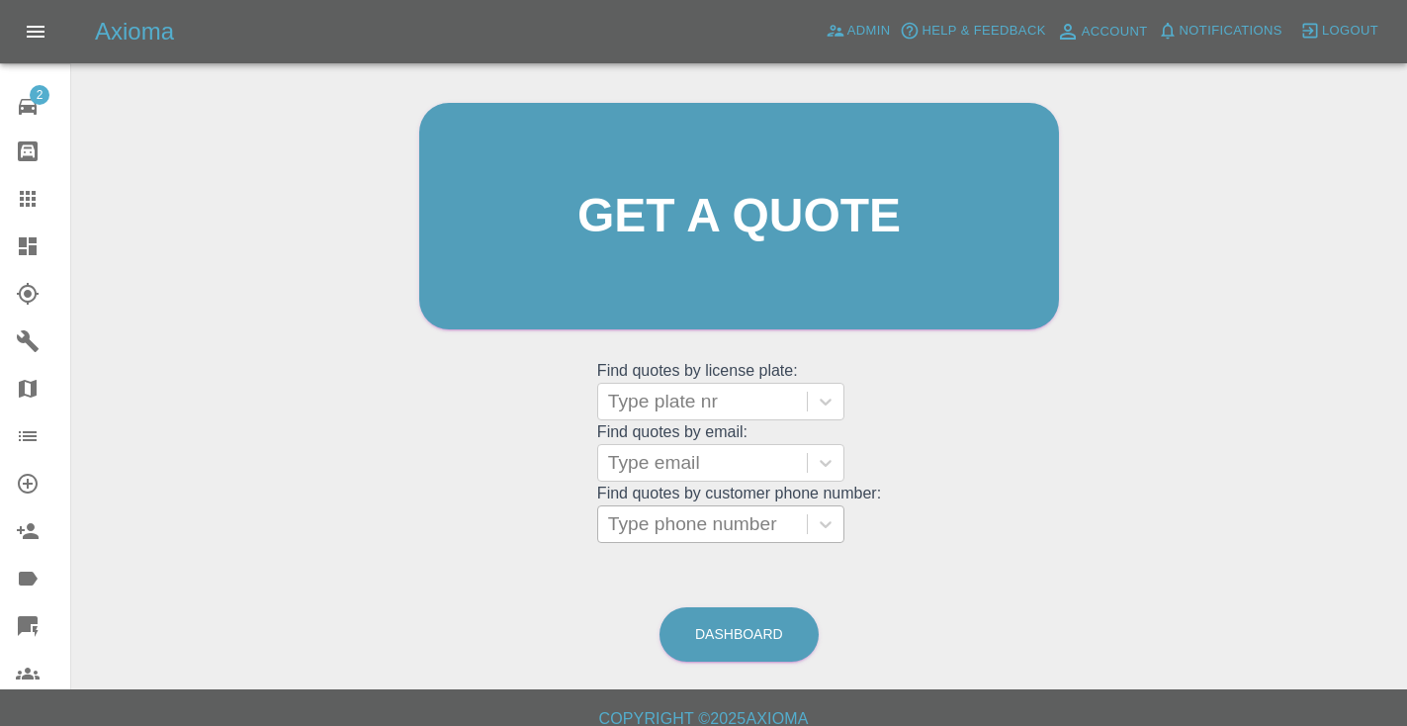
click at [663, 527] on div "Type phone number" at bounding box center [702, 524] width 189 height 24
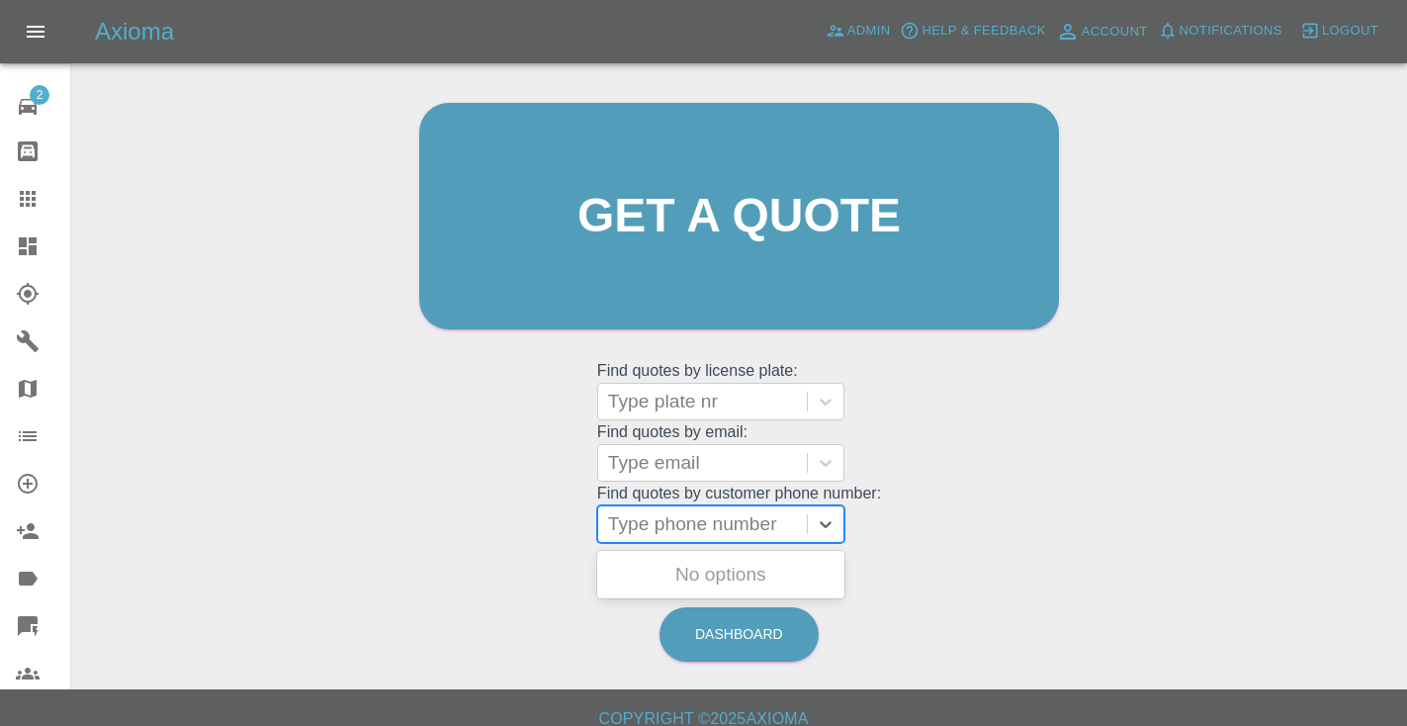
paste input "07825746792"
type input "07825746792"
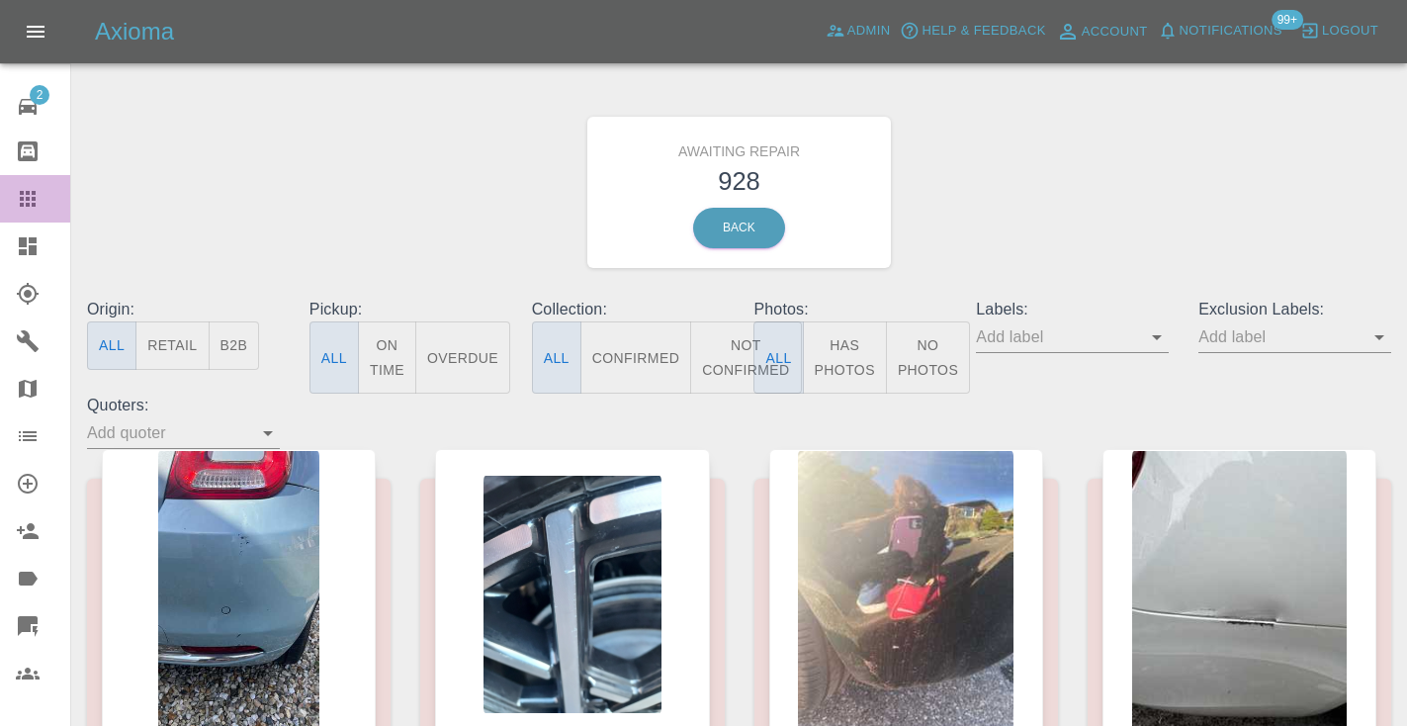
click at [44, 190] on div at bounding box center [43, 199] width 55 height 24
click at [28, 201] on icon at bounding box center [28, 199] width 16 height 16
click at [34, 199] on icon at bounding box center [28, 199] width 16 height 16
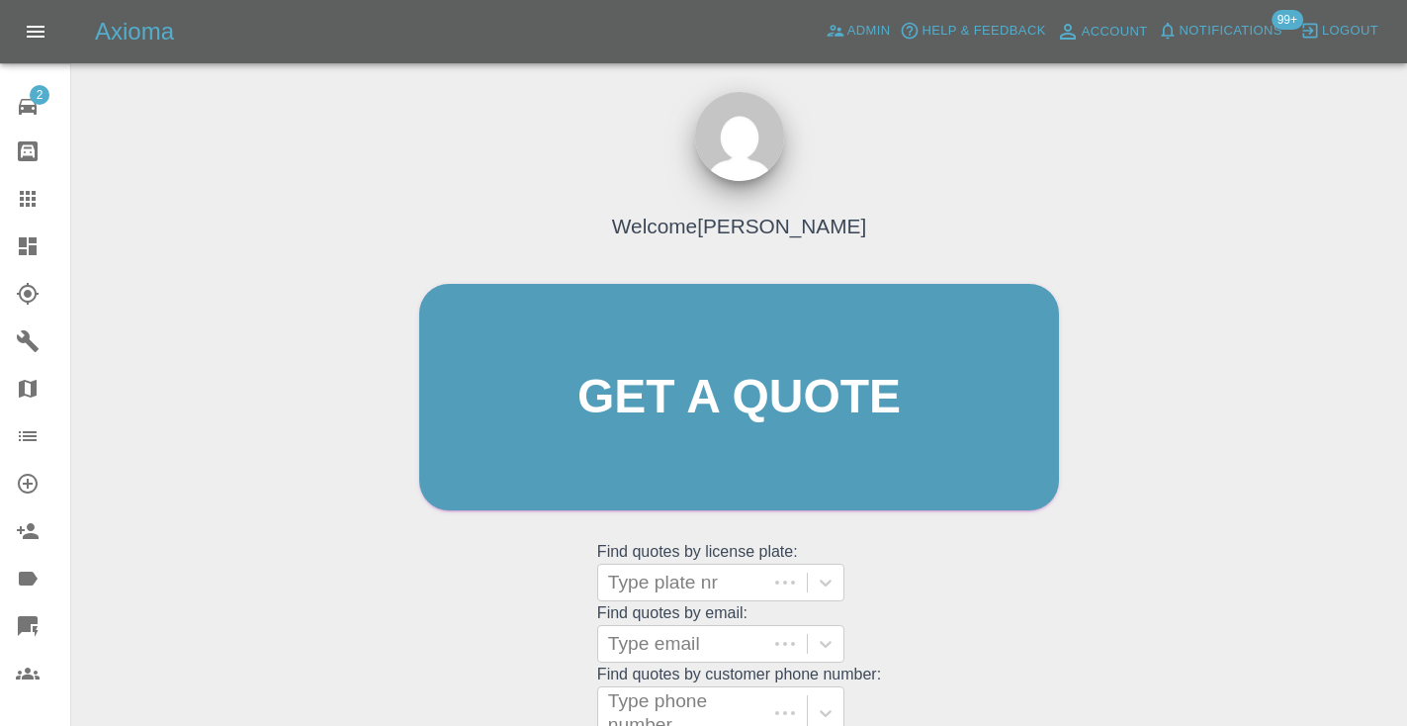
drag, startPoint x: 34, startPoint y: 199, endPoint x: 266, endPoint y: 146, distance: 238.2
click at [260, 152] on div "Welcome Castro Get a quote Get a quote Find quotes by license plate: Type plate…" at bounding box center [739, 499] width 1304 height 726
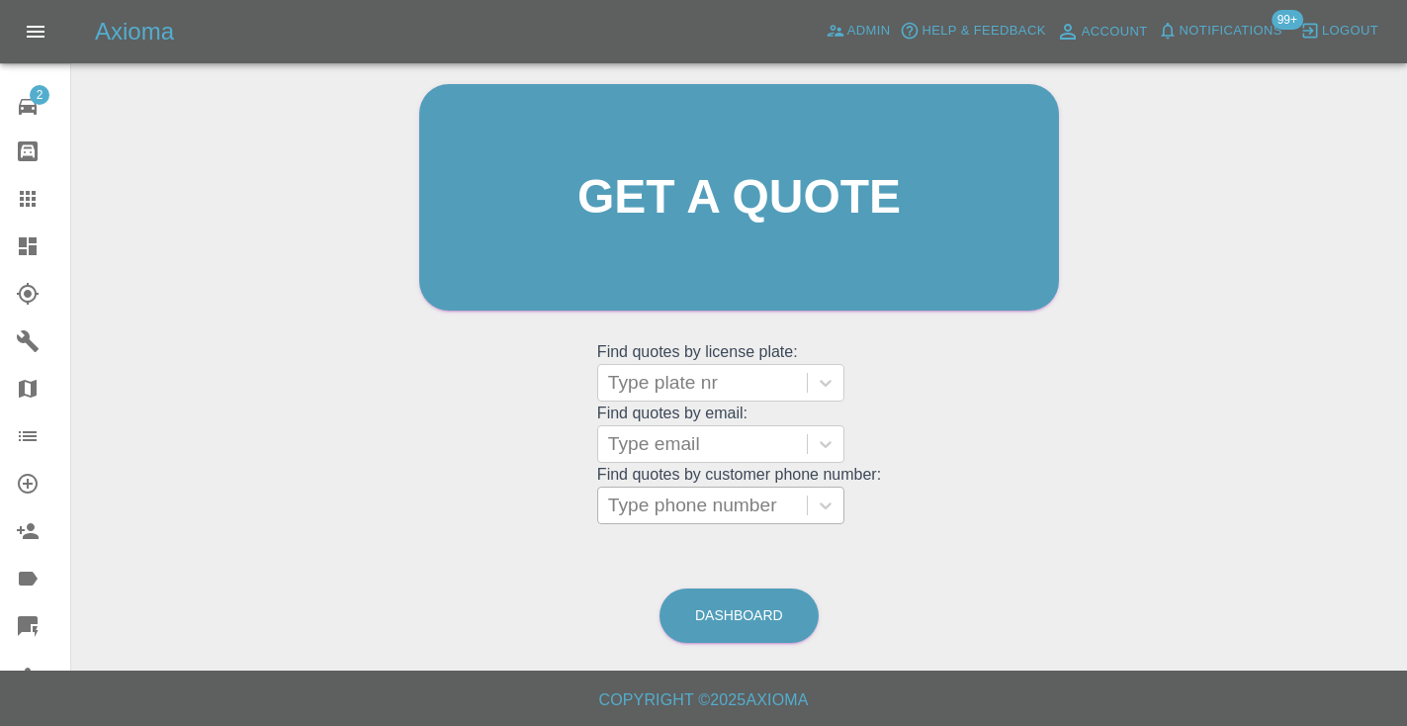
scroll to position [199, 0]
click at [717, 514] on div "Type phone number" at bounding box center [702, 506] width 189 height 24
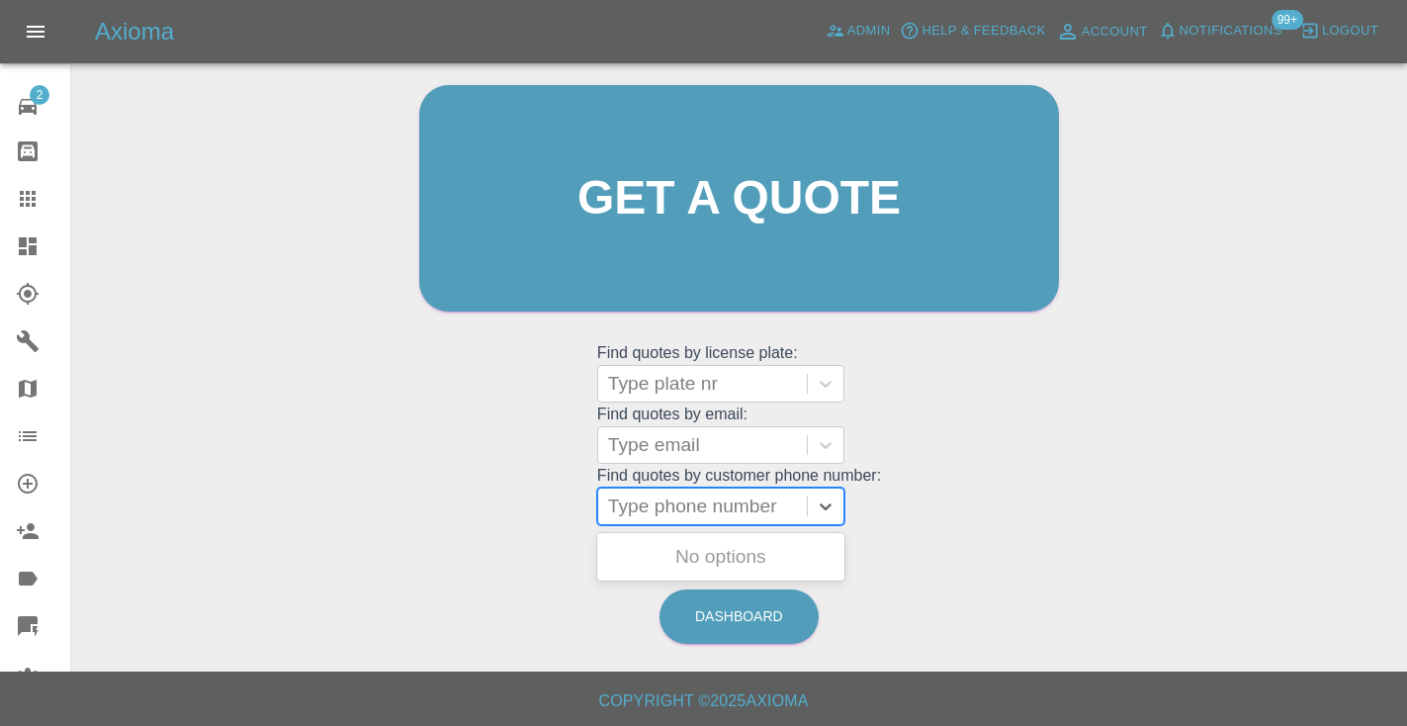
paste input "07419981912"
type input "07419981912"
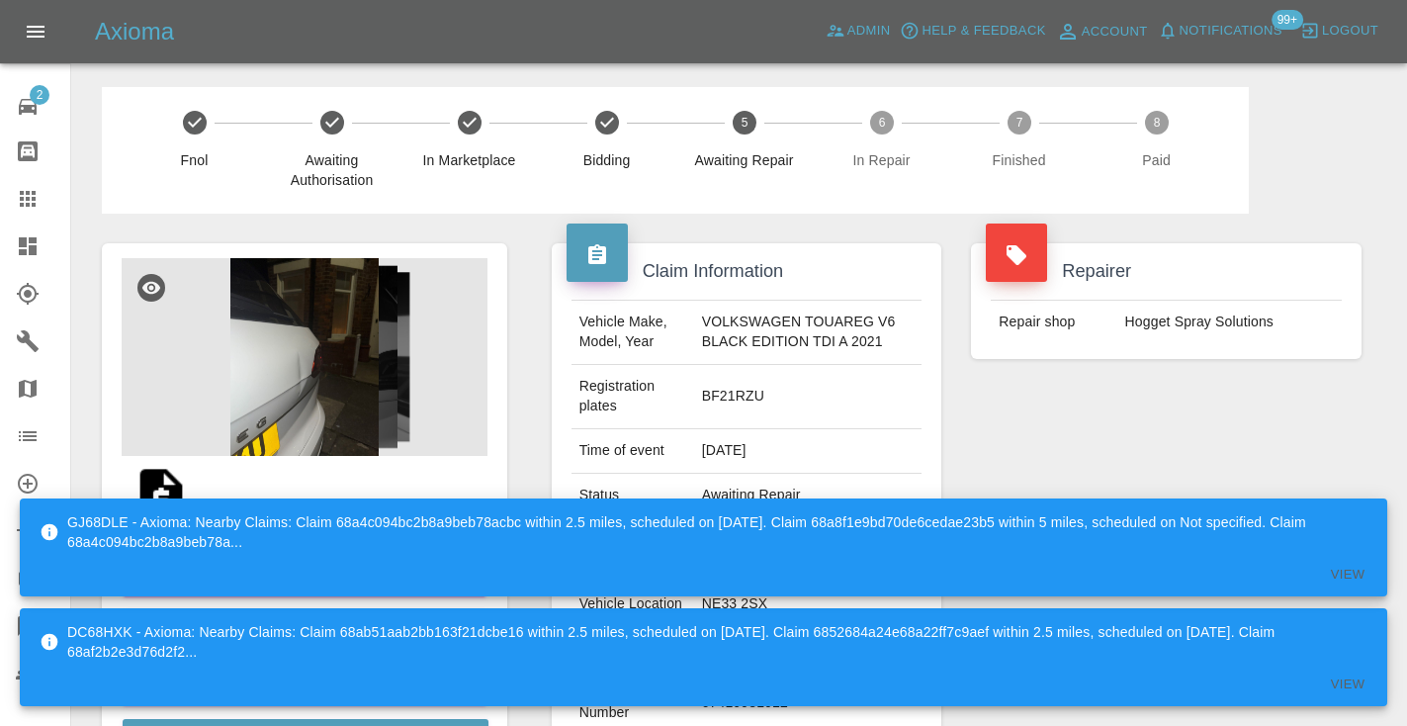
click at [1292, 437] on div "Repairer Repair shop Hogget Spray Solutions" at bounding box center [1166, 529] width 420 height 630
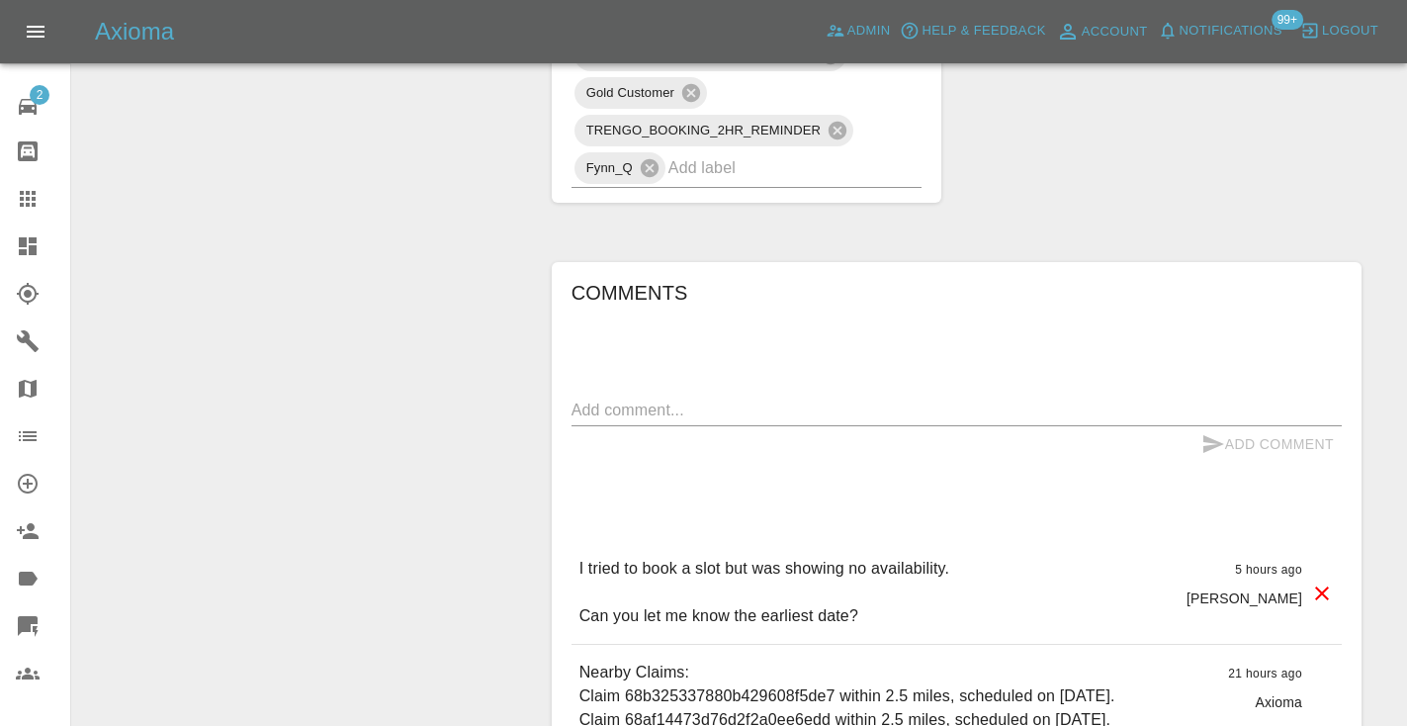
scroll to position [1656, 0]
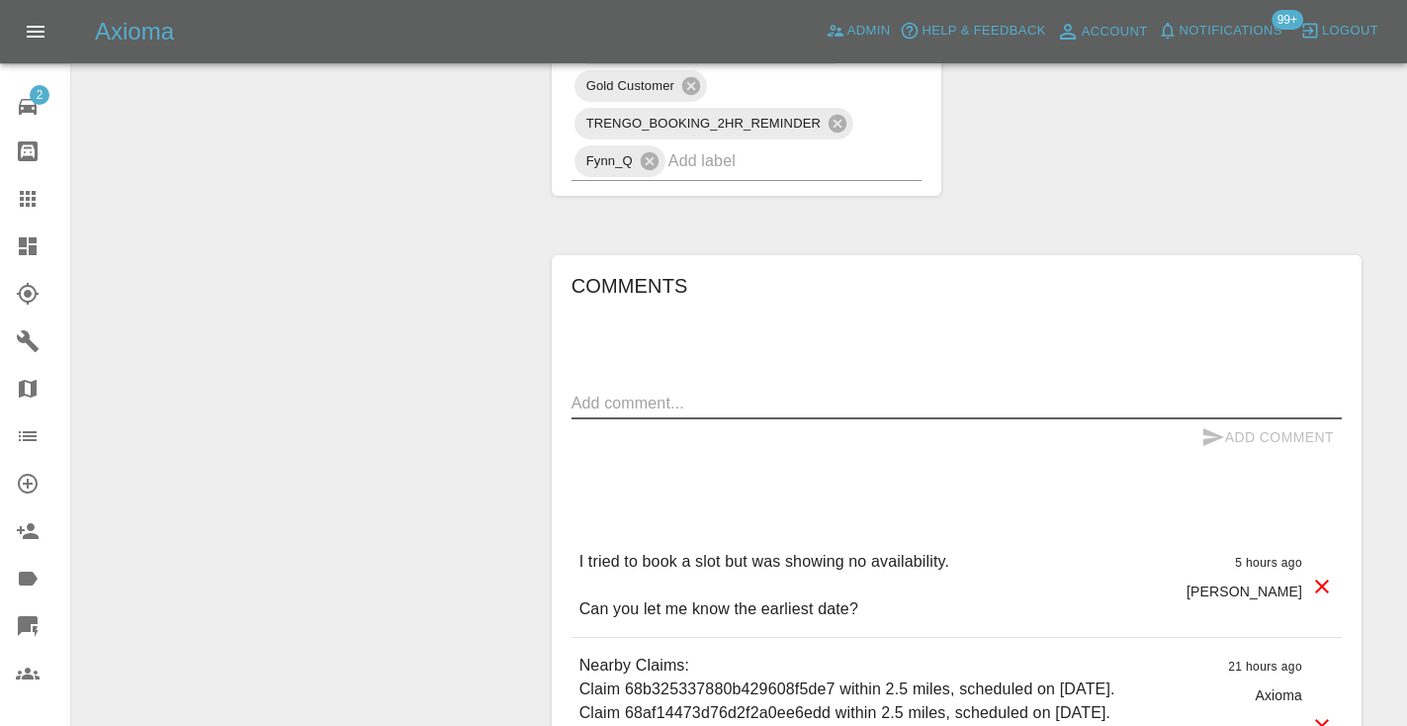
click at [620, 410] on textarea at bounding box center [956, 403] width 770 height 23
type textarea "called to book : number rings to voice mail"
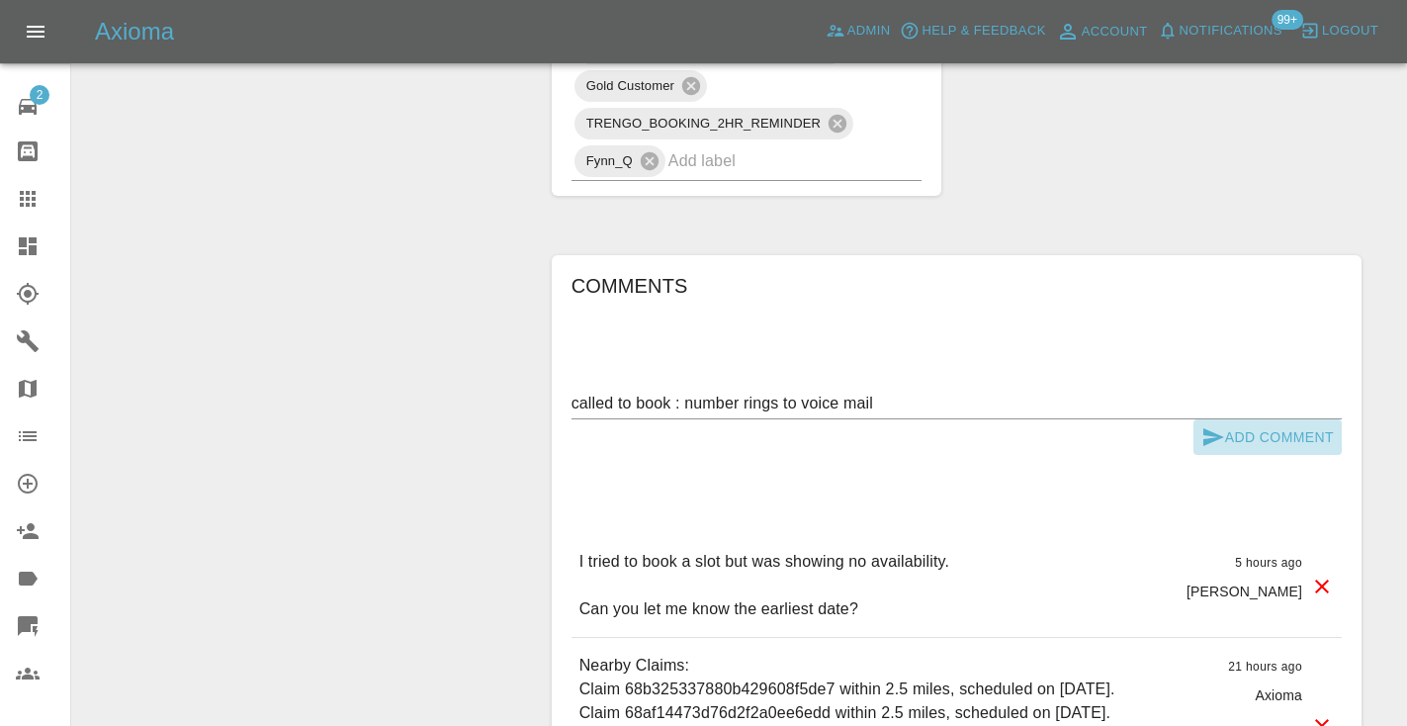
click at [1217, 449] on icon "submit" at bounding box center [1213, 437] width 24 height 24
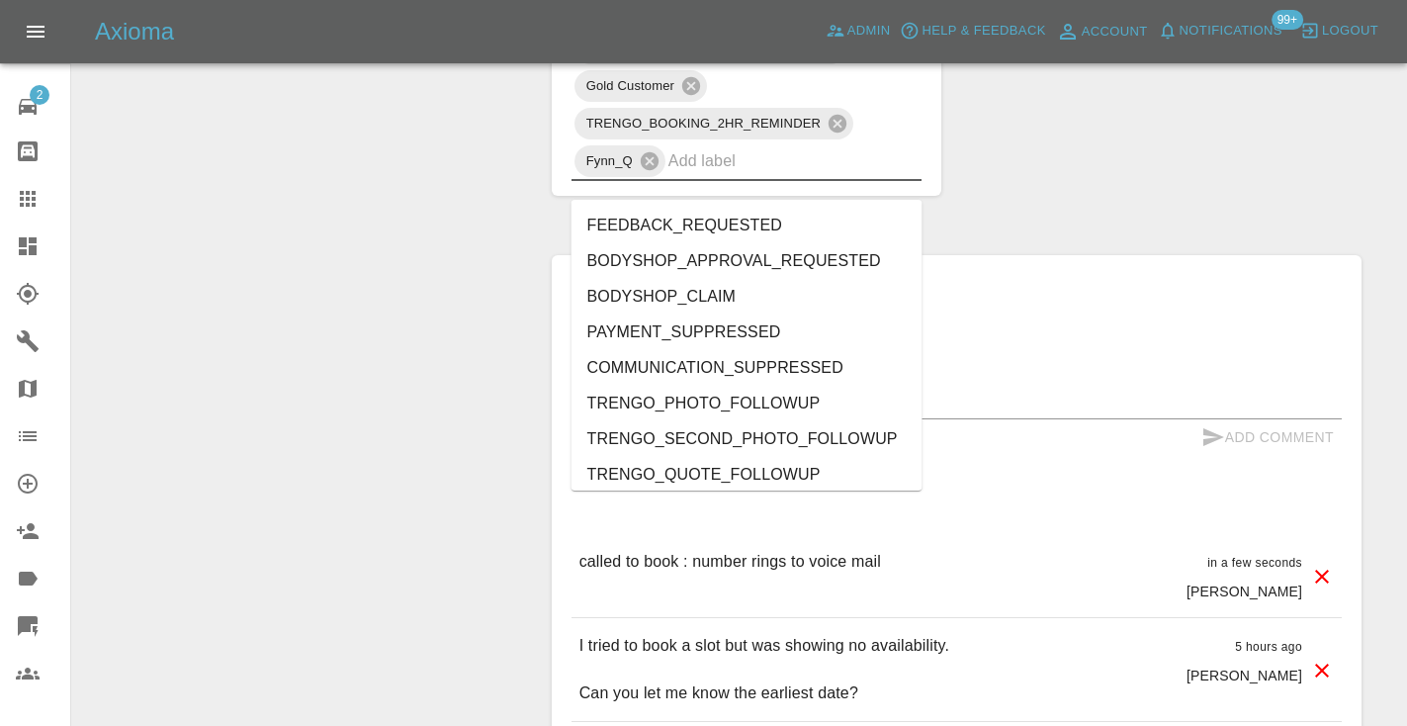
click at [719, 176] on input "text" at bounding box center [767, 160] width 199 height 31
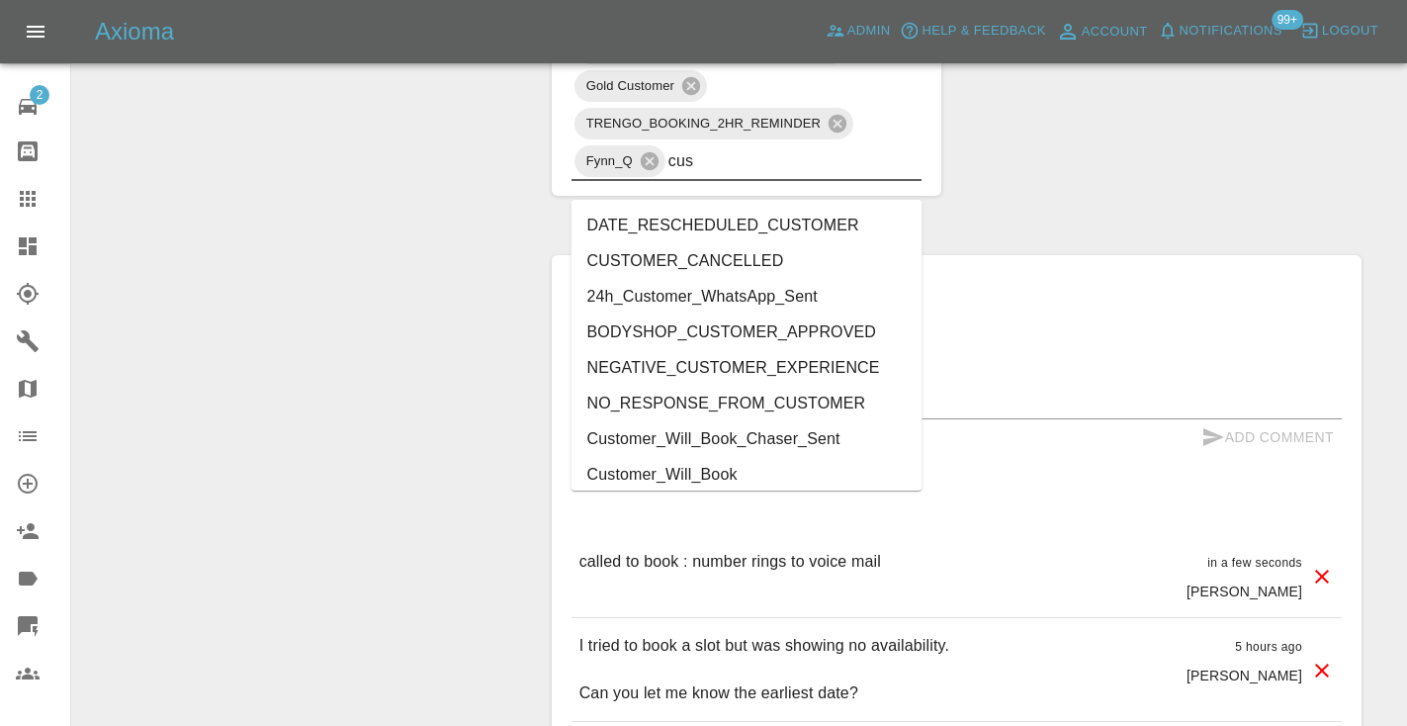
type input "cust"
click at [619, 475] on li "Customer_Will_Book" at bounding box center [746, 475] width 351 height 36
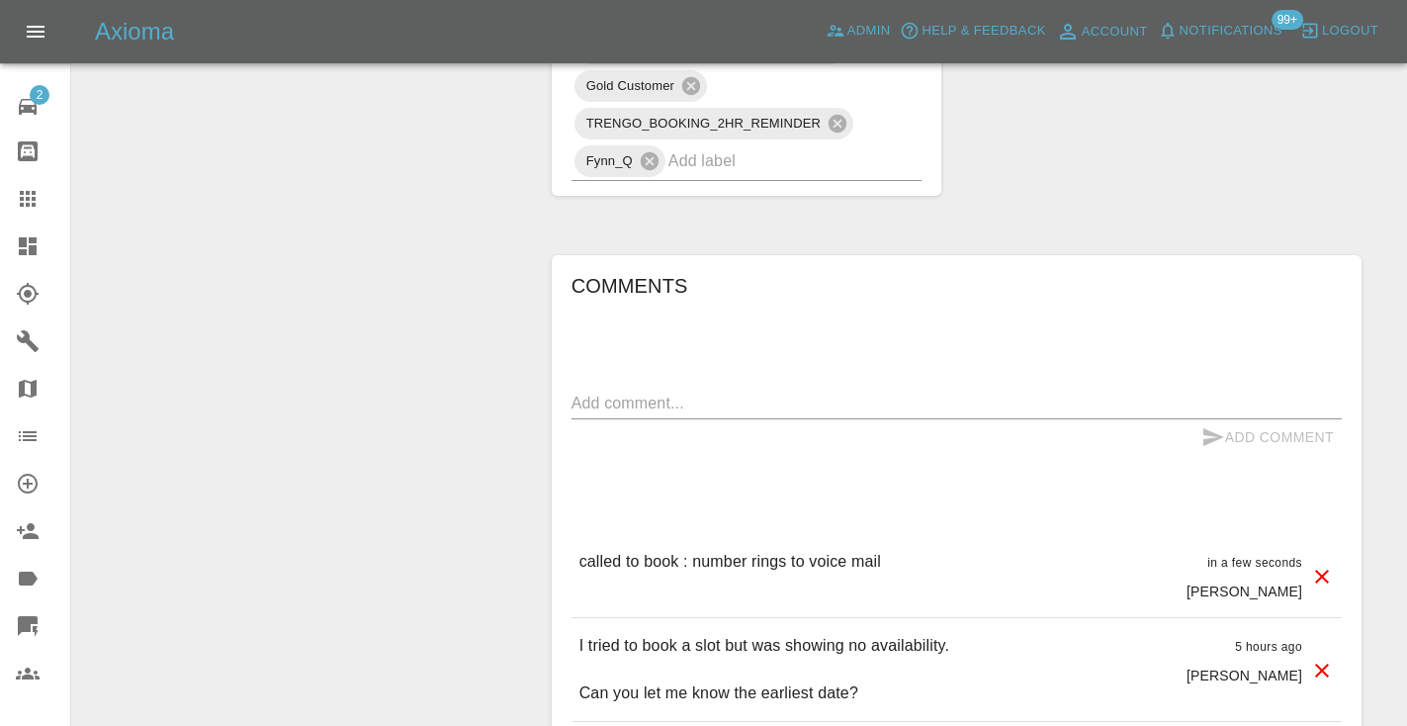
click at [42, 215] on link "Claims" at bounding box center [35, 198] width 70 height 47
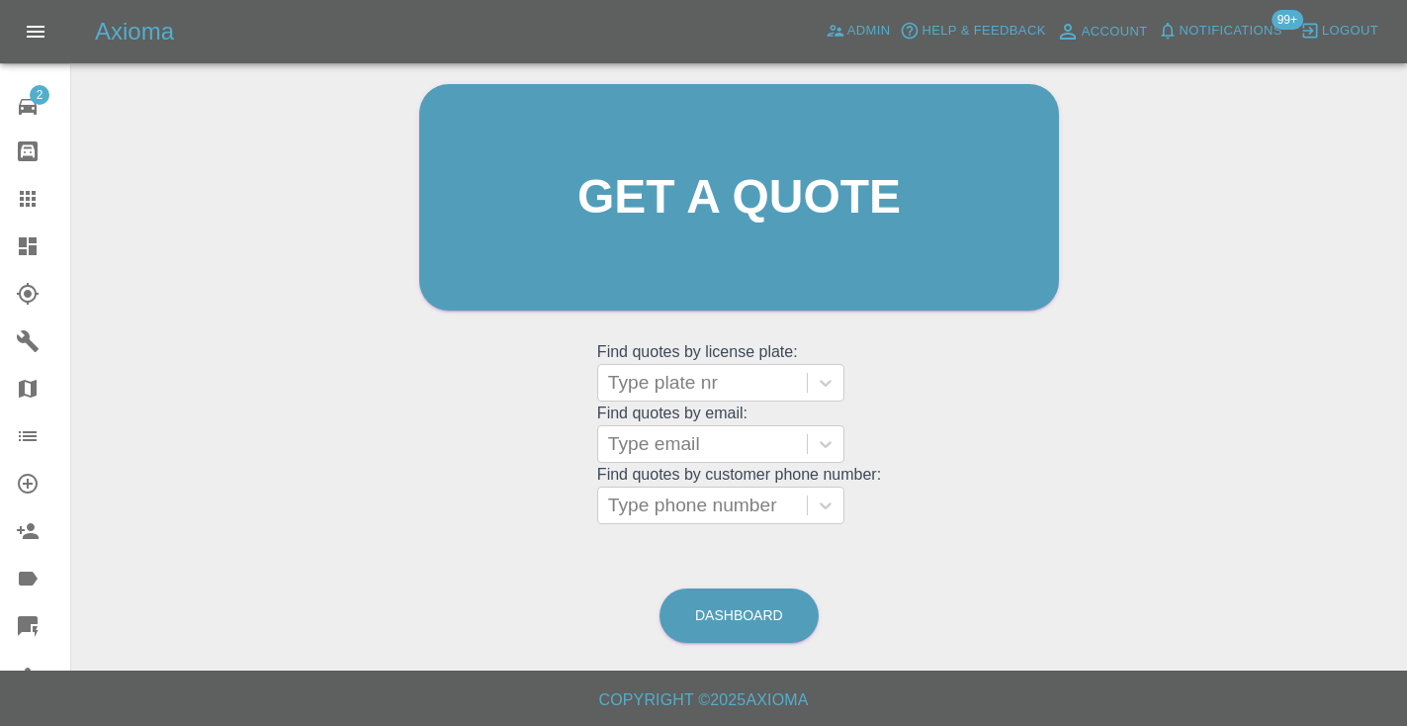
scroll to position [199, 0]
click at [745, 593] on link "Dashboard" at bounding box center [738, 616] width 159 height 54
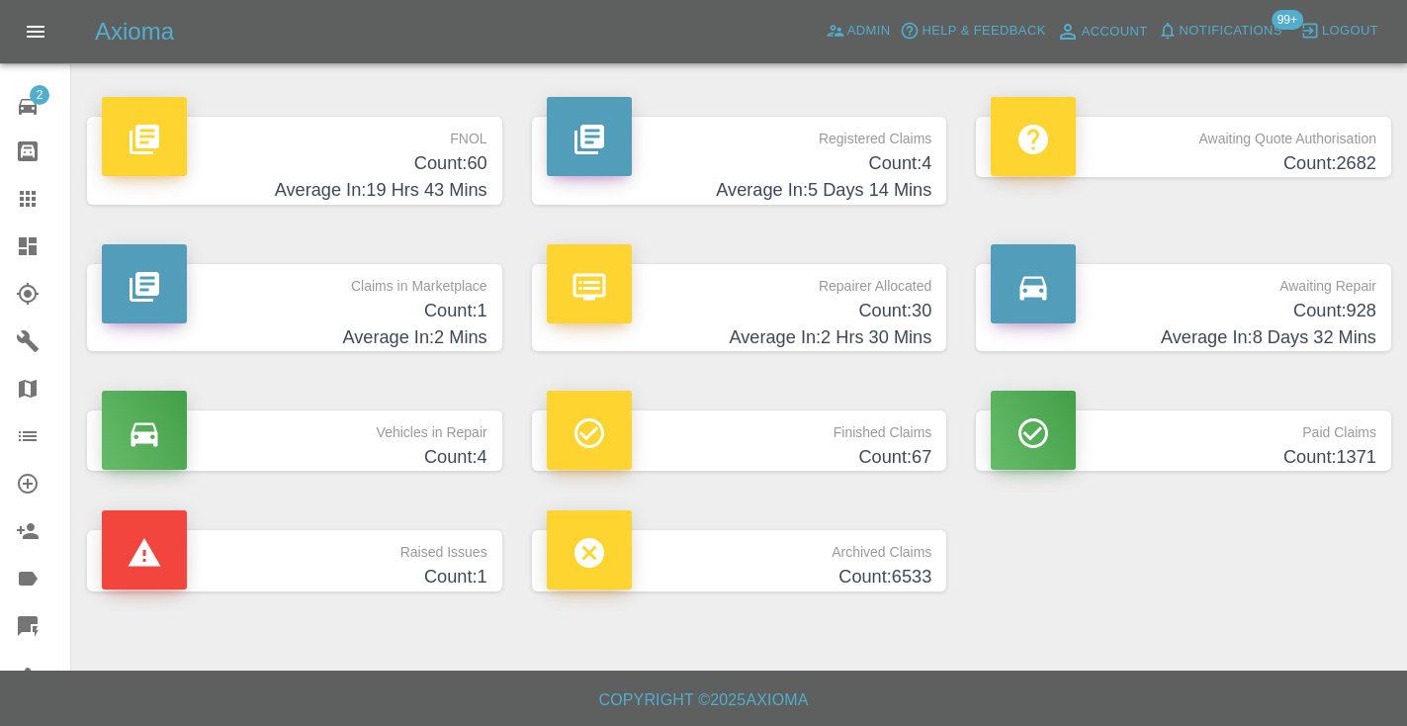
click at [1330, 293] on p "Awaiting Repair" at bounding box center [1184, 281] width 386 height 34
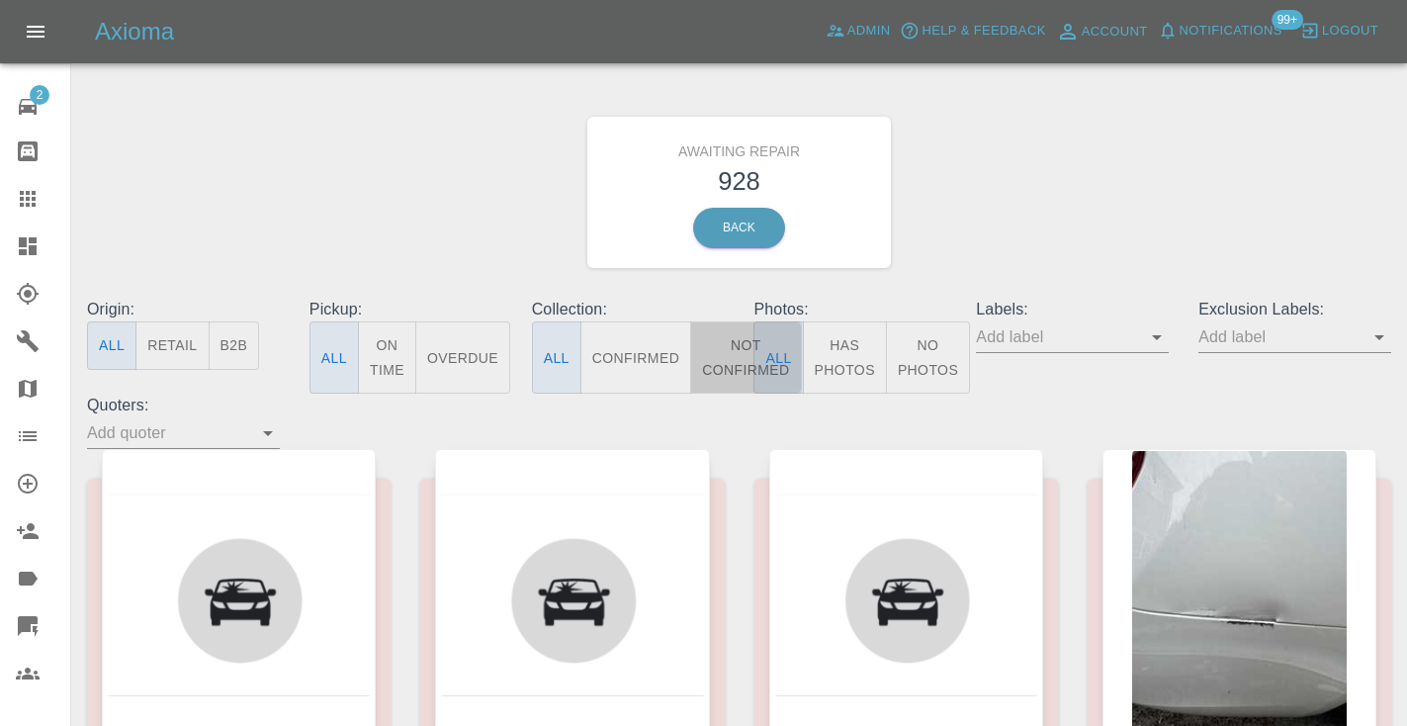
click at [740, 360] on button "Not Confirmed" at bounding box center [745, 357] width 111 height 72
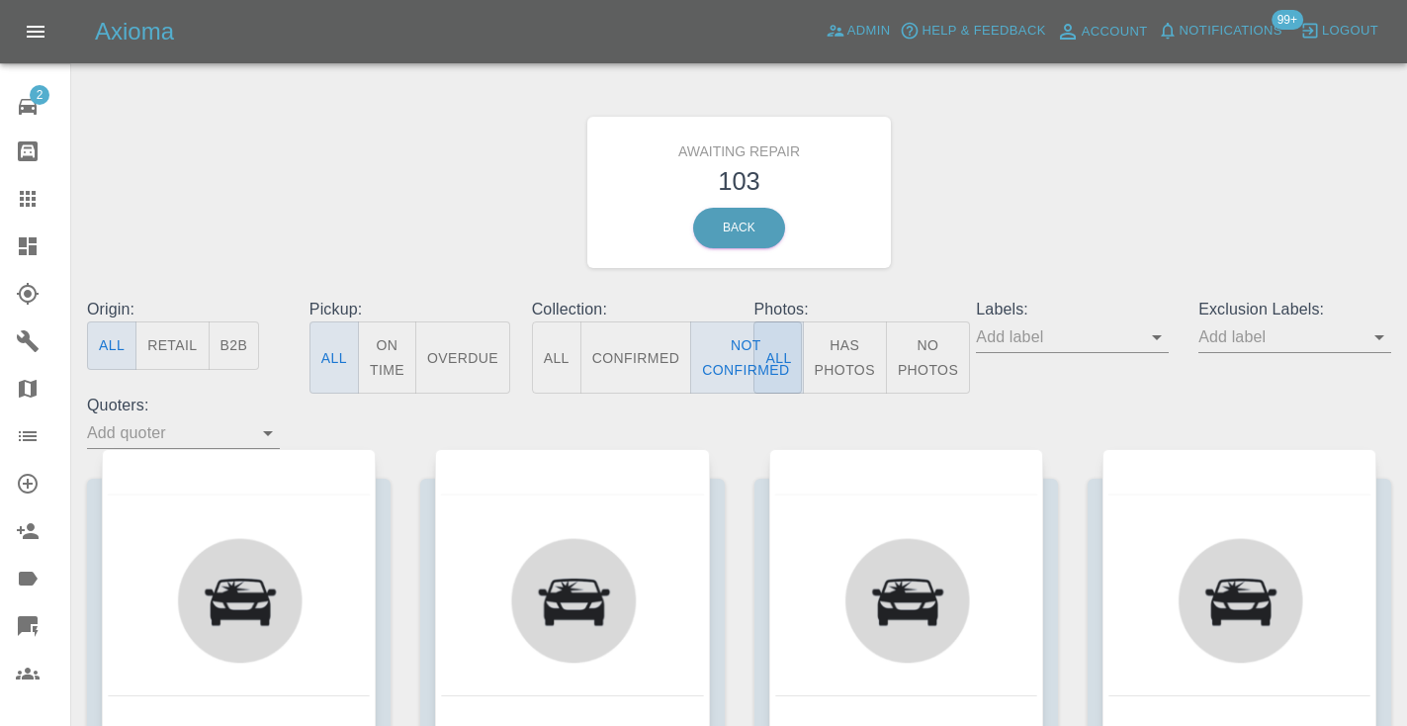
click at [974, 238] on div "Awaiting Repair 103 Back" at bounding box center [739, 192] width 1334 height 211
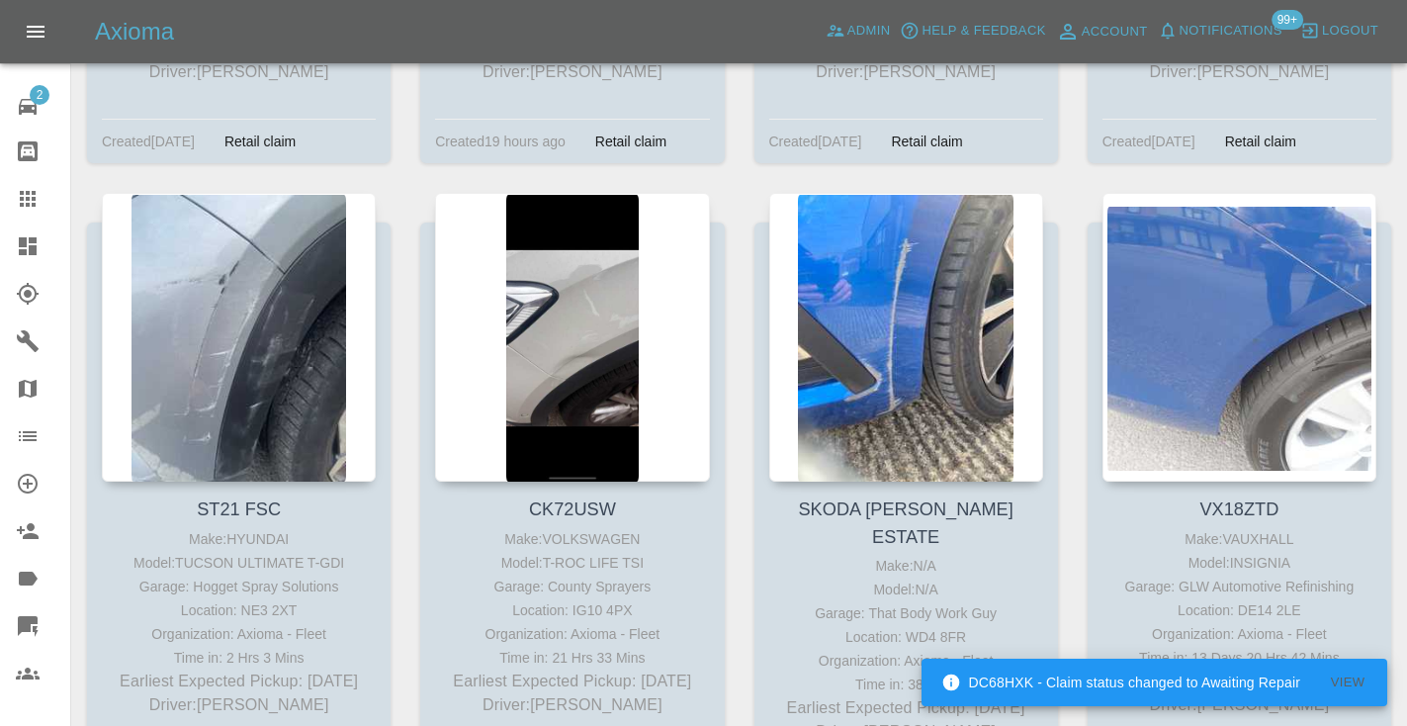
scroll to position [14639, 0]
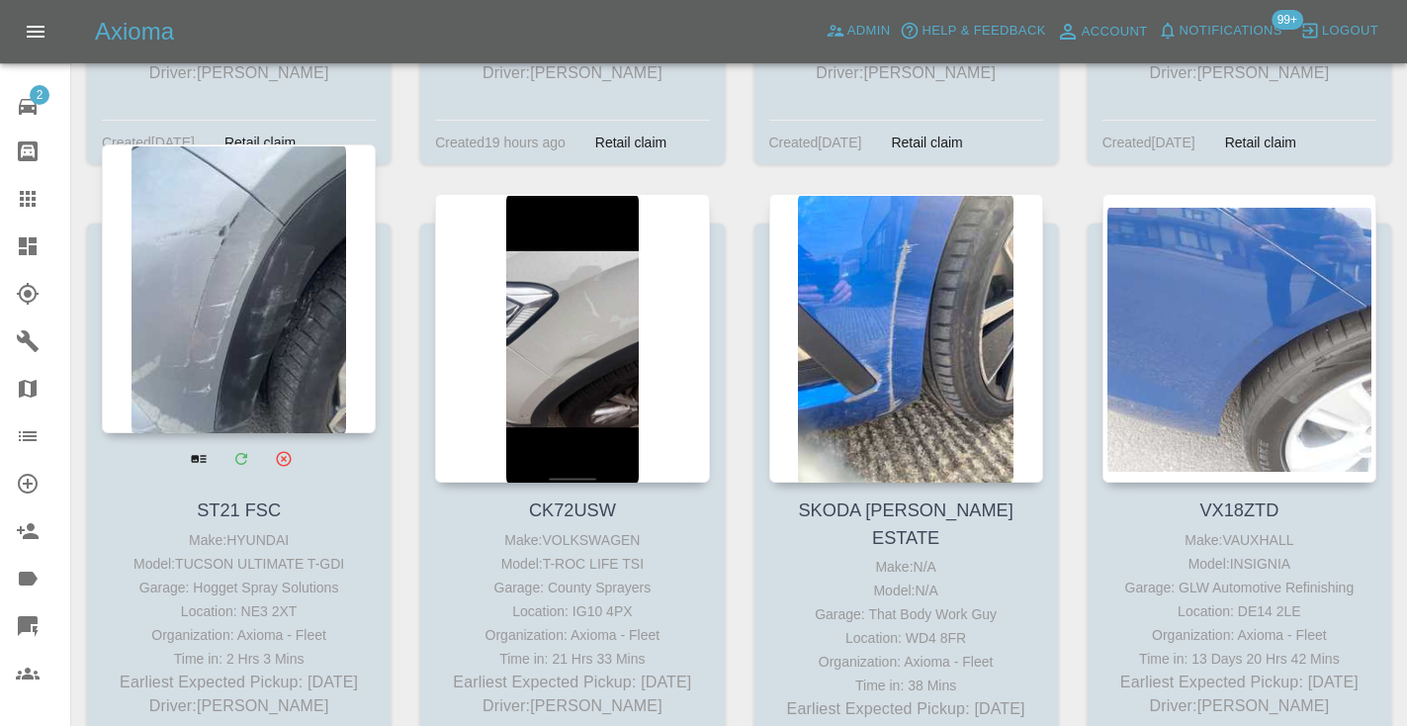
click at [268, 195] on div at bounding box center [239, 288] width 274 height 289
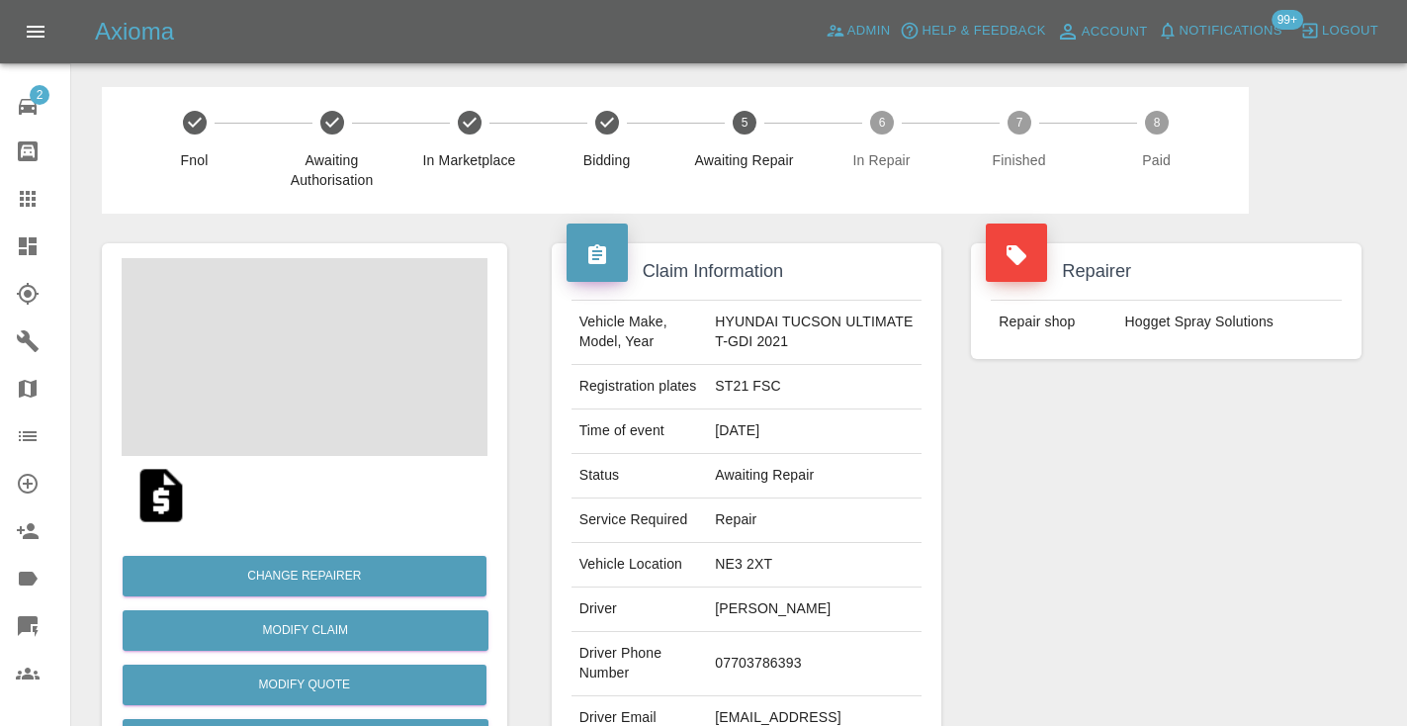
click at [769, 662] on td "07703786393" at bounding box center [814, 664] width 215 height 64
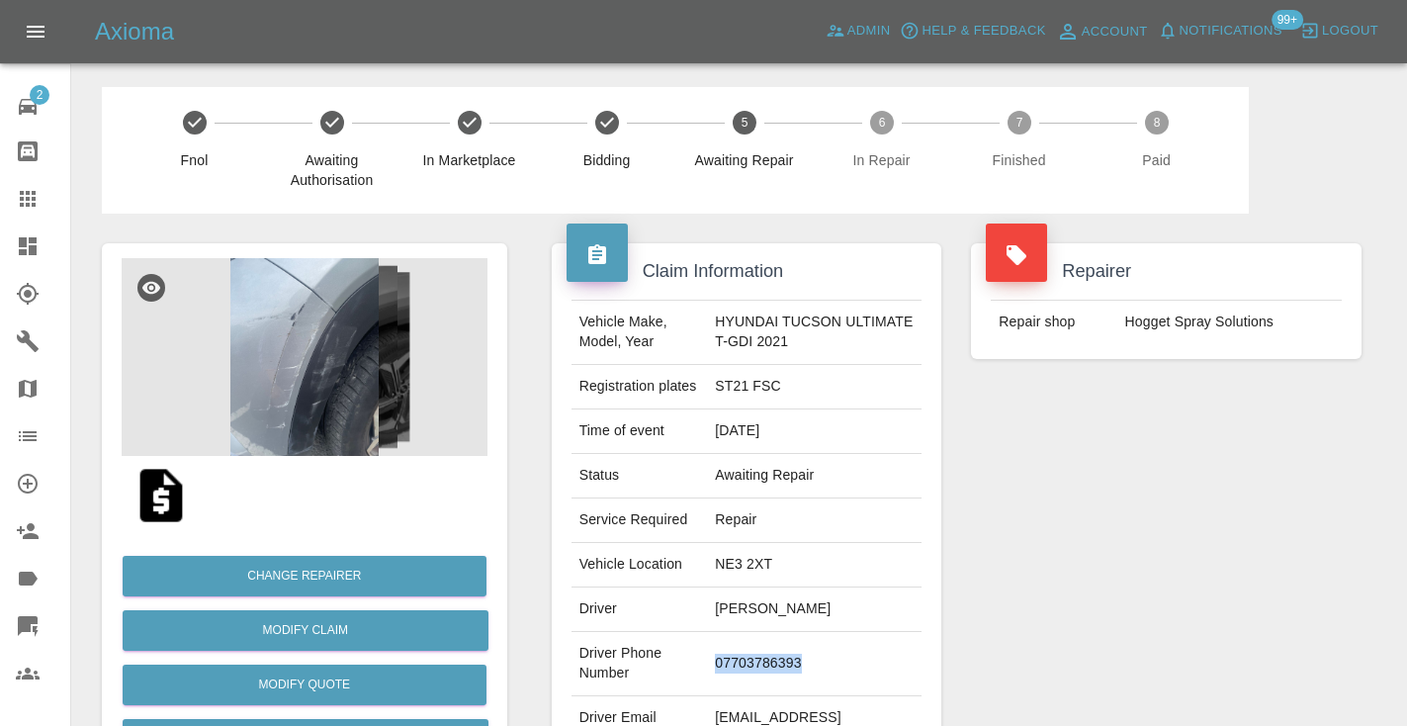
copy td "07703786393"
click at [1037, 483] on div "Repairer Repair shop Hogget Spray Solutions" at bounding box center [1166, 509] width 420 height 590
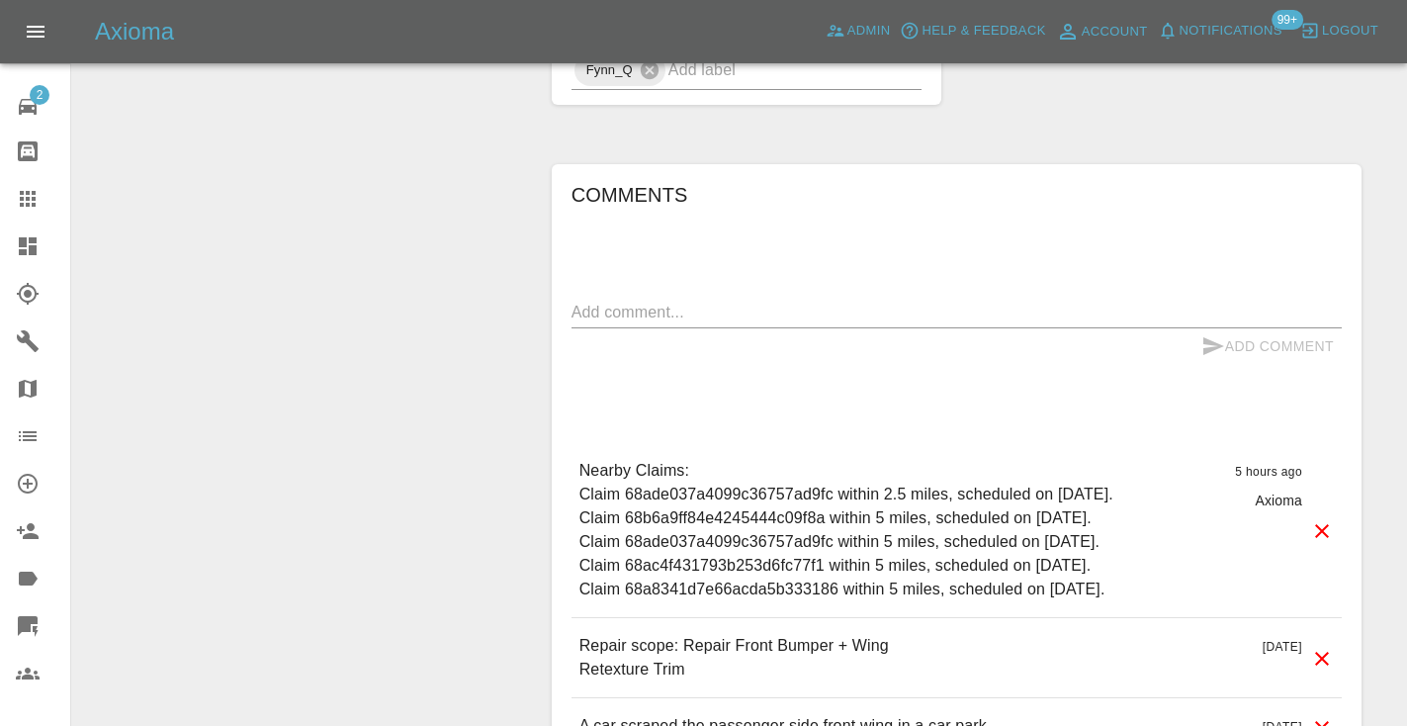
scroll to position [1577, 0]
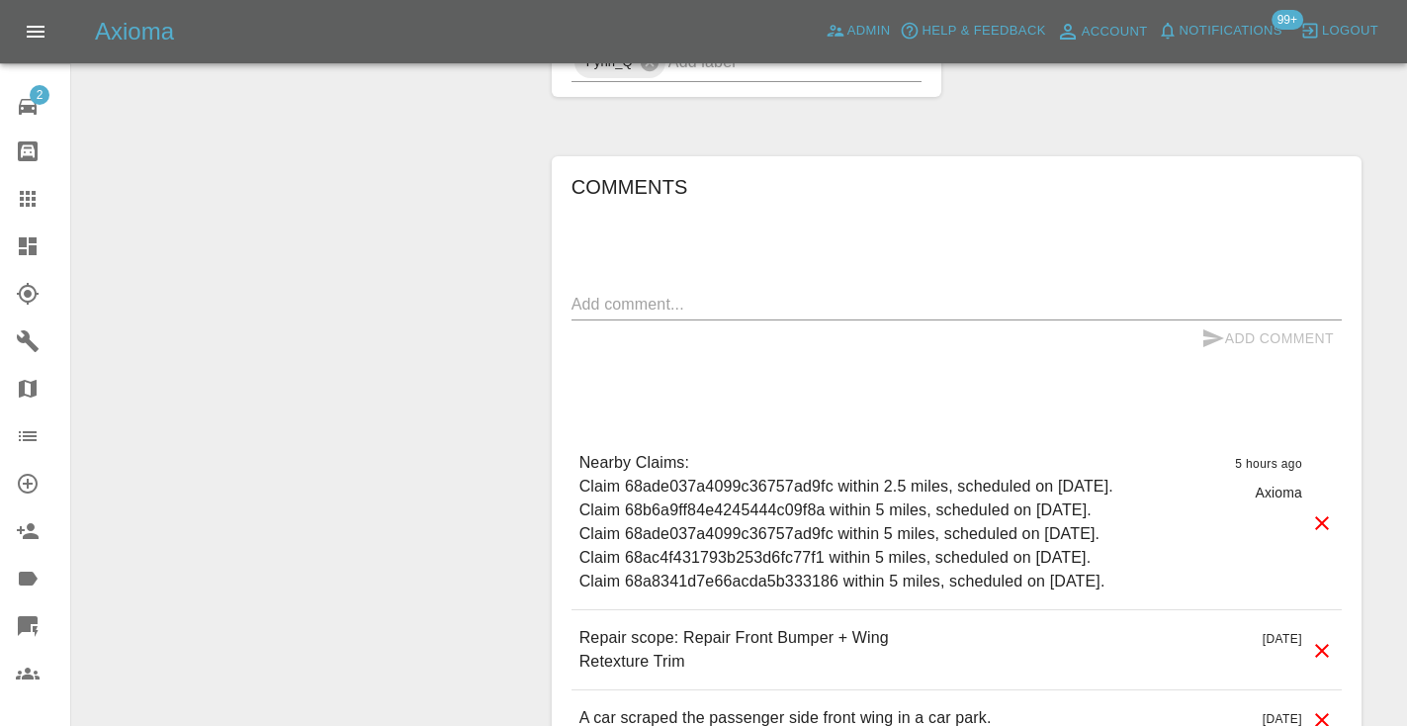
click at [688, 306] on textarea at bounding box center [956, 304] width 770 height 23
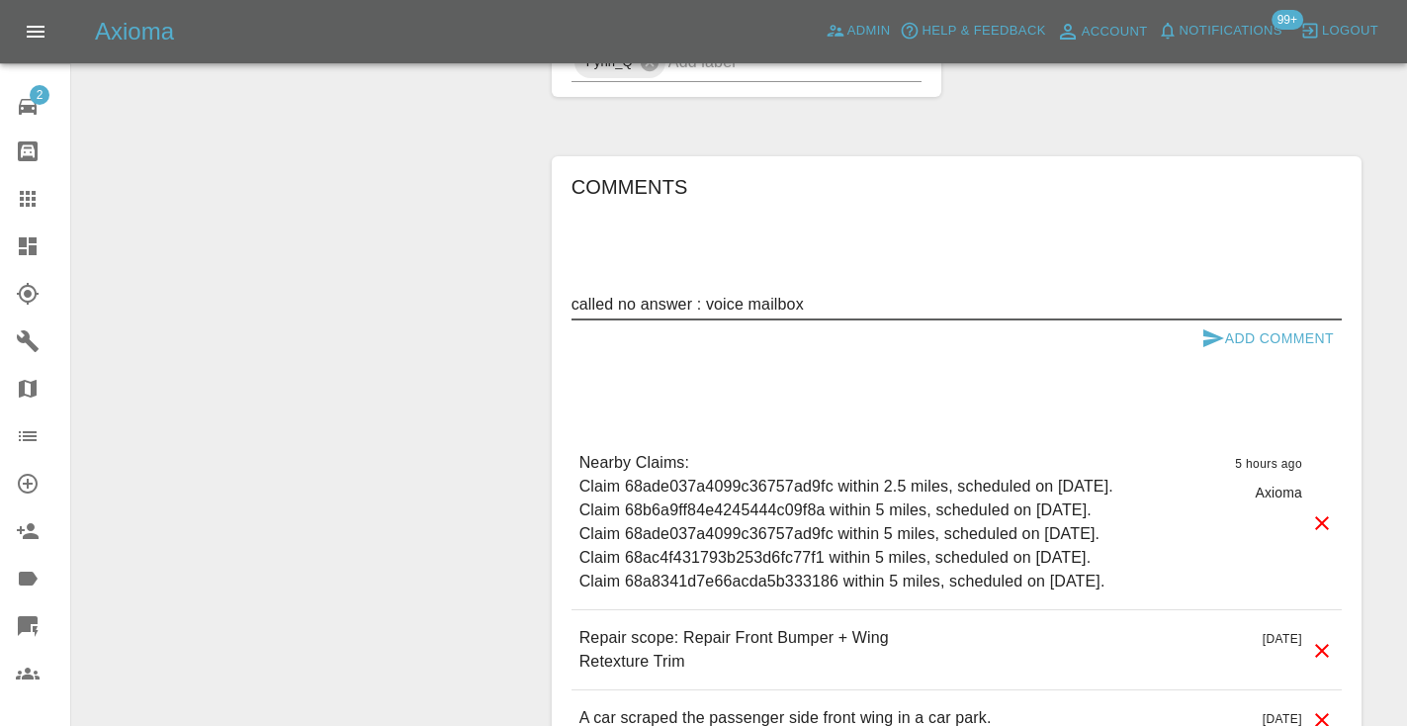
type textarea "called no answer : voice mailbox"
click at [1219, 338] on icon "submit" at bounding box center [1213, 338] width 21 height 18
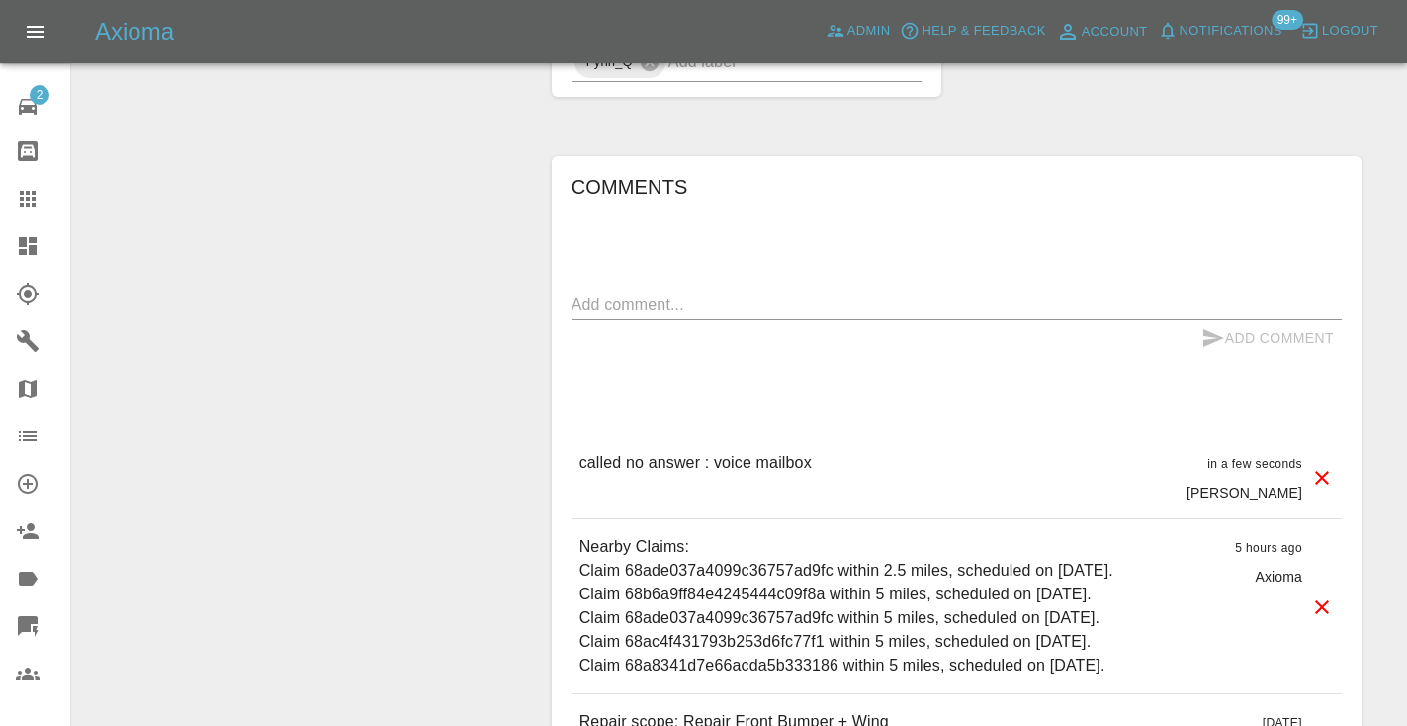
click at [36, 214] on link "Claims" at bounding box center [35, 198] width 70 height 47
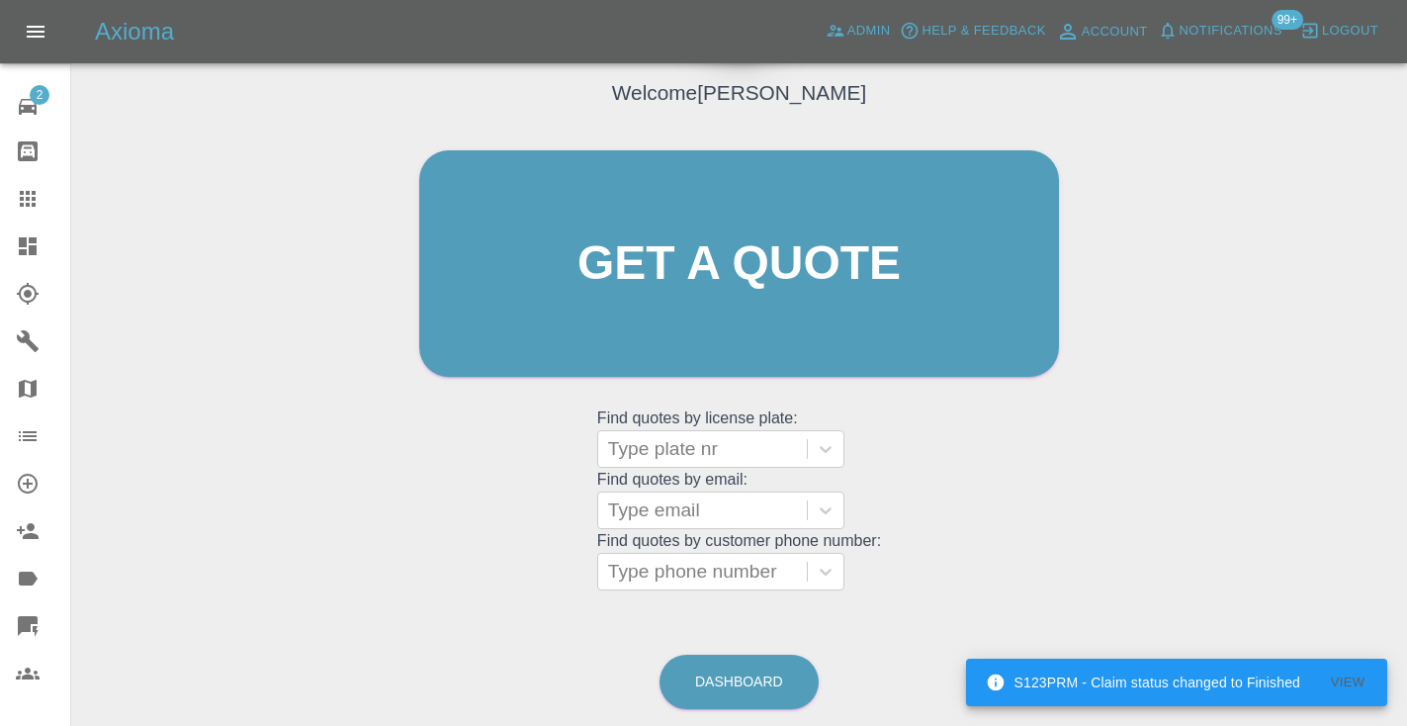
click at [705, 711] on div "Dashboard" at bounding box center [739, 682] width 161 height 64
click at [712, 696] on link "Dashboard" at bounding box center [738, 682] width 159 height 54
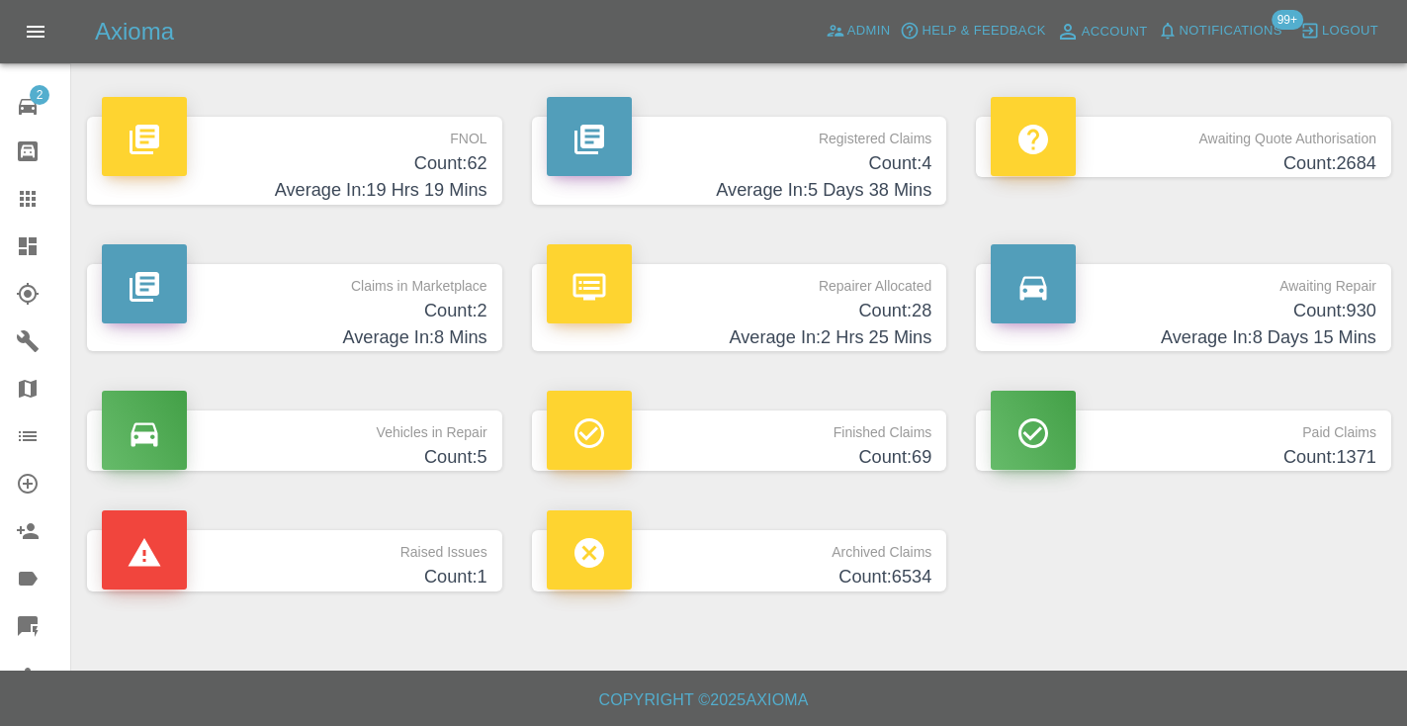
click at [1349, 322] on h4 "Count: 930" at bounding box center [1184, 311] width 386 height 27
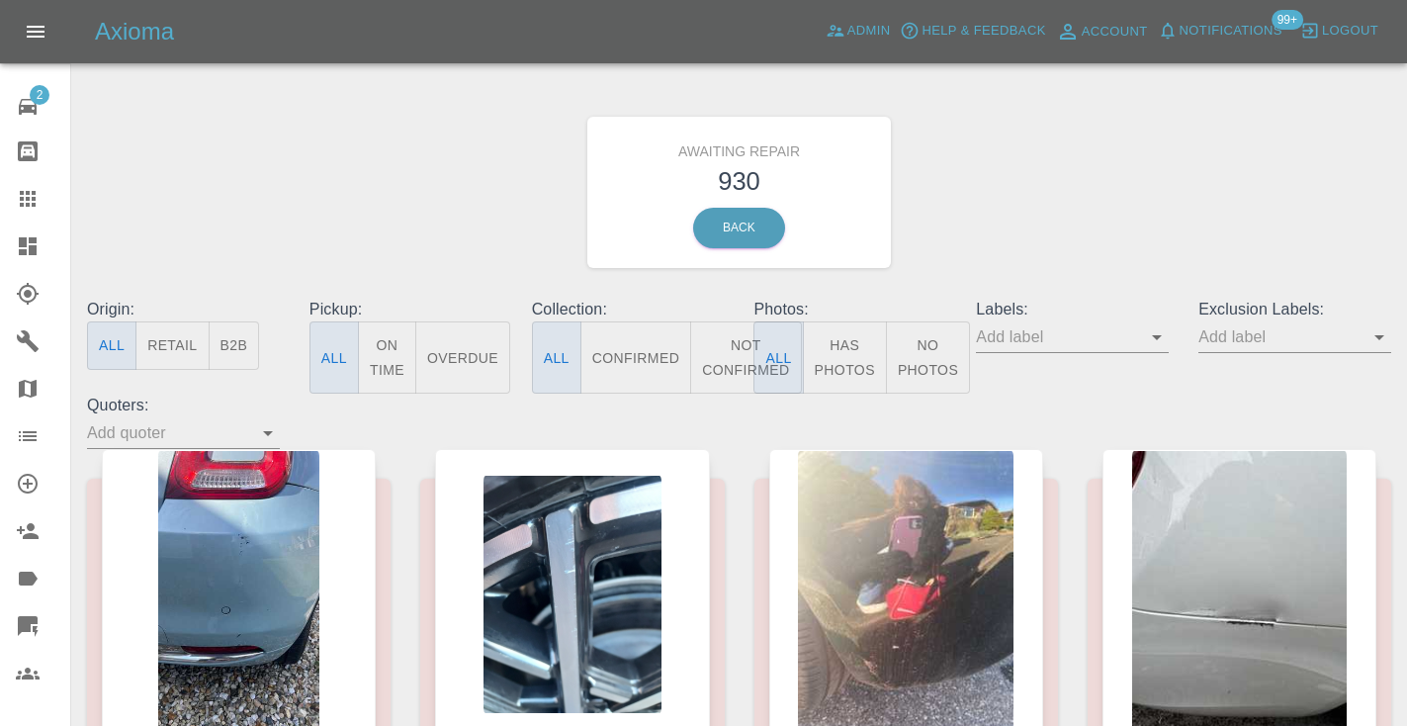
click at [723, 365] on button "Not Confirmed" at bounding box center [745, 357] width 111 height 72
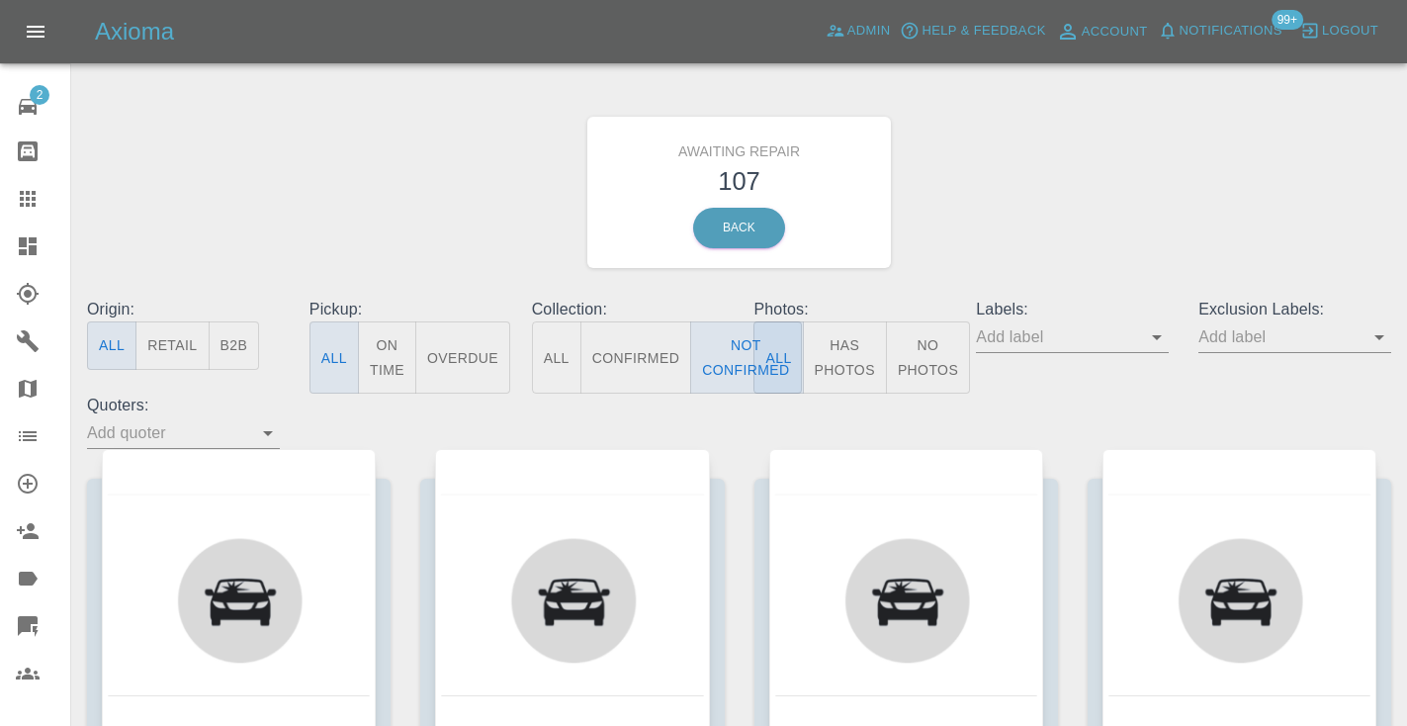
click at [1095, 167] on div "Awaiting Repair 107 Back" at bounding box center [739, 192] width 1334 height 211
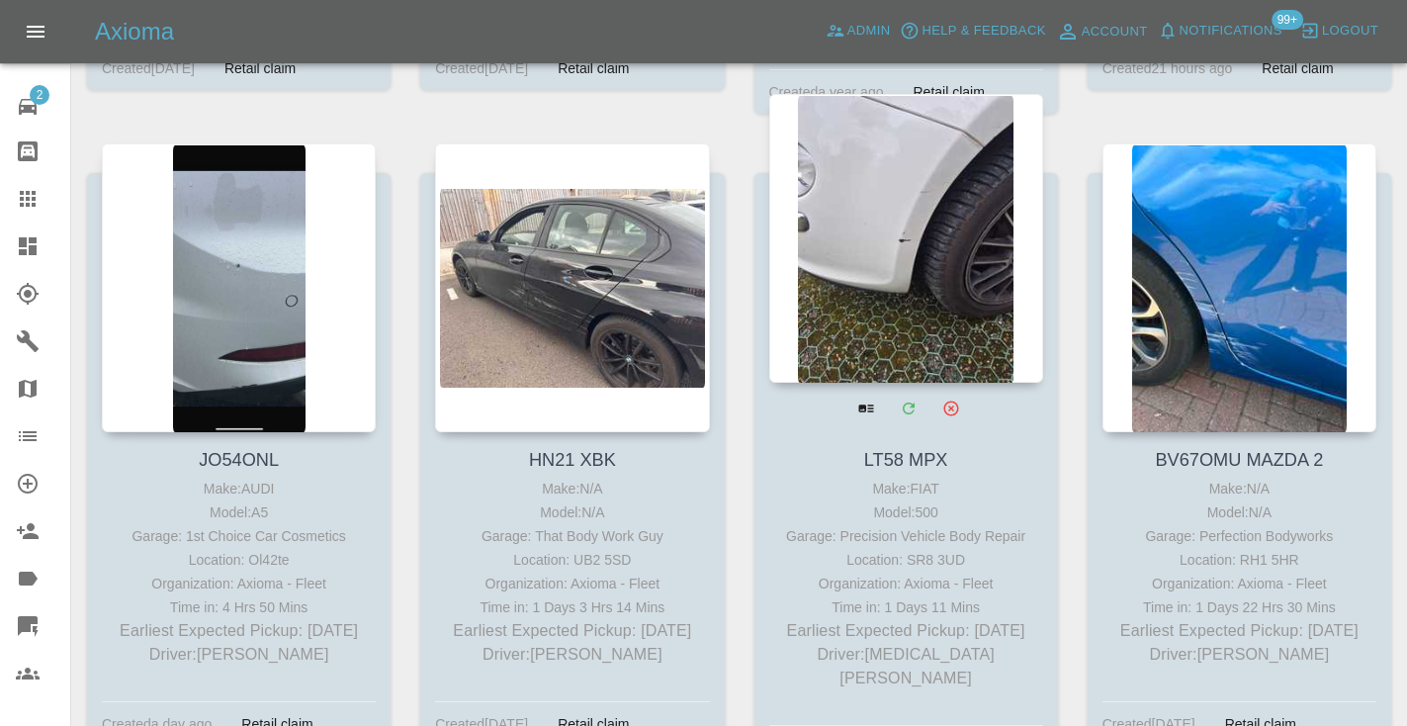
scroll to position [9440, 0]
click at [930, 192] on div at bounding box center [906, 239] width 274 height 289
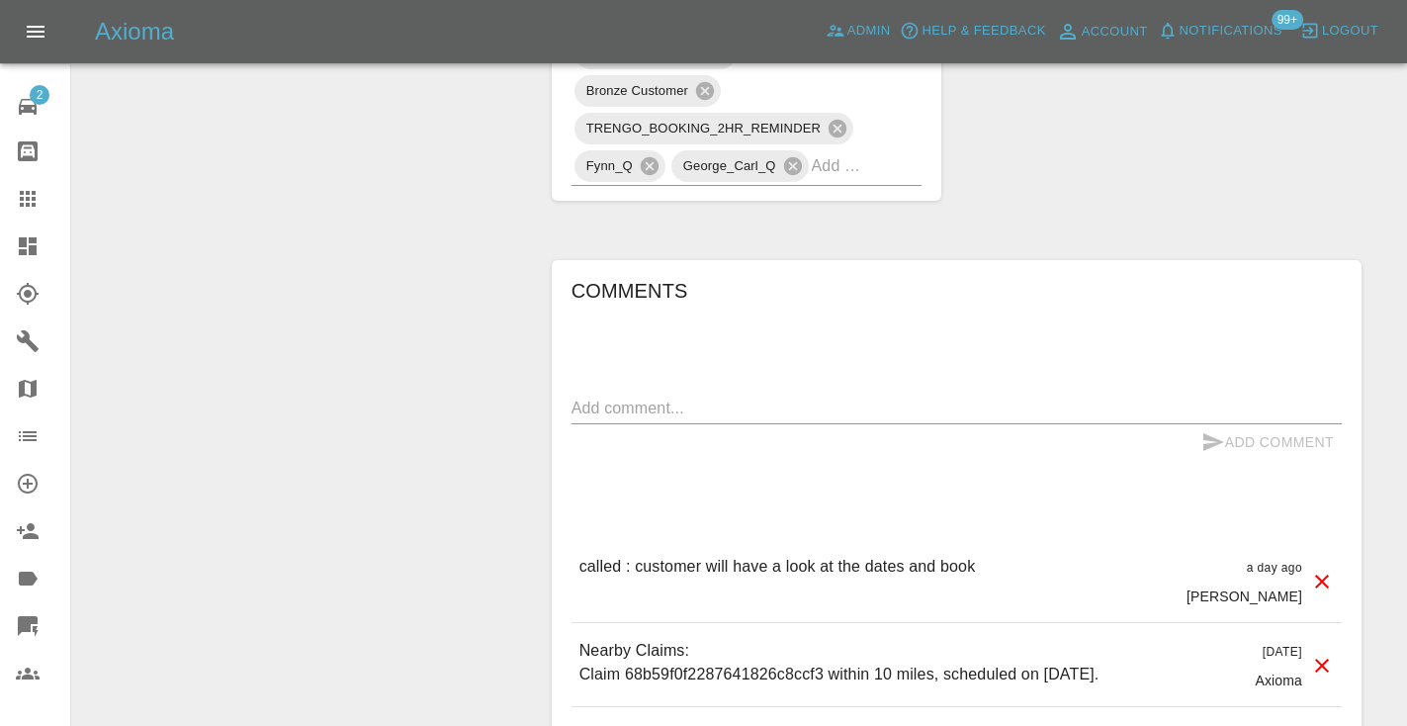
scroll to position [1357, 0]
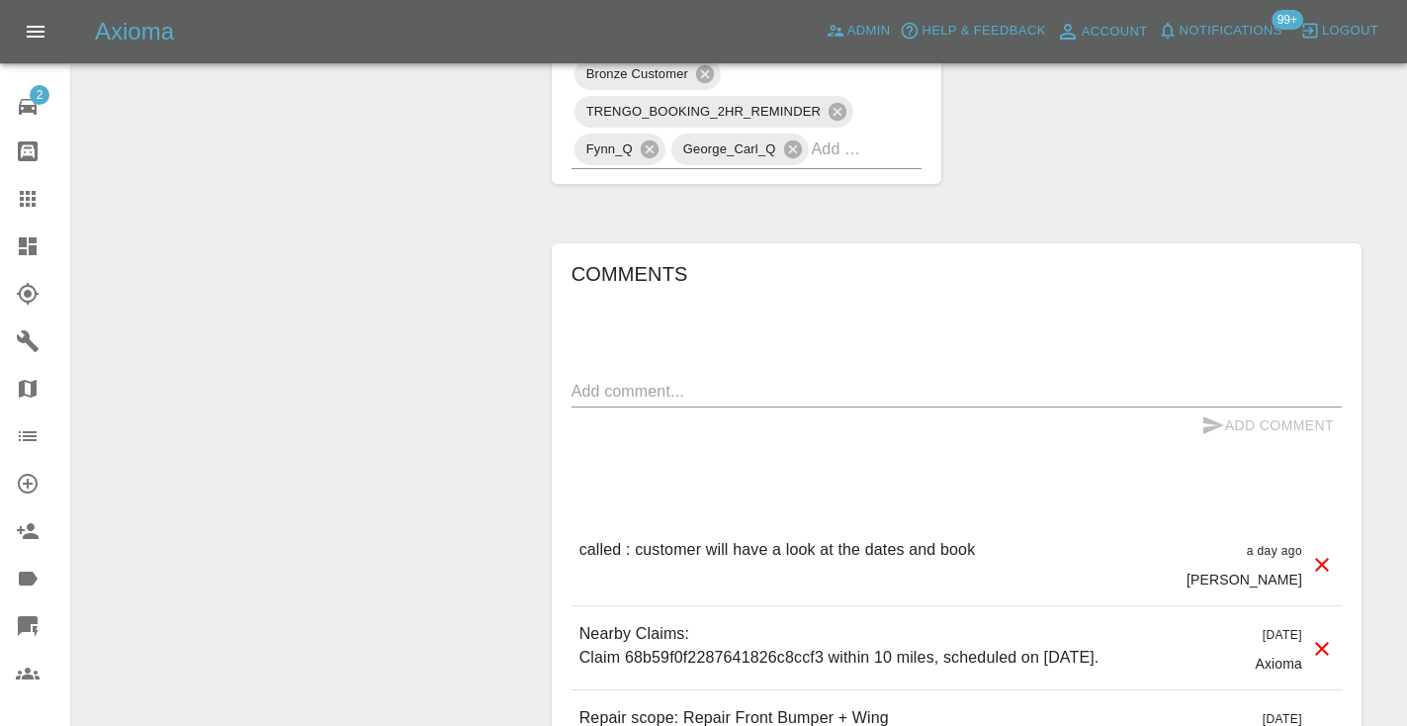
click at [613, 380] on textarea at bounding box center [956, 391] width 770 height 23
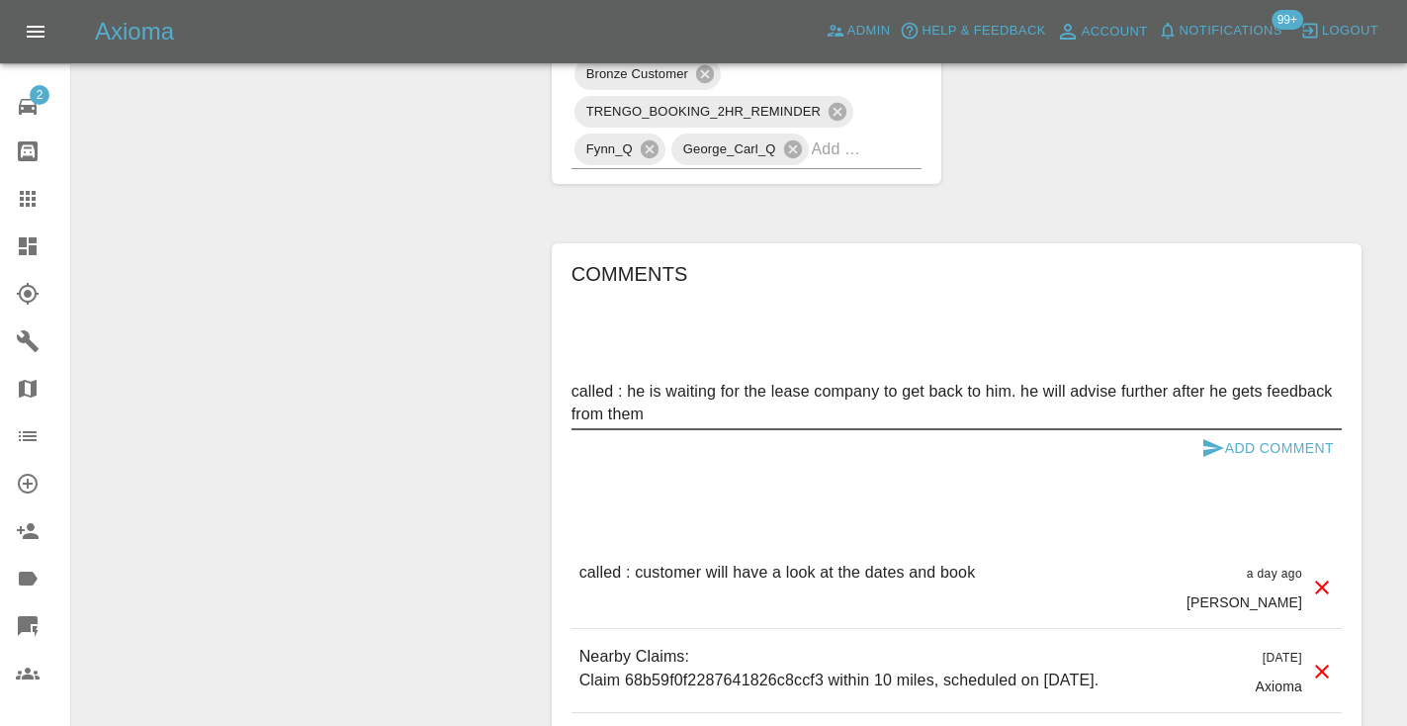
type textarea "called : he is waiting for the lease company to get back to him. he will advise…"
click at [1217, 436] on icon "submit" at bounding box center [1213, 448] width 24 height 24
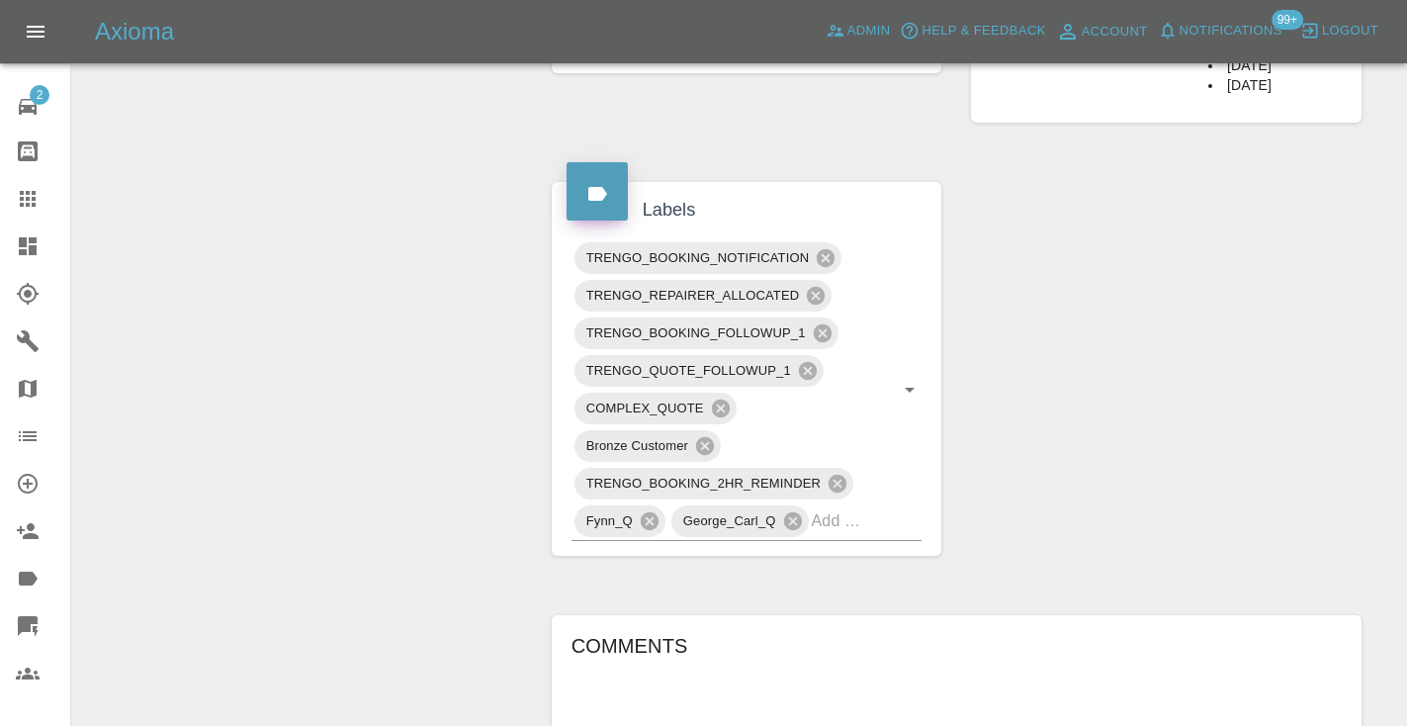
scroll to position [977, 0]
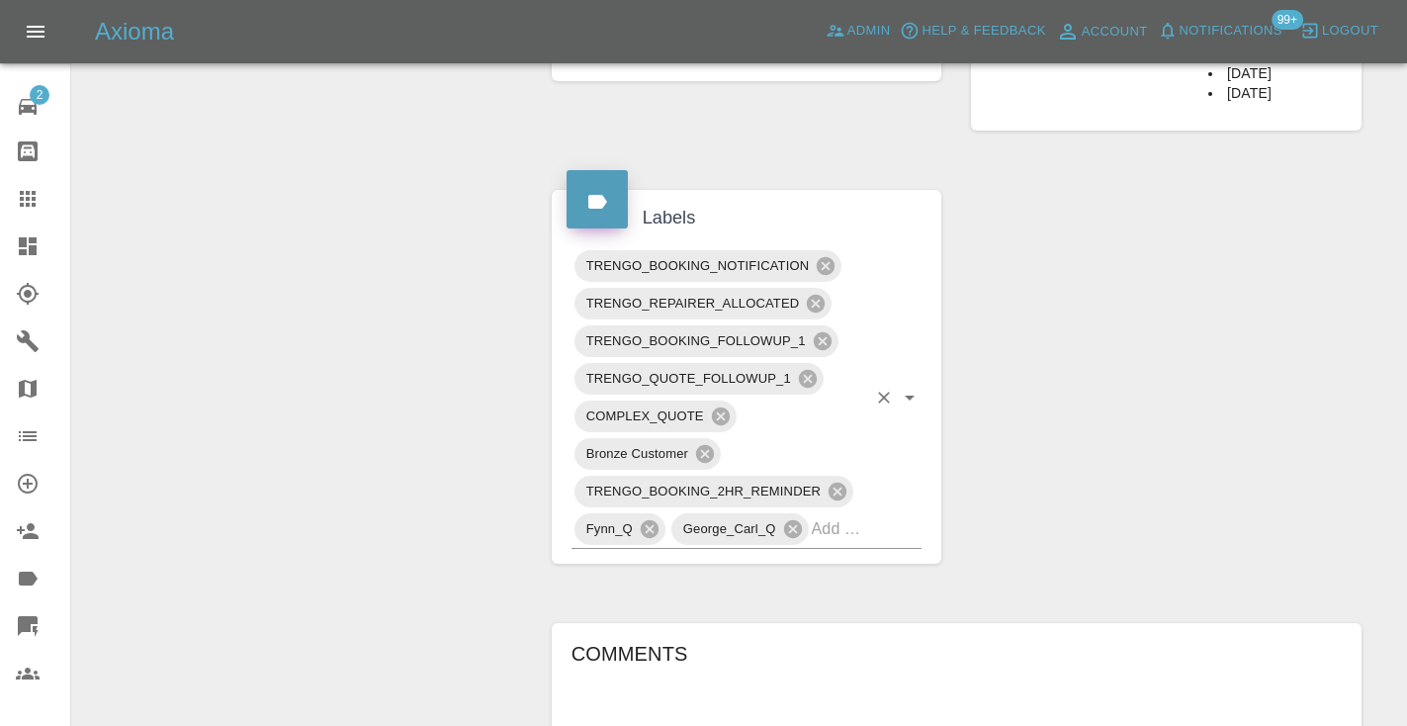
click at [839, 513] on input "text" at bounding box center [839, 528] width 55 height 31
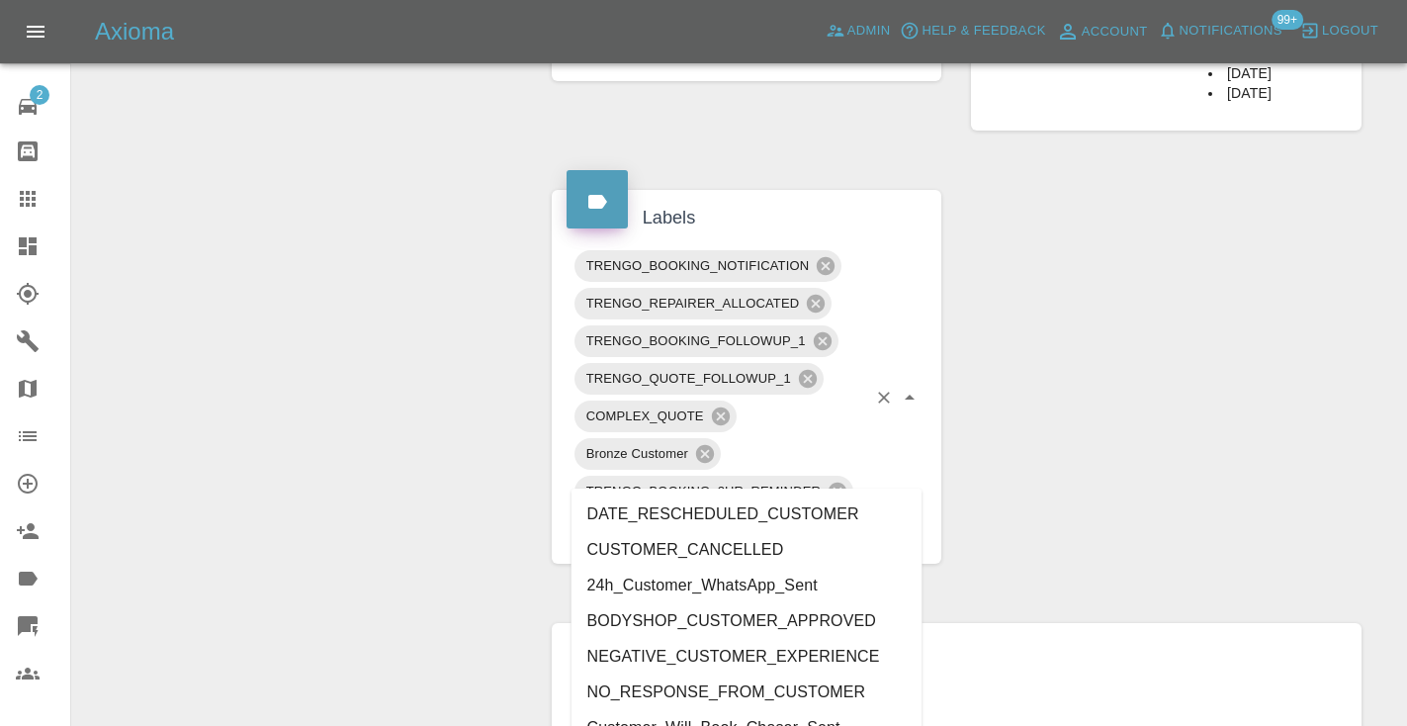
type input "customer_"
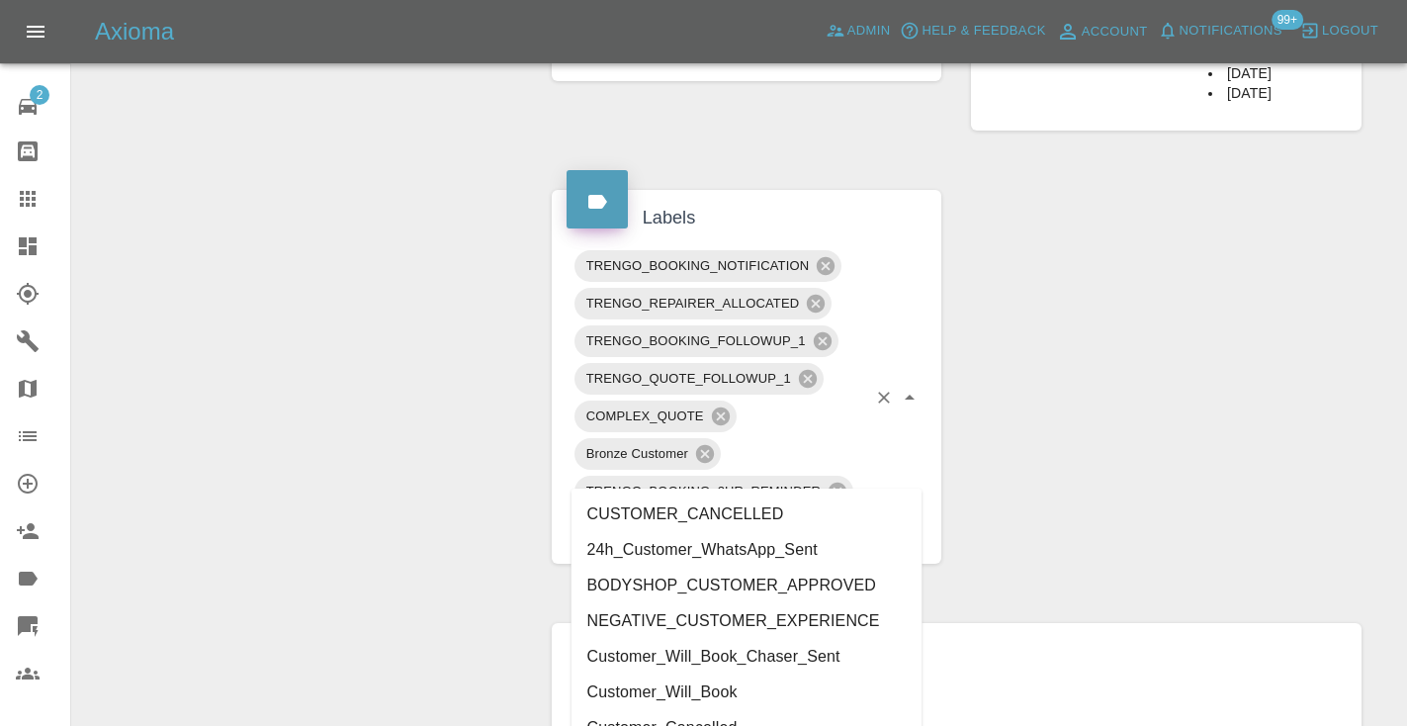
click at [743, 692] on li "Customer_Will_Book" at bounding box center [746, 692] width 351 height 36
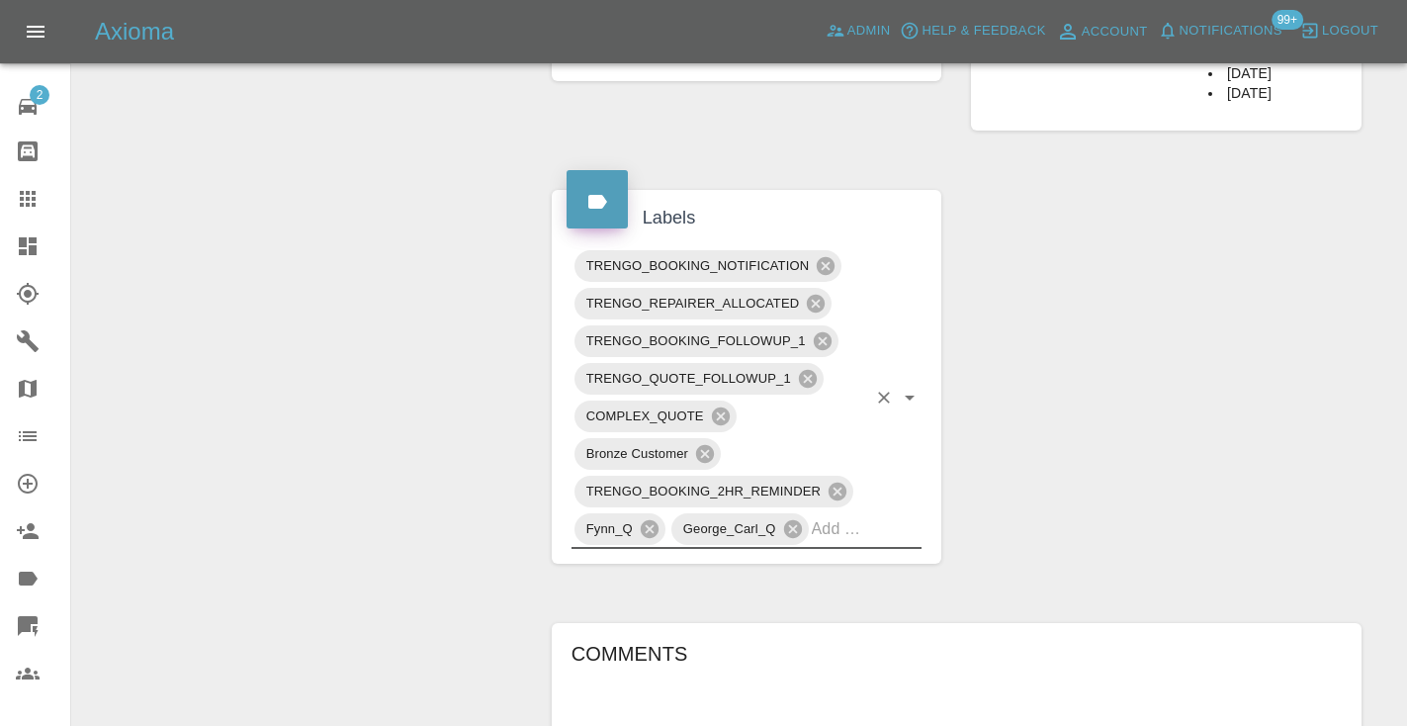
click at [353, 393] on div "Change Repairer Modify Claim Modify Quote Rollback Submit Payment Archive" at bounding box center [304, 361] width 435 height 2248
click at [32, 203] on icon at bounding box center [28, 199] width 16 height 16
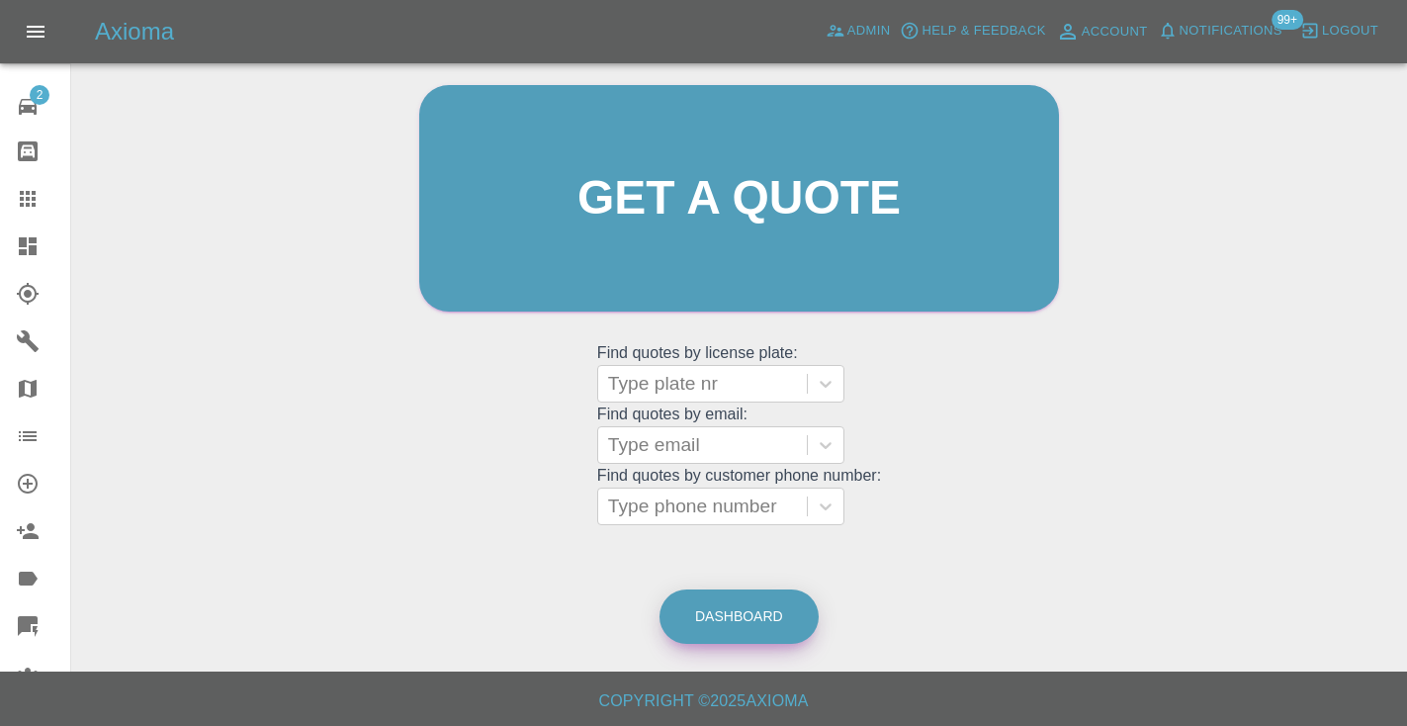
click at [701, 614] on link "Dashboard" at bounding box center [738, 616] width 159 height 54
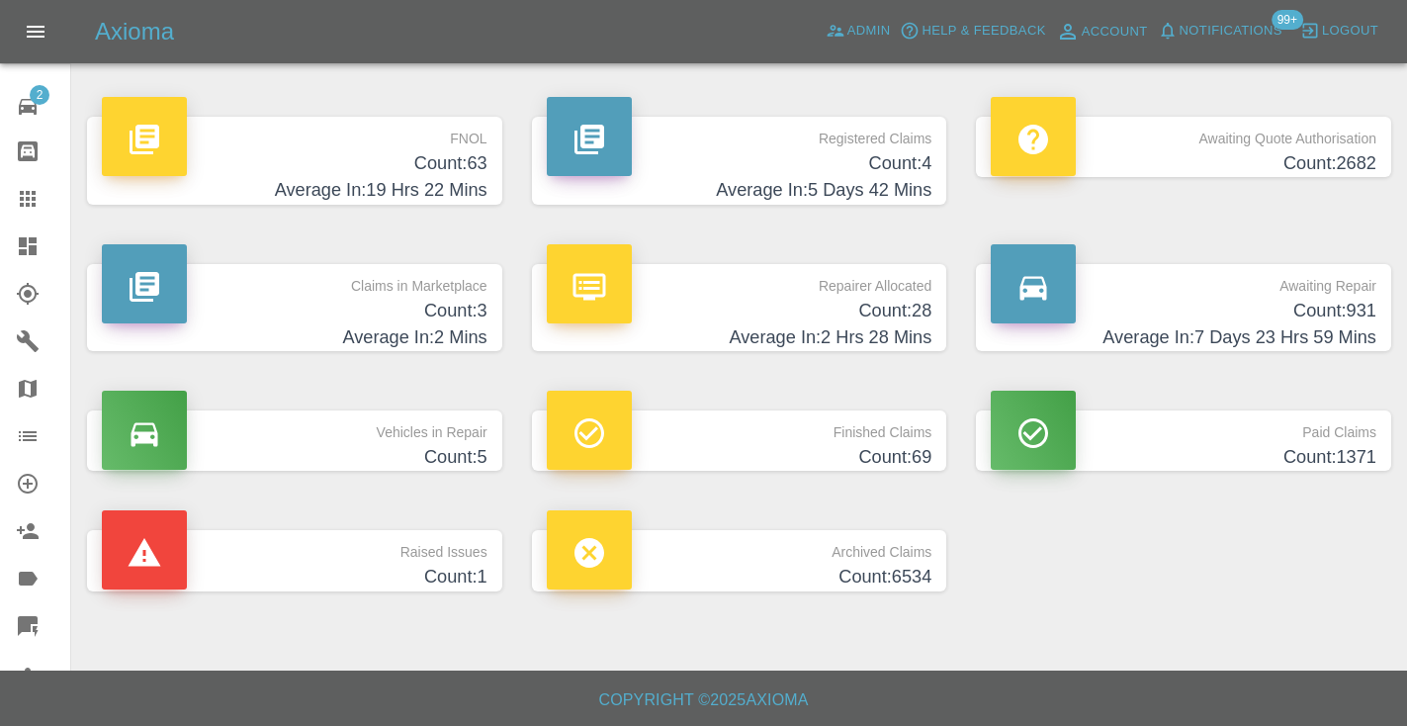
click at [1380, 319] on link "Awaiting Repair Count: 931 Average In: 7 Days 23 Hrs 59 Mins" at bounding box center [1183, 308] width 415 height 88
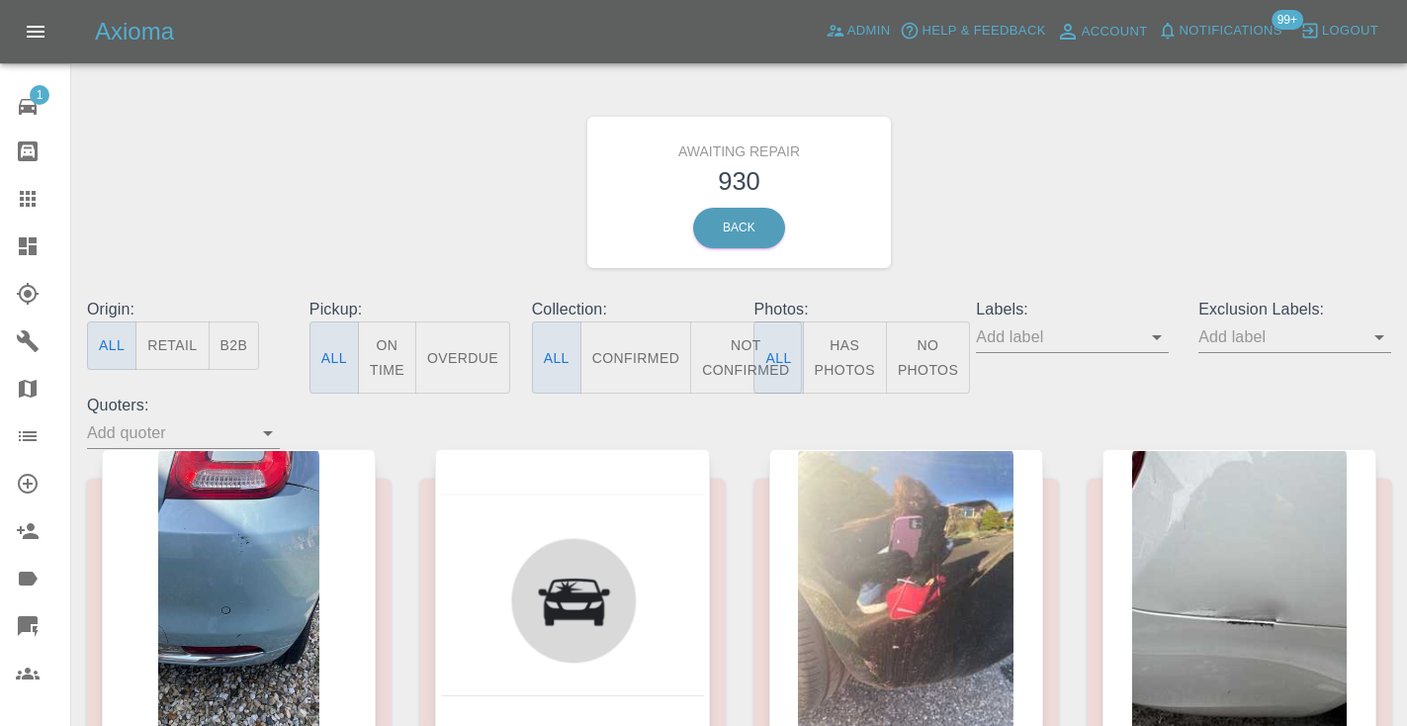
click at [726, 378] on button "Not Confirmed" at bounding box center [745, 357] width 111 height 72
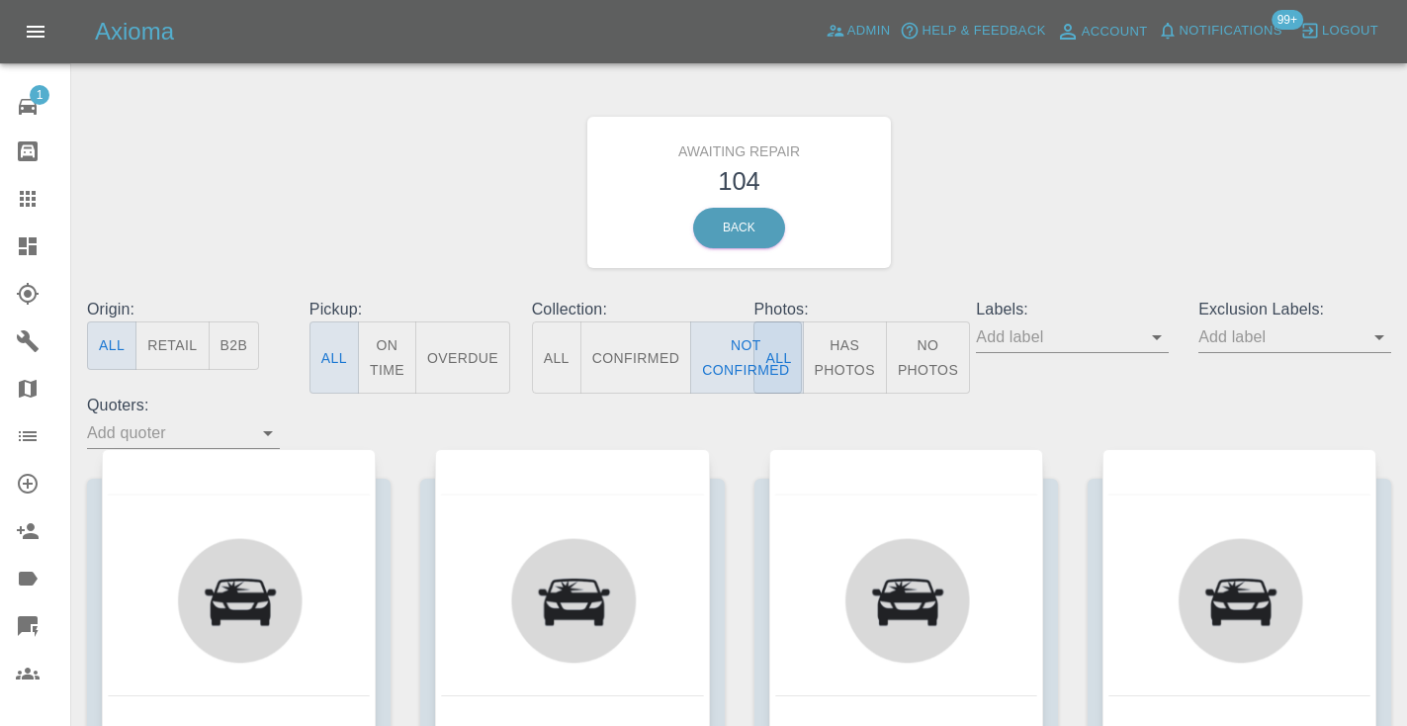
click at [1044, 190] on div "Awaiting Repair 104 Back" at bounding box center [739, 192] width 1334 height 211
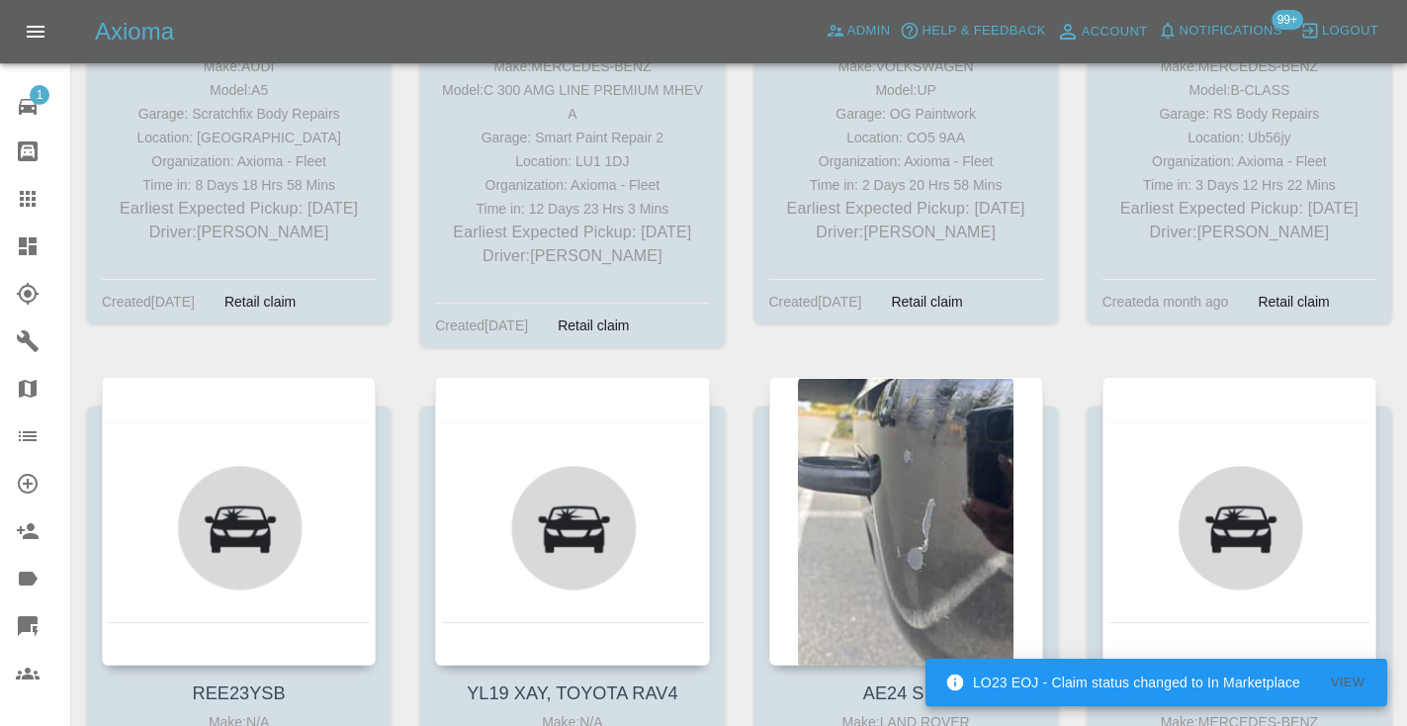
scroll to position [5275, 0]
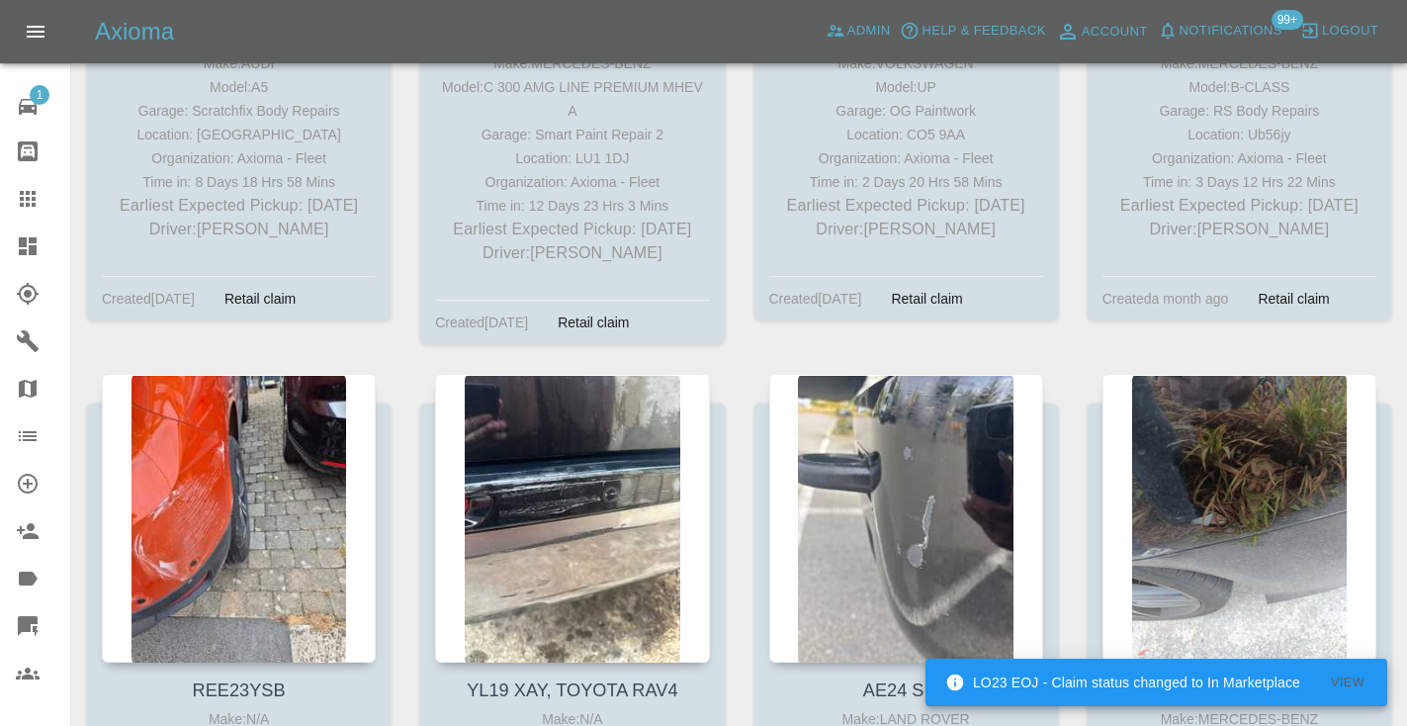
click at [38, 209] on icon at bounding box center [28, 199] width 24 height 24
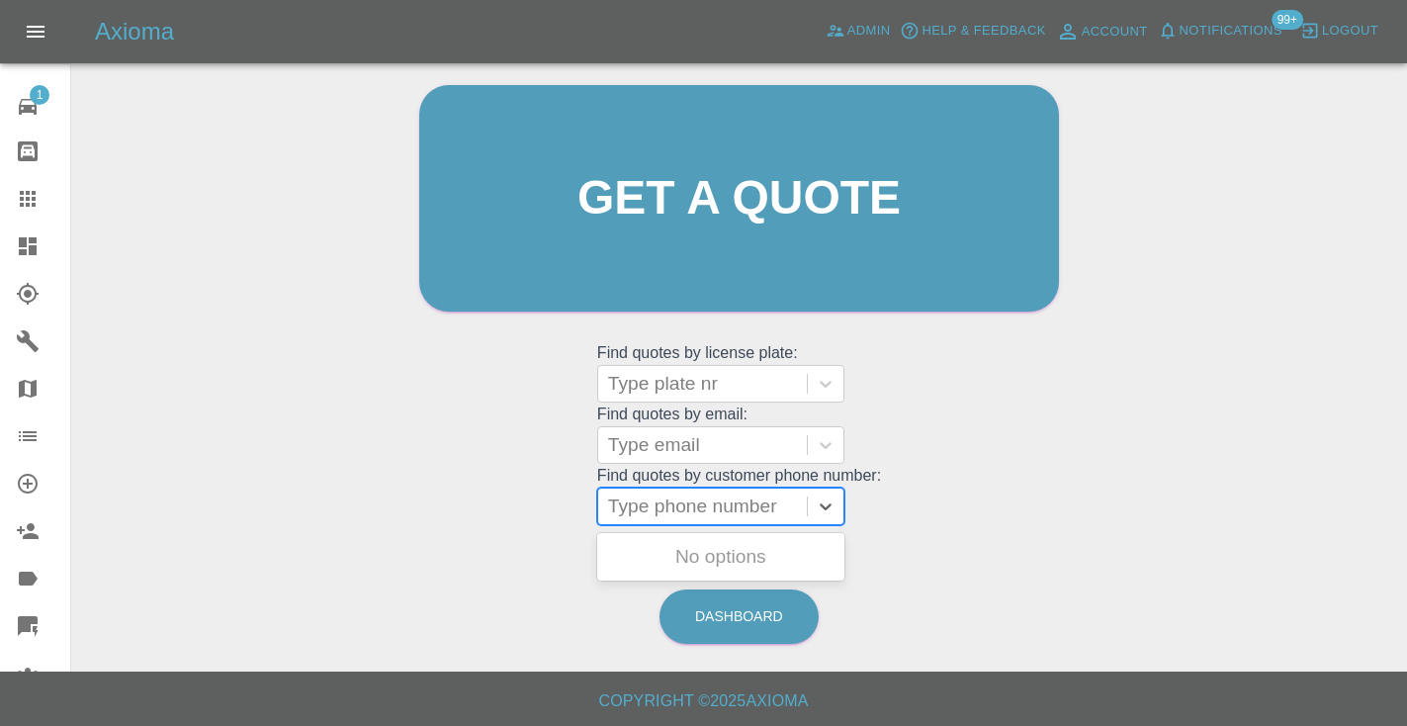
click at [683, 500] on div "Type phone number" at bounding box center [702, 506] width 189 height 24
paste input "07583819447"
type input "07583819447"
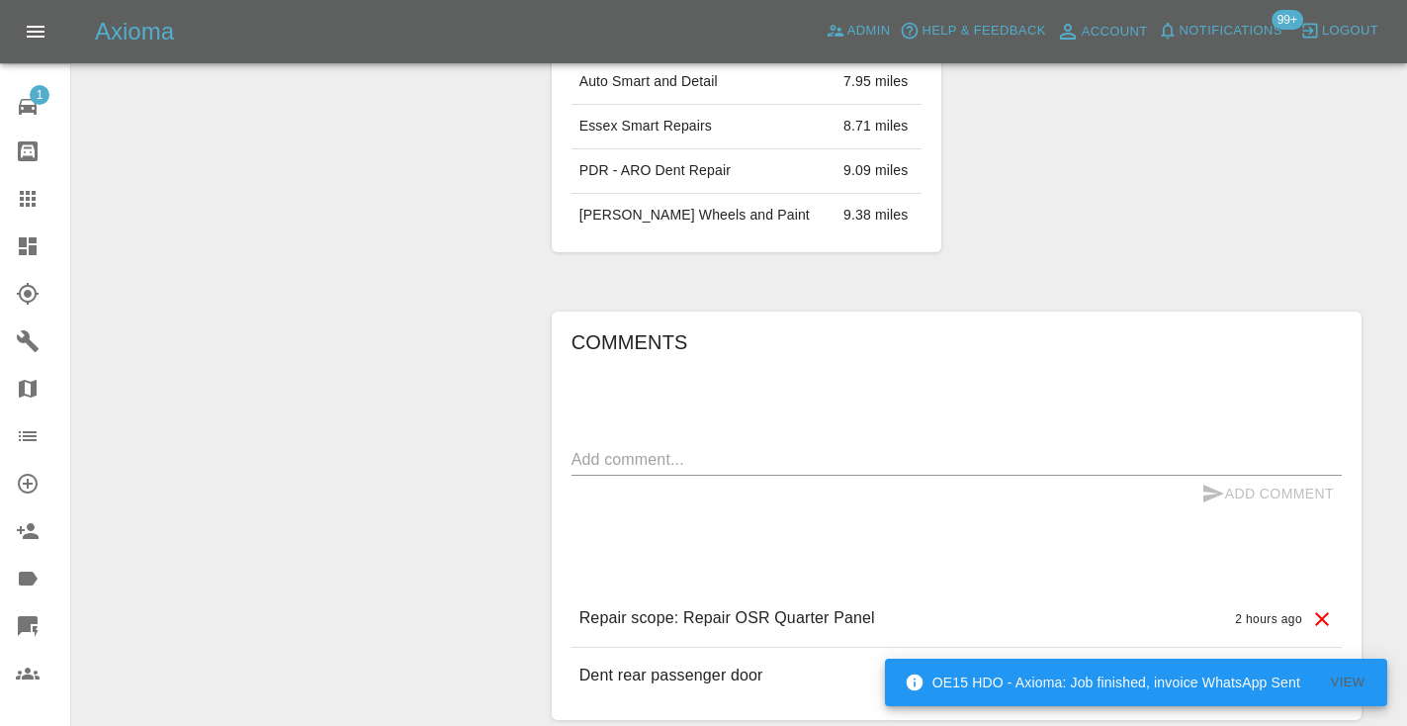
scroll to position [1419, 0]
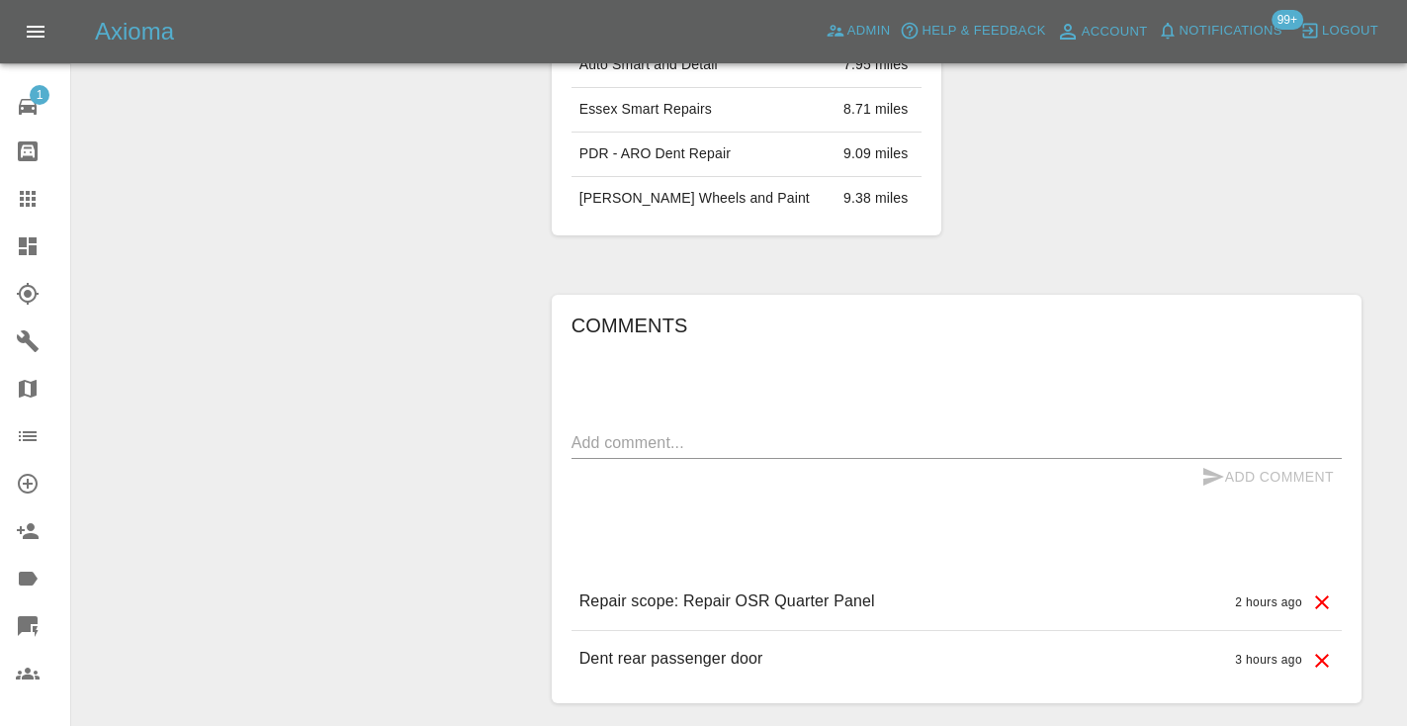
click at [623, 431] on textarea at bounding box center [956, 442] width 770 height 23
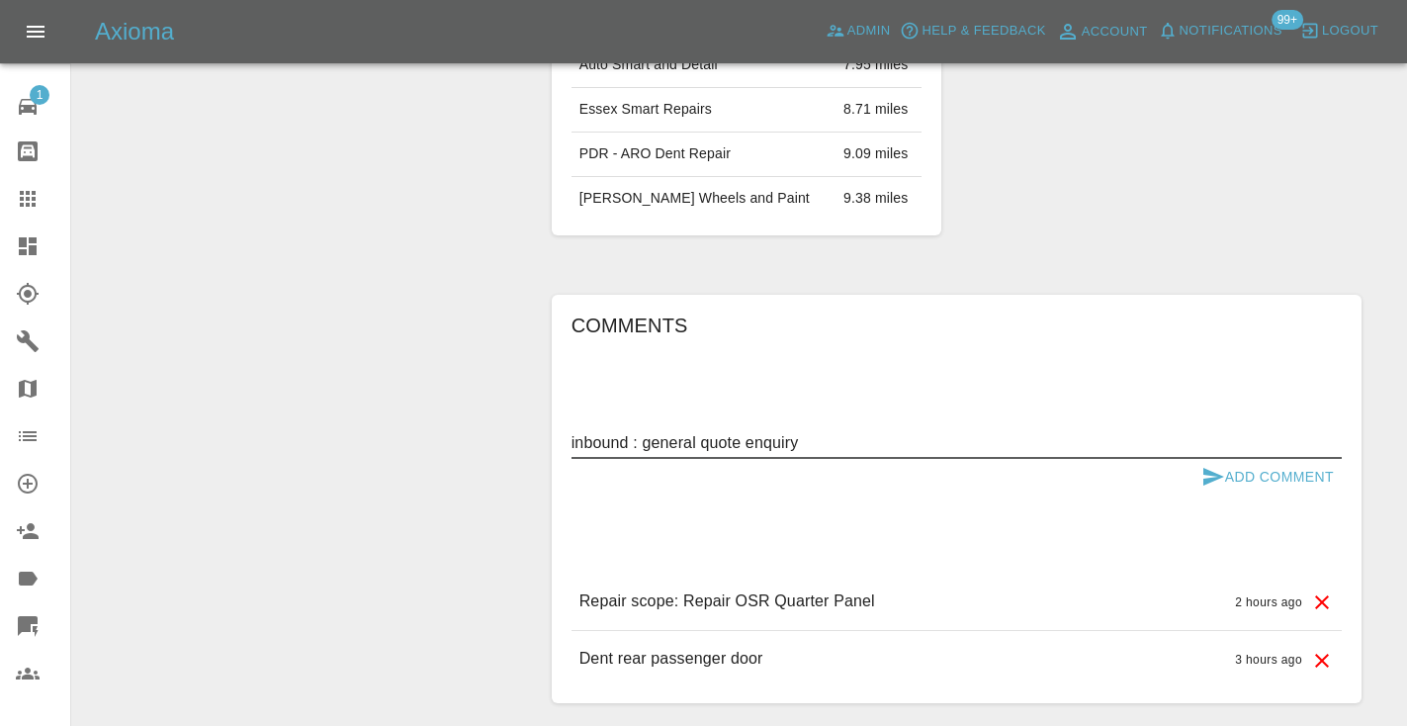
type textarea "inbound : general quote enquiry"
click at [1207, 470] on button "Add Comment" at bounding box center [1267, 477] width 148 height 37
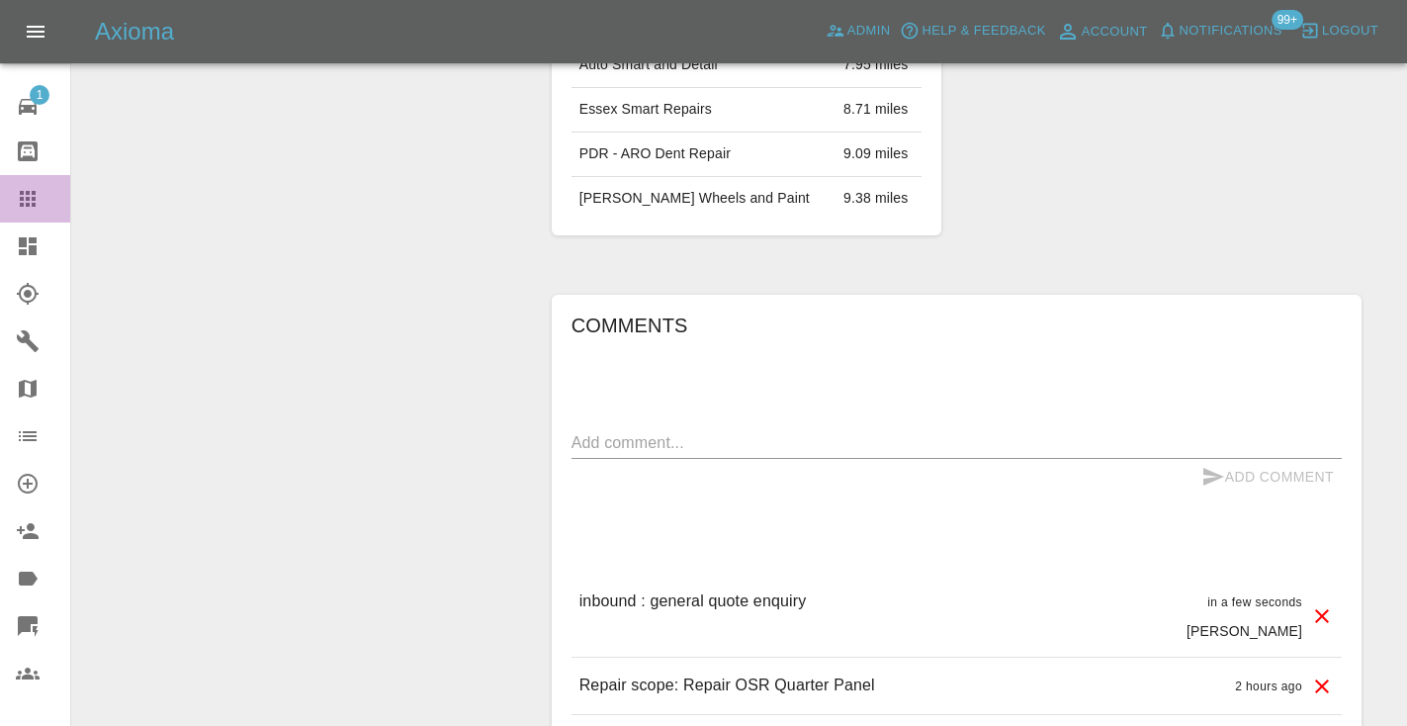
click at [25, 193] on icon at bounding box center [28, 199] width 24 height 24
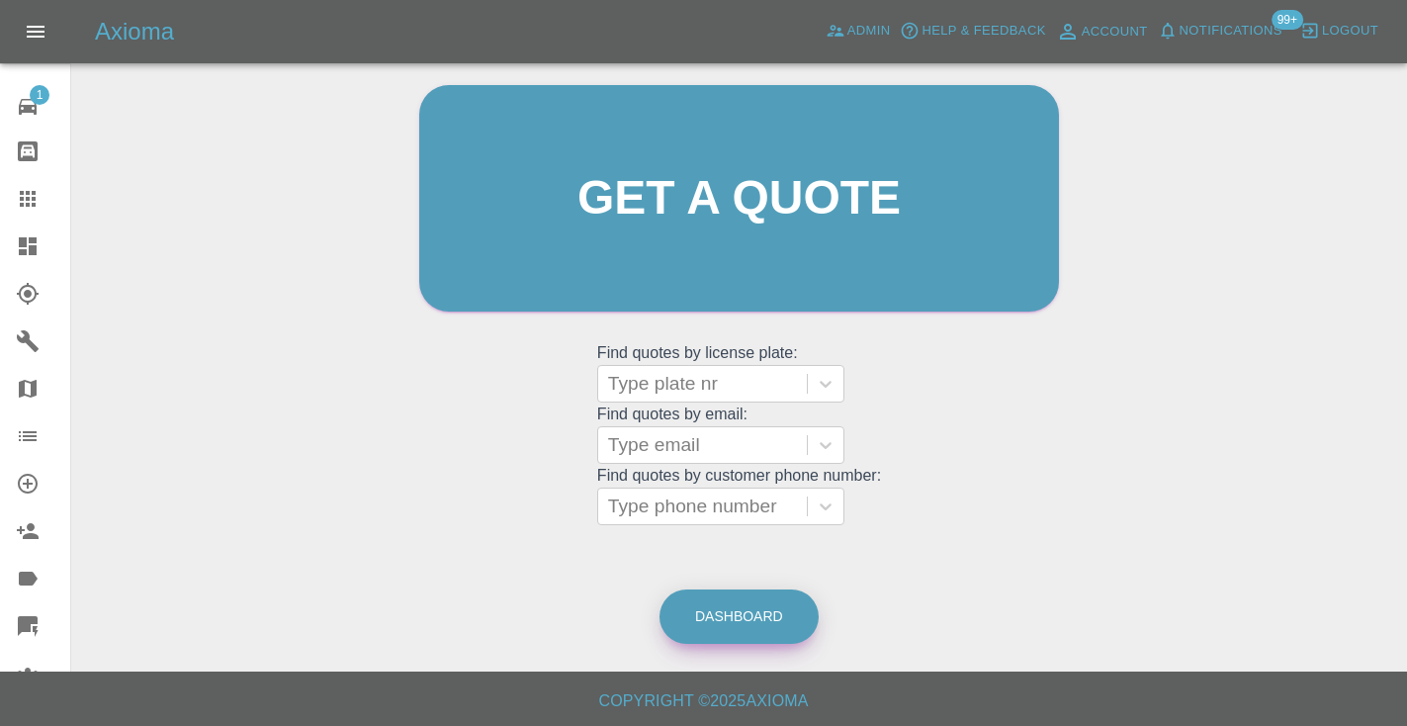
click at [760, 626] on link "Dashboard" at bounding box center [738, 616] width 159 height 54
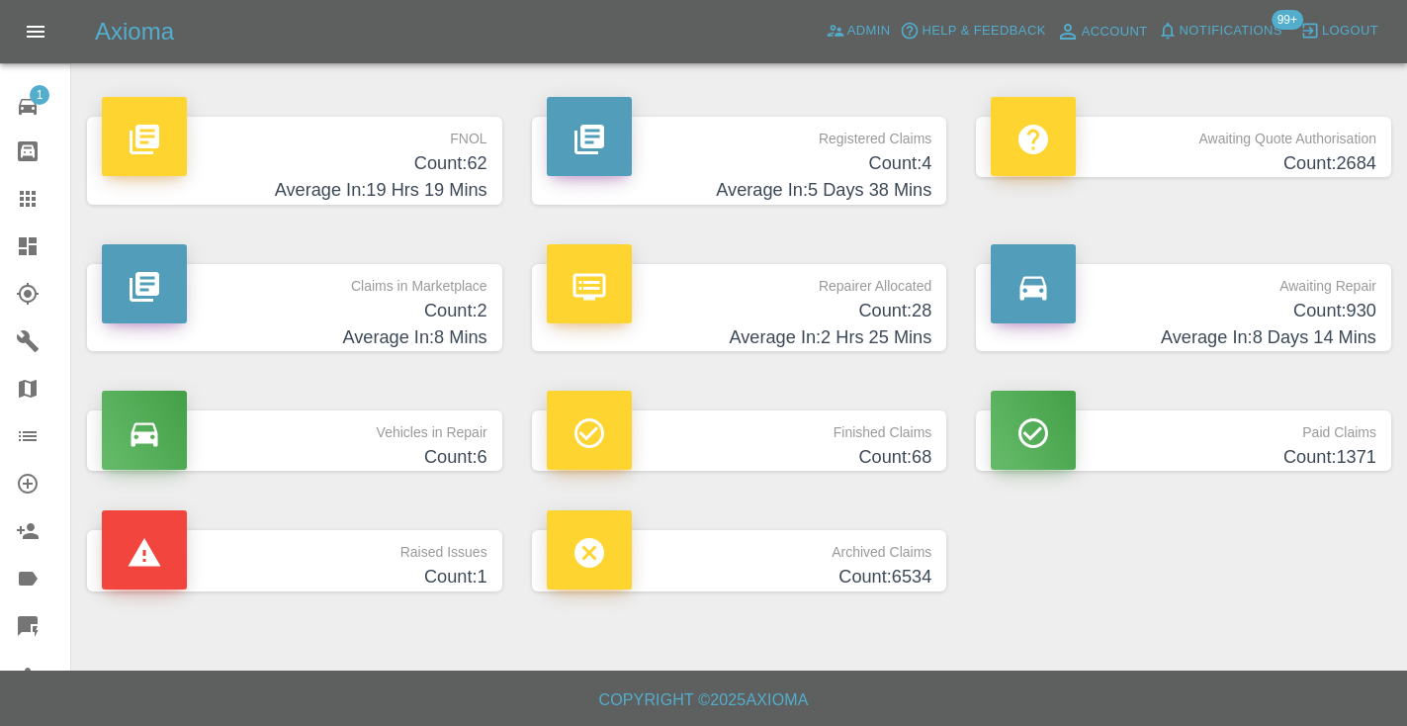
click at [1280, 329] on h4 "Average In: 8 Days 14 Mins" at bounding box center [1184, 337] width 386 height 27
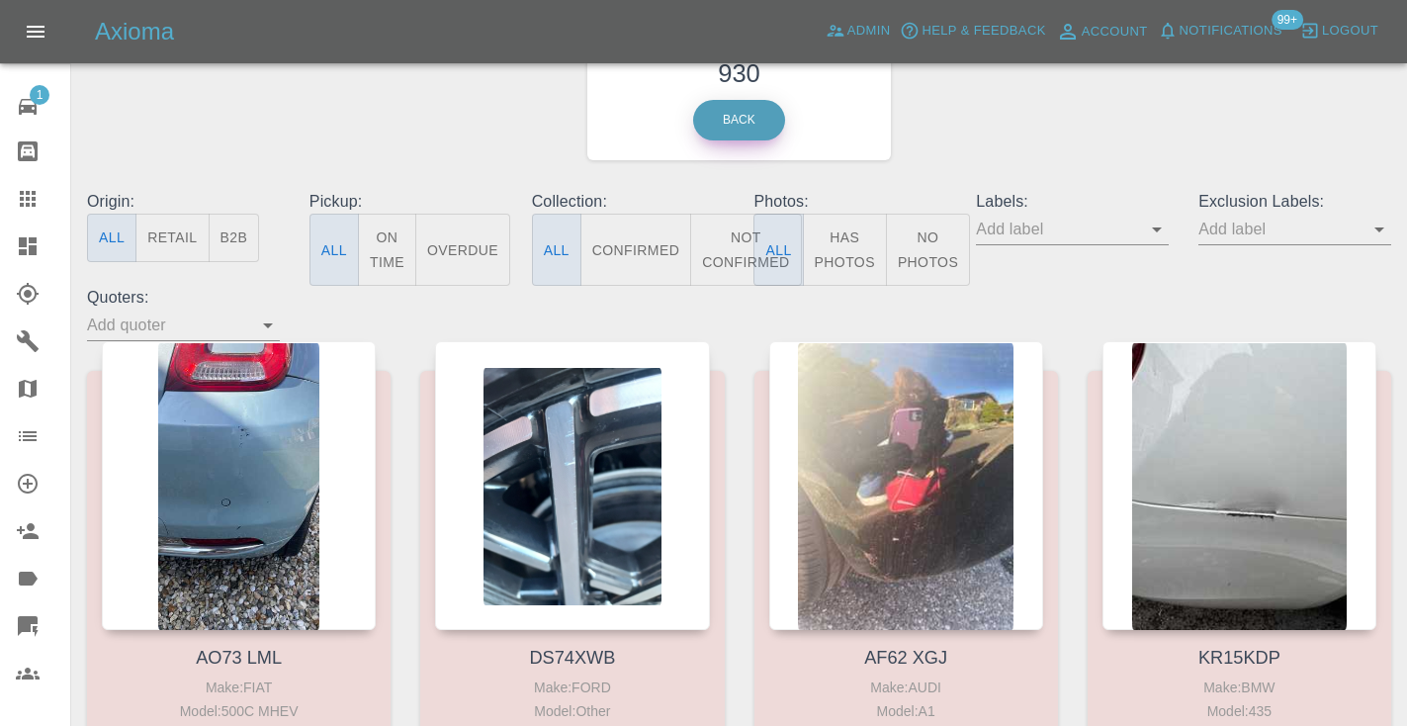
scroll to position [116, 0]
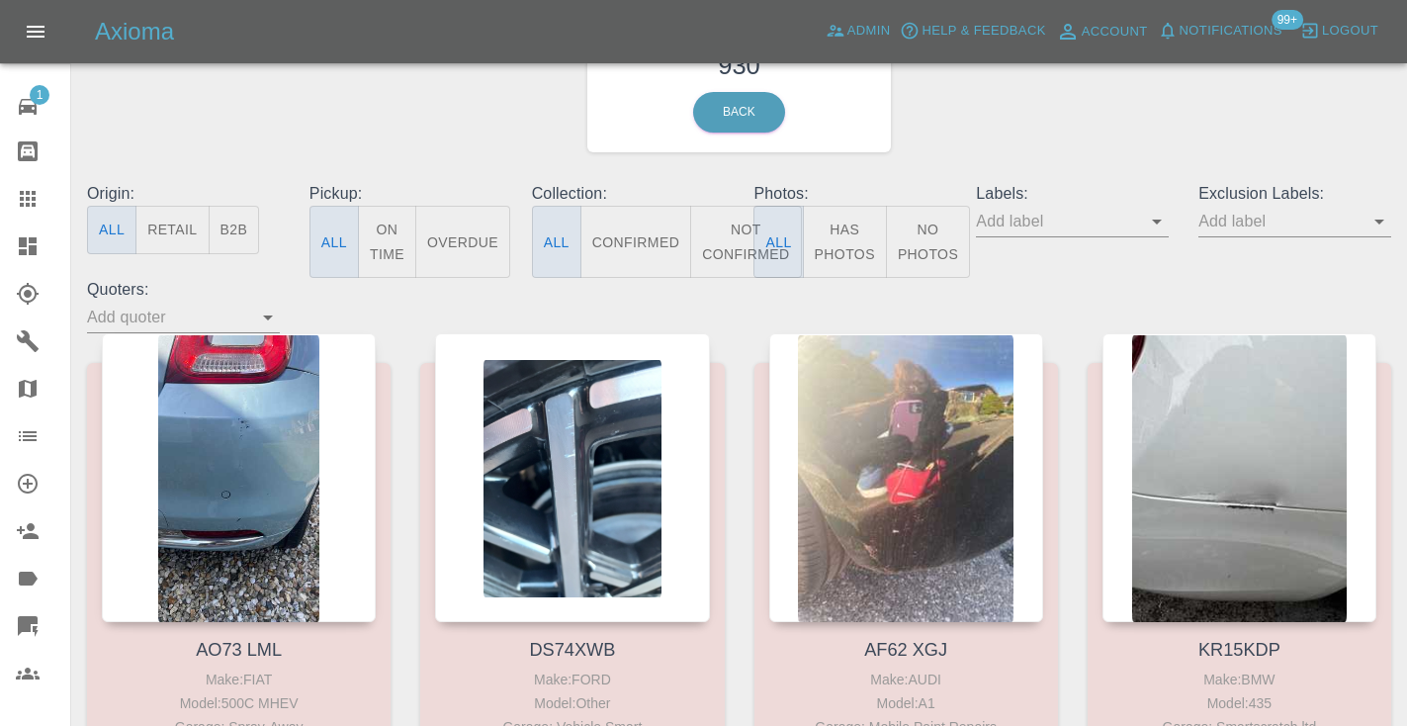
click at [723, 238] on button "Not Confirmed" at bounding box center [745, 242] width 111 height 72
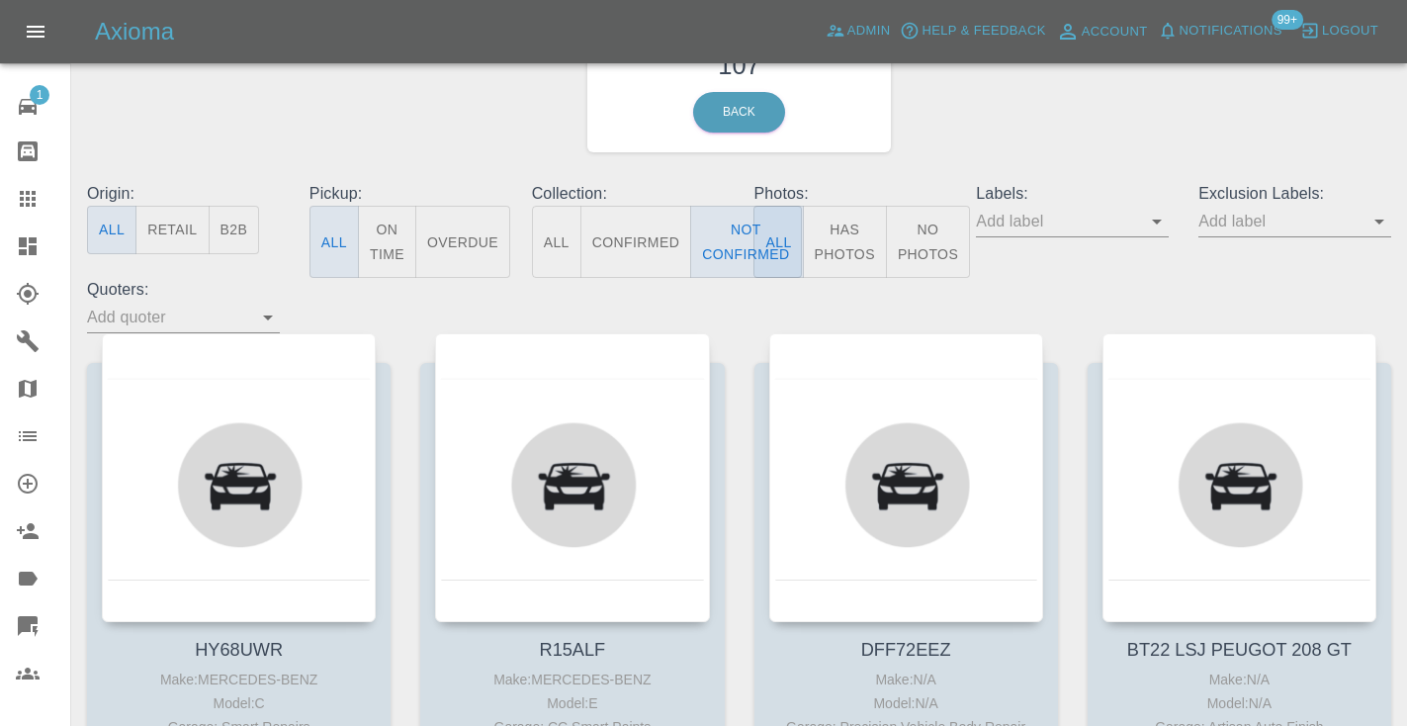
click at [1061, 70] on div "Awaiting Repair 107 Back" at bounding box center [739, 76] width 1334 height 211
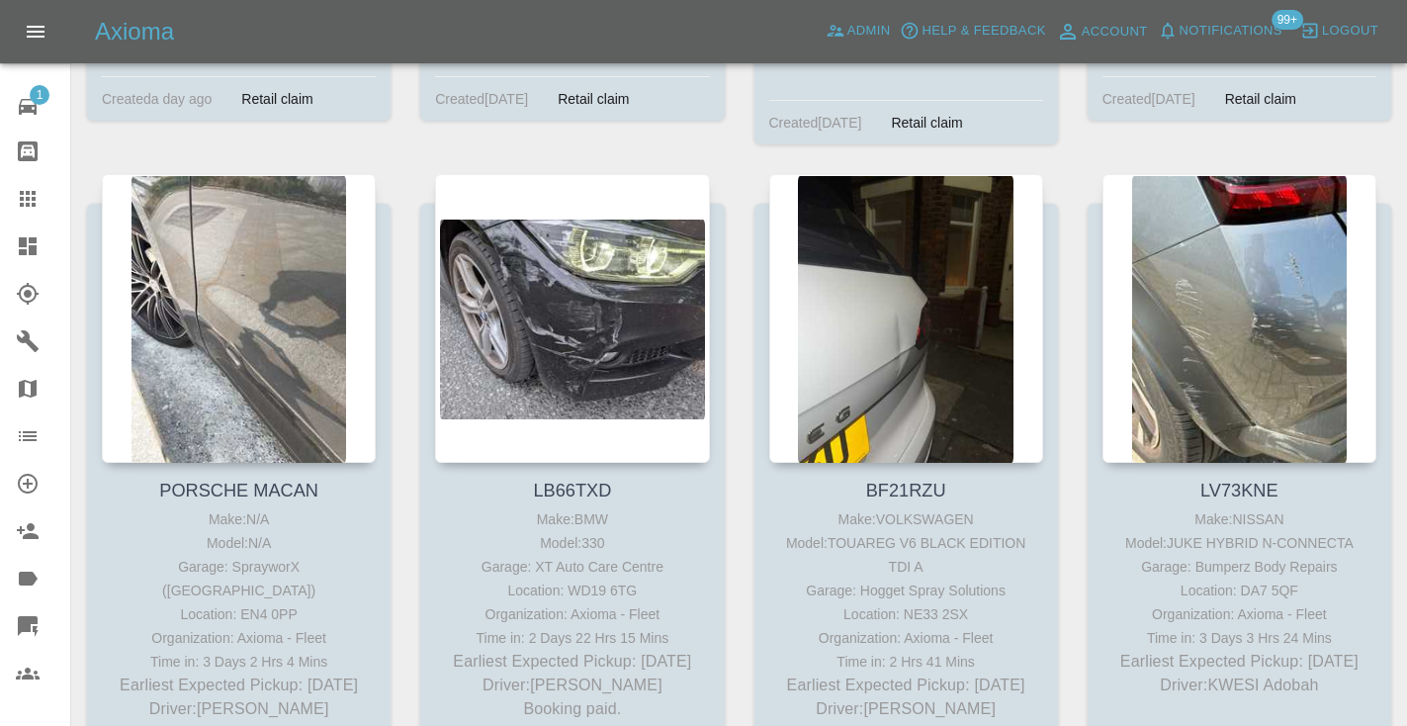
scroll to position [10064, 0]
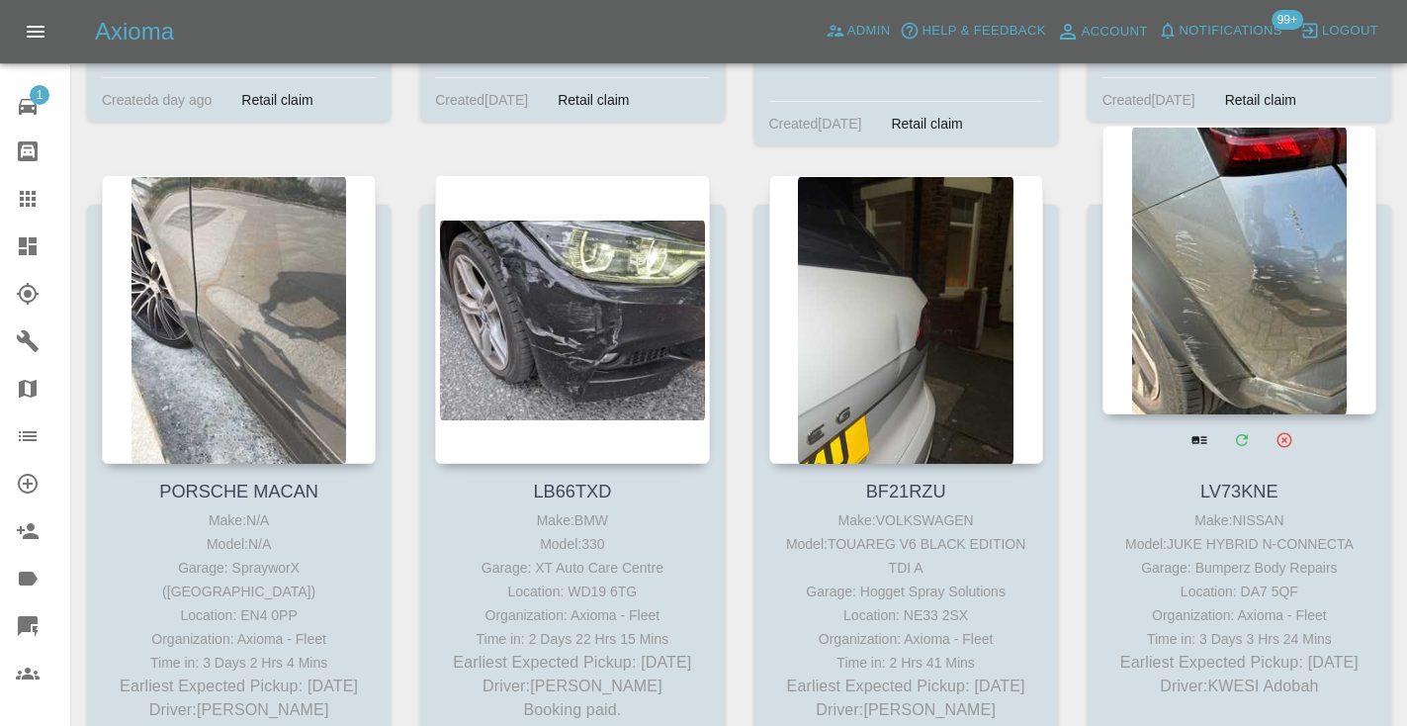
click at [1275, 205] on div at bounding box center [1239, 270] width 274 height 289
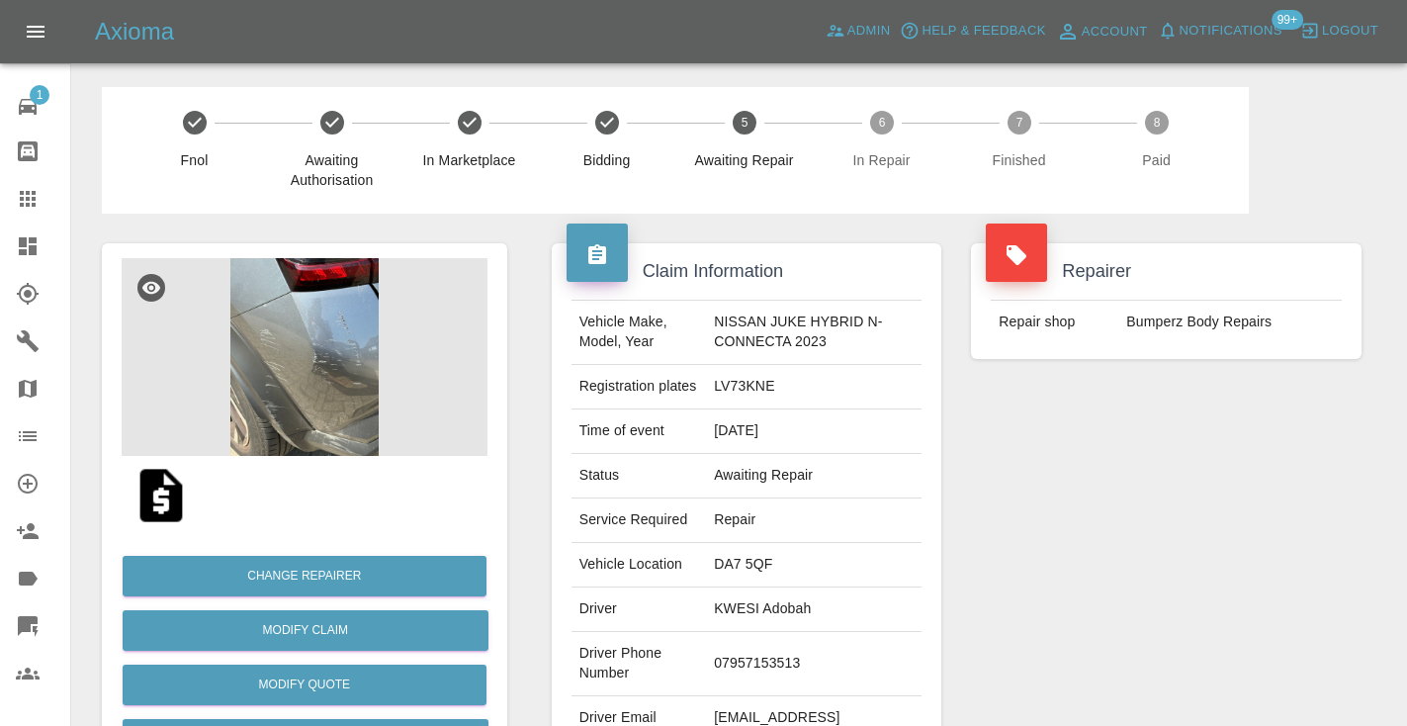
click at [756, 662] on td "07957153513" at bounding box center [814, 664] width 216 height 64
copy td "07957153513"
click at [1207, 431] on div "Repairer Repair shop Bumperz Body Repairs" at bounding box center [1166, 509] width 420 height 590
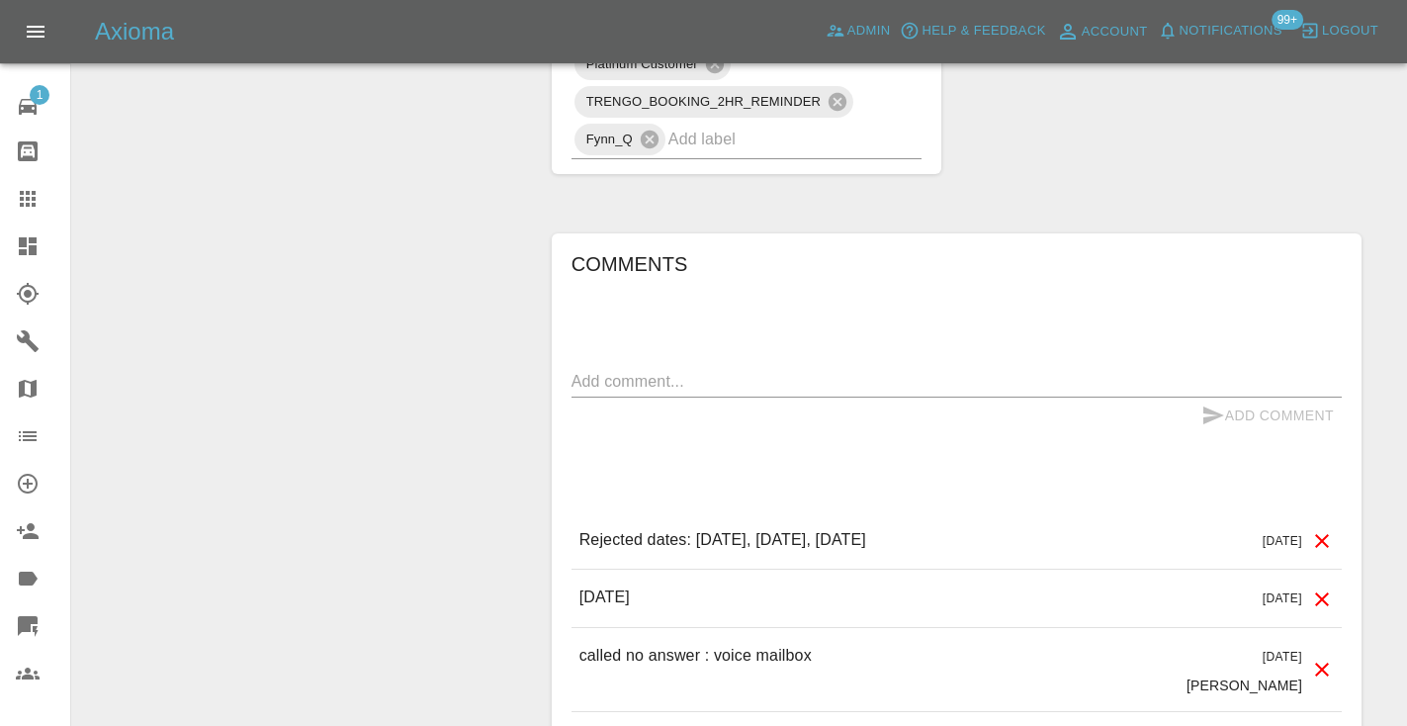
scroll to position [1426, 0]
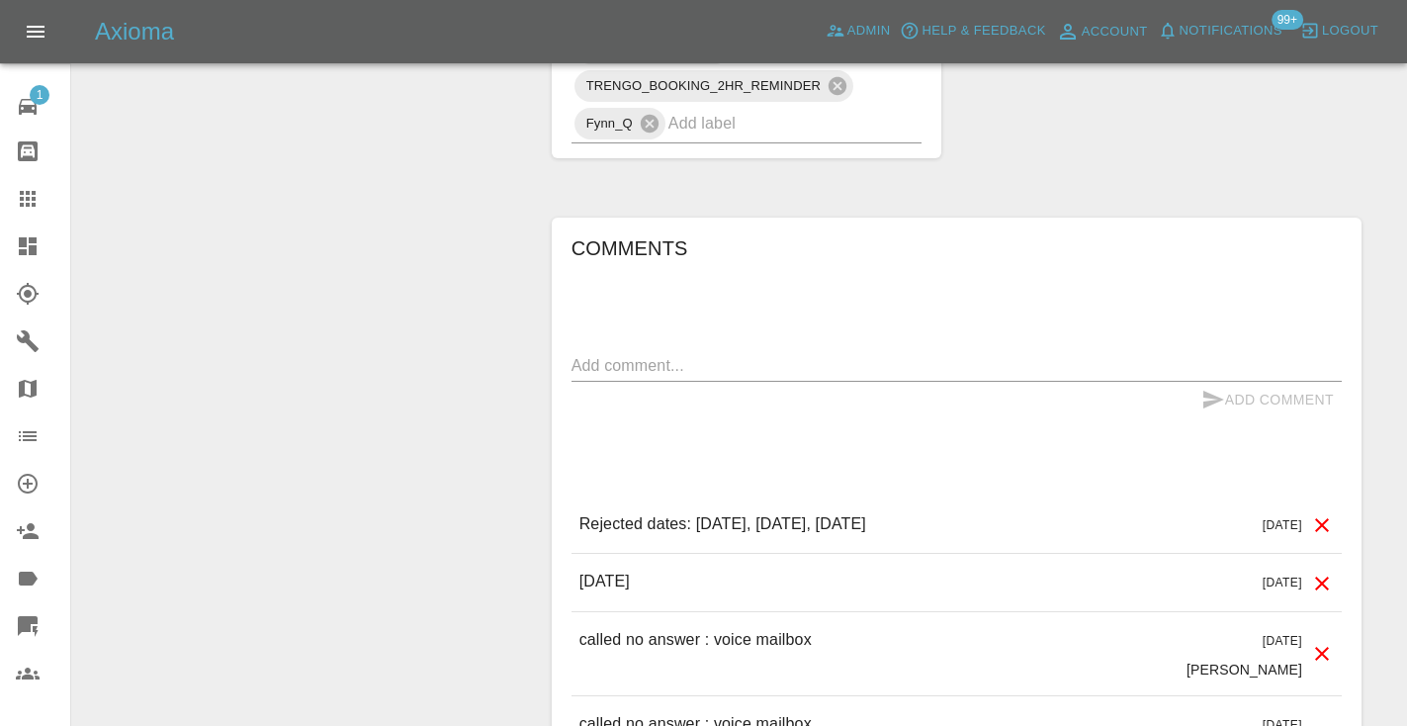
click at [637, 362] on textarea at bounding box center [956, 365] width 770 height 23
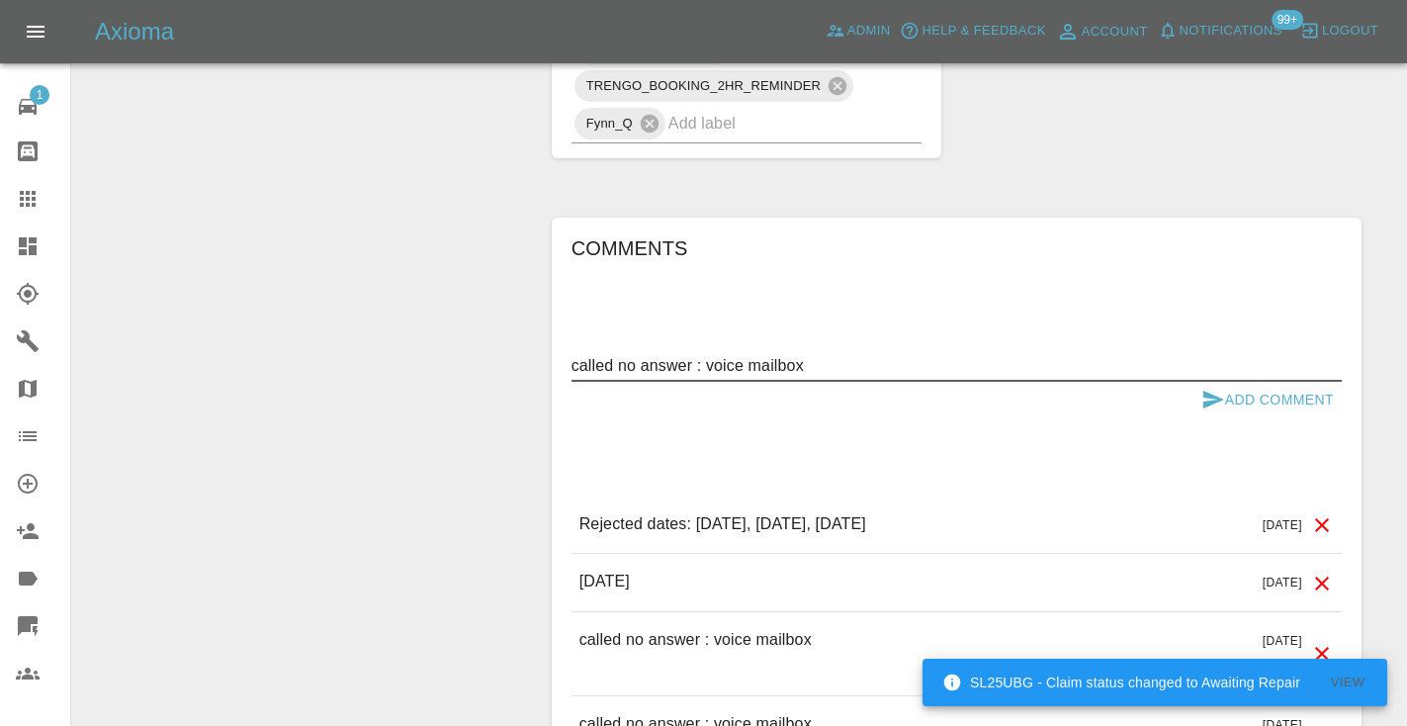
type textarea "called no answer : voice mailbox"
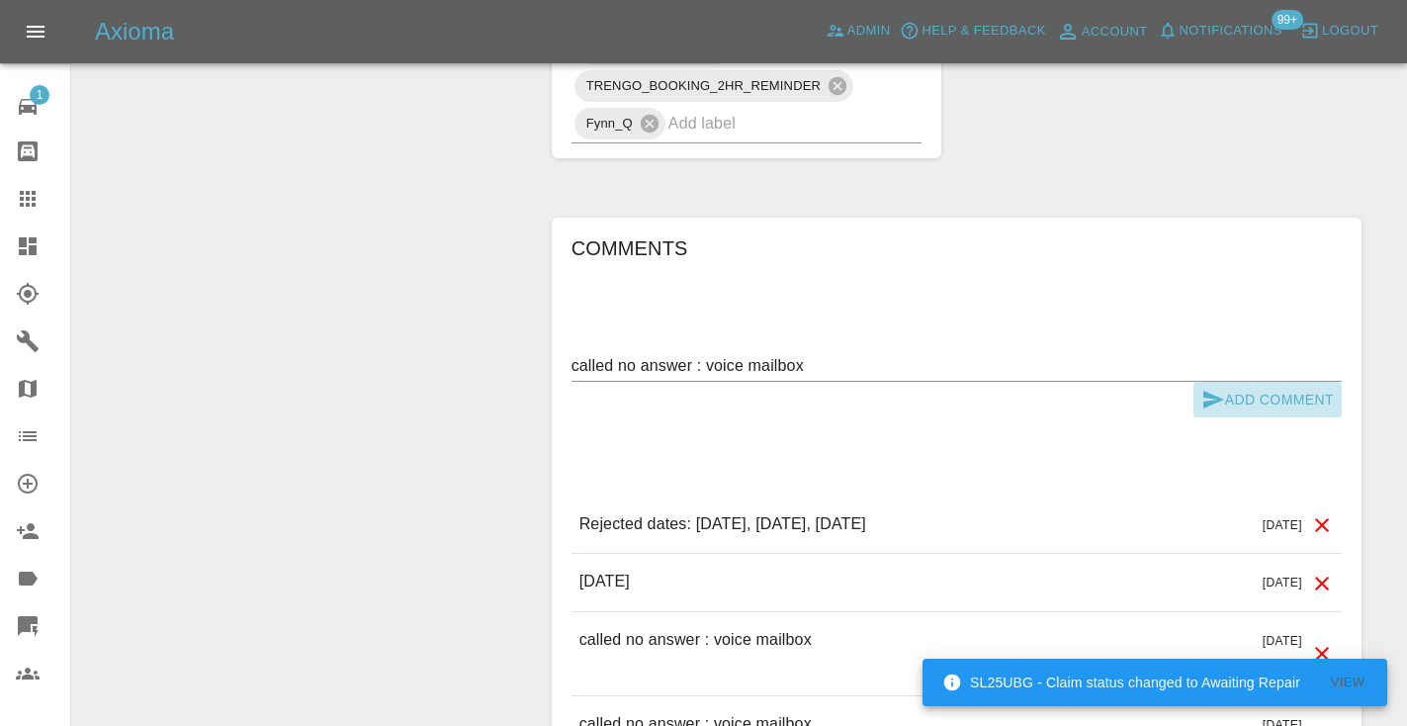
click at [1227, 402] on button "Add Comment" at bounding box center [1267, 400] width 148 height 37
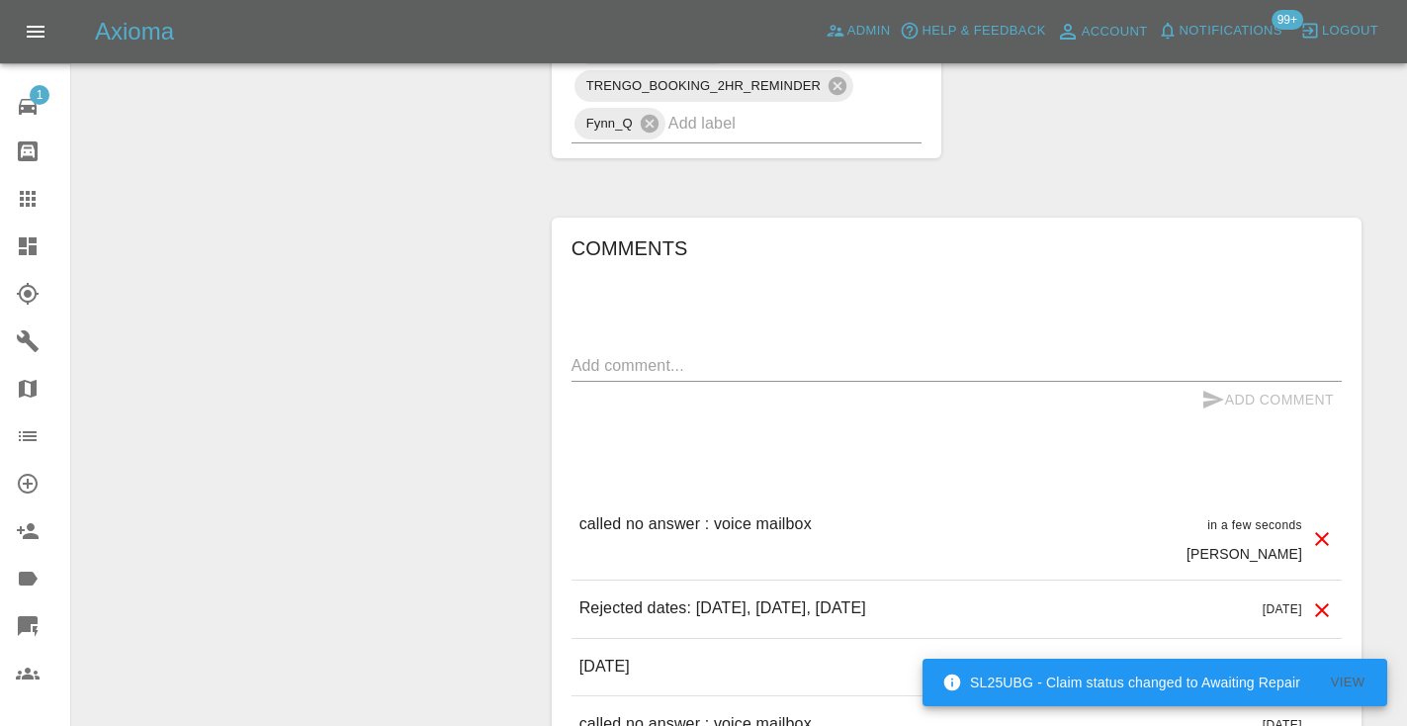
click at [41, 210] on div at bounding box center [43, 199] width 55 height 24
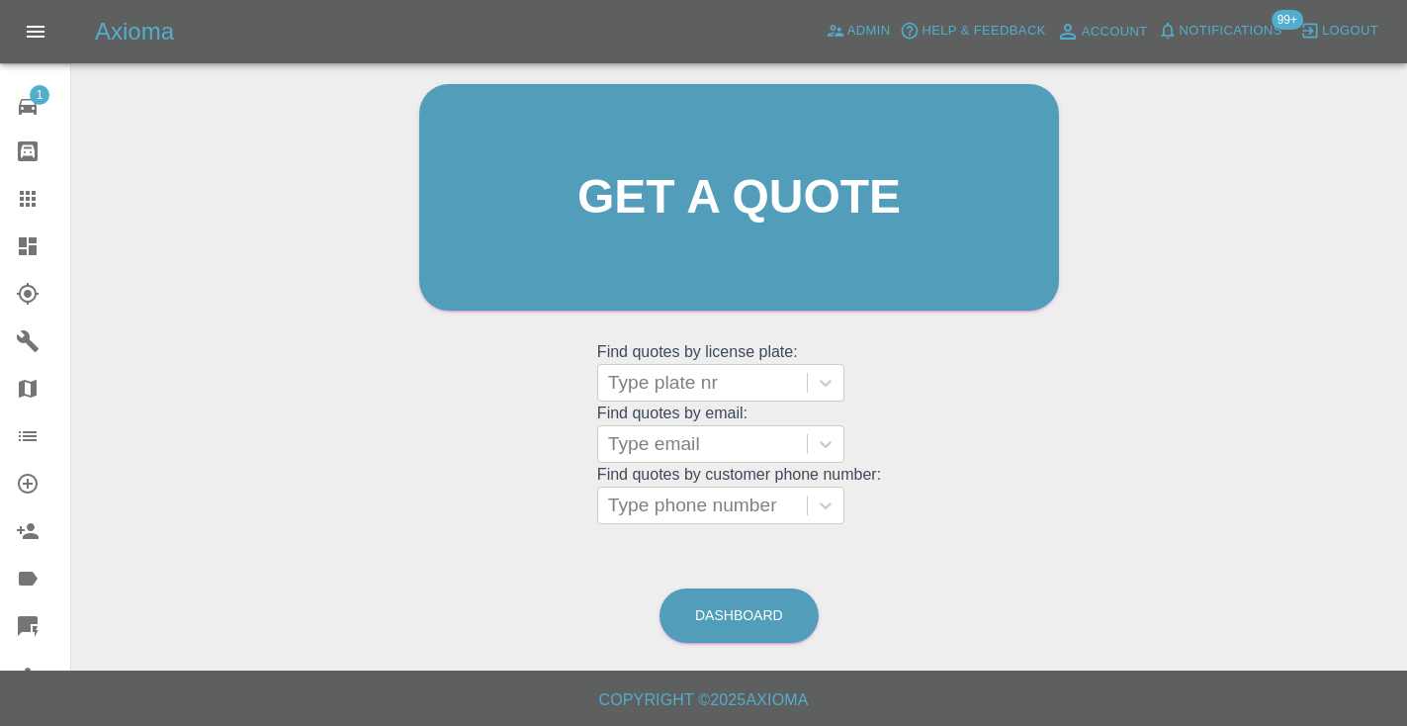
scroll to position [199, 0]
click at [710, 513] on div "Type phone number" at bounding box center [702, 506] width 189 height 24
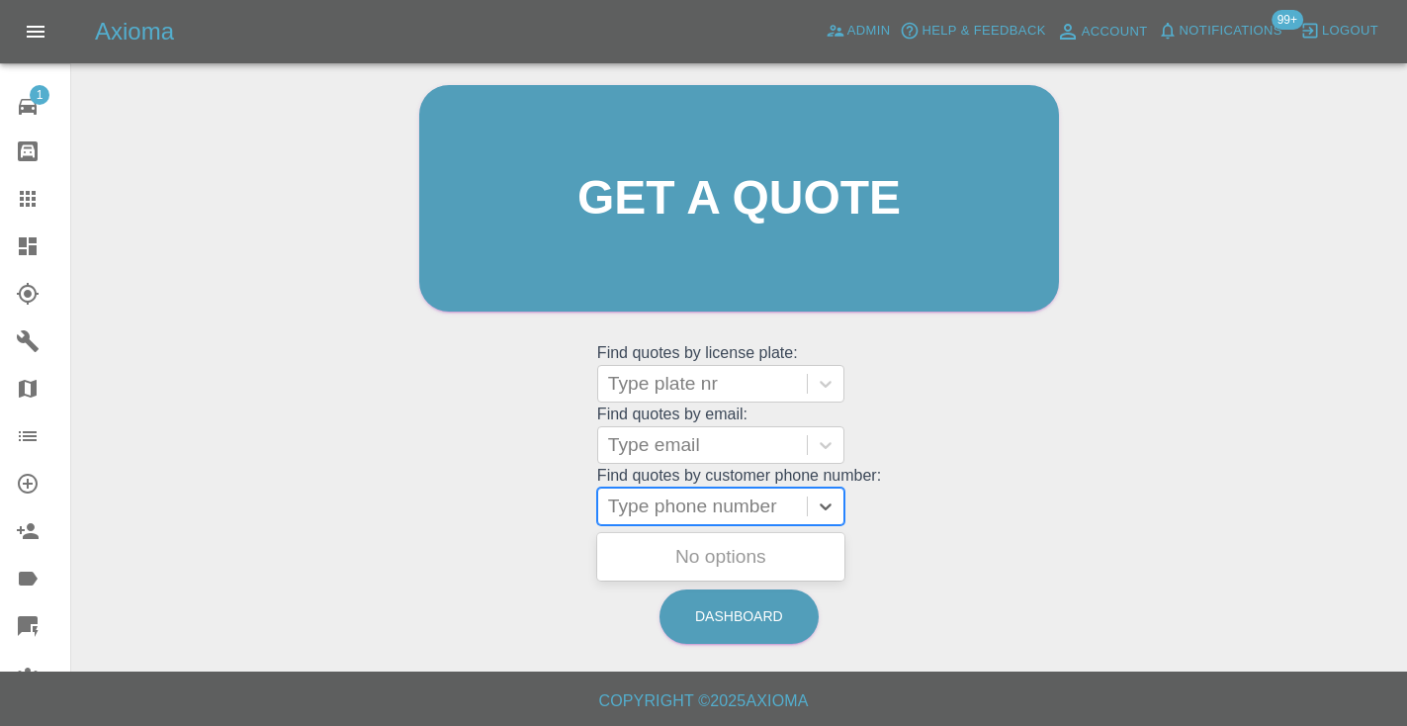
paste input "07988979401"
type input "07988979401"
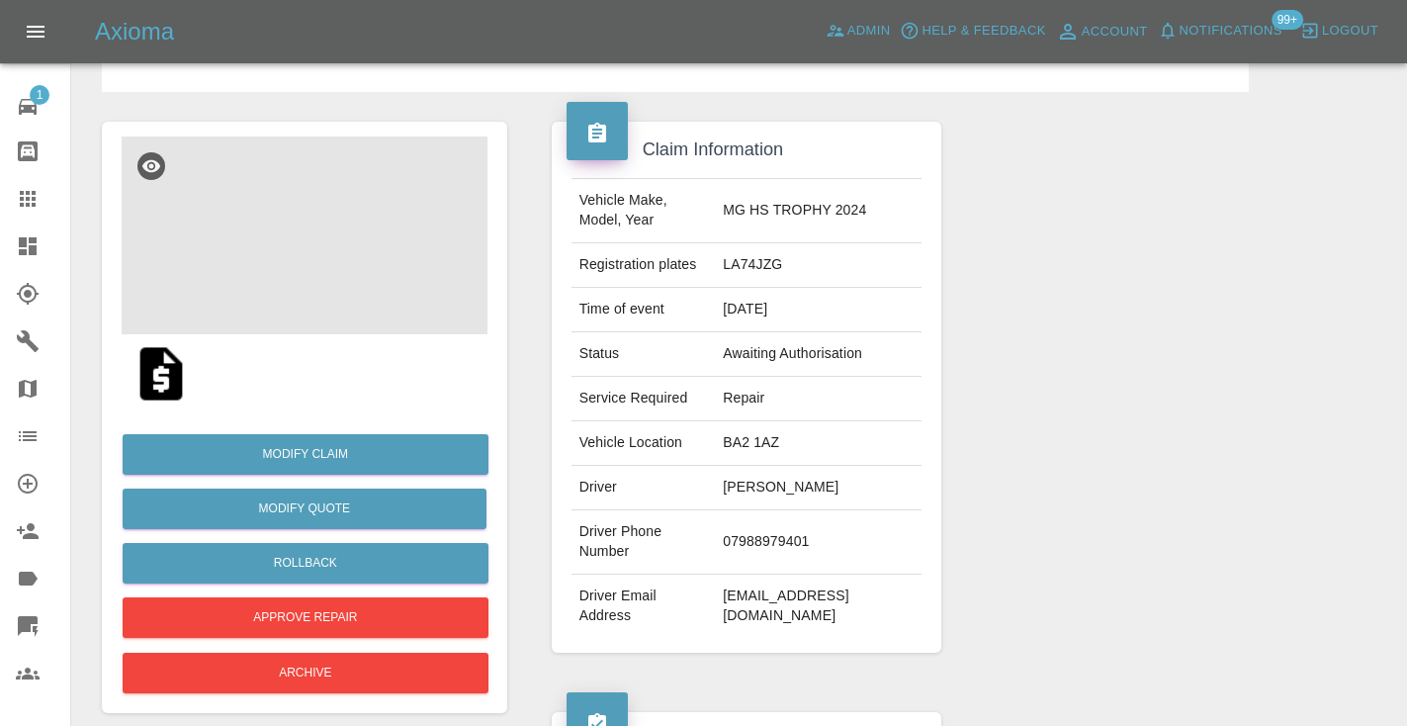
scroll to position [133, 0]
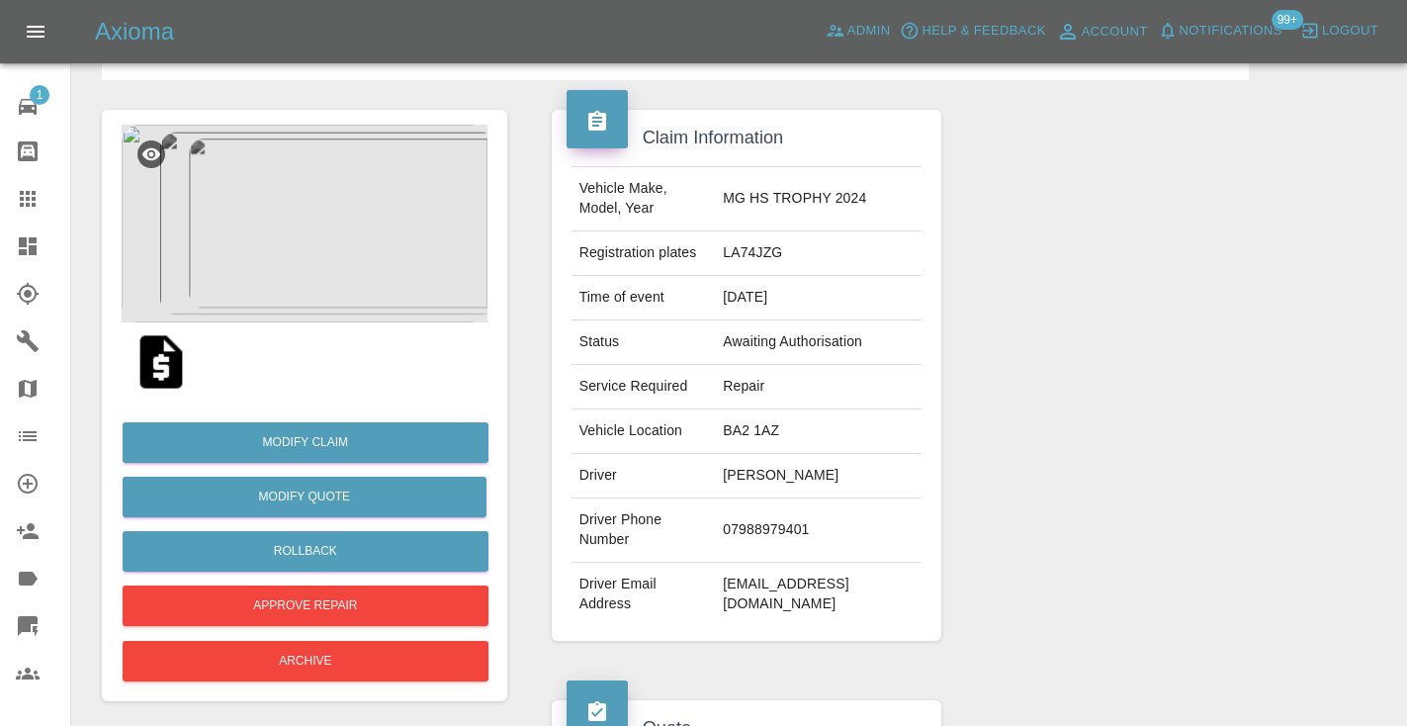
click at [288, 241] on img at bounding box center [305, 224] width 366 height 198
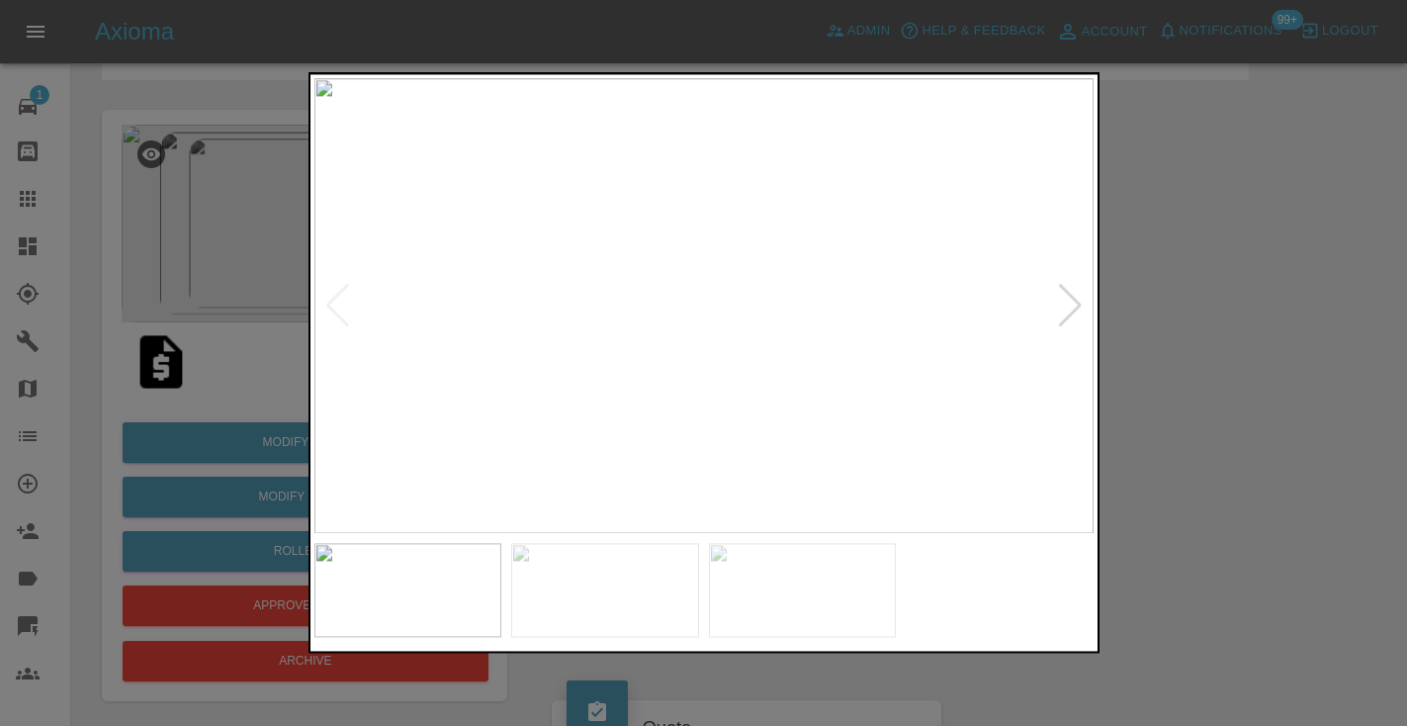
click at [1156, 250] on div at bounding box center [703, 363] width 1407 height 726
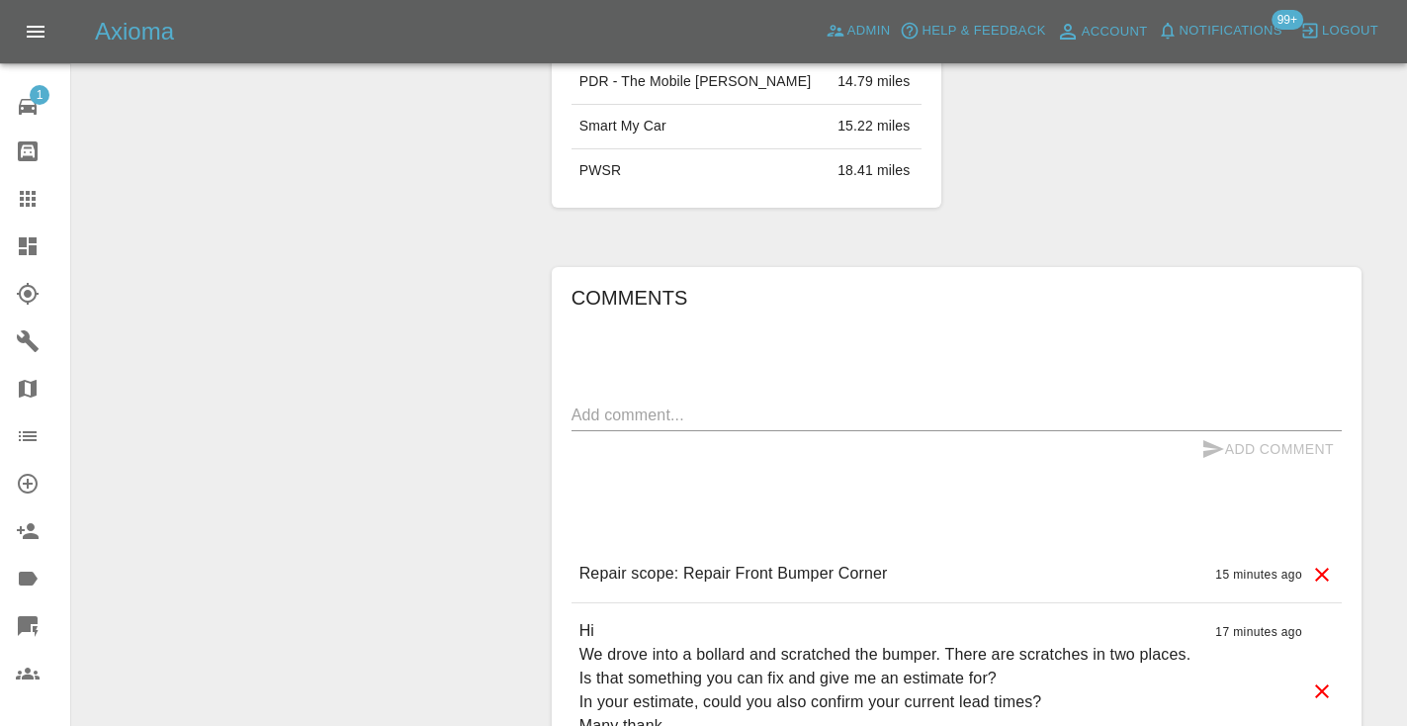
scroll to position [1410, 0]
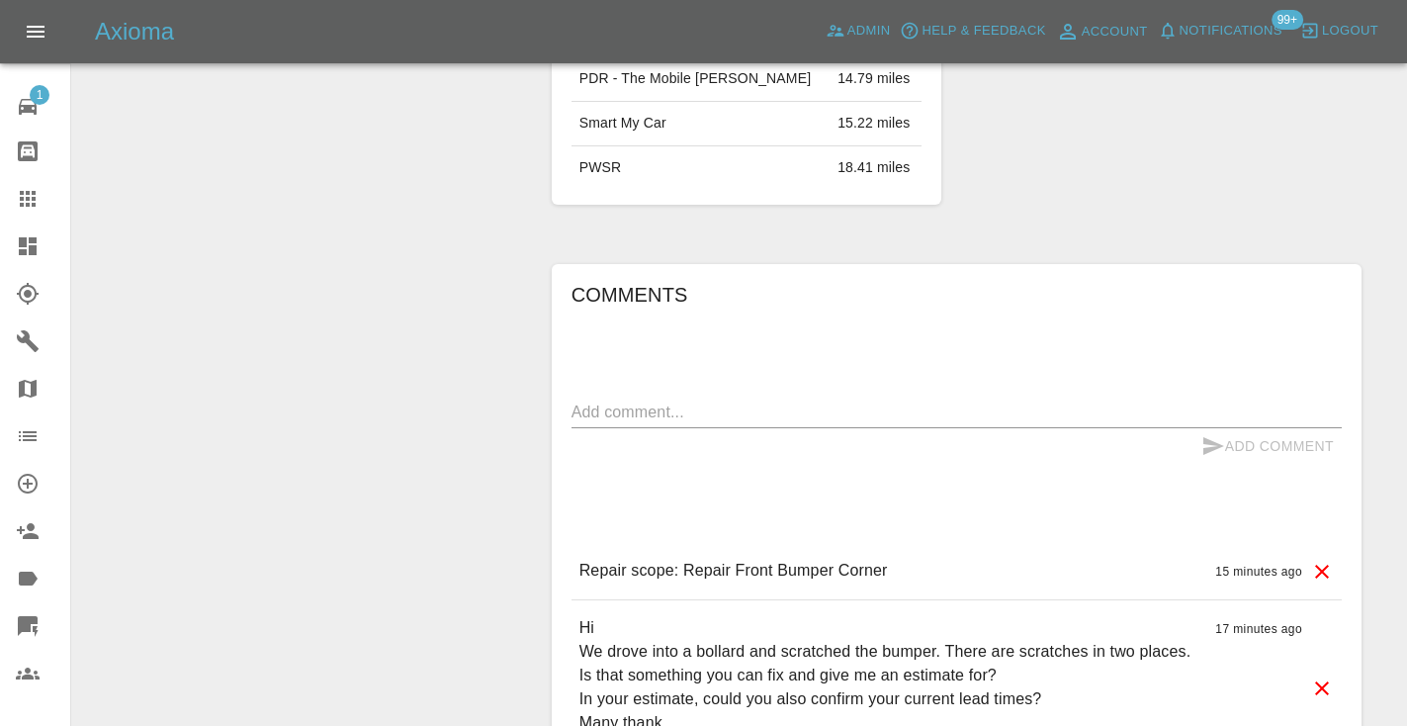
click at [599, 400] on textarea at bounding box center [956, 411] width 770 height 23
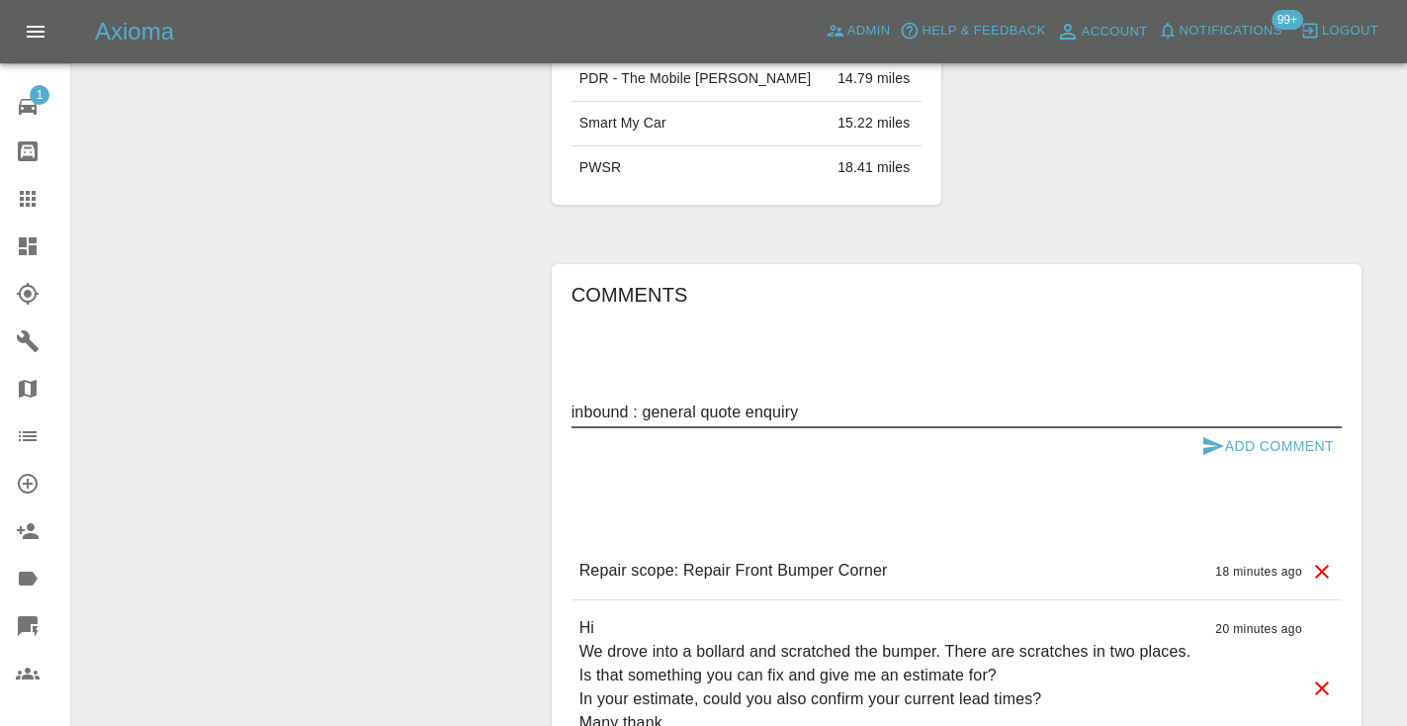
type textarea "inbound : general quote enquiry"
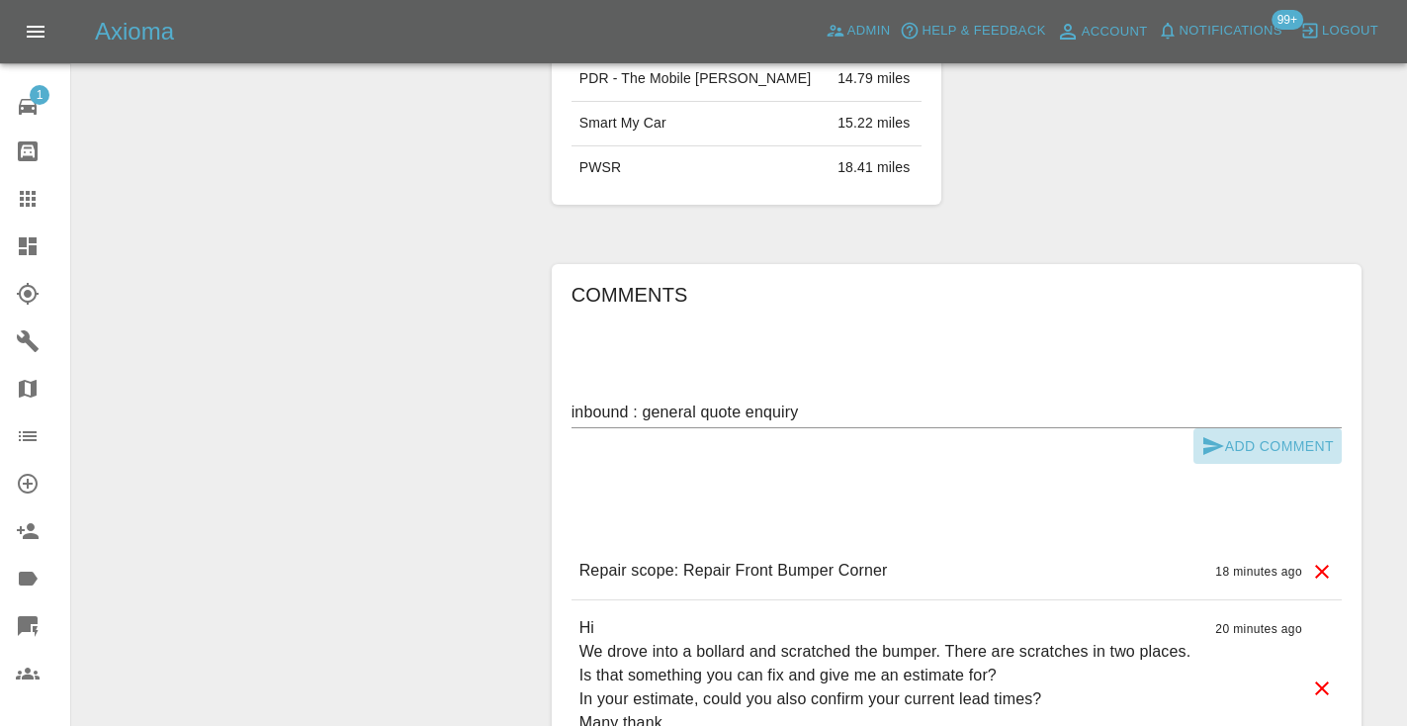
click at [1203, 437] on icon "submit" at bounding box center [1213, 446] width 21 height 18
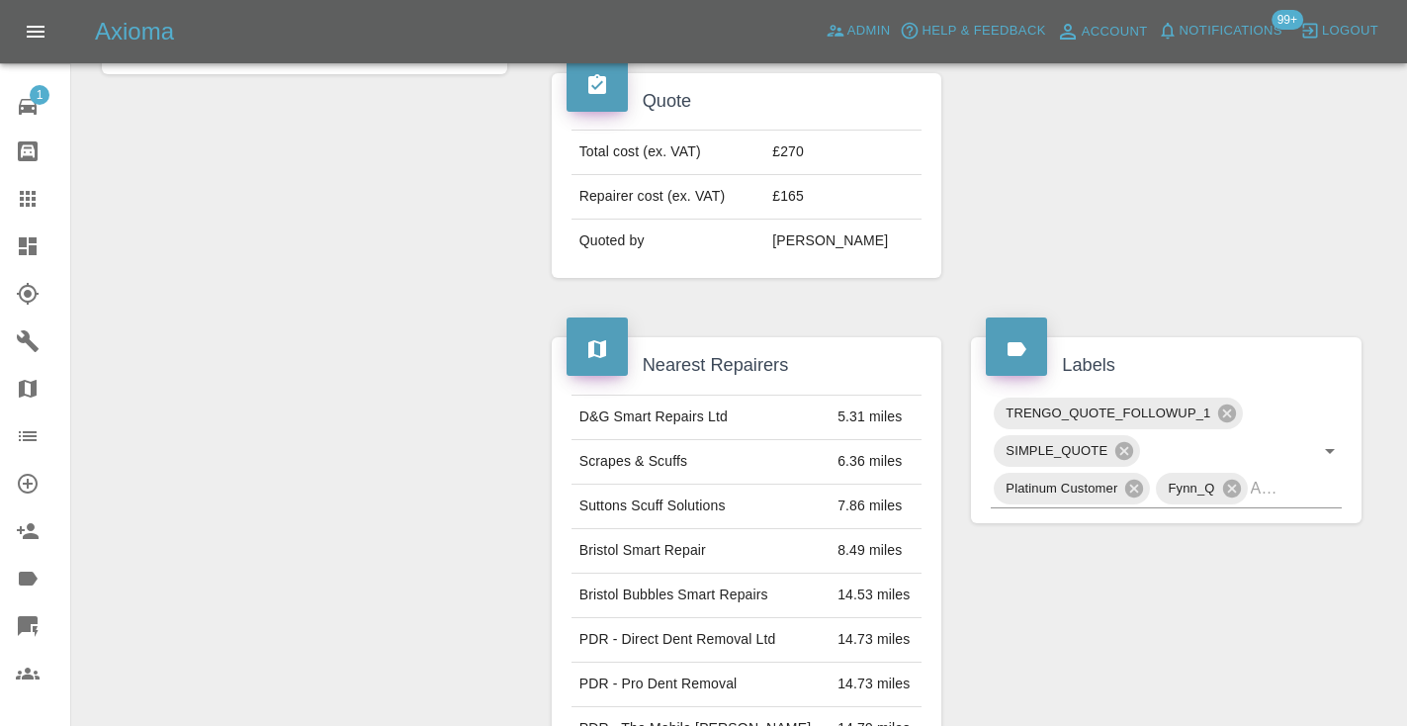
scroll to position [776, 0]
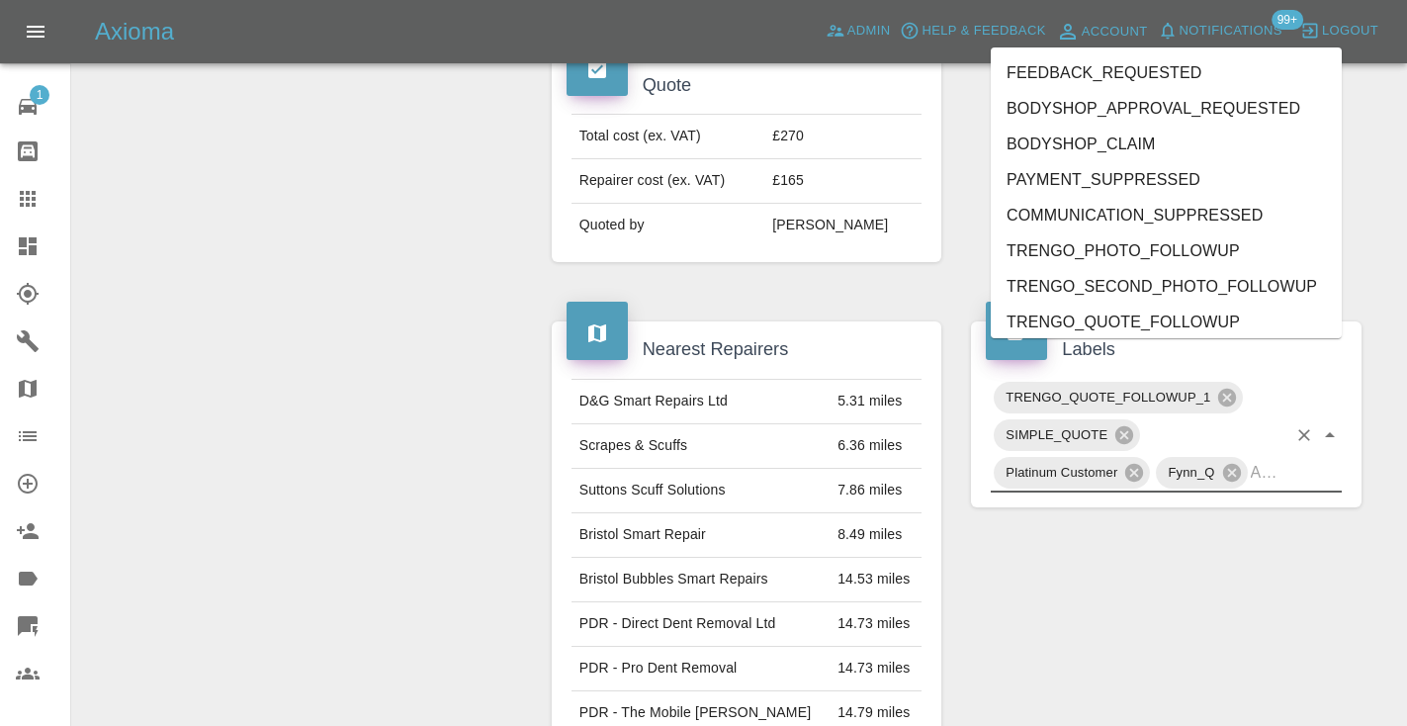
click at [1281, 457] on input "text" at bounding box center [1269, 472] width 36 height 31
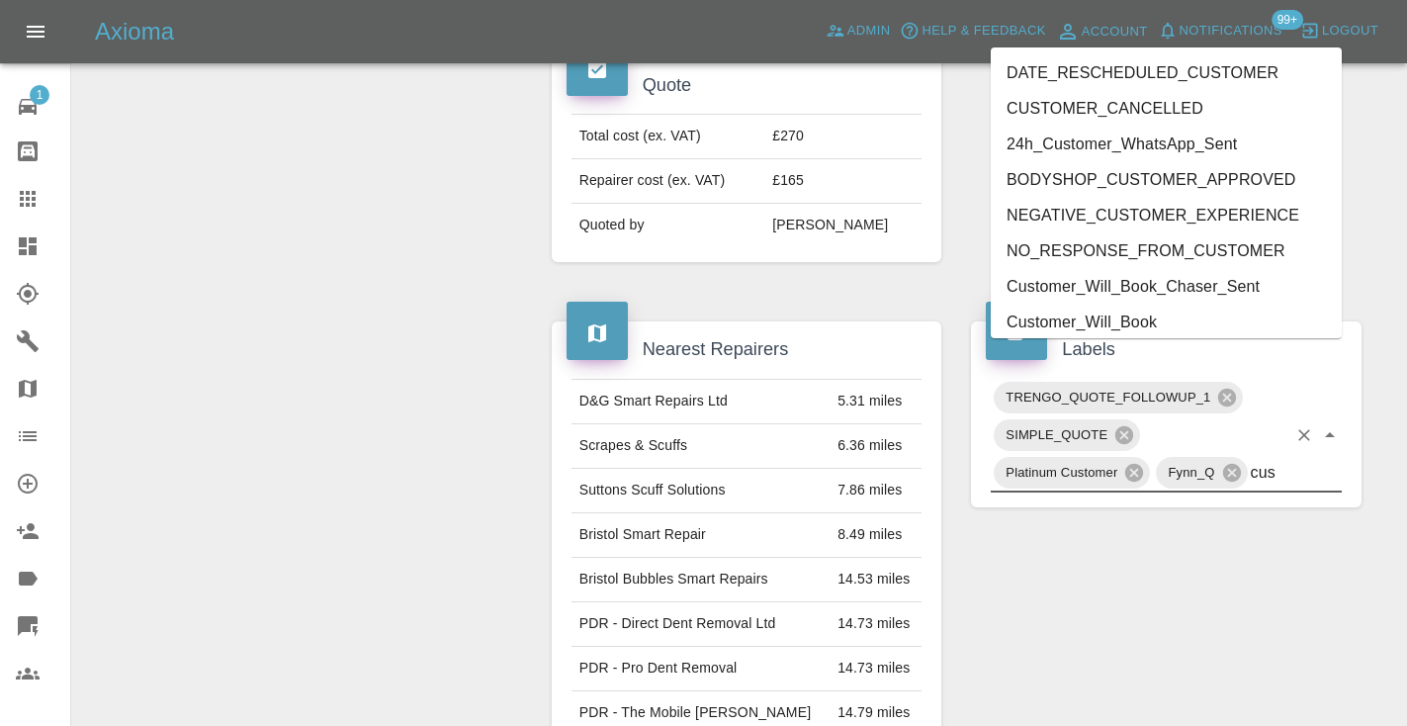
type input "cust"
click at [1167, 323] on li "Customer_Will_Book" at bounding box center [1166, 323] width 351 height 36
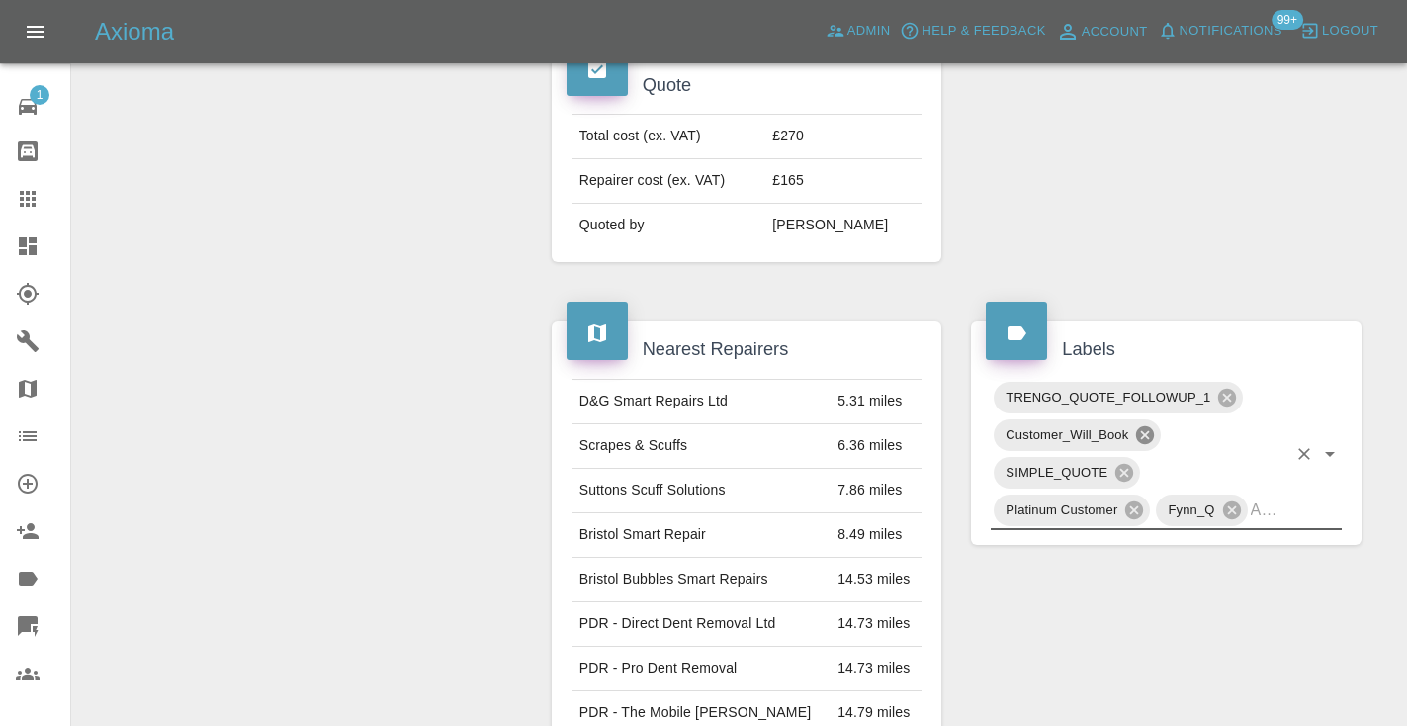
click at [1152, 426] on icon at bounding box center [1145, 435] width 18 height 18
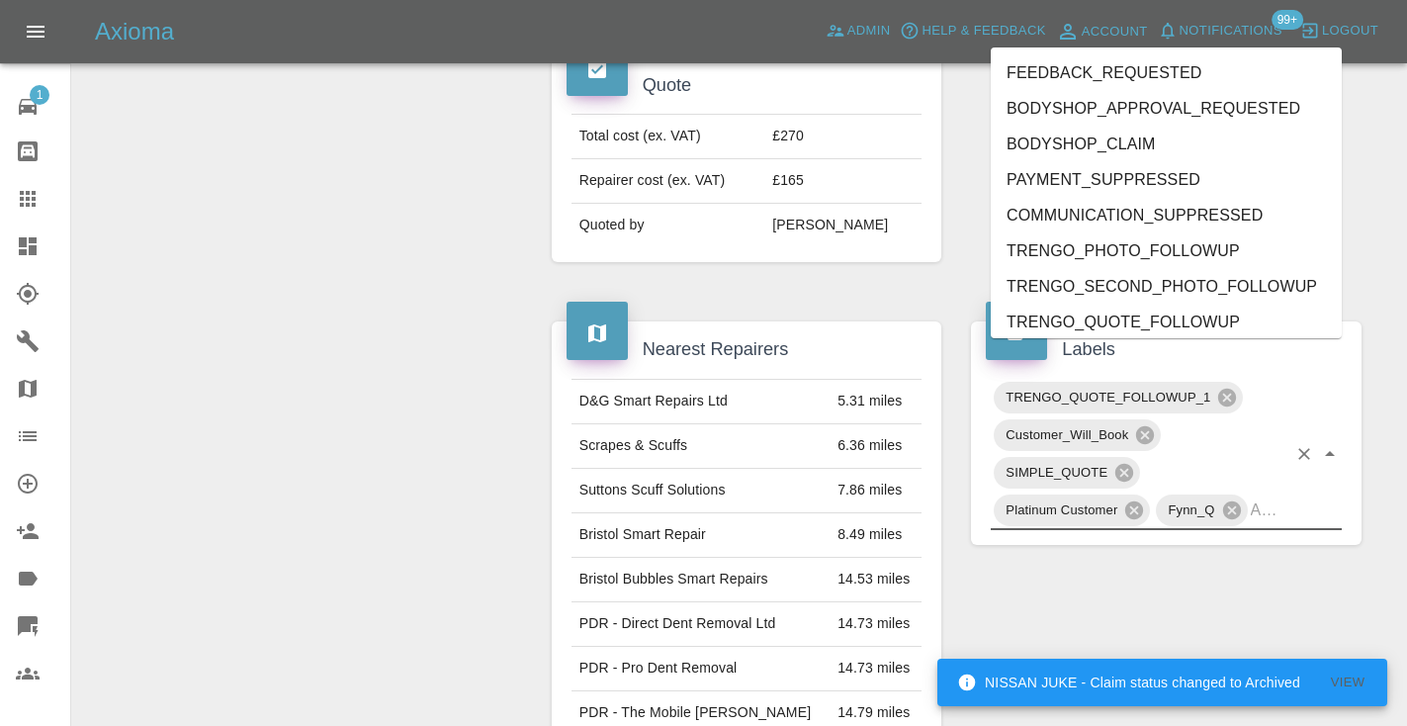
click at [282, 274] on div "Modify Claim Modify Quote Rollback Approve Repair Archive" at bounding box center [304, 486] width 435 height 2099
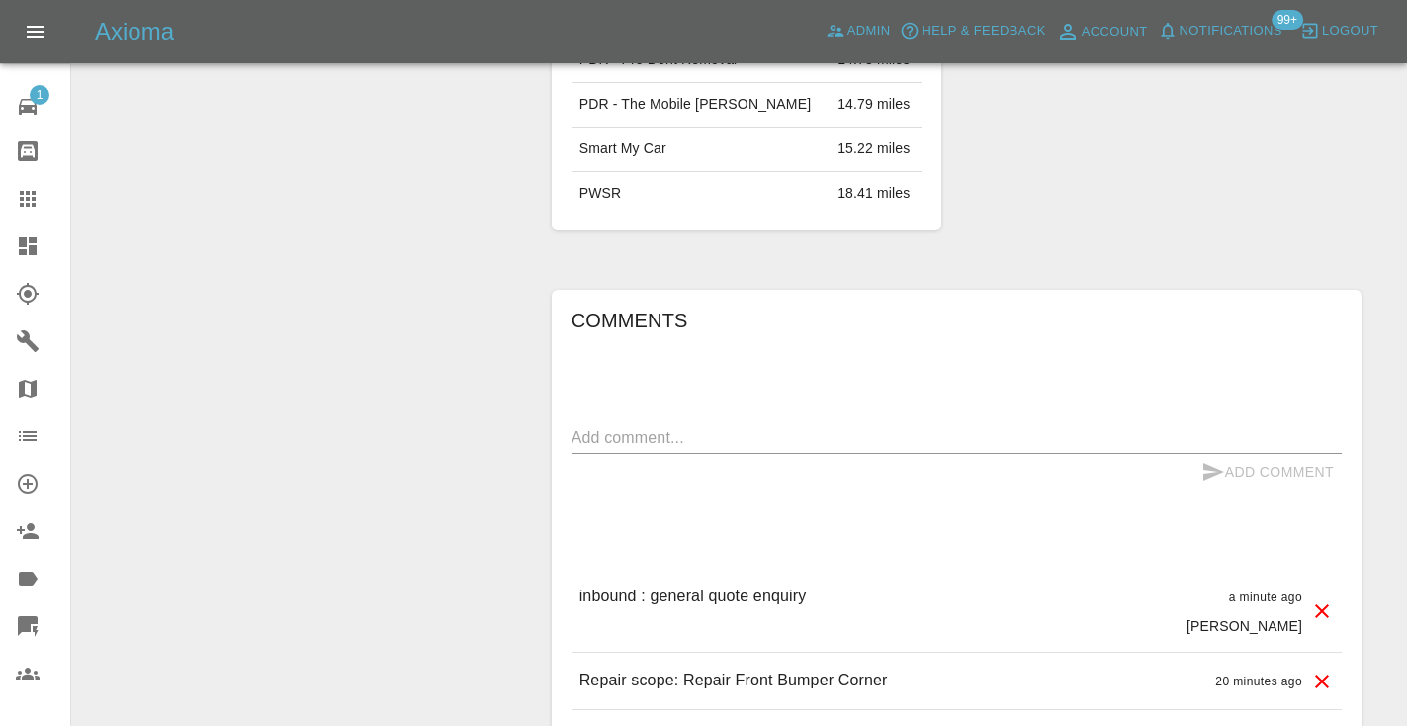
scroll to position [1401, 0]
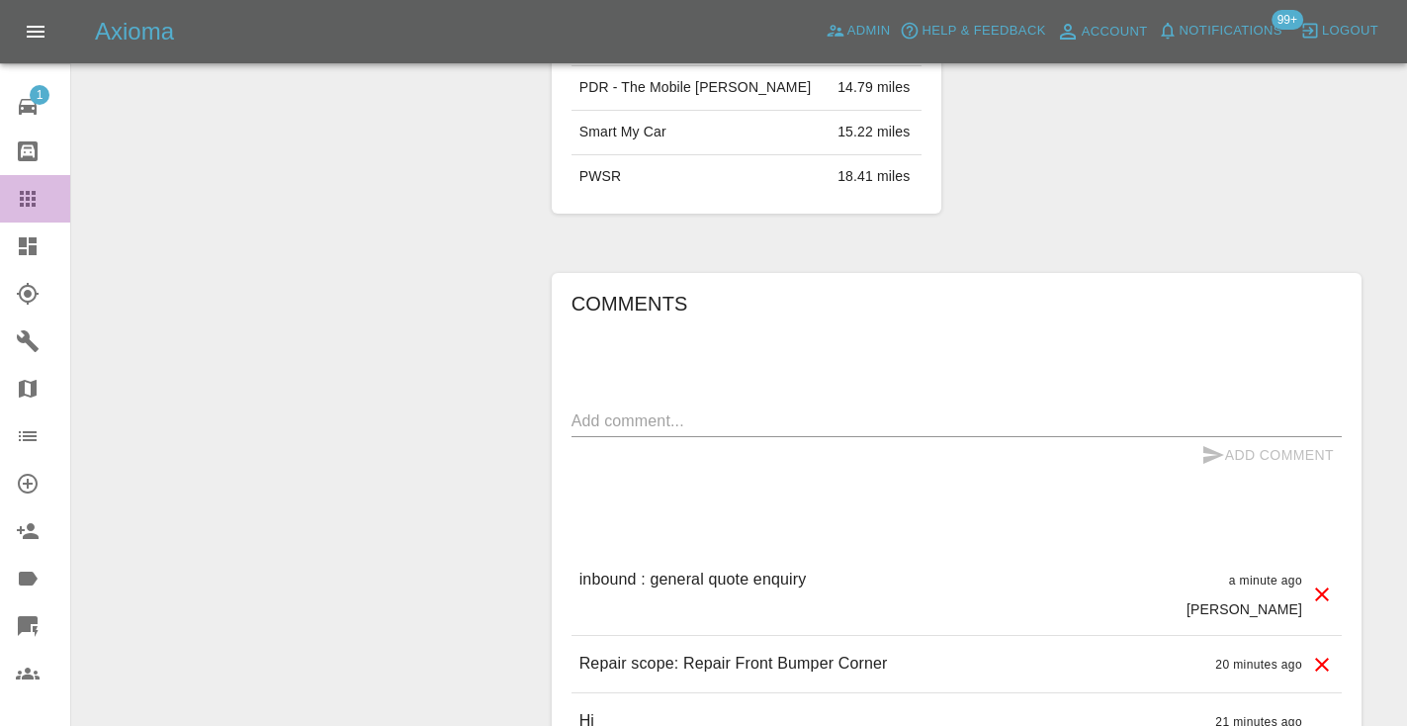
click at [38, 194] on icon at bounding box center [28, 199] width 24 height 24
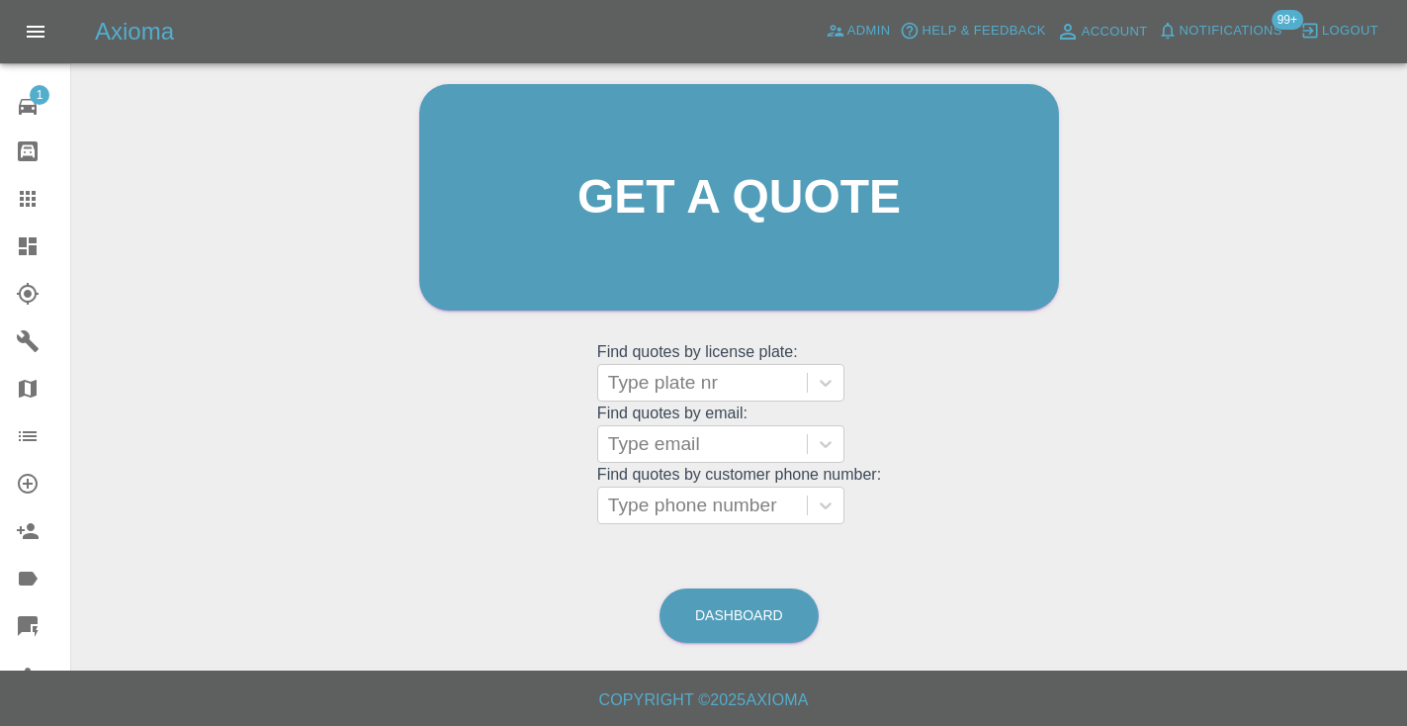
scroll to position [199, 0]
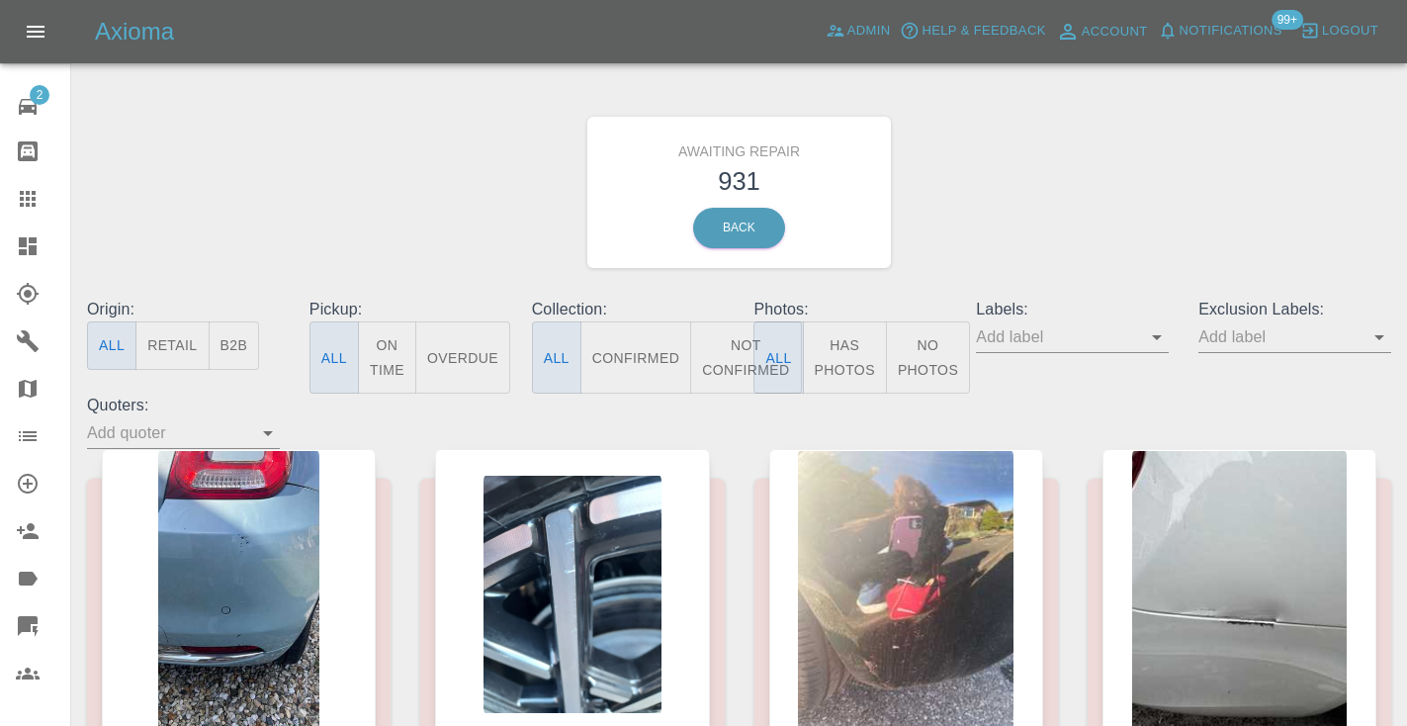
click at [732, 375] on button "Not Confirmed" at bounding box center [745, 357] width 111 height 72
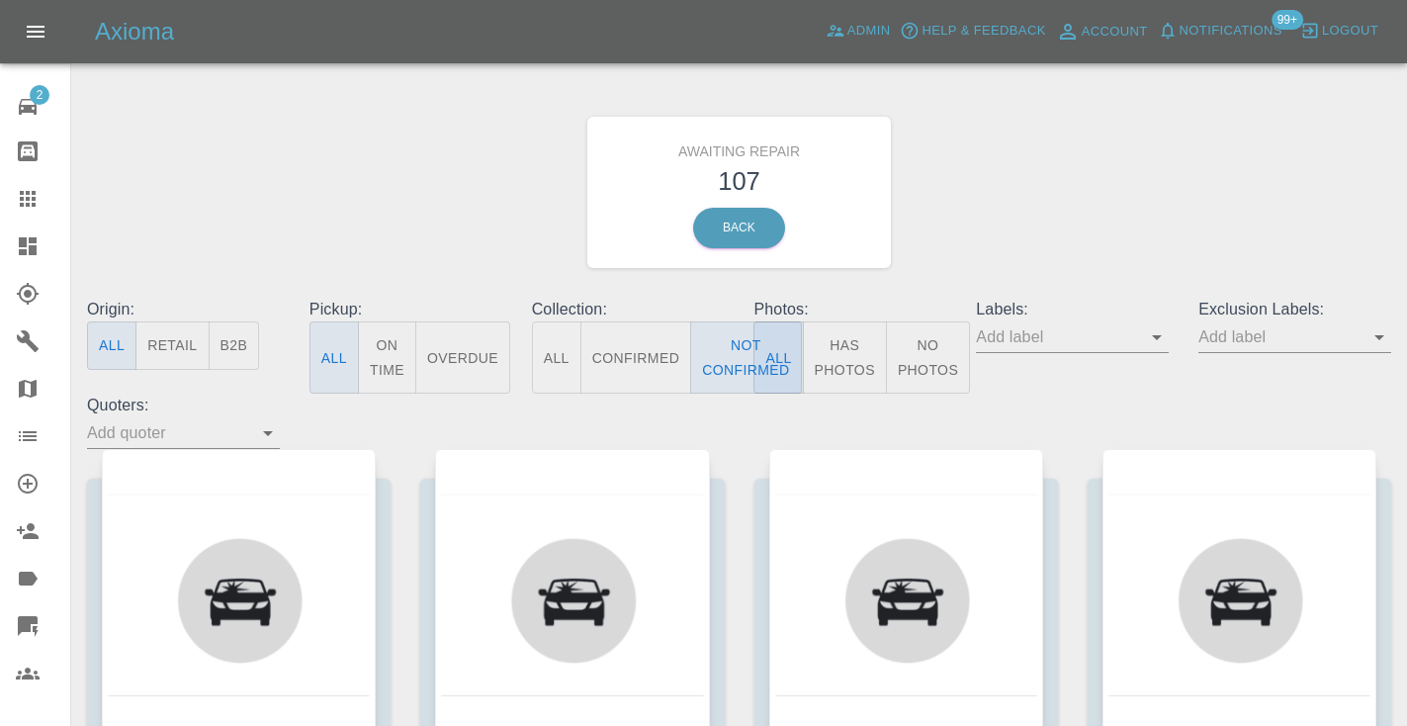
click at [970, 195] on div "Awaiting Repair 107 Back" at bounding box center [739, 192] width 1334 height 211
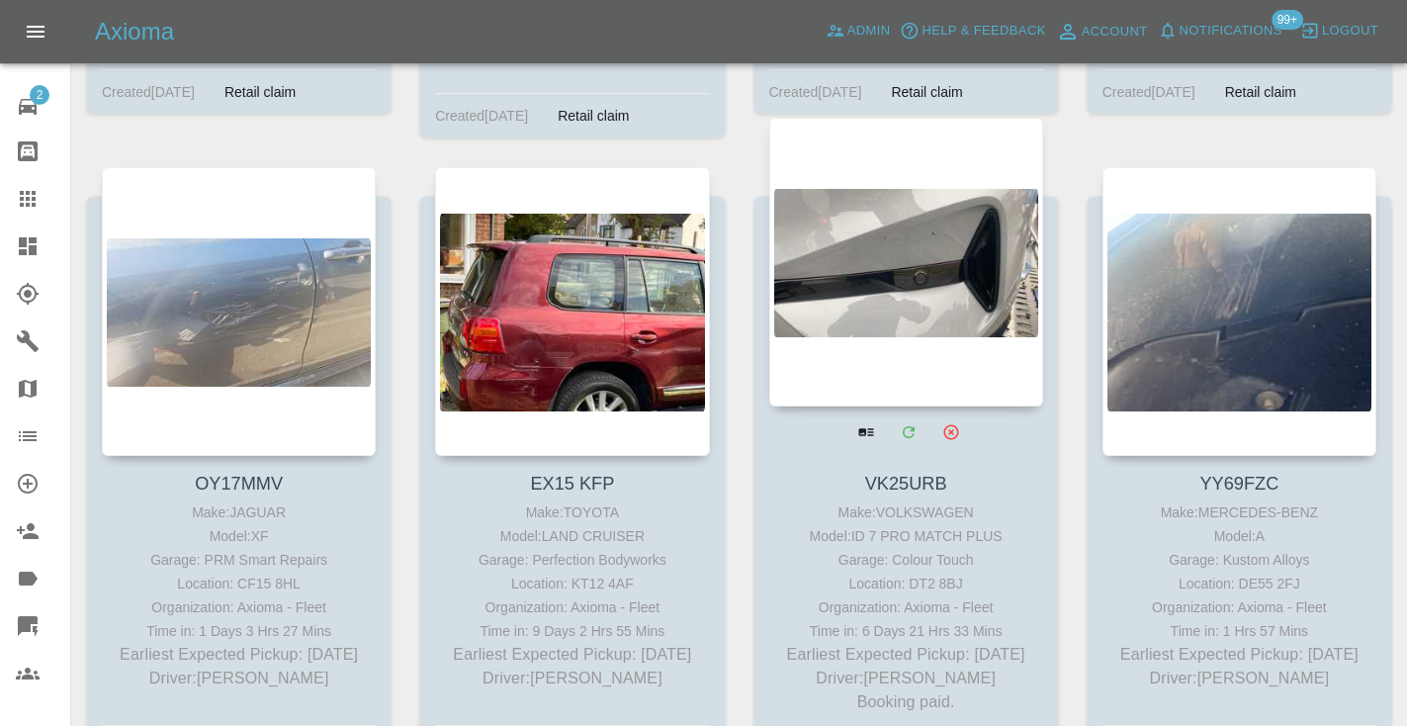
scroll to position [7443, 0]
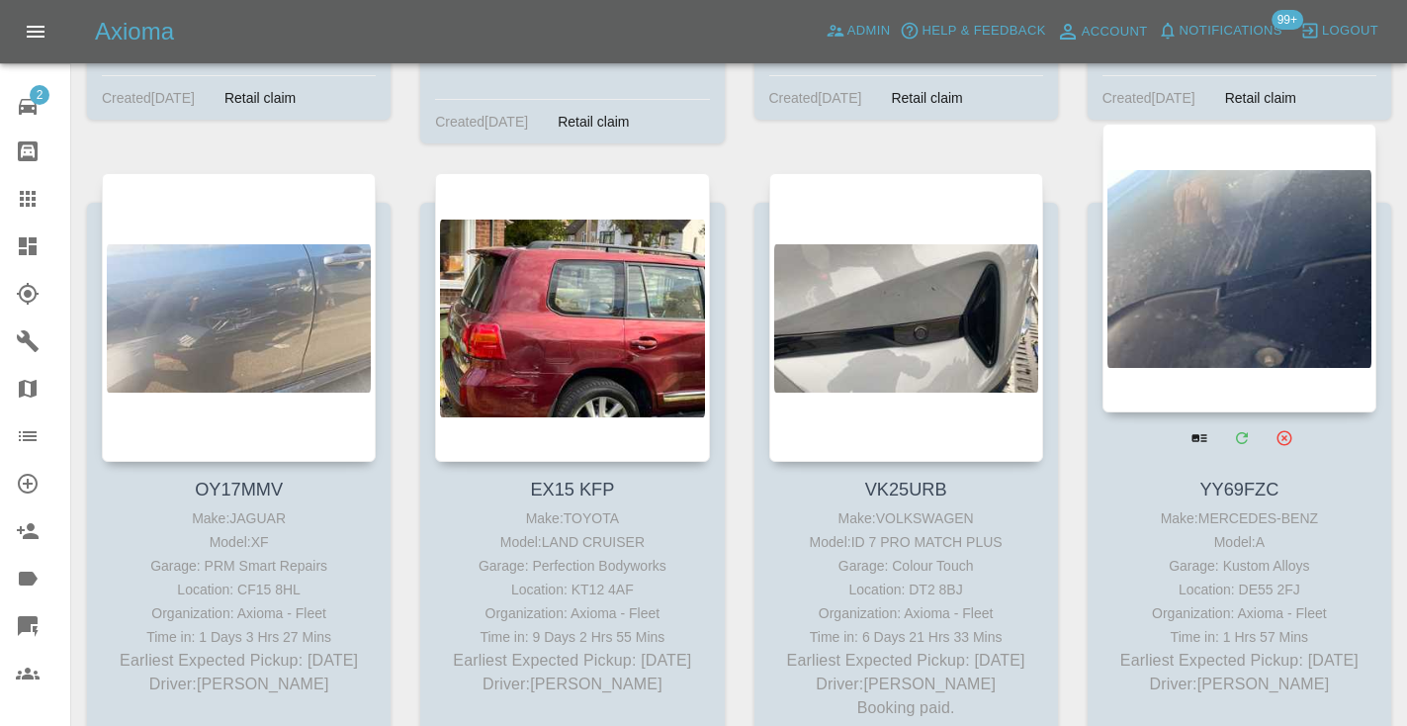
click at [1243, 243] on div at bounding box center [1239, 268] width 274 height 289
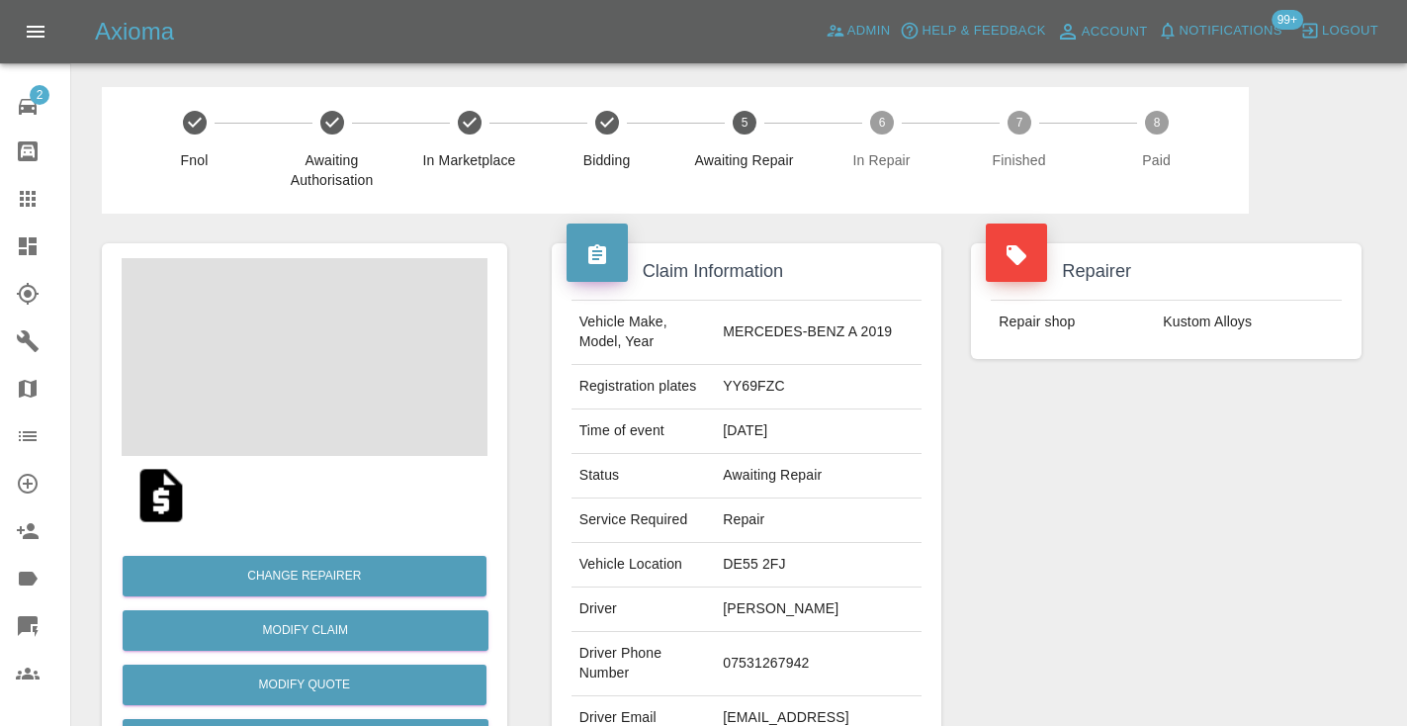
click at [788, 655] on td "07531267942" at bounding box center [818, 664] width 207 height 64
copy td "07531267942"
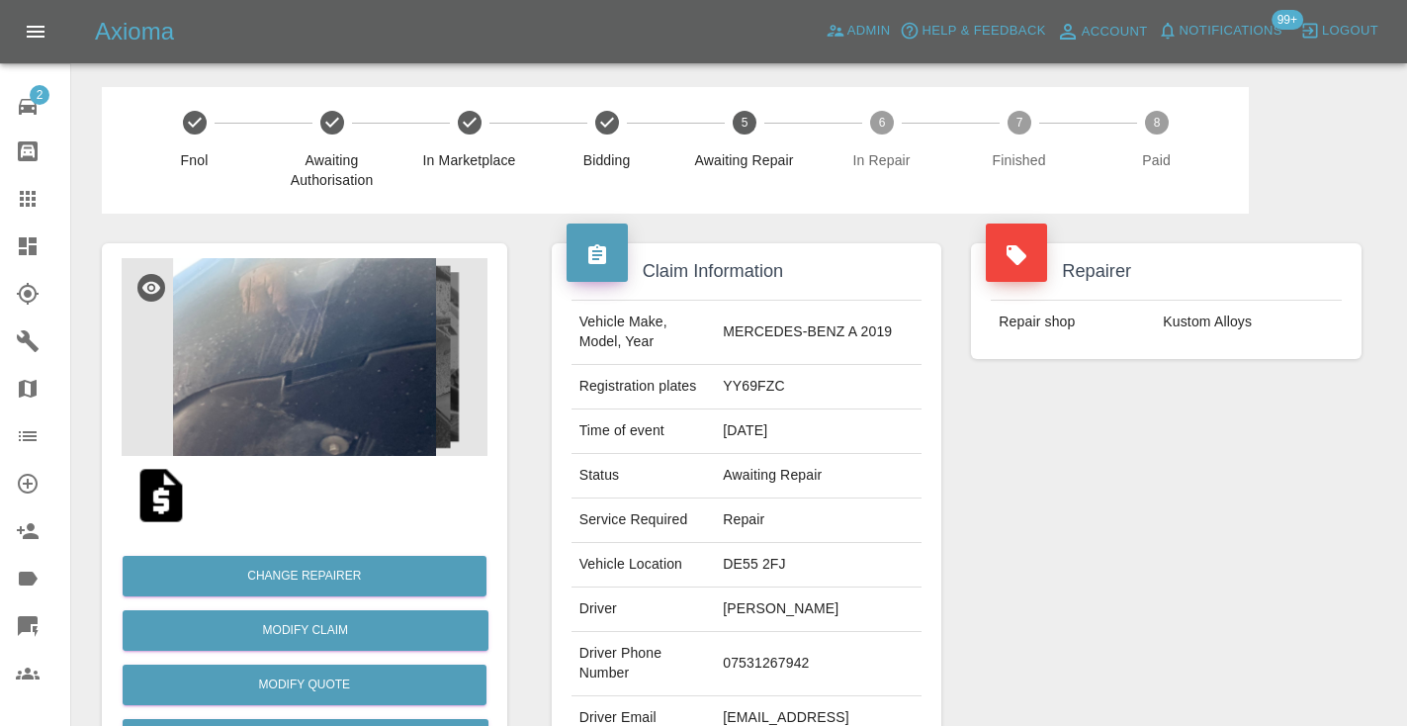
drag, startPoint x: 1177, startPoint y: 564, endPoint x: 1189, endPoint y: 558, distance: 14.2
click at [1177, 564] on div "Repairer Repair shop Kustom Alloys" at bounding box center [1166, 509] width 420 height 590
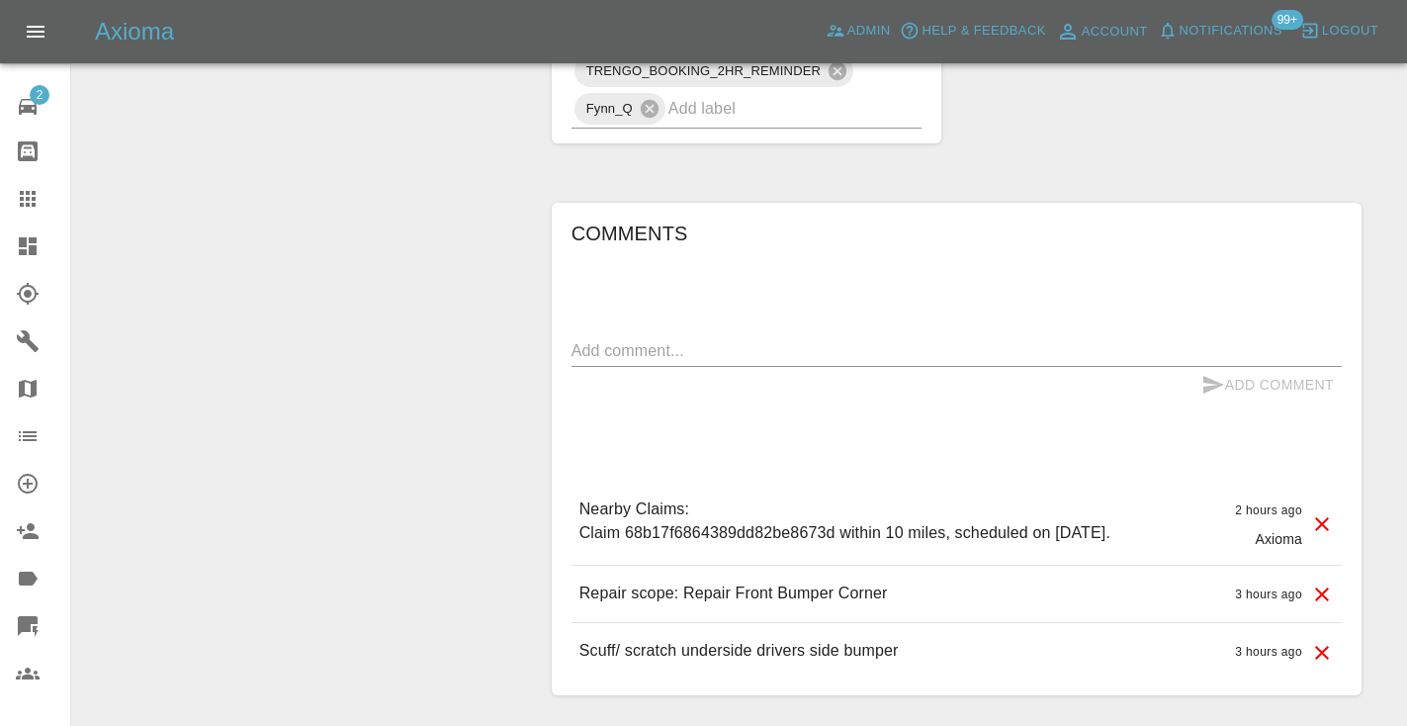
scroll to position [1332, 0]
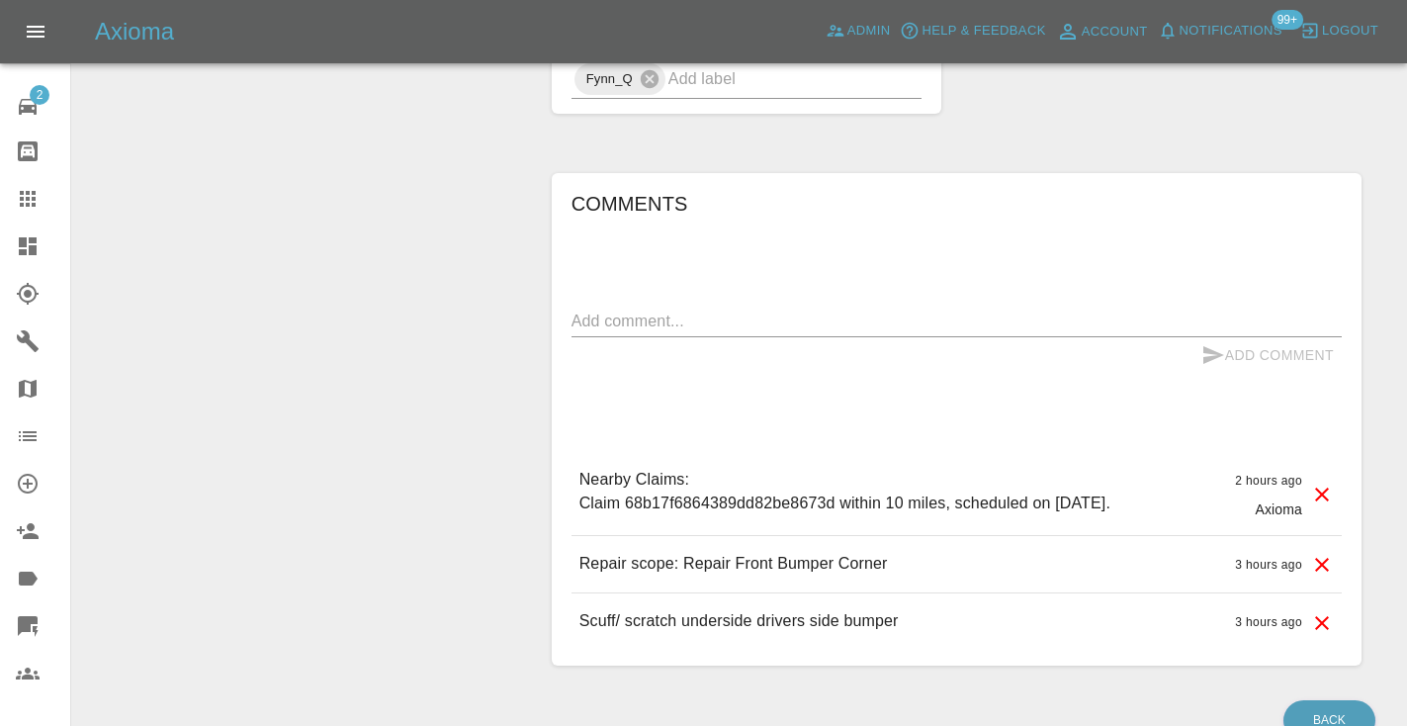
click at [720, 306] on div "x" at bounding box center [956, 322] width 770 height 32
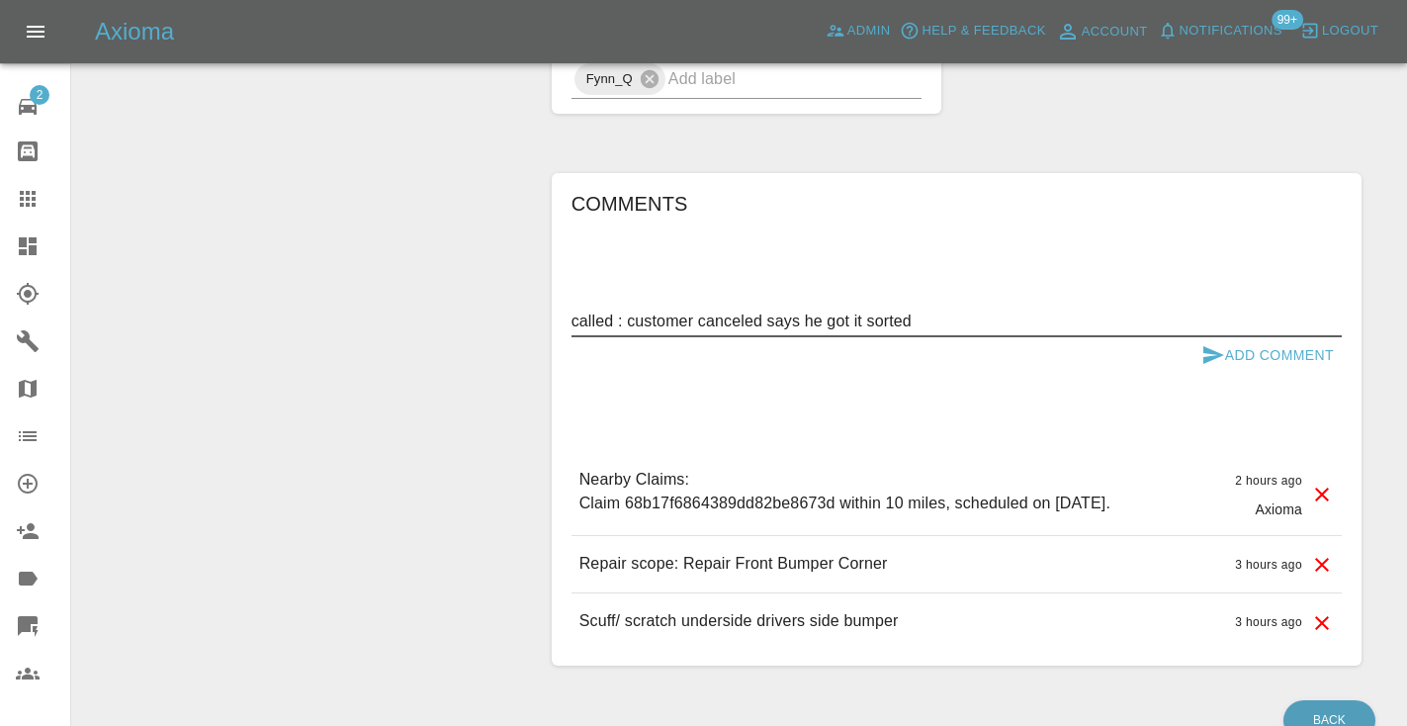
type textarea "called : customer canceled says he got it sorted"
click at [1211, 346] on icon "submit" at bounding box center [1213, 355] width 21 height 18
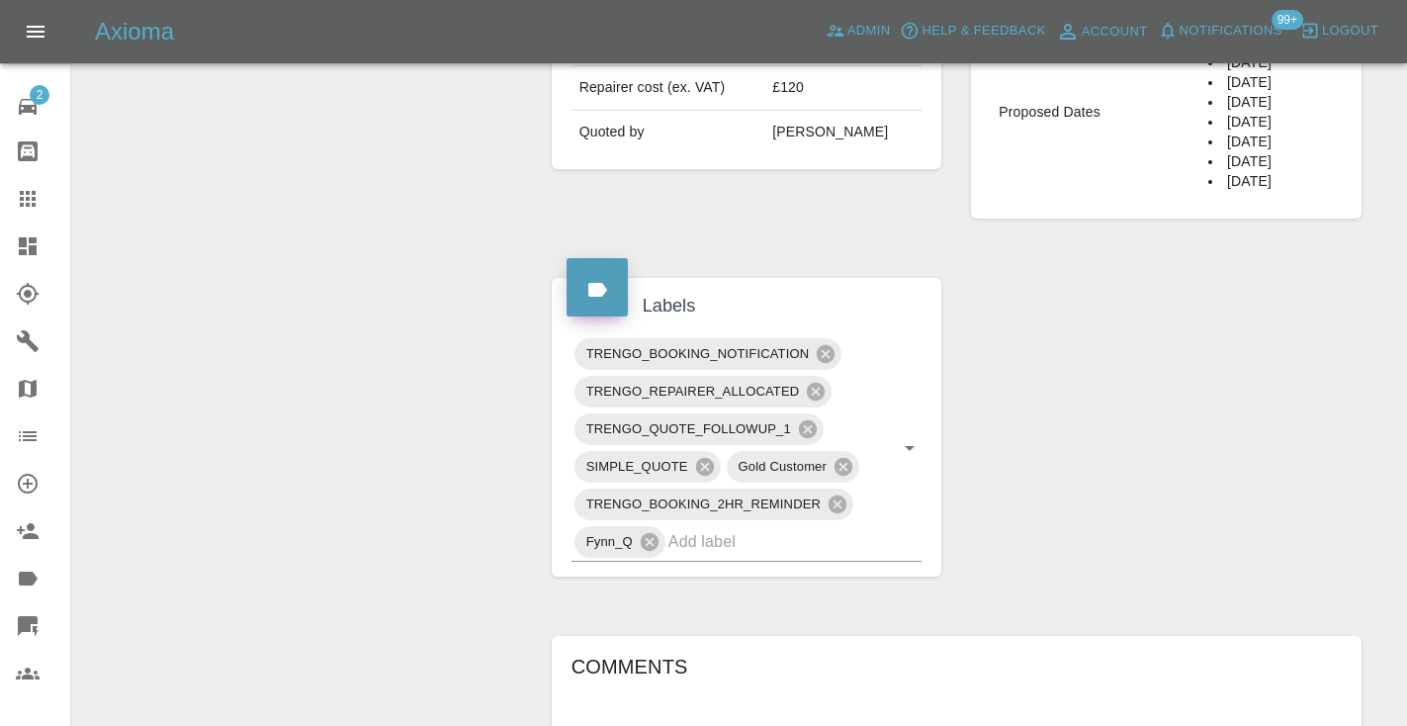
scroll to position [839, 0]
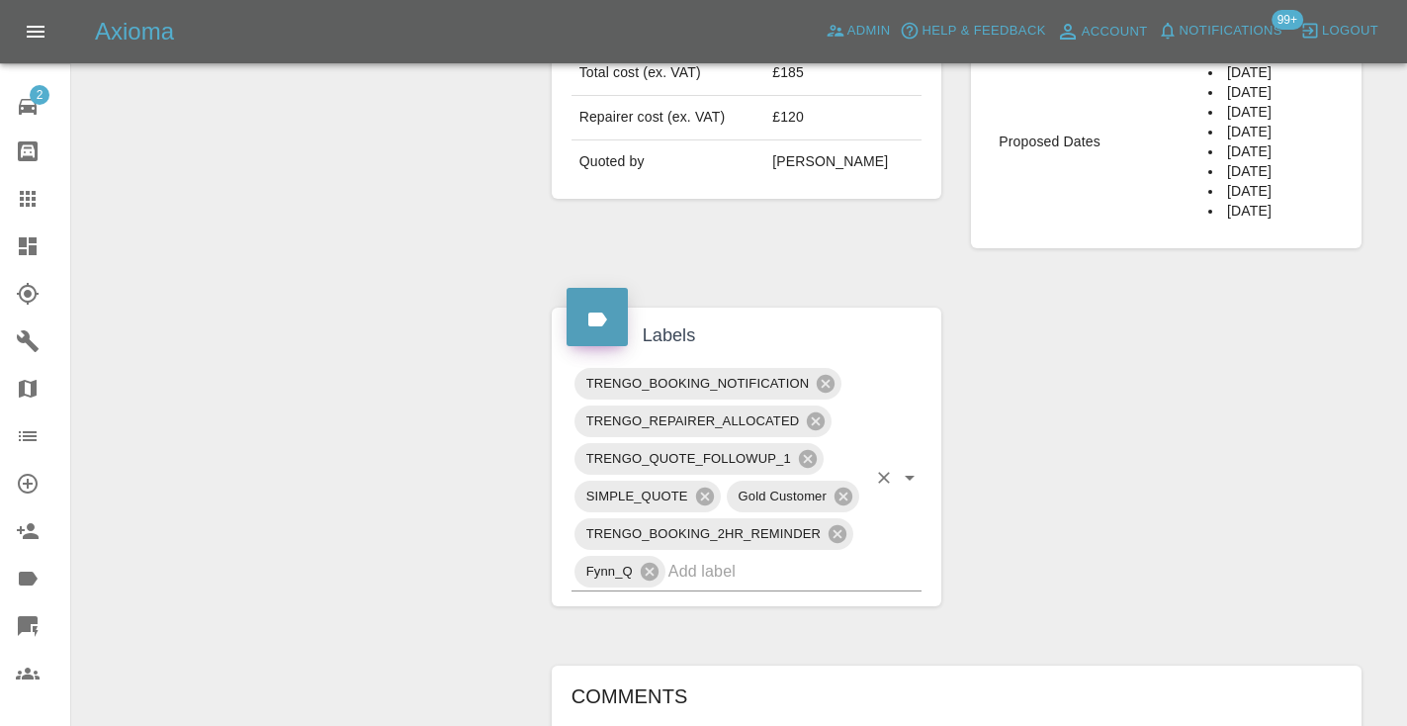
click at [757, 556] on input "text" at bounding box center [767, 571] width 199 height 31
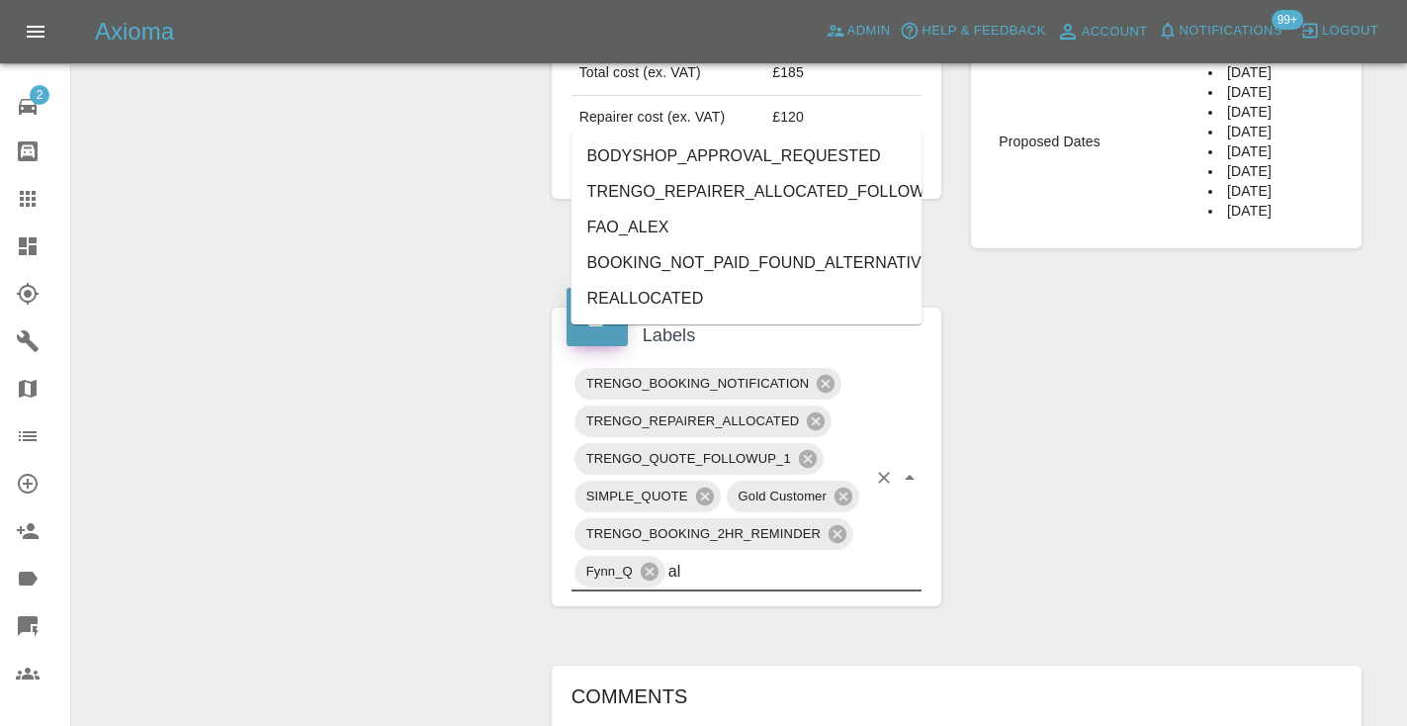
type input "alt"
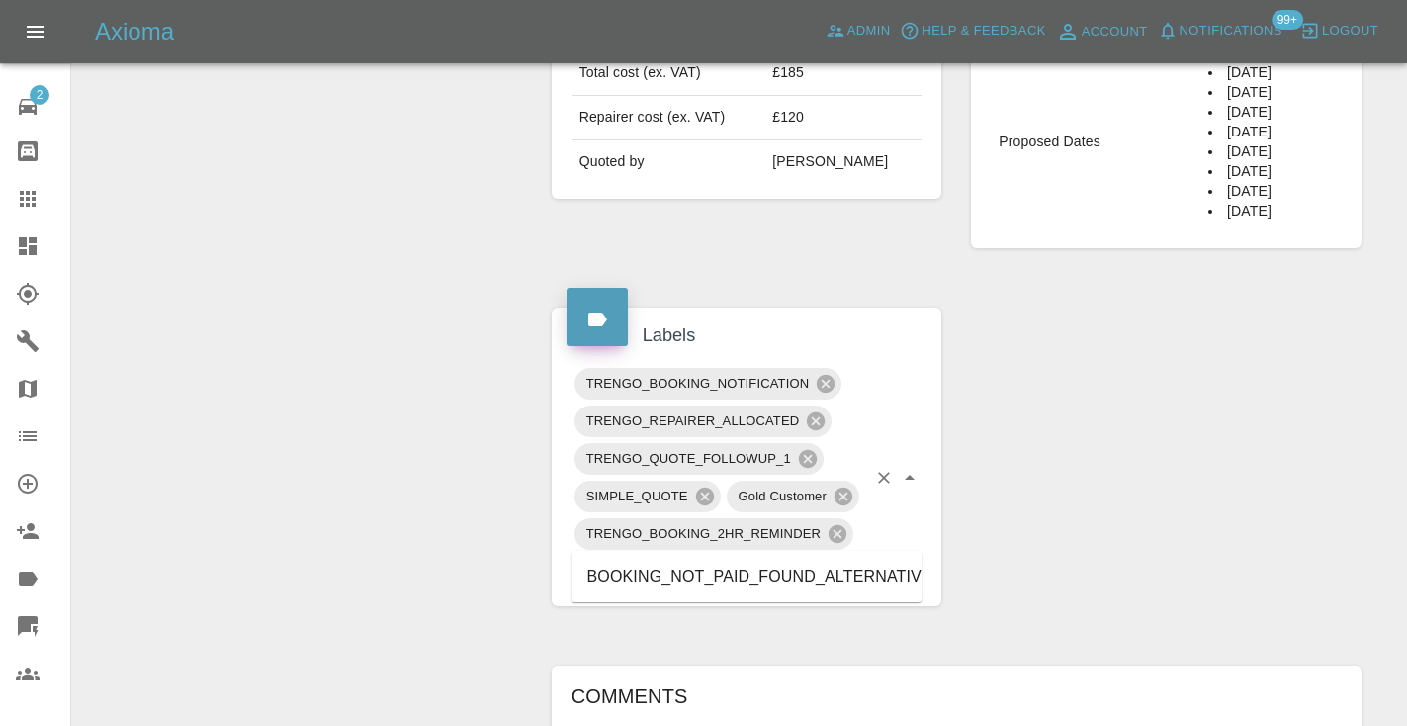
click at [744, 582] on li "BOOKING_NOT_PAID_FOUND_ALTERNATIVE" at bounding box center [746, 577] width 351 height 36
click at [435, 320] on div "Change Repairer Modify Claim Modify Quote Rollback Submit Payment Archive" at bounding box center [304, 322] width 435 height 1897
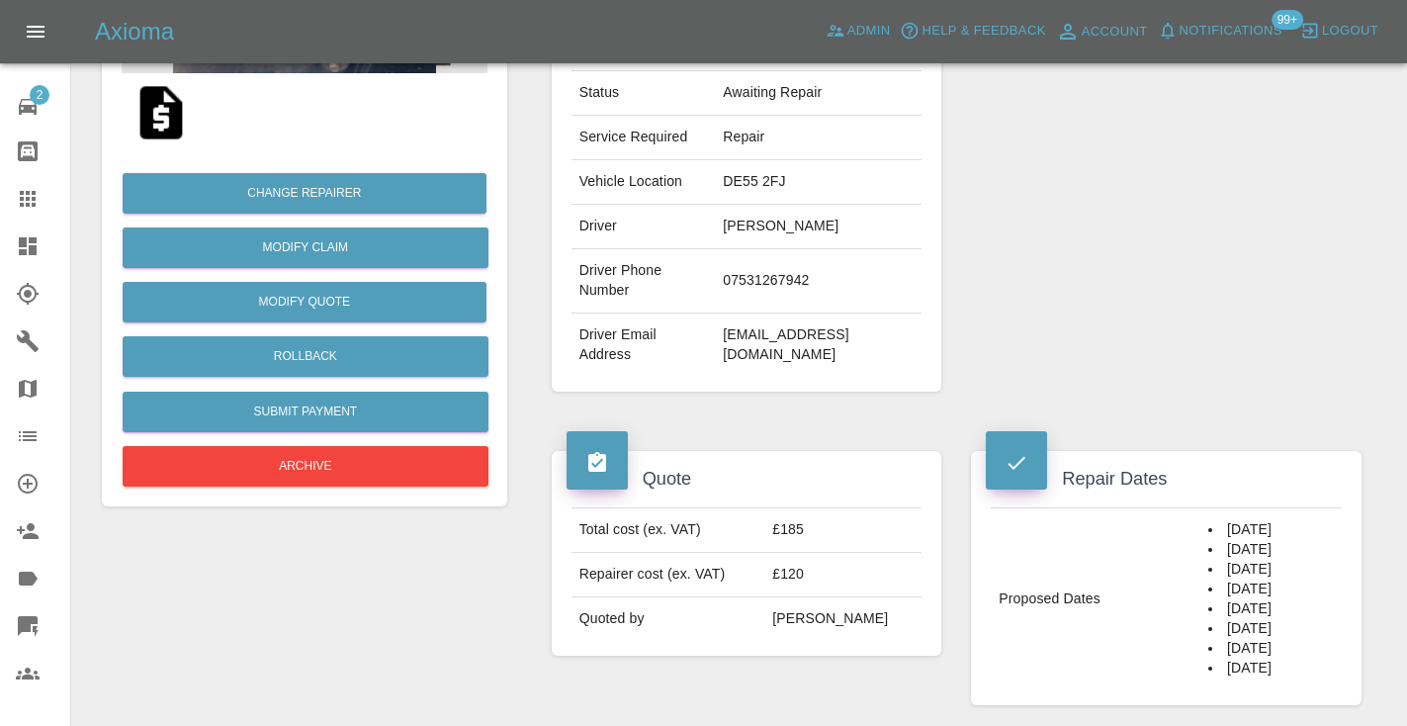
scroll to position [330, 0]
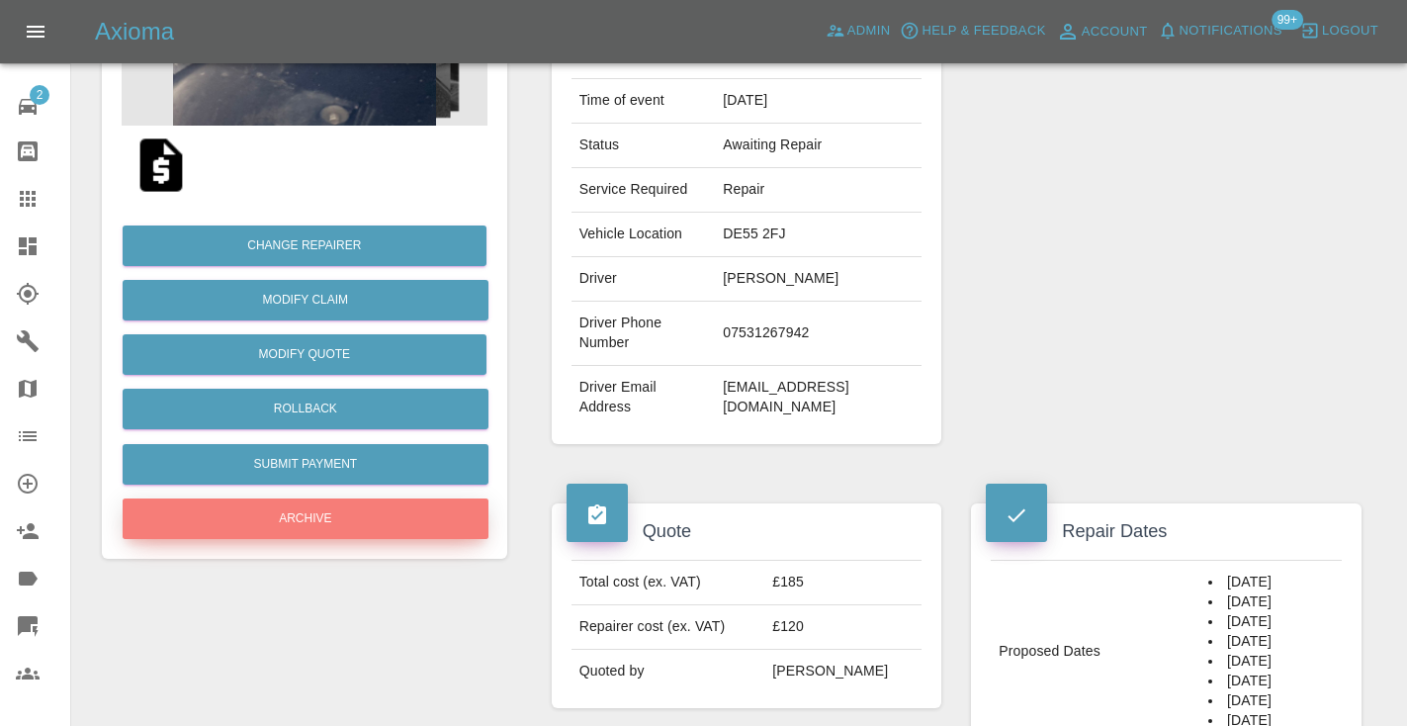
click at [289, 516] on button "Archive" at bounding box center [306, 518] width 366 height 41
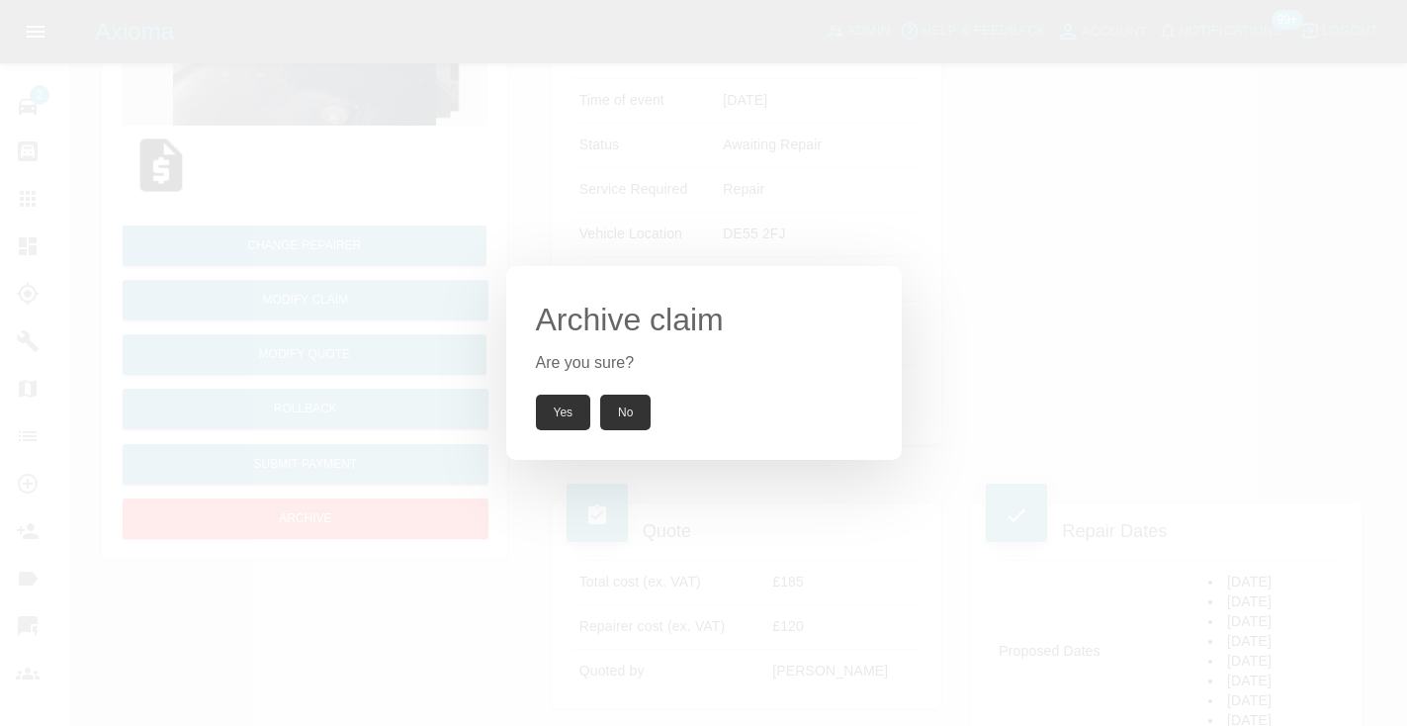
click at [549, 411] on button "Yes" at bounding box center [563, 413] width 55 height 36
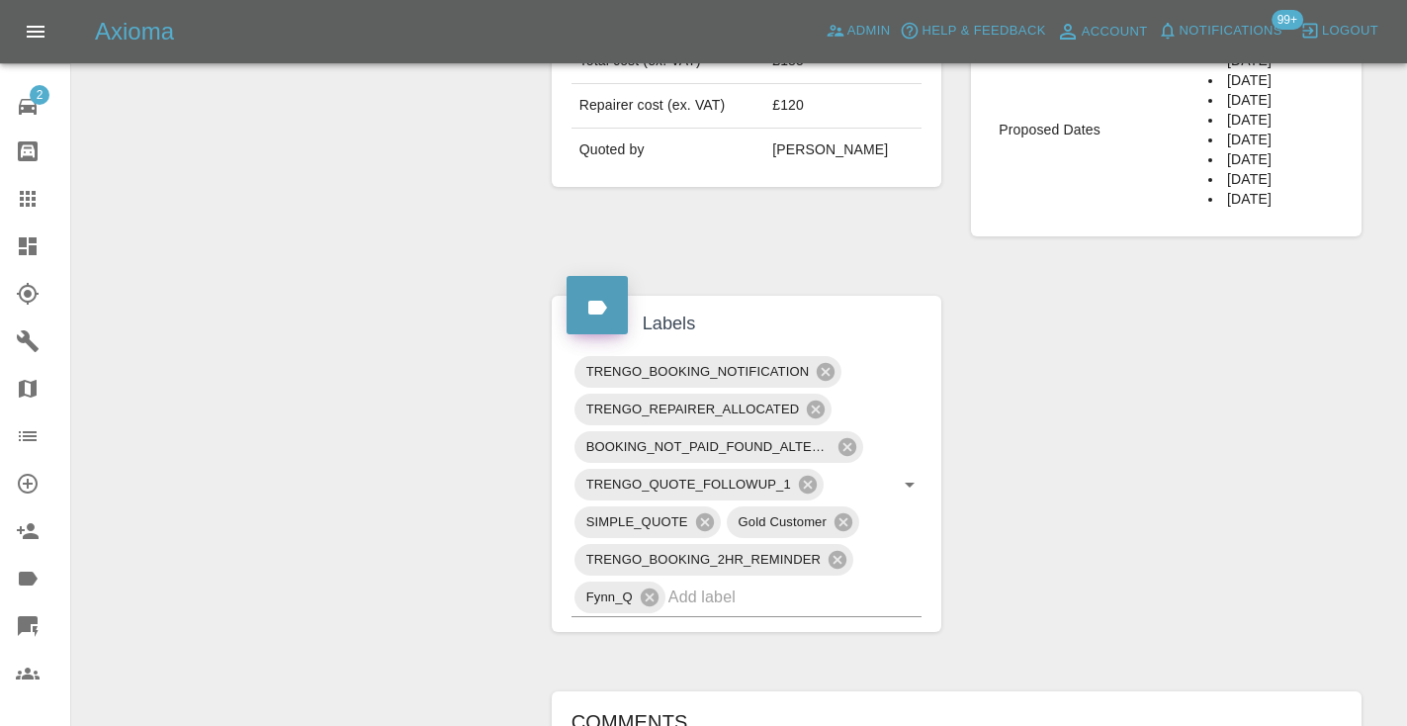
scroll to position [847, 0]
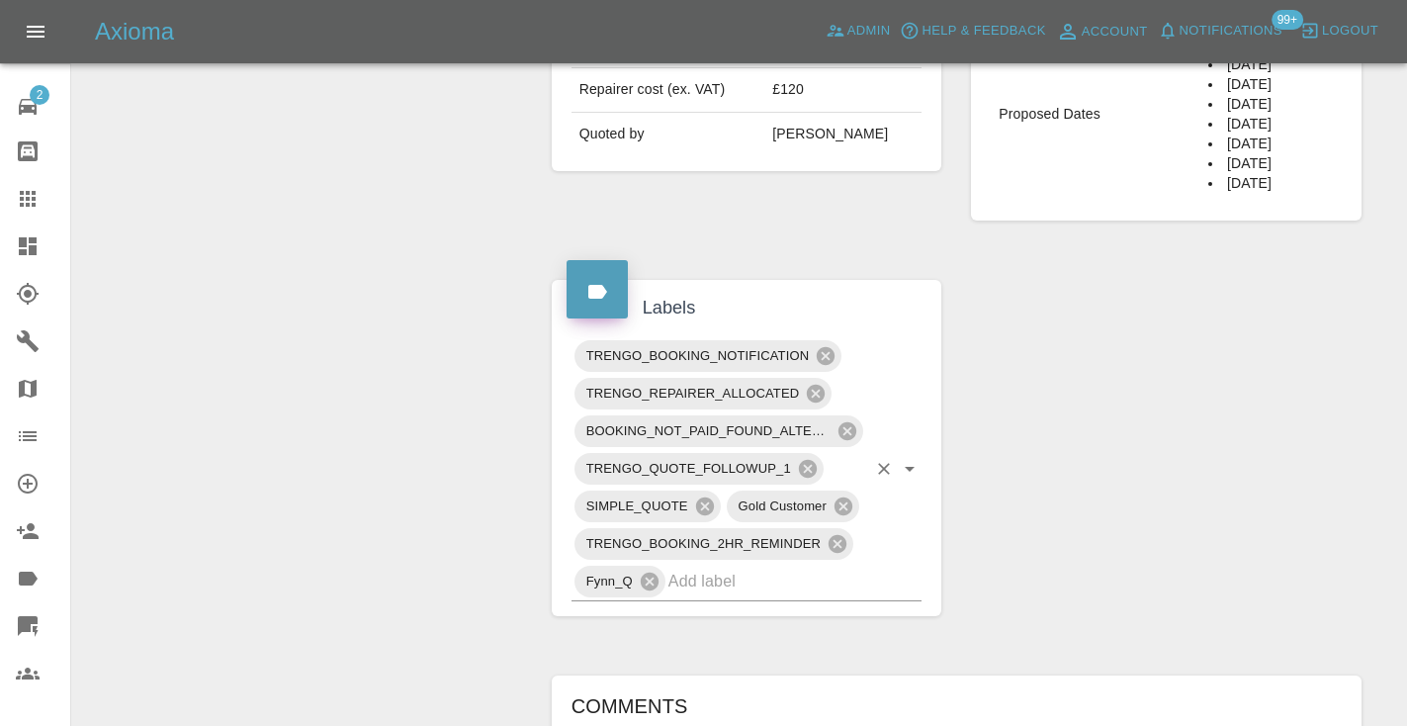
click at [796, 566] on input "text" at bounding box center [767, 581] width 199 height 31
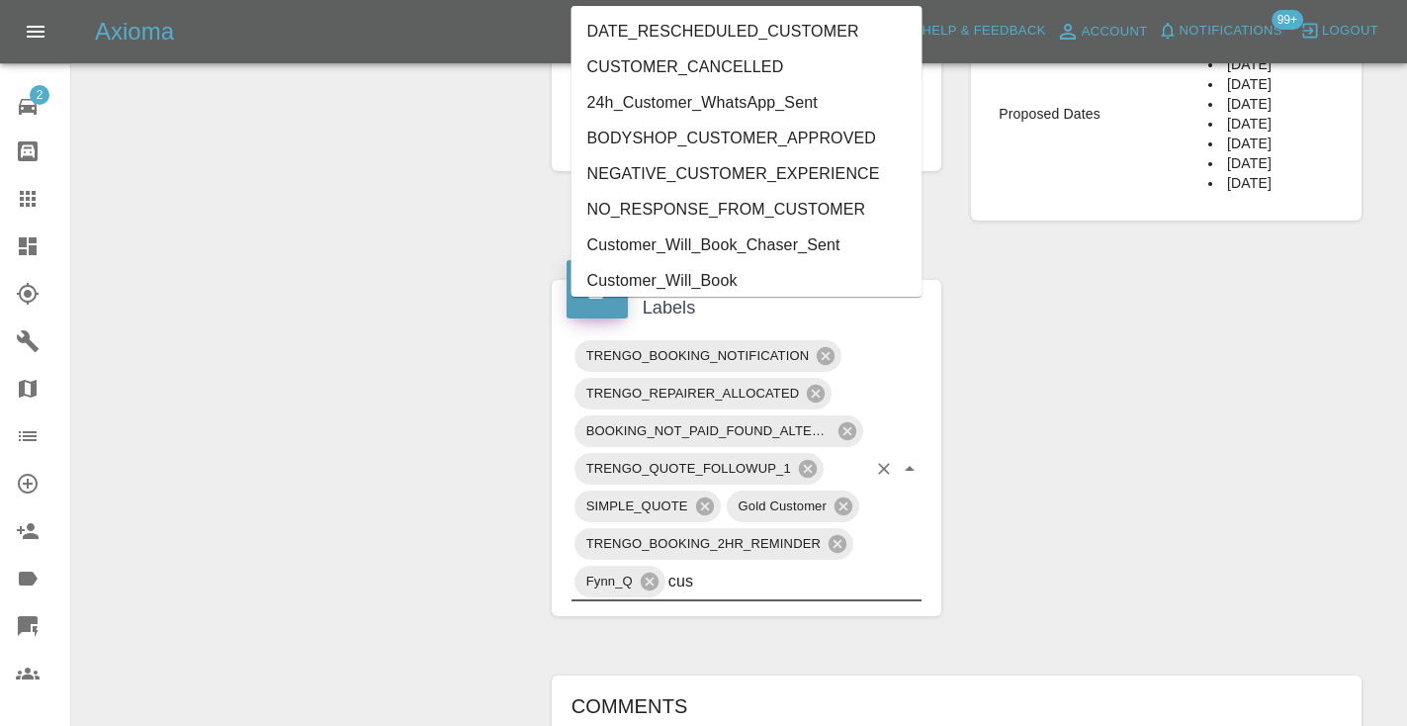
type input "cust"
click at [730, 72] on li "CUSTOMER_CANCELLED" at bounding box center [746, 67] width 351 height 36
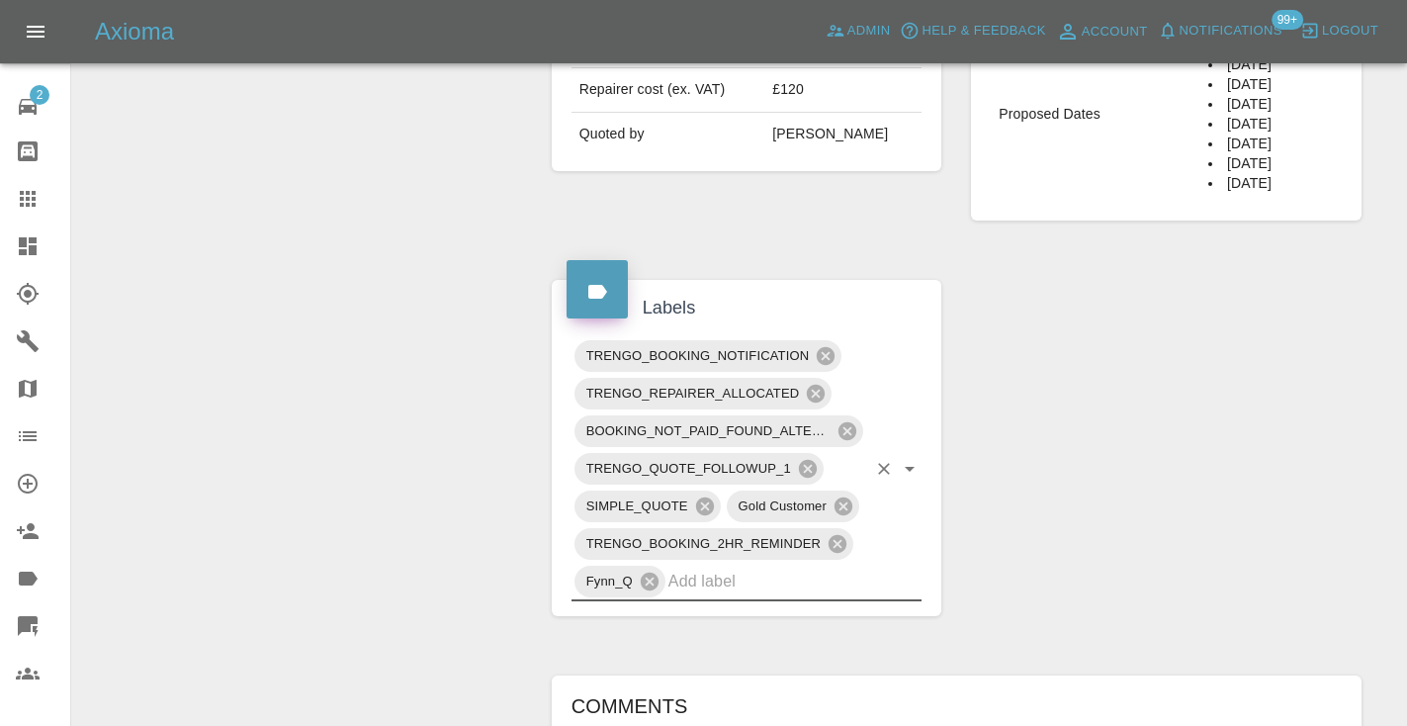
click at [344, 224] on div "Change Repairer Modify Claim Modify Quote Unarchive" at bounding box center [304, 313] width 435 height 1935
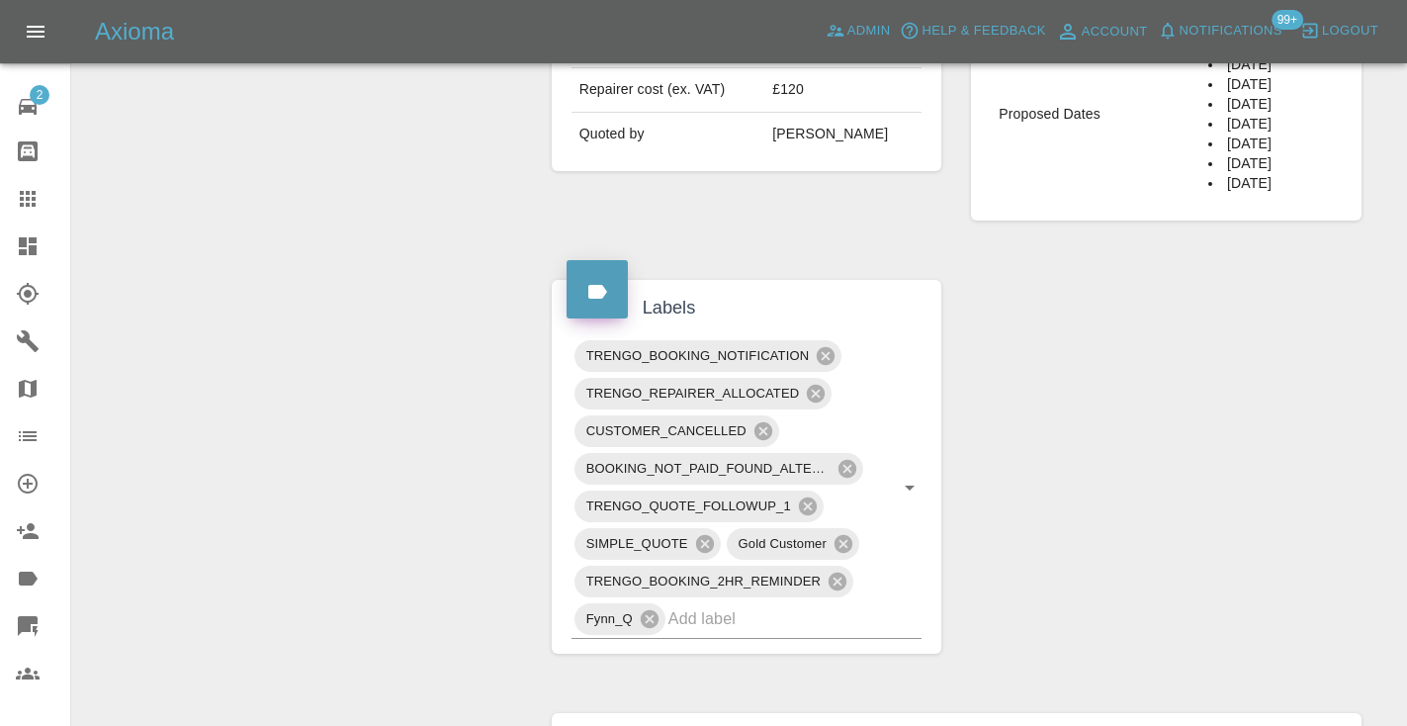
click at [27, 200] on icon at bounding box center [28, 199] width 16 height 16
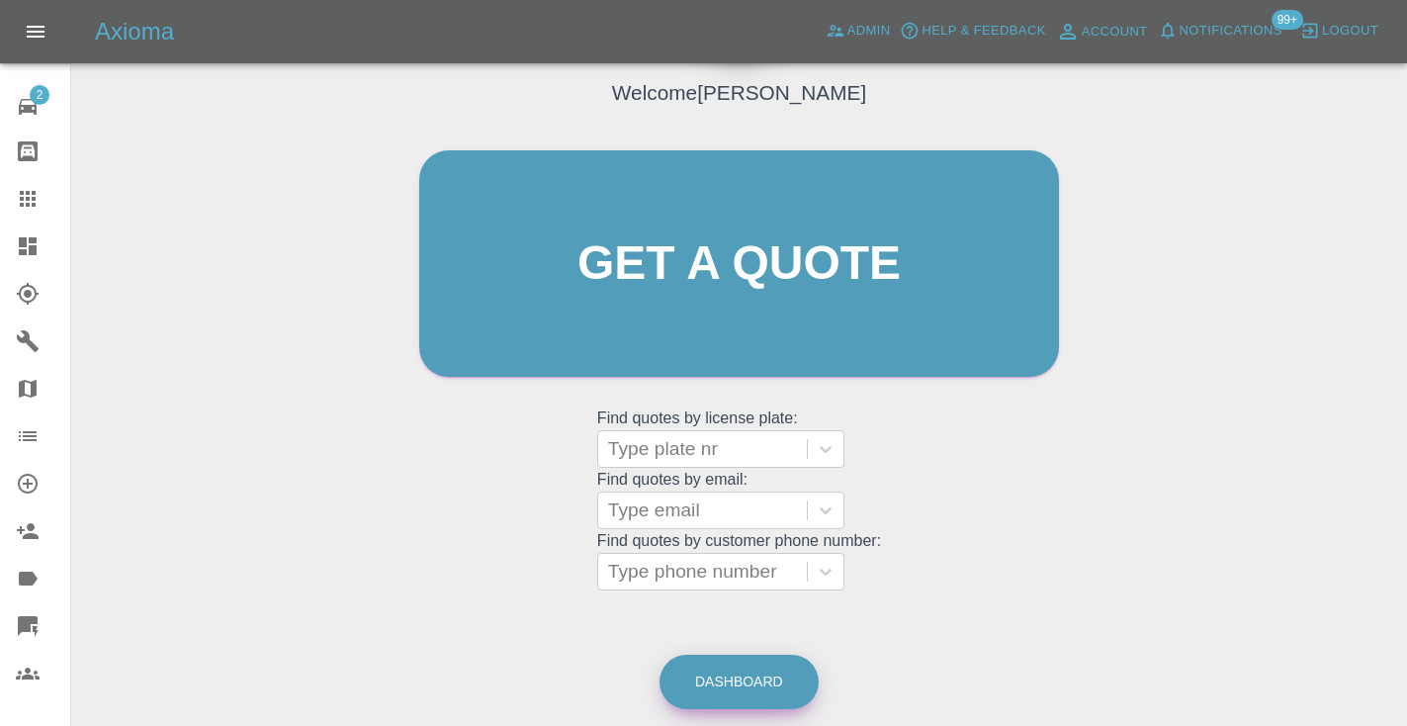
click at [741, 684] on link "Dashboard" at bounding box center [738, 682] width 159 height 54
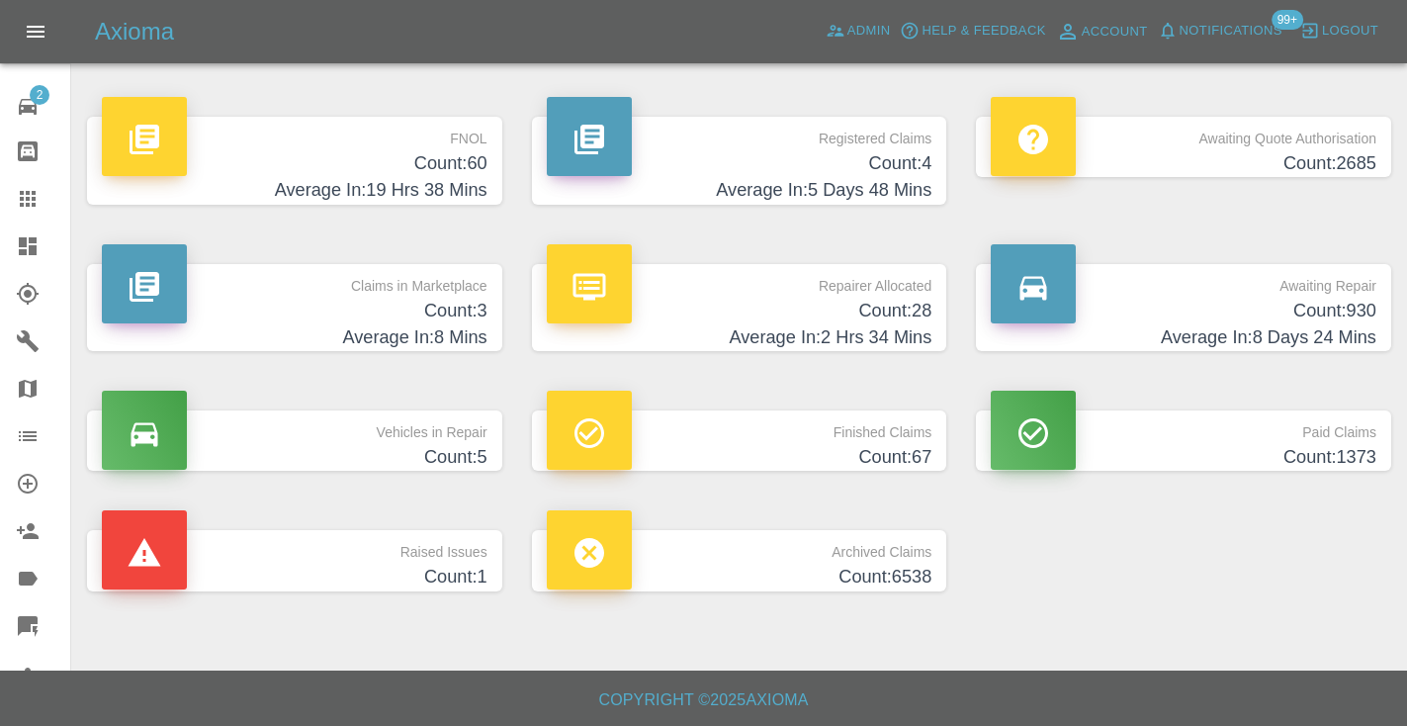
click at [1310, 328] on h4 "Average In: 8 Days 24 Mins" at bounding box center [1184, 337] width 386 height 27
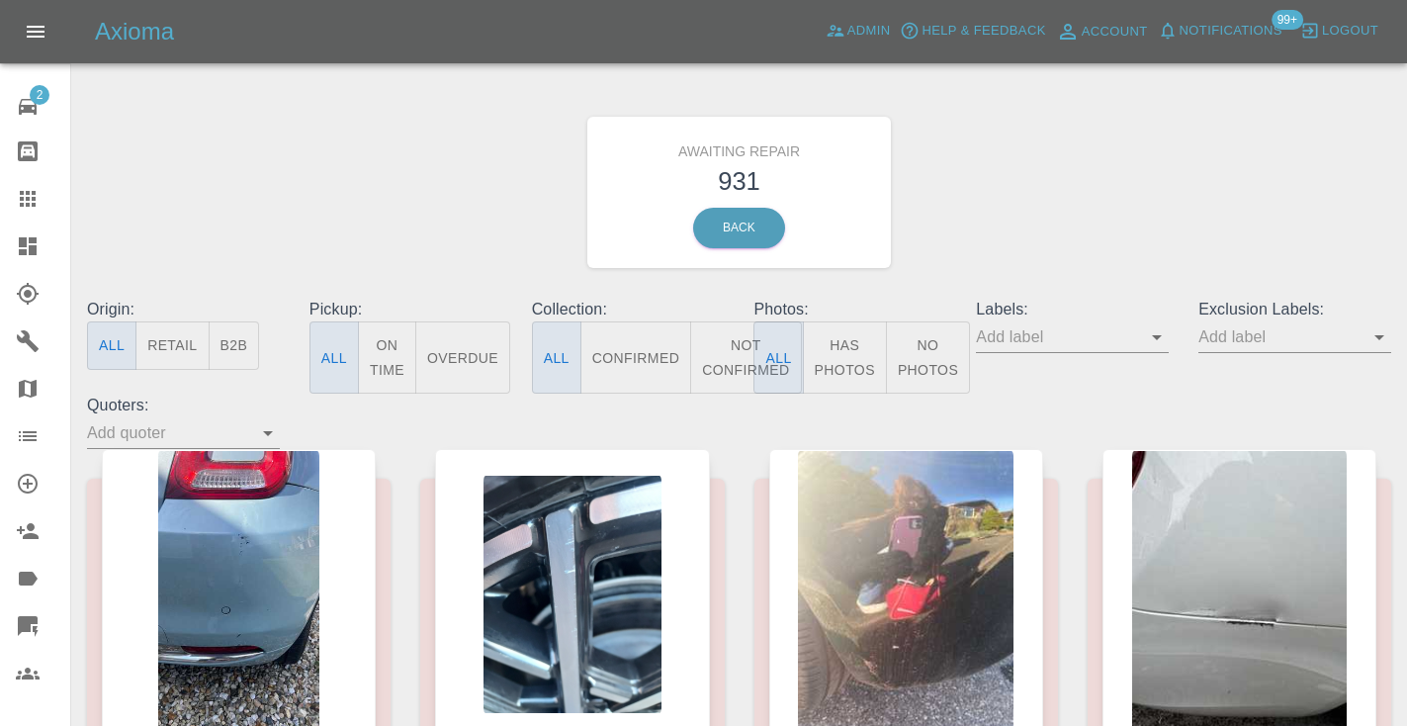
click at [732, 340] on button "Not Confirmed" at bounding box center [745, 357] width 111 height 72
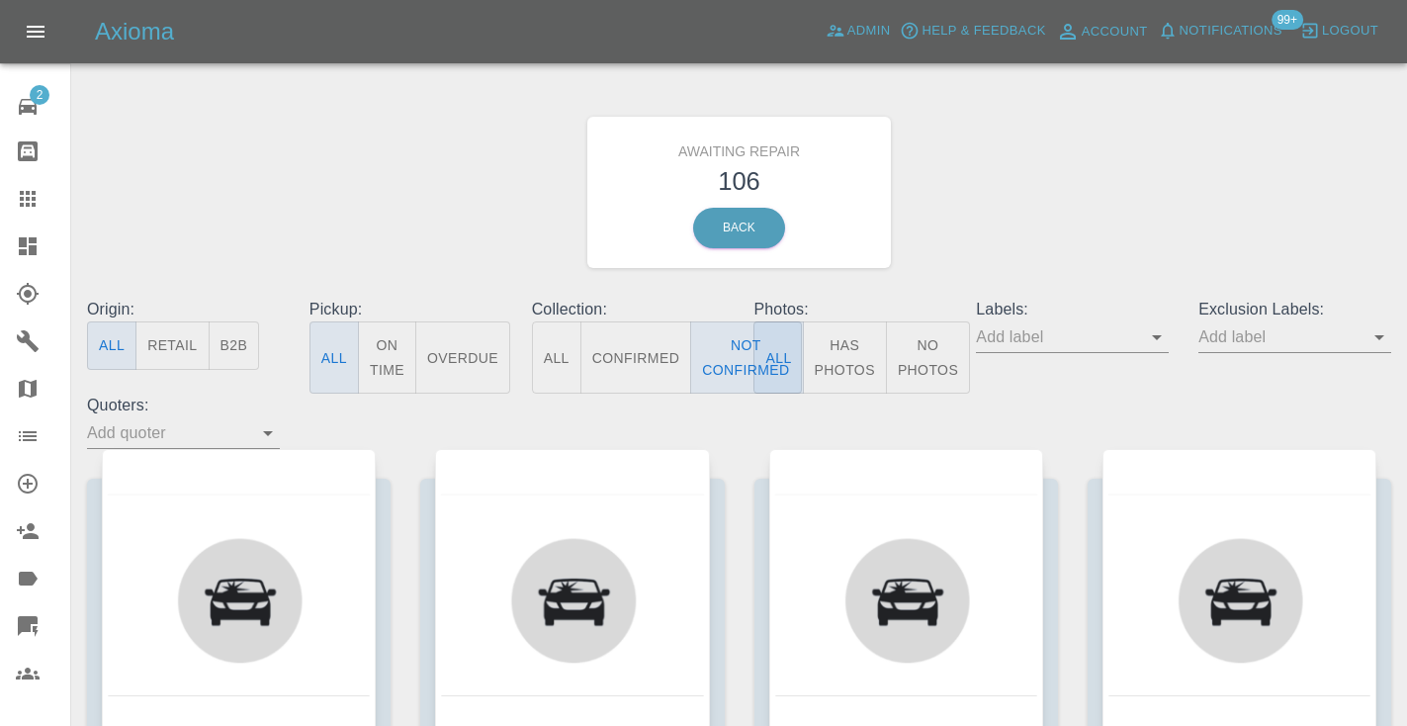
click at [1044, 178] on div "Awaiting Repair 106 Back" at bounding box center [739, 192] width 1334 height 211
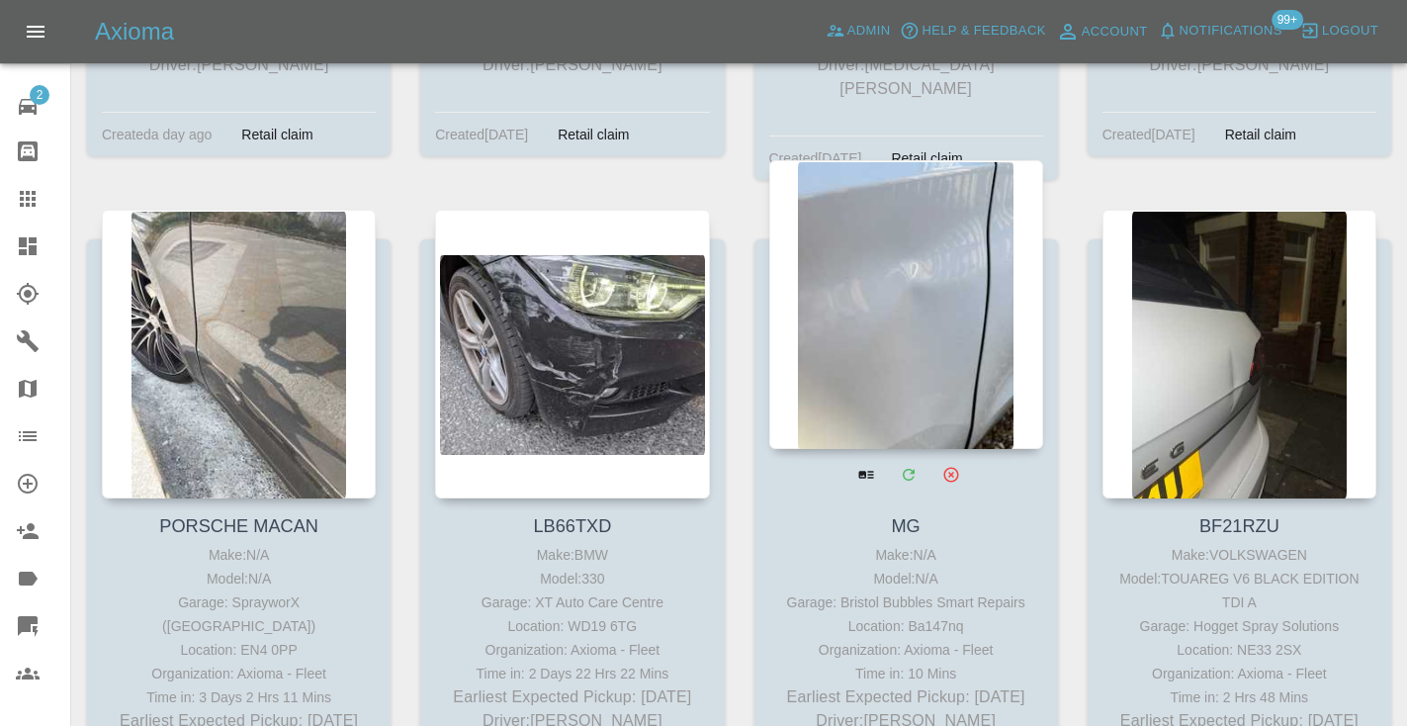
scroll to position [10042, 0]
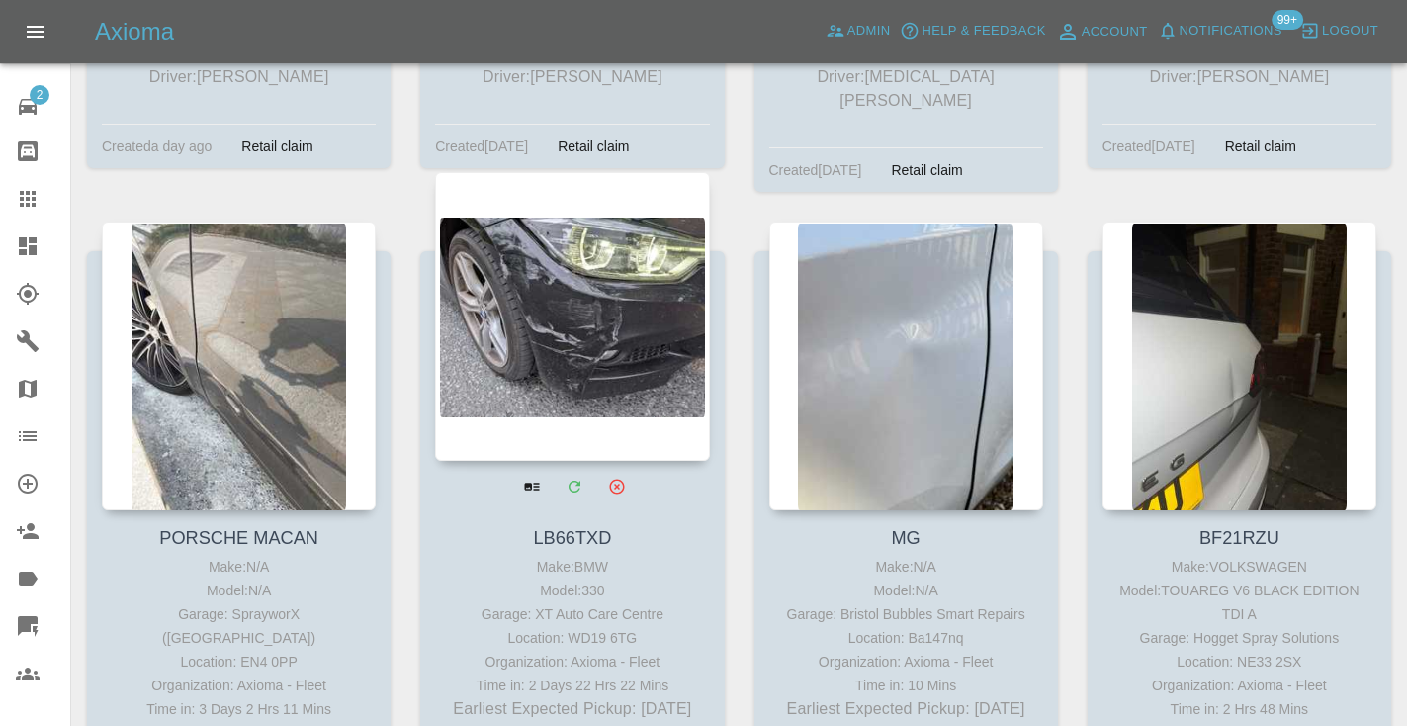
click at [603, 273] on div at bounding box center [572, 316] width 274 height 289
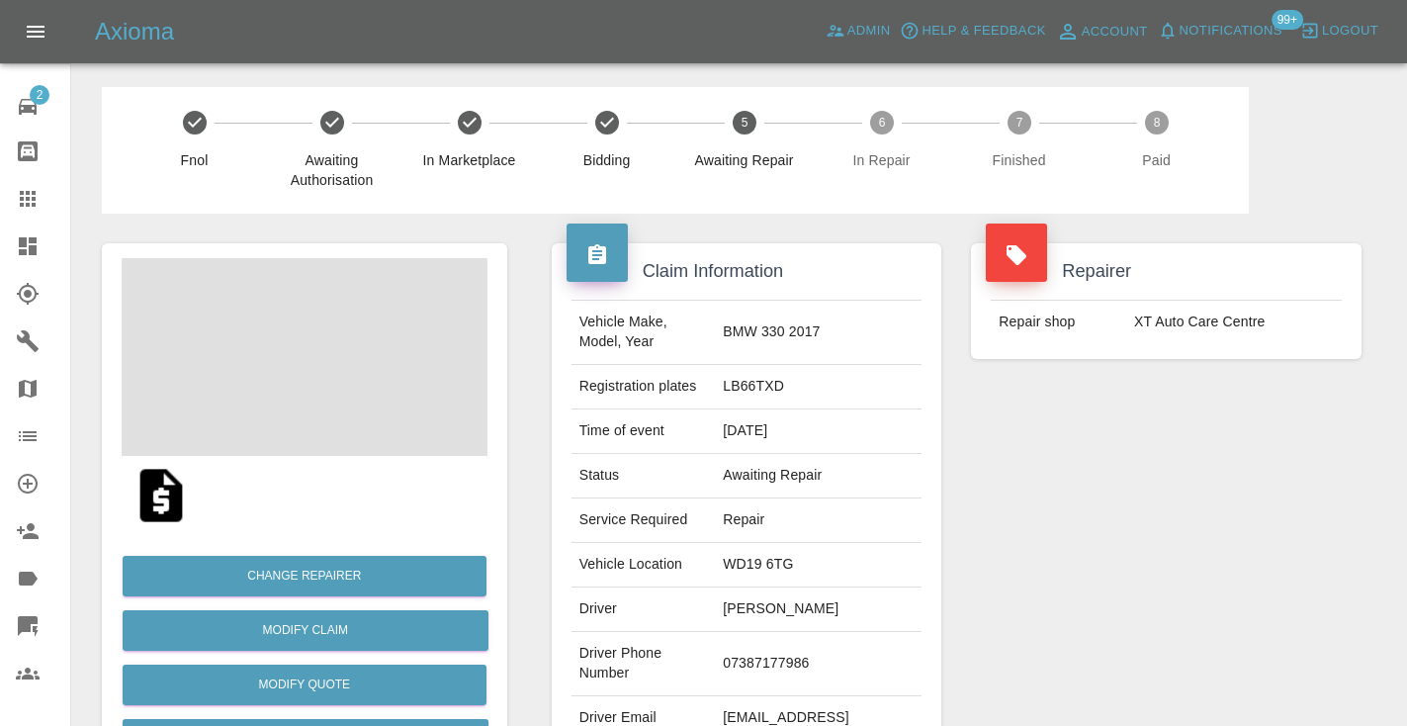
click at [804, 634] on td "07387177986" at bounding box center [818, 664] width 207 height 64
copy td "07387177986"
click at [1105, 492] on div "Repairer Repair shop XT Auto Care Centre" at bounding box center [1166, 509] width 420 height 590
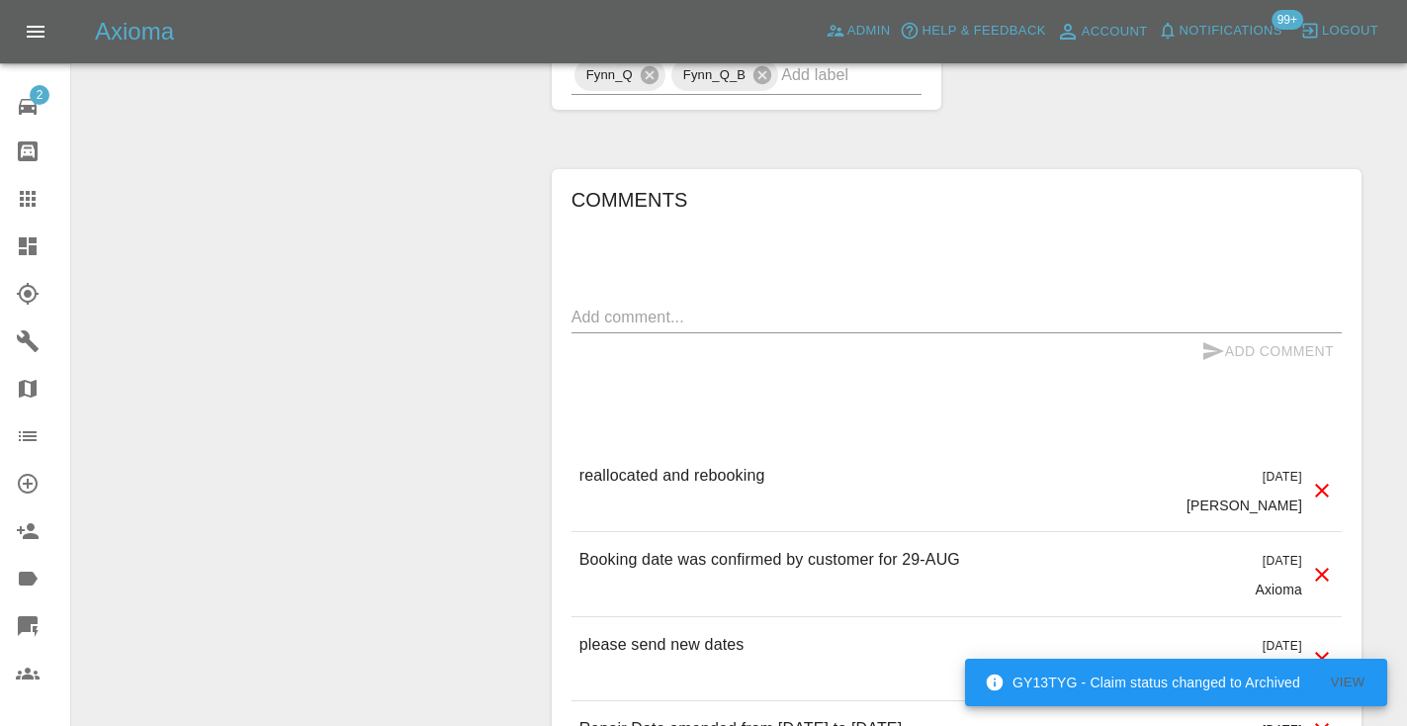
scroll to position [1731, 0]
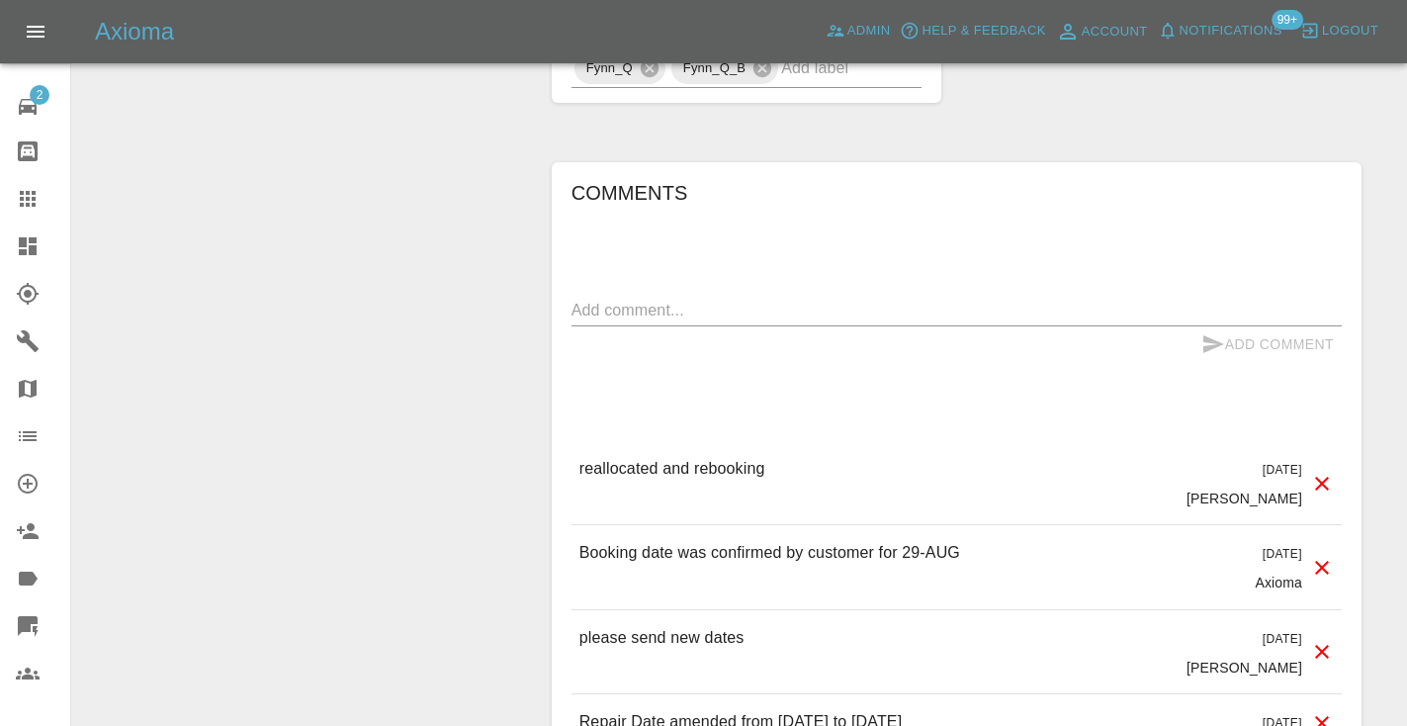
click at [593, 295] on div "x" at bounding box center [956, 311] width 770 height 32
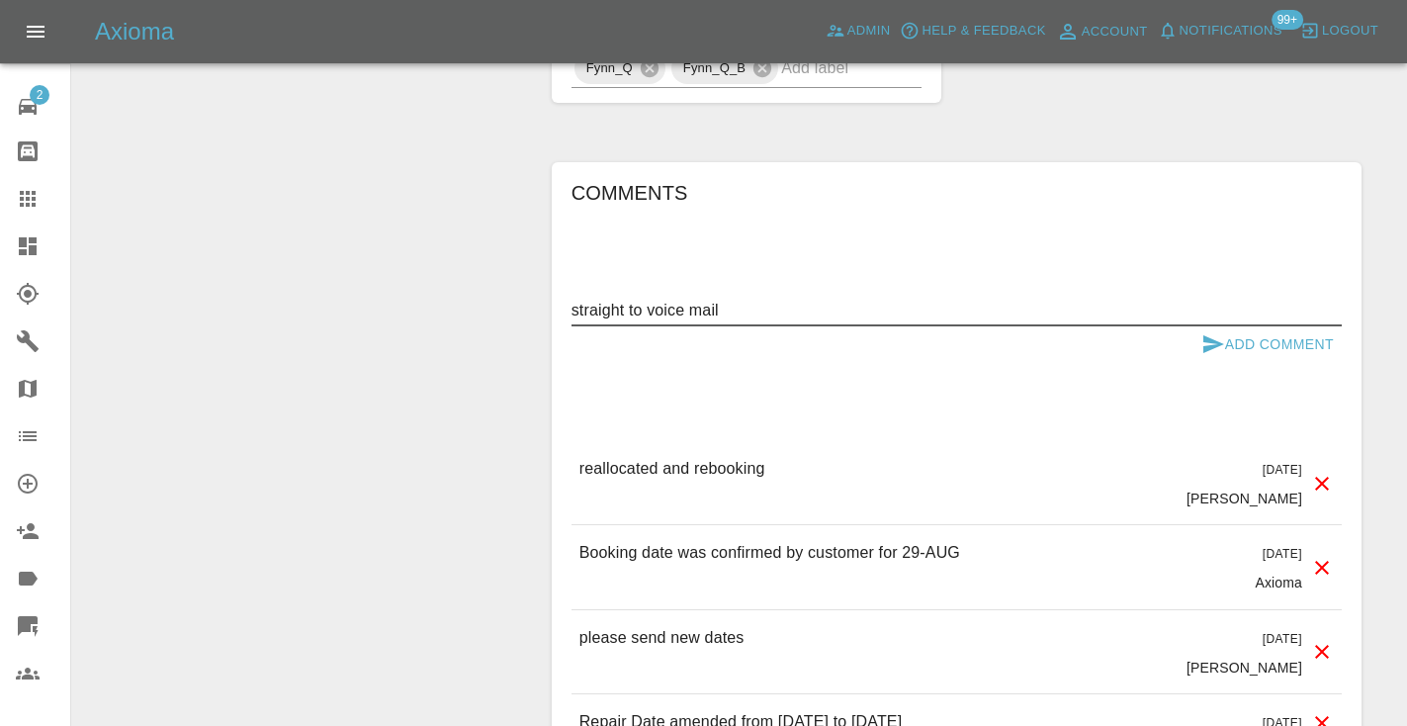
type textarea "straight to voice mail"
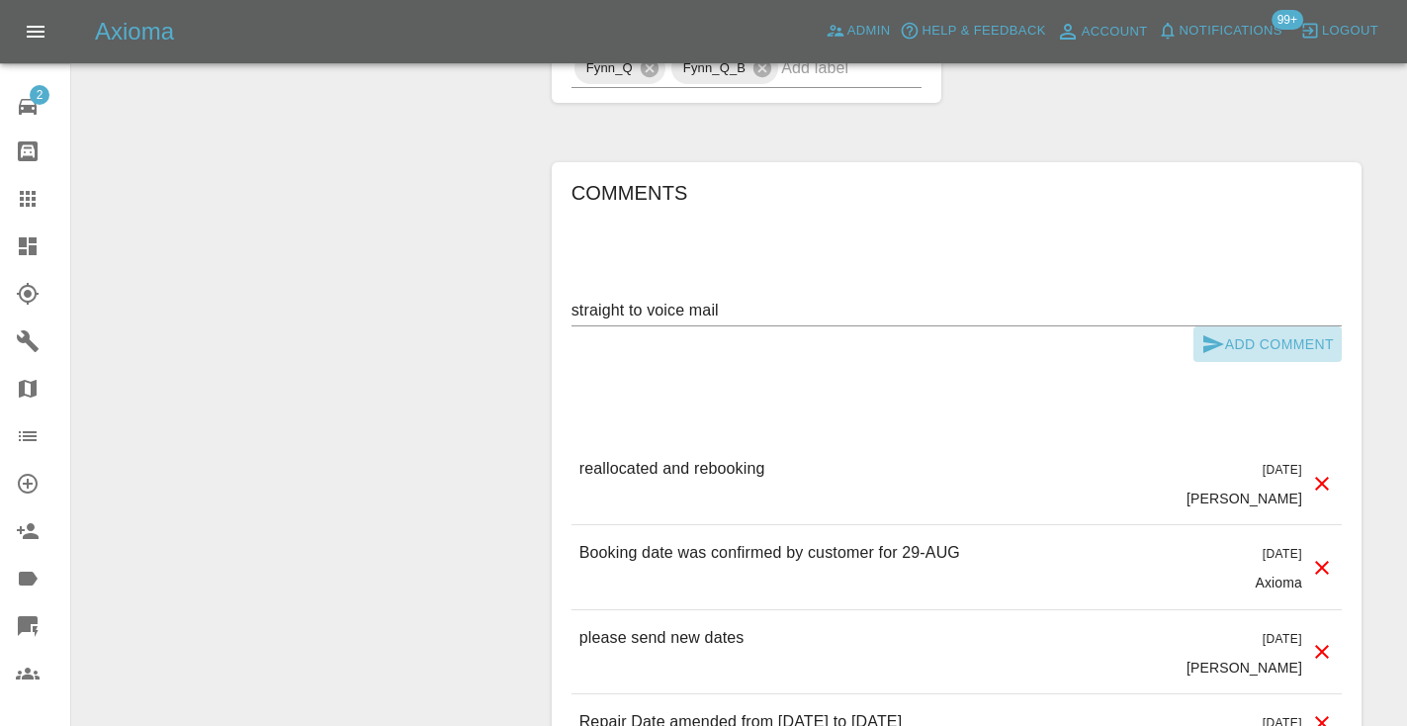
click at [1232, 326] on button "Add Comment" at bounding box center [1267, 344] width 148 height 37
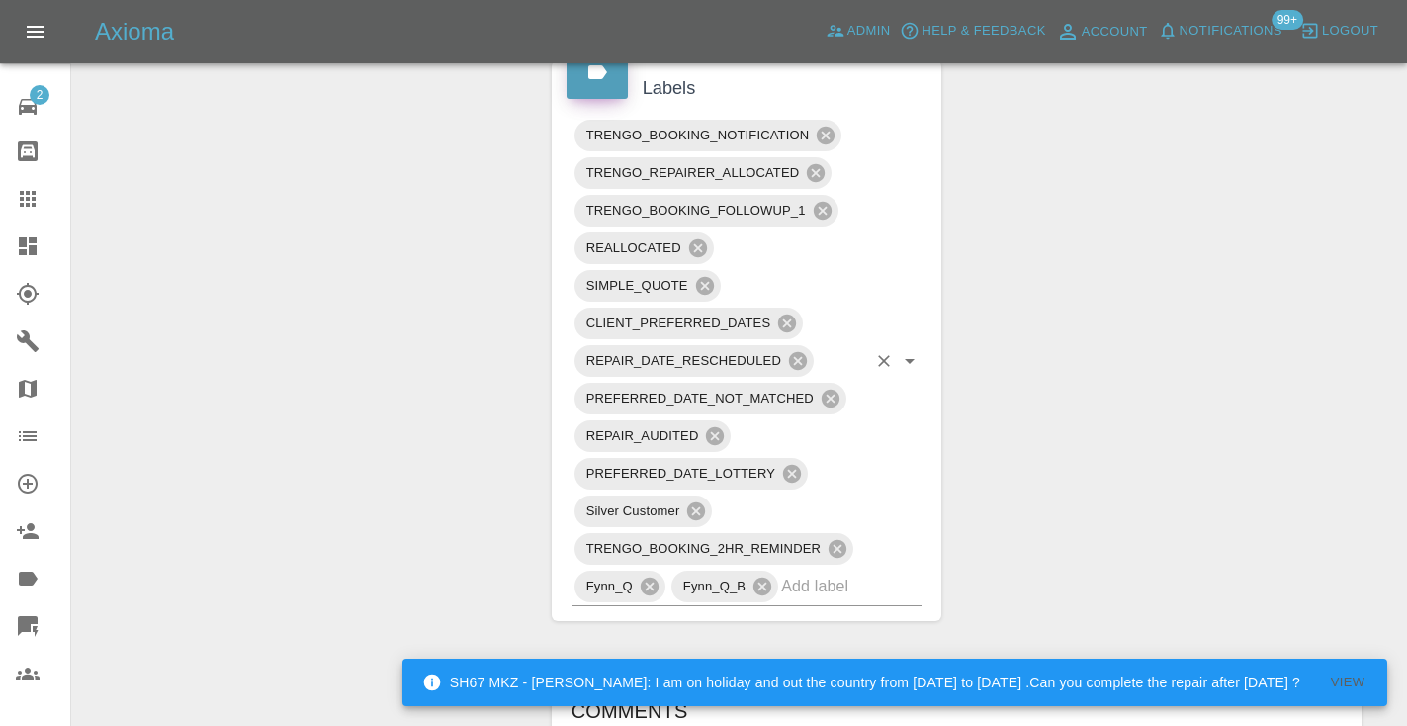
scroll to position [1205, 0]
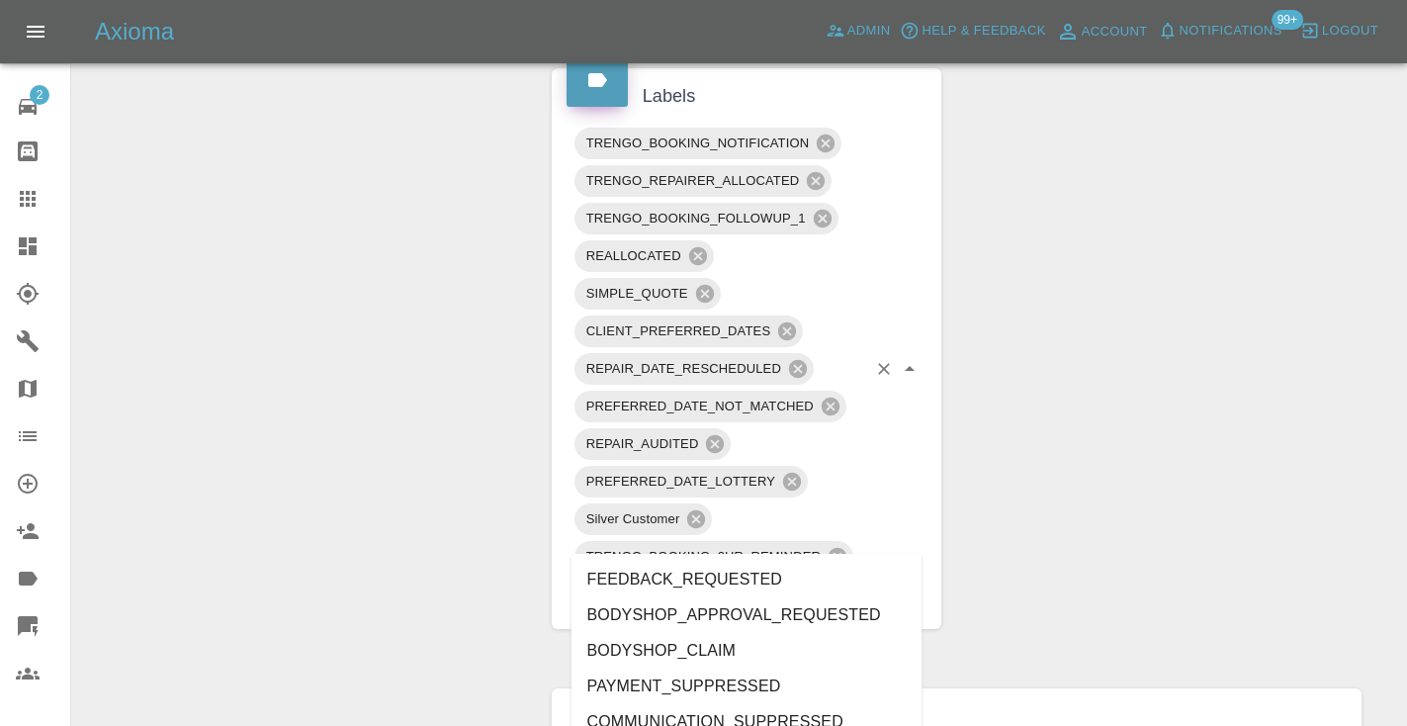
click at [805, 578] on input "text" at bounding box center [823, 593] width 85 height 31
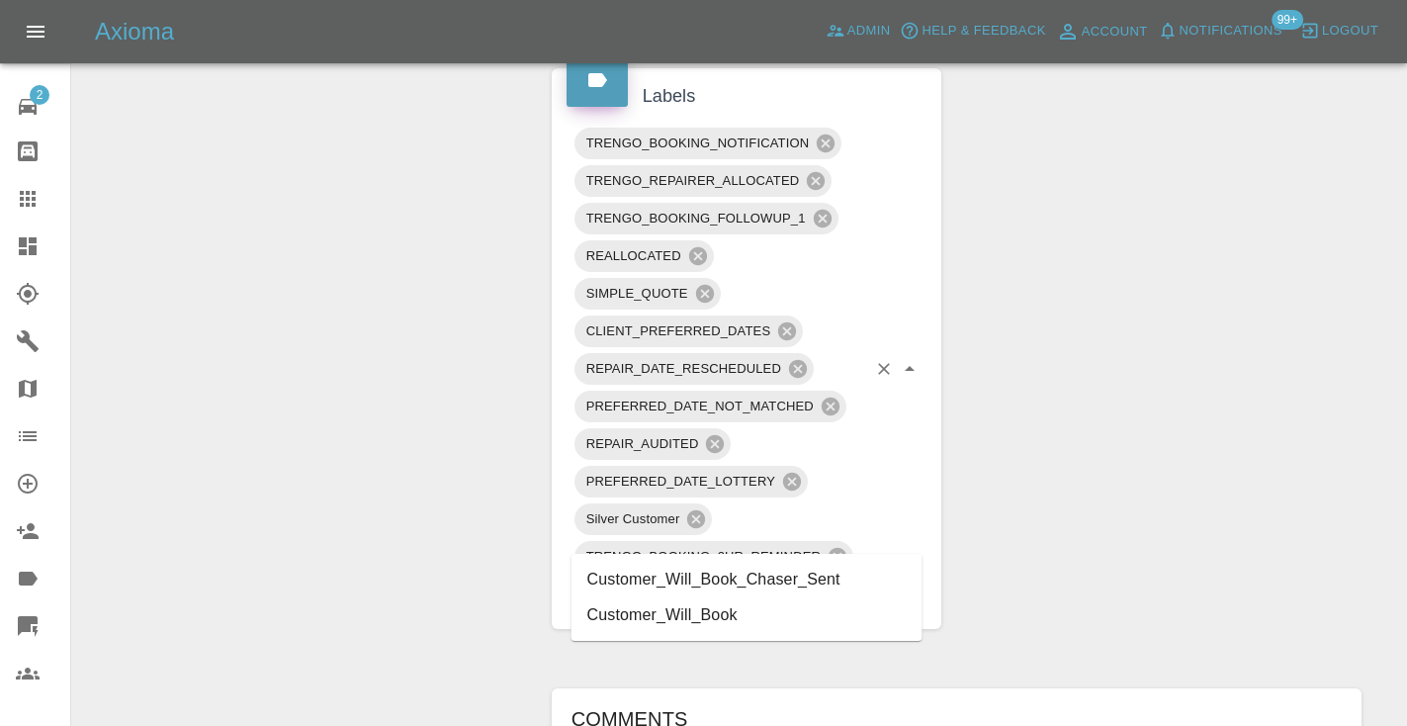
type input "customer_will"
click at [762, 625] on li "Customer_Will_Book" at bounding box center [746, 615] width 351 height 36
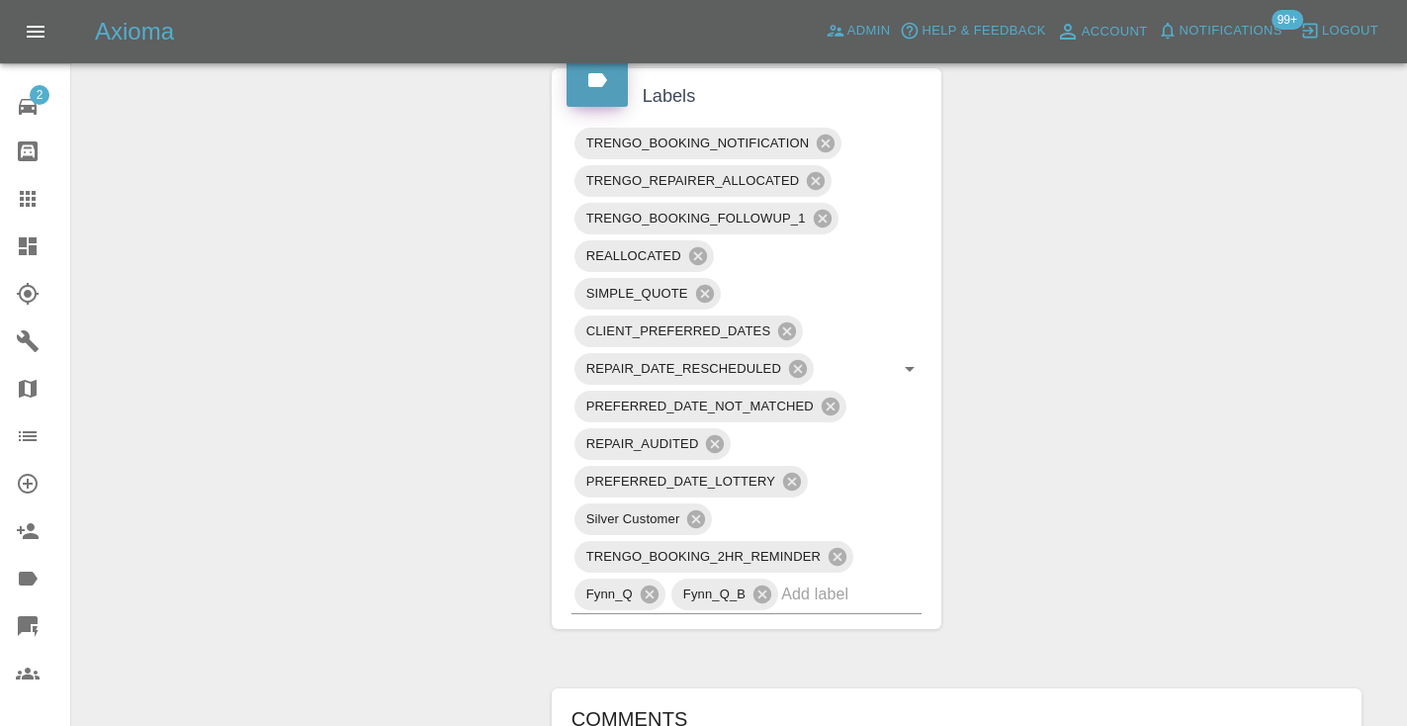
click at [331, 337] on div "Change Repairer Modify Claim Modify Quote Rollback Submit Payment Archive" at bounding box center [304, 399] width 435 height 2783
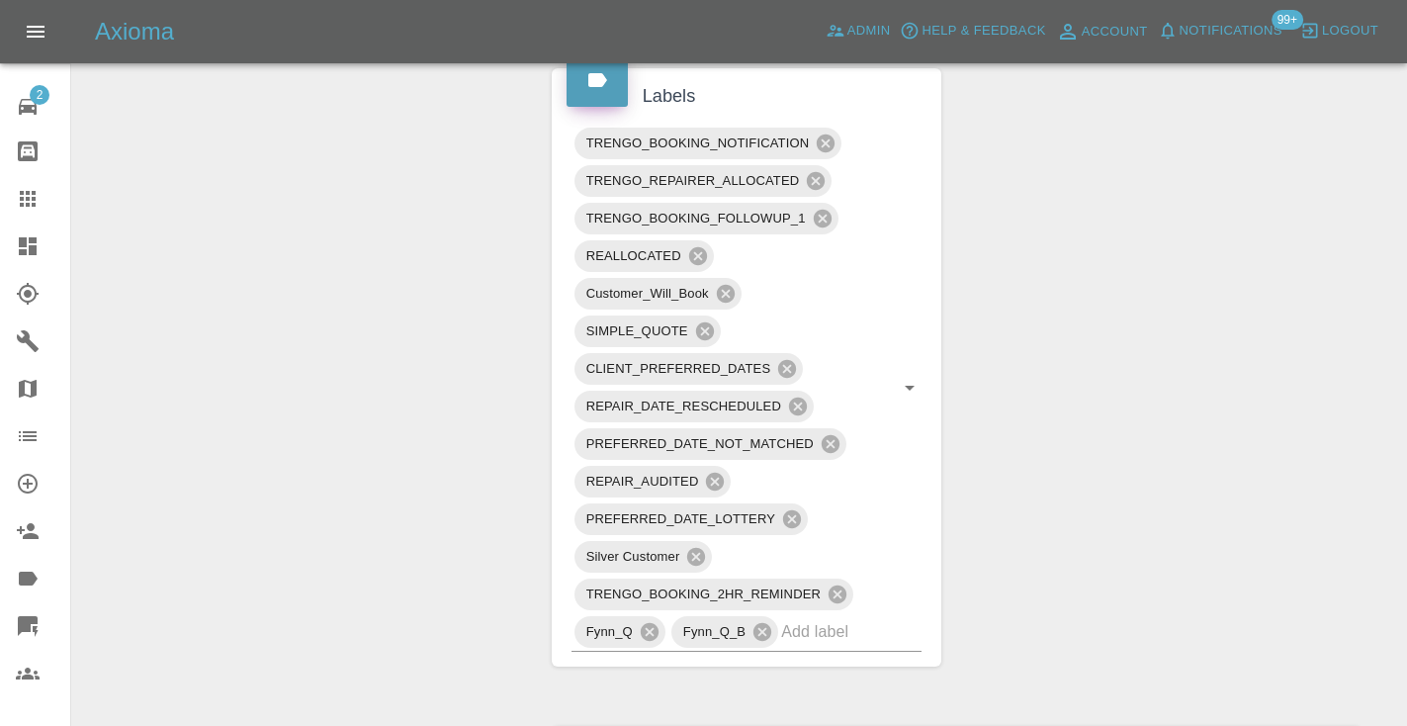
click at [35, 203] on icon at bounding box center [28, 199] width 16 height 16
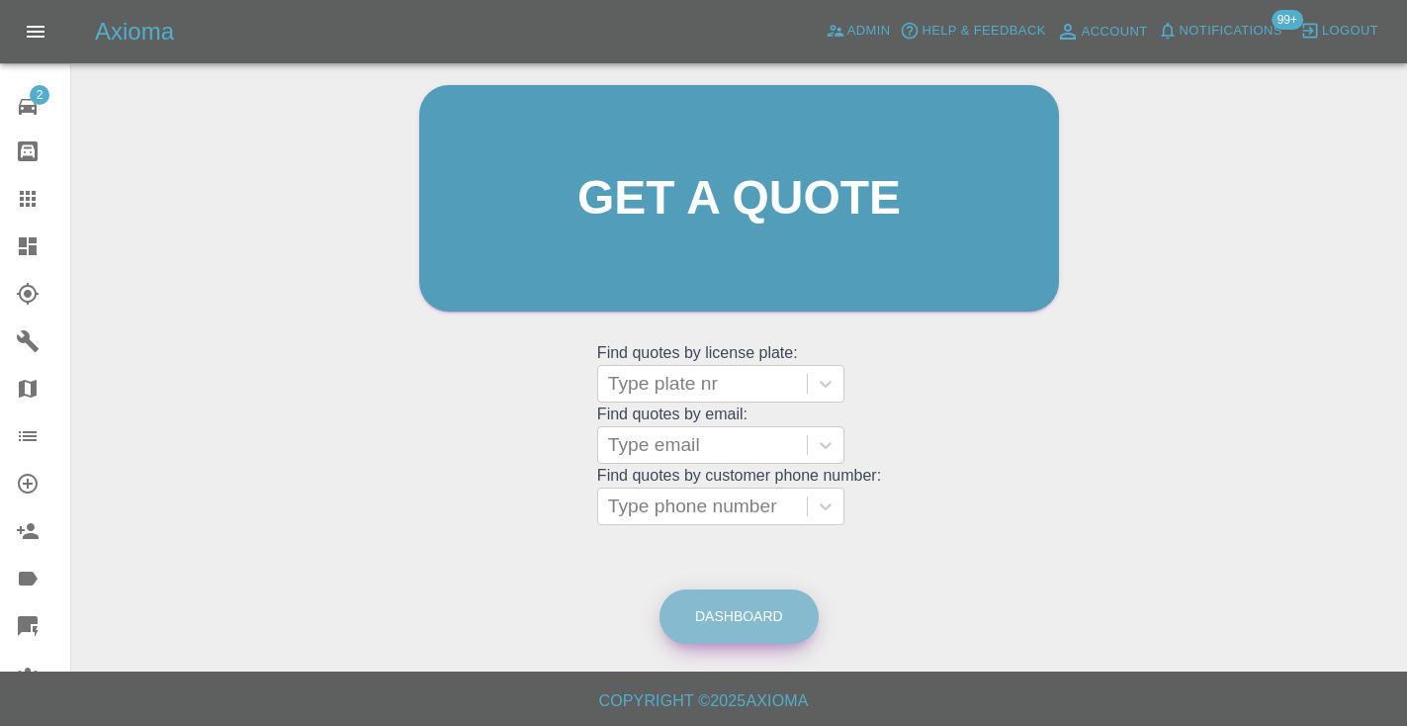
click at [755, 603] on link "Dashboard" at bounding box center [738, 616] width 159 height 54
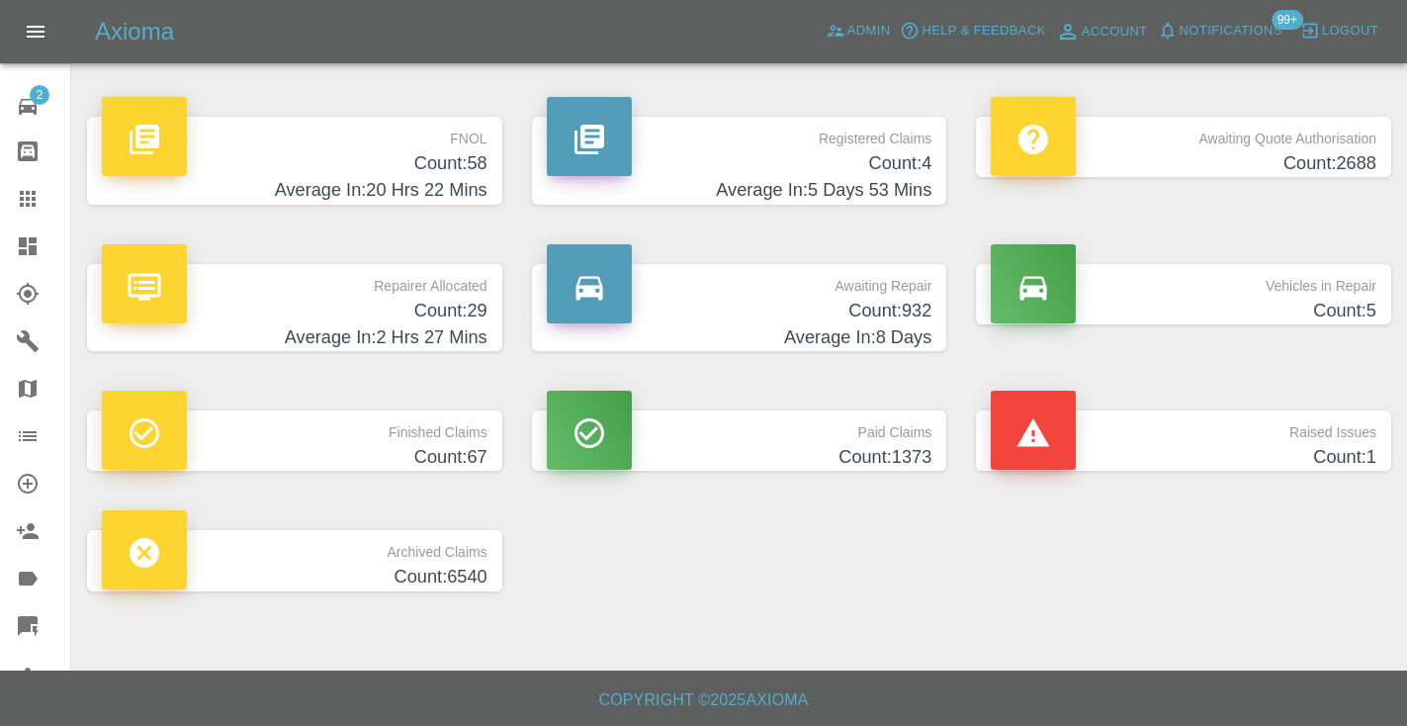
click at [885, 307] on h4 "Count: 932" at bounding box center [740, 311] width 386 height 27
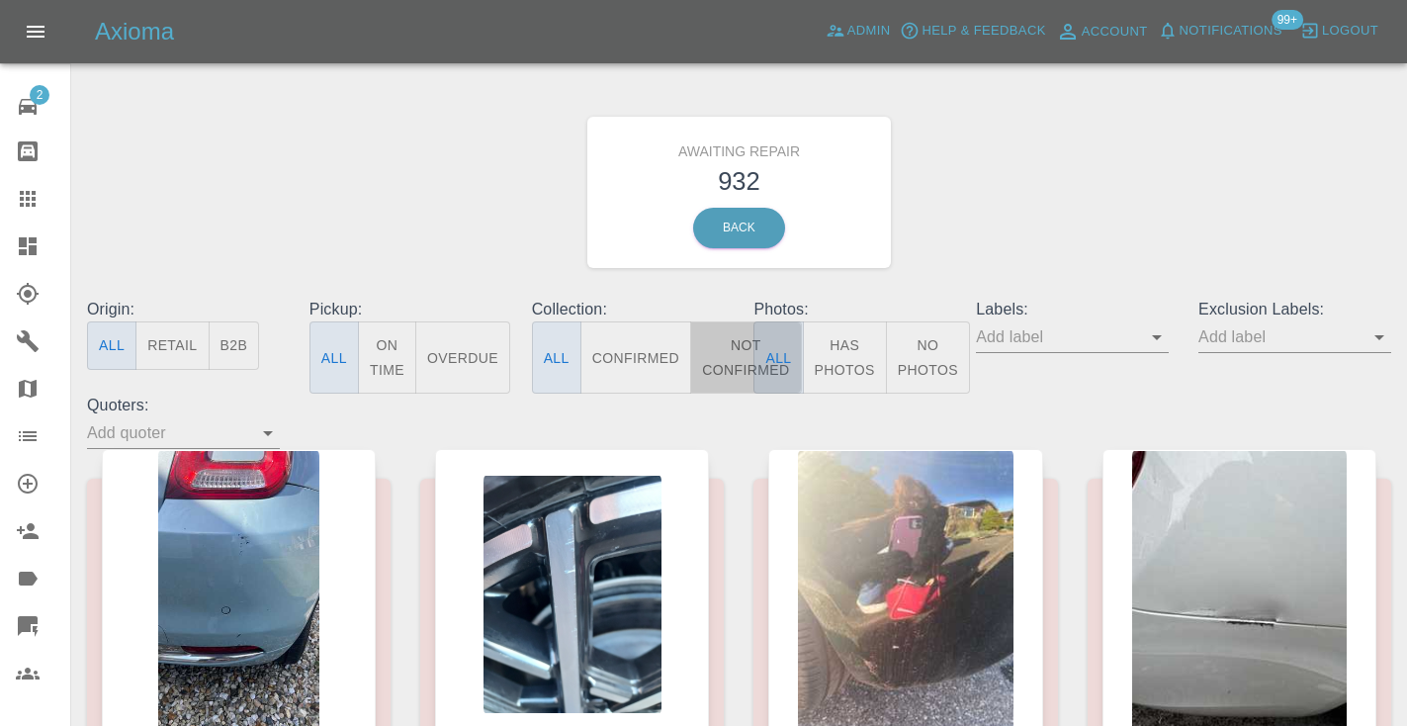
click at [717, 351] on button "Not Confirmed" at bounding box center [745, 357] width 111 height 72
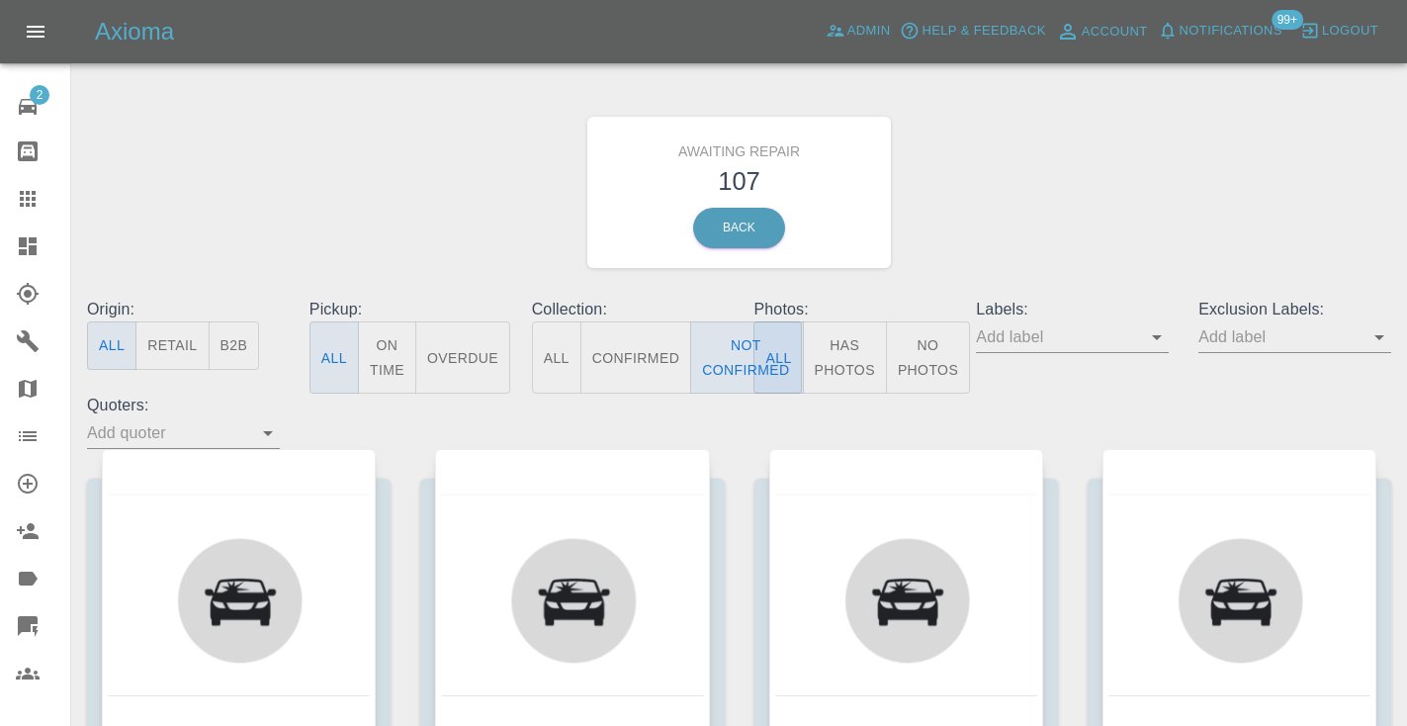
click at [1084, 169] on div "Awaiting Repair 107 Back" at bounding box center [739, 192] width 1334 height 211
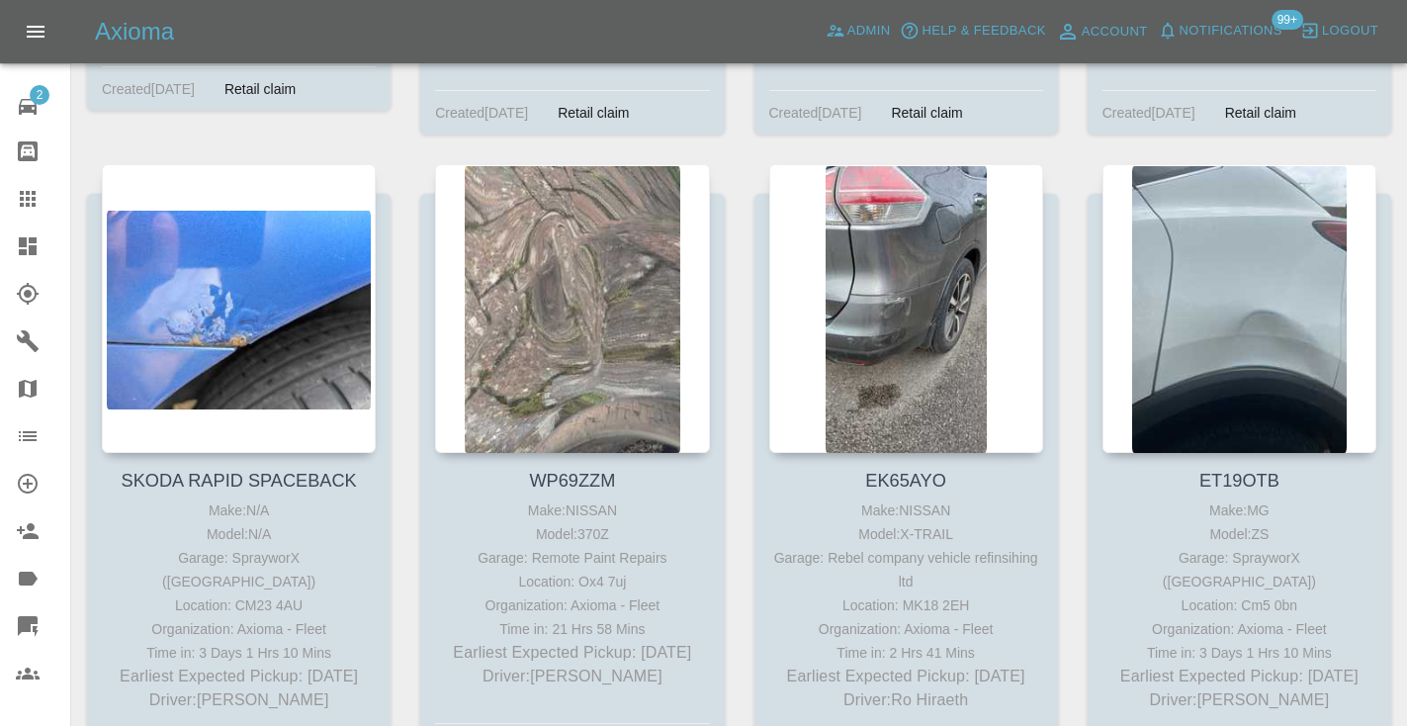
scroll to position [12712, 0]
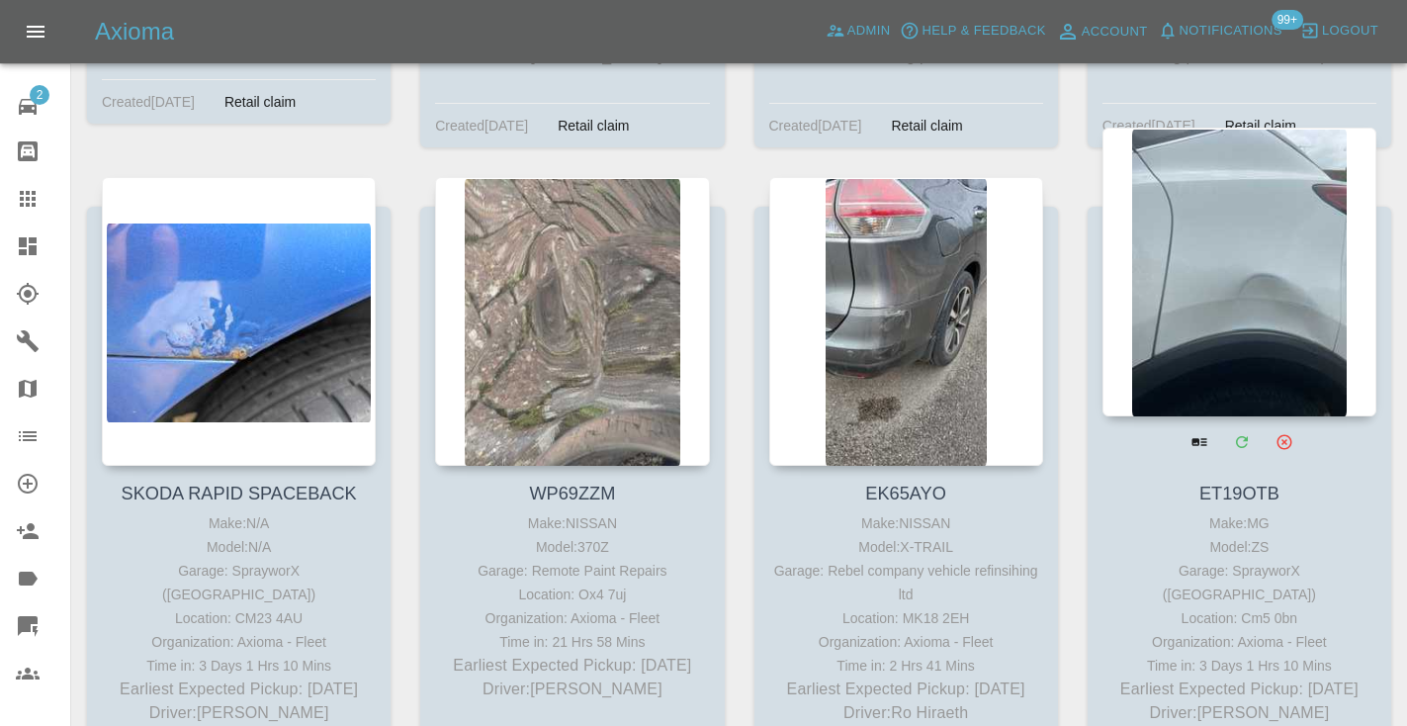
click at [1247, 186] on div at bounding box center [1239, 272] width 274 height 289
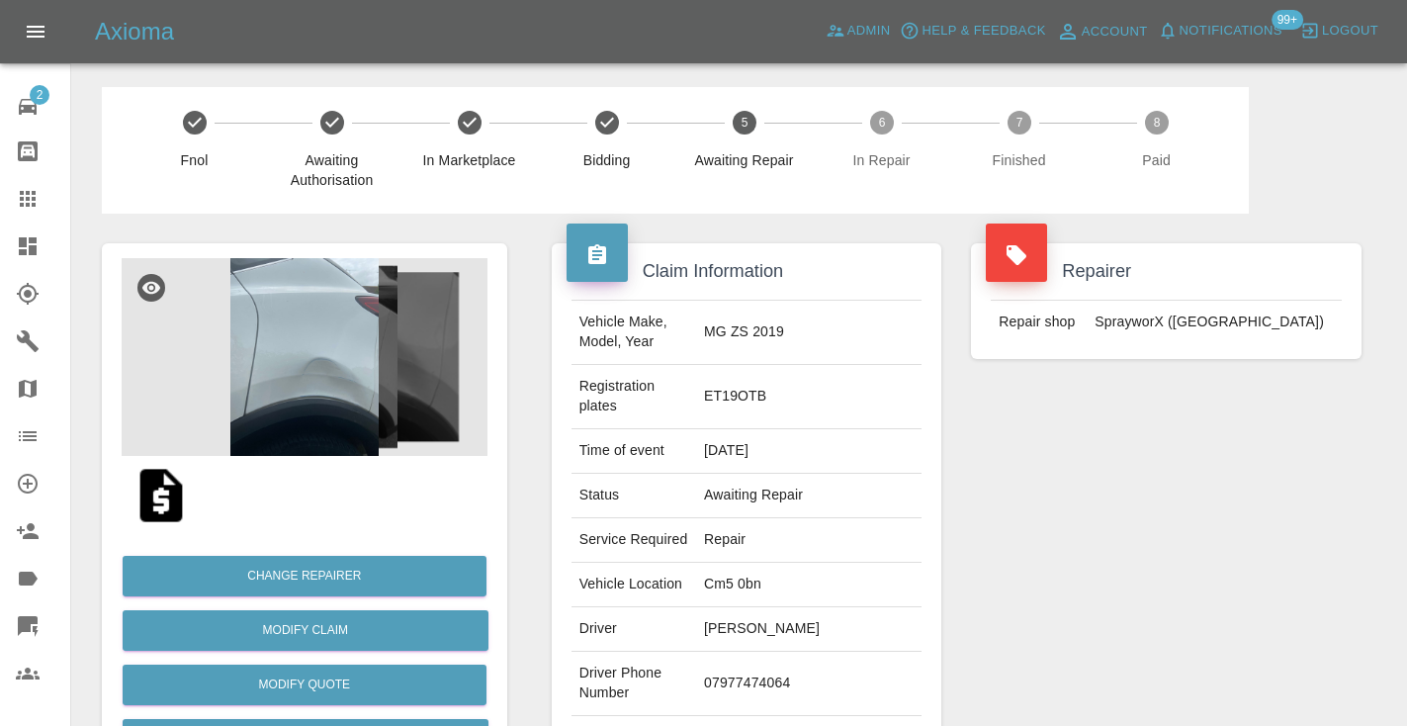
click at [819, 652] on td "07977474064" at bounding box center [808, 684] width 225 height 64
copy td "07977474064"
click at [1209, 541] on div "Repairer Repair shop SprayworX (Kent)" at bounding box center [1166, 529] width 420 height 630
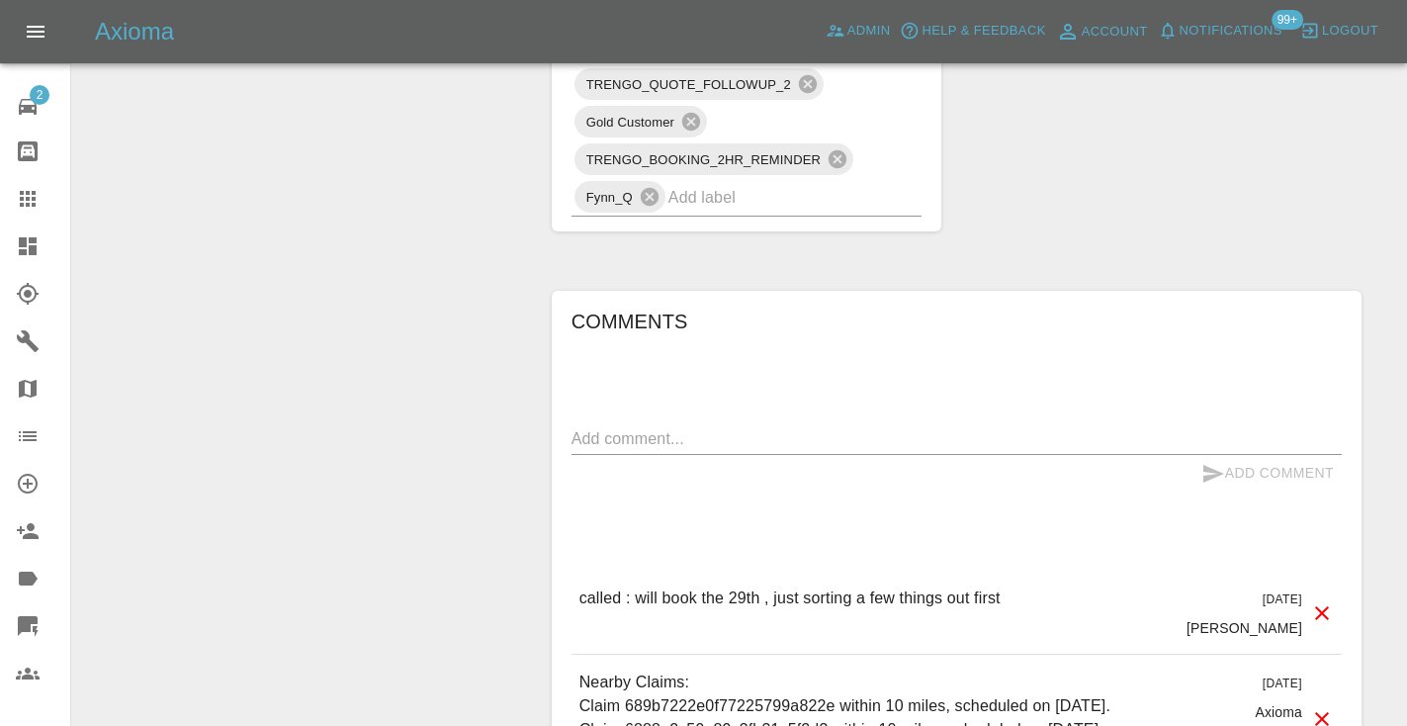
scroll to position [1602, 0]
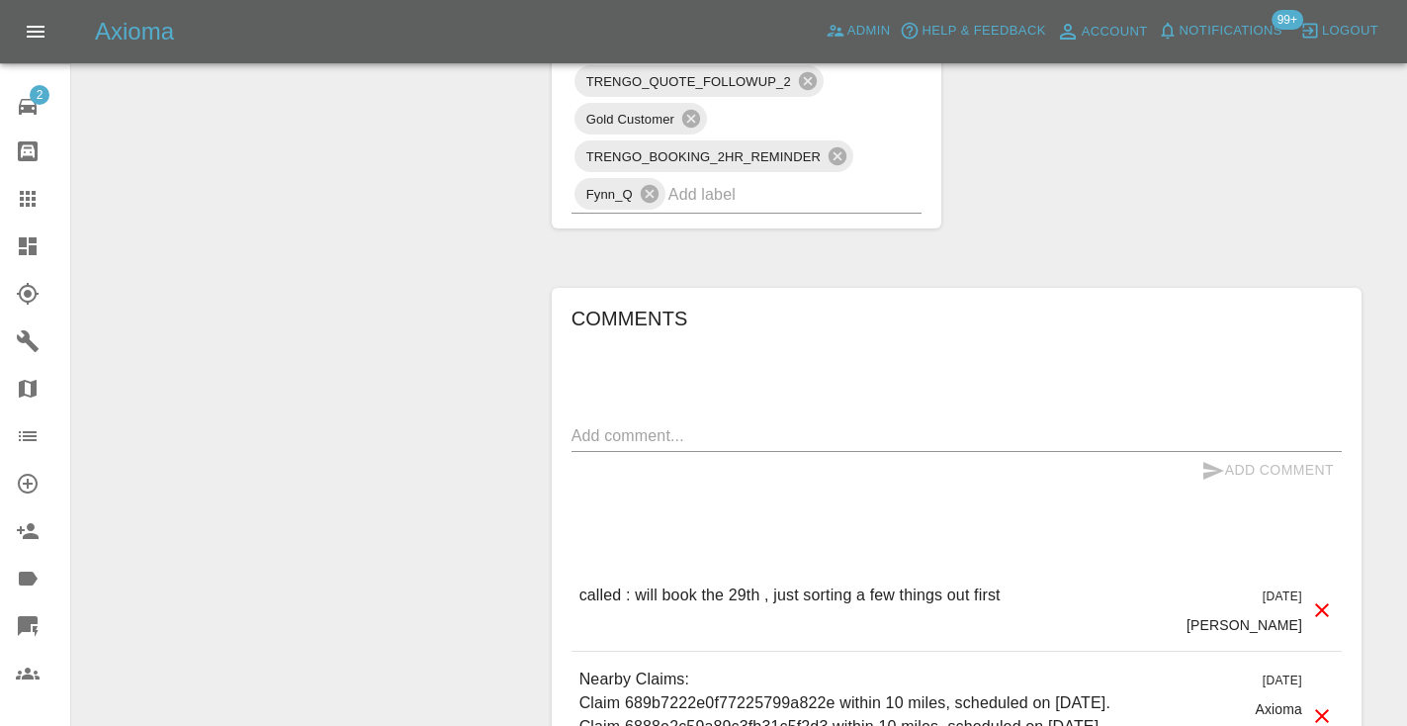
click at [658, 452] on div "Add Comment" at bounding box center [956, 470] width 770 height 37
click at [645, 424] on textarea at bounding box center [956, 435] width 770 height 23
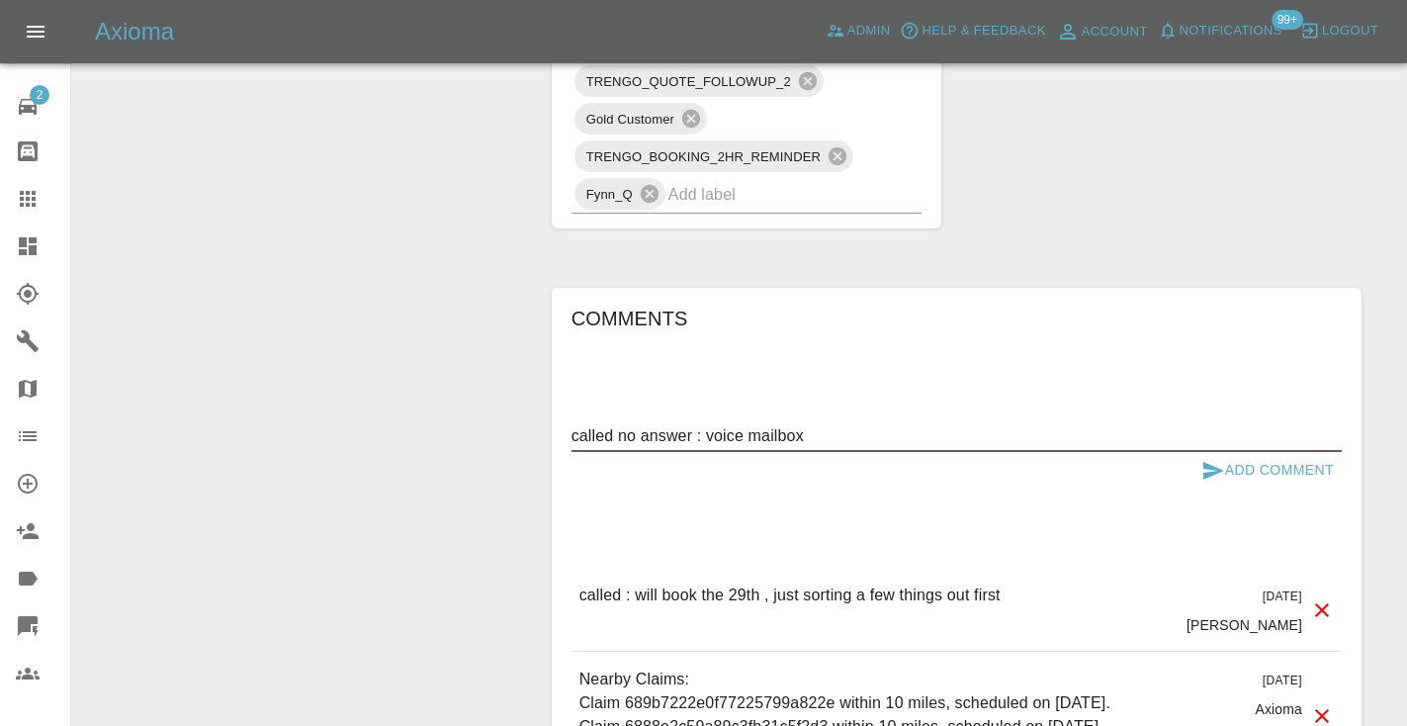
type textarea "called no answer : voice mailbox"
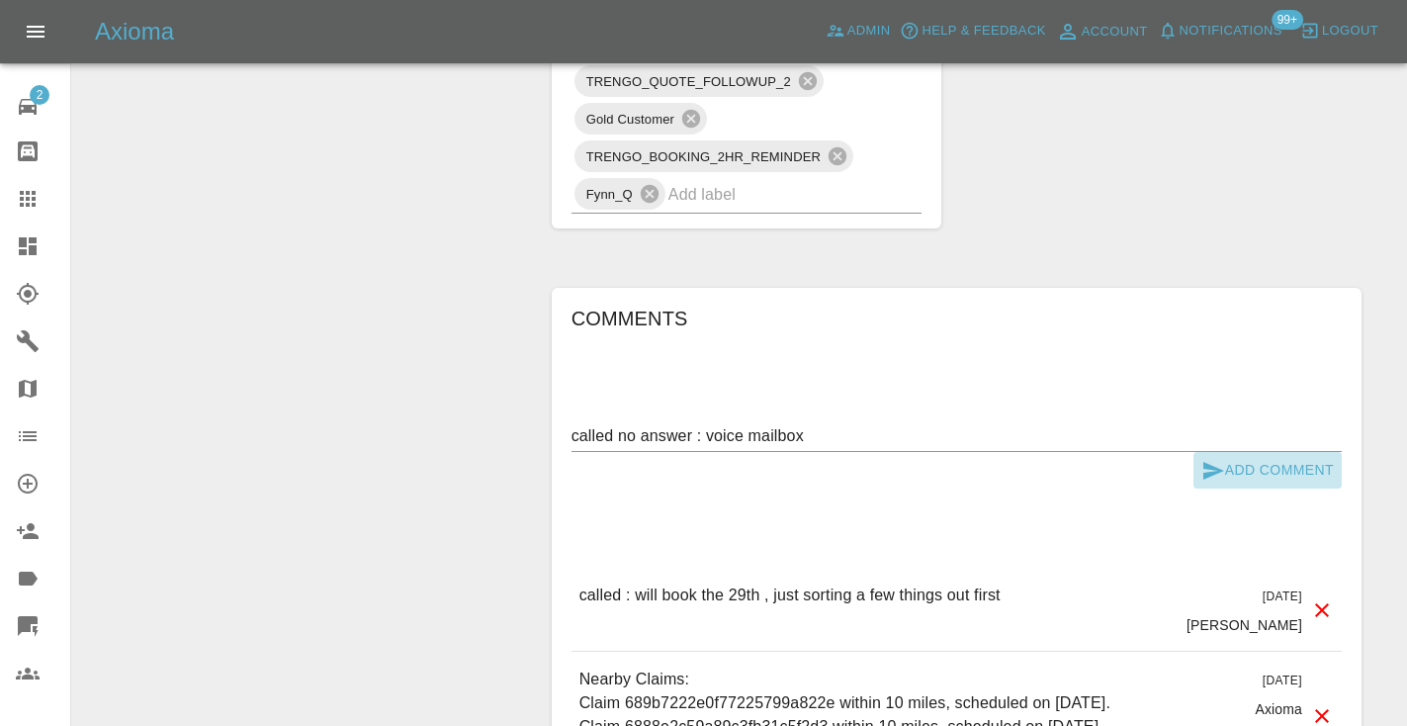
click at [1209, 462] on icon "submit" at bounding box center [1213, 471] width 21 height 18
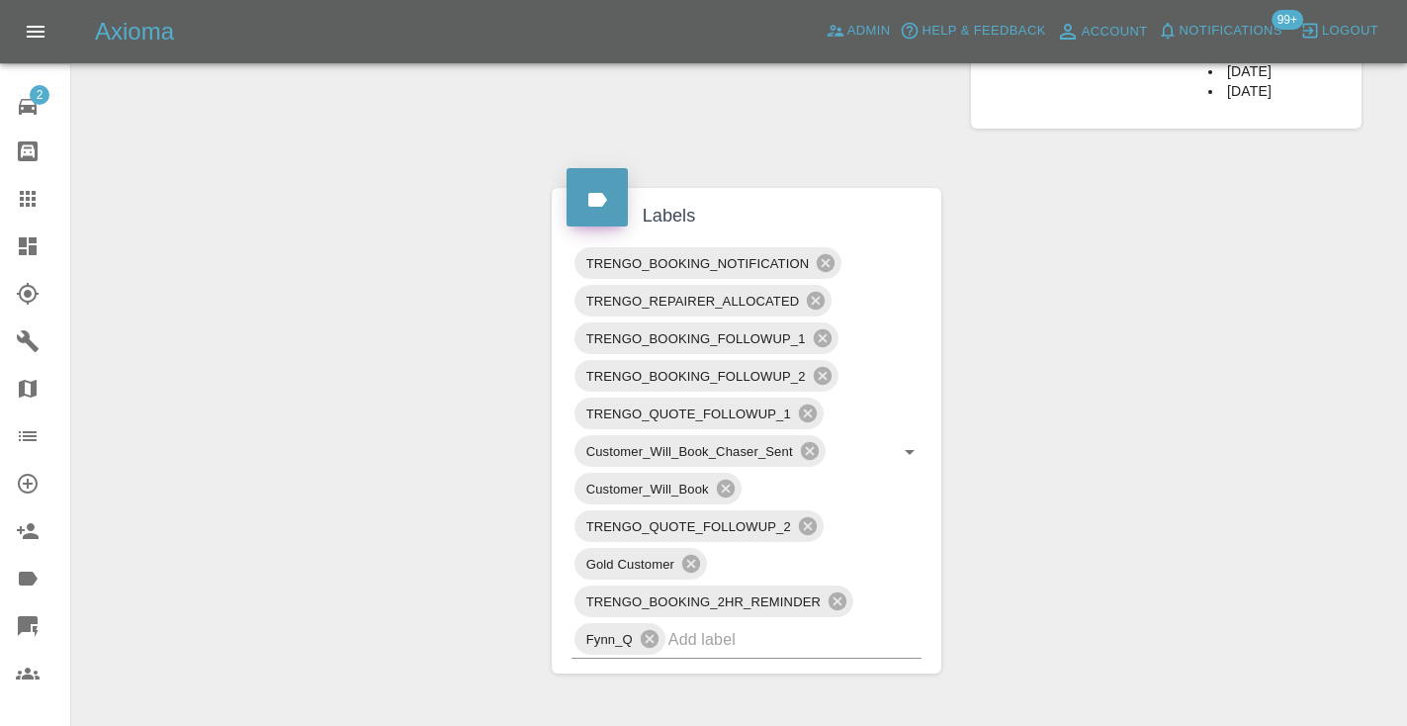
scroll to position [1140, 0]
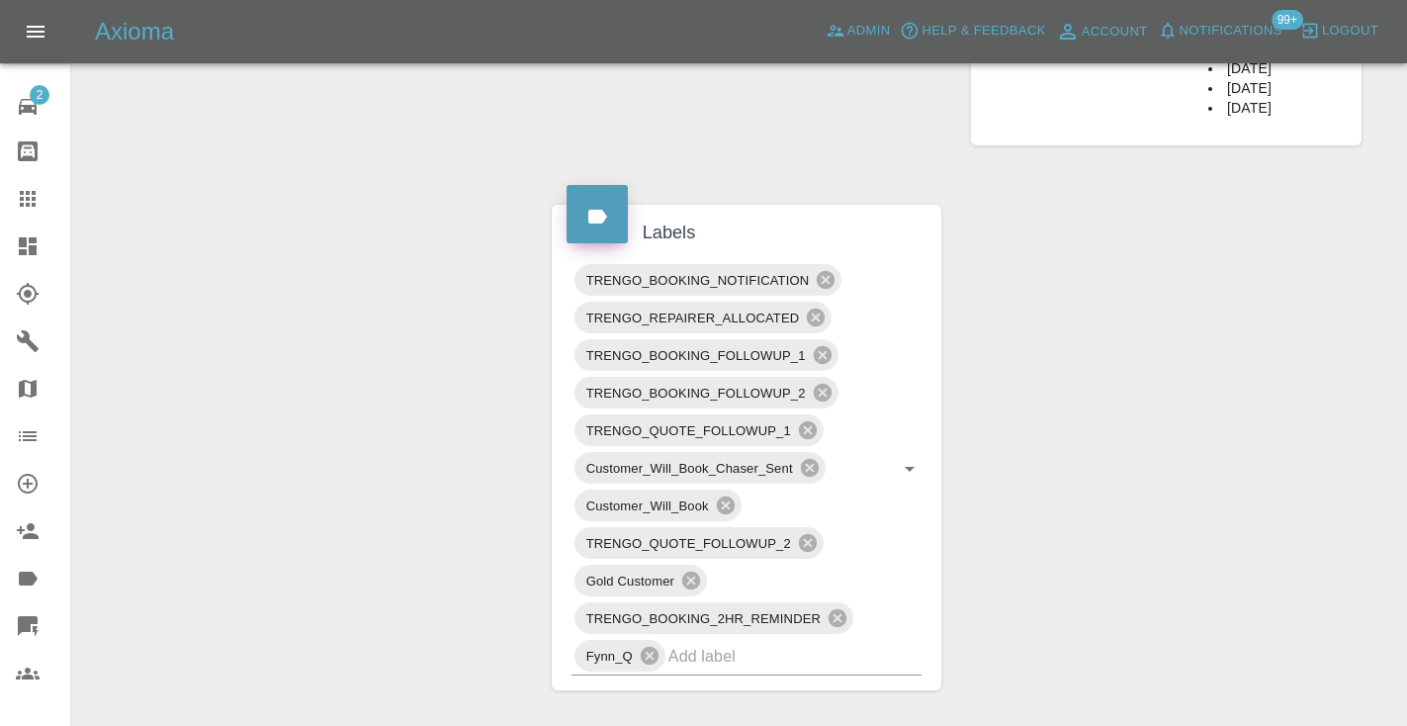
click at [47, 193] on div at bounding box center [43, 199] width 55 height 24
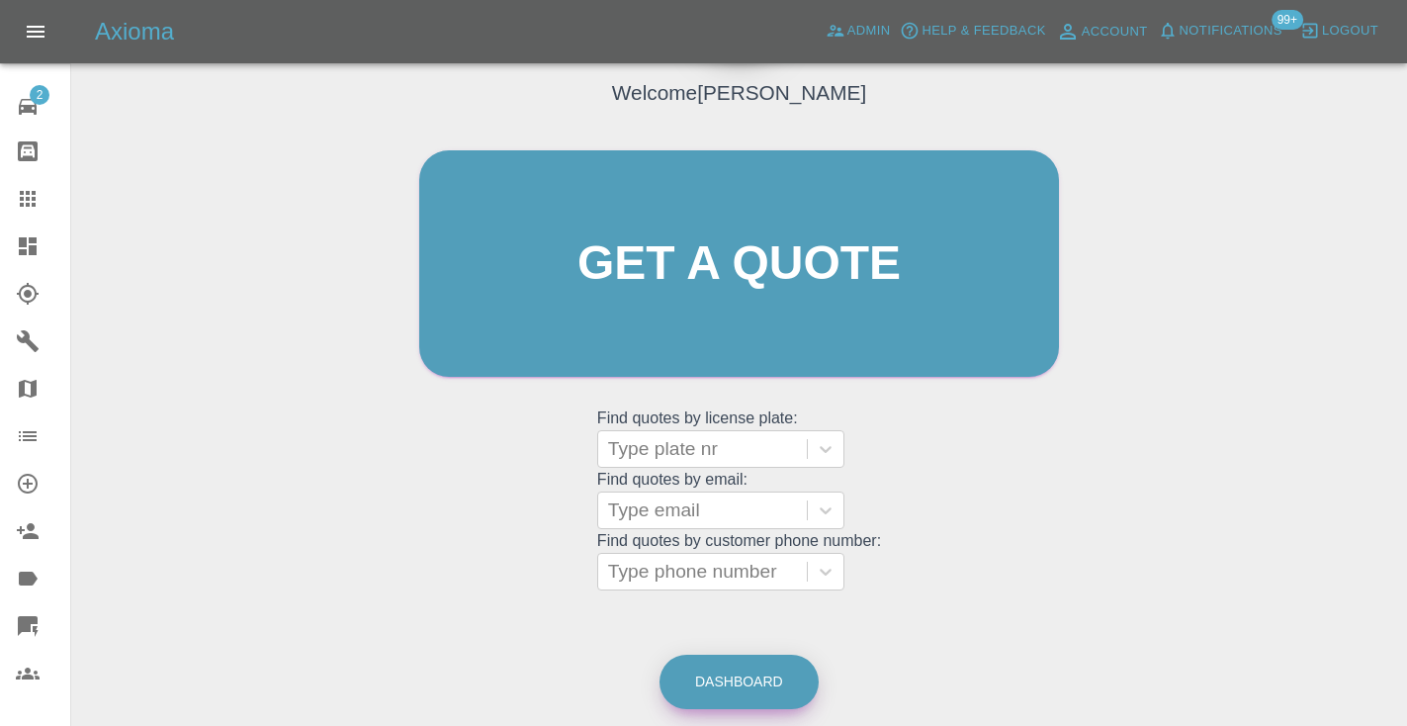
click at [780, 659] on link "Dashboard" at bounding box center [738, 682] width 159 height 54
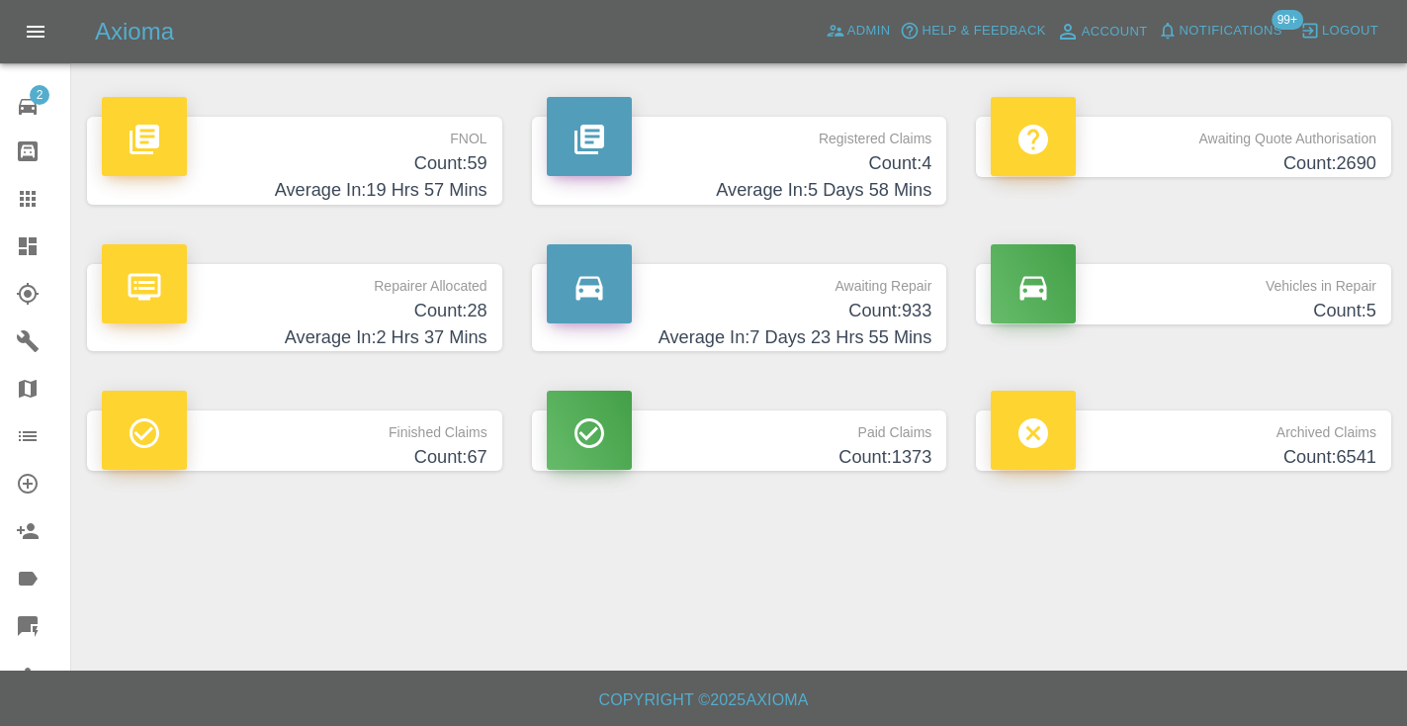
click at [931, 331] on h4 "Average In: 7 Days 23 Hrs 55 Mins" at bounding box center [740, 337] width 386 height 27
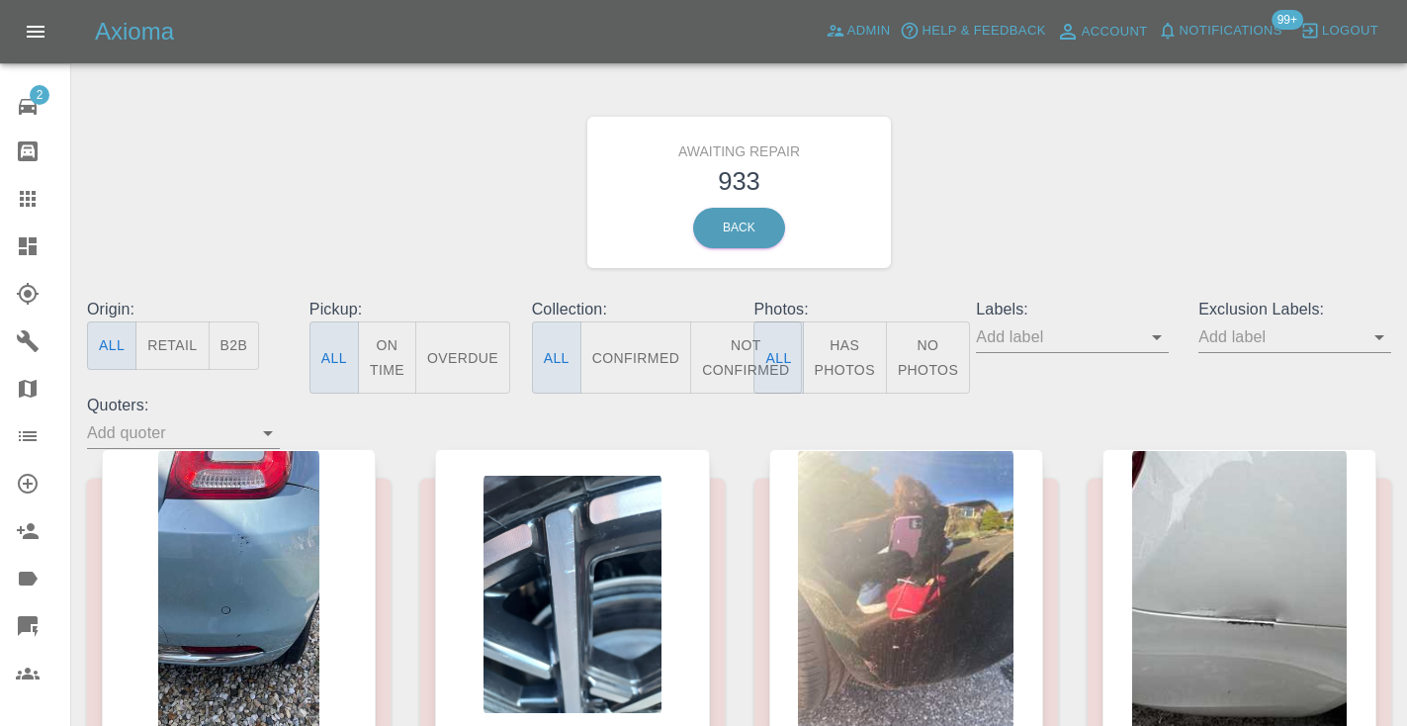
click at [724, 346] on button "Not Confirmed" at bounding box center [745, 357] width 111 height 72
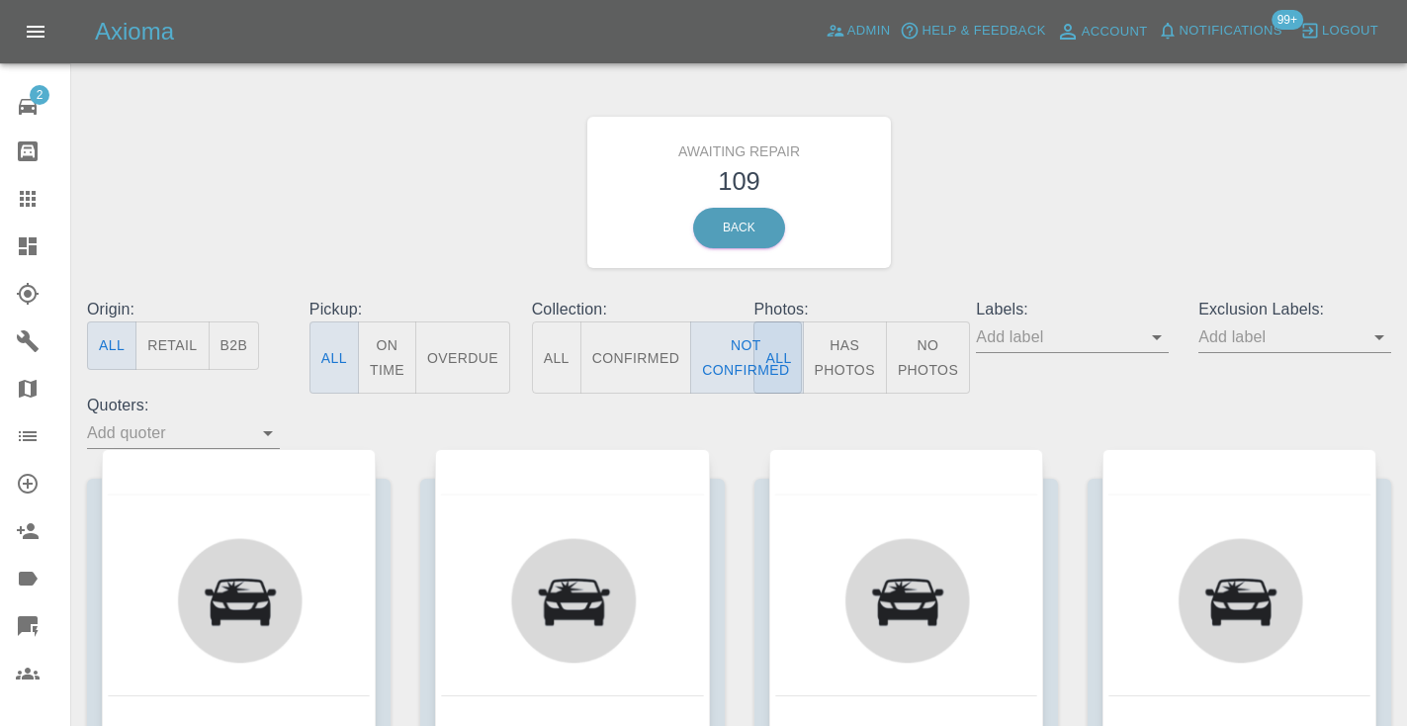
click at [983, 196] on div "Awaiting Repair 109 Back" at bounding box center [739, 192] width 1334 height 211
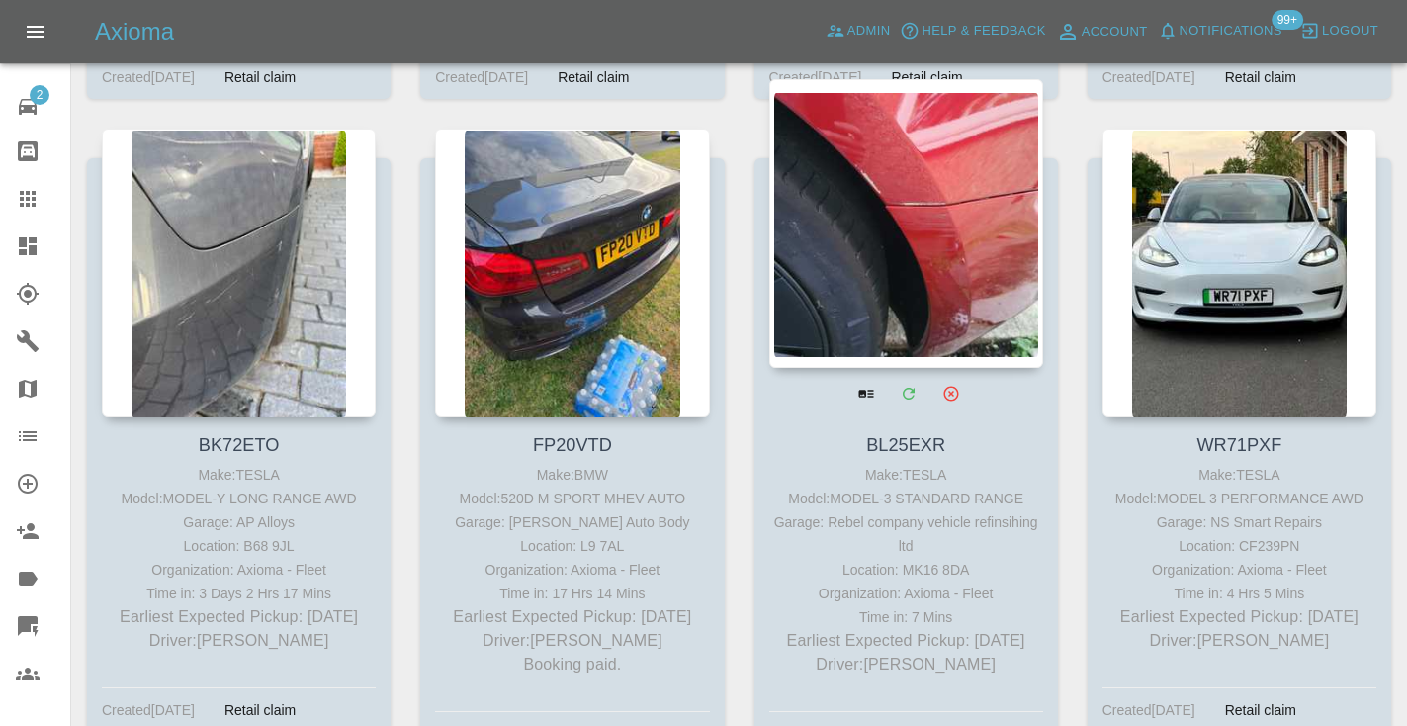
scroll to position [2263, 0]
click at [948, 171] on div at bounding box center [906, 224] width 274 height 289
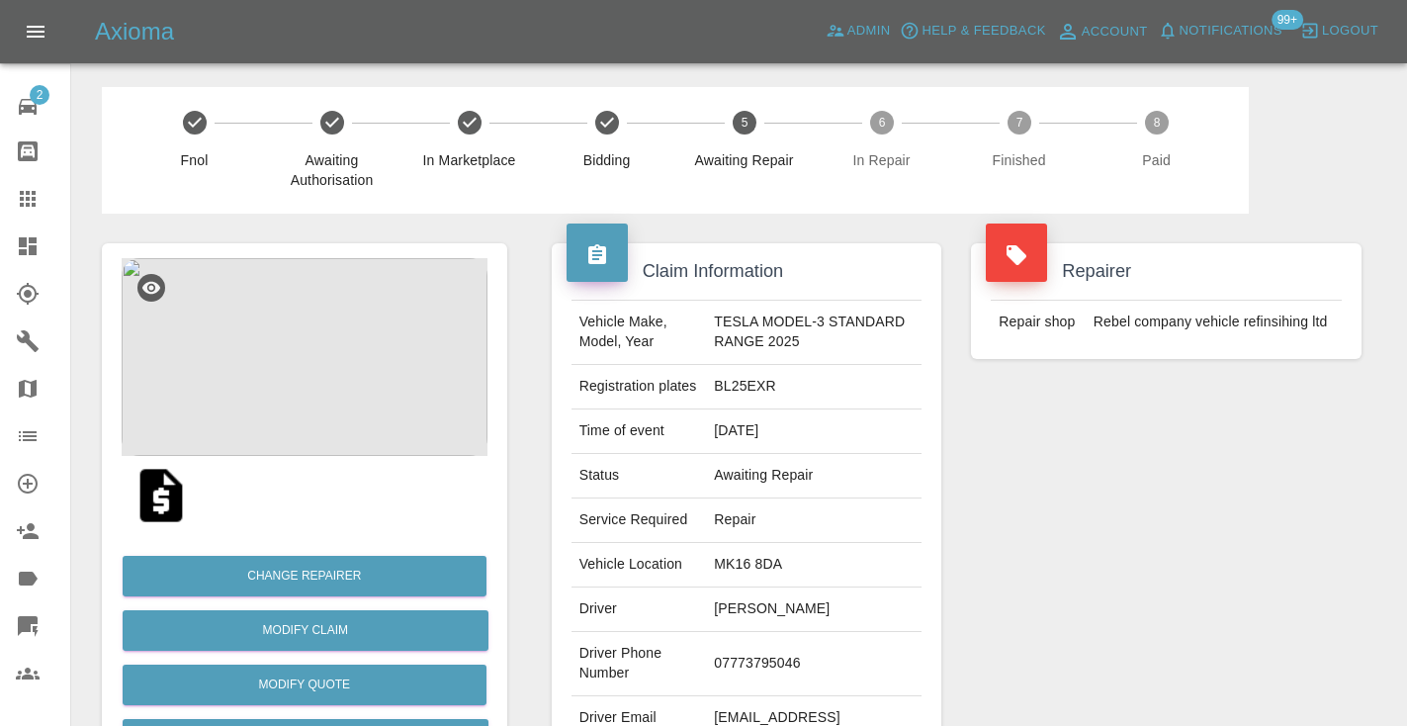
click at [762, 666] on td "07773795046" at bounding box center [814, 664] width 216 height 64
copy td "07773795046"
click at [1038, 597] on div "Repairer Repair shop Rebel company vehicle refinsihing ltd" at bounding box center [1166, 509] width 420 height 590
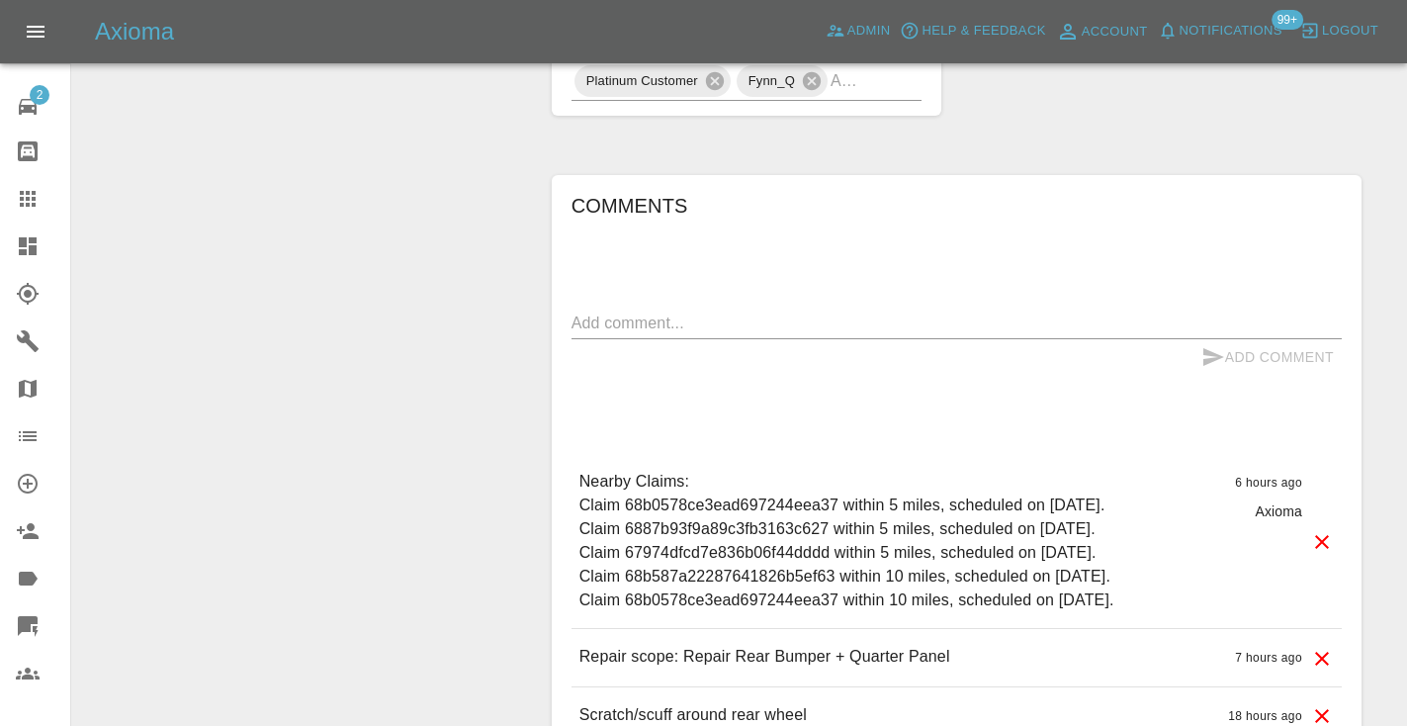
scroll to position [1637, 0]
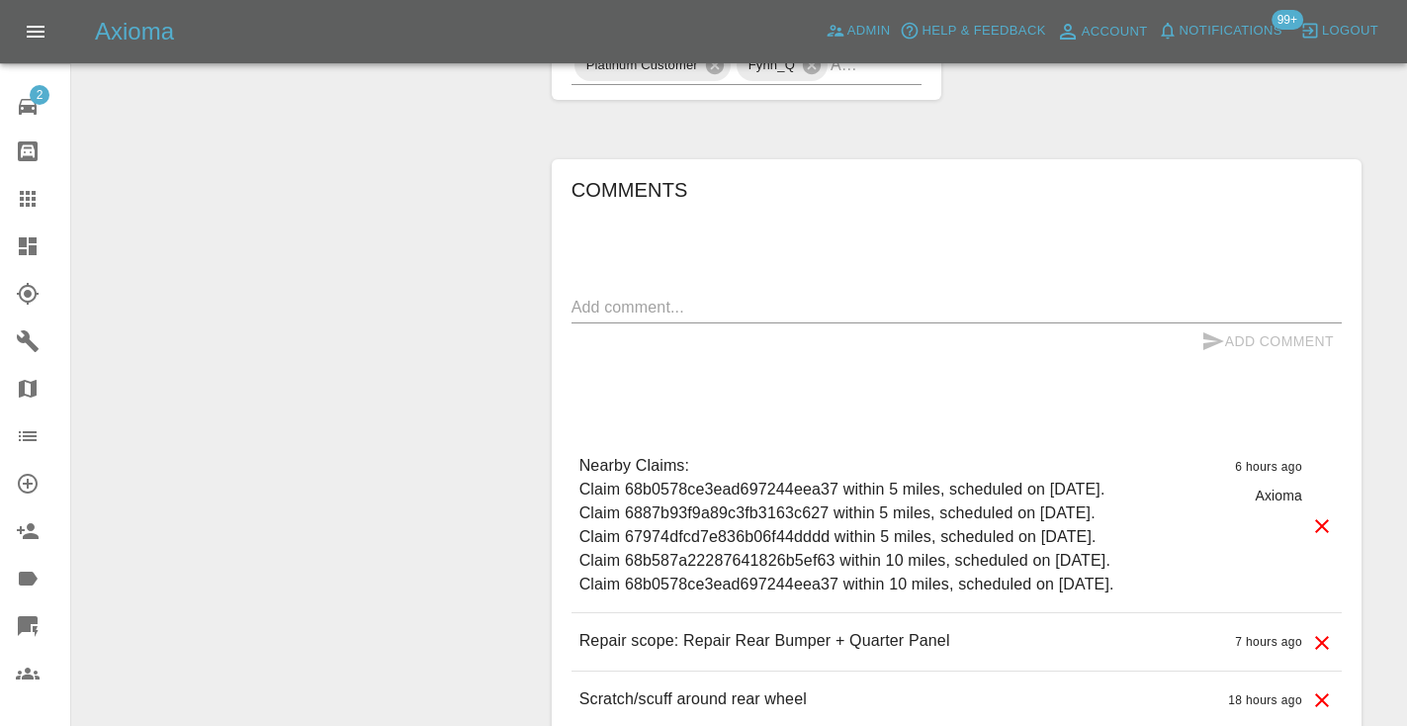
click at [684, 305] on textarea at bounding box center [956, 307] width 770 height 23
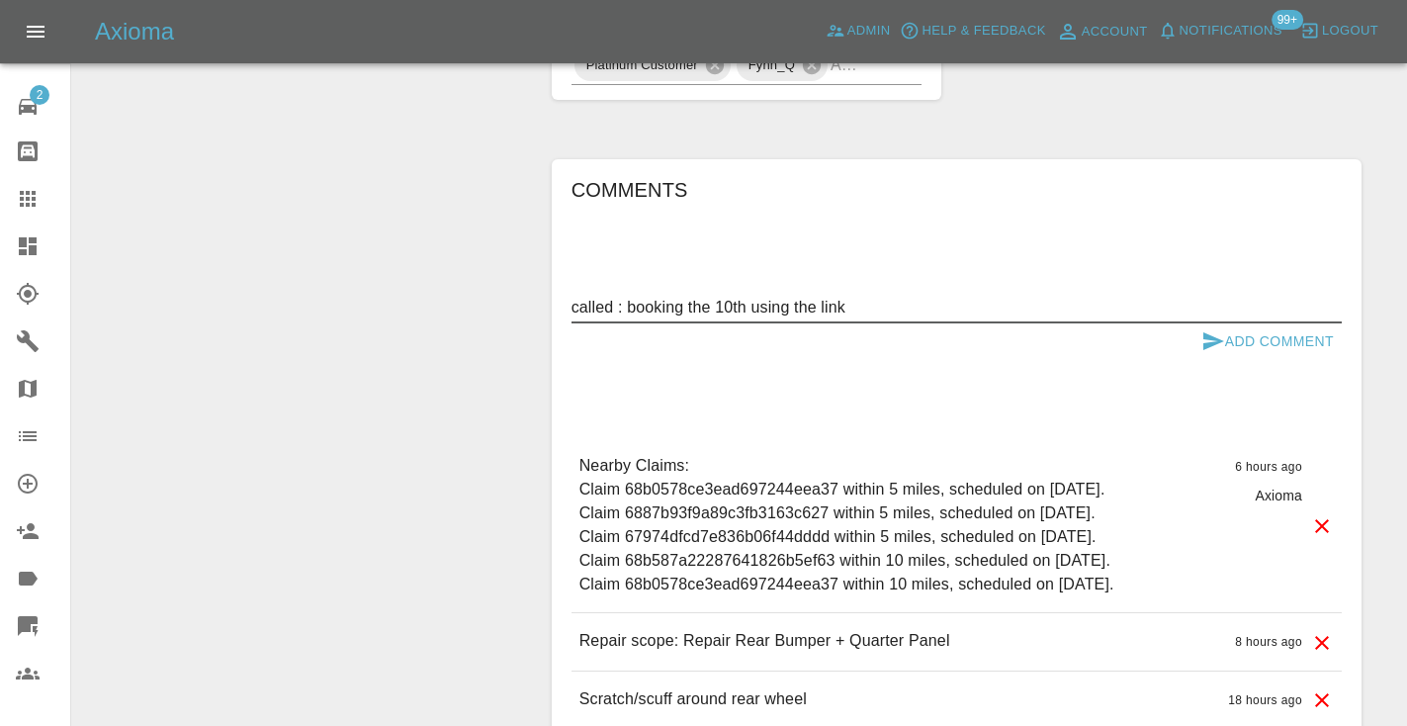
type textarea "called : booking the 10th using the link"
click at [1216, 327] on button "Add Comment" at bounding box center [1267, 341] width 148 height 37
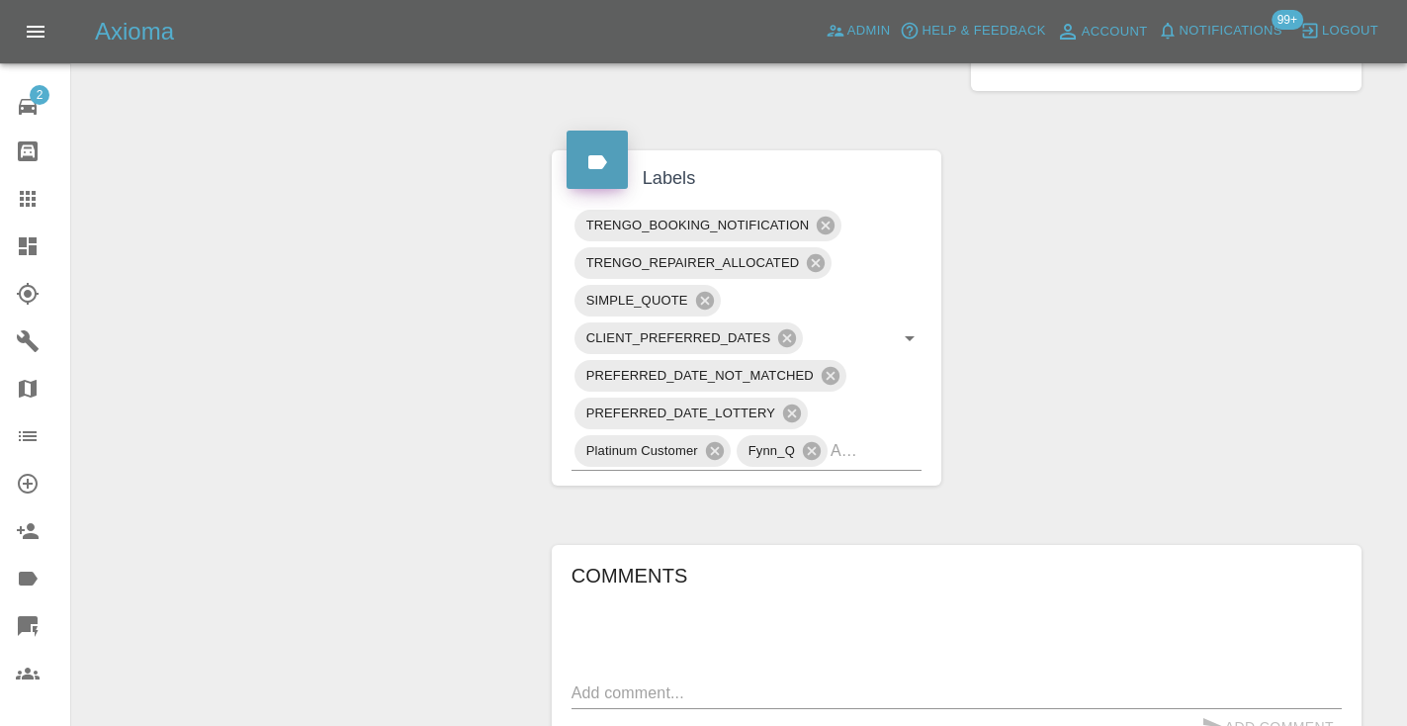
scroll to position [1235, 0]
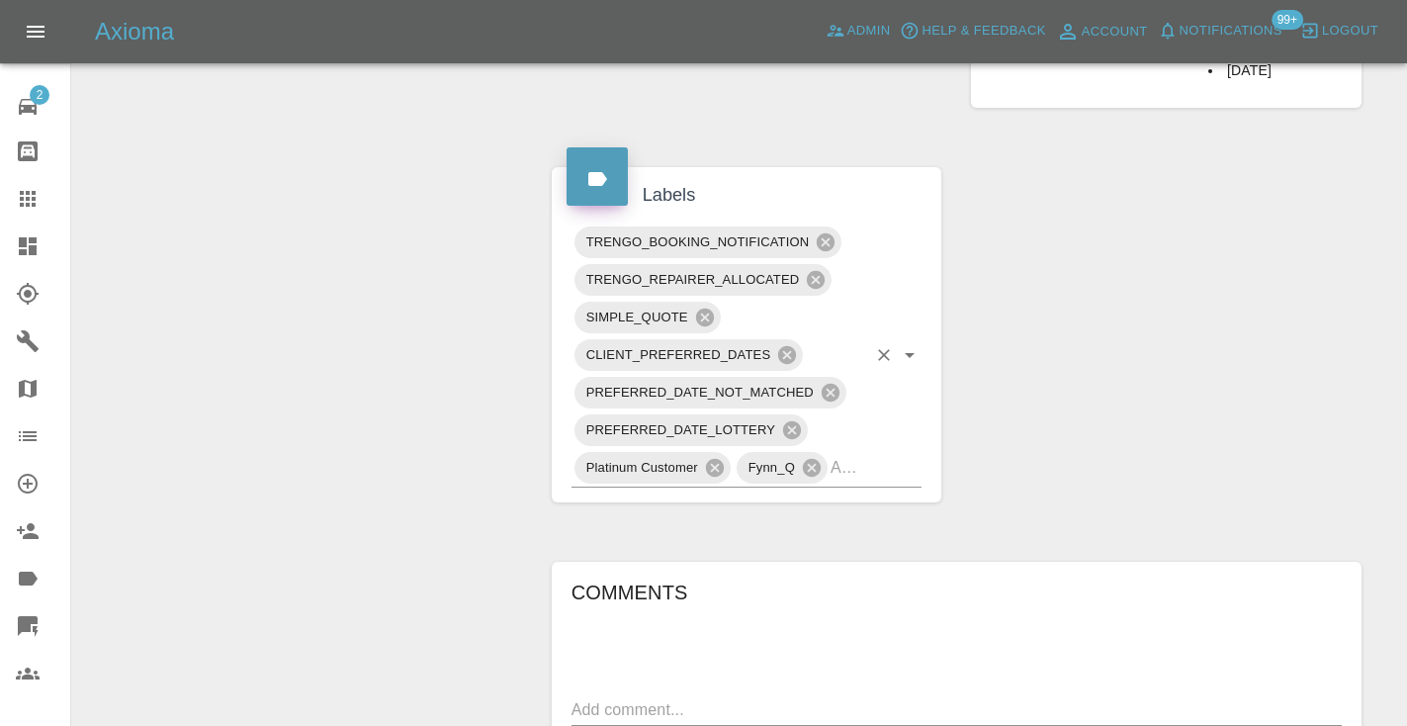
click at [864, 475] on input "text" at bounding box center [849, 467] width 36 height 31
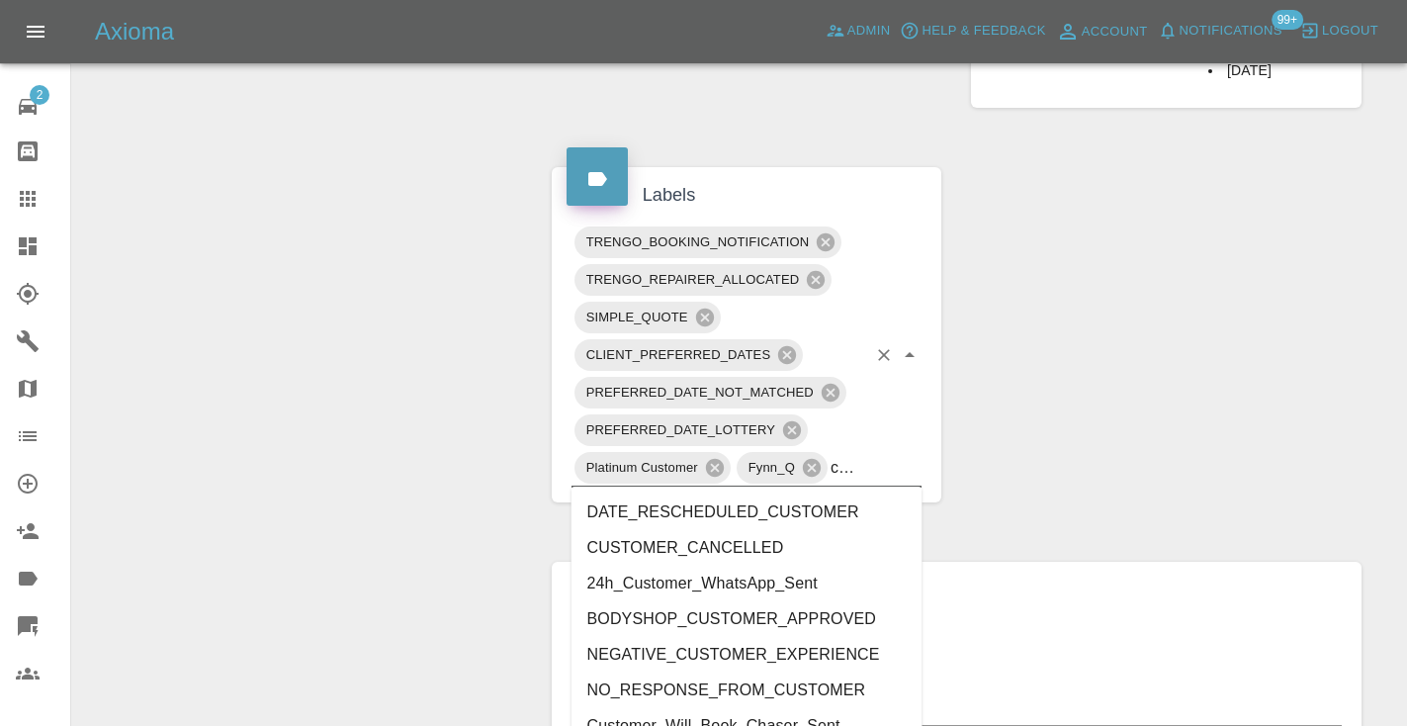
type input "customer_"
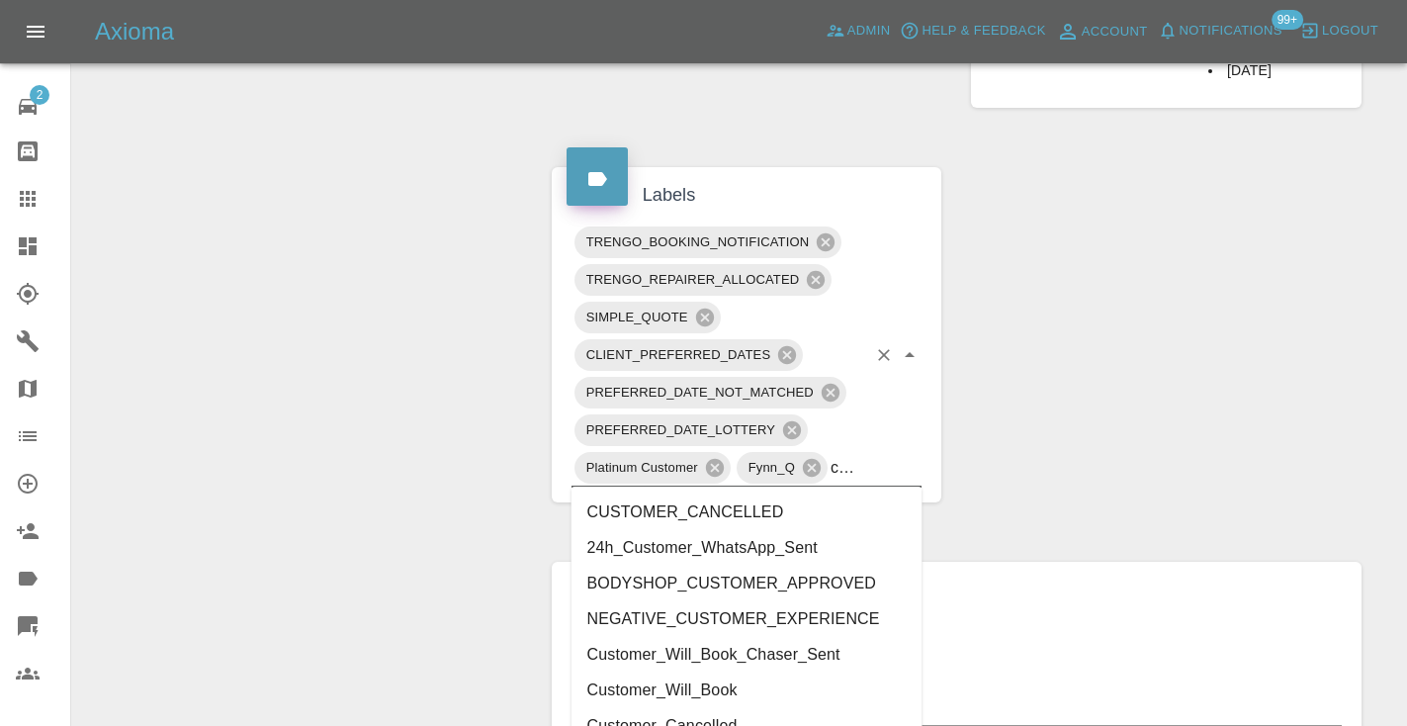
click at [708, 682] on li "Customer_Will_Book" at bounding box center [746, 690] width 351 height 36
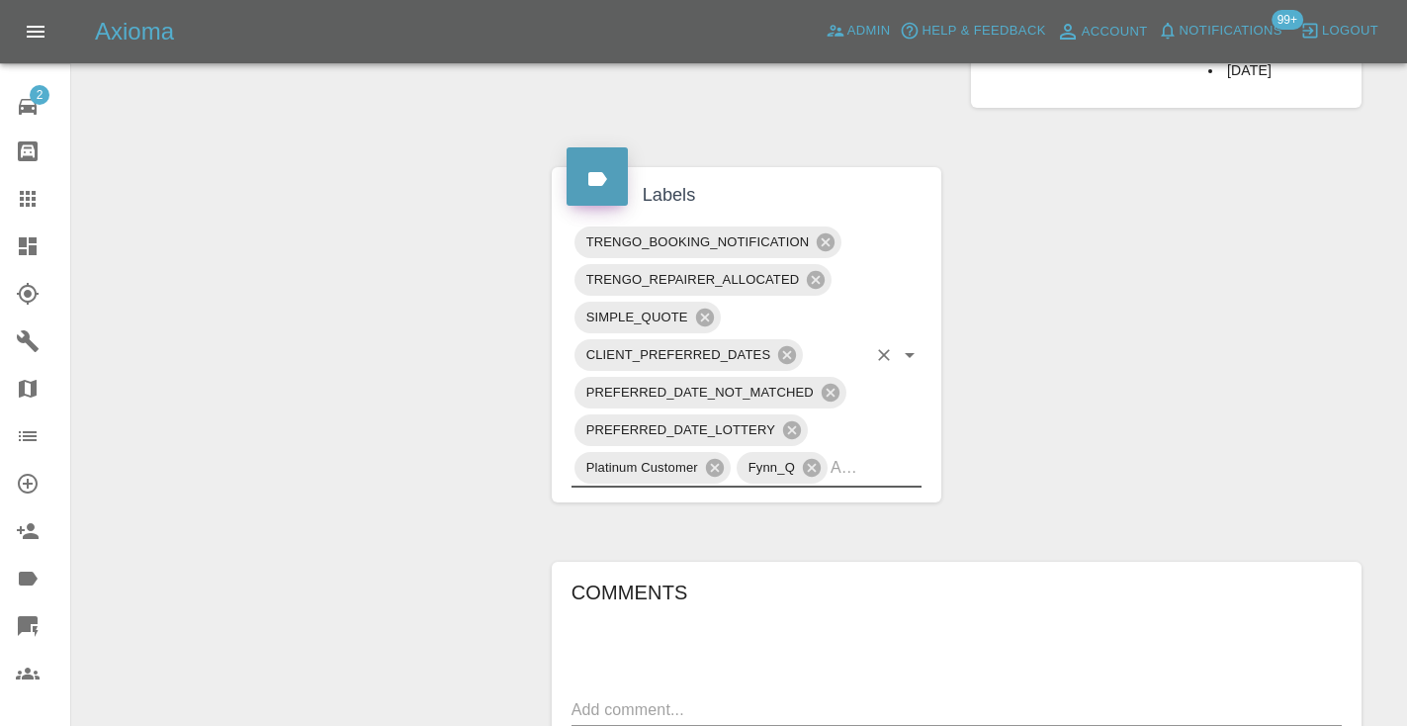
click at [376, 428] on div "Change Repairer Modify Claim Modify Quote Rollback Submit Payment Archive" at bounding box center [304, 119] width 435 height 2280
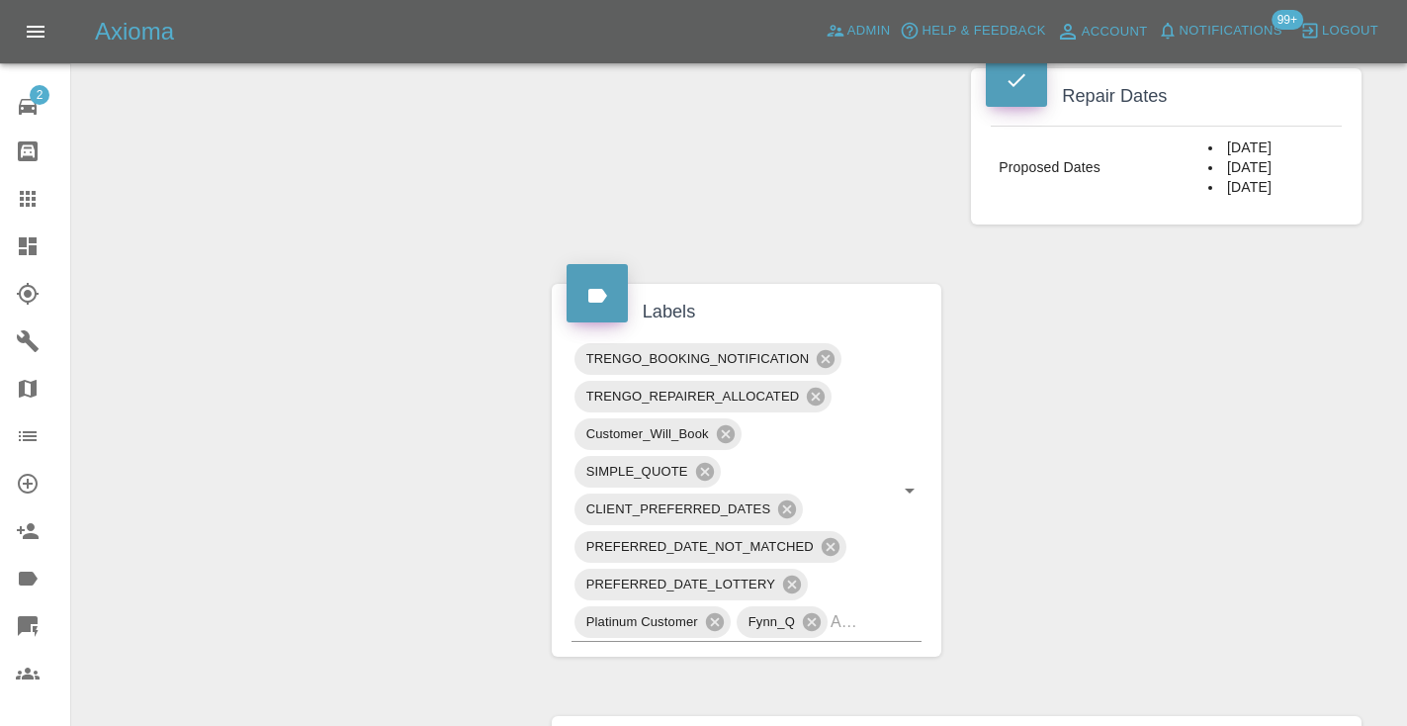
scroll to position [1101, 0]
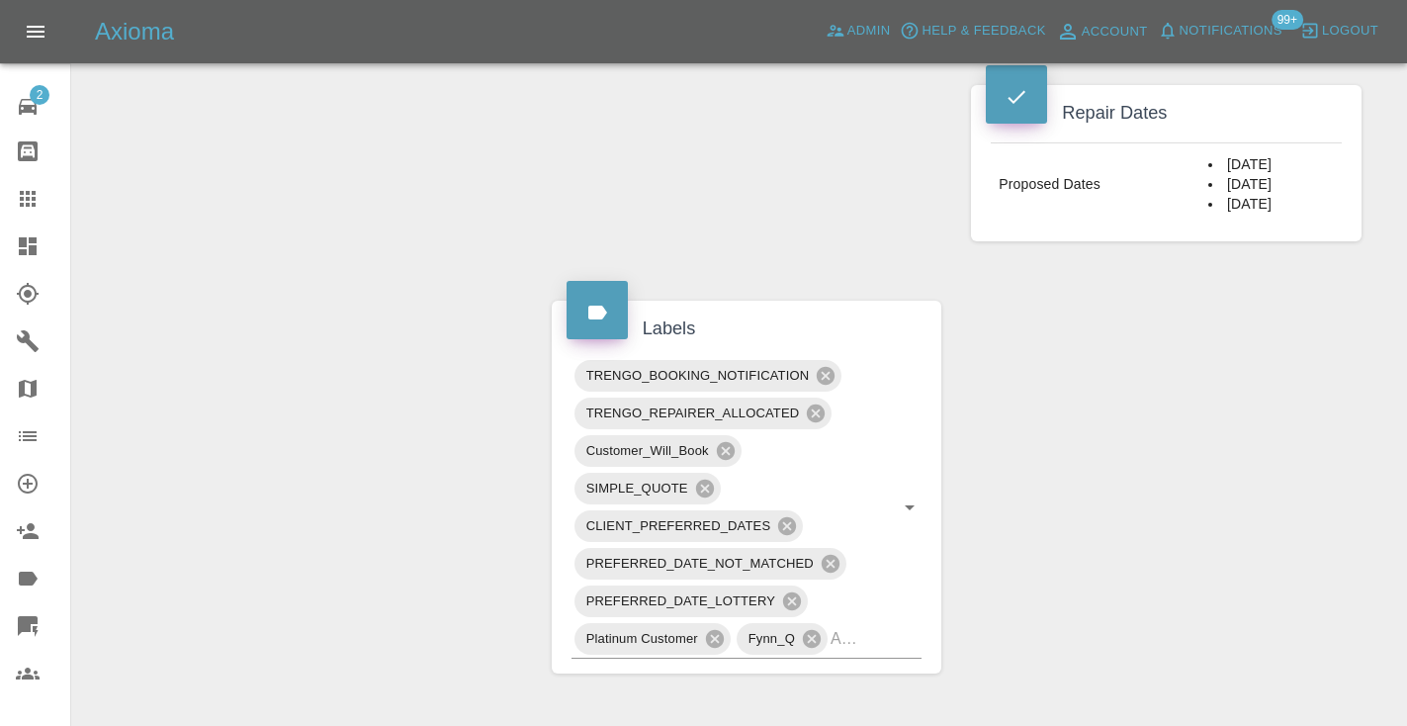
click at [41, 188] on div at bounding box center [43, 199] width 55 height 24
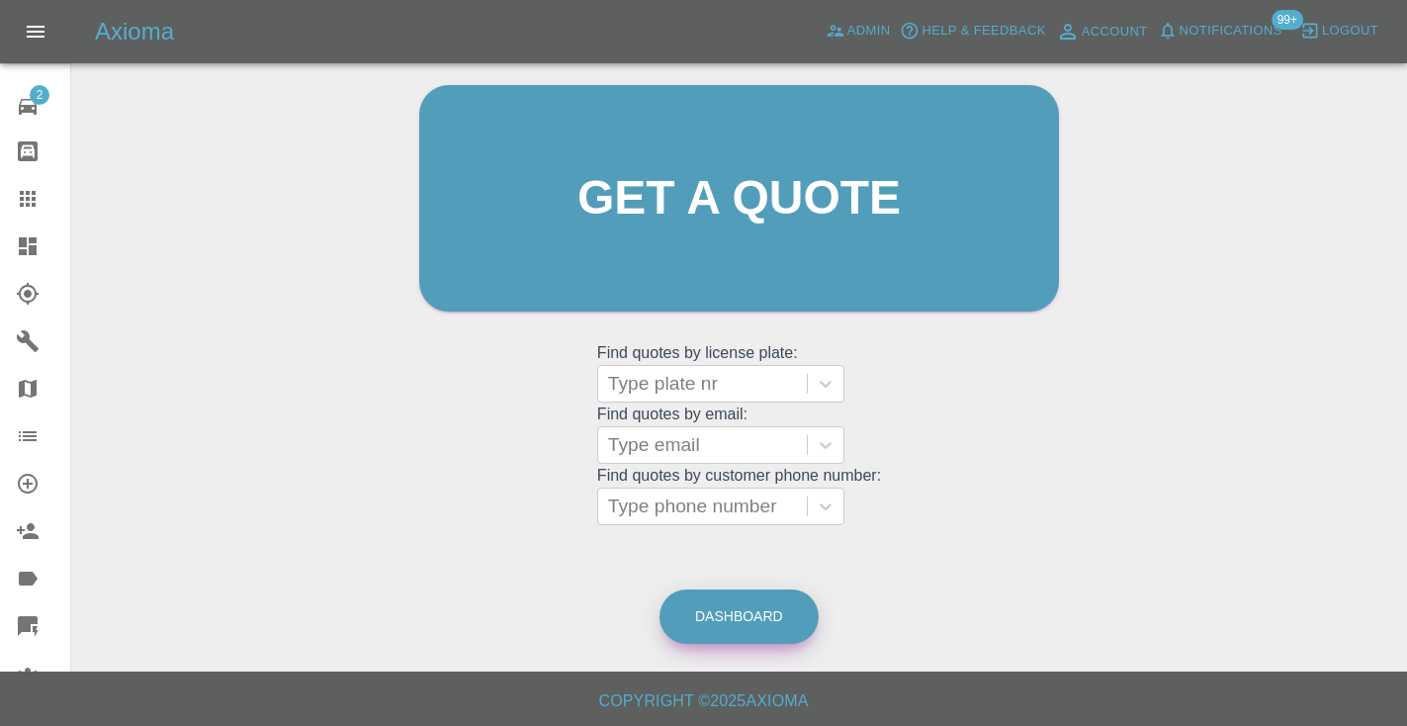
click at [738, 604] on link "Dashboard" at bounding box center [738, 616] width 159 height 54
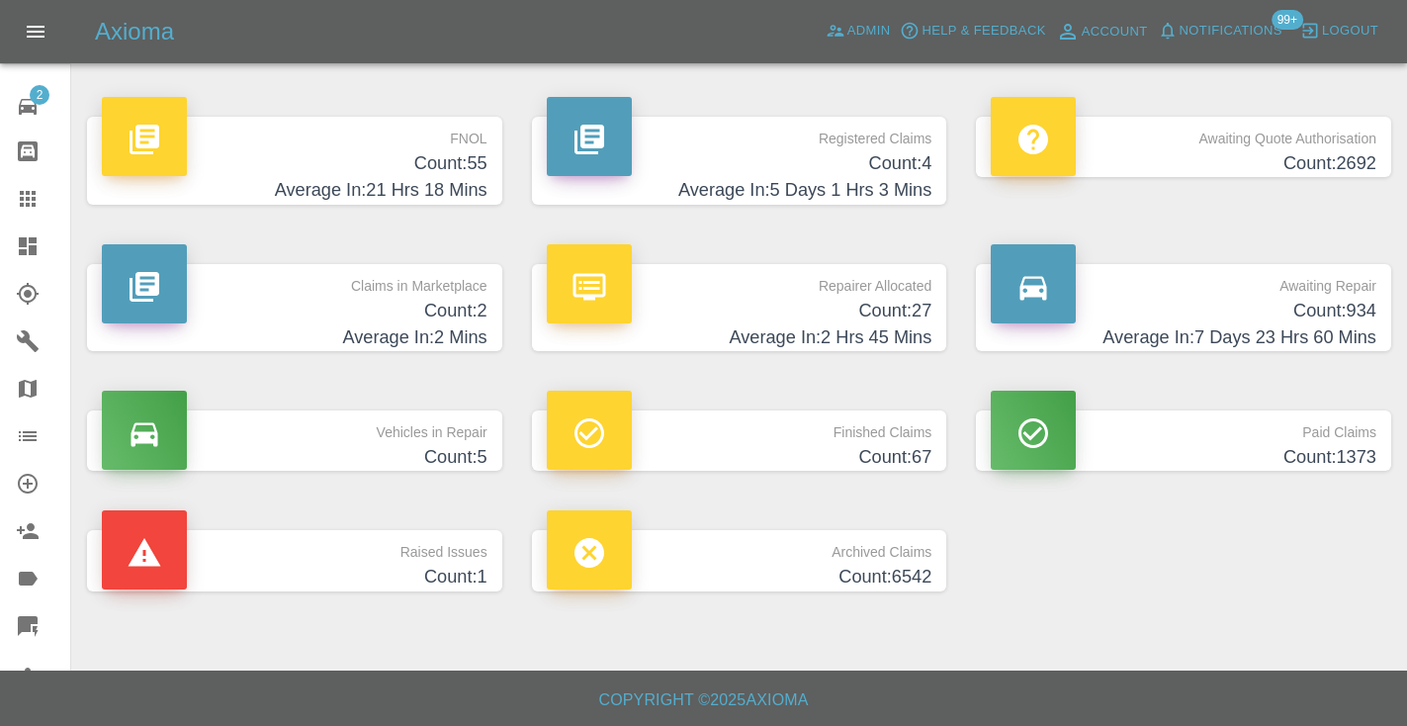
click at [1350, 320] on h4 "Count: 934" at bounding box center [1184, 311] width 386 height 27
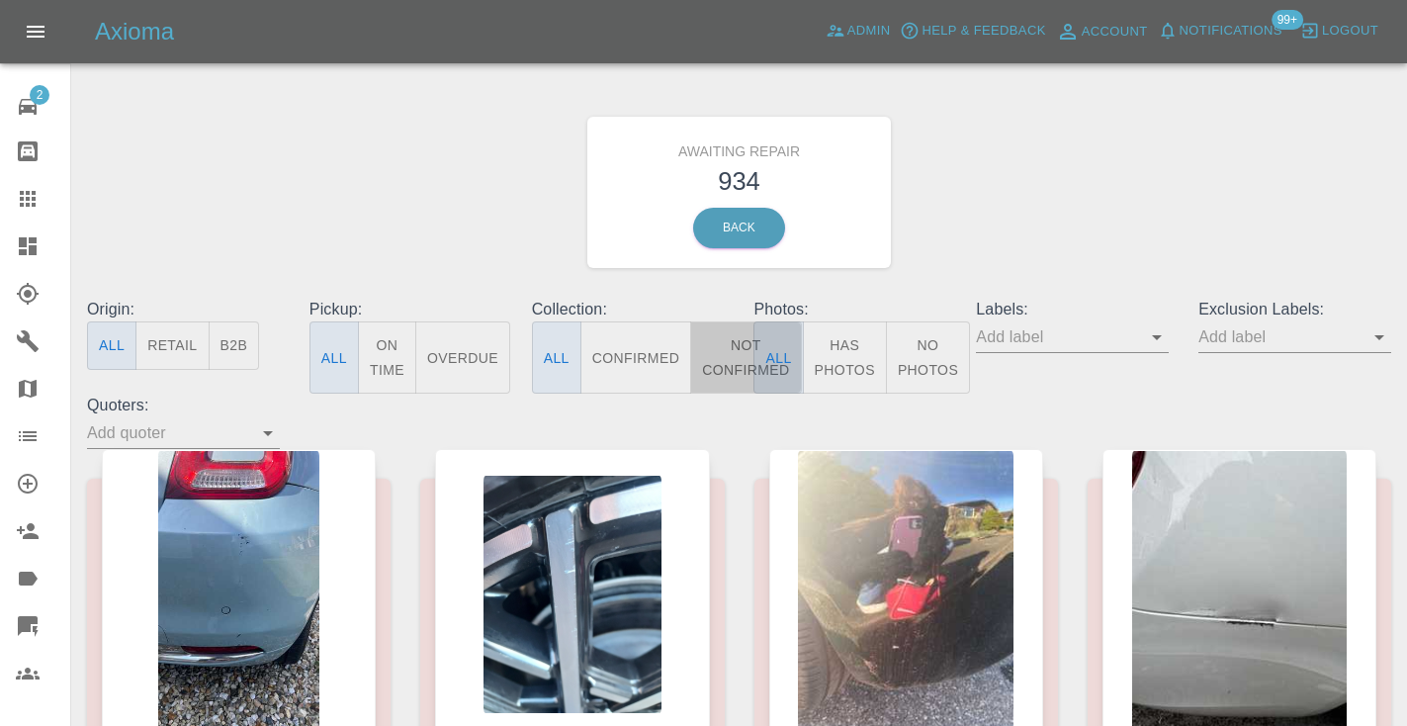
click at [743, 341] on button "Not Confirmed" at bounding box center [745, 357] width 111 height 72
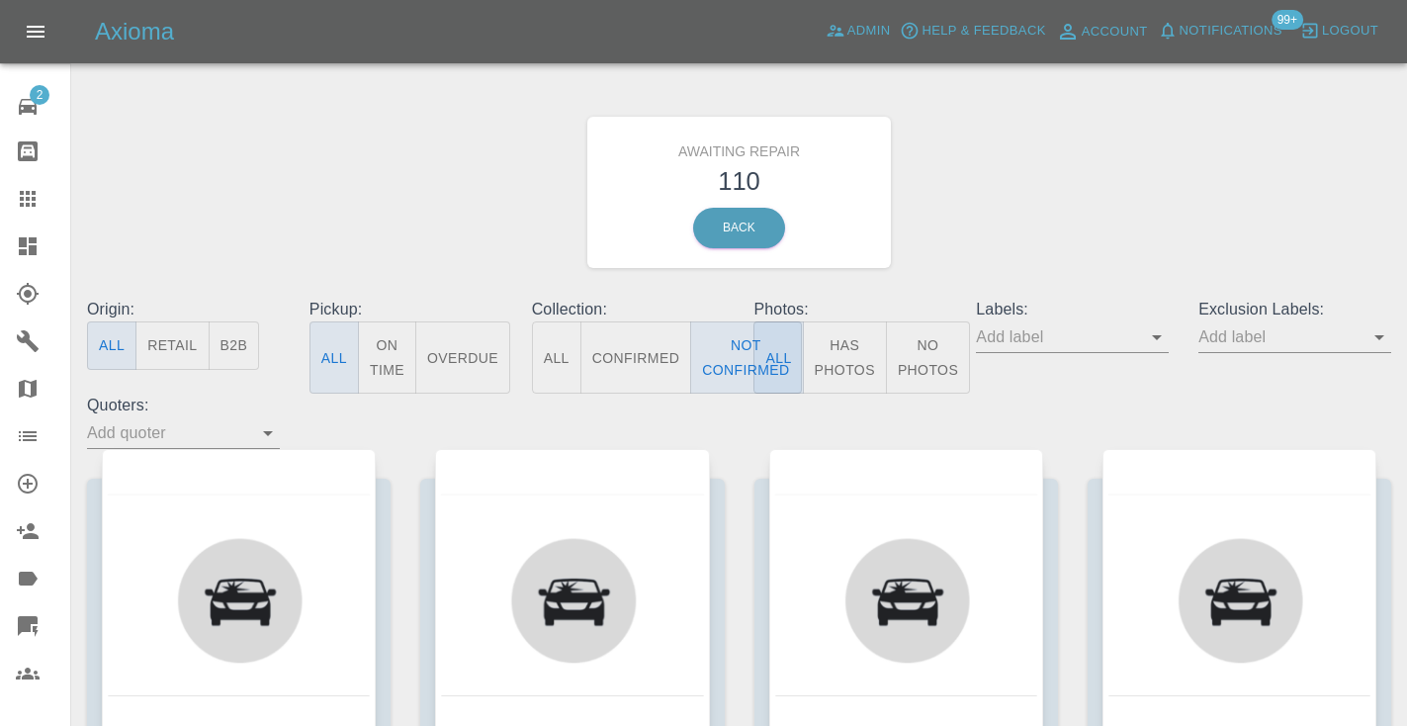
click at [1157, 195] on div "Awaiting Repair 110 Back" at bounding box center [739, 192] width 1334 height 211
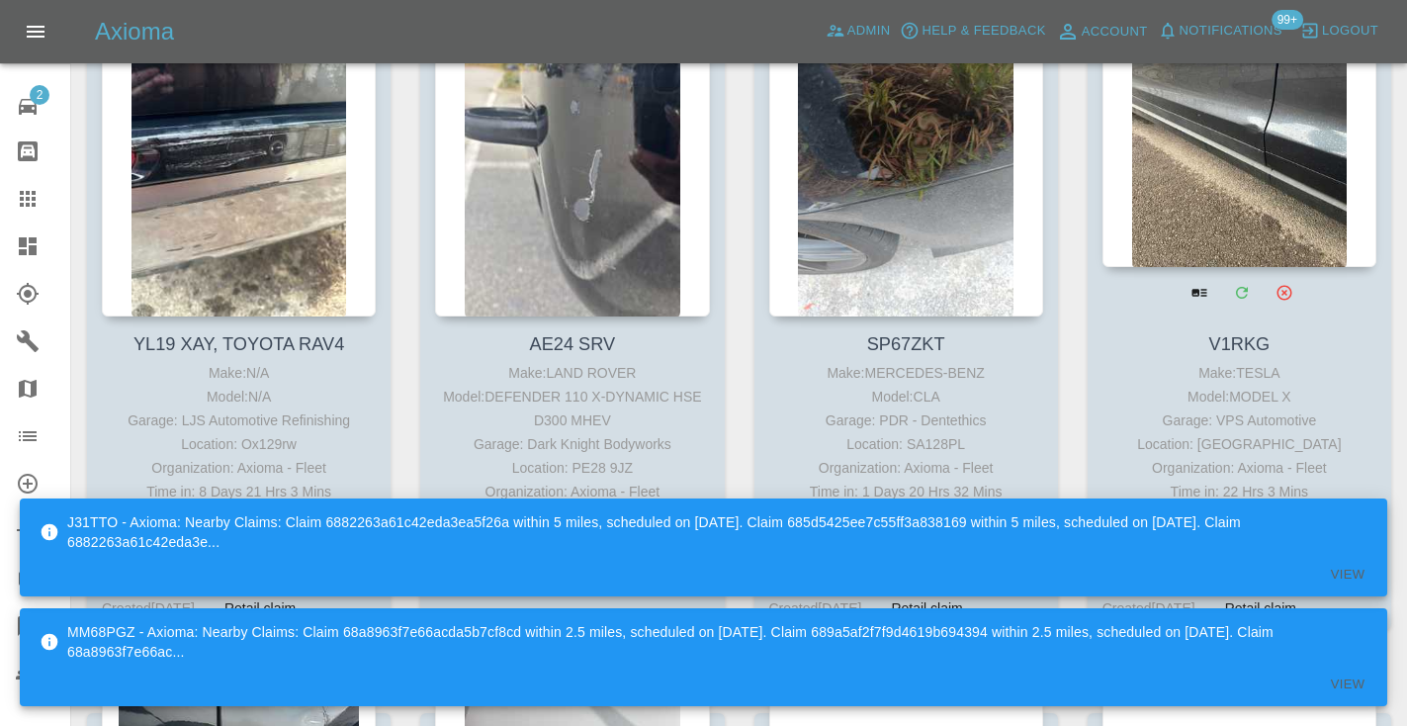
scroll to position [6293, 0]
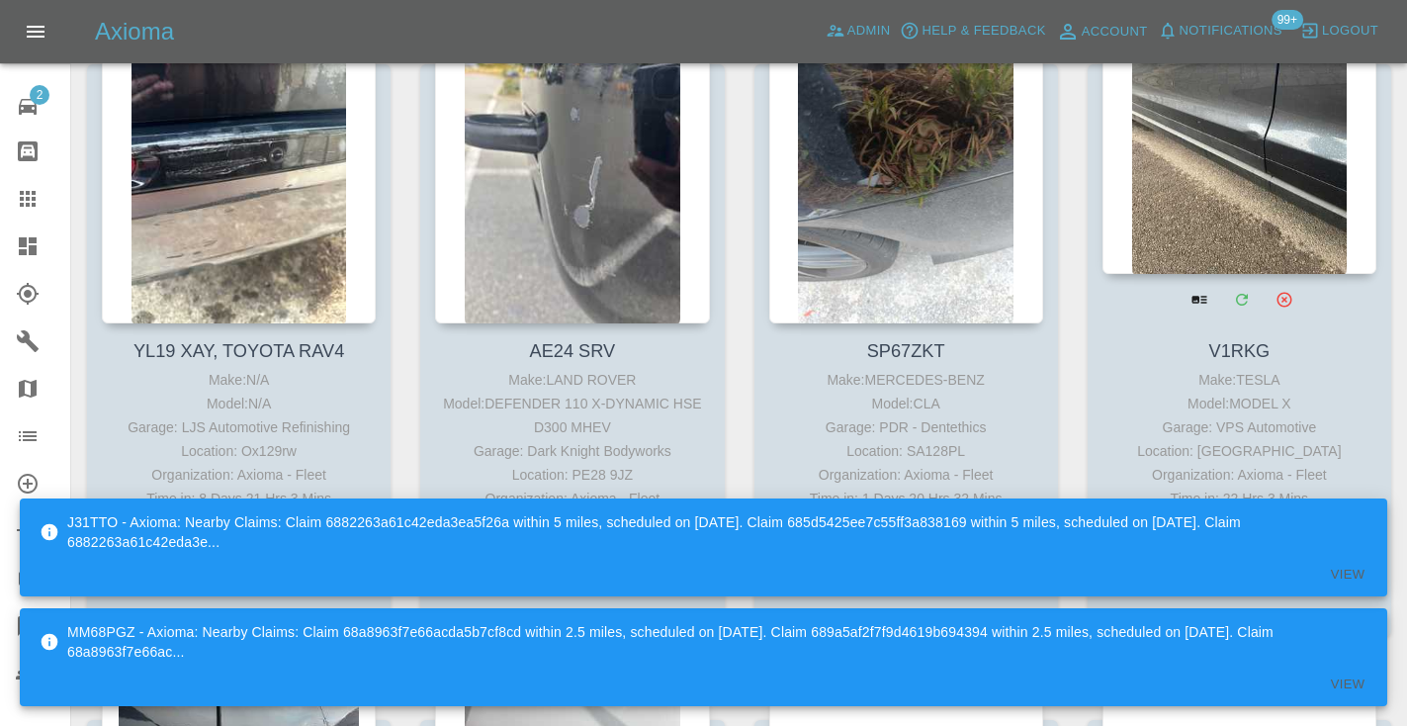
click at [1289, 138] on div at bounding box center [1239, 129] width 274 height 289
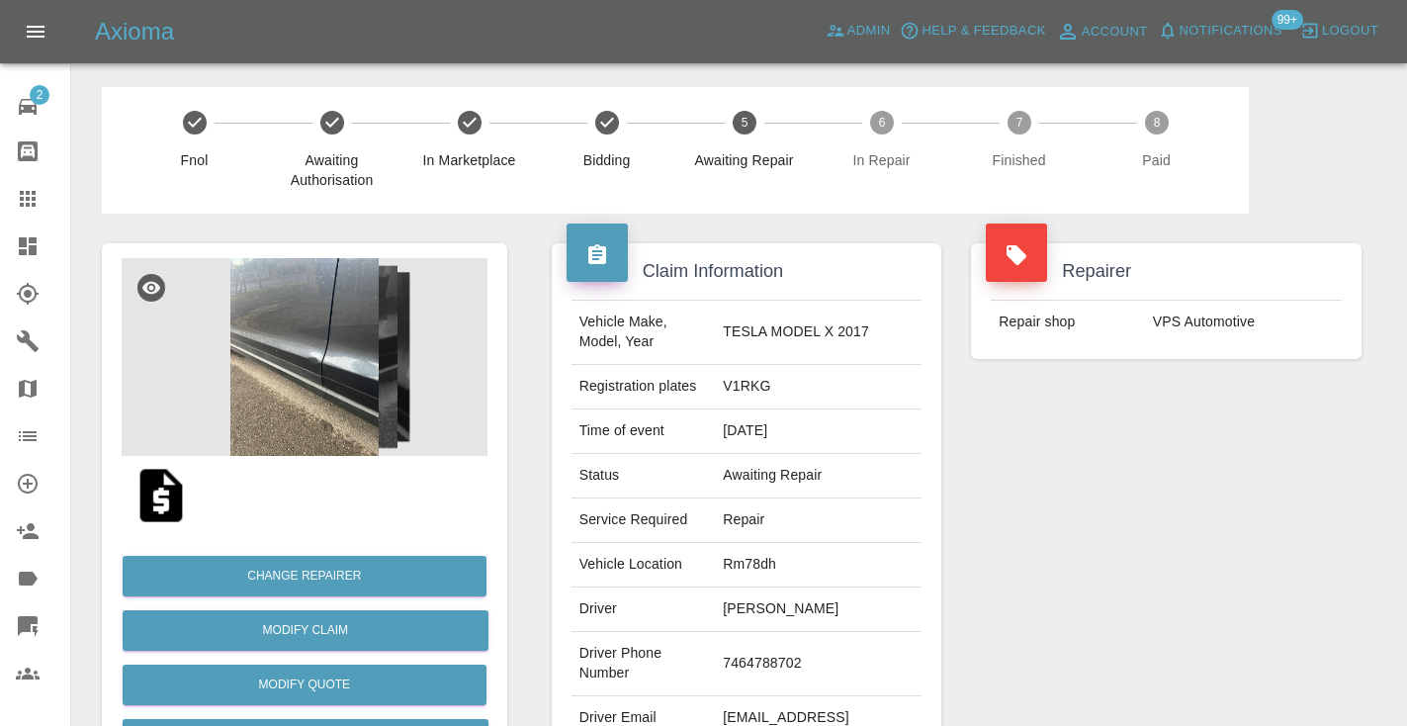
click at [814, 654] on td "7464788702" at bounding box center [818, 664] width 207 height 64
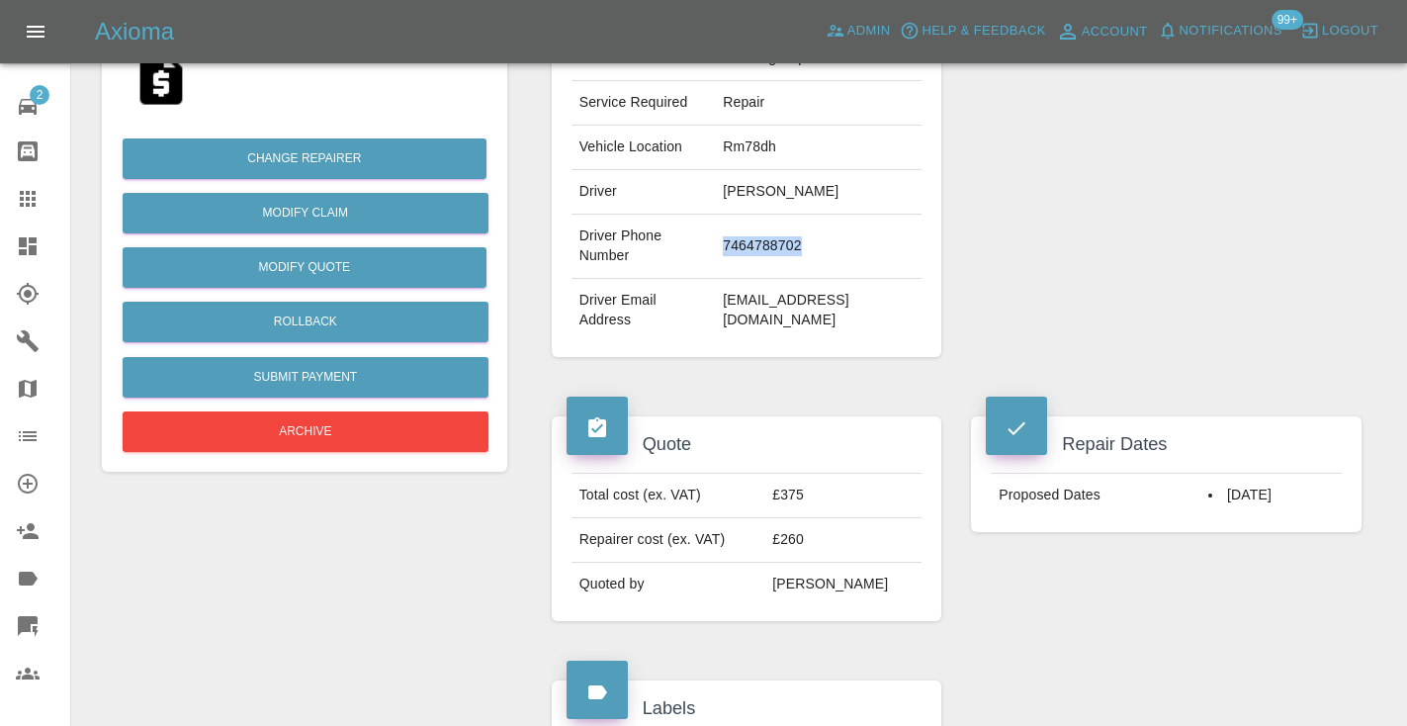
scroll to position [386, 0]
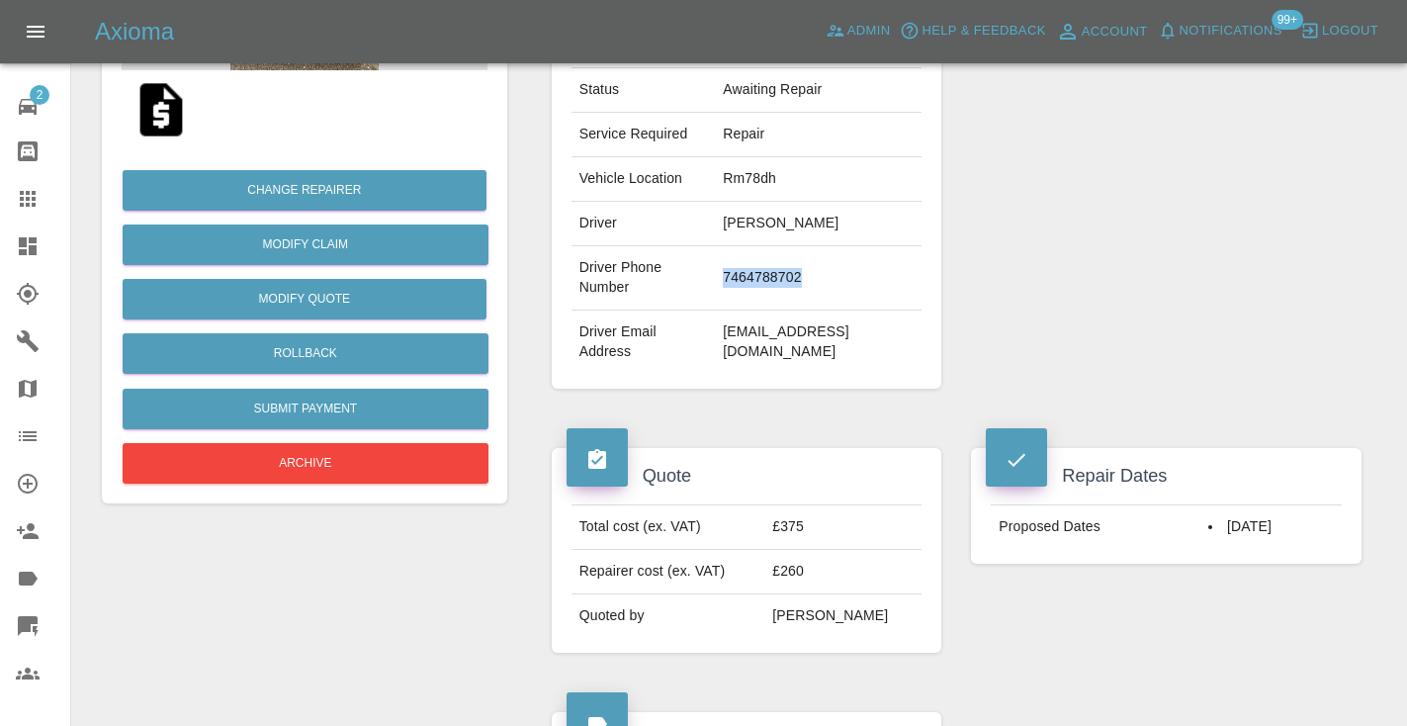
copy td "7464788702"
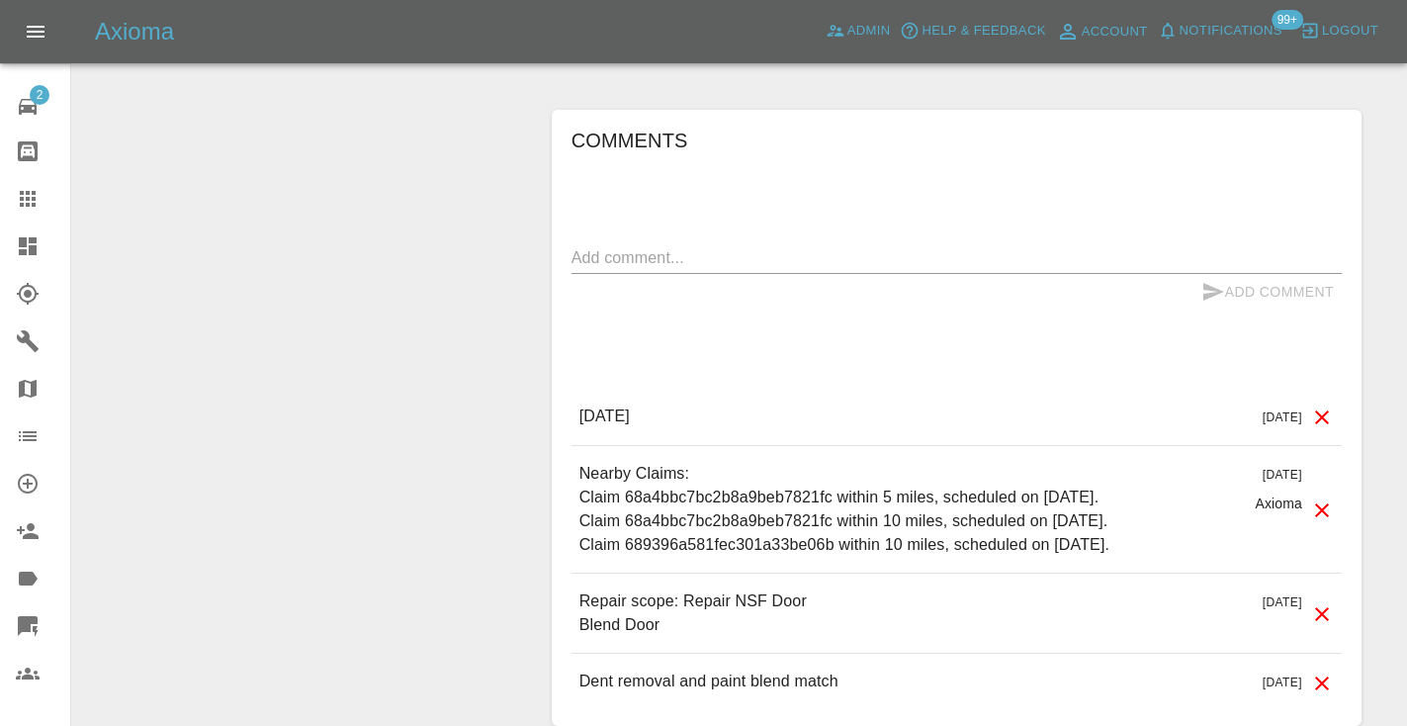
scroll to position [1489, 0]
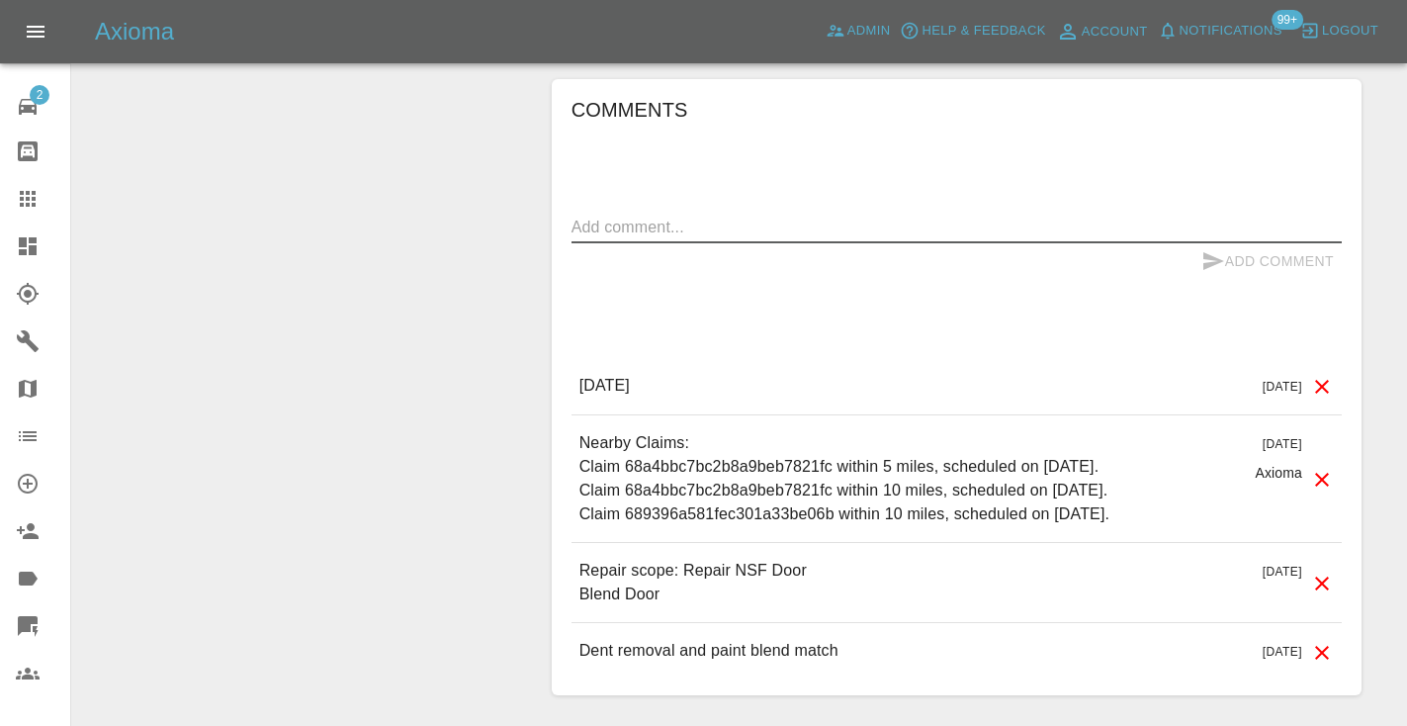
click at [626, 216] on textarea at bounding box center [956, 227] width 770 height 23
type textarea "called : customer says they will book sounds meh tbh"
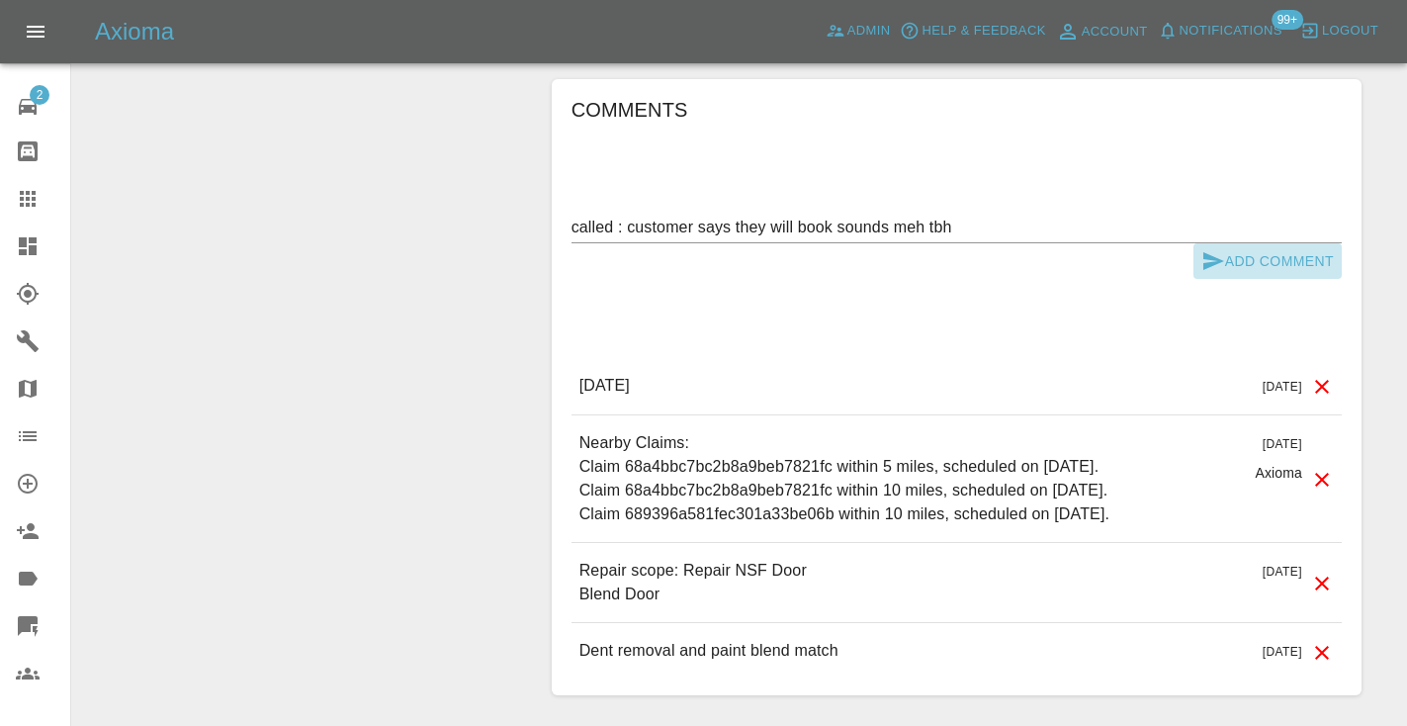
click at [1227, 243] on button "Add Comment" at bounding box center [1267, 261] width 148 height 37
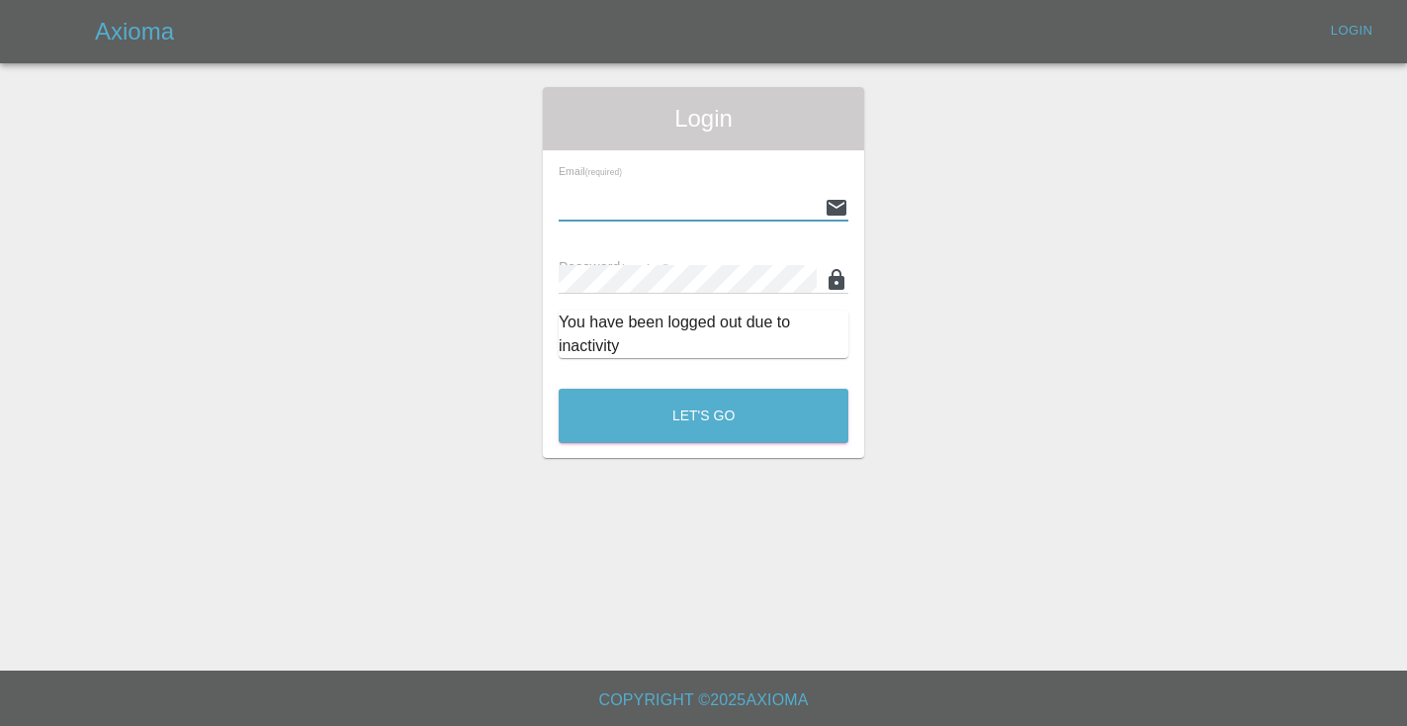
type input "[EMAIL_ADDRESS][DOMAIN_NAME]"
click at [703, 415] on button "Let's Go" at bounding box center [704, 416] width 290 height 54
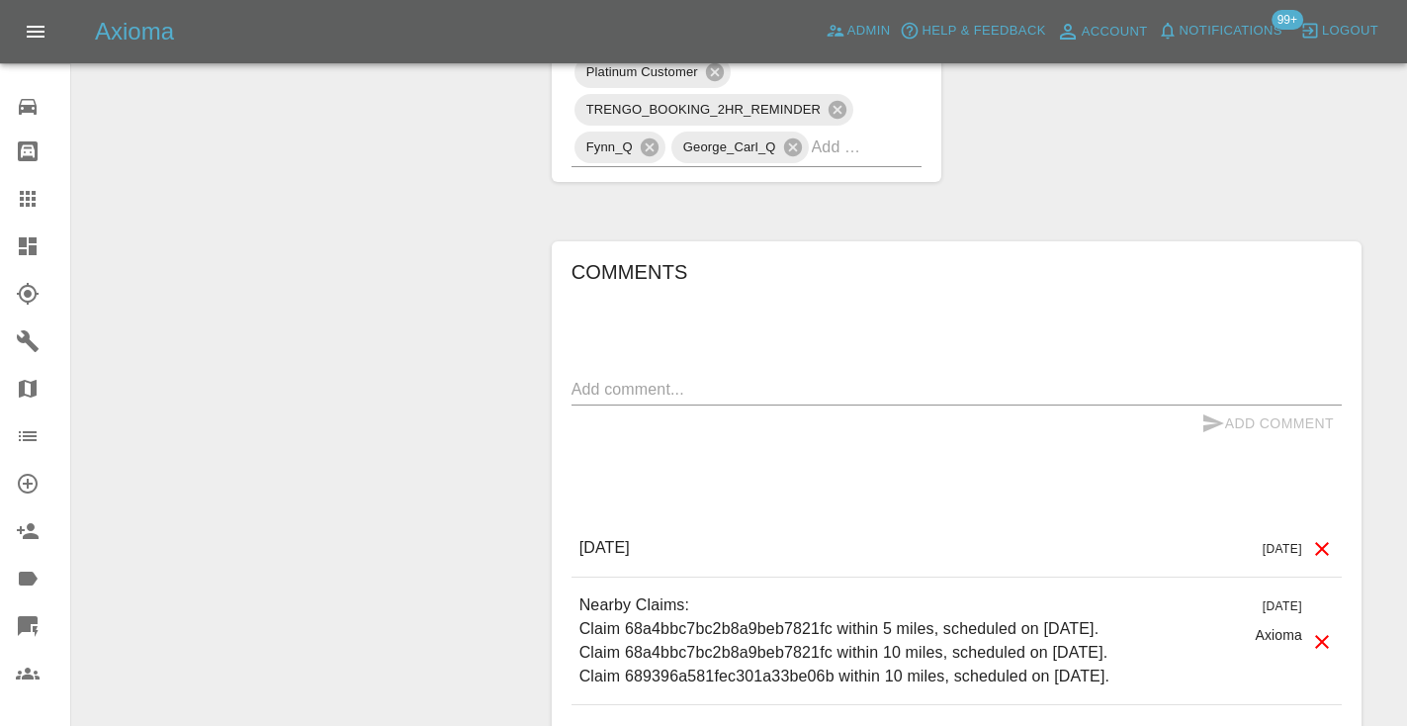
scroll to position [1343, 0]
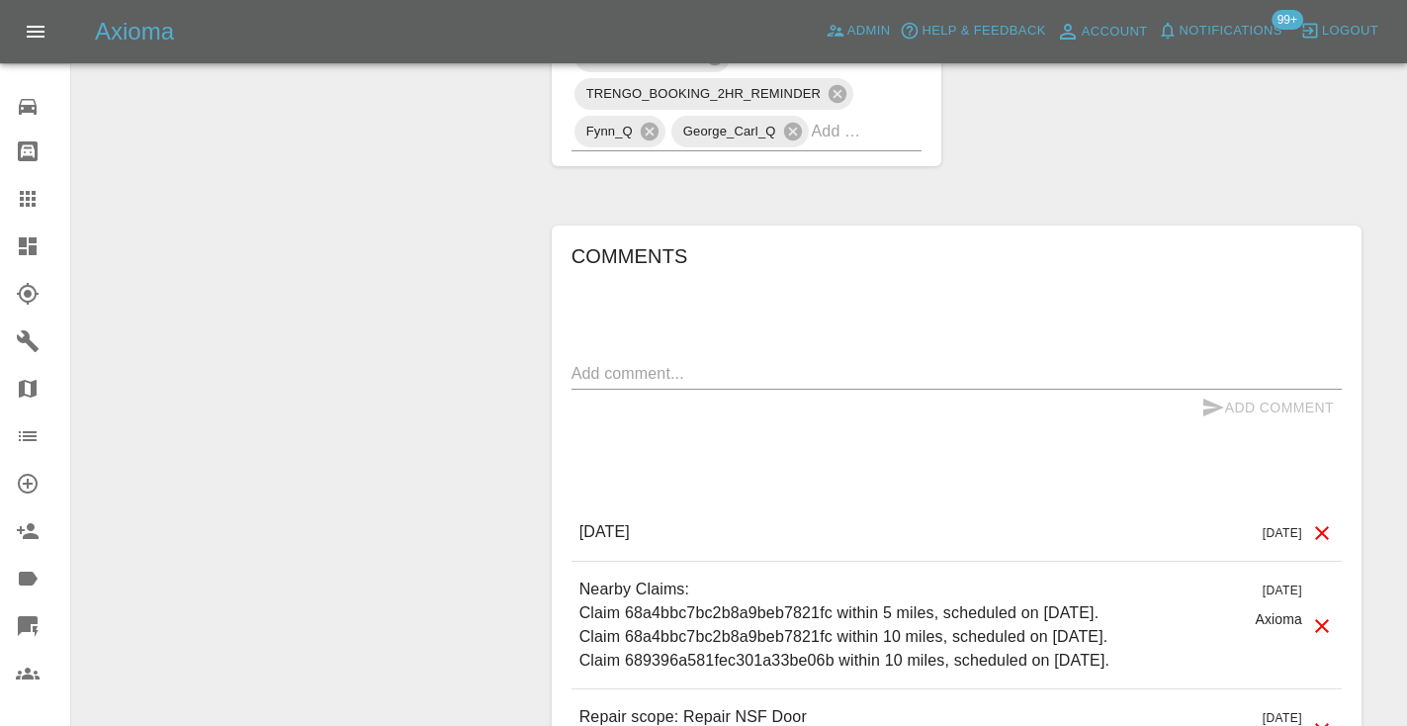
click at [626, 362] on textarea at bounding box center [956, 373] width 770 height 23
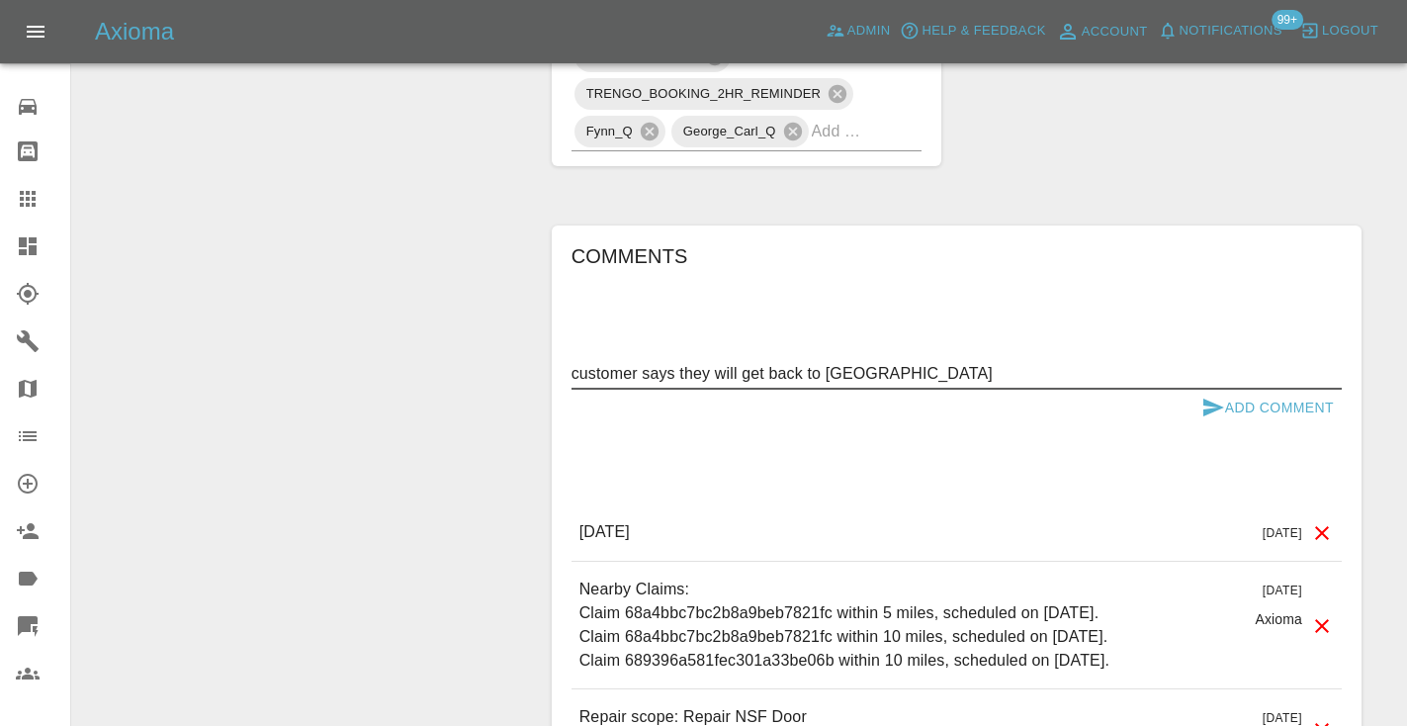
type textarea "customer says they will get back to [GEOGRAPHIC_DATA]"
click at [1210, 398] on icon "submit" at bounding box center [1213, 407] width 21 height 18
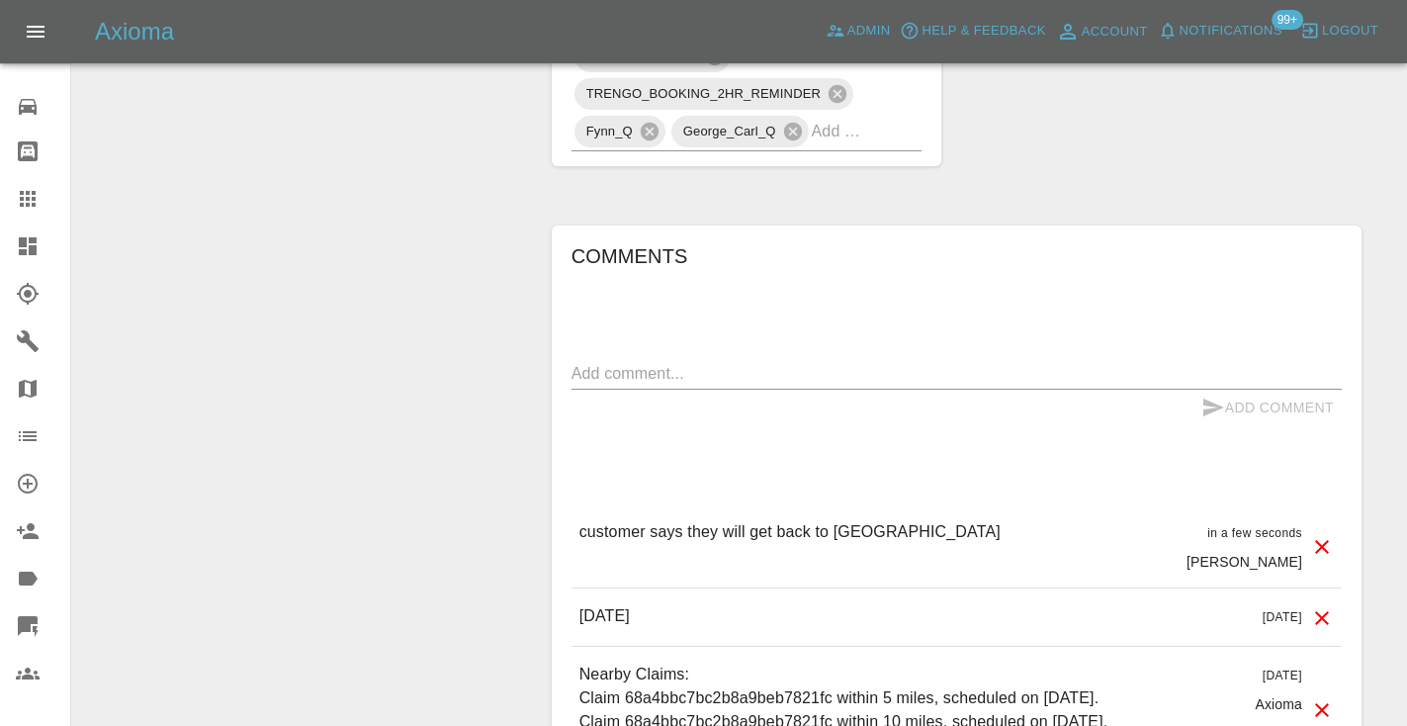
click at [66, 196] on div at bounding box center [43, 199] width 55 height 24
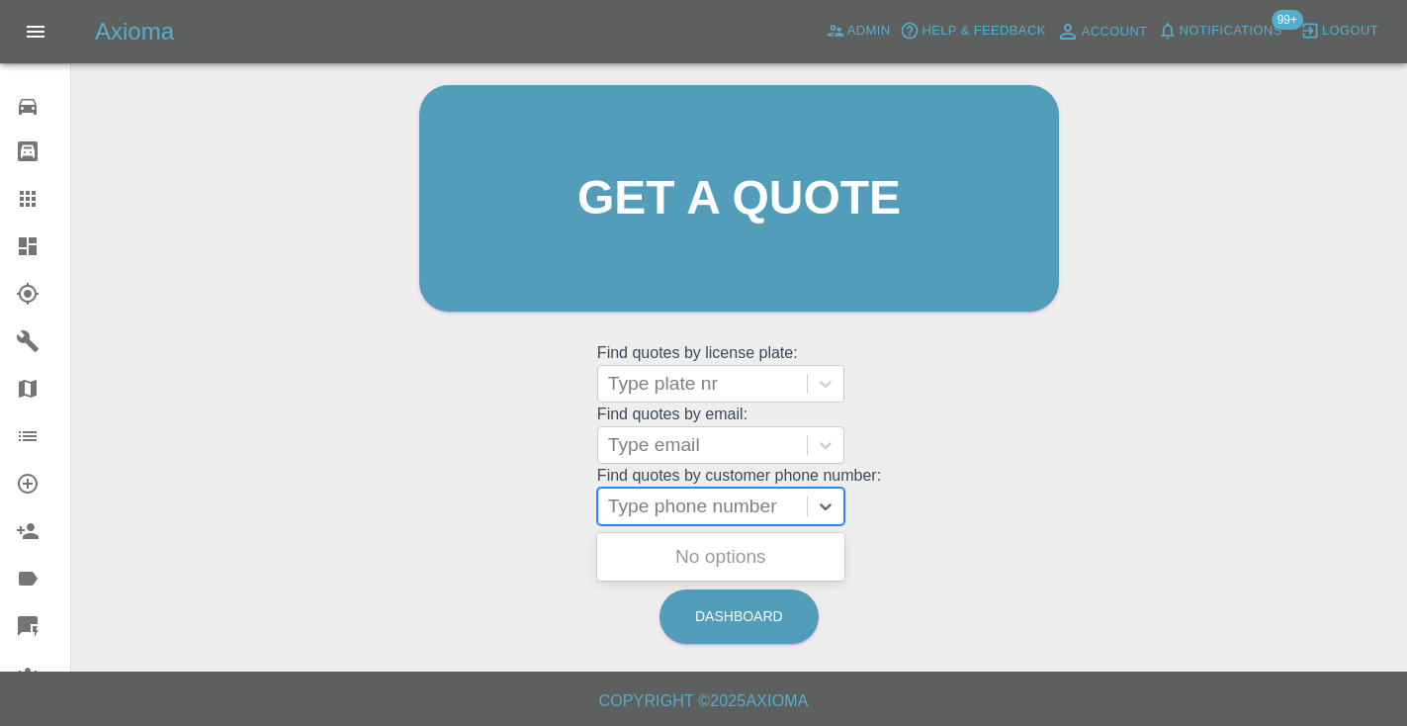
click at [726, 507] on div "Type phone number" at bounding box center [702, 506] width 189 height 24
paste input "07986342960"
type input "07986342960"
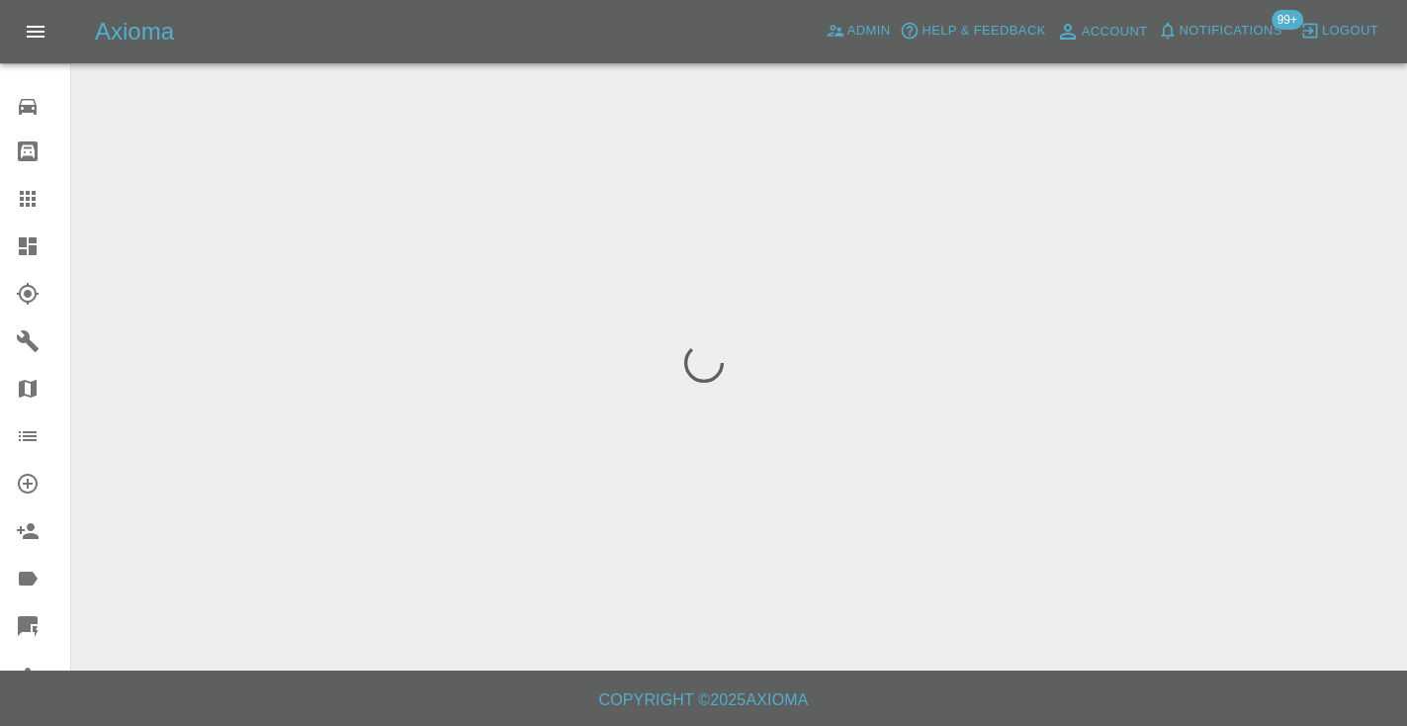
click at [1038, 1] on div "Axioma Admin Help & Feedback Account Notifications 99+ Logout" at bounding box center [703, 31] width 1407 height 63
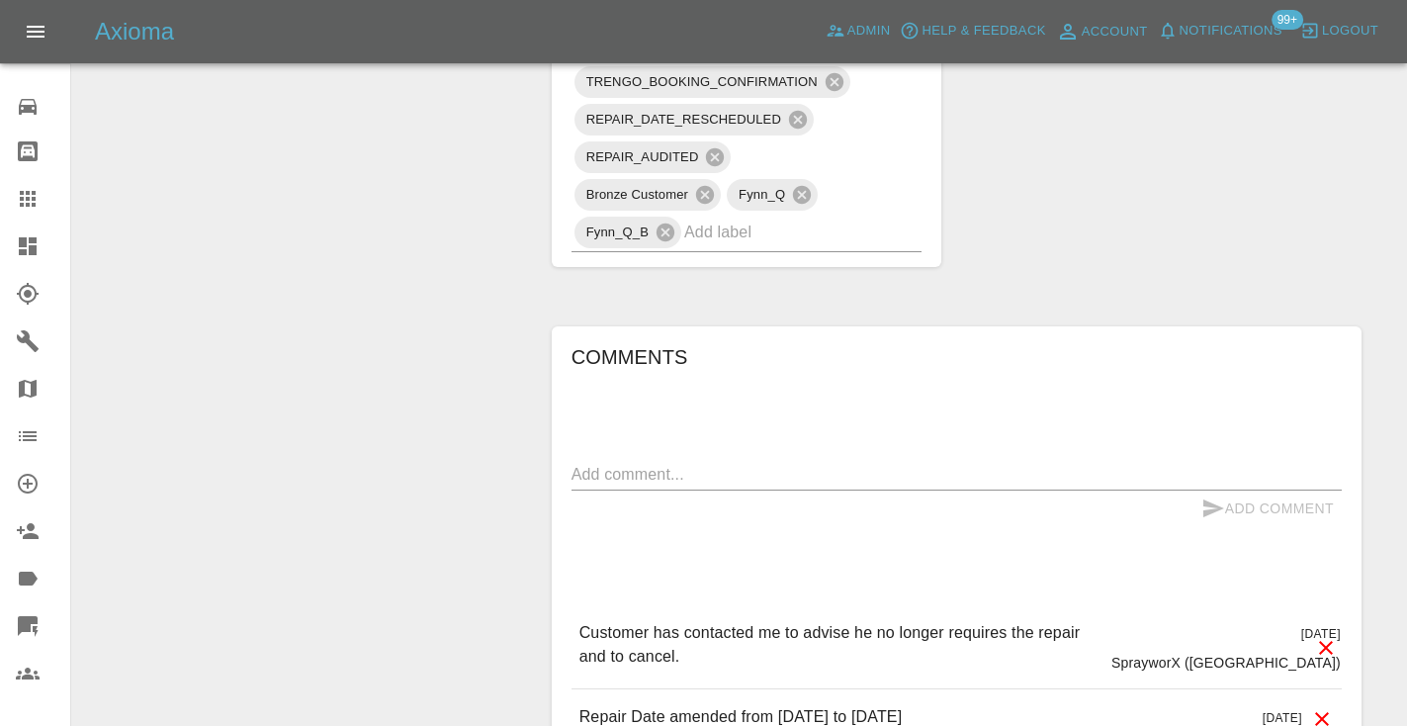
scroll to position [1609, 0]
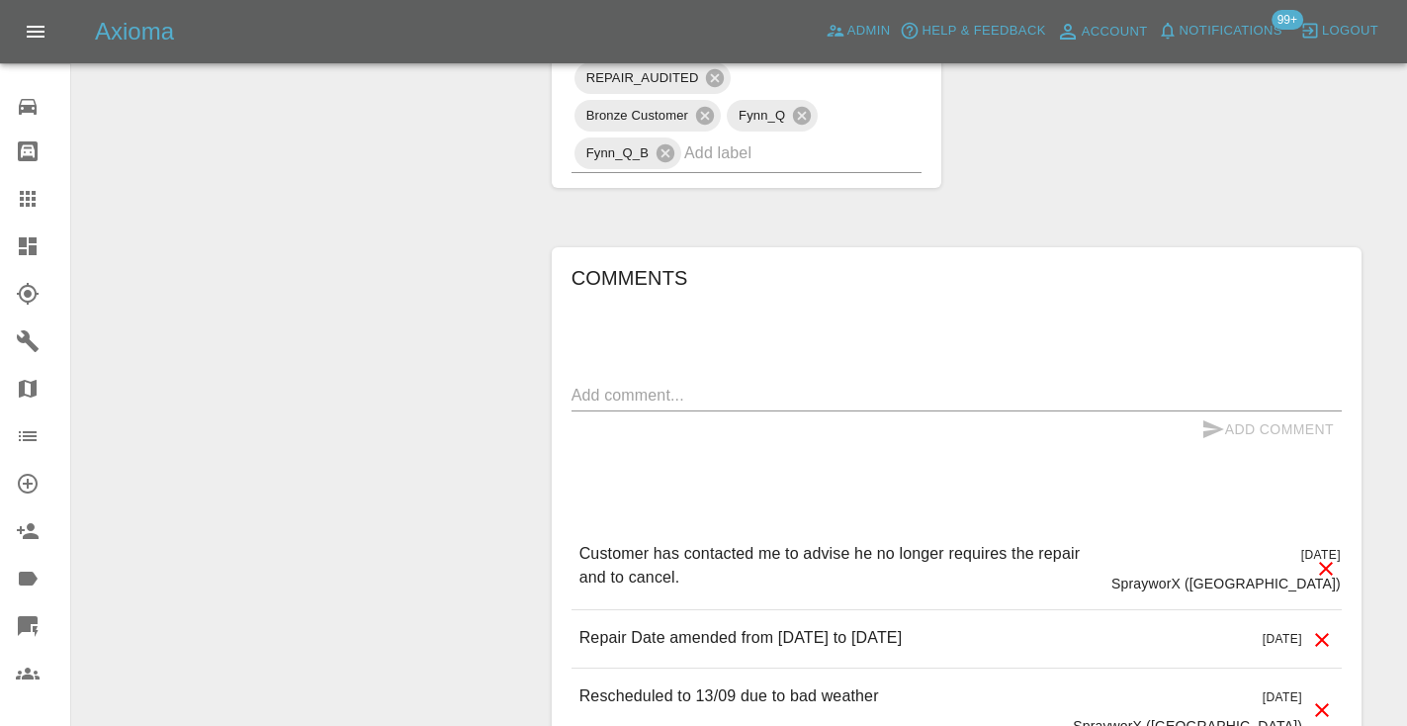
click at [606, 405] on div "x" at bounding box center [956, 396] width 770 height 32
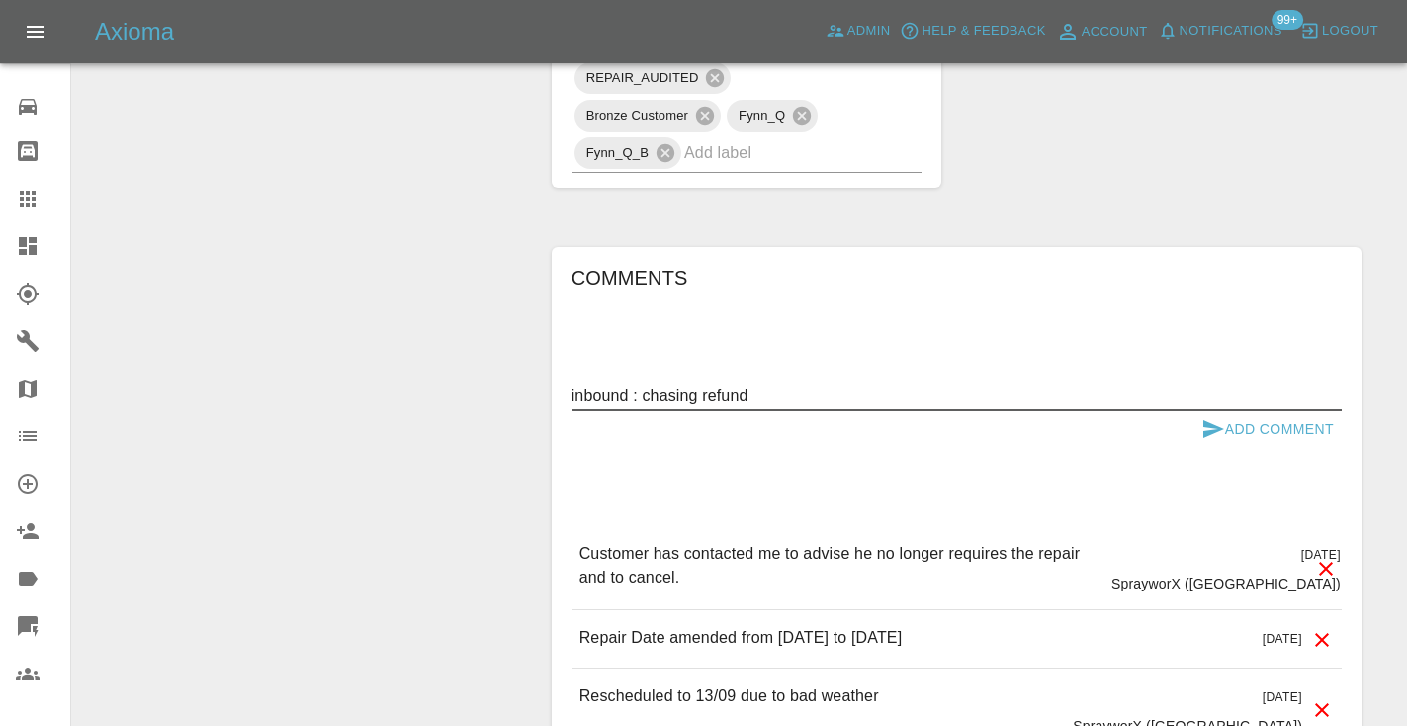
type textarea "inbound : chasing refund"
click at [1227, 425] on button "Add Comment" at bounding box center [1267, 429] width 148 height 37
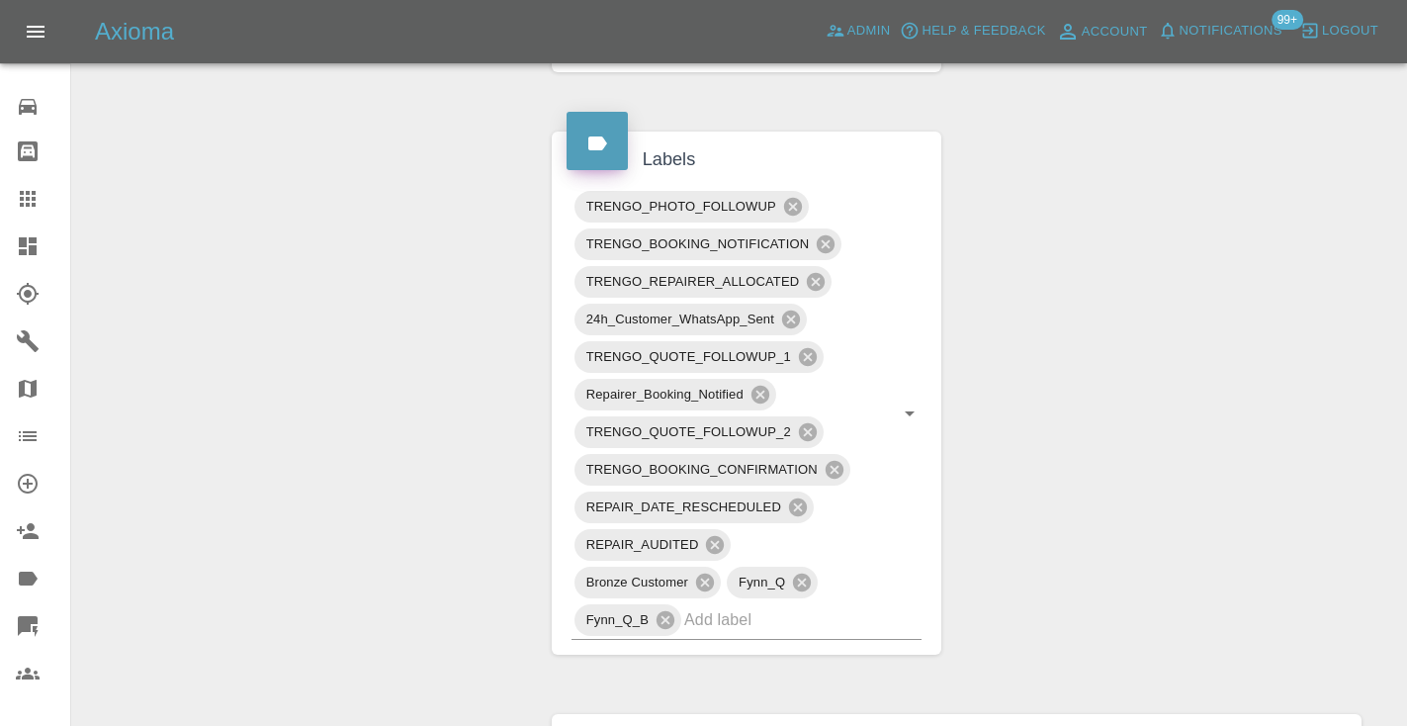
scroll to position [1136, 0]
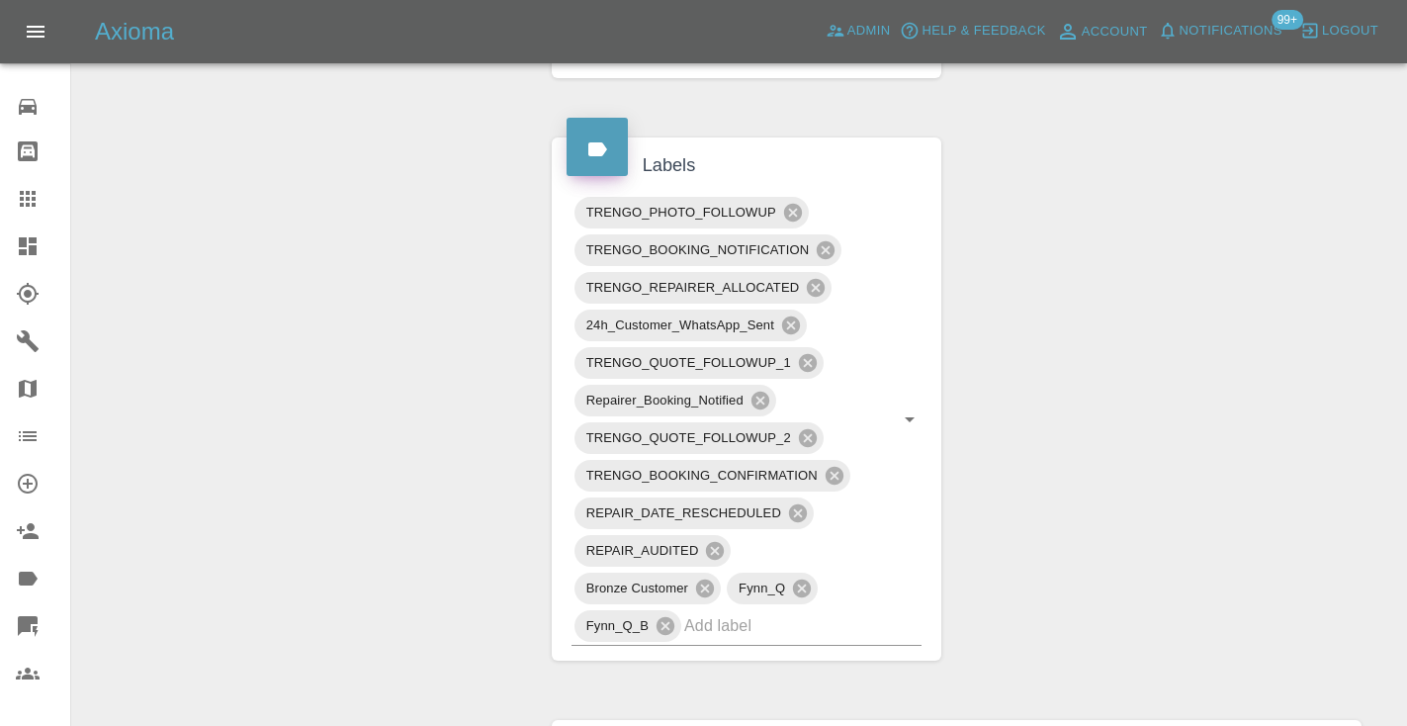
click at [739, 645] on div "TRENGO_PHOTO_FOLLOWUP TRENGO_BOOKING_NOTIFICATION TRENGO_REPAIRER_ALLOCATED 24h…" at bounding box center [747, 420] width 391 height 482
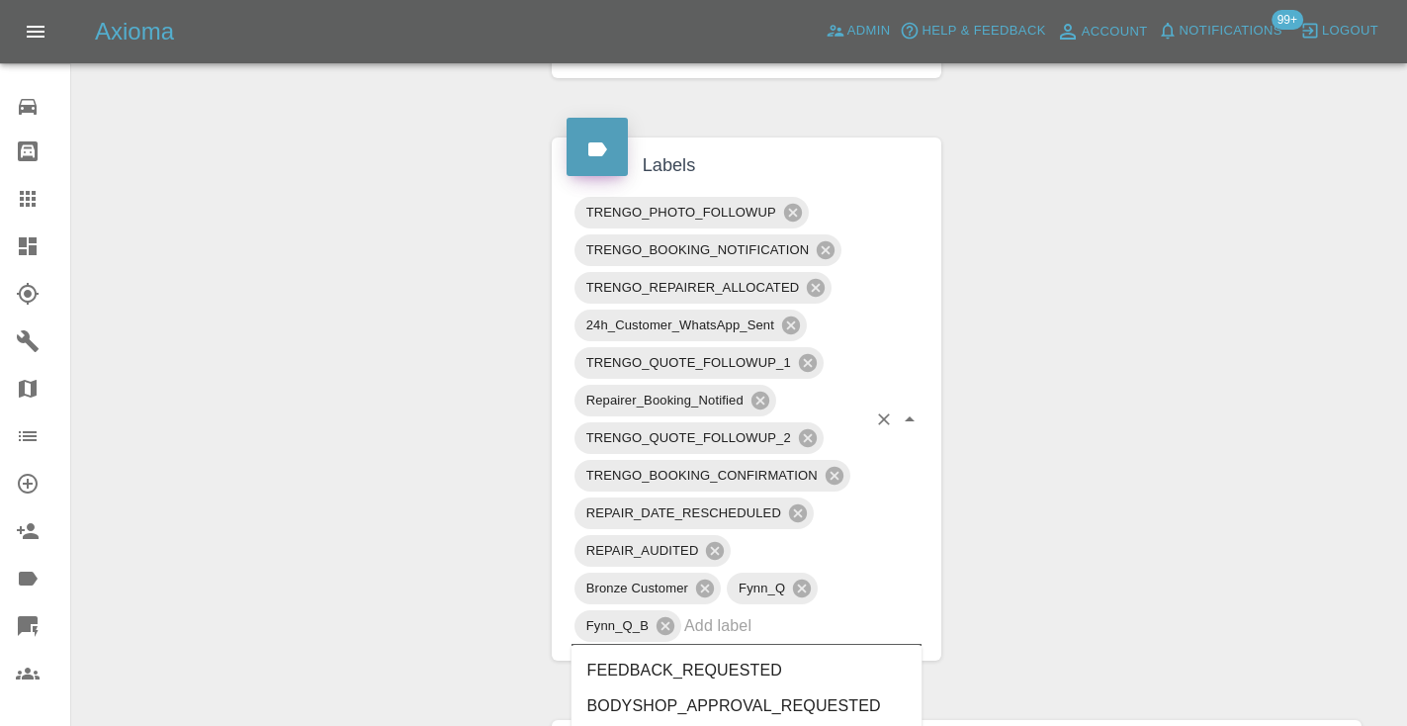
click at [741, 632] on input "text" at bounding box center [775, 625] width 182 height 31
type input "cust"
click at [661, 711] on li "CUSTOMER_CANCELLED" at bounding box center [746, 706] width 351 height 36
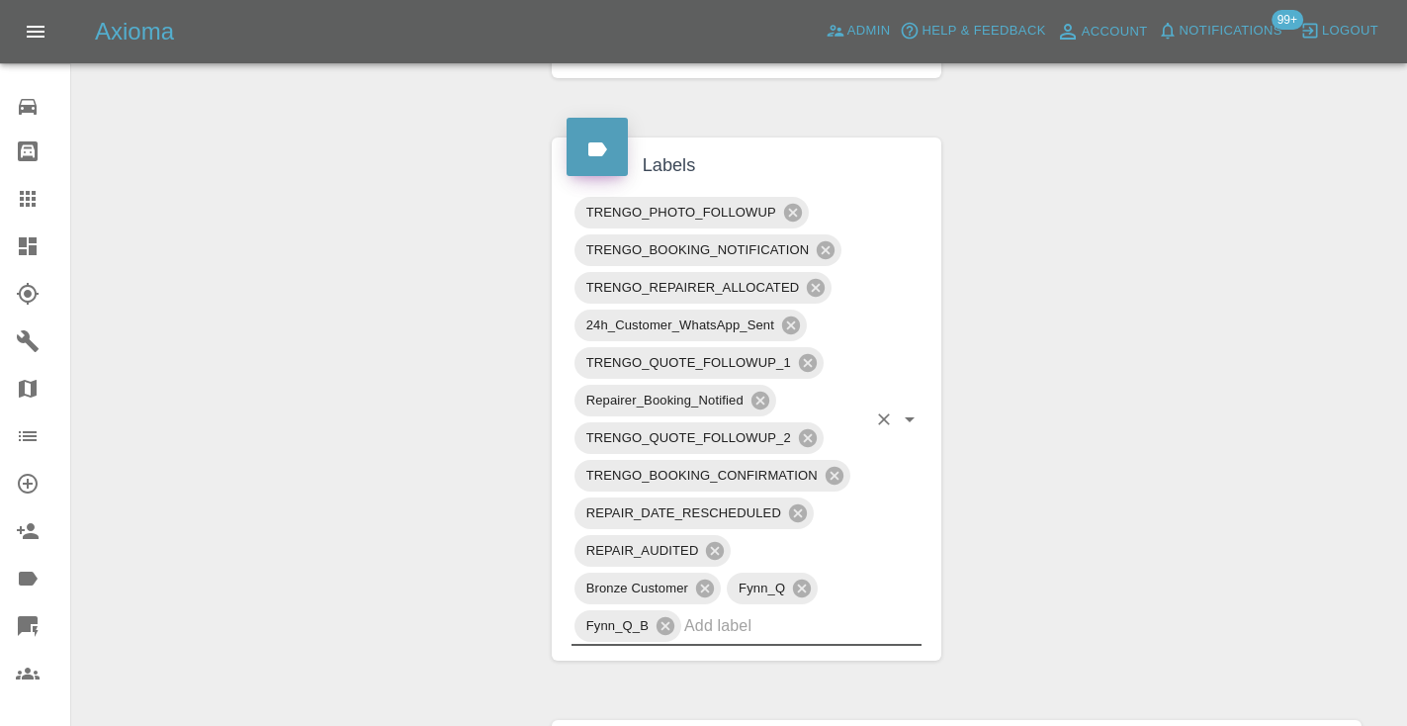
click at [347, 429] on div "Change Repairer Modify Claim Modify Quote Override Repair Date Rollback Submit …" at bounding box center [304, 563] width 435 height 2970
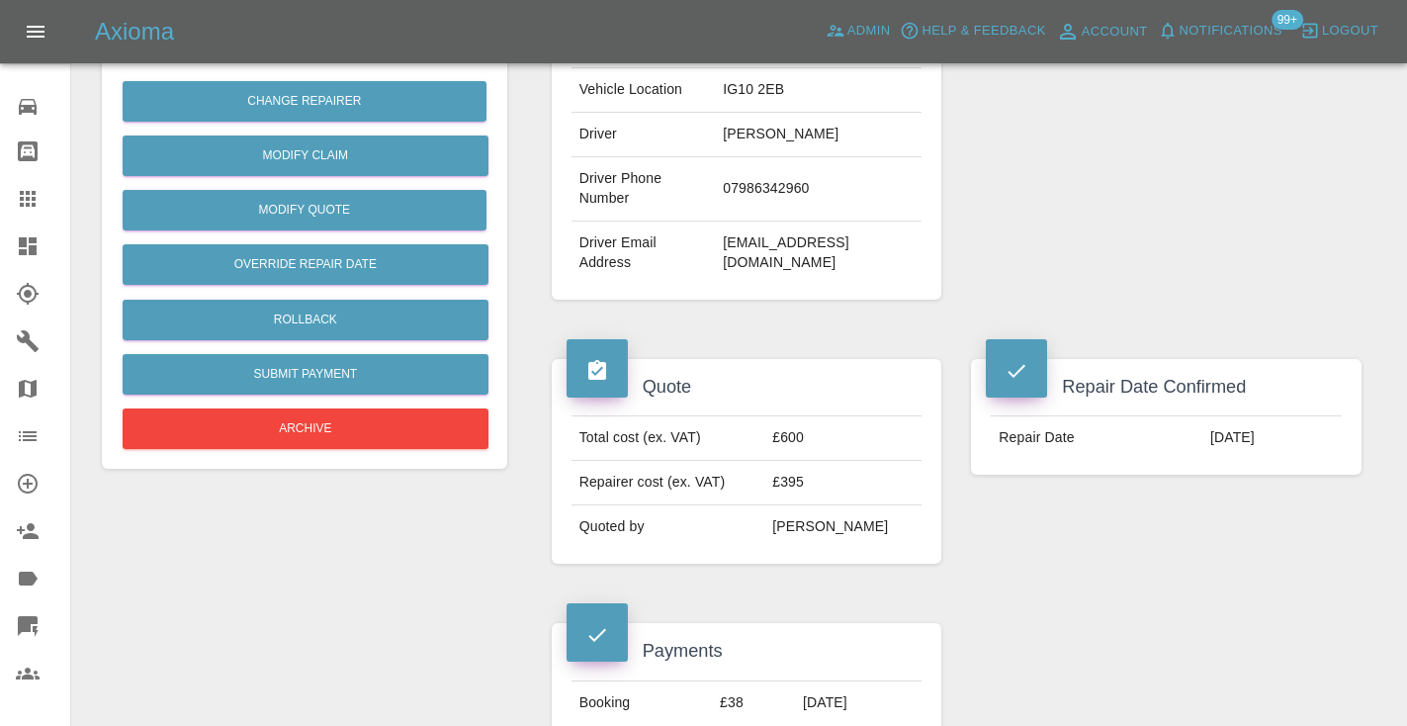
scroll to position [470, 0]
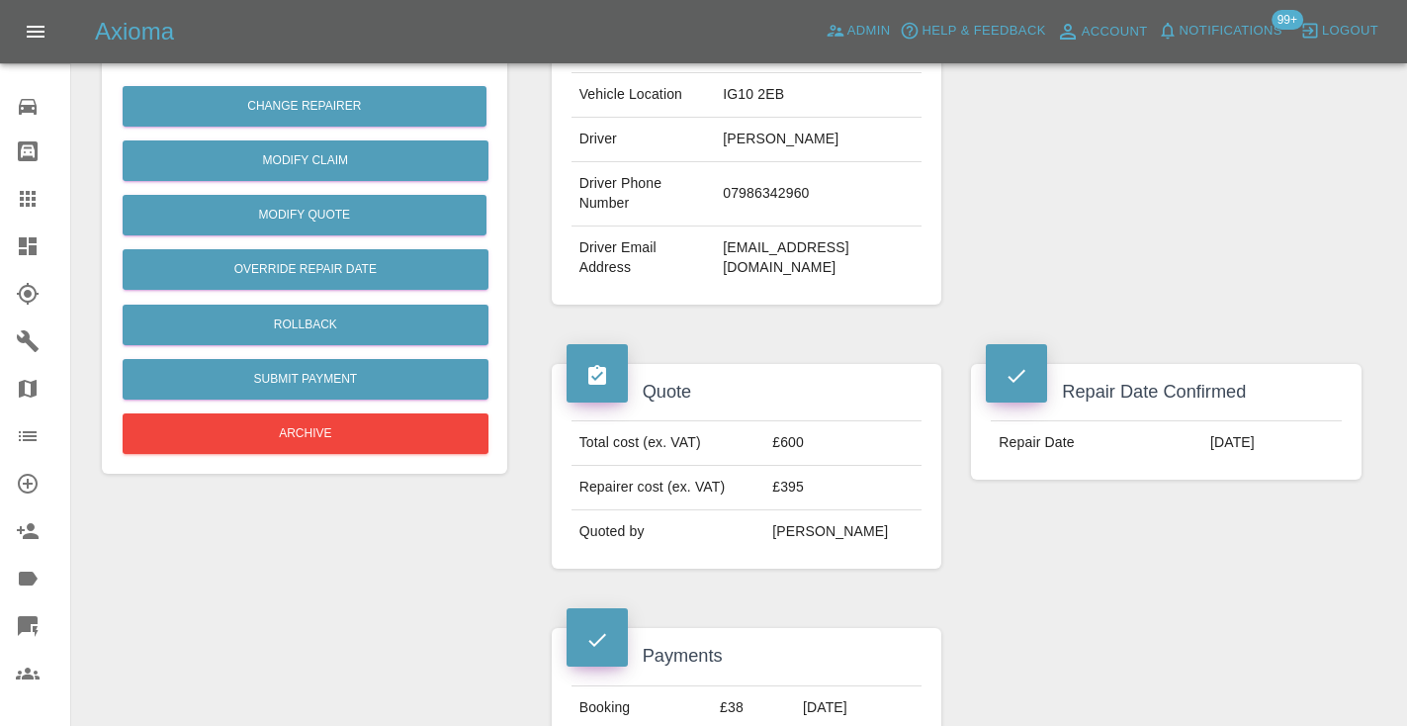
click at [20, 186] on link "Claims" at bounding box center [35, 198] width 70 height 47
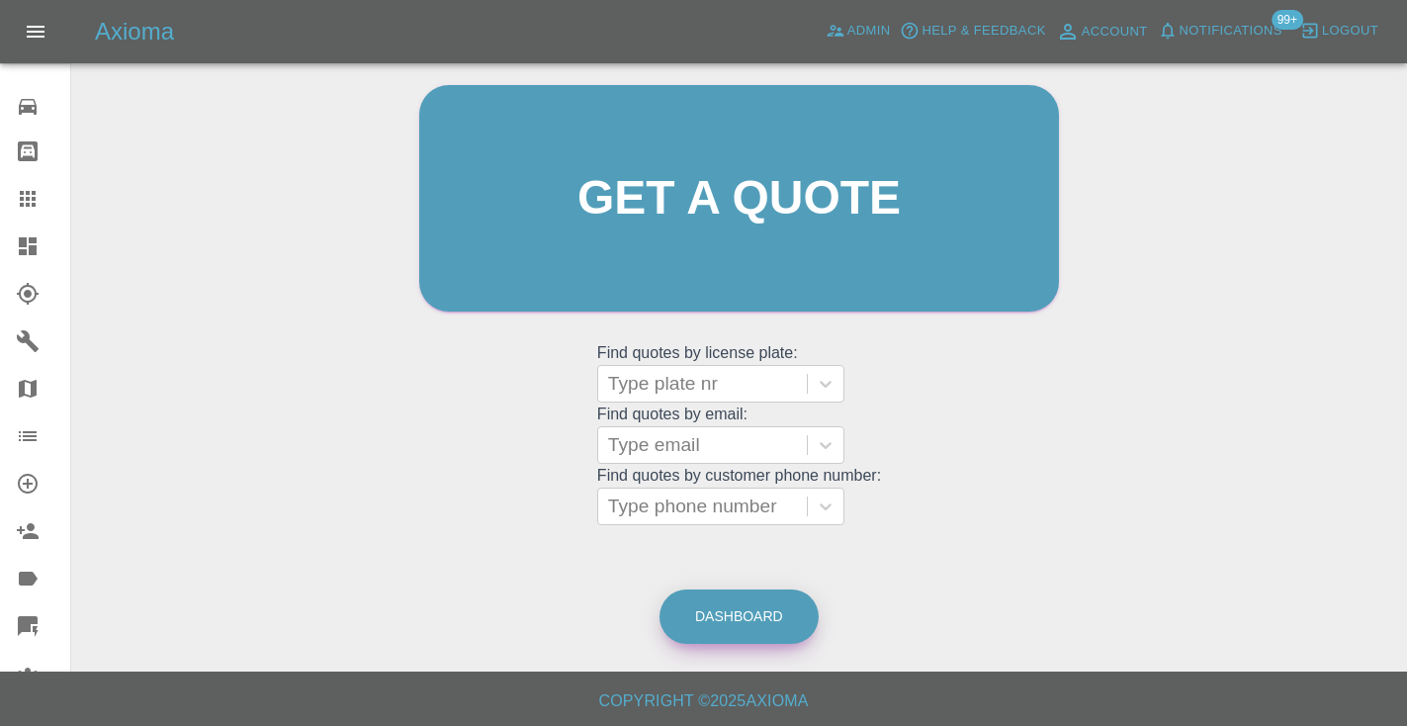
click at [760, 614] on link "Dashboard" at bounding box center [738, 616] width 159 height 54
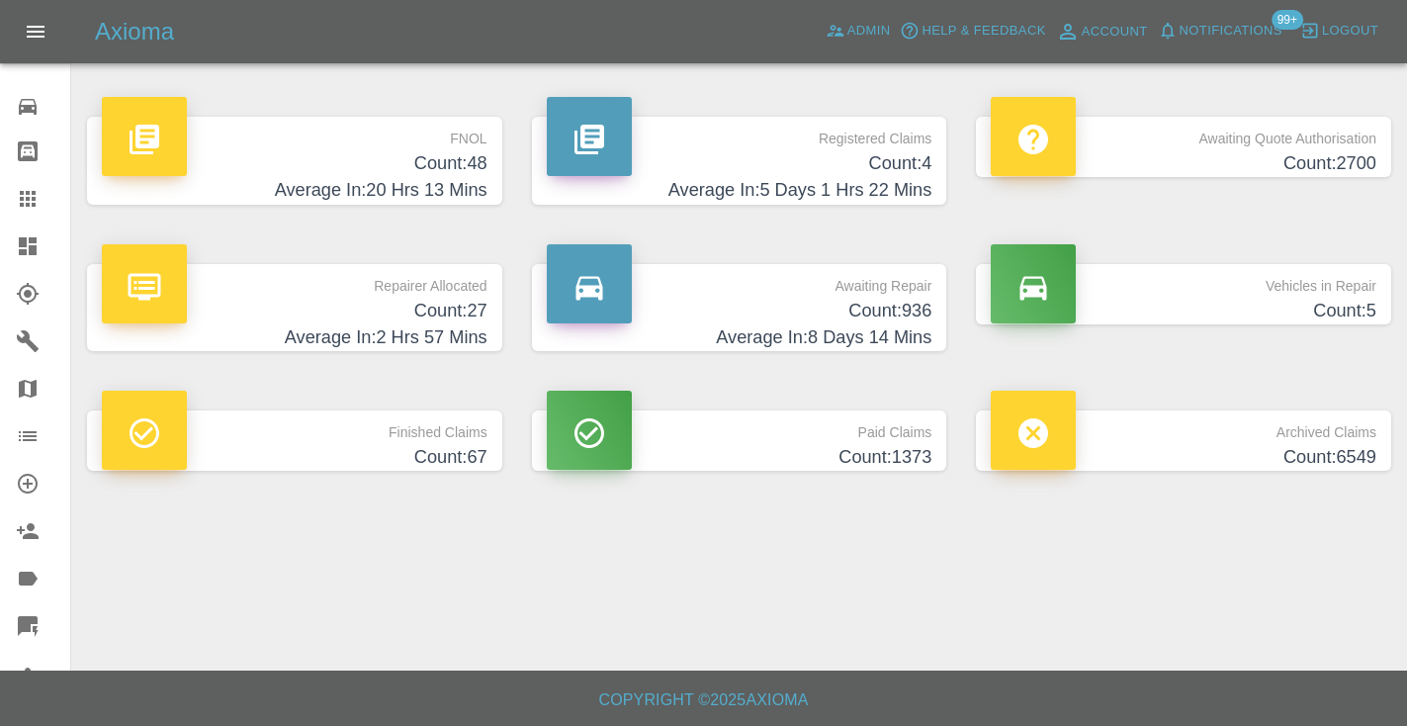
click at [918, 319] on h4 "Count: 936" at bounding box center [740, 311] width 386 height 27
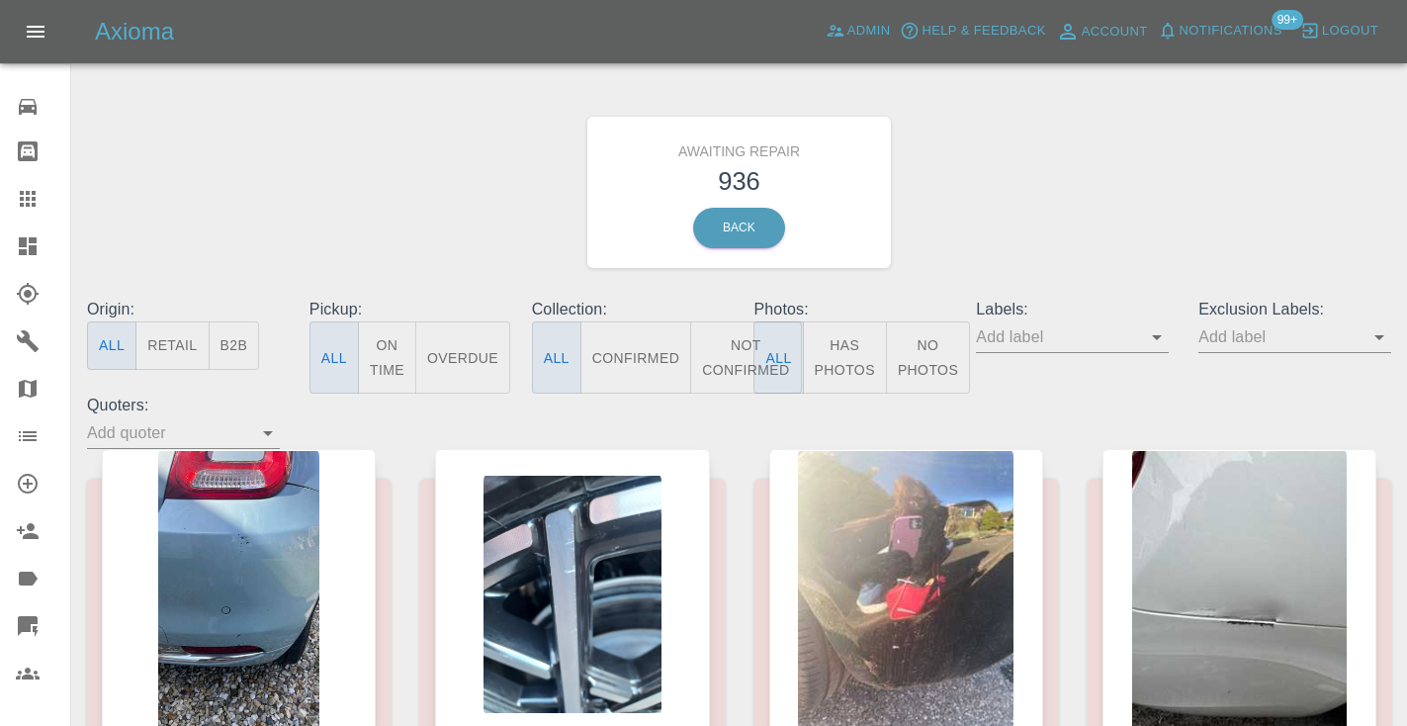
click at [726, 352] on button "Not Confirmed" at bounding box center [745, 357] width 111 height 72
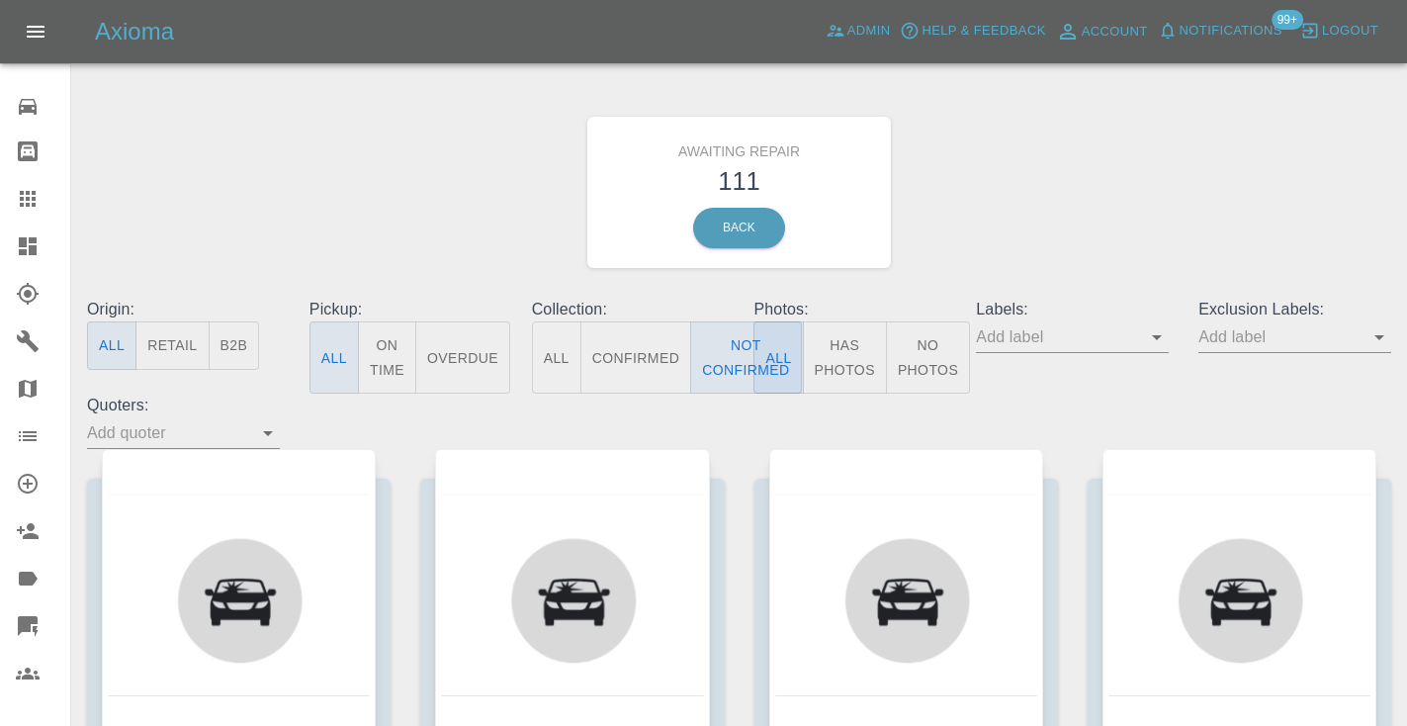
click at [1073, 193] on div "Awaiting Repair 111 Back" at bounding box center [739, 192] width 1334 height 211
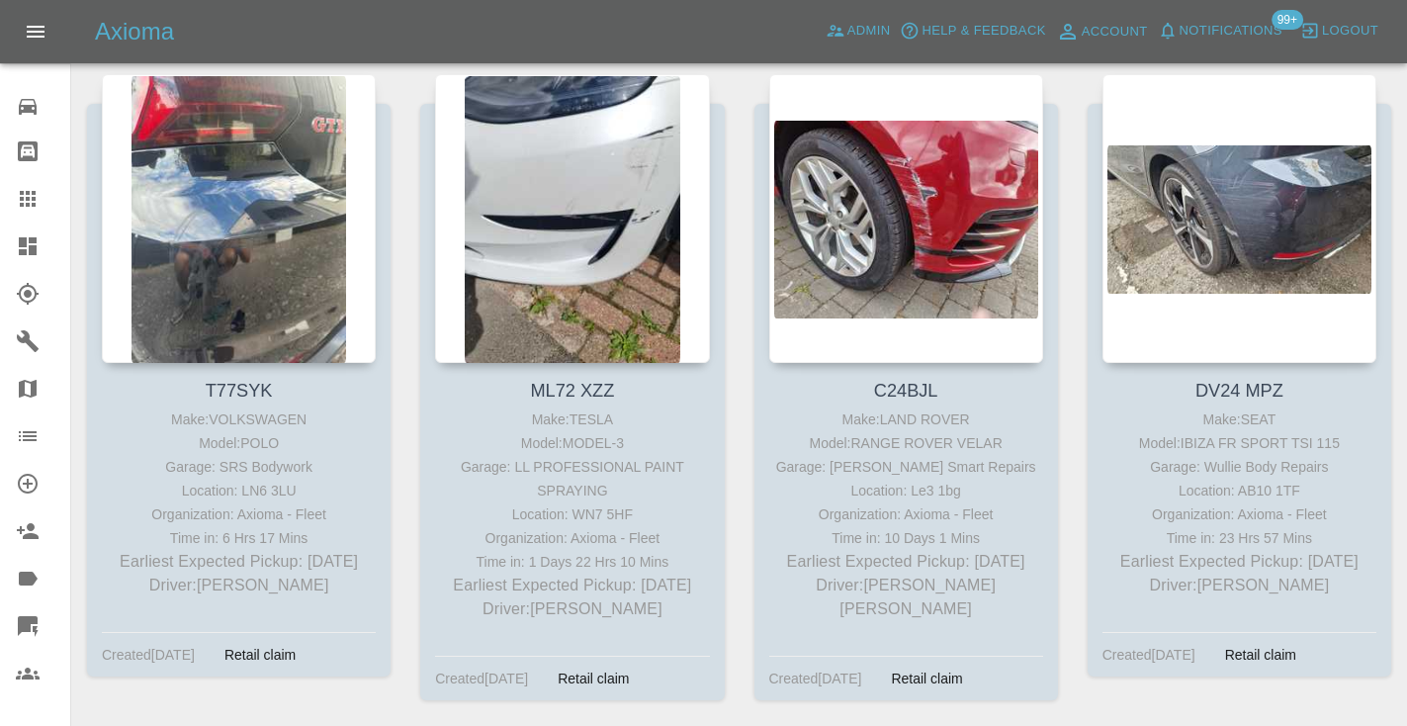
scroll to position [3578, 0]
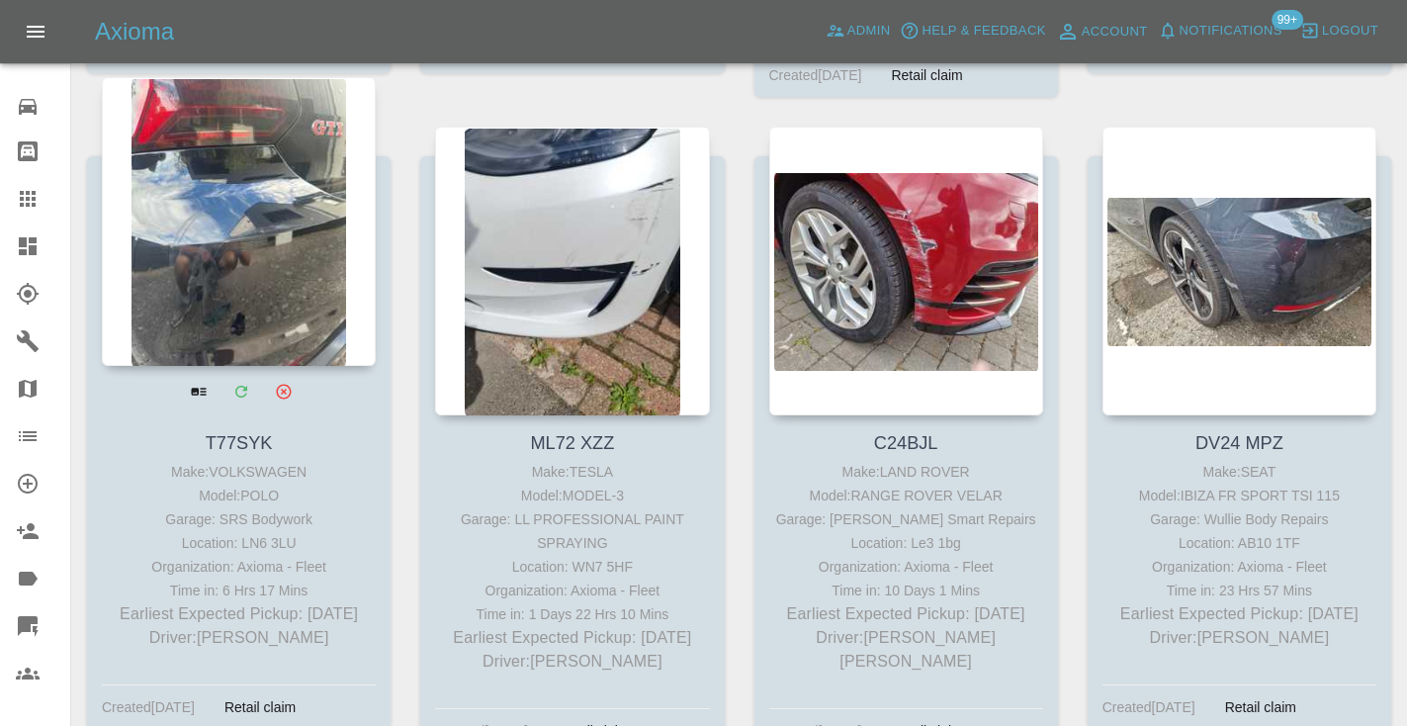
click at [218, 183] on div at bounding box center [239, 221] width 274 height 289
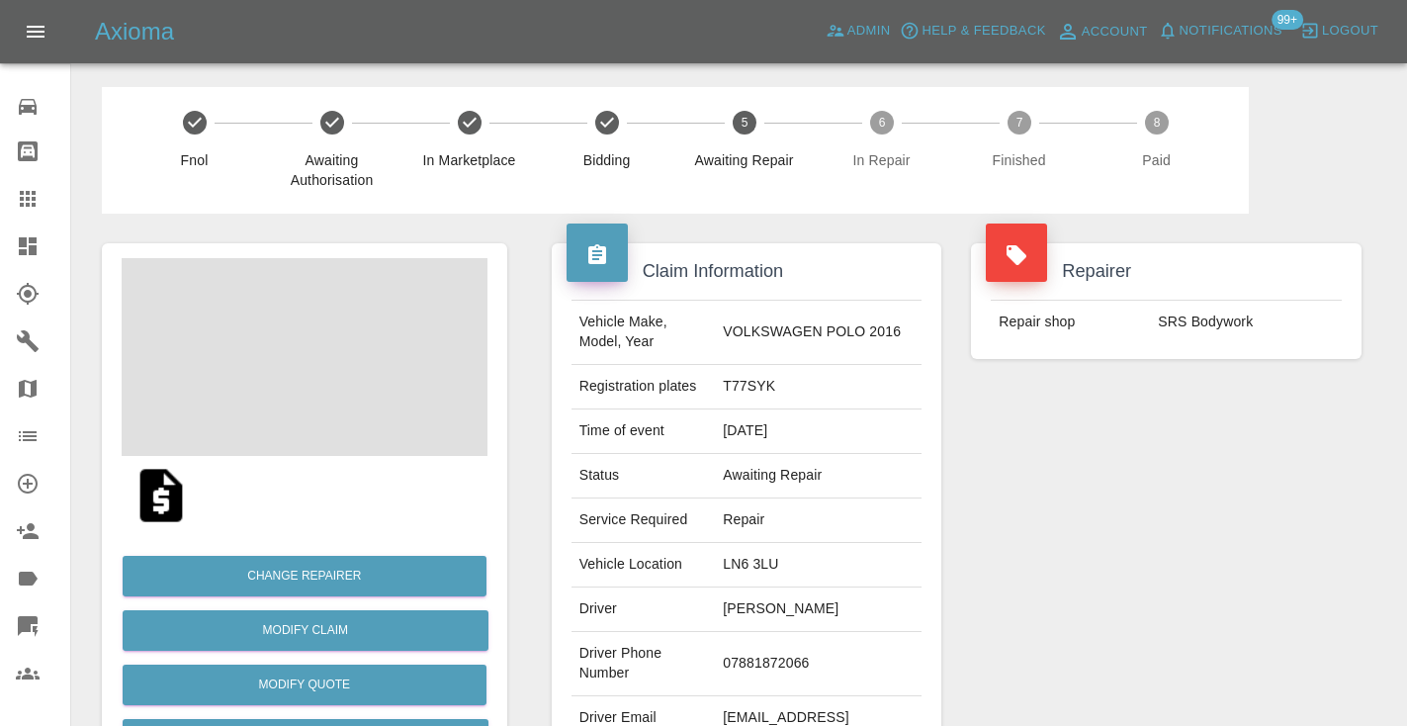
click at [783, 658] on td "07881872066" at bounding box center [818, 664] width 207 height 64
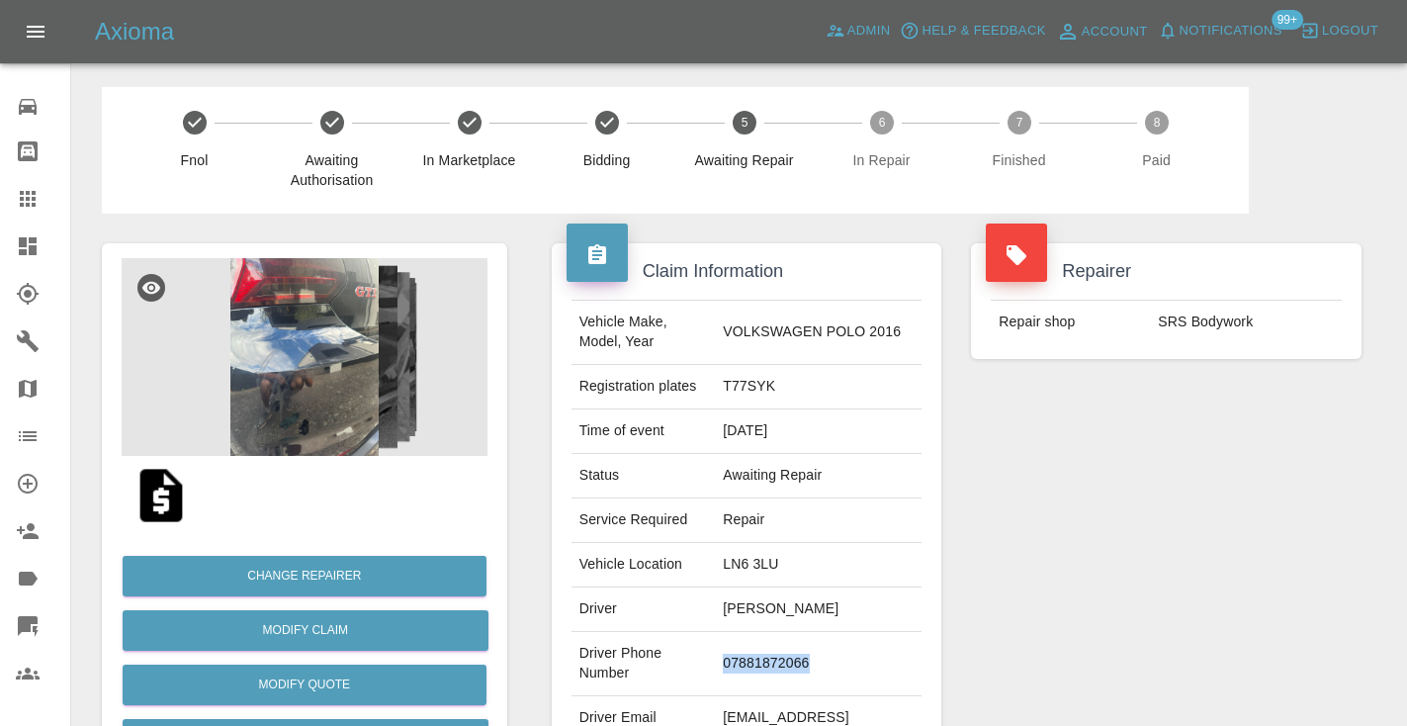
click at [783, 658] on td "07881872066" at bounding box center [818, 664] width 207 height 64
copy td "07881872066"
click at [1109, 508] on div "Repairer Repair shop SRS Bodywork" at bounding box center [1166, 509] width 420 height 590
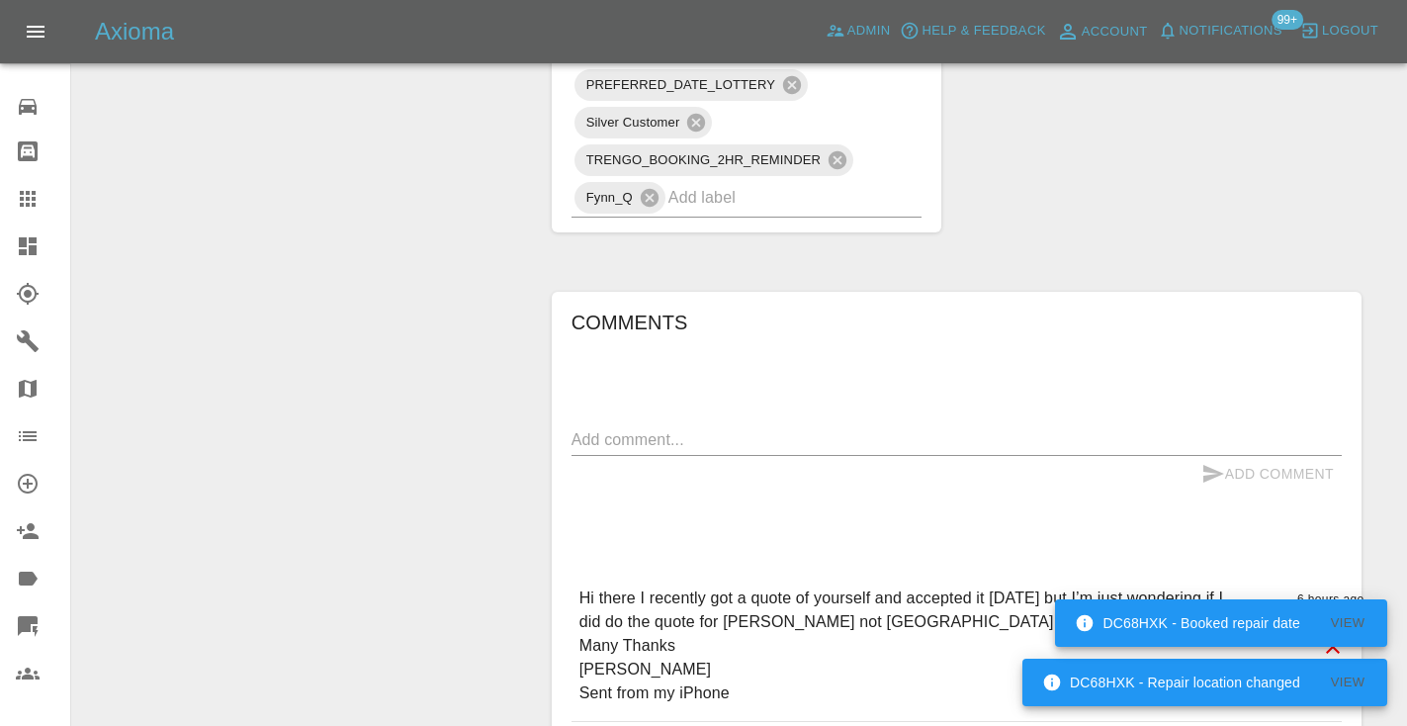
scroll to position [1513, 0]
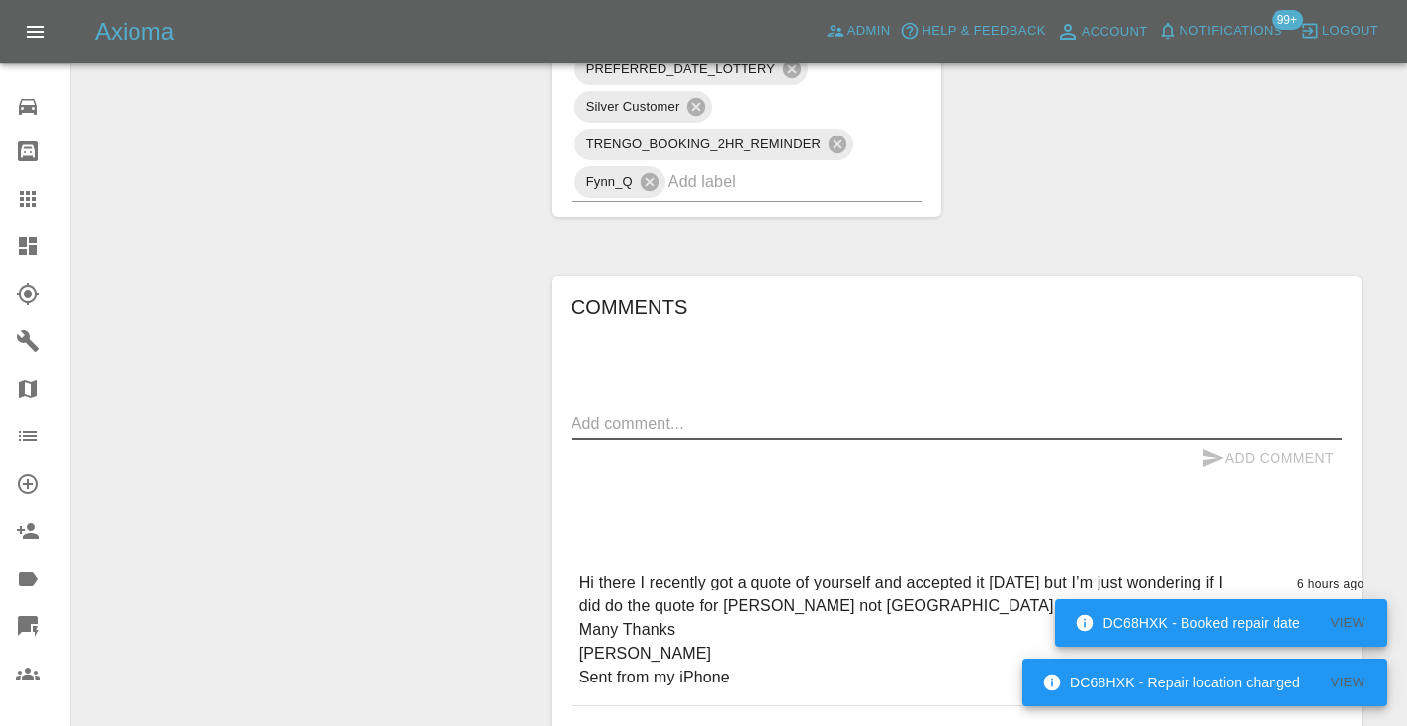
click at [602, 412] on textarea at bounding box center [956, 423] width 770 height 23
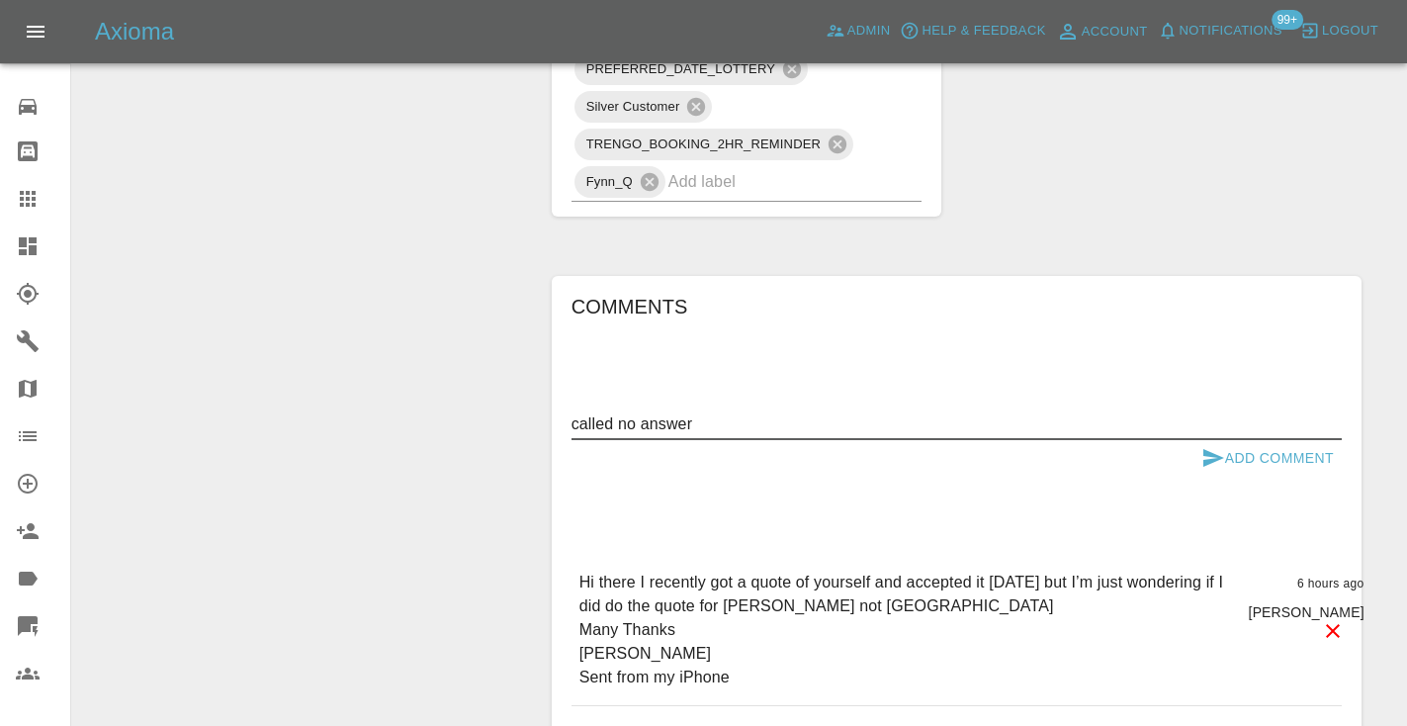
type textarea "called no answer"
click at [1220, 446] on icon "submit" at bounding box center [1213, 458] width 24 height 24
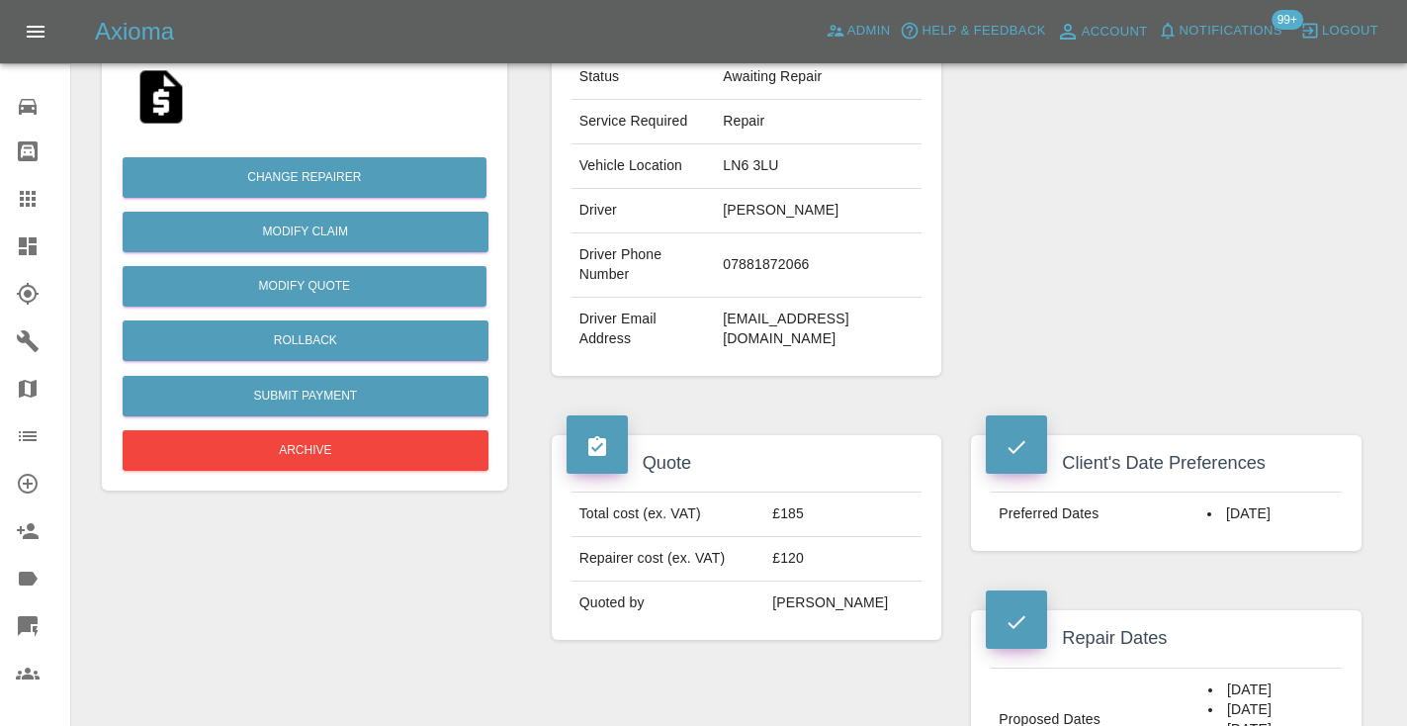
scroll to position [395, 0]
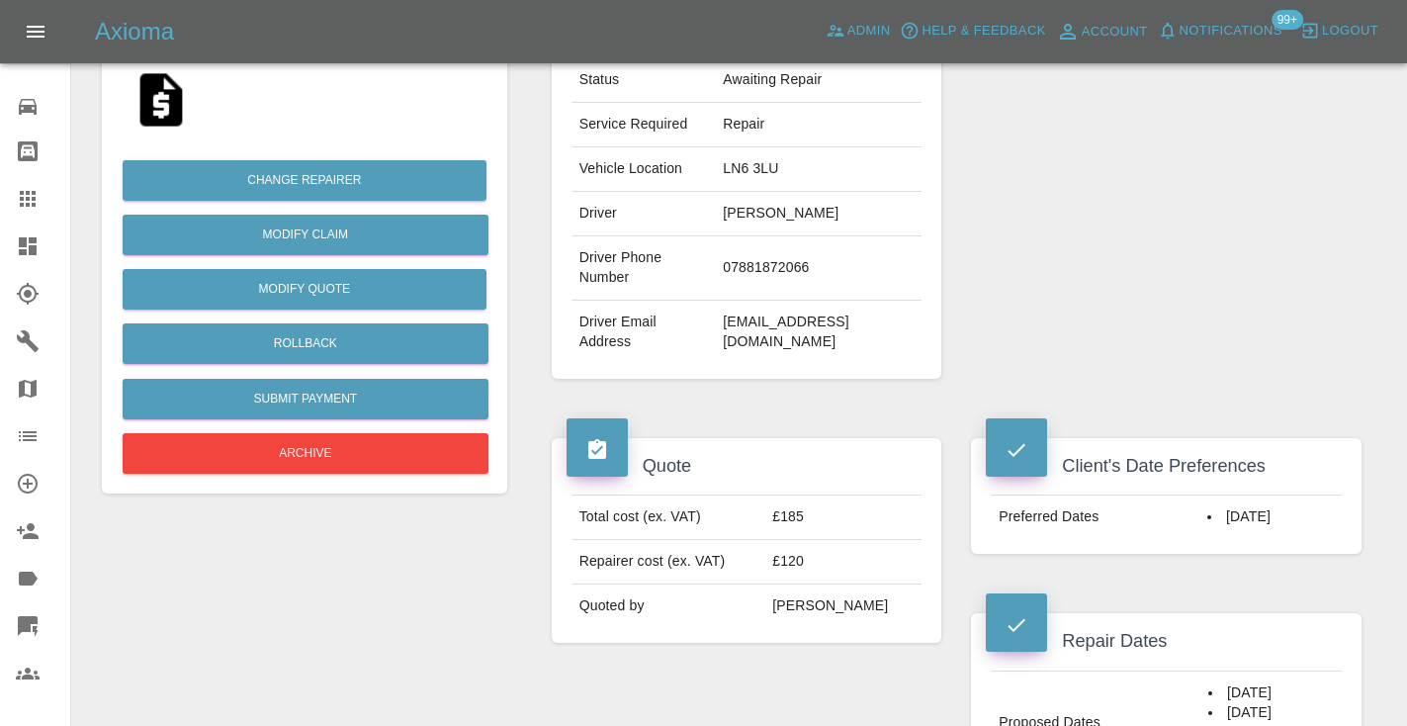
click at [14, 196] on link "Claims" at bounding box center [35, 198] width 70 height 47
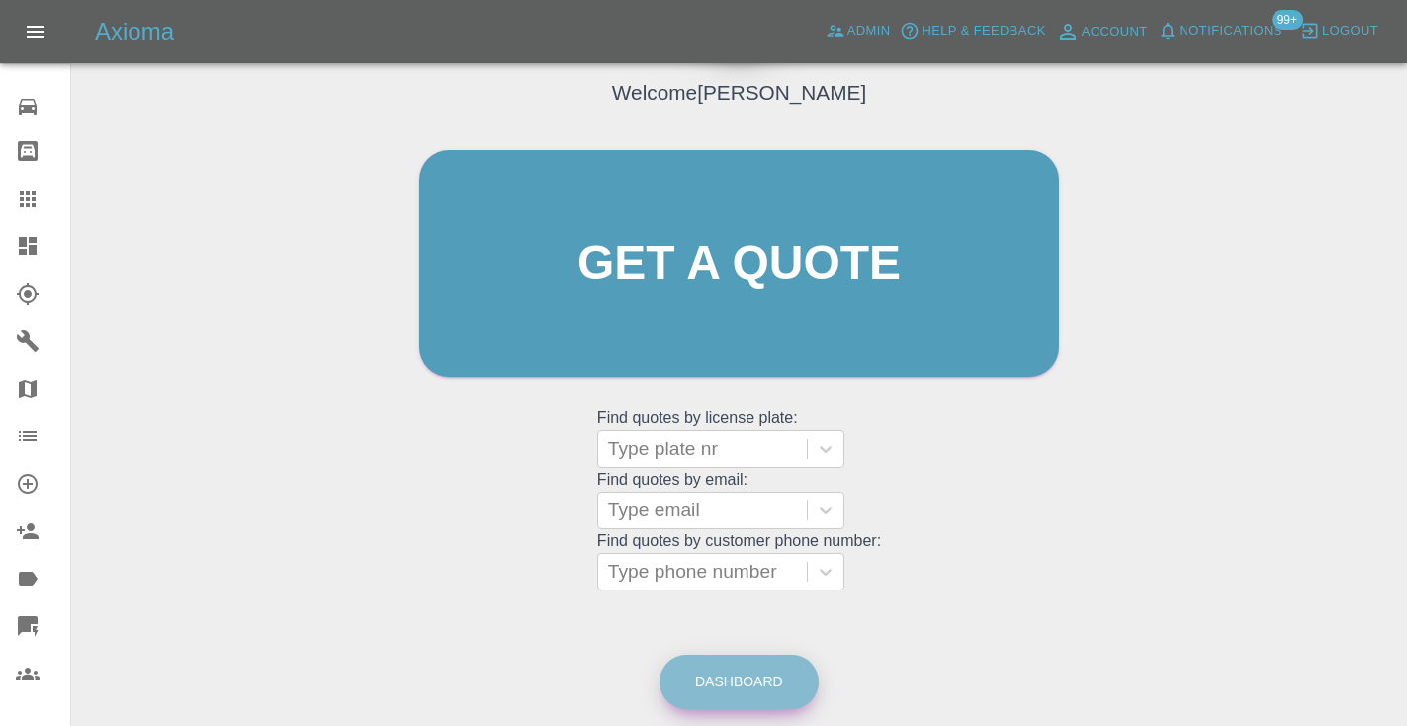
click at [720, 670] on link "Dashboard" at bounding box center [738, 682] width 159 height 54
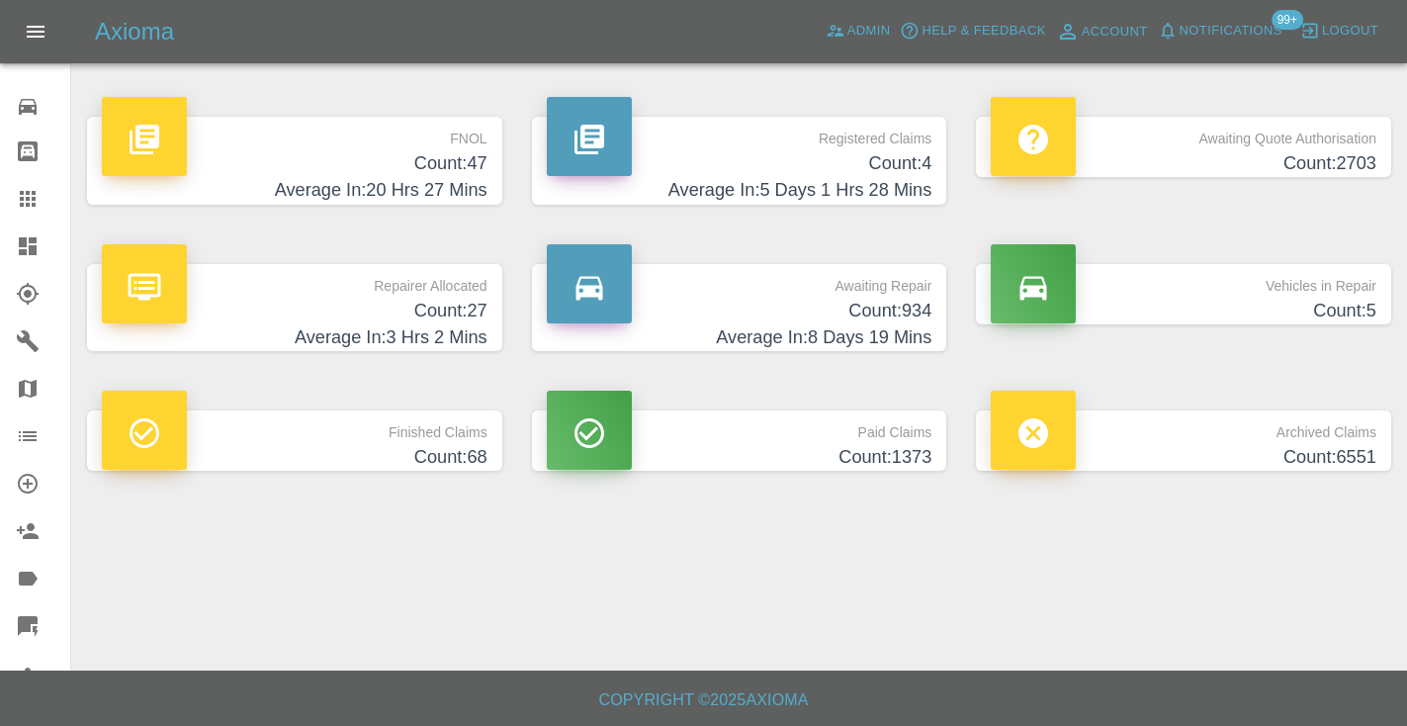
click at [873, 312] on h4 "Count: 934" at bounding box center [740, 311] width 386 height 27
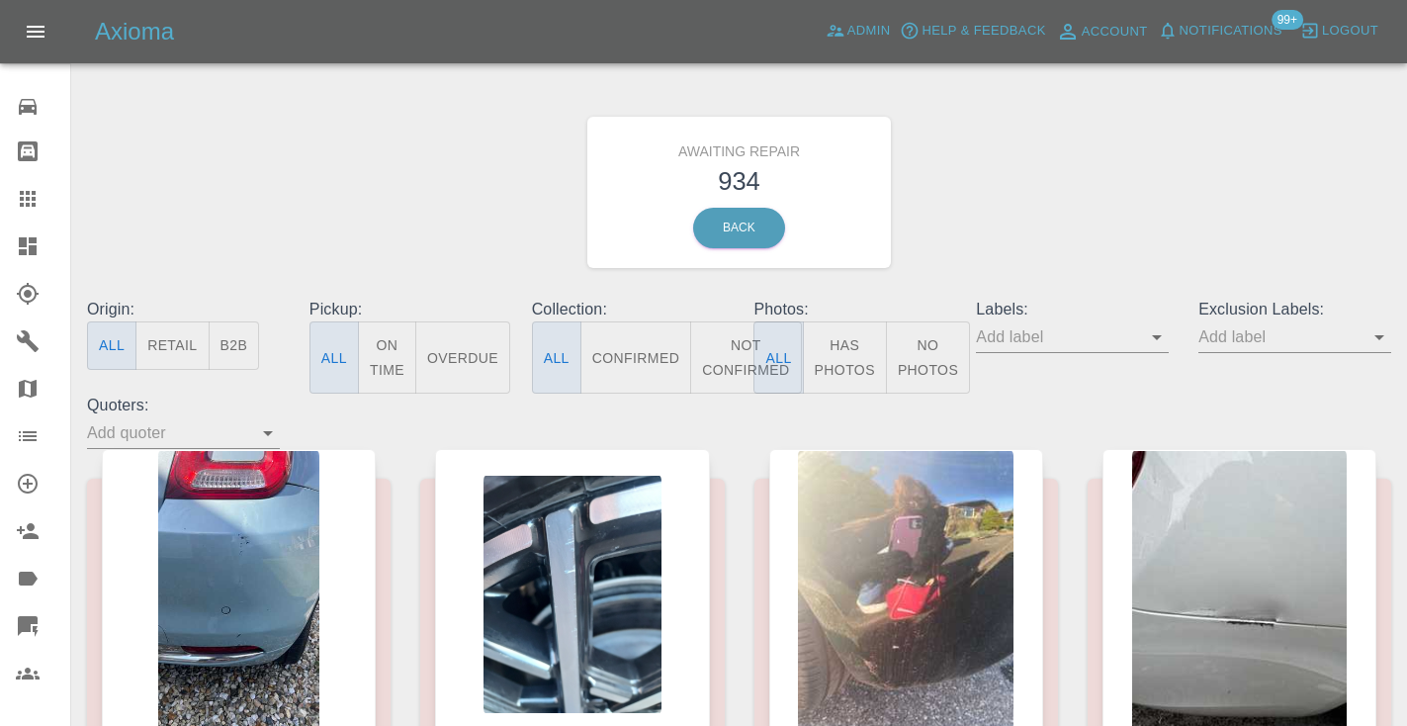
click at [730, 342] on button "Not Confirmed" at bounding box center [745, 357] width 111 height 72
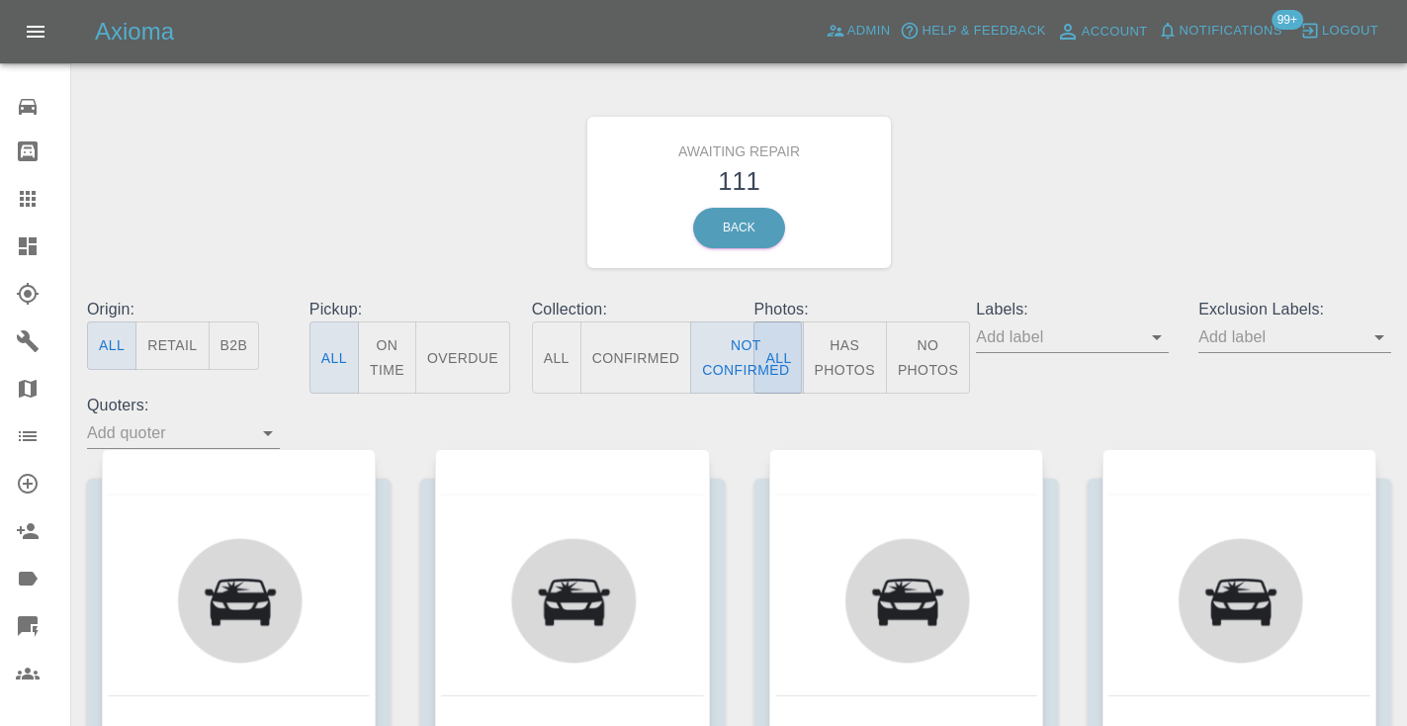
click at [1084, 140] on div "Awaiting Repair 111 Back" at bounding box center [739, 192] width 1334 height 211
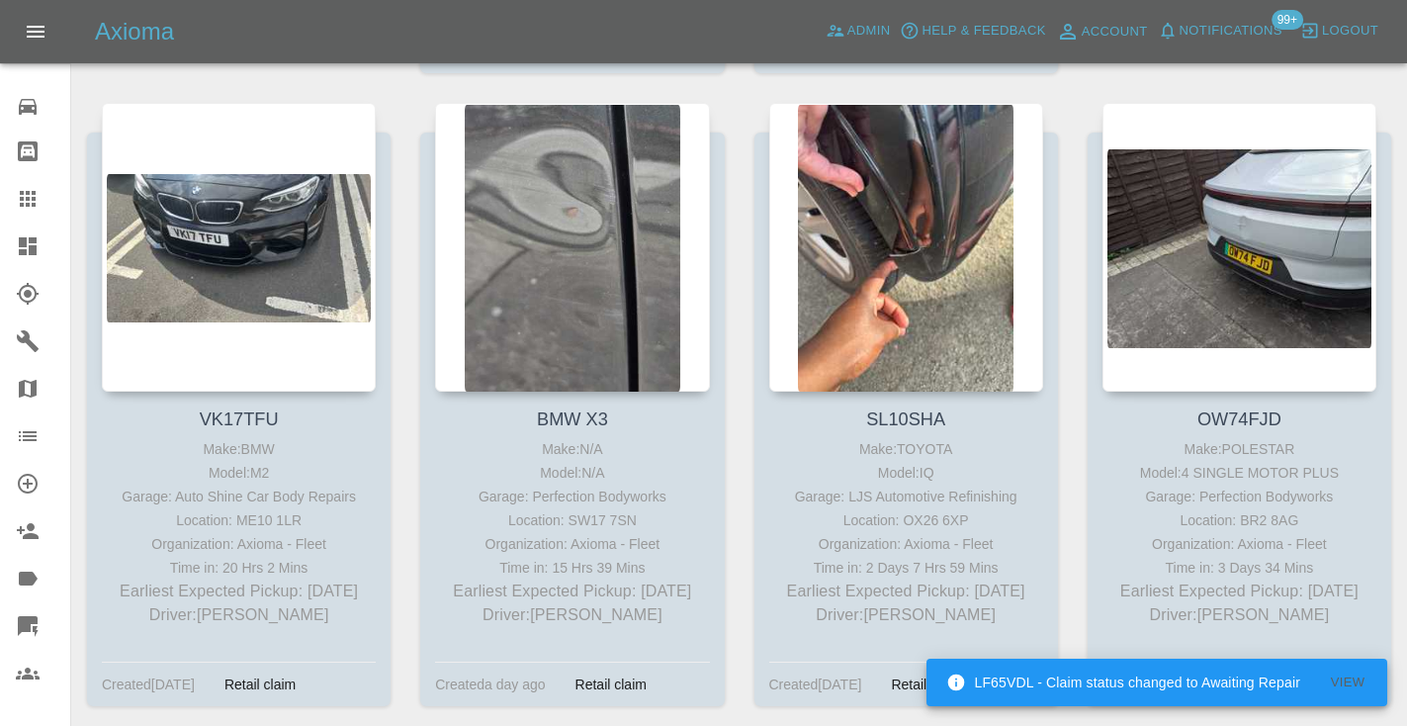
scroll to position [4252, 0]
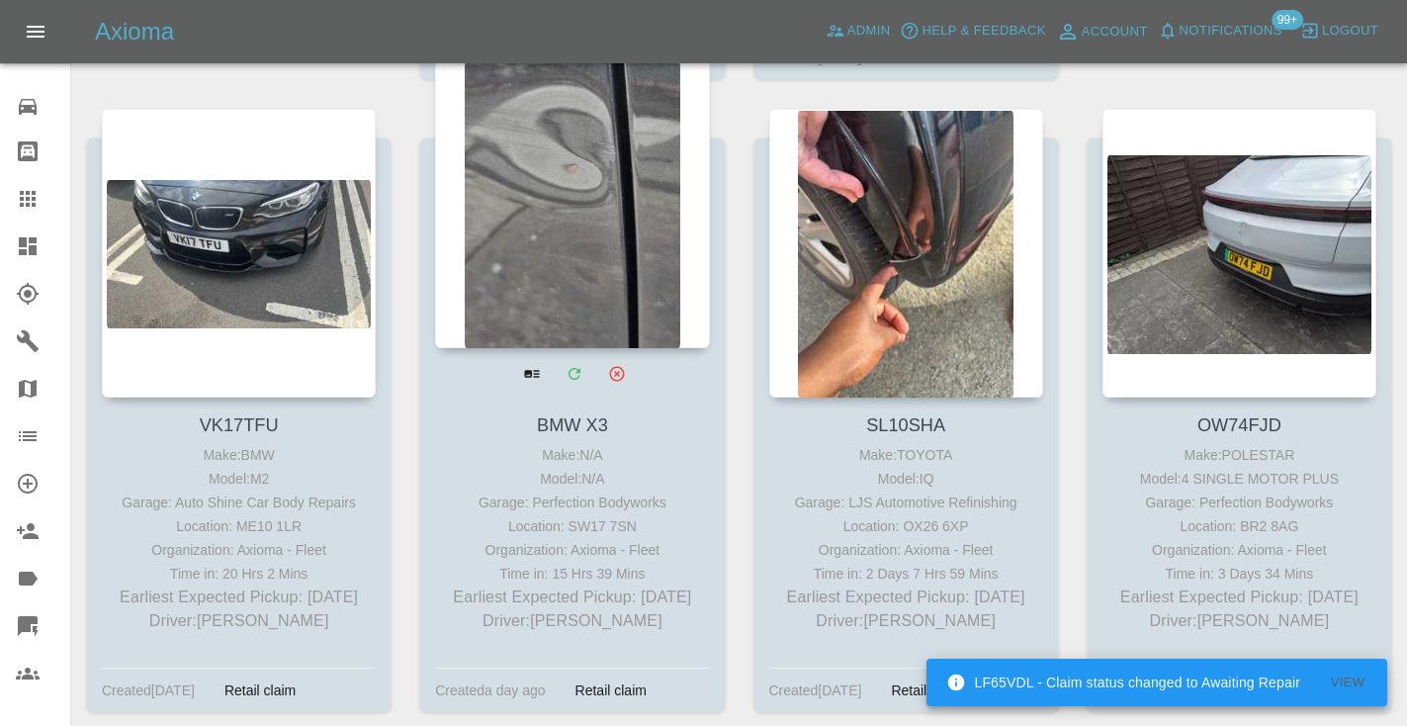
click at [645, 197] on div at bounding box center [572, 203] width 274 height 289
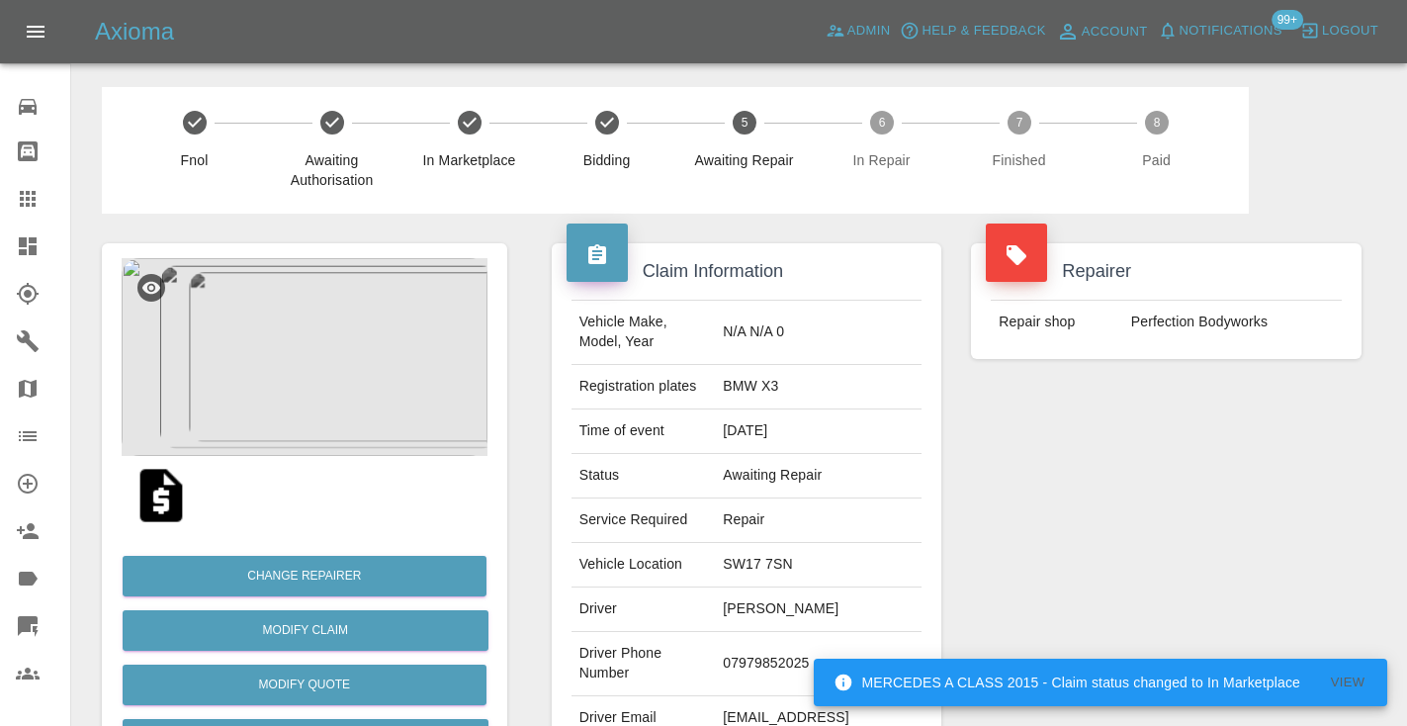
click at [823, 632] on td "07979852025" at bounding box center [818, 664] width 207 height 64
copy td "07979852025"
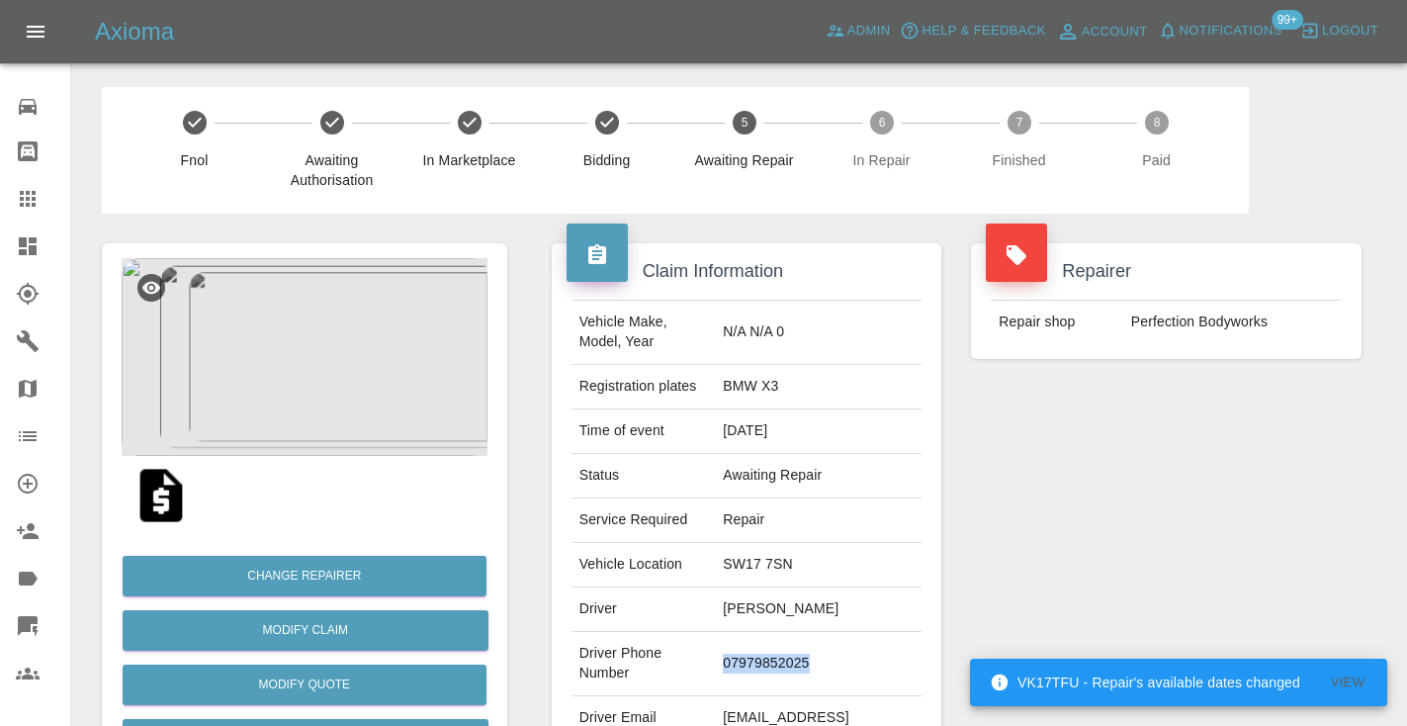
copy td "07979852025"
click at [1270, 484] on div "Repairer Repair shop Perfection Bodyworks" at bounding box center [1166, 509] width 420 height 590
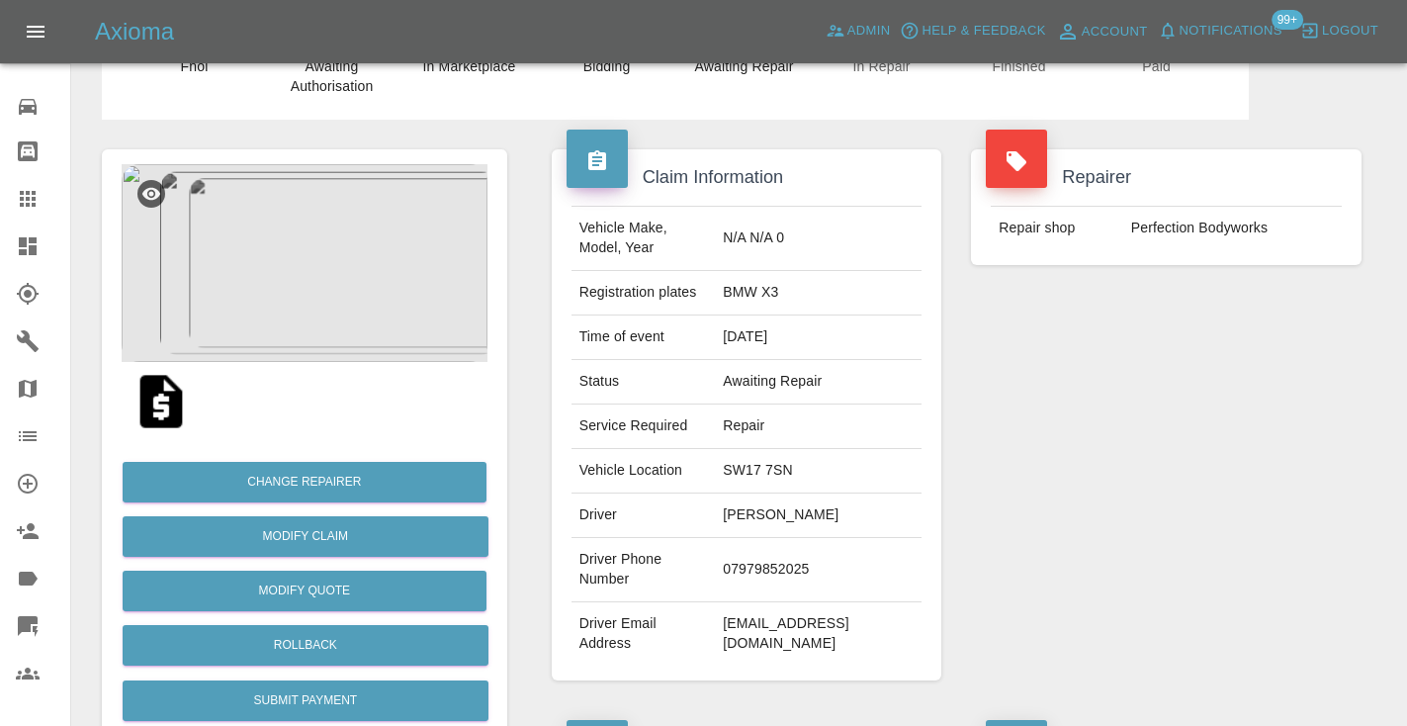
scroll to position [89, 0]
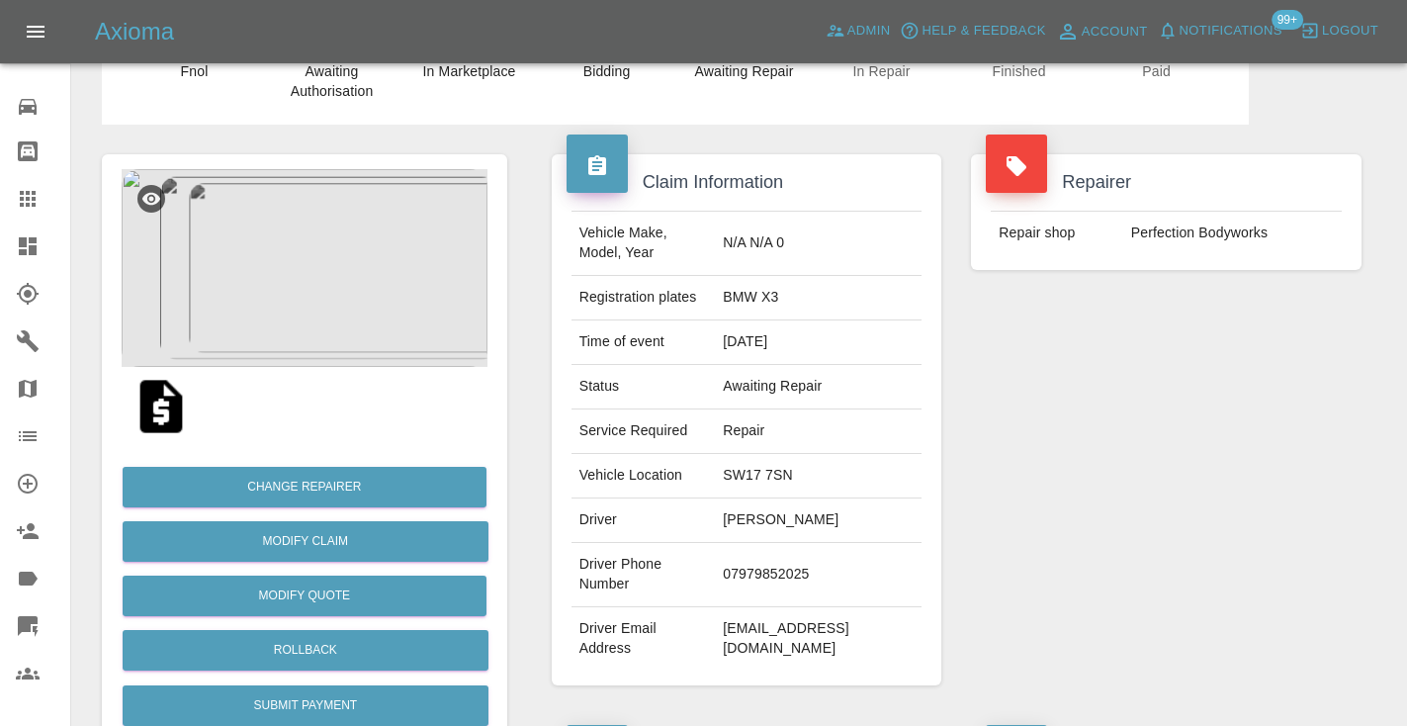
click at [1233, 645] on div "Repairer Repair shop Perfection Bodyworks" at bounding box center [1166, 420] width 420 height 590
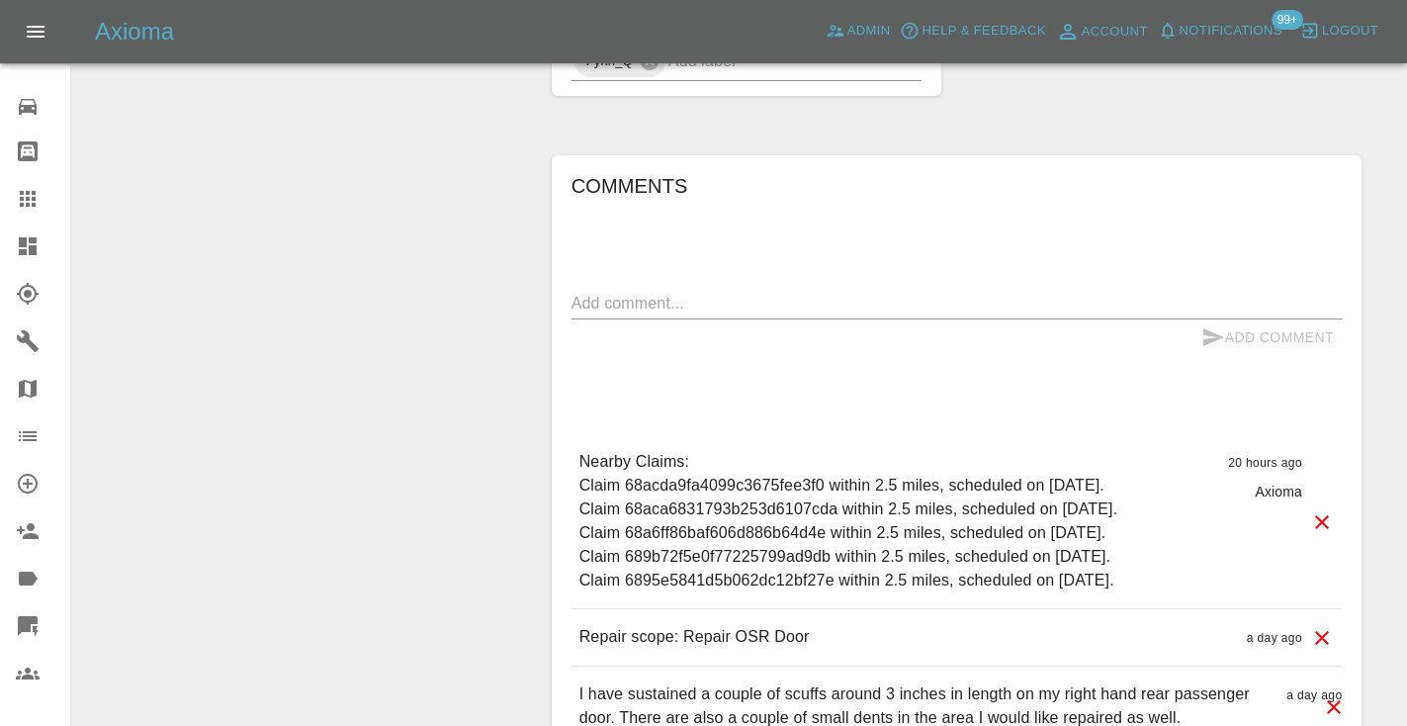
scroll to position [1354, 0]
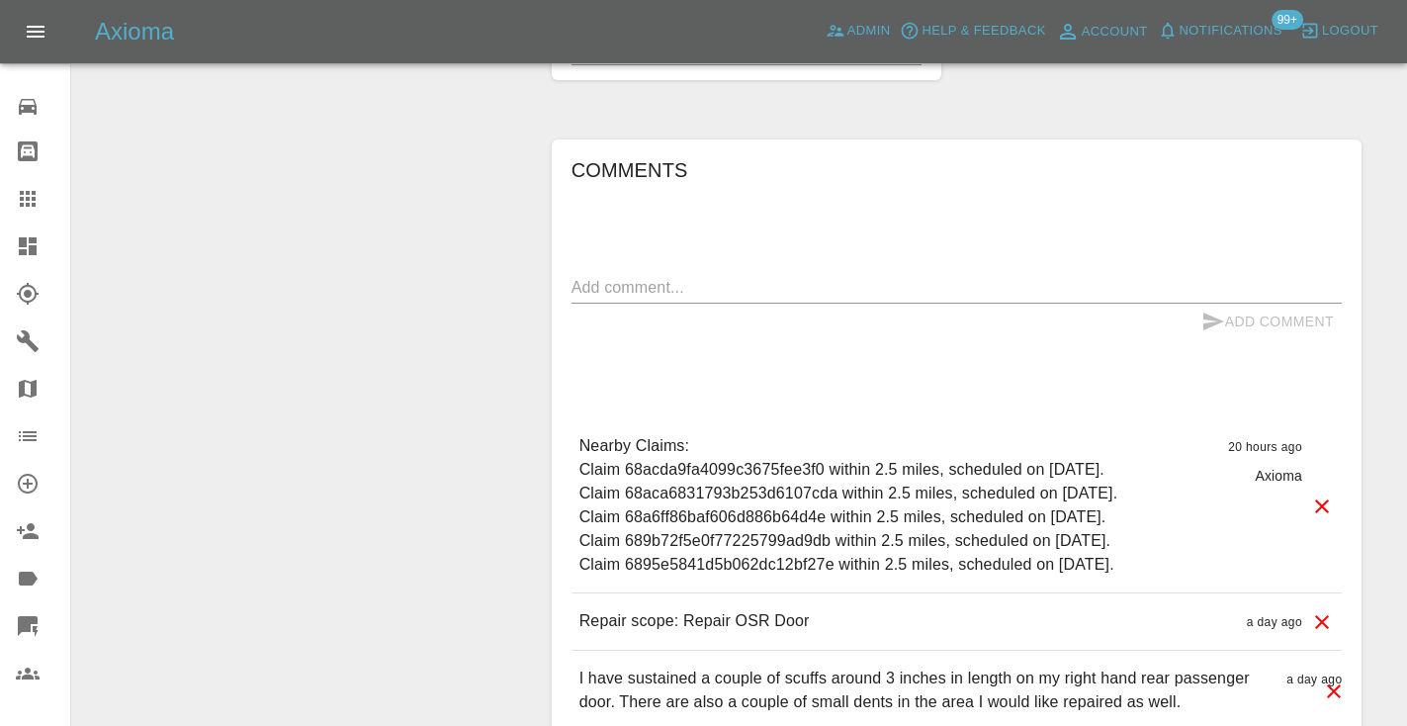
click at [591, 276] on textarea at bounding box center [956, 287] width 770 height 23
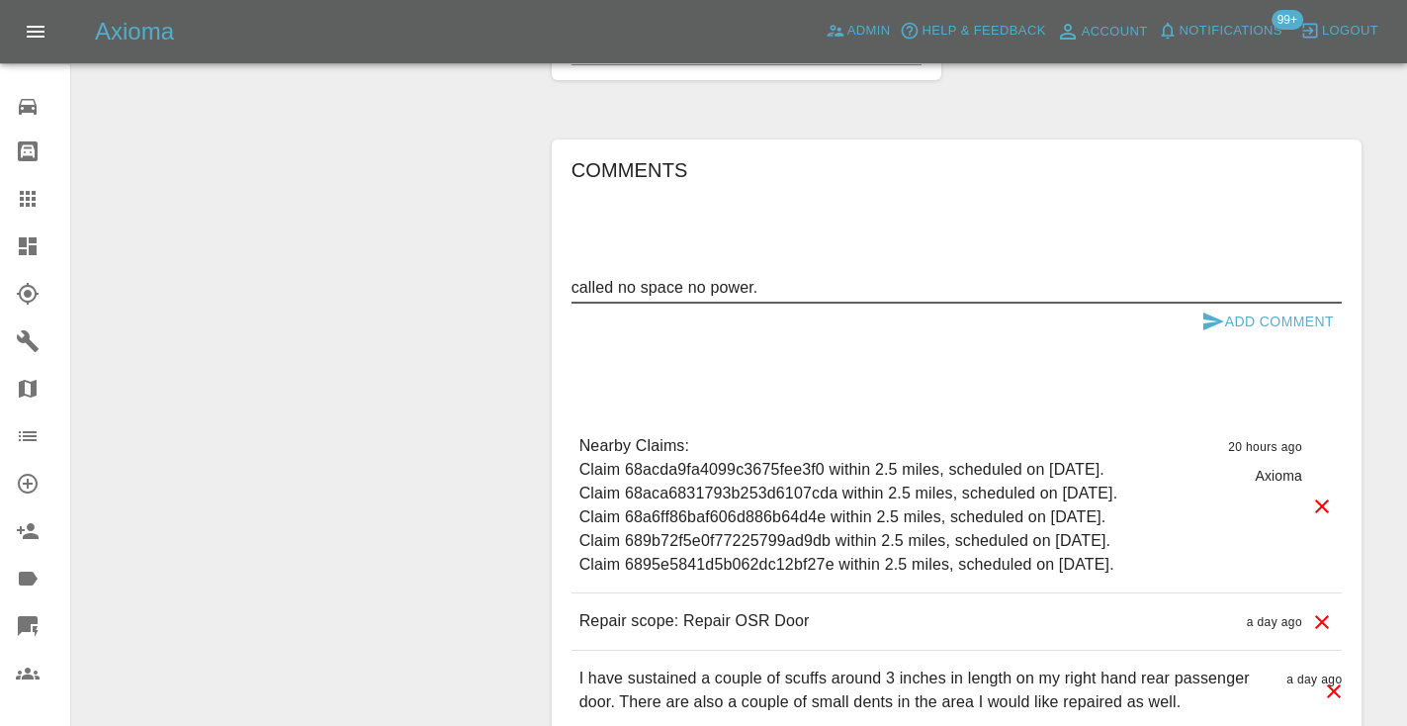
type textarea "called no space no power."
click at [1201, 309] on icon "submit" at bounding box center [1213, 321] width 24 height 24
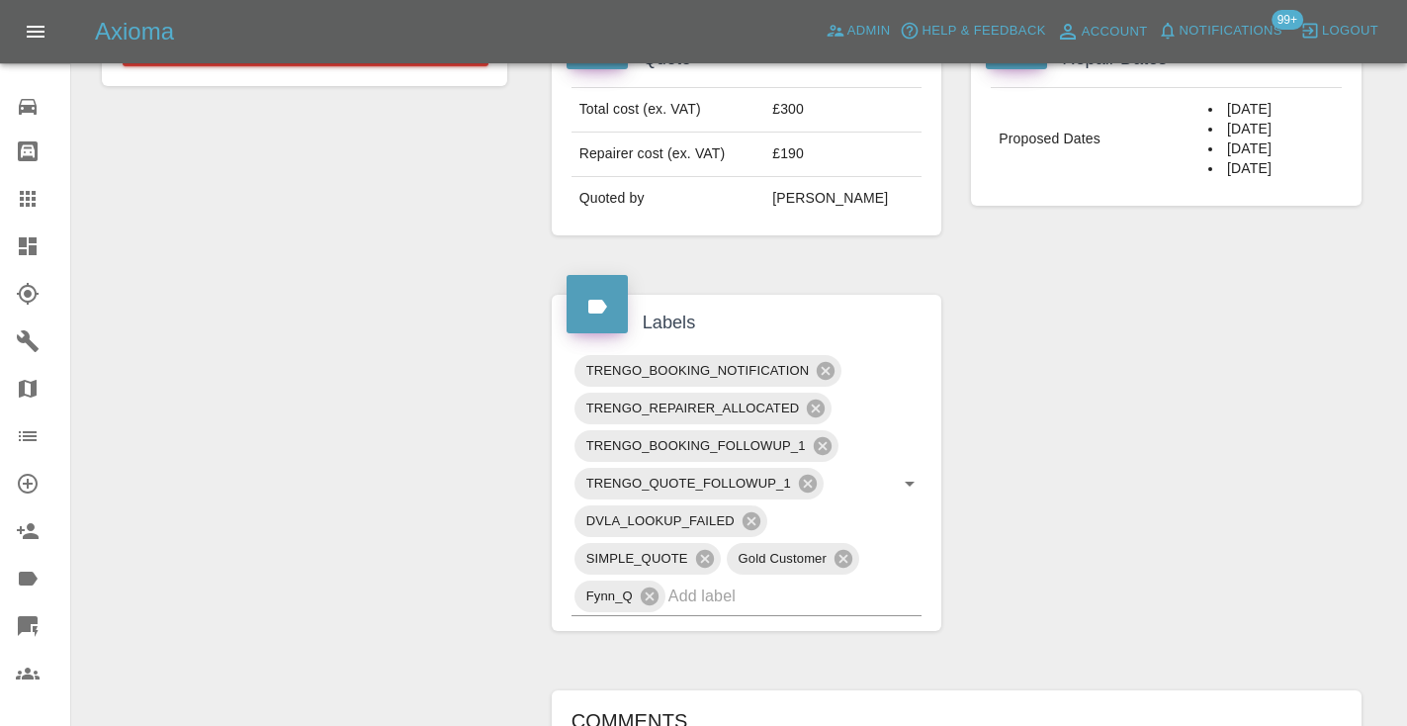
scroll to position [834, 0]
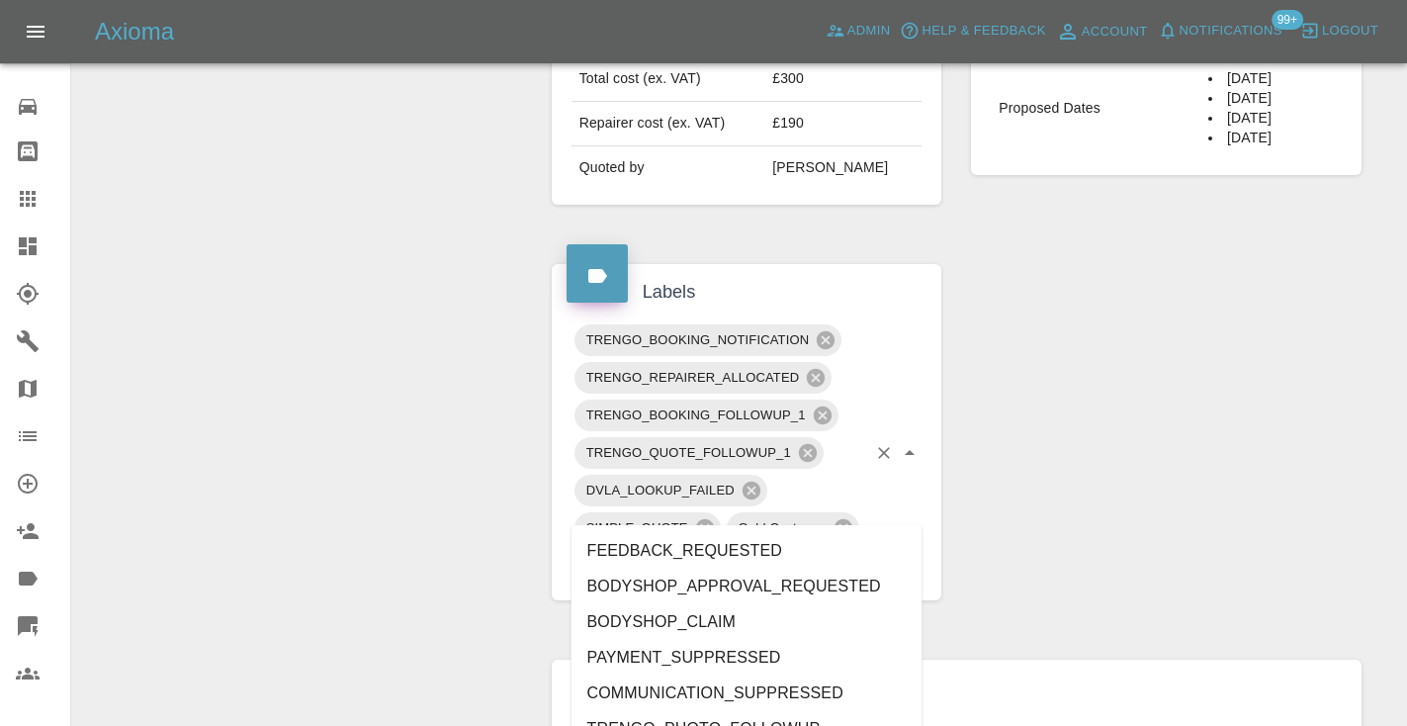
click at [752, 550] on input "text" at bounding box center [767, 565] width 199 height 31
type input "no_"
click at [636, 658] on li "NO_SPACE_OR_POWER" at bounding box center [746, 658] width 351 height 36
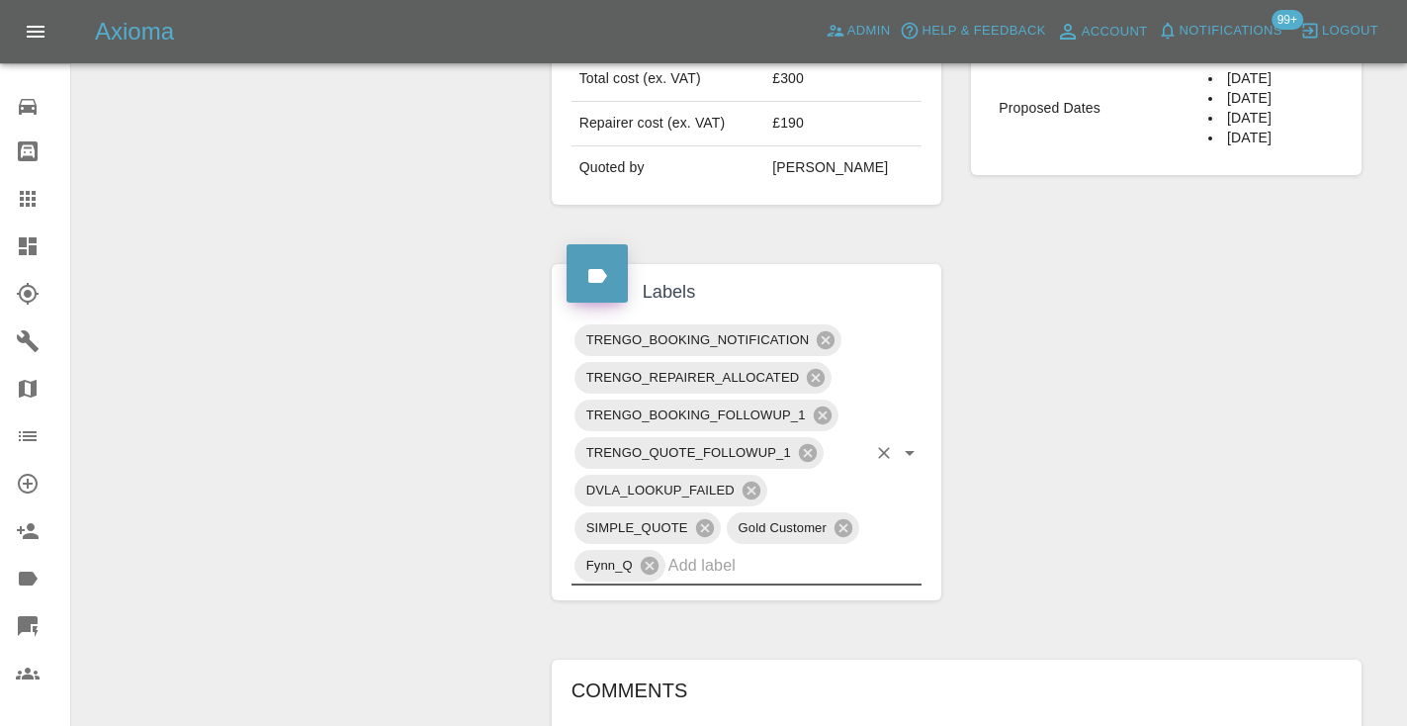
click at [290, 328] on div "Change Repairer Modify Claim Modify Quote Rollback Submit Payment Archive" at bounding box center [304, 379] width 435 height 1998
click at [21, 200] on icon at bounding box center [28, 199] width 16 height 16
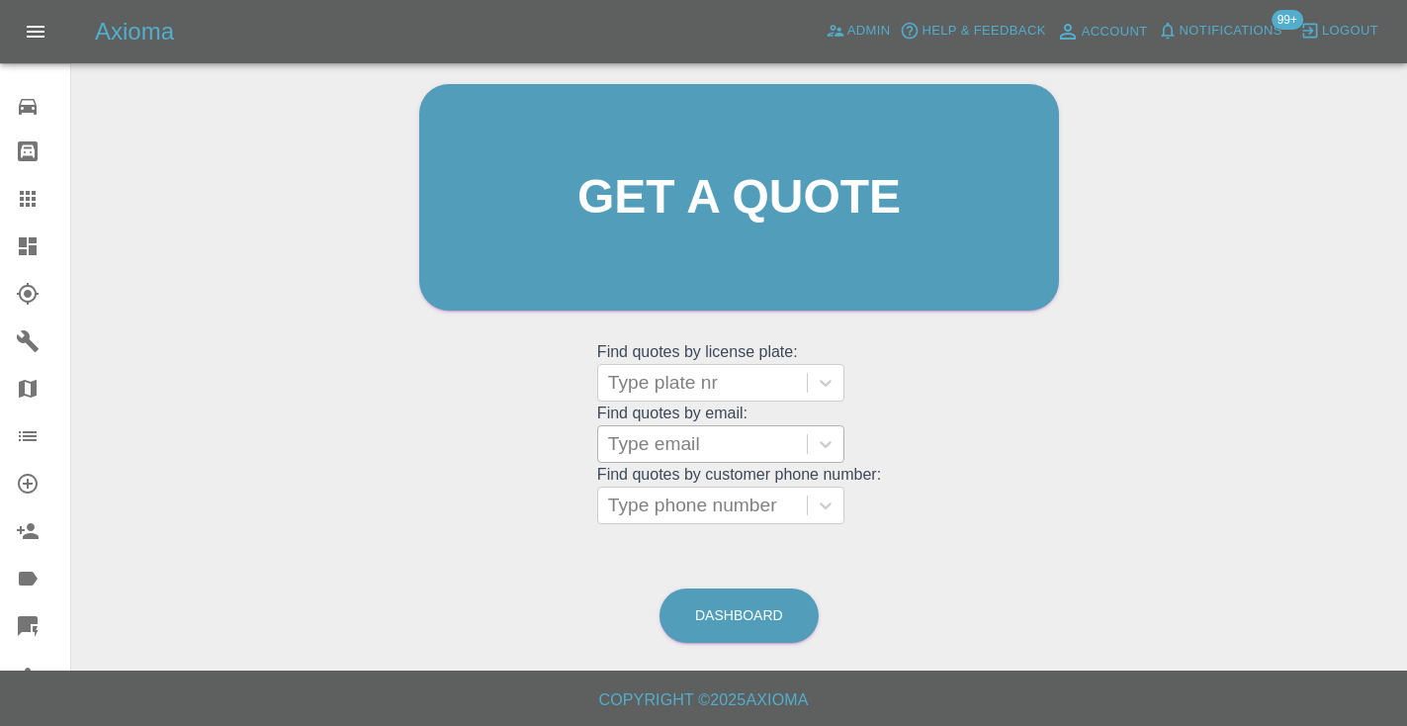
scroll to position [149, 0]
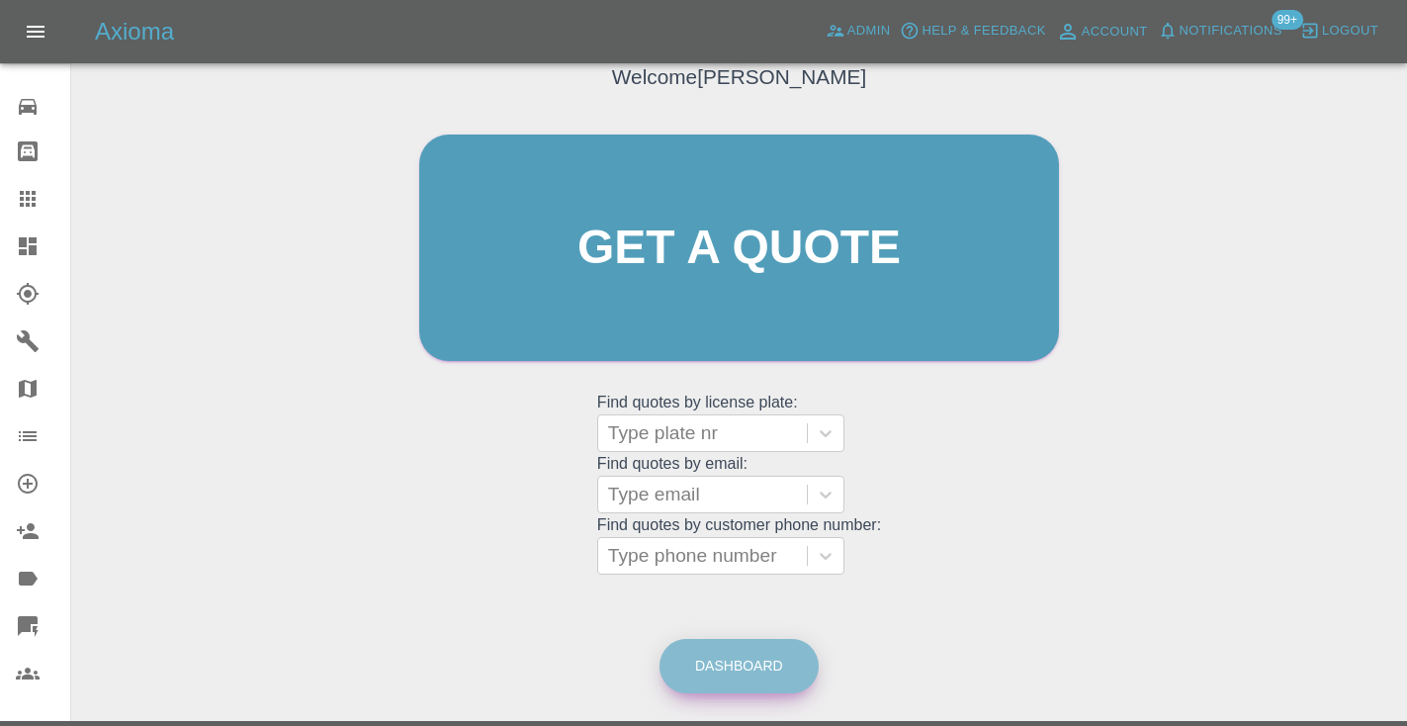
click at [745, 650] on link "Dashboard" at bounding box center [738, 666] width 159 height 54
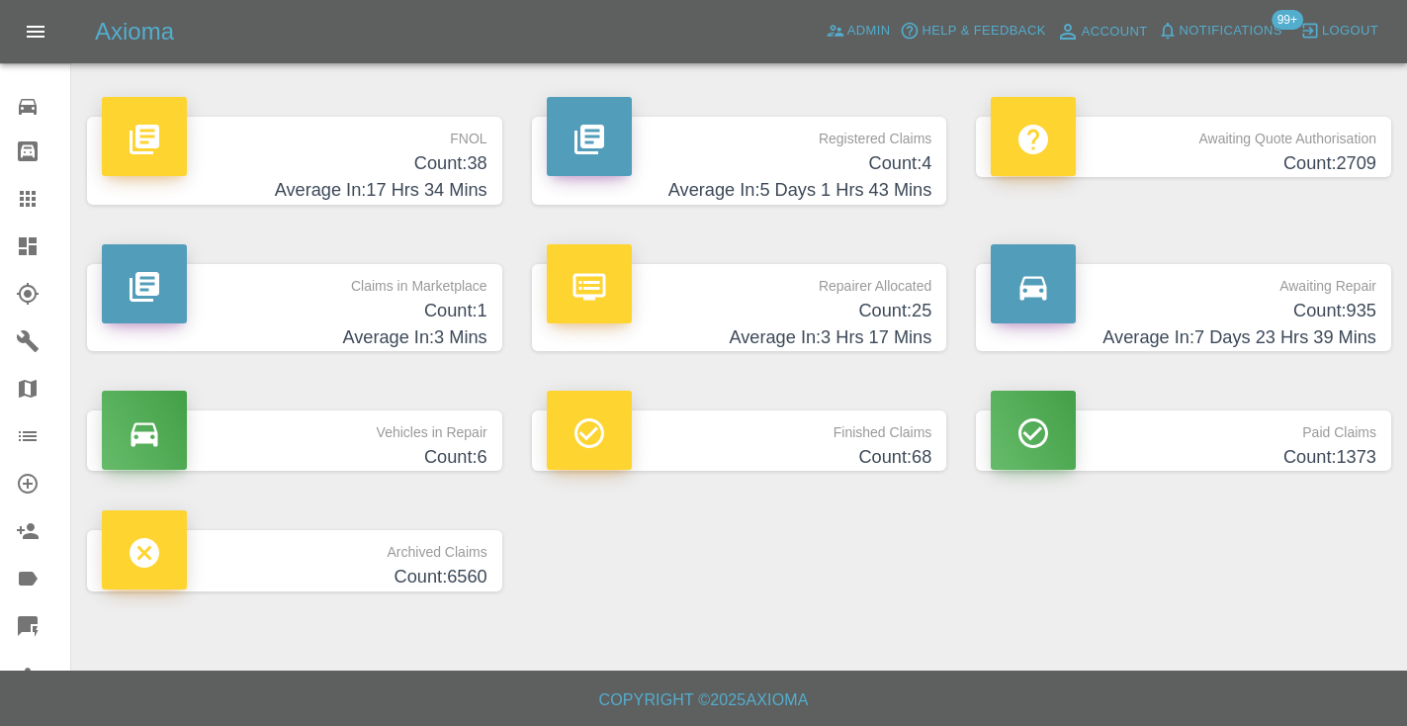
click at [1356, 332] on h4 "Average In: 7 Days 23 Hrs 39 Mins" at bounding box center [1184, 337] width 386 height 27
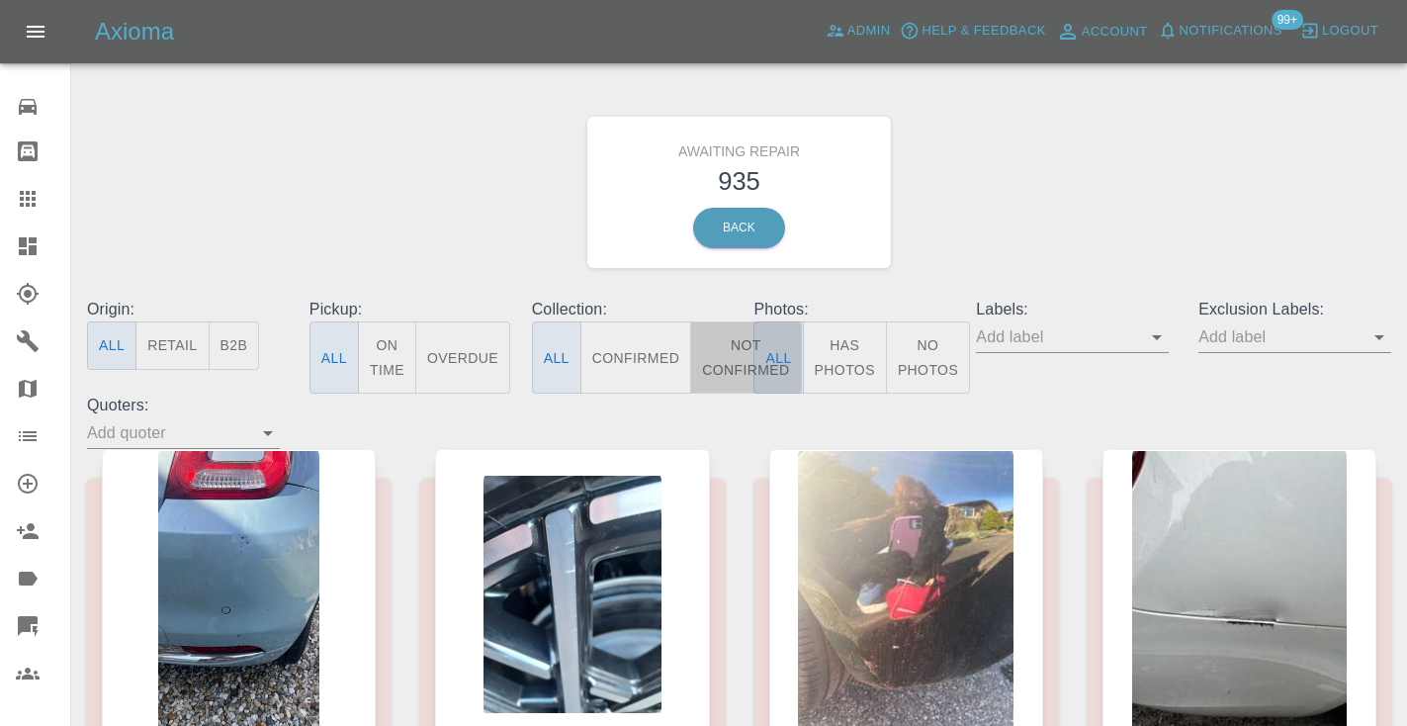
click at [740, 332] on button "Not Confirmed" at bounding box center [745, 357] width 111 height 72
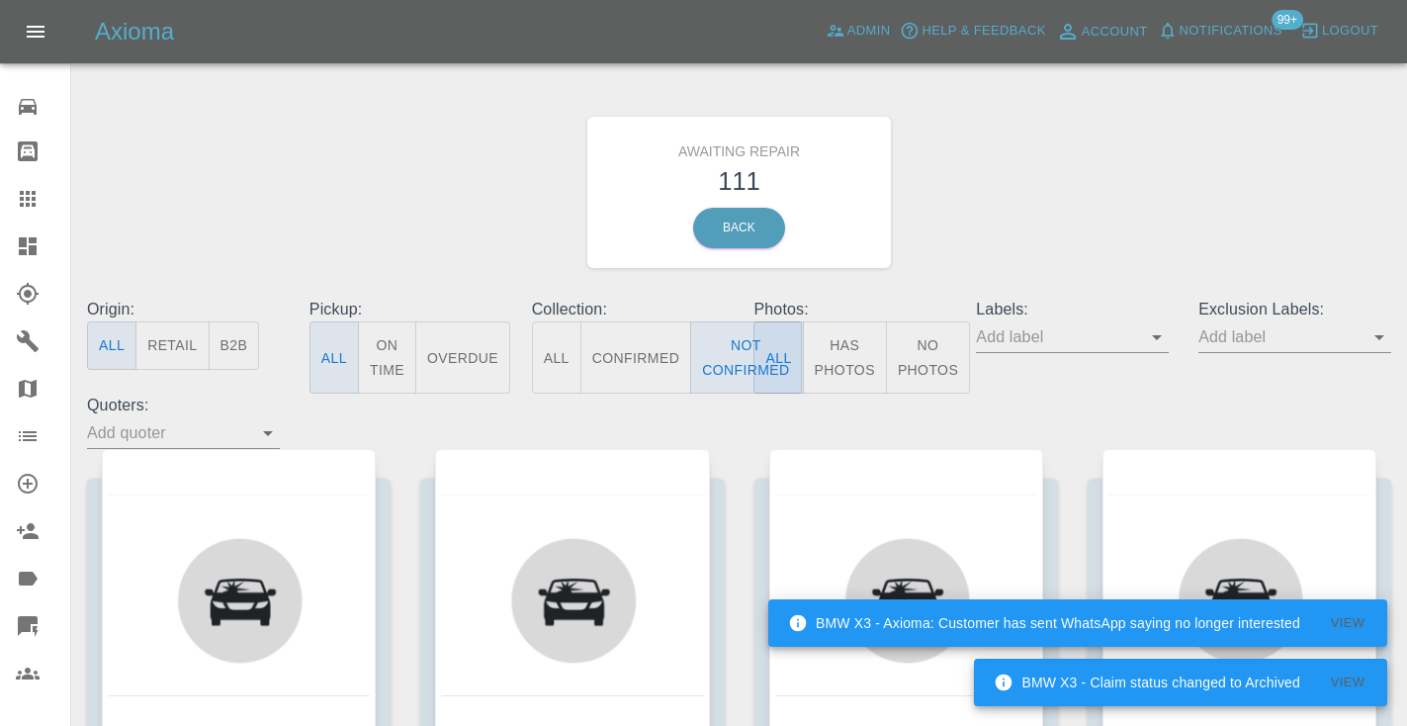
click at [1064, 183] on div "Awaiting Repair 111 Back" at bounding box center [739, 192] width 1334 height 211
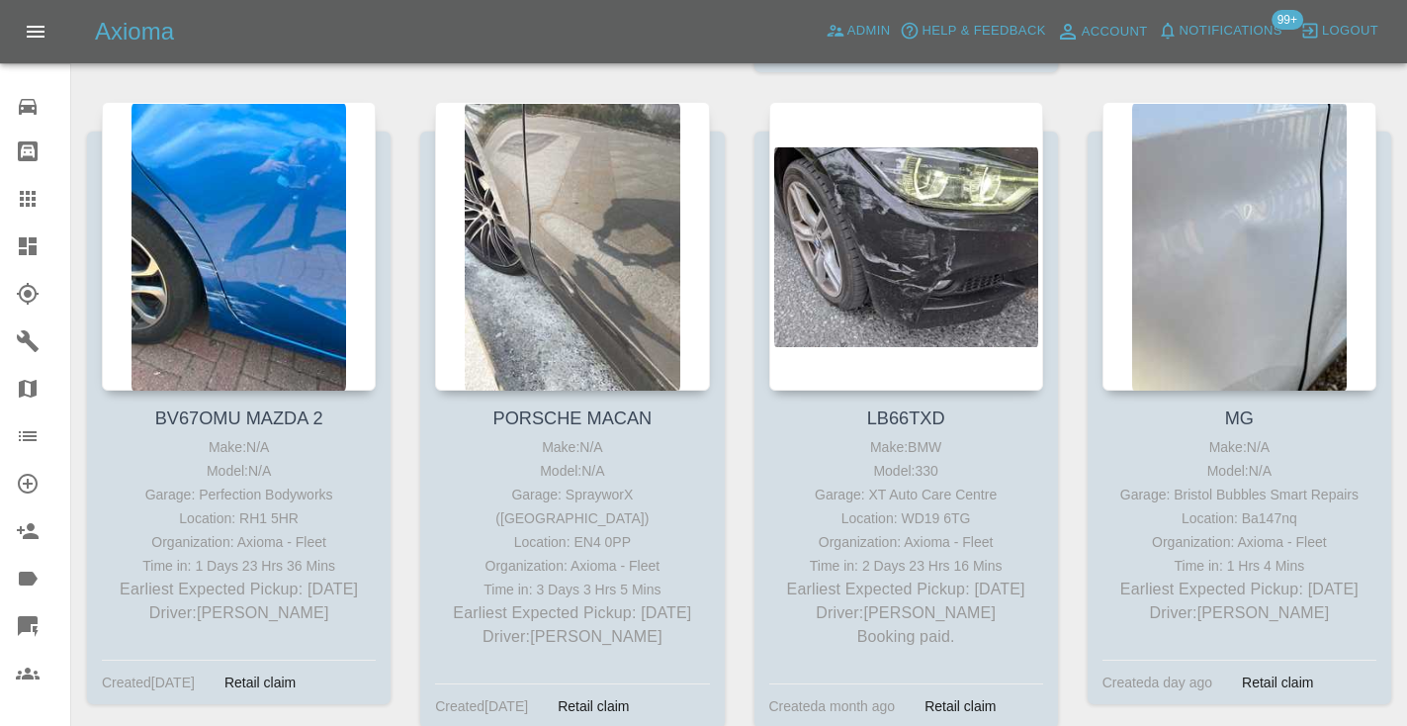
scroll to position [10037, 0]
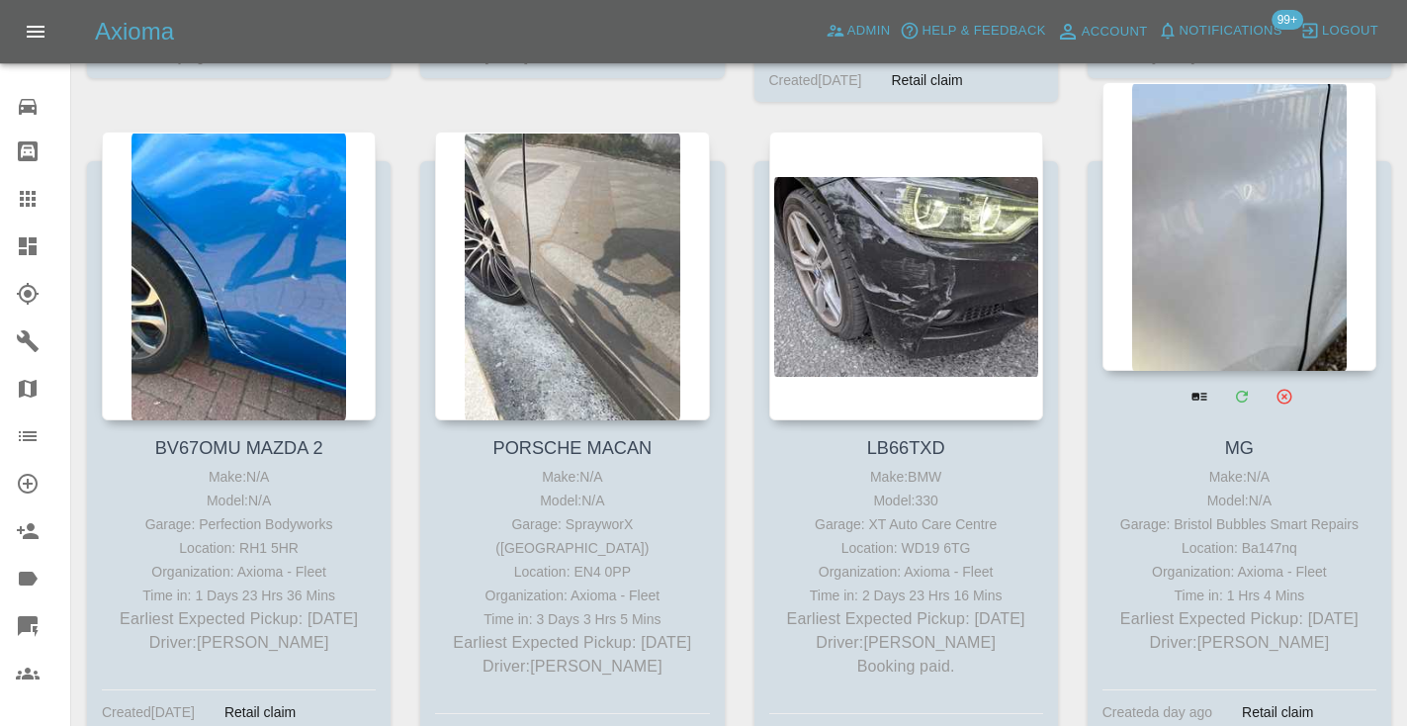
click at [1278, 209] on div at bounding box center [1239, 226] width 274 height 289
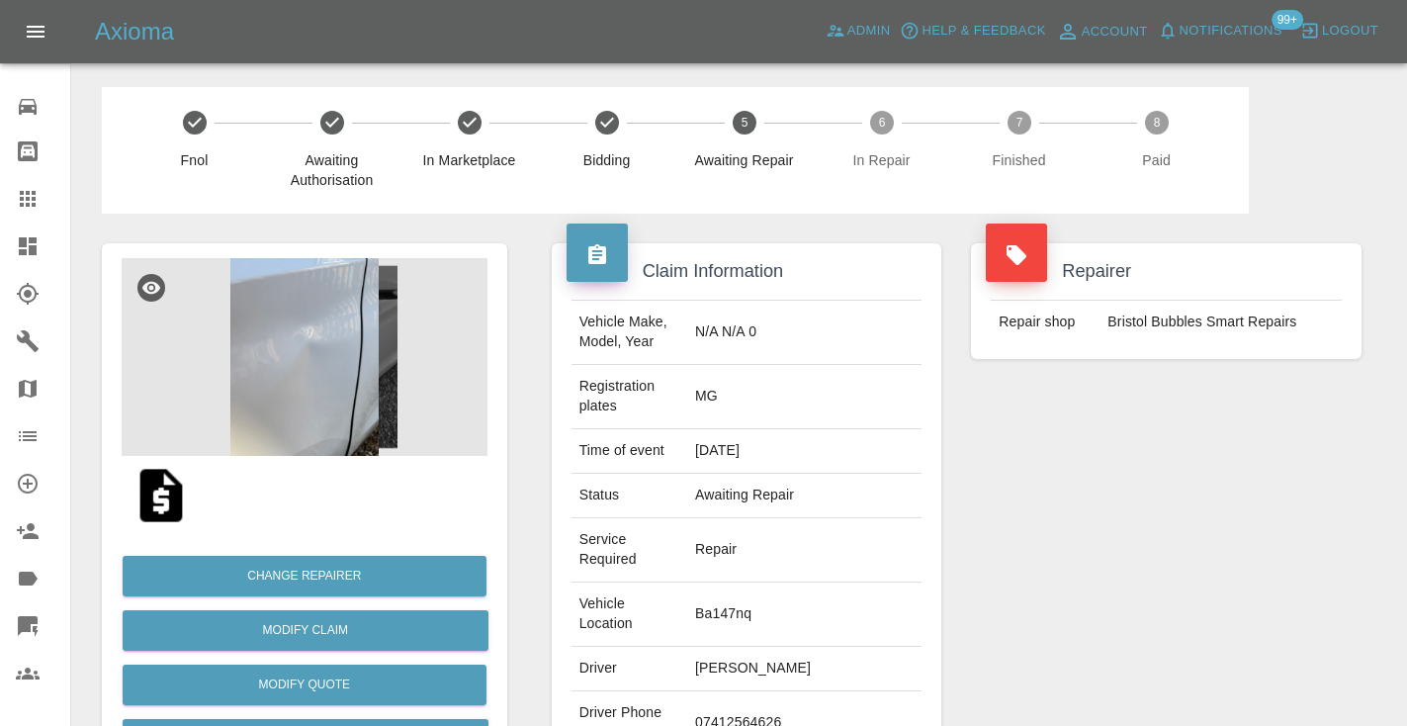
click at [745, 691] on td "07412564626" at bounding box center [804, 723] width 234 height 64
copy td "07412564626"
click at [1082, 495] on div "Repairer Repair shop [GEOGRAPHIC_DATA] Bubbles Smart Repairs" at bounding box center [1166, 558] width 420 height 689
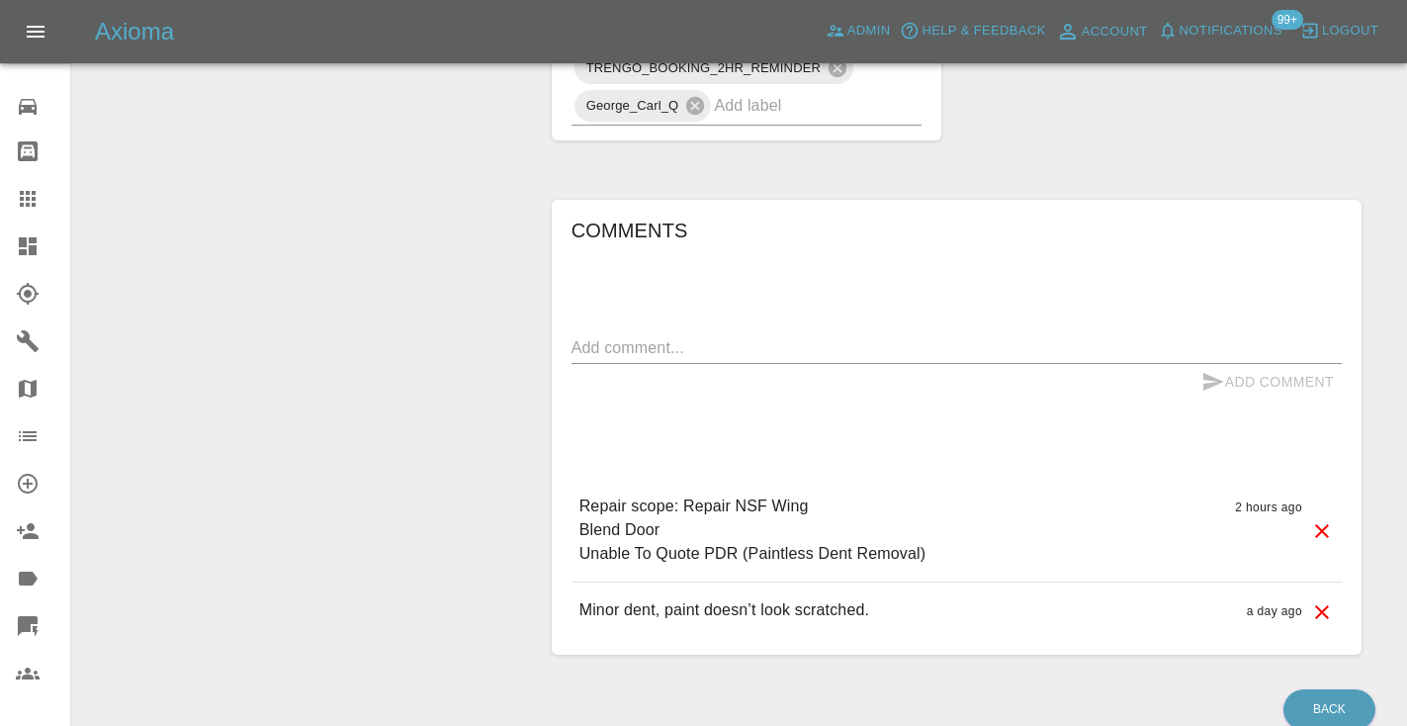
scroll to position [1679, 0]
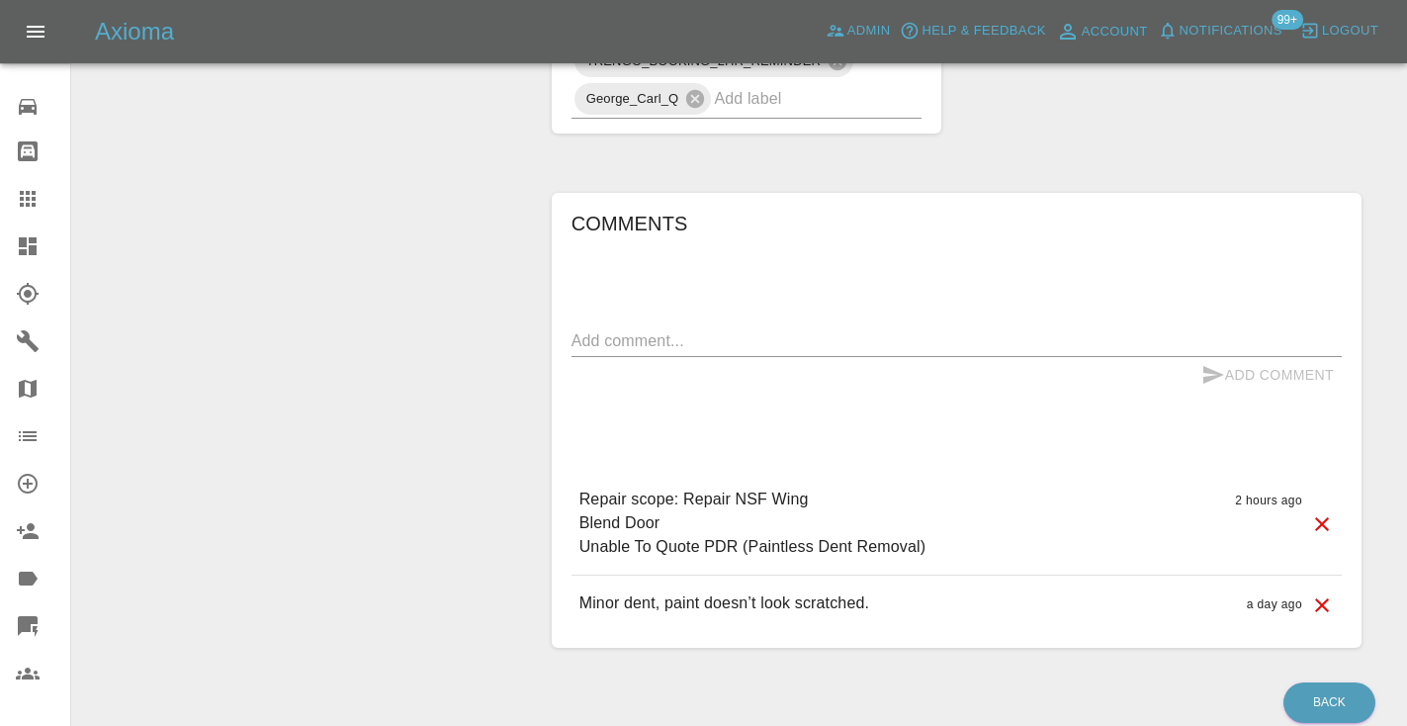
click at [607, 329] on textarea at bounding box center [956, 340] width 770 height 23
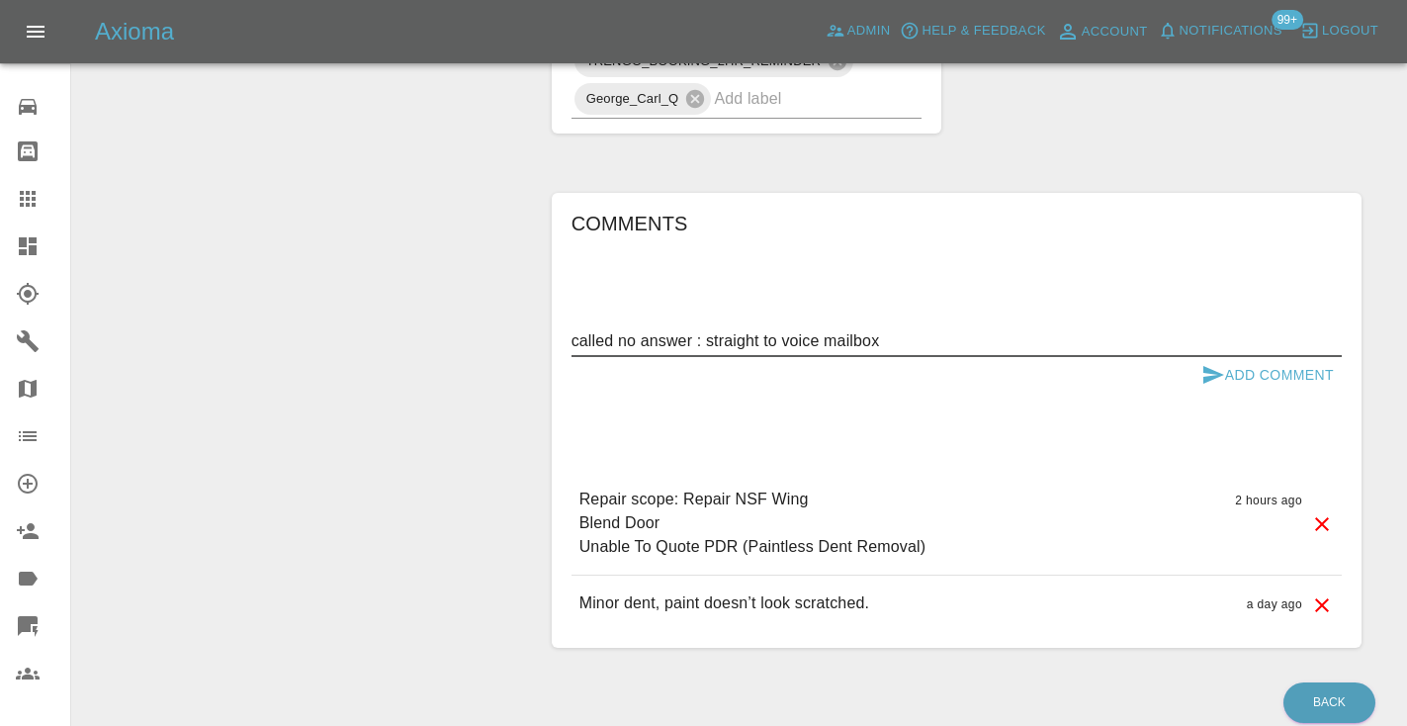
type textarea "called no answer : straight to voice mailbox"
click at [1219, 363] on icon "submit" at bounding box center [1213, 375] width 24 height 24
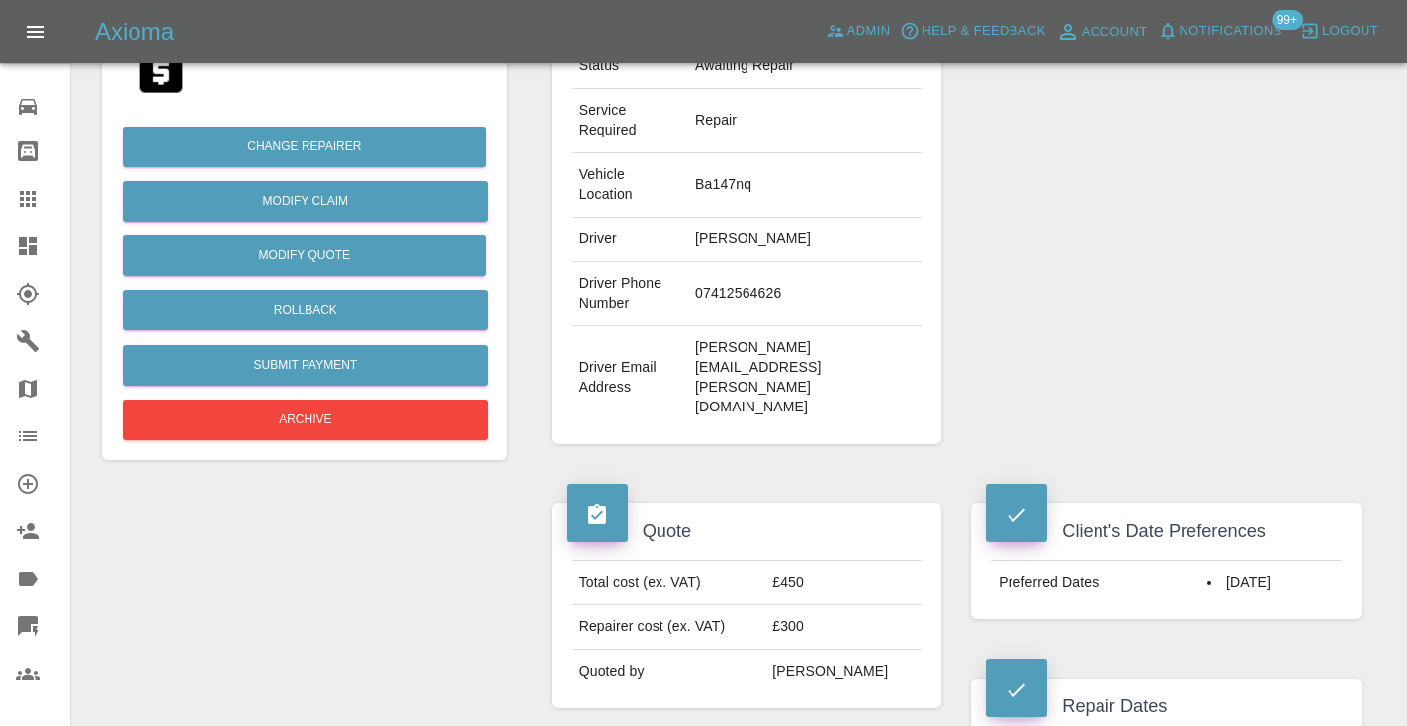
scroll to position [397, 0]
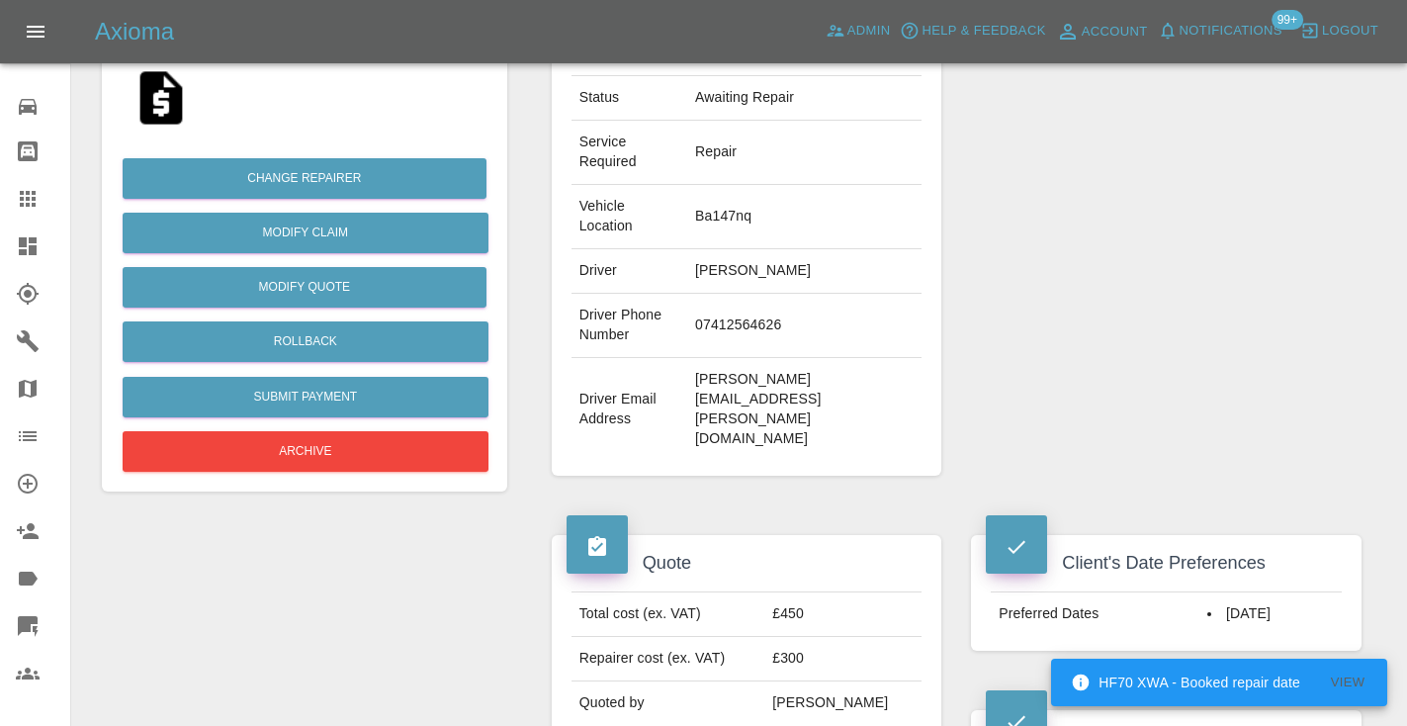
click at [762, 294] on td "07412564626" at bounding box center [804, 326] width 234 height 64
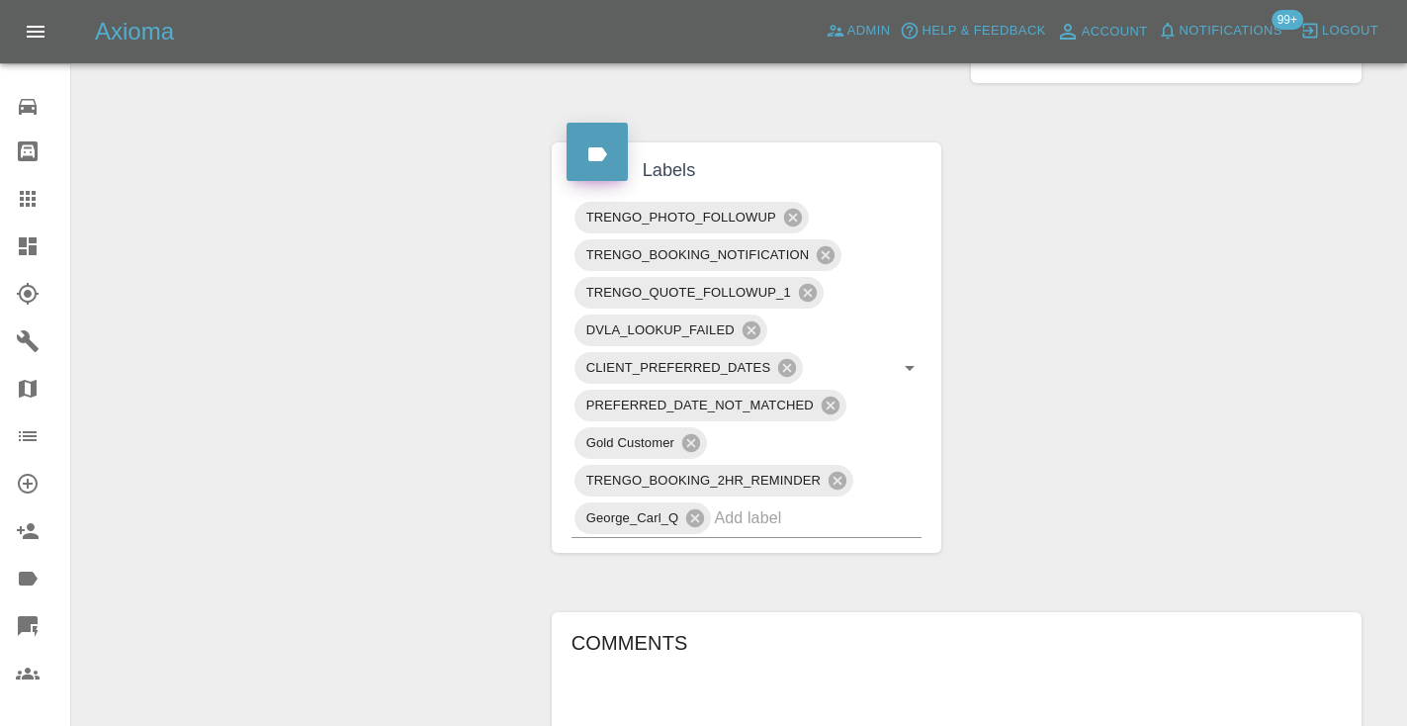
scroll to position [1252, 0]
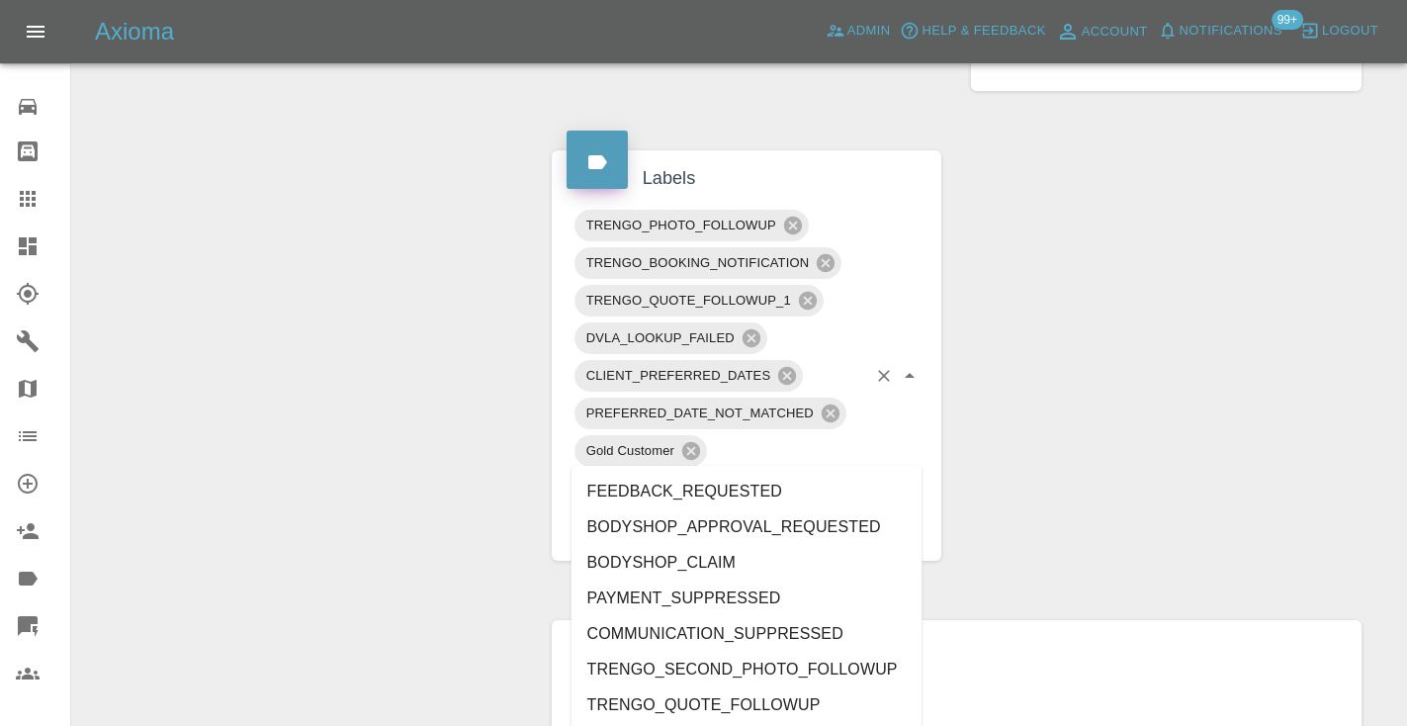
click at [745, 510] on input "text" at bounding box center [790, 525] width 152 height 31
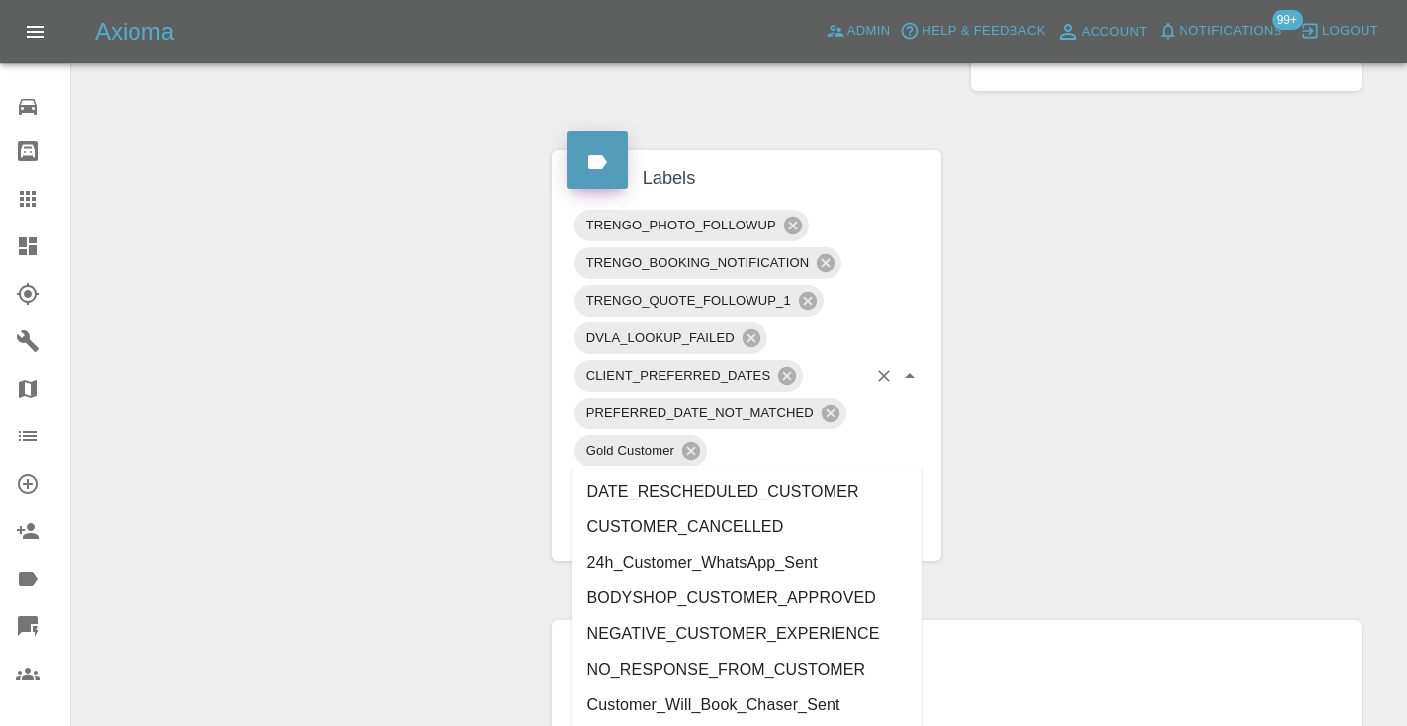
type input "customer_"
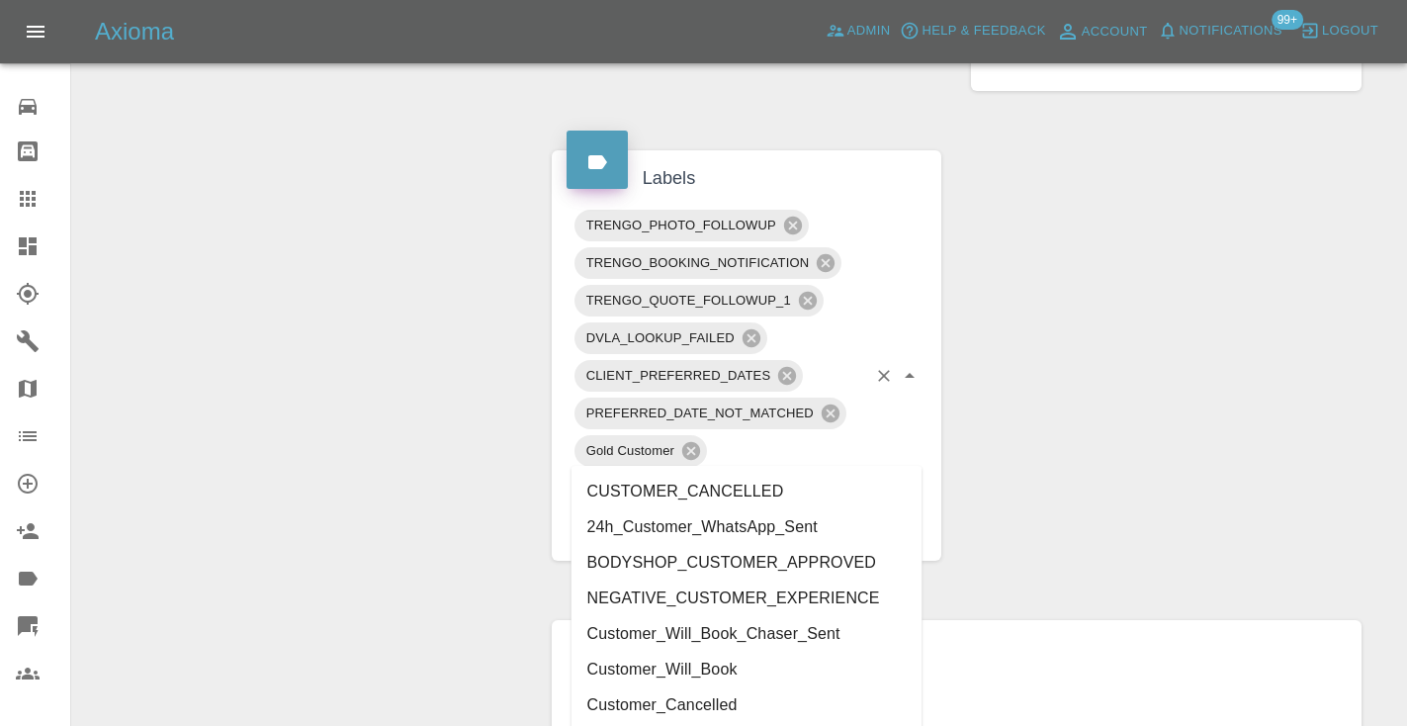
click at [649, 670] on li "Customer_Will_Book" at bounding box center [746, 670] width 351 height 36
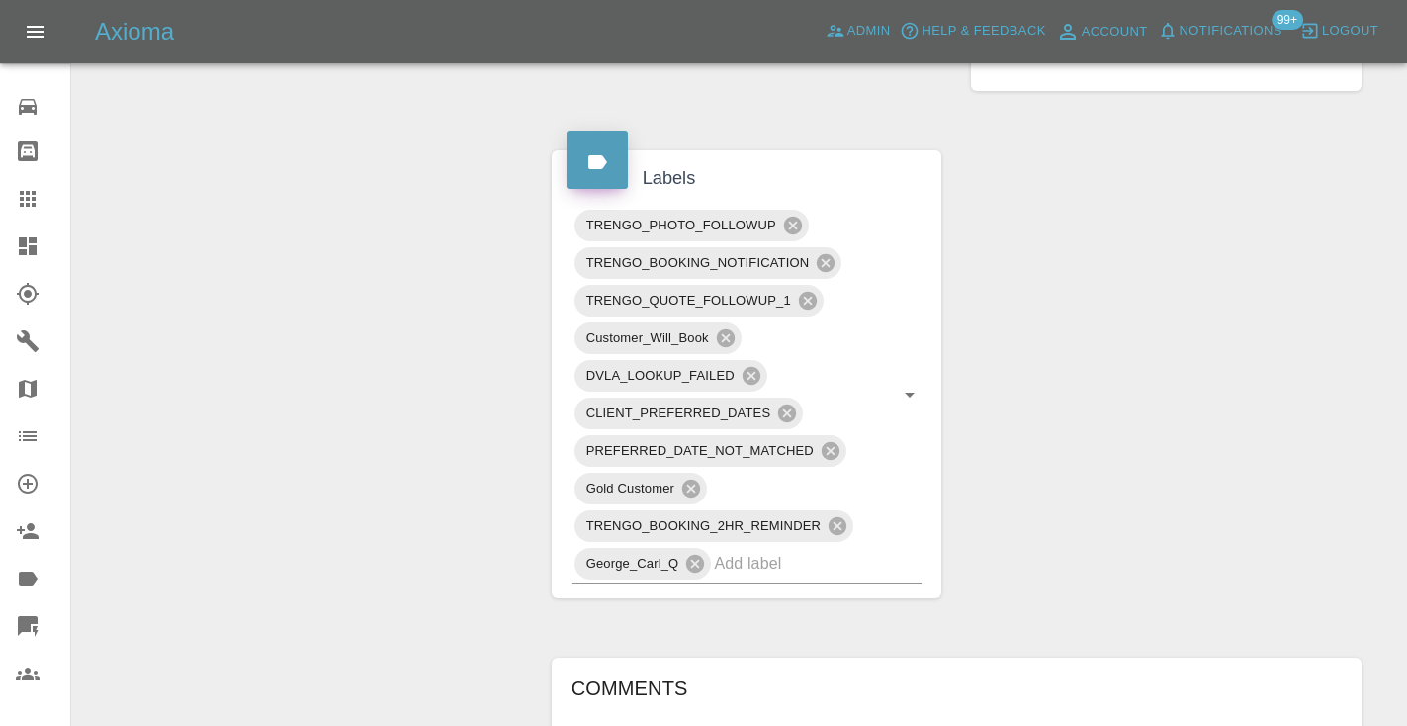
click at [222, 274] on div "Change Repairer Modify Claim Modify Quote Rollback Submit Payment Archive" at bounding box center [304, 94] width 435 height 2264
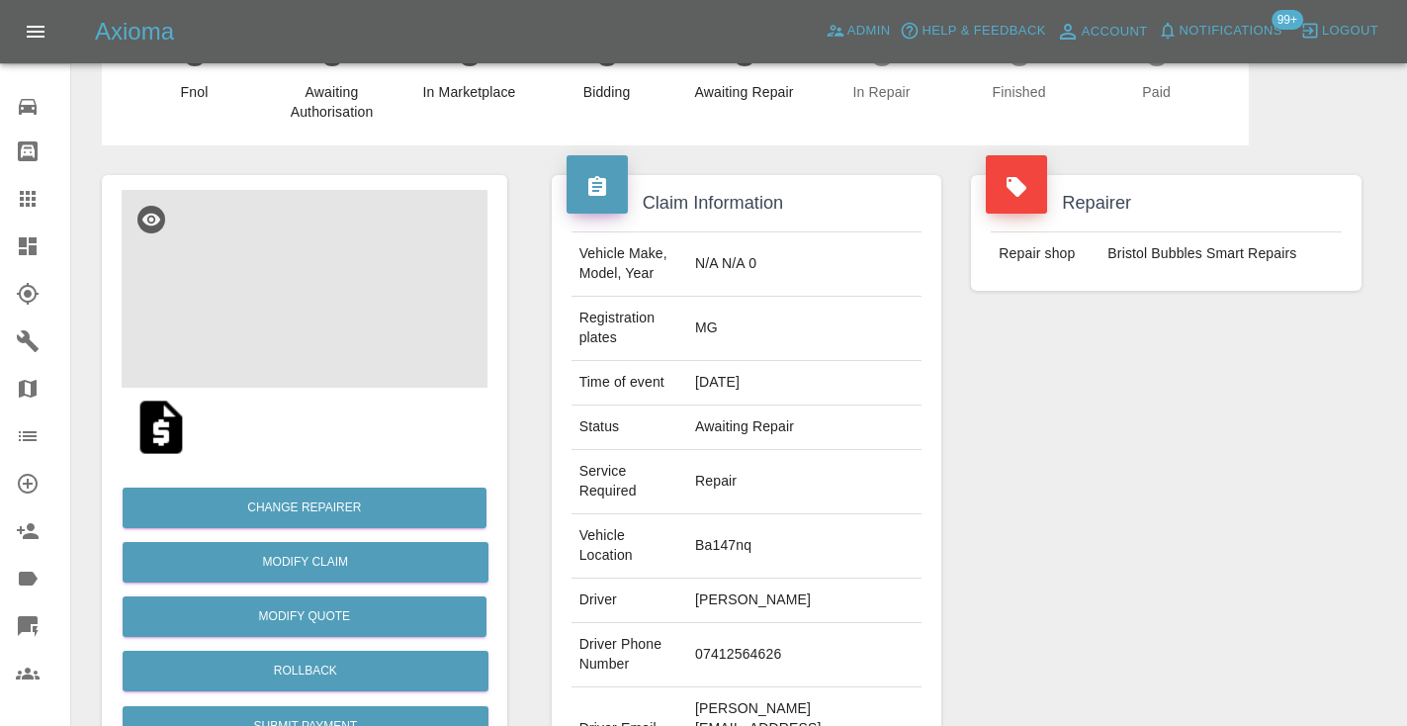
scroll to position [18, 0]
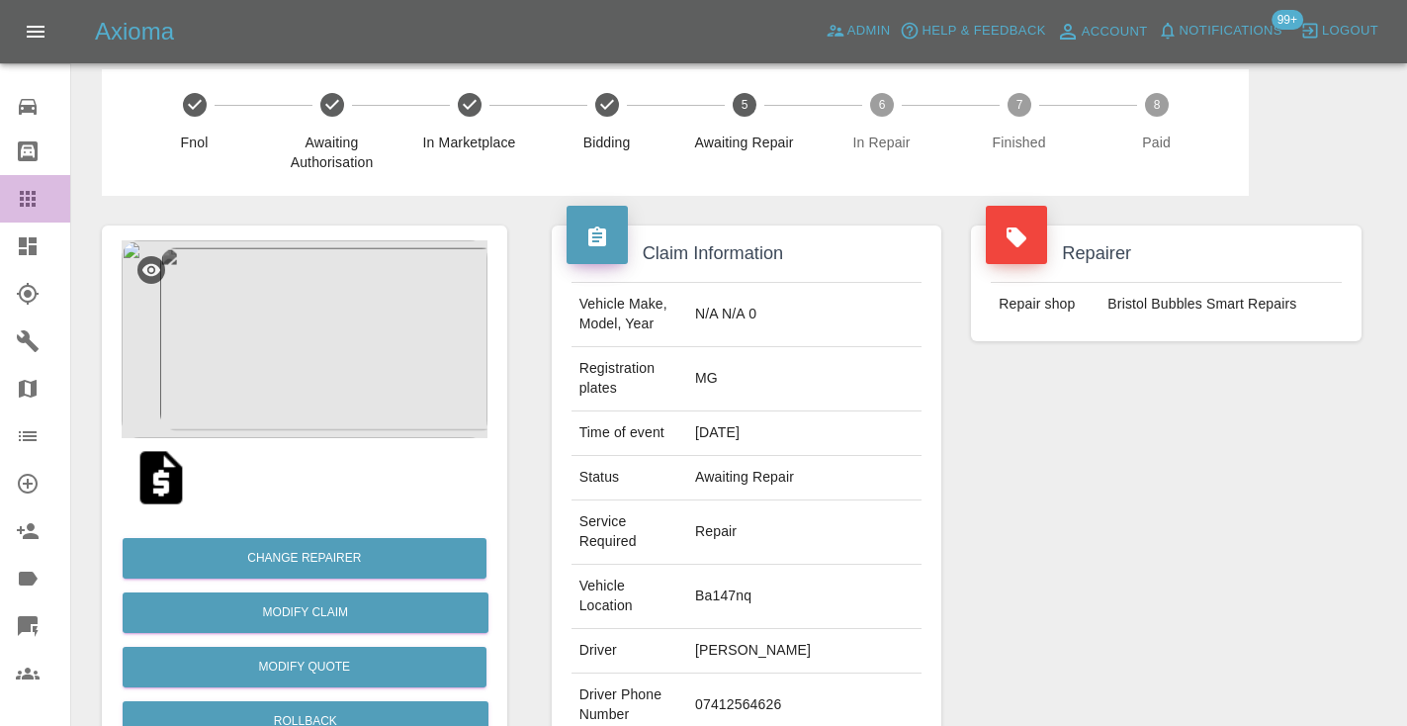
click at [34, 202] on icon at bounding box center [28, 199] width 24 height 24
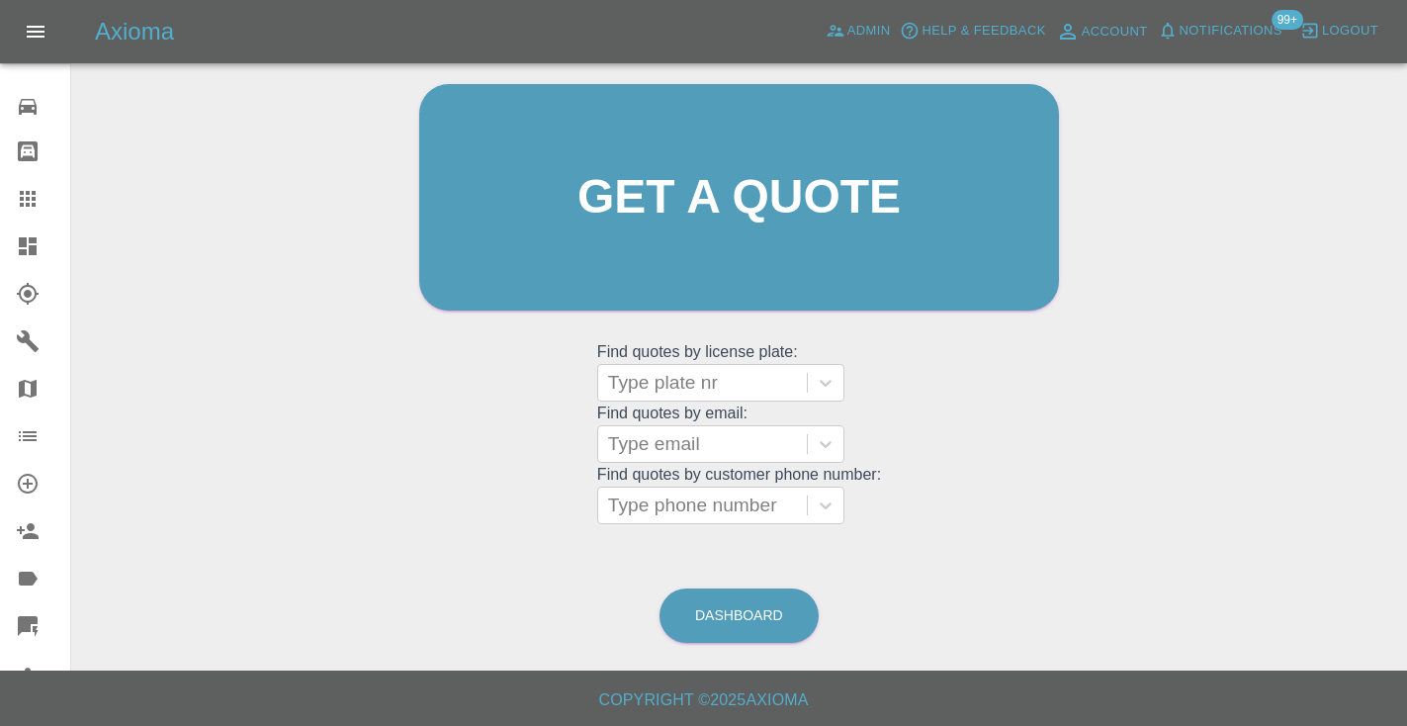
scroll to position [199, 0]
click at [16, 203] on icon at bounding box center [28, 199] width 24 height 24
click at [687, 622] on link "Dashboard" at bounding box center [738, 616] width 159 height 54
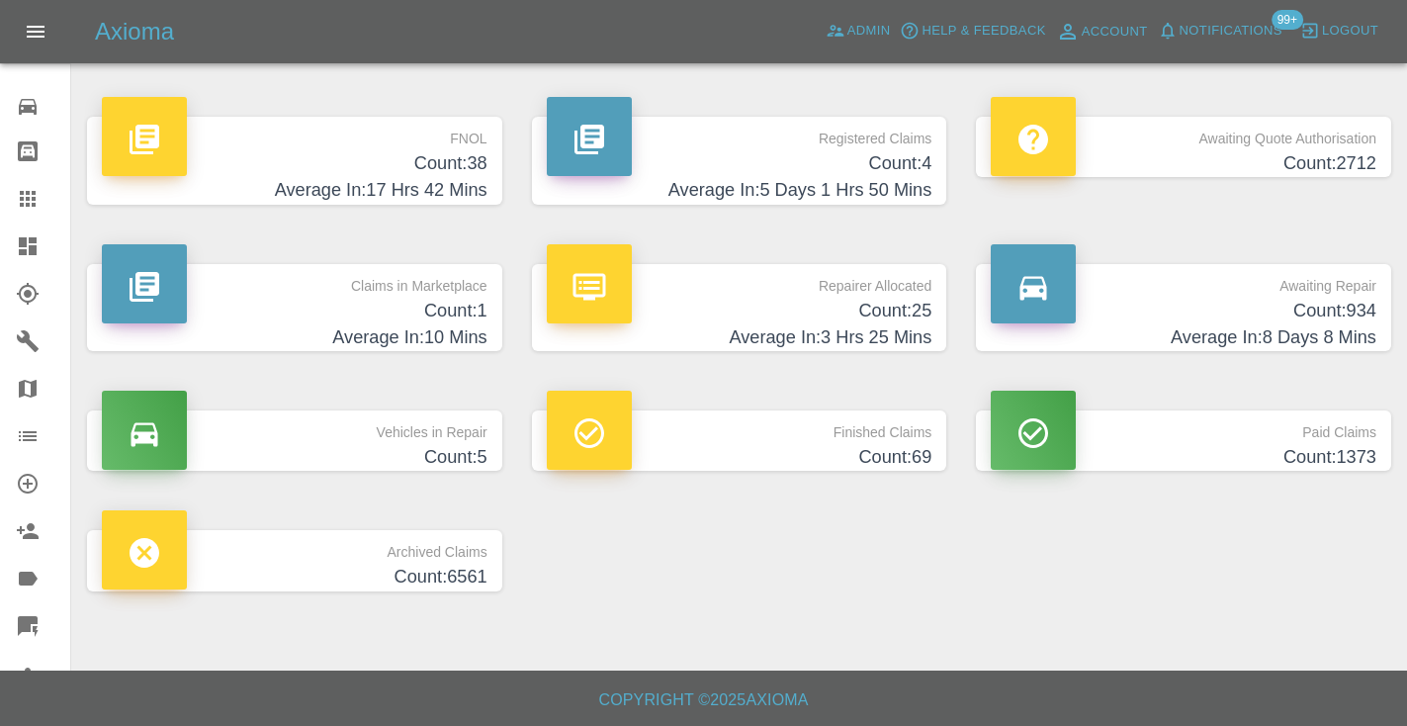
click at [1354, 307] on h4 "Count: 934" at bounding box center [1184, 311] width 386 height 27
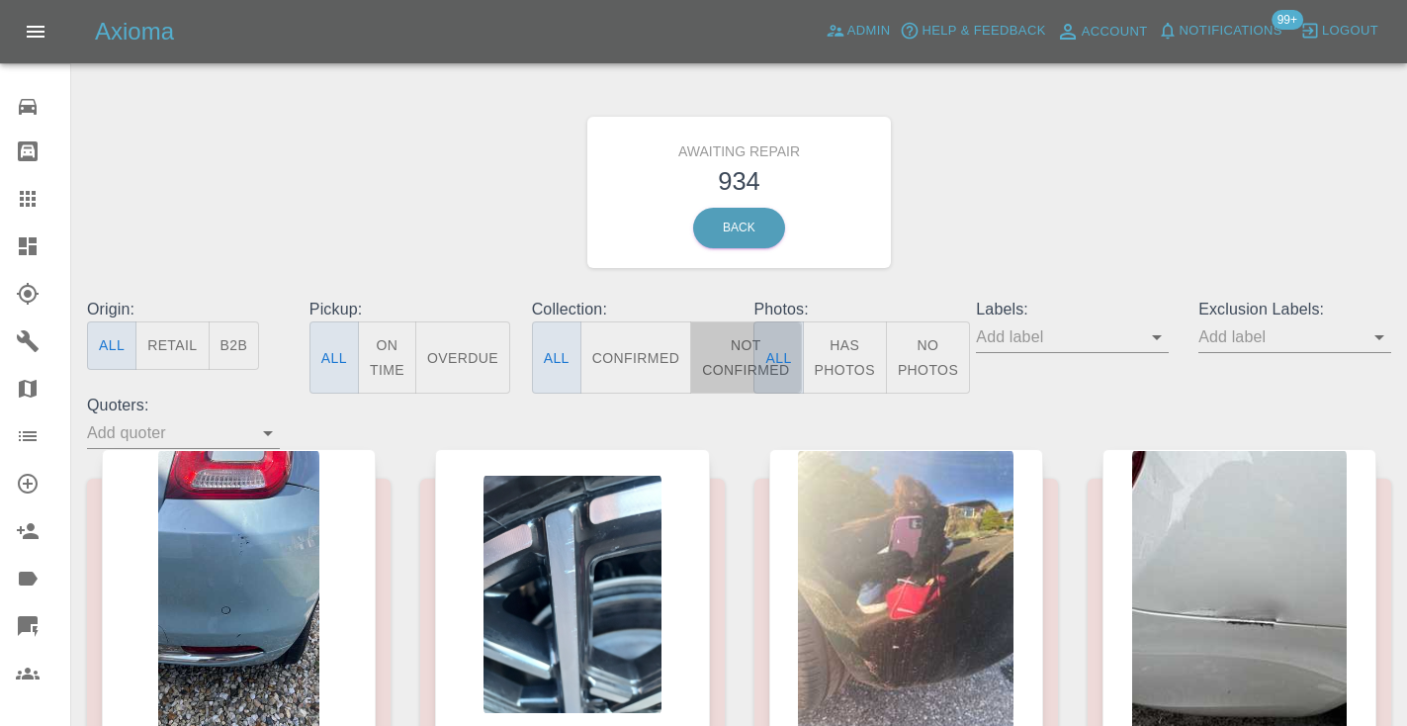
click at [730, 366] on button "Not Confirmed" at bounding box center [745, 357] width 111 height 72
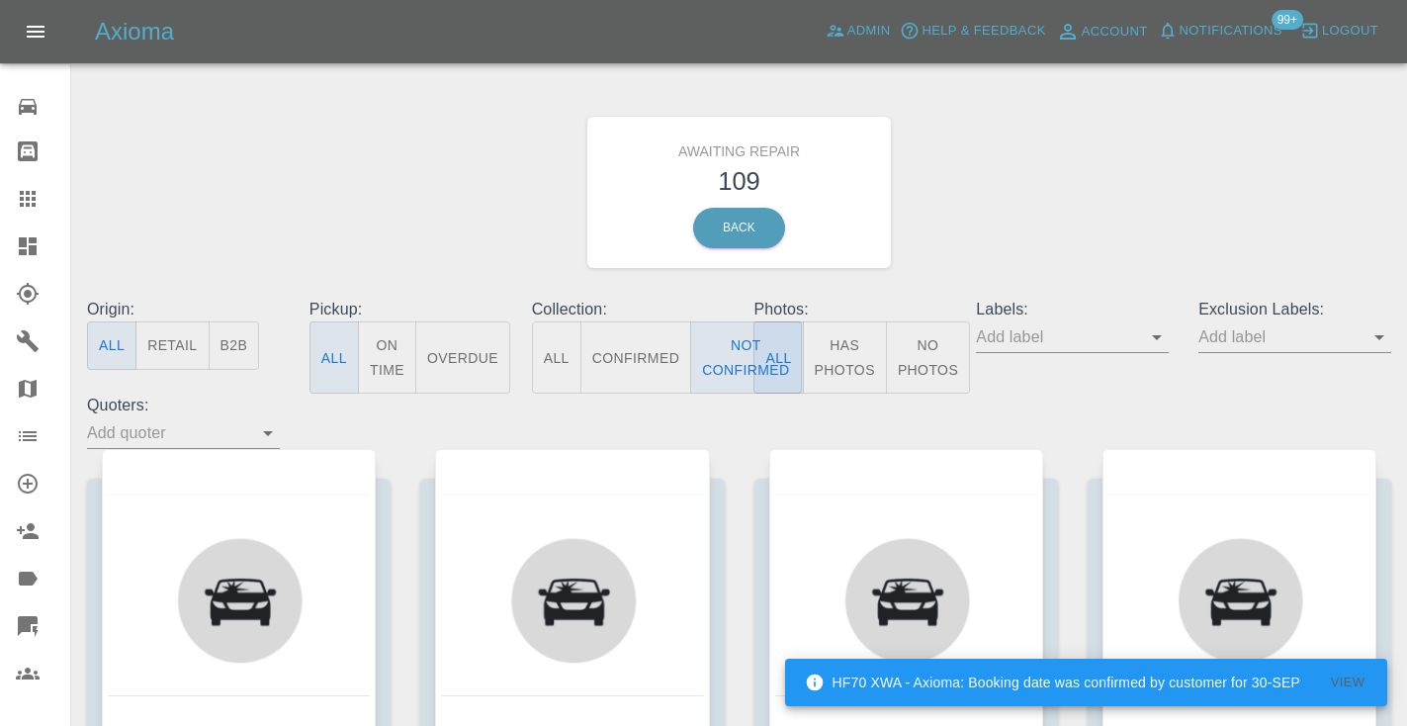
click at [991, 260] on div "Awaiting Repair 109 Back" at bounding box center [739, 192] width 1334 height 211
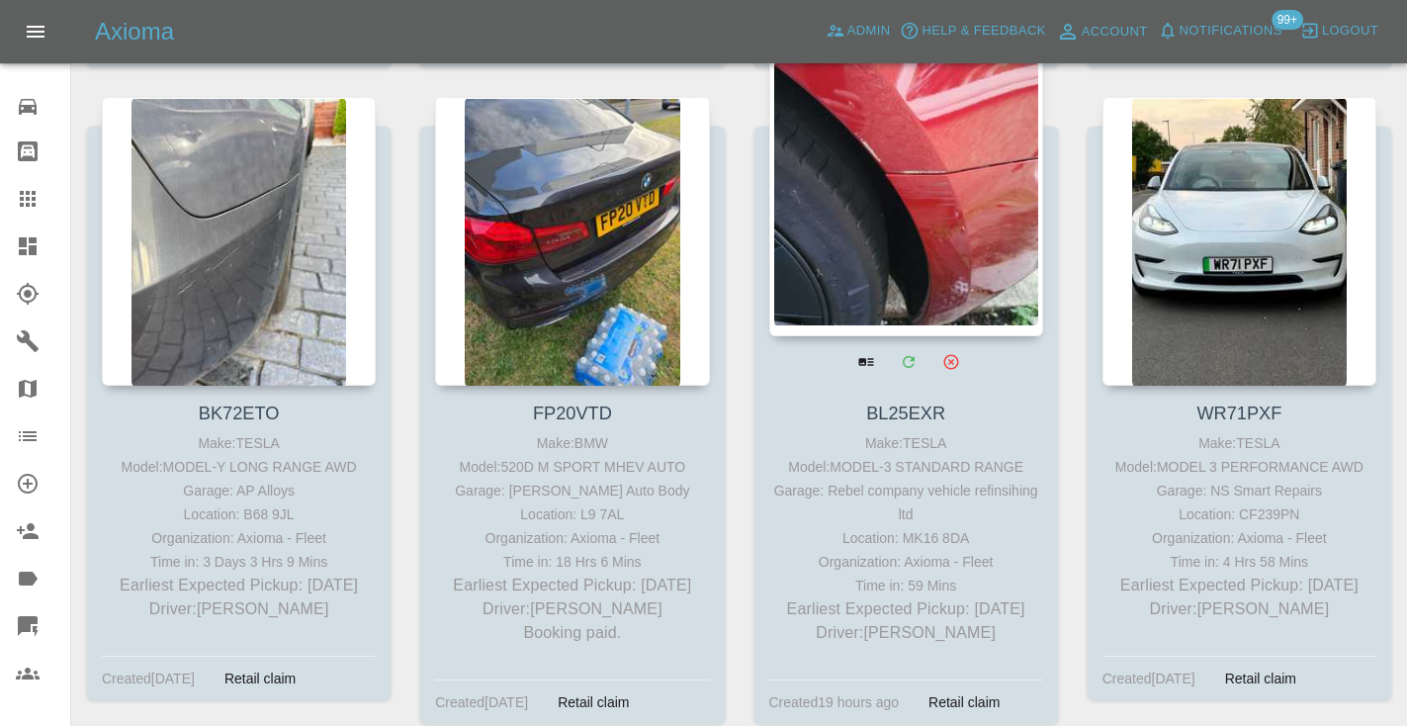
scroll to position [2281, 0]
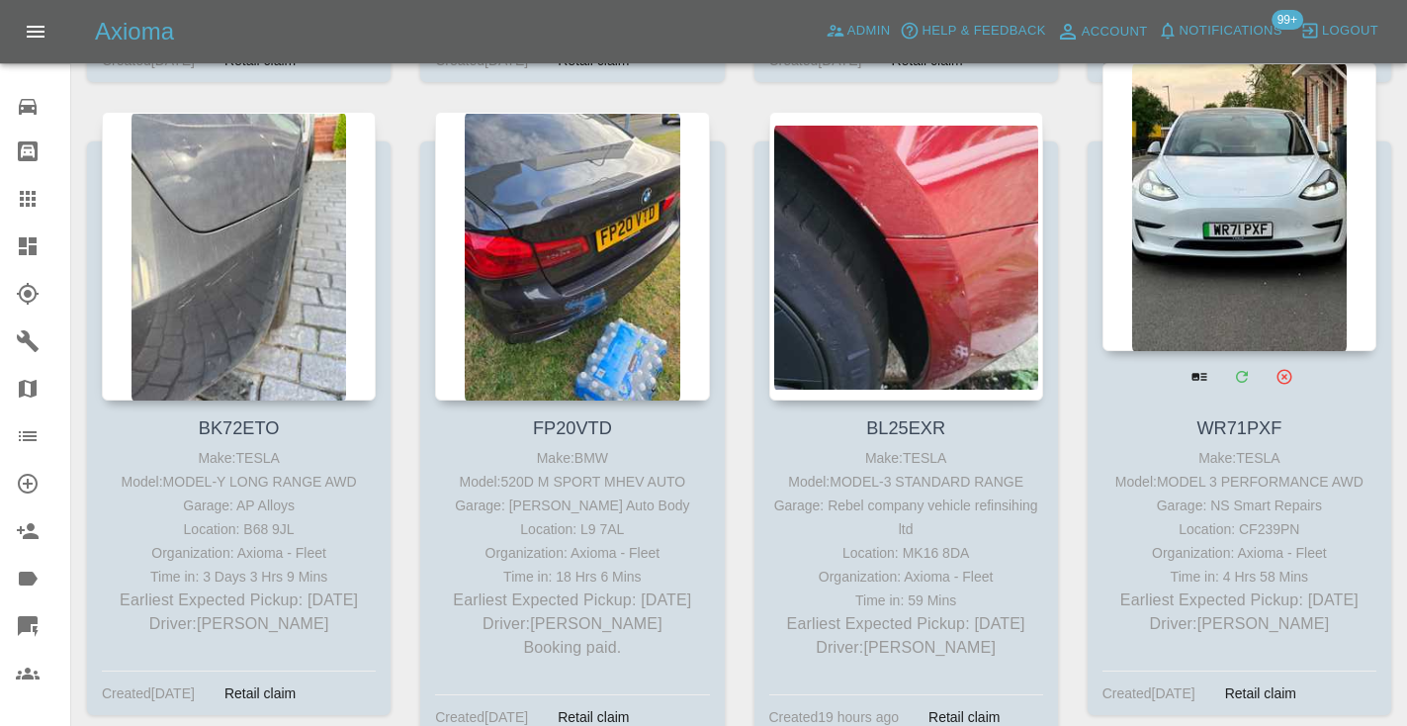
click at [1258, 231] on div at bounding box center [1239, 206] width 274 height 289
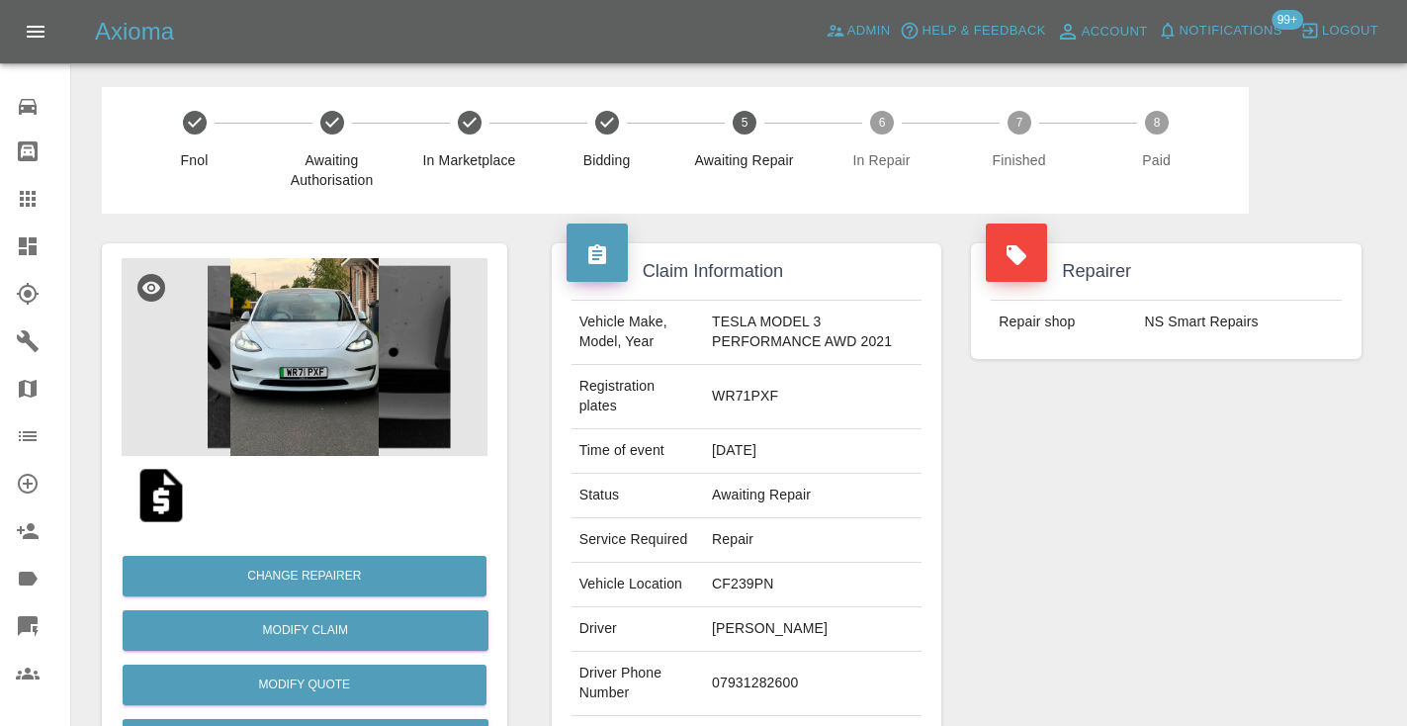
click at [741, 673] on td "07931282600" at bounding box center [813, 684] width 218 height 64
copy td "07931282600"
click at [1062, 543] on div "Repairer Repair shop NS Smart Repairs" at bounding box center [1166, 519] width 420 height 610
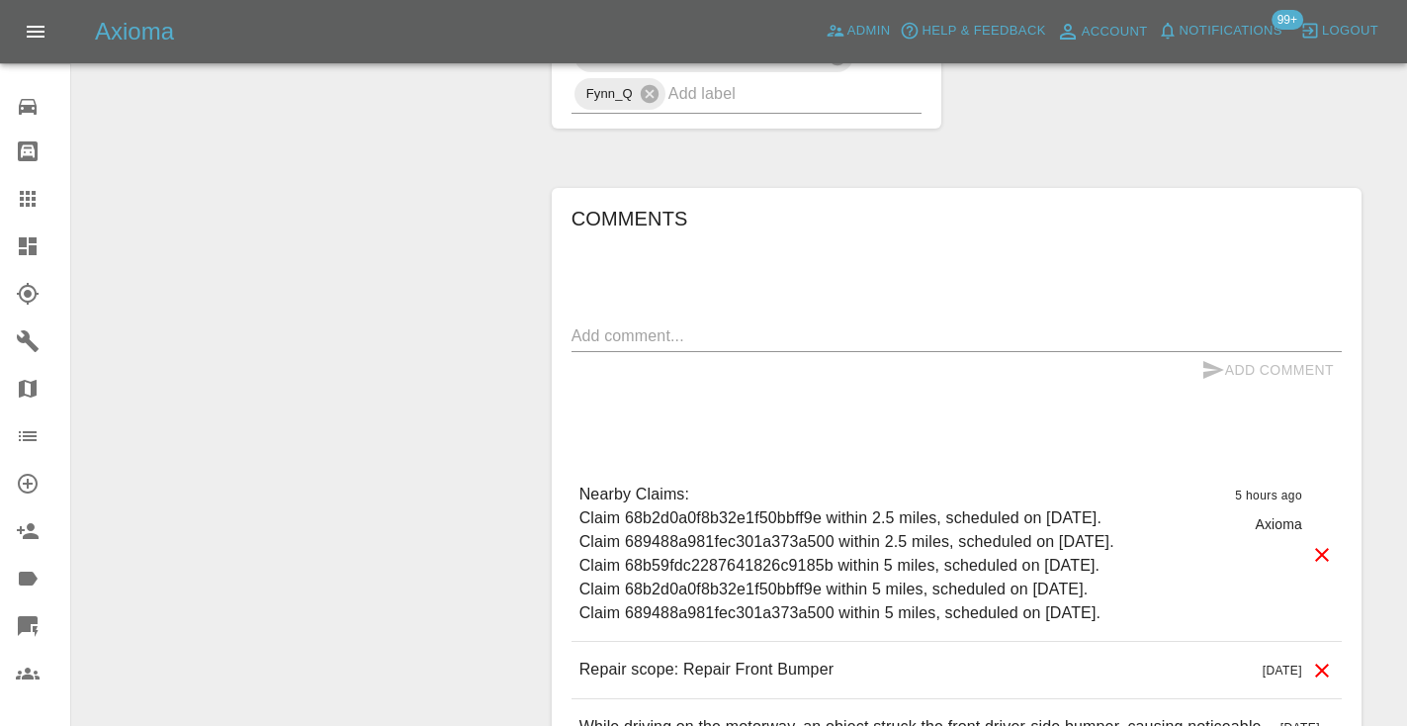
scroll to position [1370, 0]
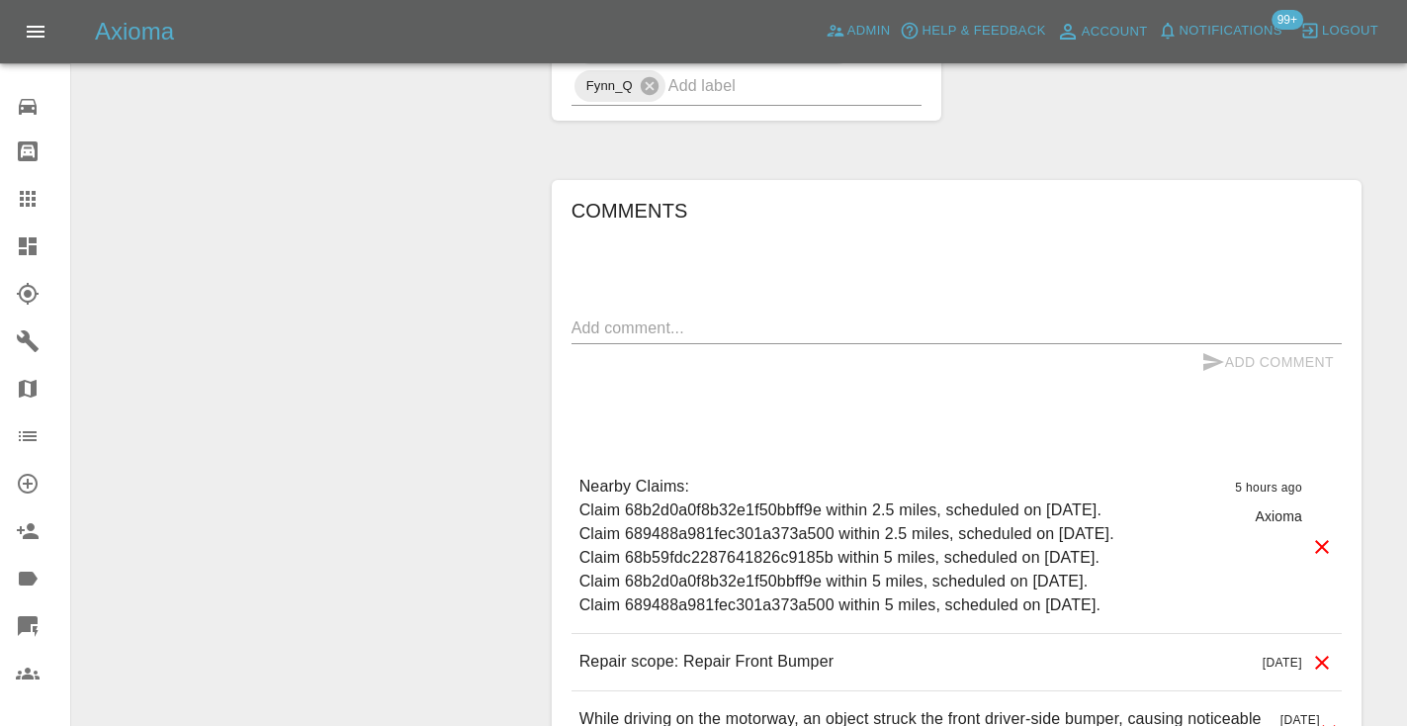
click at [680, 321] on textarea at bounding box center [956, 327] width 770 height 23
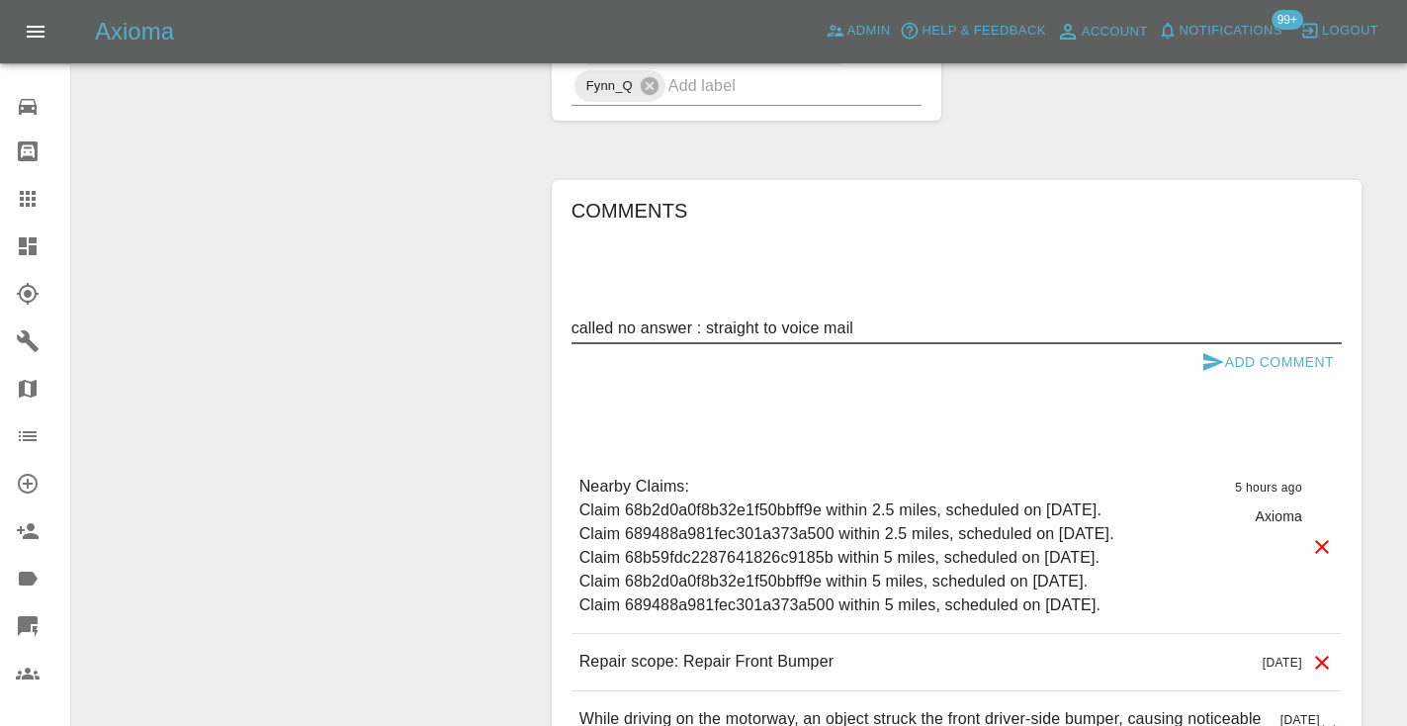
type textarea "called no answer : straight to voice mail"
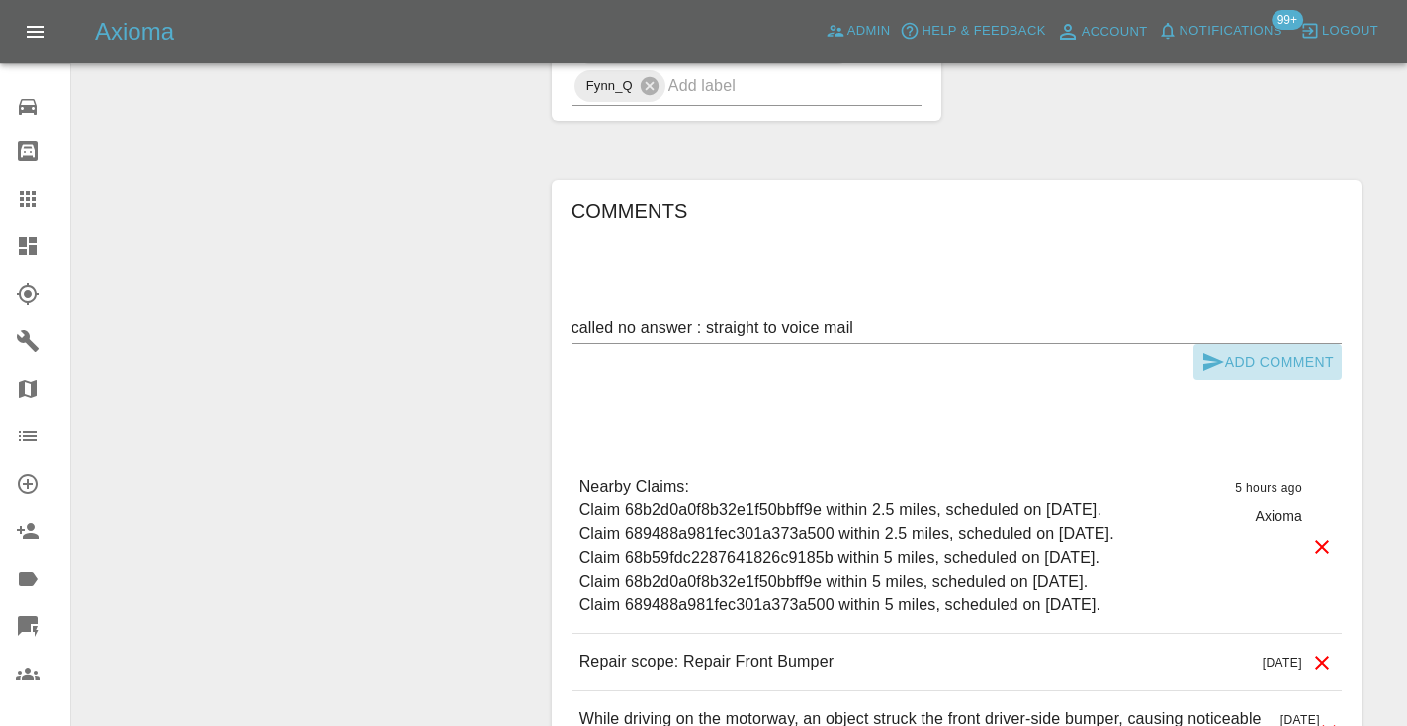
click at [1222, 354] on icon "submit" at bounding box center [1213, 362] width 24 height 24
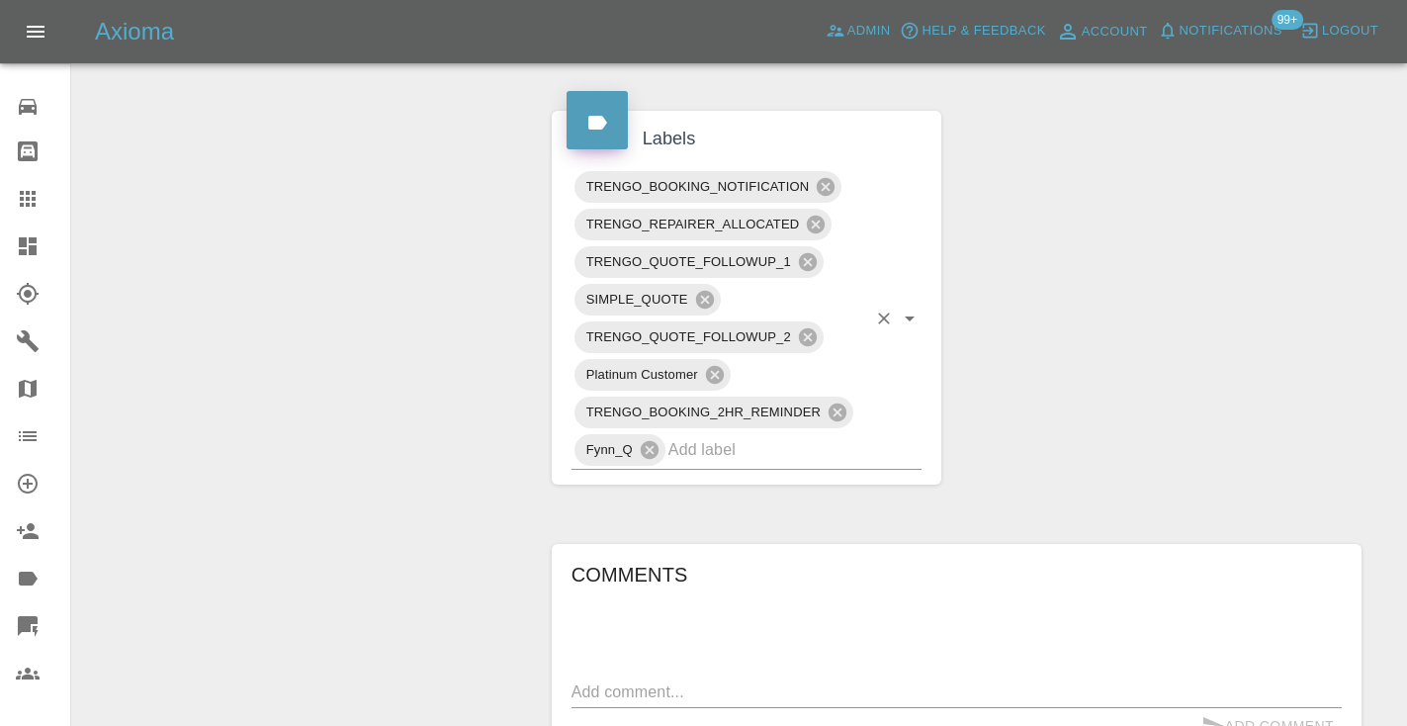
scroll to position [991, 0]
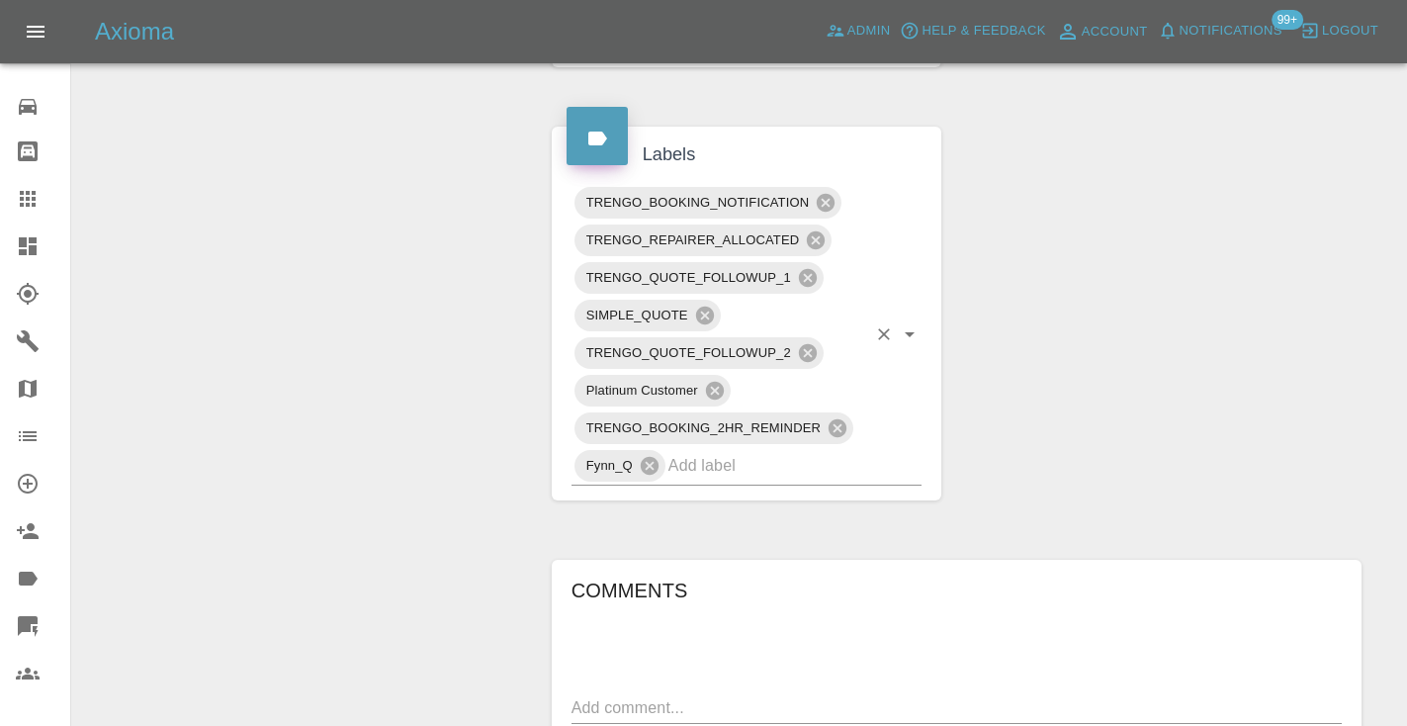
click at [698, 466] on input "text" at bounding box center [767, 465] width 199 height 31
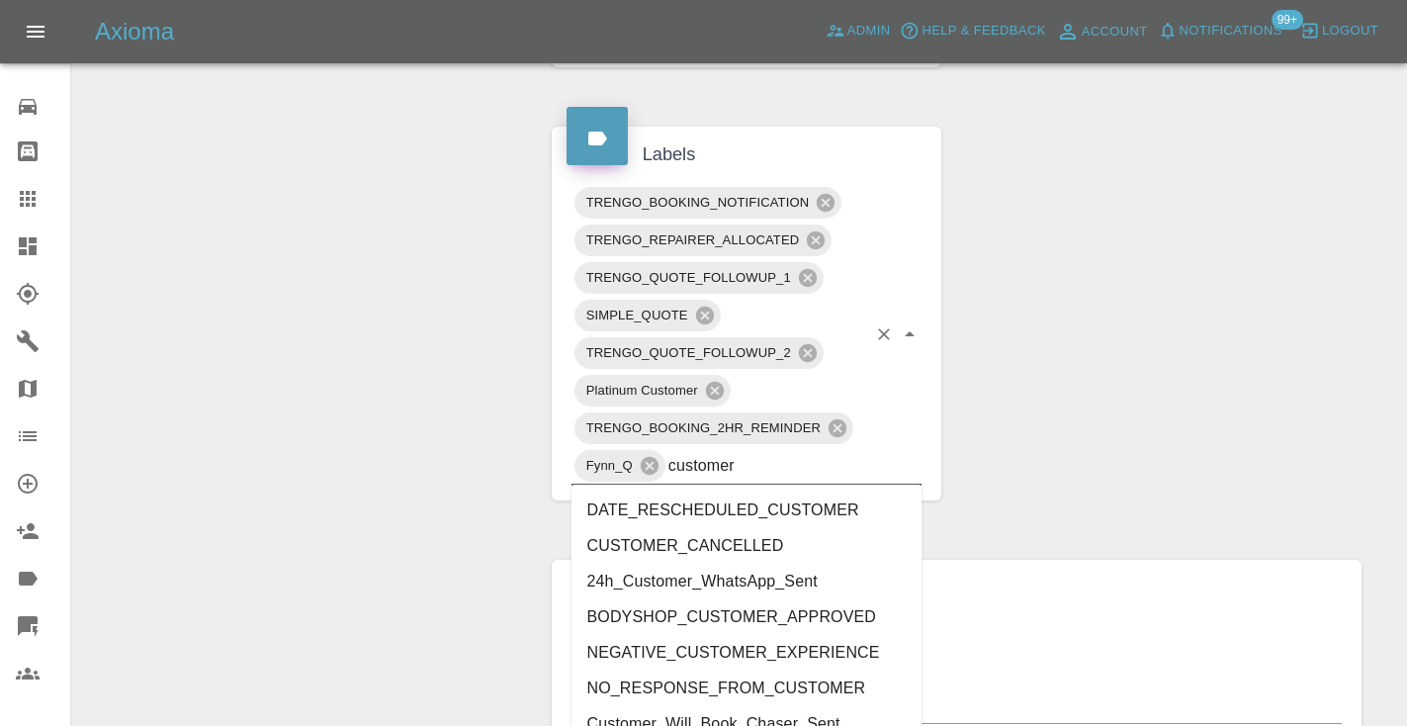
type input "customer_"
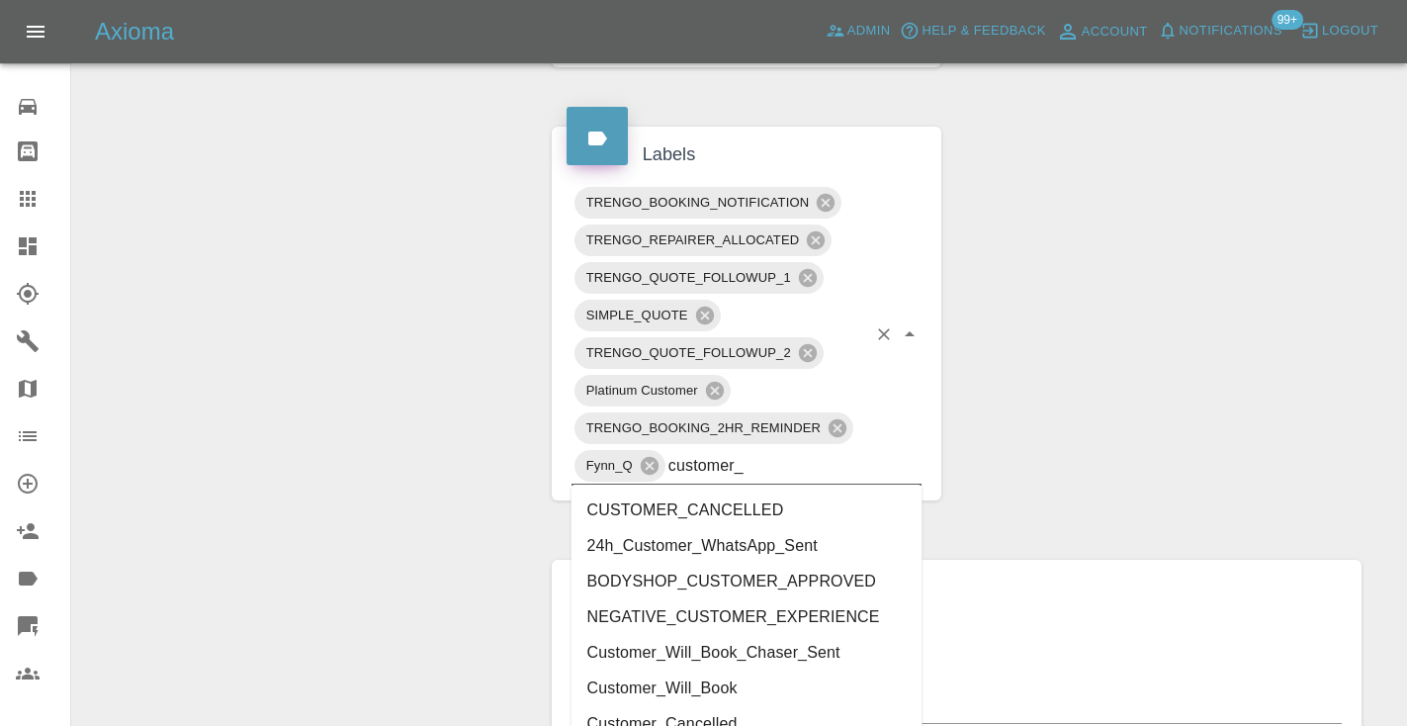
click at [673, 680] on li "Customer_Will_Book" at bounding box center [746, 688] width 351 height 36
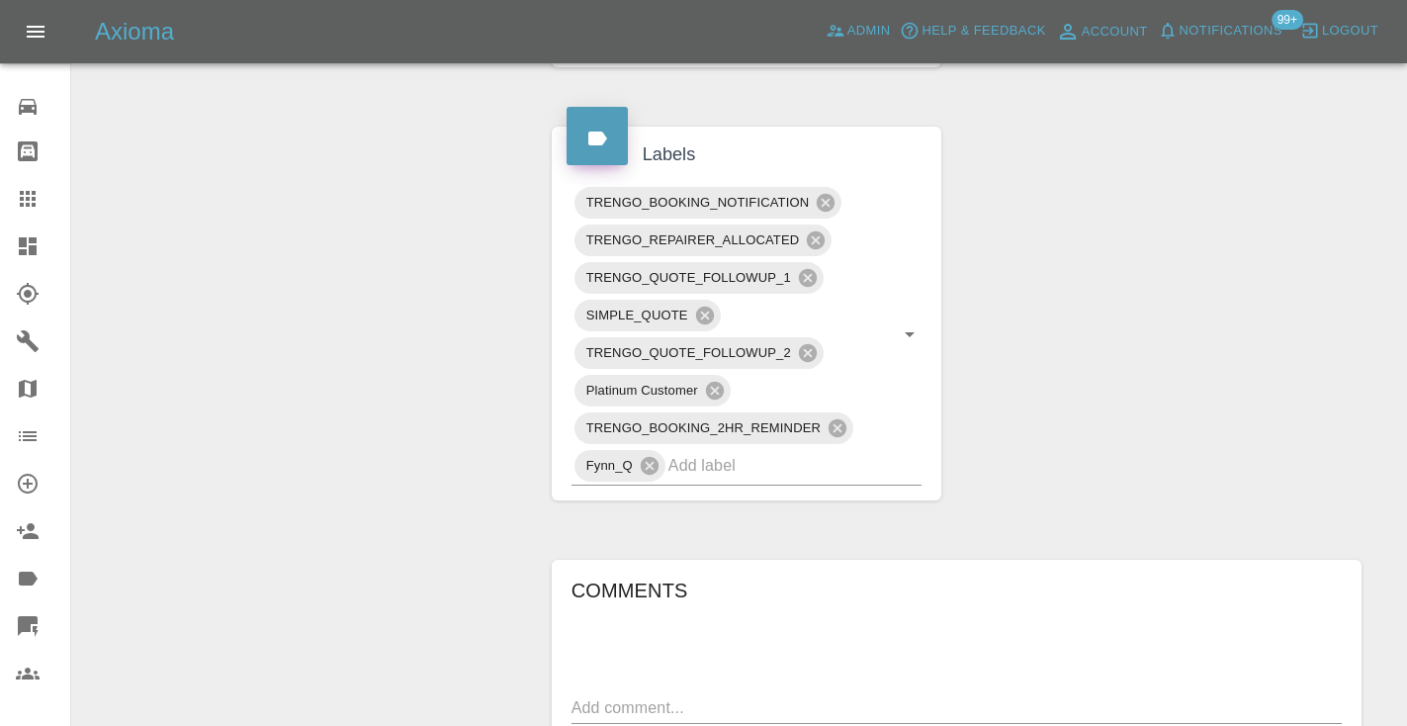
click at [412, 448] on div "Change Repairer Modify Claim Modify Quote Rollback Submit Payment Archive" at bounding box center [304, 251] width 435 height 2056
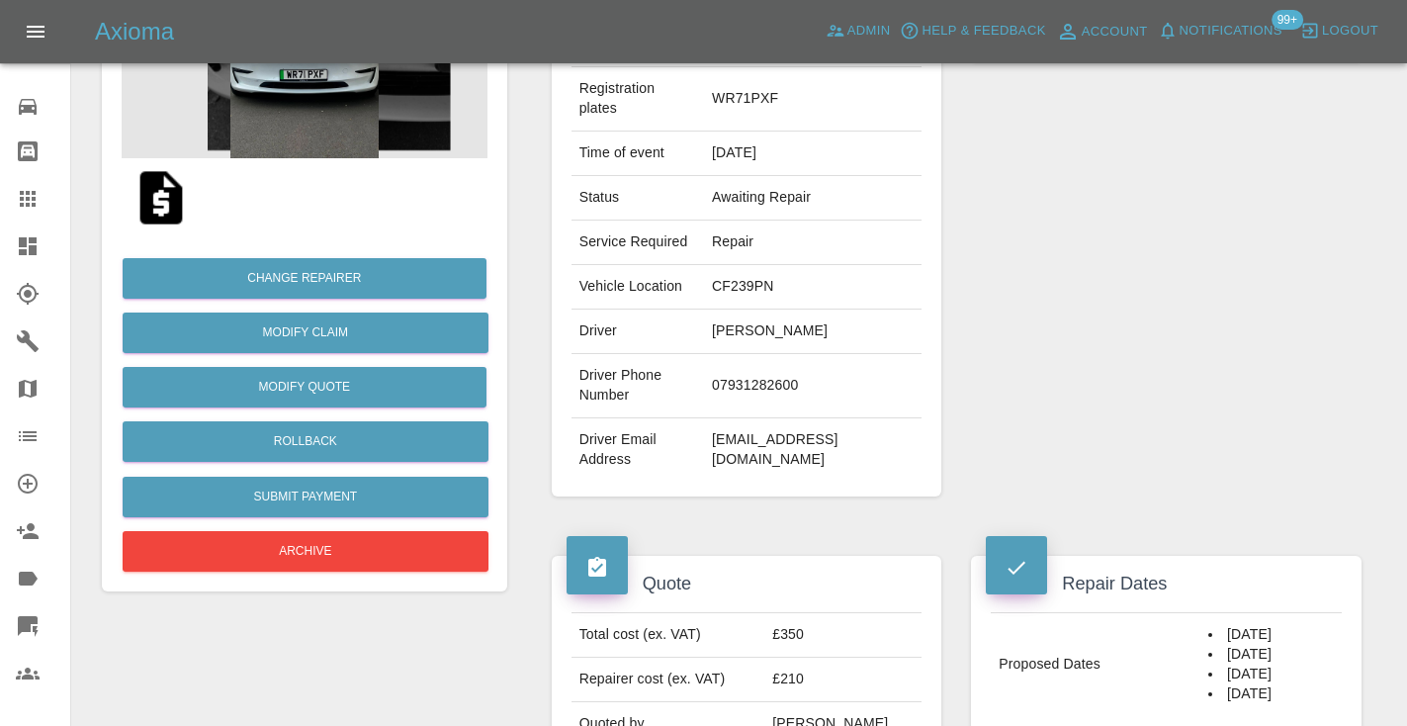
scroll to position [282, 0]
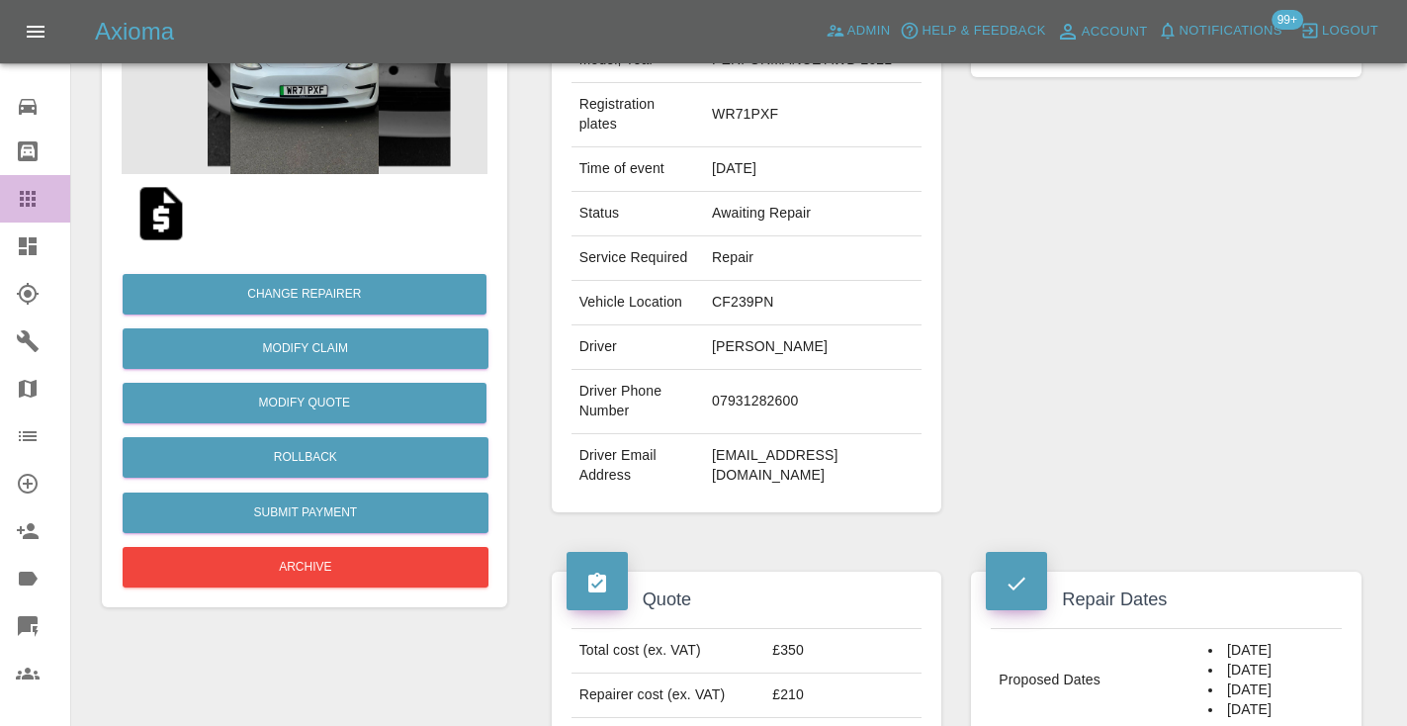
click at [23, 198] on icon at bounding box center [28, 199] width 16 height 16
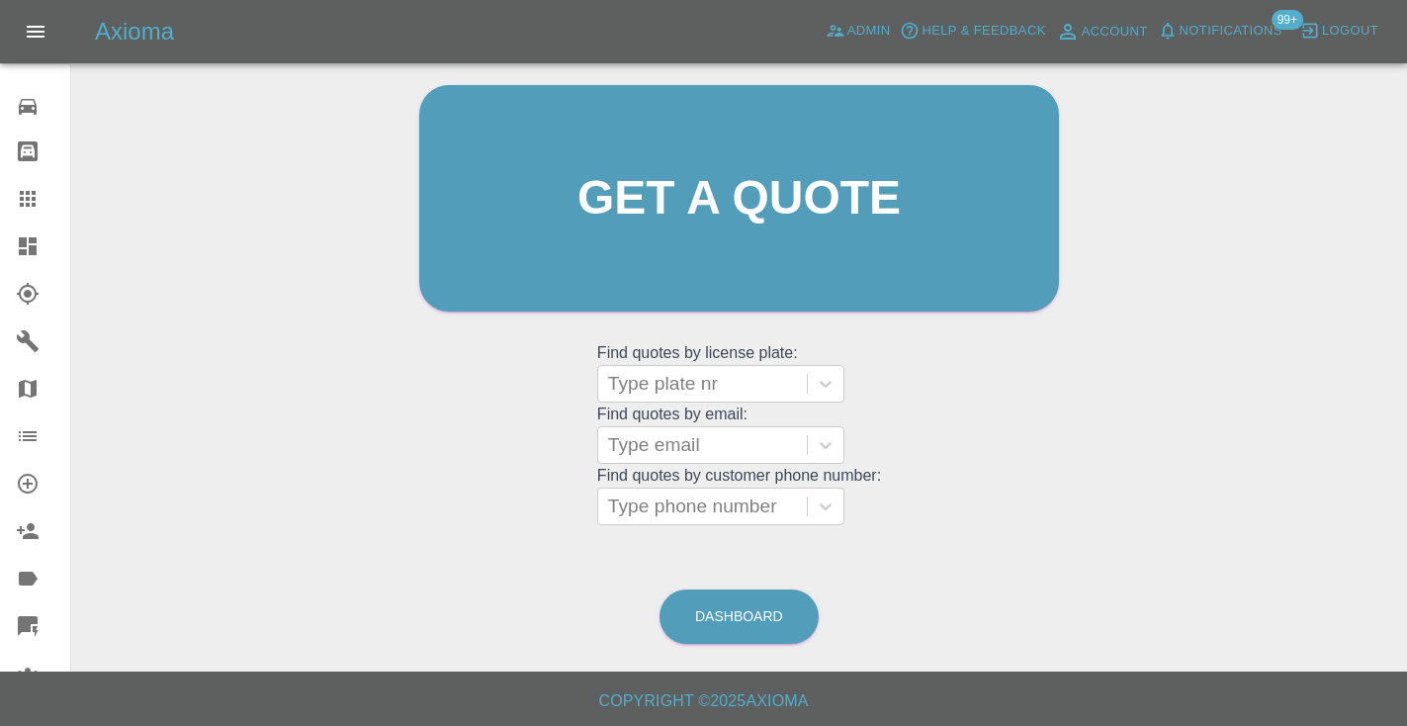
click at [35, 199] on link "Claims" at bounding box center [35, 198] width 70 height 47
click at [753, 604] on link "Dashboard" at bounding box center [738, 616] width 159 height 54
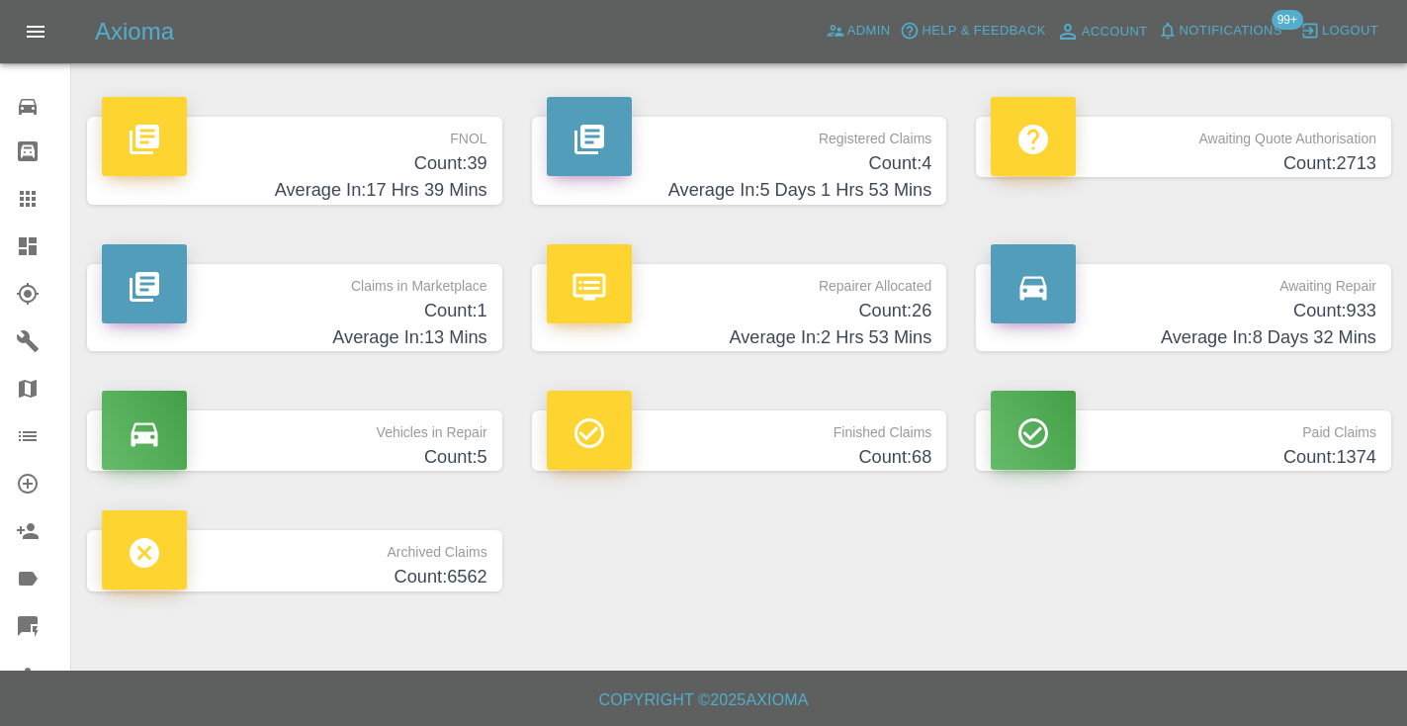
click at [1289, 320] on h4 "Count: 933" at bounding box center [1184, 311] width 386 height 27
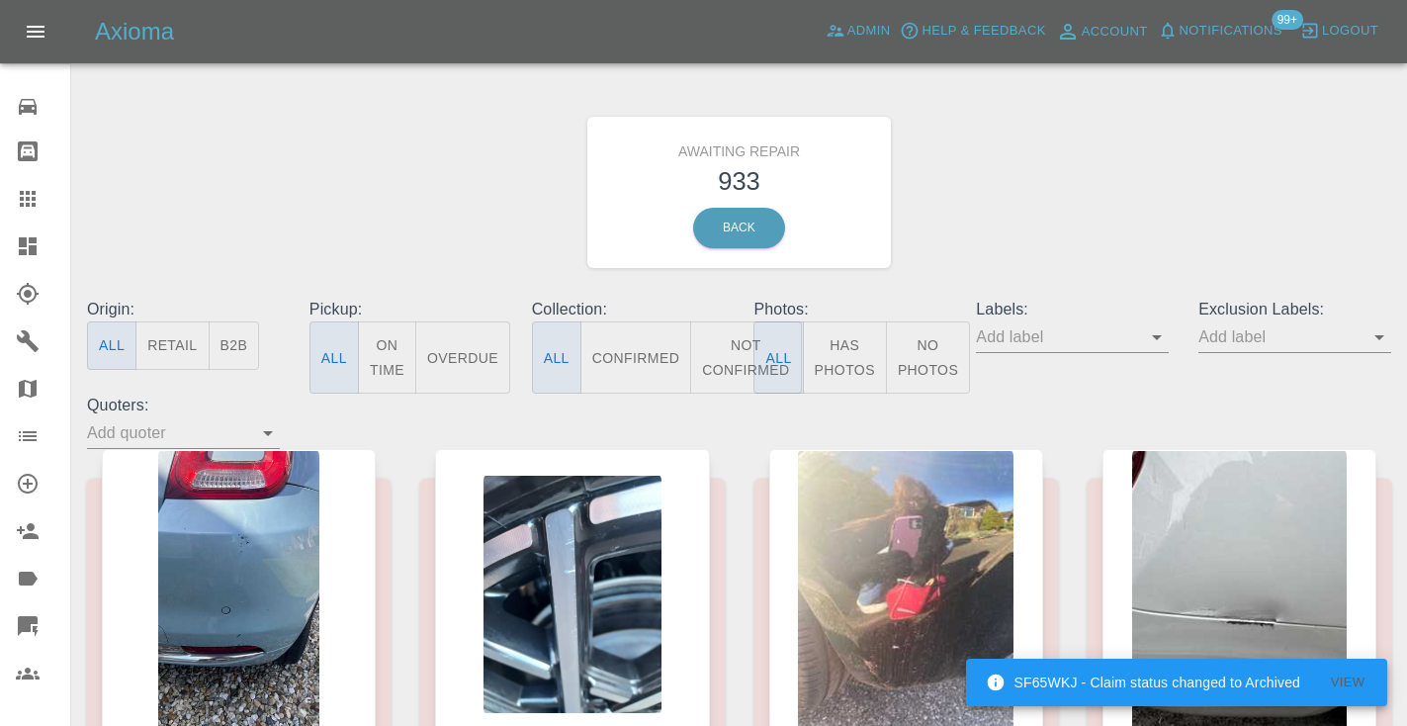
click at [728, 357] on button "Not Confirmed" at bounding box center [745, 357] width 111 height 72
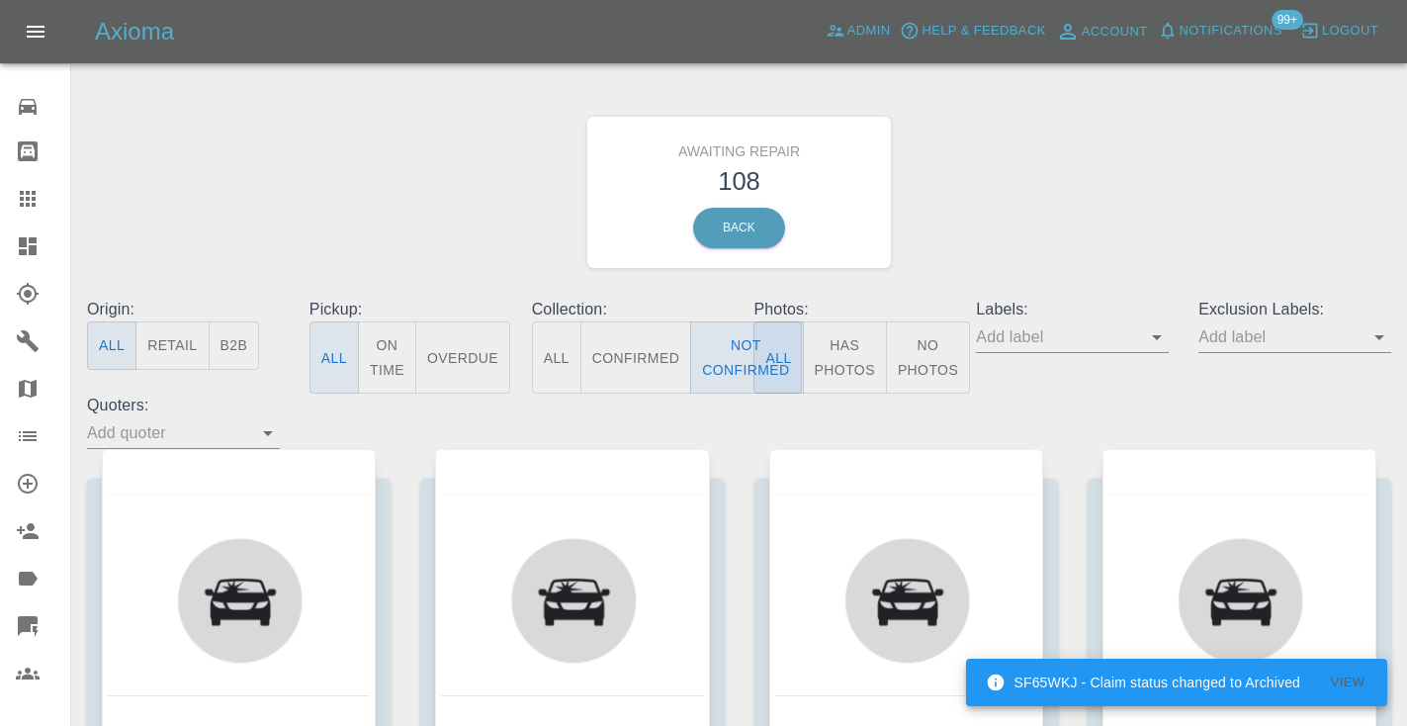
click at [1087, 162] on div "Awaiting Repair 108 Back" at bounding box center [739, 192] width 1334 height 211
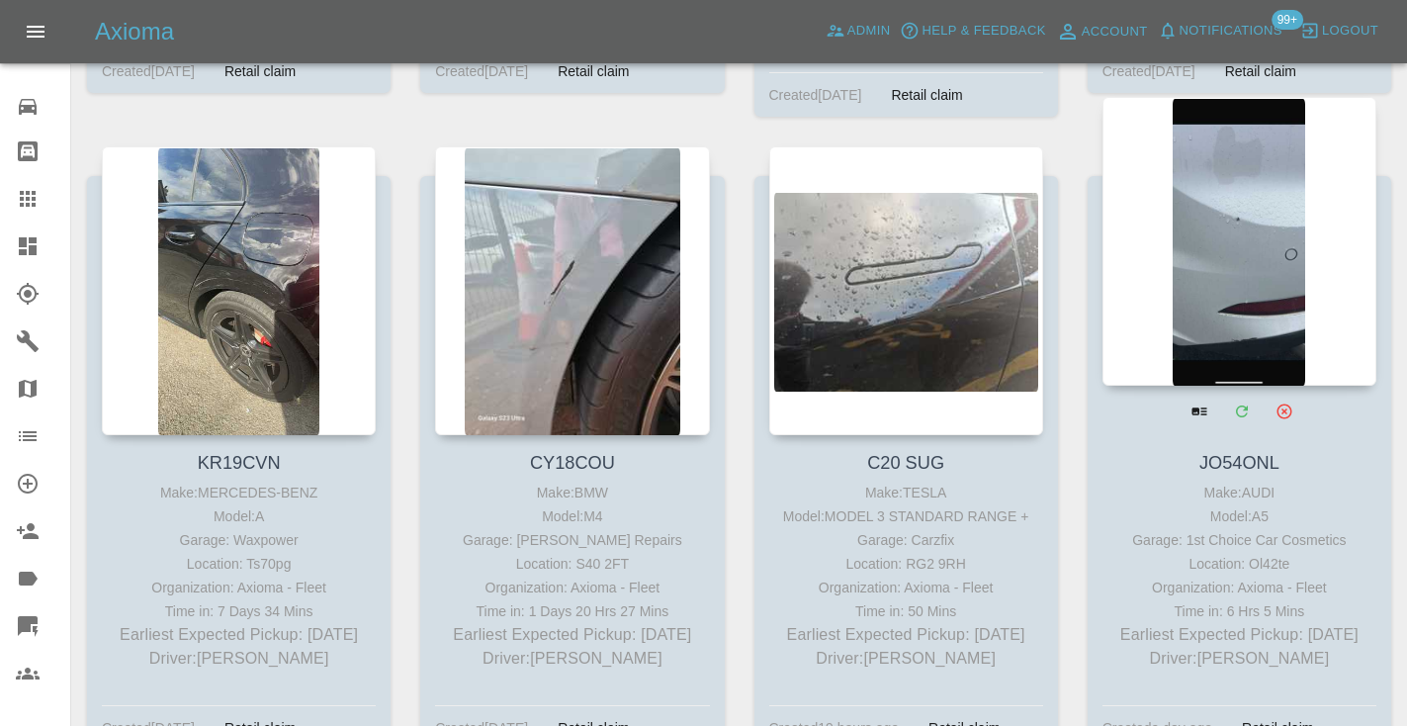
scroll to position [8731, 0]
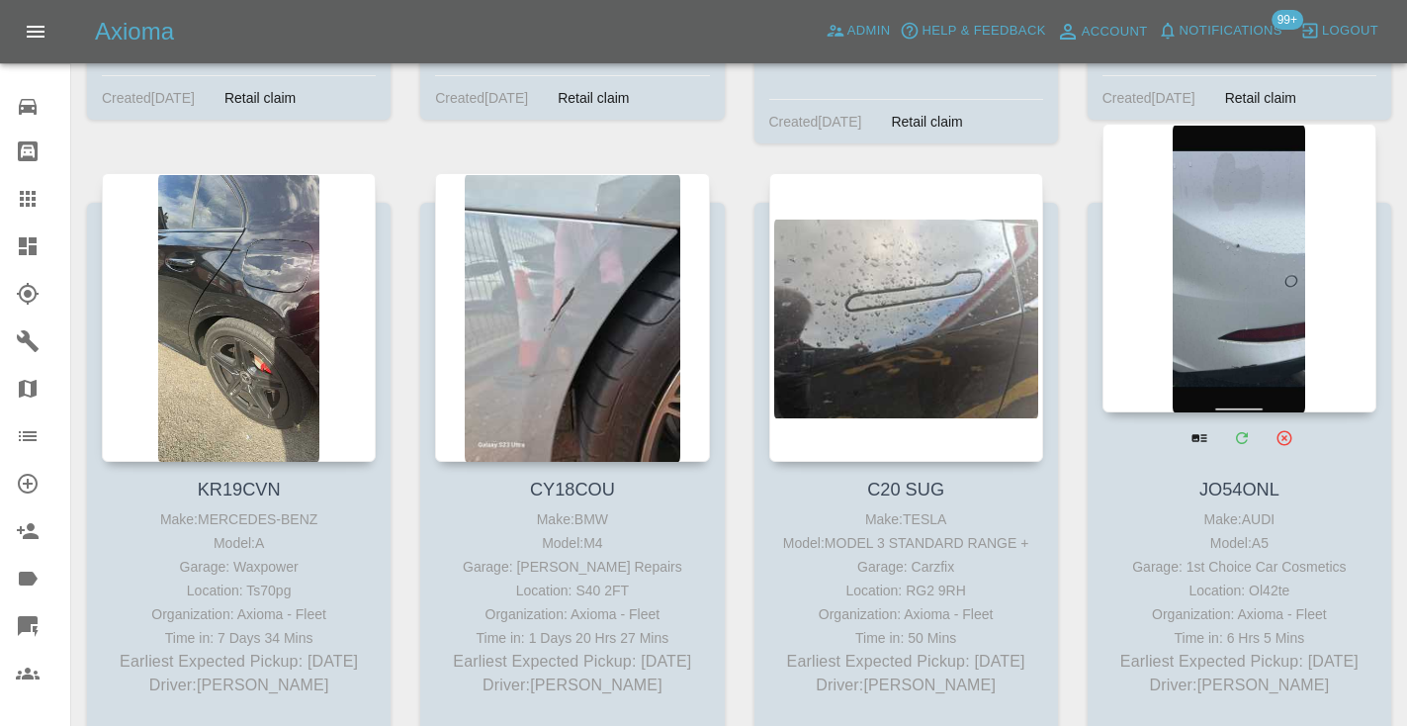
click at [1259, 197] on div at bounding box center [1239, 268] width 274 height 289
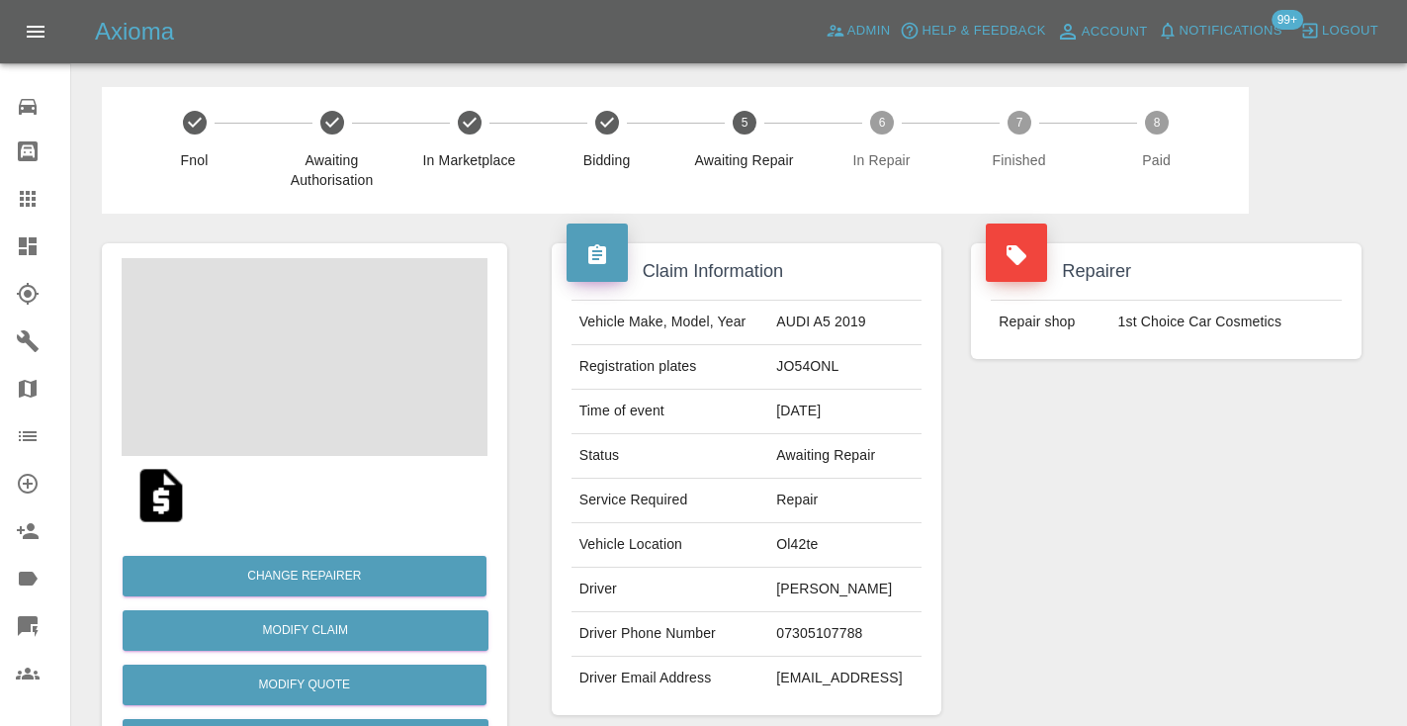
click at [821, 653] on td "07305107788" at bounding box center [844, 634] width 153 height 44
copy td "07305107788"
click at [1251, 471] on div "Repairer Repair shop 1st Choice Car Cosmetics" at bounding box center [1166, 479] width 420 height 531
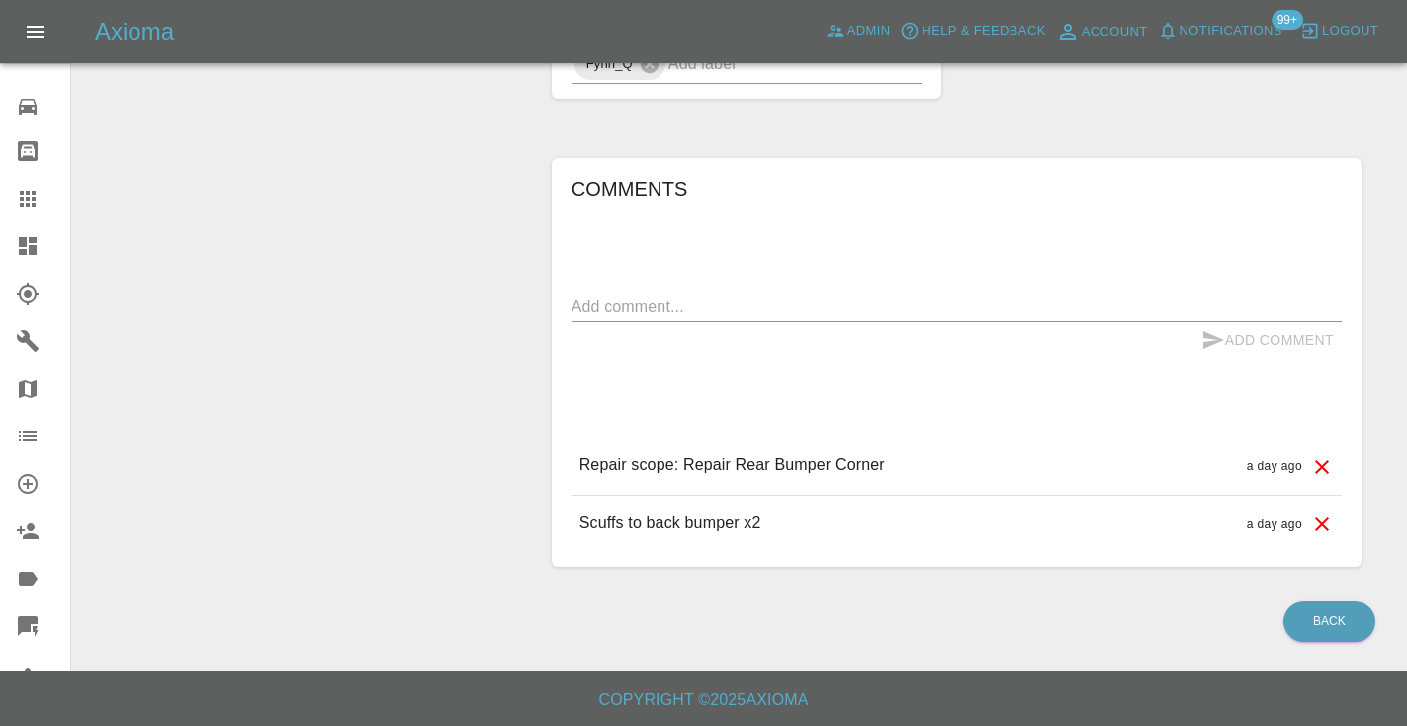
scroll to position [1257, 0]
click at [610, 307] on textarea at bounding box center [956, 306] width 770 height 23
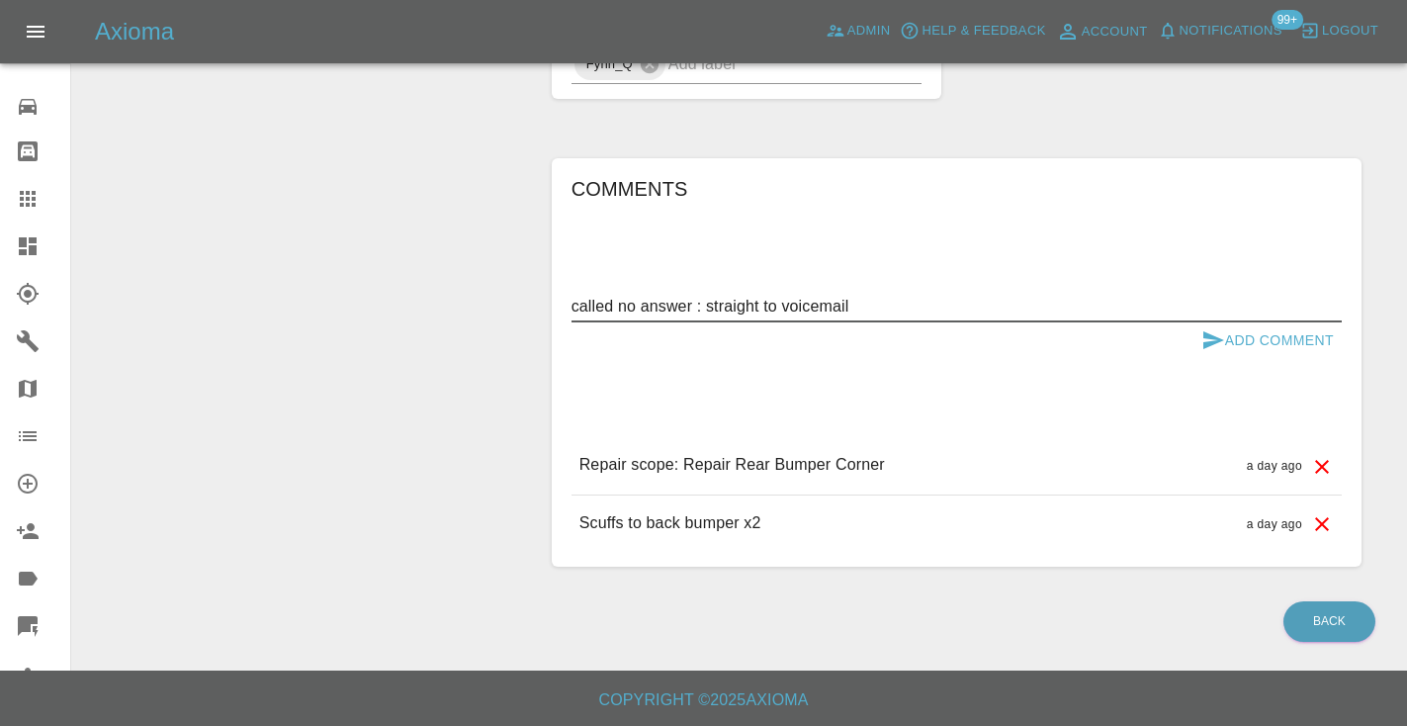
type textarea "called no answer : straight to voicemail"
click at [1209, 350] on icon "submit" at bounding box center [1213, 340] width 24 height 24
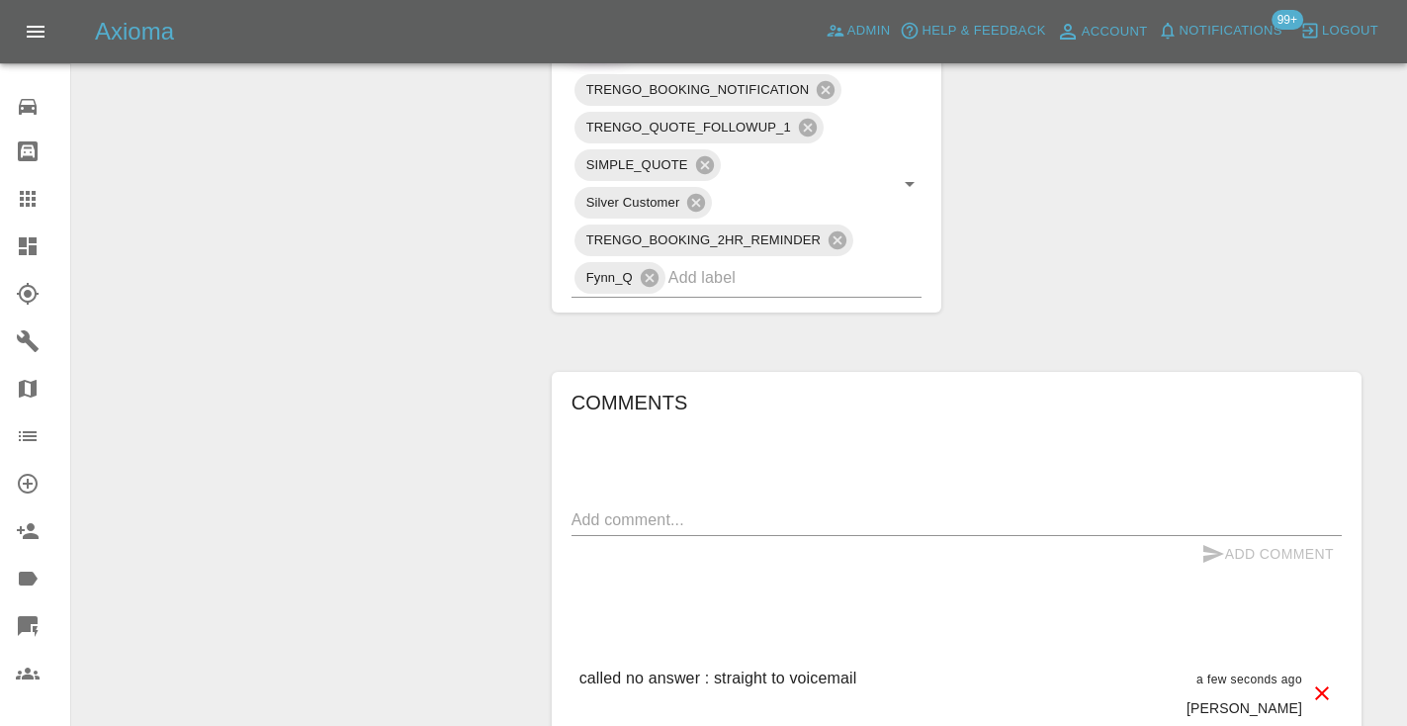
scroll to position [1021, 0]
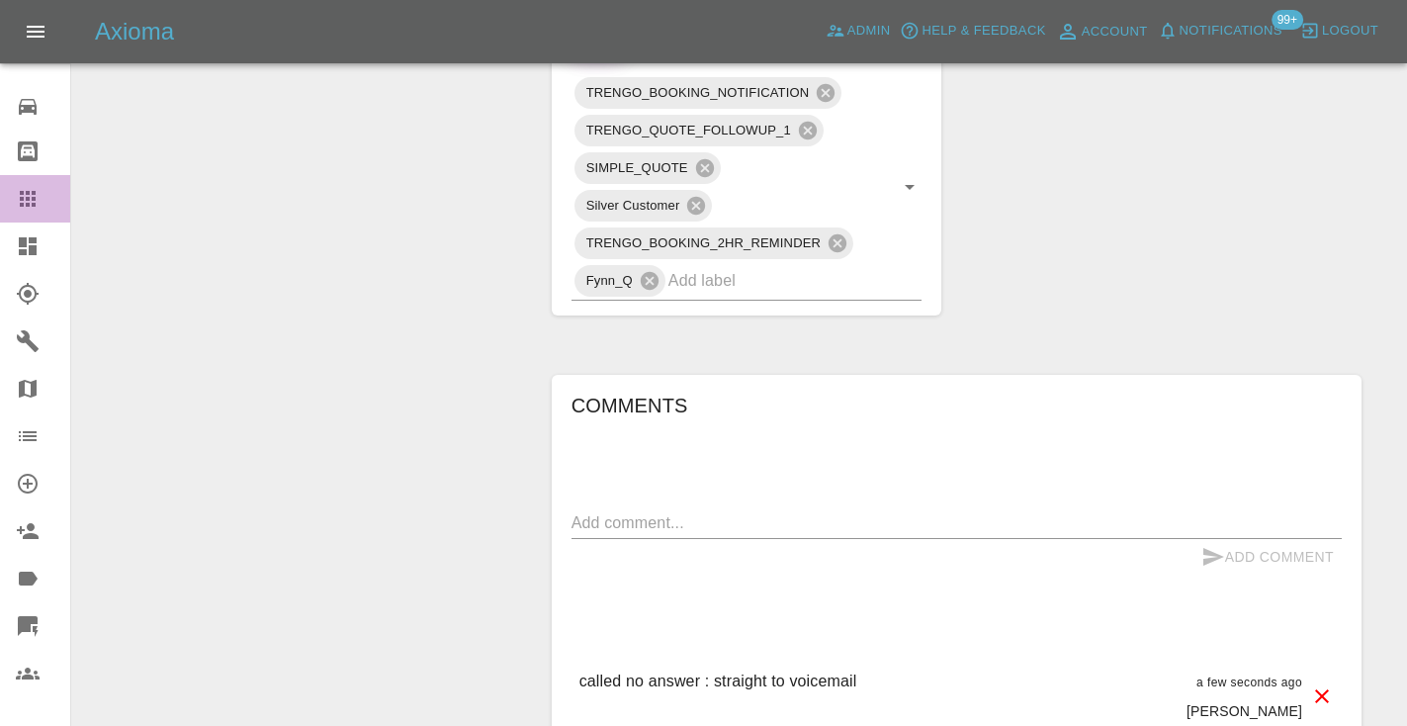
click at [27, 201] on icon at bounding box center [28, 199] width 16 height 16
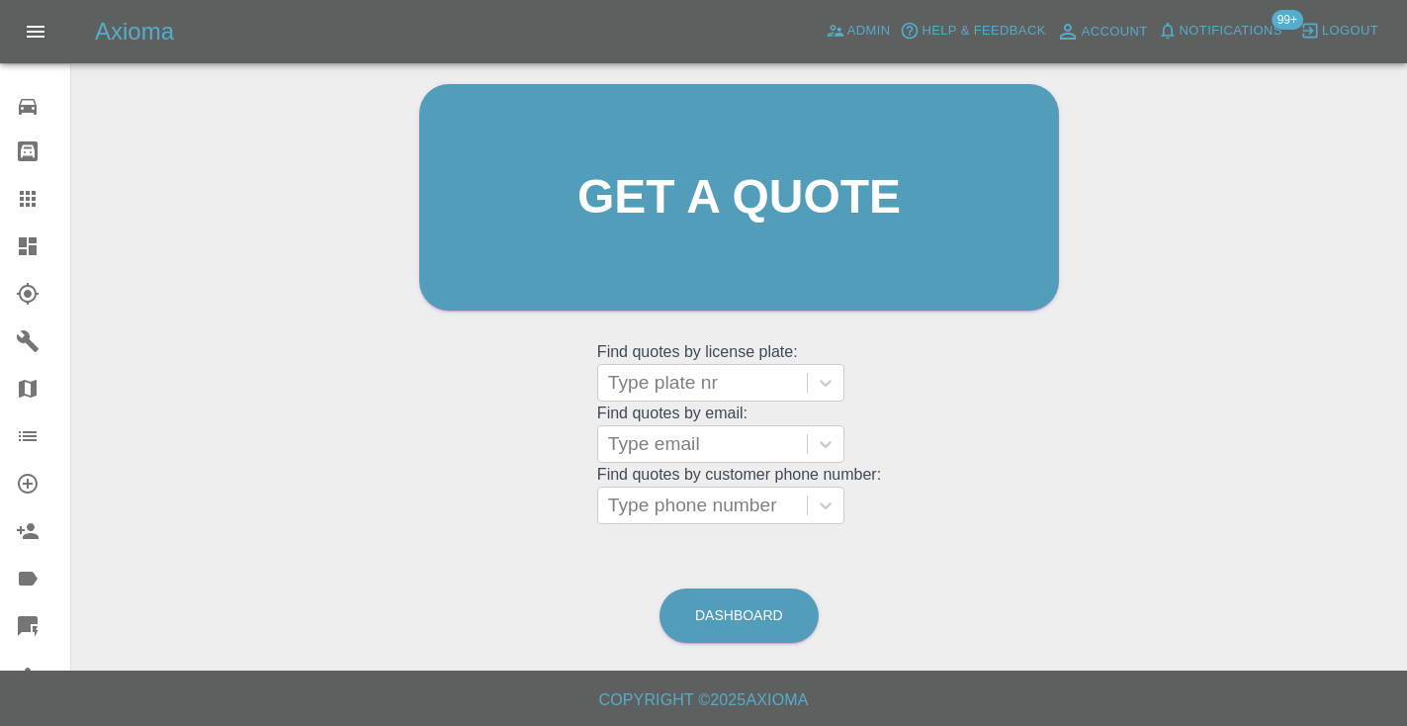
scroll to position [133, 0]
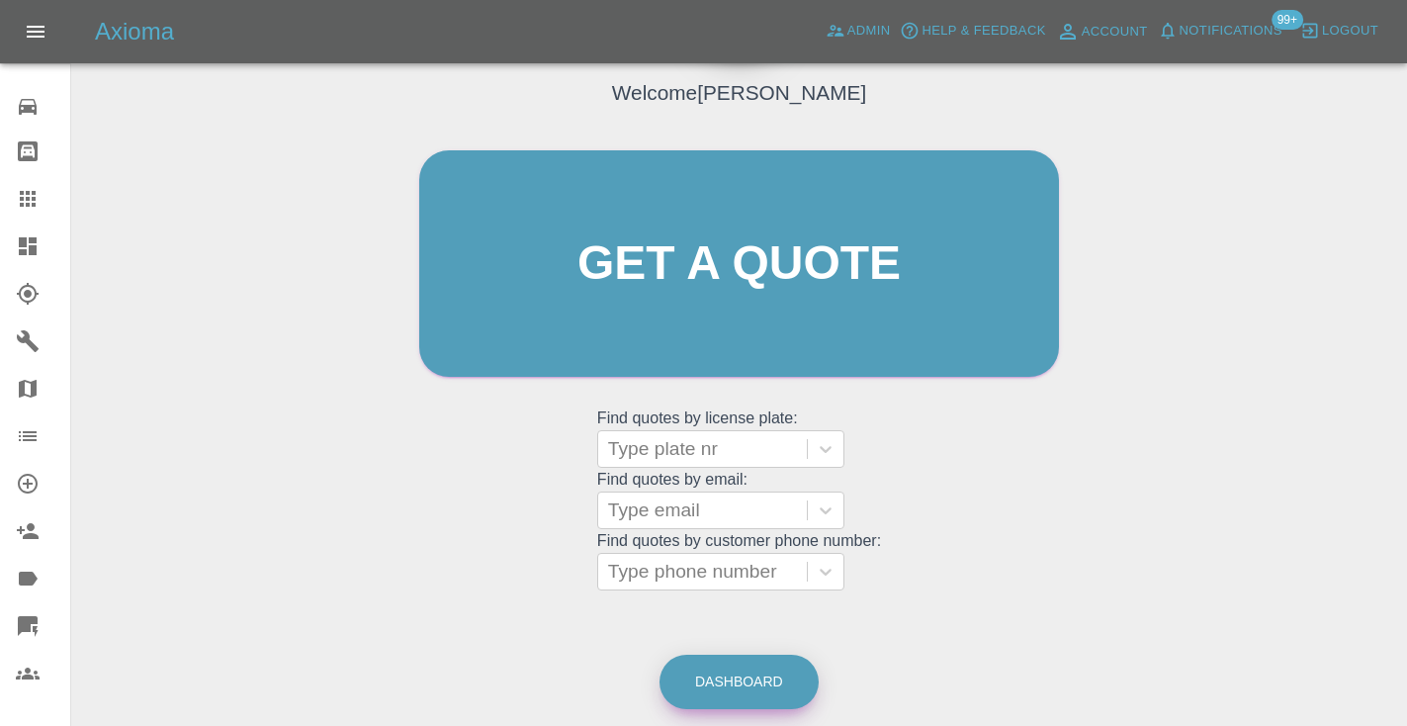
click at [721, 681] on link "Dashboard" at bounding box center [738, 682] width 159 height 54
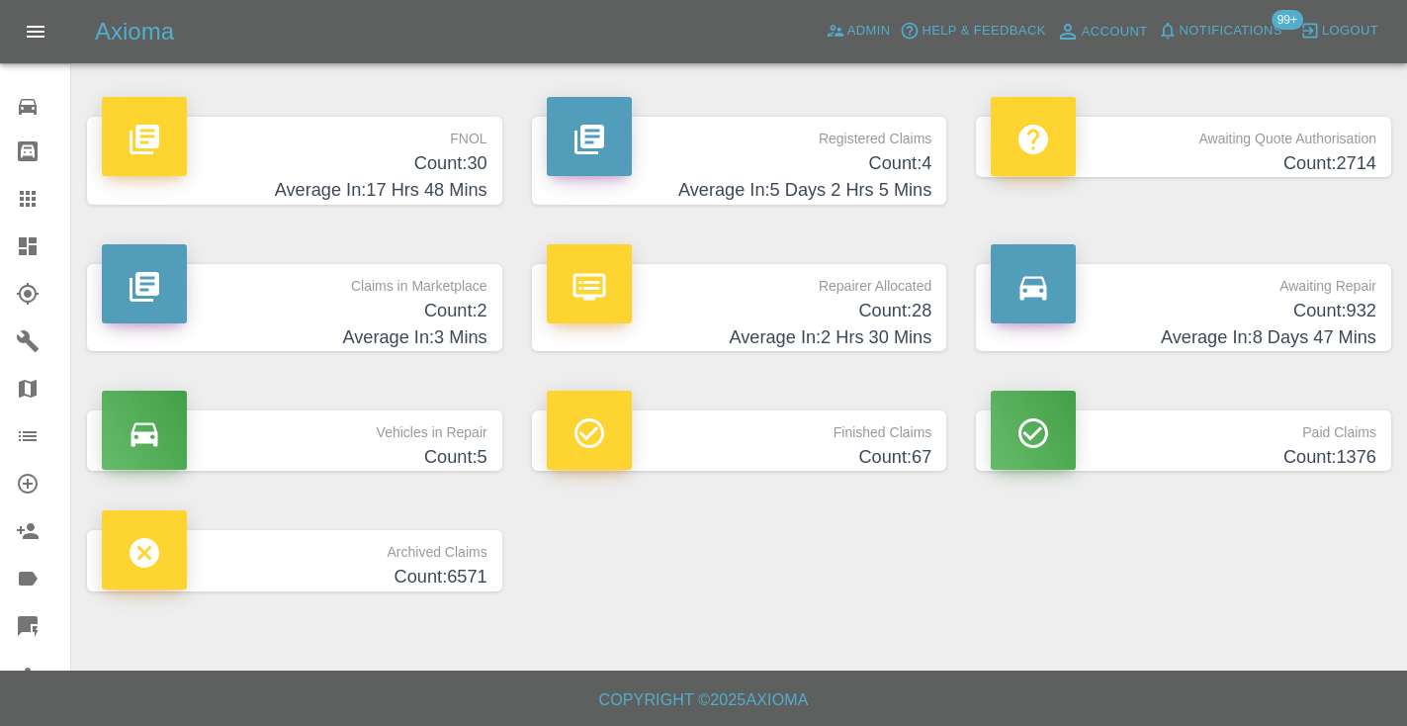
click at [1340, 309] on h4 "Count: 932" at bounding box center [1184, 311] width 386 height 27
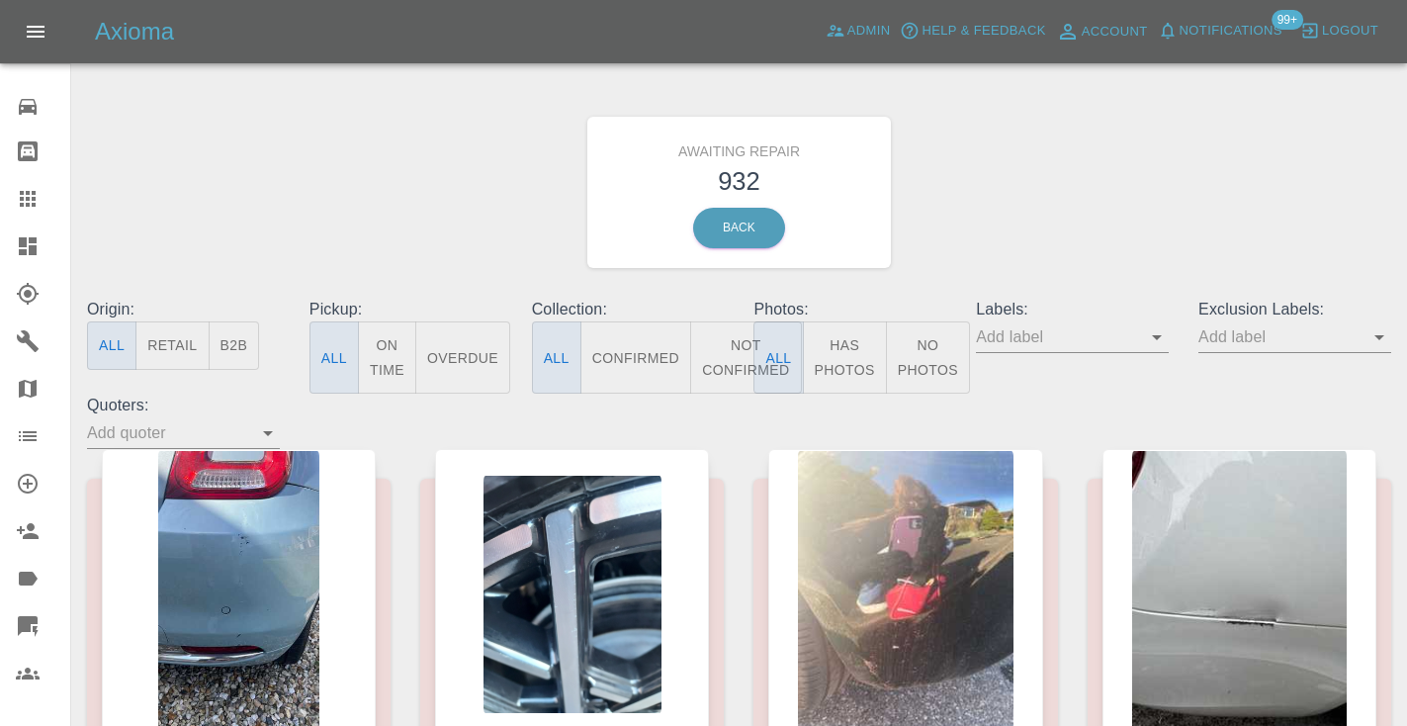
click at [731, 373] on button "Not Confirmed" at bounding box center [745, 357] width 111 height 72
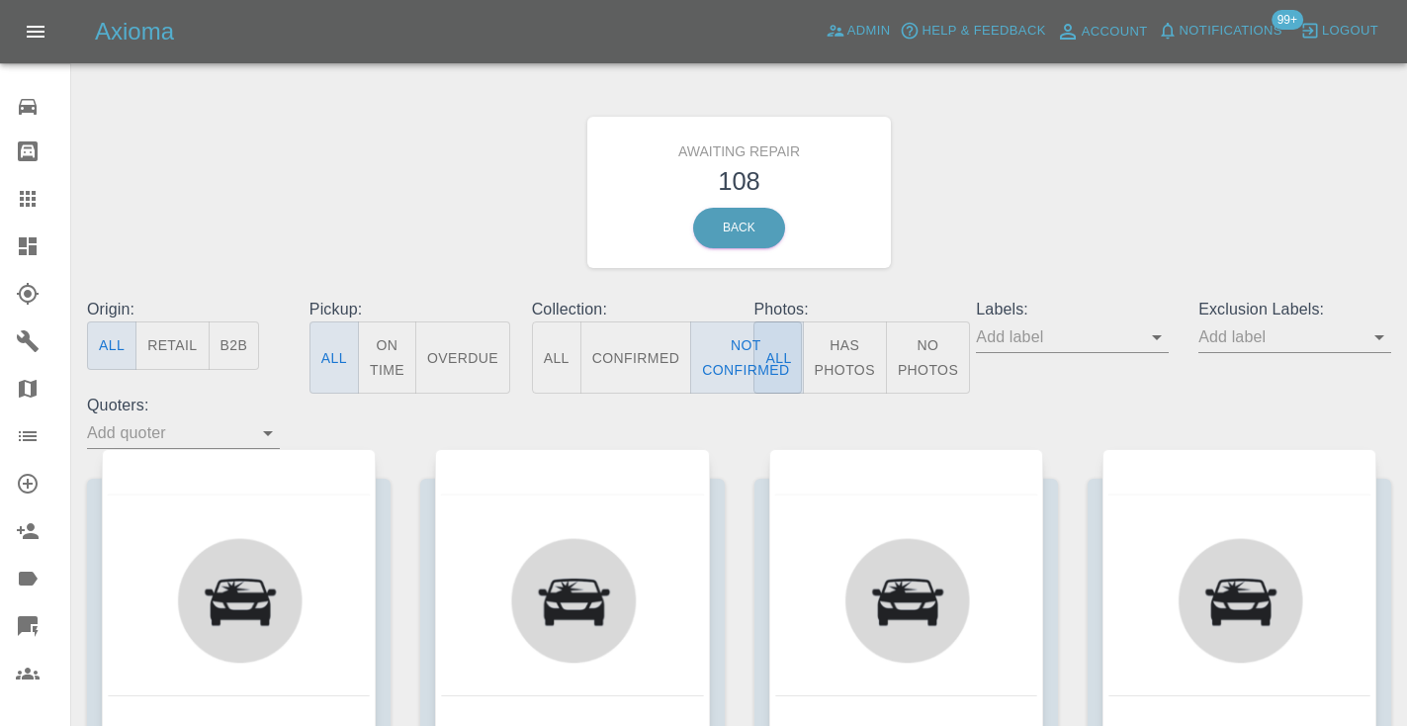
click at [1039, 227] on div "Awaiting Repair 108 Back" at bounding box center [739, 192] width 1334 height 211
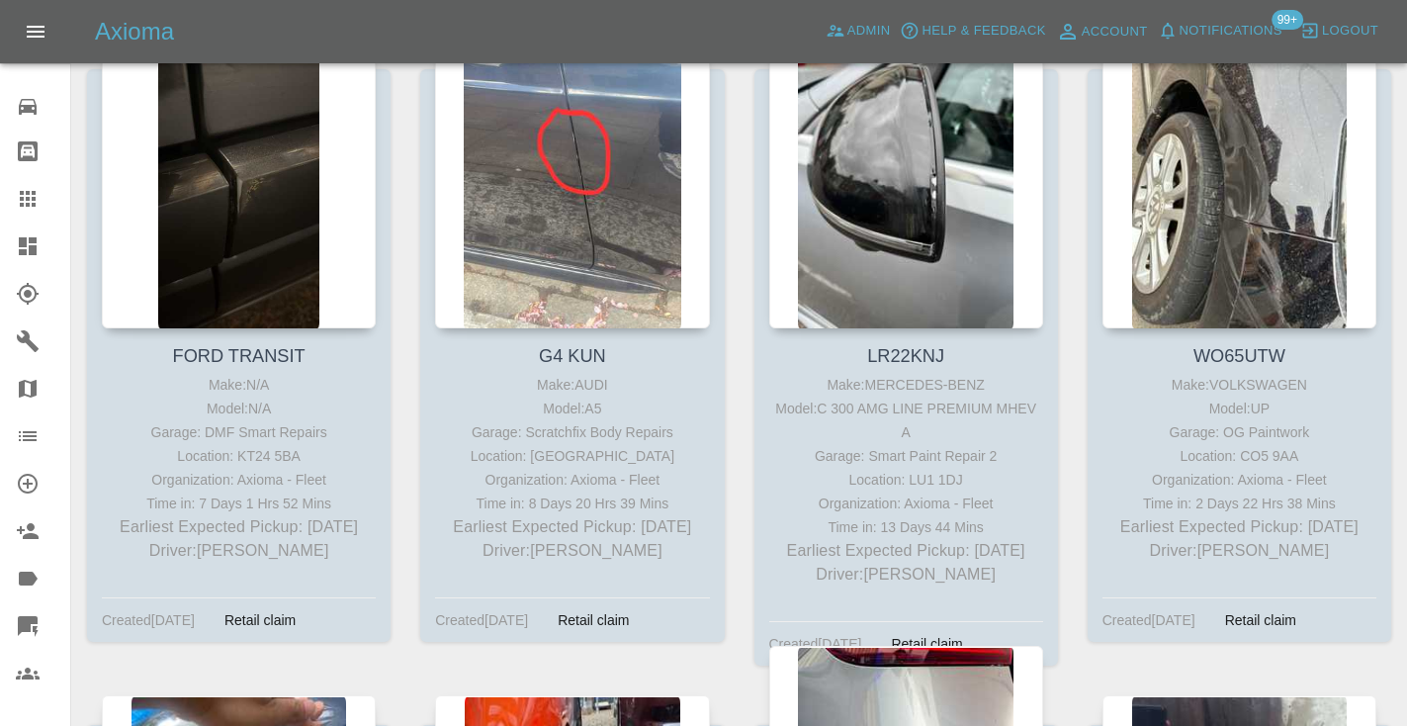
scroll to position [4937, 0]
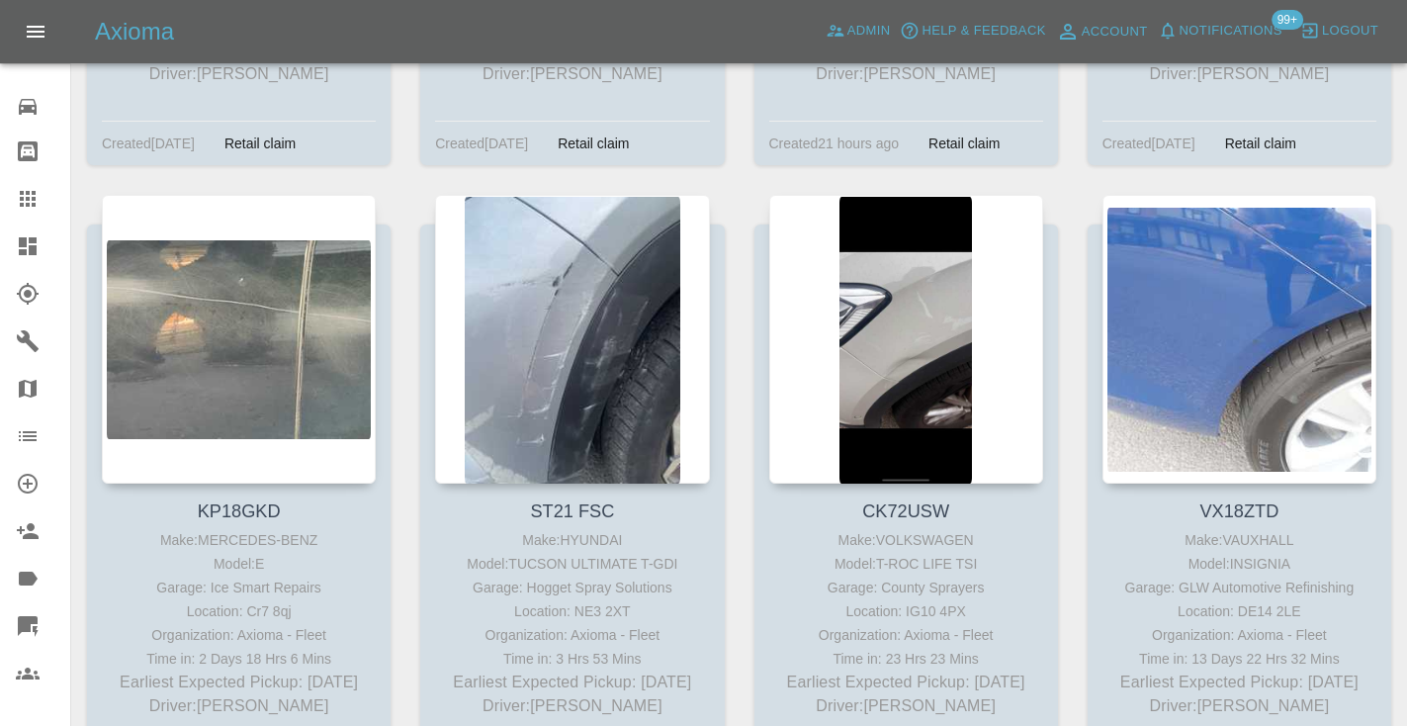
scroll to position [15194, 0]
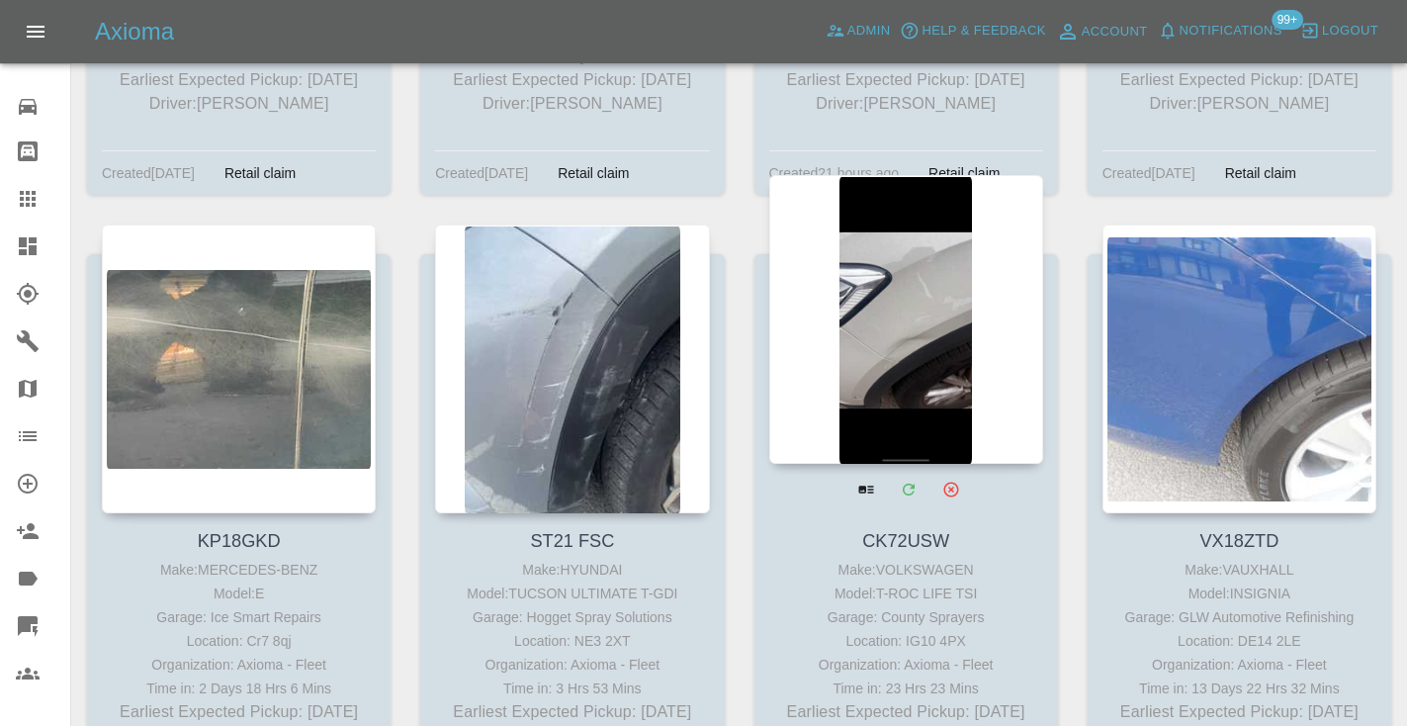
click at [942, 362] on div at bounding box center [906, 319] width 274 height 289
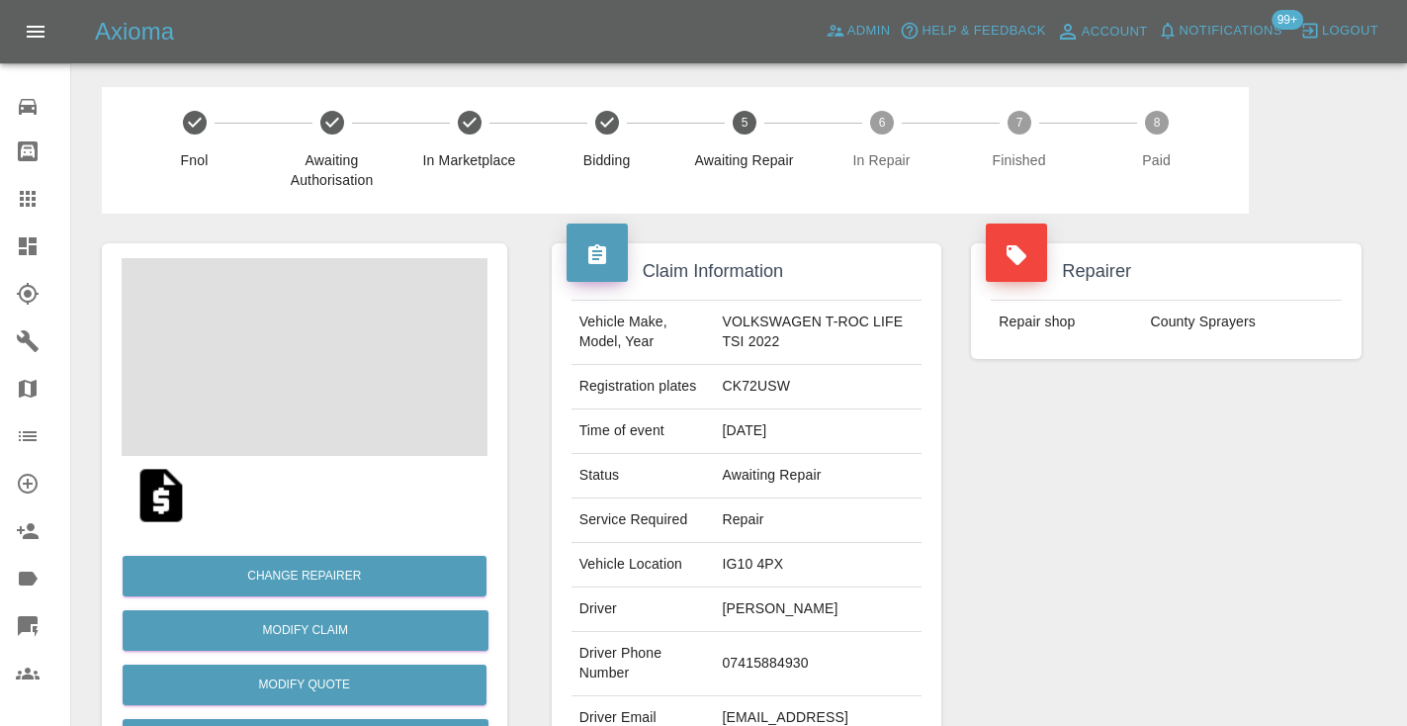
click at [775, 665] on td "07415884930" at bounding box center [818, 664] width 208 height 64
copy td "07415884930"
click at [1292, 436] on div "Repairer Repair shop County Sprayers" at bounding box center [1166, 509] width 420 height 590
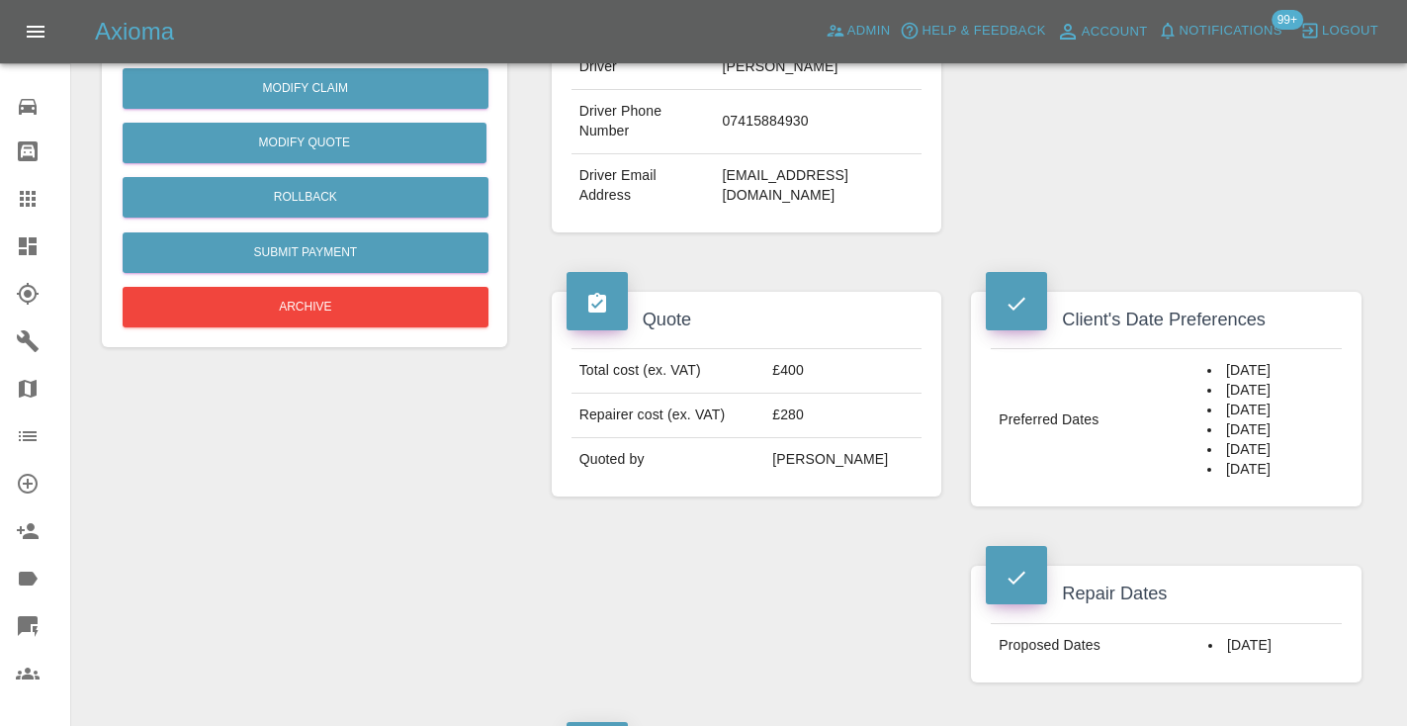
scroll to position [545, 0]
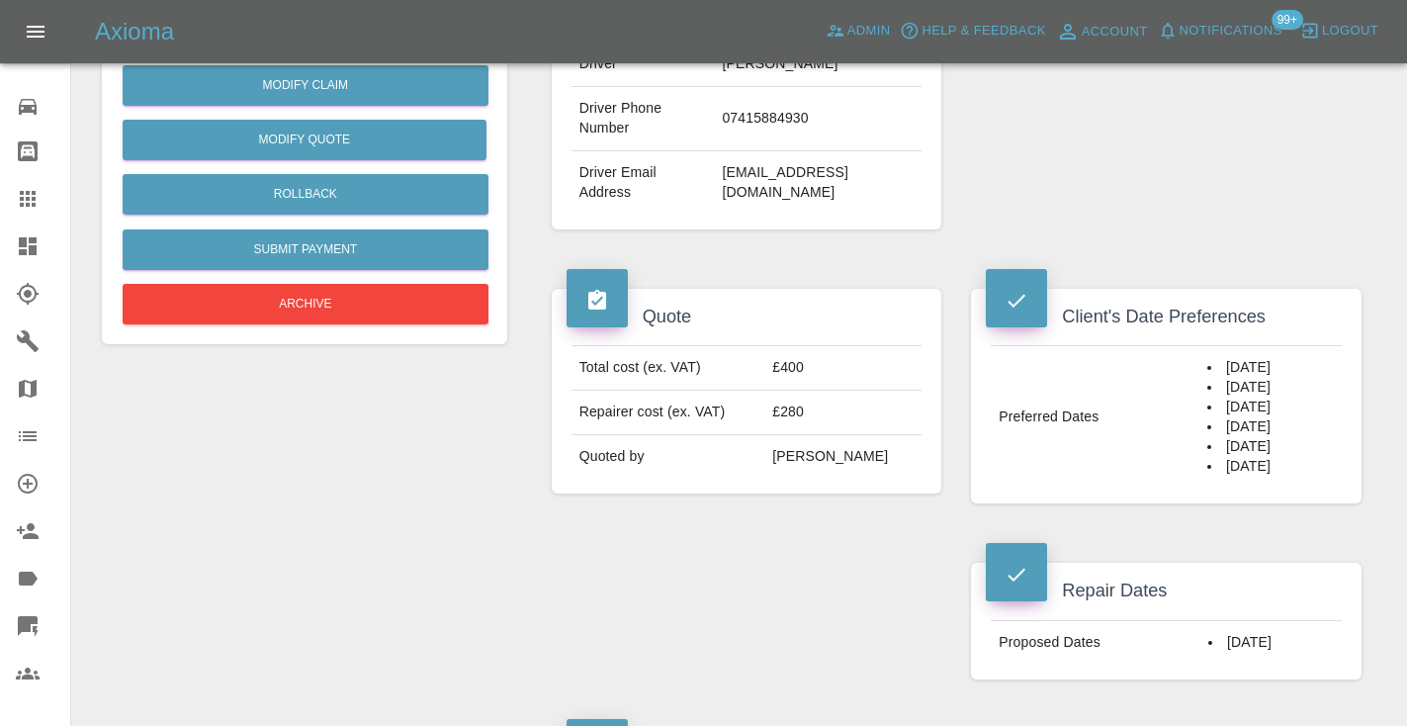
click at [759, 120] on td "07415884930" at bounding box center [818, 119] width 208 height 64
copy td "07415884930"
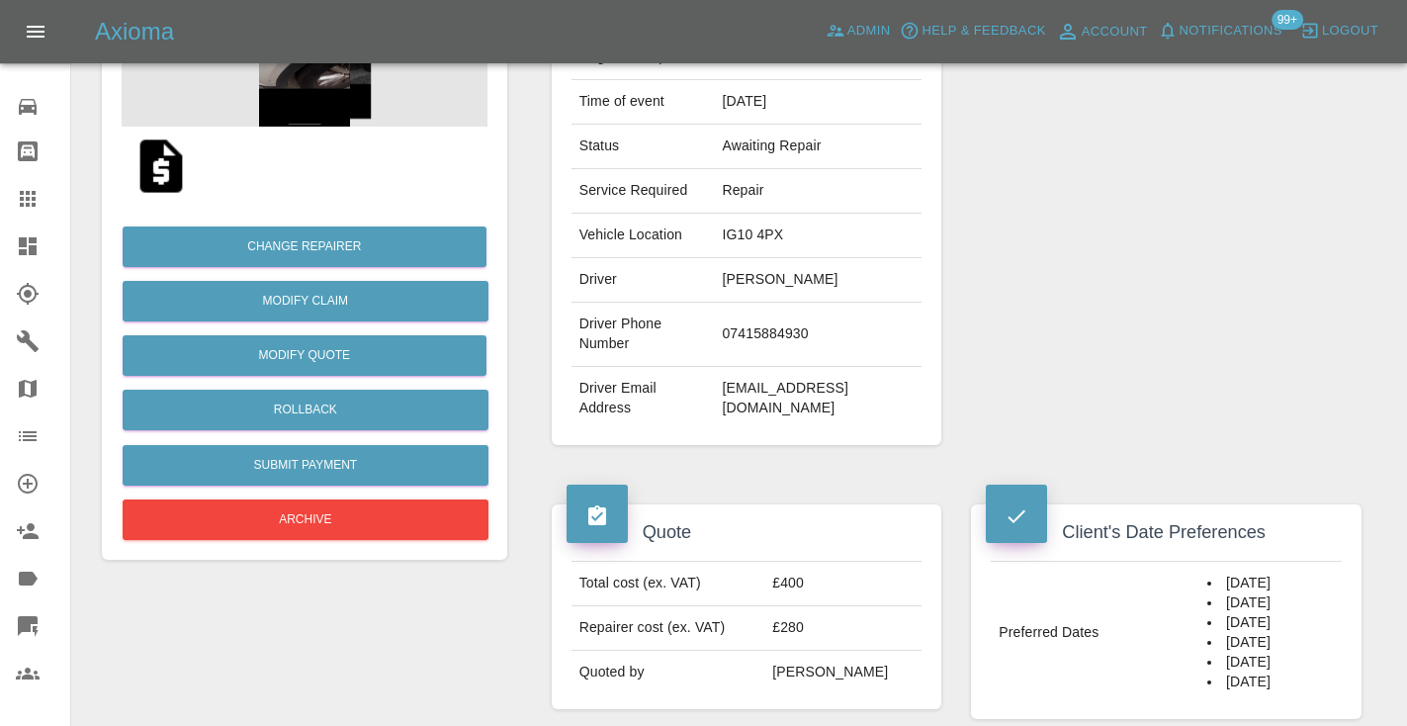
scroll to position [335, 0]
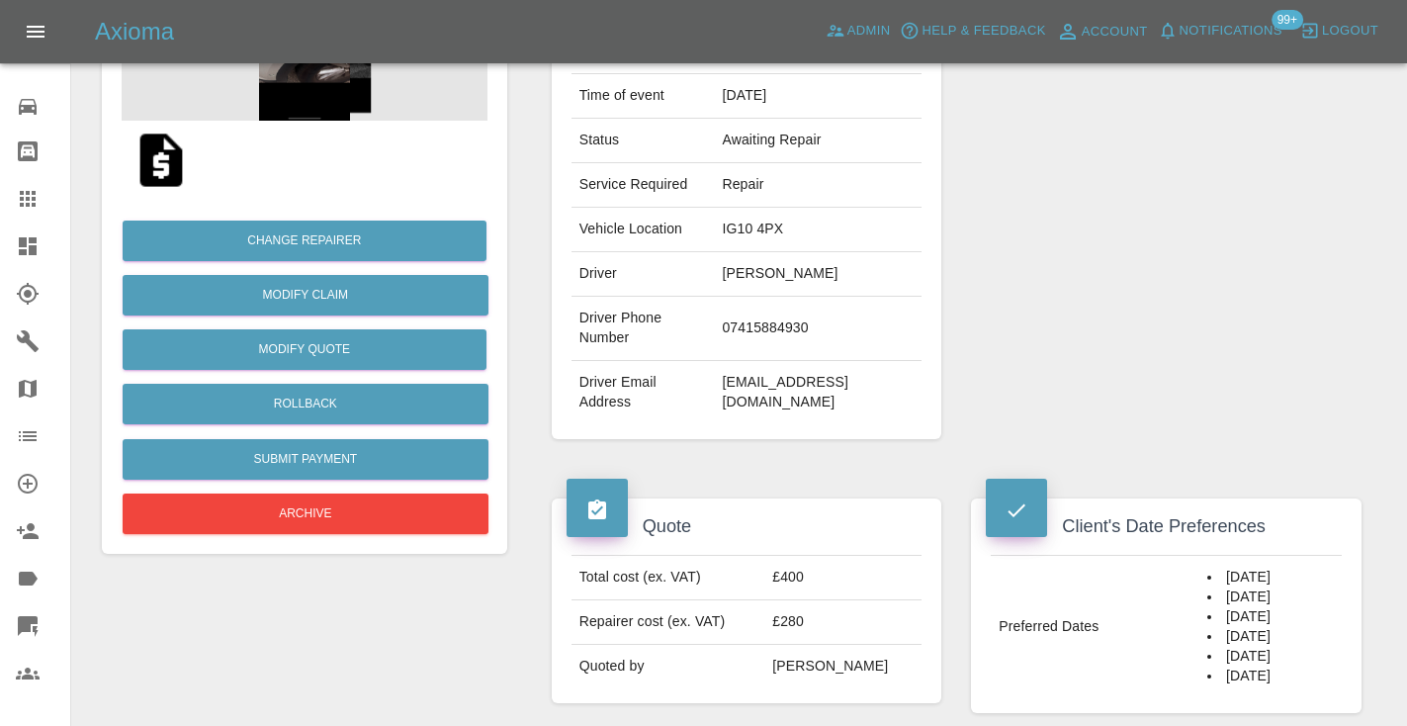
click at [1184, 301] on div "Repairer Repair shop County Sprayers" at bounding box center [1166, 173] width 420 height 590
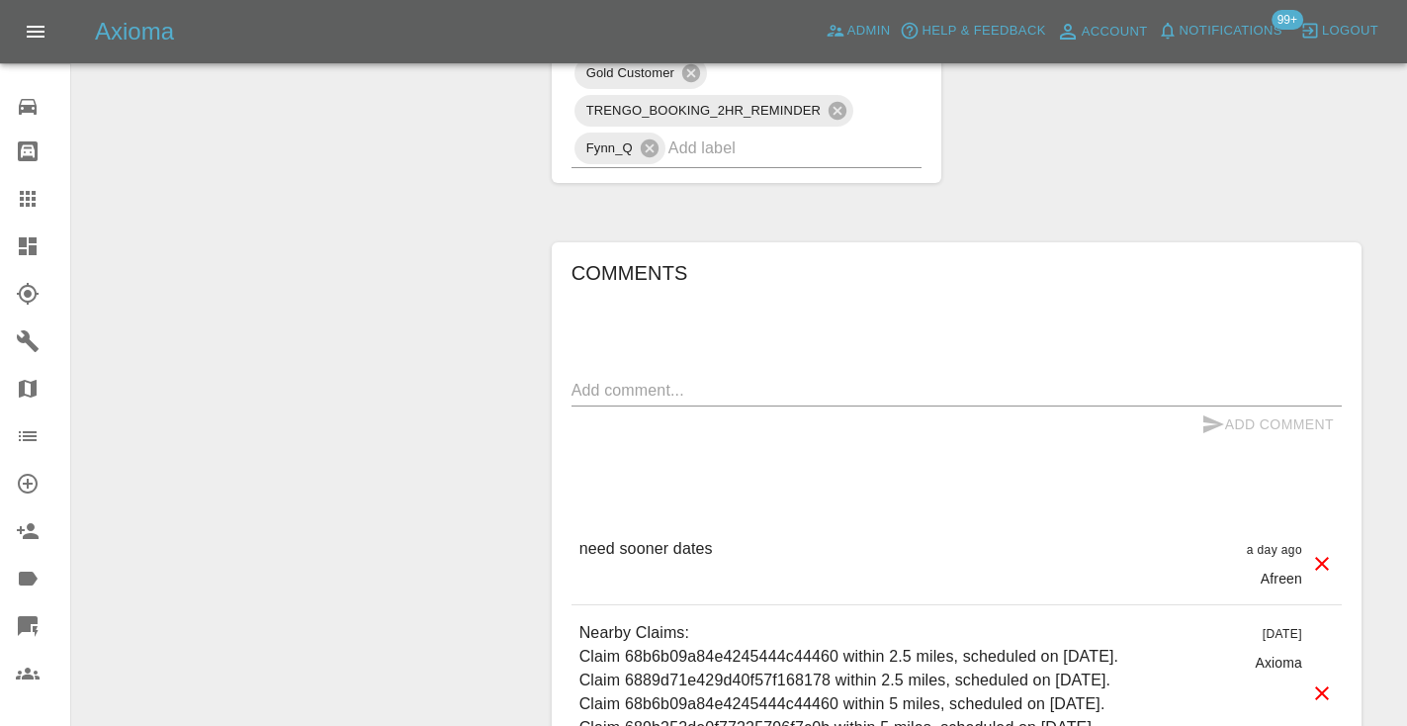
scroll to position [1618, 0]
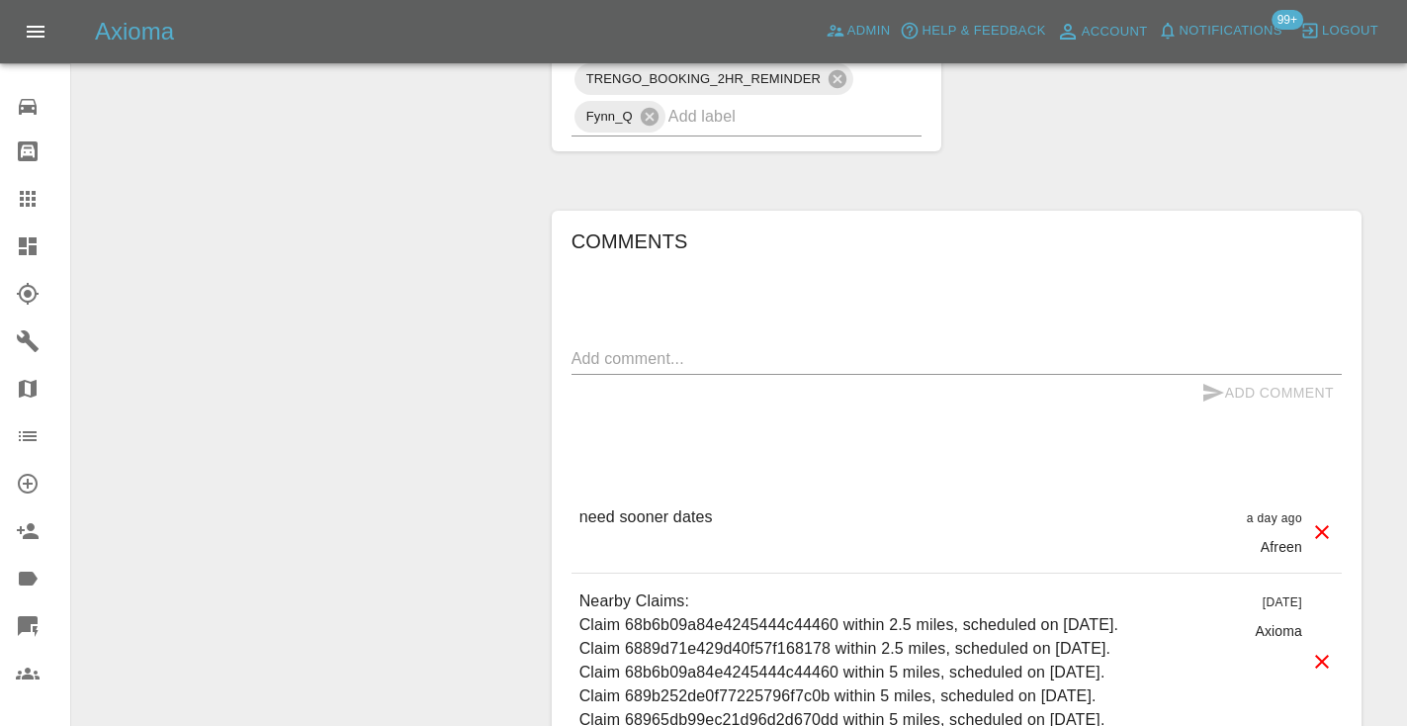
click at [629, 365] on textarea at bounding box center [956, 358] width 770 height 23
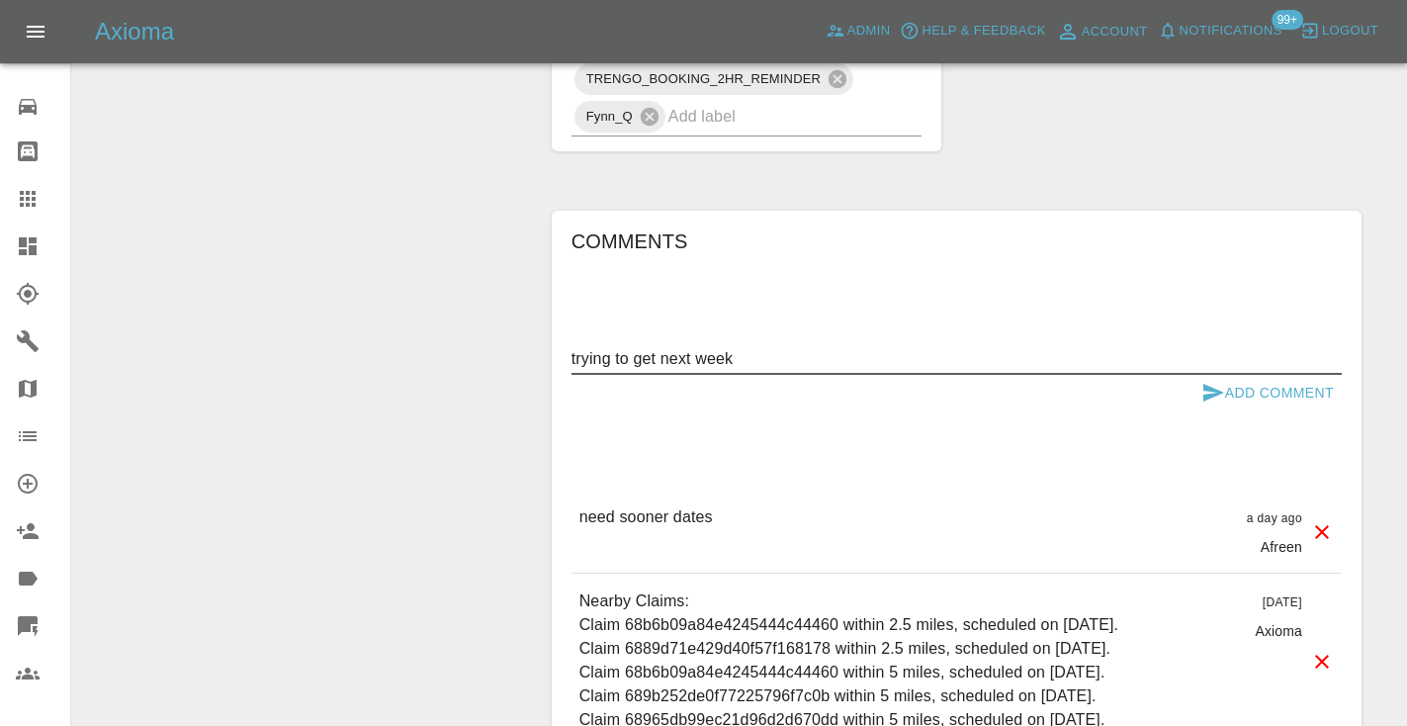
type textarea "trying to get next week"
click at [1215, 398] on icon "submit" at bounding box center [1213, 393] width 24 height 24
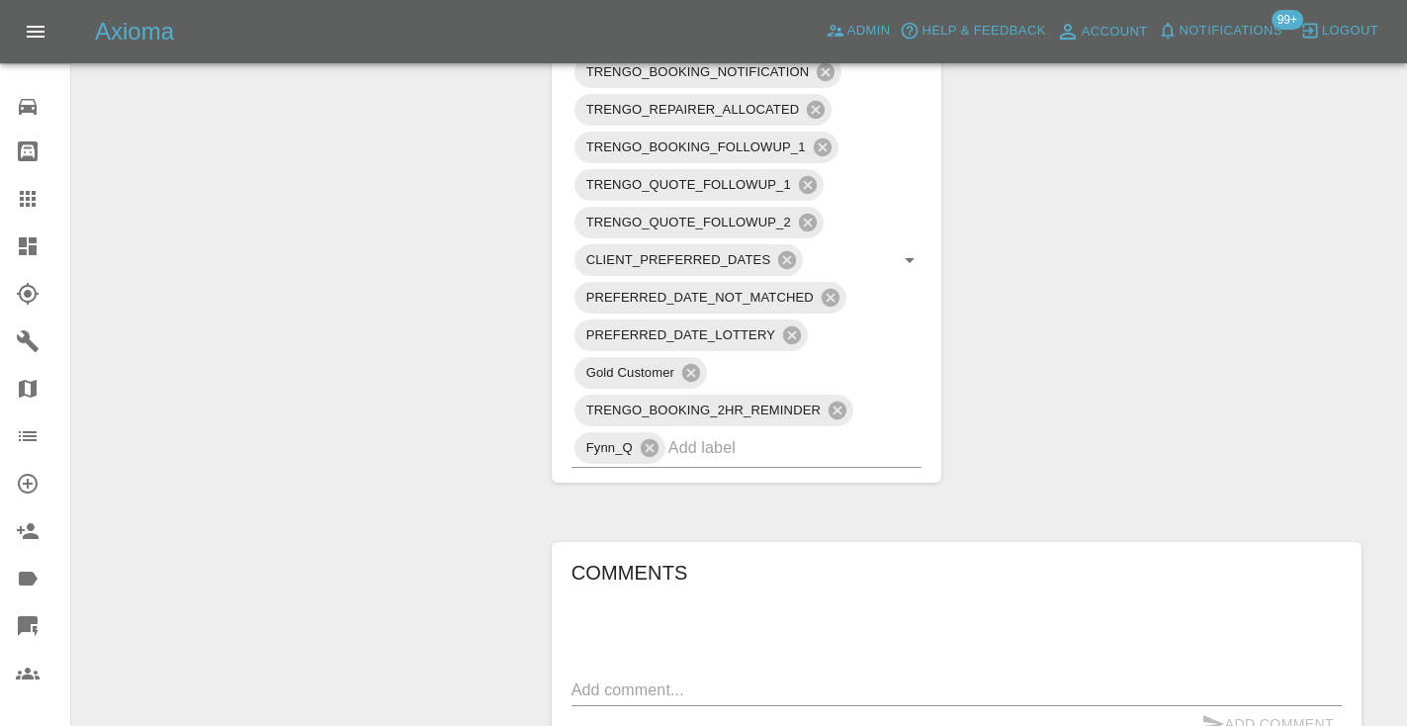
scroll to position [1278, 0]
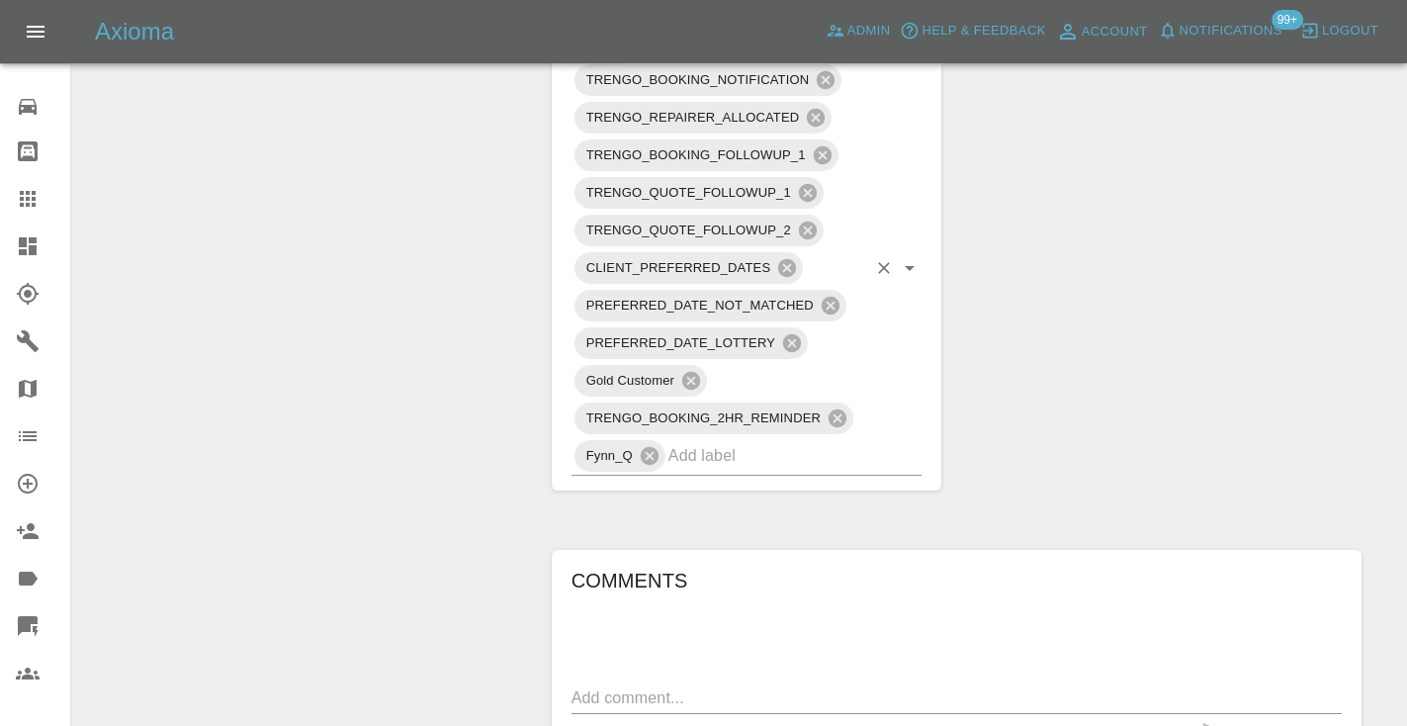
click at [731, 461] on input "text" at bounding box center [767, 455] width 199 height 31
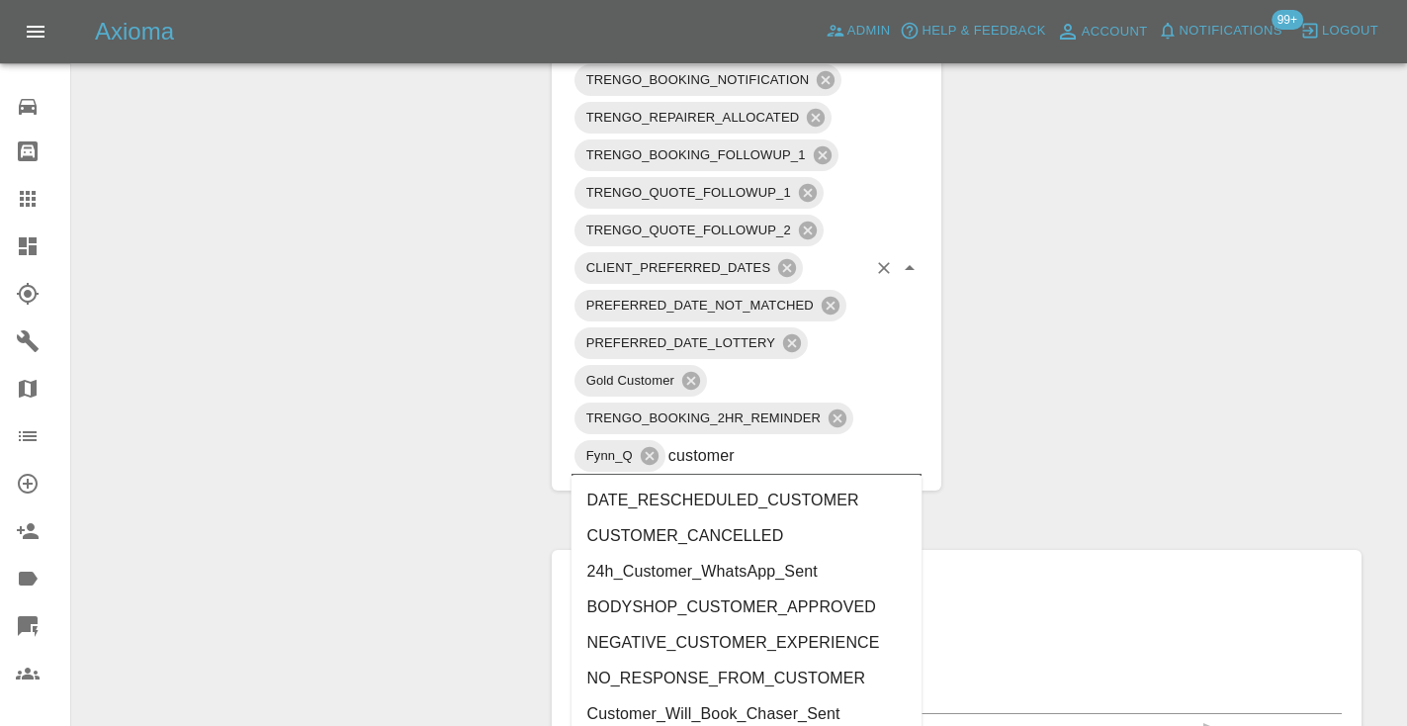
type input "customer_"
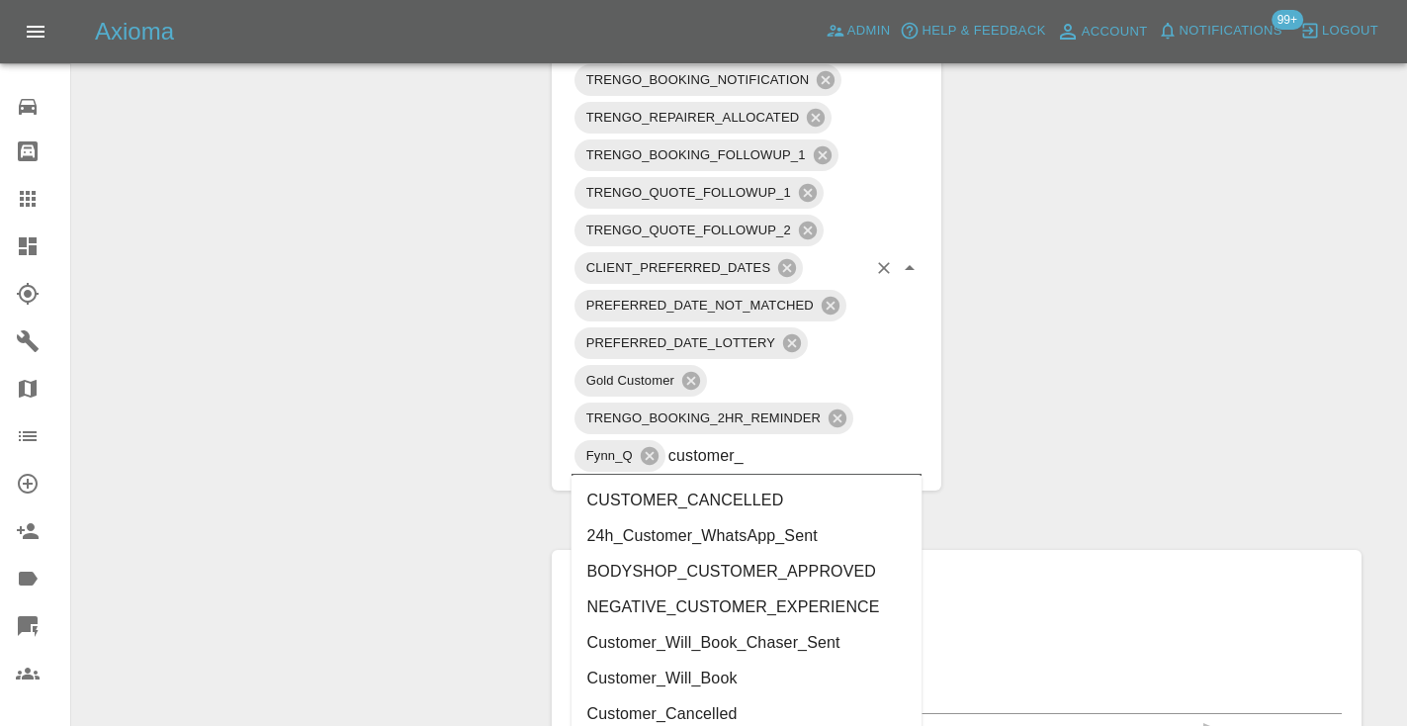
click at [682, 674] on li "Customer_Will_Book" at bounding box center [746, 678] width 351 height 36
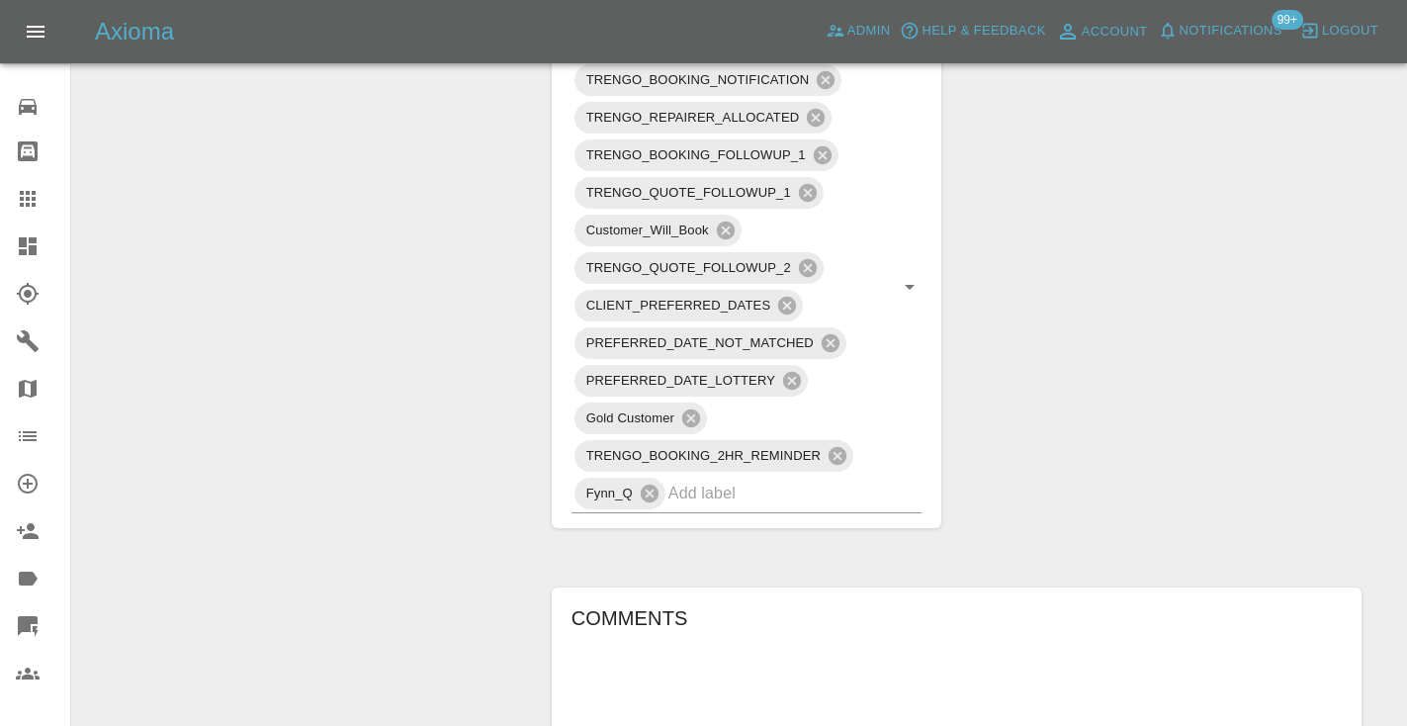
click at [1149, 169] on div "Claim Information Vehicle Make, Model, Year VOLKSWAGEN T-ROC LIFE TSI 2022 Regi…" at bounding box center [956, 163] width 839 height 2456
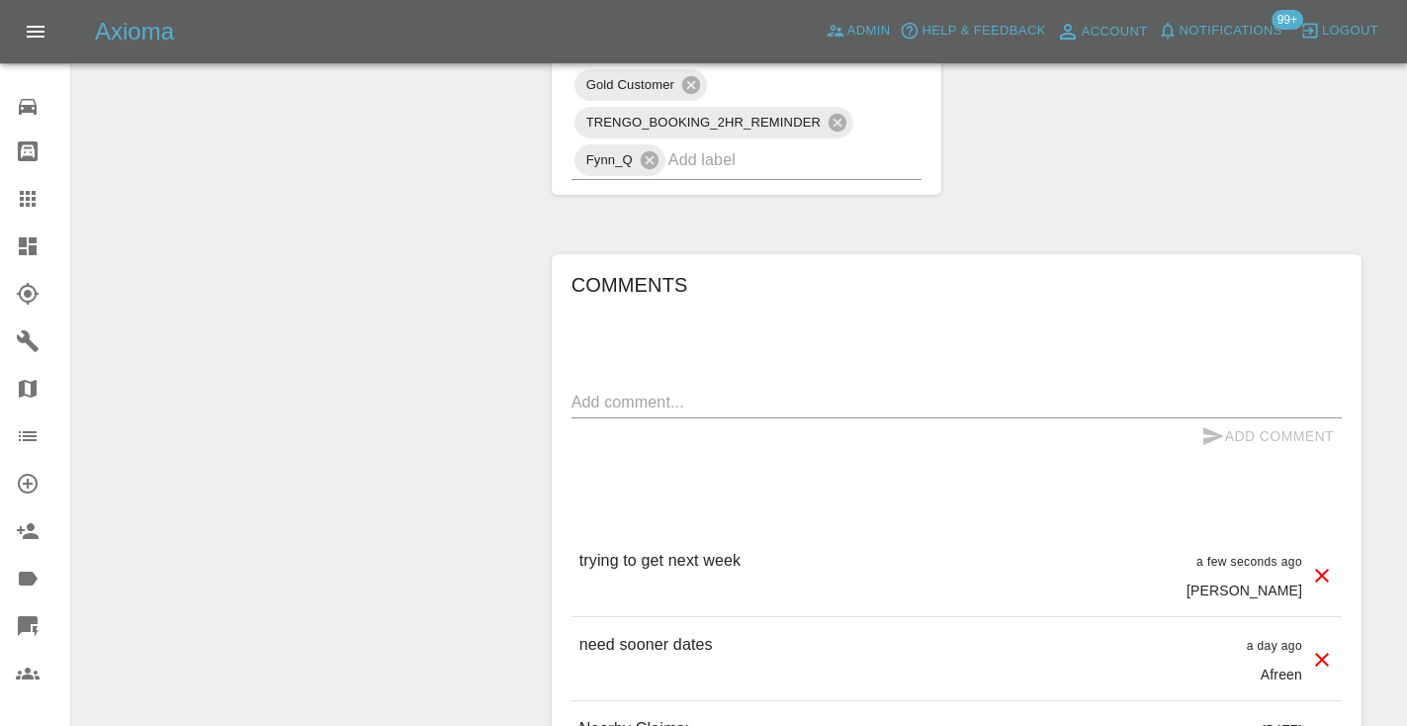
scroll to position [1617, 0]
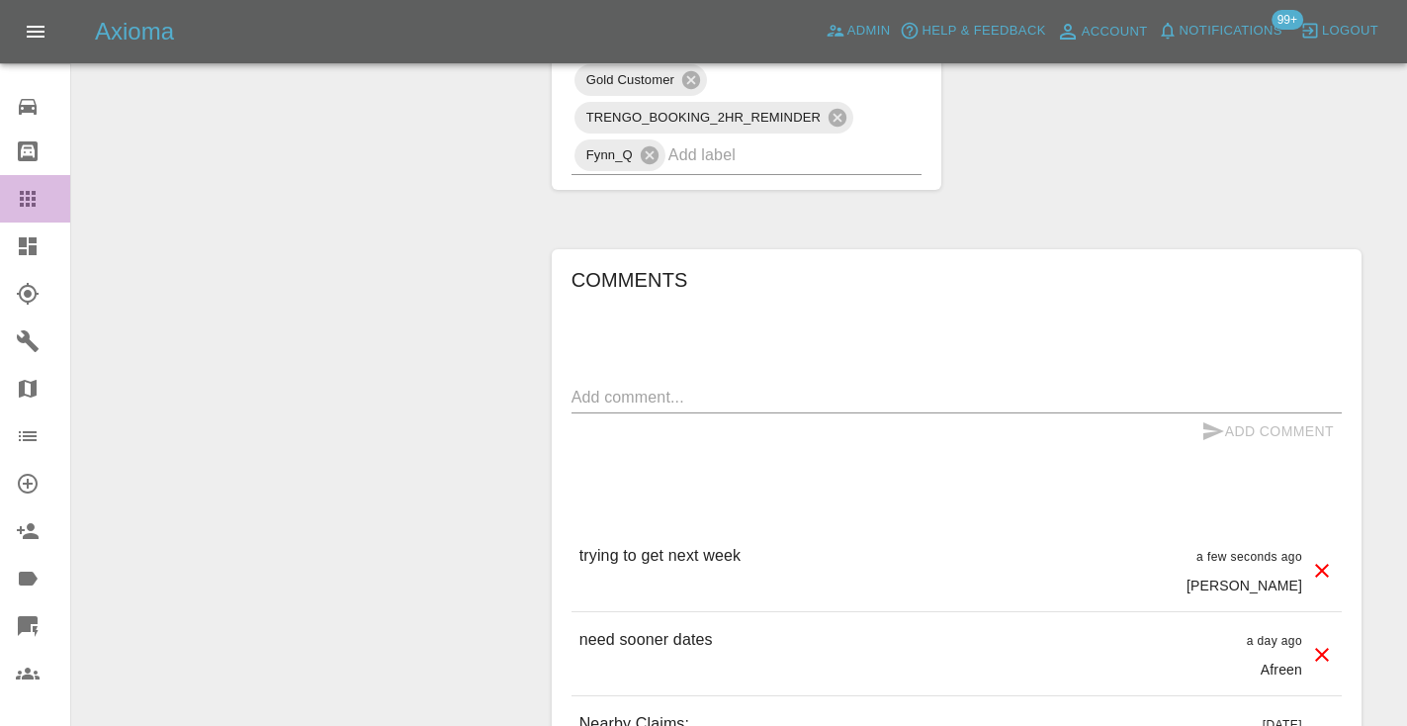
click at [36, 197] on icon at bounding box center [28, 199] width 16 height 16
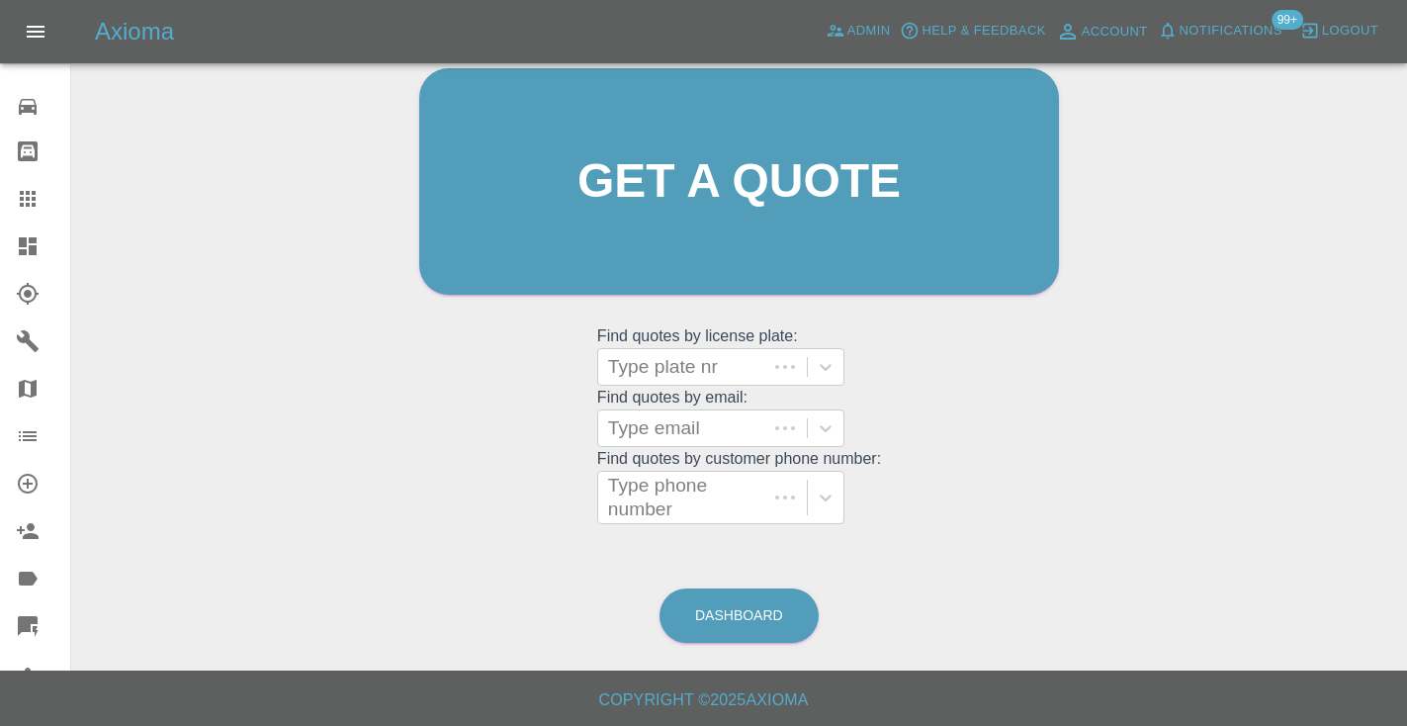
scroll to position [149, 0]
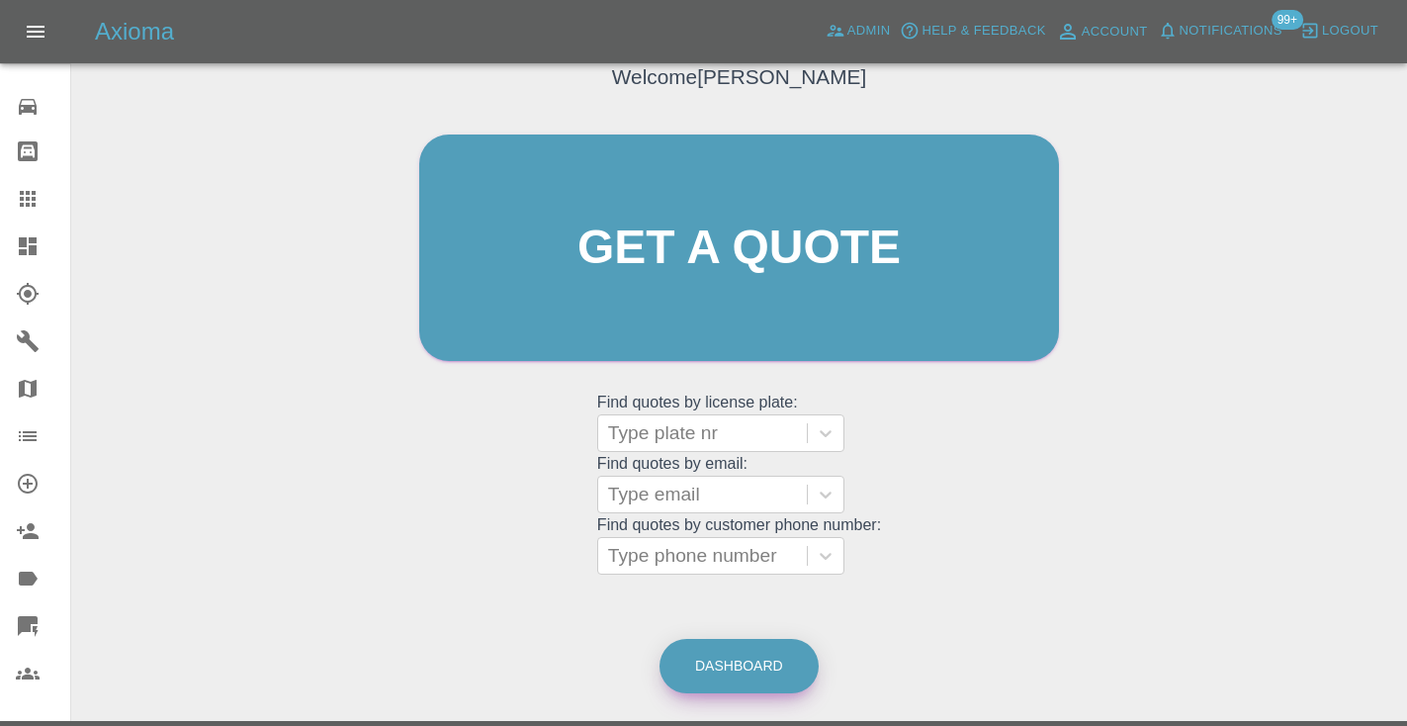
click at [765, 662] on link "Dashboard" at bounding box center [738, 666] width 159 height 54
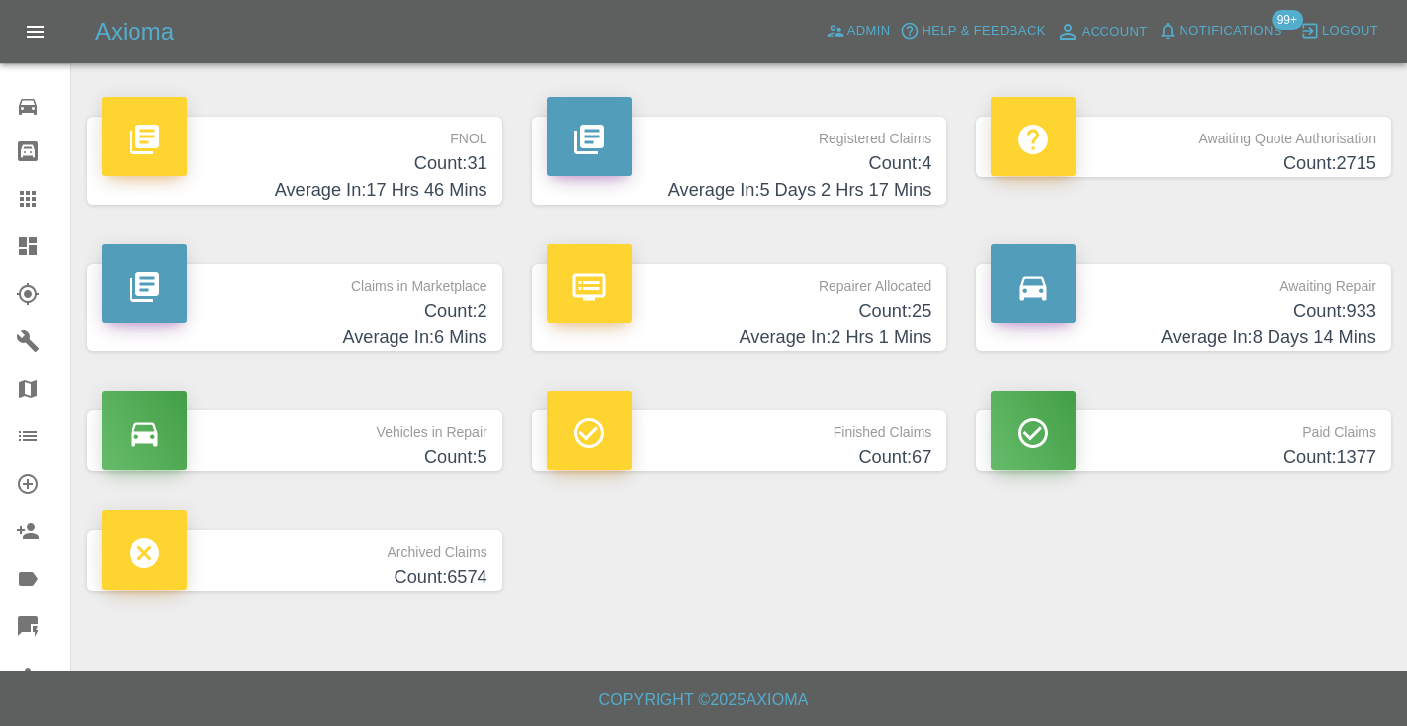
click at [1302, 326] on h4 "Average In: 8 Days 14 Mins" at bounding box center [1184, 337] width 386 height 27
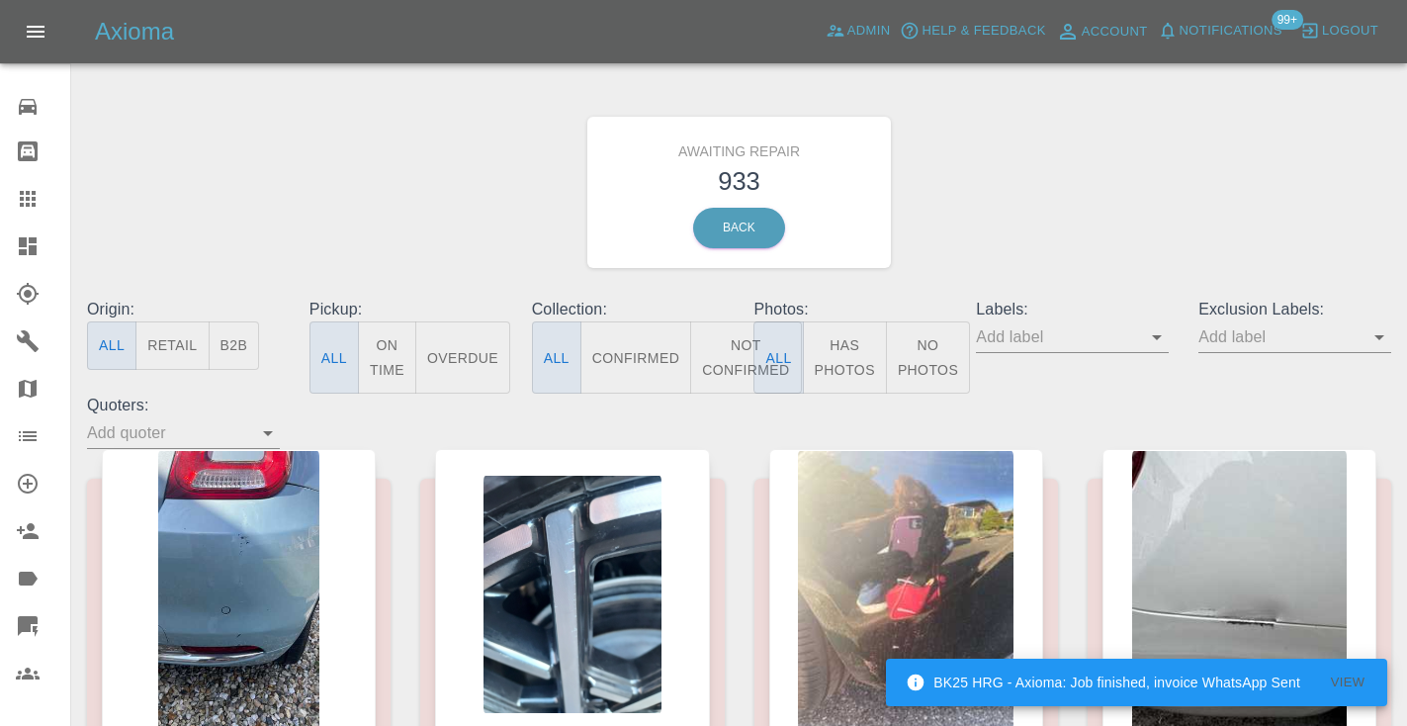
click at [724, 354] on button "Not Confirmed" at bounding box center [745, 357] width 111 height 72
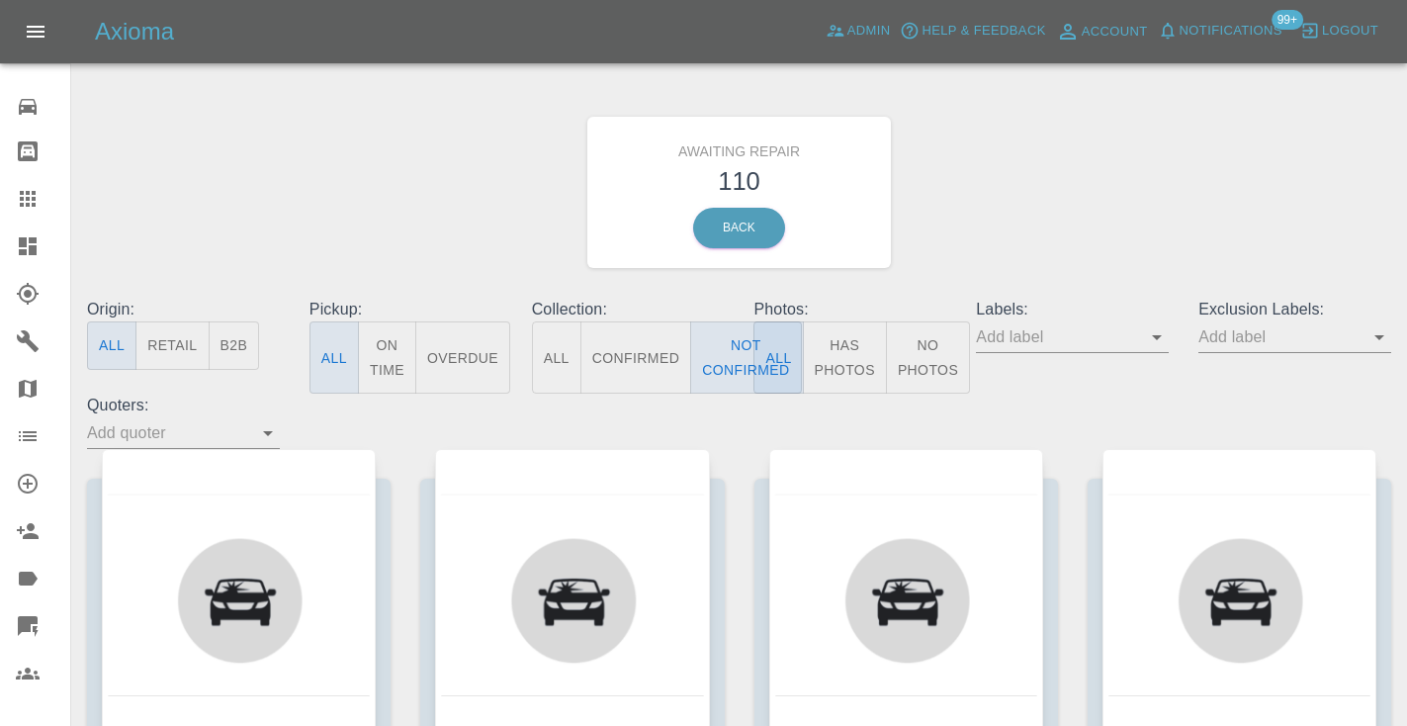
click at [1165, 193] on div "Awaiting Repair 110 Back" at bounding box center [739, 192] width 1334 height 211
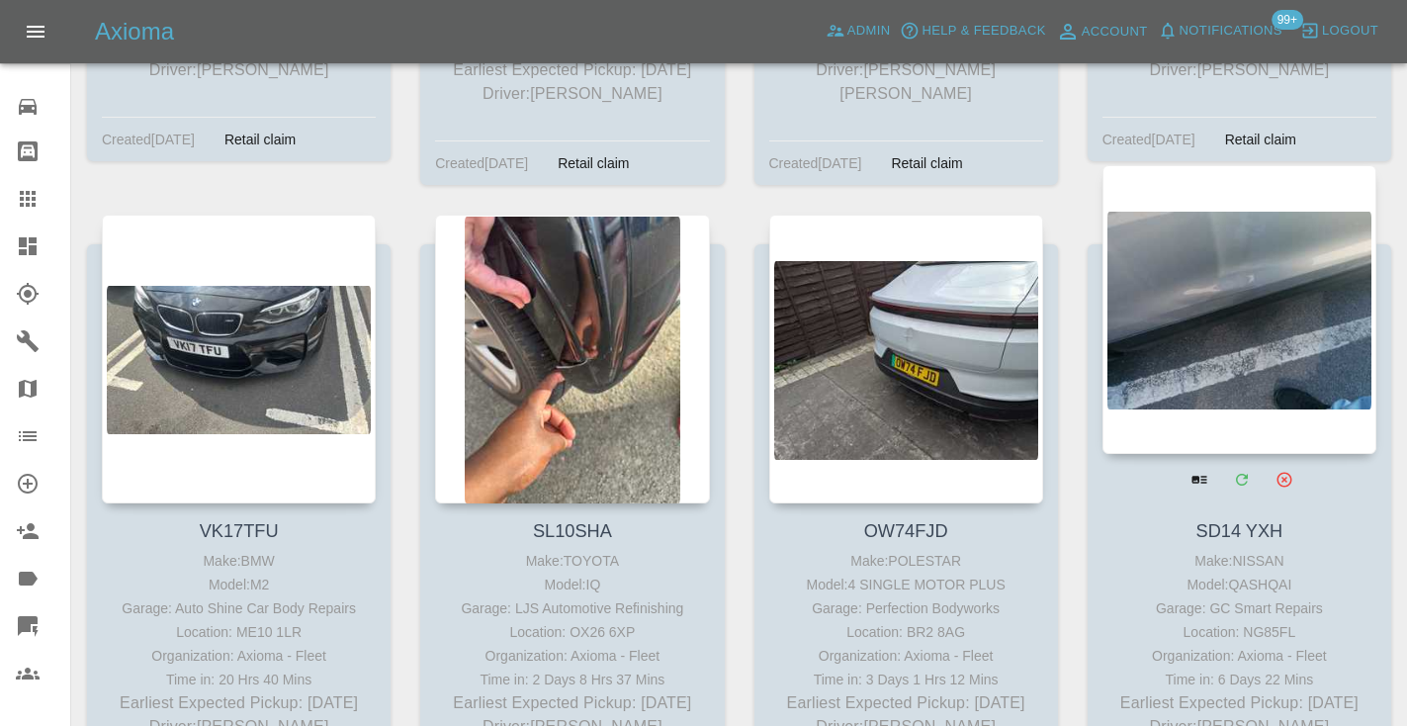
scroll to position [4141, 0]
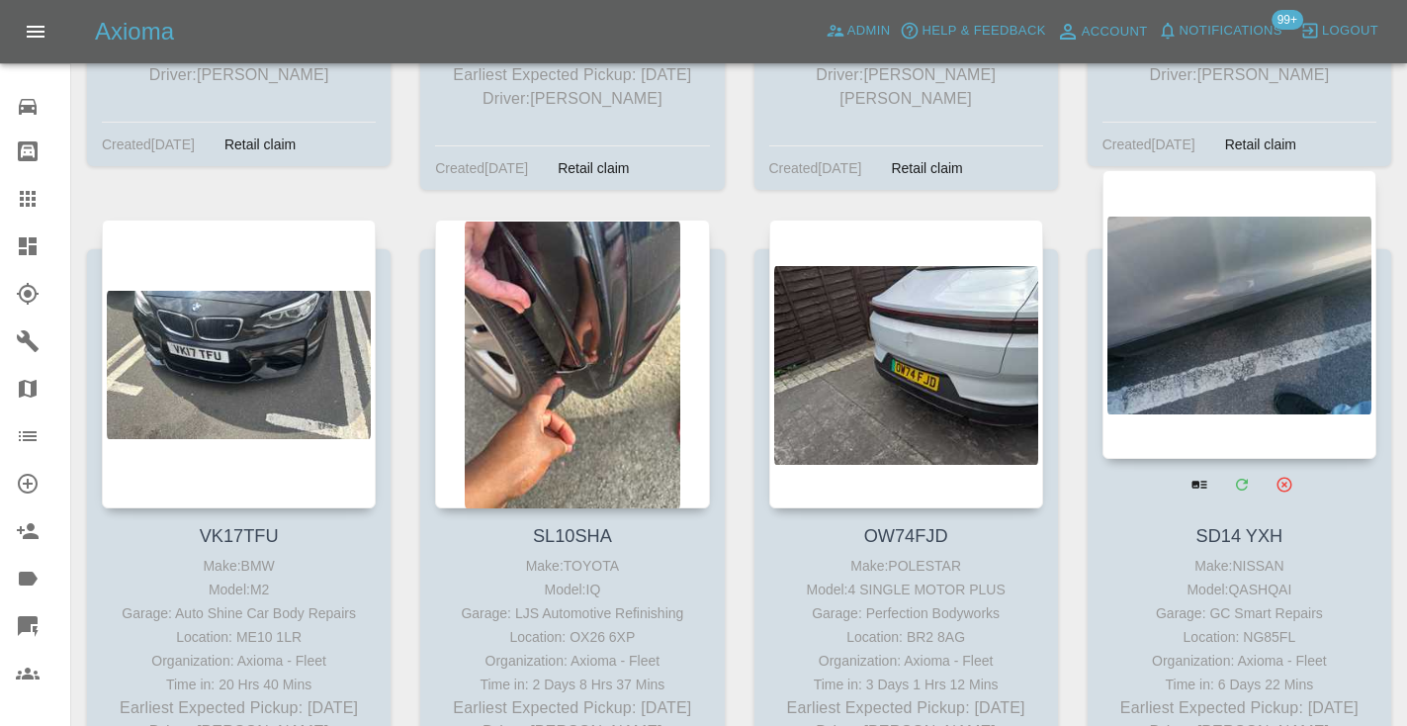
click at [1247, 286] on div at bounding box center [1239, 314] width 274 height 289
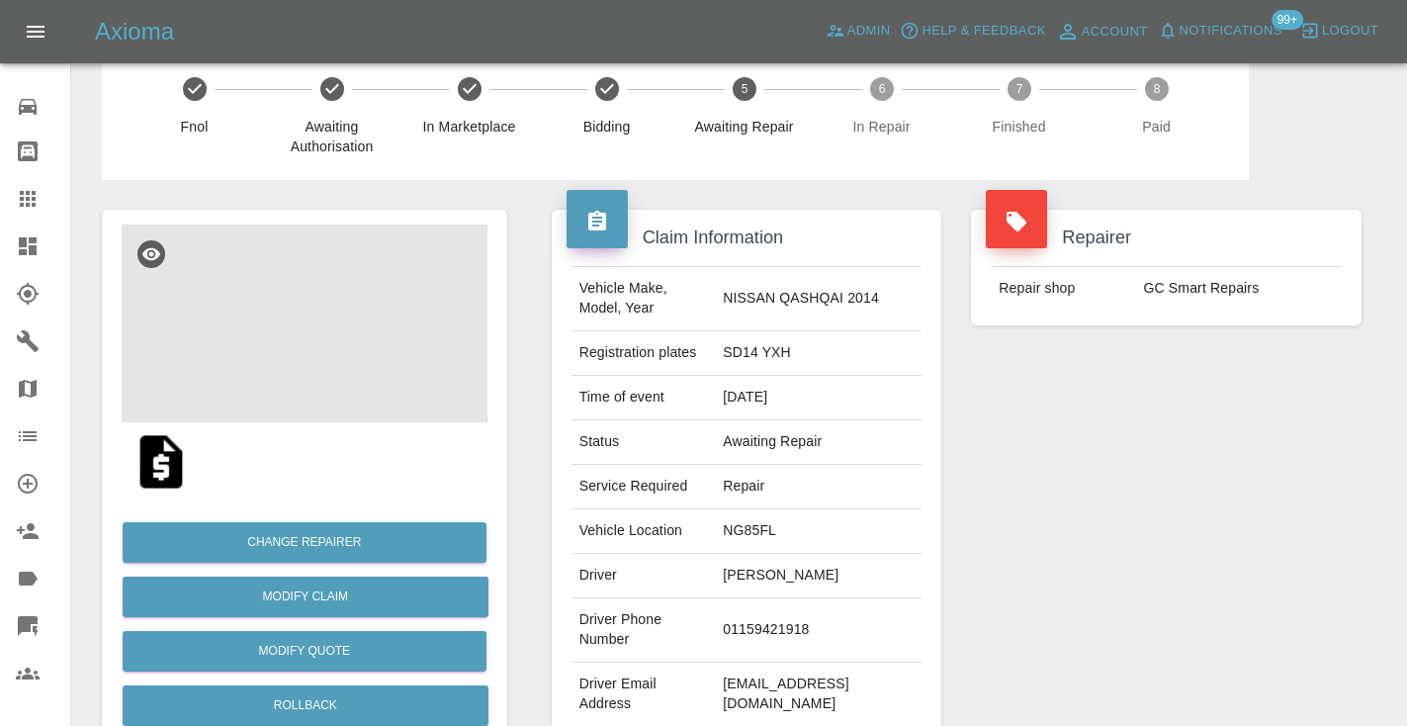
scroll to position [40, 0]
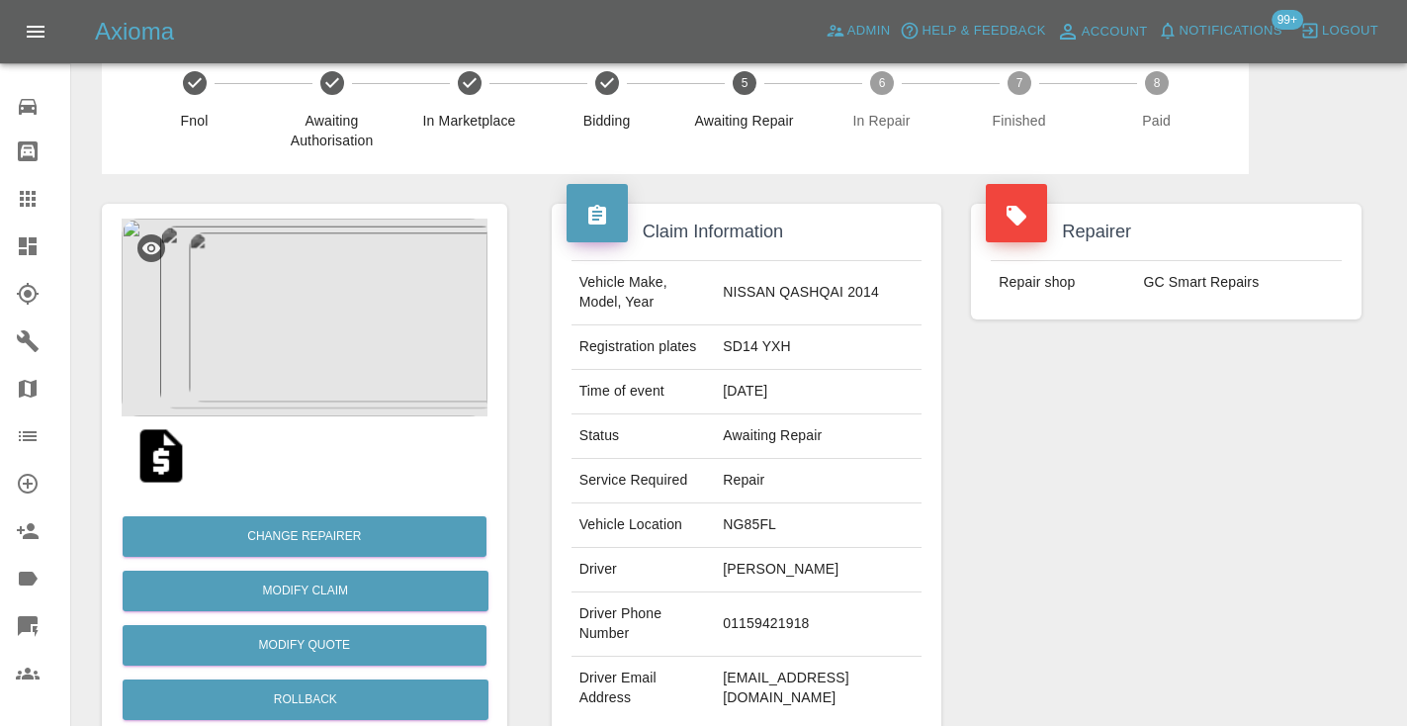
click at [825, 615] on td "01159421918" at bounding box center [818, 624] width 207 height 64
copy td "01159421918"
click at [1079, 516] on div "Repairer Repair shop GC Smart Repairs" at bounding box center [1166, 469] width 420 height 590
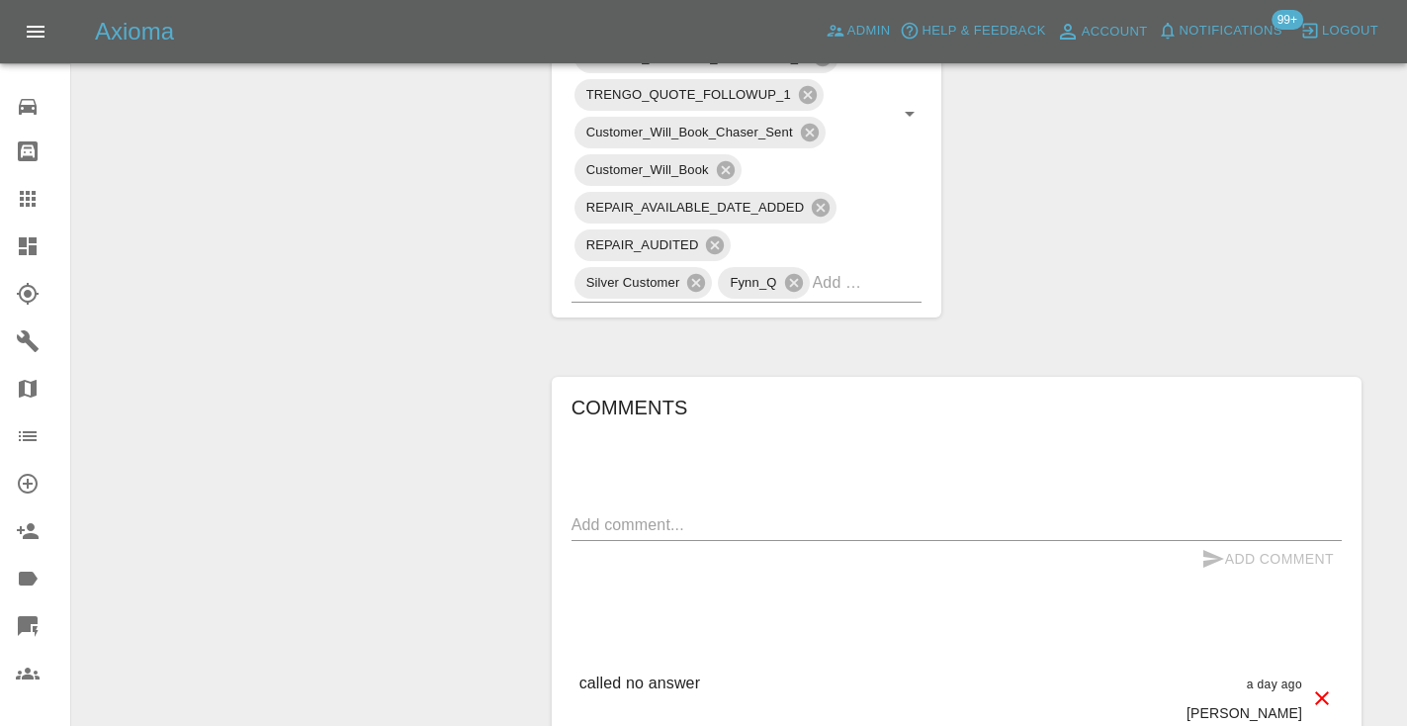
scroll to position [1247, 0]
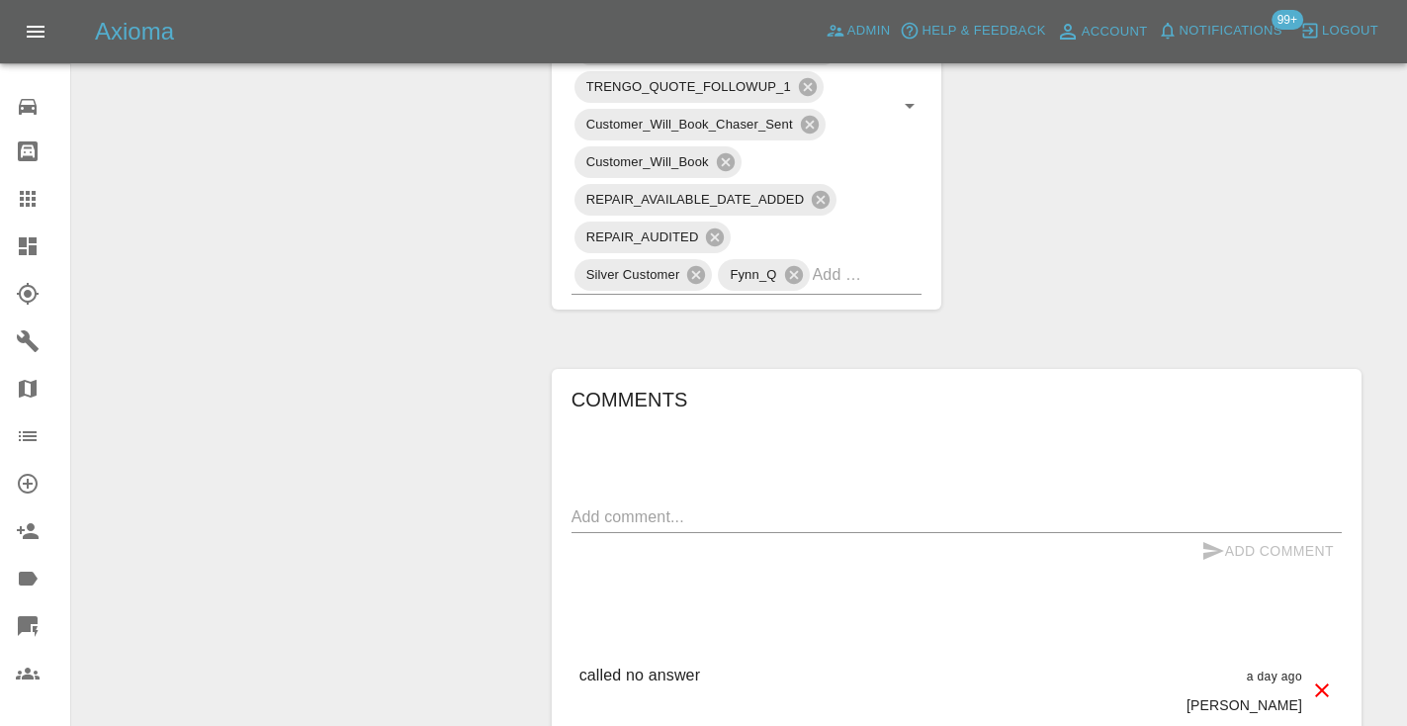
click at [589, 501] on div "x" at bounding box center [956, 517] width 770 height 32
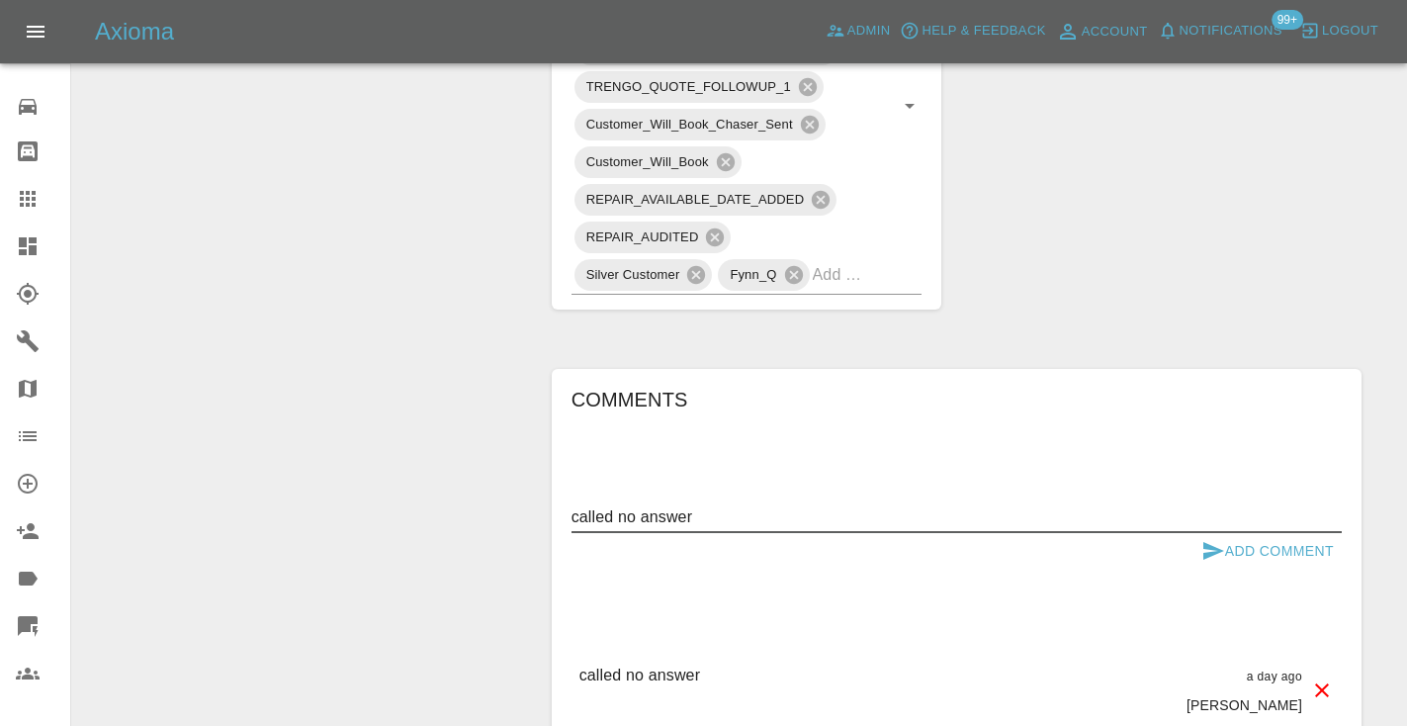
type textarea "called no answer"
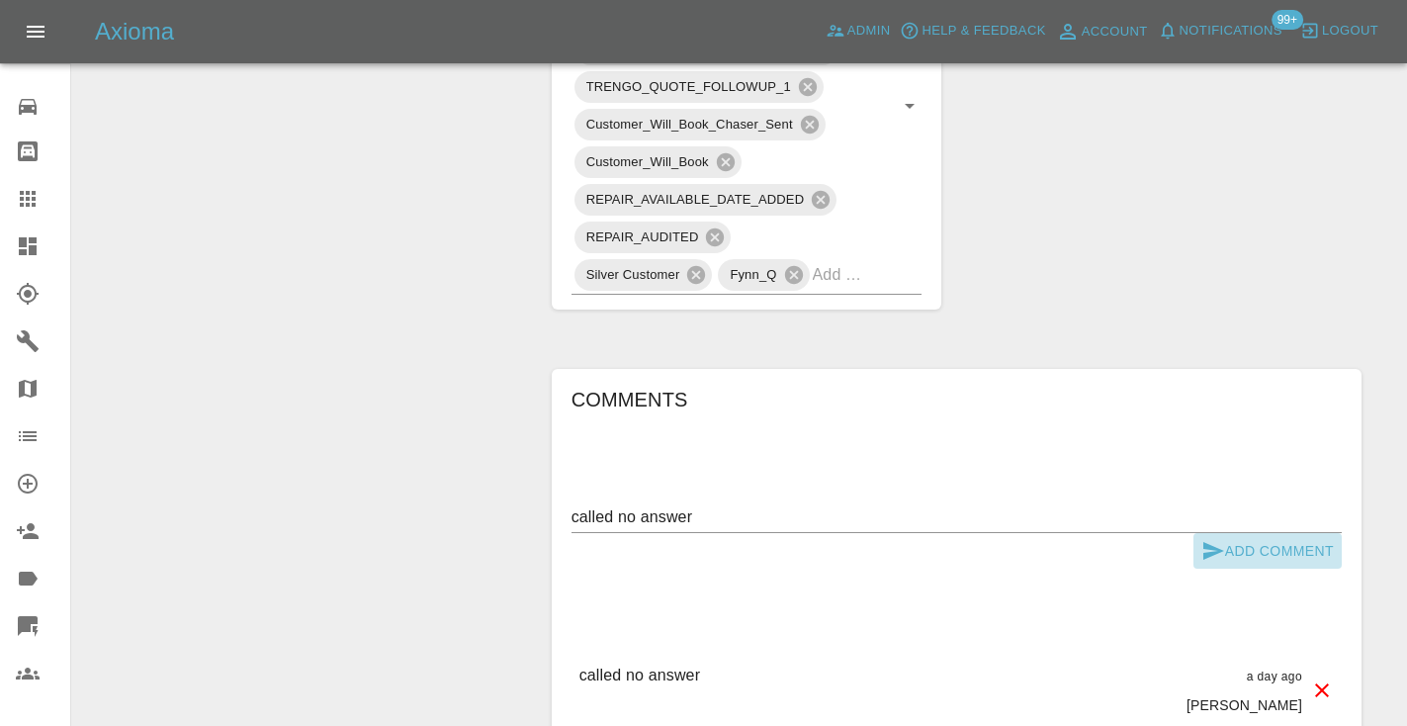
click at [1209, 542] on icon "submit" at bounding box center [1213, 551] width 21 height 18
click at [836, 259] on input "text" at bounding box center [840, 274] width 54 height 31
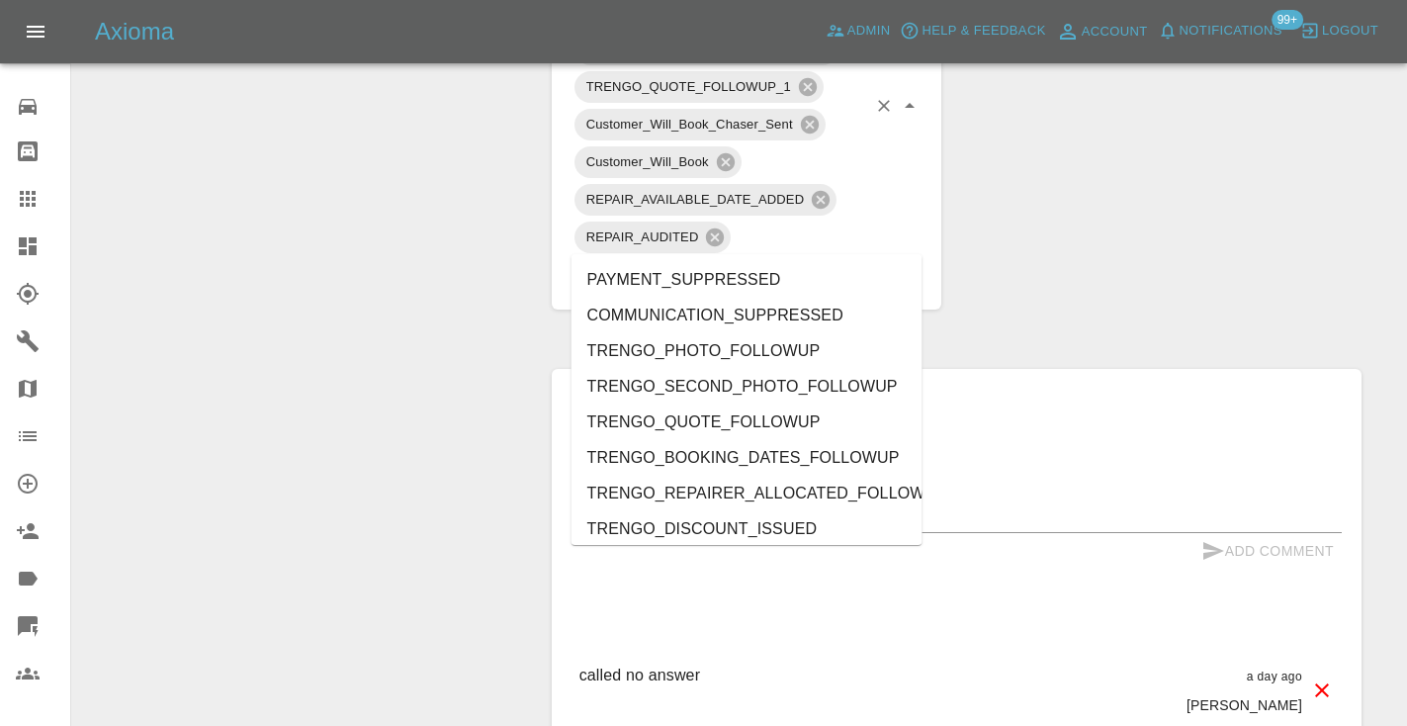
type input "n0"
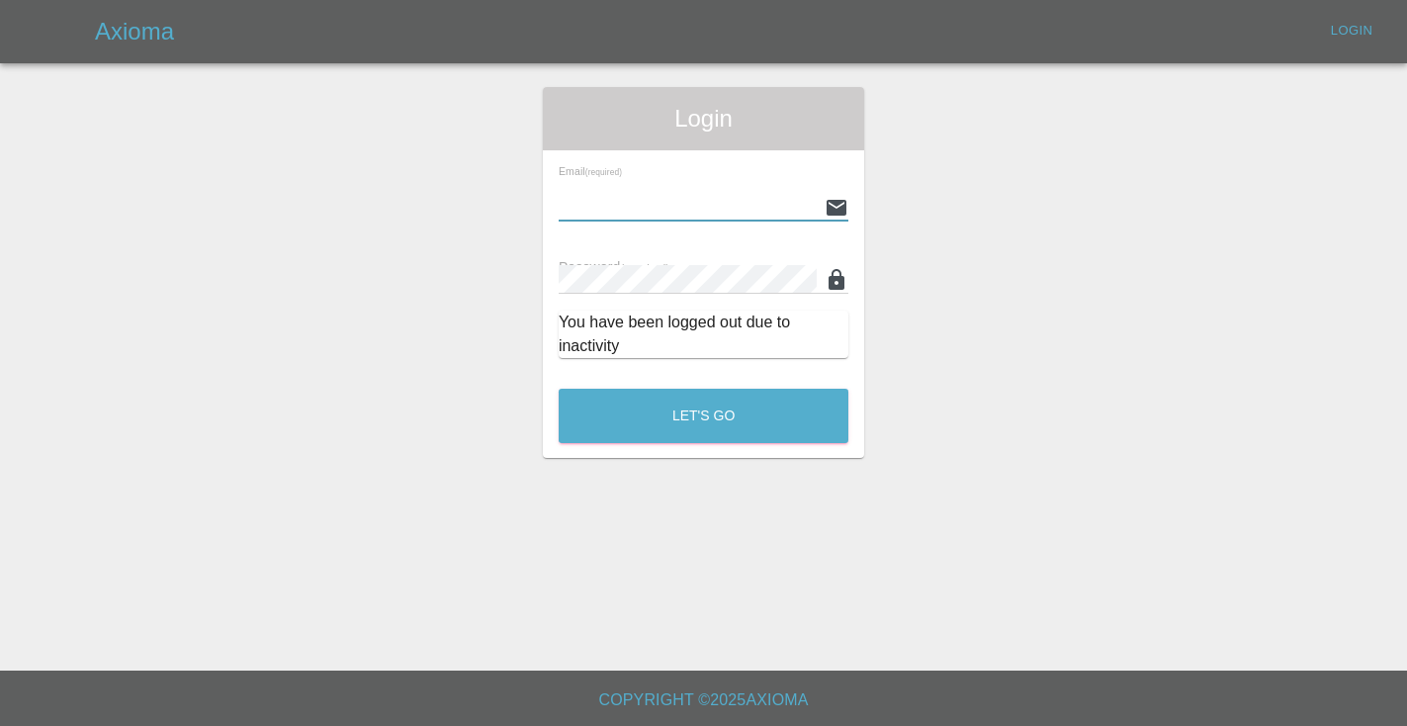
type input "_"
type input "[EMAIL_ADDRESS][DOMAIN_NAME]"
click at [703, 415] on button "Let's Go" at bounding box center [704, 416] width 290 height 54
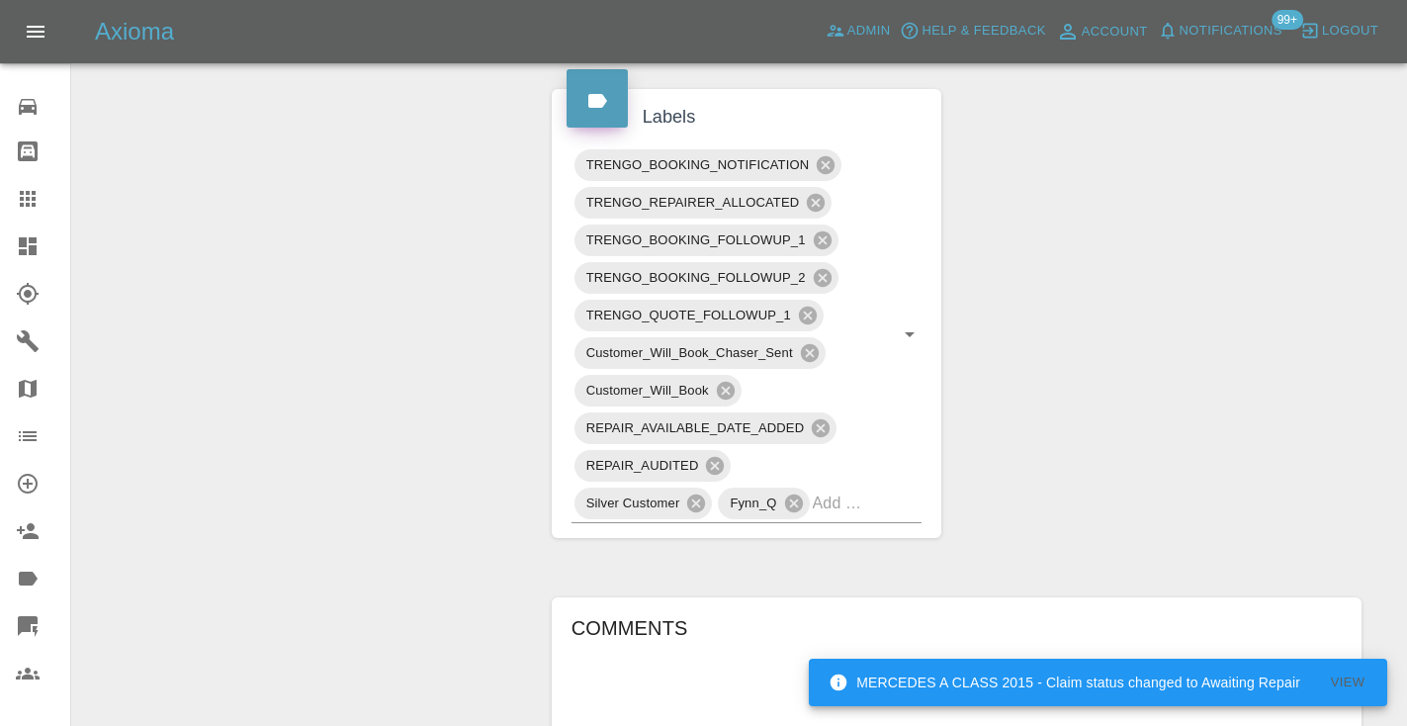
scroll to position [1028, 0]
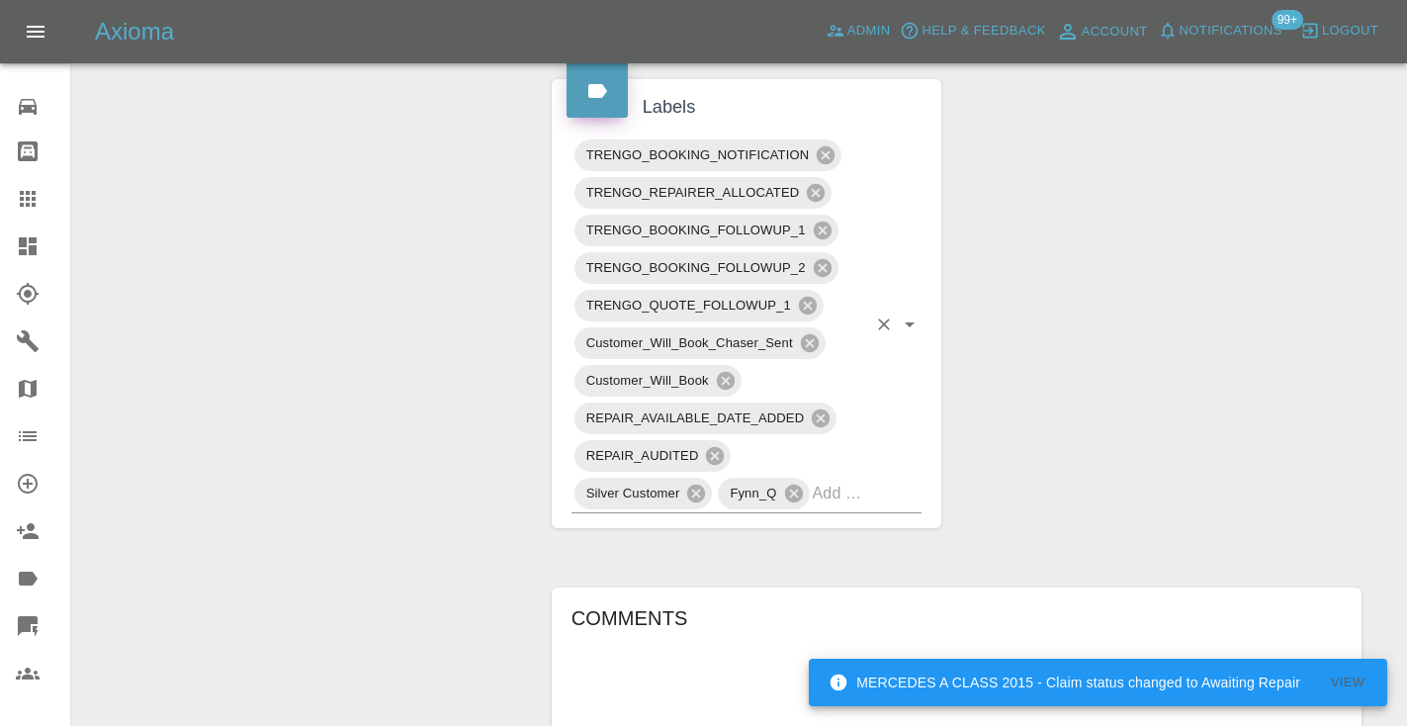
click at [839, 478] on input "text" at bounding box center [840, 493] width 54 height 31
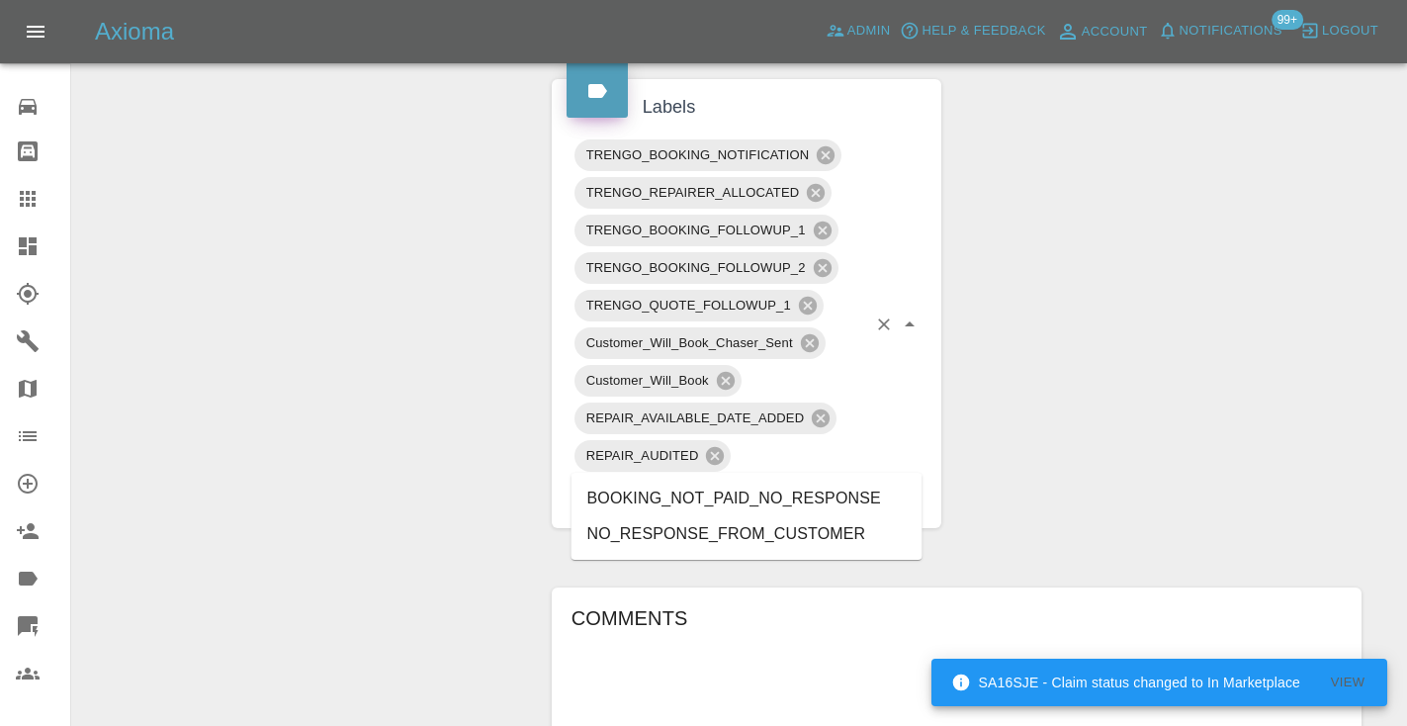
type input "no_resp"
click at [661, 524] on li "NO_RESPONSE_FROM_CUSTOMER" at bounding box center [746, 534] width 351 height 36
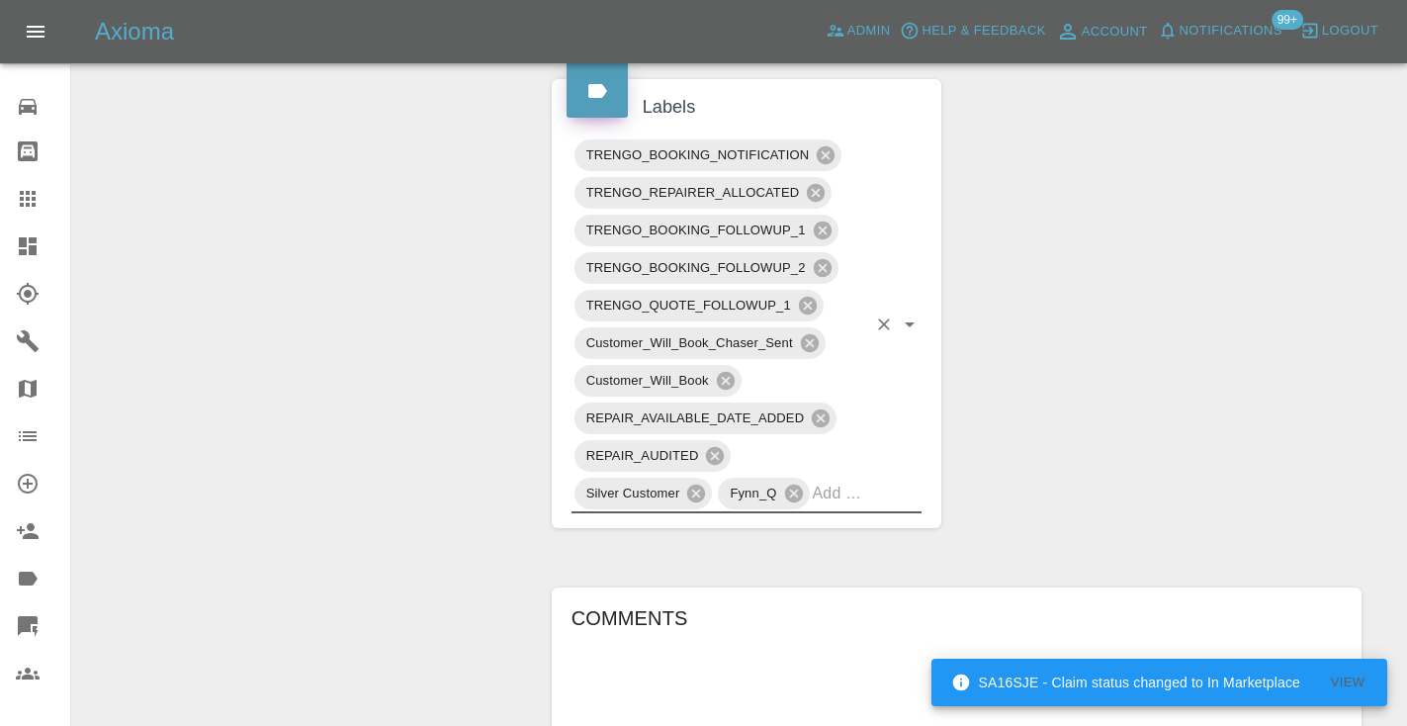
click at [363, 287] on div "Change Repairer Modify Claim Modify Quote Rollback Submit Payment Archive" at bounding box center [304, 284] width 435 height 2198
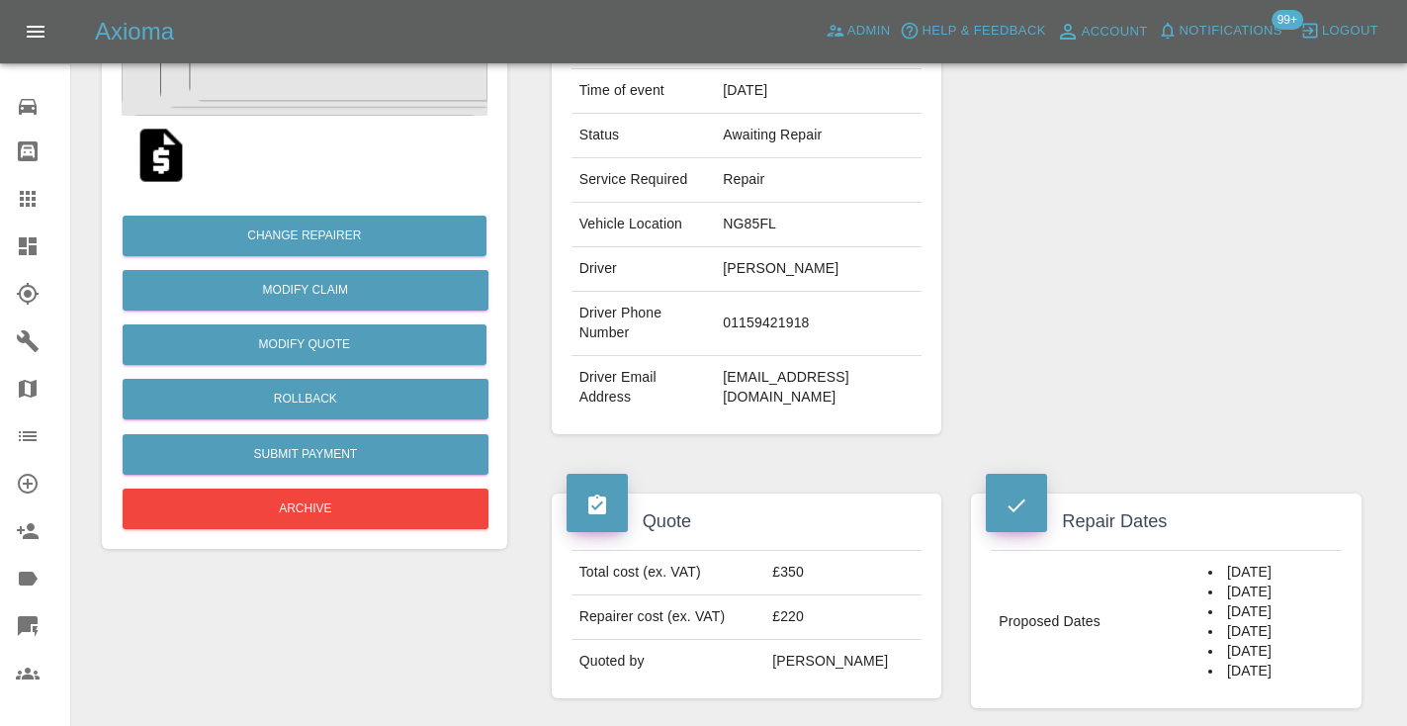
scroll to position [332, 0]
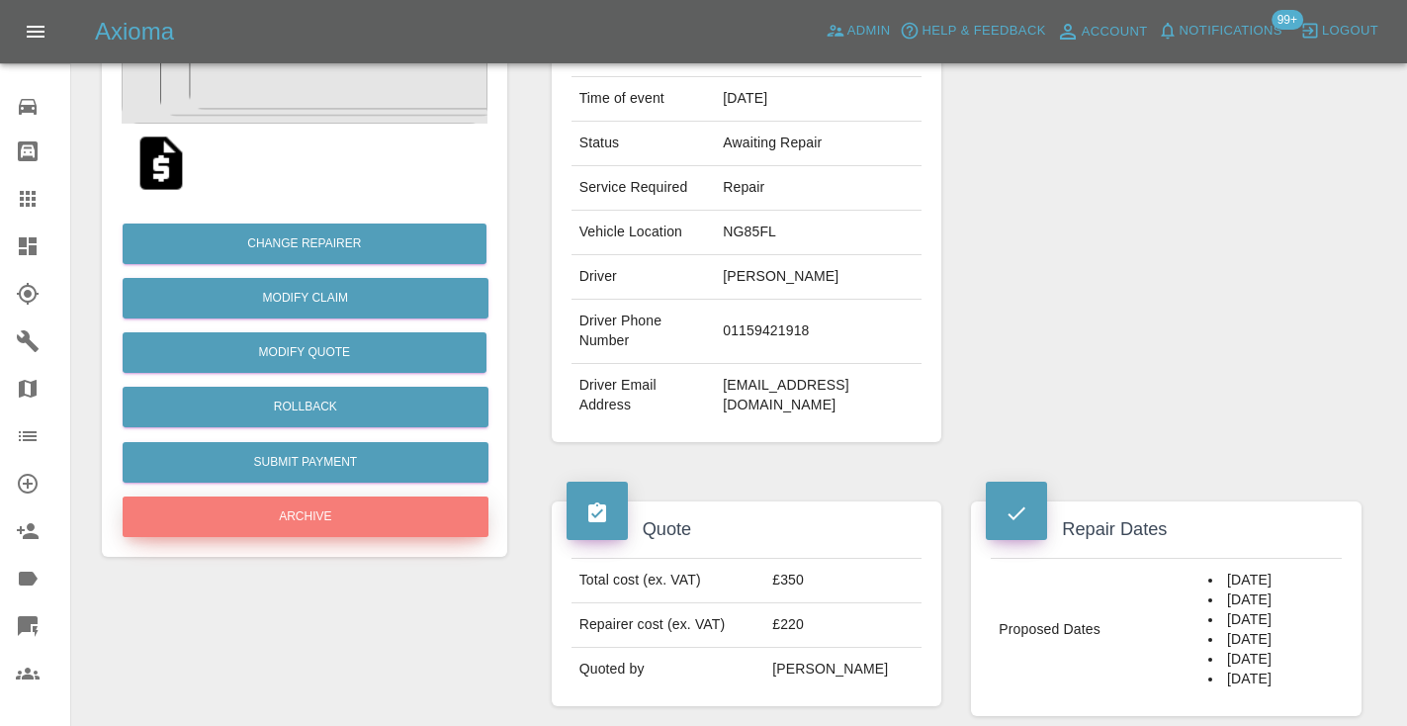
click at [271, 519] on button "Archive" at bounding box center [306, 516] width 366 height 41
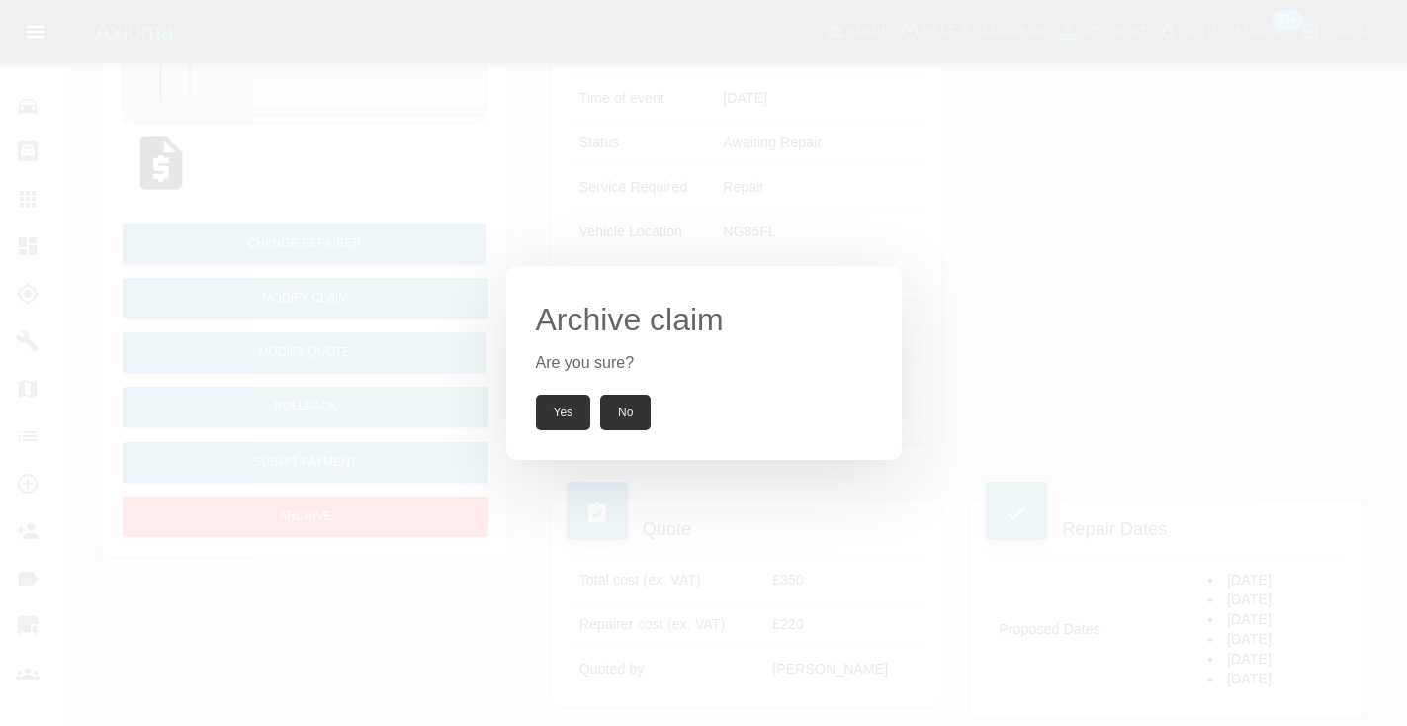
click at [557, 398] on button "Yes" at bounding box center [563, 413] width 55 height 36
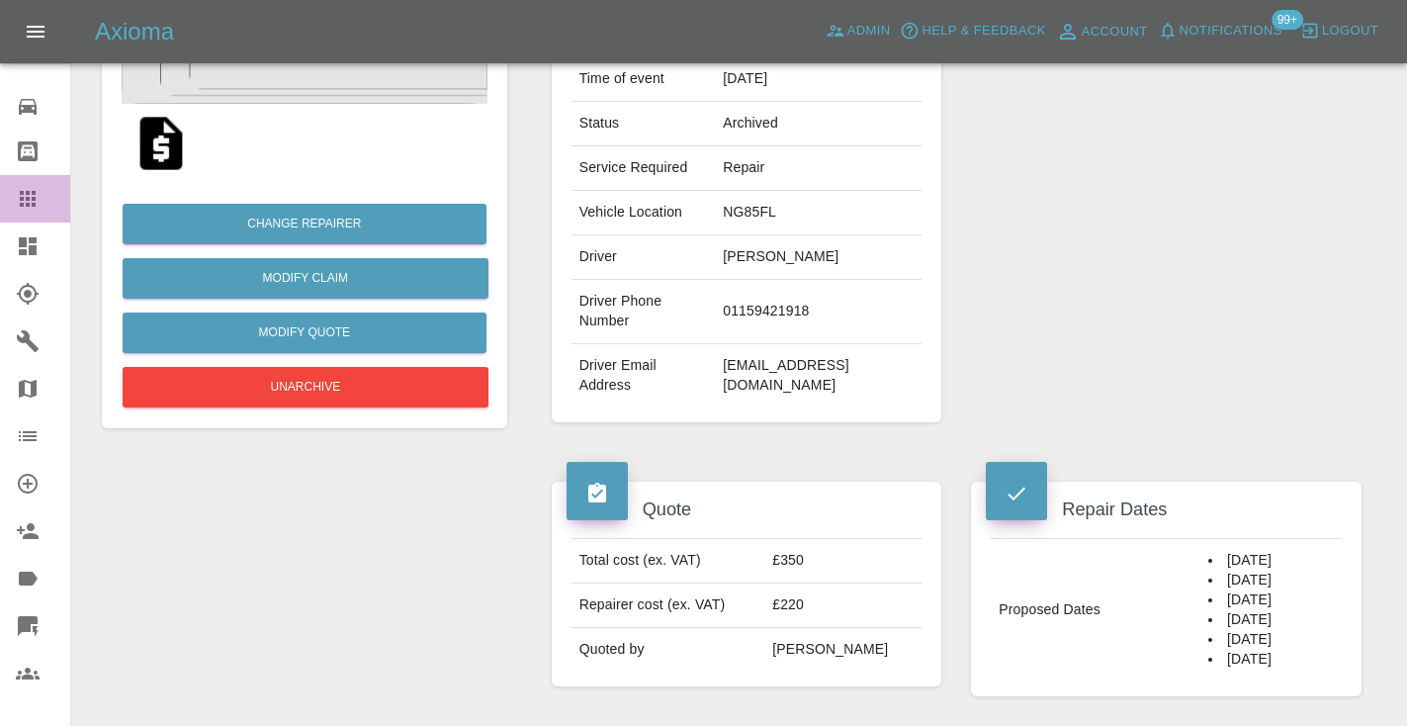
click at [29, 203] on icon at bounding box center [28, 199] width 16 height 16
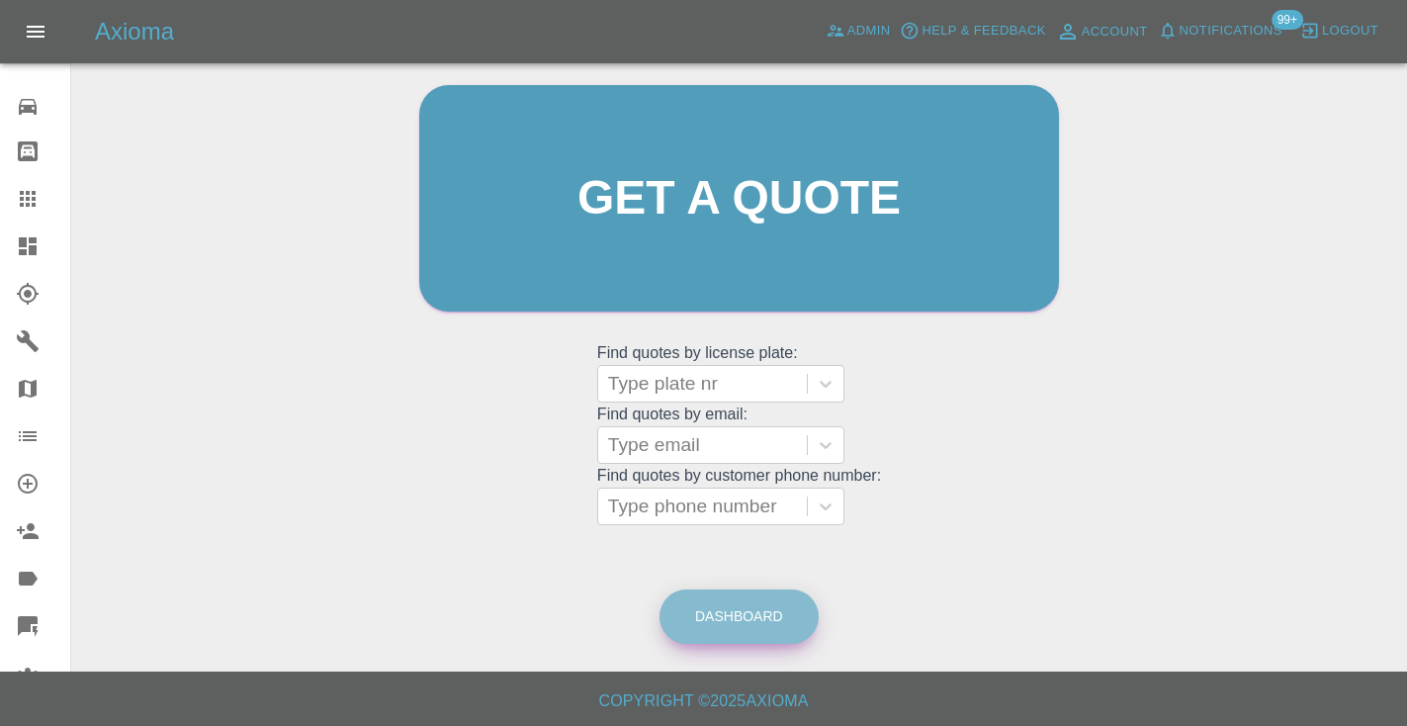
click at [783, 622] on link "Dashboard" at bounding box center [738, 616] width 159 height 54
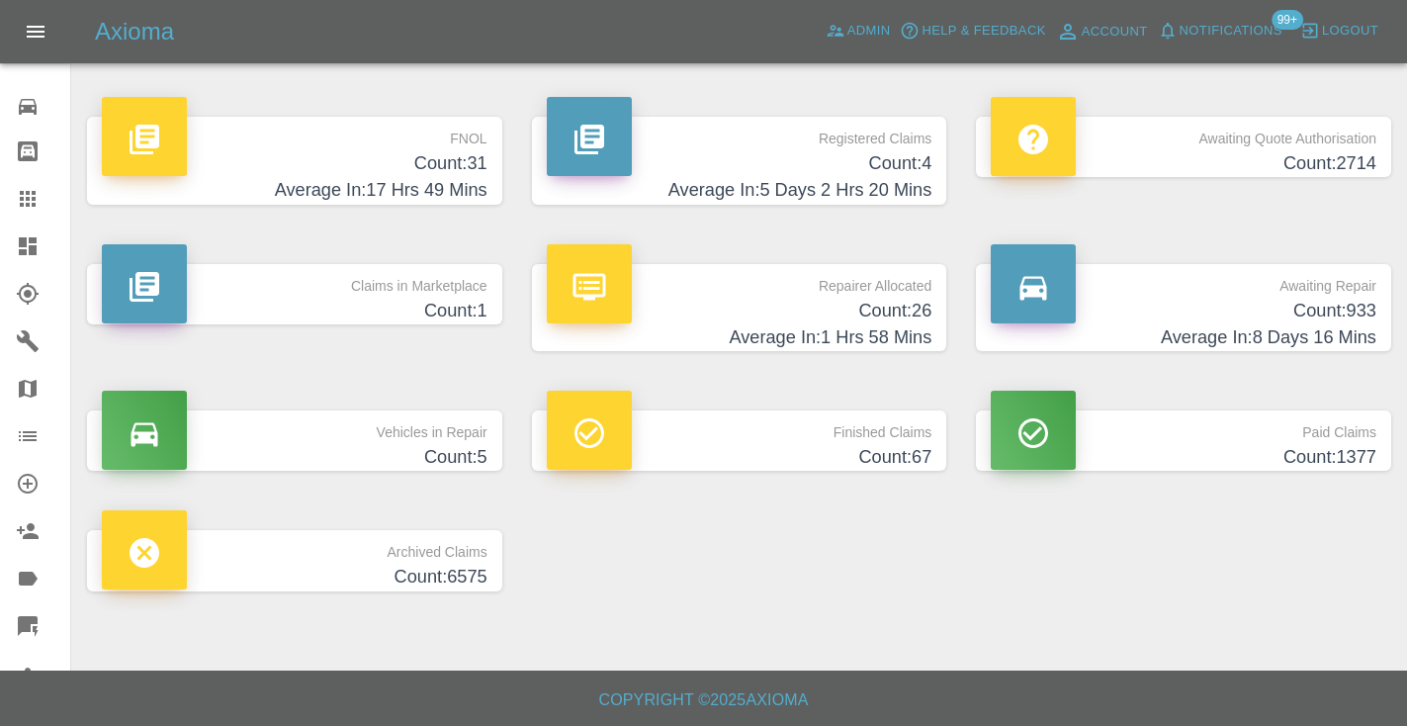
click at [1360, 288] on p "Awaiting Repair" at bounding box center [1184, 281] width 386 height 34
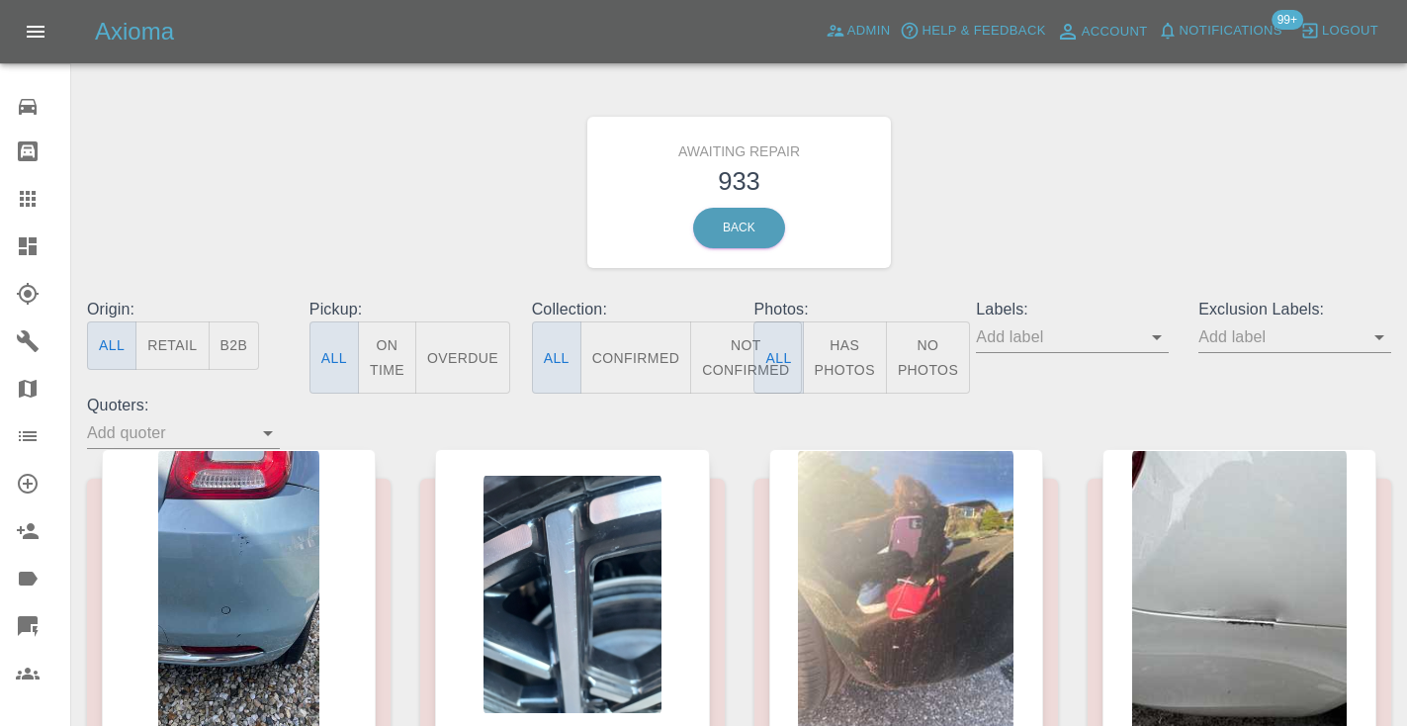
click at [719, 363] on button "Not Confirmed" at bounding box center [745, 357] width 111 height 72
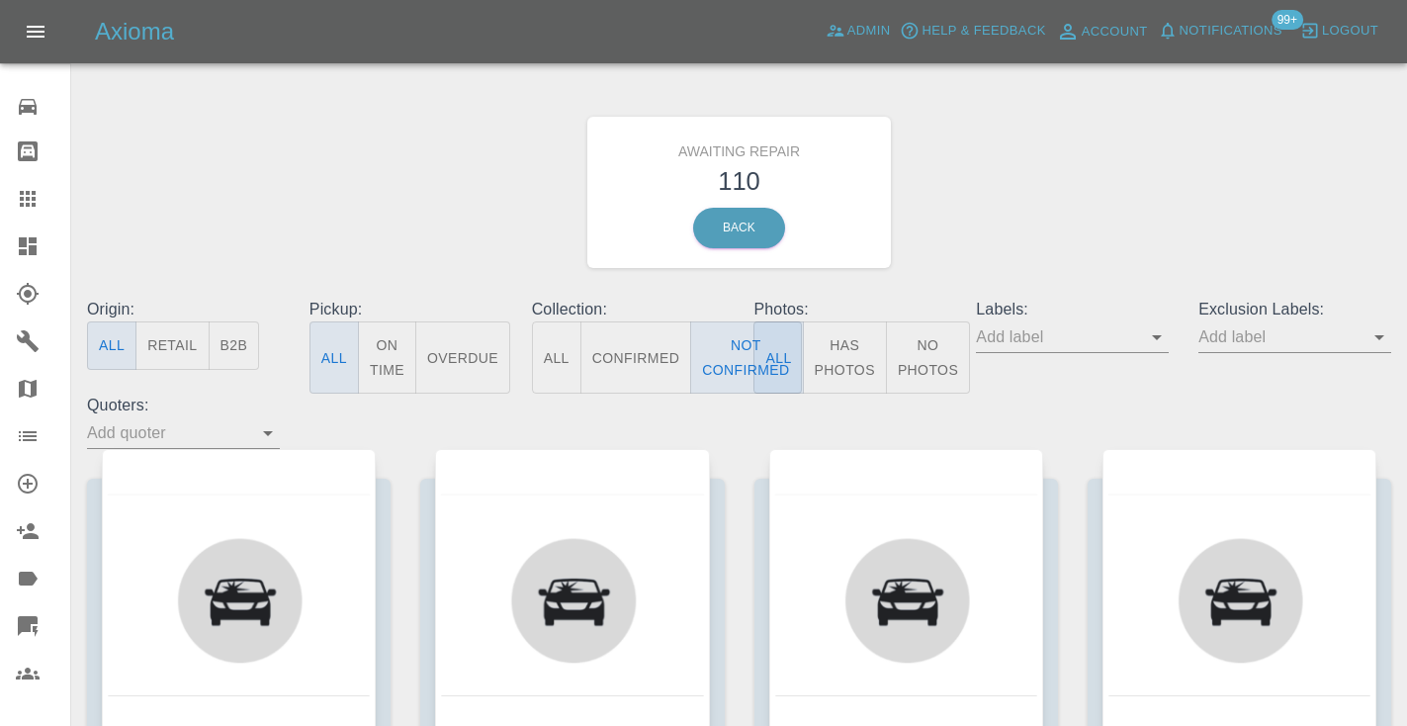
click at [1023, 195] on div "Awaiting Repair 110 Back" at bounding box center [739, 192] width 1334 height 211
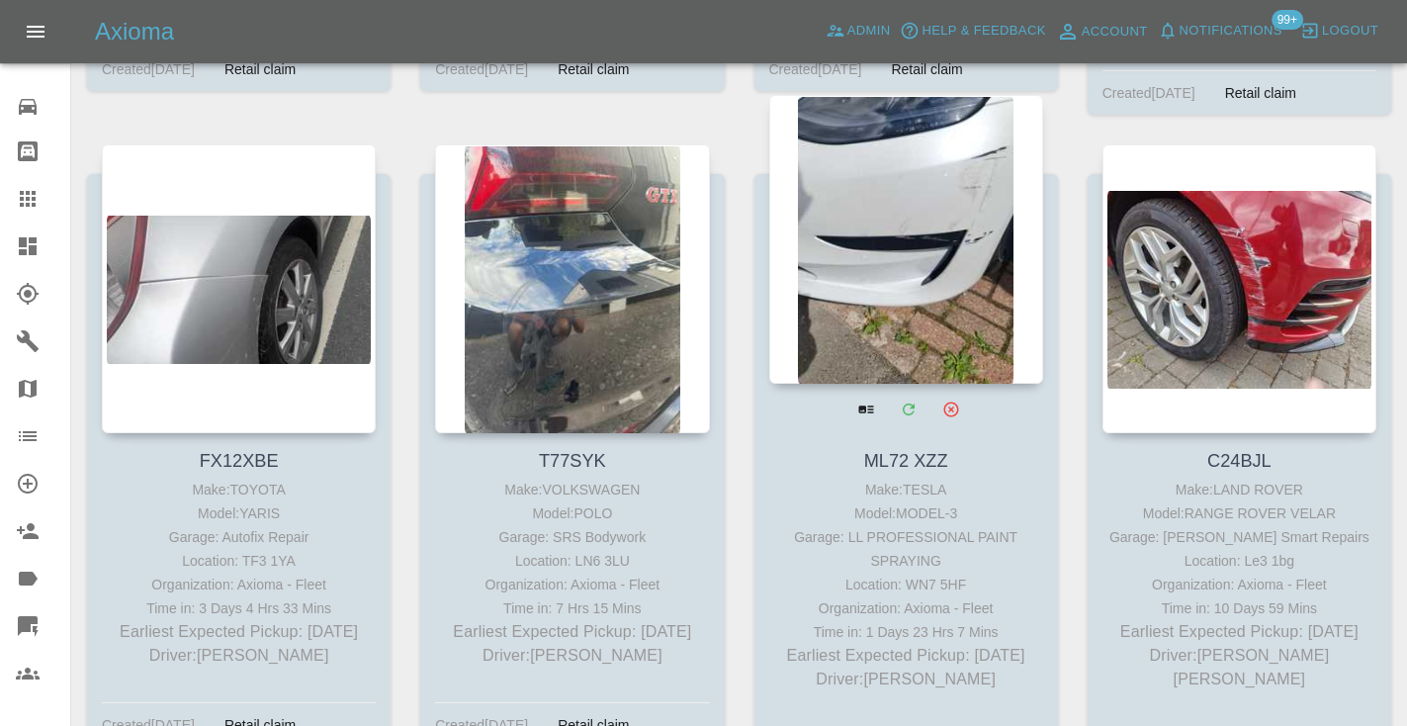
scroll to position [3551, 0]
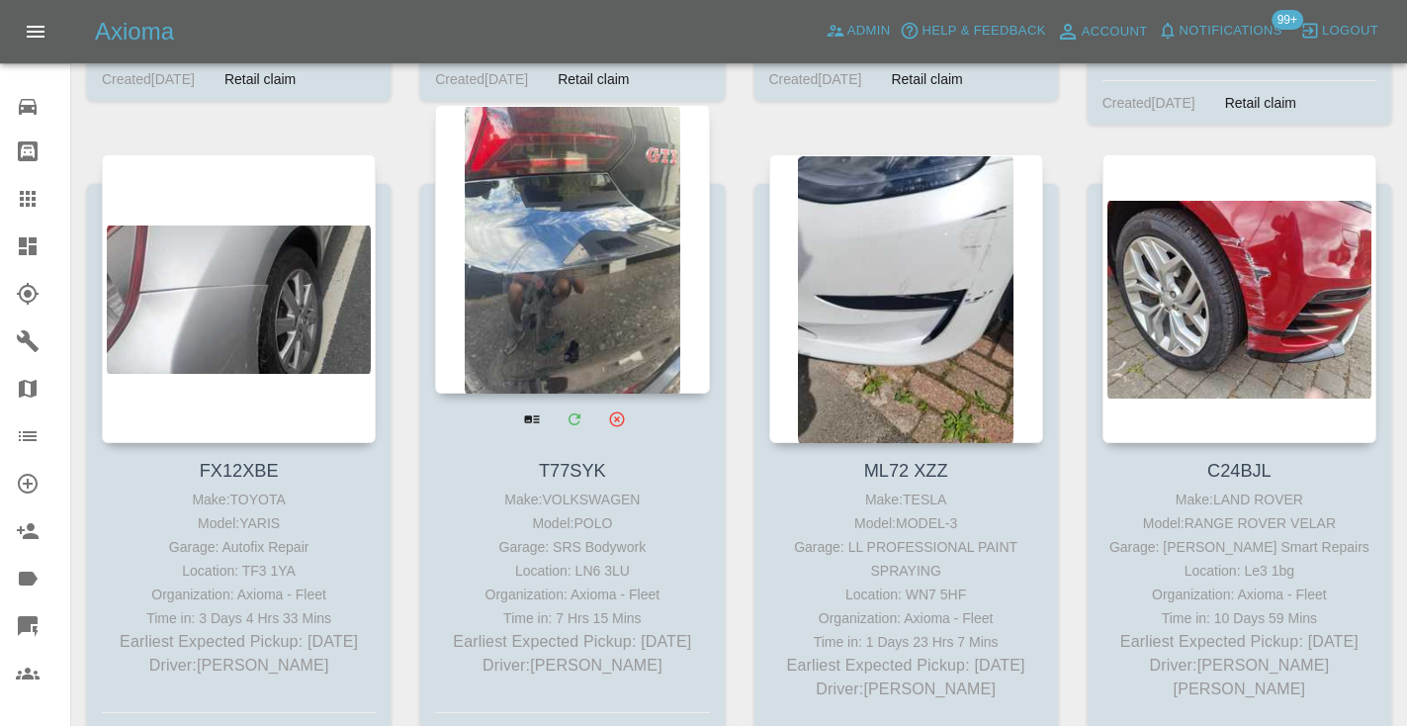
click at [594, 280] on div at bounding box center [572, 249] width 274 height 289
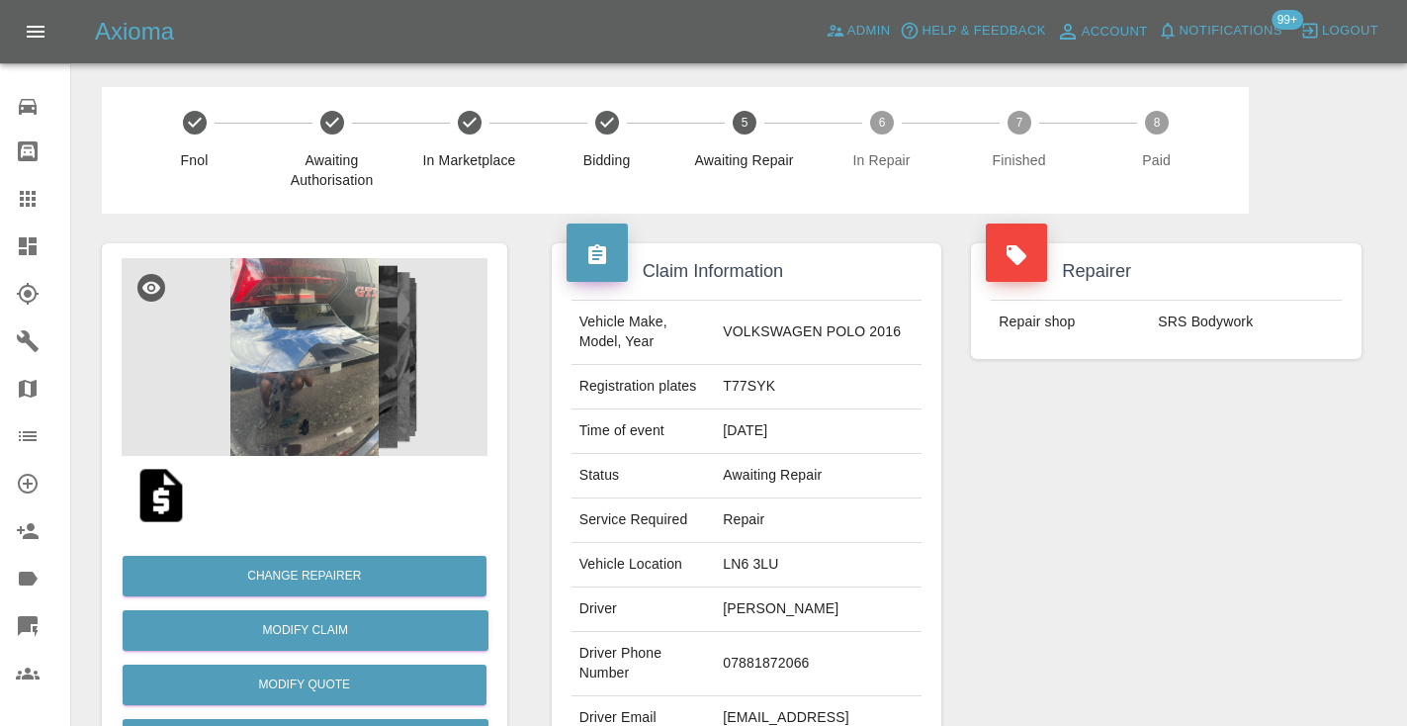
click at [784, 653] on td "07881872066" at bounding box center [818, 664] width 207 height 64
copy td "07881872066"
click at [1256, 519] on div "Repairer Repair shop SRS Bodywork" at bounding box center [1166, 509] width 420 height 590
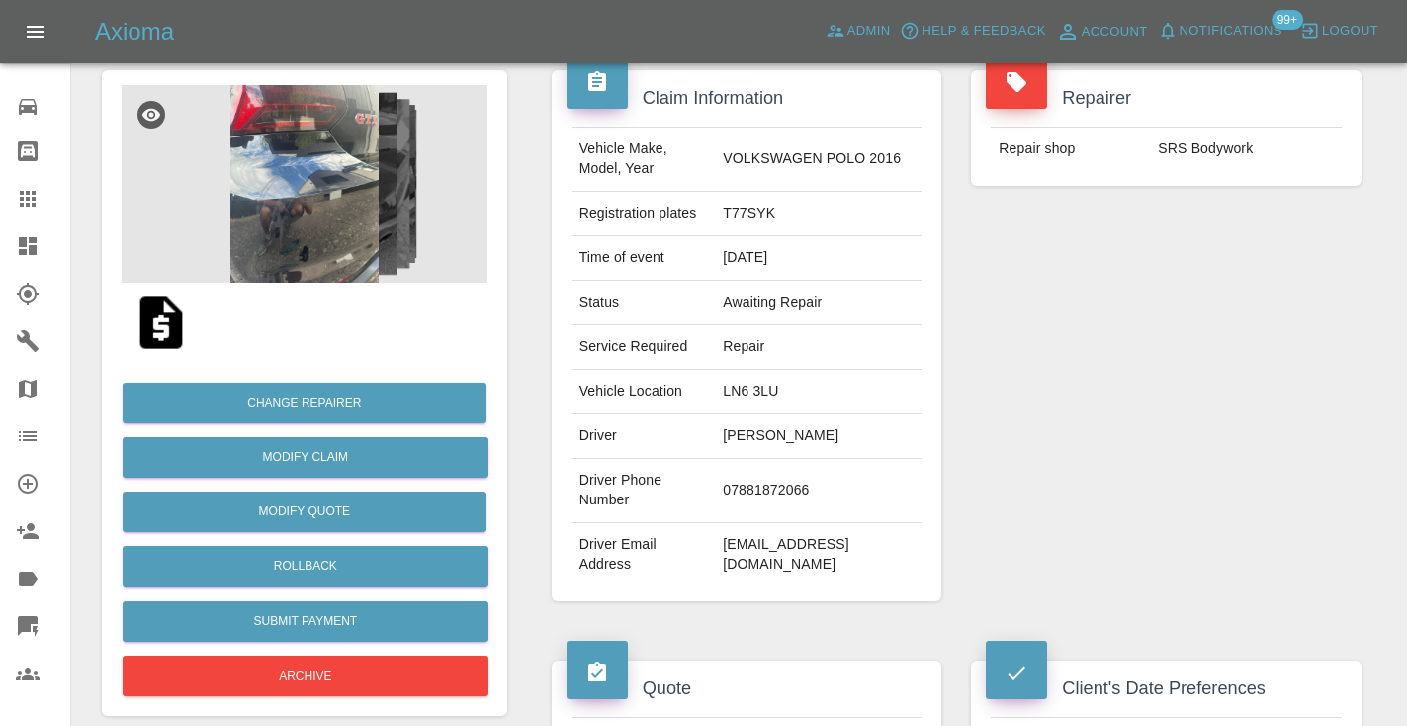
scroll to position [150, 0]
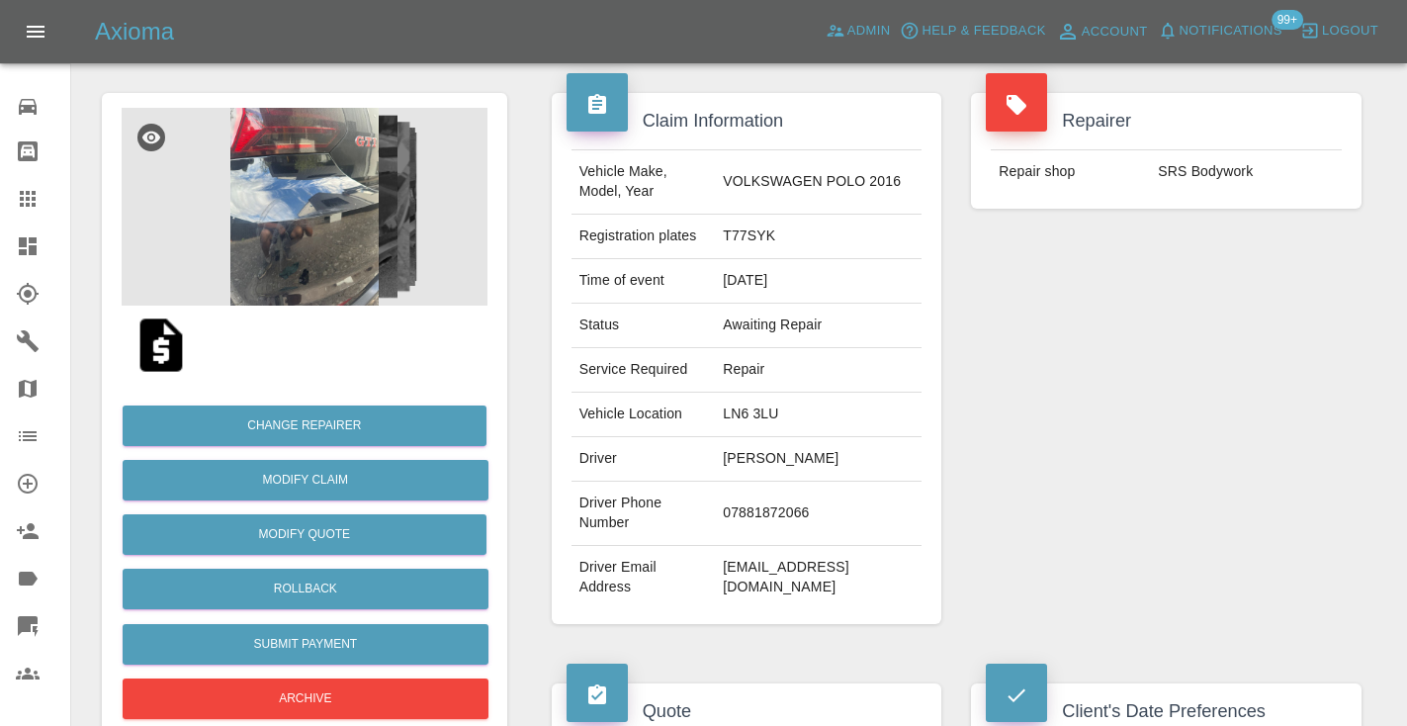
click at [796, 507] on td "07881872066" at bounding box center [818, 514] width 207 height 64
copy td "07881872066"
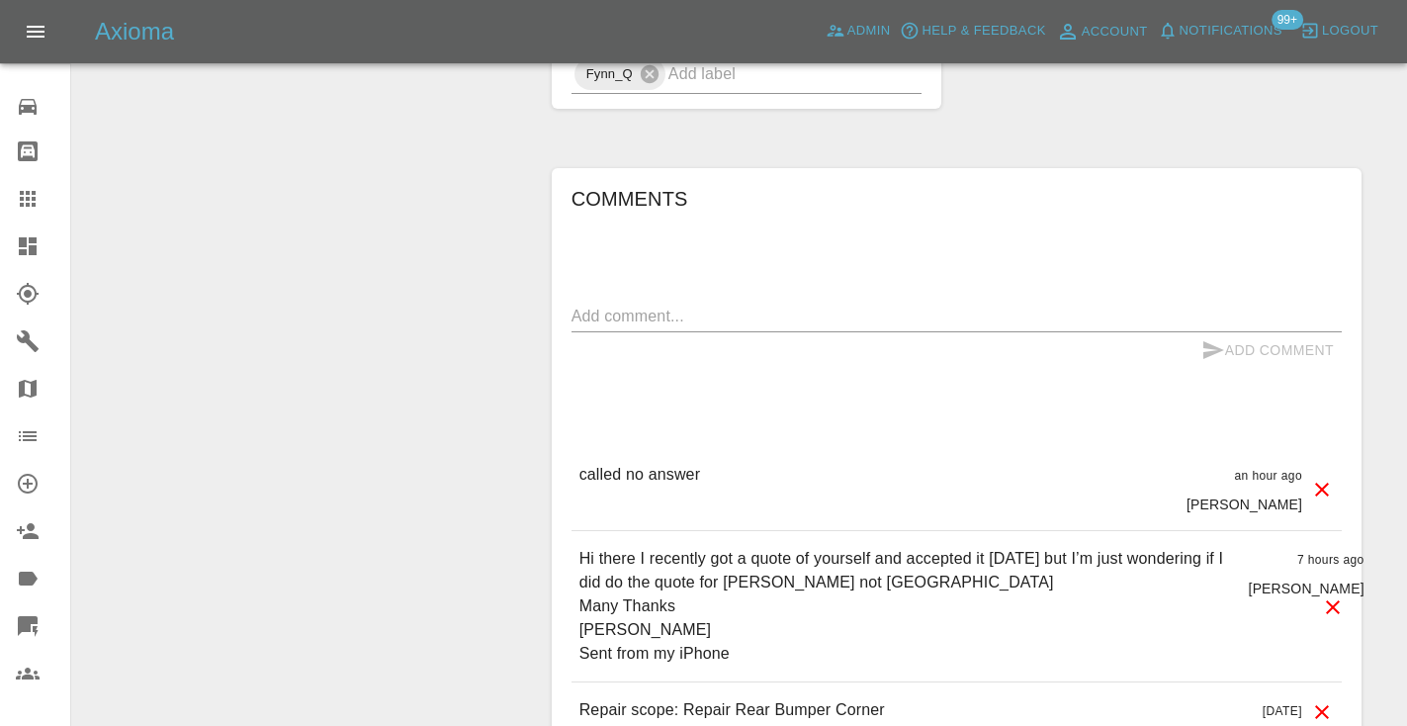
scroll to position [1651, 0]
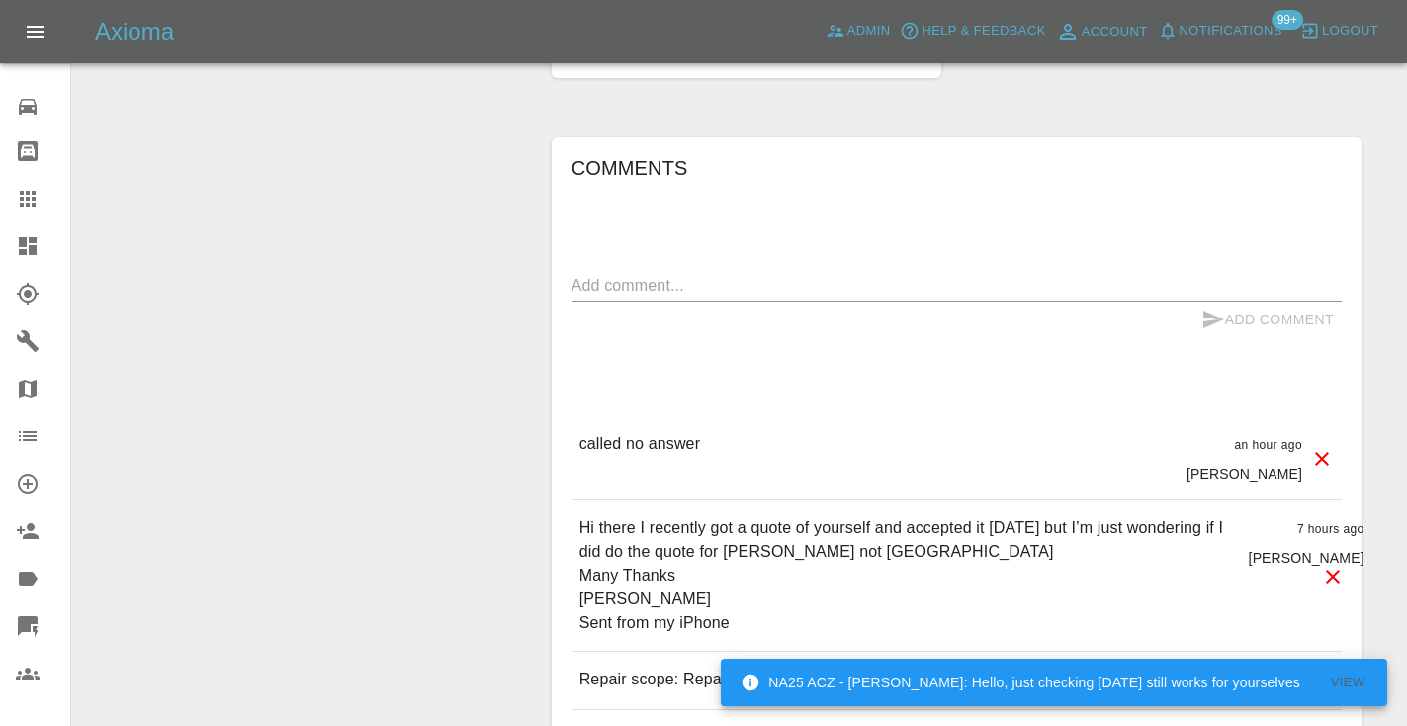
click at [596, 274] on textarea at bounding box center [956, 285] width 770 height 23
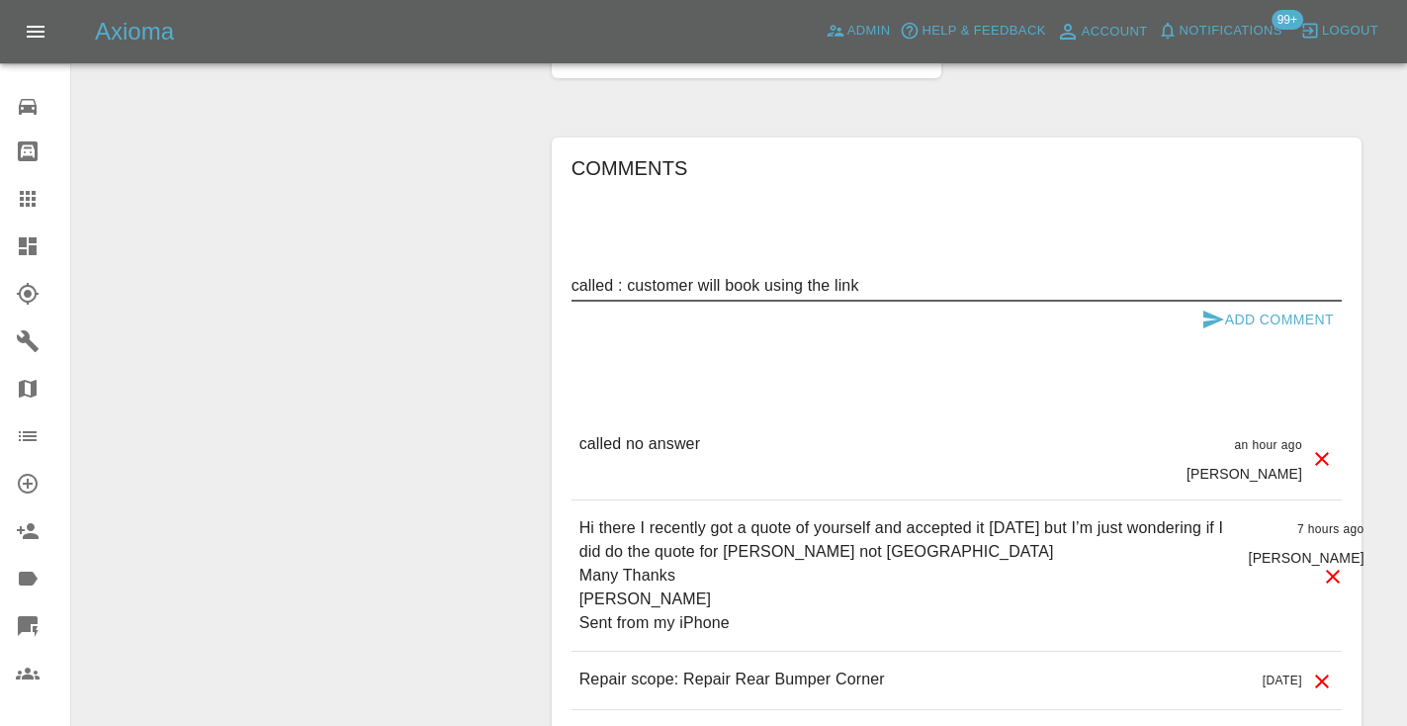
type textarea "called : customer will book using the link"
click at [1231, 302] on button "Add Comment" at bounding box center [1267, 320] width 148 height 37
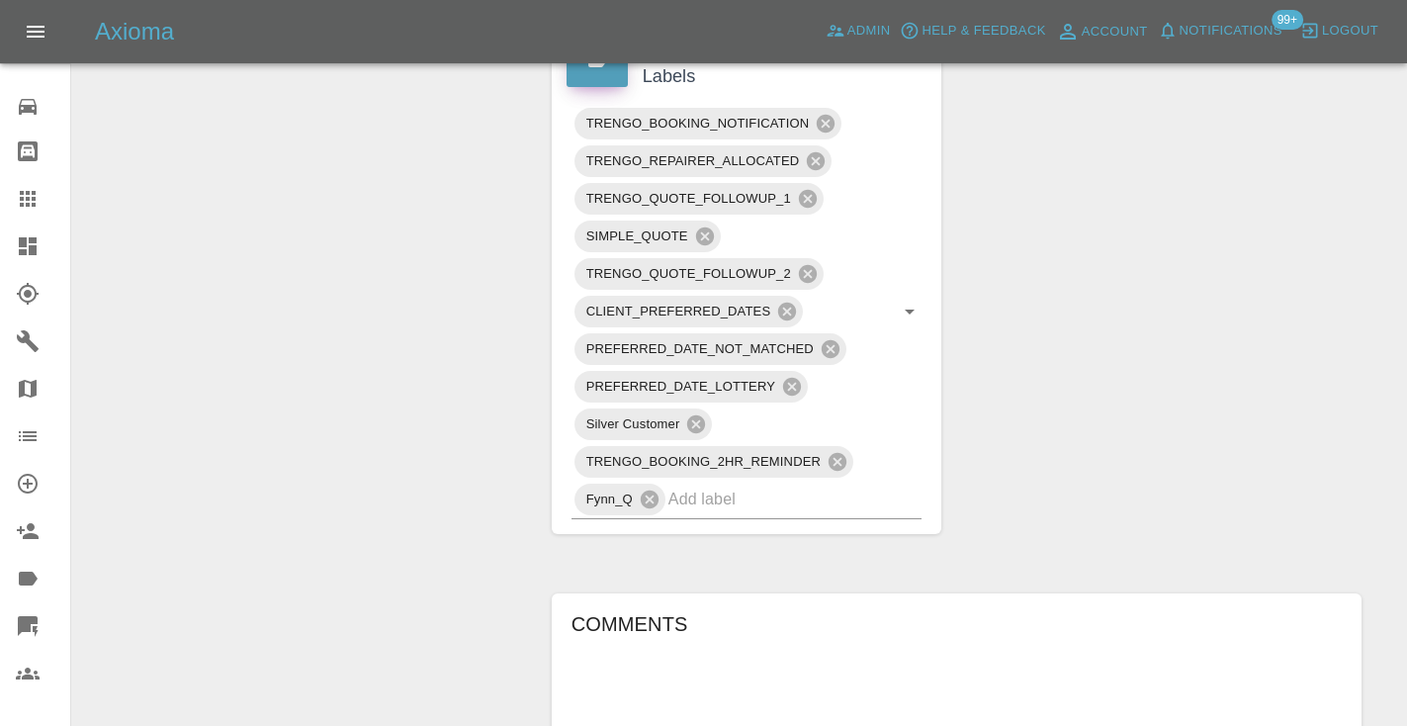
scroll to position [1179, 0]
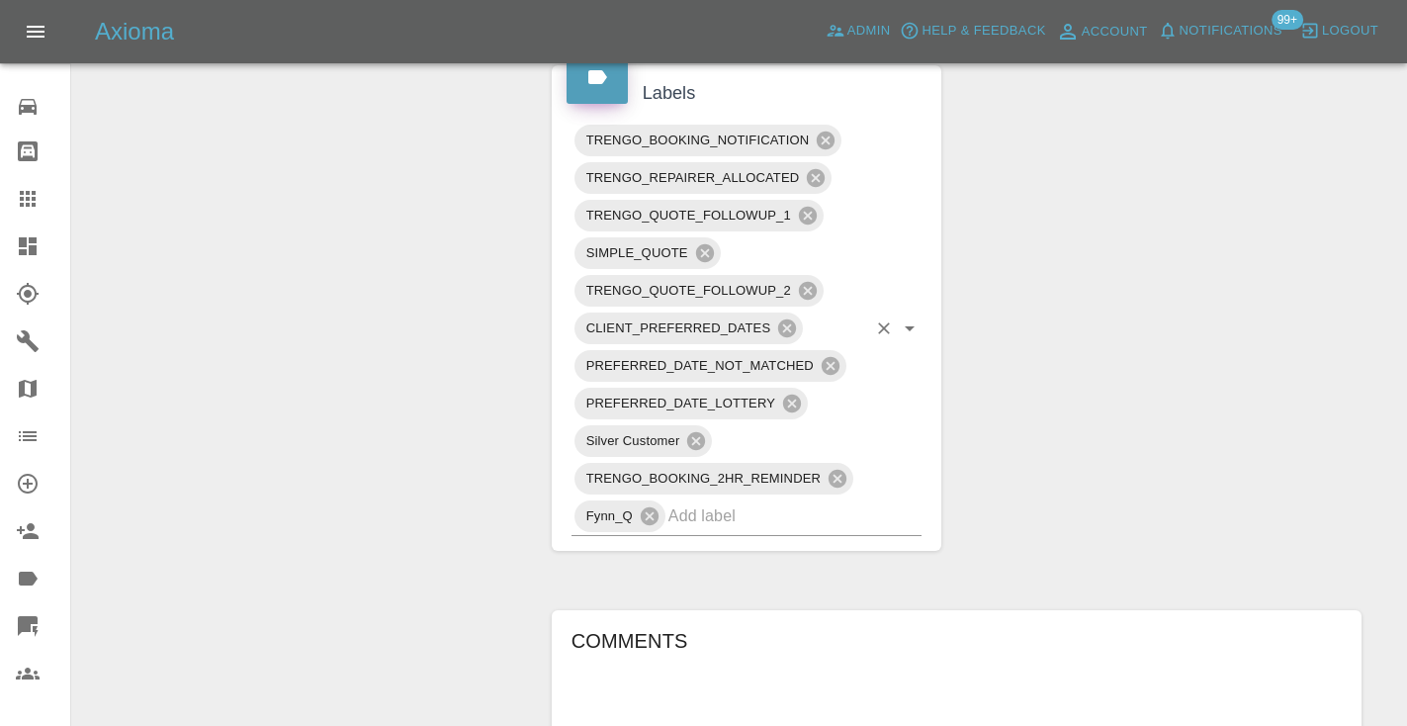
click at [709, 500] on input "text" at bounding box center [767, 515] width 199 height 31
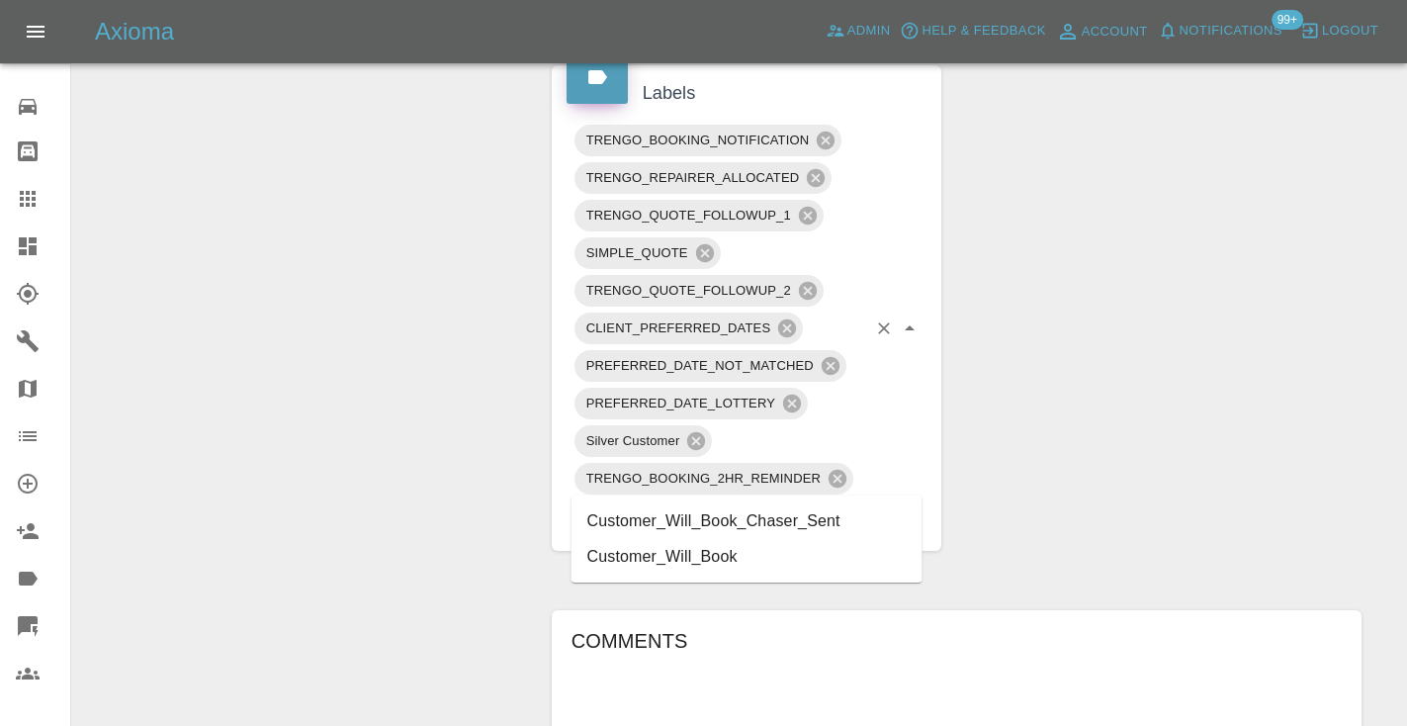
type input "customer_will"
click at [754, 559] on li "Customer_Will_Book" at bounding box center [746, 557] width 351 height 36
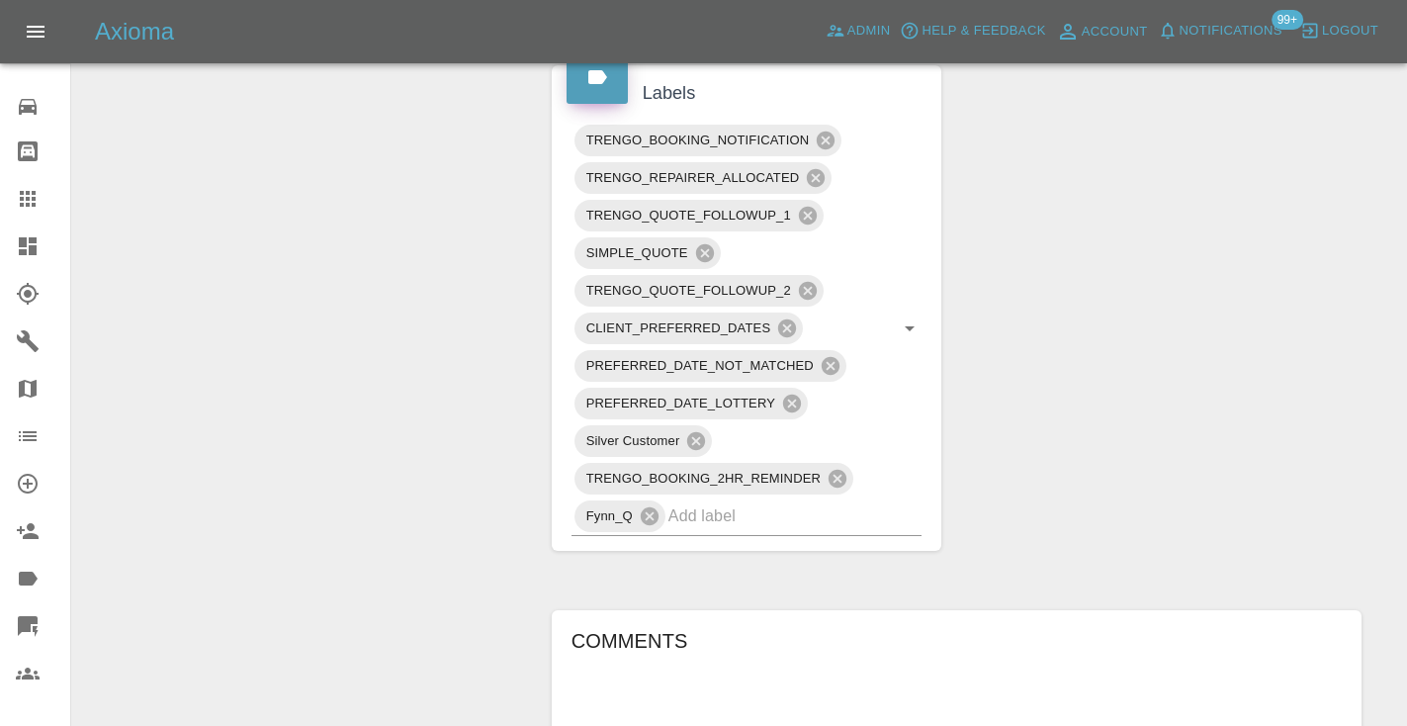
click at [426, 340] on div "Change Repairer Modify Claim Modify Quote Rollback Submit Payment Archive" at bounding box center [304, 212] width 435 height 2355
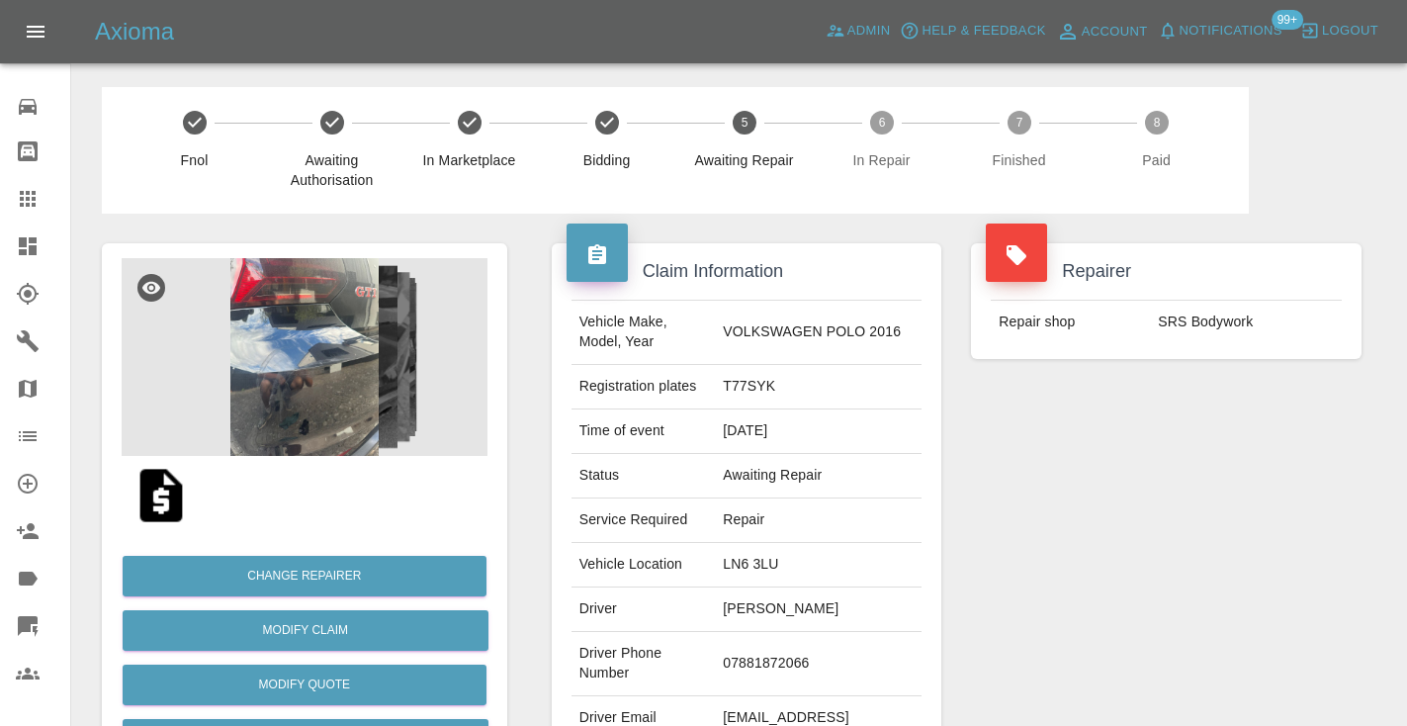
scroll to position [0, 0]
click at [27, 187] on icon at bounding box center [28, 199] width 24 height 24
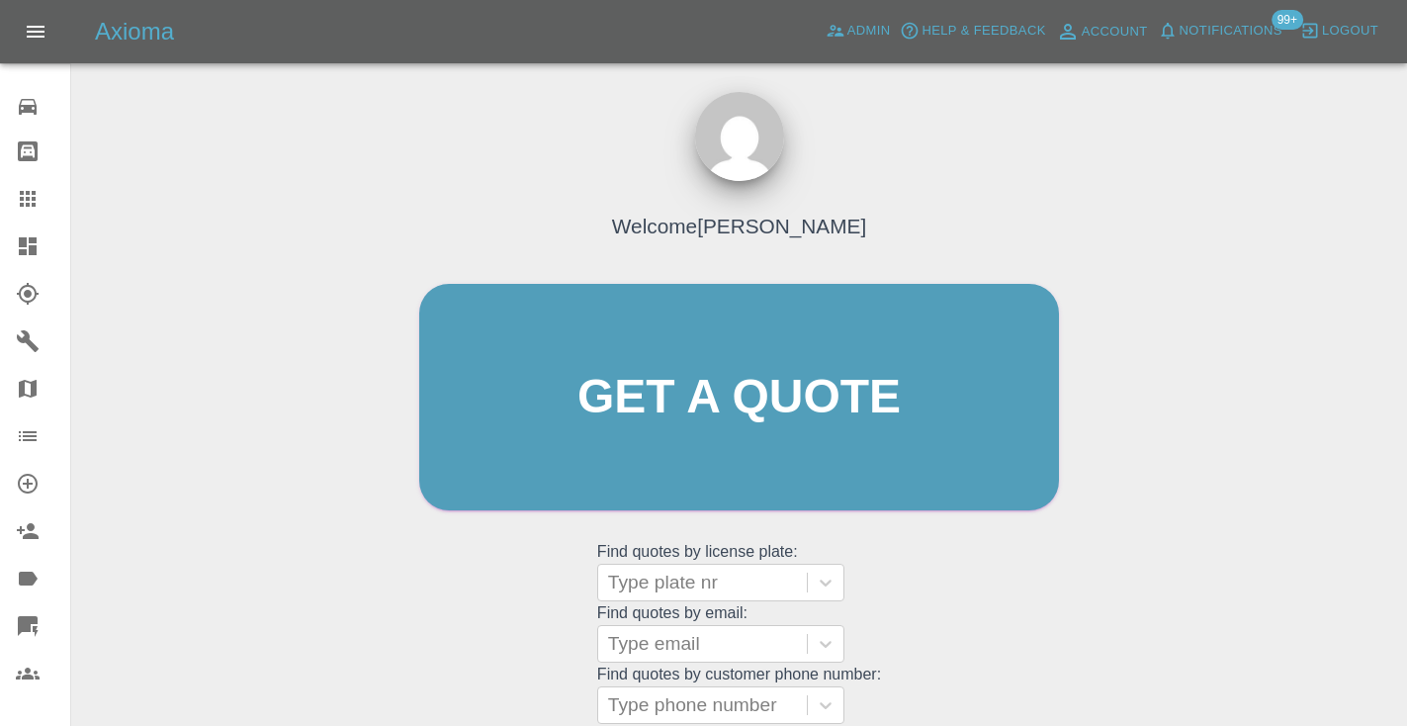
click at [995, 561] on div "Welcome Castro Get a quote Get a quote Find quotes by license plate: Type plate…" at bounding box center [738, 434] width 681 height 597
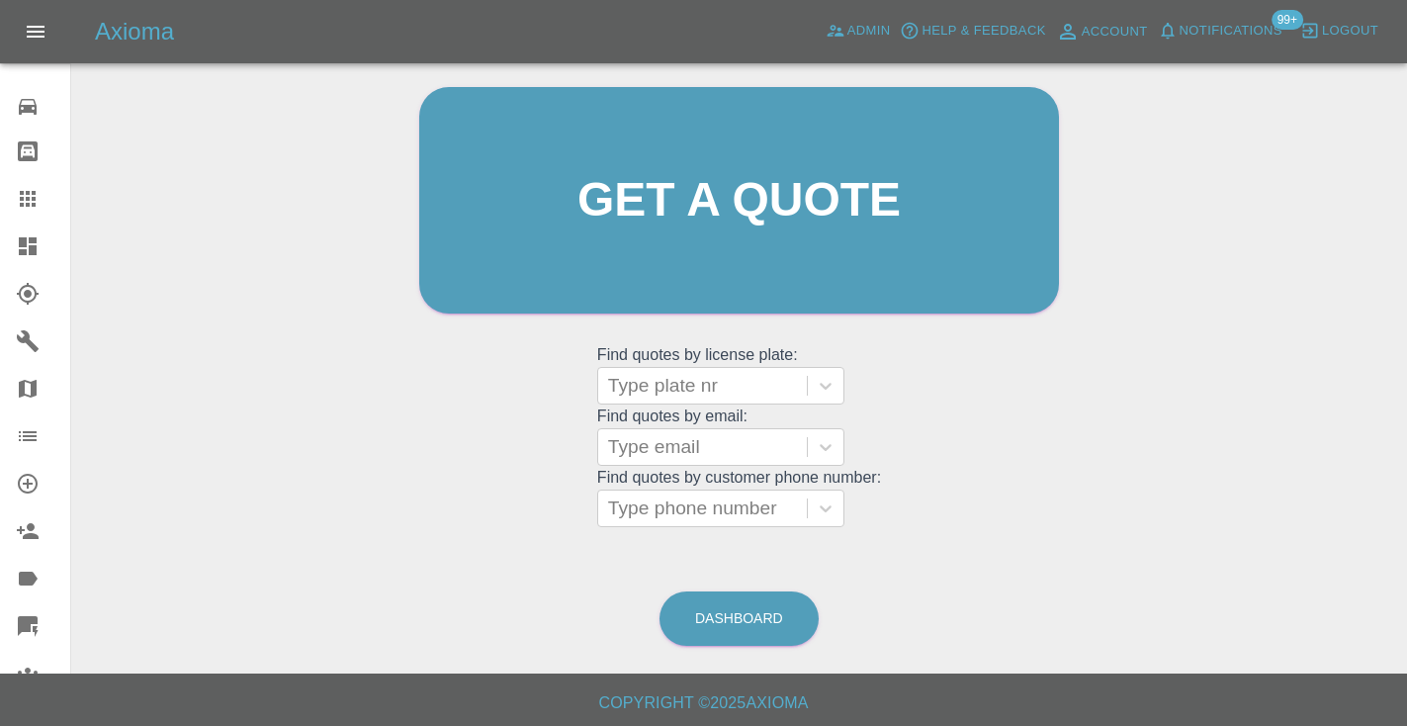
scroll to position [203, 0]
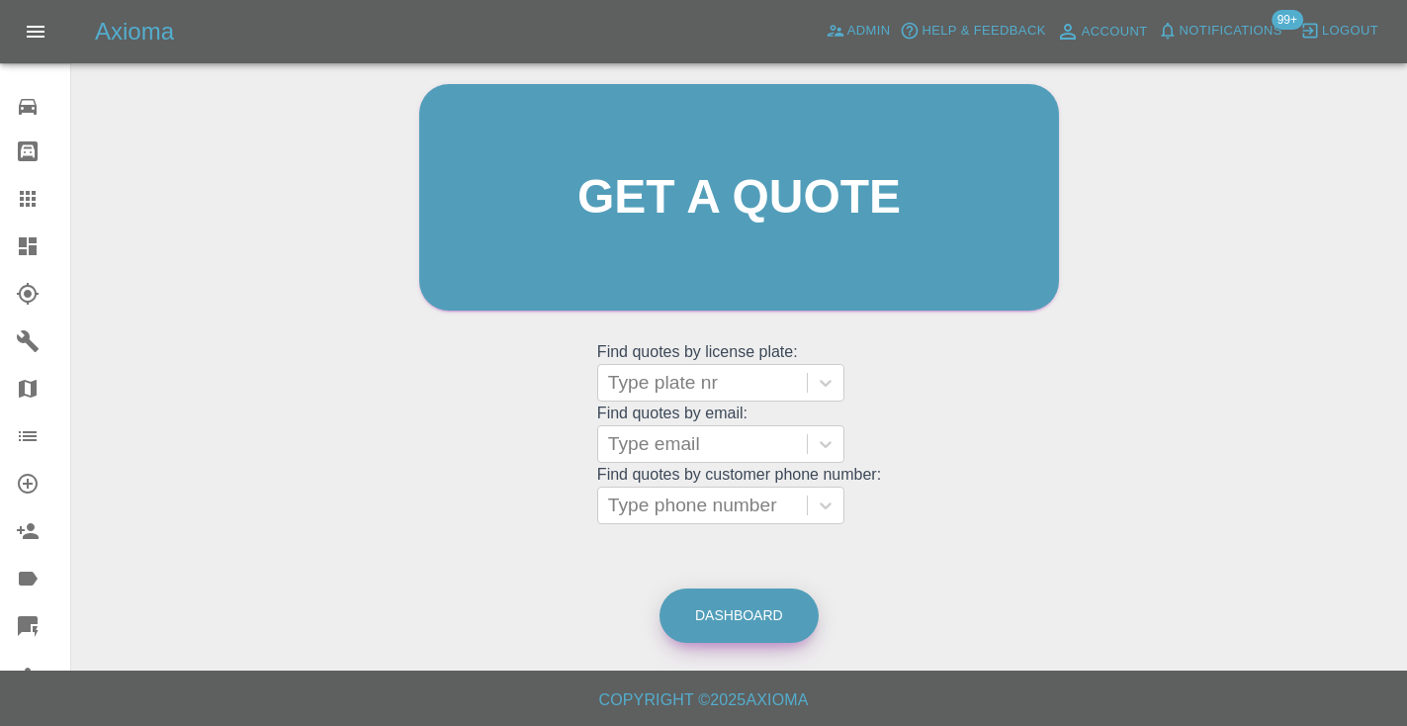
click at [764, 594] on link "Dashboard" at bounding box center [738, 615] width 159 height 54
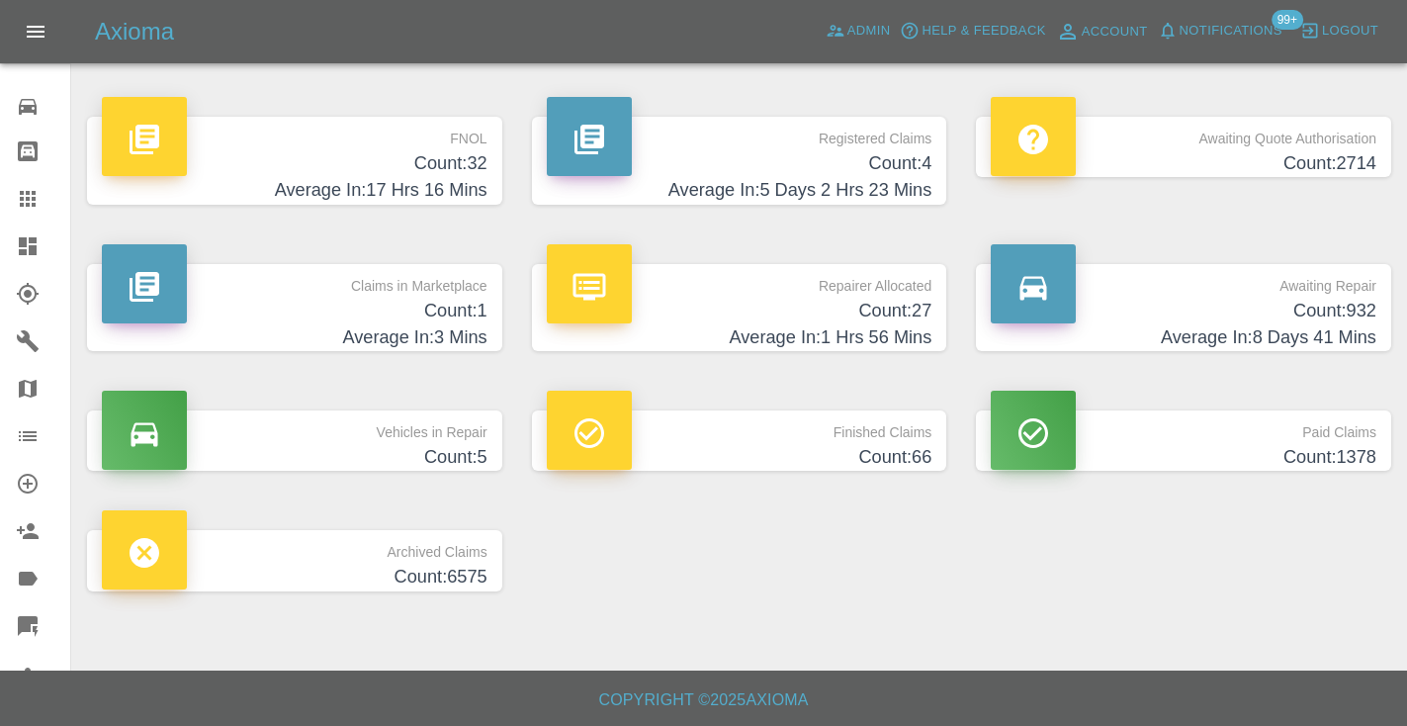
click at [1339, 292] on p "Awaiting Repair" at bounding box center [1184, 281] width 386 height 34
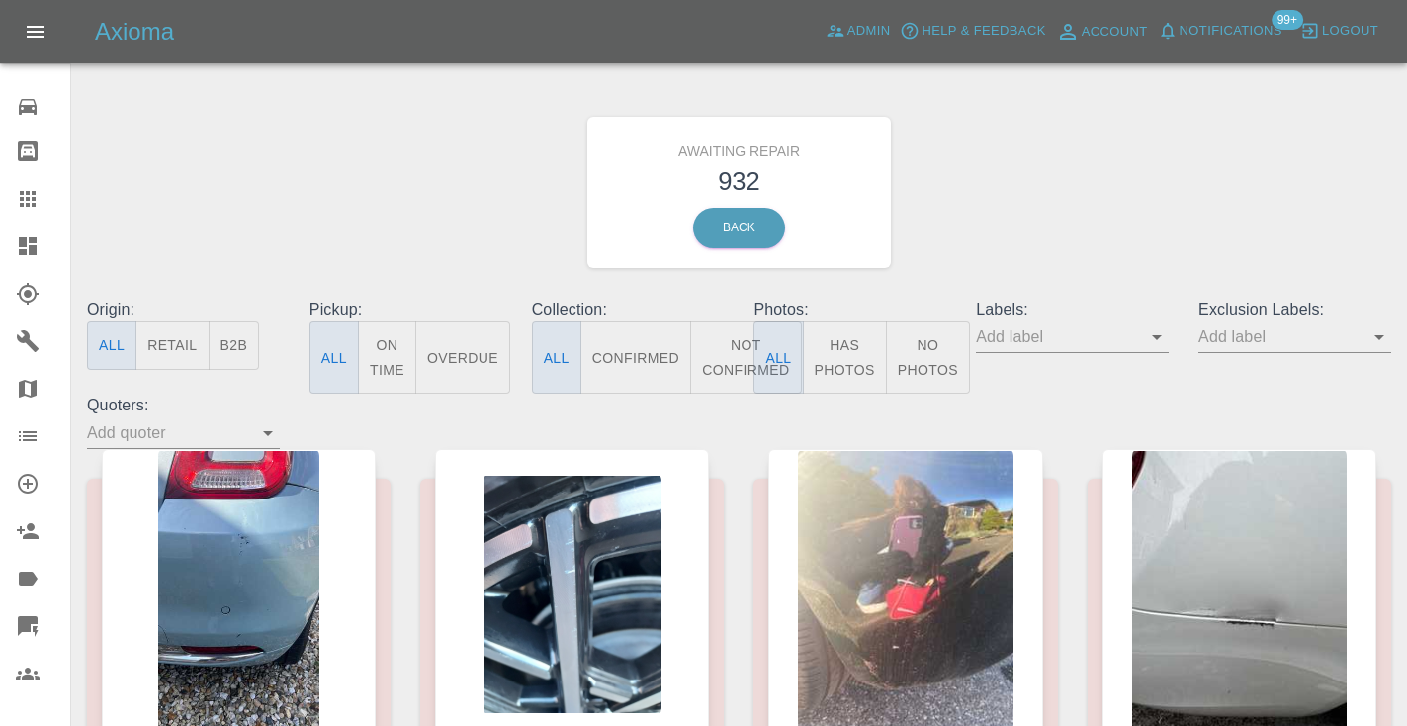
click at [738, 352] on button "Not Confirmed" at bounding box center [745, 357] width 111 height 72
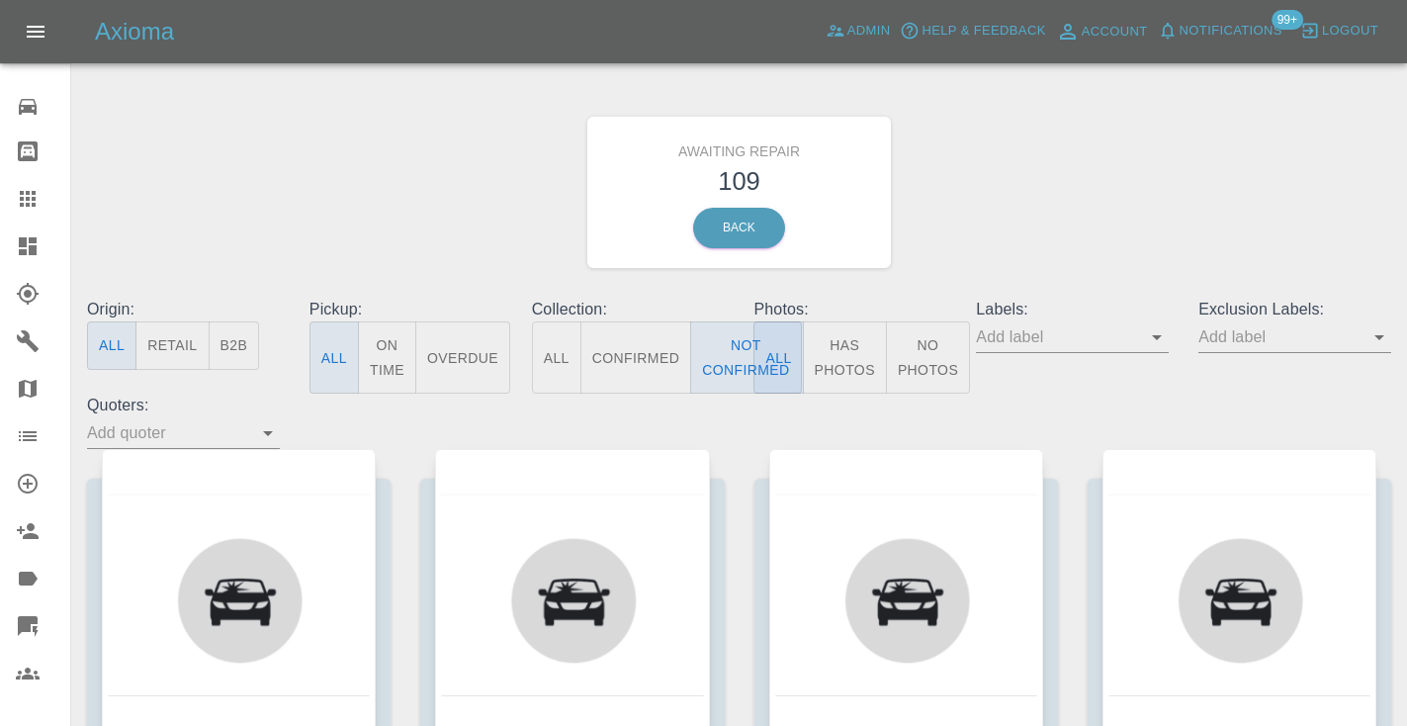
type button "false"
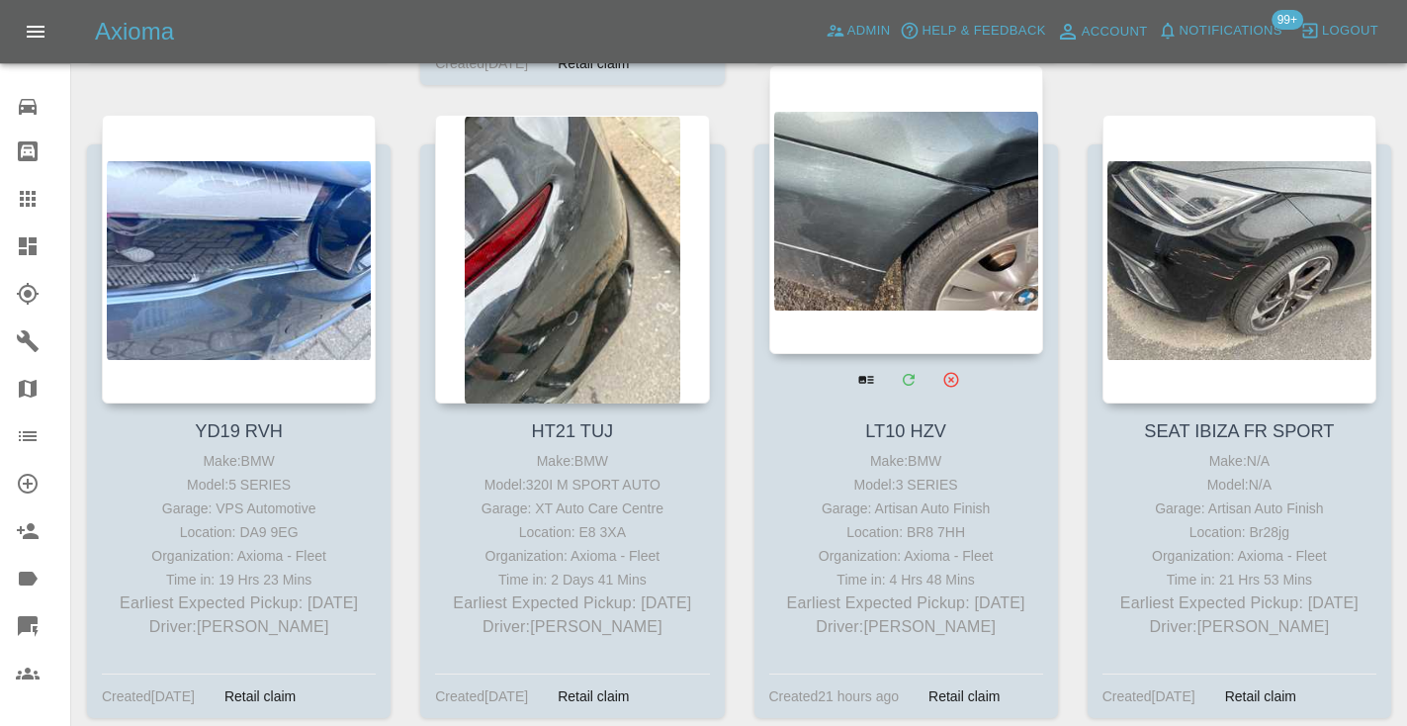
scroll to position [14652, 0]
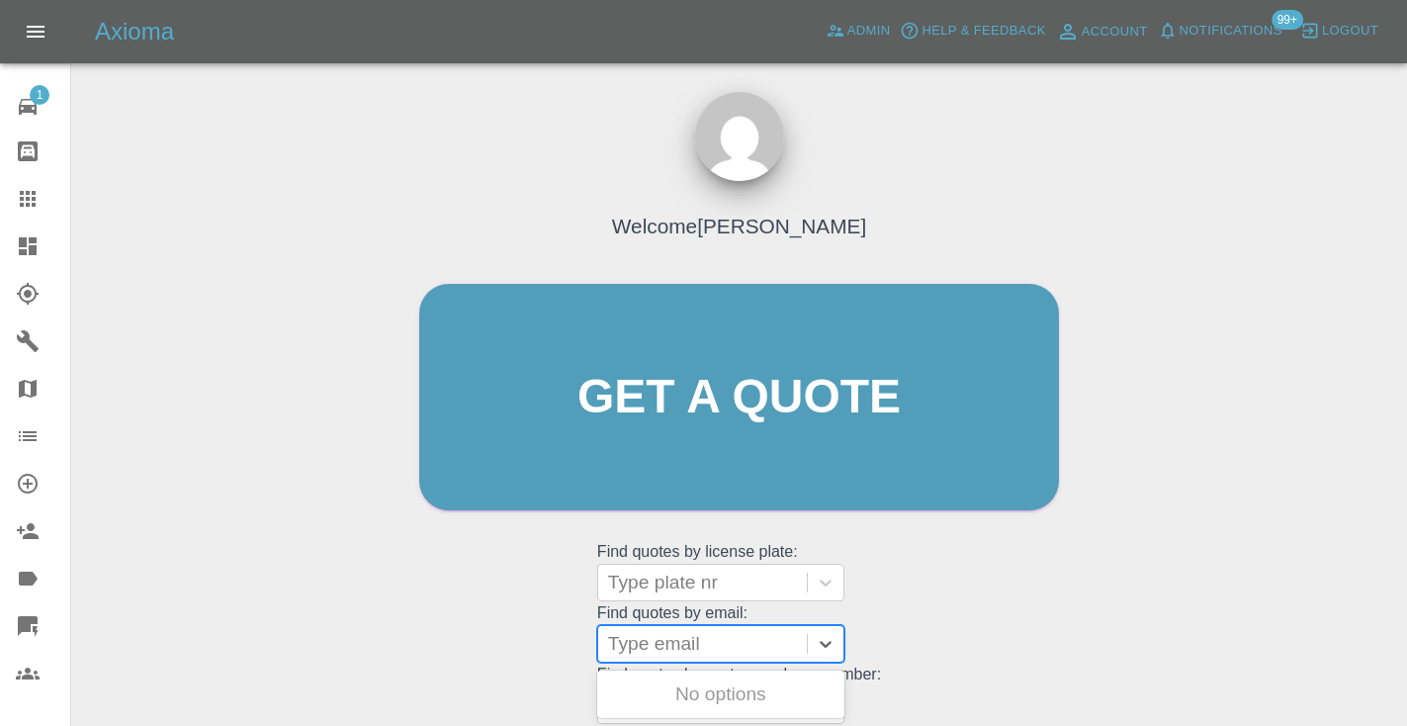
click at [667, 632] on div "Type email" at bounding box center [702, 644] width 189 height 24
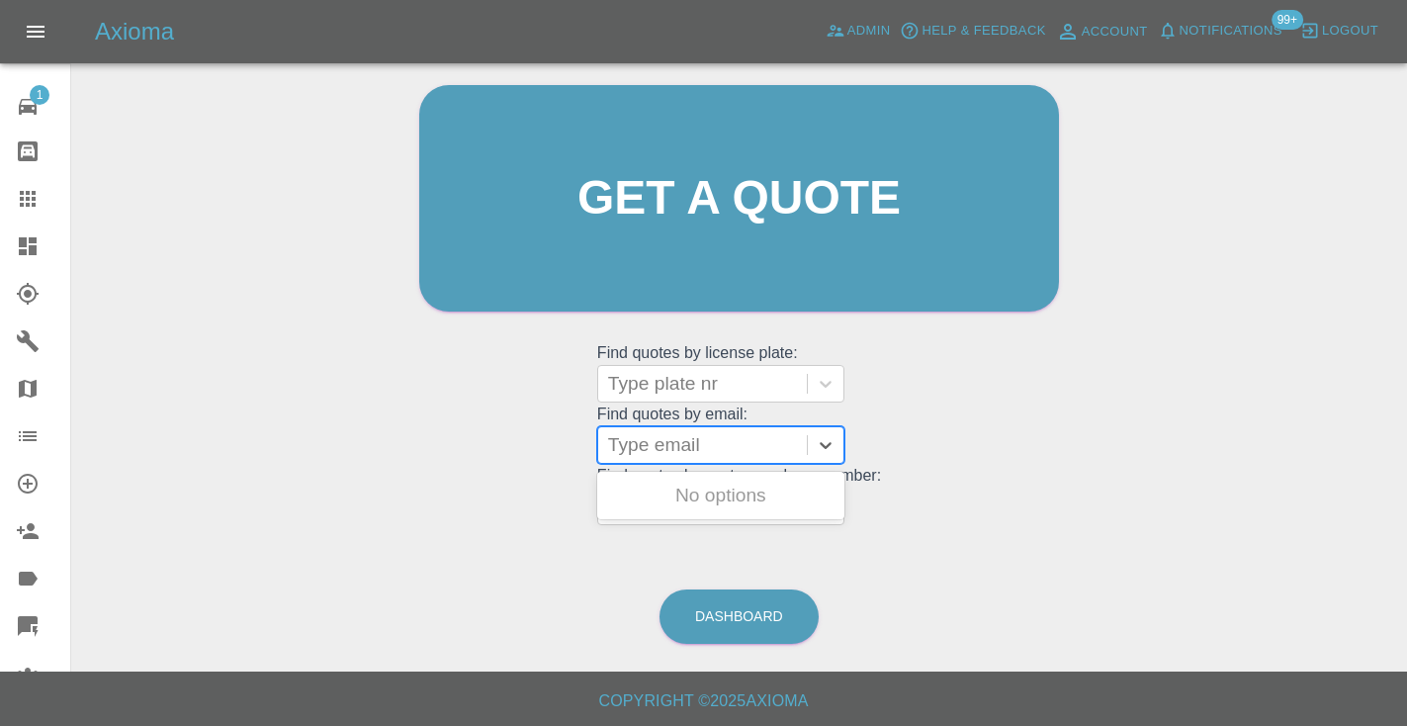
scroll to position [199, 0]
type input "[EMAIL_ADDRESS][DOMAIN_NAME]"
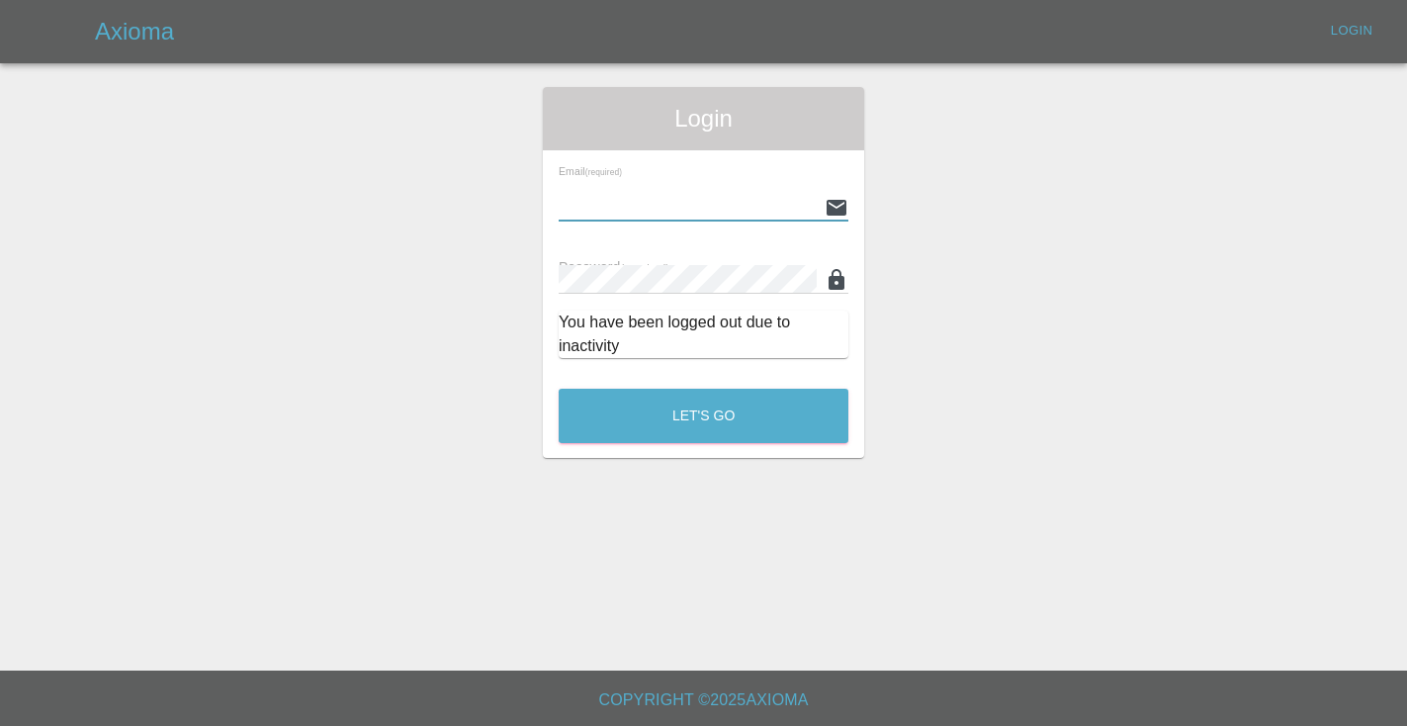
type input "[EMAIL_ADDRESS][DOMAIN_NAME]"
click at [703, 415] on button "Let's Go" at bounding box center [704, 416] width 290 height 54
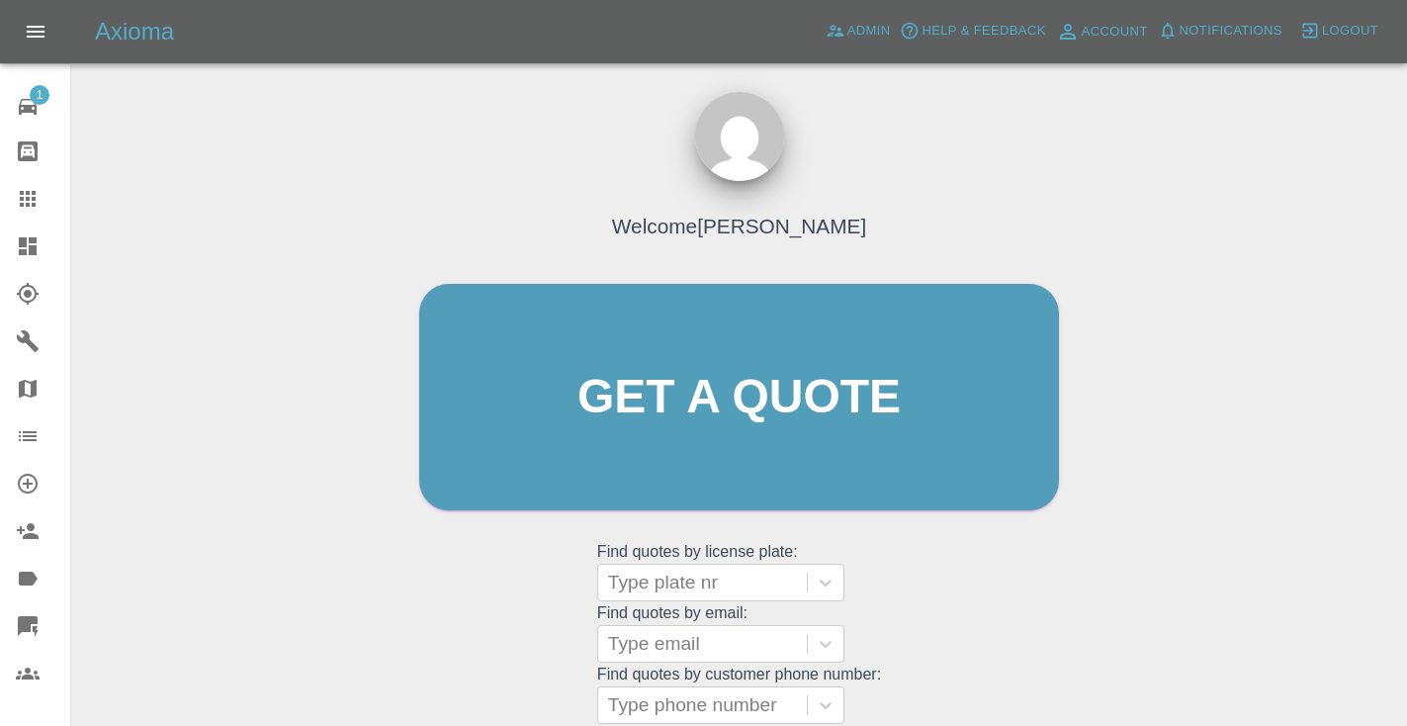
click at [953, 569] on div "Welcome [PERSON_NAME] Get a quote Get a quote Find quotes by license plate: Typ…" at bounding box center [738, 434] width 681 height 597
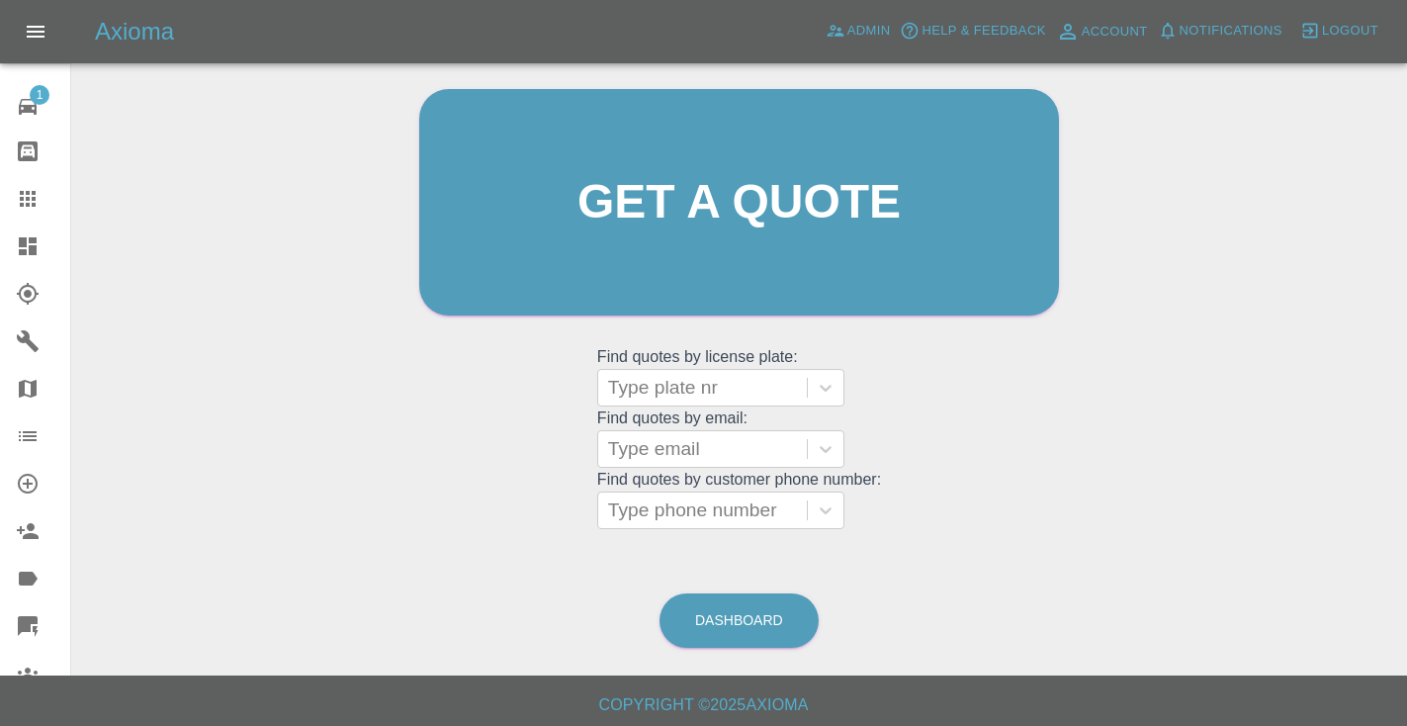
scroll to position [208, 0]
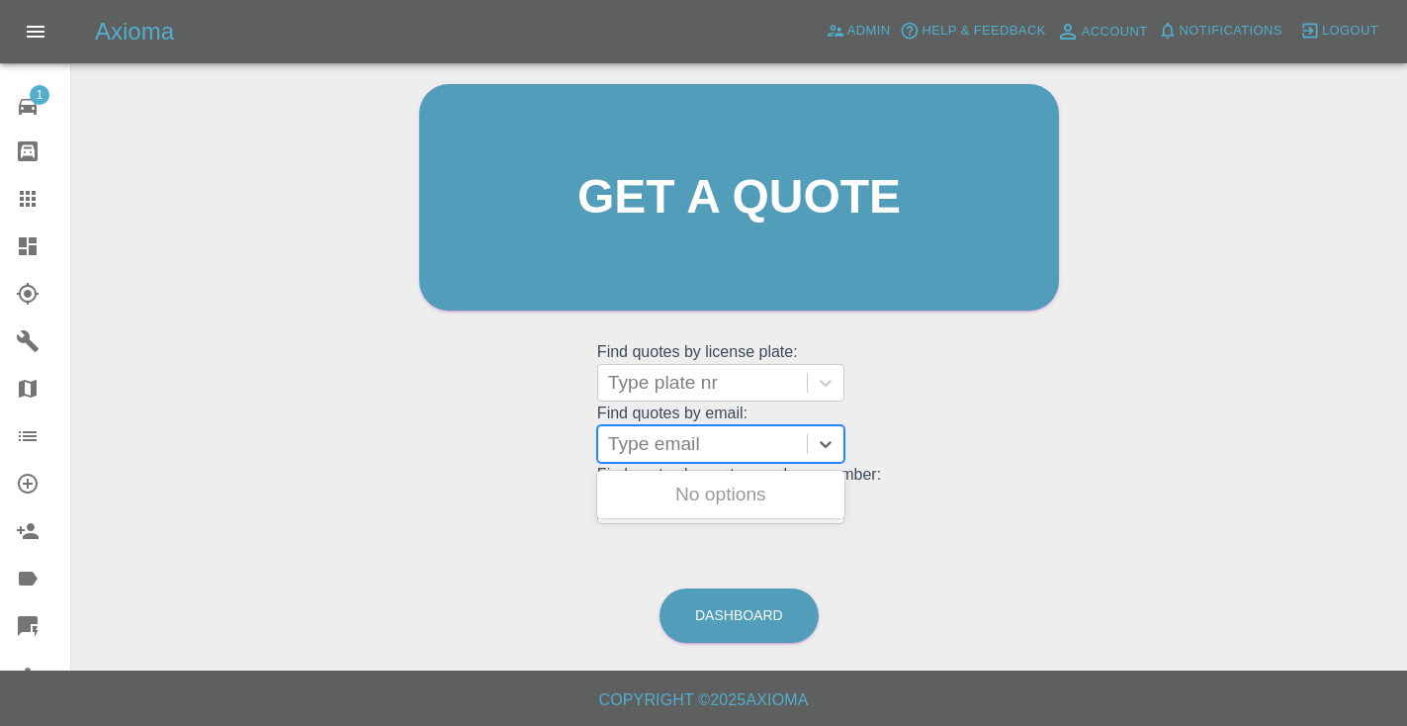
click at [626, 432] on div "Type email" at bounding box center [702, 444] width 189 height 24
paste input "[EMAIL_ADDRESS][DOMAIN_NAME]"
type input "[EMAIL_ADDRESS][DOMAIN_NAME]"
click at [895, 508] on div "Welcome Castro Get a quote Get a quote Find quotes by license plate: Type plate…" at bounding box center [738, 235] width 681 height 597
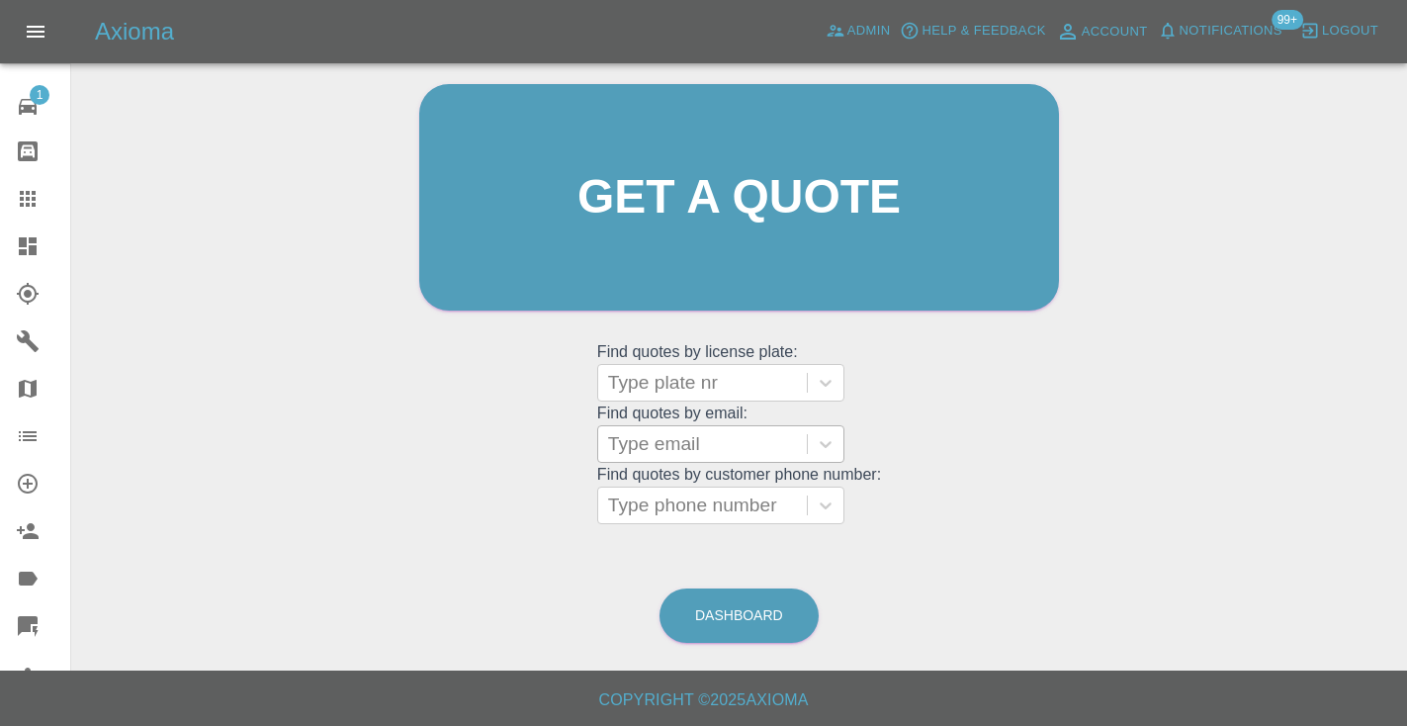
scroll to position [0, 0]
click at [736, 609] on link "Dashboard" at bounding box center [738, 615] width 159 height 54
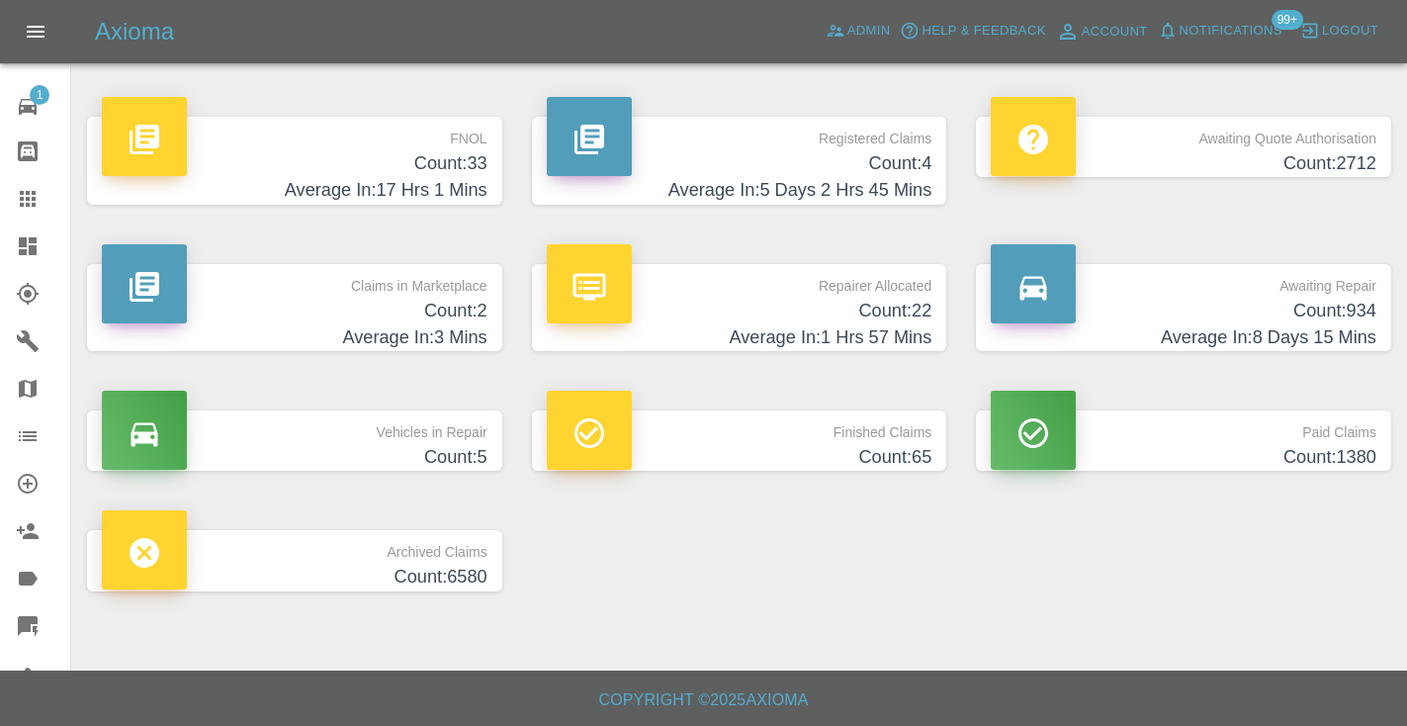
click at [1353, 298] on h4 "Count: 934" at bounding box center [1184, 311] width 386 height 27
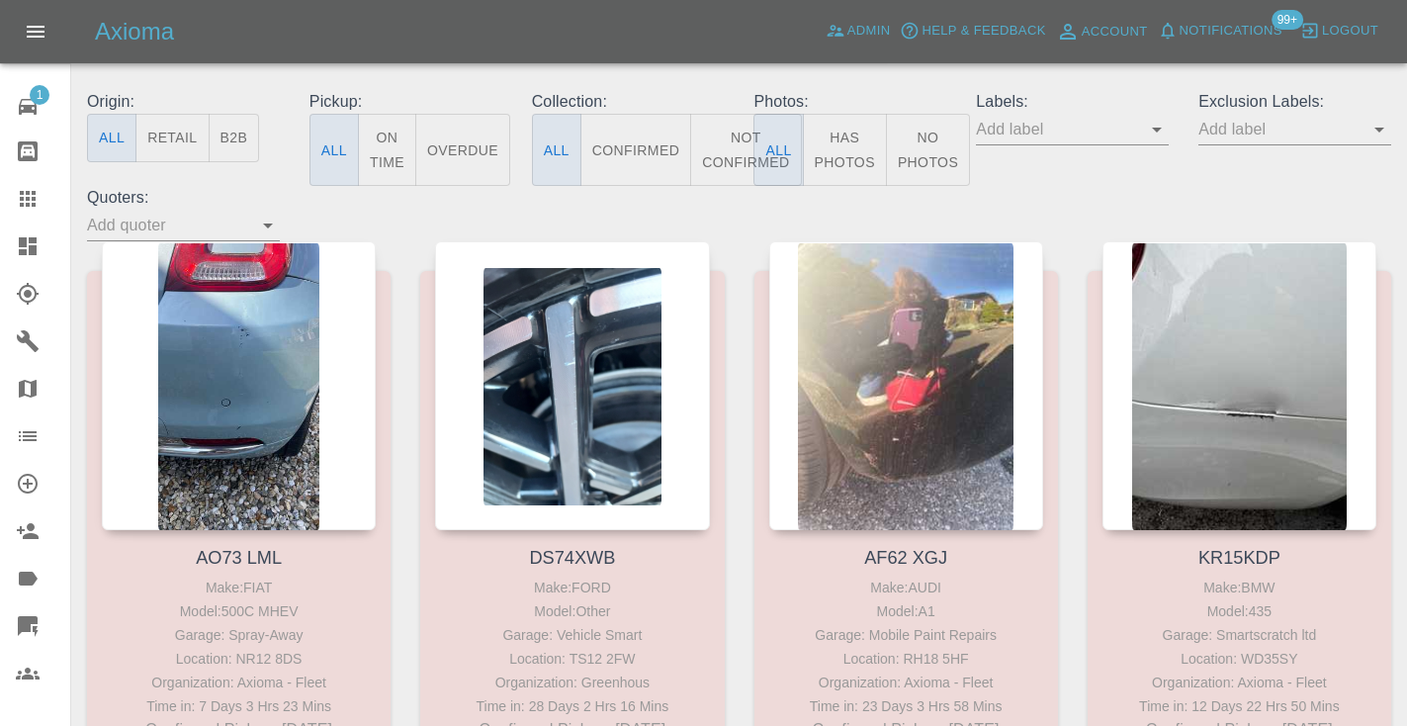
click at [720, 147] on button "Not Confirmed" at bounding box center [745, 150] width 111 height 72
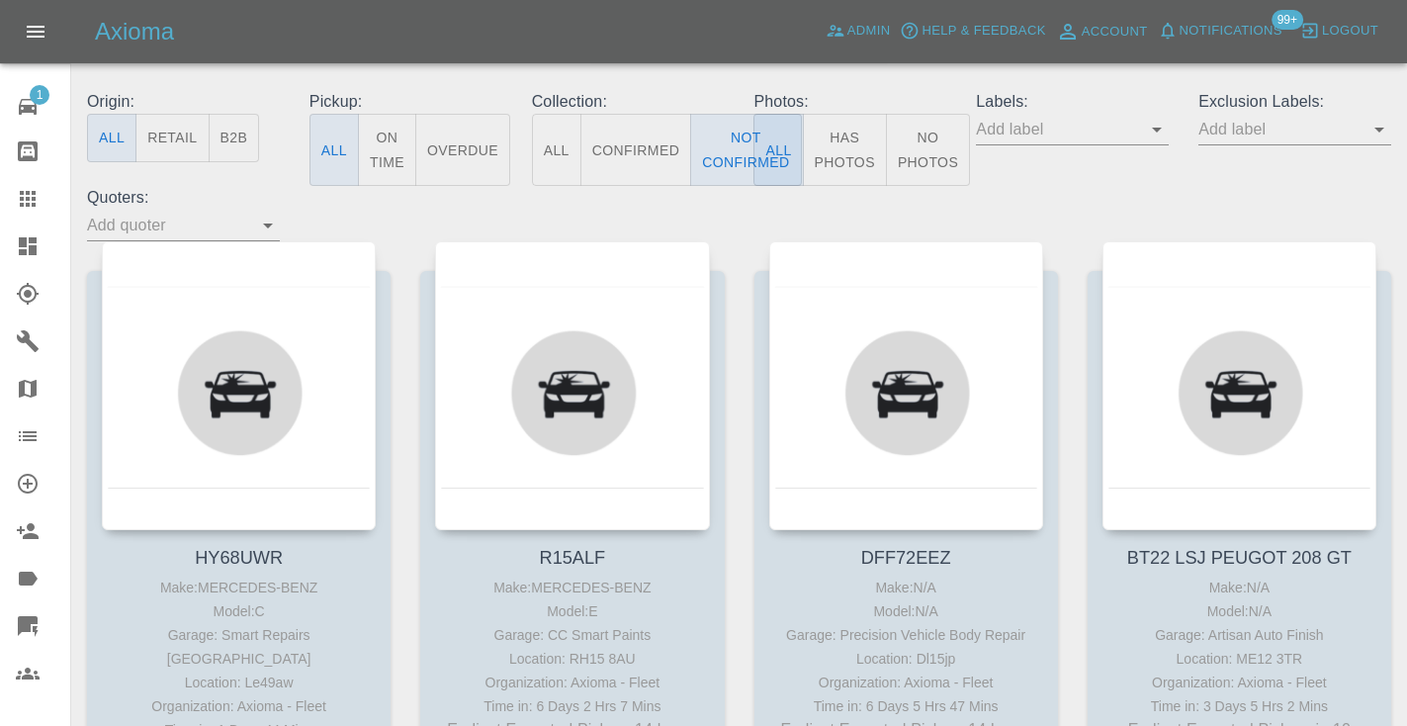
click at [1102, 174] on div "Labels:" at bounding box center [1072, 138] width 222 height 96
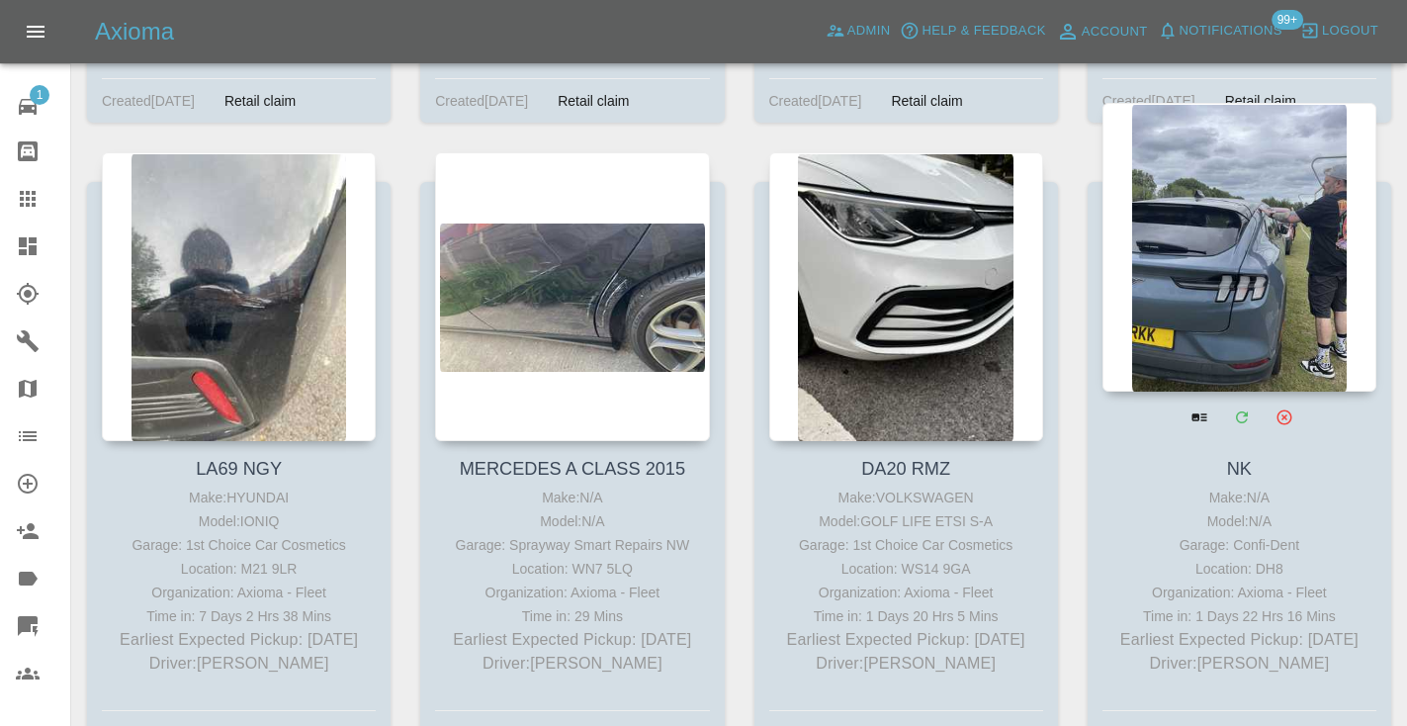
scroll to position [1599, 0]
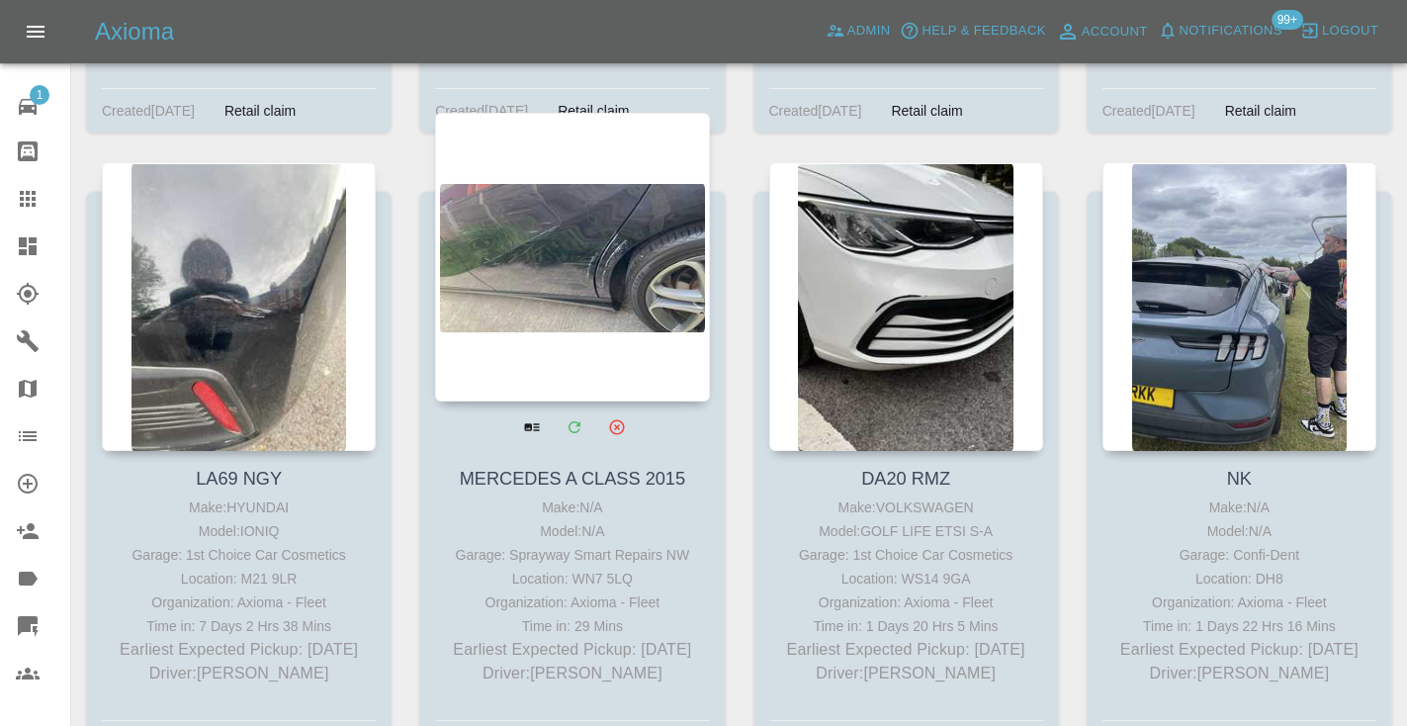
click at [560, 238] on div at bounding box center [572, 257] width 274 height 289
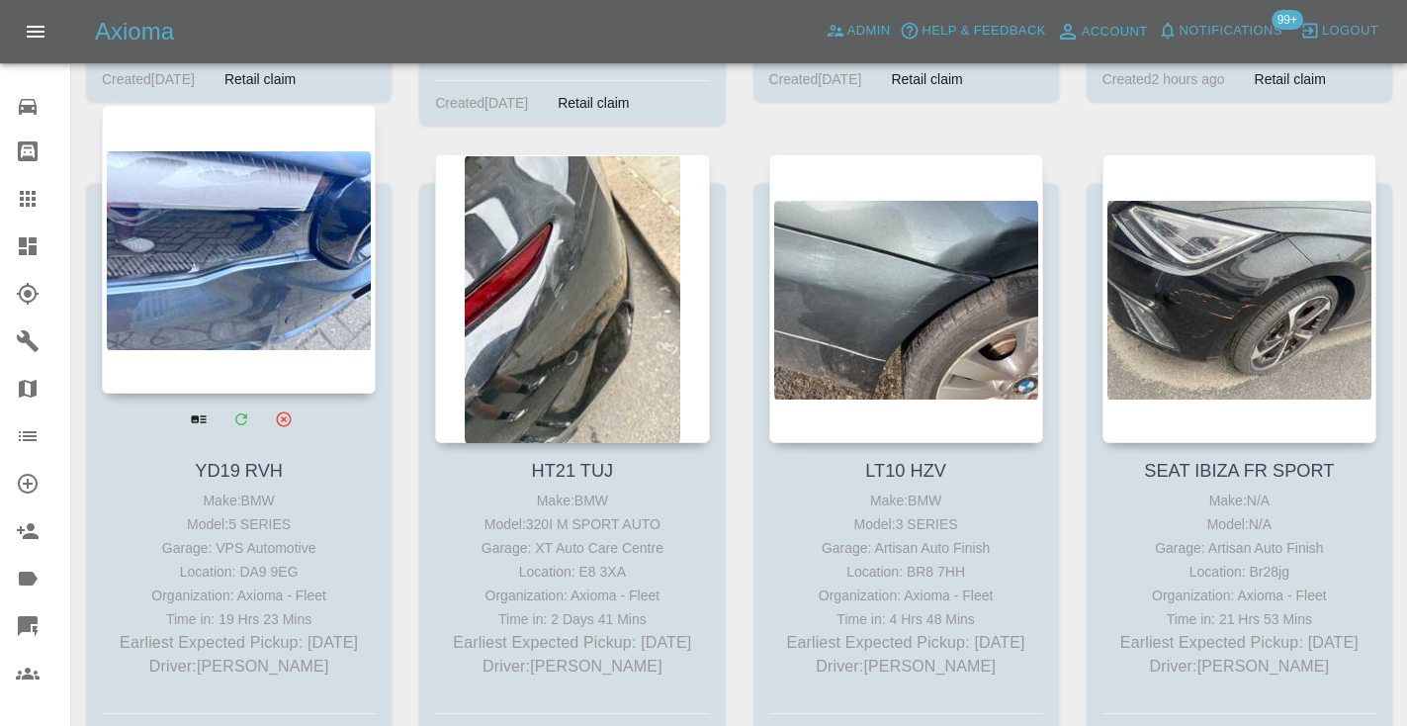
scroll to position [14631, 0]
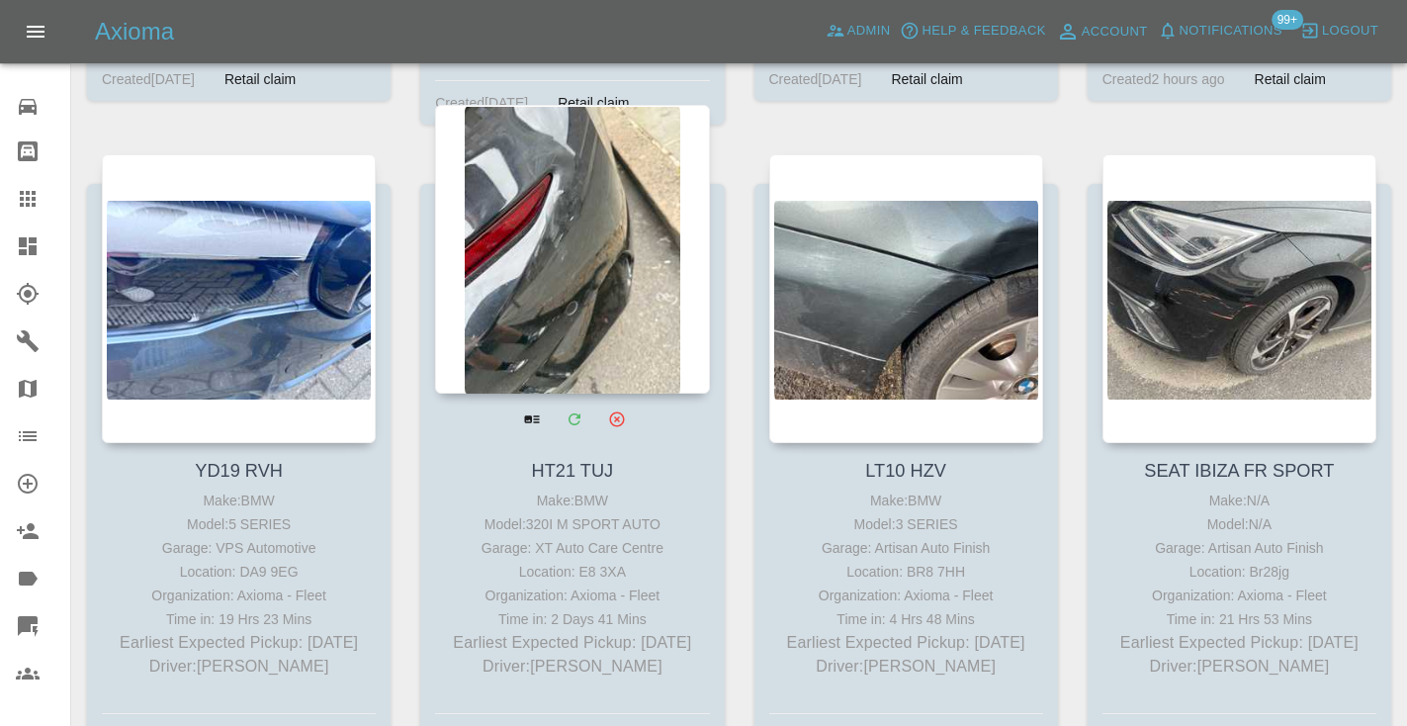
click at [551, 245] on div at bounding box center [572, 249] width 274 height 289
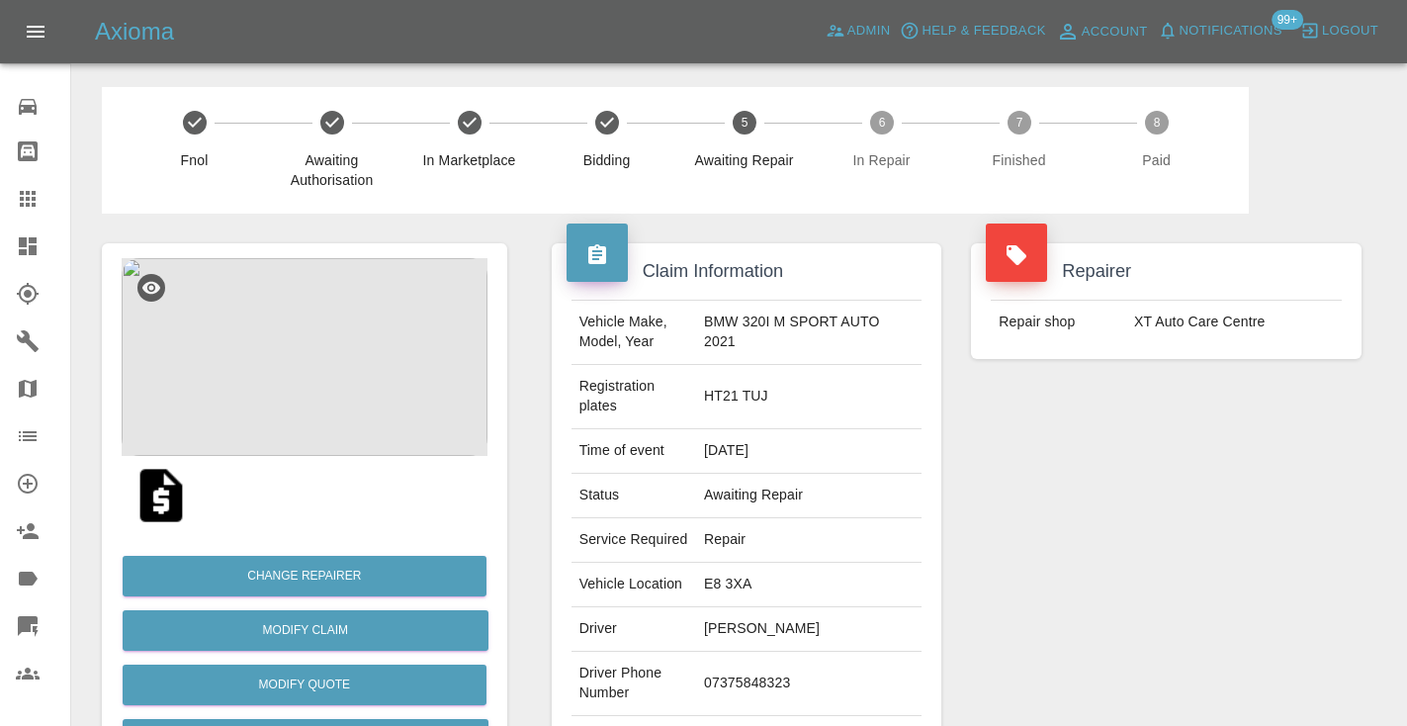
click at [777, 652] on td "07375848323" at bounding box center [808, 684] width 225 height 64
copy td "07375848323"
click at [1004, 530] on div "Repairer Repair shop XT Auto Care Centre" at bounding box center [1166, 529] width 420 height 630
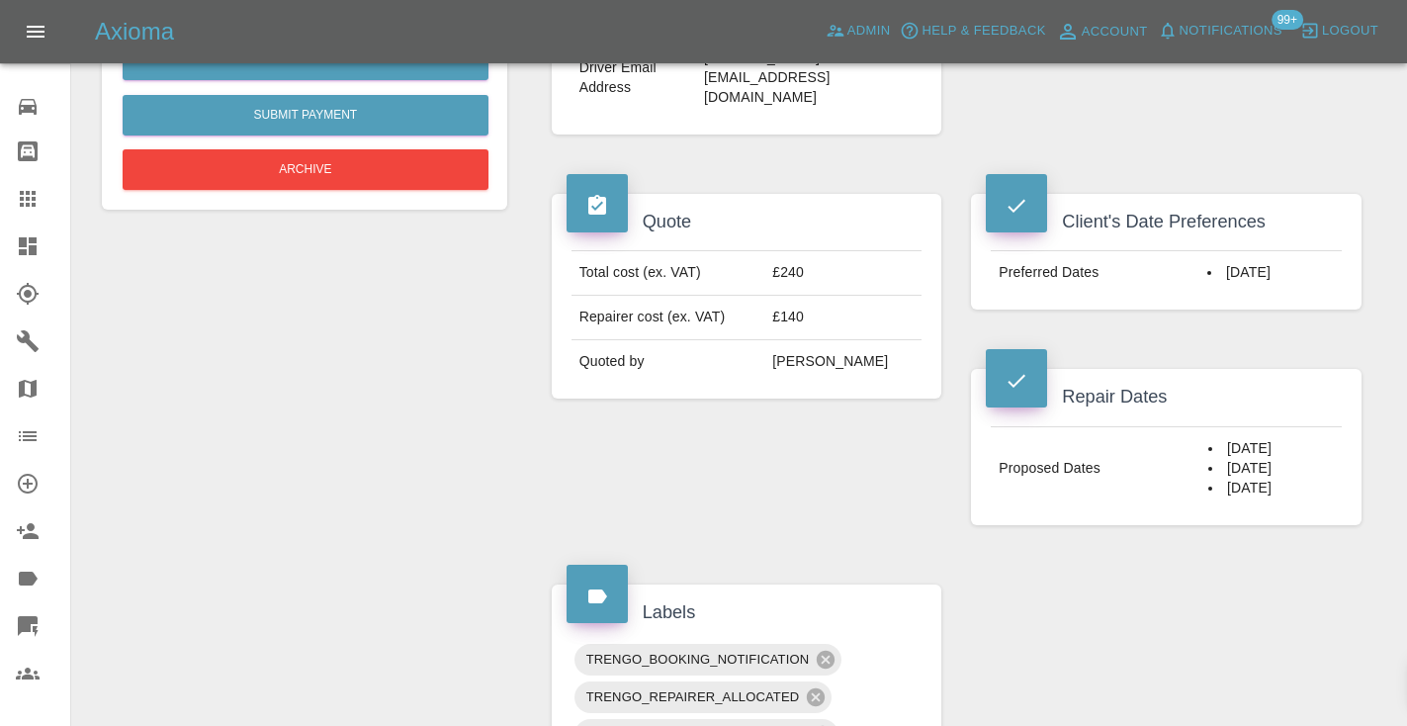
scroll to position [649, 0]
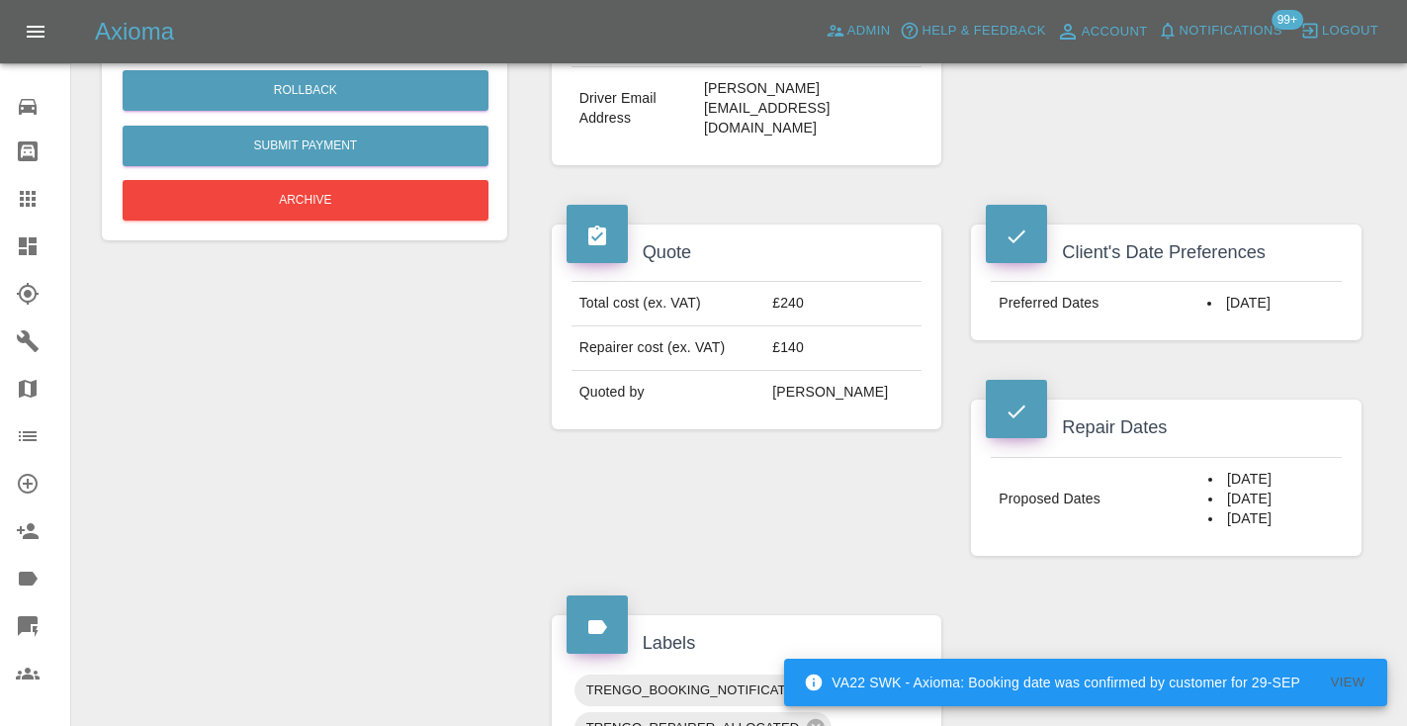
click at [217, 460] on div "Change Repairer Modify Claim Modify Quote Rollback Submit Payment Archive" at bounding box center [304, 624] width 435 height 2118
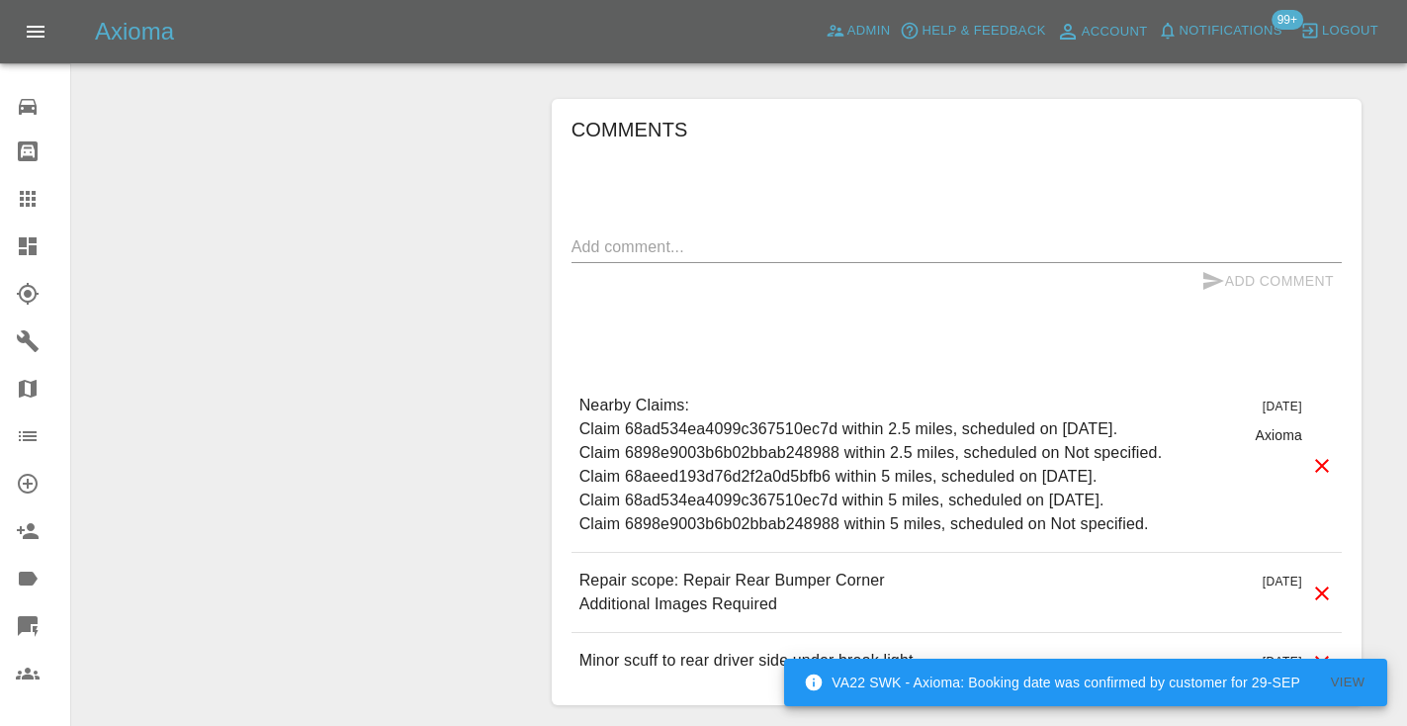
scroll to position [1614, 0]
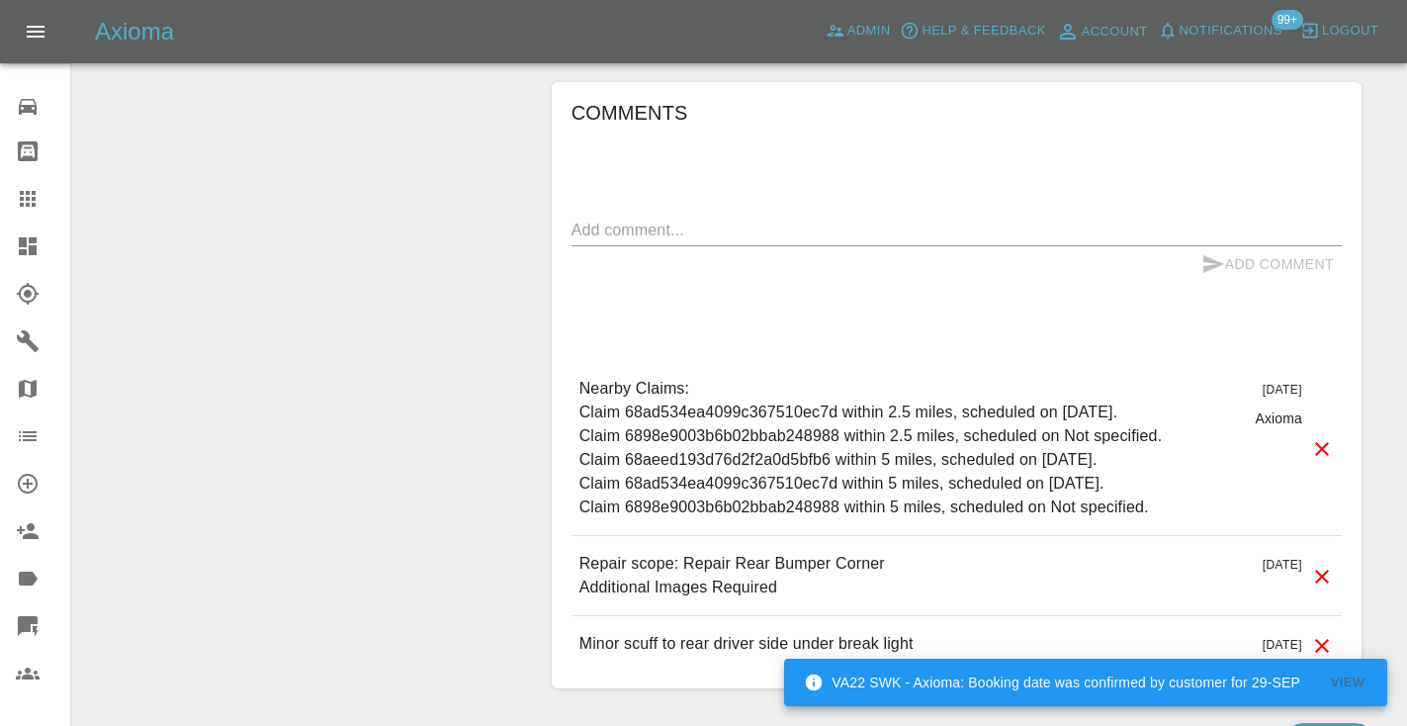
click at [603, 219] on textarea at bounding box center [956, 230] width 770 height 23
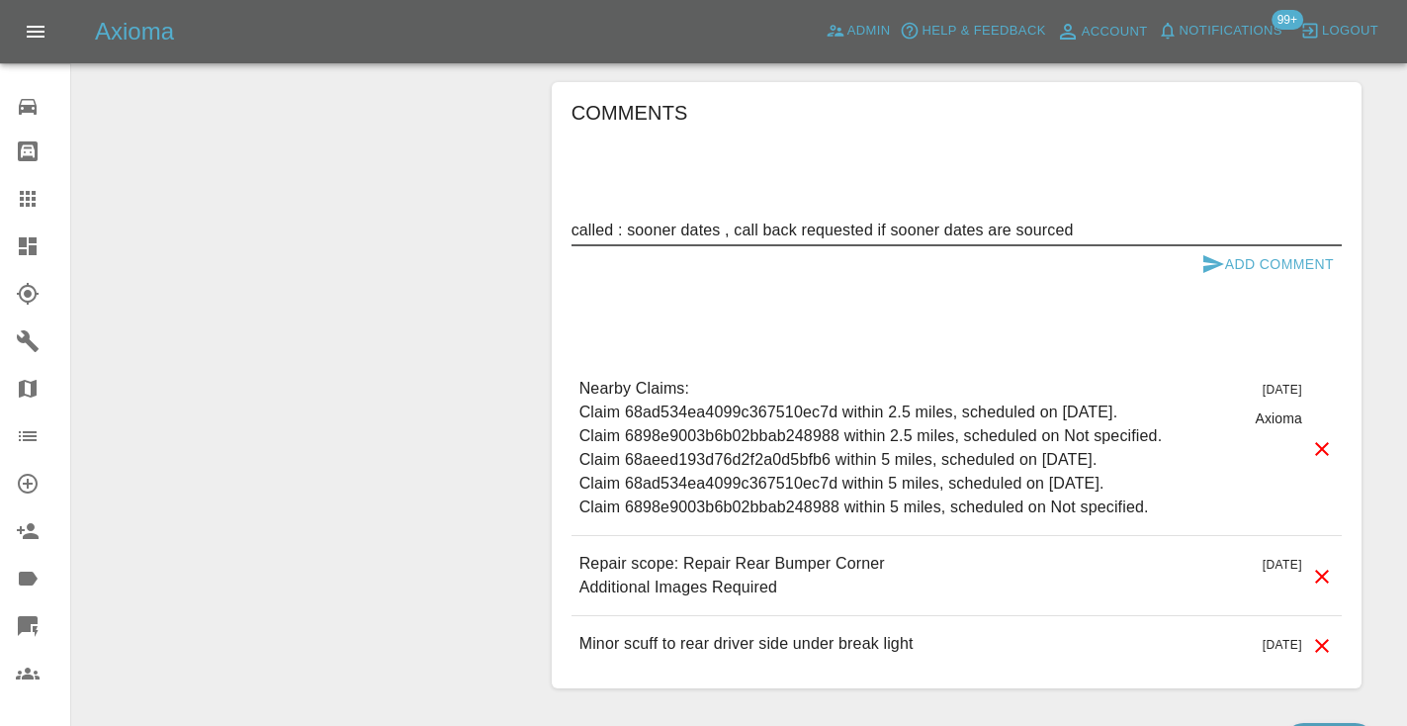
type textarea "called : sooner dates , call back requested if sooner dates are sourced"
click at [1212, 252] on icon "submit" at bounding box center [1213, 264] width 24 height 24
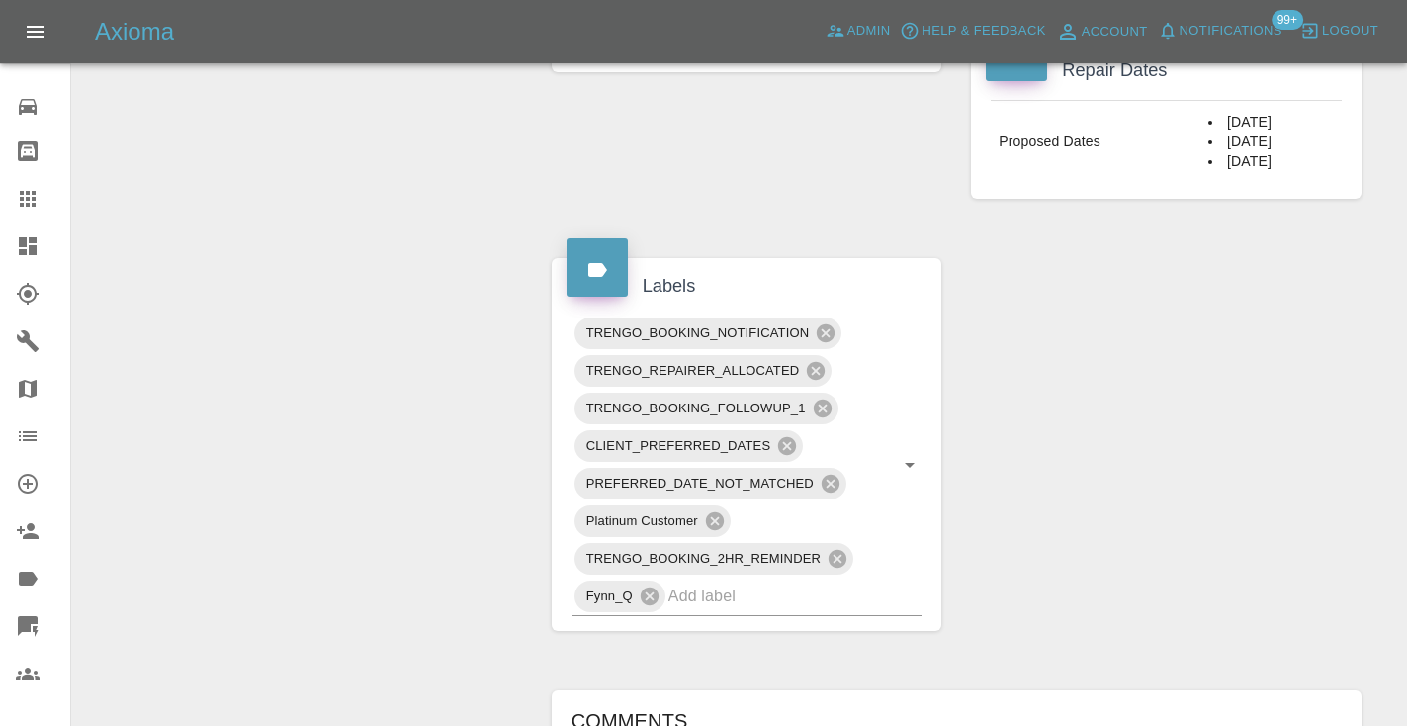
scroll to position [1020, 0]
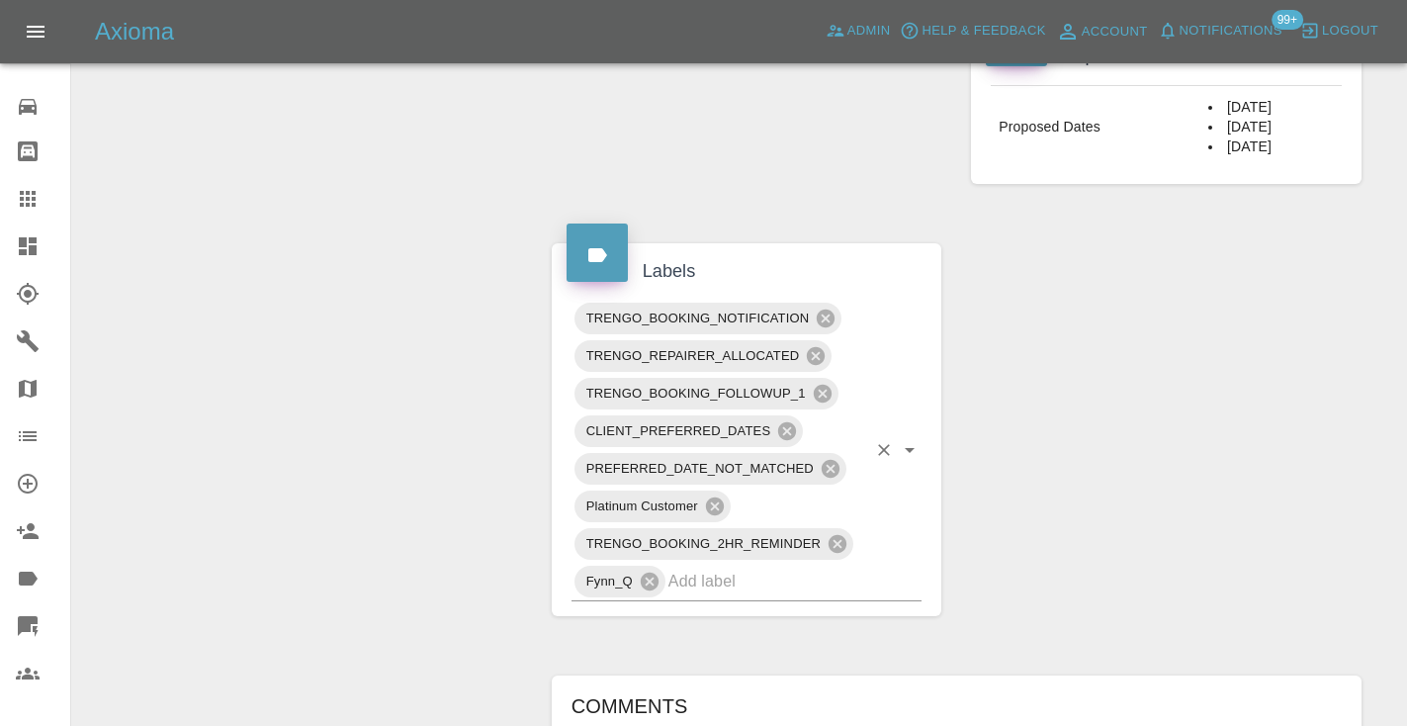
click at [713, 566] on input "text" at bounding box center [767, 581] width 199 height 31
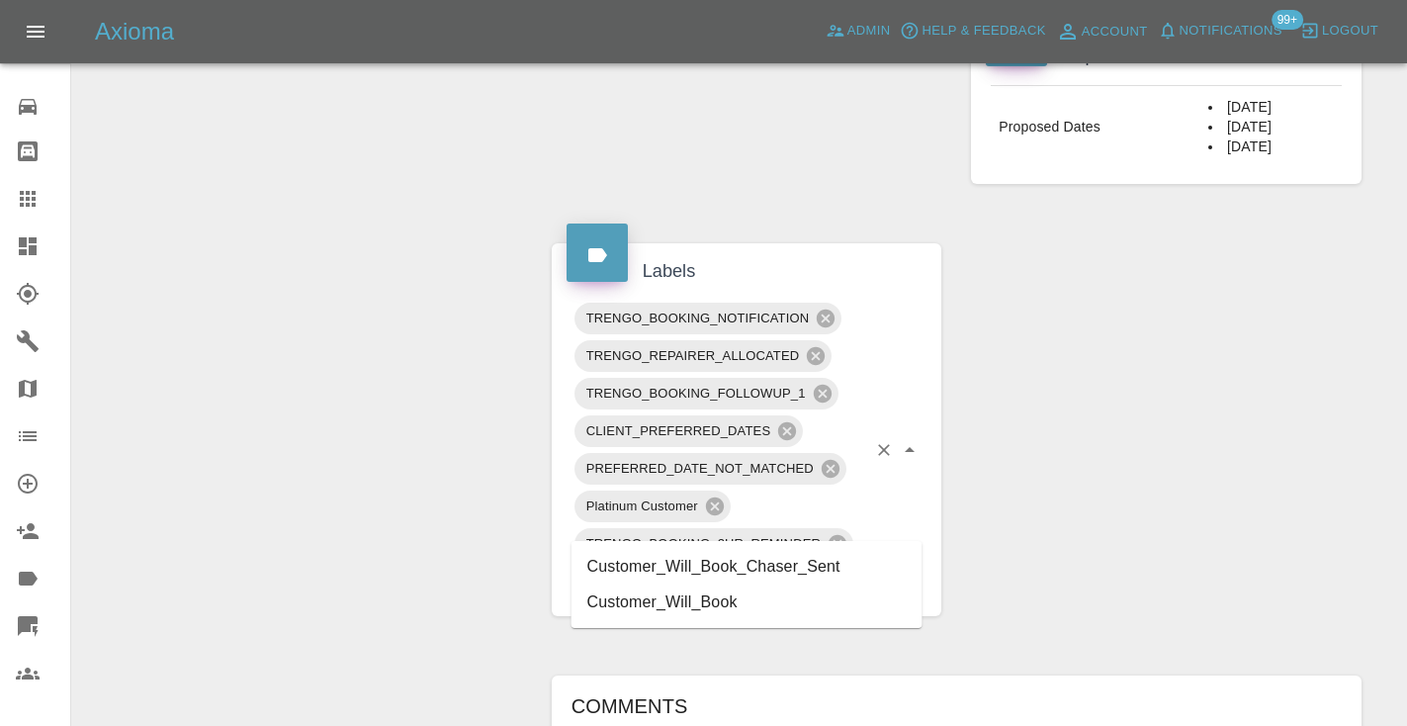
type input "customer_will"
click at [756, 604] on li "Customer_Will_Book" at bounding box center [746, 602] width 351 height 36
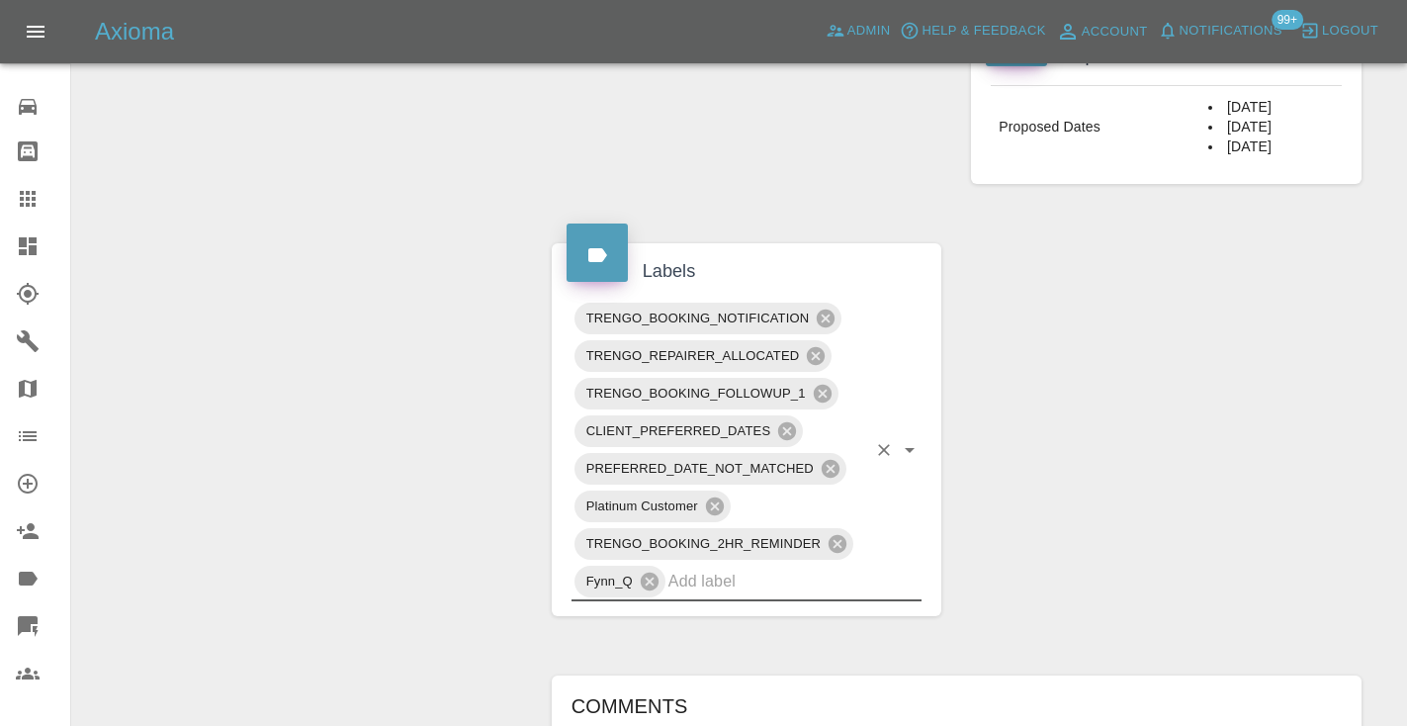
click at [372, 316] on div "Change Repairer Modify Claim Modify Quote Rollback Submit Payment Archive" at bounding box center [304, 294] width 435 height 2202
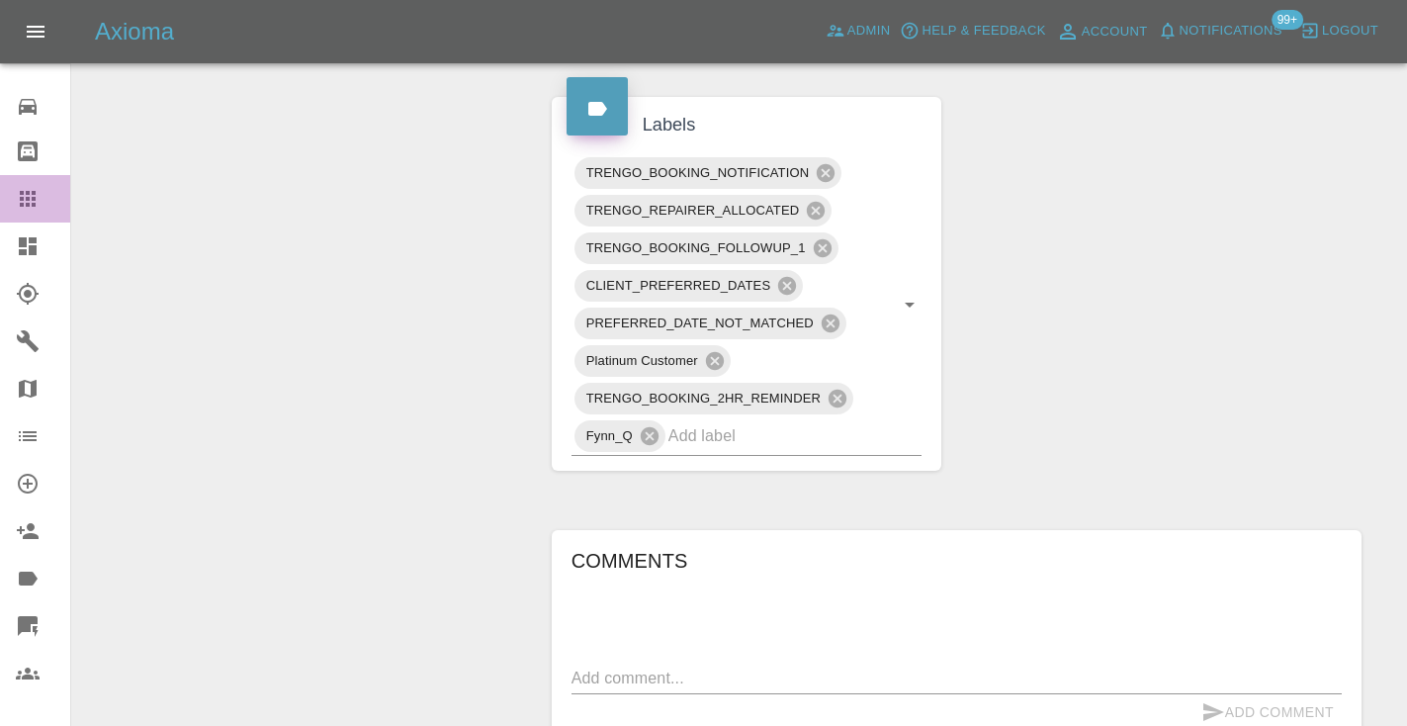
click at [36, 197] on icon at bounding box center [28, 199] width 16 height 16
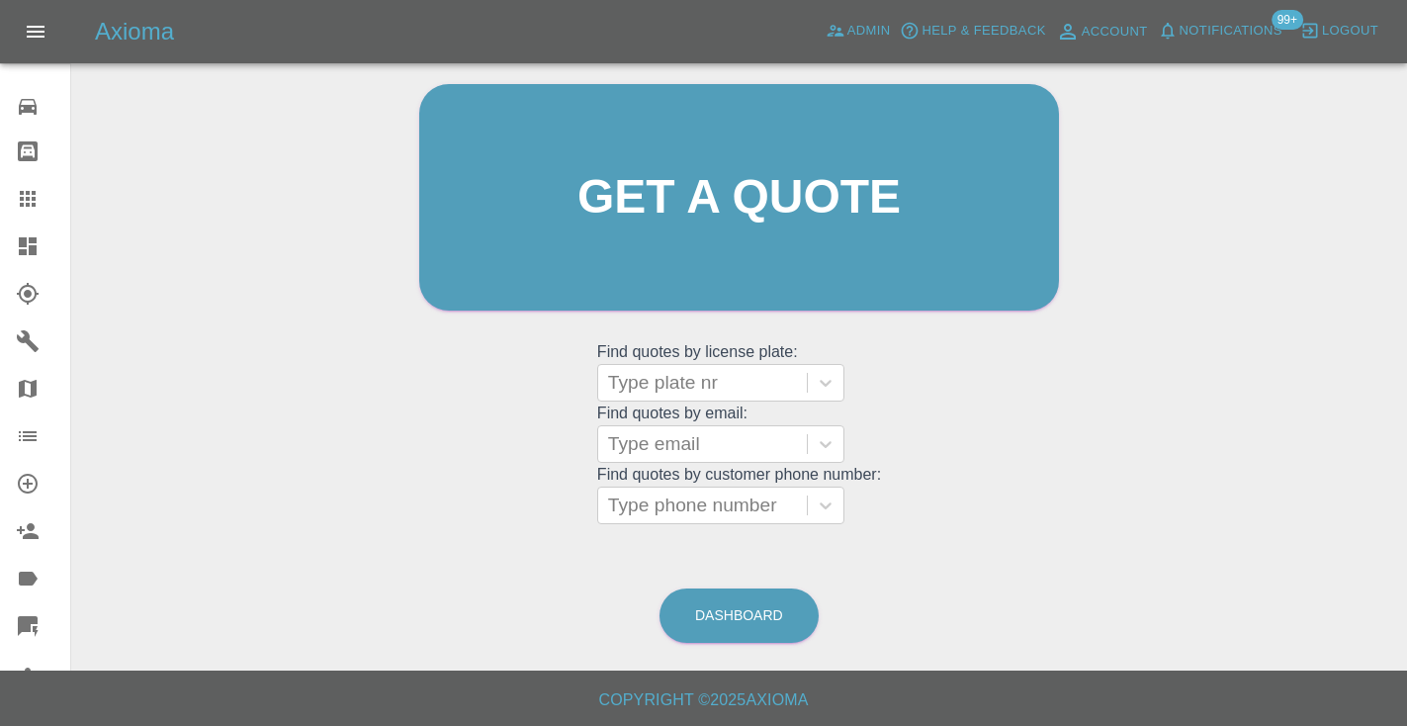
scroll to position [199, 0]
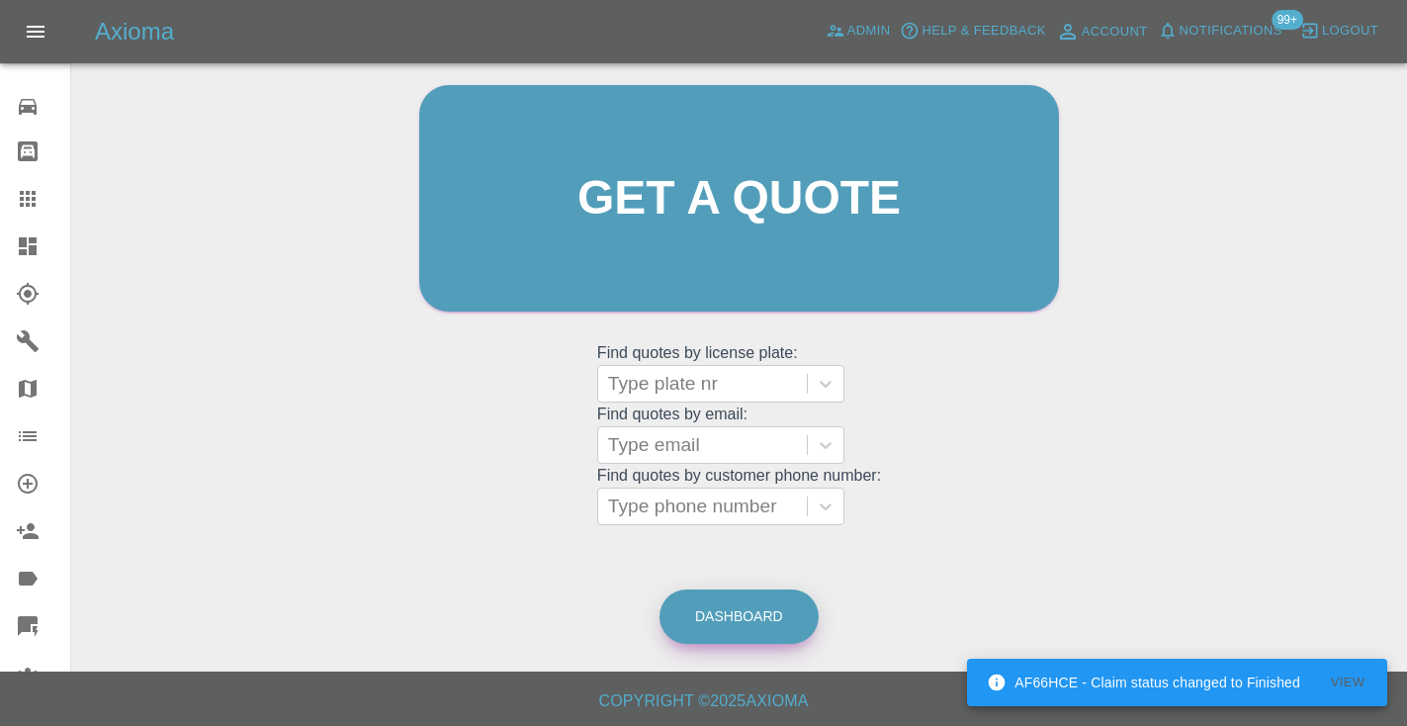
click at [753, 625] on link "Dashboard" at bounding box center [738, 616] width 159 height 54
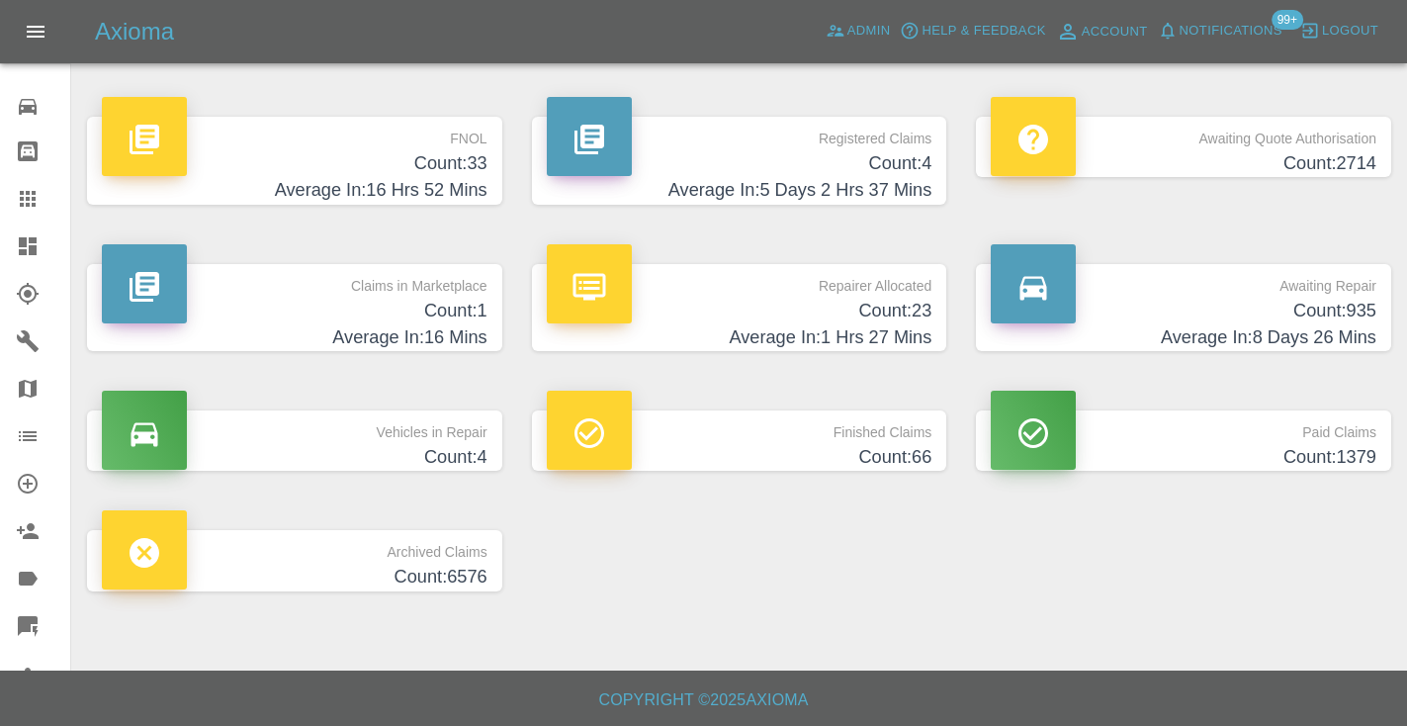
click at [1317, 314] on h4 "Count: 935" at bounding box center [1184, 311] width 386 height 27
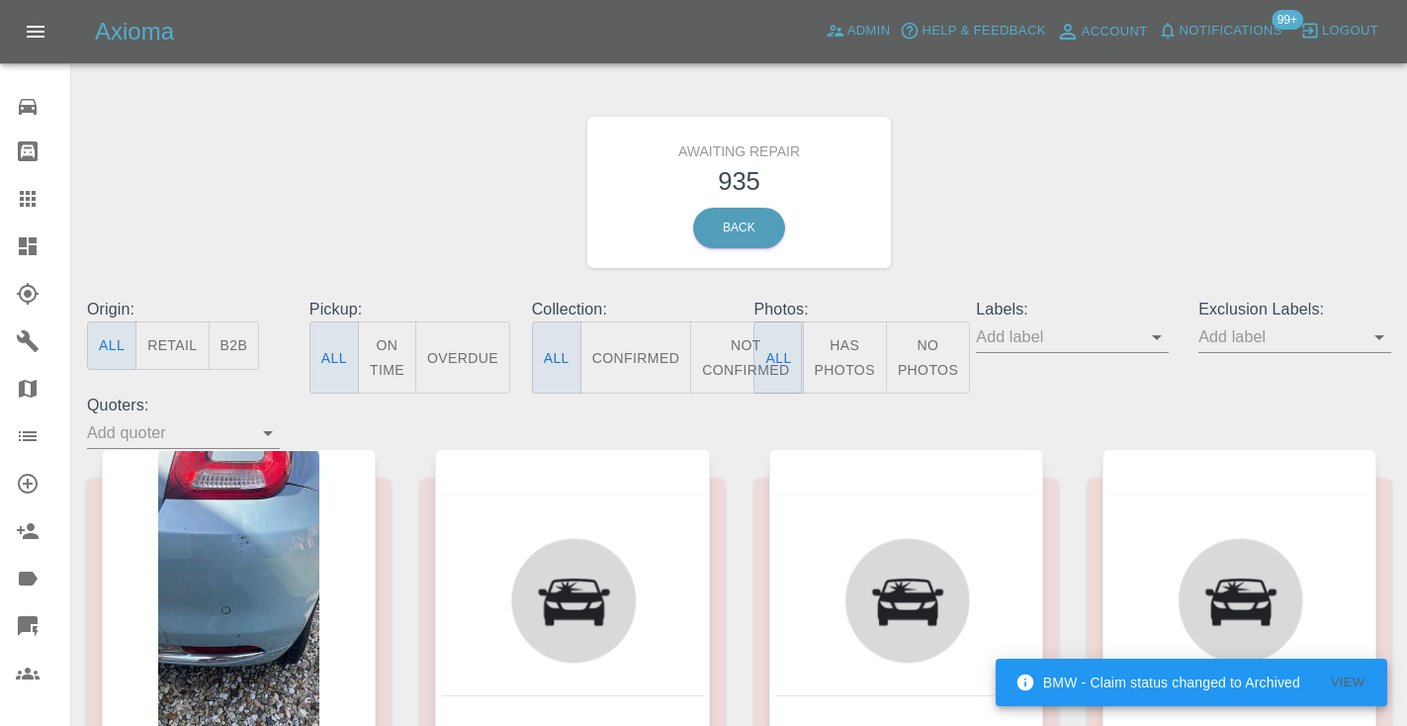
click at [727, 340] on button "Not Confirmed" at bounding box center [745, 357] width 111 height 72
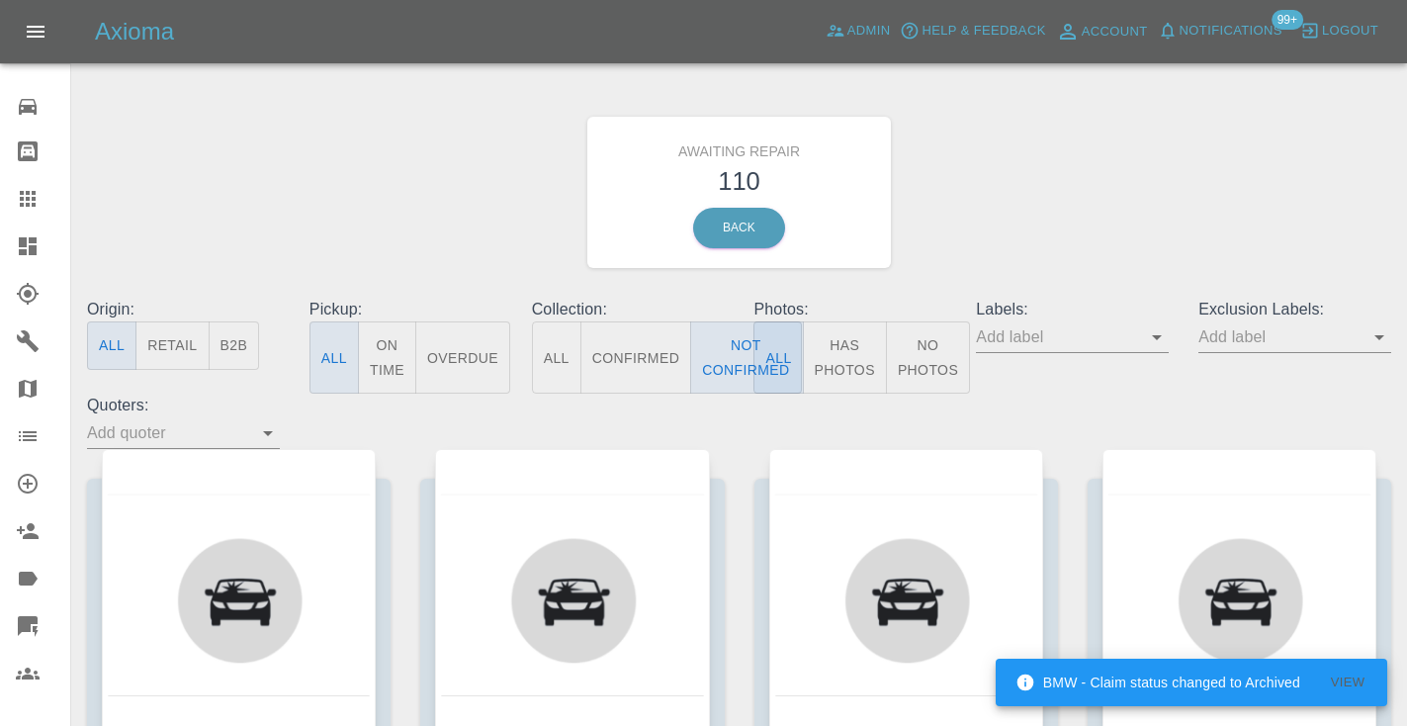
click at [1132, 164] on div "Awaiting Repair 110 Back" at bounding box center [739, 192] width 1334 height 211
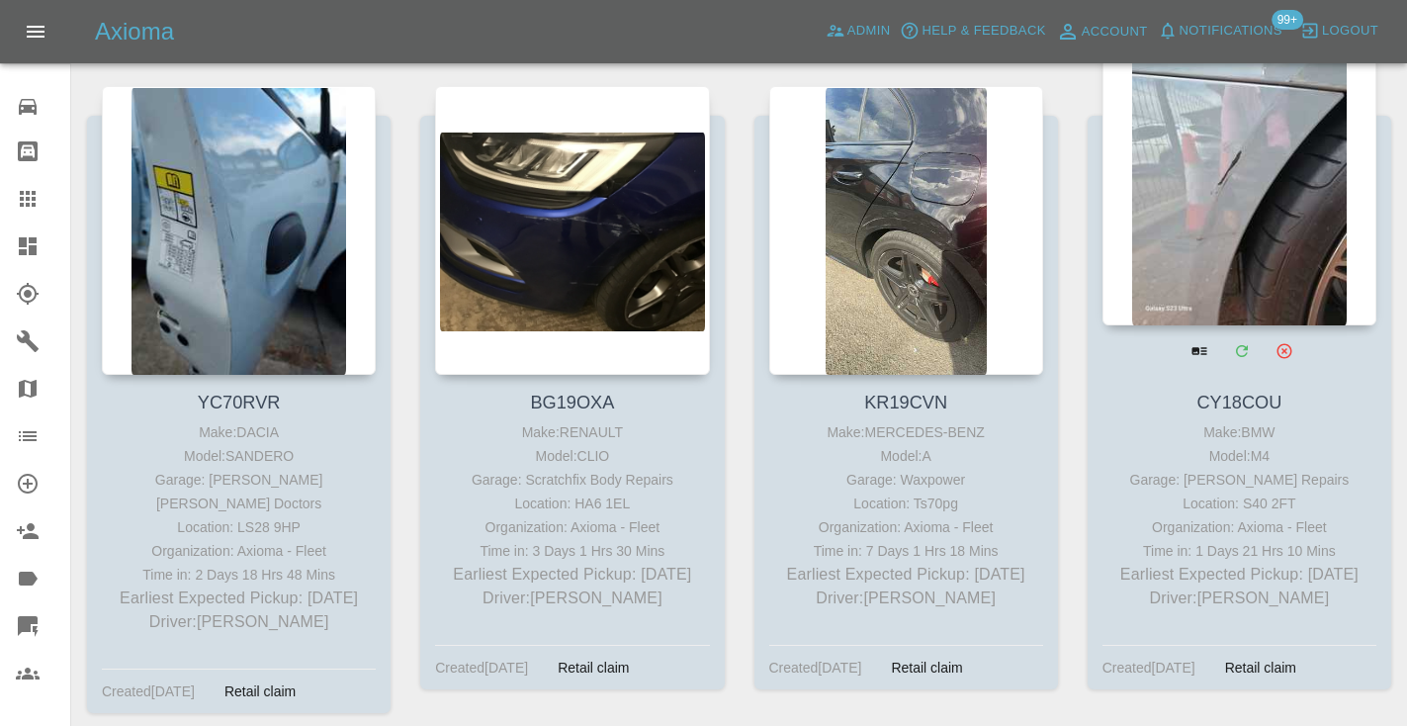
scroll to position [8805, 0]
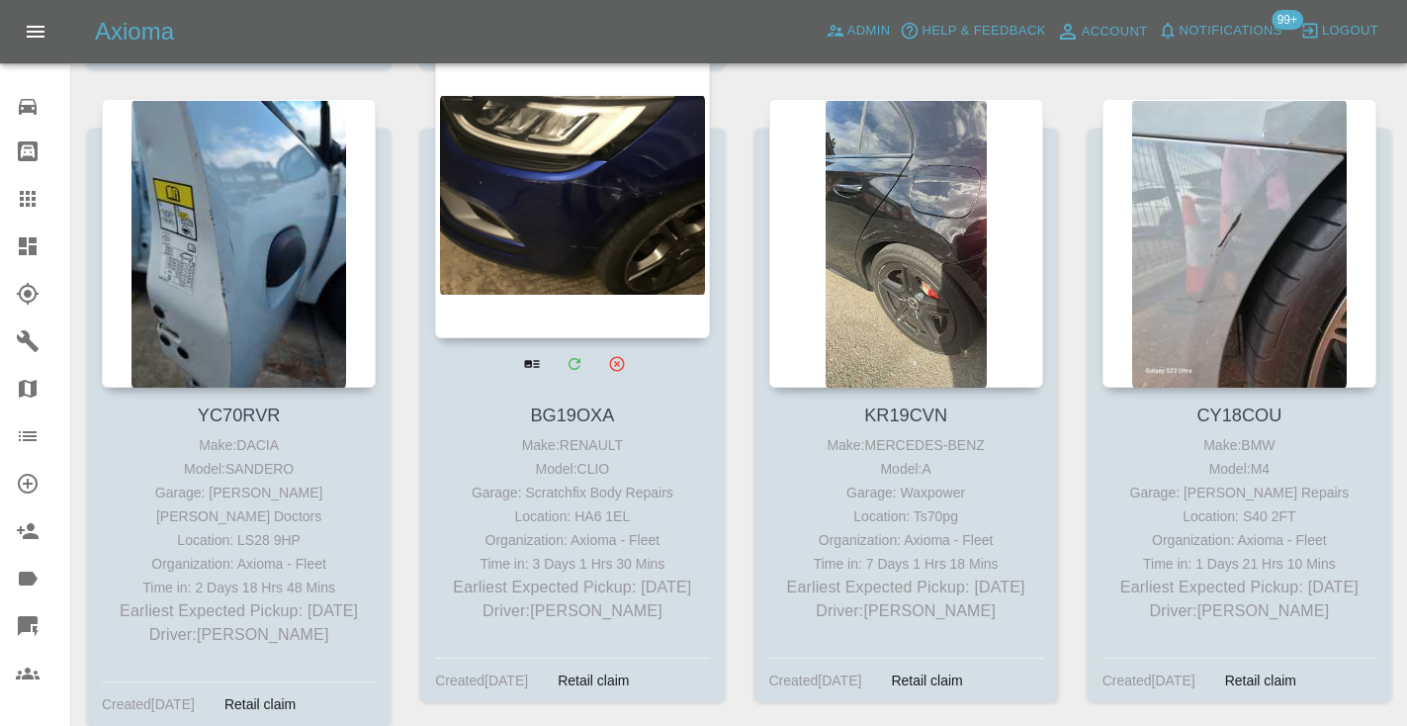
click at [610, 200] on div at bounding box center [572, 193] width 274 height 289
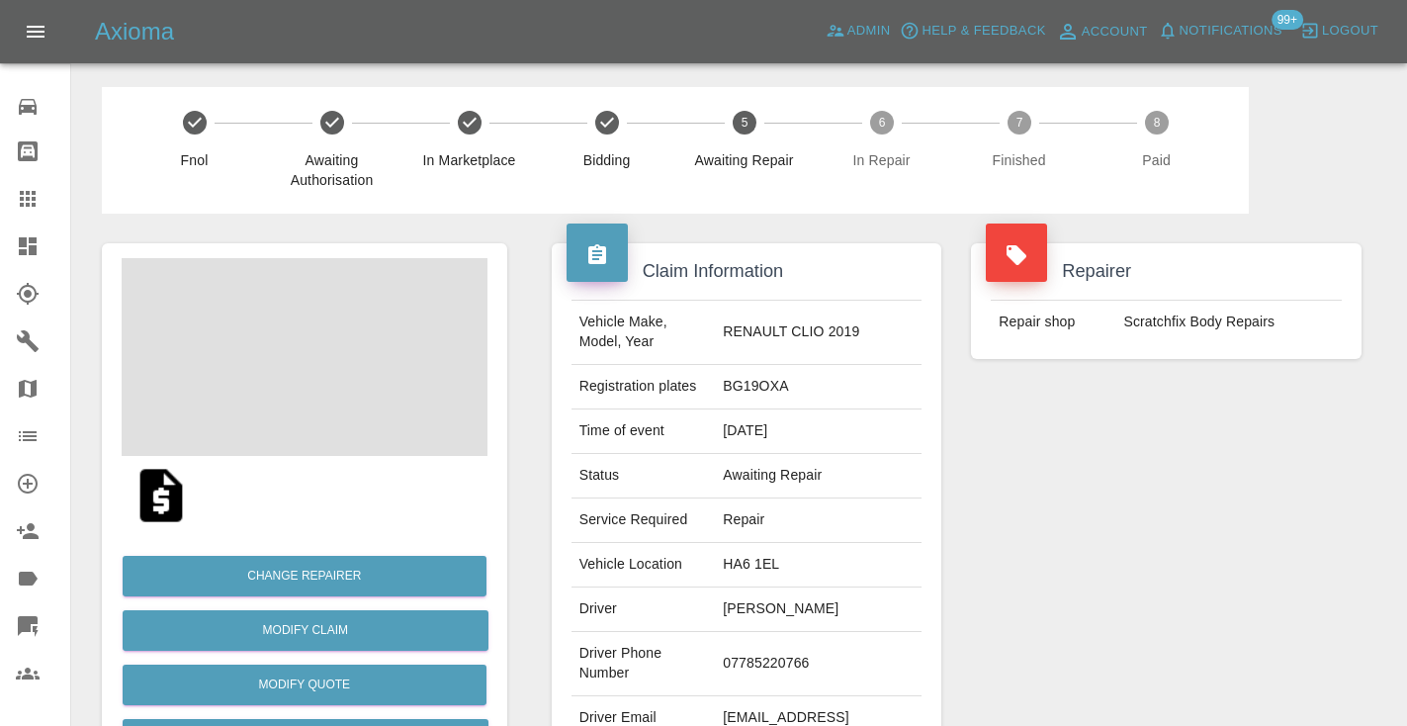
click at [781, 659] on td "07785220766" at bounding box center [818, 664] width 207 height 64
copy td "07785220766"
click at [1197, 509] on div "Repairer Repair shop Scratchfix Body Repairs" at bounding box center [1166, 509] width 420 height 590
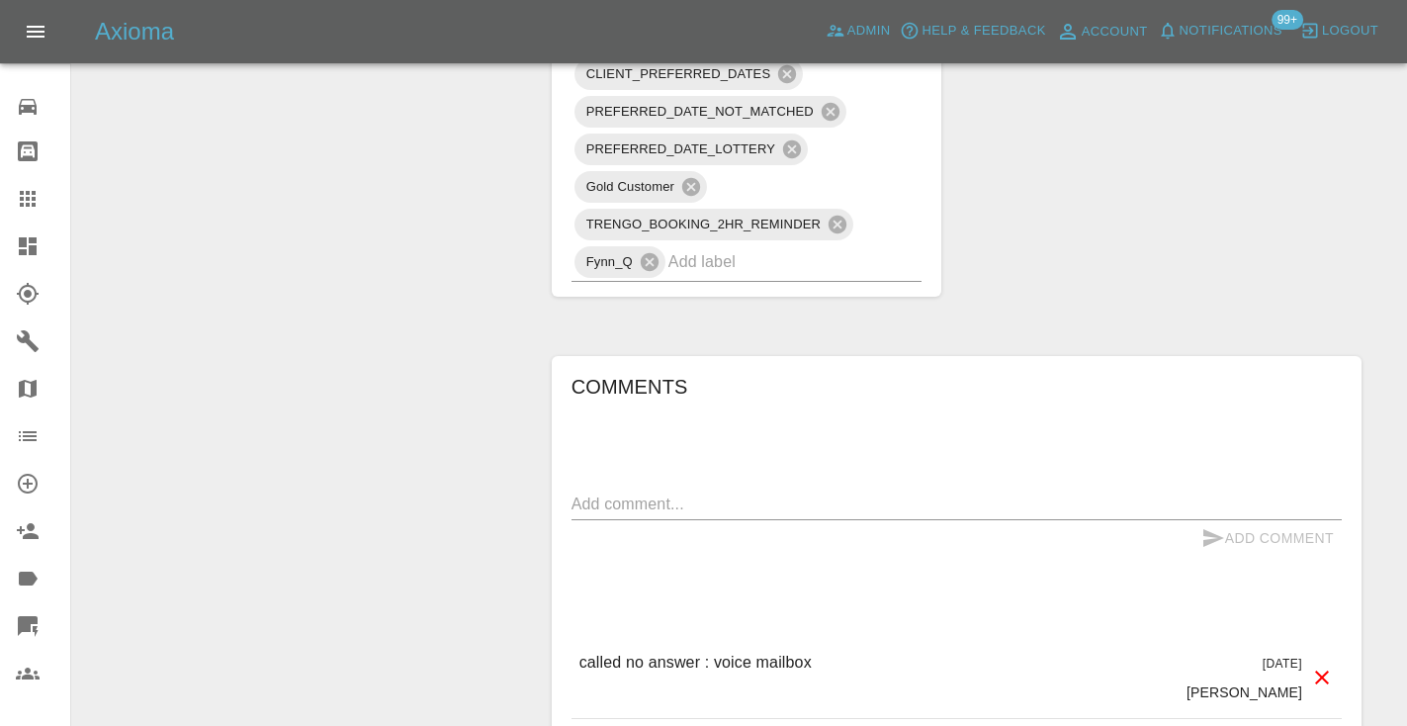
scroll to position [1710, 0]
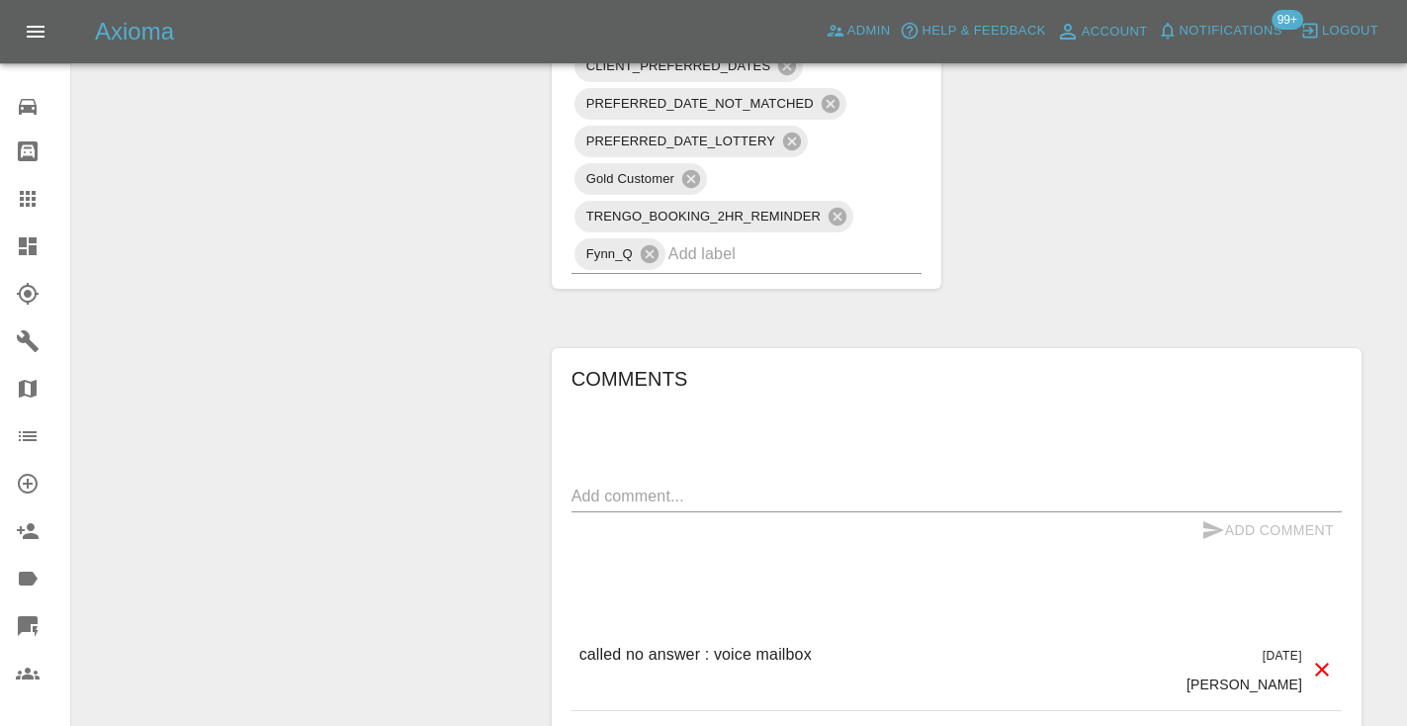
click at [659, 484] on textarea at bounding box center [956, 495] width 770 height 23
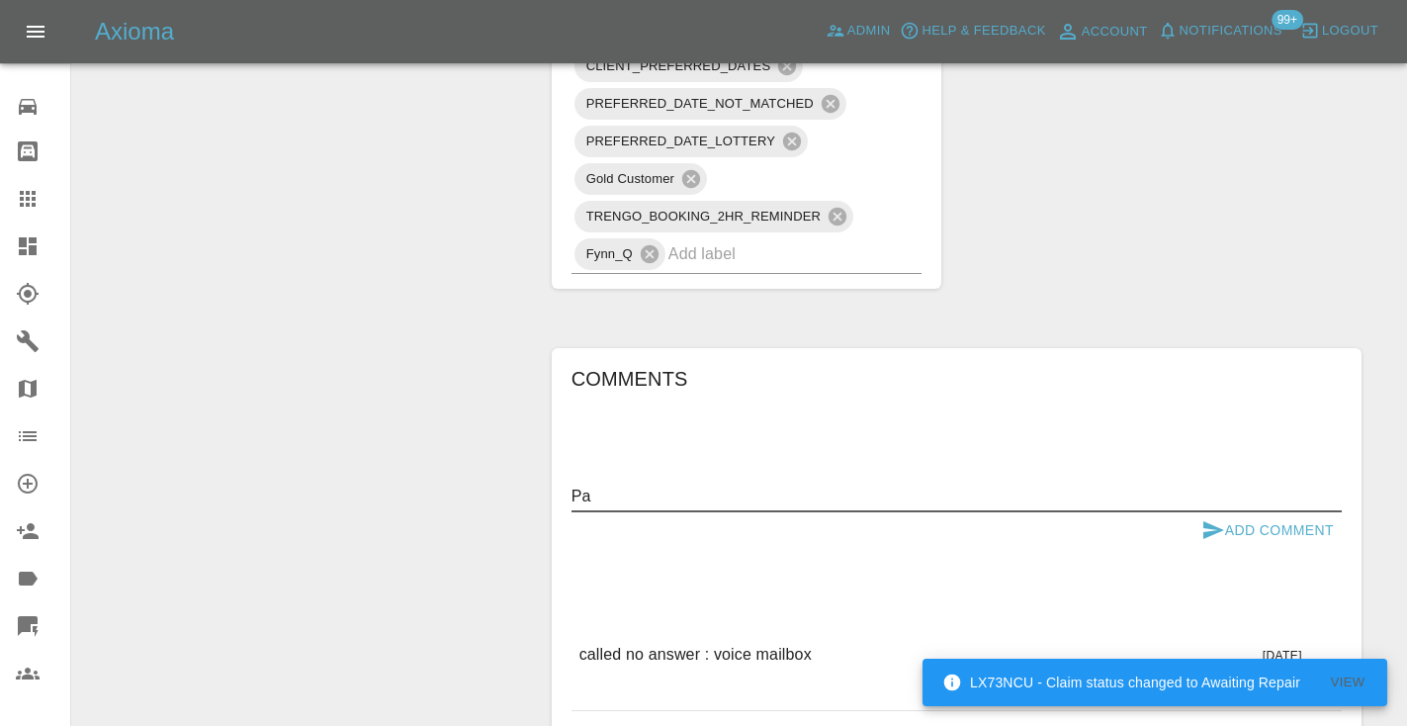
type textarea "P"
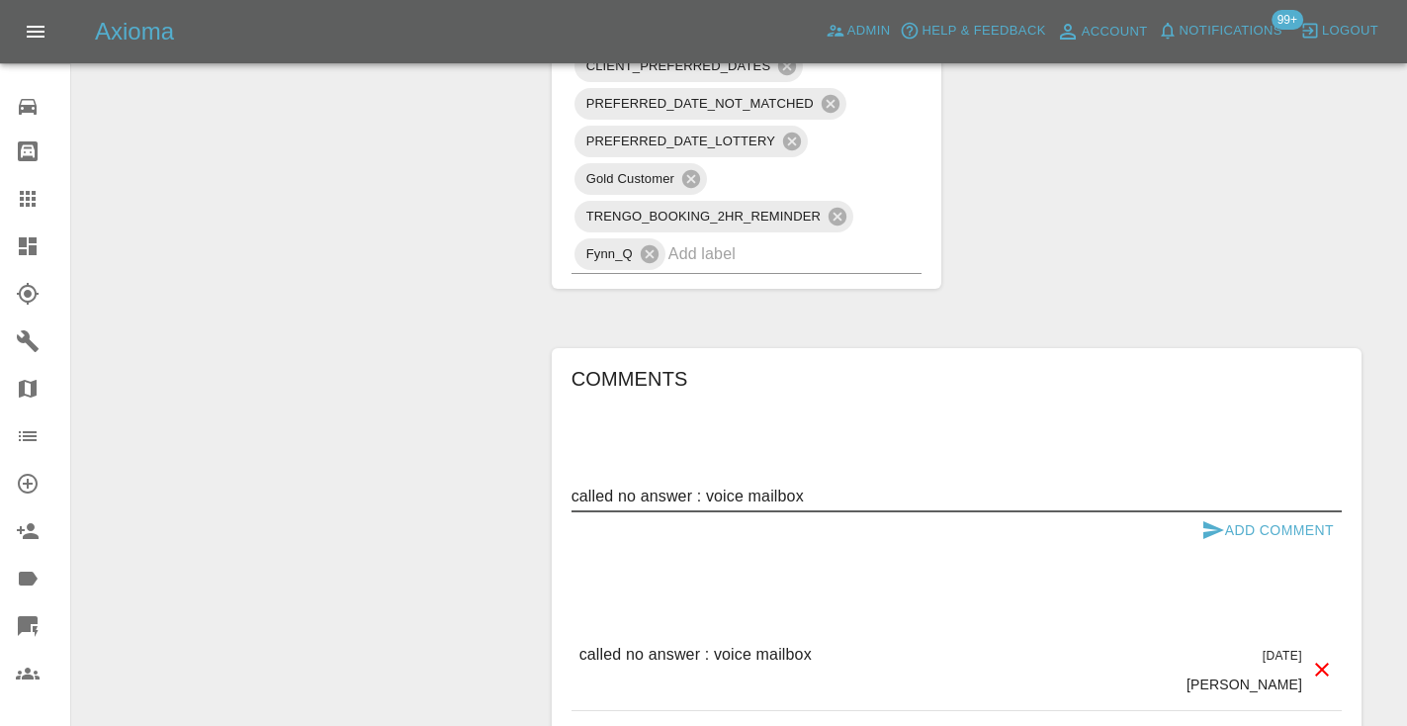
type textarea "called no answer : voice mailbox"
click at [1234, 512] on button "Add Comment" at bounding box center [1267, 530] width 148 height 37
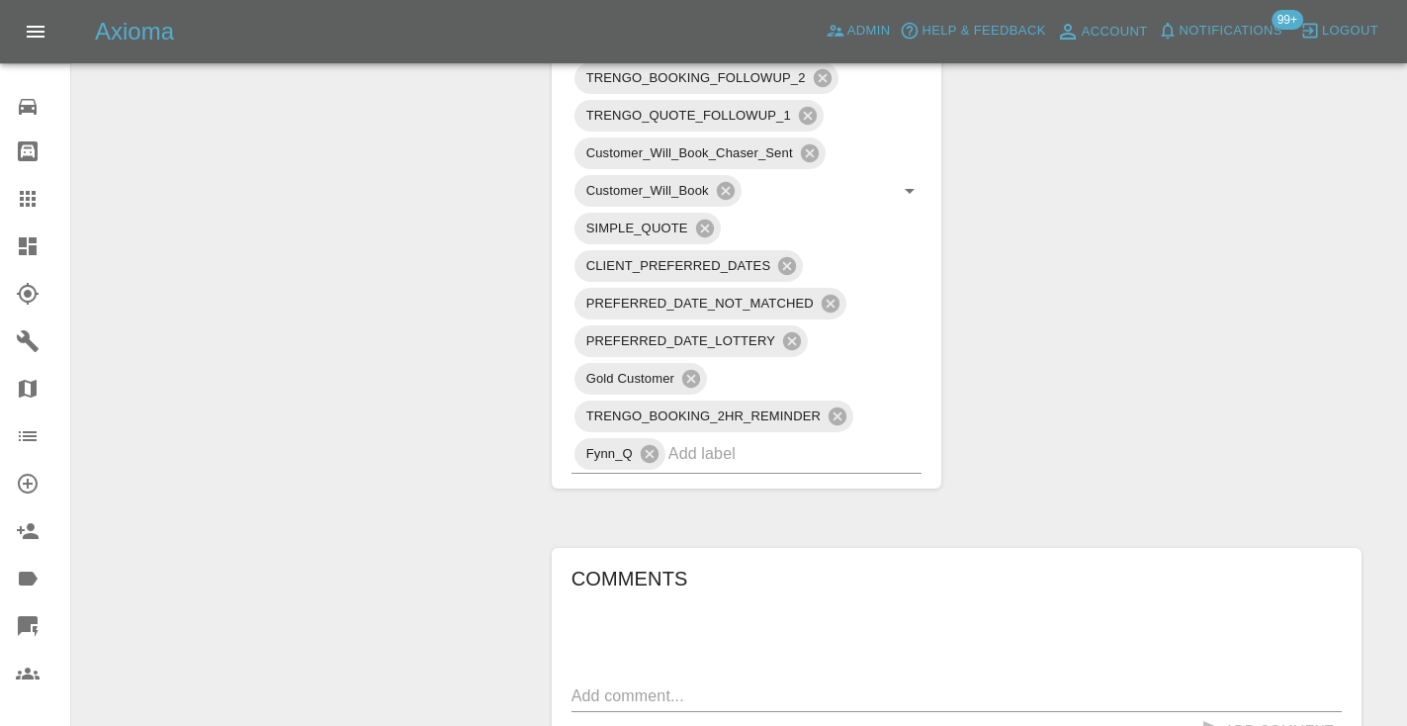
scroll to position [1415, 0]
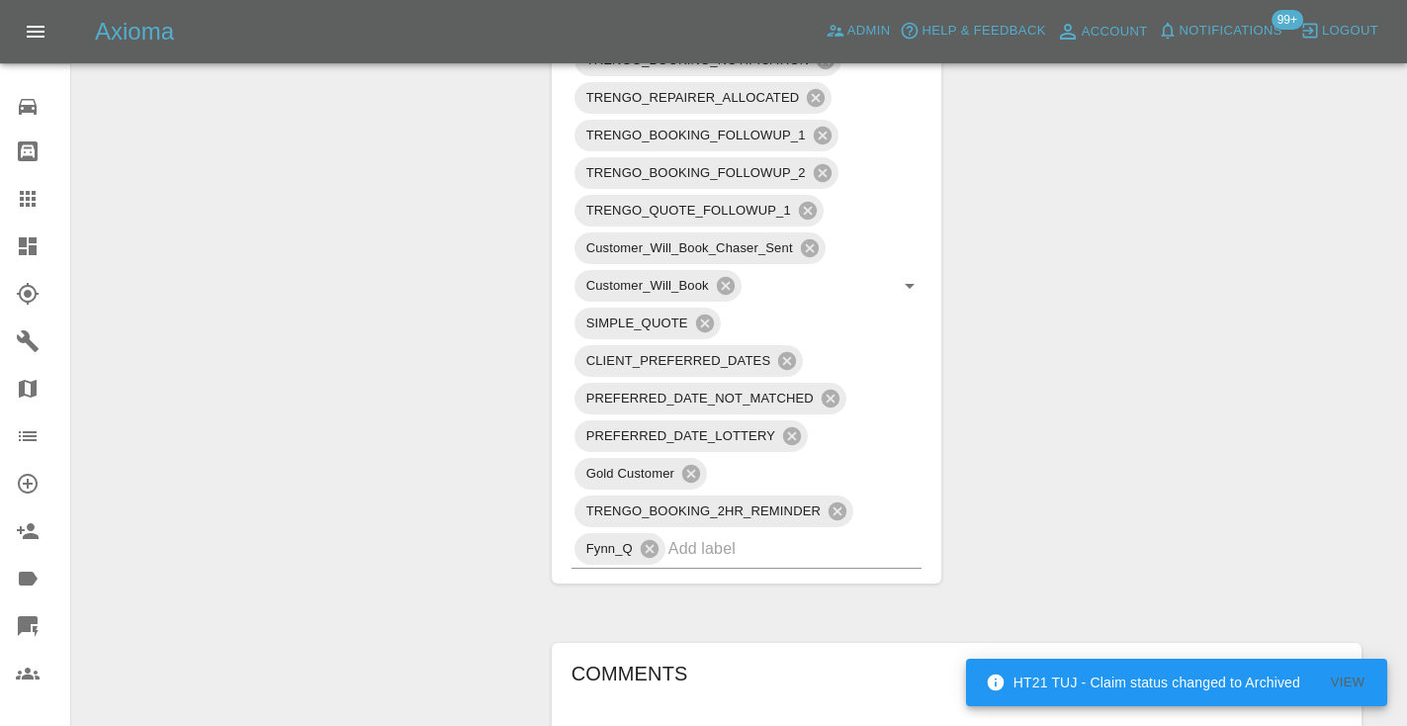
click at [32, 200] on icon at bounding box center [28, 199] width 16 height 16
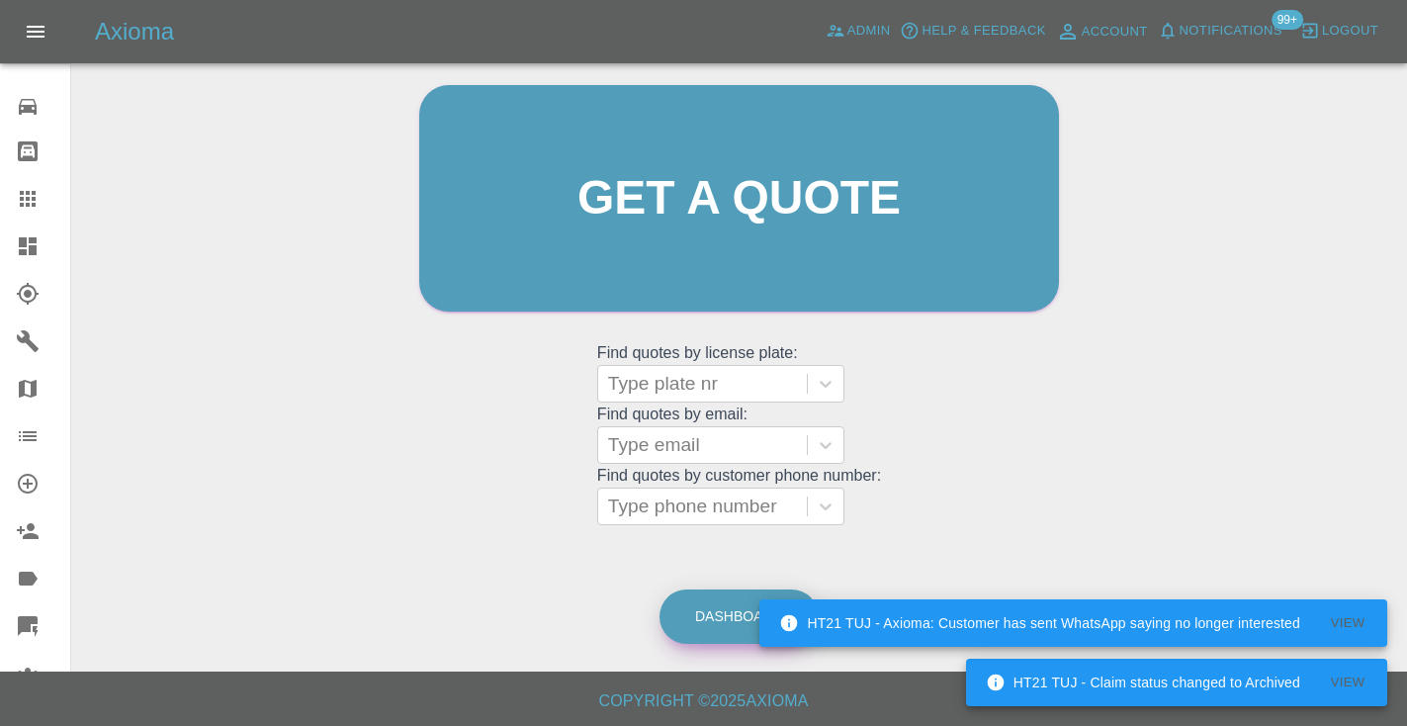
click at [694, 606] on link "Dashboard" at bounding box center [738, 616] width 159 height 54
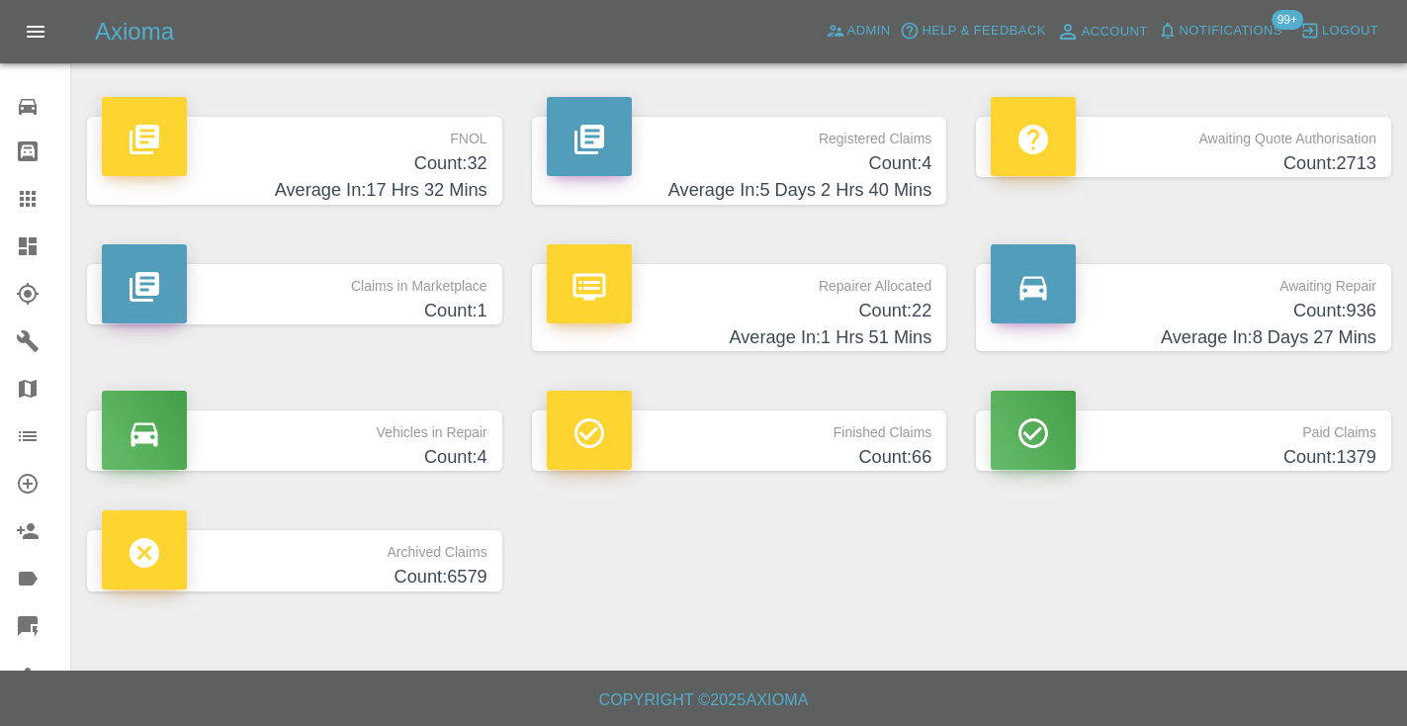
click at [1296, 330] on h4 "Average In: 8 Days 27 Mins" at bounding box center [1184, 337] width 386 height 27
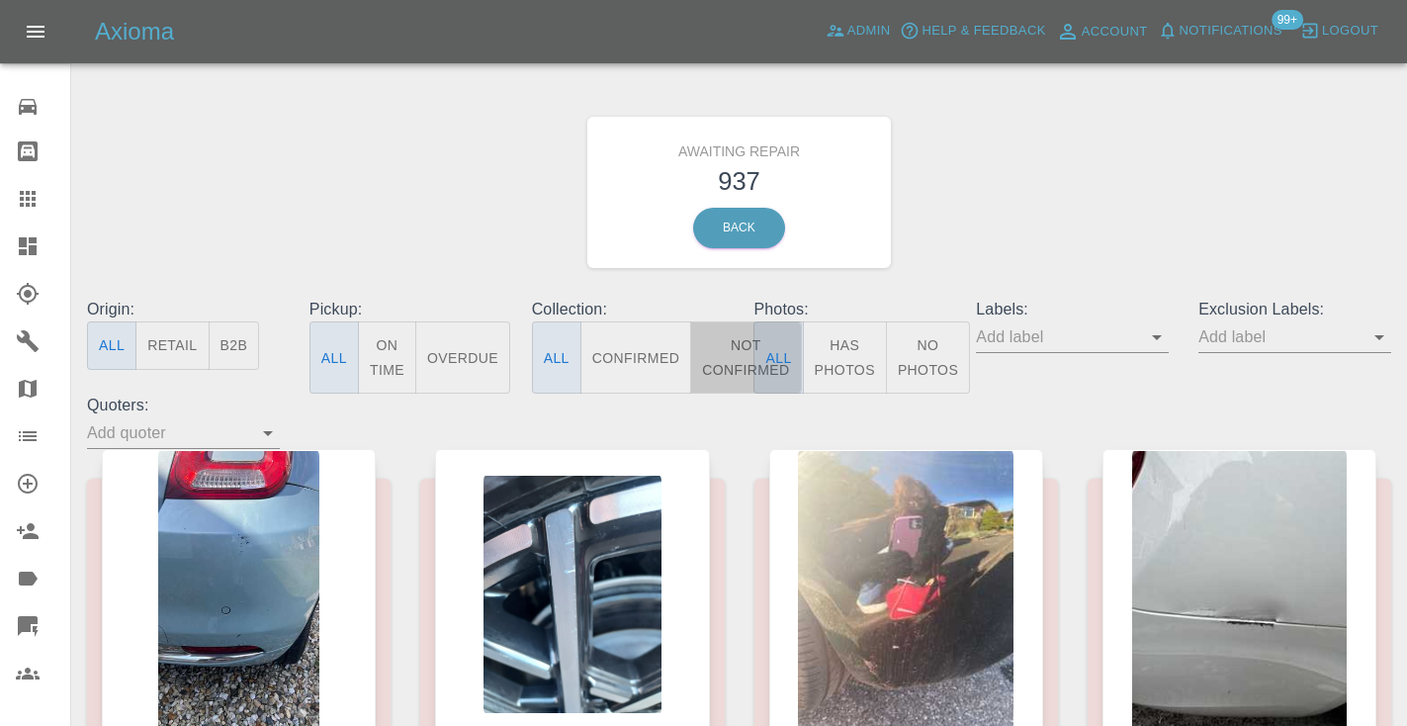
click at [730, 358] on button "Not Confirmed" at bounding box center [745, 357] width 111 height 72
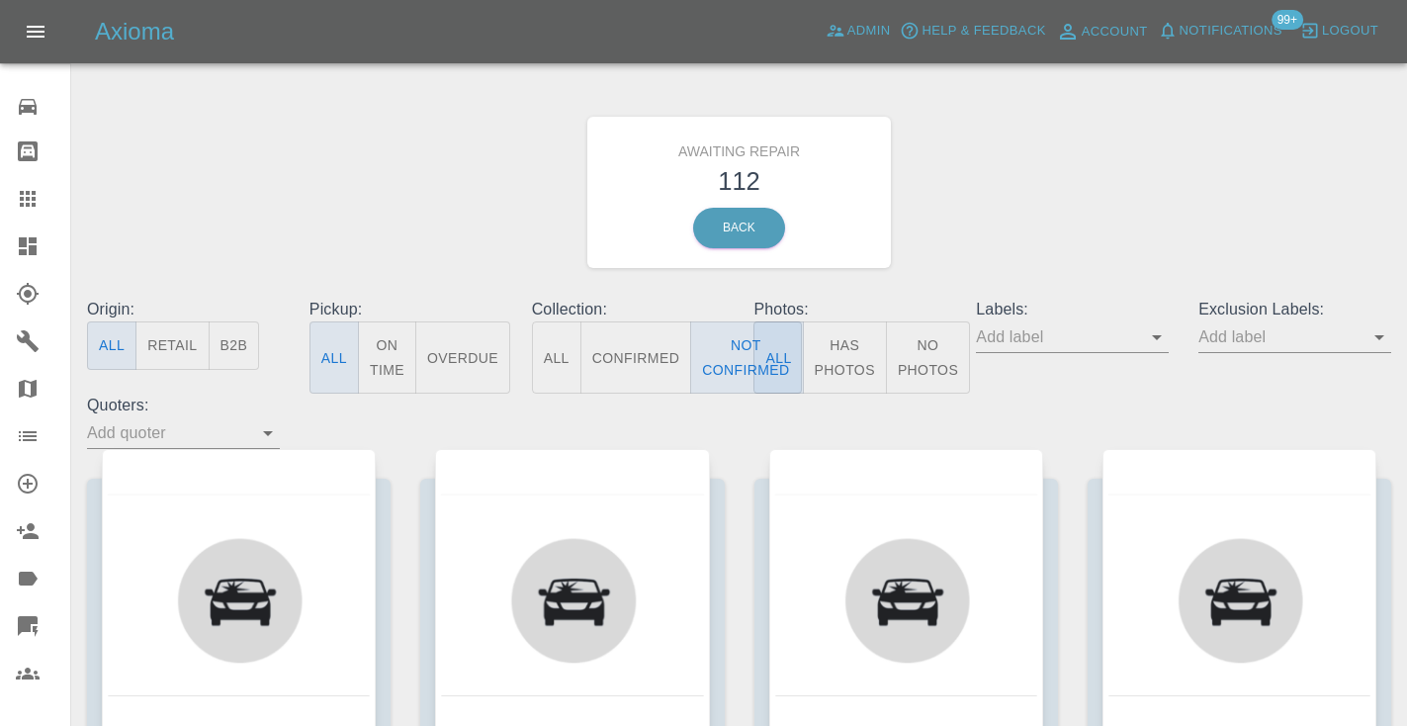
click at [1117, 163] on div "Awaiting Repair 112 Back" at bounding box center [739, 192] width 1334 height 211
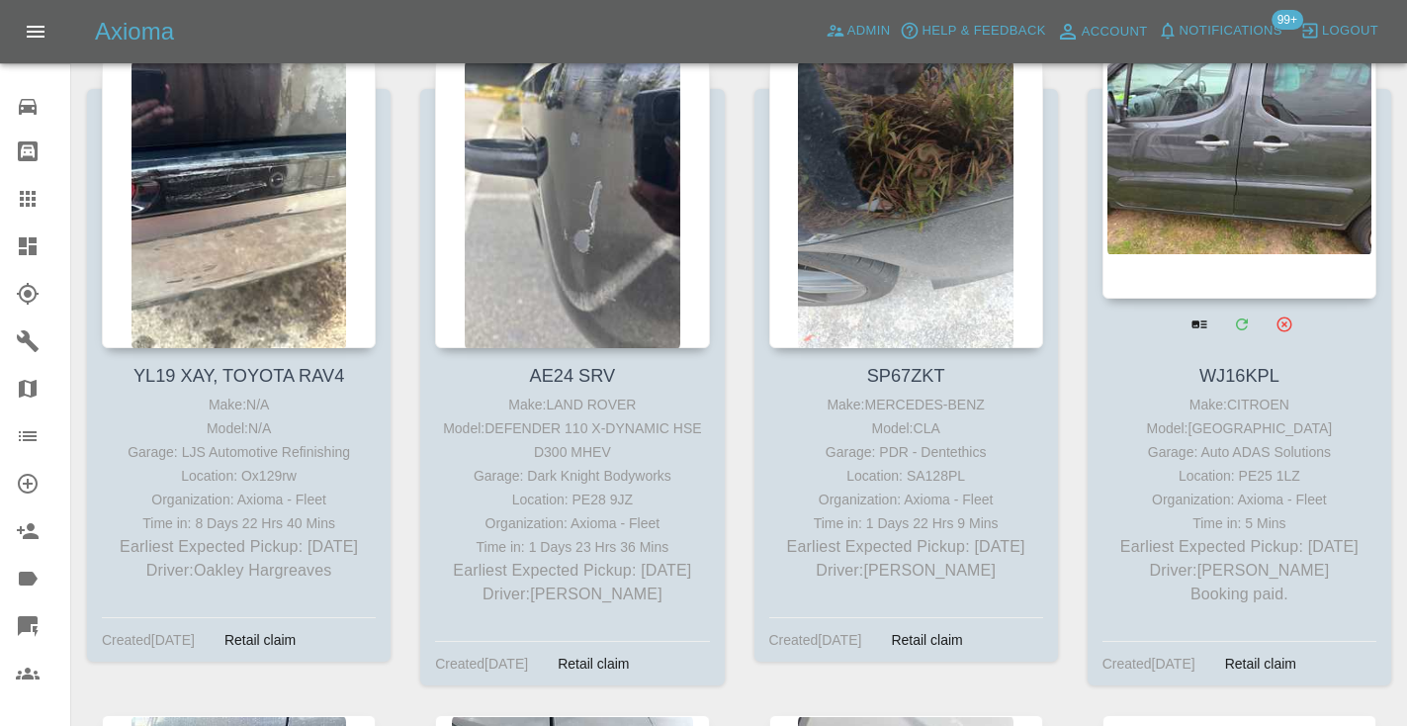
scroll to position [6252, 0]
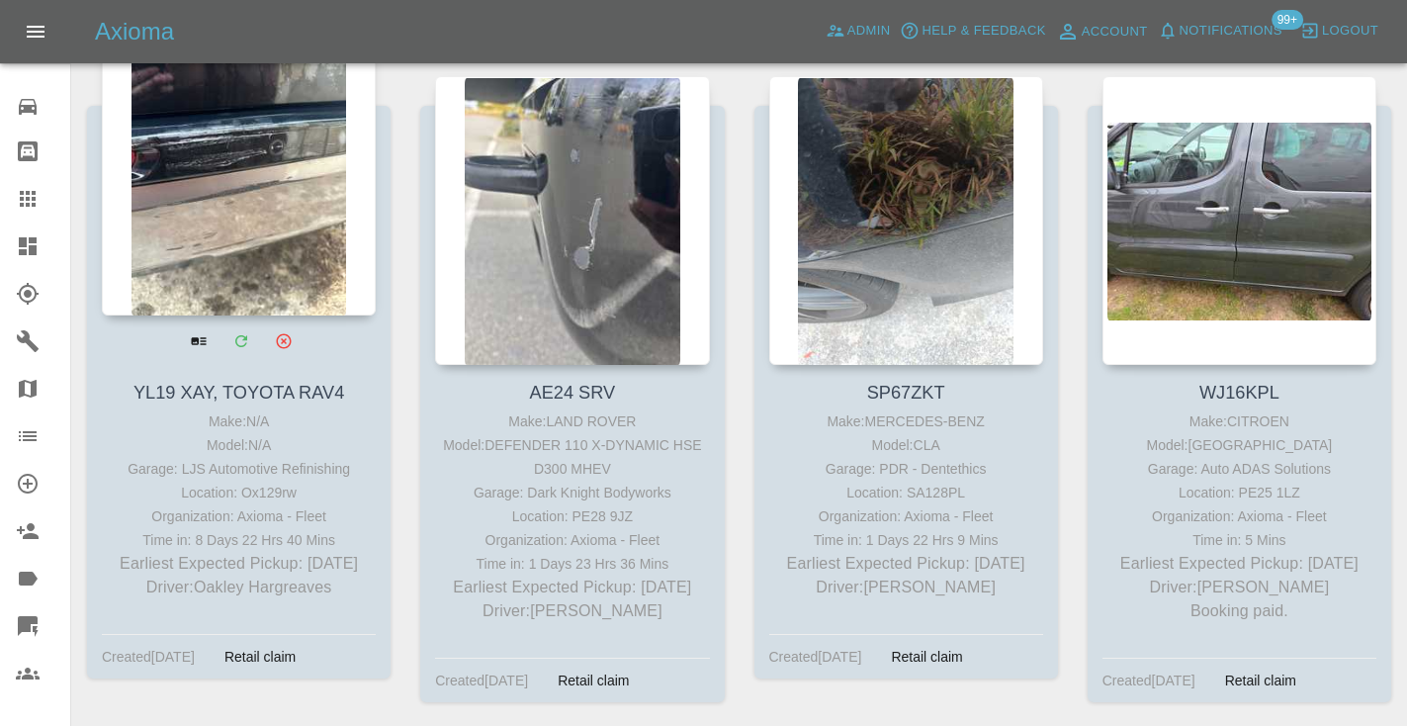
click at [200, 176] on div at bounding box center [239, 171] width 274 height 289
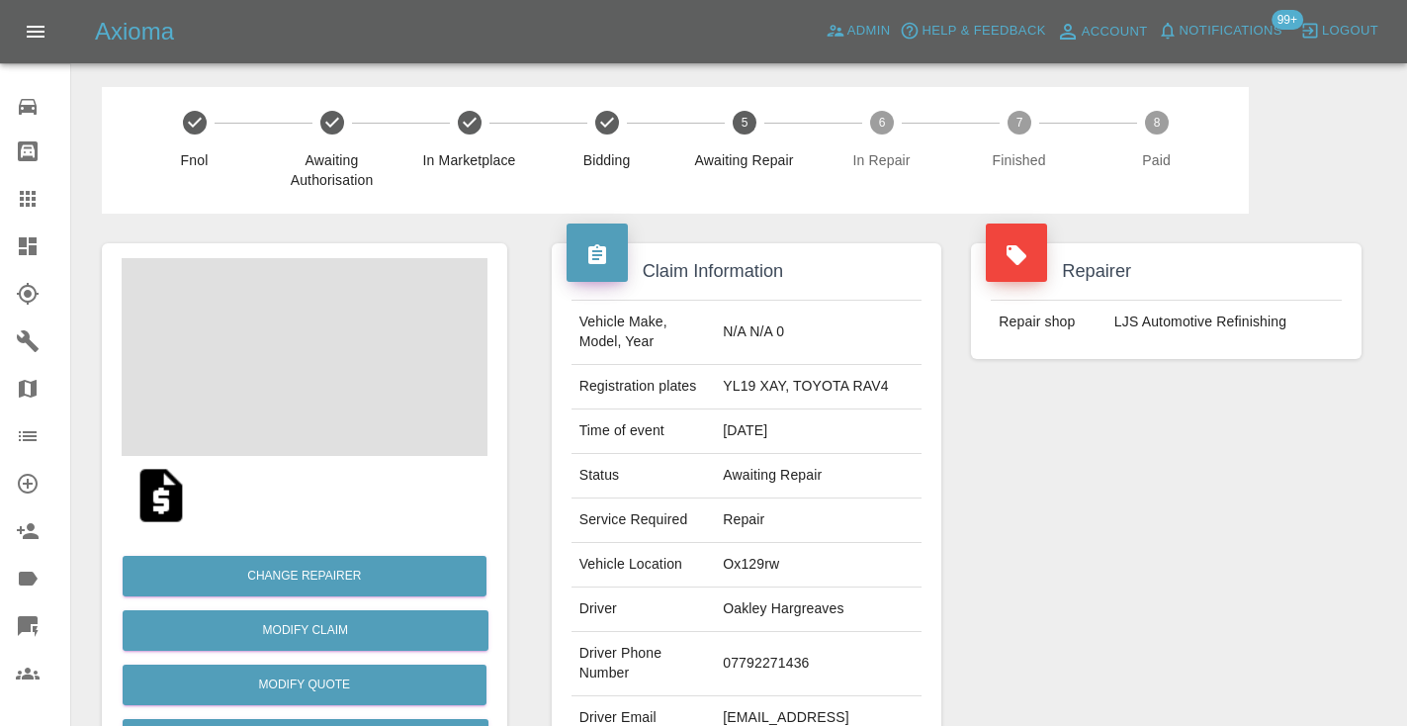
click at [762, 658] on td "07792271436" at bounding box center [818, 664] width 207 height 64
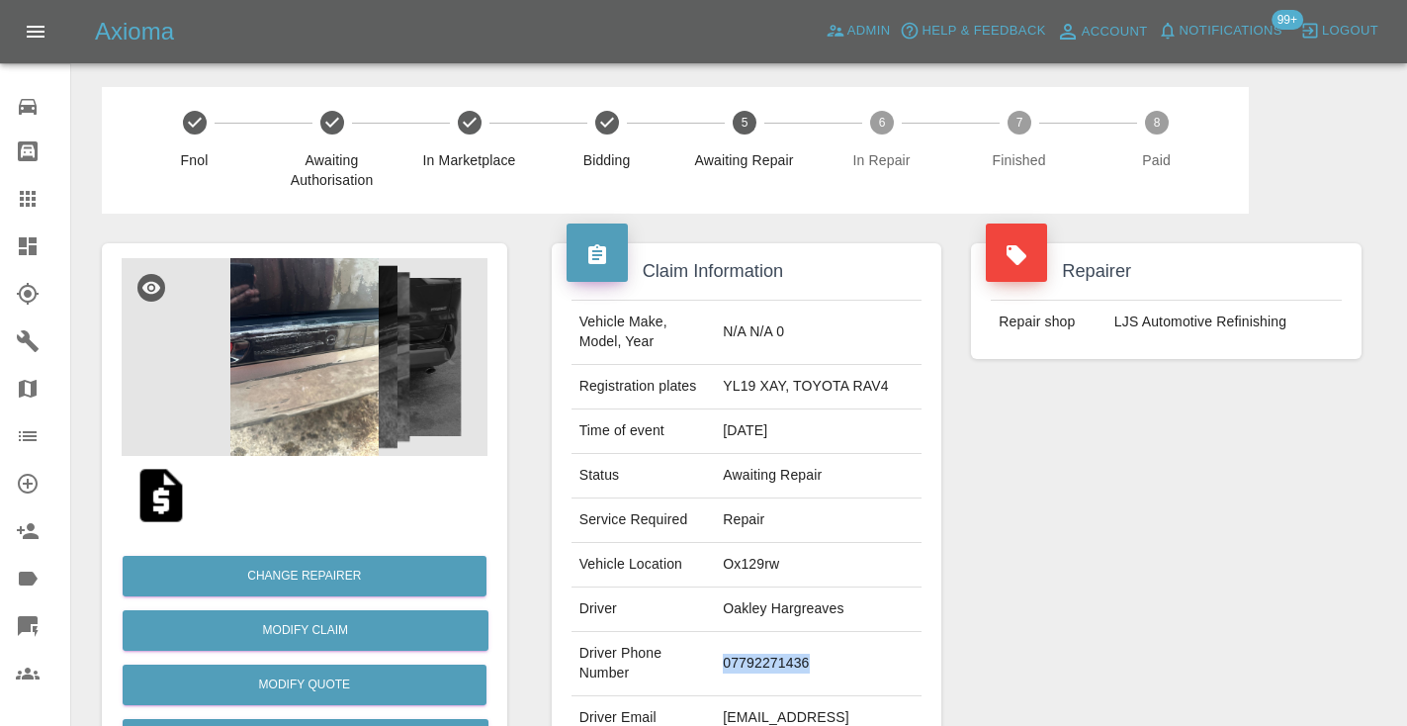
click at [762, 658] on td "07792271436" at bounding box center [818, 664] width 207 height 64
copy td "07792271436"
click at [1073, 515] on div "Repairer Repair shop LJS Automotive Refinishing" at bounding box center [1166, 509] width 420 height 590
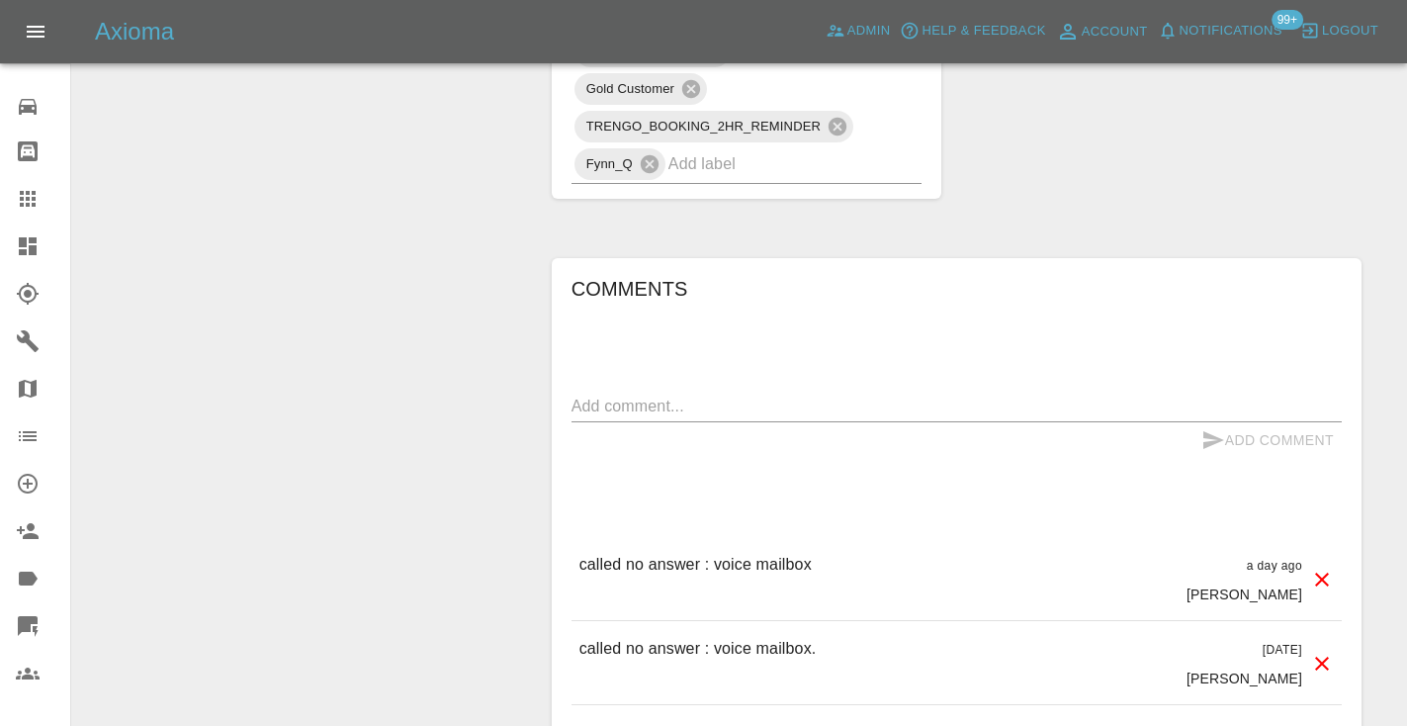
scroll to position [1570, 0]
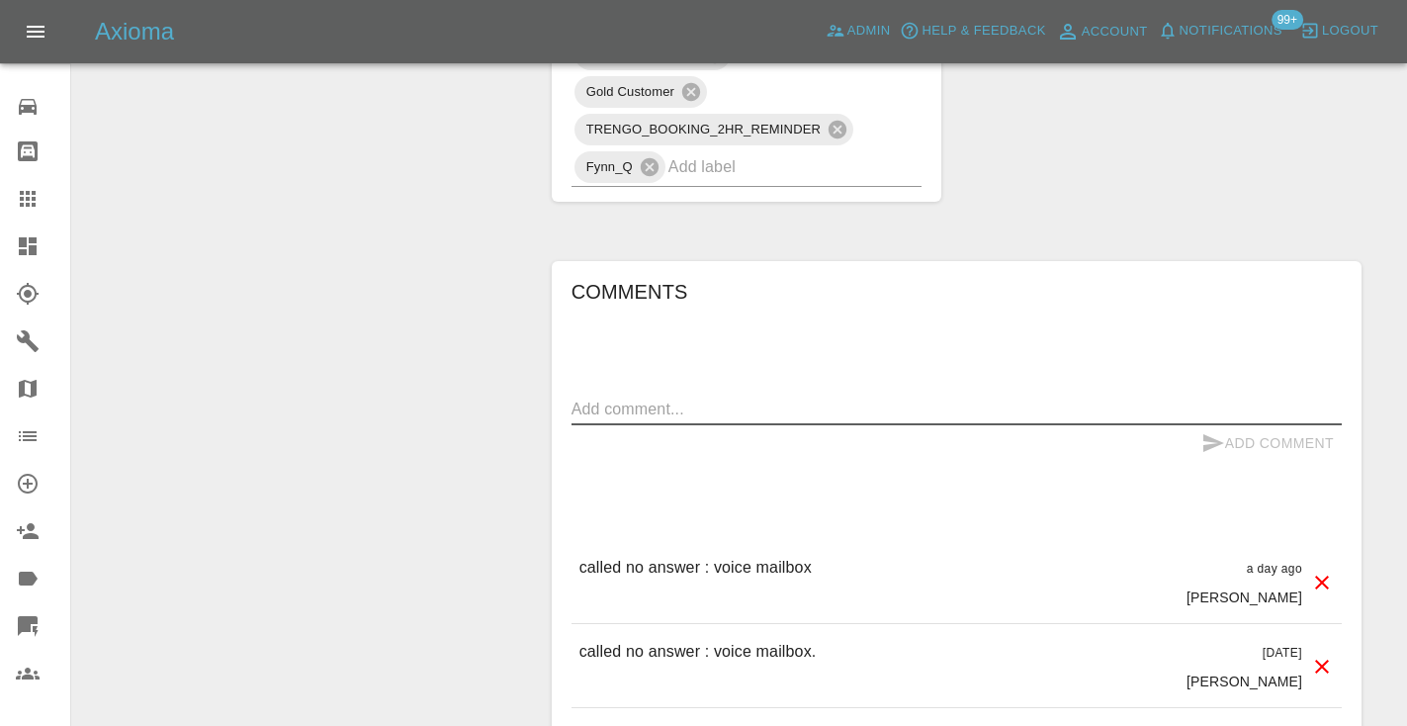
click at [624, 414] on textarea at bounding box center [956, 408] width 770 height 23
type textarea "called no answer : voice mailbox"
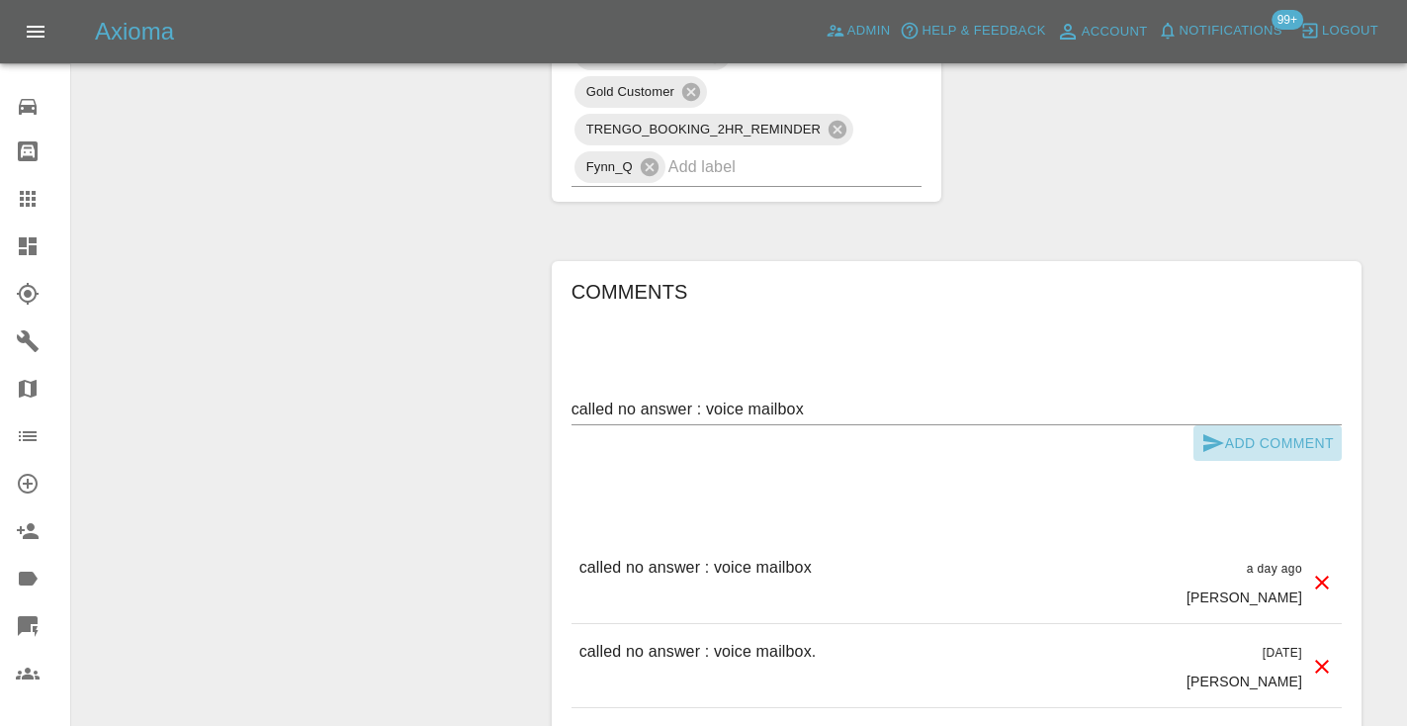
click at [1209, 434] on icon "submit" at bounding box center [1213, 443] width 24 height 24
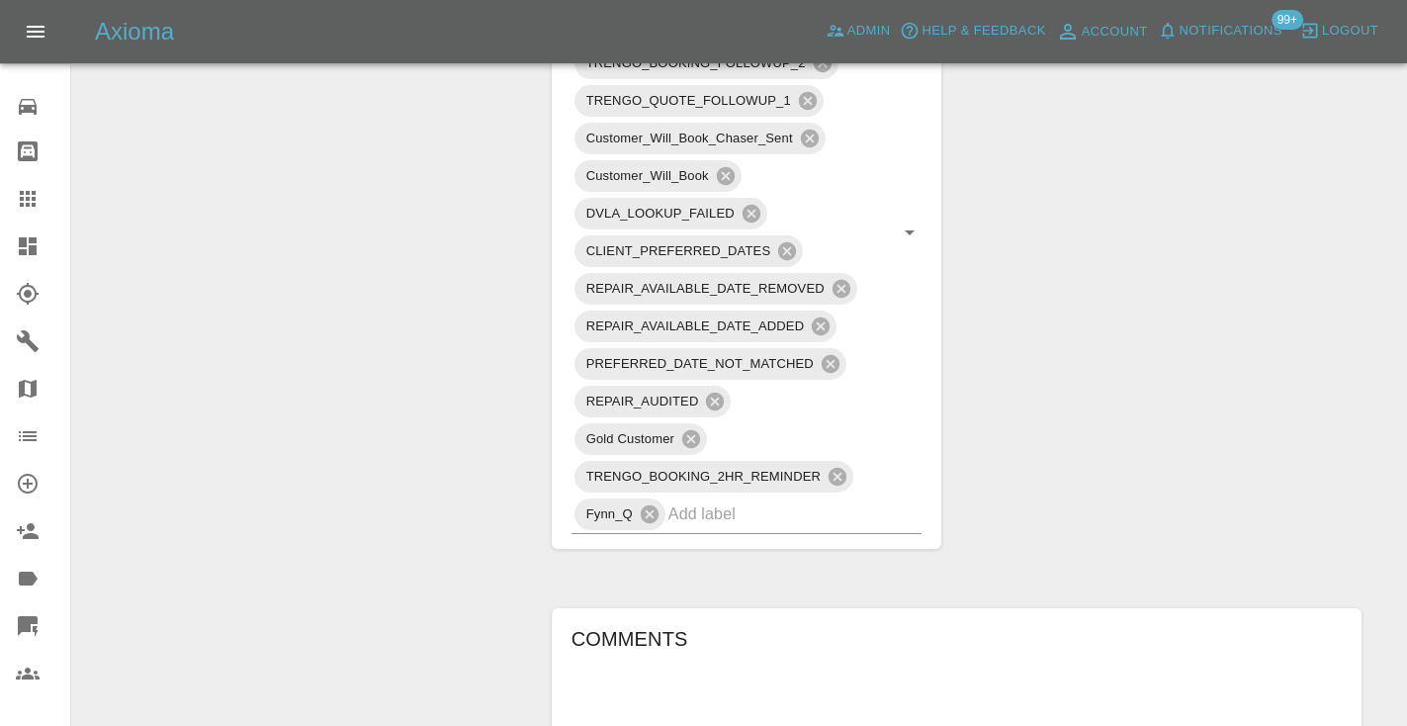
scroll to position [1240, 0]
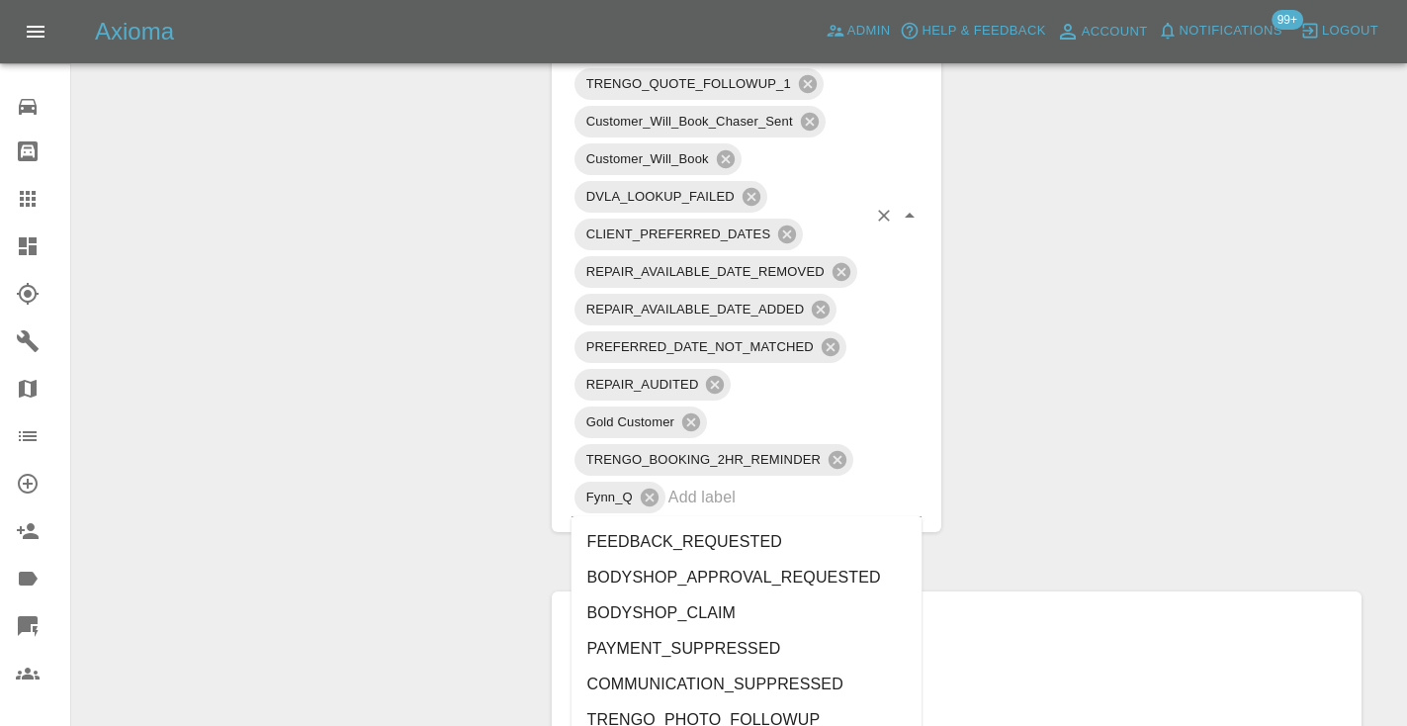
click at [748, 515] on div "TRENGO_BOOKING_NOTIFICATION TRENGO_REPAIRER_ALLOCATED TRENGO_BOOKING_FOLLOWUP_1…" at bounding box center [746, 216] width 351 height 602
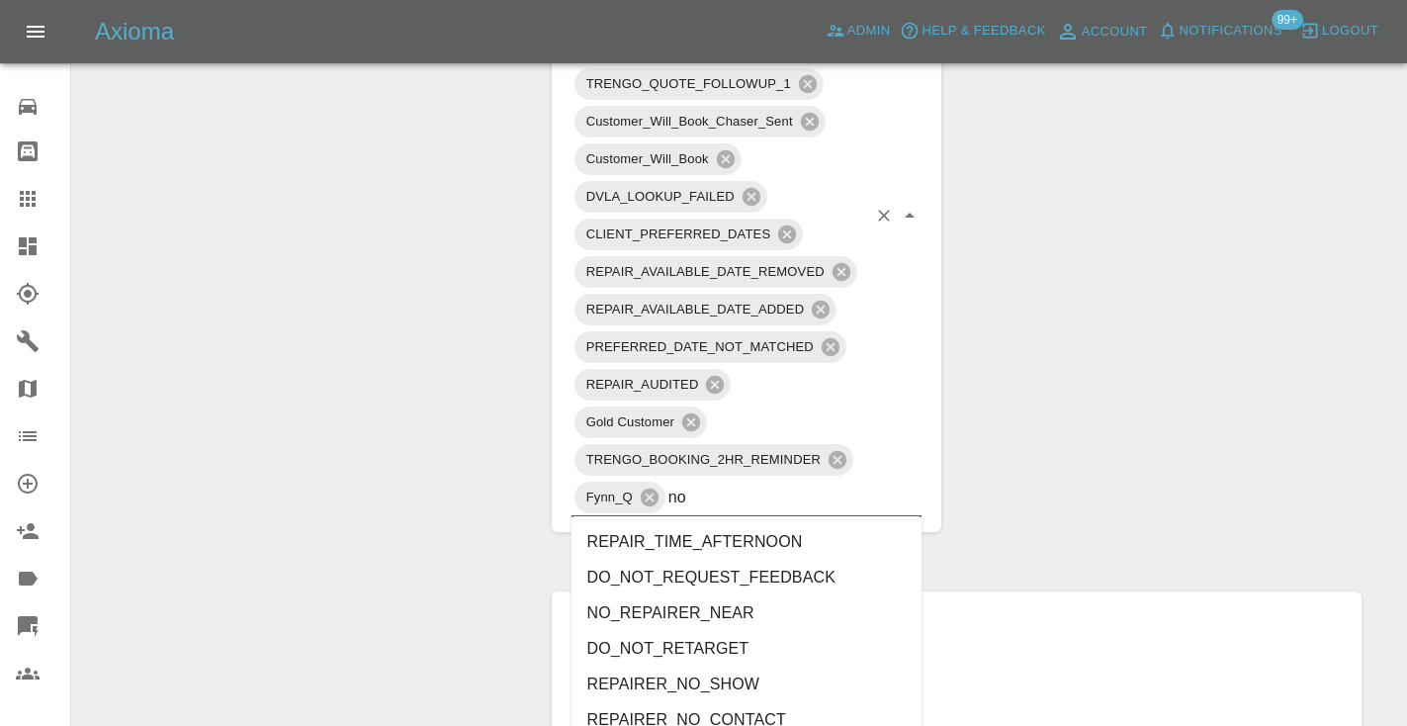
type input "no_"
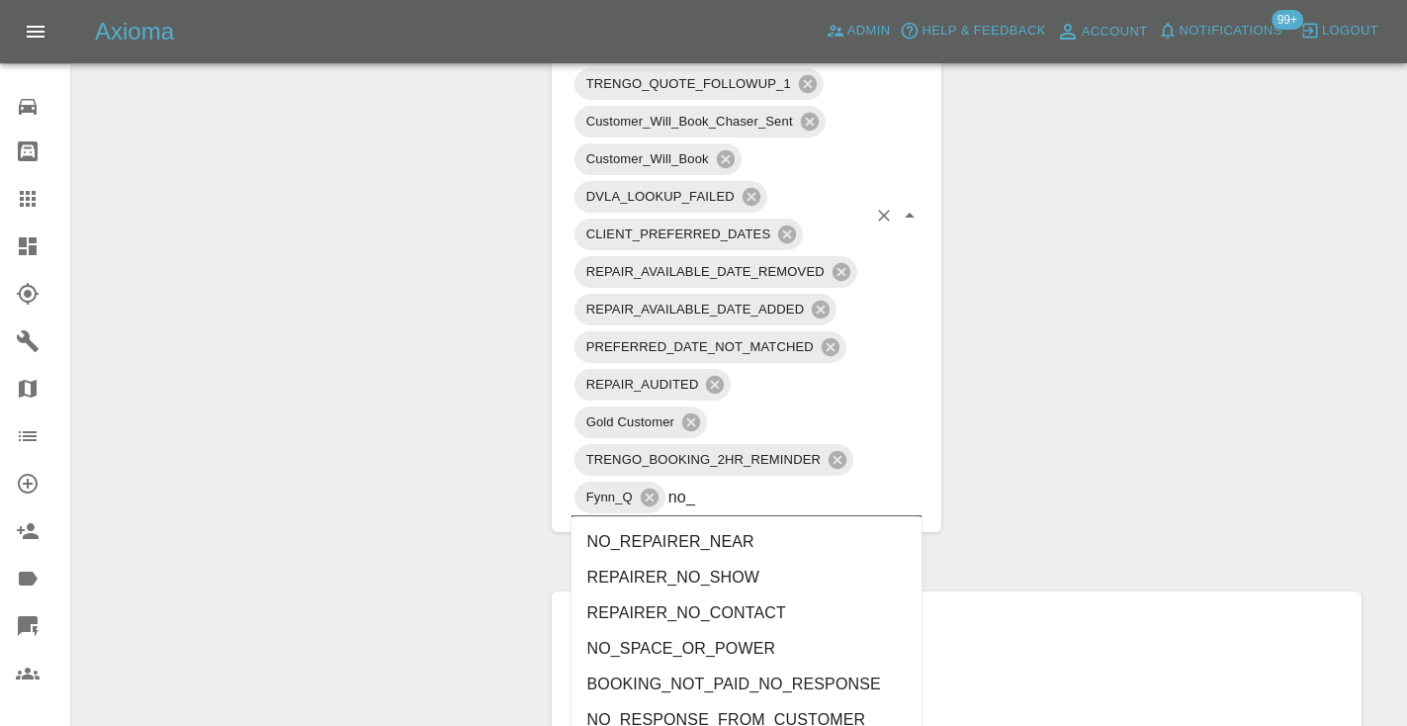
click at [675, 710] on li "NO_RESPONSE_FROM_CUSTOMER" at bounding box center [746, 720] width 351 height 36
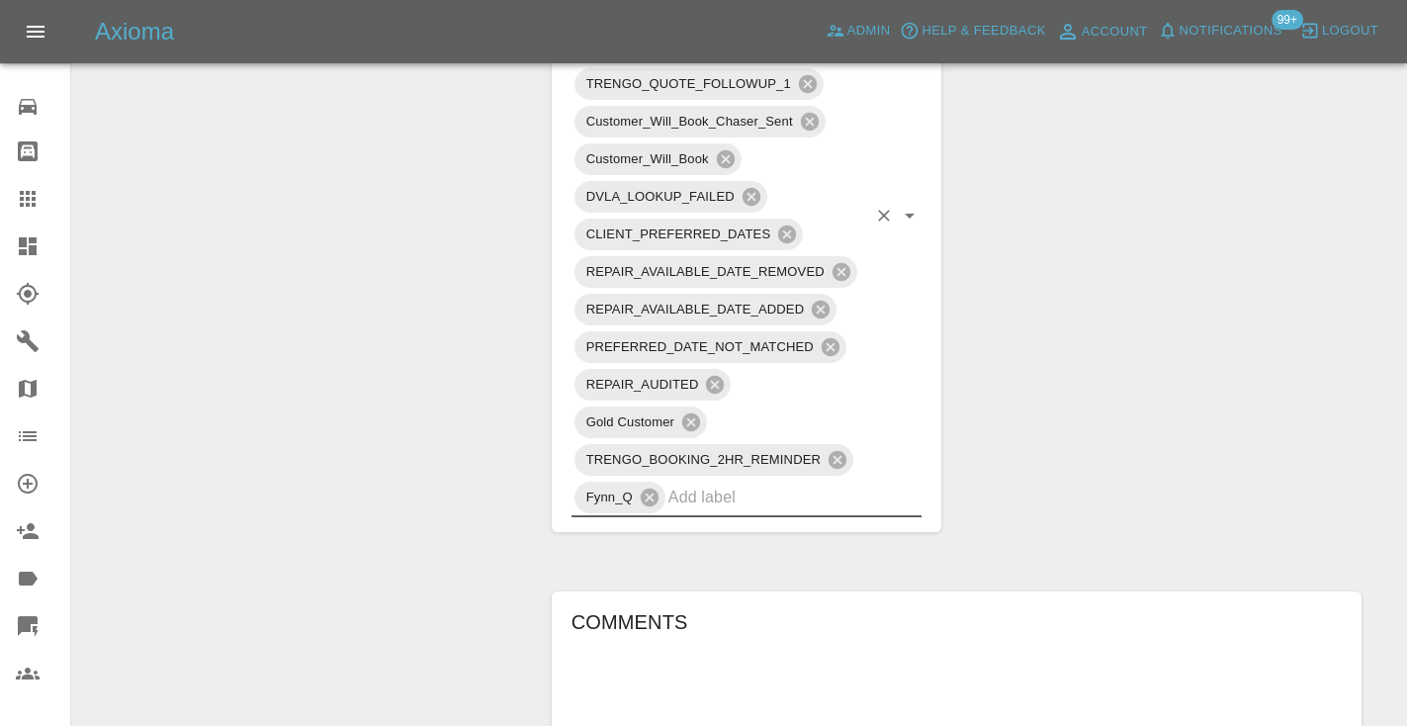
click at [458, 481] on div "Change Repairer Modify Claim Modify Quote Rollback Submit Payment Archive" at bounding box center [304, 280] width 435 height 2613
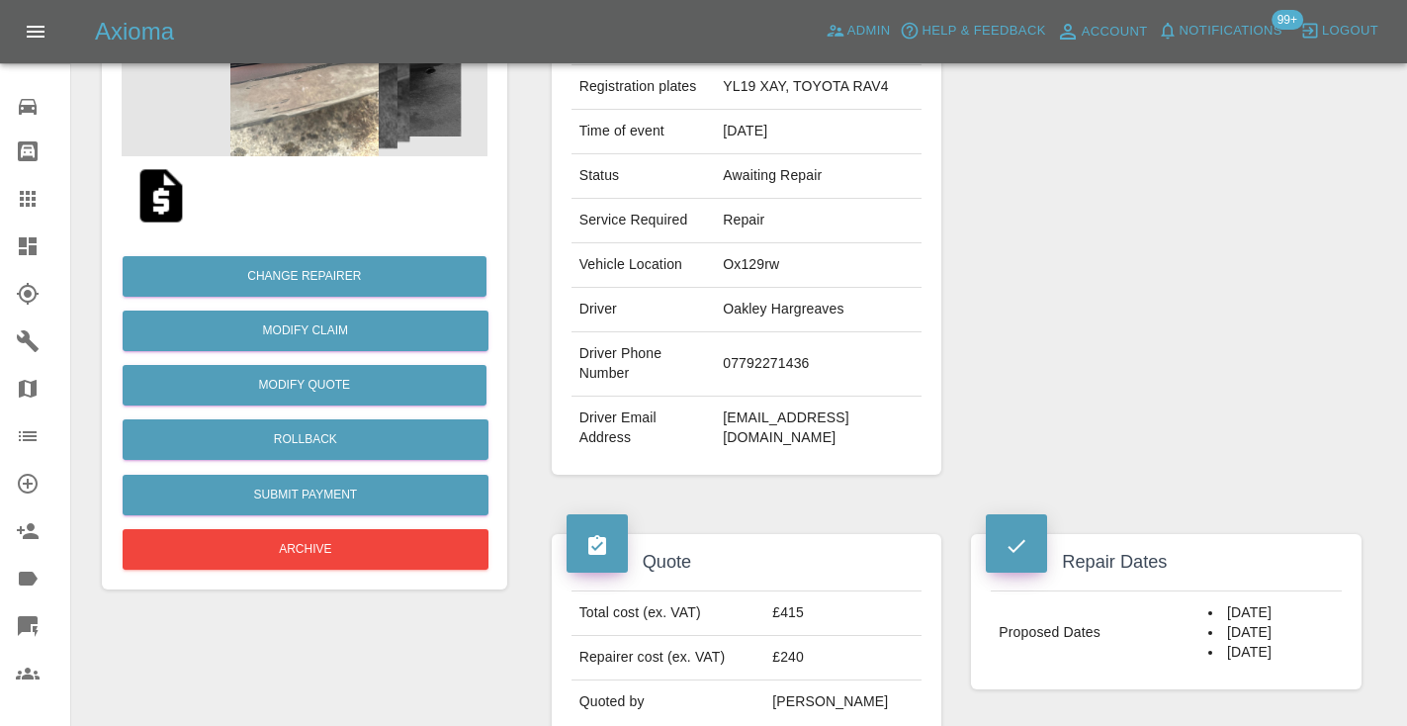
scroll to position [310, 0]
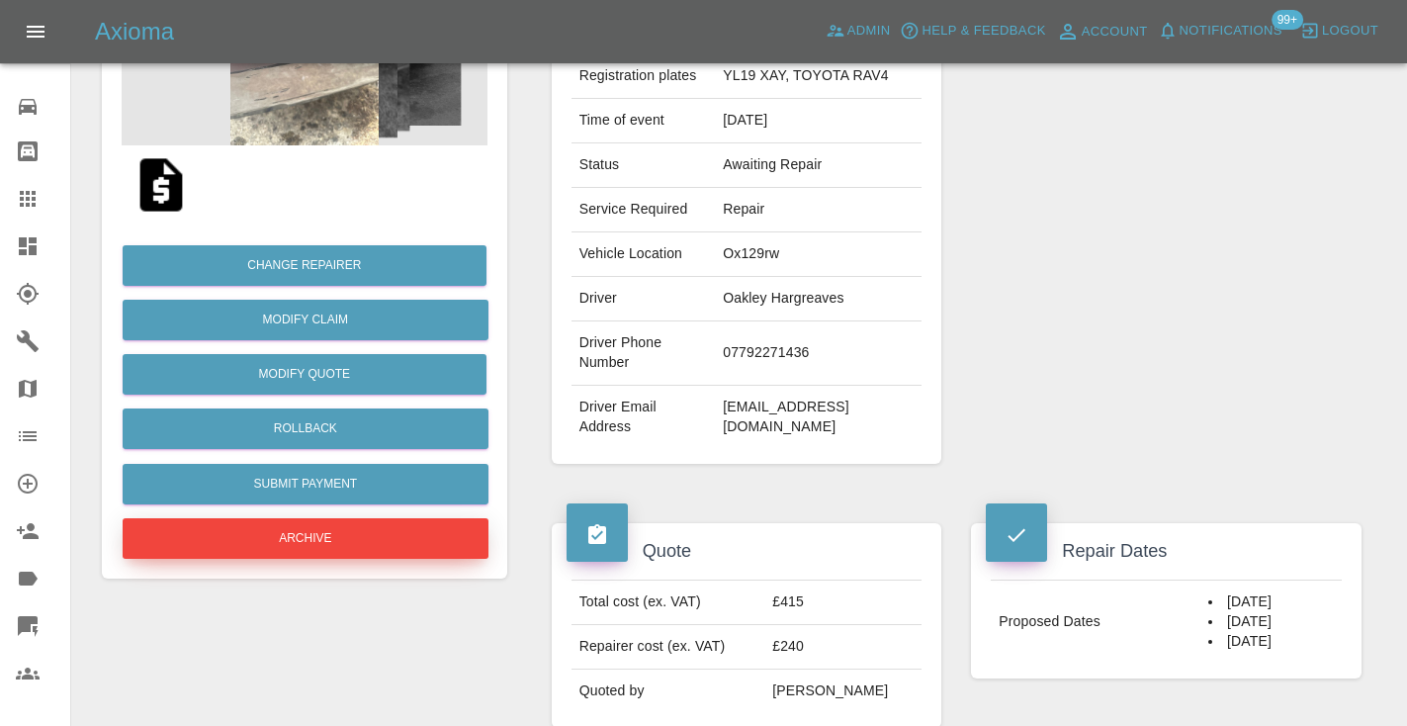
click at [320, 520] on button "Archive" at bounding box center [306, 538] width 366 height 41
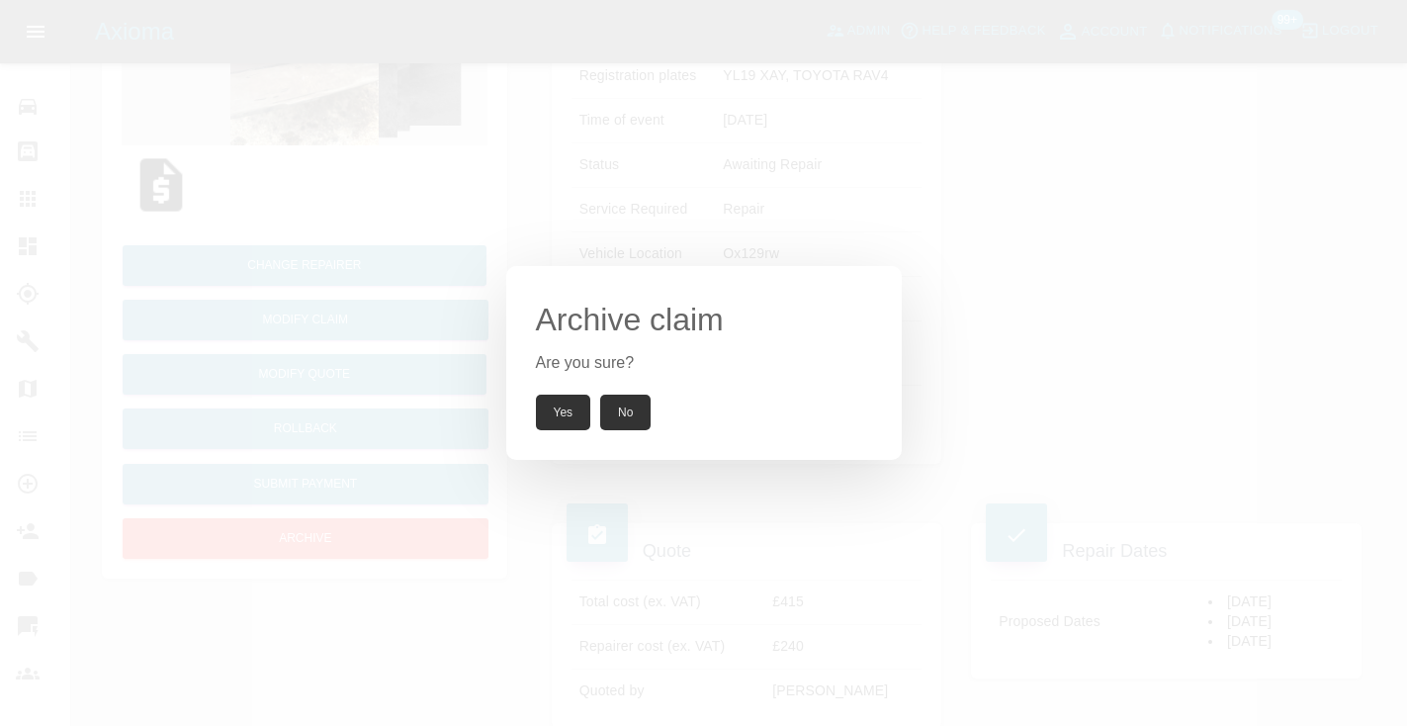
click at [574, 421] on button "Yes" at bounding box center [563, 413] width 55 height 36
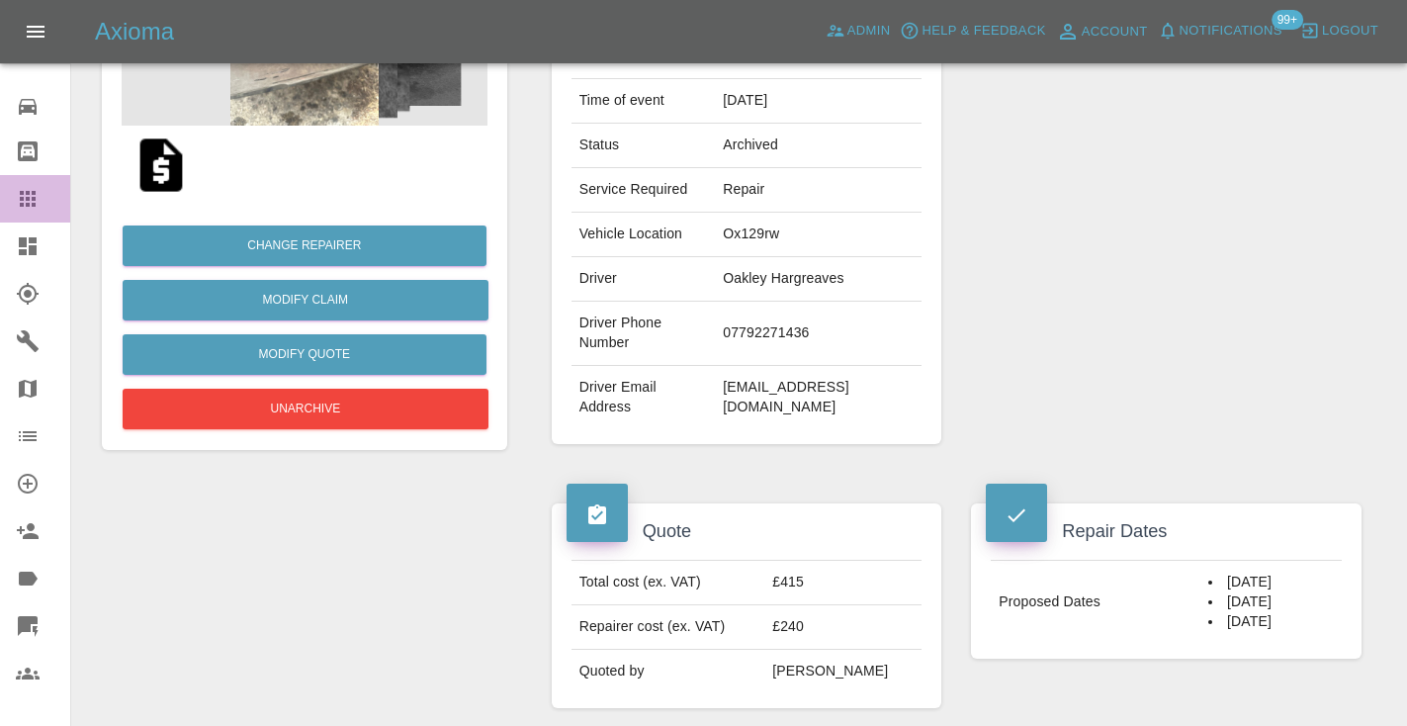
click at [21, 213] on link "Claims" at bounding box center [35, 198] width 70 height 47
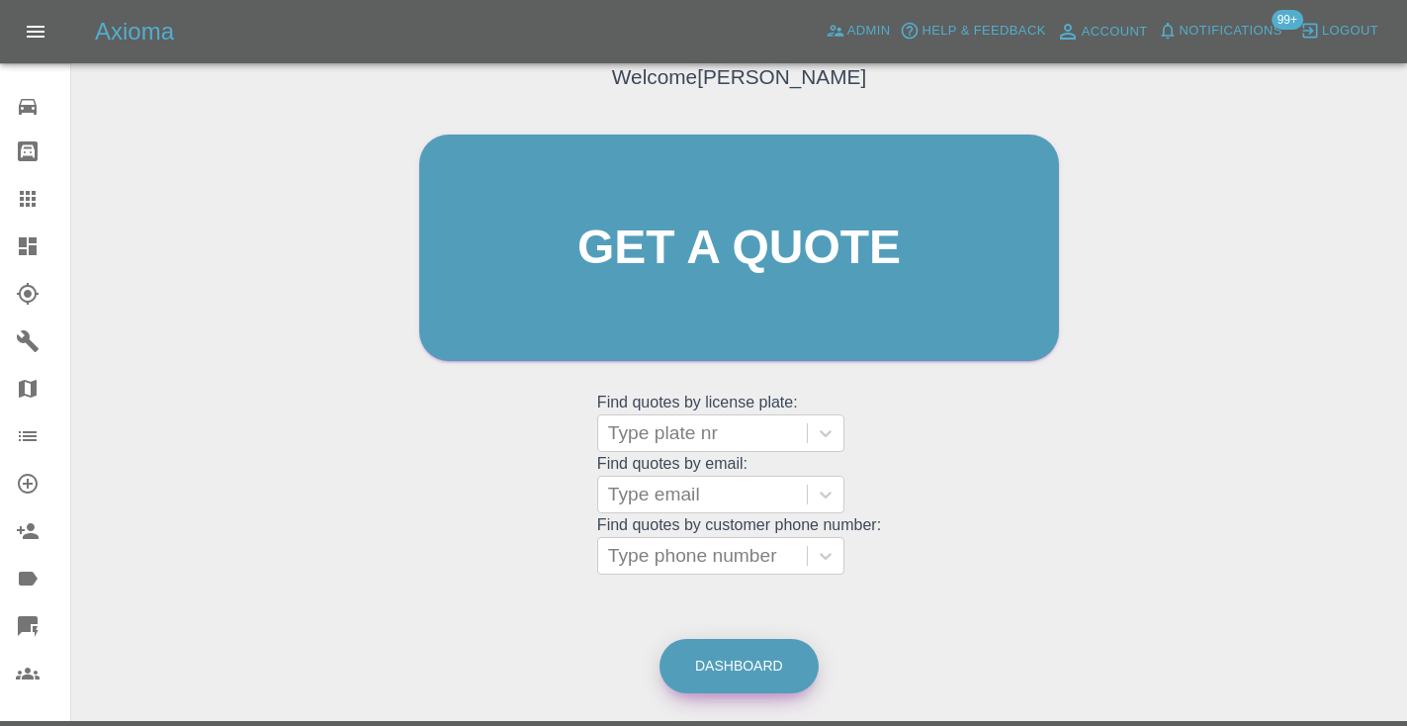
click at [744, 667] on link "Dashboard" at bounding box center [738, 666] width 159 height 54
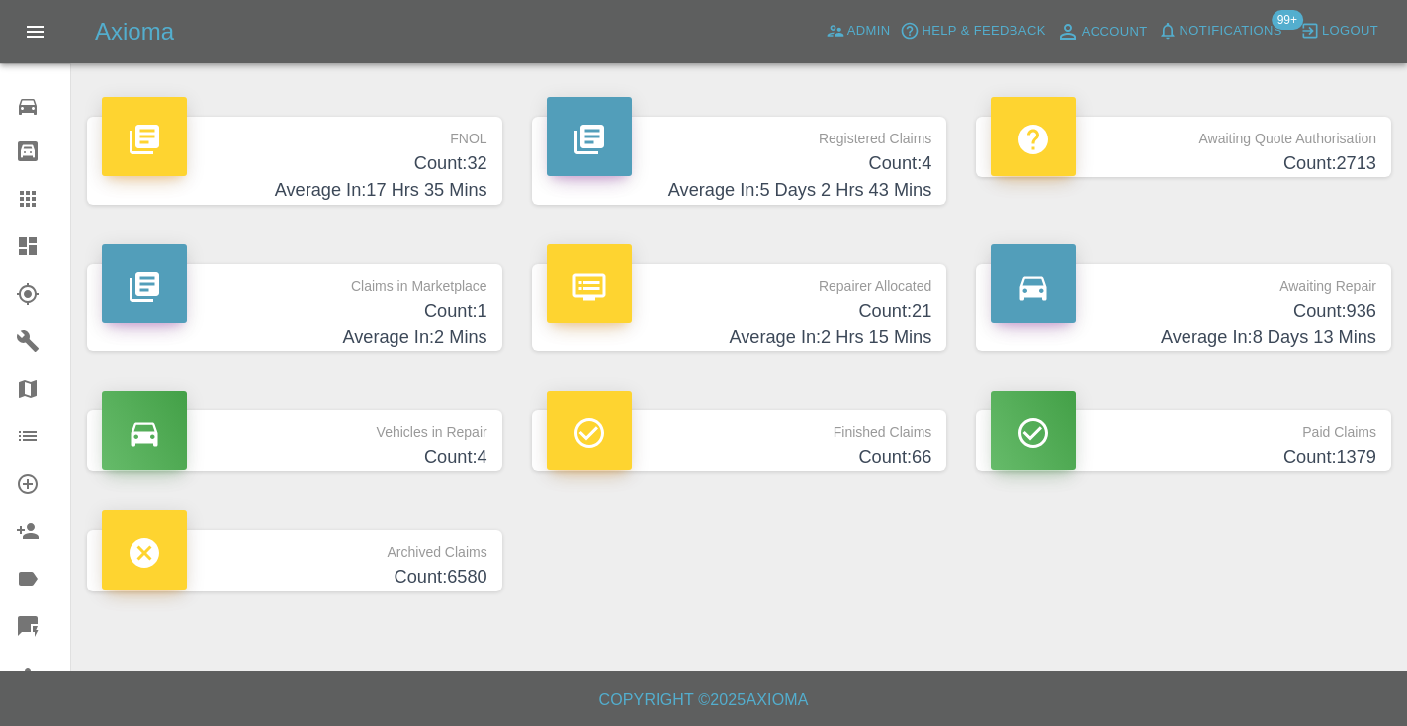
click at [1313, 312] on h4 "Count: 936" at bounding box center [1184, 311] width 386 height 27
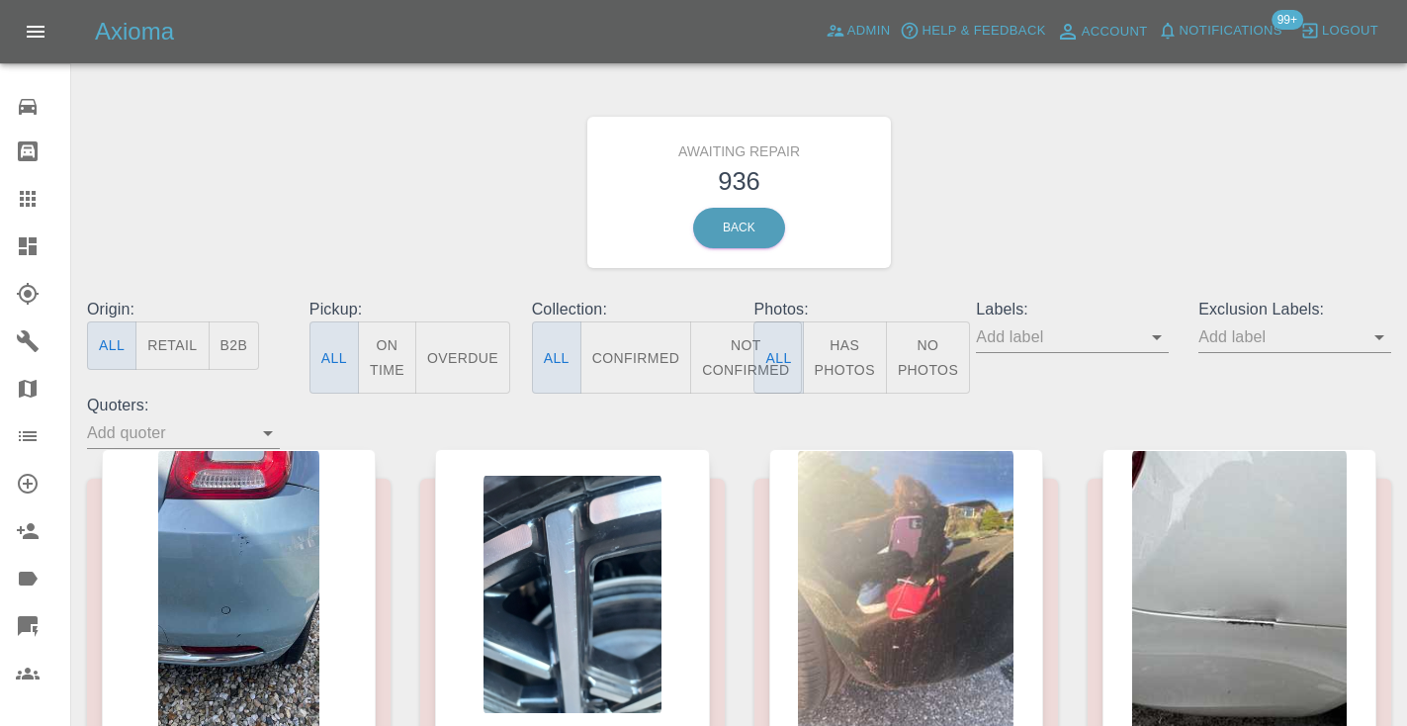
click at [747, 367] on button "Not Confirmed" at bounding box center [745, 357] width 111 height 72
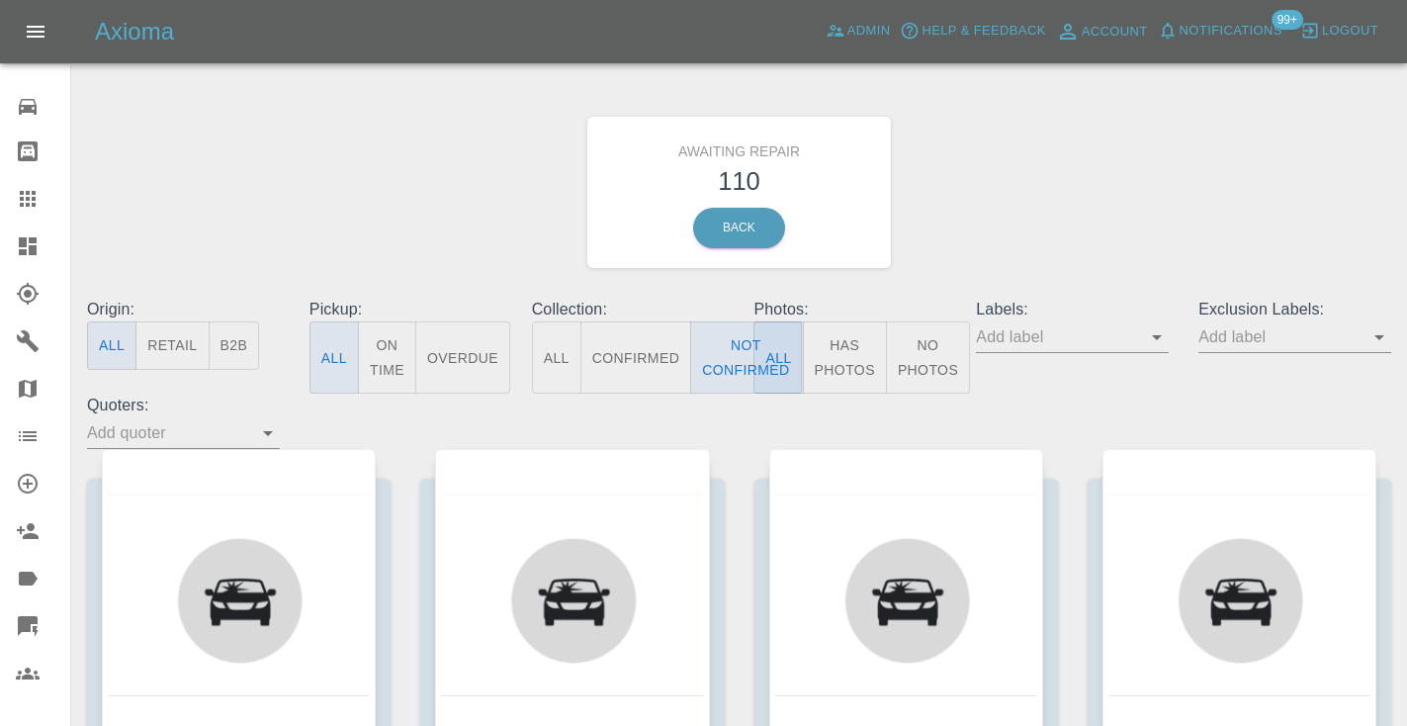
click at [1043, 258] on div "Awaiting Repair 110 Back" at bounding box center [739, 192] width 1334 height 211
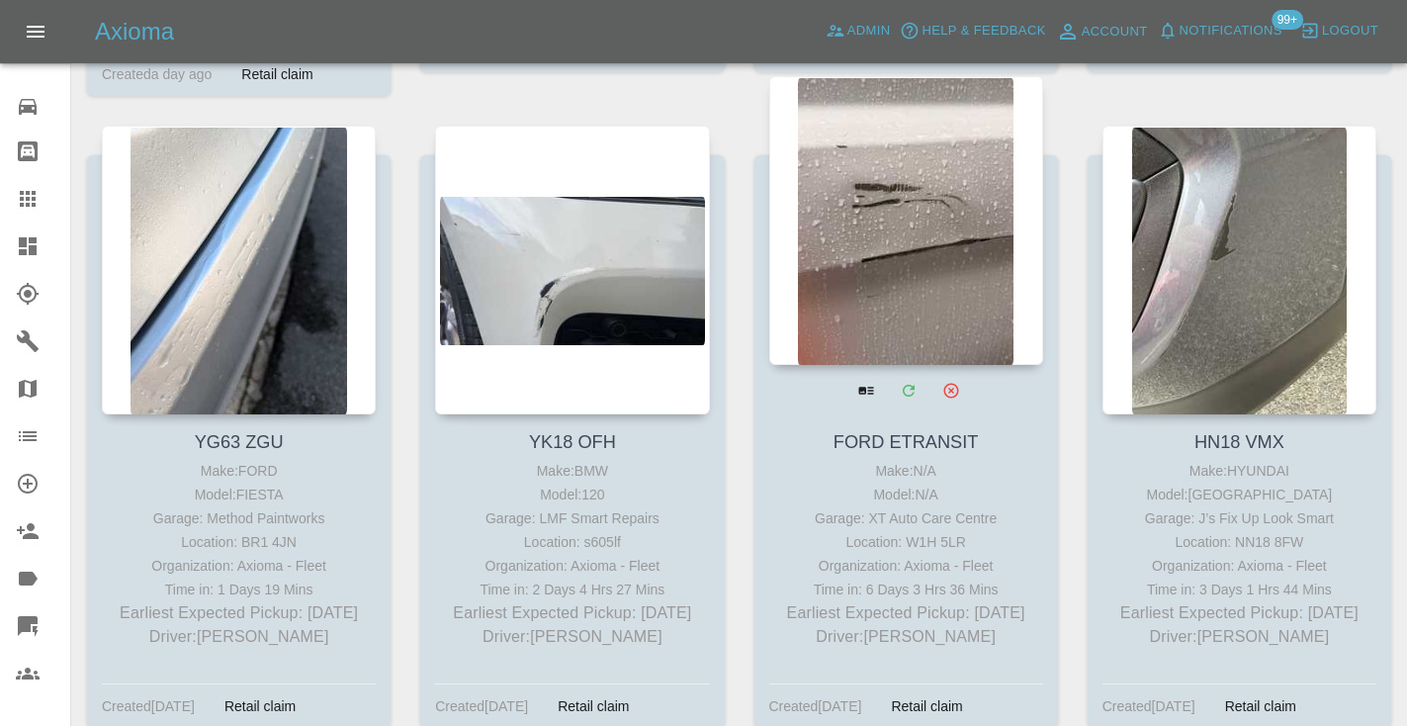
scroll to position [996, 0]
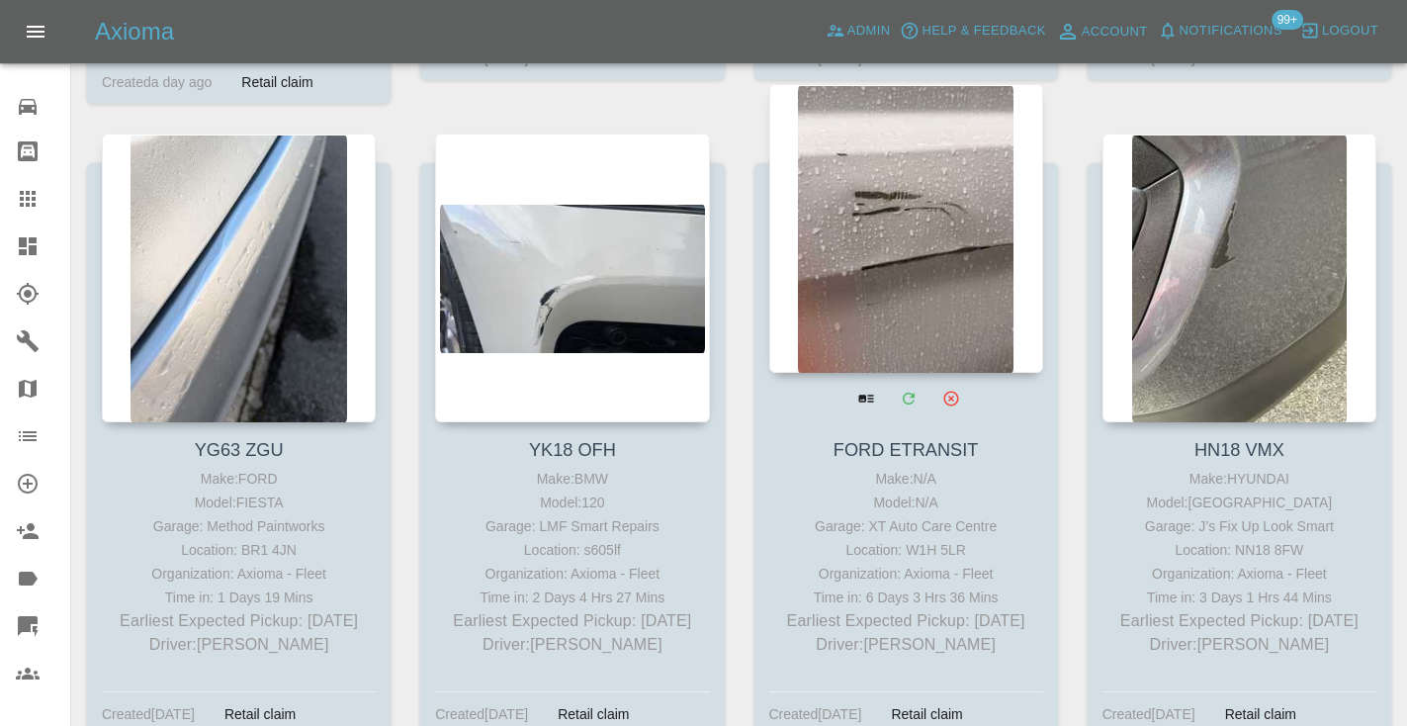
click at [908, 253] on div at bounding box center [906, 228] width 274 height 289
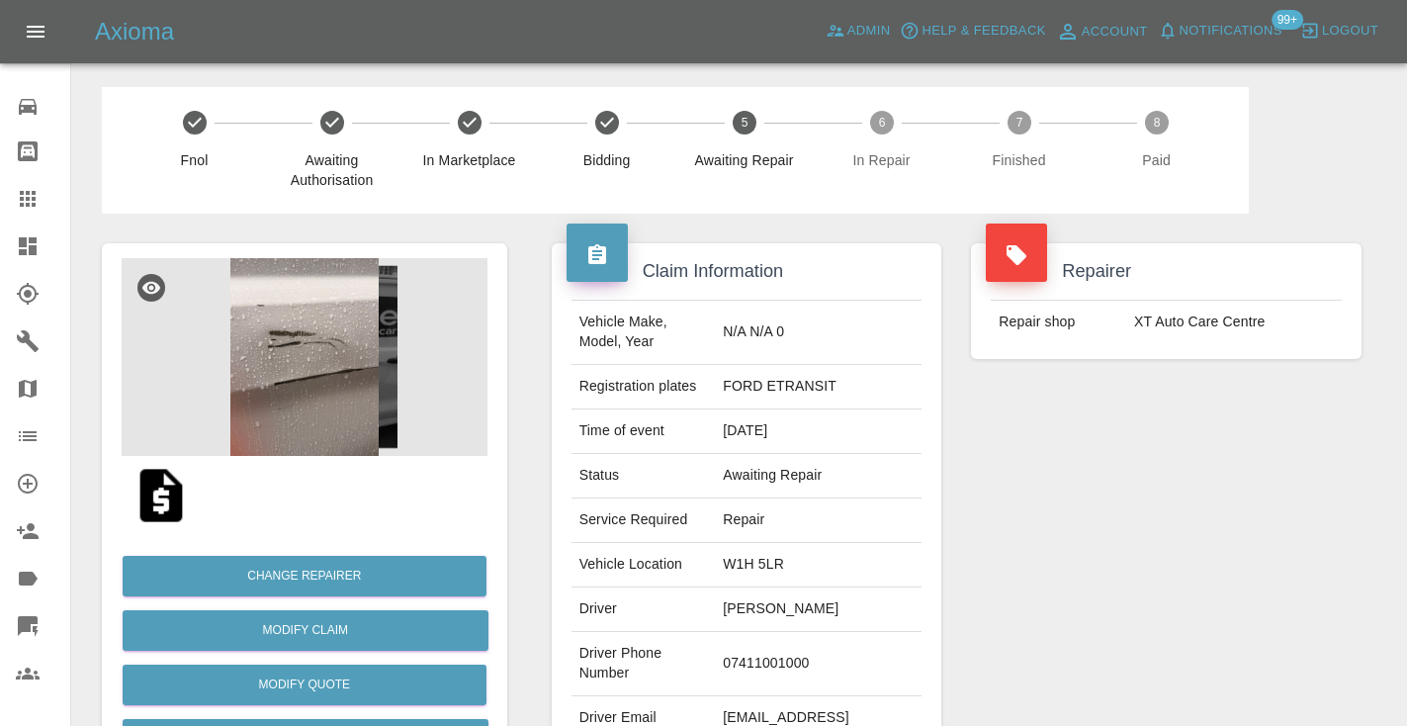
click at [853, 634] on td "07411001000" at bounding box center [818, 664] width 207 height 64
copy td "07411001000"
click at [1197, 437] on div "Repairer Repair shop XT Auto Care Centre" at bounding box center [1166, 509] width 420 height 590
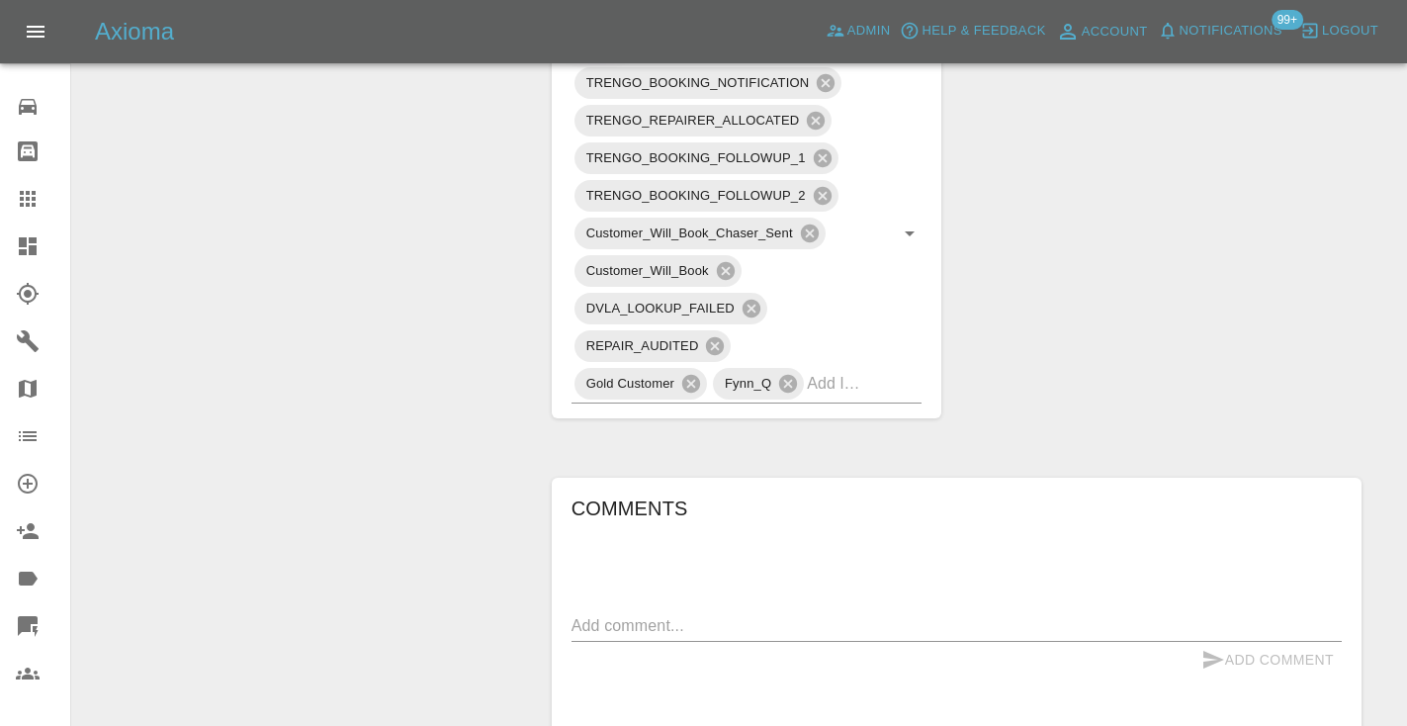
scroll to position [1088, 0]
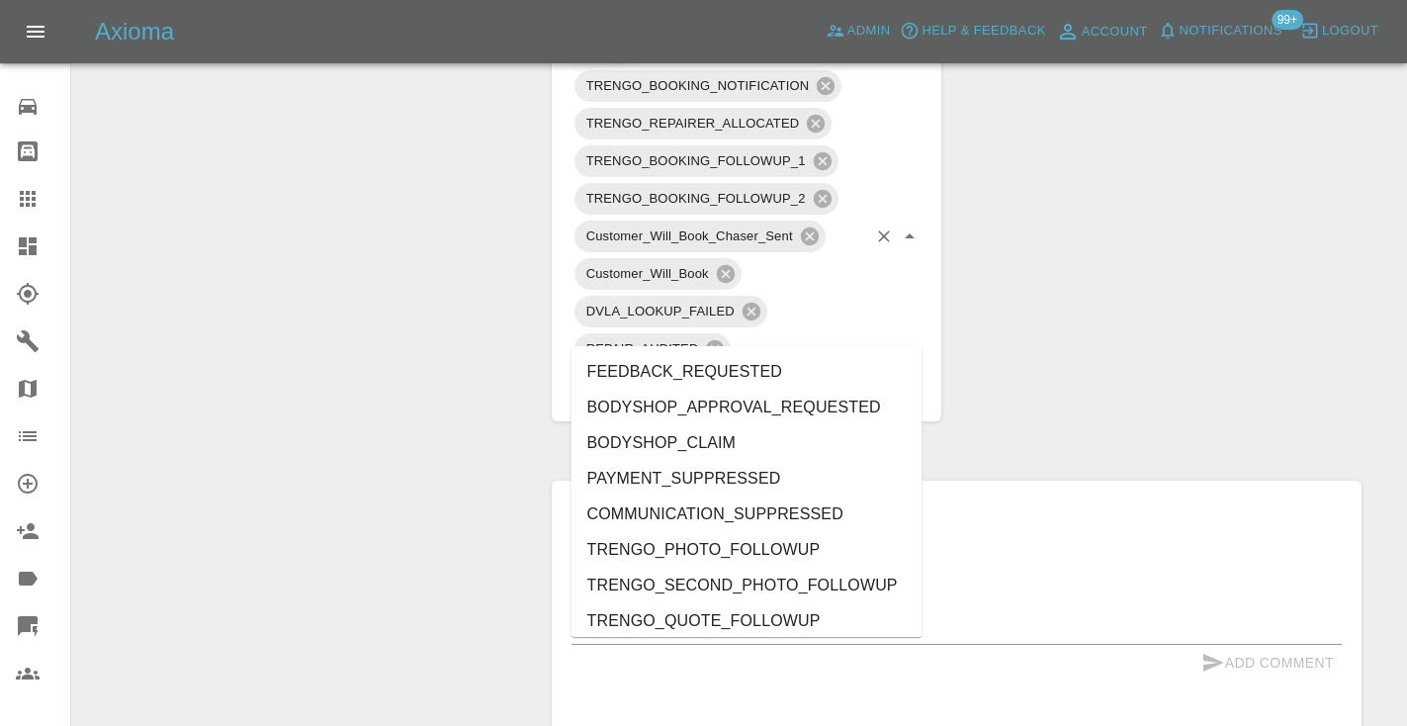
click at [893, 343] on div "TRENGO_BOOKING_NOTIFICATION TRENGO_REPAIRER_ALLOCATED TRENGO_BOOKING_FOLLOWUP_1…" at bounding box center [746, 236] width 351 height 339
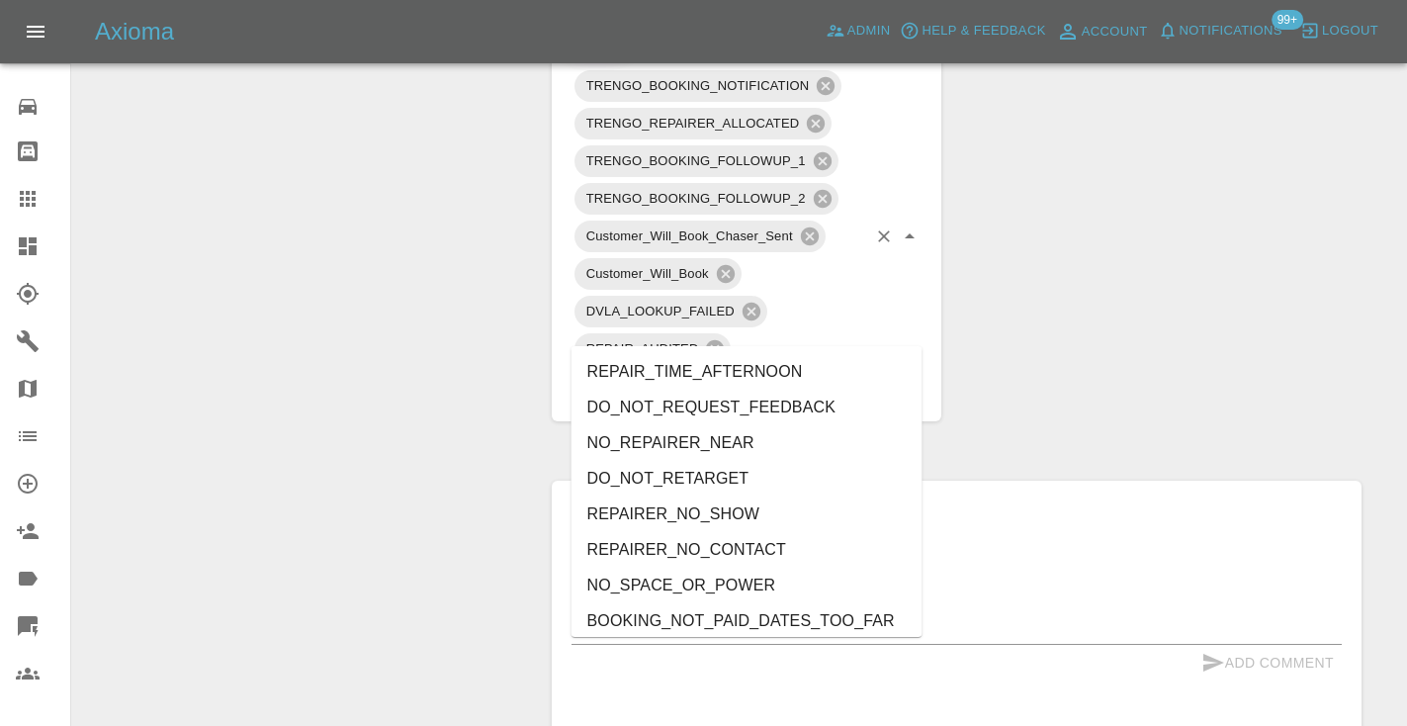
type input "no_"
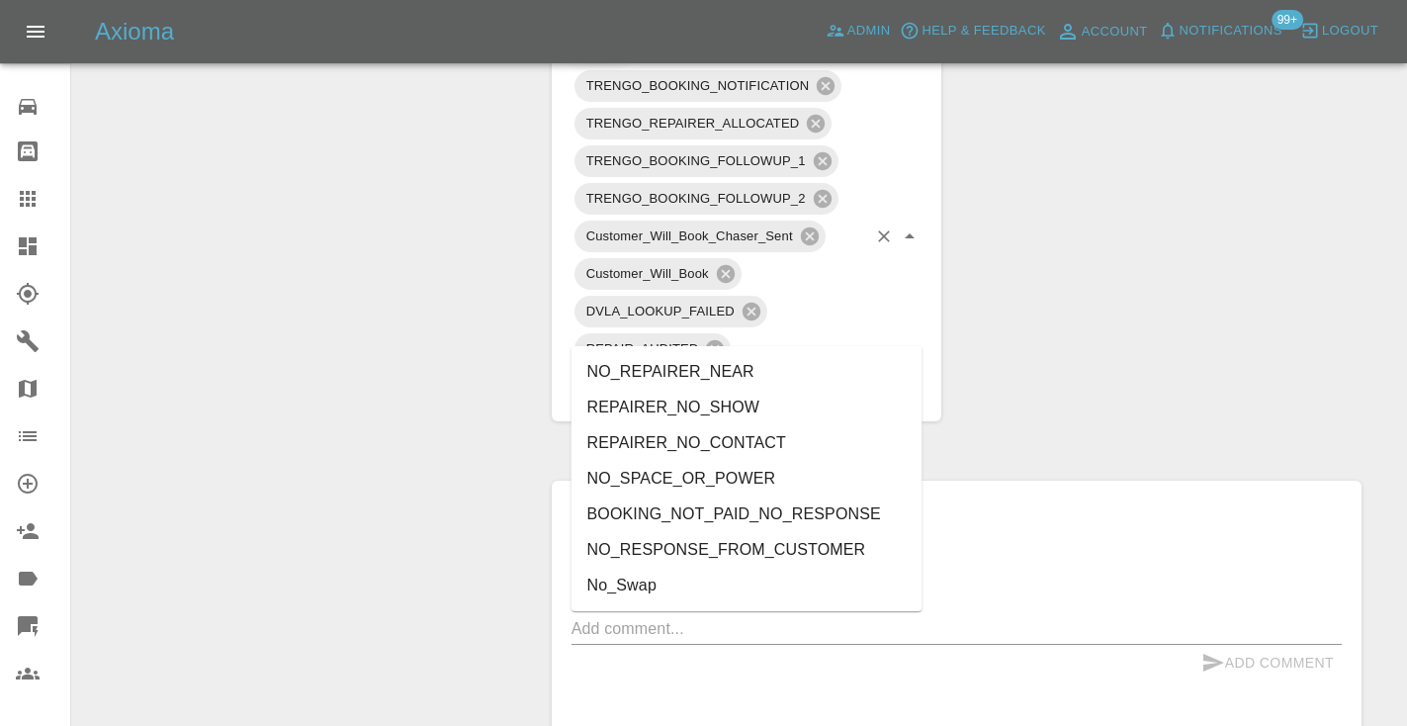
click at [656, 558] on li "NO_RESPONSE_FROM_CUSTOMER" at bounding box center [746, 550] width 351 height 36
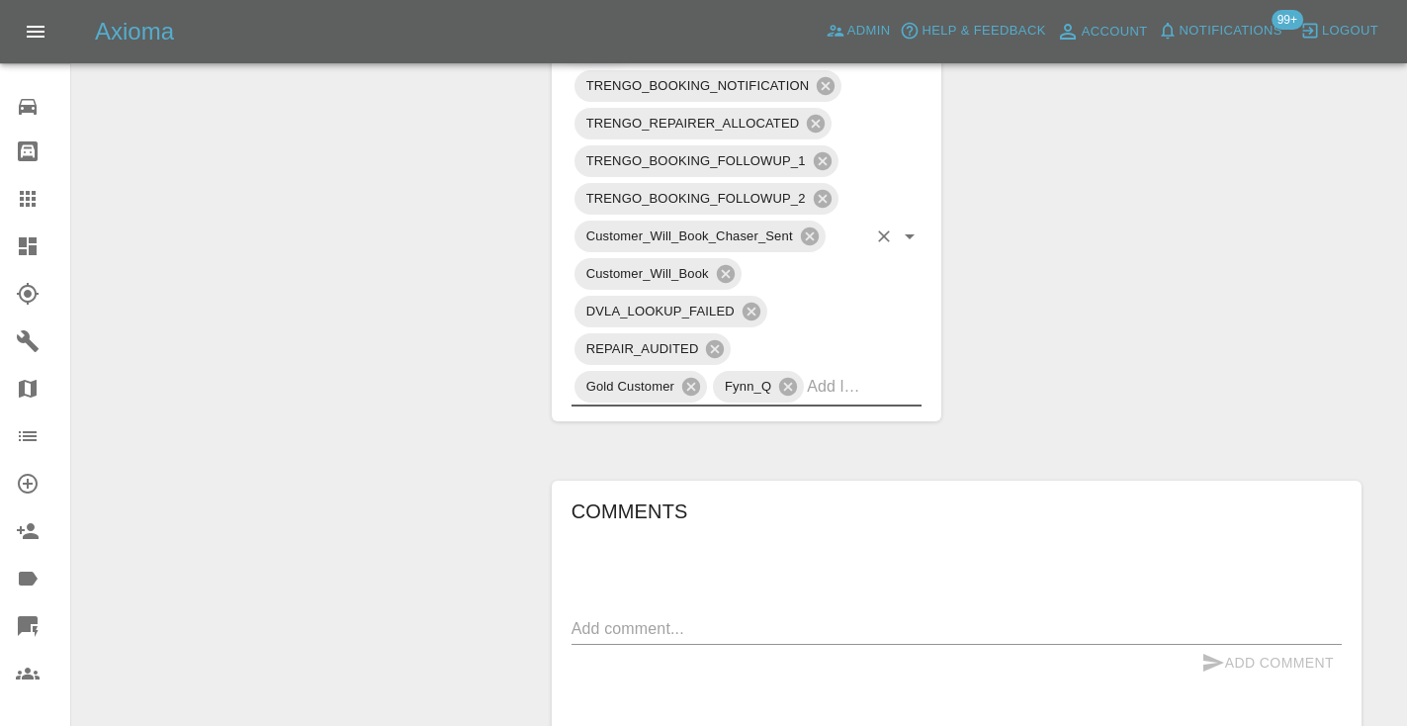
click at [435, 326] on div "Change Repairer Modify Claim Modify Quote Rollback Submit Payment Archive" at bounding box center [304, 232] width 435 height 2213
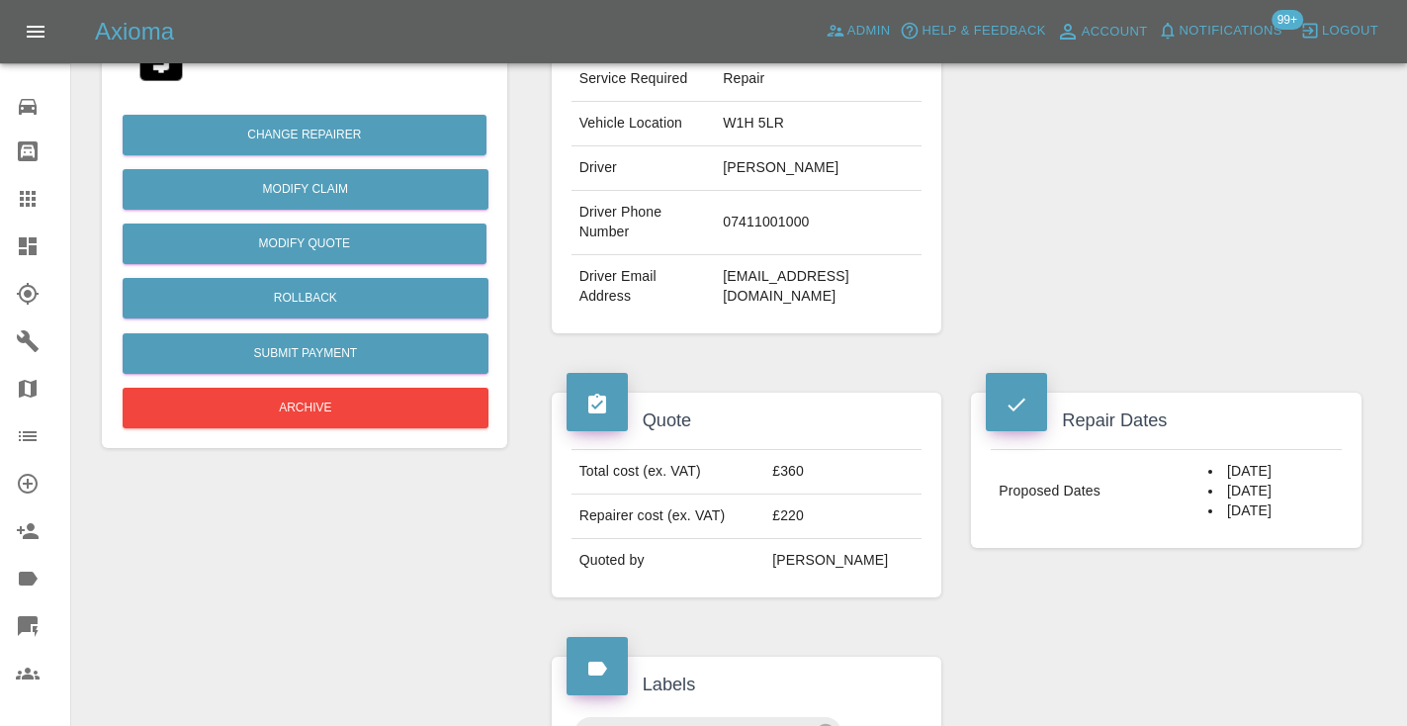
scroll to position [430, 0]
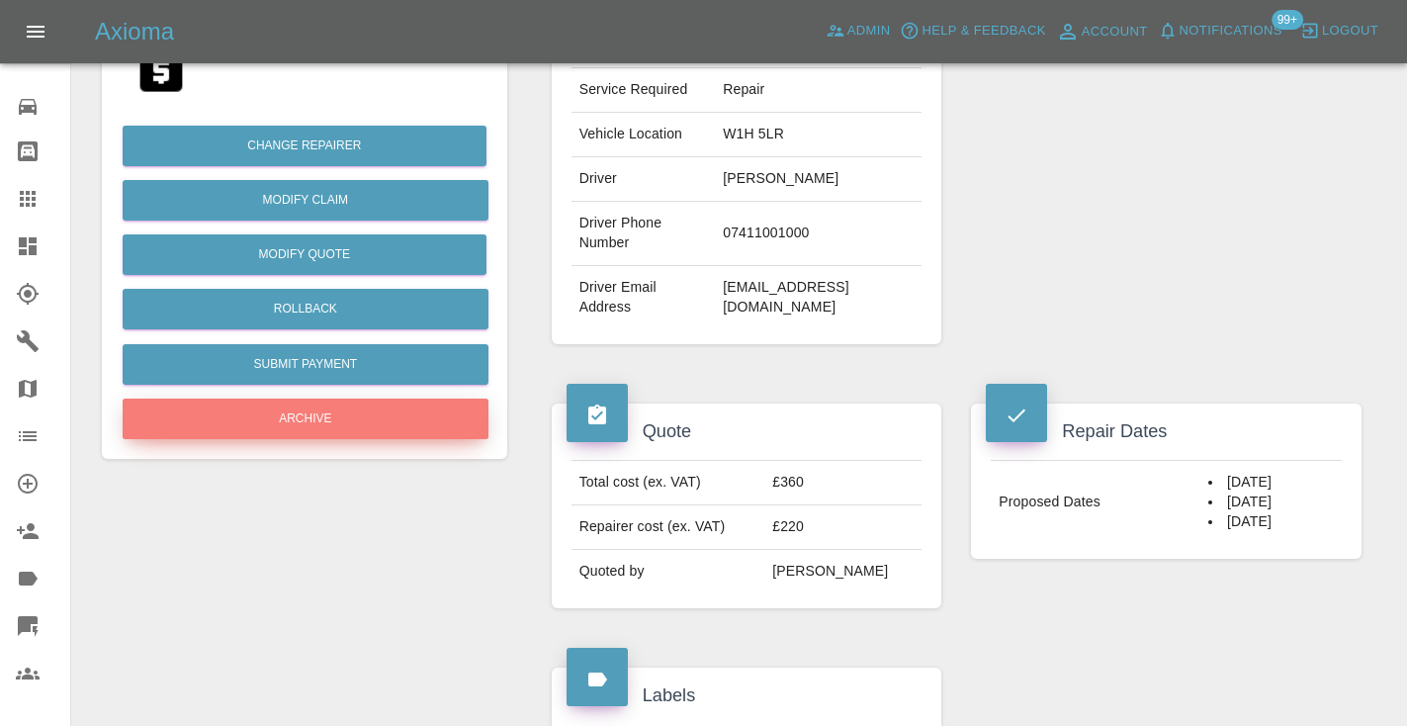
click at [295, 411] on button "Archive" at bounding box center [306, 418] width 366 height 41
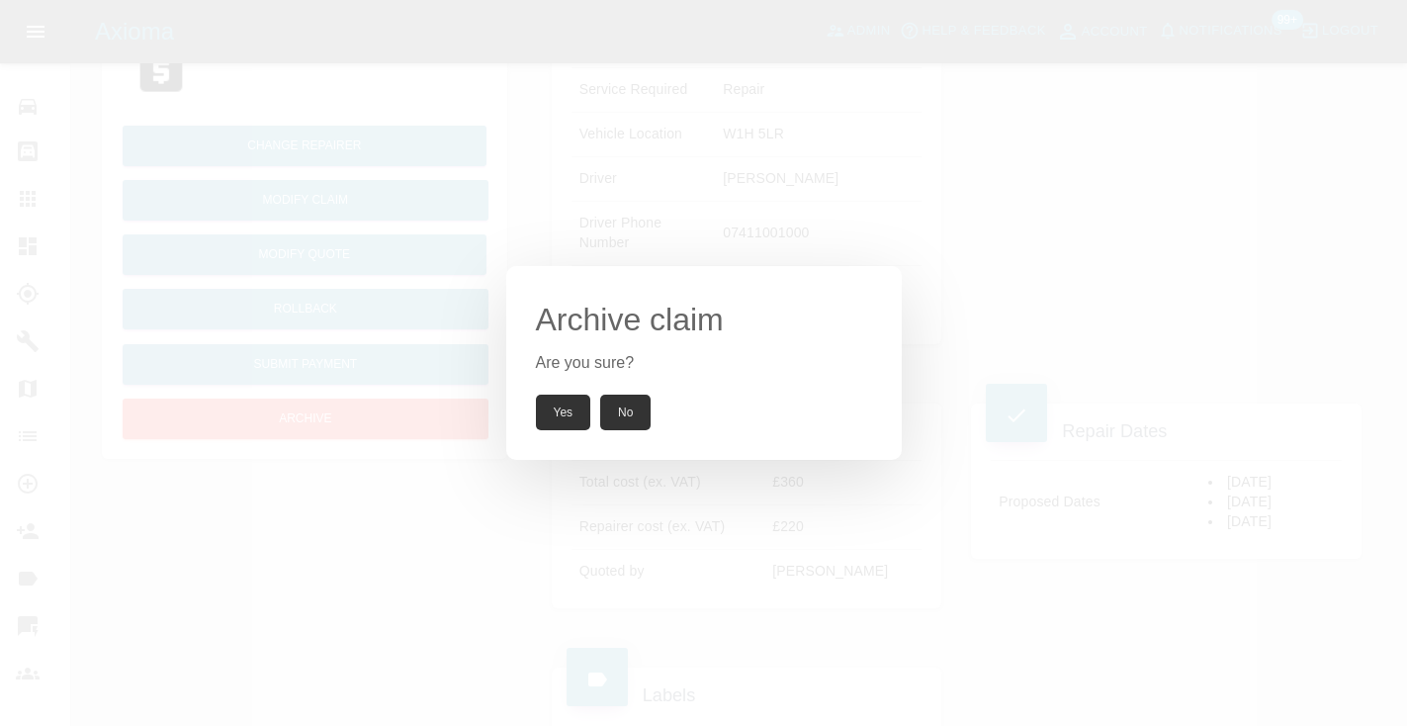
click at [557, 424] on button "Yes" at bounding box center [563, 413] width 55 height 36
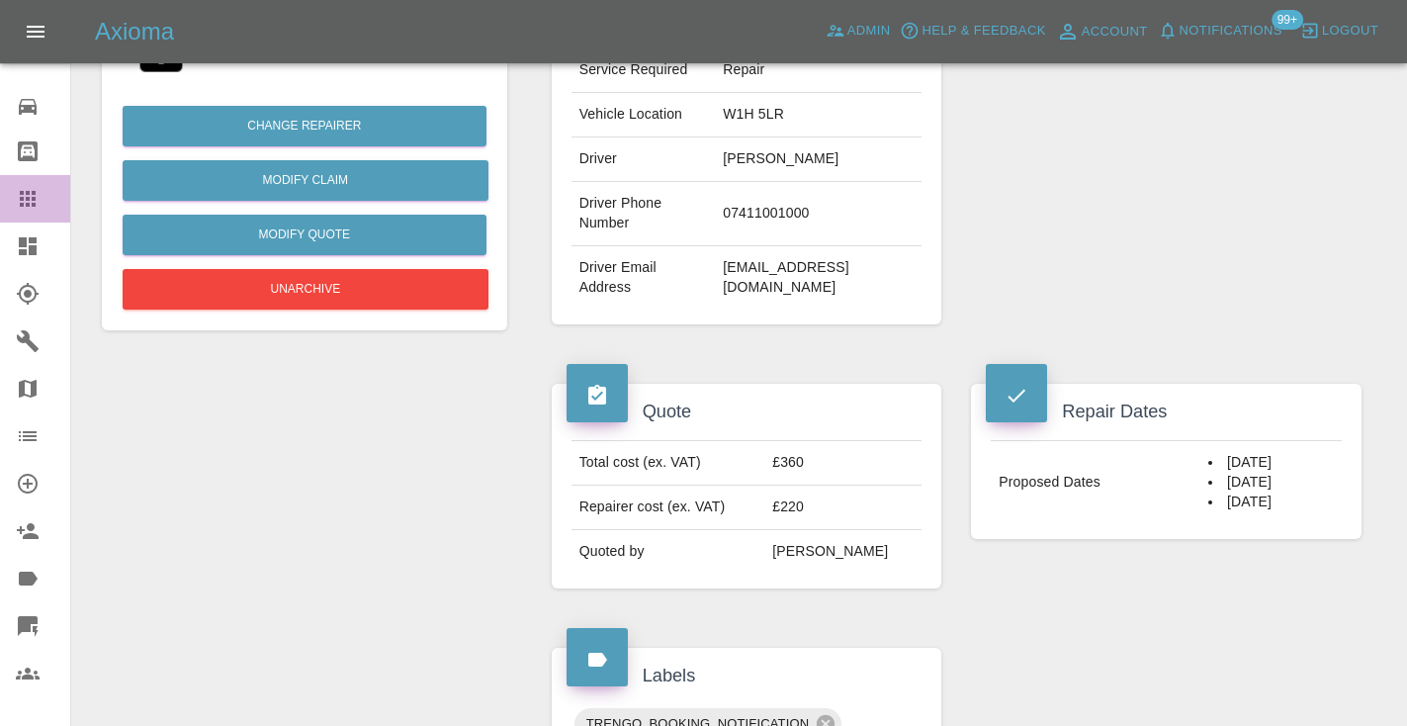
click at [24, 191] on icon at bounding box center [28, 199] width 16 height 16
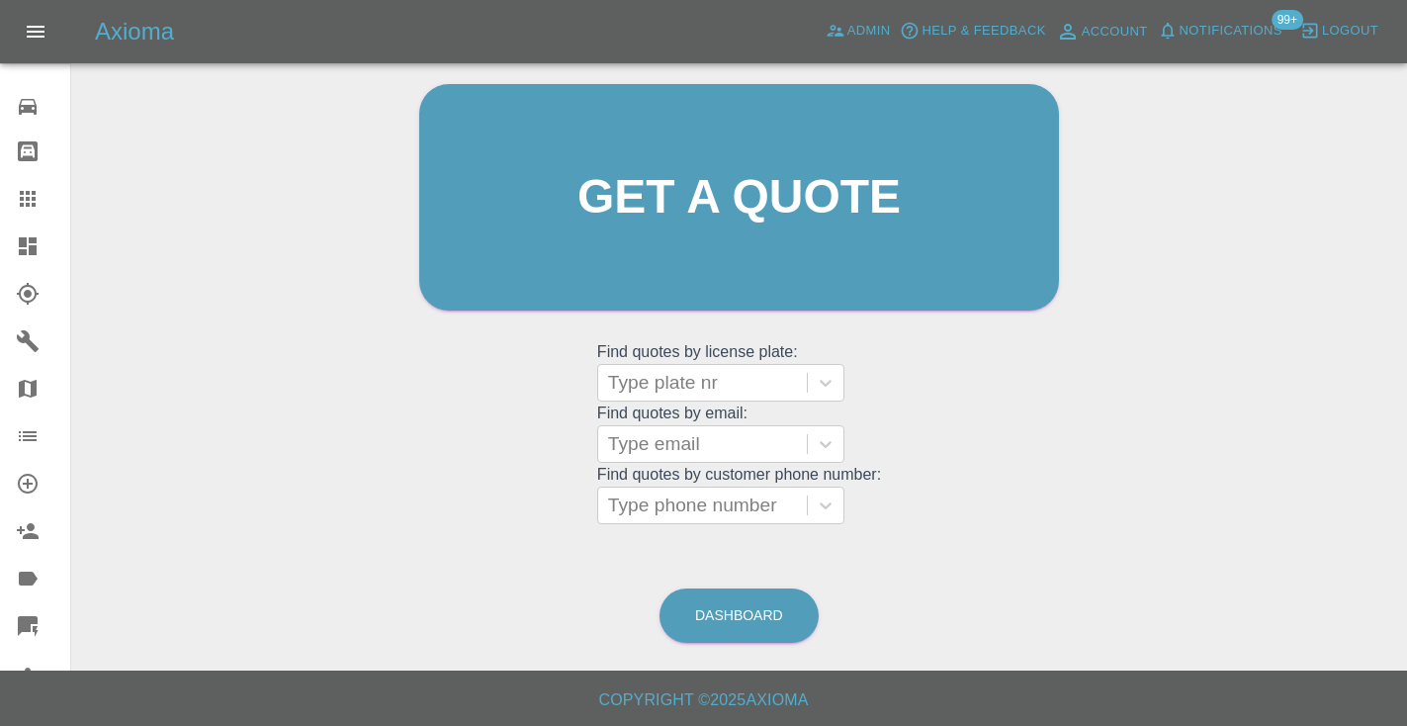
scroll to position [133, 0]
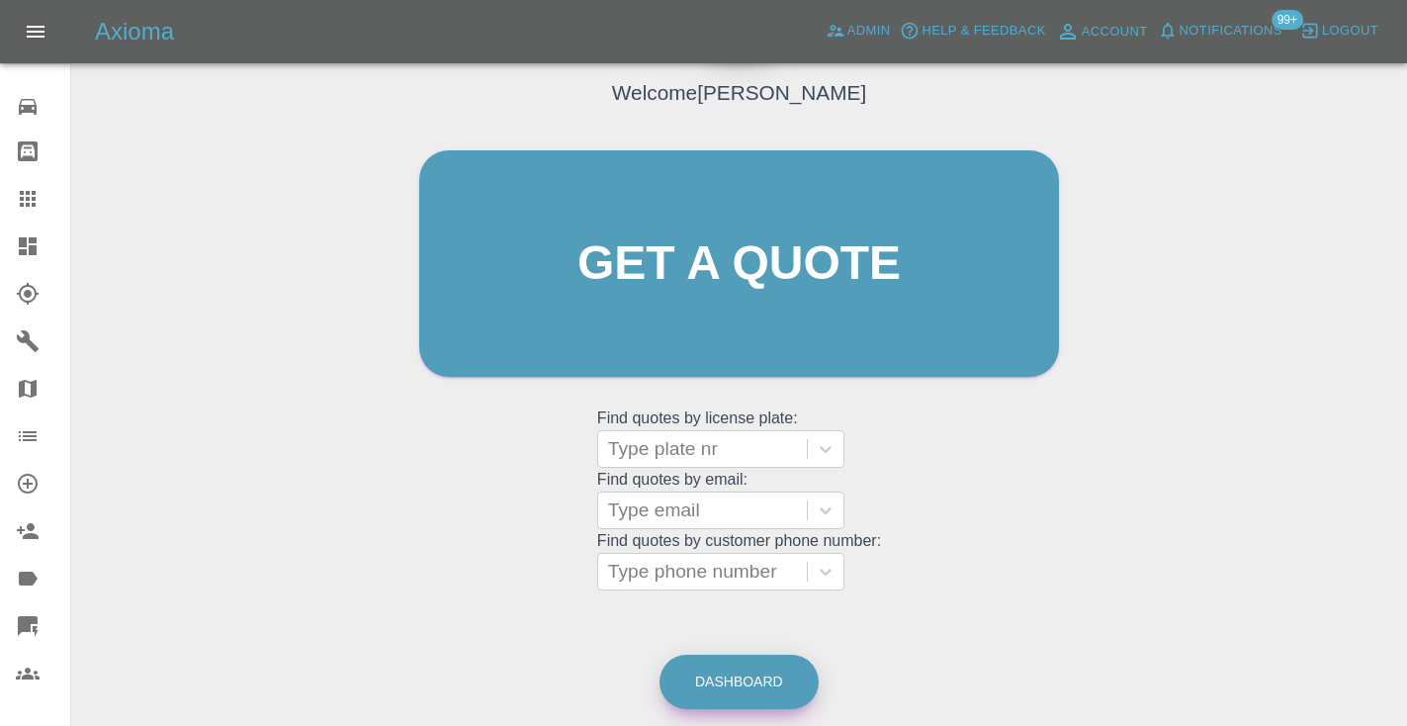
click at [745, 668] on link "Dashboard" at bounding box center [738, 682] width 159 height 54
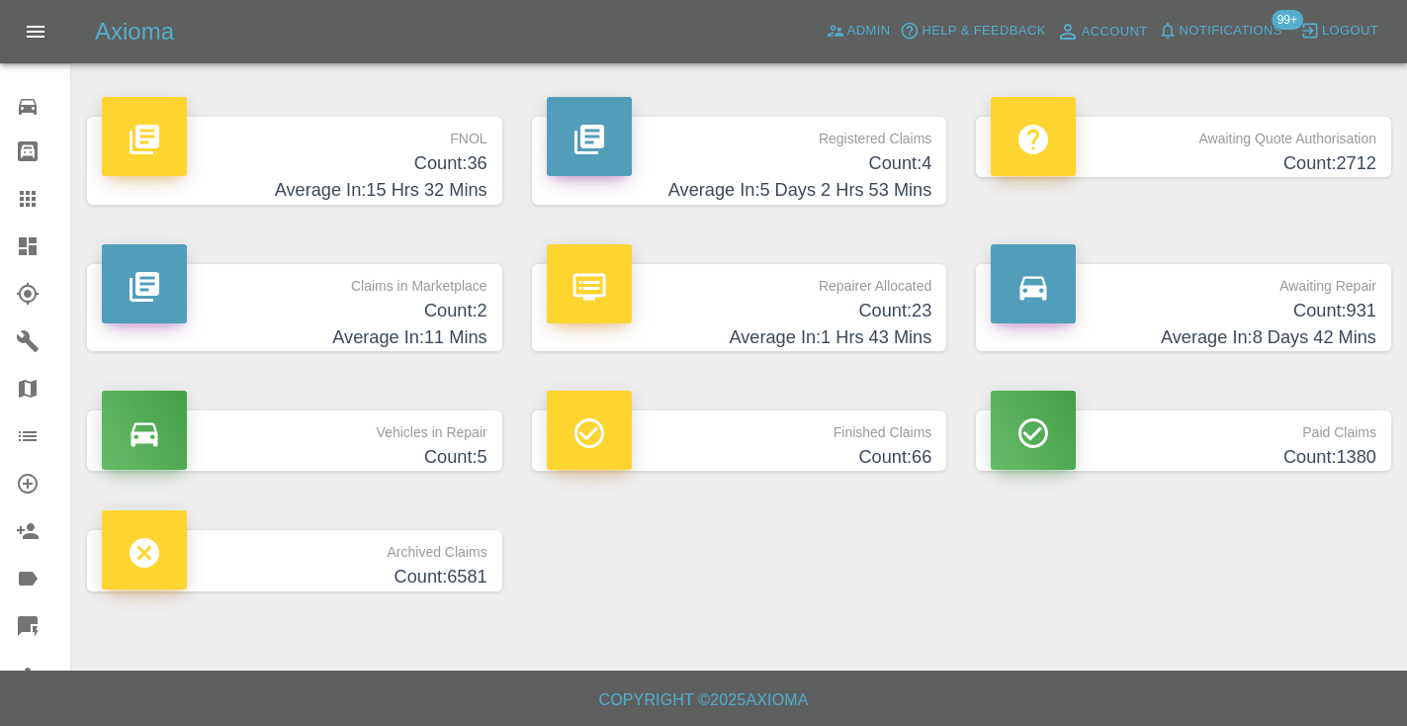
click at [1297, 324] on h4 "Average In: 8 Days 42 Mins" at bounding box center [1184, 337] width 386 height 27
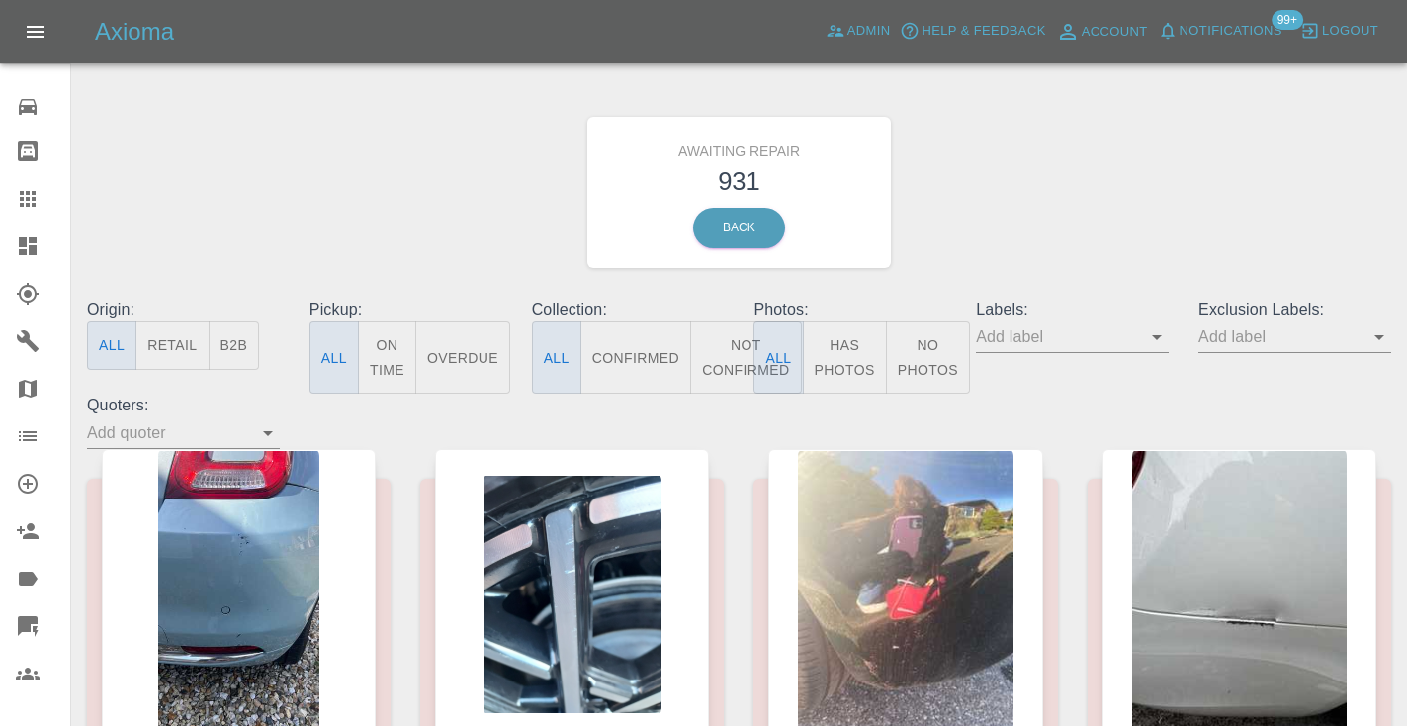
click at [737, 354] on button "Not Confirmed" at bounding box center [745, 357] width 111 height 72
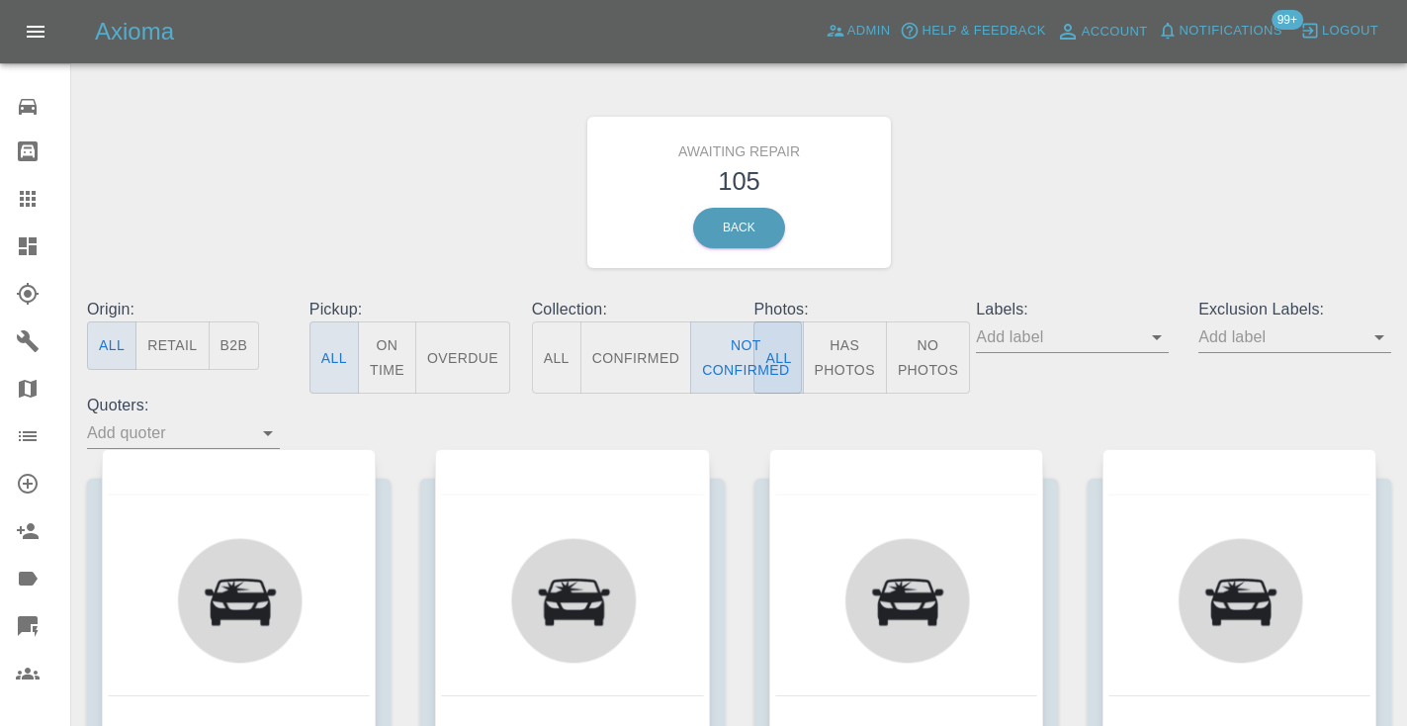
click at [1121, 192] on div "Awaiting Repair 105 Back" at bounding box center [739, 192] width 1334 height 211
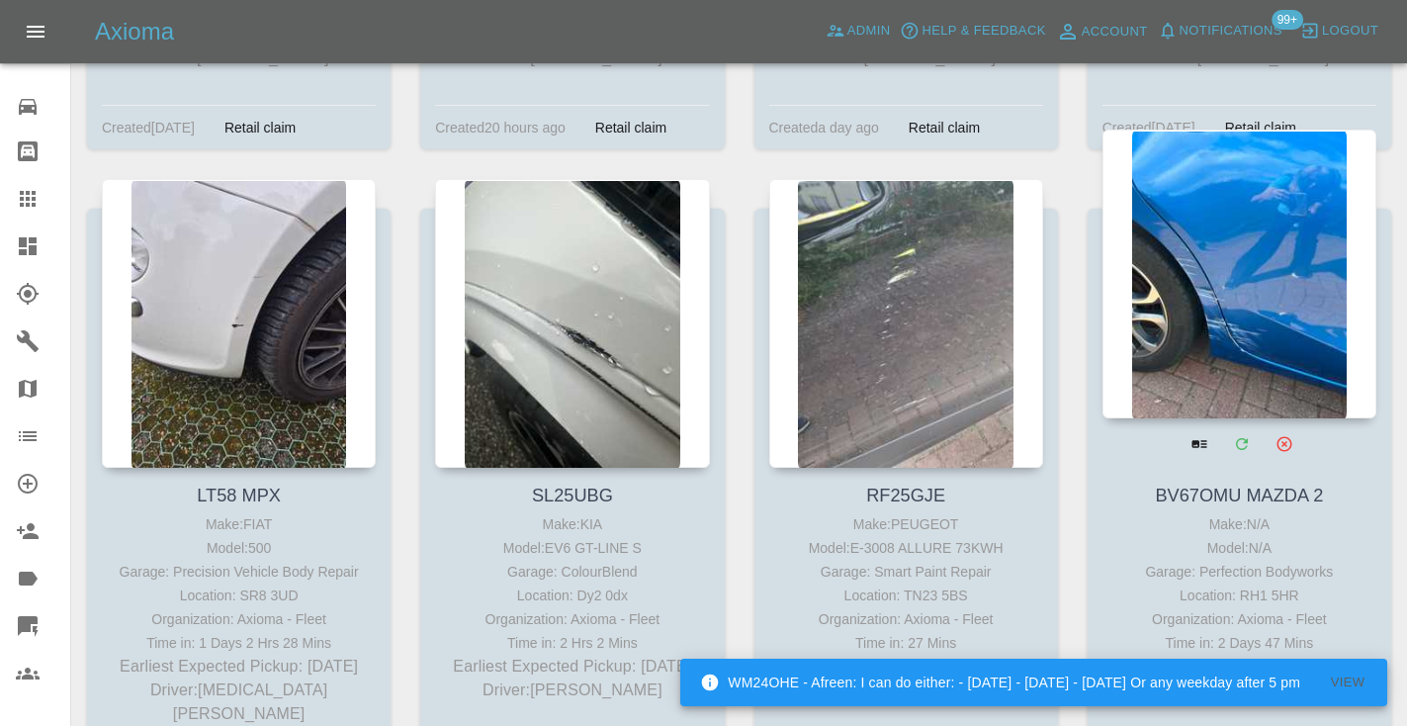
scroll to position [9402, 0]
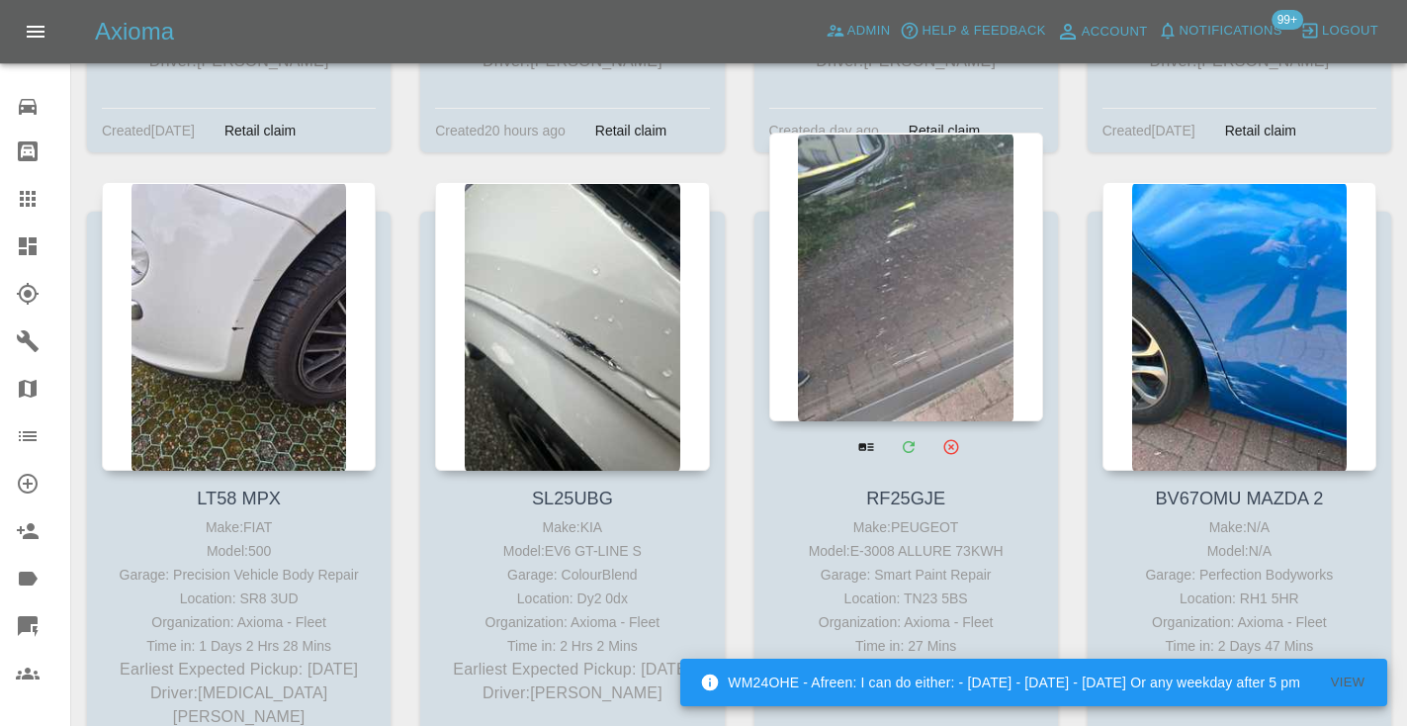
click at [920, 249] on div at bounding box center [906, 276] width 274 height 289
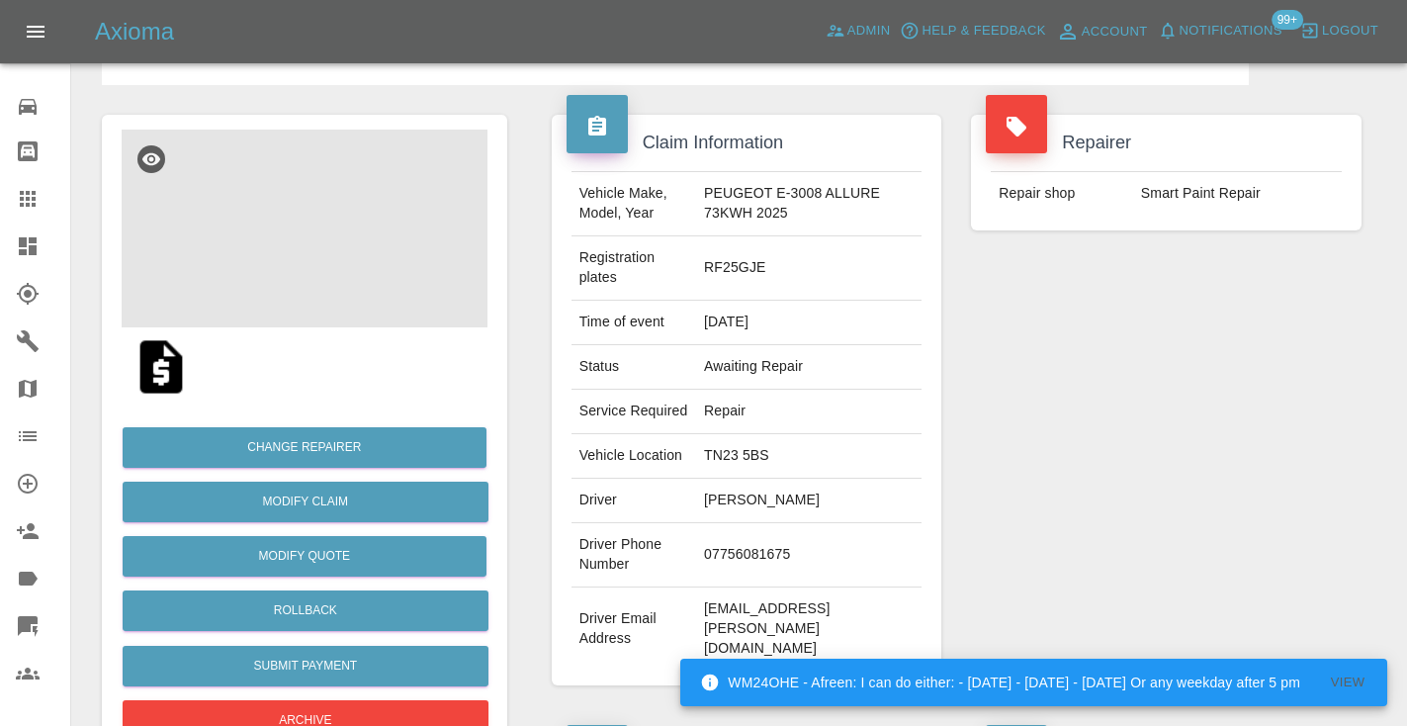
scroll to position [134, 0]
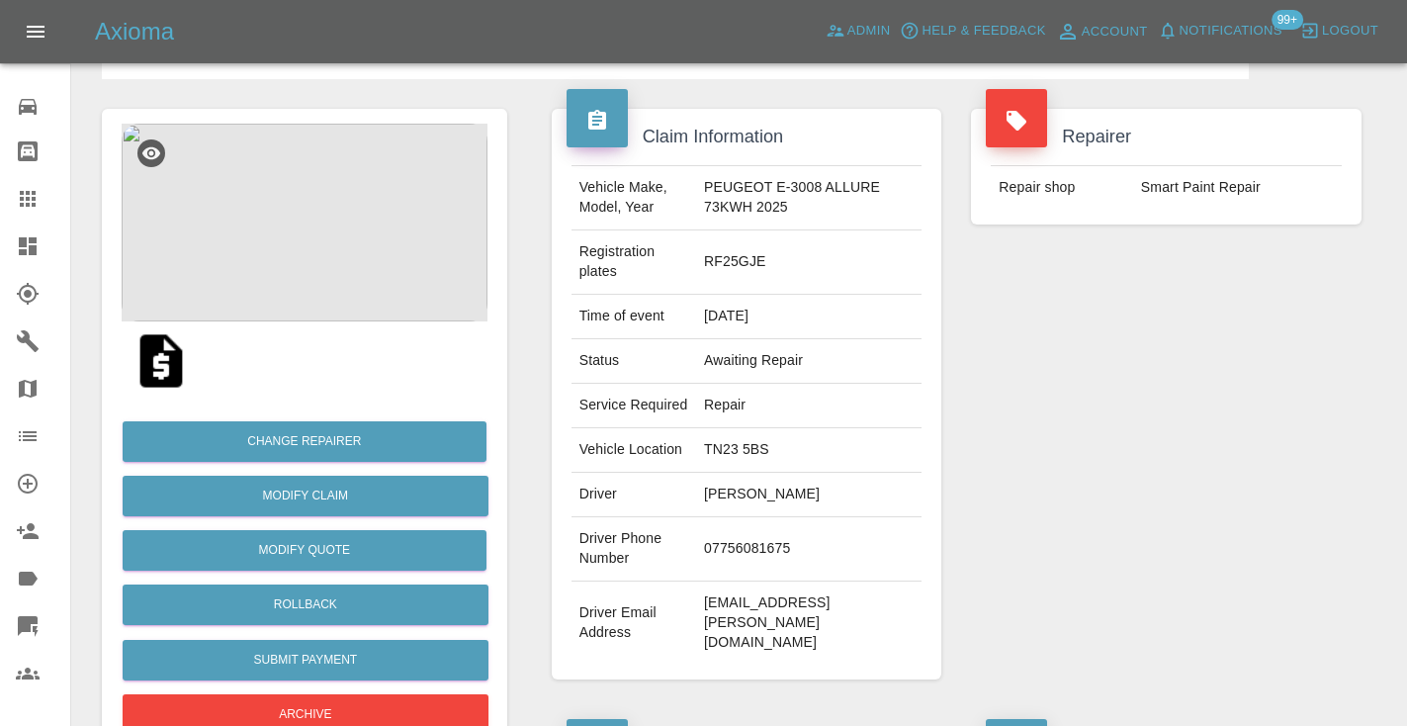
click at [757, 523] on td "07756081675" at bounding box center [808, 549] width 225 height 64
copy td "07756081675"
click at [1216, 449] on div "Repairer Repair shop Smart Paint Repair" at bounding box center [1166, 394] width 420 height 630
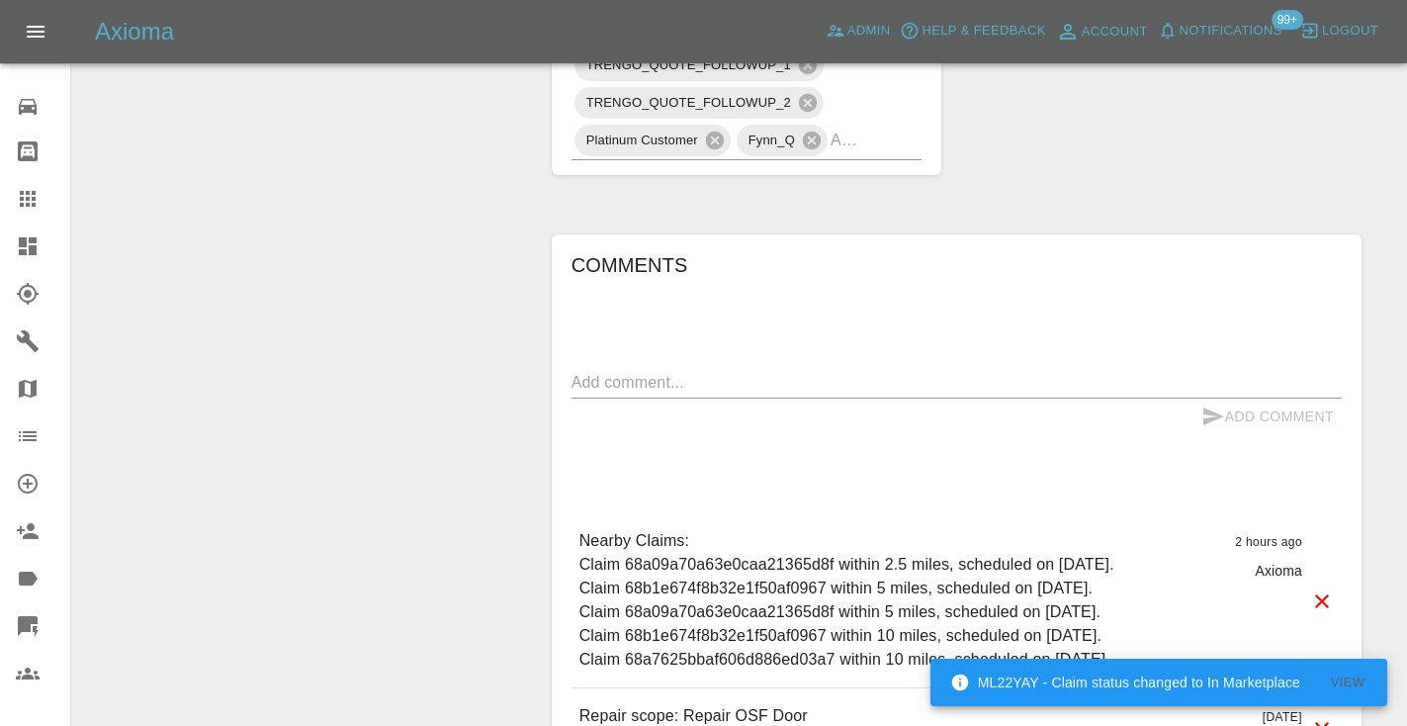
scroll to position [1262, 0]
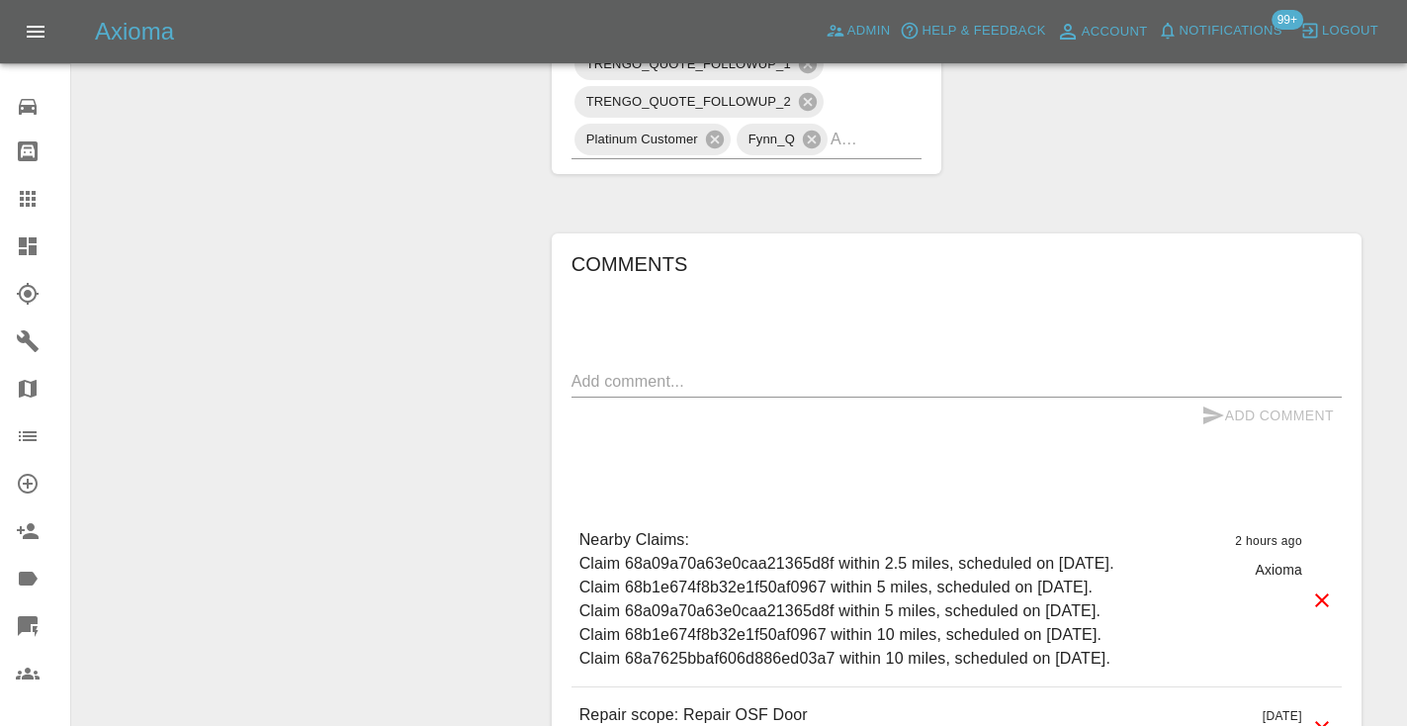
click at [636, 370] on textarea at bounding box center [956, 381] width 770 height 23
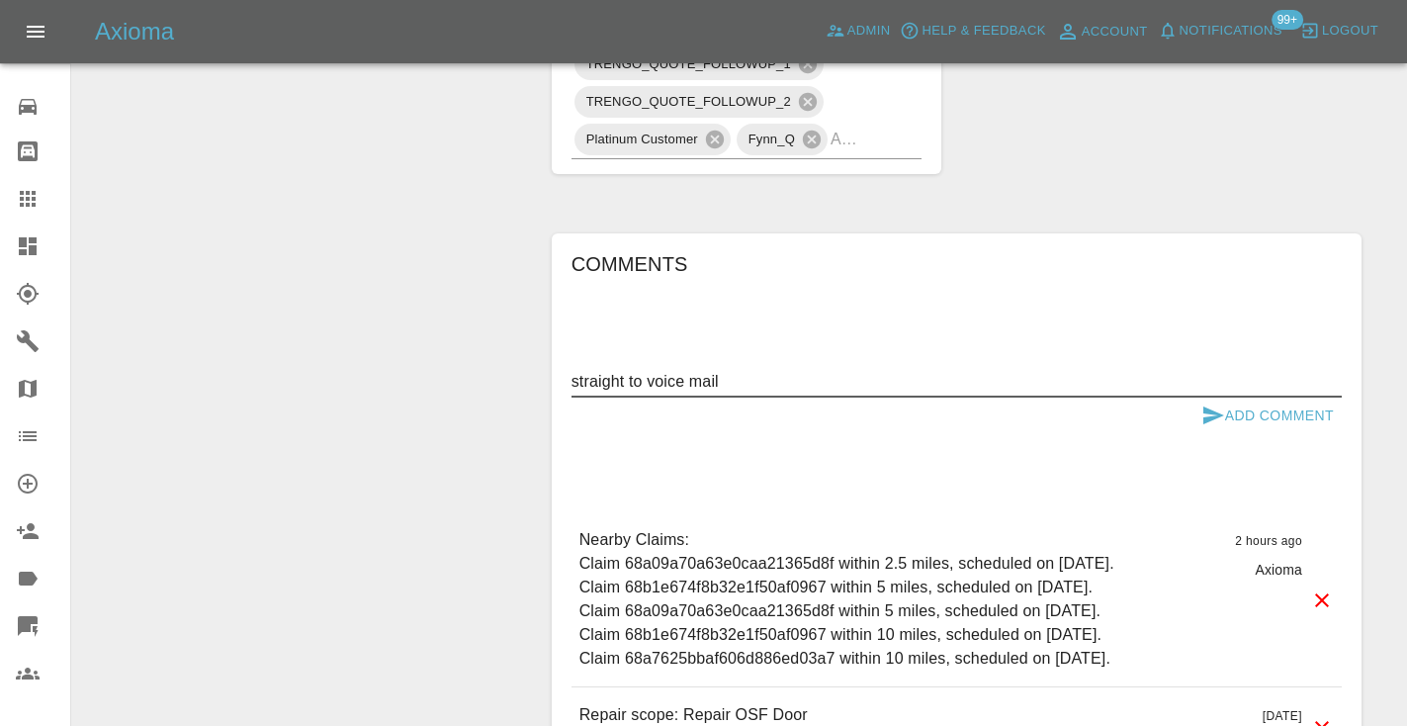
type textarea "straight to voice mail"
click at [1212, 403] on icon "submit" at bounding box center [1213, 415] width 24 height 24
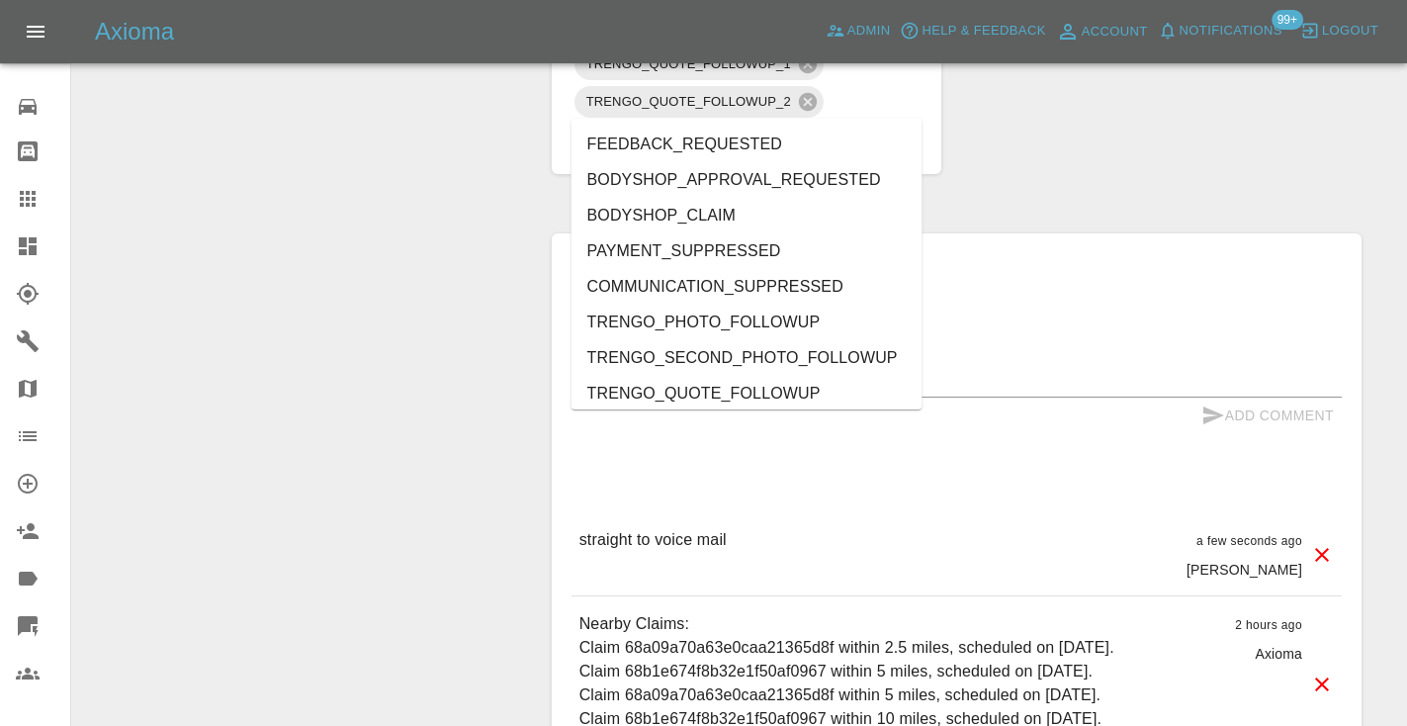
click at [862, 124] on input "text" at bounding box center [849, 139] width 36 height 31
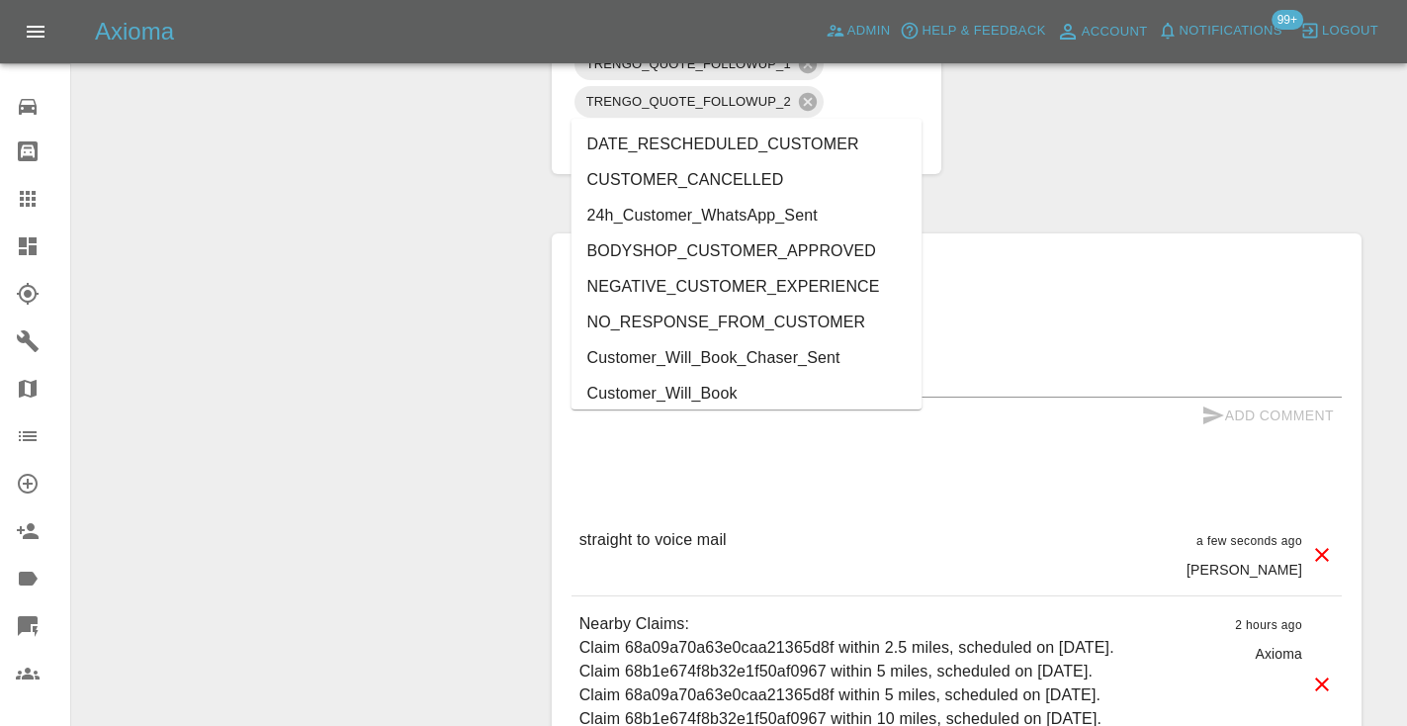
type input "cust"
click at [746, 389] on li "Customer_Will_Book" at bounding box center [746, 394] width 351 height 36
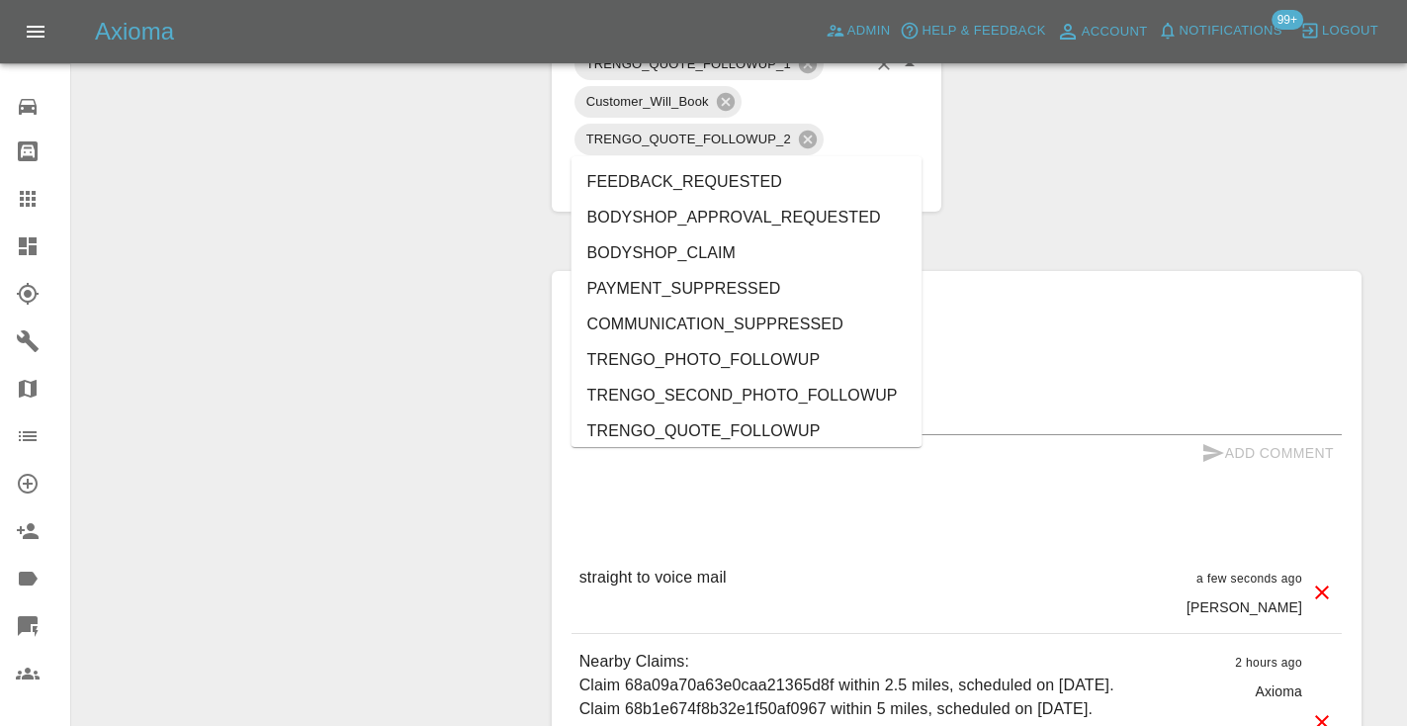
click at [988, 551] on div "straight to voice mail a few seconds ago Castro" at bounding box center [956, 591] width 770 height 83
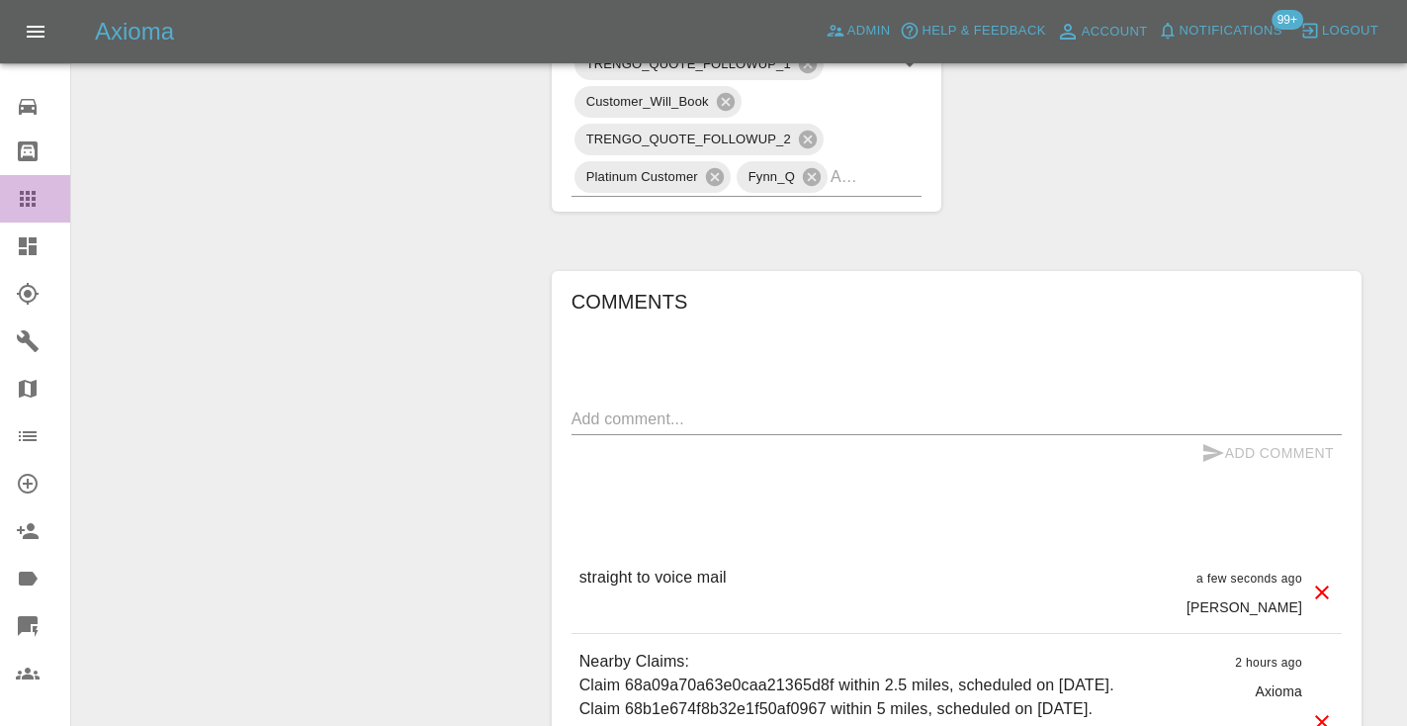
click at [28, 207] on icon at bounding box center [28, 199] width 16 height 16
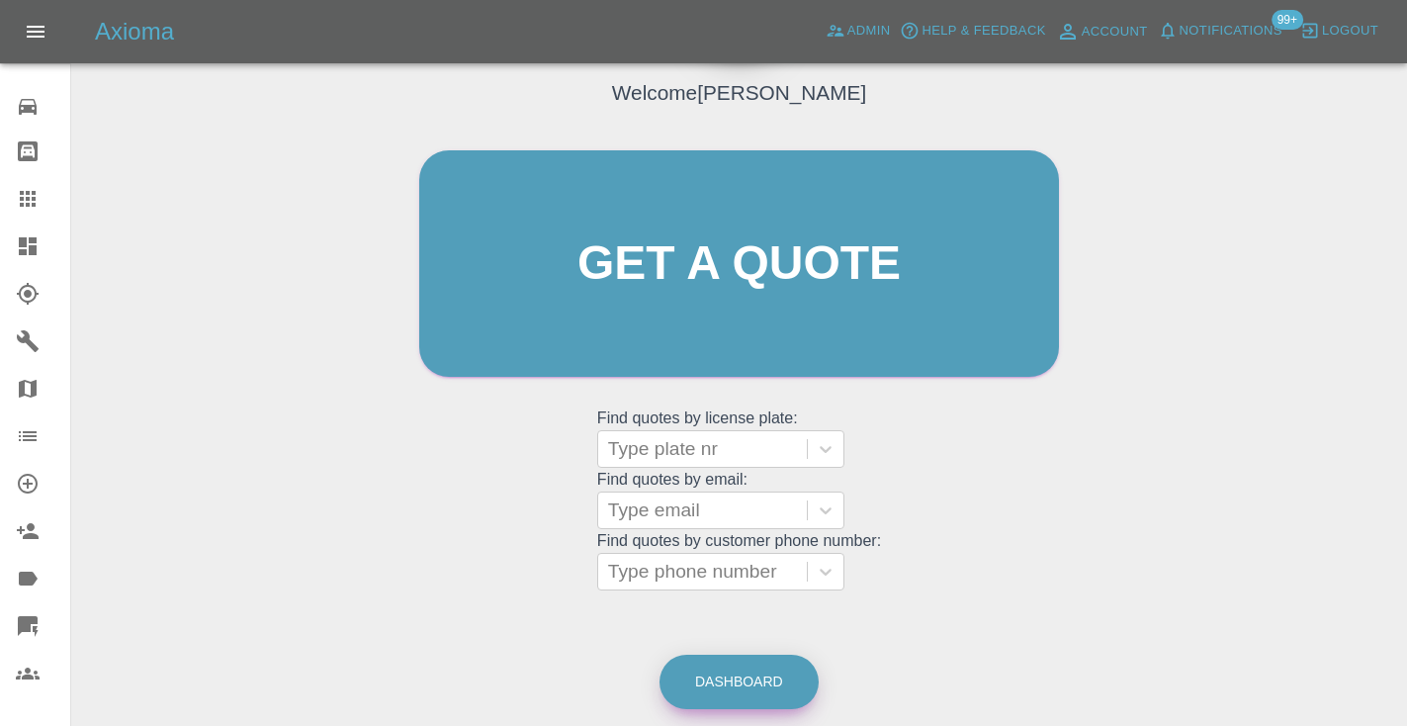
click at [770, 693] on link "Dashboard" at bounding box center [738, 682] width 159 height 54
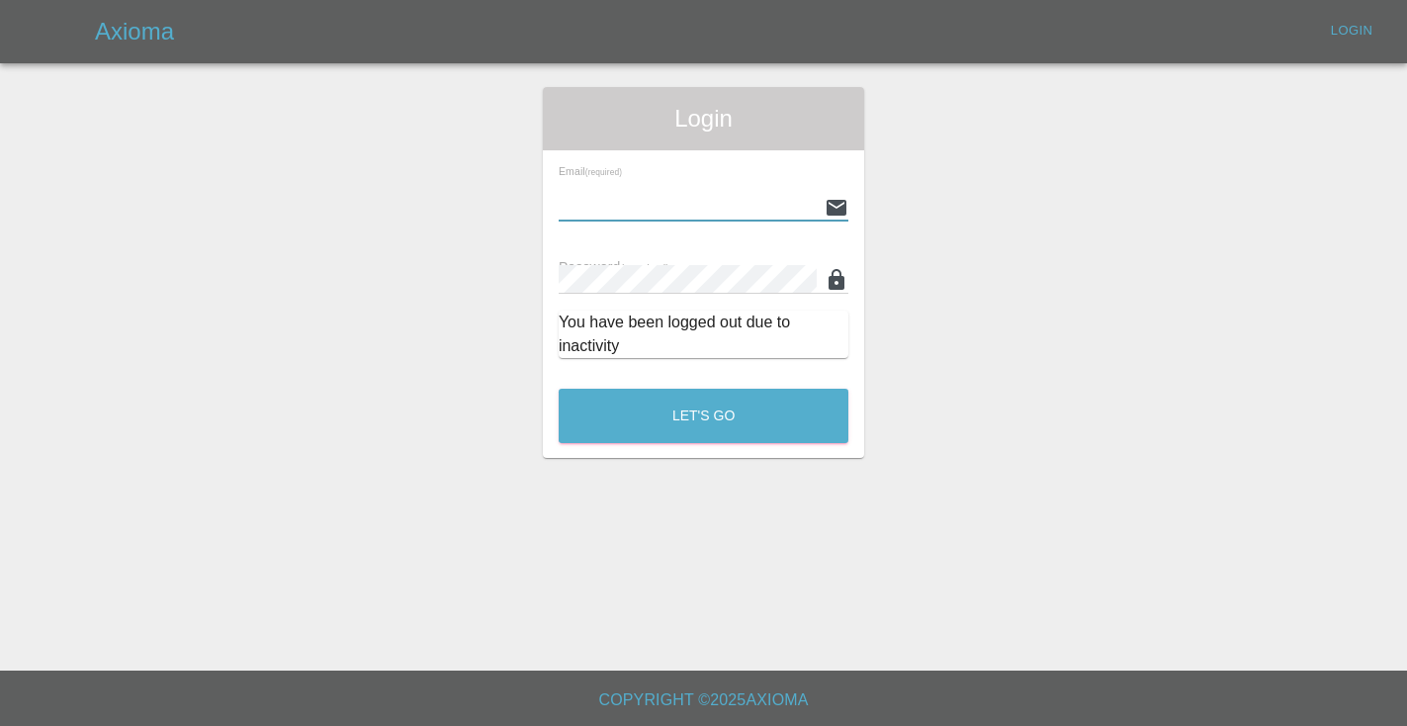
type input "Castrokhonqwana@gmail.com"
click at [703, 415] on button "Let's Go" at bounding box center [704, 416] width 290 height 54
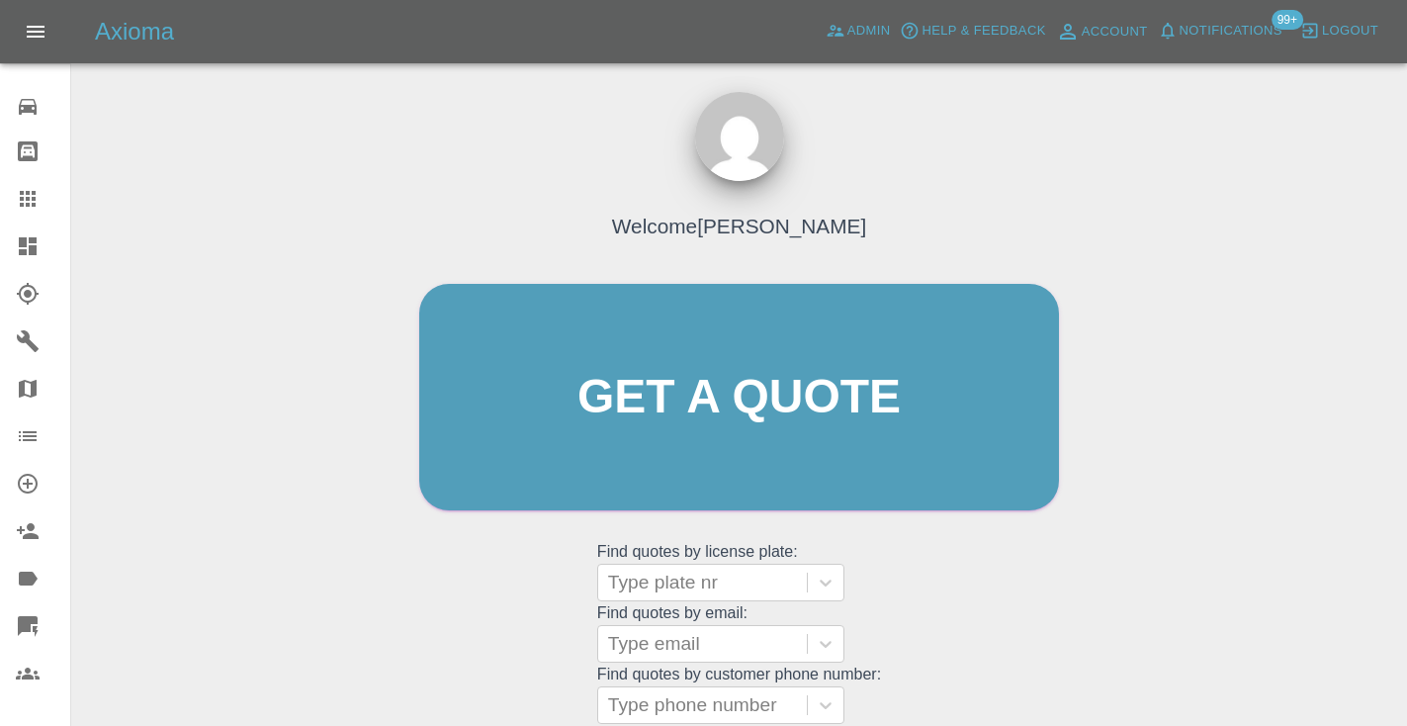
click at [959, 570] on div "Welcome Castro Get a quote Get a quote Find quotes by license plate: Type plate…" at bounding box center [738, 434] width 681 height 597
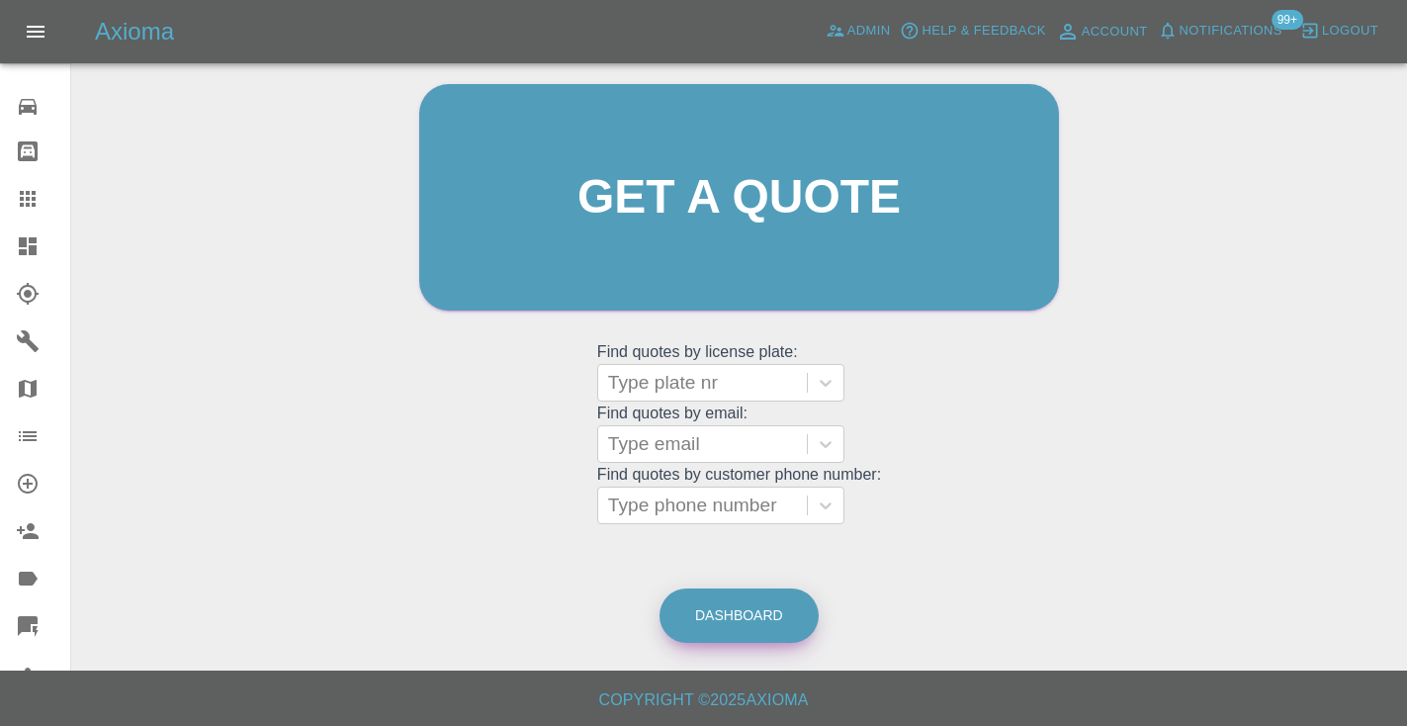
scroll to position [199, 0]
click at [724, 603] on link "Dashboard" at bounding box center [738, 616] width 159 height 54
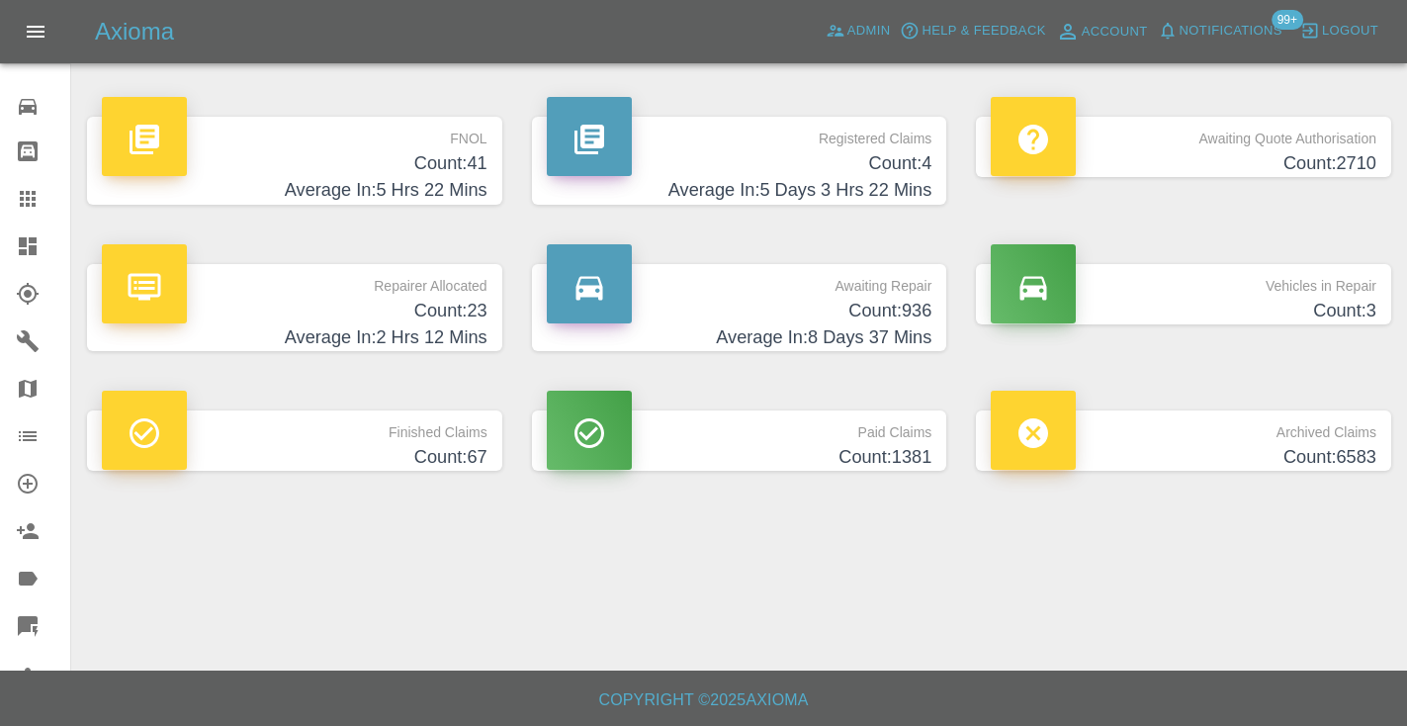
click at [822, 320] on h4 "Count: 936" at bounding box center [740, 311] width 386 height 27
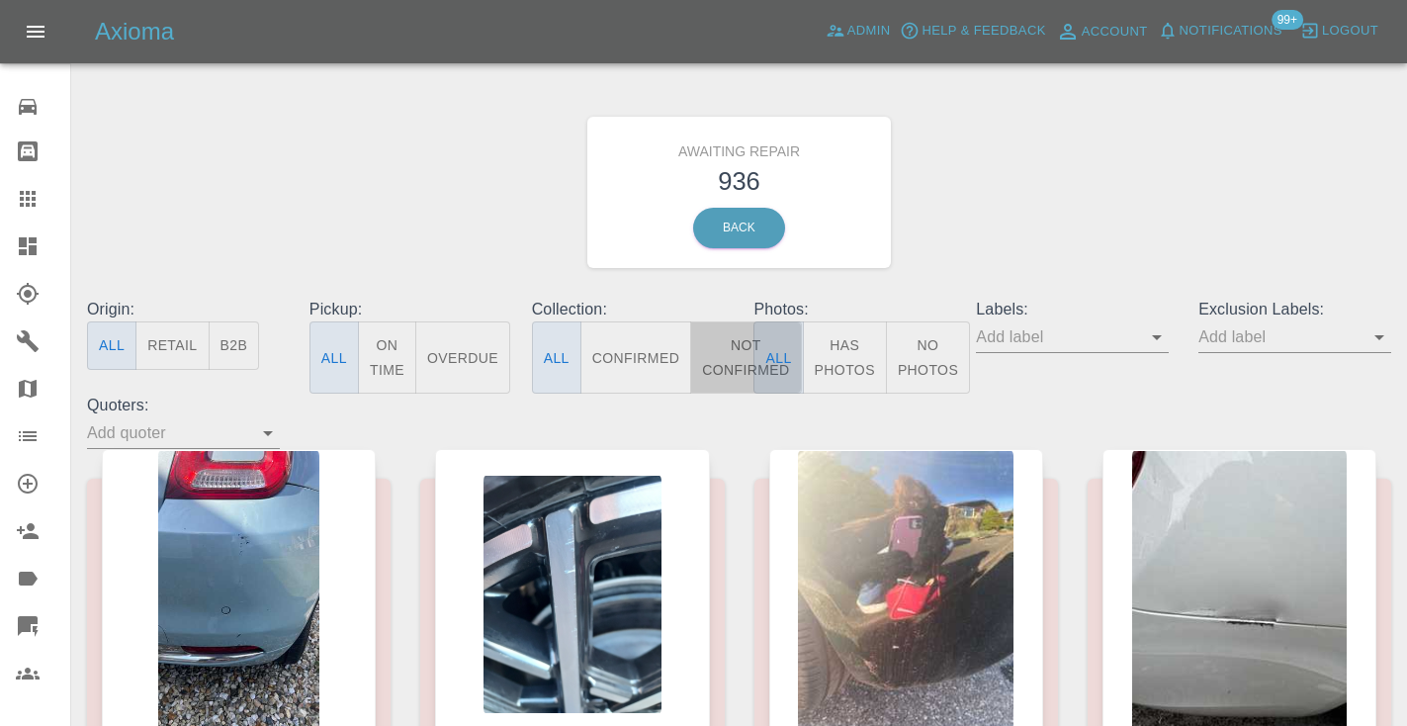
click at [716, 337] on button "Not Confirmed" at bounding box center [745, 357] width 111 height 72
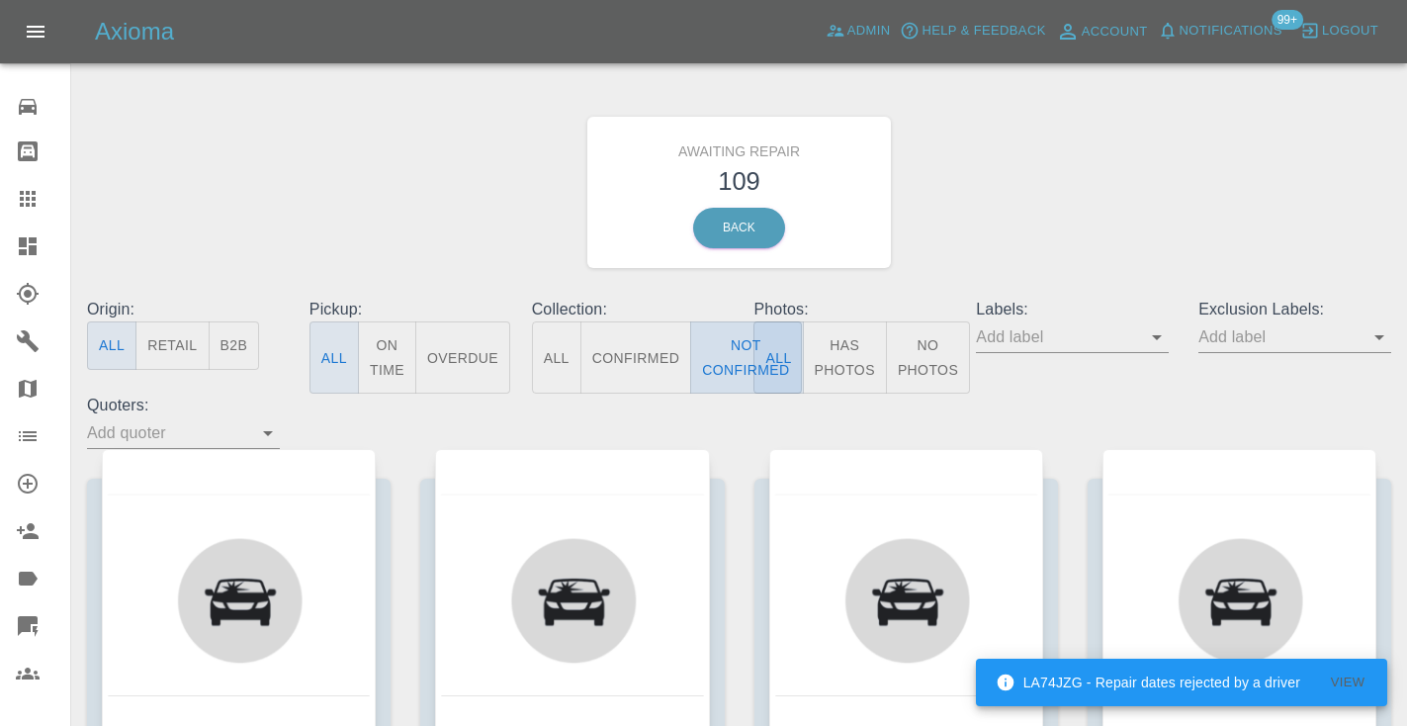
type button "false"
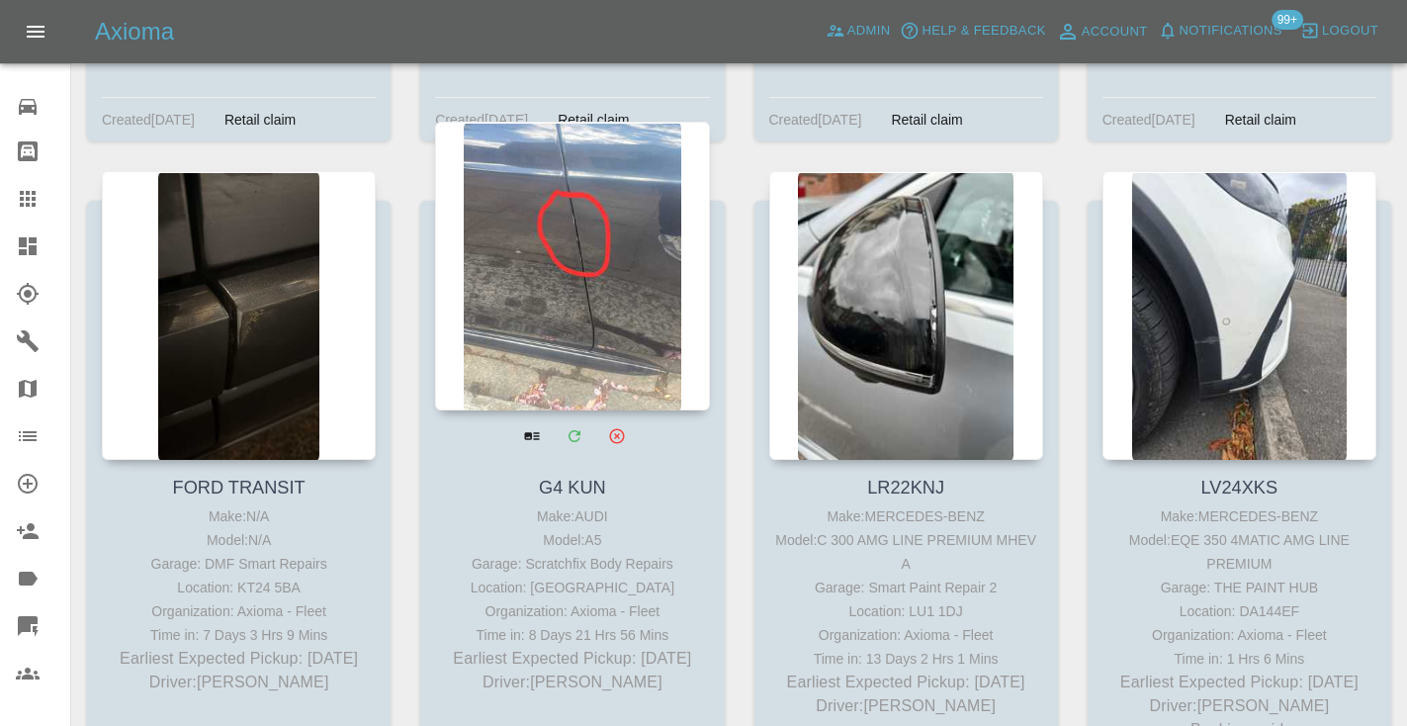
scroll to position [4806, 0]
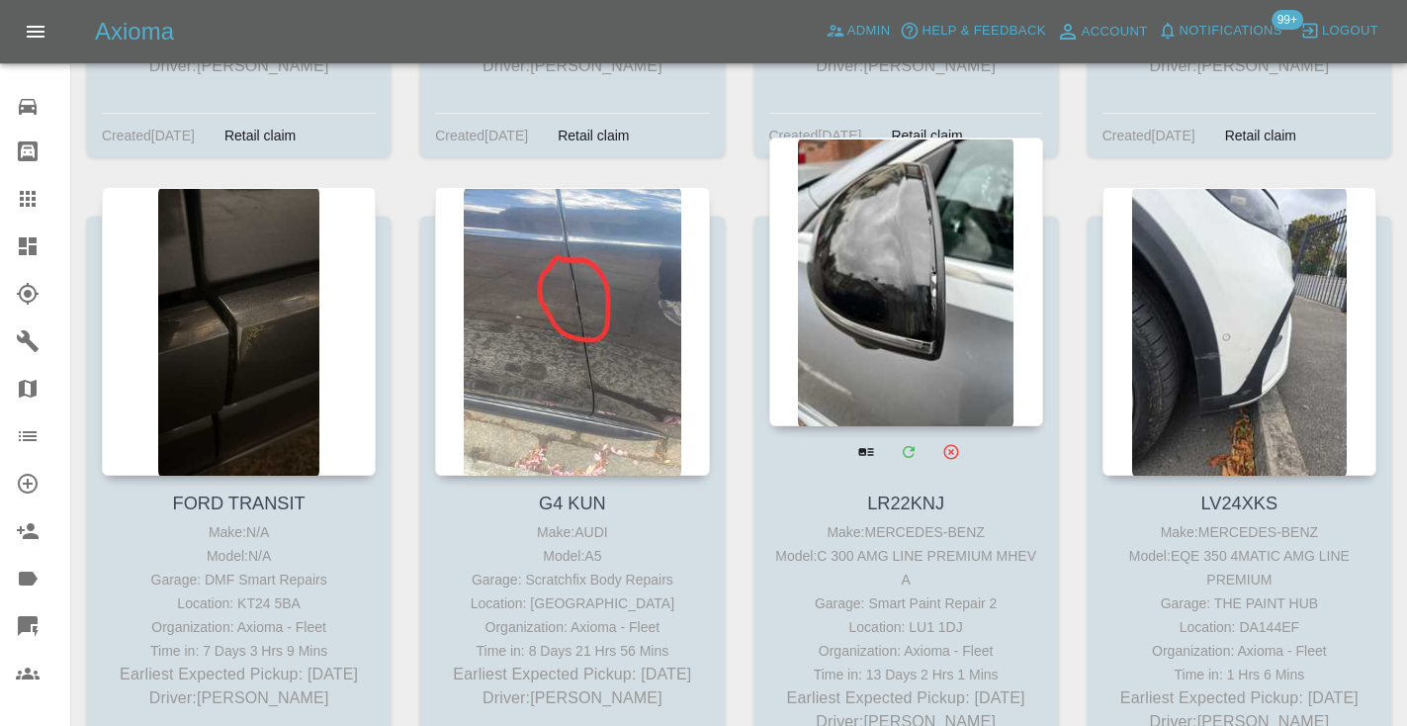
click at [942, 254] on div at bounding box center [906, 281] width 274 height 289
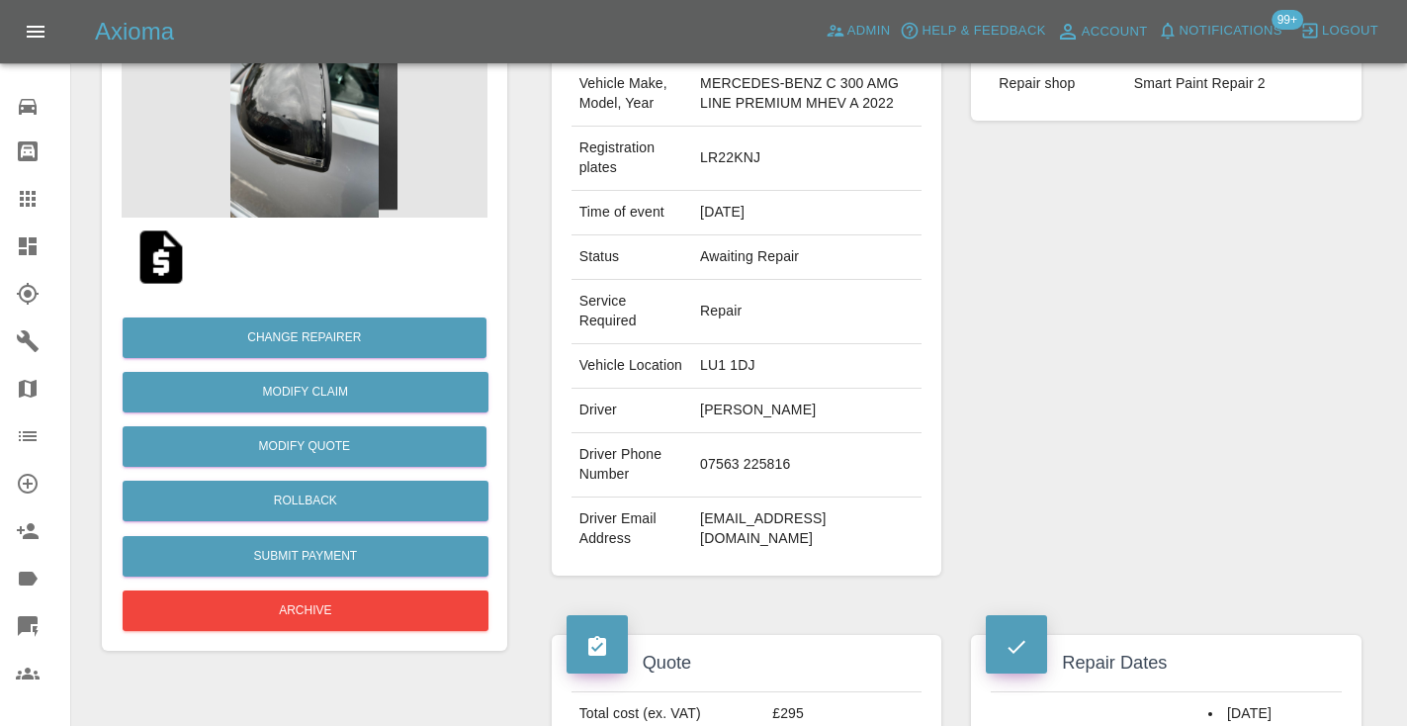
scroll to position [239, 0]
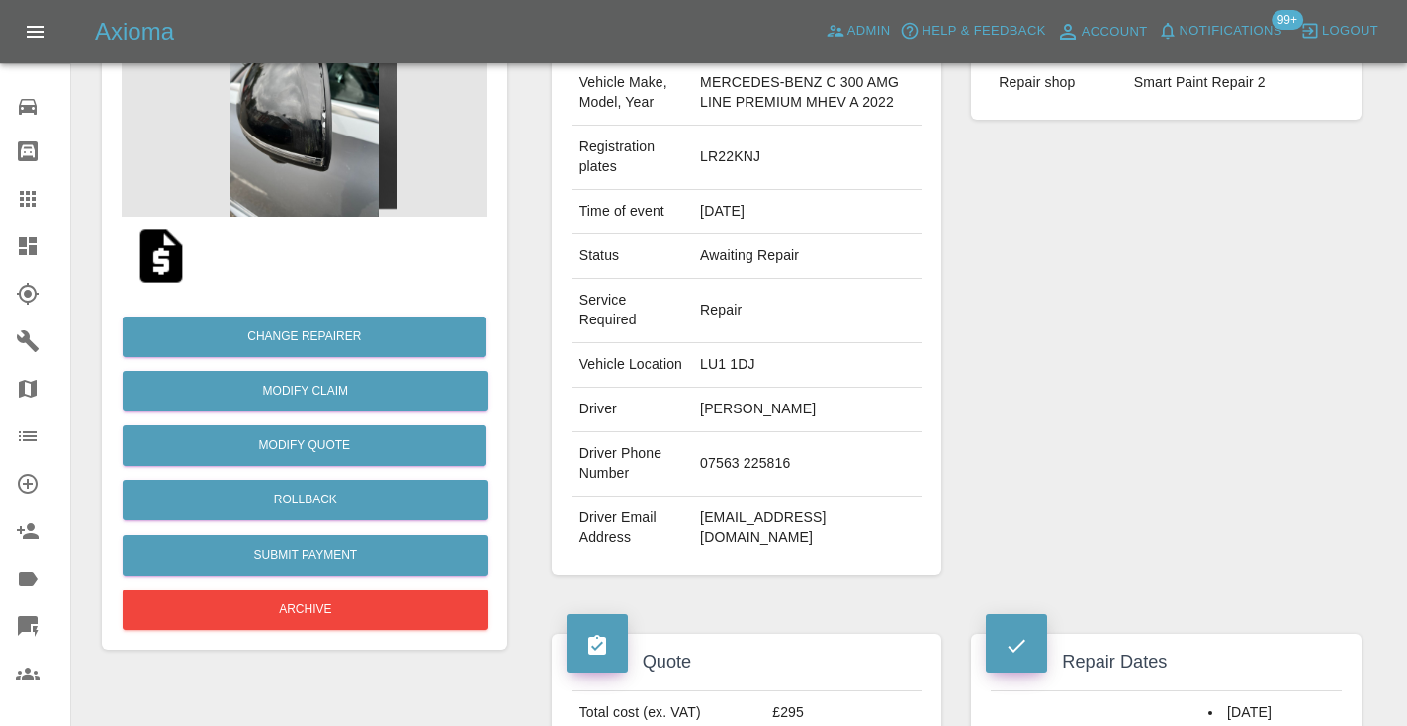
click at [708, 484] on td "07563 225816" at bounding box center [806, 464] width 229 height 64
click at [860, 485] on td "07563 225816" at bounding box center [806, 464] width 229 height 64
drag, startPoint x: 791, startPoint y: 485, endPoint x: 689, endPoint y: 481, distance: 102.0
click at [692, 481] on td "07563 225816" at bounding box center [806, 464] width 229 height 64
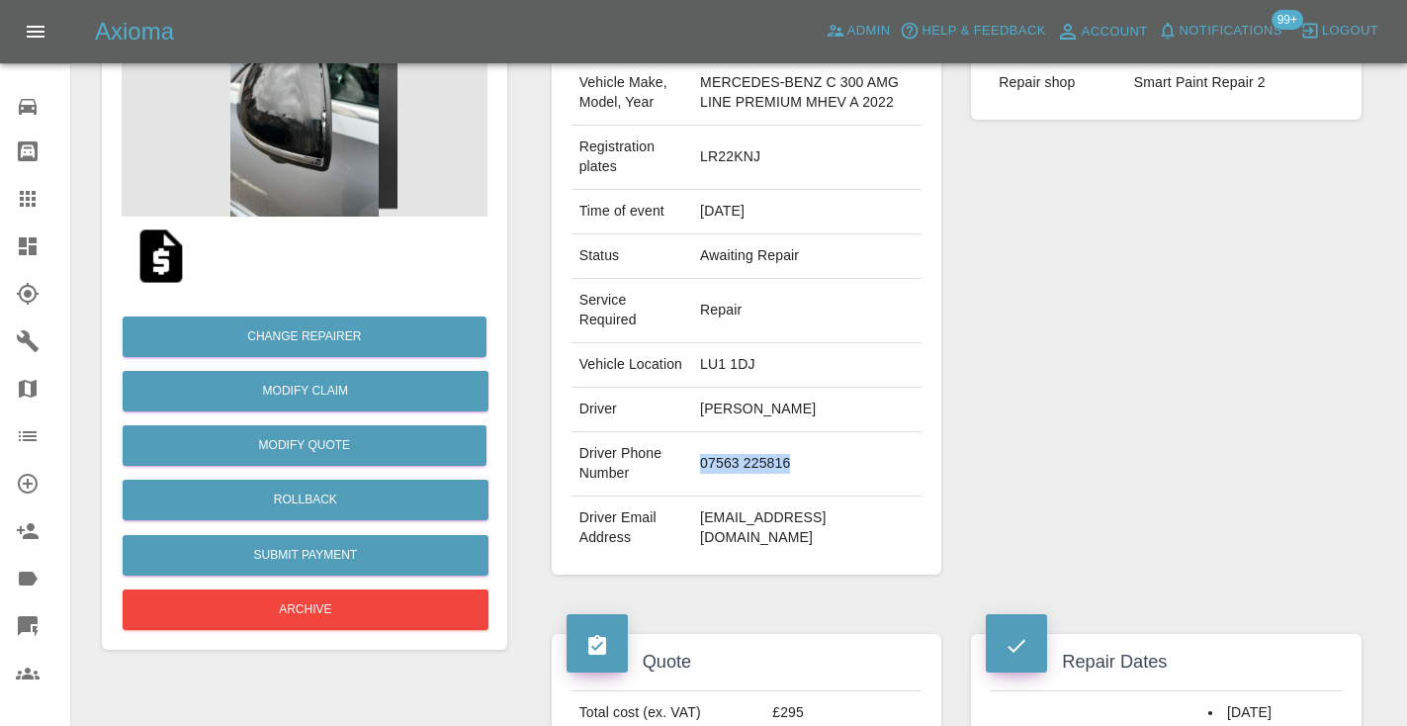
copy td "07563 225816"
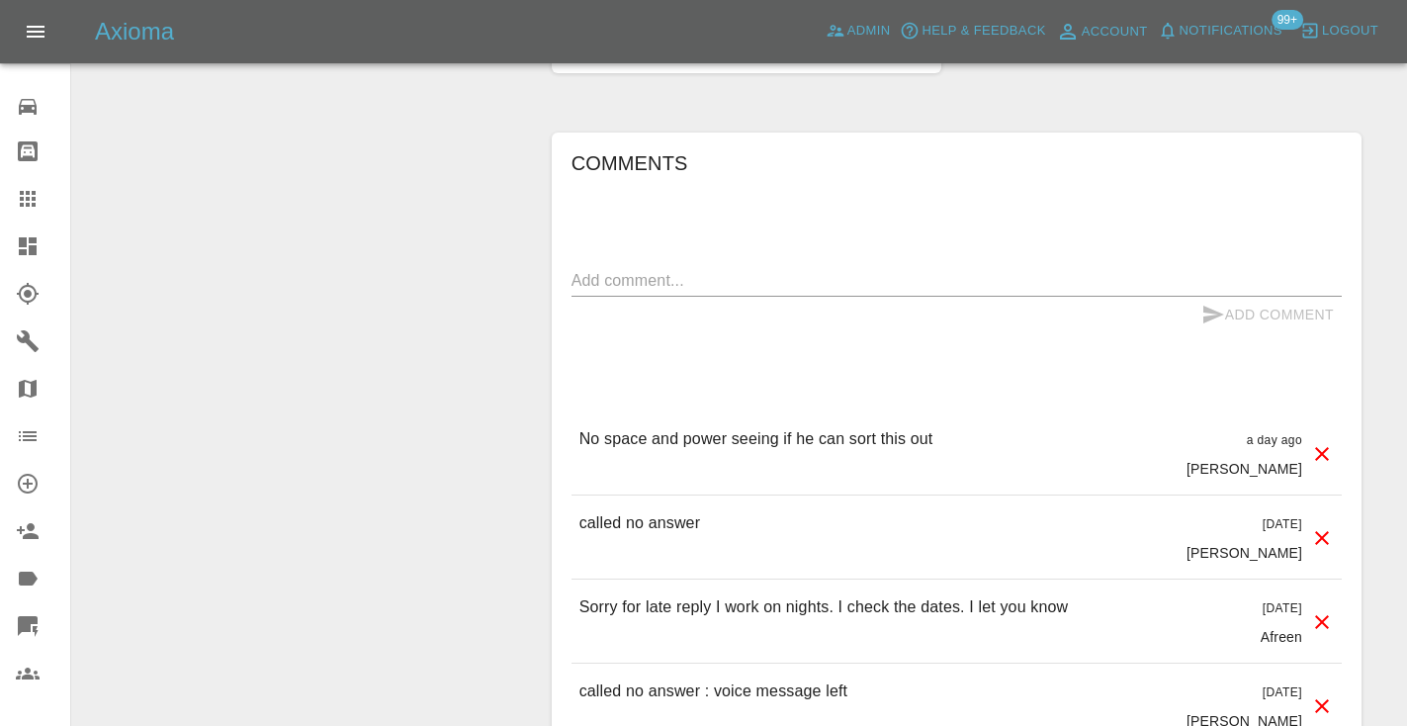
scroll to position [1503, 0]
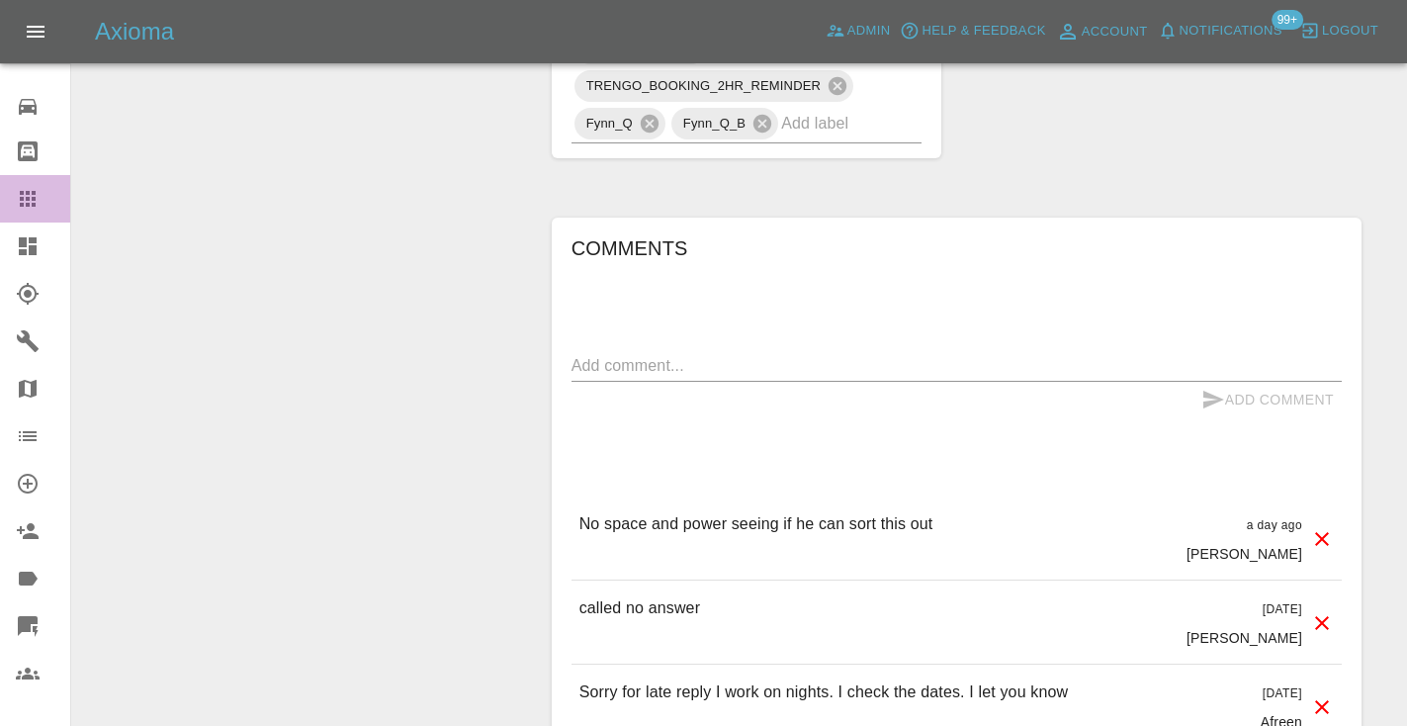
click at [44, 203] on div at bounding box center [43, 199] width 55 height 24
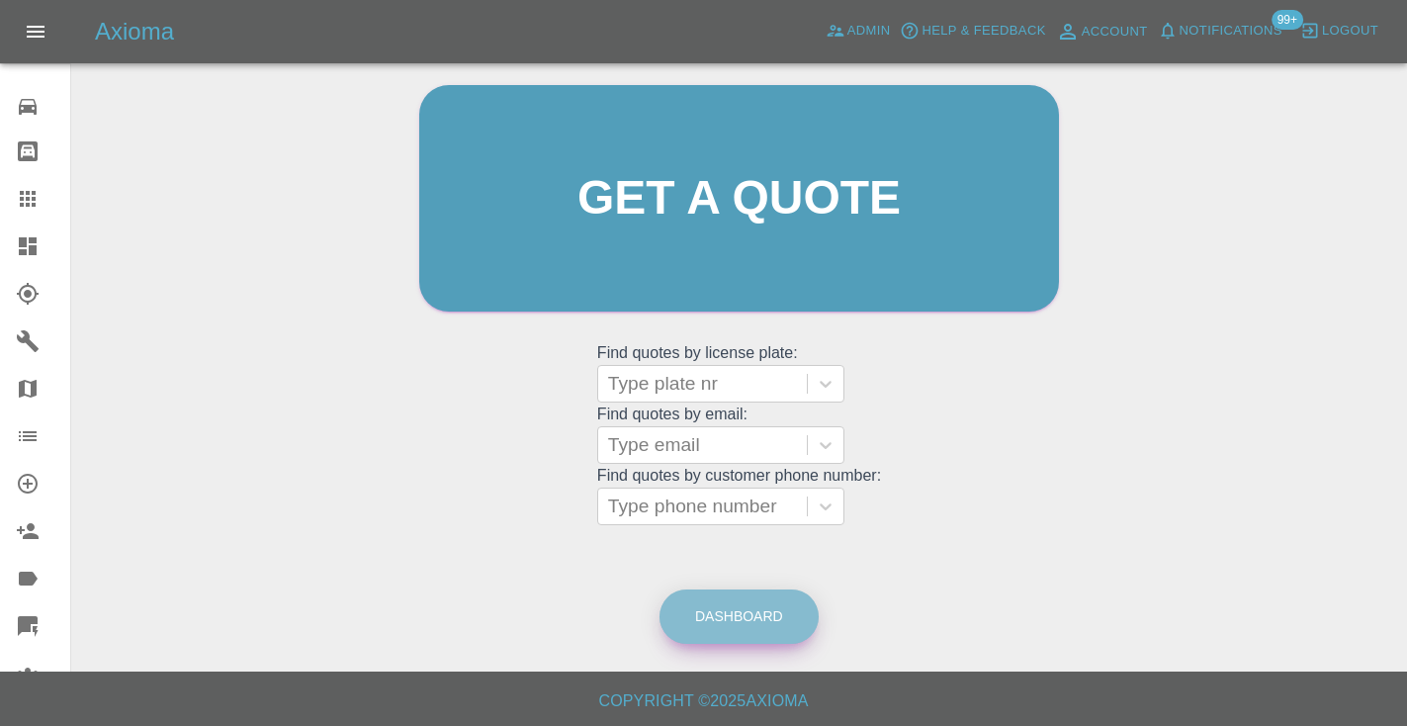
click at [752, 622] on link "Dashboard" at bounding box center [738, 616] width 159 height 54
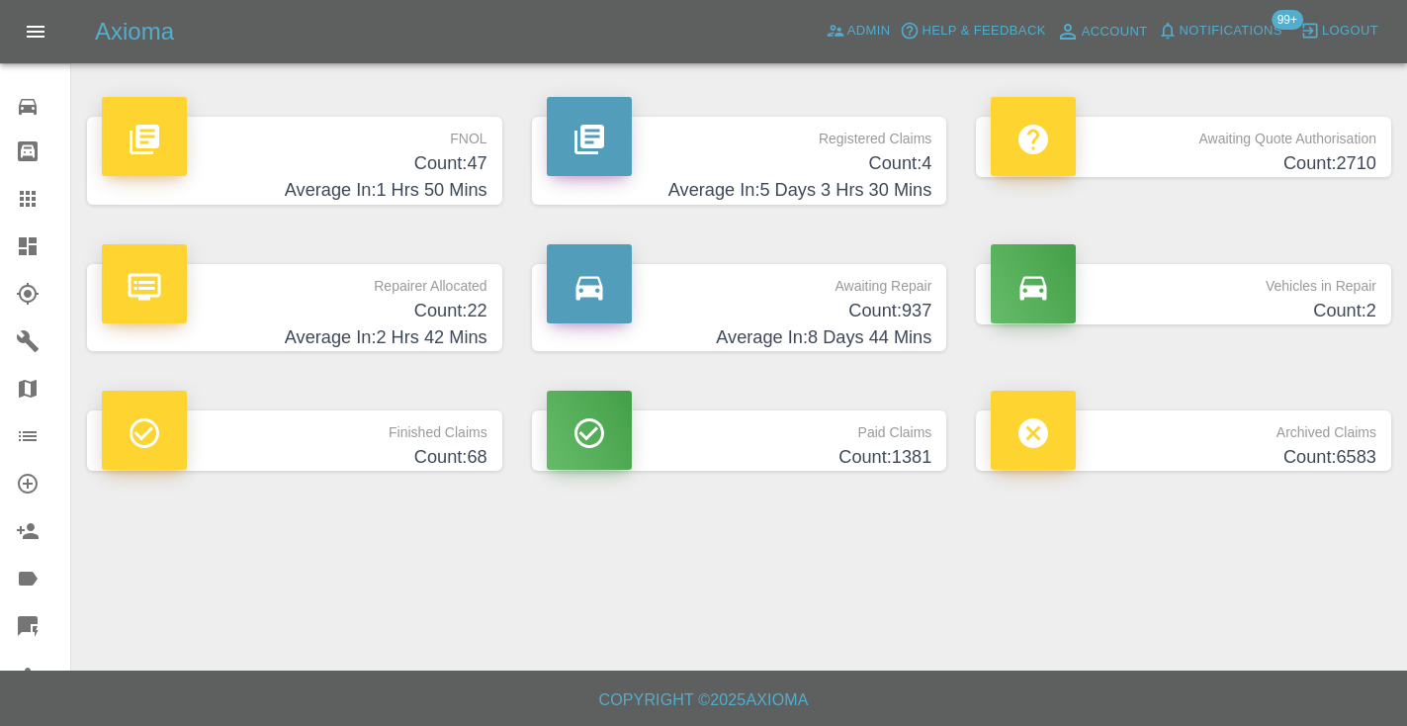
click at [888, 339] on h4 "Average In: 8 Days 44 Mins" at bounding box center [740, 337] width 386 height 27
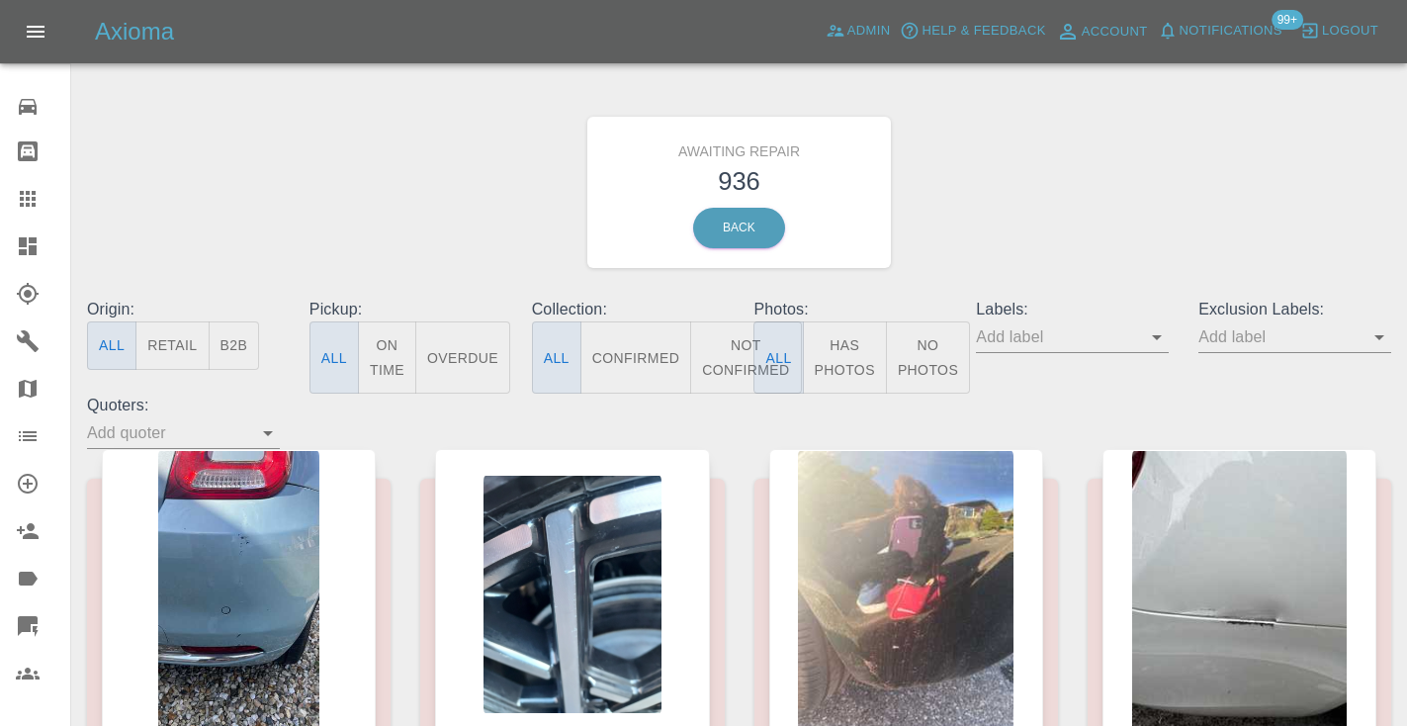
click at [748, 368] on button "Not Confirmed" at bounding box center [745, 357] width 111 height 72
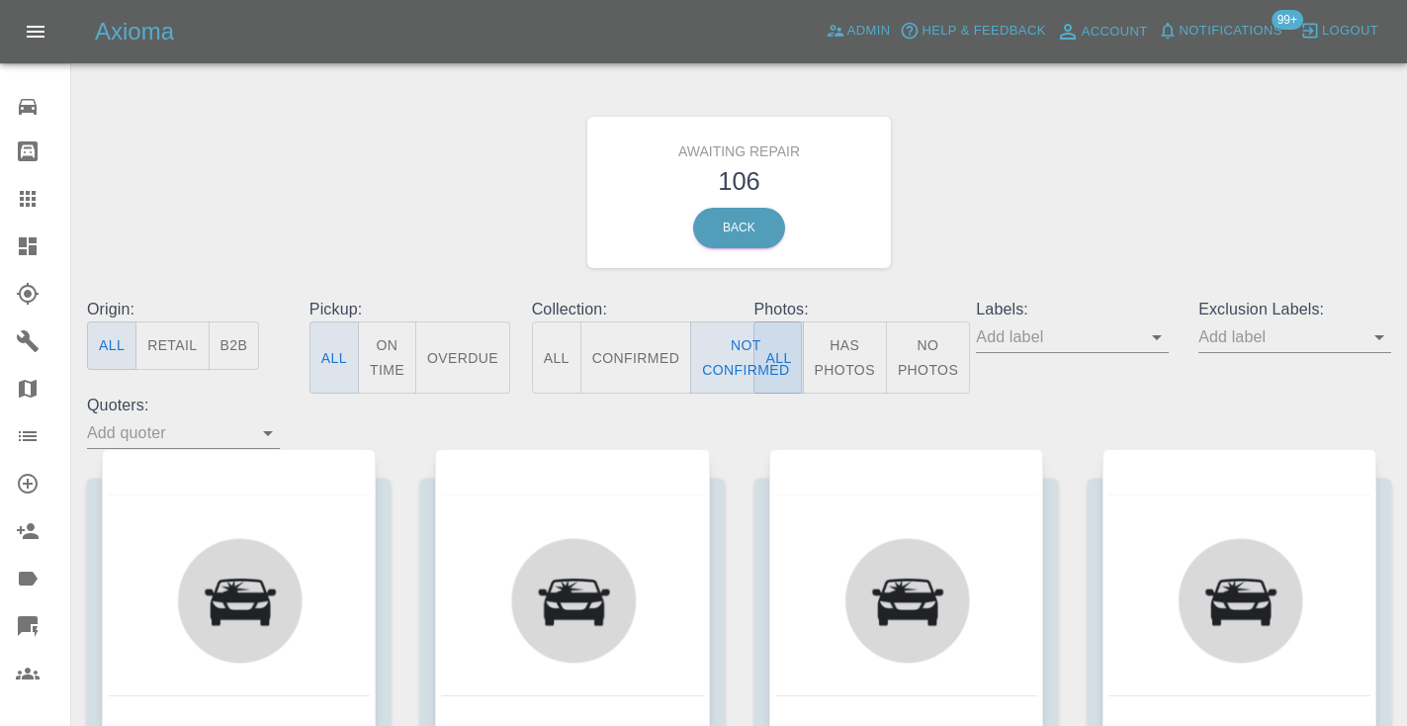
click at [1126, 161] on div "Awaiting Repair 106 Back" at bounding box center [739, 192] width 1334 height 211
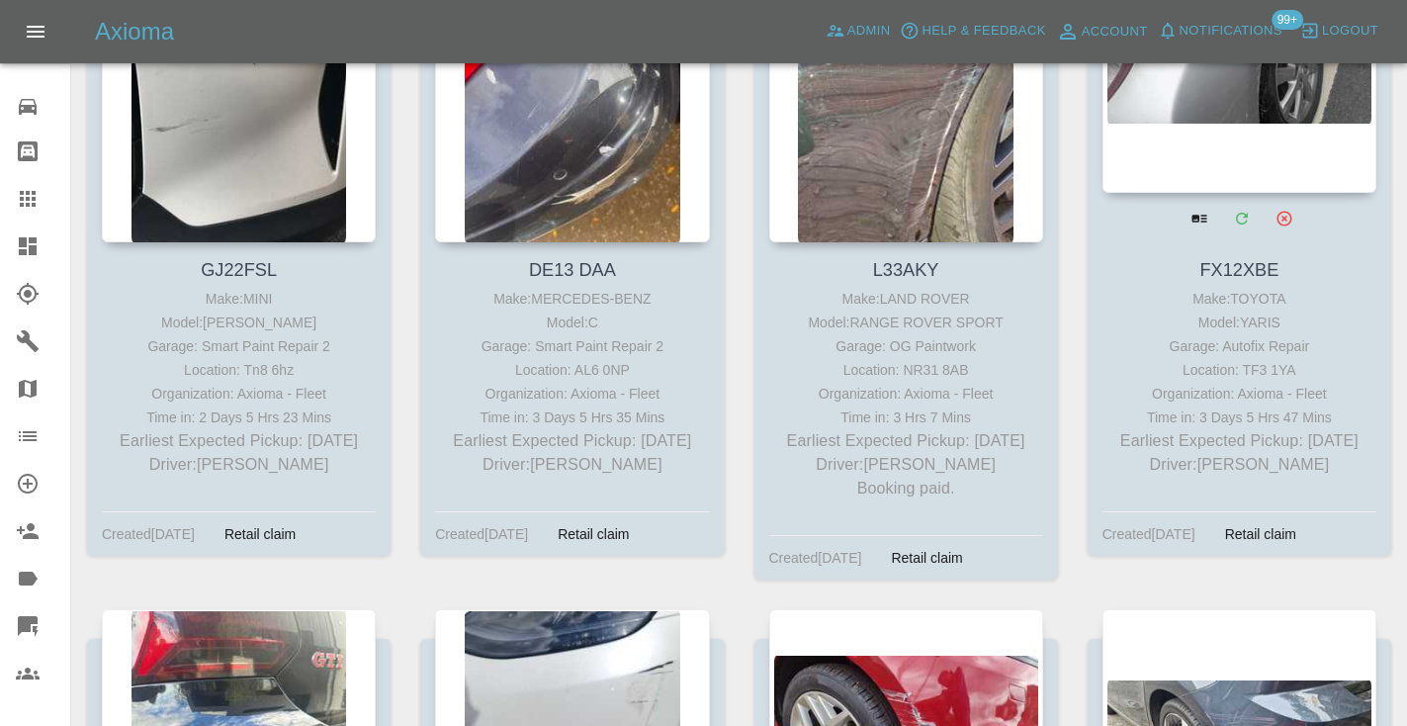
scroll to position [3085, 0]
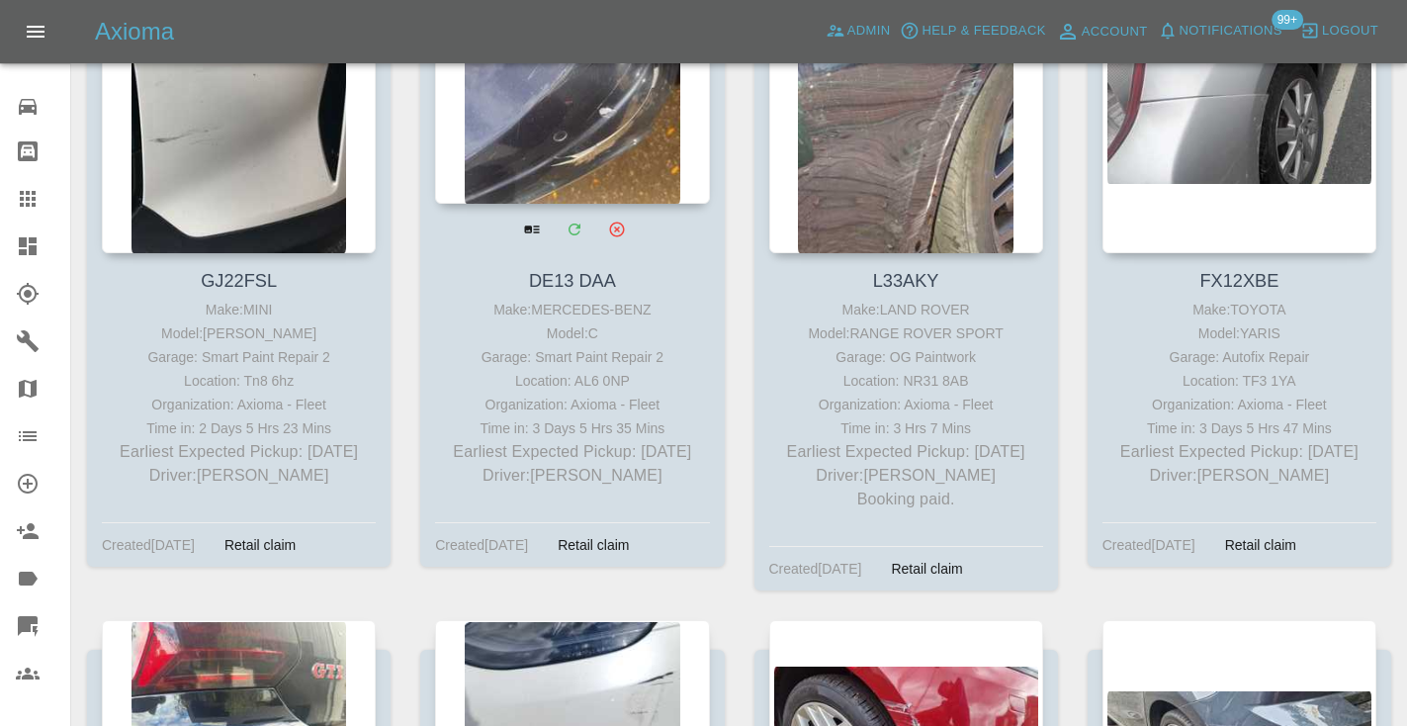
click at [599, 115] on div at bounding box center [572, 59] width 274 height 289
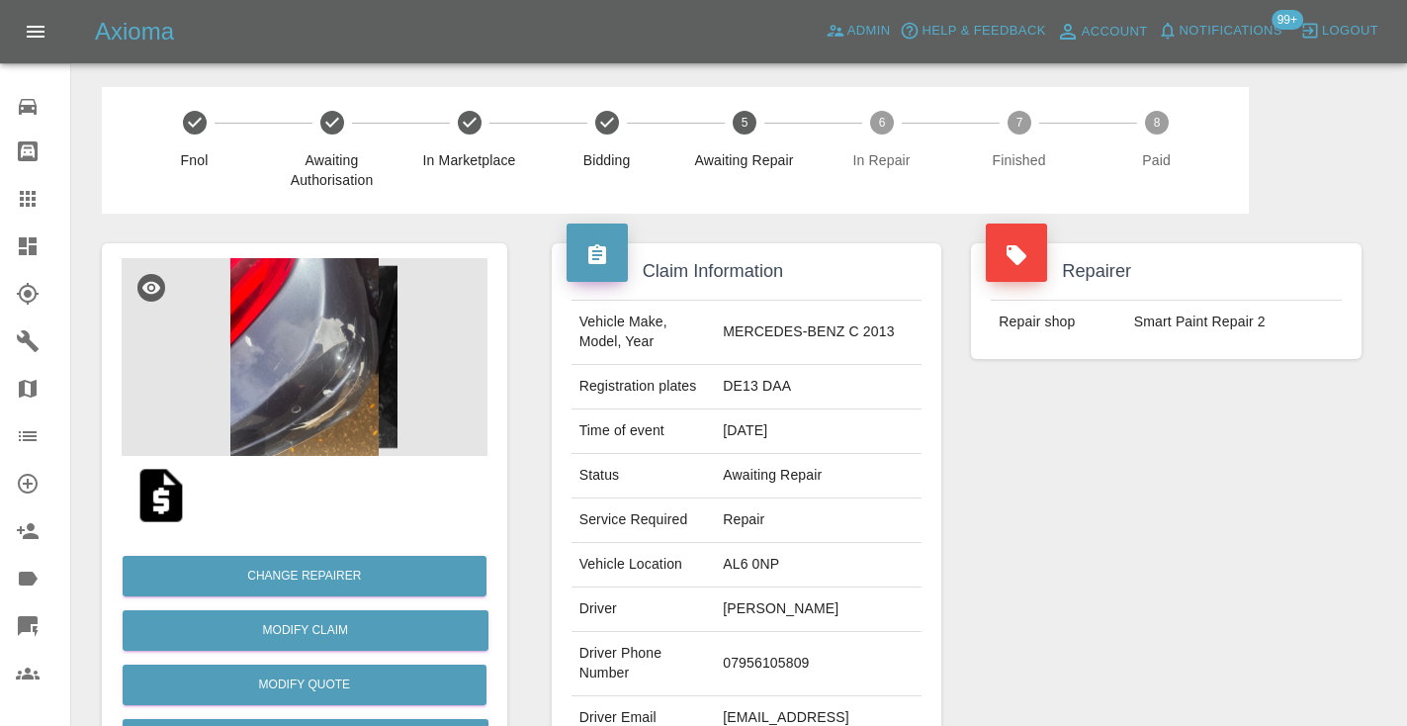
click at [786, 650] on td "07956105809" at bounding box center [818, 664] width 207 height 64
copy td "07956105809"
click at [1102, 537] on div "Repairer Repair shop Smart Paint Repair 2" at bounding box center [1166, 509] width 420 height 590
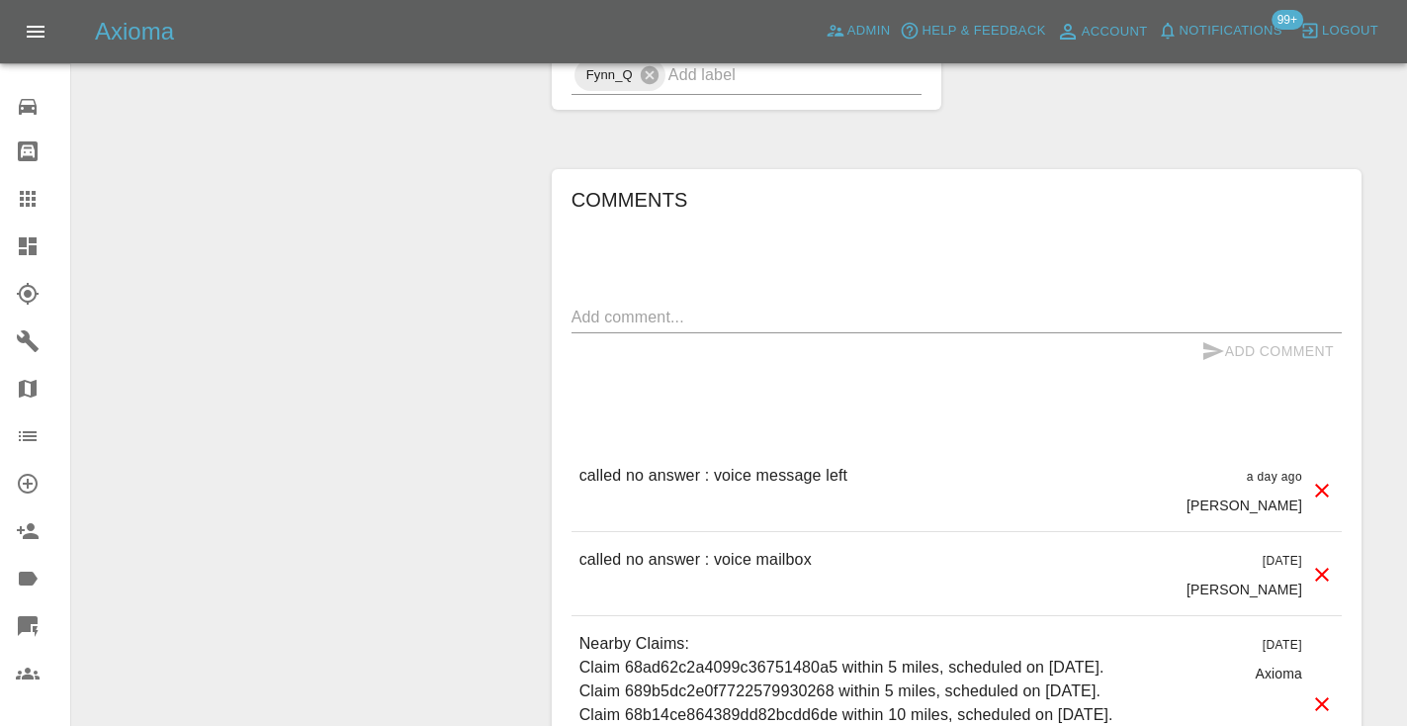
scroll to position [1475, 0]
click at [638, 305] on textarea at bounding box center [956, 316] width 770 height 23
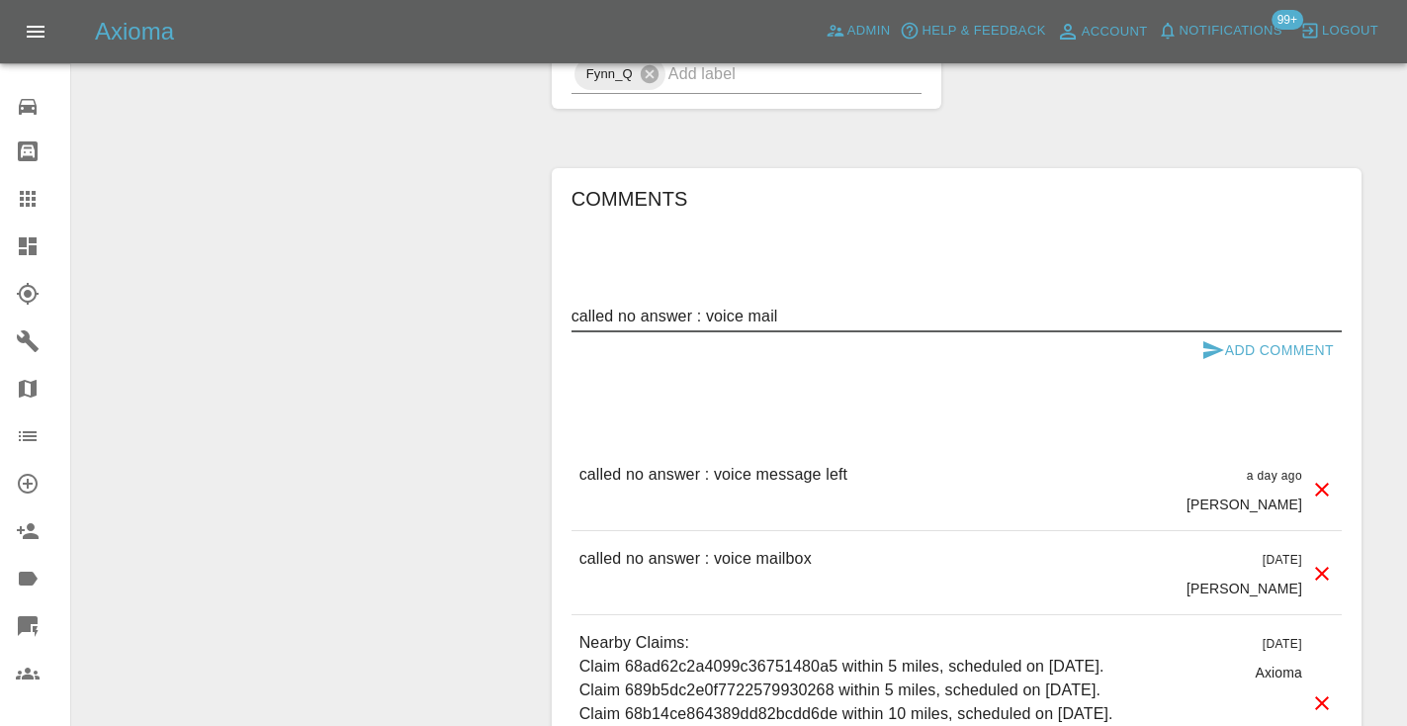
type textarea "called no answer : voice mail"
click at [1226, 332] on button "Add Comment" at bounding box center [1267, 350] width 148 height 37
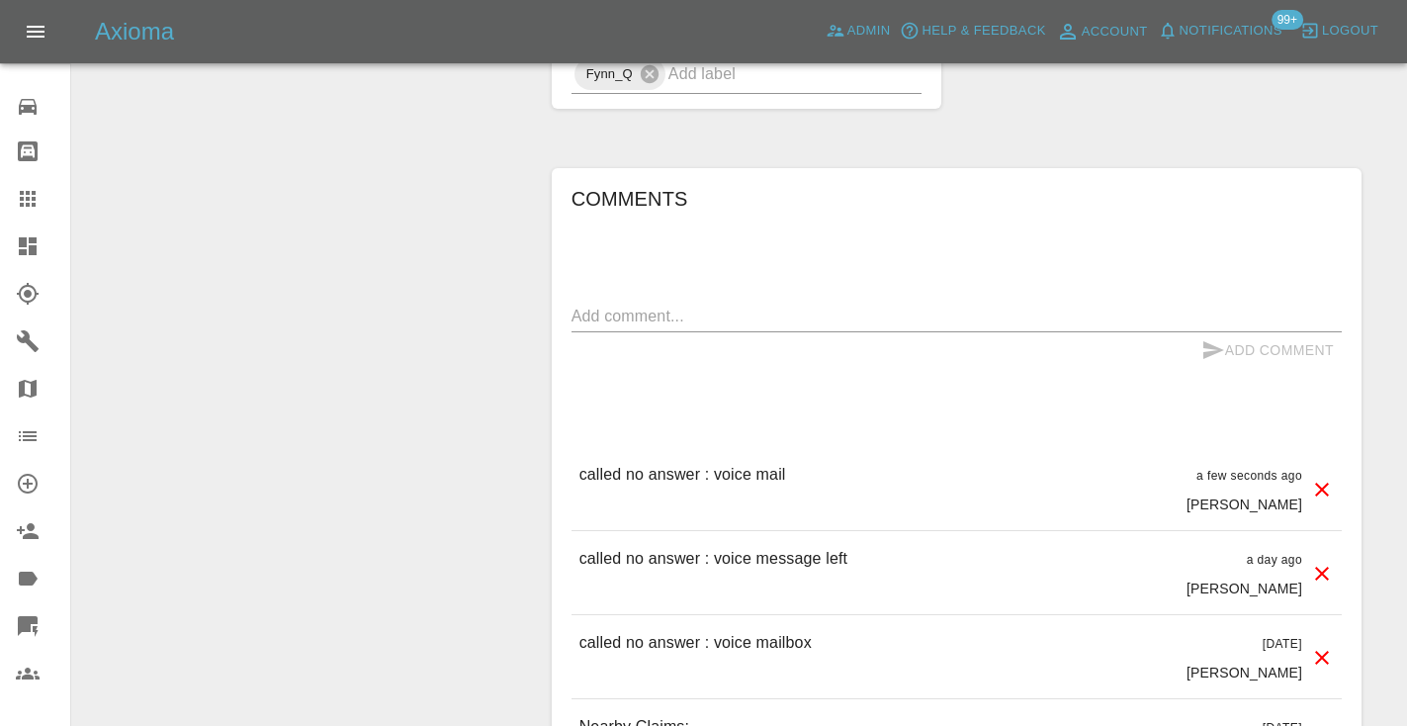
click at [40, 198] on div at bounding box center [43, 199] width 55 height 24
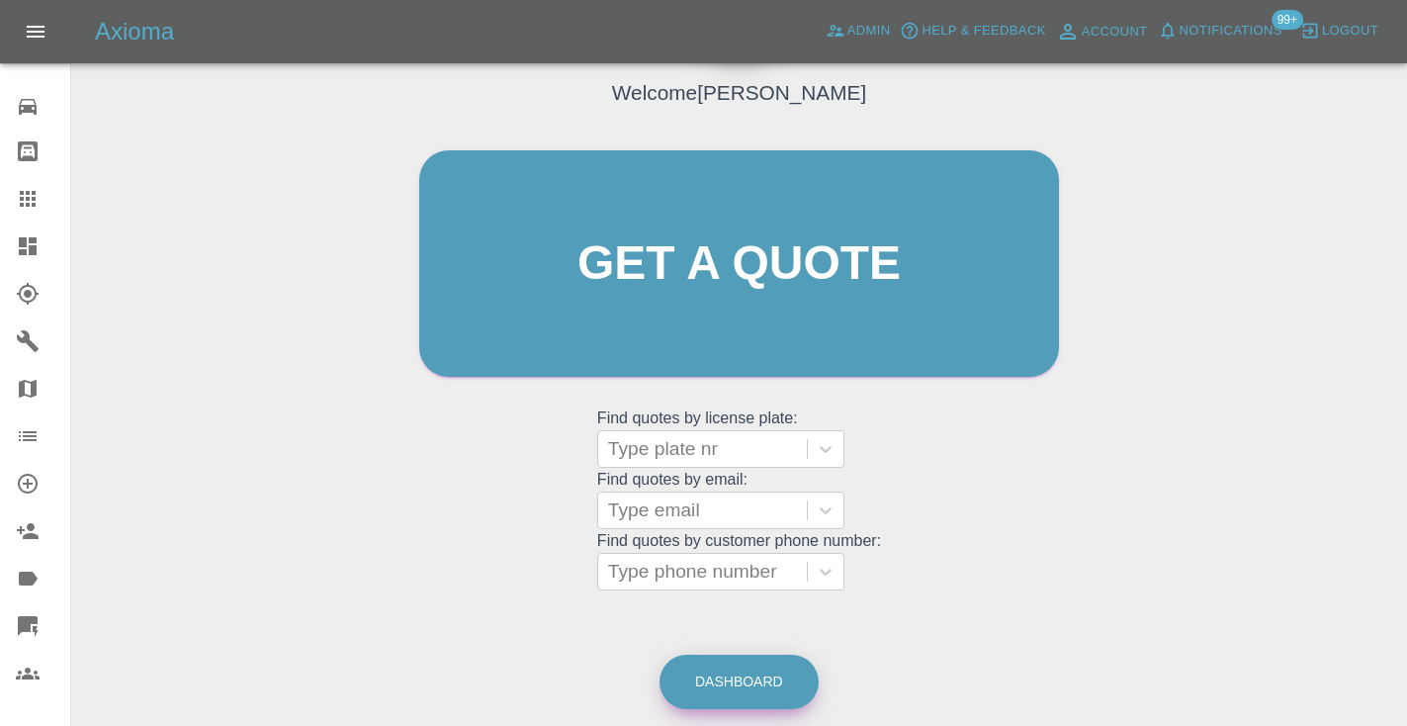
click at [740, 674] on link "Dashboard" at bounding box center [738, 682] width 159 height 54
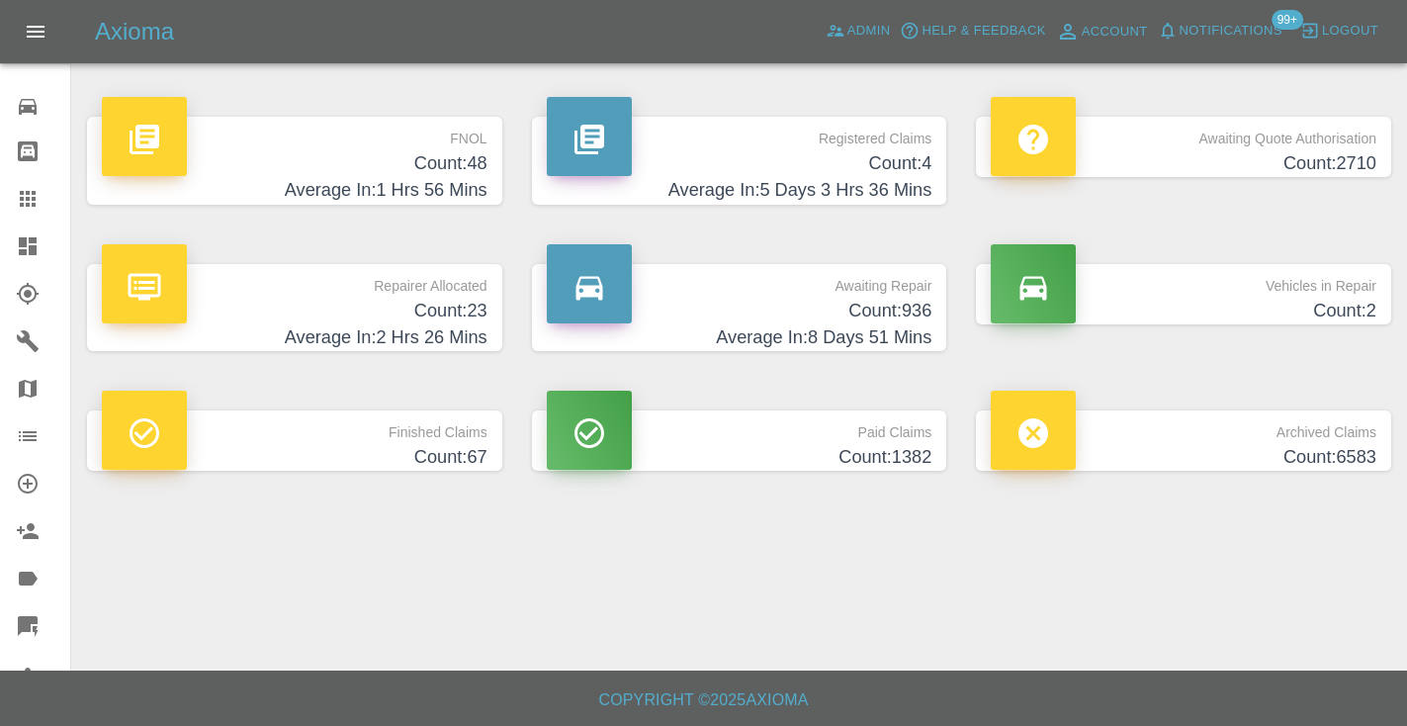
click at [920, 310] on h4 "Count: 936" at bounding box center [740, 311] width 386 height 27
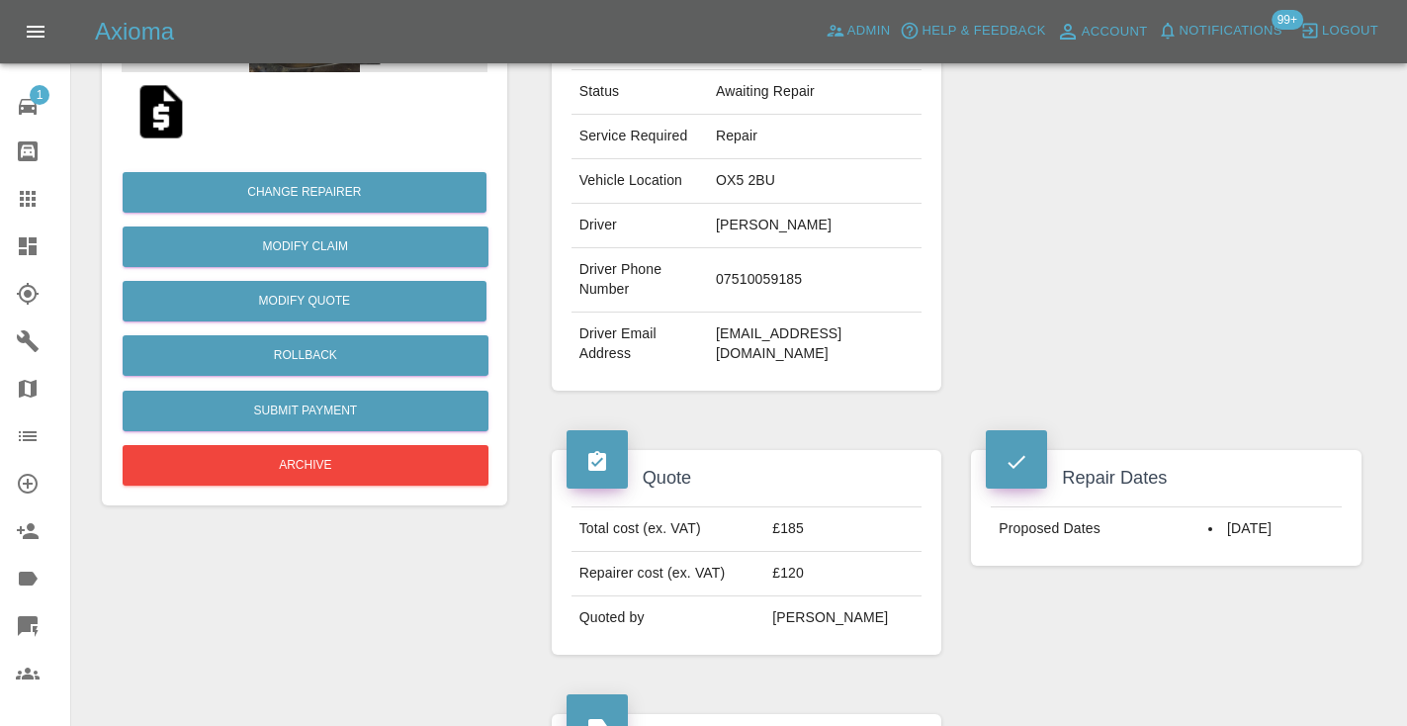
scroll to position [376, 0]
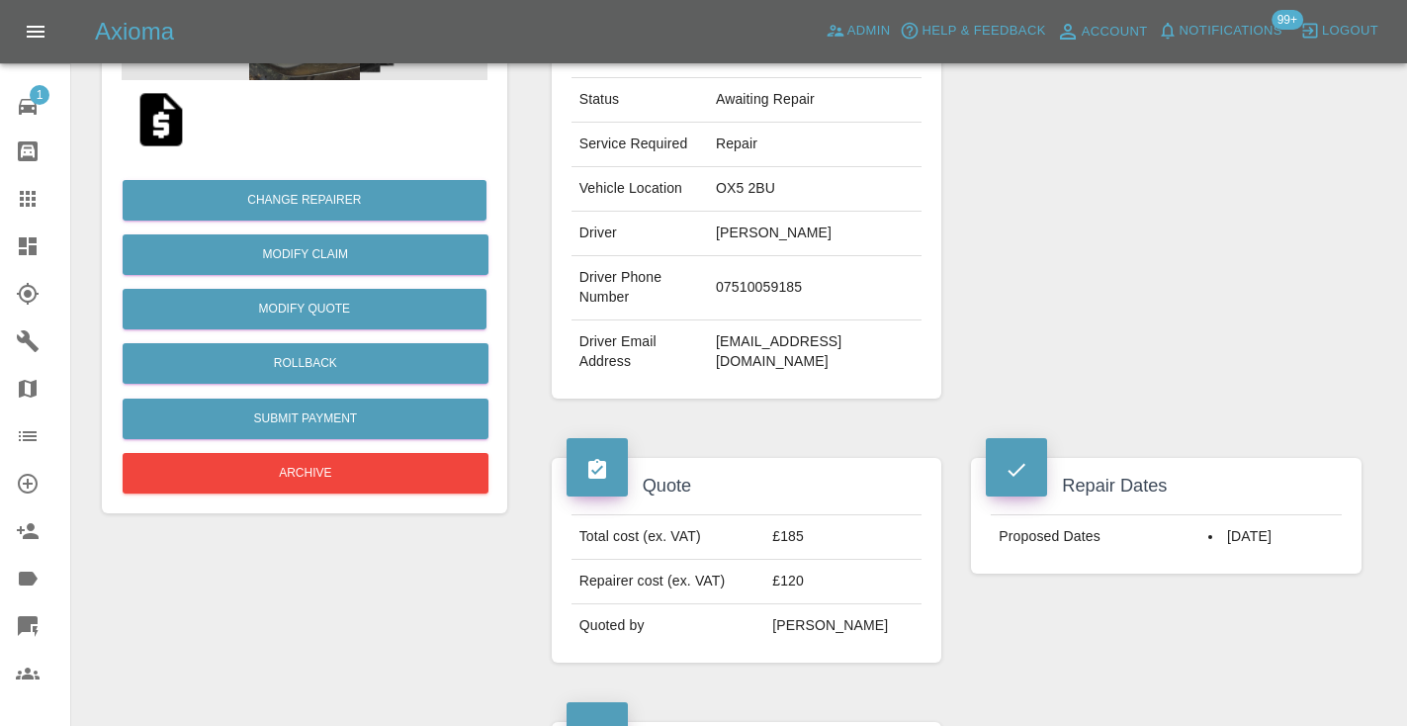
click at [762, 287] on td "07510059185" at bounding box center [815, 288] width 214 height 64
copy td "07510059185"
click at [1056, 660] on div "Repair Dates Proposed Dates [DATE]" at bounding box center [1166, 560] width 420 height 264
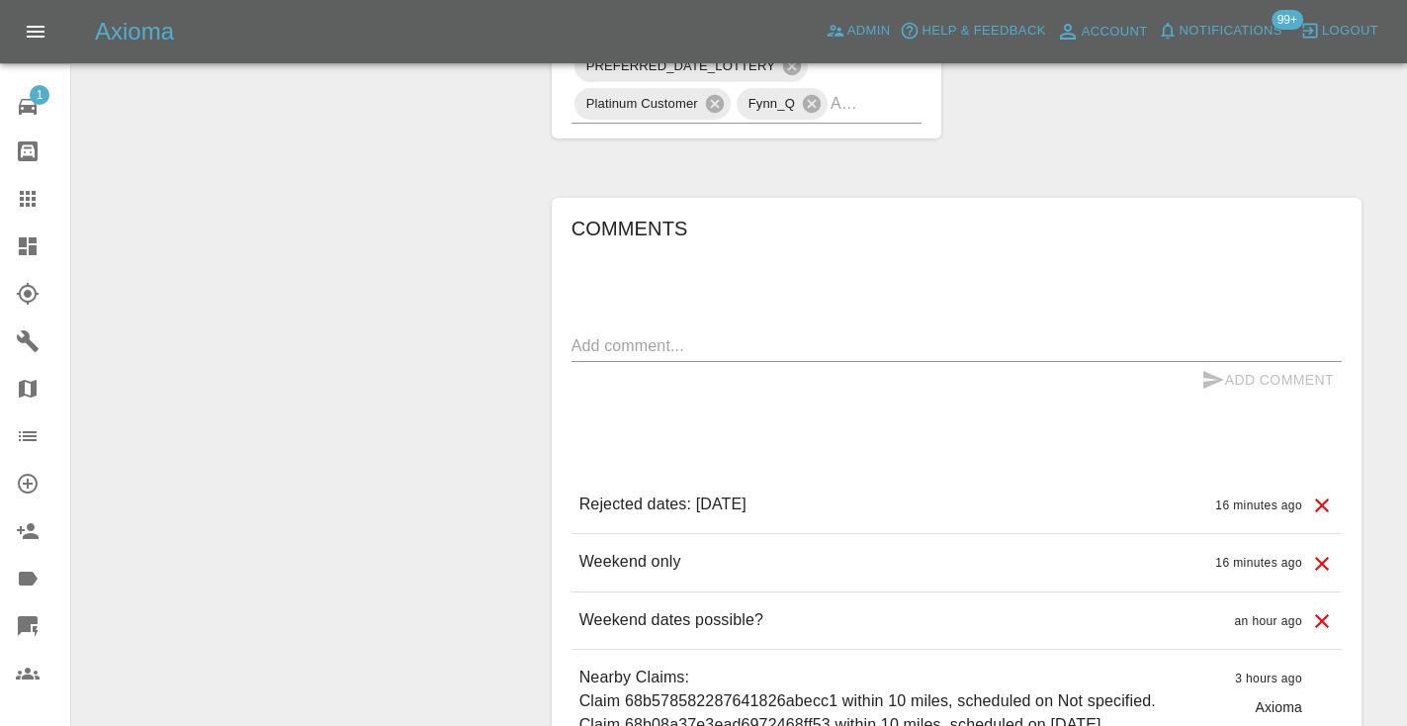
scroll to position [1335, 0]
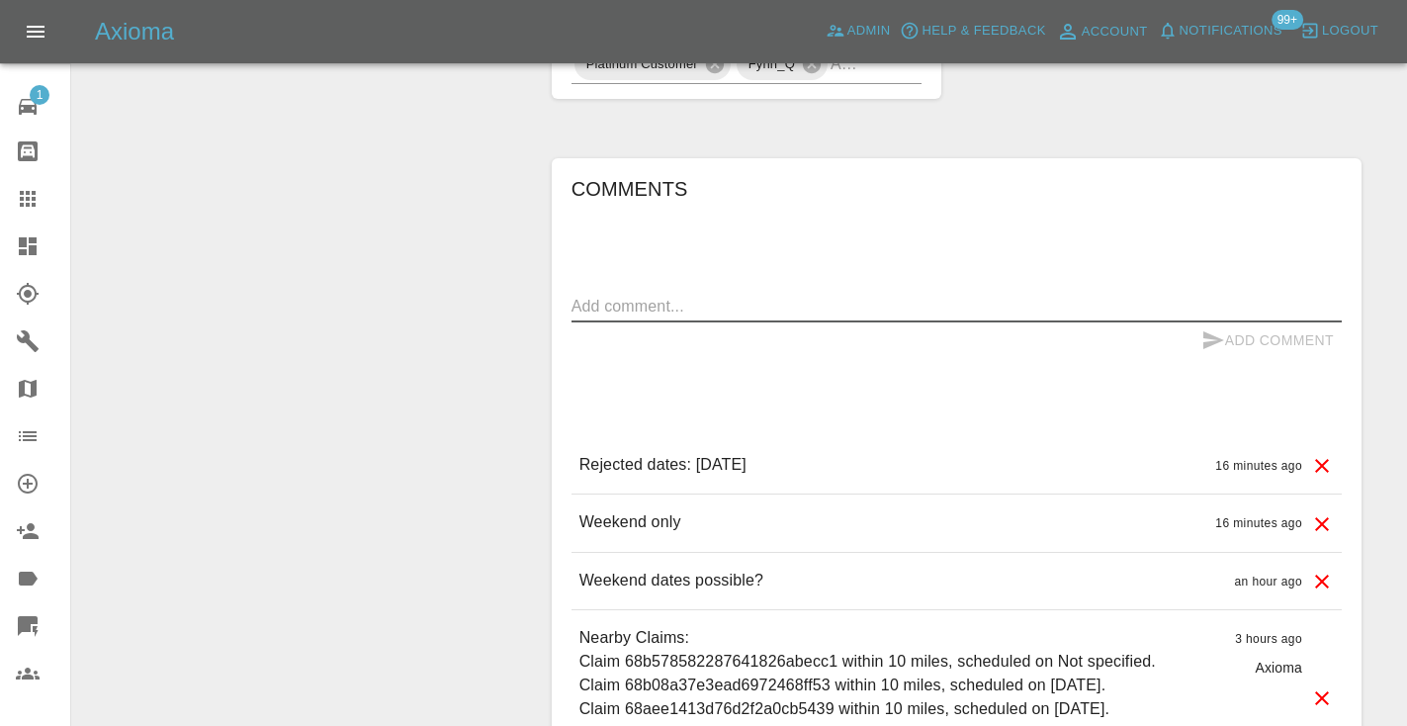
click at [584, 305] on textarea at bounding box center [956, 306] width 770 height 23
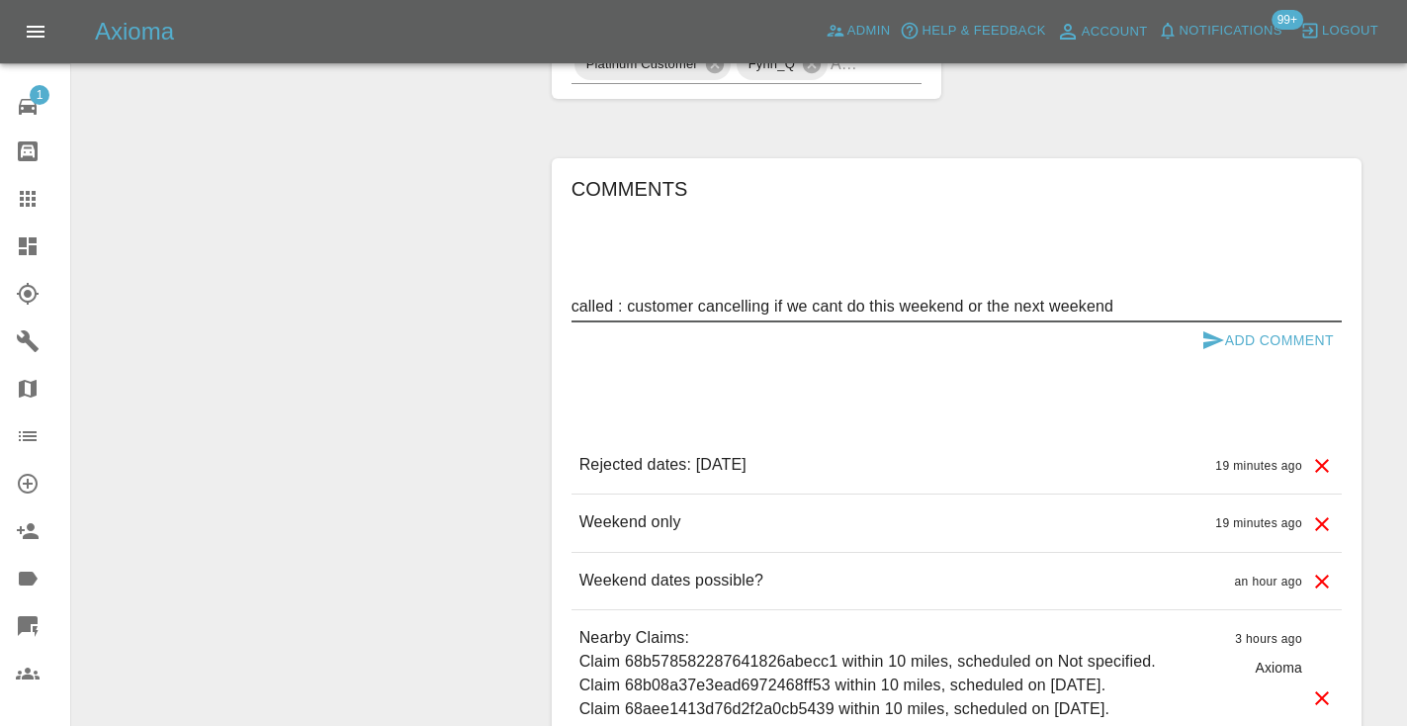
type textarea "called : customer cancelling if we cant do this weekend or the next weekend"
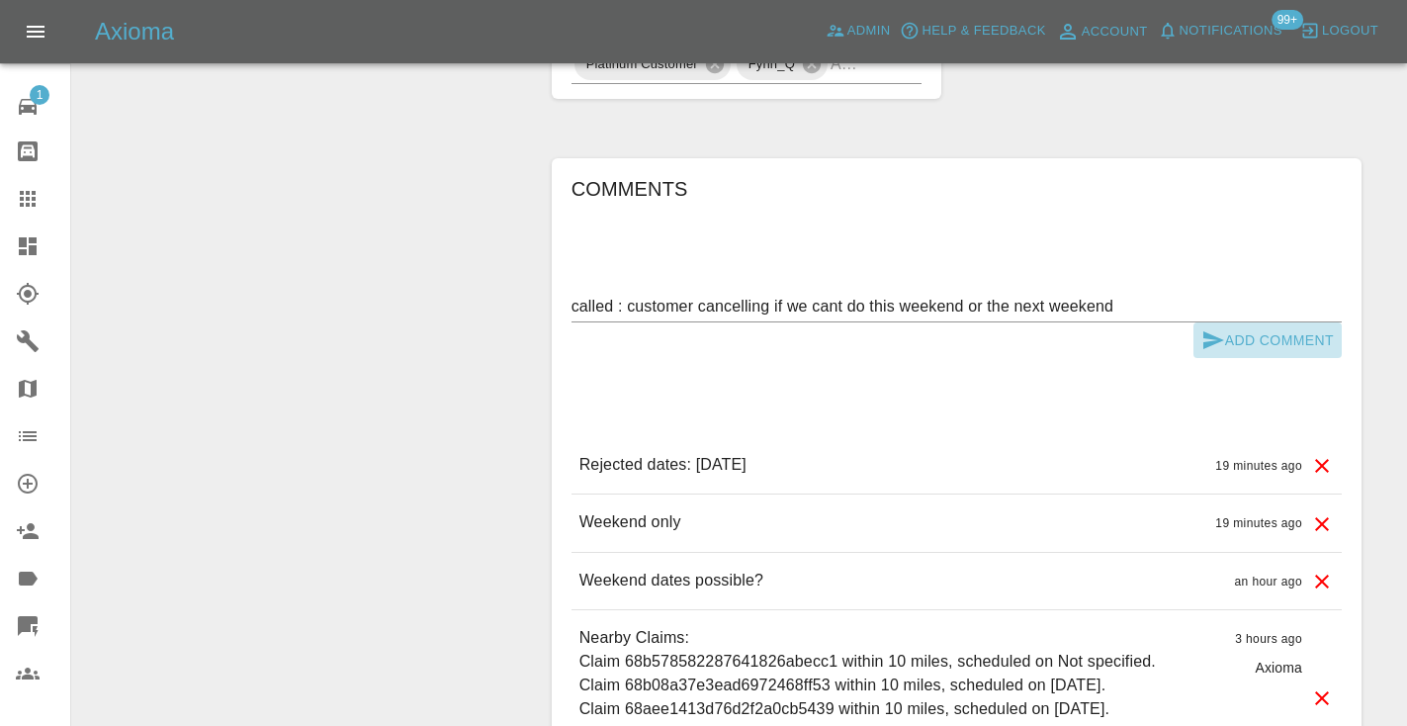
click at [1219, 333] on icon "submit" at bounding box center [1213, 340] width 24 height 24
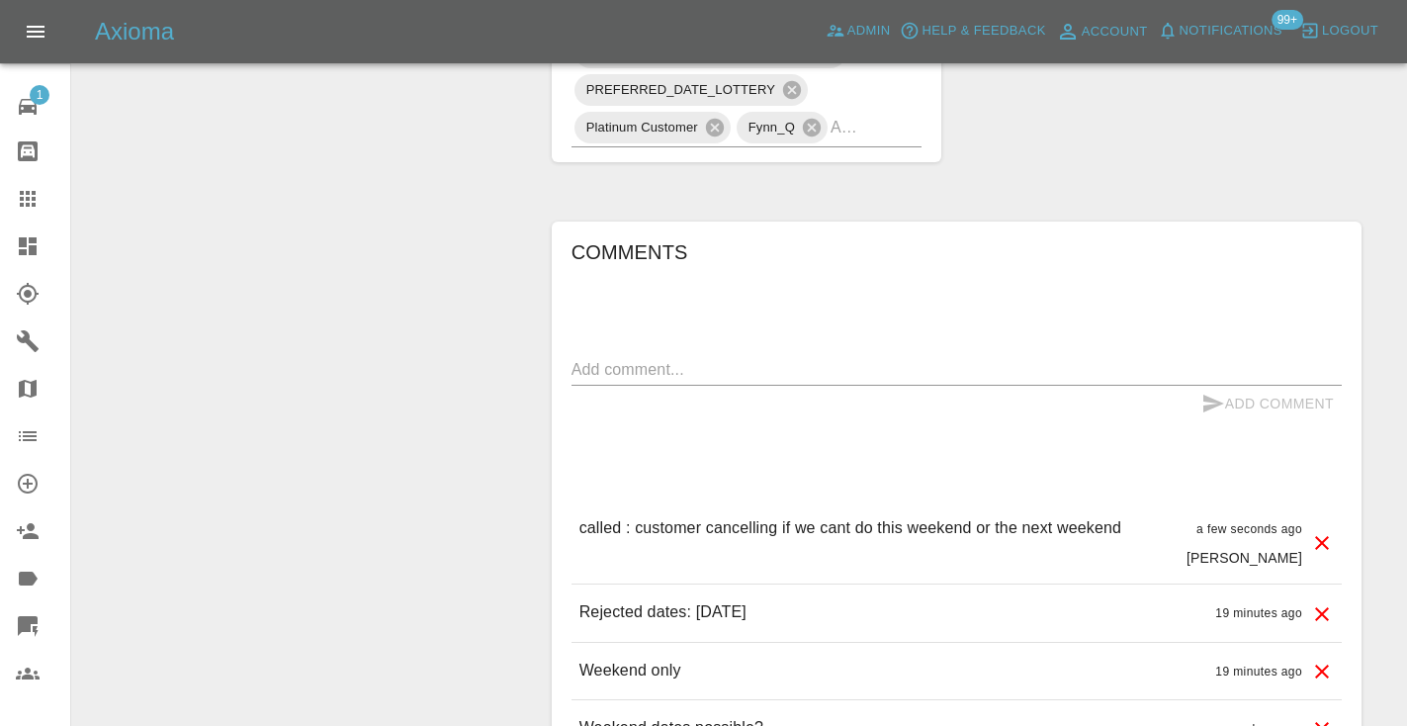
scroll to position [1276, 0]
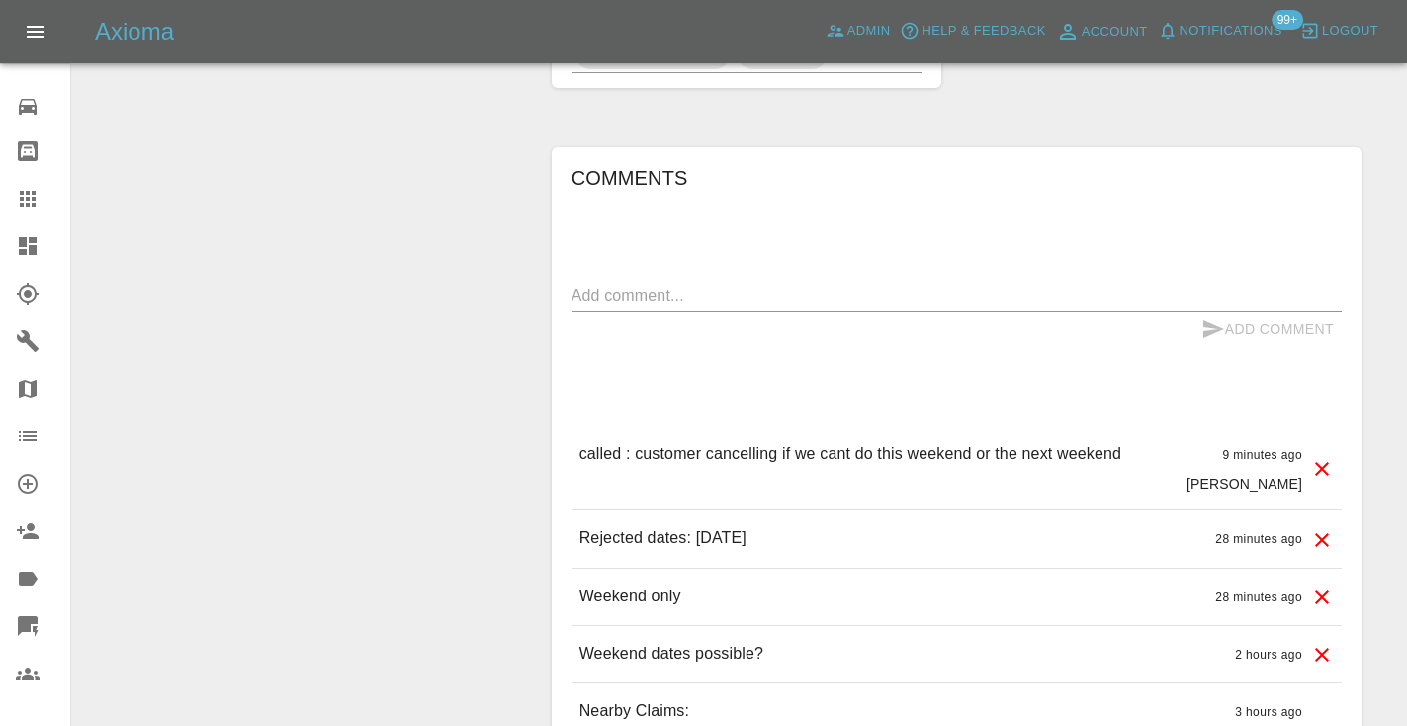
scroll to position [1423, 0]
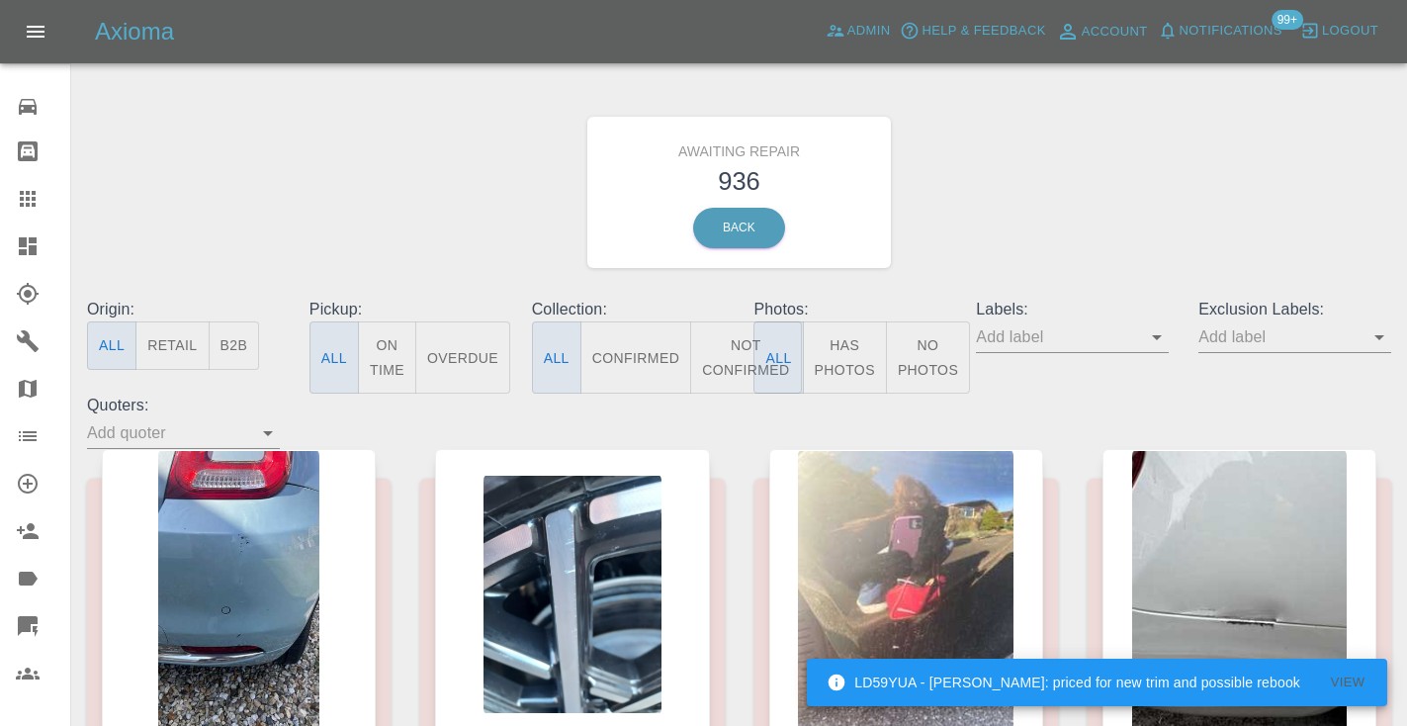
click at [727, 351] on button "Not Confirmed" at bounding box center [745, 357] width 111 height 72
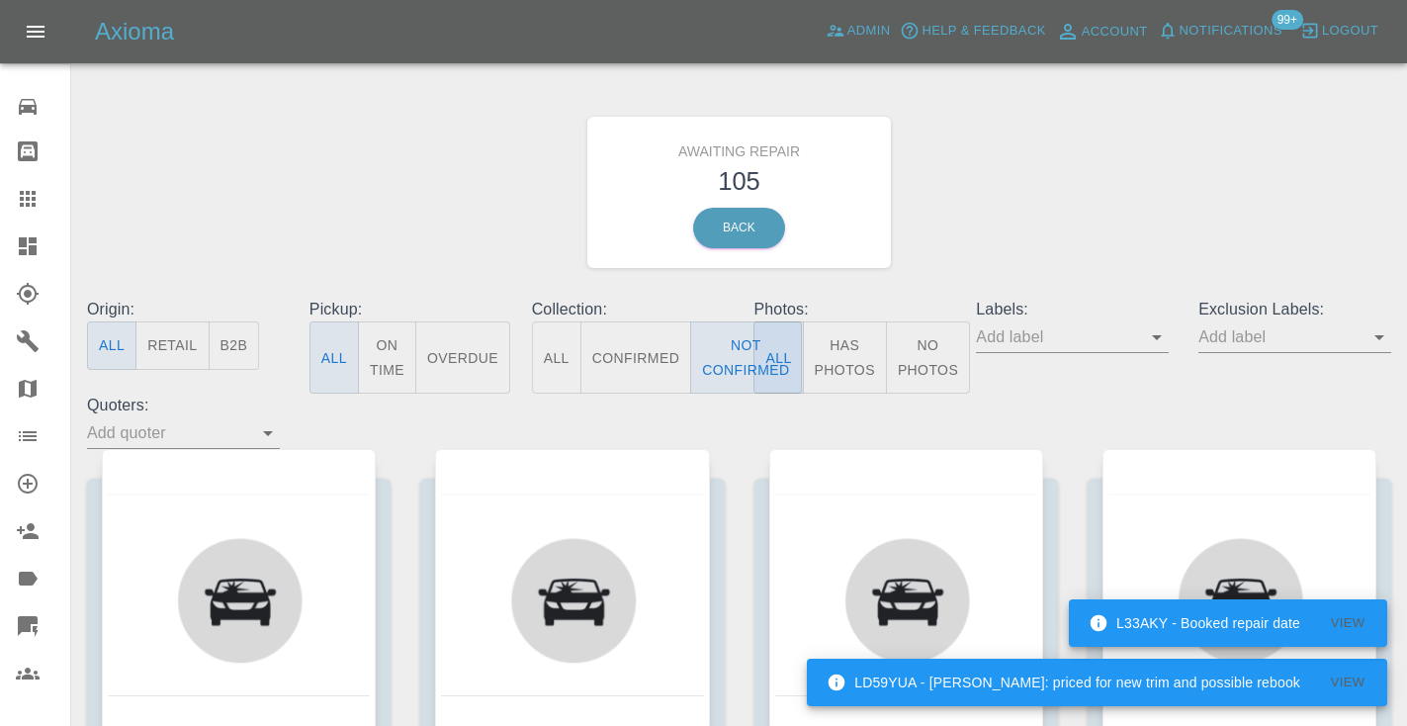
click at [994, 168] on div "Awaiting Repair 105 Back" at bounding box center [739, 192] width 1334 height 211
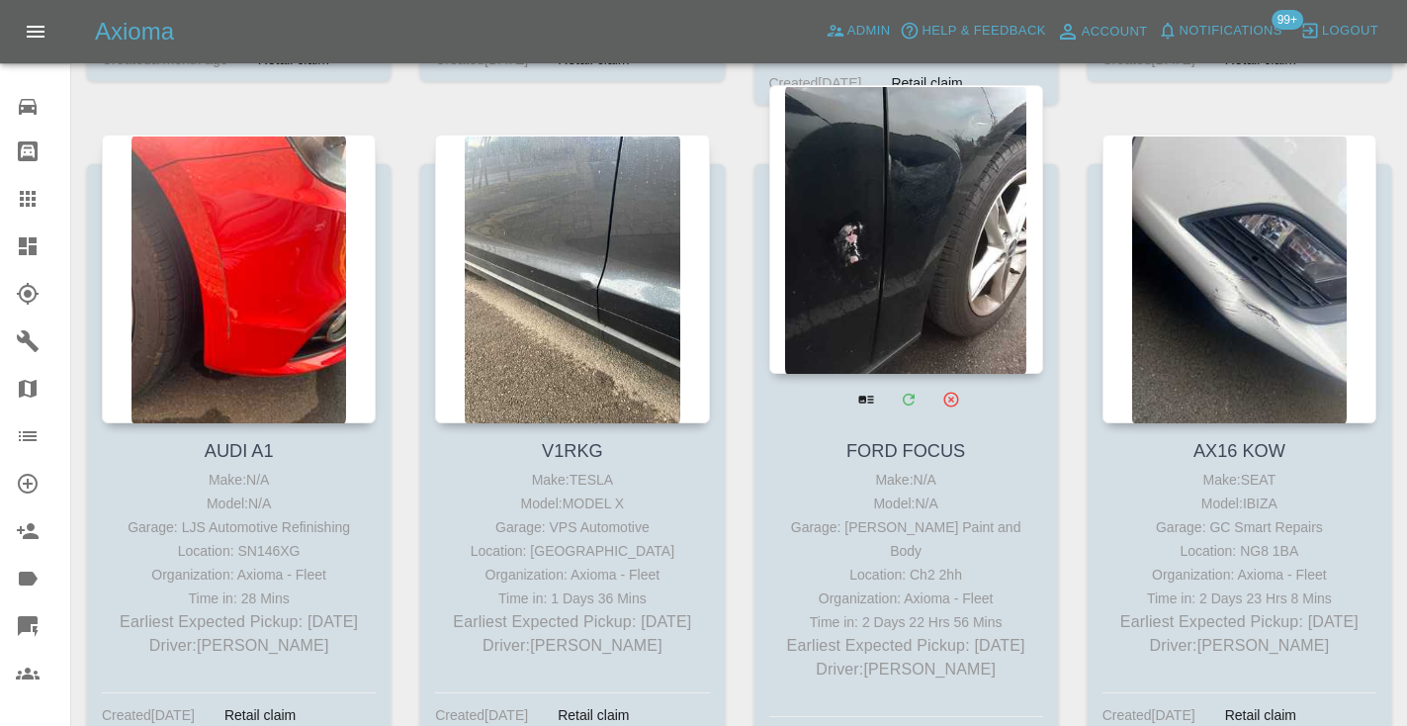
scroll to position [6186, 0]
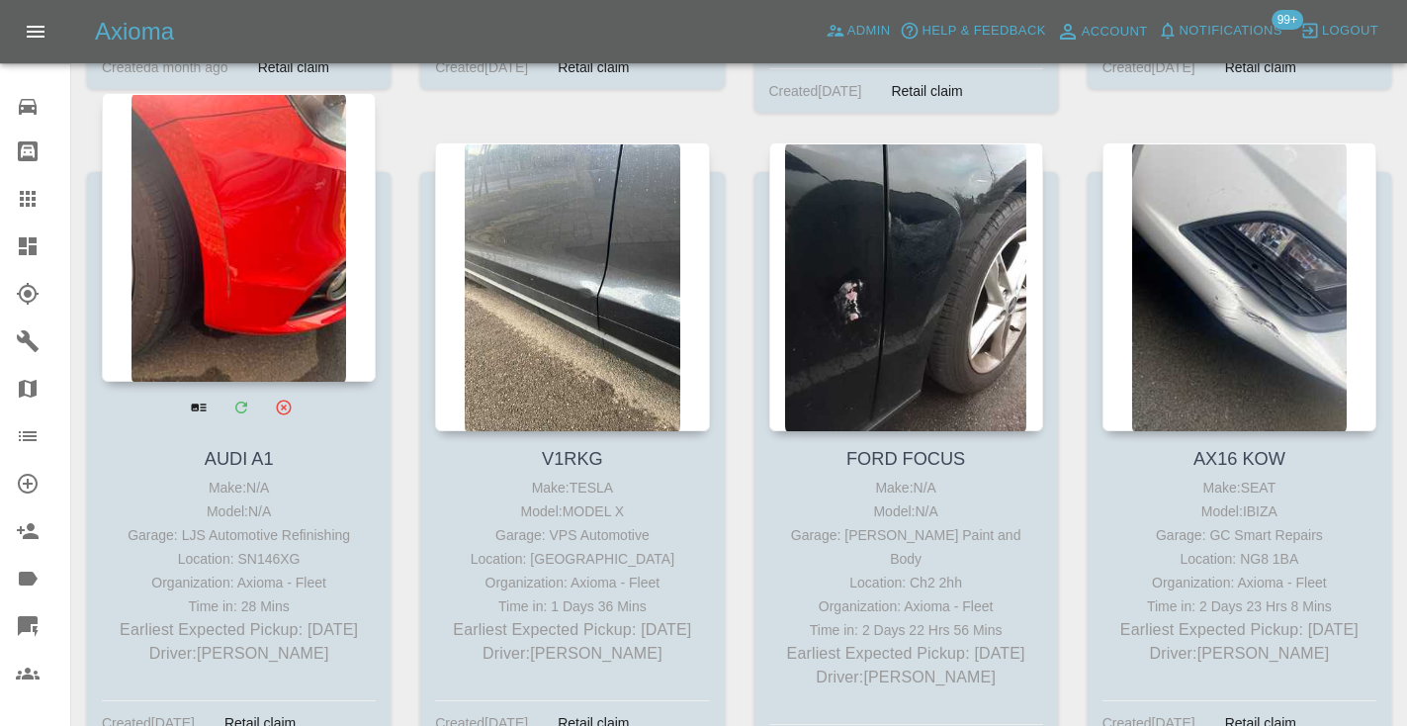
click at [269, 265] on div at bounding box center [239, 237] width 274 height 289
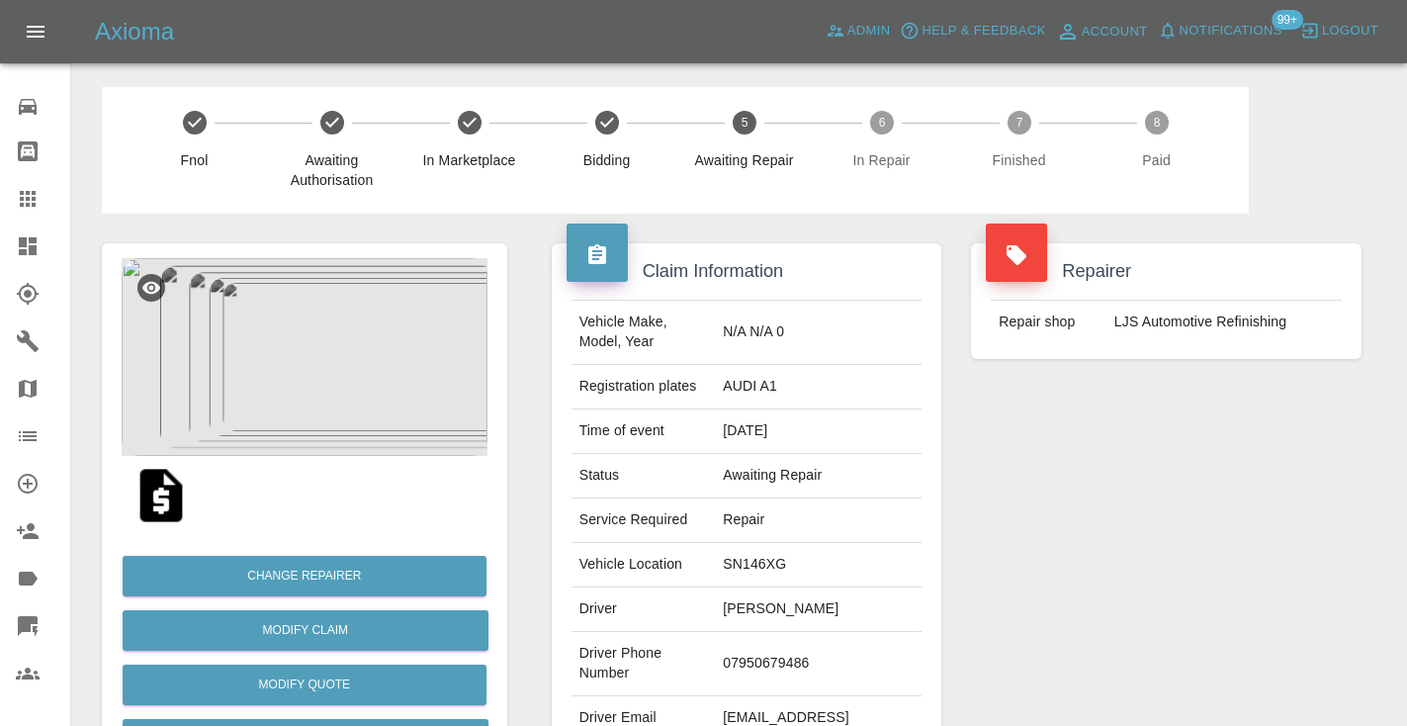
click at [797, 632] on td "07950679486" at bounding box center [818, 664] width 207 height 64
copy td "07950679486"
click at [1128, 534] on div "Repairer Repair shop LJS Automotive Refinishing" at bounding box center [1166, 509] width 420 height 590
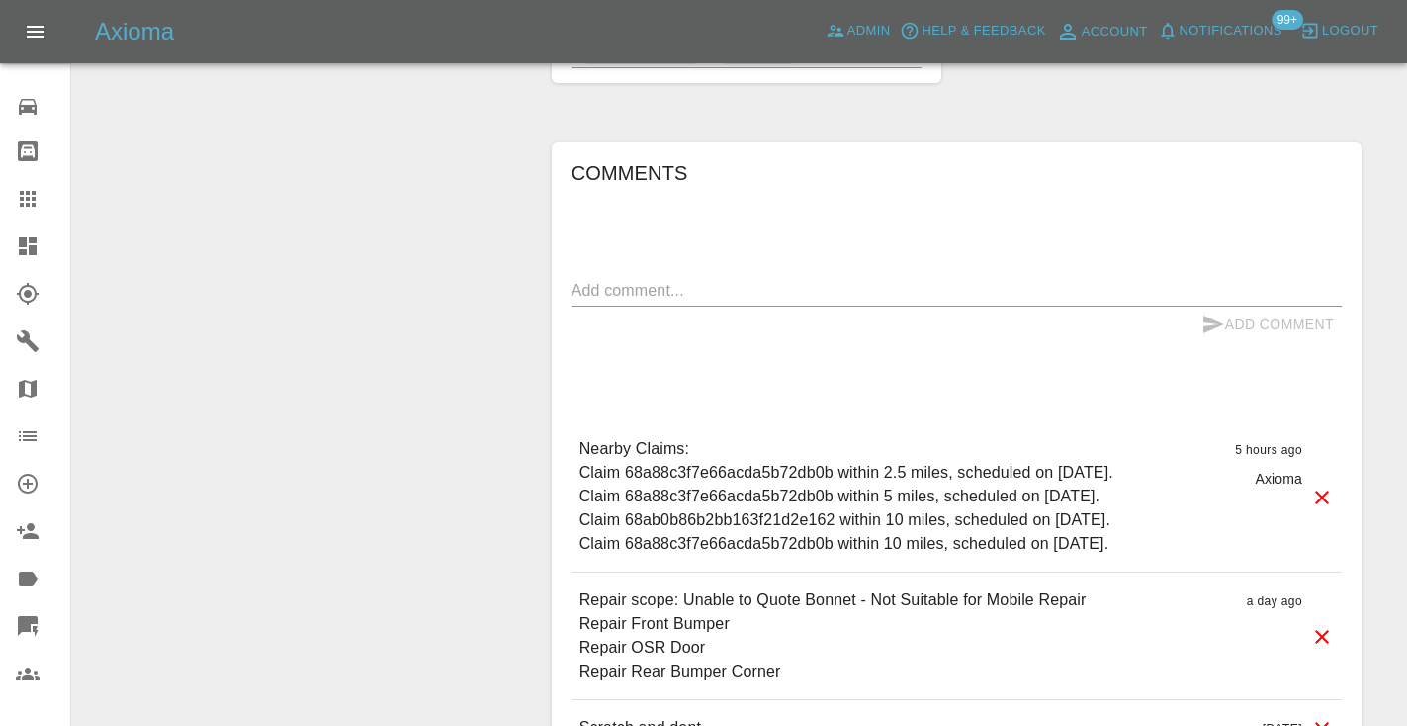
scroll to position [1276, 0]
click at [601, 278] on textarea at bounding box center [956, 289] width 770 height 23
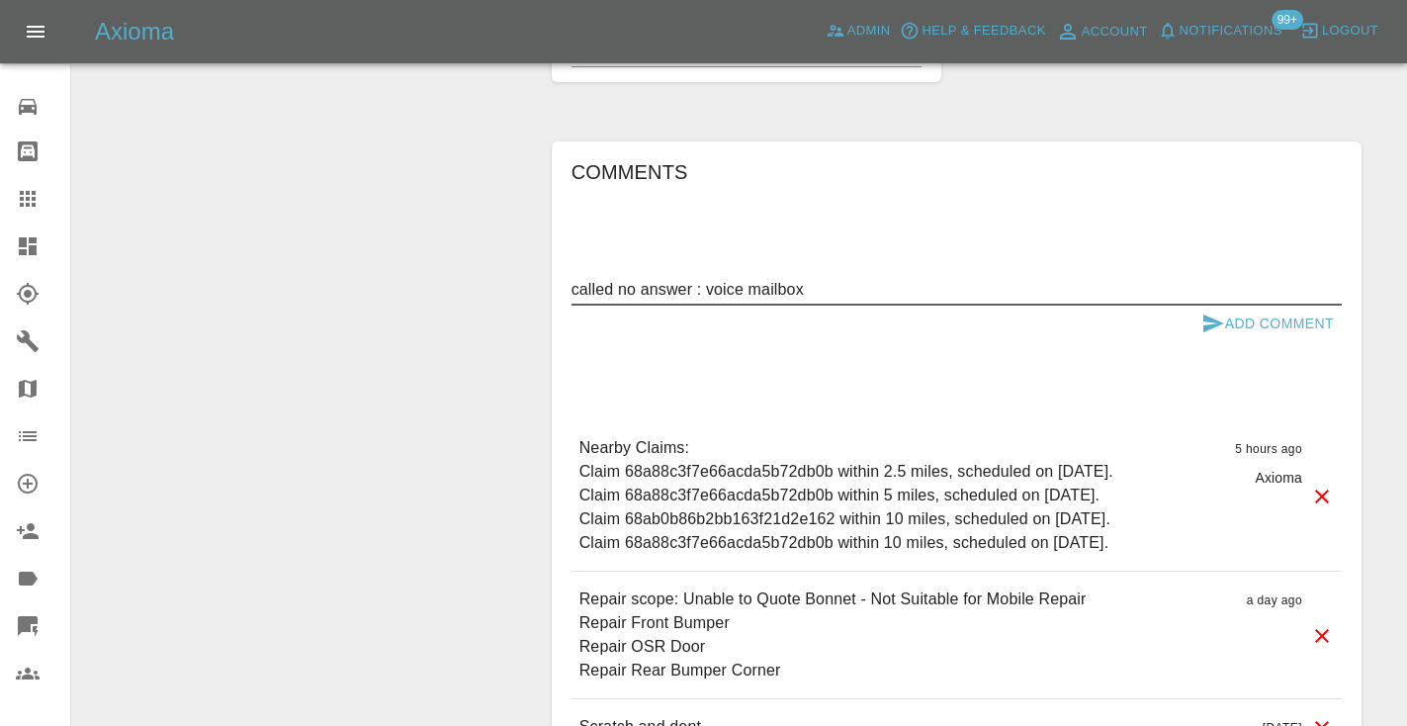
type textarea "called no answer : voice mailbox"
click at [1201, 311] on icon "submit" at bounding box center [1213, 323] width 24 height 24
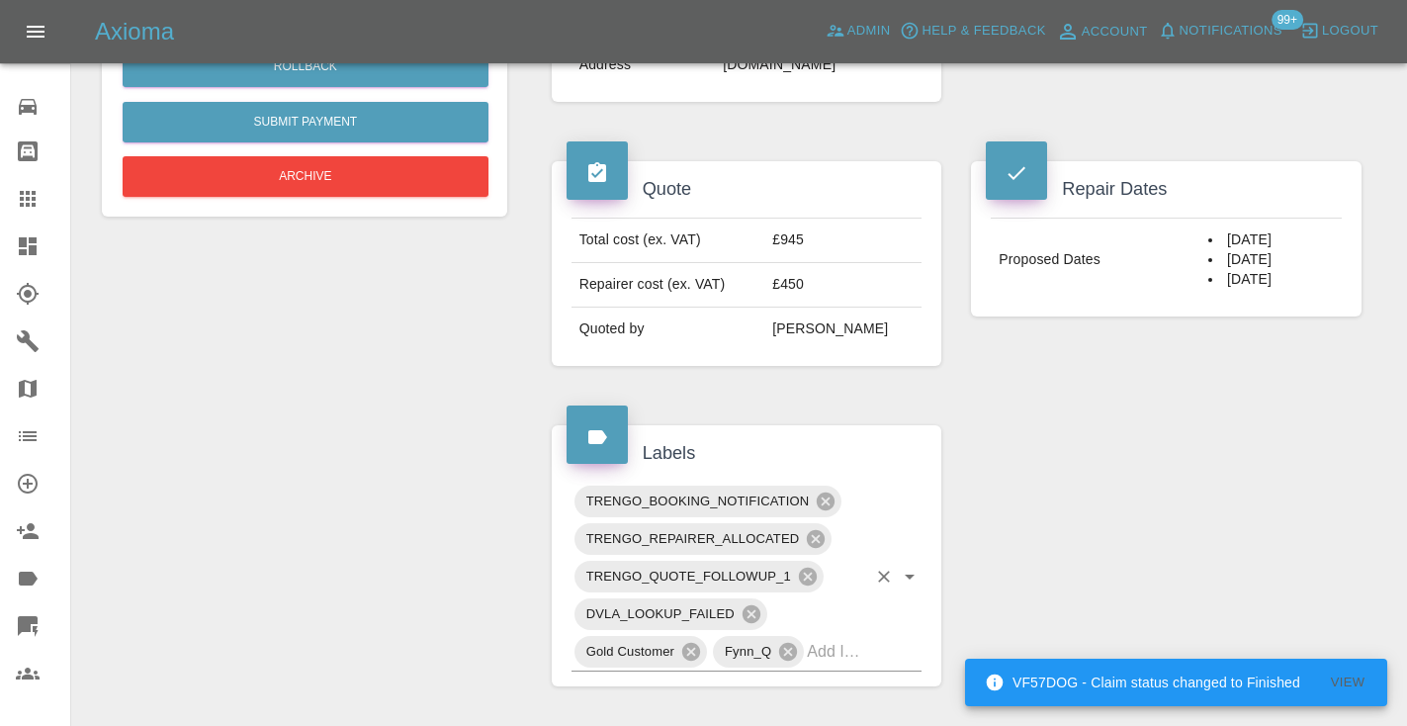
scroll to position [677, 0]
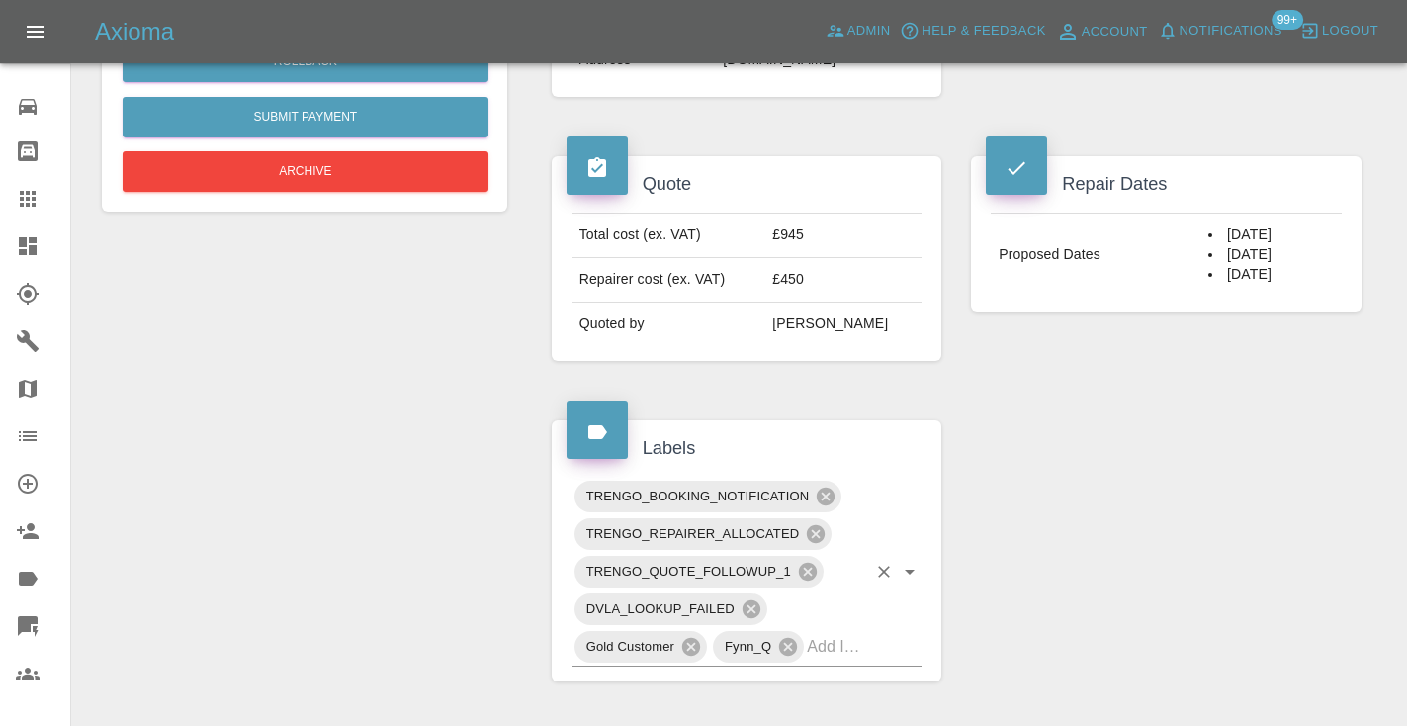
click at [842, 631] on input "text" at bounding box center [836, 646] width 59 height 31
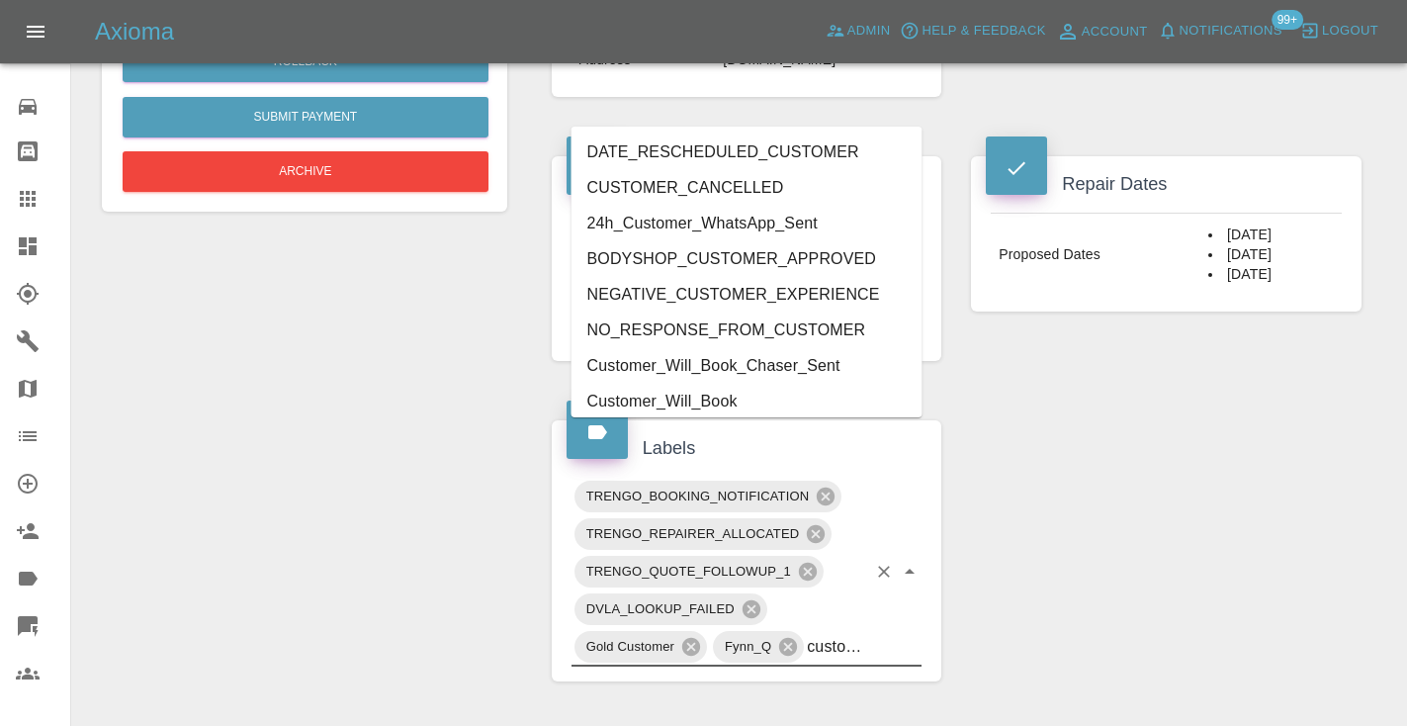
type input "custom"
click at [704, 397] on li "Customer_Will_Book" at bounding box center [746, 402] width 351 height 36
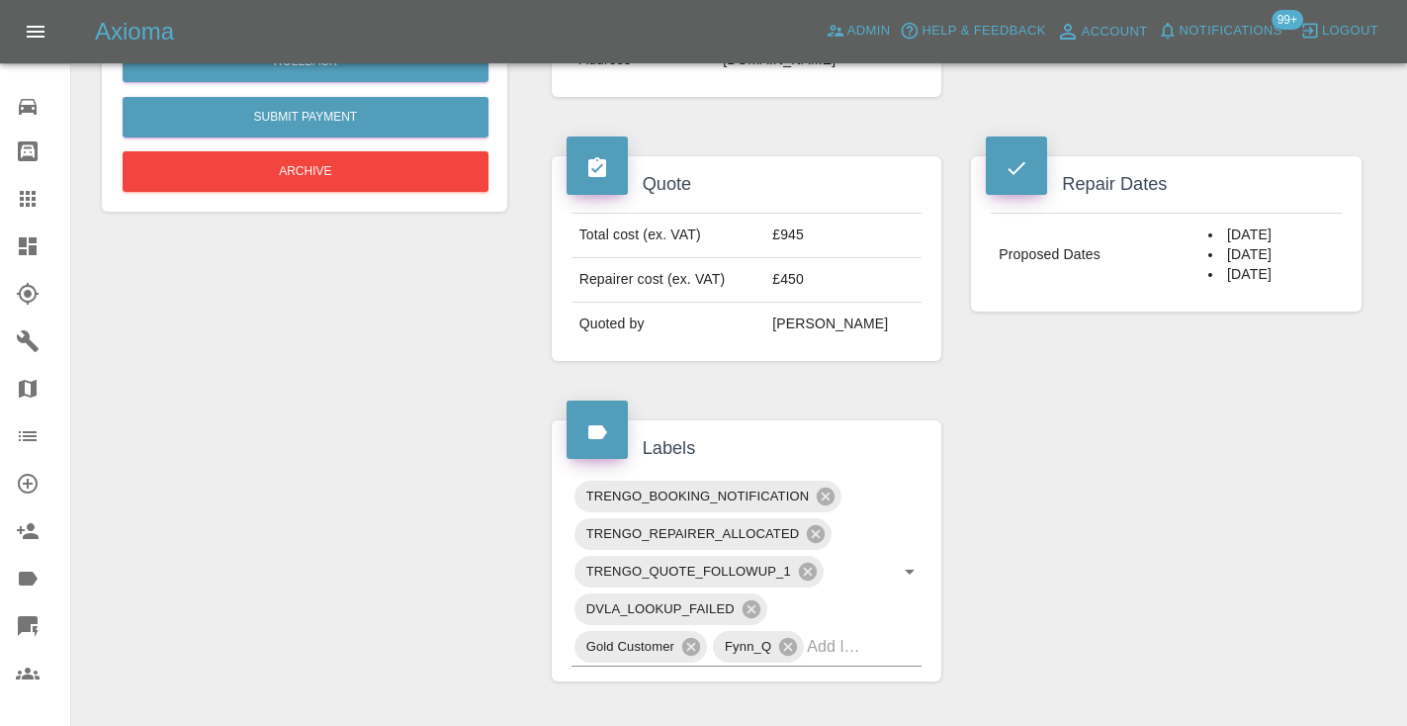
click at [351, 335] on div "Change Repairer Modify Claim Modify Quote Rollback Submit Payment Archive" at bounding box center [304, 509] width 435 height 1947
click at [39, 207] on icon at bounding box center [28, 199] width 24 height 24
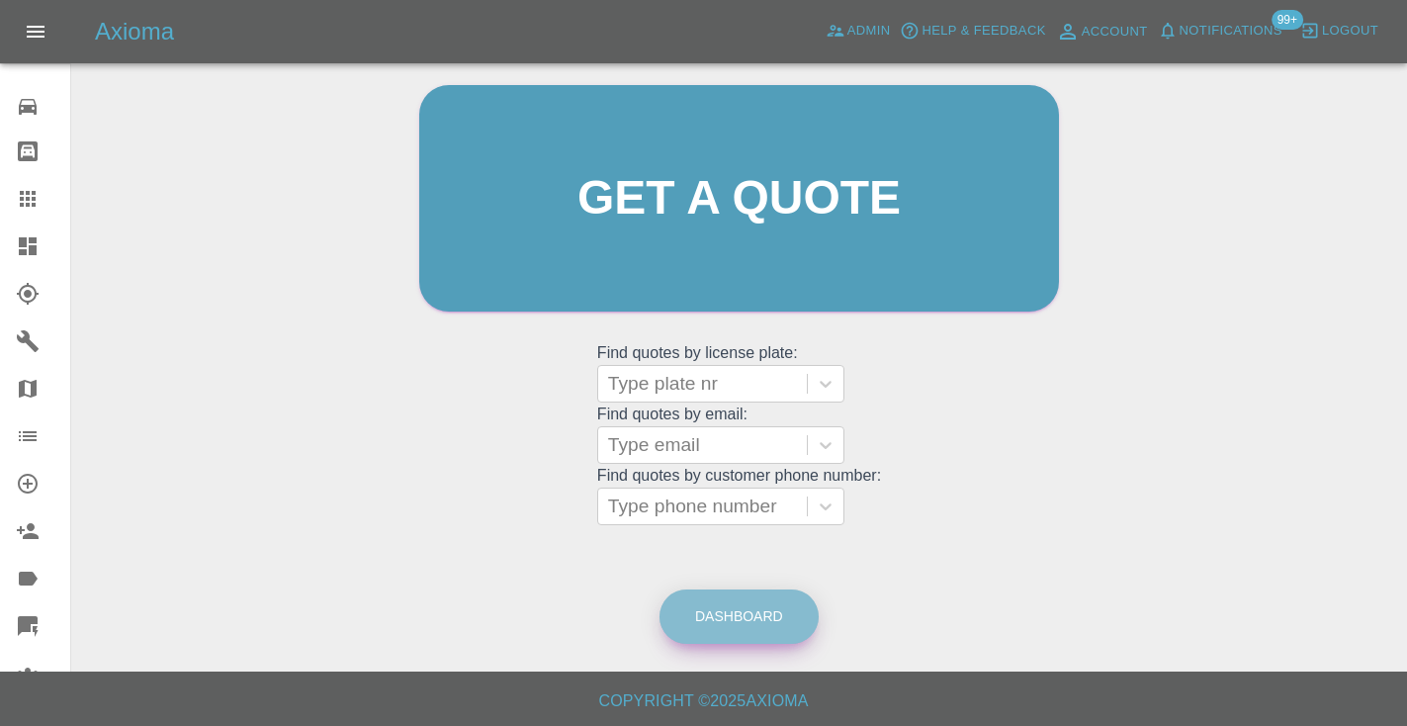
click at [741, 610] on link "Dashboard" at bounding box center [738, 616] width 159 height 54
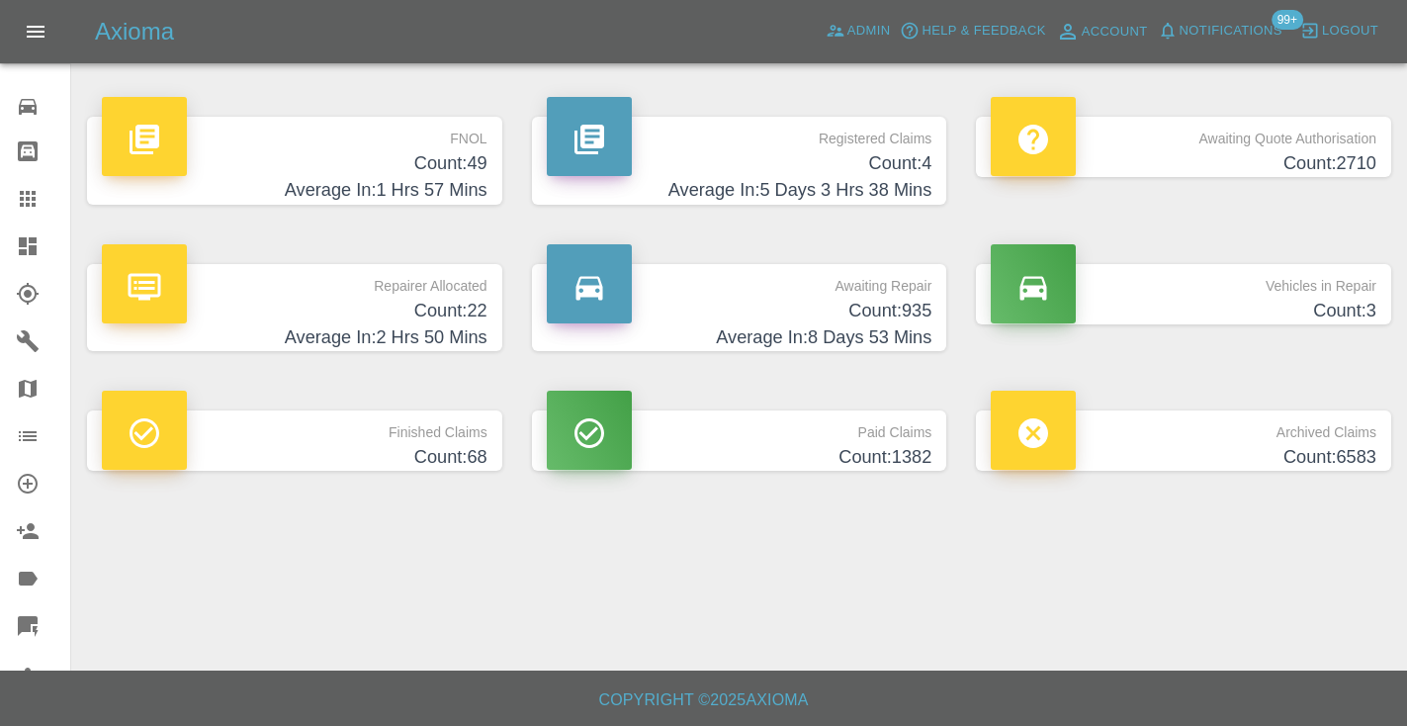
click at [875, 306] on h4 "Count: 935" at bounding box center [740, 311] width 386 height 27
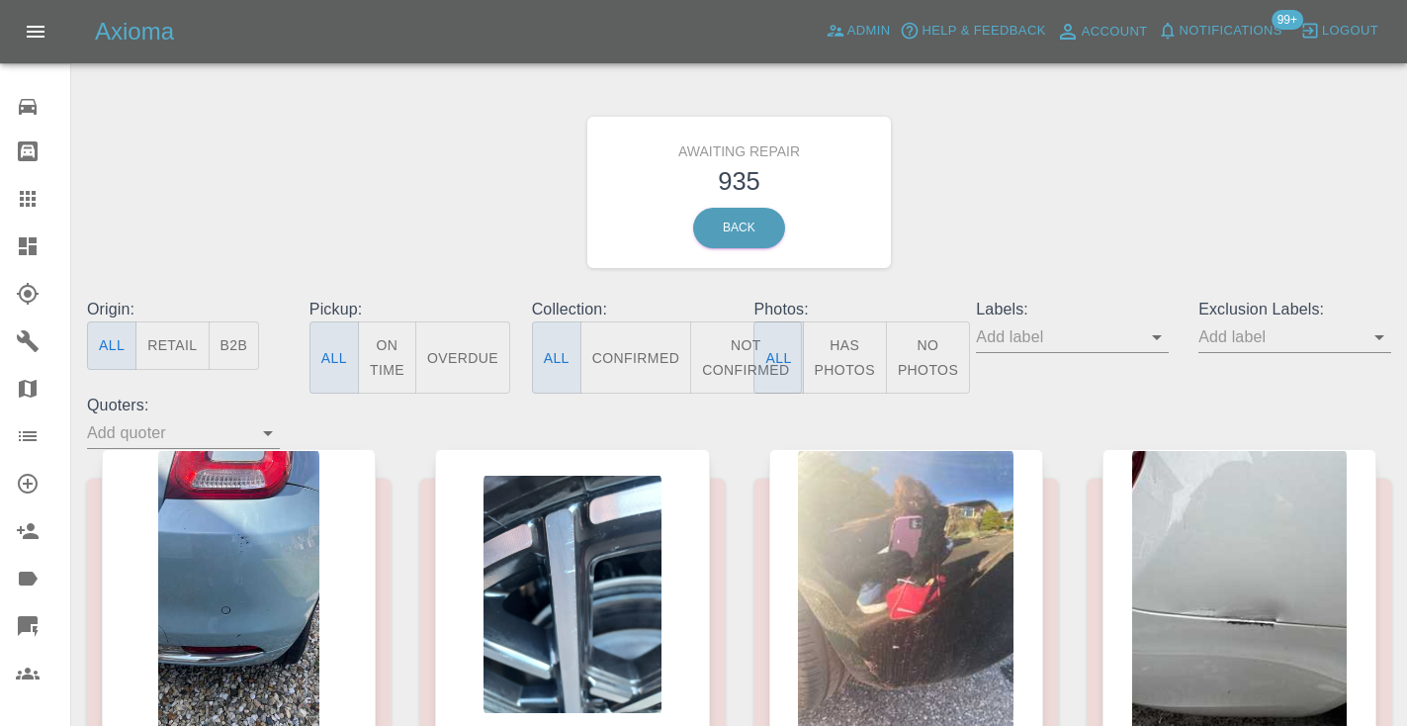
click at [1274, 8] on div "Axioma Admin Help & Feedback Account Notifications 99+ Logout" at bounding box center [703, 31] width 1407 height 63
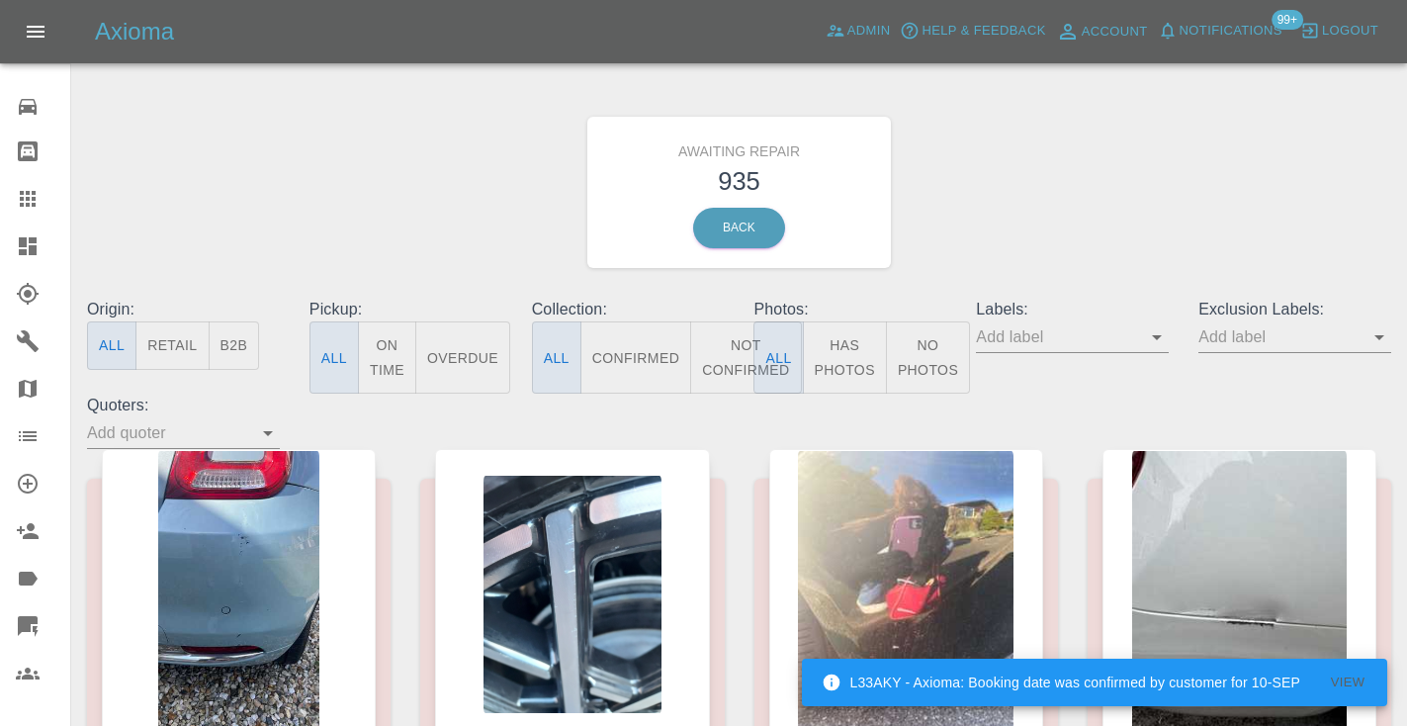
click at [715, 362] on button "Not Confirmed" at bounding box center [745, 357] width 111 height 72
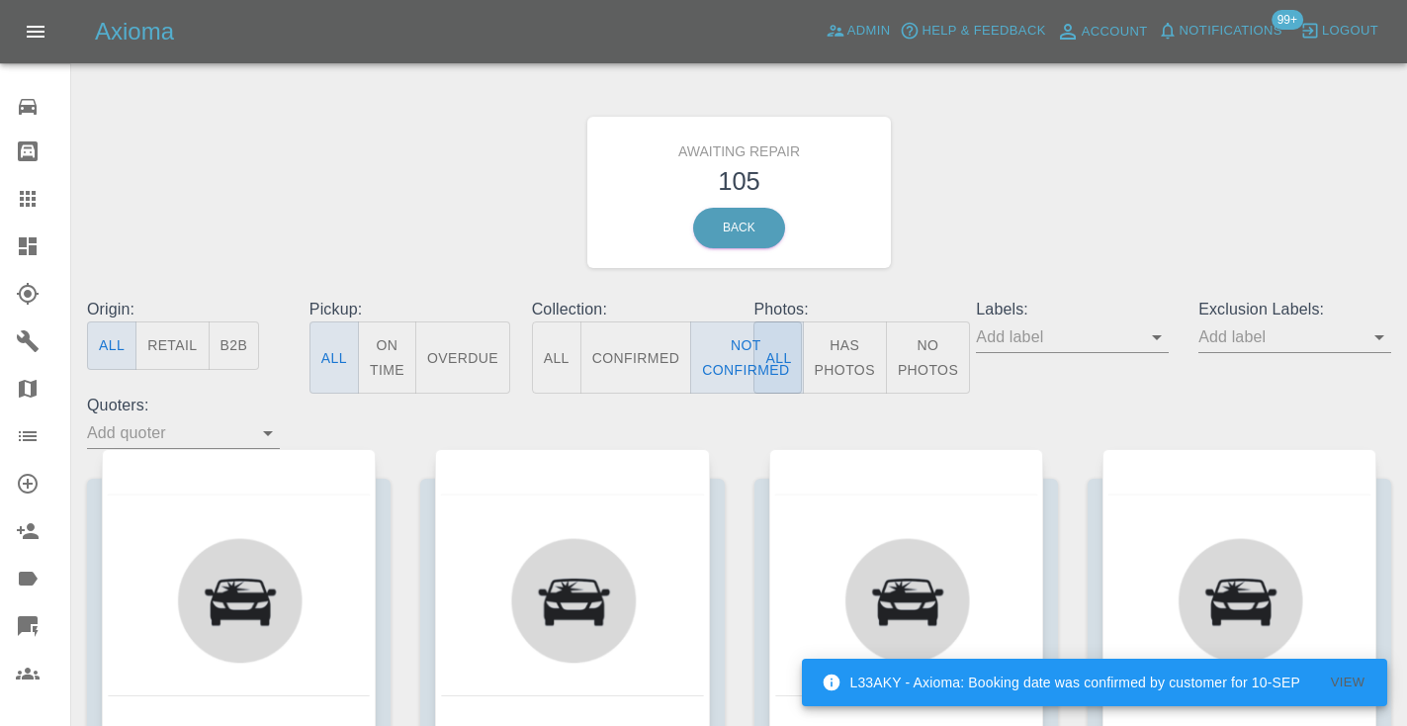
click at [1091, 202] on div "Awaiting Repair 105 Back" at bounding box center [739, 192] width 1334 height 211
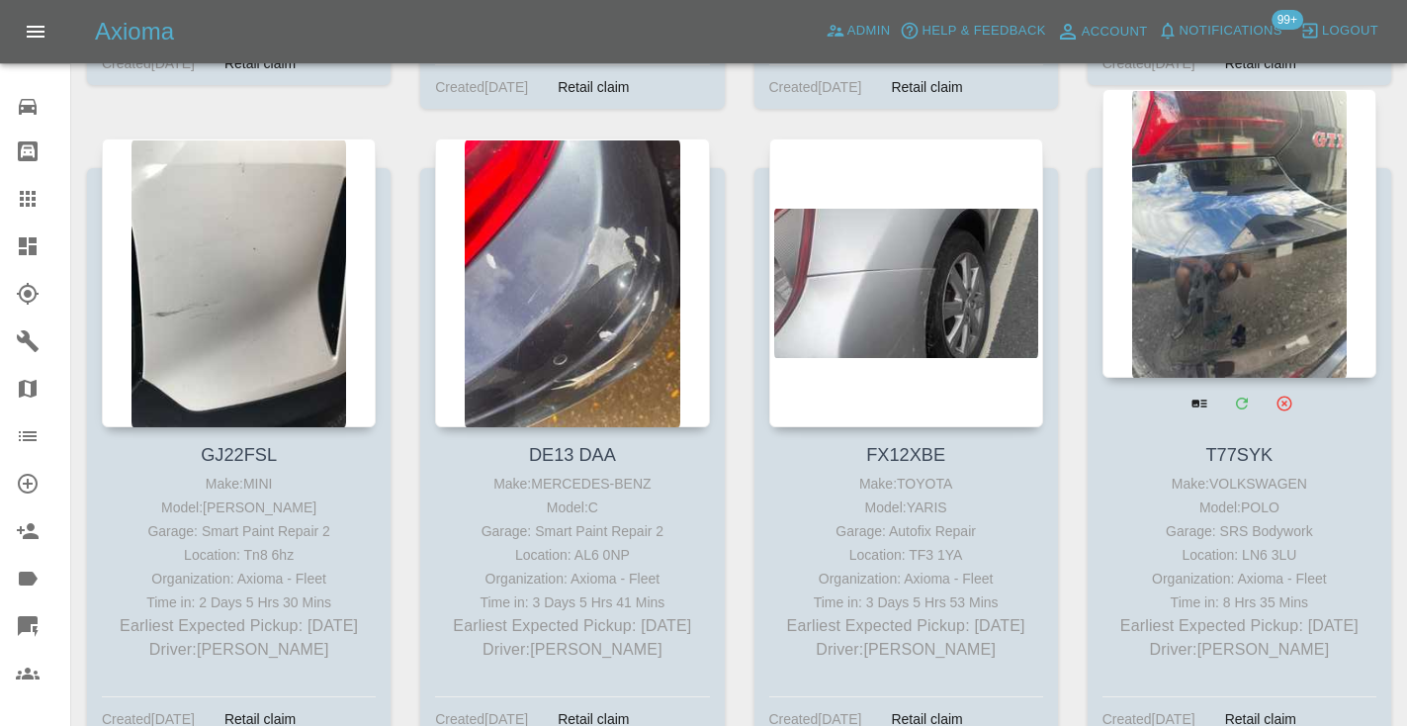
scroll to position [2899, 0]
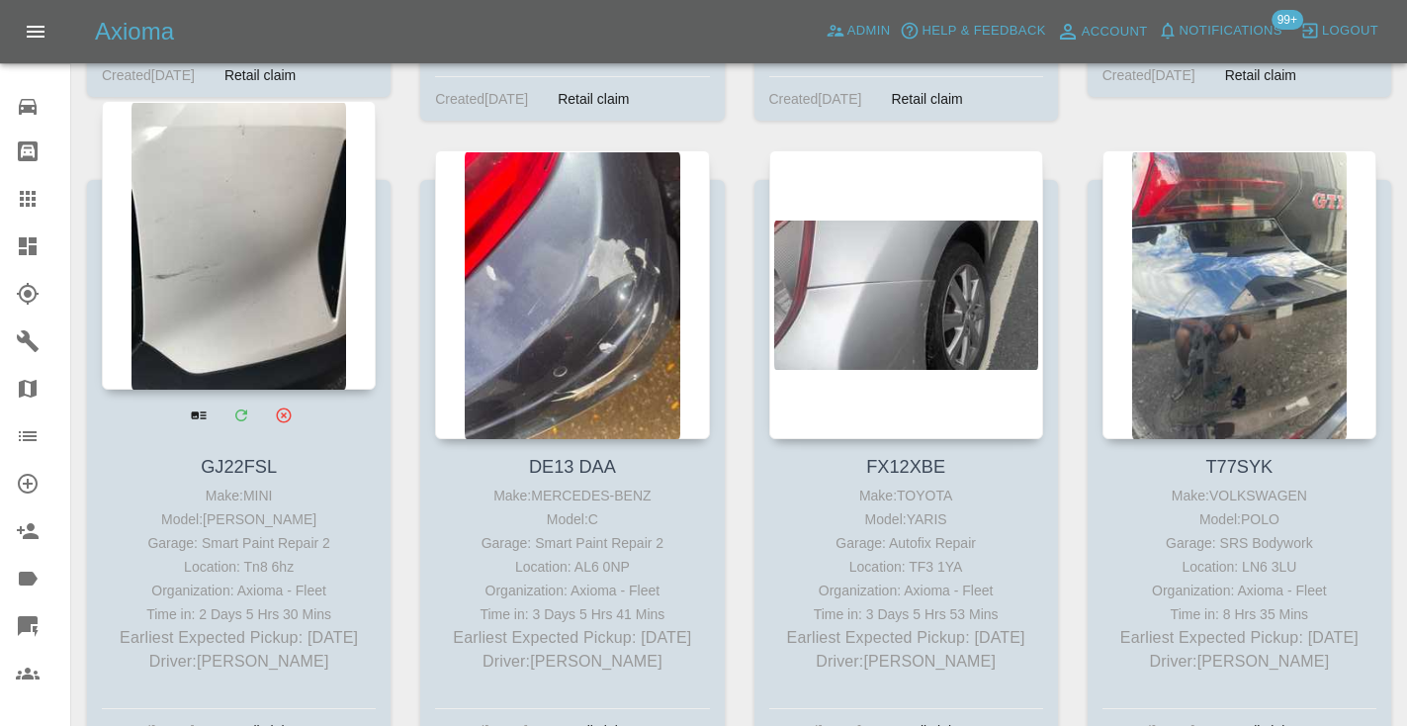
click at [286, 216] on div at bounding box center [239, 245] width 274 height 289
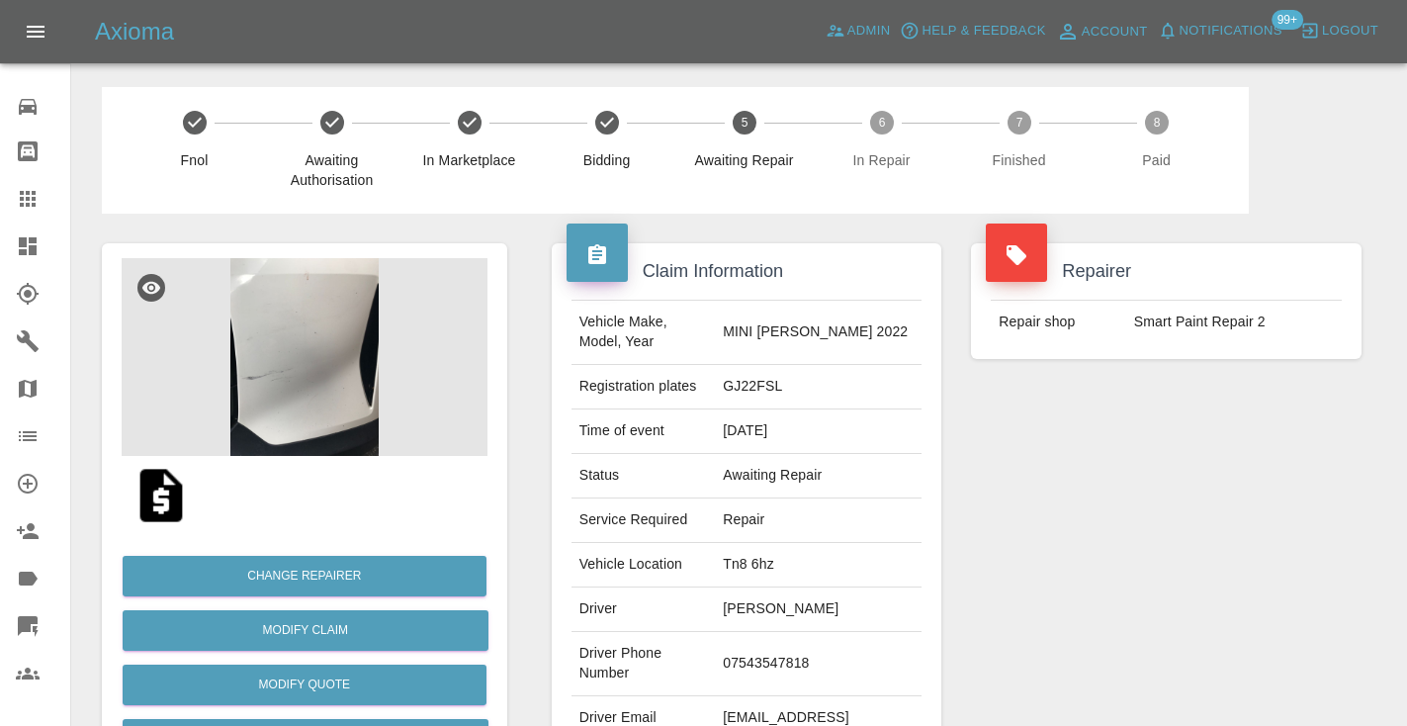
click at [794, 634] on td "07543547818" at bounding box center [818, 664] width 207 height 64
copy td "07543547818"
click at [1333, 484] on div "Repairer Repair shop Smart Paint Repair 2" at bounding box center [1166, 509] width 420 height 590
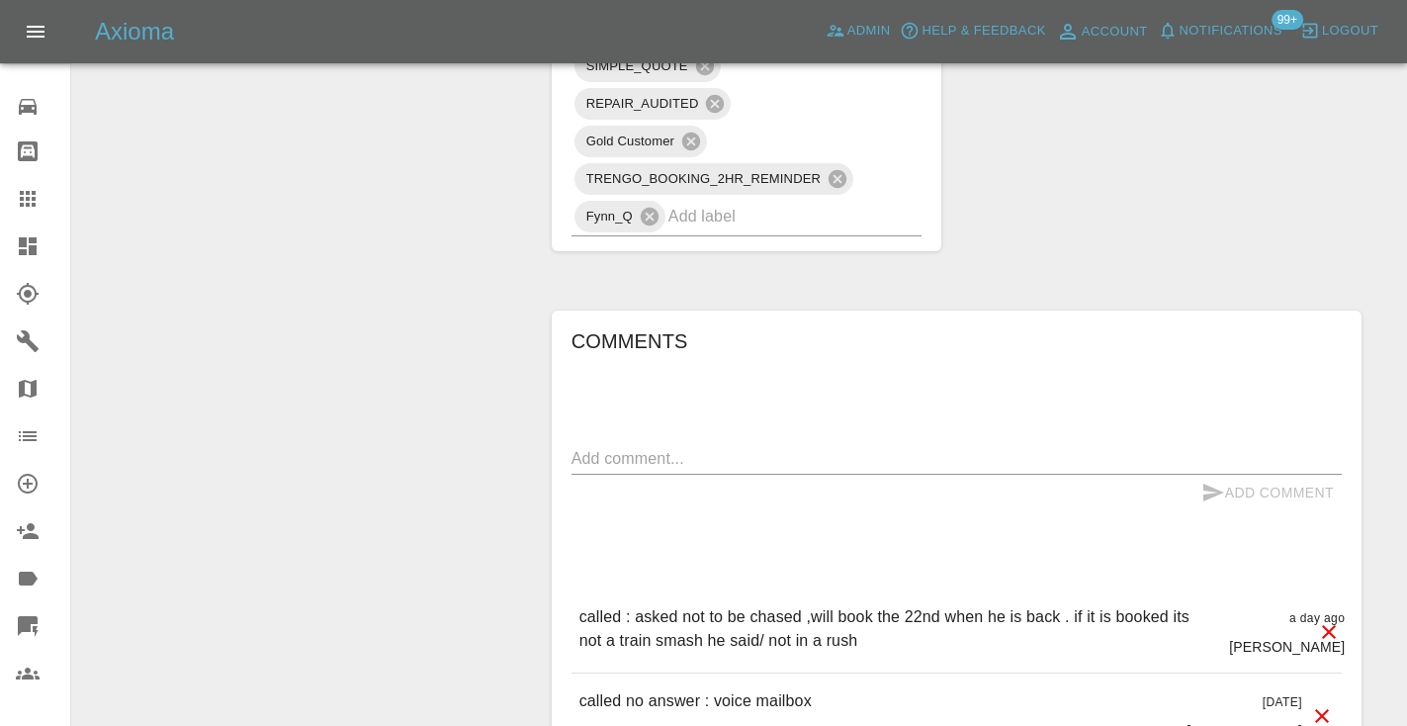
scroll to position [1296, 0]
click at [614, 446] on textarea at bounding box center [956, 457] width 770 height 23
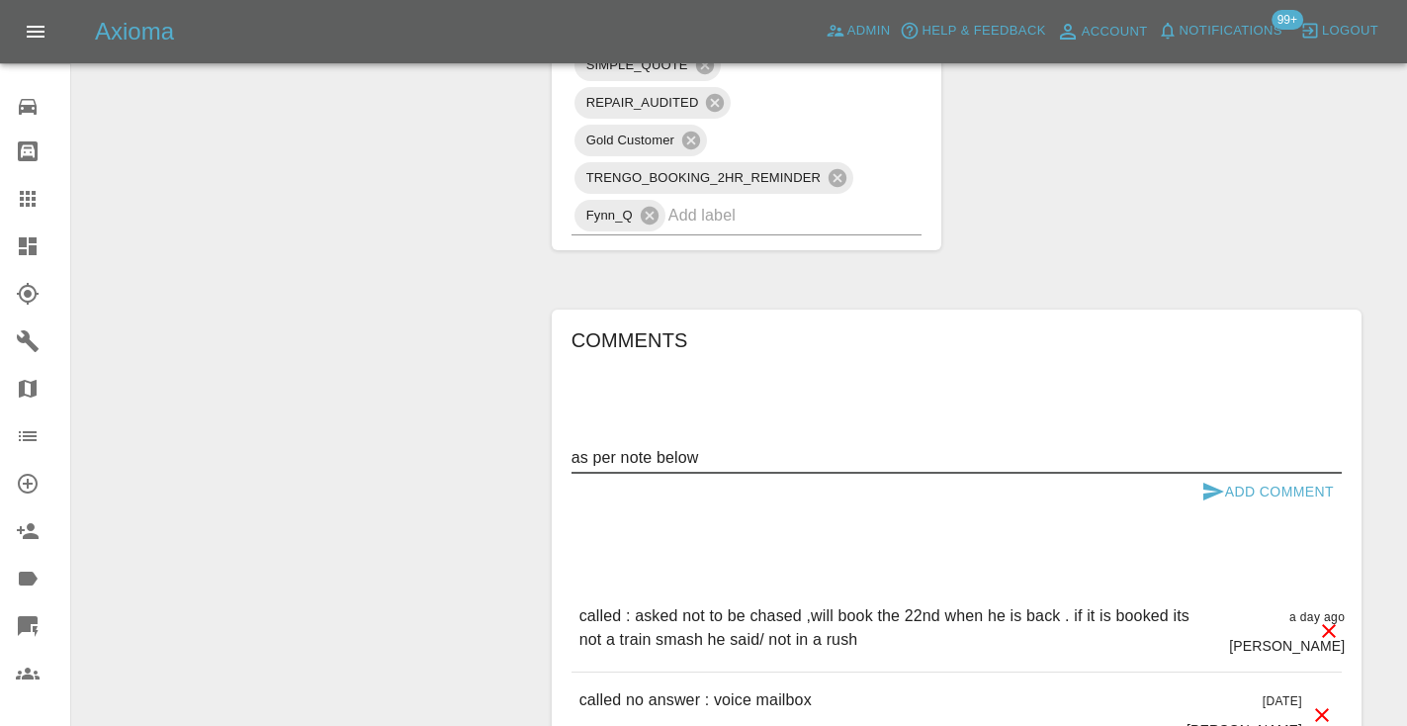
type textarea "as per note below"
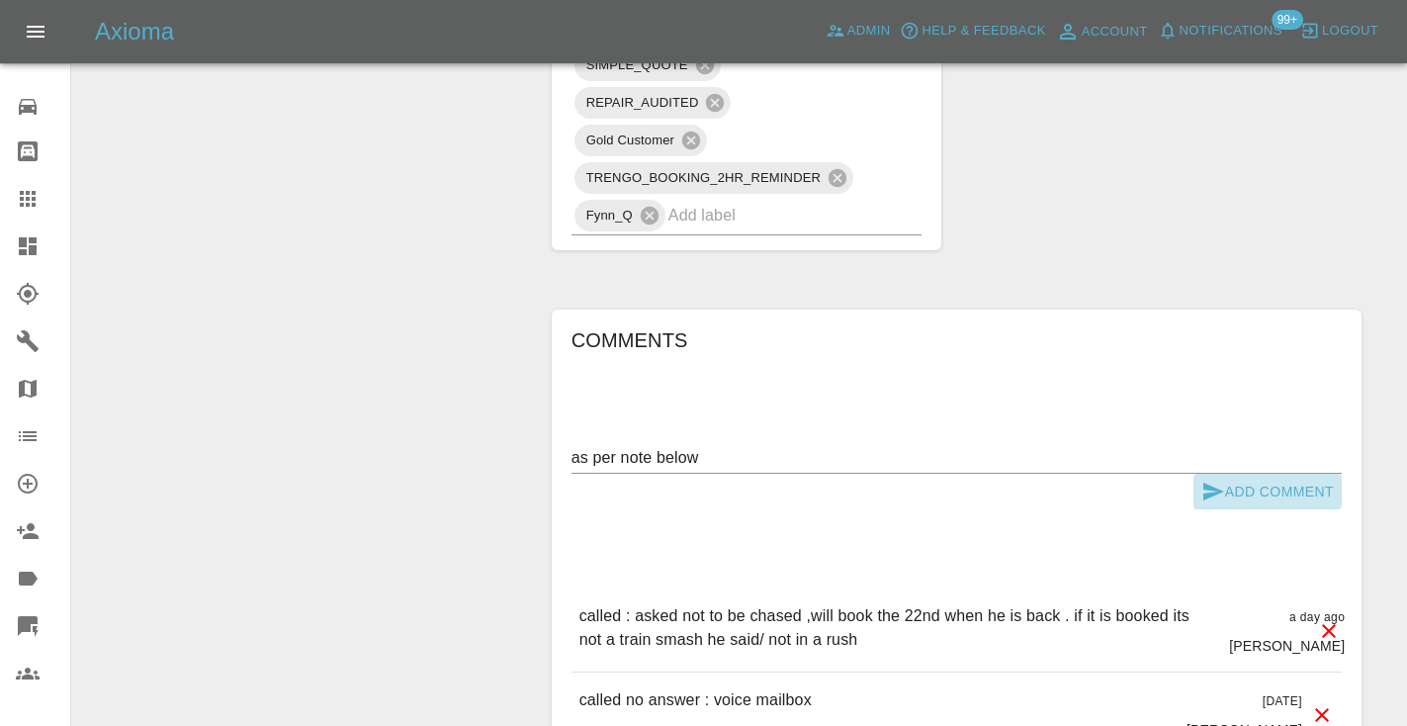
click at [1249, 474] on button "Add Comment" at bounding box center [1267, 492] width 148 height 37
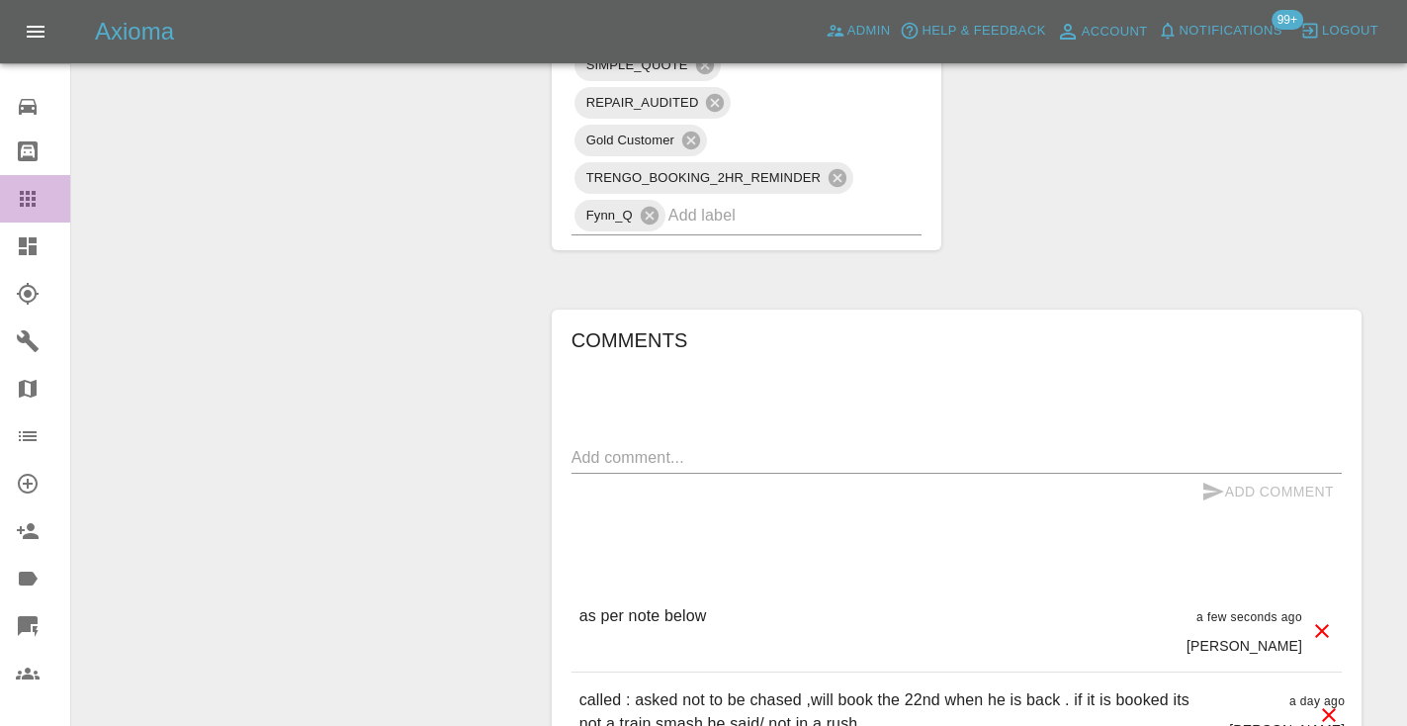
click at [21, 194] on icon at bounding box center [28, 199] width 16 height 16
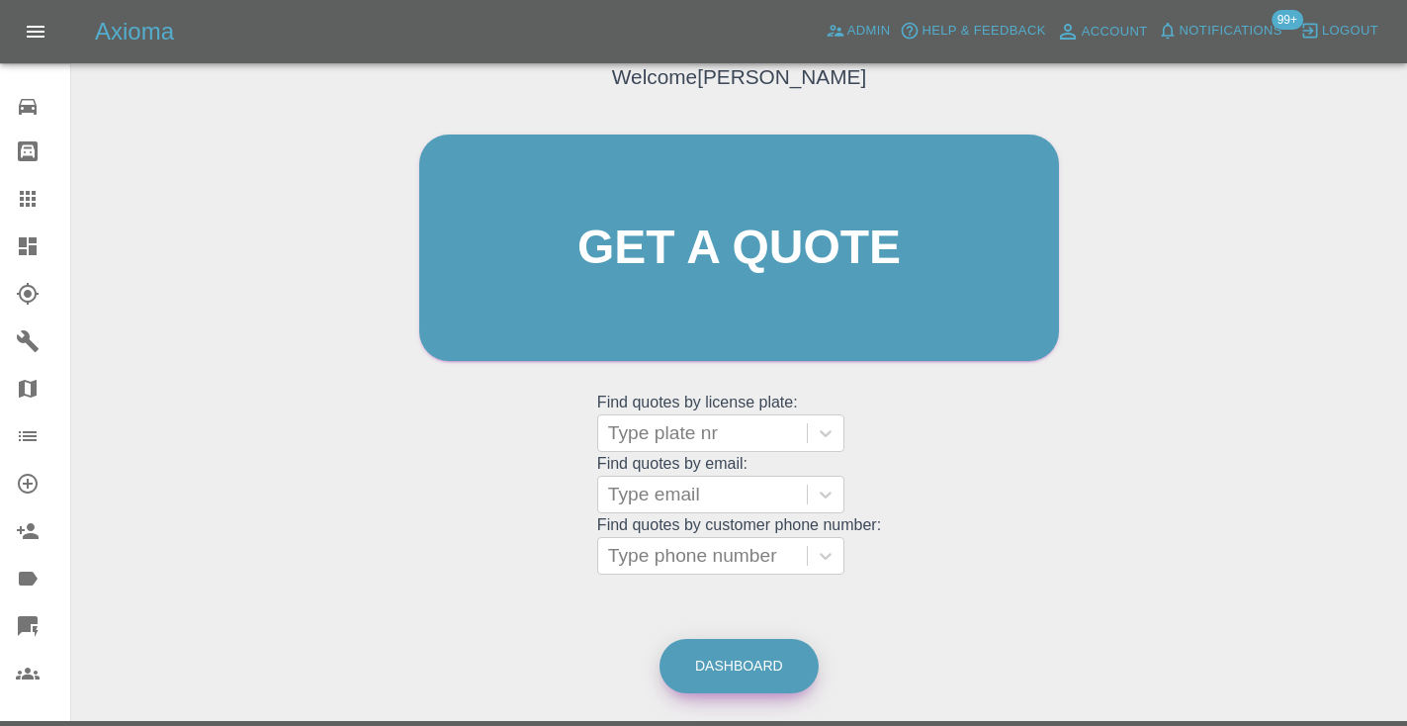
click at [719, 664] on link "Dashboard" at bounding box center [738, 666] width 159 height 54
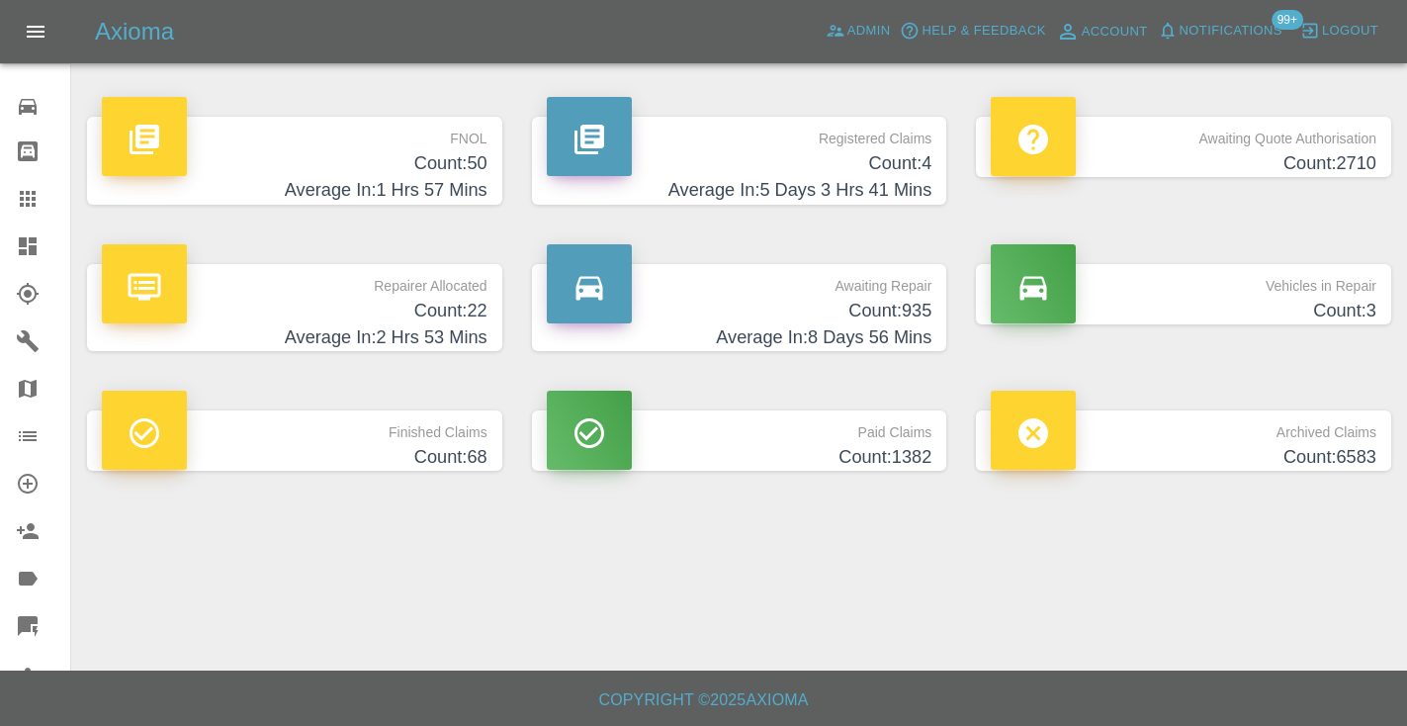
click at [893, 325] on h4 "Average In: 8 Days 56 Mins" at bounding box center [740, 337] width 386 height 27
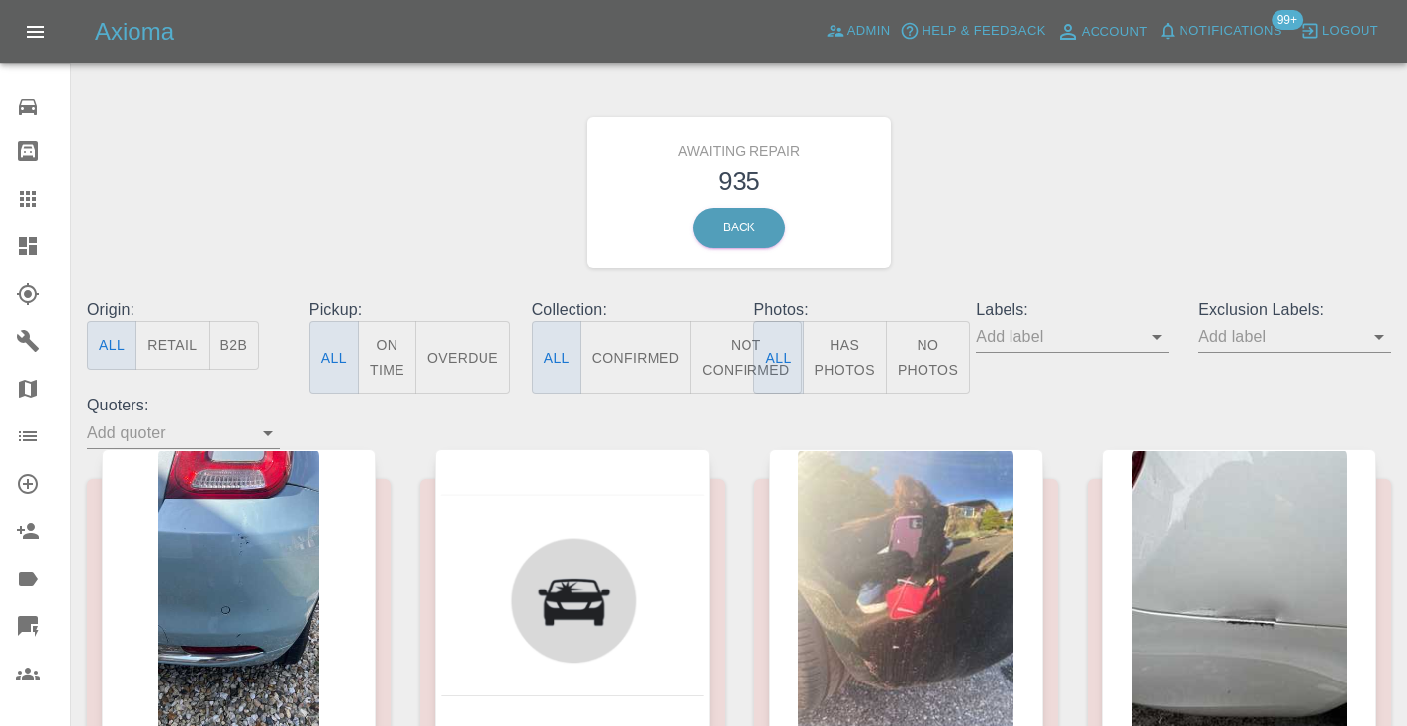
click at [738, 355] on button "Not Confirmed" at bounding box center [745, 357] width 111 height 72
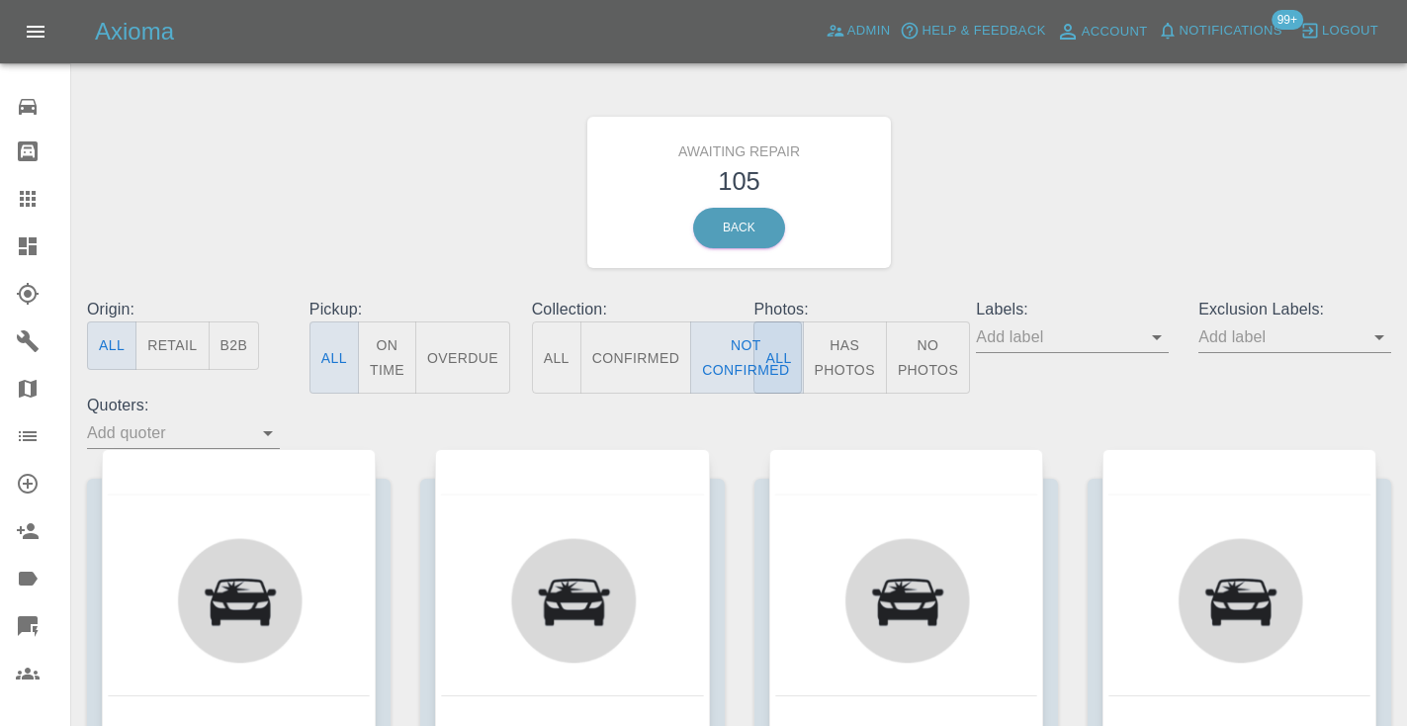
click at [1315, 16] on button "Logout" at bounding box center [1339, 31] width 88 height 31
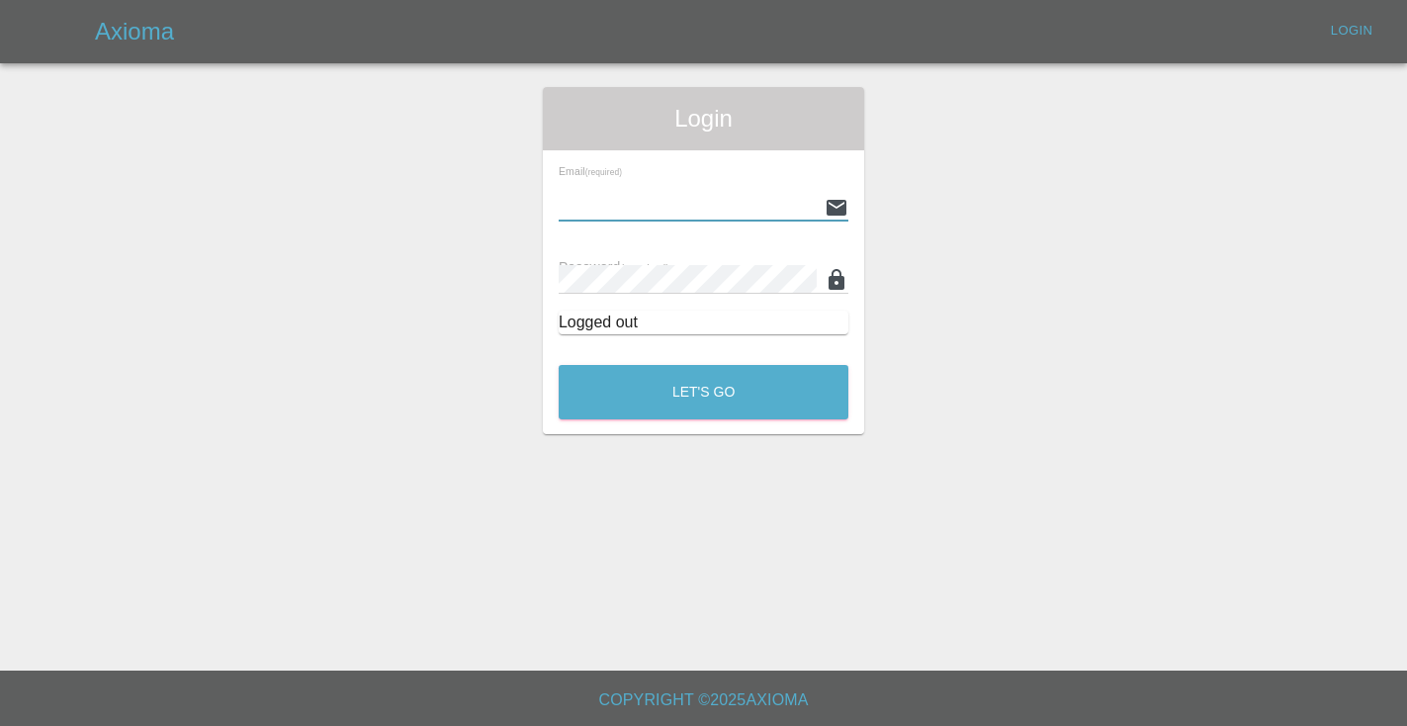
type input "Castrokhonqwana@gmail.com"
click at [703, 392] on button "Let's Go" at bounding box center [704, 392] width 290 height 54
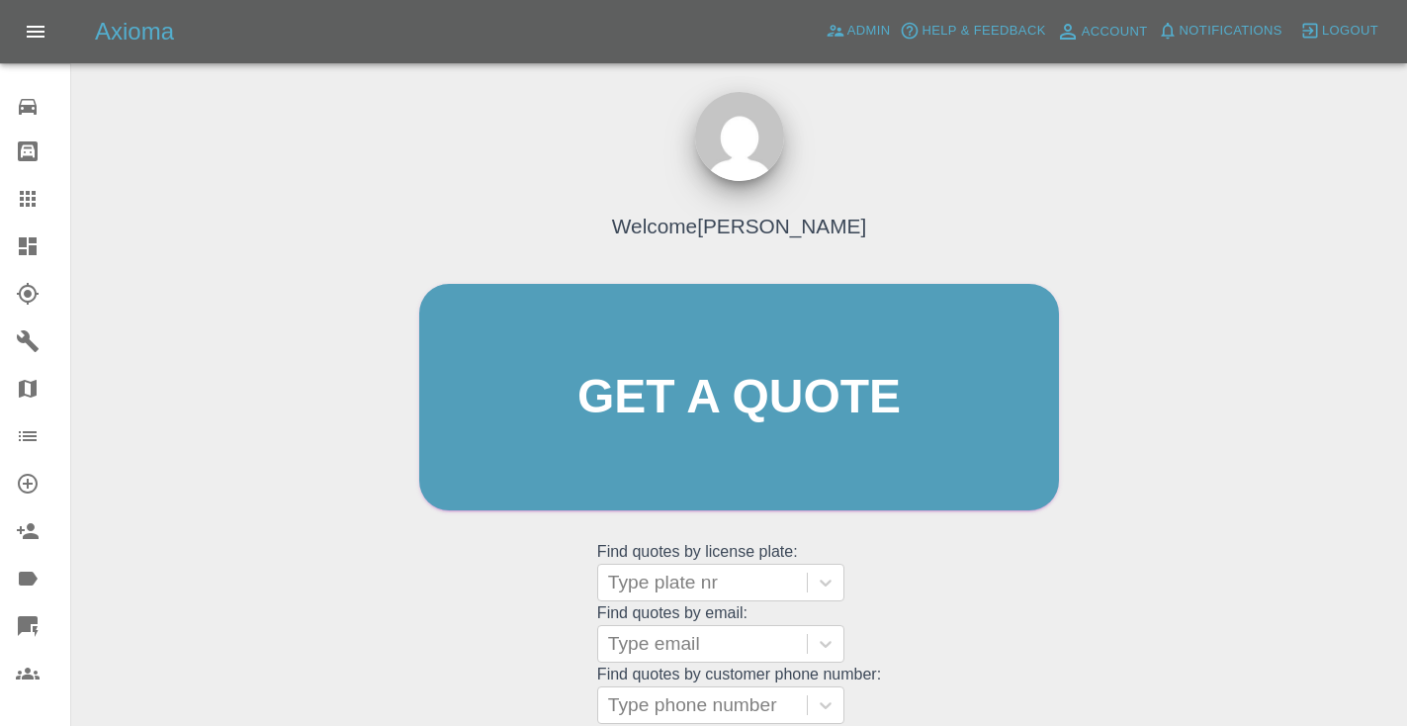
click at [932, 581] on div "Welcome Castro Get a quote Get a quote Find quotes by license plate: Type plate…" at bounding box center [738, 434] width 681 height 597
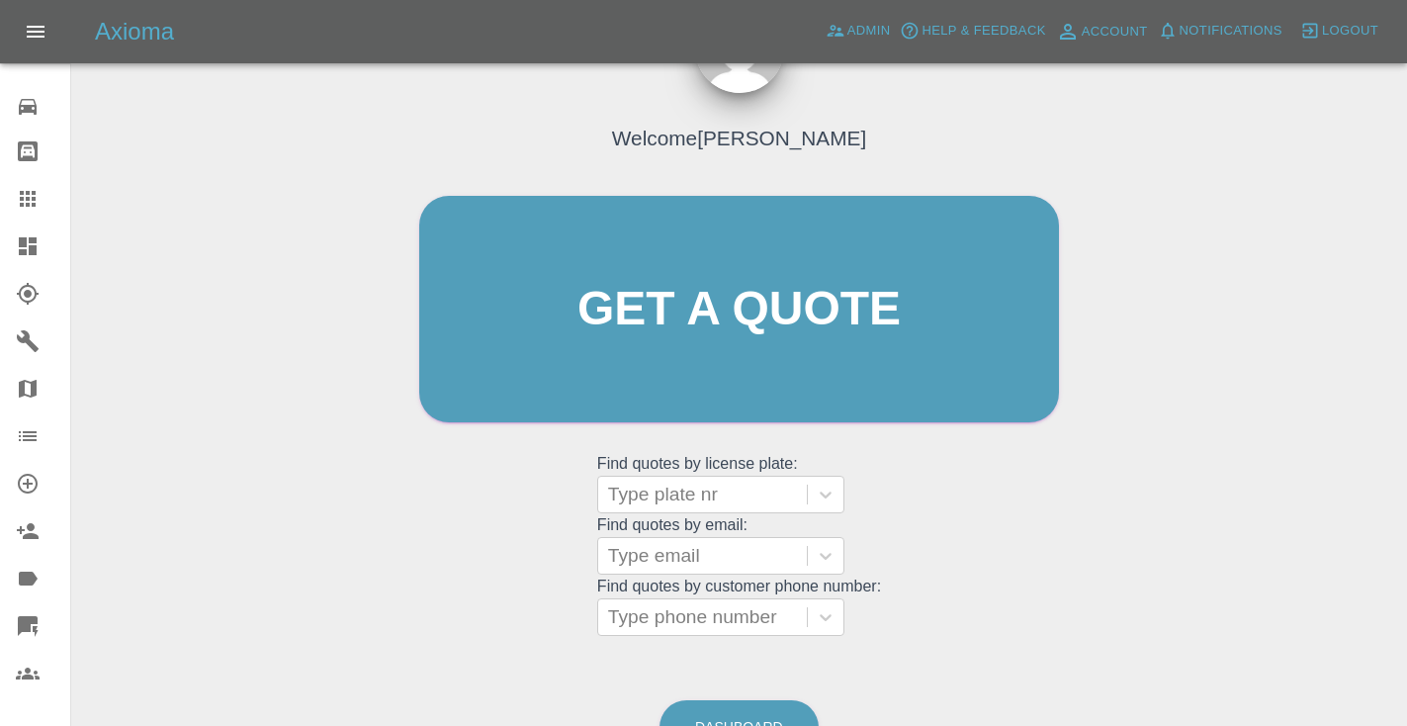
scroll to position [115, 0]
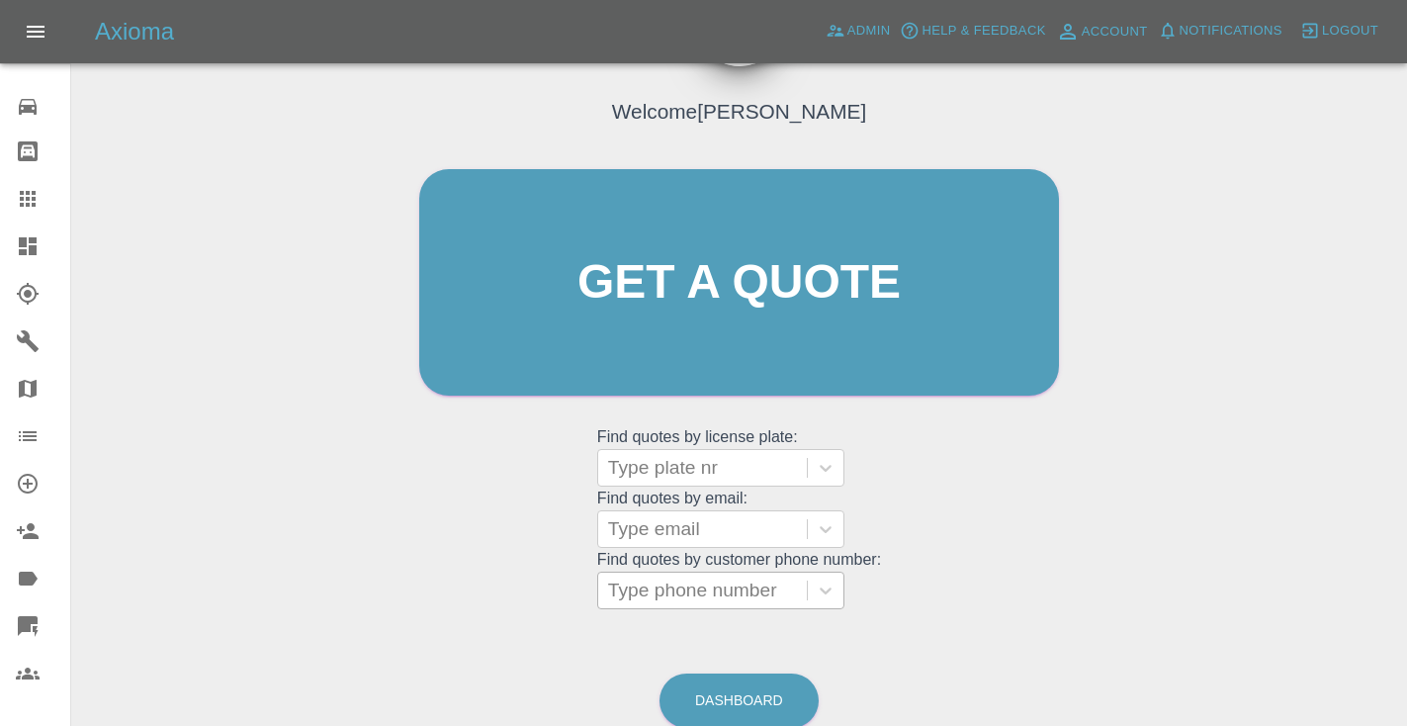
click at [714, 587] on div "Type phone number" at bounding box center [702, 590] width 189 height 24
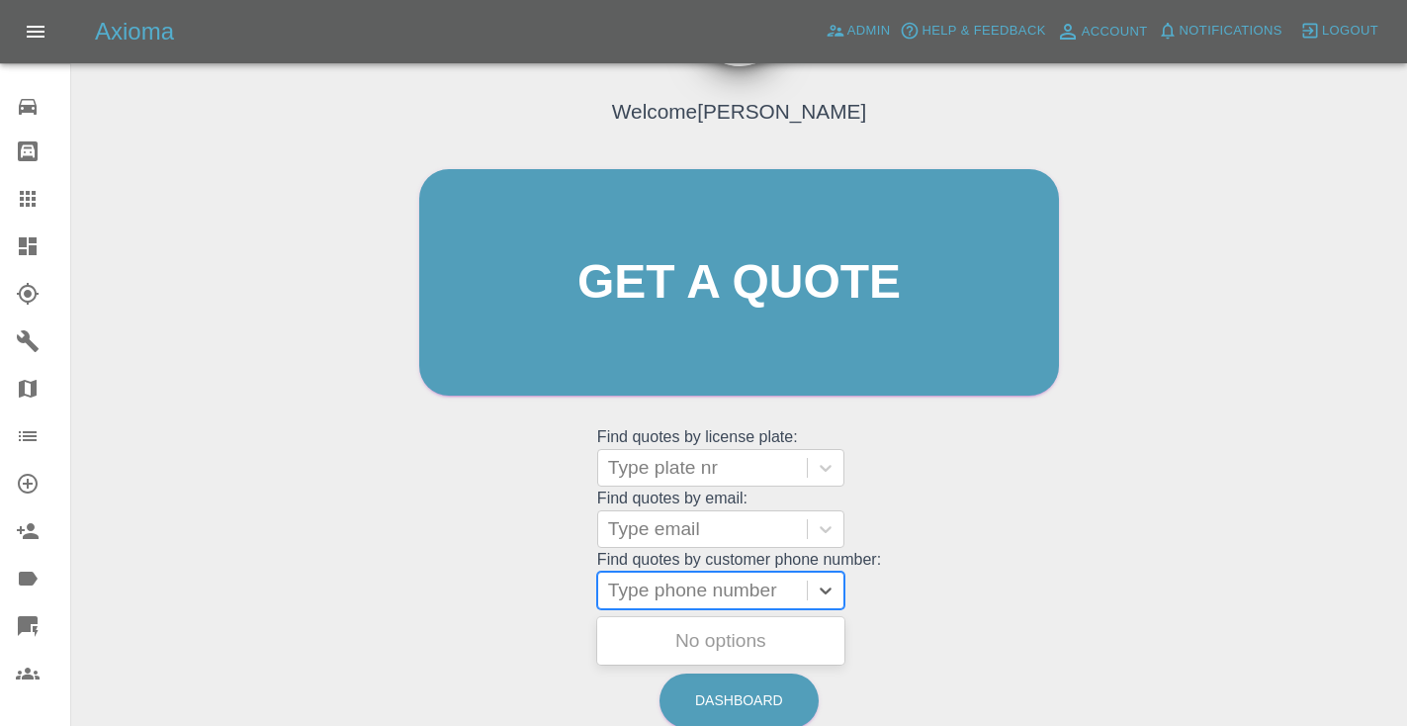
paste input "07760226201"
type input "07760226201"
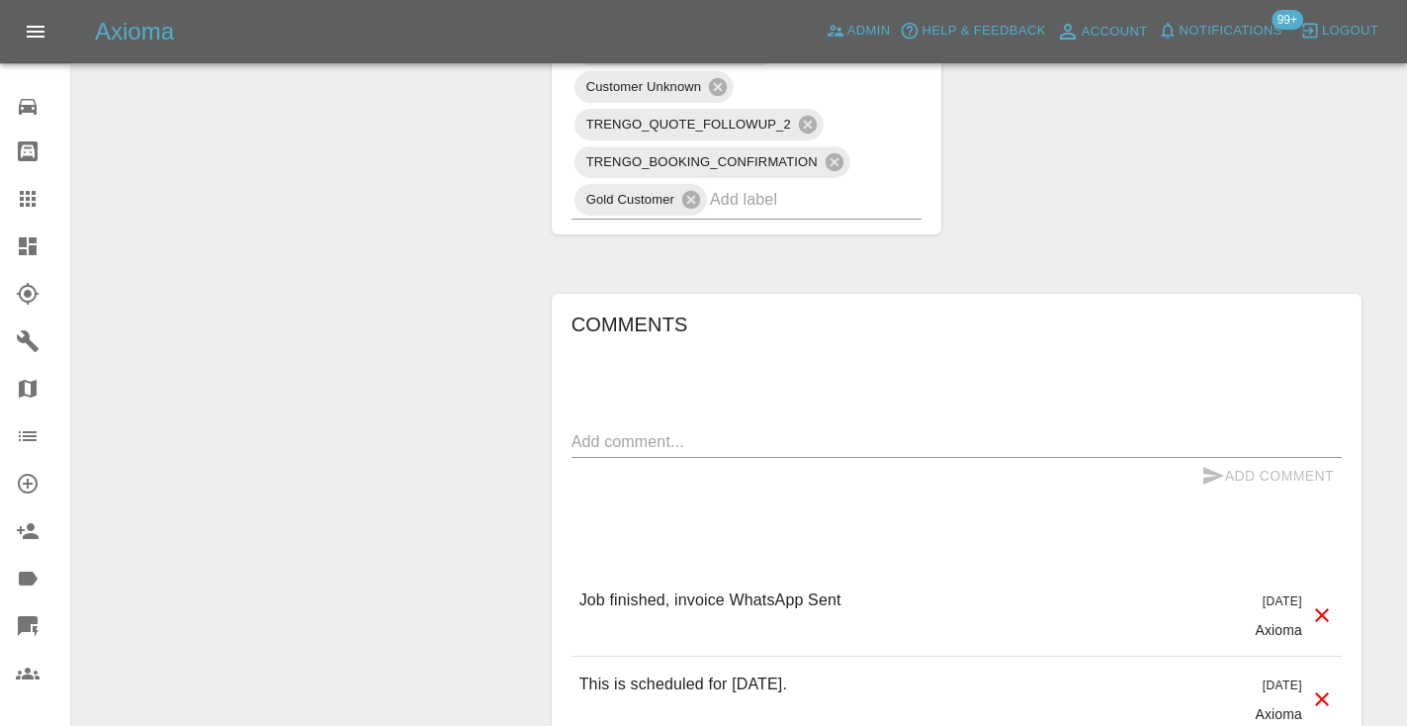
scroll to position [1635, 0]
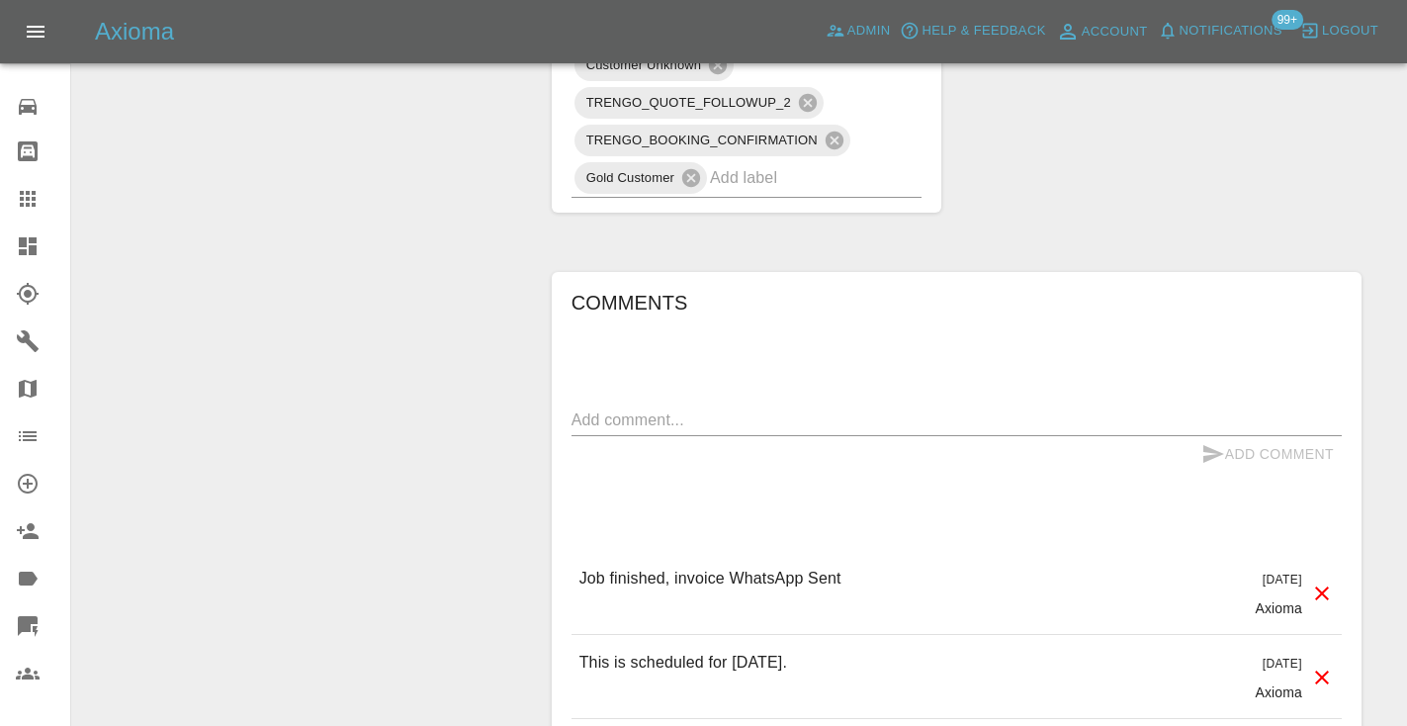
click at [647, 408] on textarea at bounding box center [956, 419] width 770 height 23
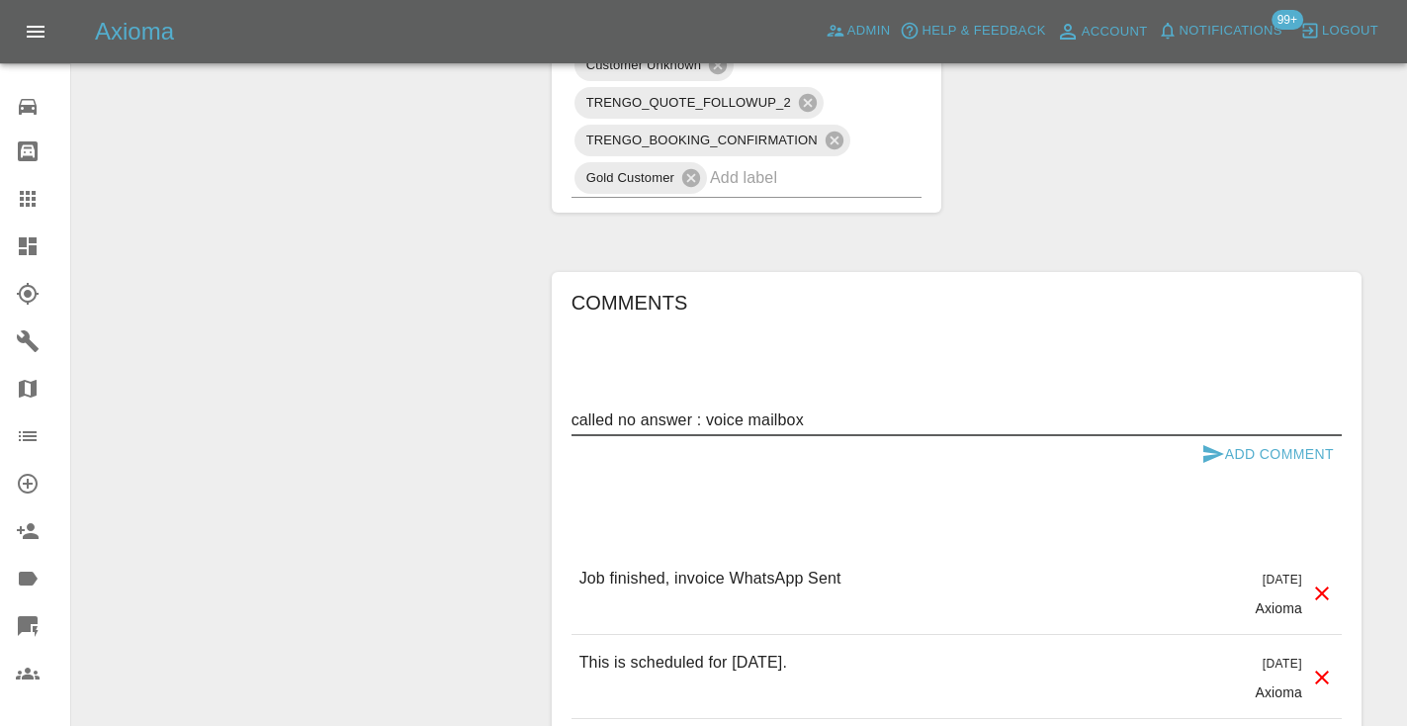
click at [729, 408] on textarea "called no answer : voice mailbox" at bounding box center [956, 419] width 770 height 23
type textarea "inbound : repairer issue raised , sending images shortly . paint is peeling off…"
click at [1257, 436] on button "Add Comment" at bounding box center [1267, 454] width 148 height 37
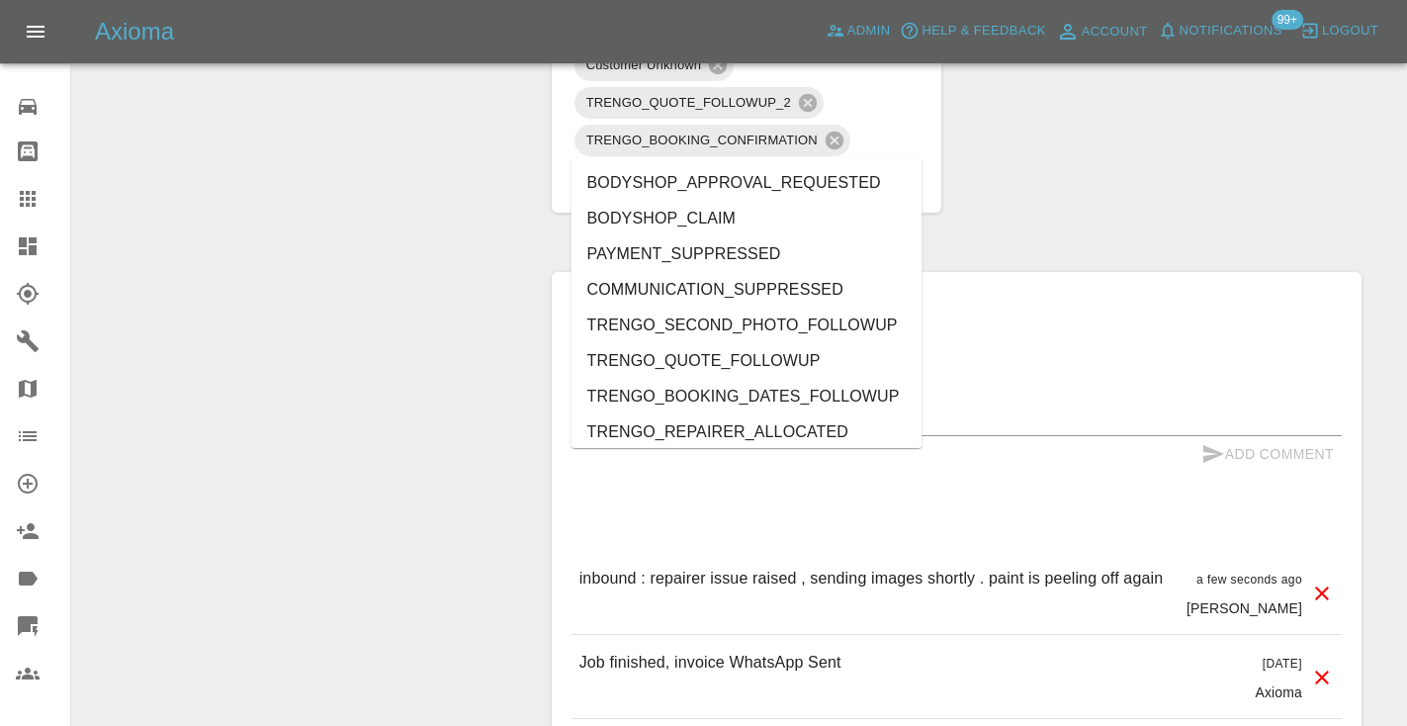
click at [812, 162] on input "text" at bounding box center [788, 177] width 156 height 31
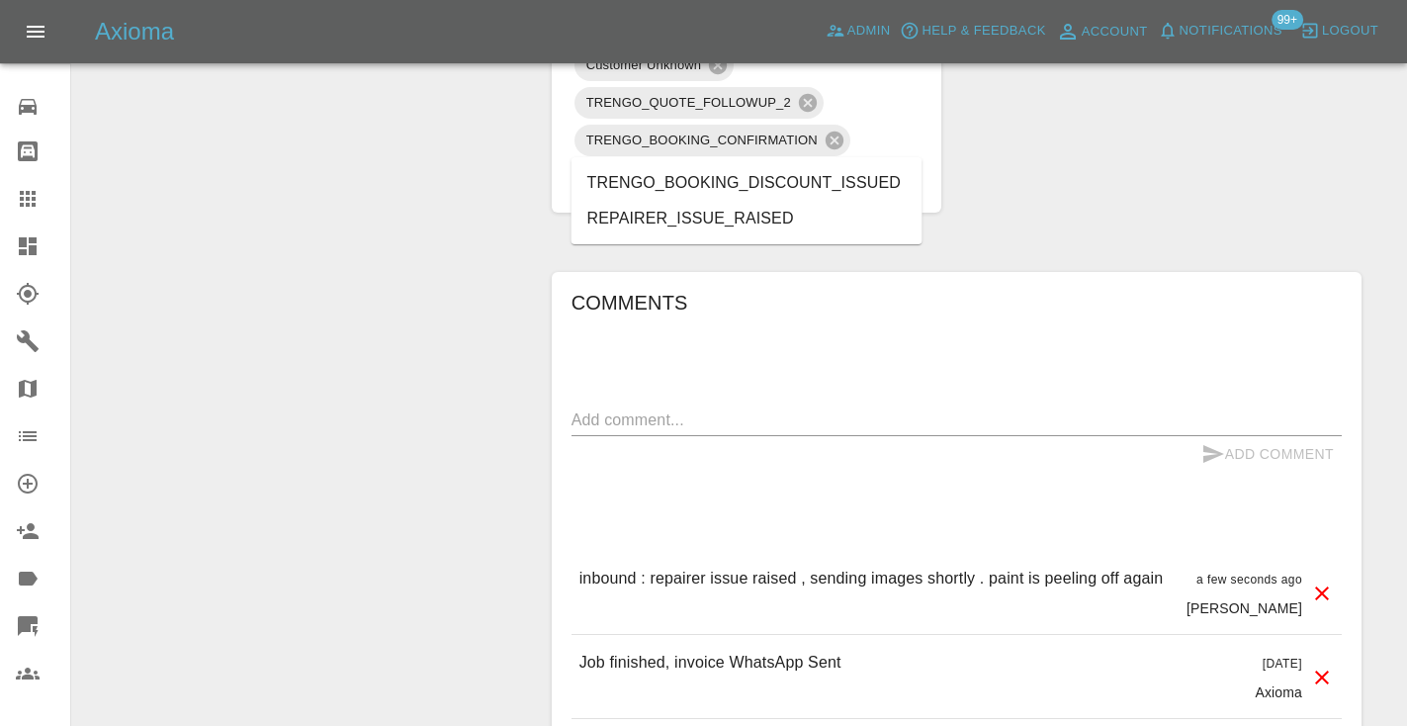
type input "issue"
click at [766, 206] on li "REPAIRER_ISSUE_RAISED" at bounding box center [746, 219] width 351 height 36
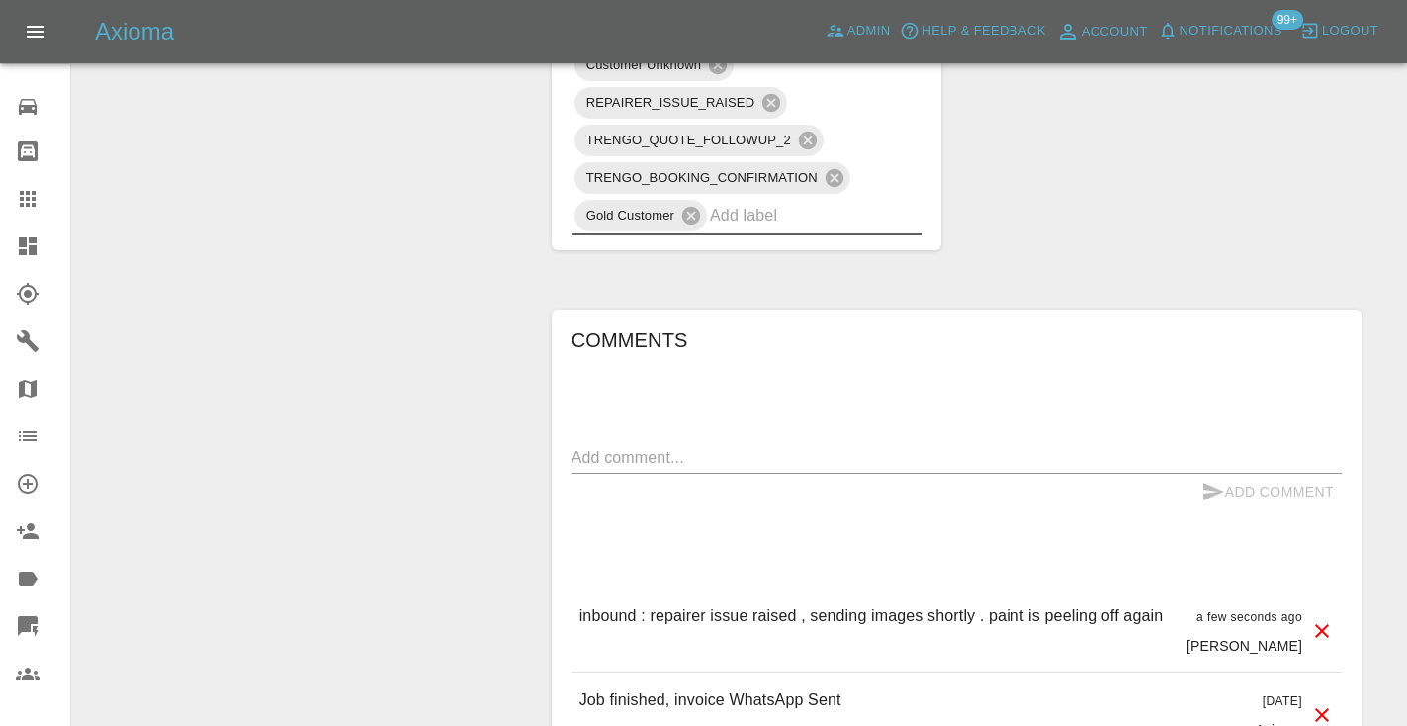
click at [25, 199] on icon at bounding box center [28, 199] width 24 height 24
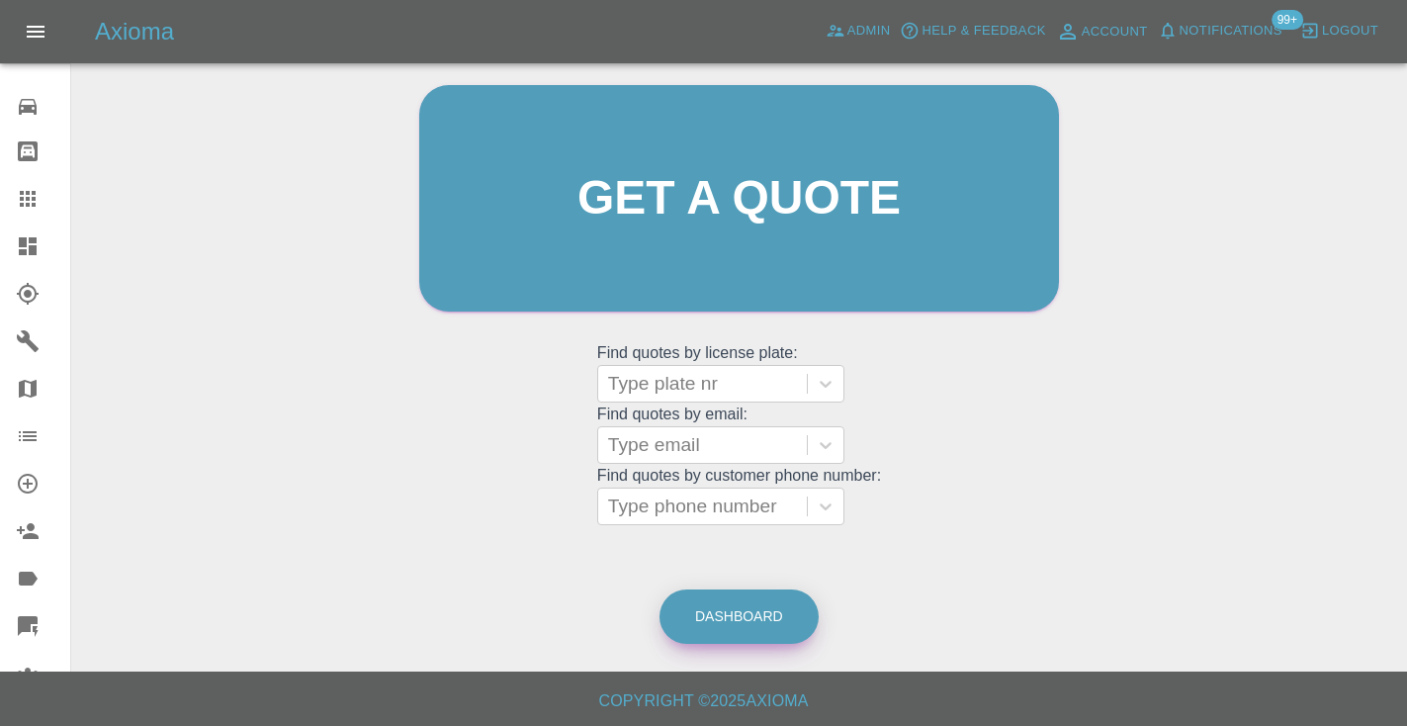
click at [751, 612] on link "Dashboard" at bounding box center [738, 616] width 159 height 54
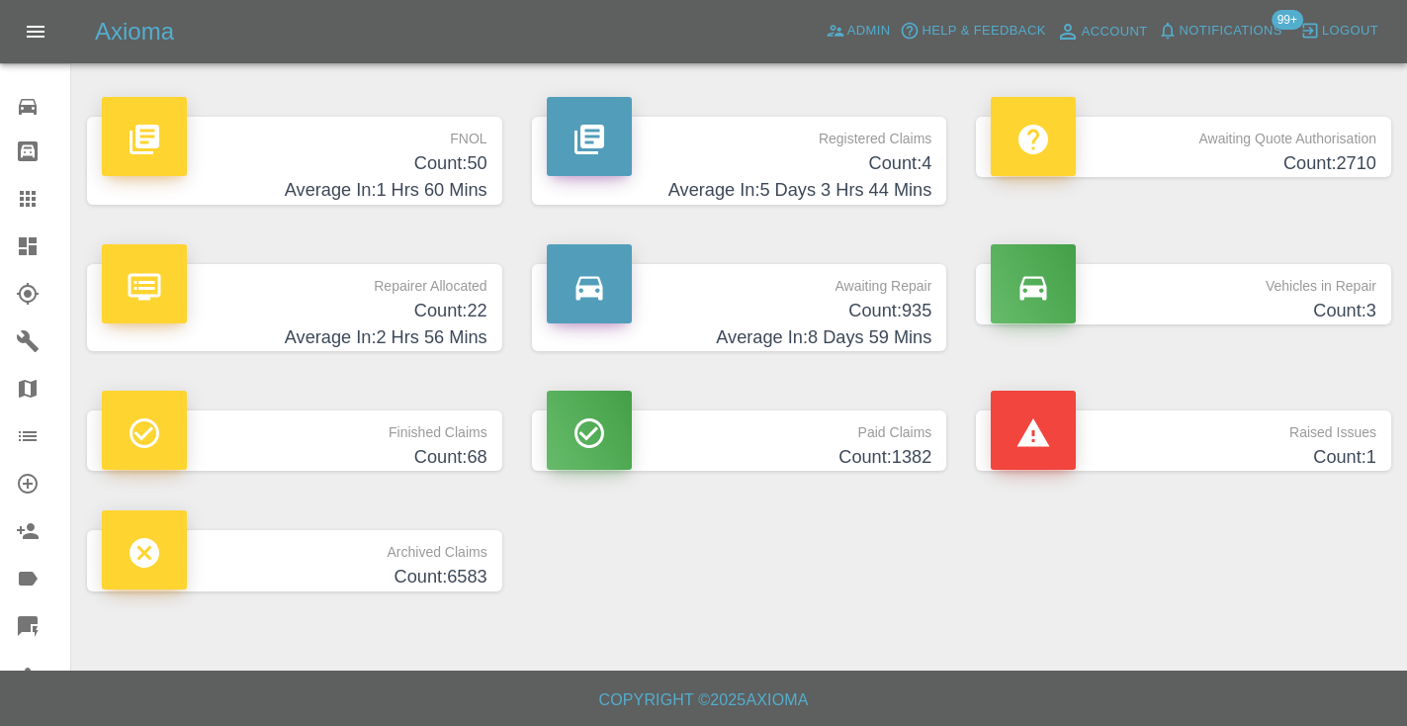
click at [893, 305] on h4 "Count: 935" at bounding box center [740, 311] width 386 height 27
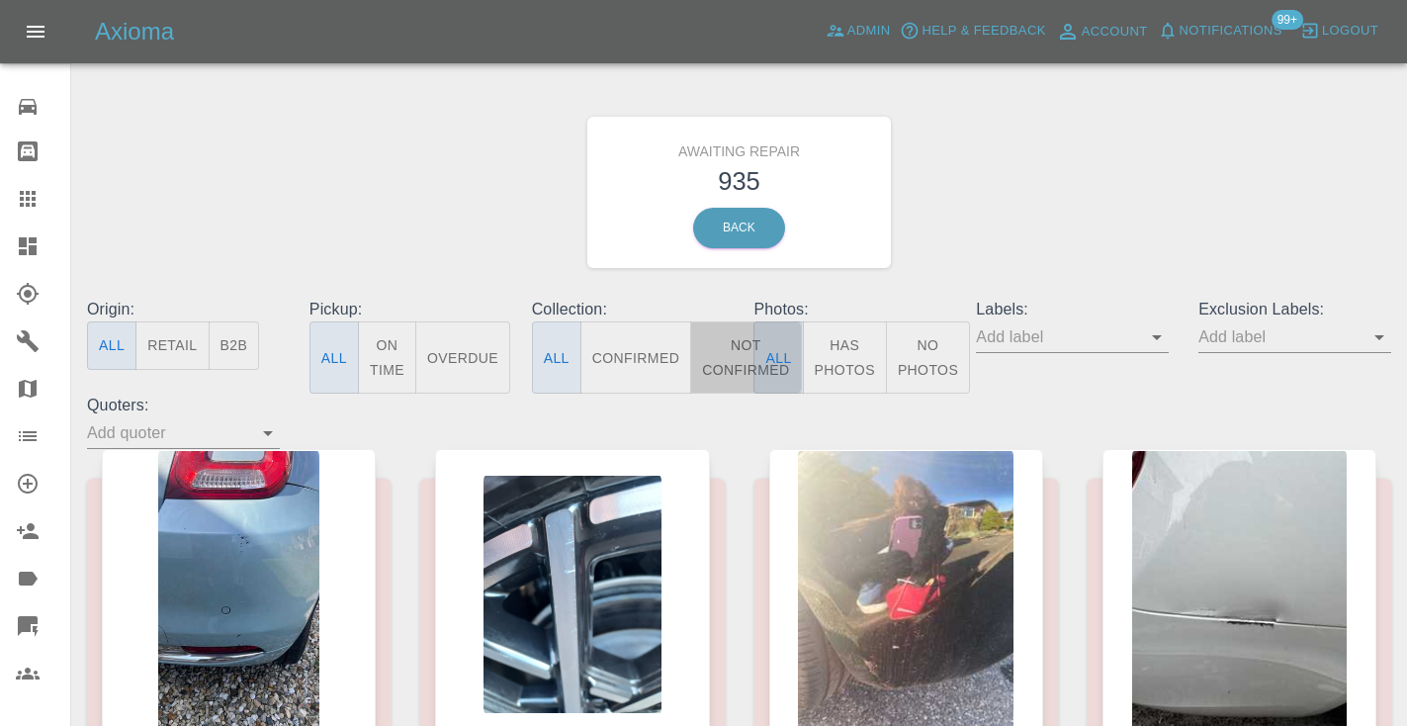
click at [726, 363] on button "Not Confirmed" at bounding box center [745, 357] width 111 height 72
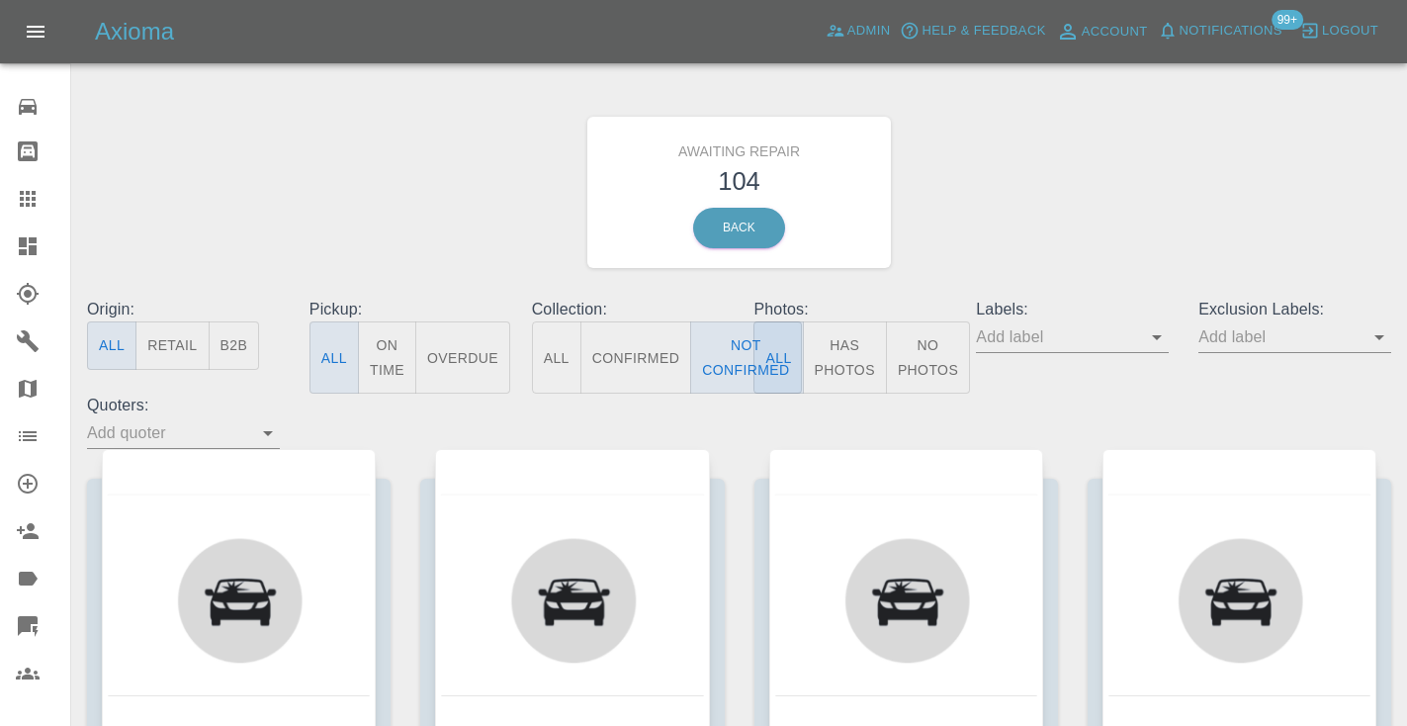
click at [1010, 202] on div "Awaiting Repair 104 Back" at bounding box center [739, 192] width 1334 height 211
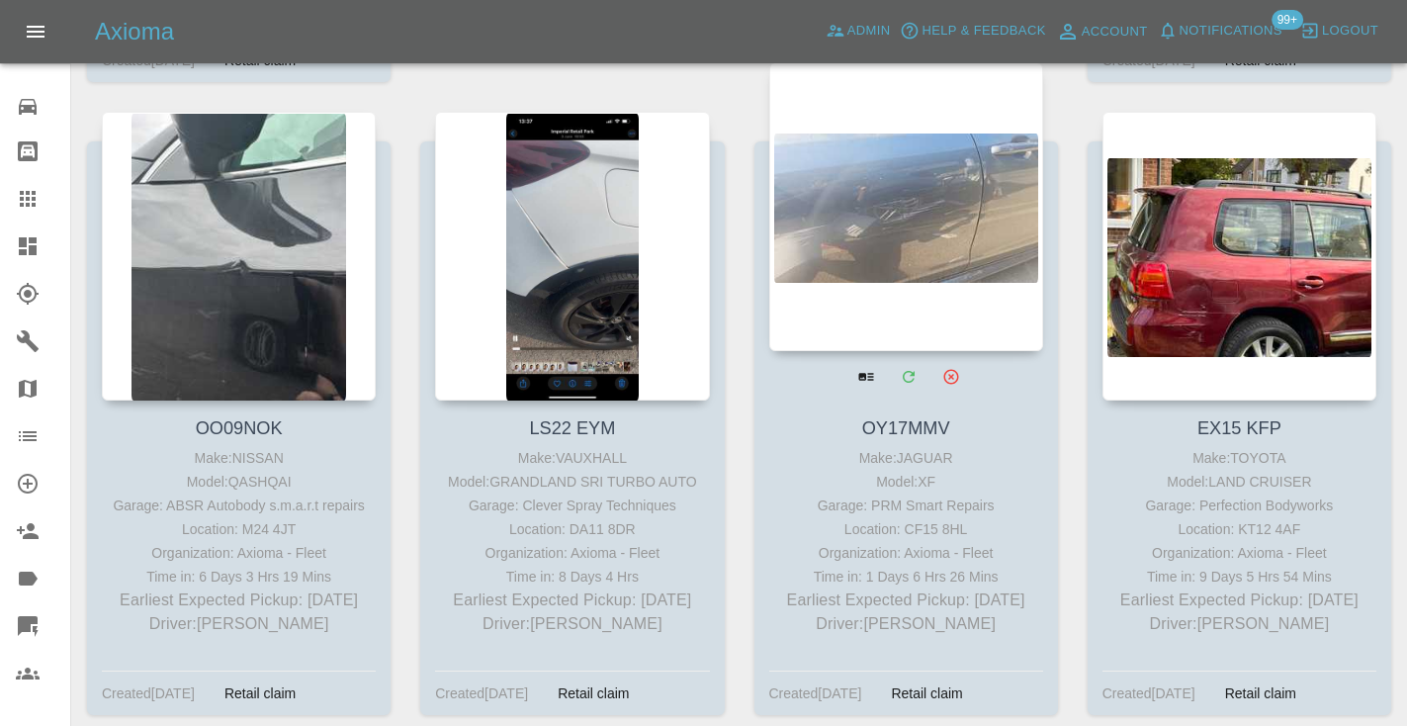
scroll to position [6888, 0]
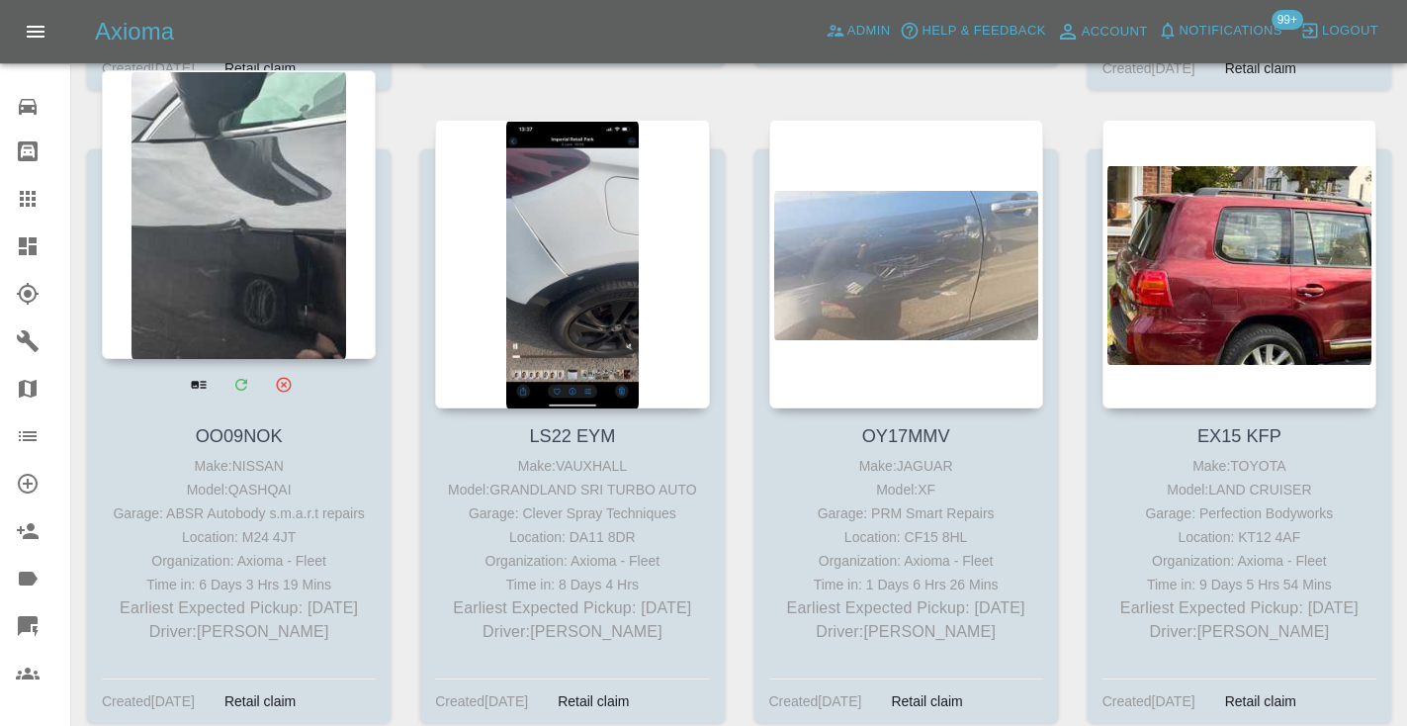
click at [283, 240] on div at bounding box center [239, 214] width 274 height 289
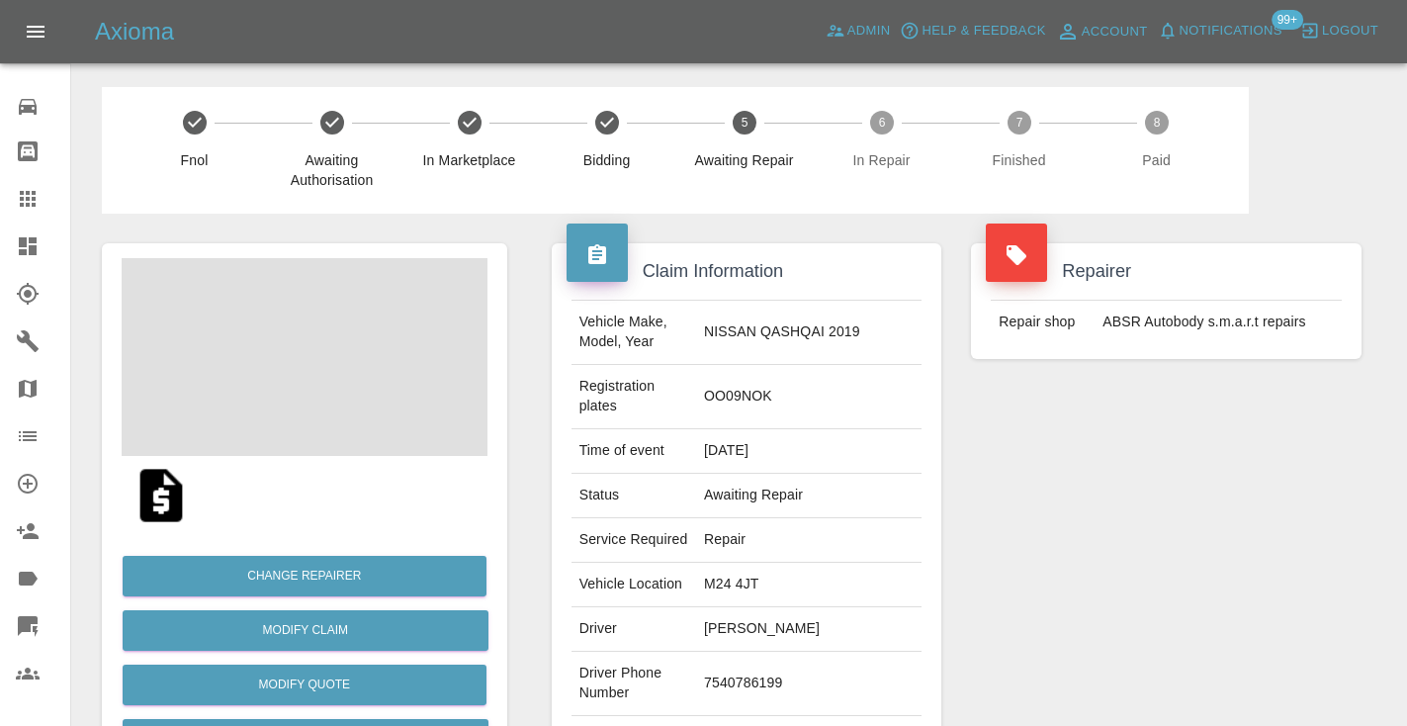
click at [790, 654] on td "7540786199" at bounding box center [808, 684] width 225 height 64
copy td "7540786199"
click at [1110, 599] on div "Repairer Repair shop ABSR Autobody s.m.a.r.t repairs" at bounding box center [1166, 529] width 420 height 630
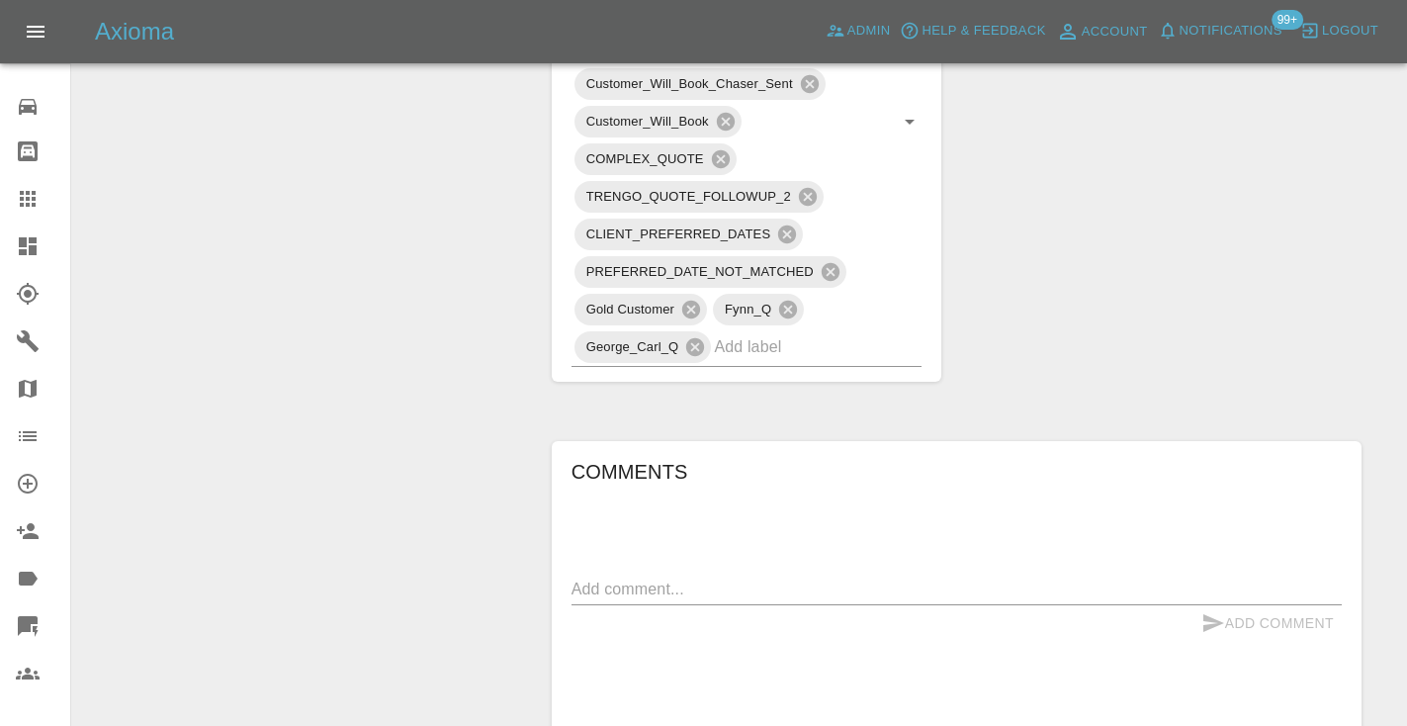
scroll to position [1434, 0]
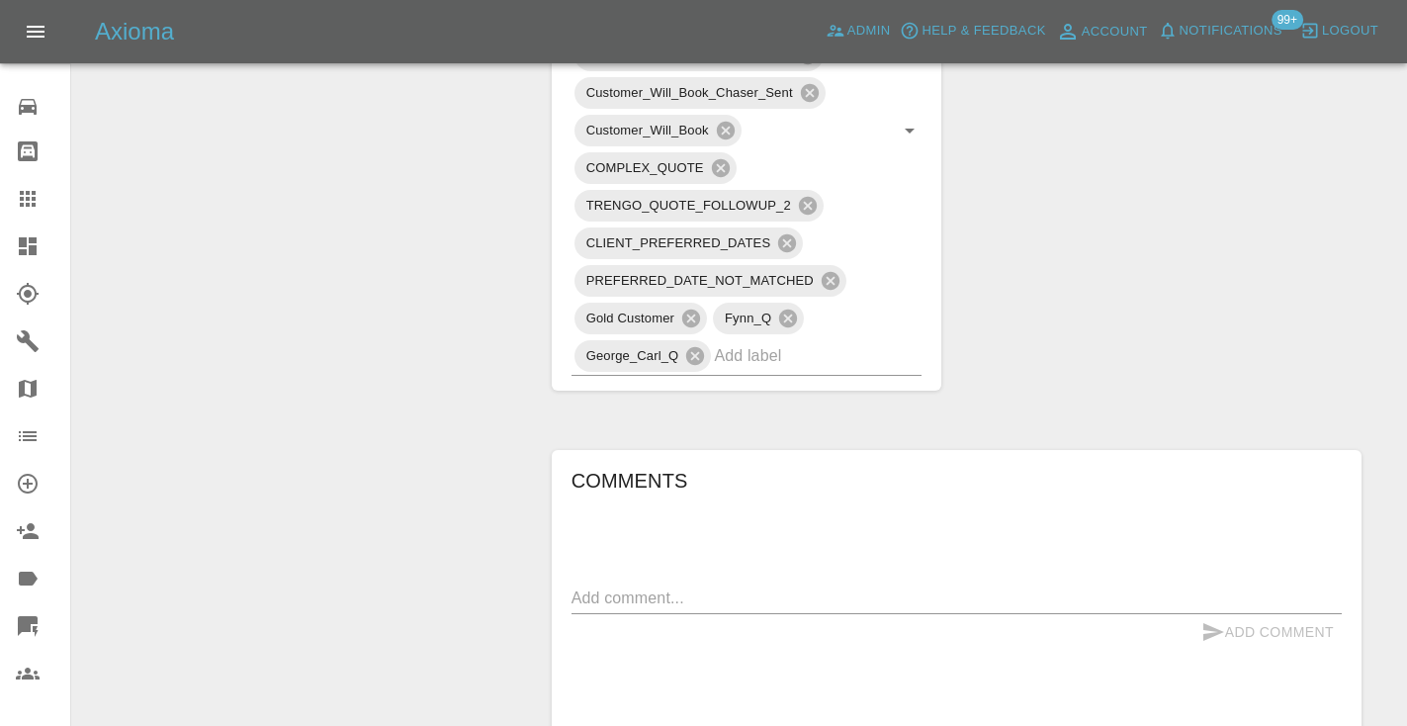
click at [594, 586] on textarea at bounding box center [956, 597] width 770 height 23
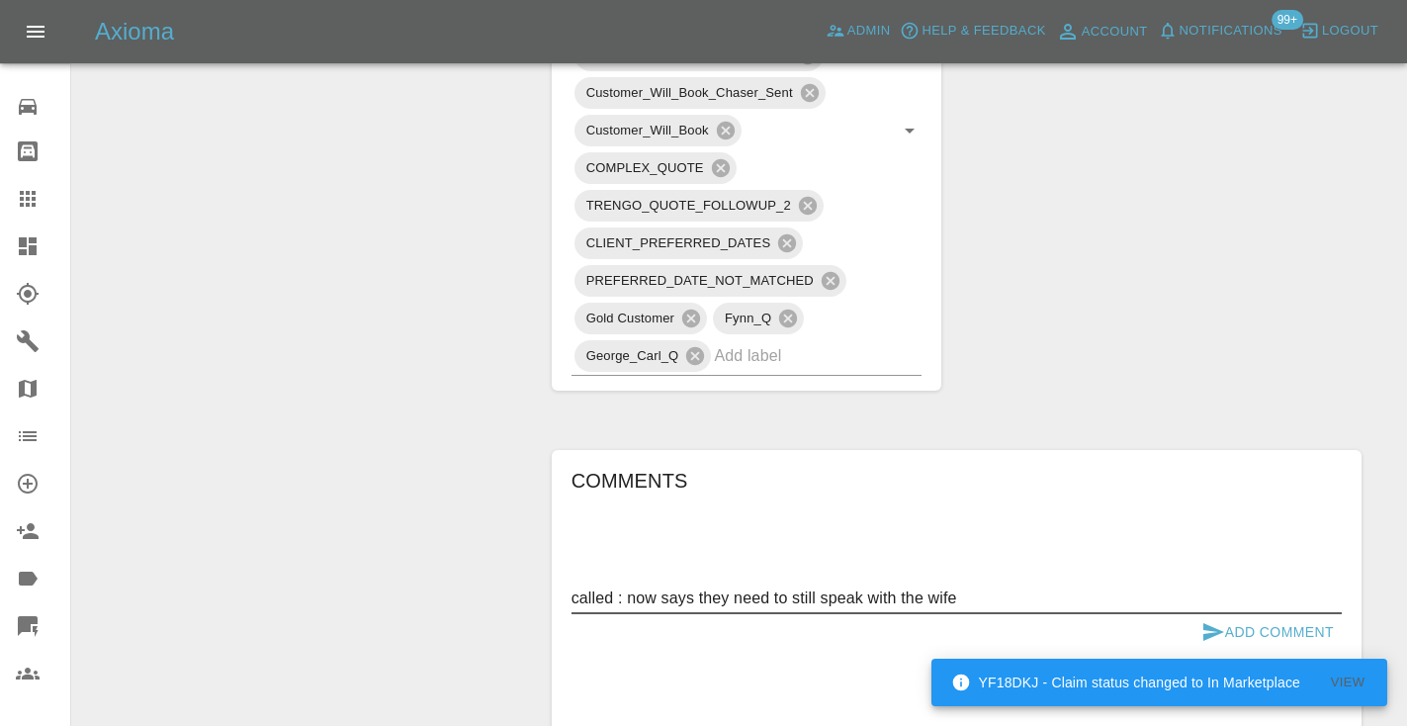
type textarea "called : now says they need to still speak with the wife"
click at [1211, 620] on icon "submit" at bounding box center [1213, 632] width 24 height 24
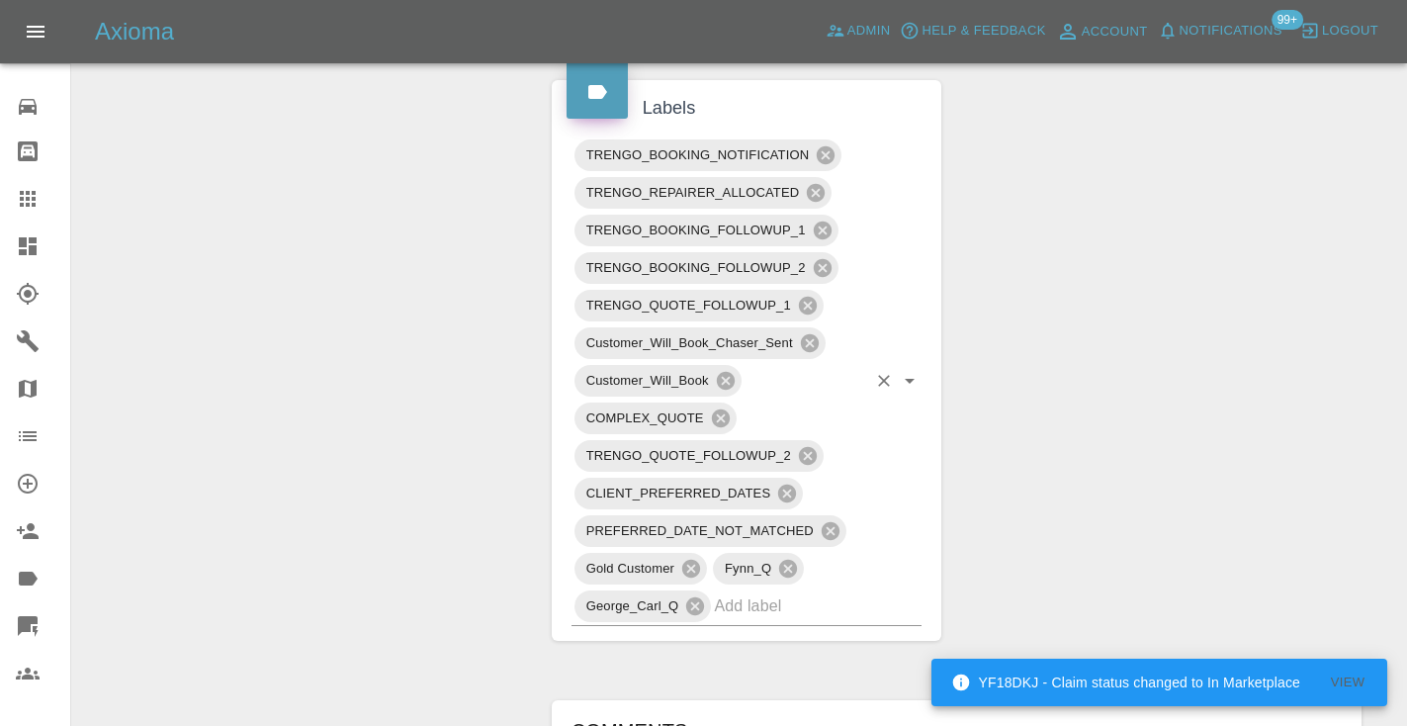
scroll to position [1181, 0]
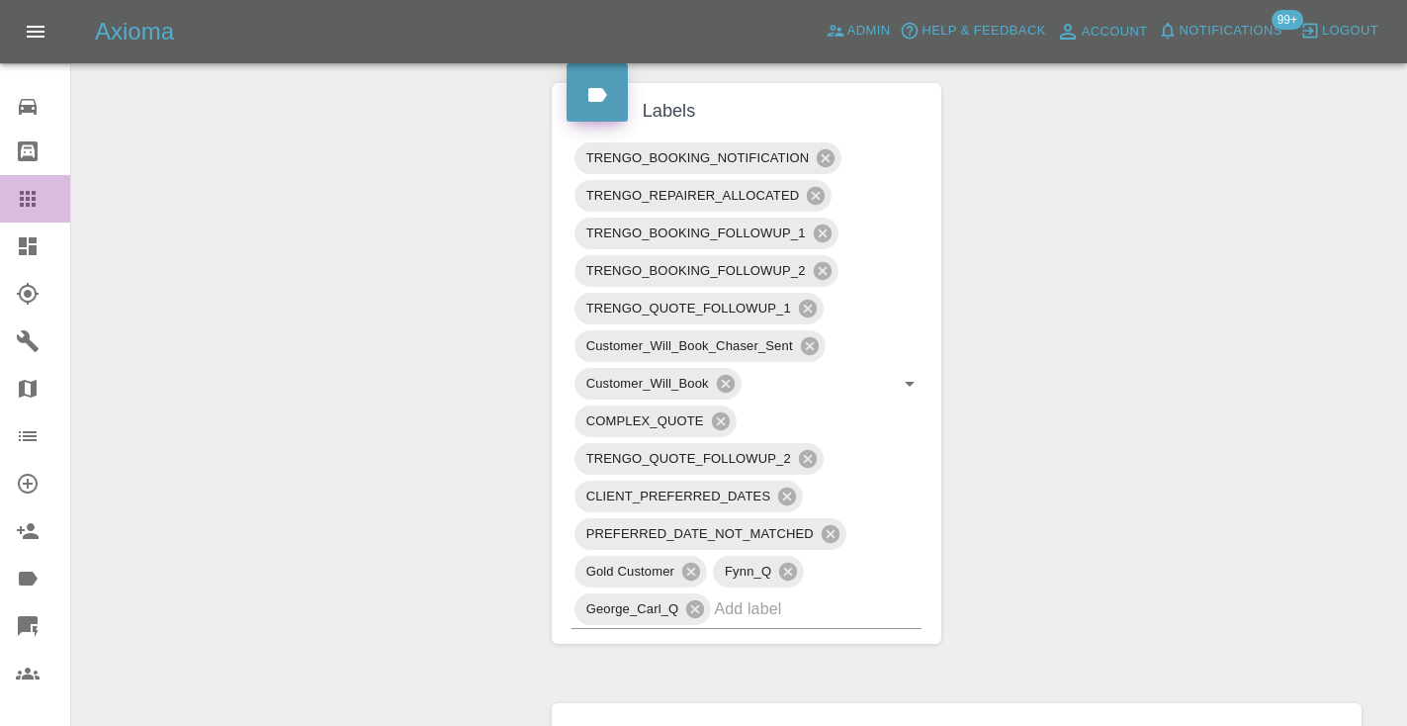
click at [17, 204] on icon at bounding box center [28, 199] width 24 height 24
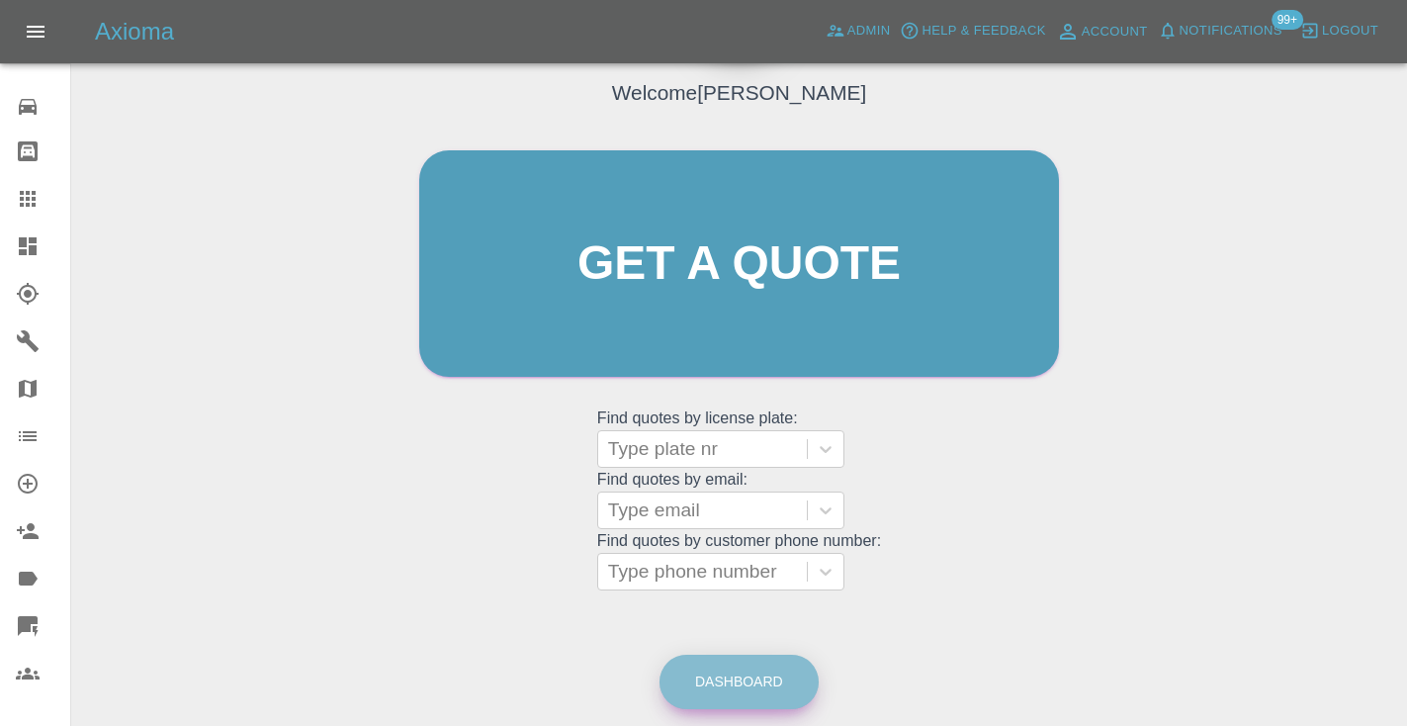
click at [716, 666] on link "Dashboard" at bounding box center [738, 682] width 159 height 54
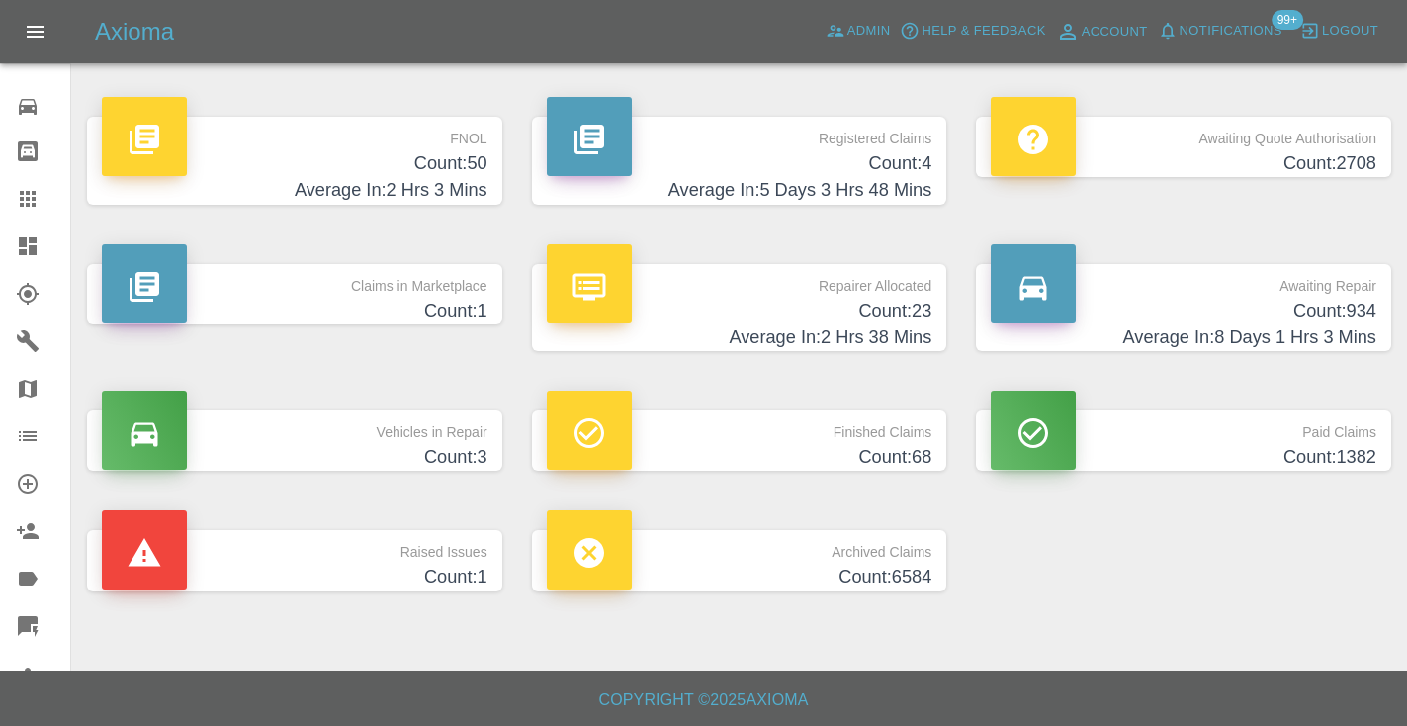
click at [1351, 321] on h4 "Count: 934" at bounding box center [1184, 311] width 386 height 27
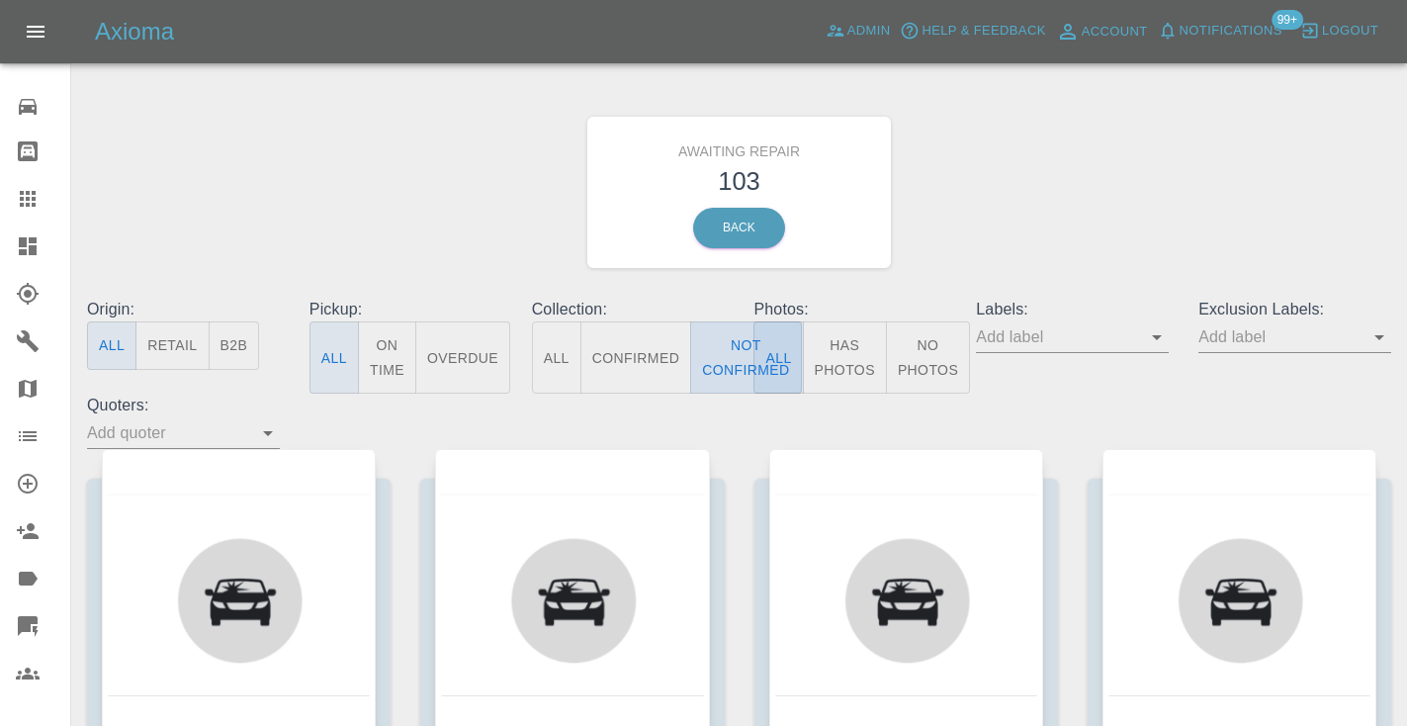
click at [721, 351] on button "Not Confirmed" at bounding box center [745, 357] width 111 height 72
click at [1120, 184] on div "Awaiting Repair 103 Back" at bounding box center [739, 192] width 1334 height 211
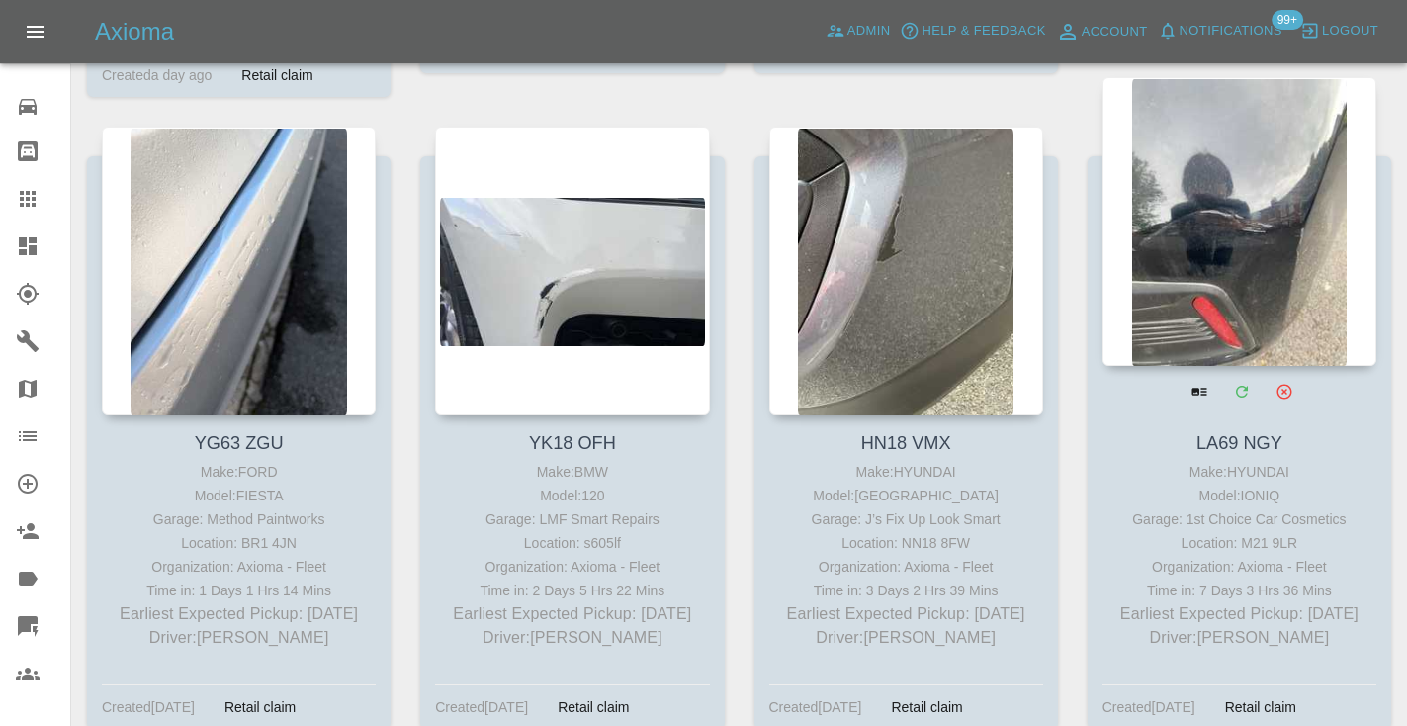
scroll to position [999, 0]
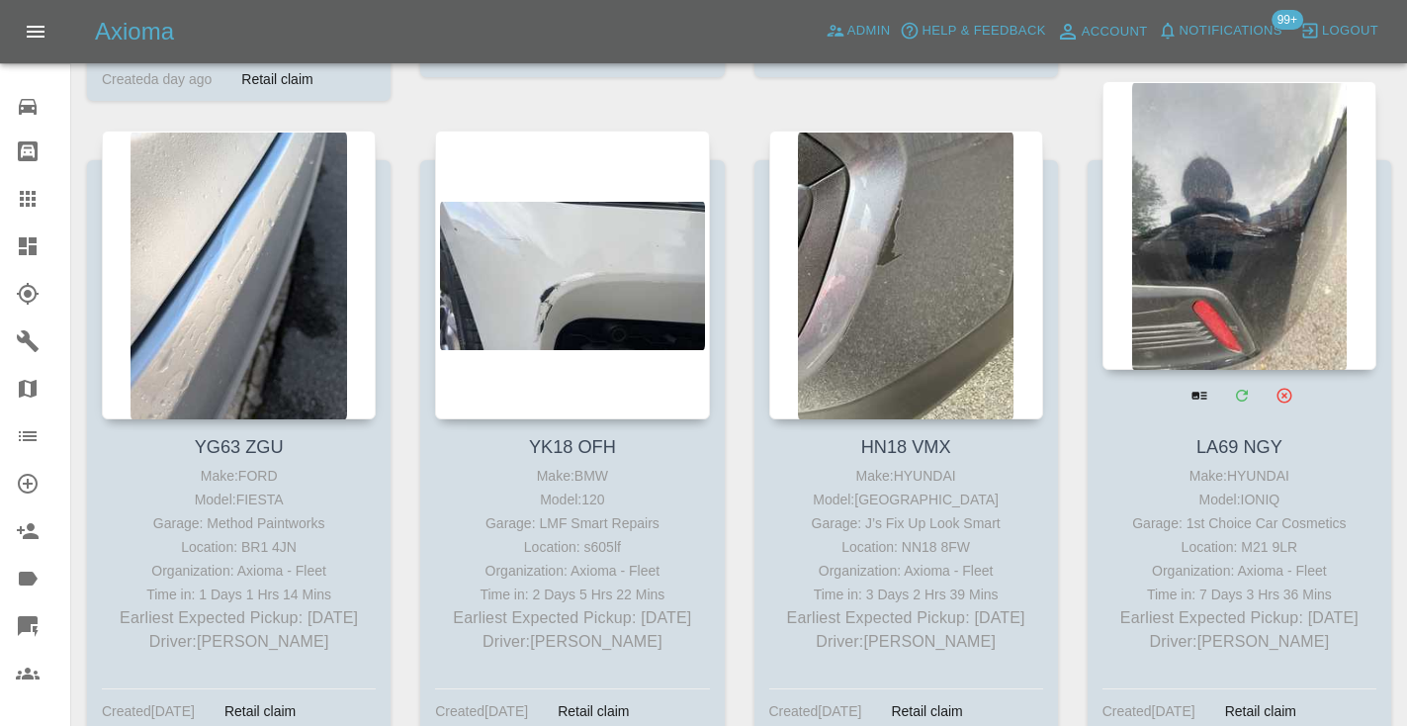
click at [1260, 218] on div at bounding box center [1239, 225] width 274 height 289
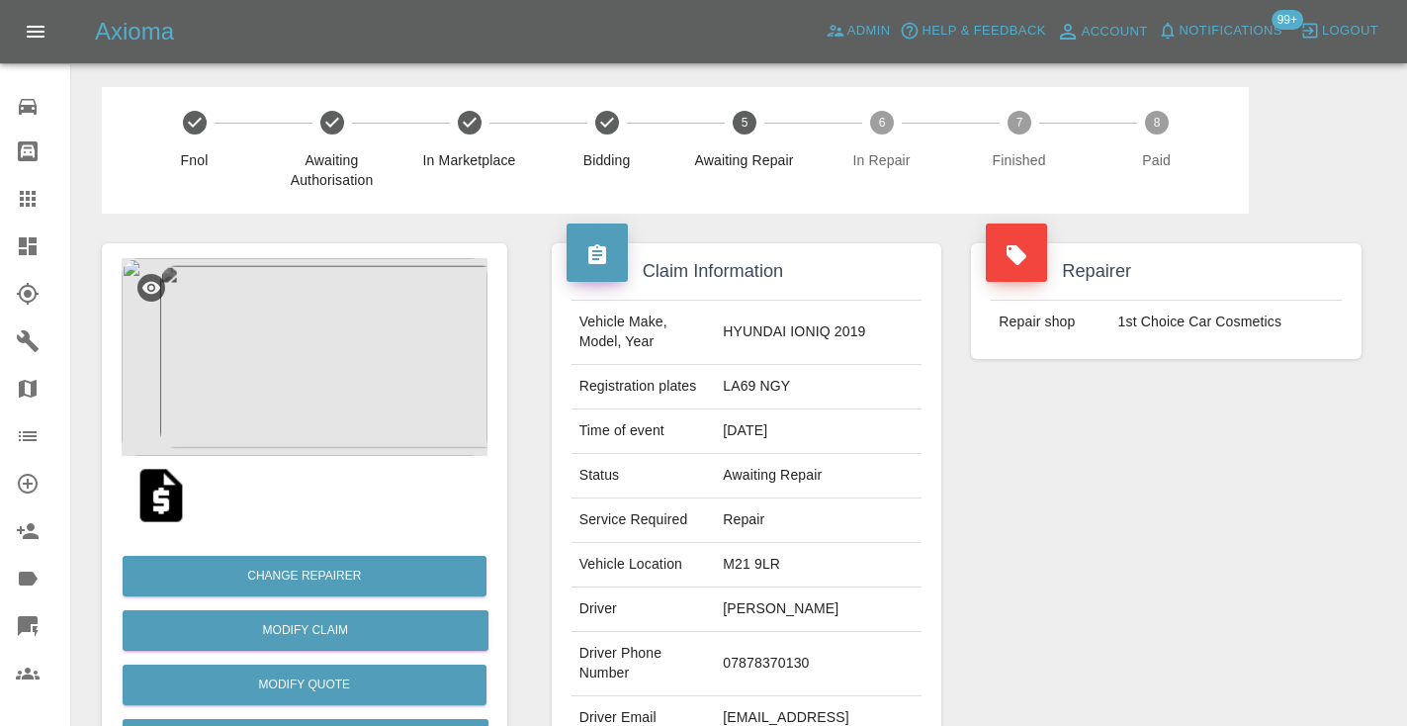
click at [783, 654] on td "07878370130" at bounding box center [818, 664] width 207 height 64
copy td "07878370130"
click at [1118, 516] on div "Repairer Repair shop 1st Choice Car Cosmetics" at bounding box center [1166, 509] width 420 height 590
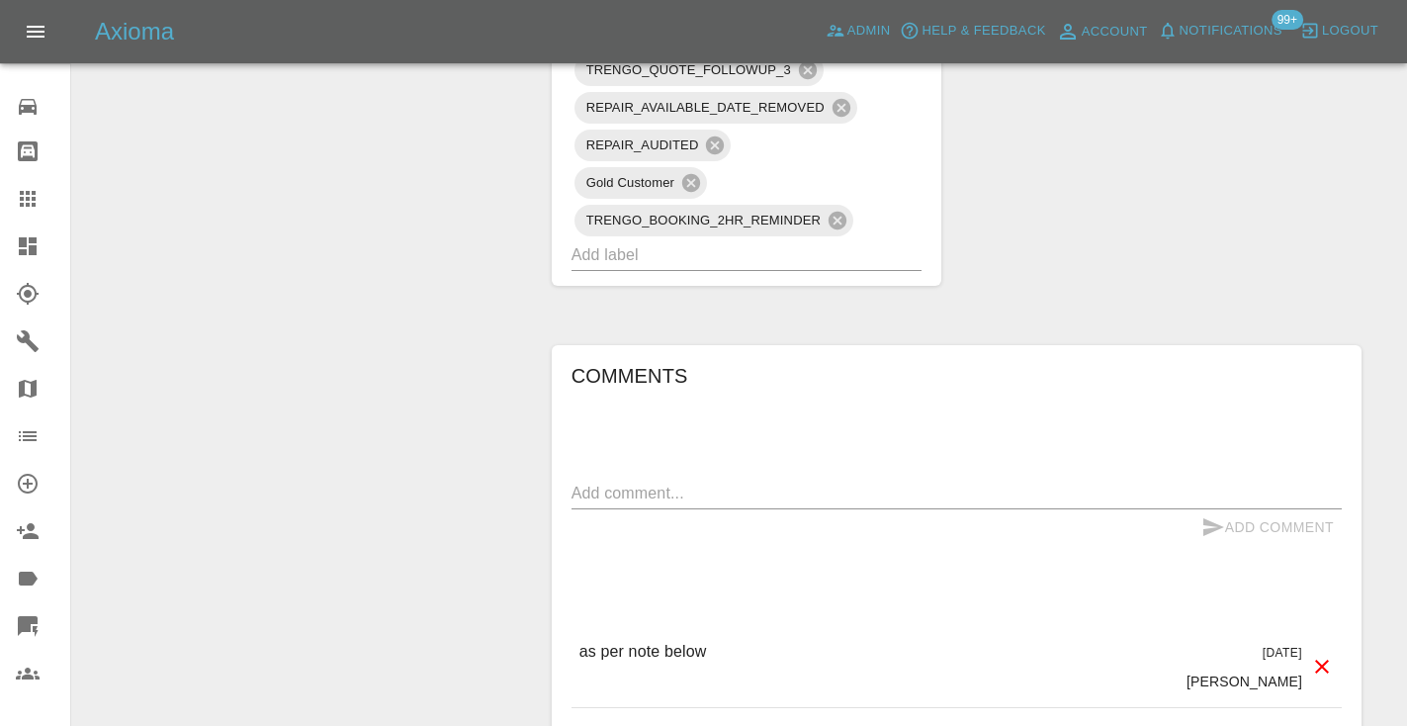
scroll to position [1462, 0]
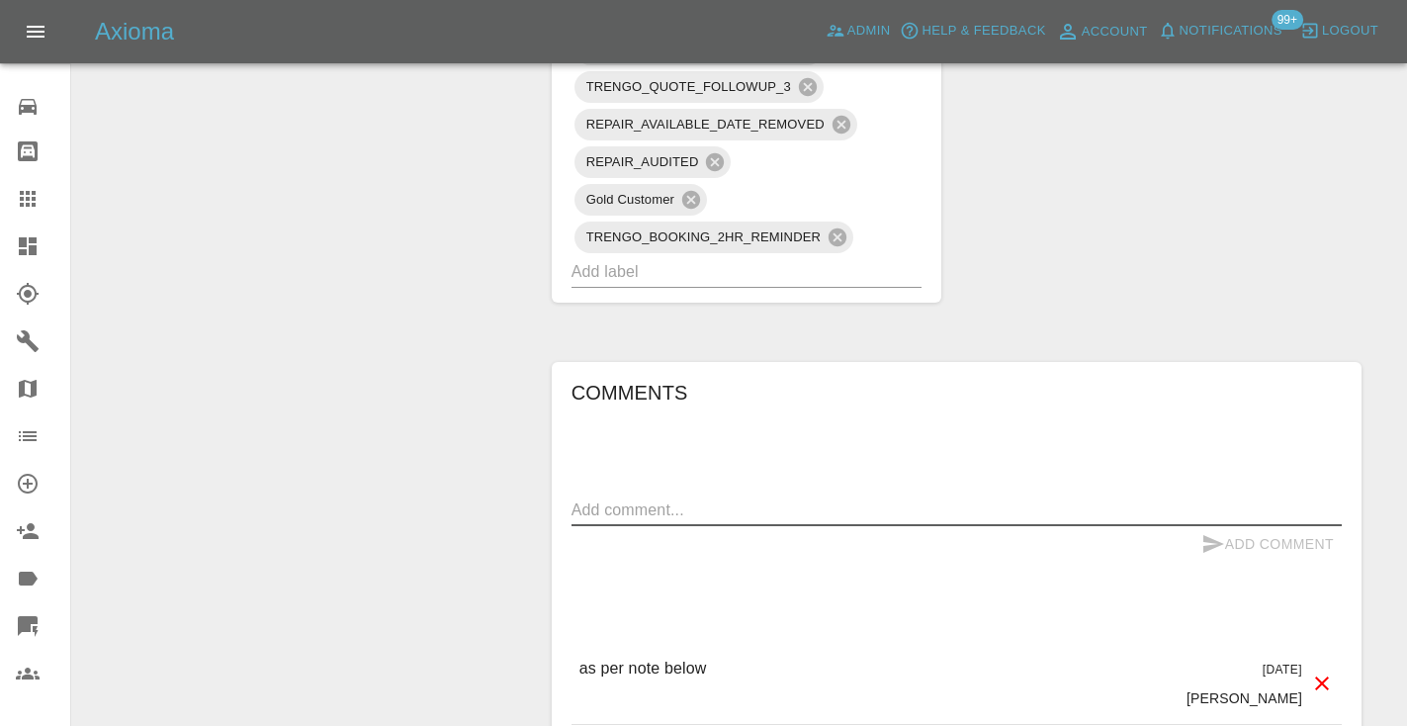
click at [605, 498] on textarea at bounding box center [956, 509] width 770 height 23
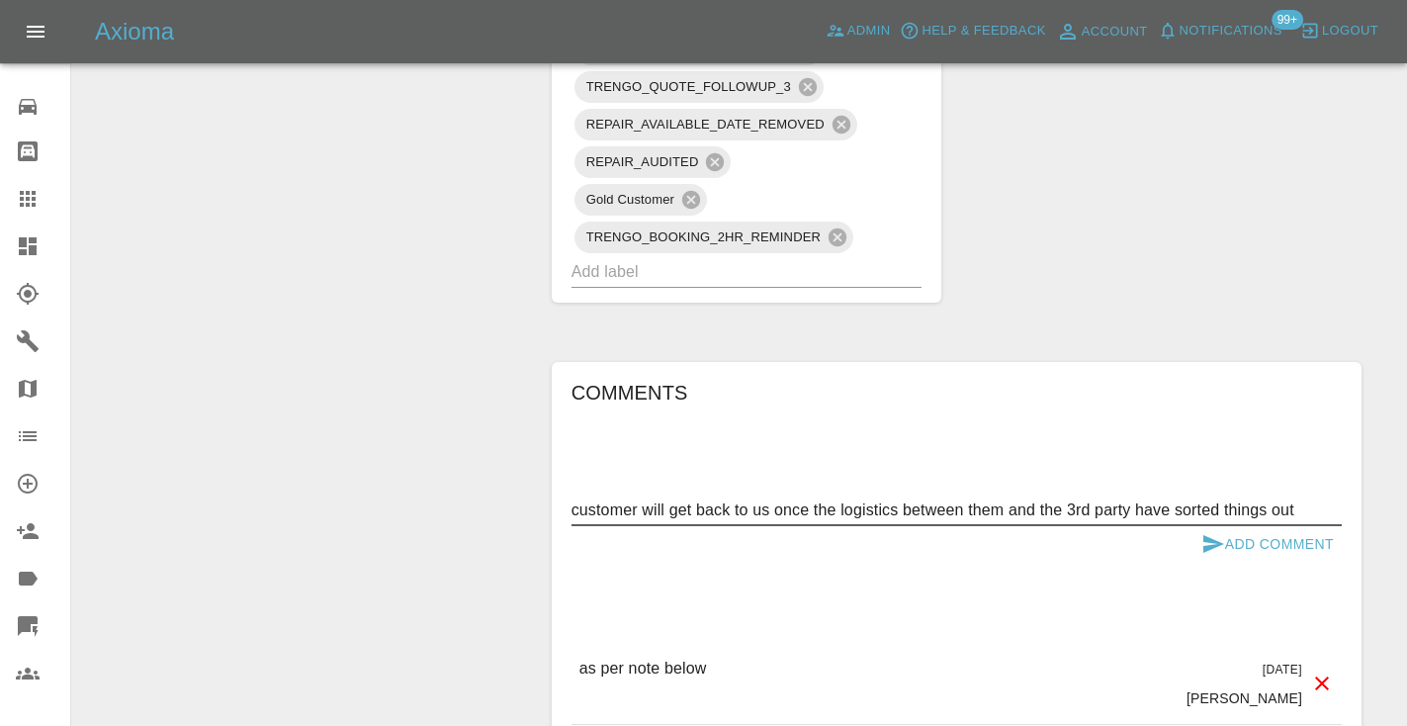
type textarea "customer will get back to us once the logistics between them and the 3rd party …"
click at [1224, 526] on button "Add Comment" at bounding box center [1267, 544] width 148 height 37
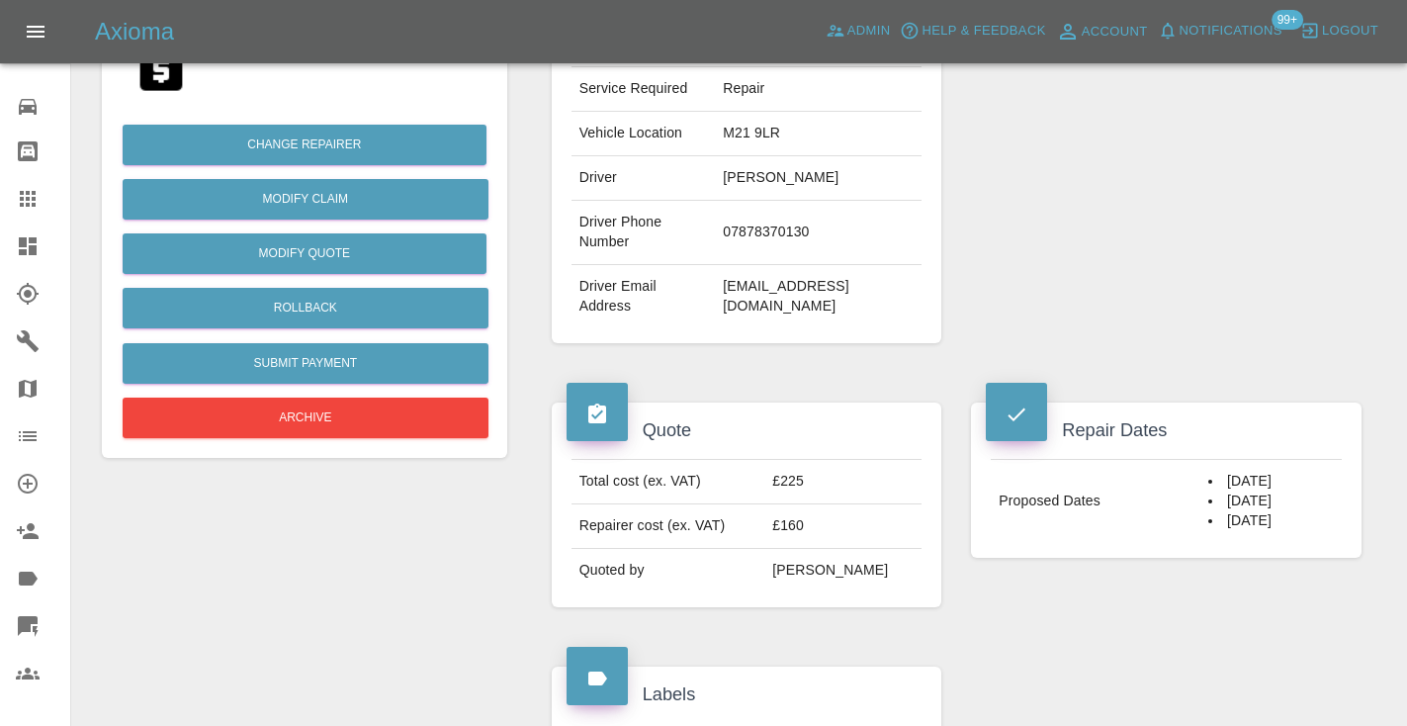
scroll to position [364, 0]
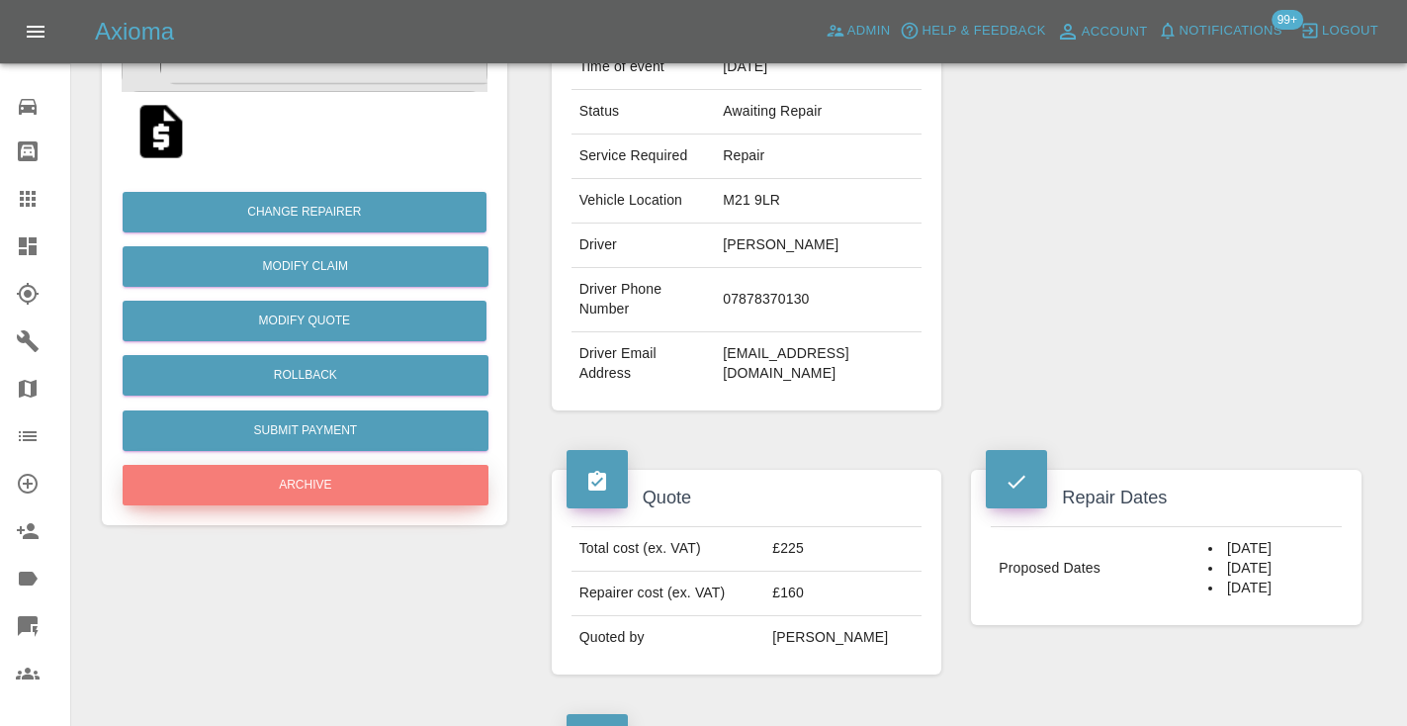
click at [275, 492] on button "Archive" at bounding box center [306, 485] width 366 height 41
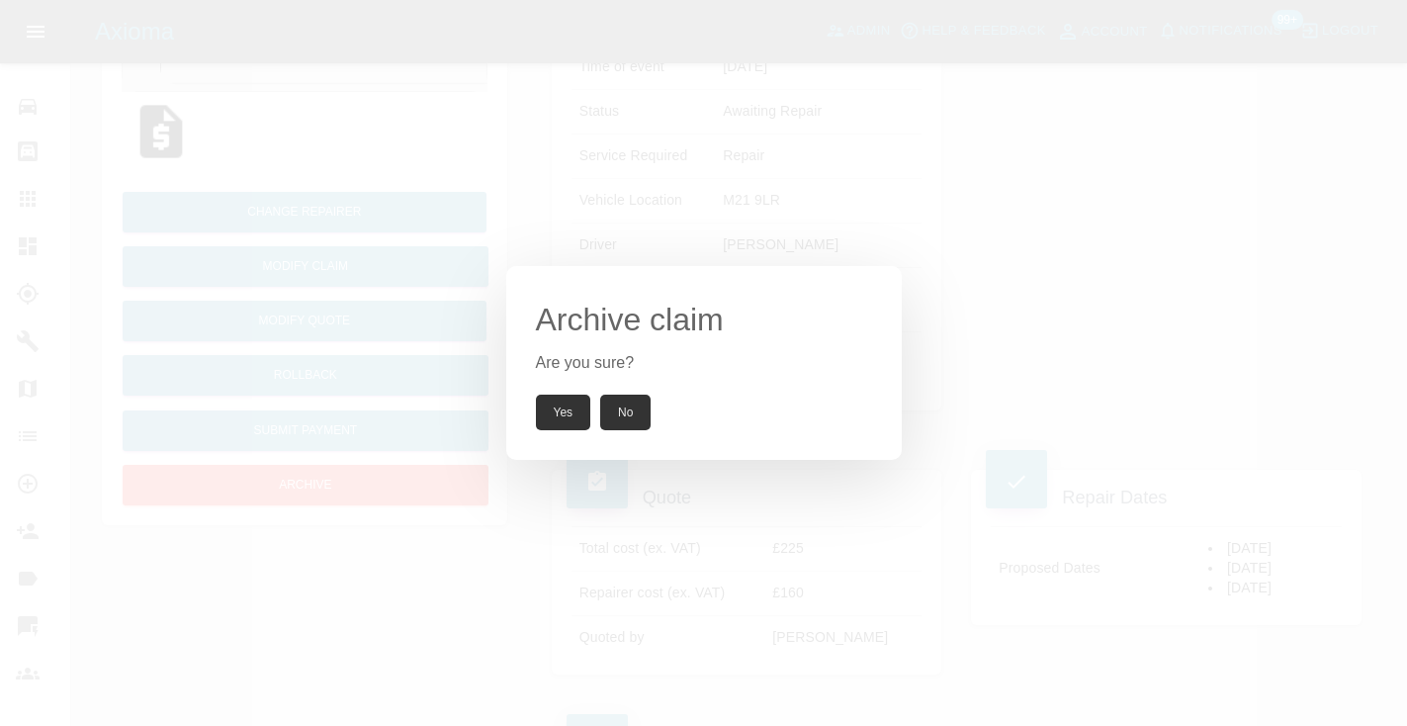
click at [553, 402] on button "Yes" at bounding box center [563, 413] width 55 height 36
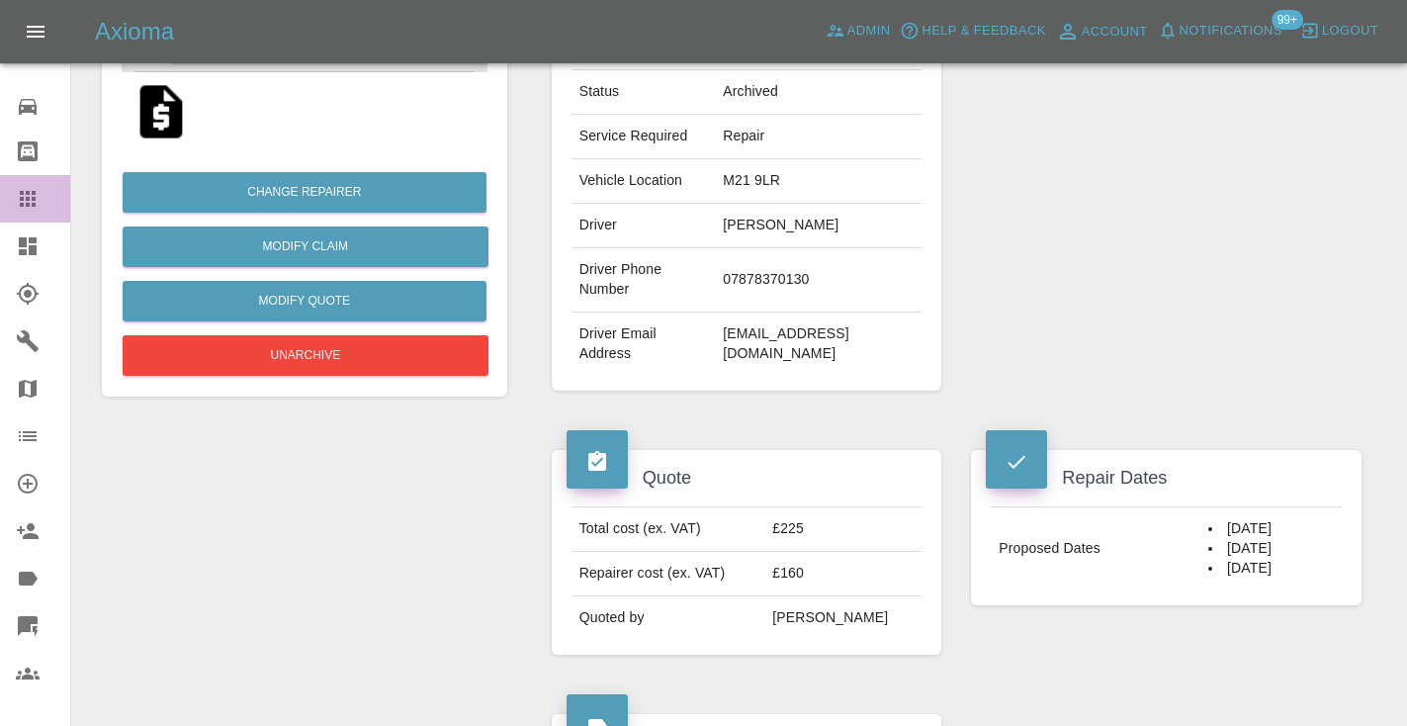
click at [31, 194] on icon at bounding box center [28, 199] width 24 height 24
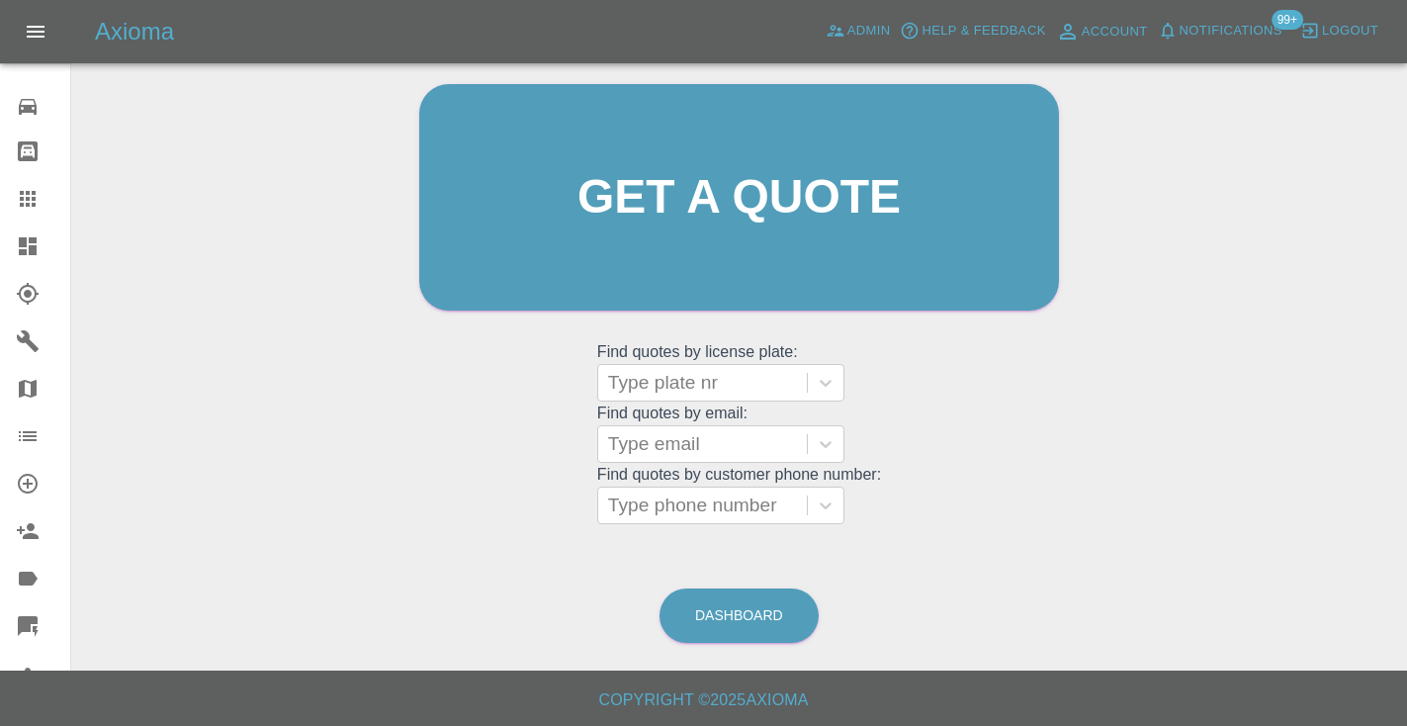
scroll to position [199, 0]
click at [745, 613] on link "Dashboard" at bounding box center [738, 616] width 159 height 54
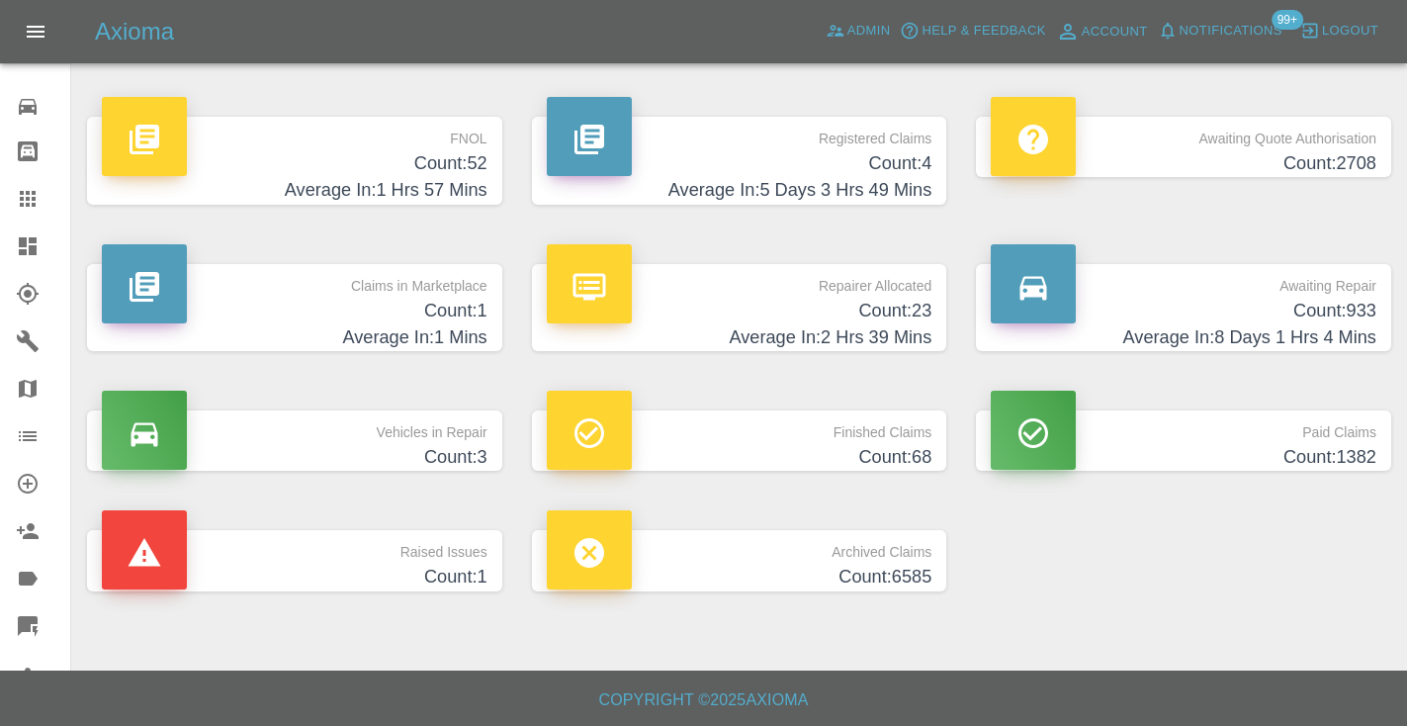
click at [1351, 300] on h4 "Count: 933" at bounding box center [1184, 311] width 386 height 27
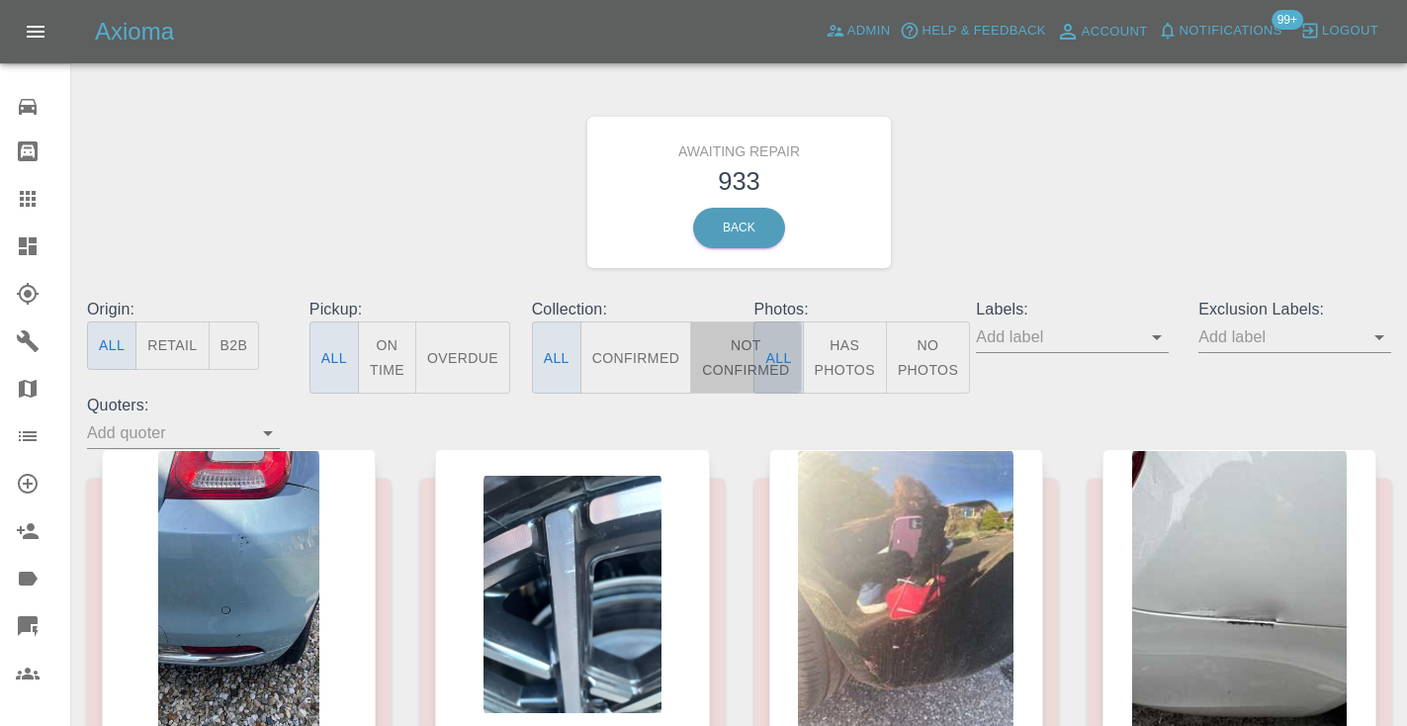
click at [737, 351] on button "Not Confirmed" at bounding box center [745, 357] width 111 height 72
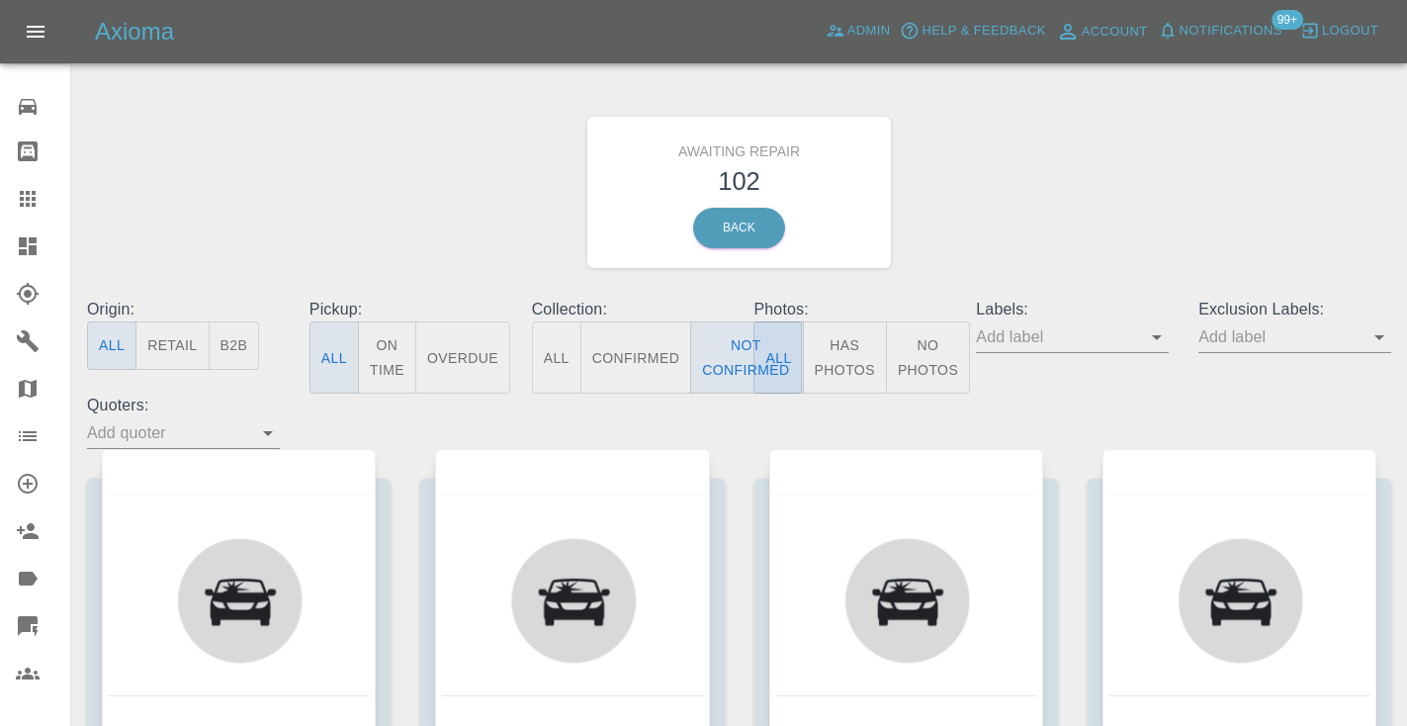
click at [1066, 179] on div "Awaiting Repair 102 Back" at bounding box center [739, 192] width 1334 height 211
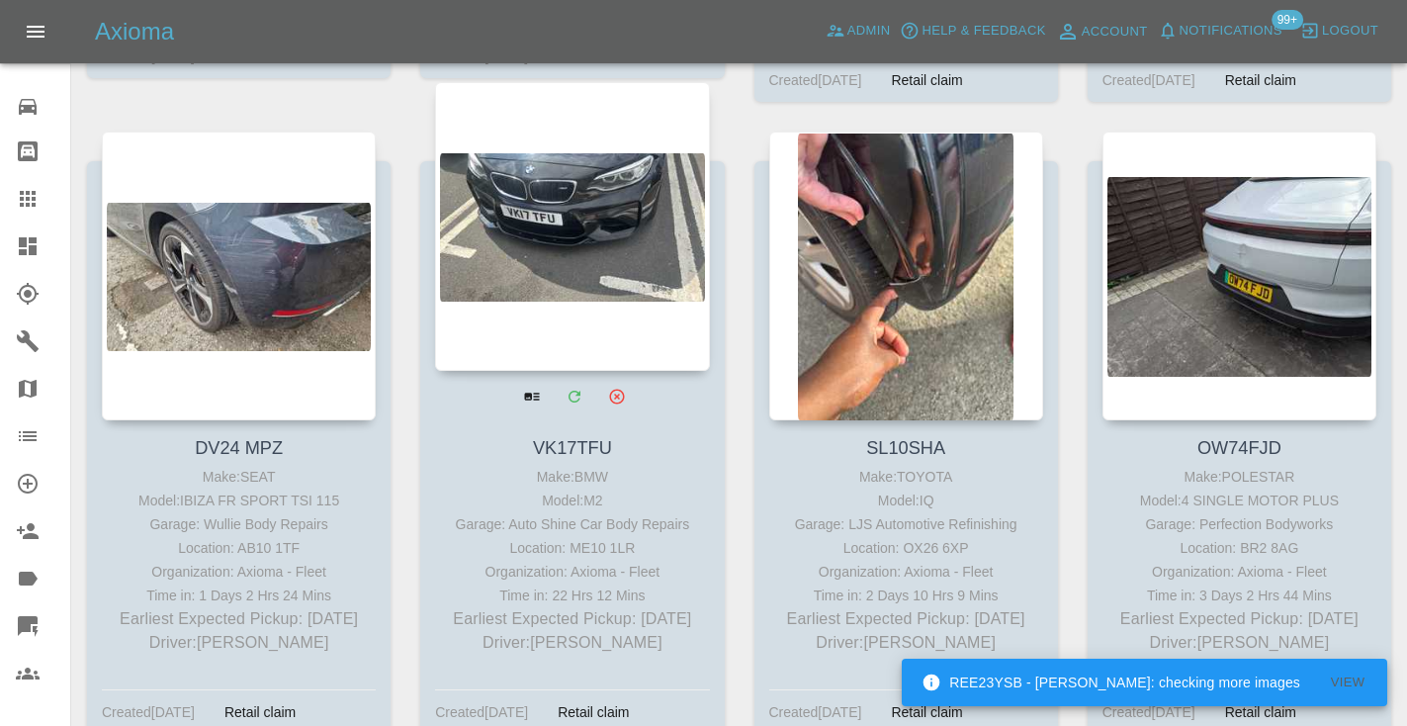
scroll to position [3579, 0]
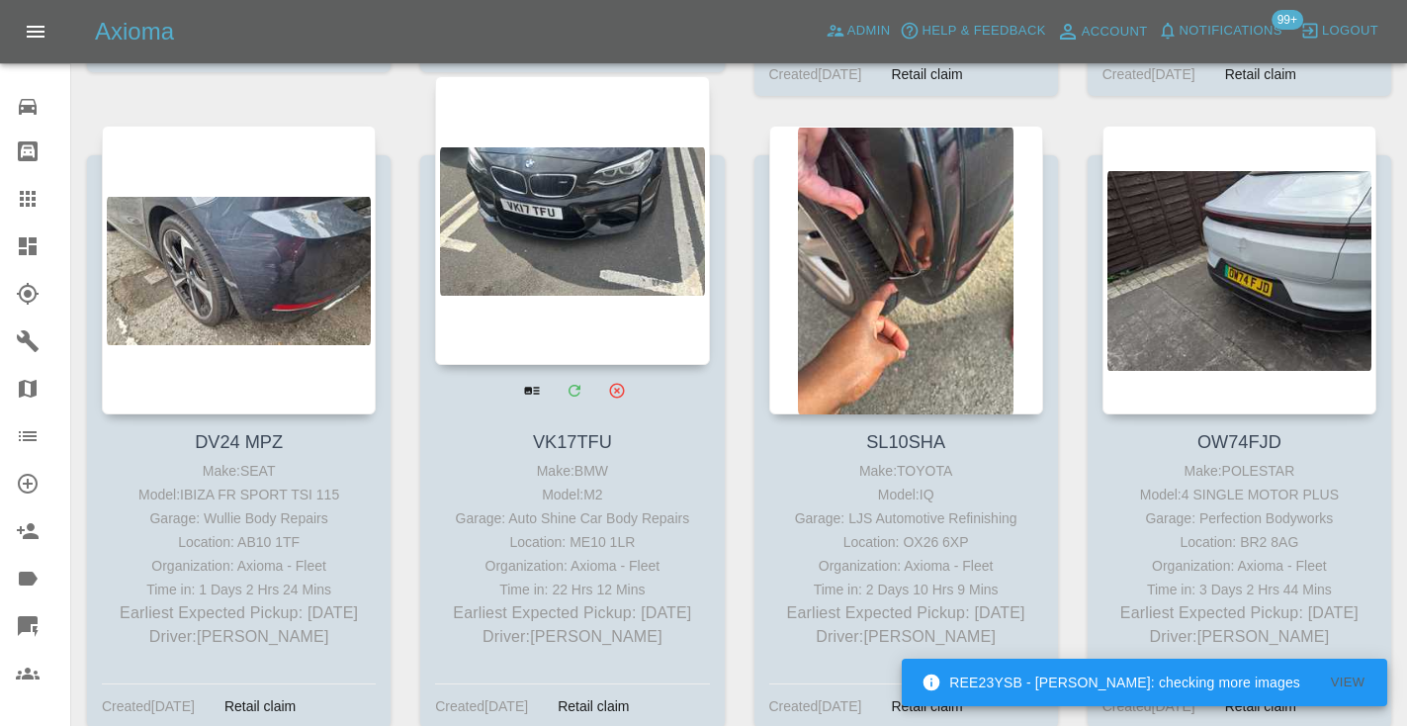
click at [508, 230] on div at bounding box center [572, 220] width 274 height 289
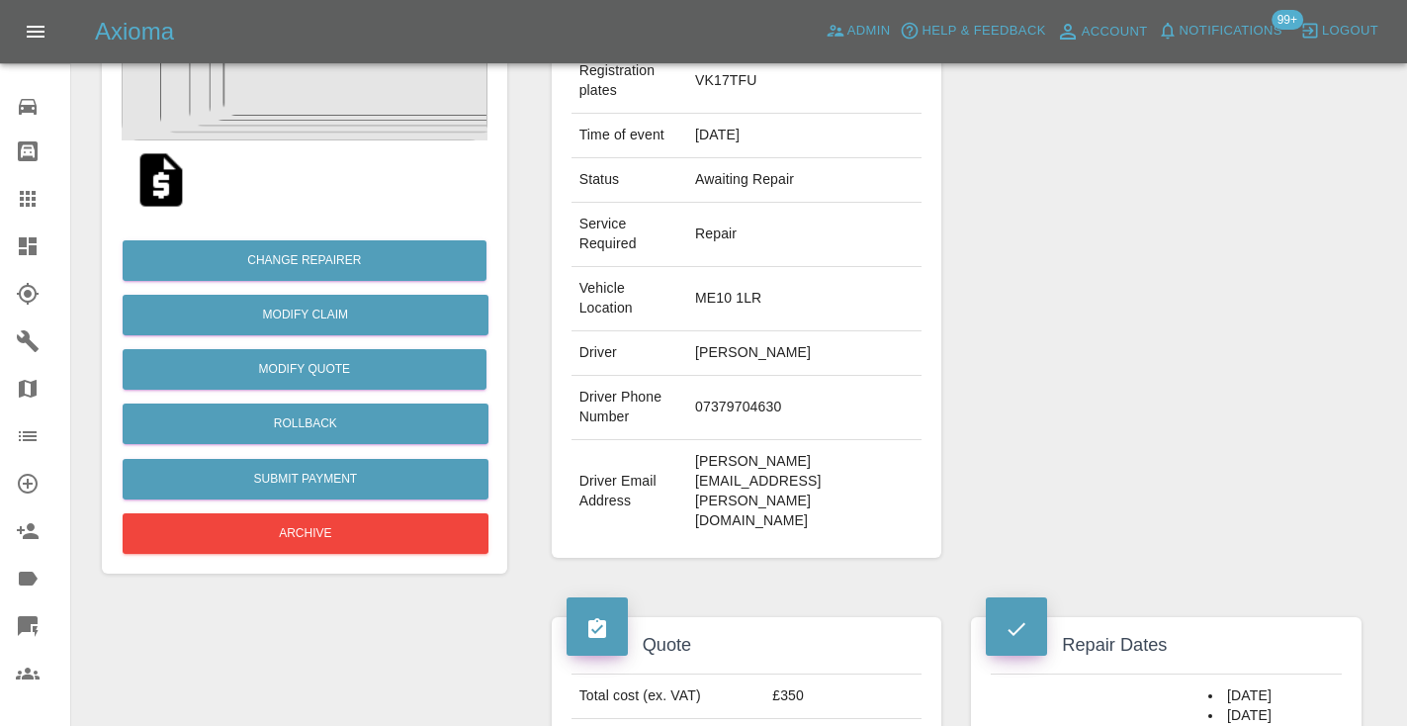
scroll to position [310, 0]
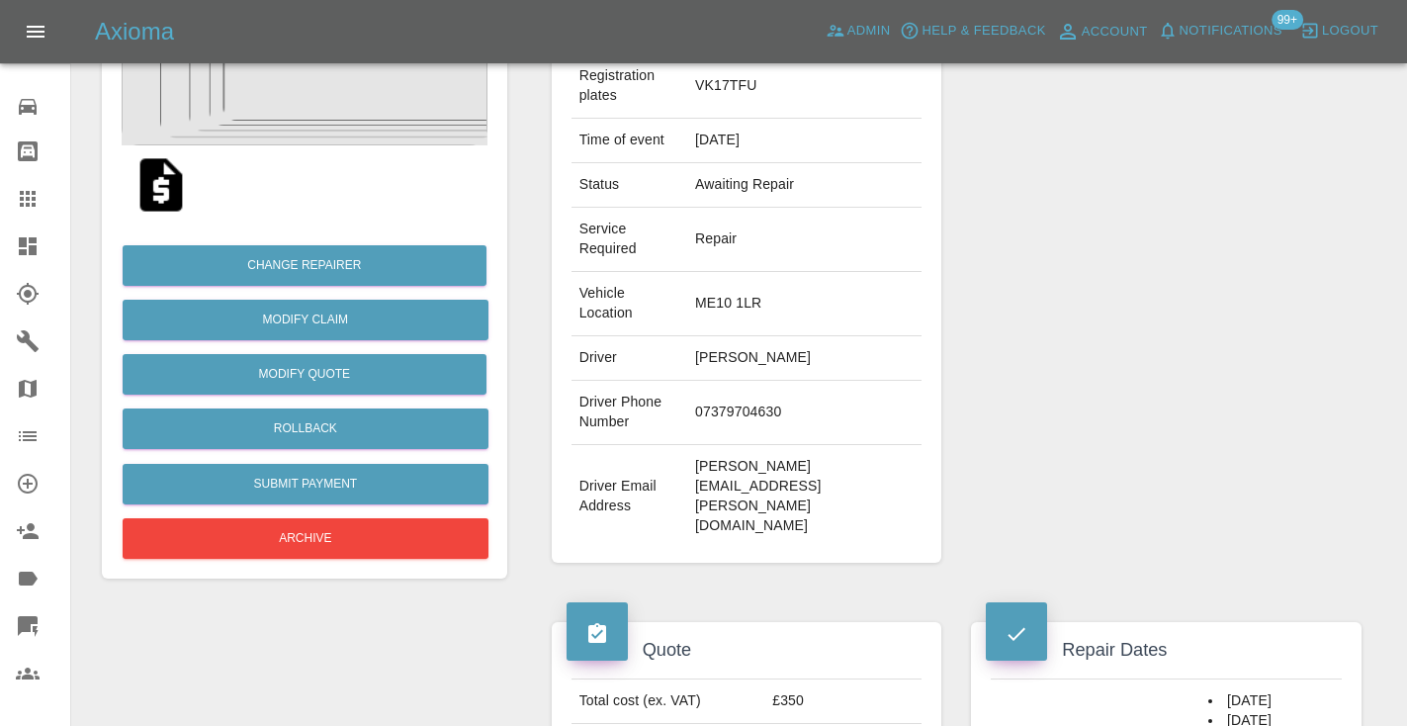
click at [804, 381] on td "07379704630" at bounding box center [804, 413] width 234 height 64
copy td "07379704630"
click at [1185, 274] on div "Repairer Repair shop Auto Shine Car Body Repairs" at bounding box center [1166, 247] width 420 height 689
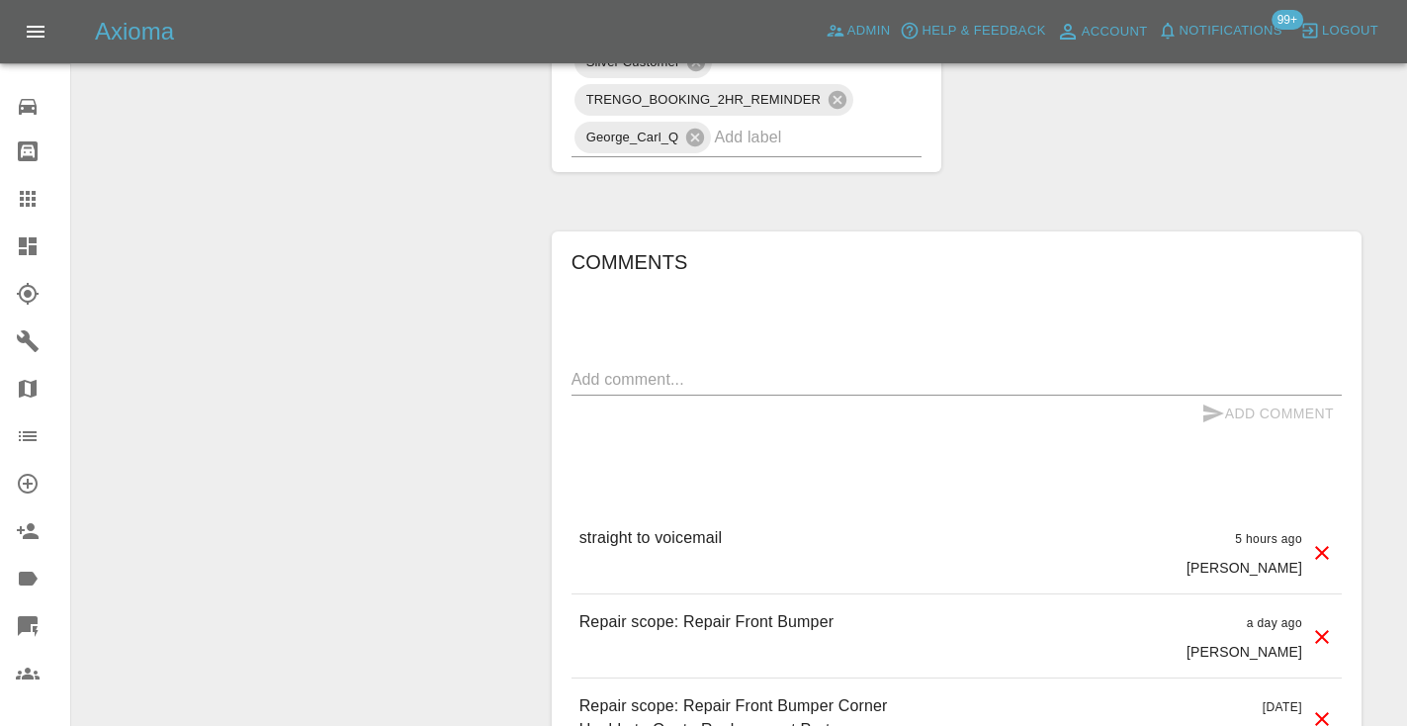
scroll to position [1560, 0]
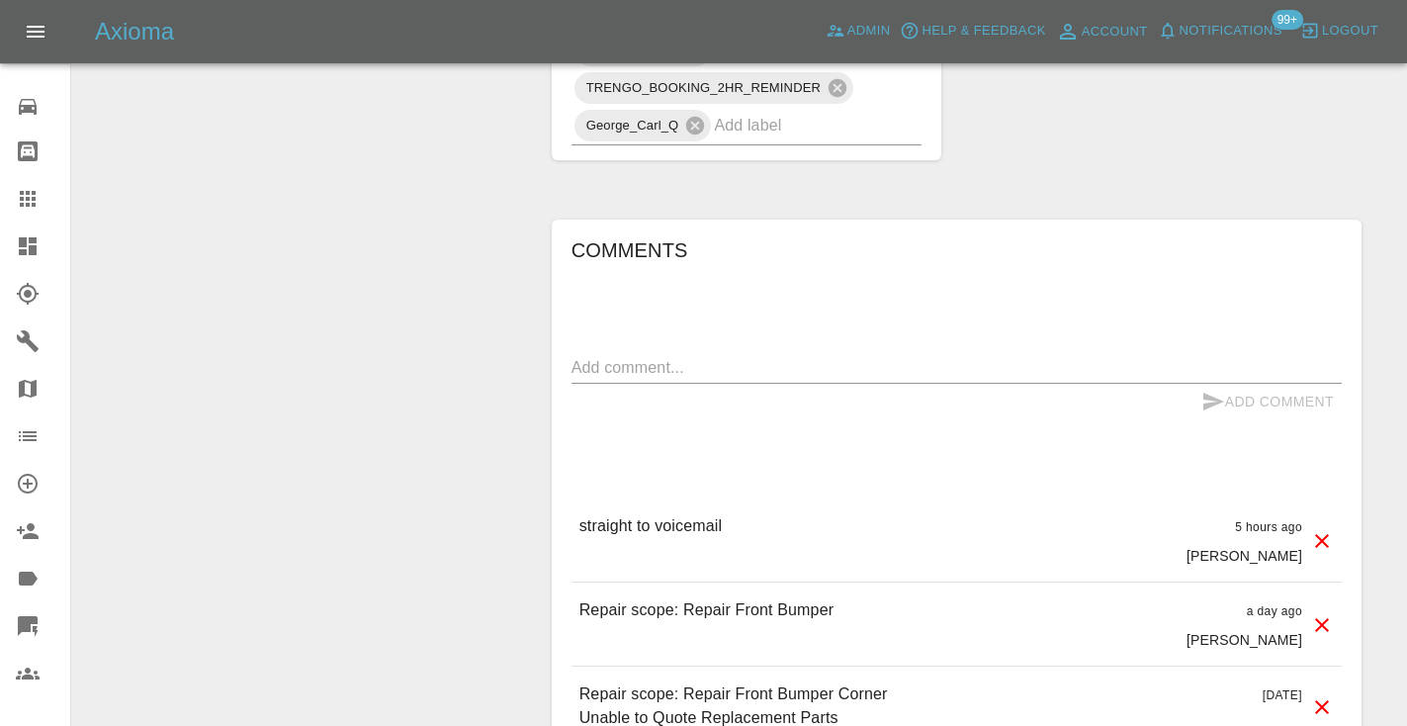
click at [601, 352] on div "x" at bounding box center [956, 368] width 770 height 32
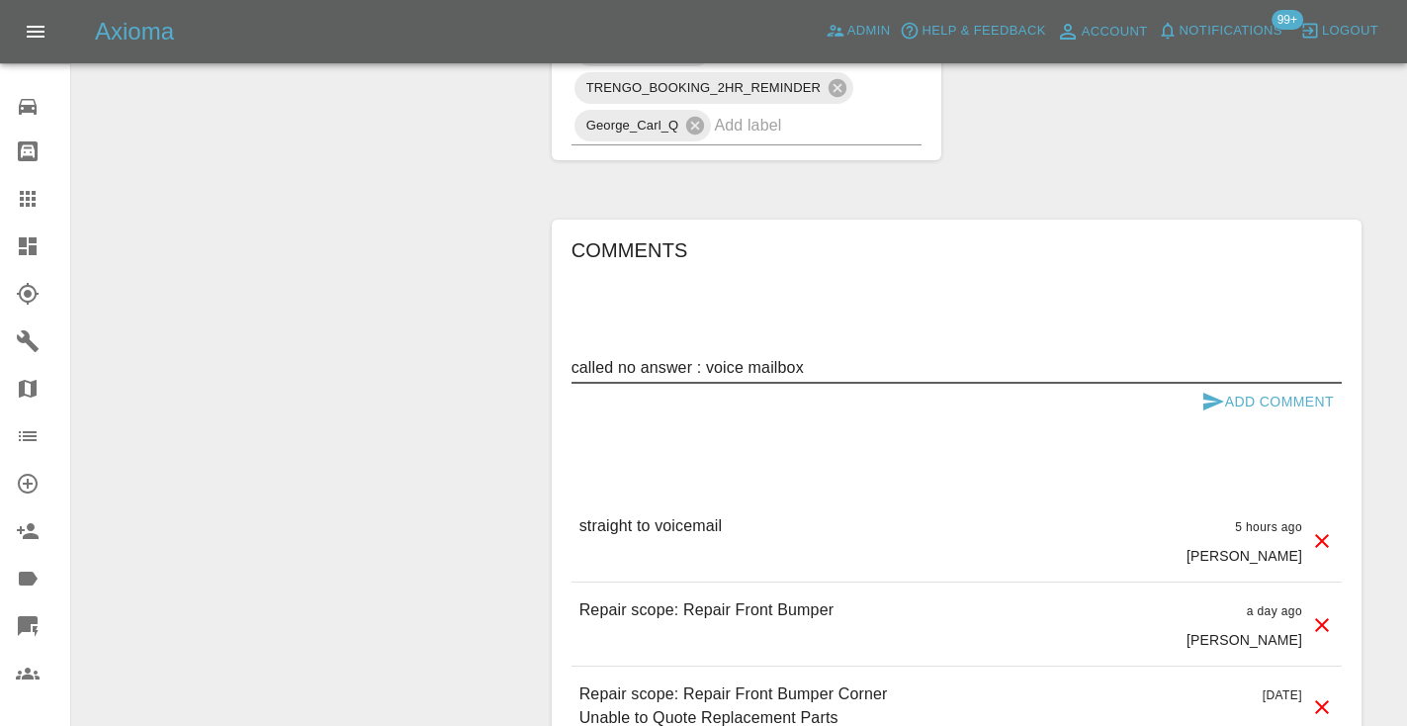
type textarea "called no answer : voice mailbox"
click at [1224, 384] on button "Add Comment" at bounding box center [1267, 402] width 148 height 37
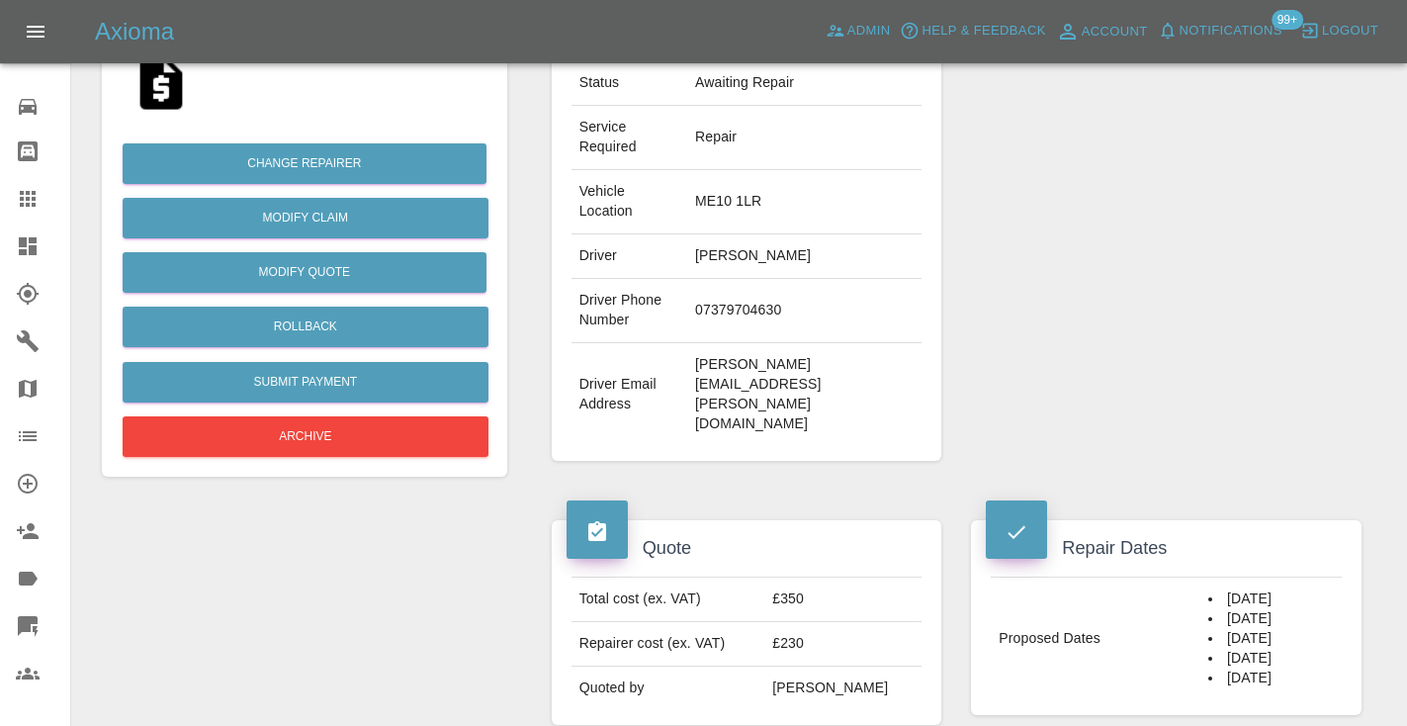
scroll to position [399, 0]
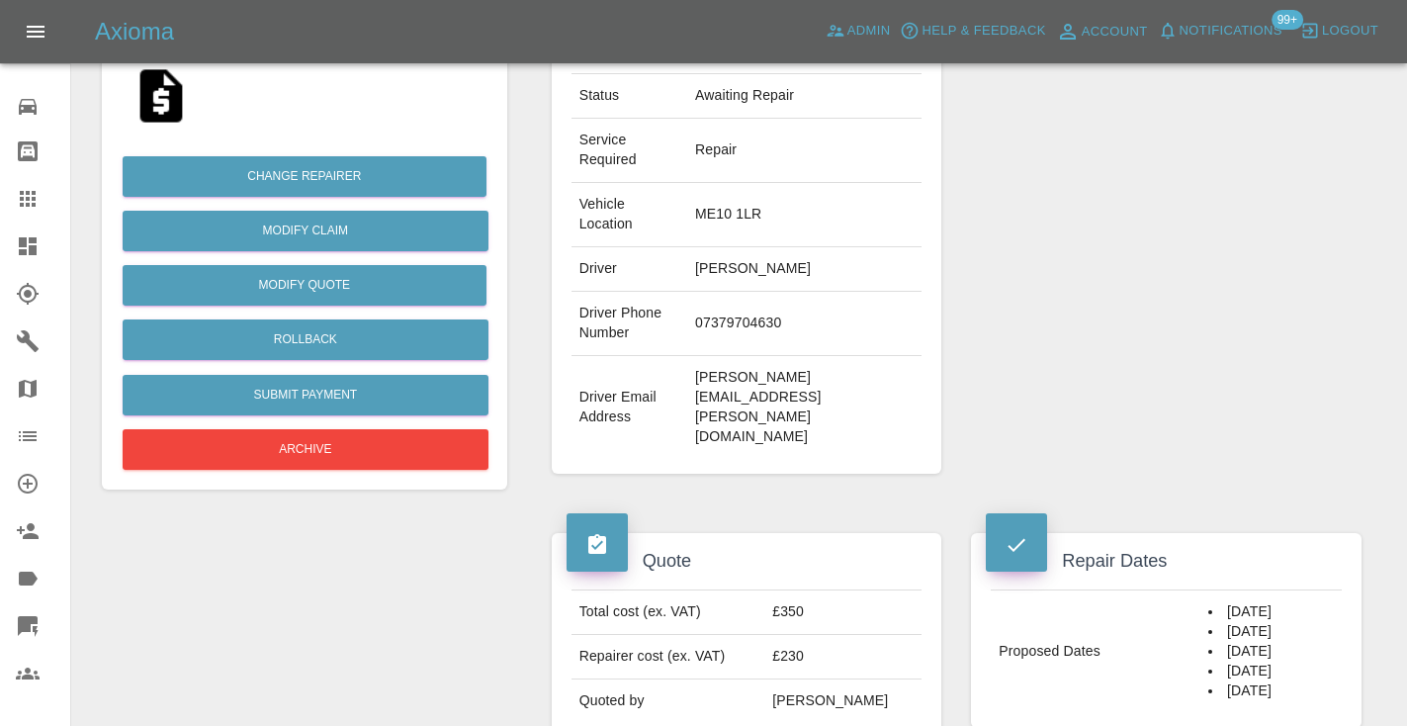
click at [28, 198] on icon at bounding box center [28, 199] width 16 height 16
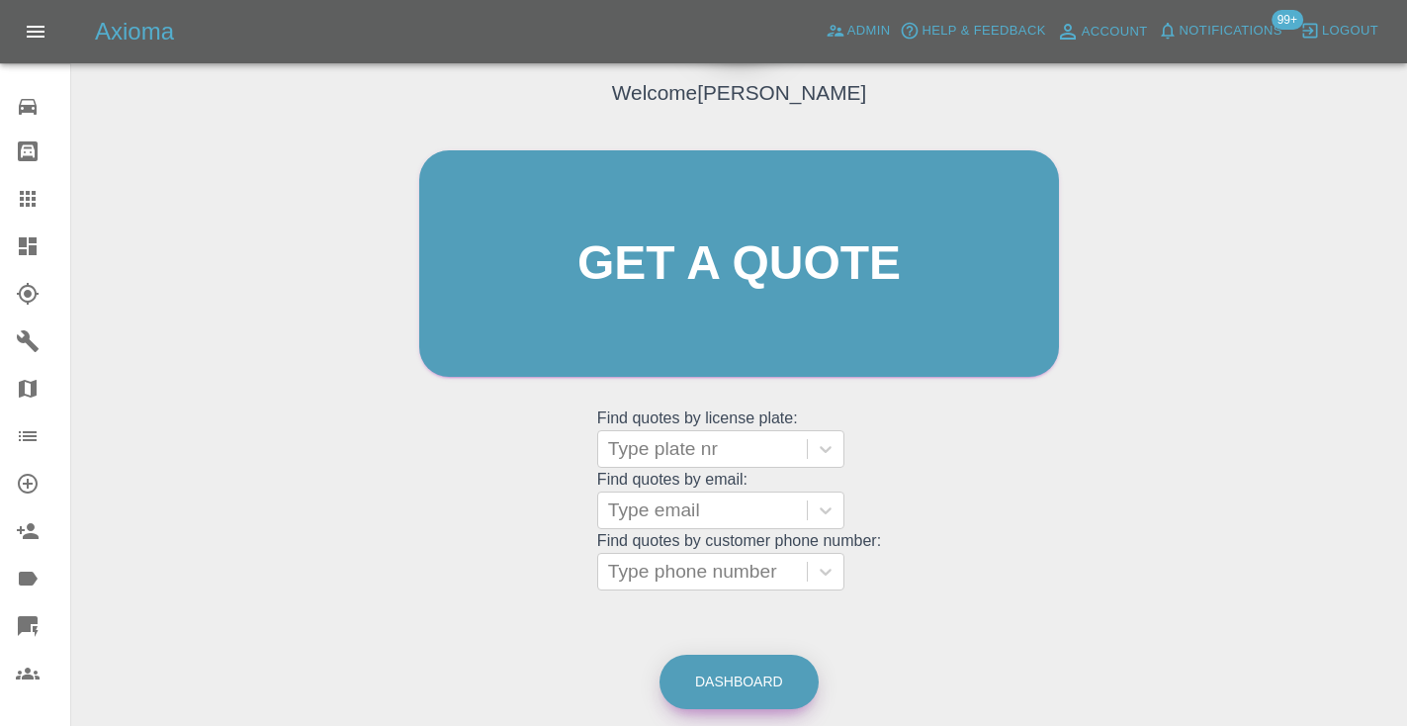
click at [779, 672] on link "Dashboard" at bounding box center [738, 682] width 159 height 54
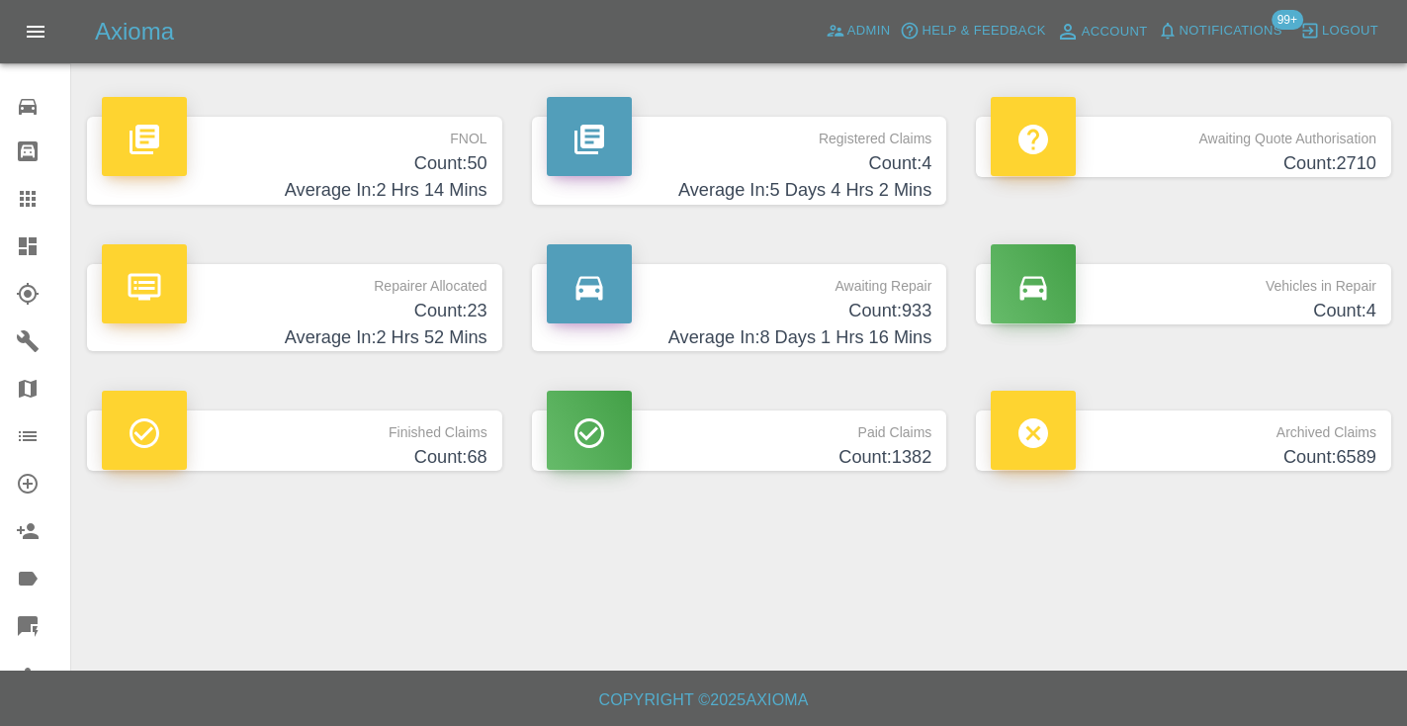
click at [906, 304] on h4 "Count: 933" at bounding box center [740, 311] width 386 height 27
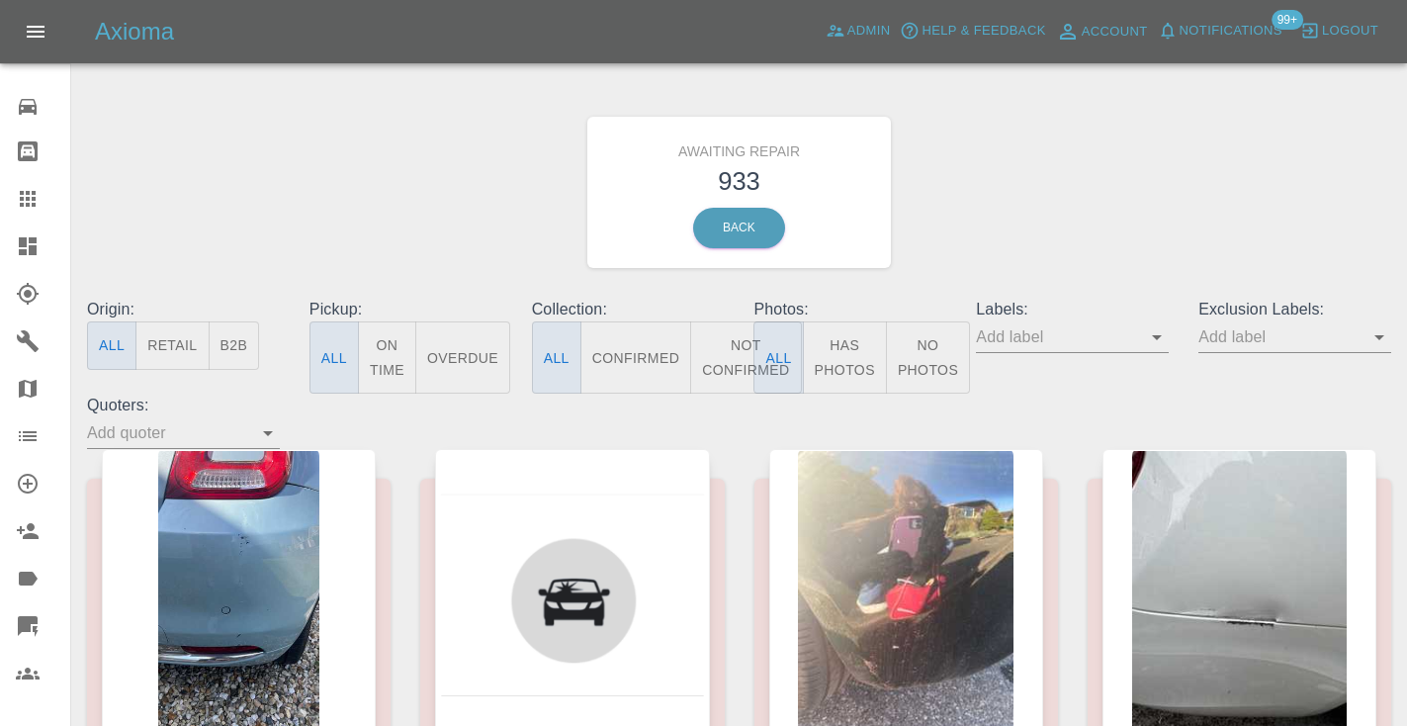
click at [714, 364] on button "Not Confirmed" at bounding box center [745, 357] width 111 height 72
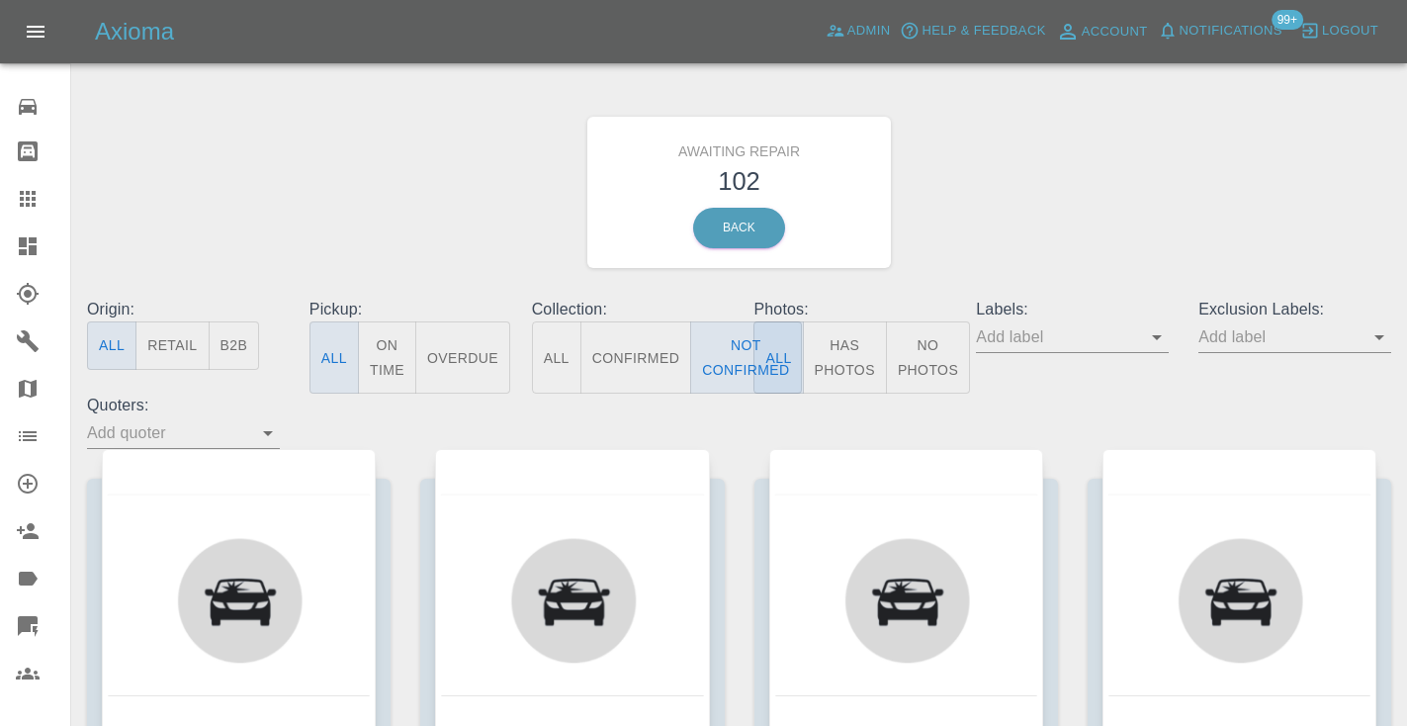
click at [1066, 199] on div "Awaiting Repair 102 Back" at bounding box center [739, 192] width 1334 height 211
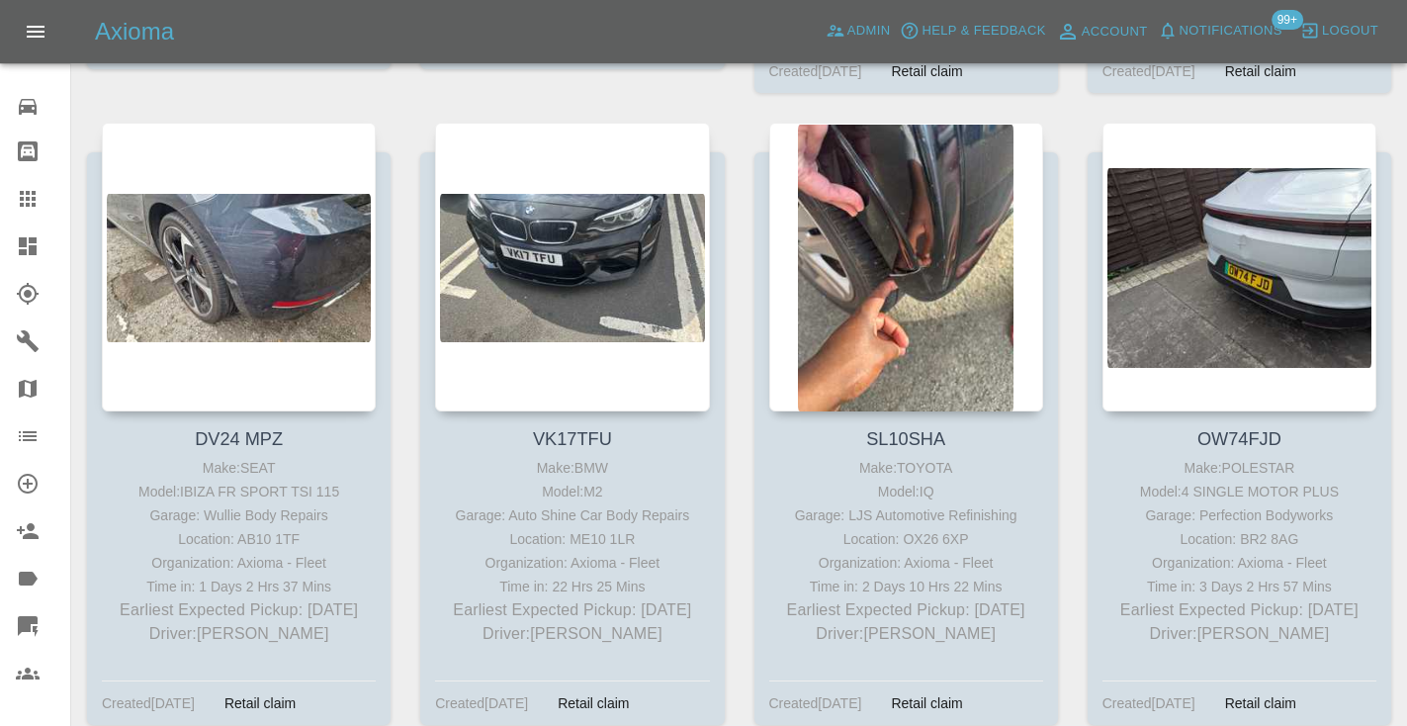
scroll to position [3570, 0]
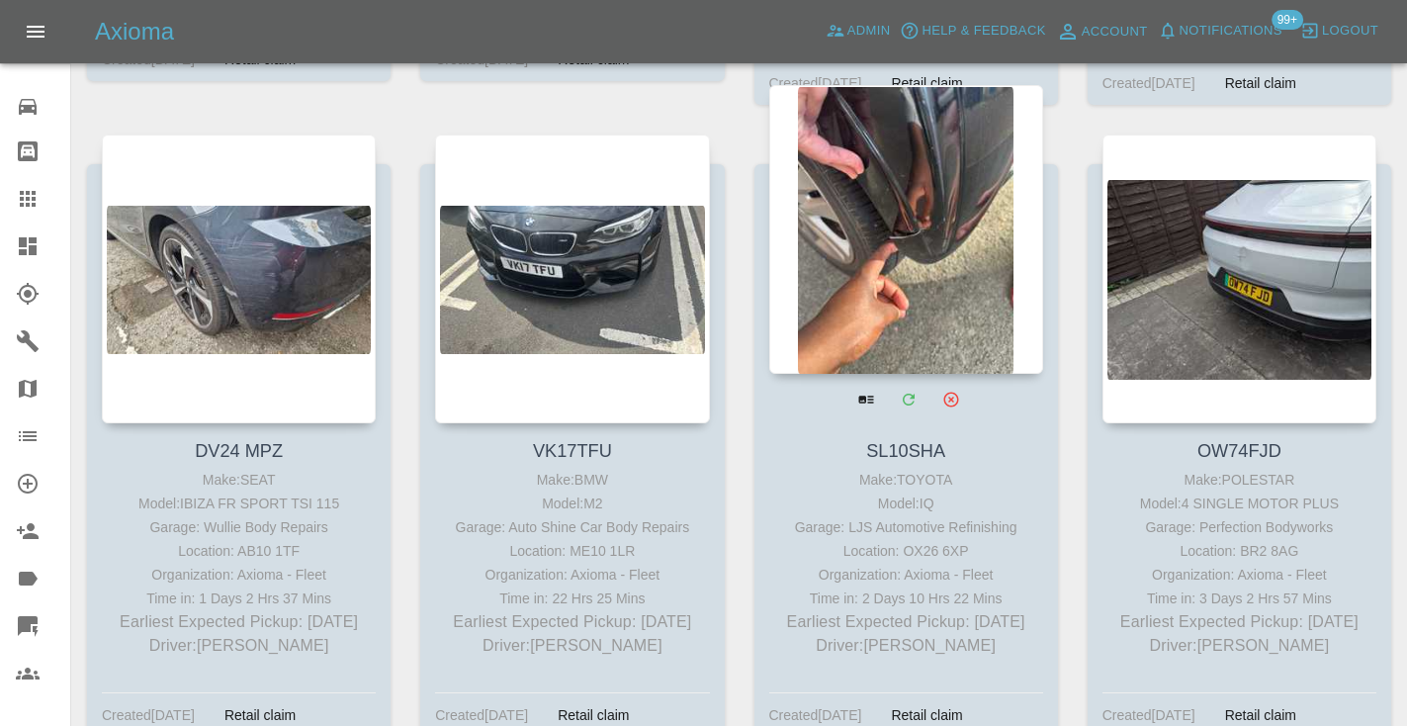
click at [945, 240] on div at bounding box center [906, 229] width 274 height 289
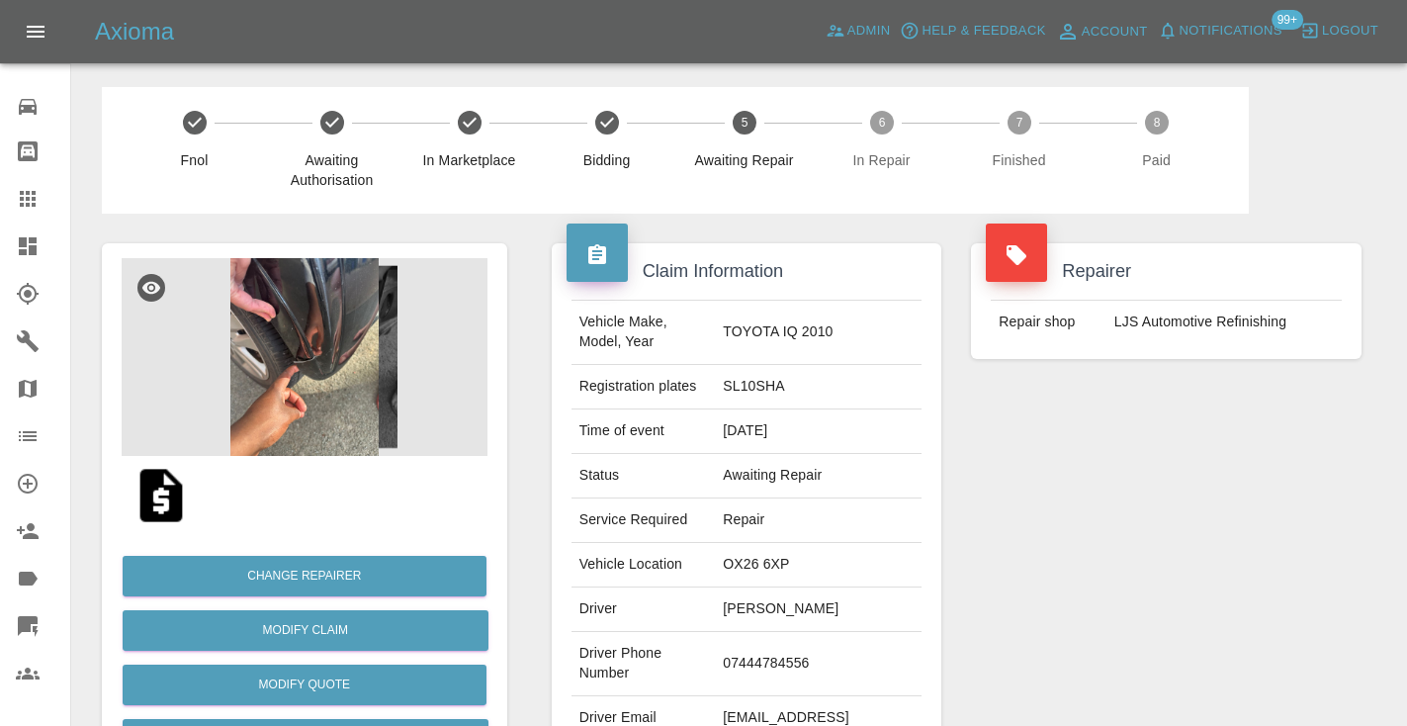
click at [767, 664] on td "07444784556" at bounding box center [818, 664] width 207 height 64
copy td "07444784556"
click at [1037, 578] on div "Repairer Repair shop LJS Automotive Refinishing" at bounding box center [1166, 509] width 420 height 590
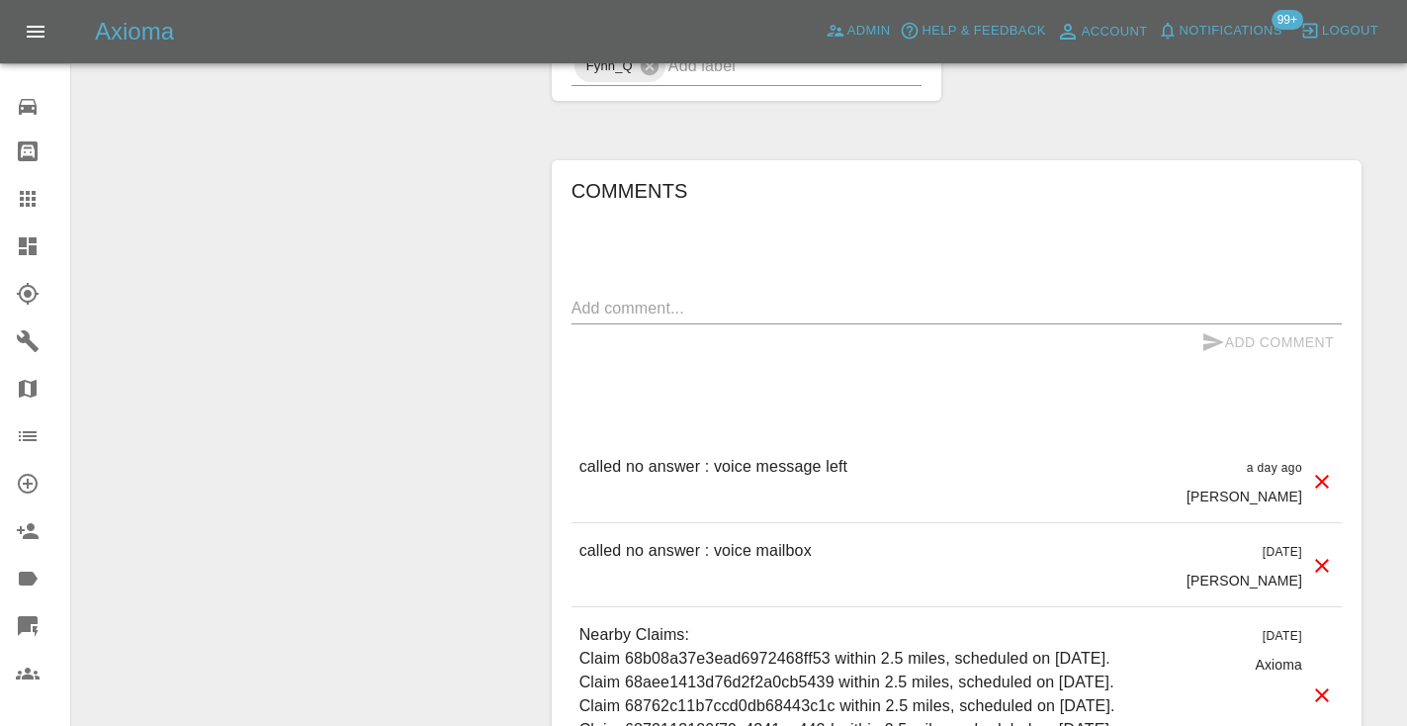
scroll to position [1456, 0]
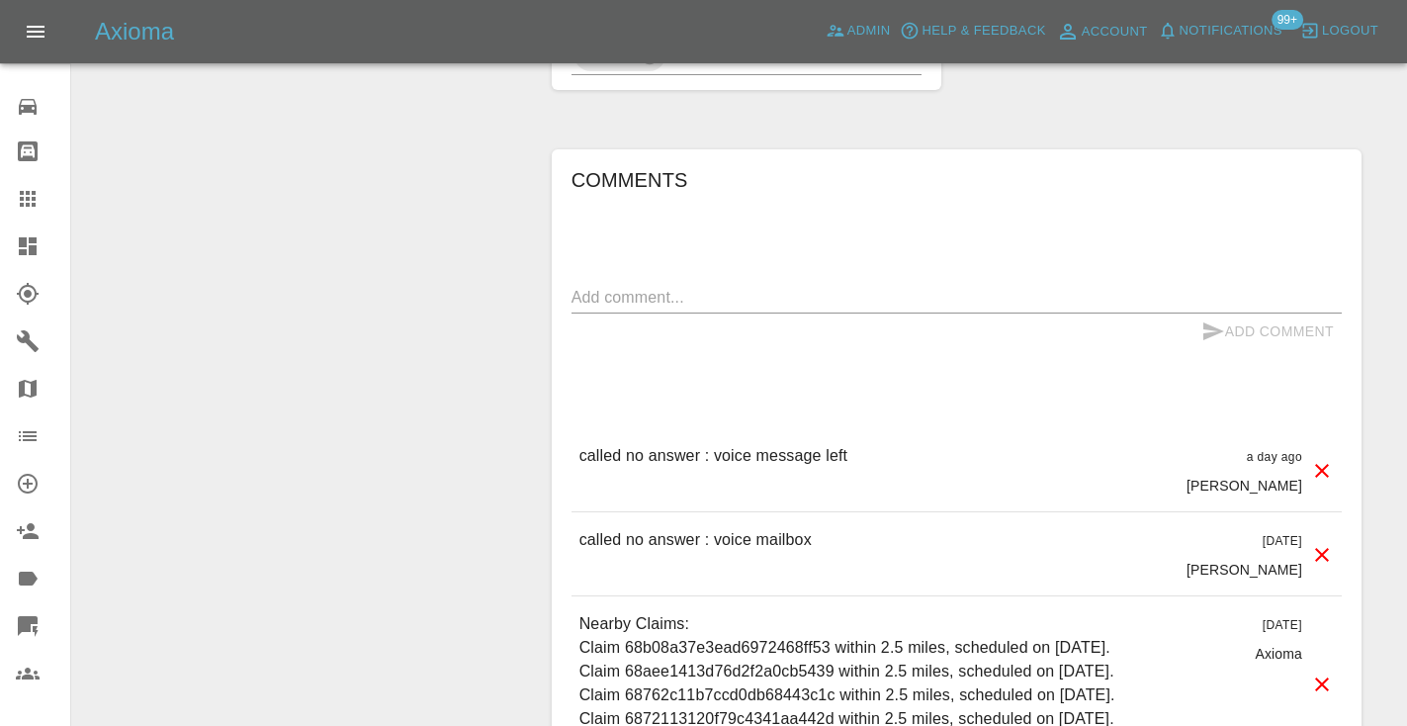
click at [626, 301] on textarea at bounding box center [956, 297] width 770 height 23
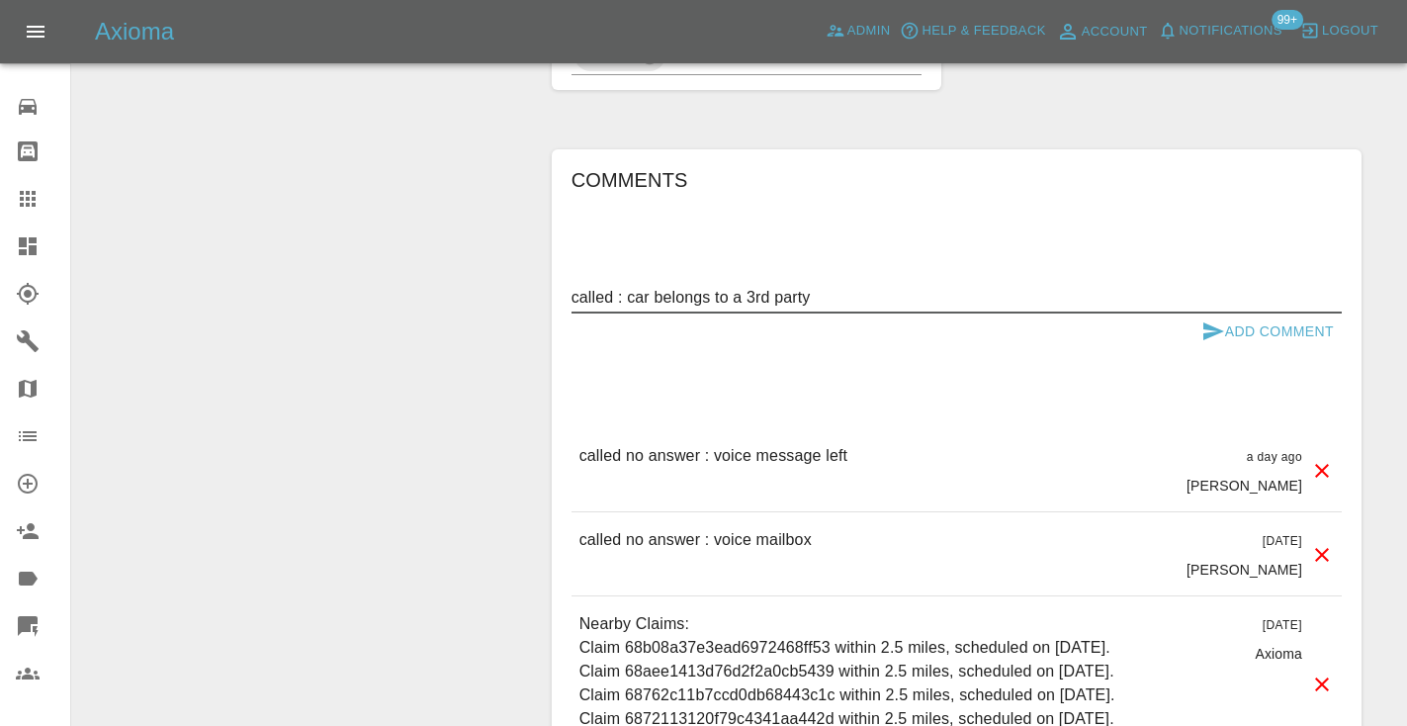
type textarea "called : car belongs to a 3rd party"
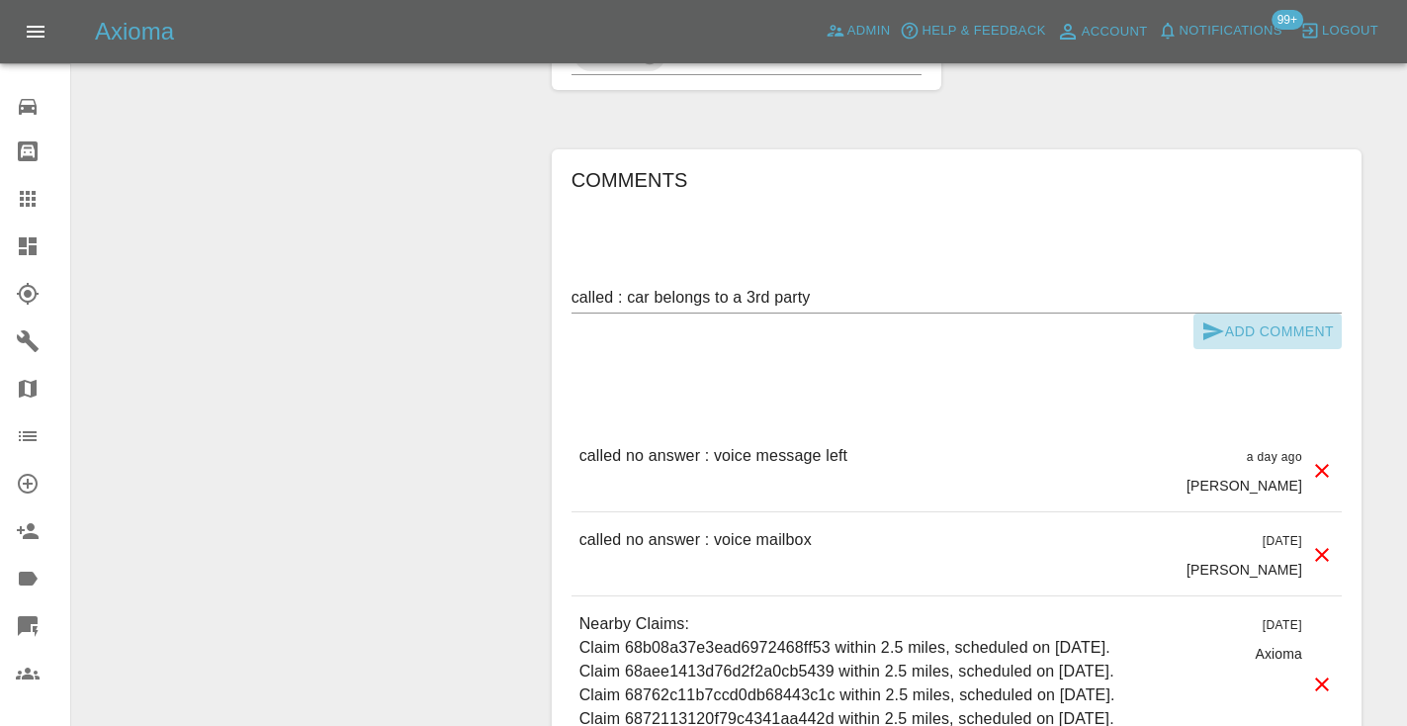
click at [1209, 324] on icon "submit" at bounding box center [1213, 331] width 21 height 18
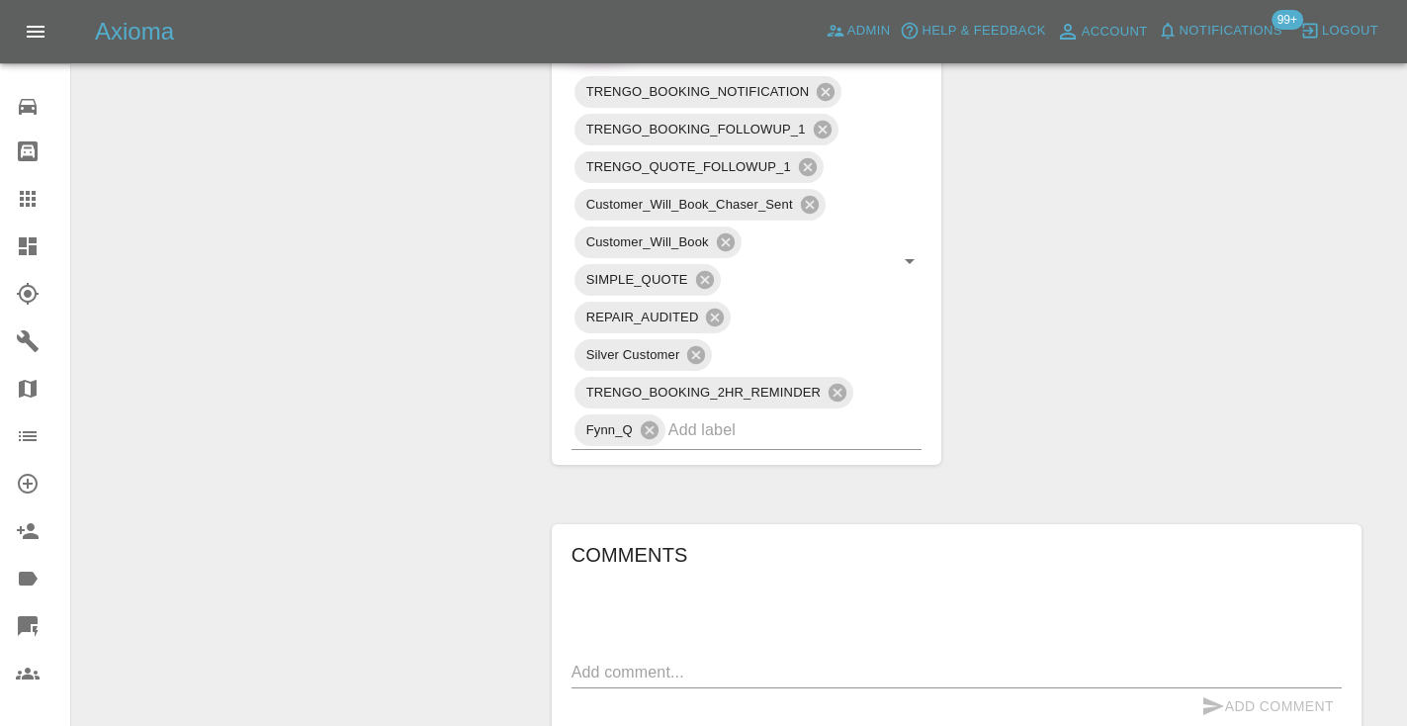
scroll to position [1074, 0]
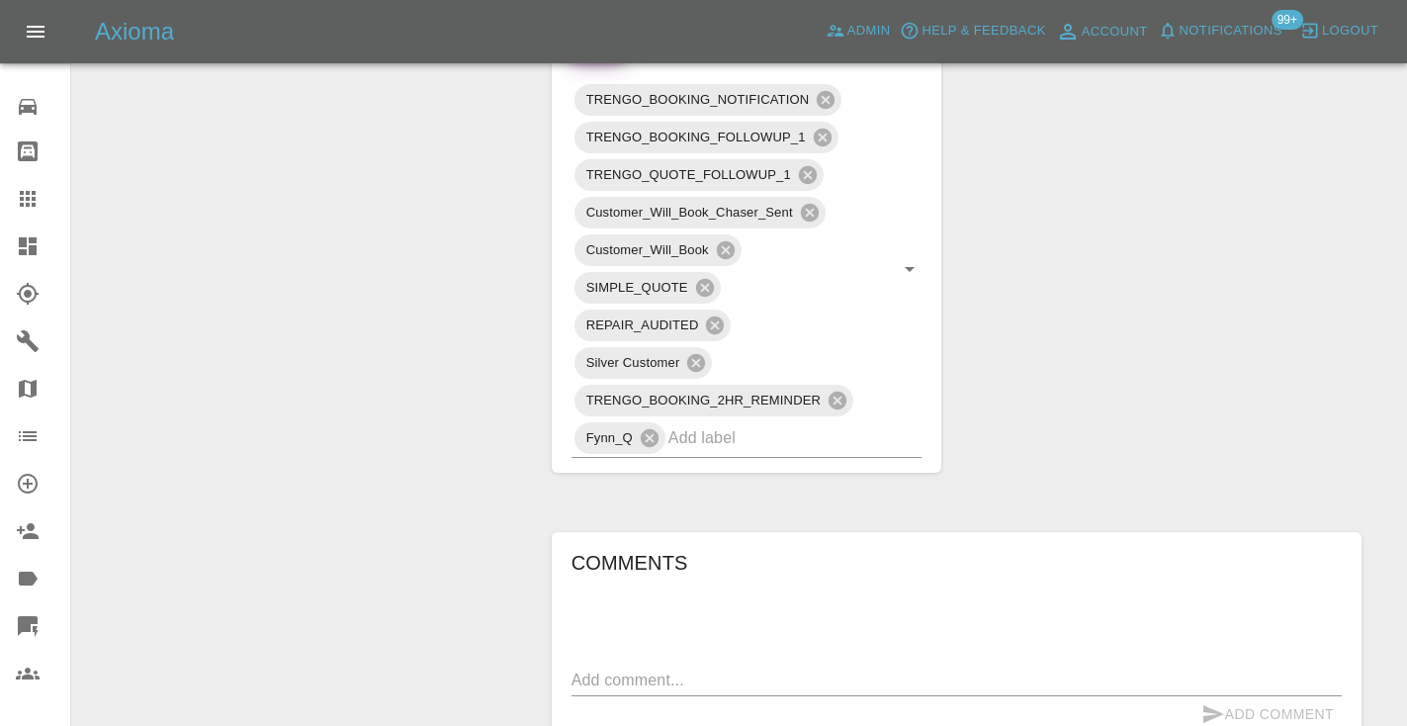
click at [10, 208] on link "Claims" at bounding box center [35, 198] width 70 height 47
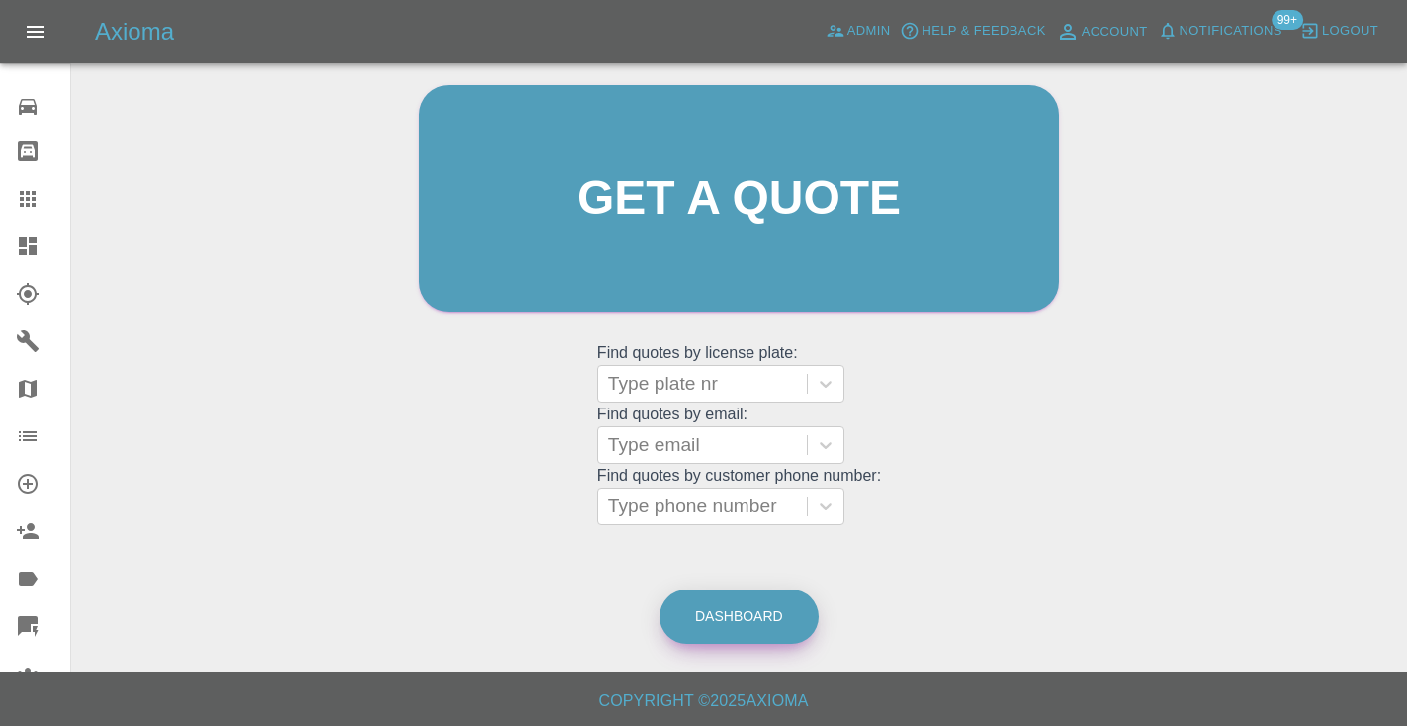
click at [761, 603] on link "Dashboard" at bounding box center [738, 616] width 159 height 54
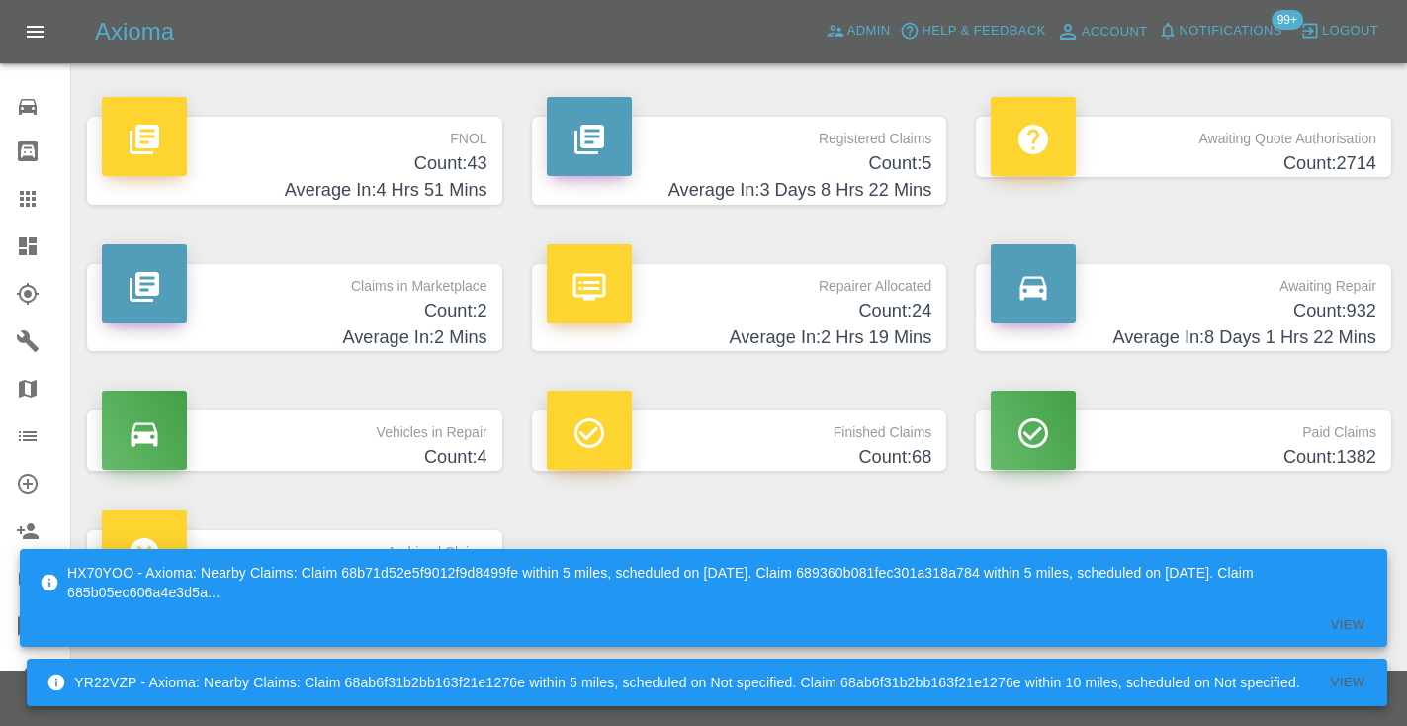
click at [1315, 308] on h4 "Count: 932" at bounding box center [1184, 311] width 386 height 27
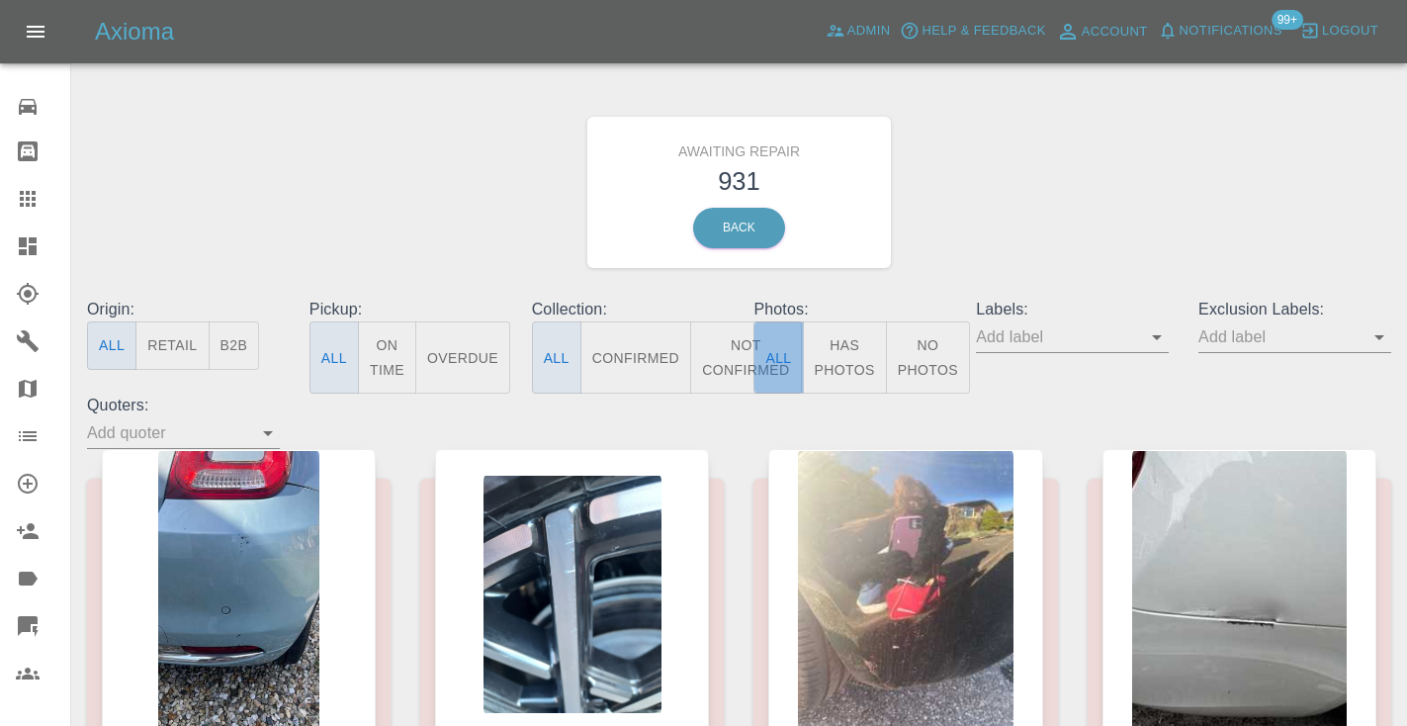
click at [756, 352] on button "All" at bounding box center [777, 357] width 49 height 72
click at [746, 354] on button "Not Confirmed" at bounding box center [745, 357] width 111 height 72
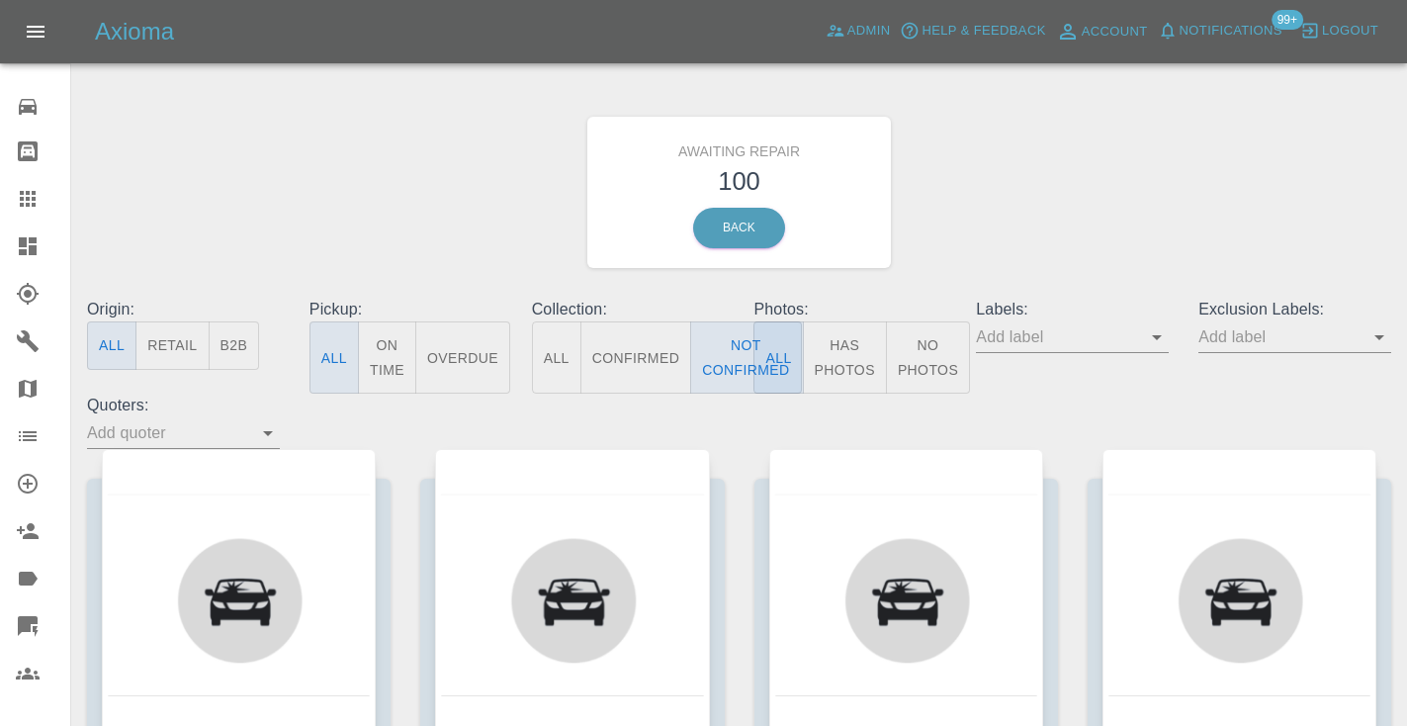
click at [1202, 135] on div "Awaiting Repair 100 Back" at bounding box center [739, 192] width 1334 height 211
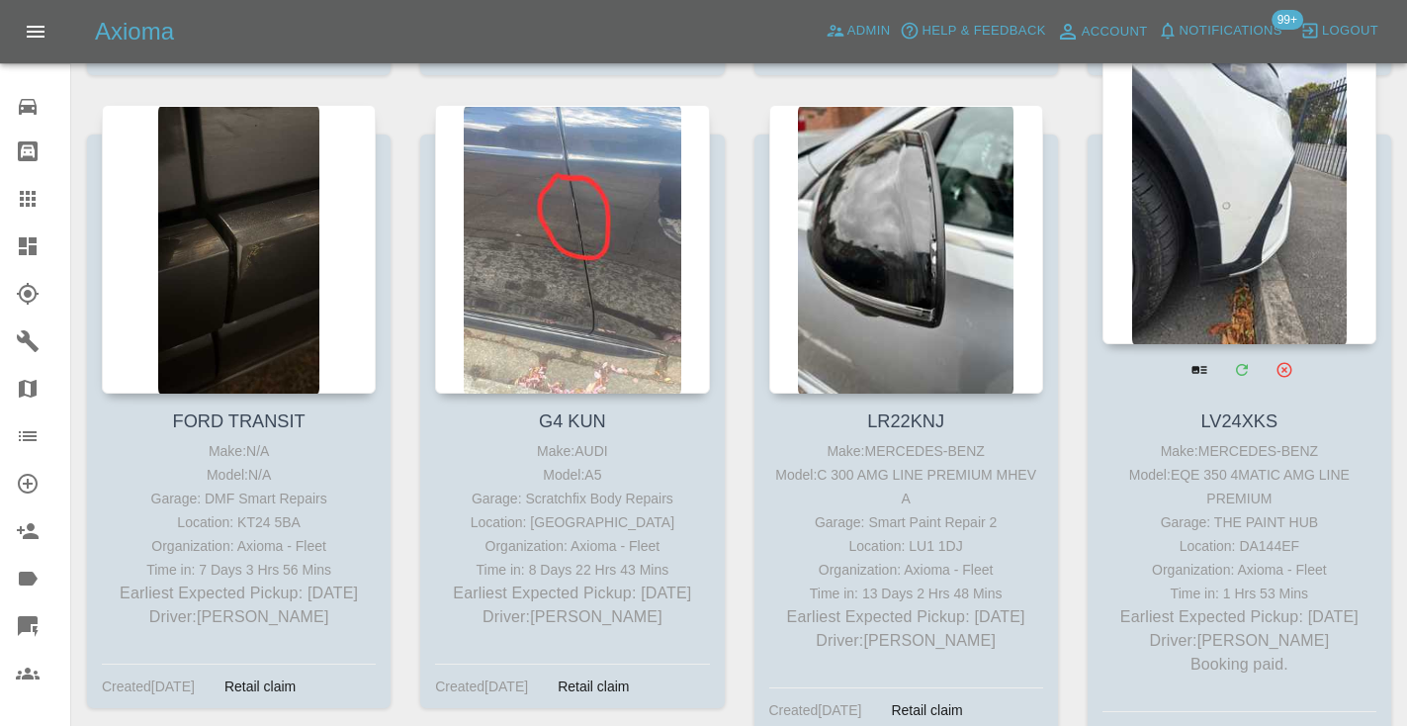
scroll to position [4241, 0]
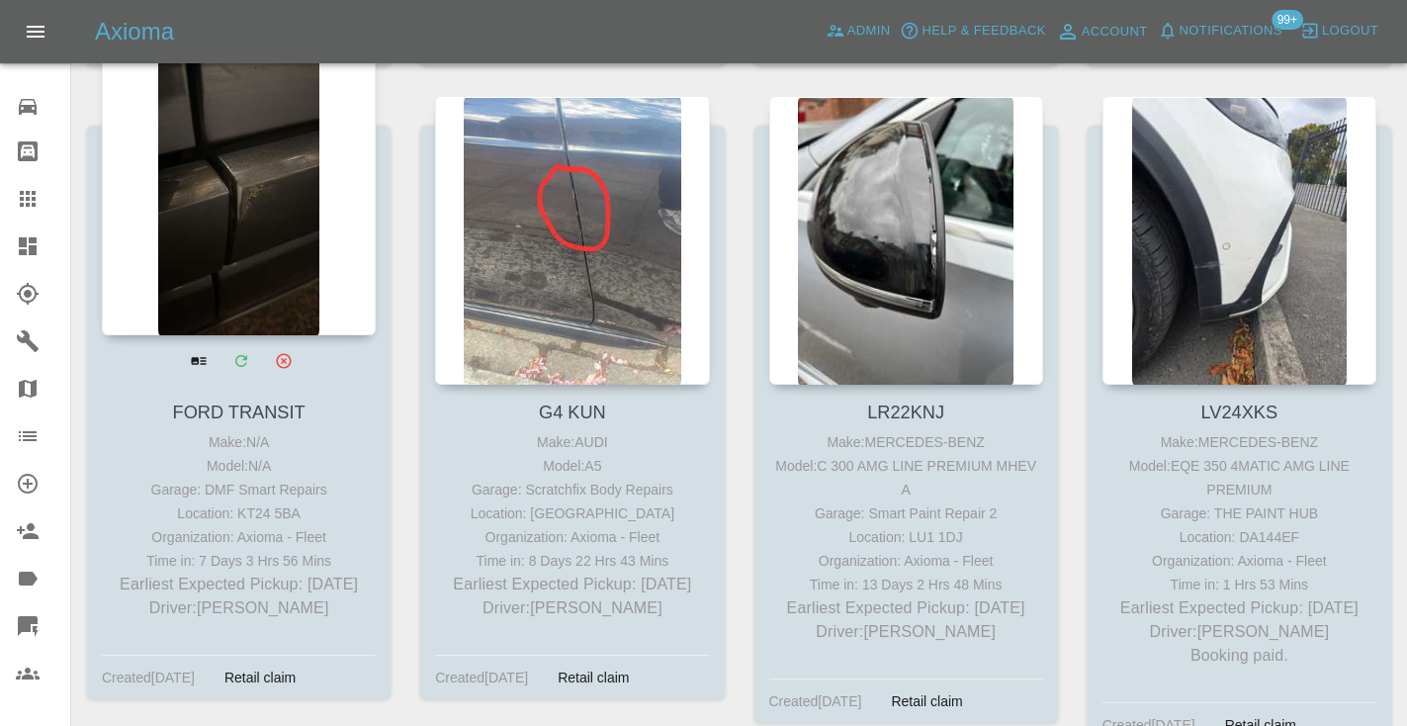
click at [246, 160] on div at bounding box center [239, 190] width 274 height 289
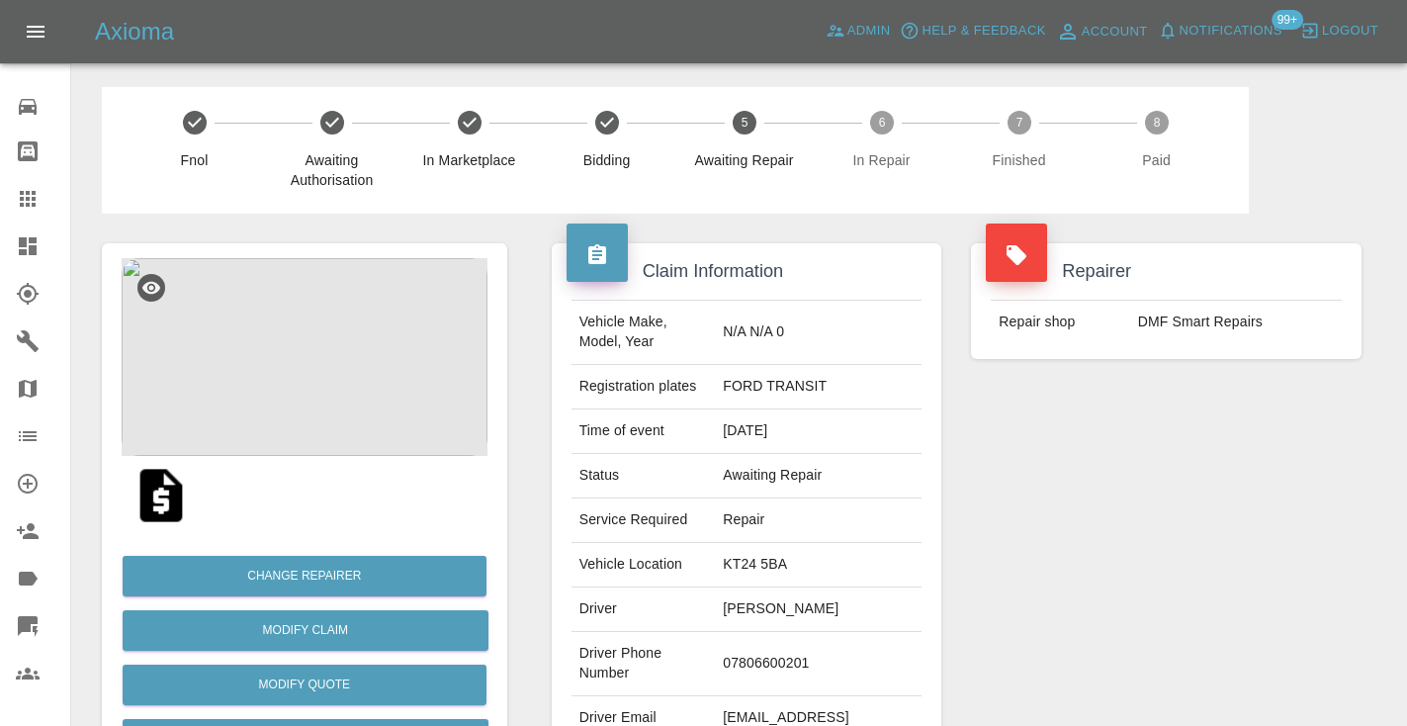
click at [789, 654] on td "07806600201" at bounding box center [818, 664] width 207 height 64
copy td "07806600201"
click at [1106, 529] on div "Repairer Repair shop DMF Smart Repairs" at bounding box center [1166, 509] width 420 height 590
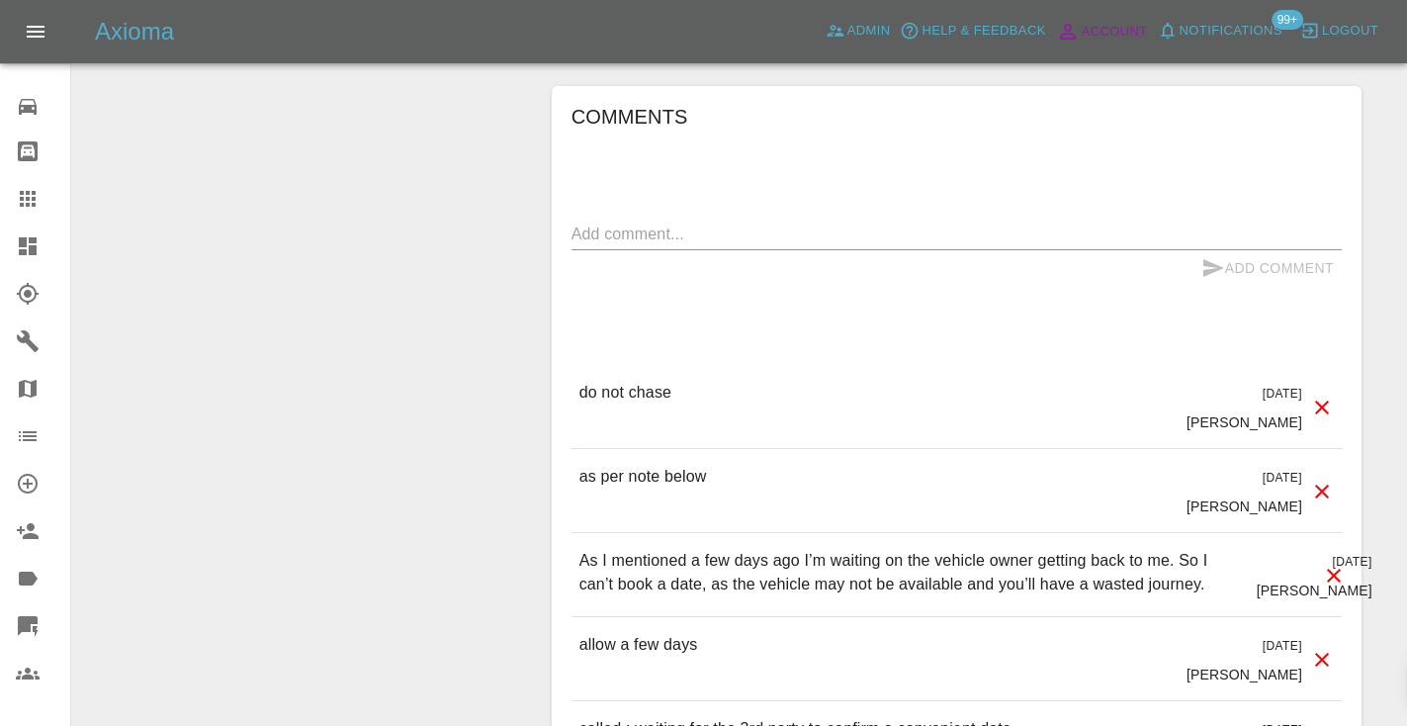
scroll to position [1628, 0]
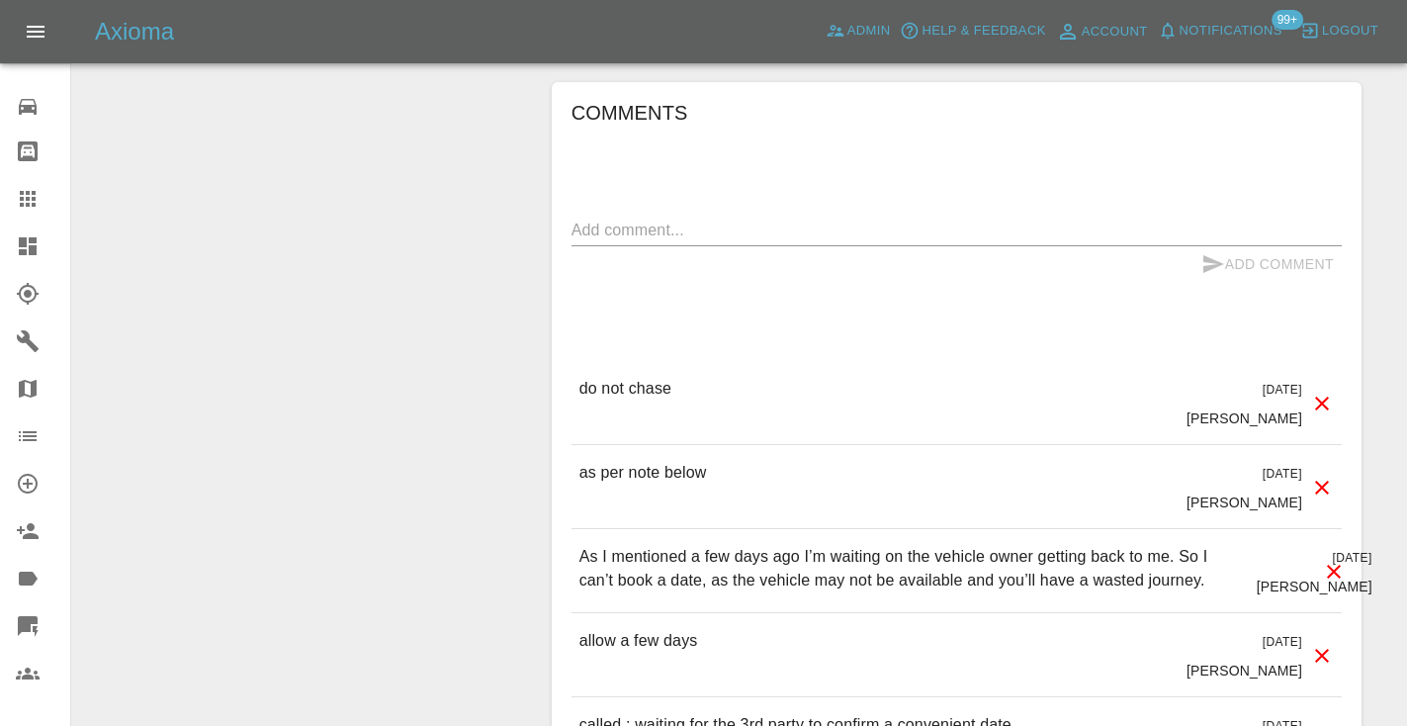
click at [36, 207] on icon at bounding box center [28, 199] width 16 height 16
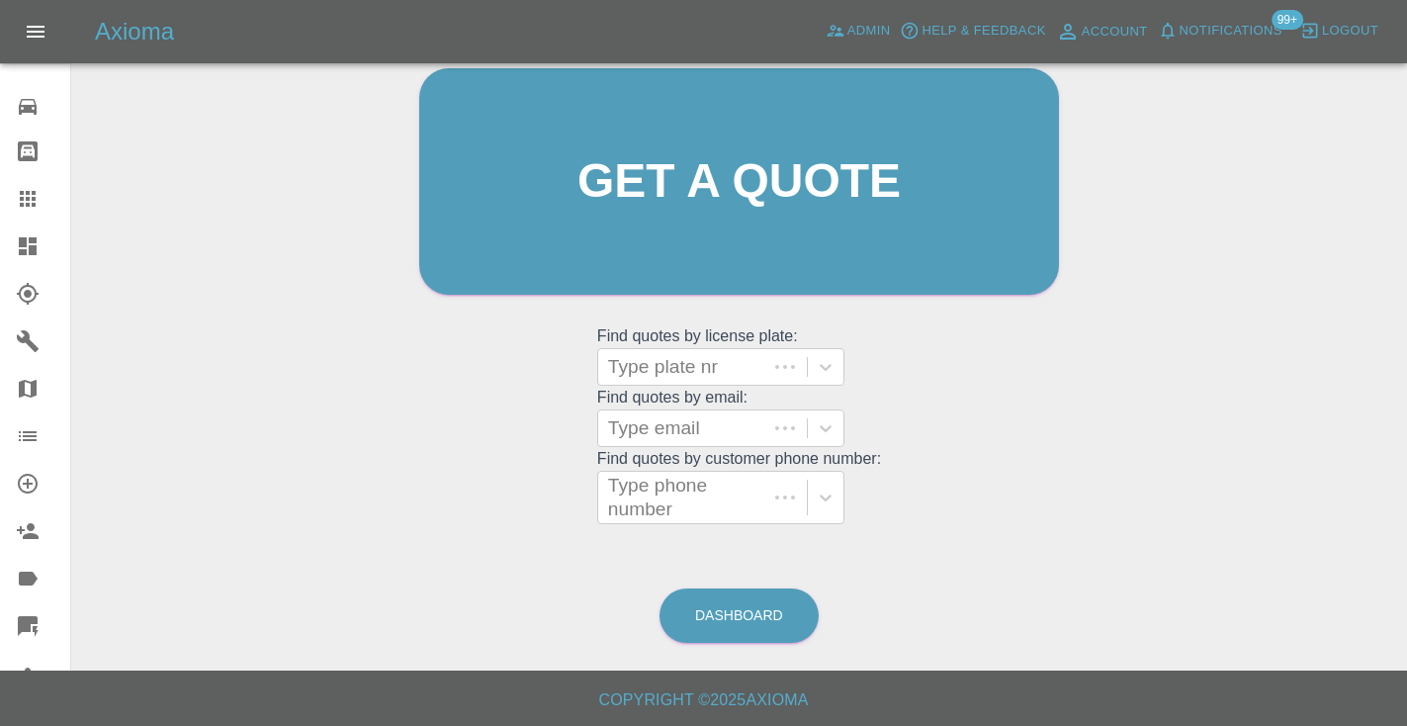
scroll to position [133, 0]
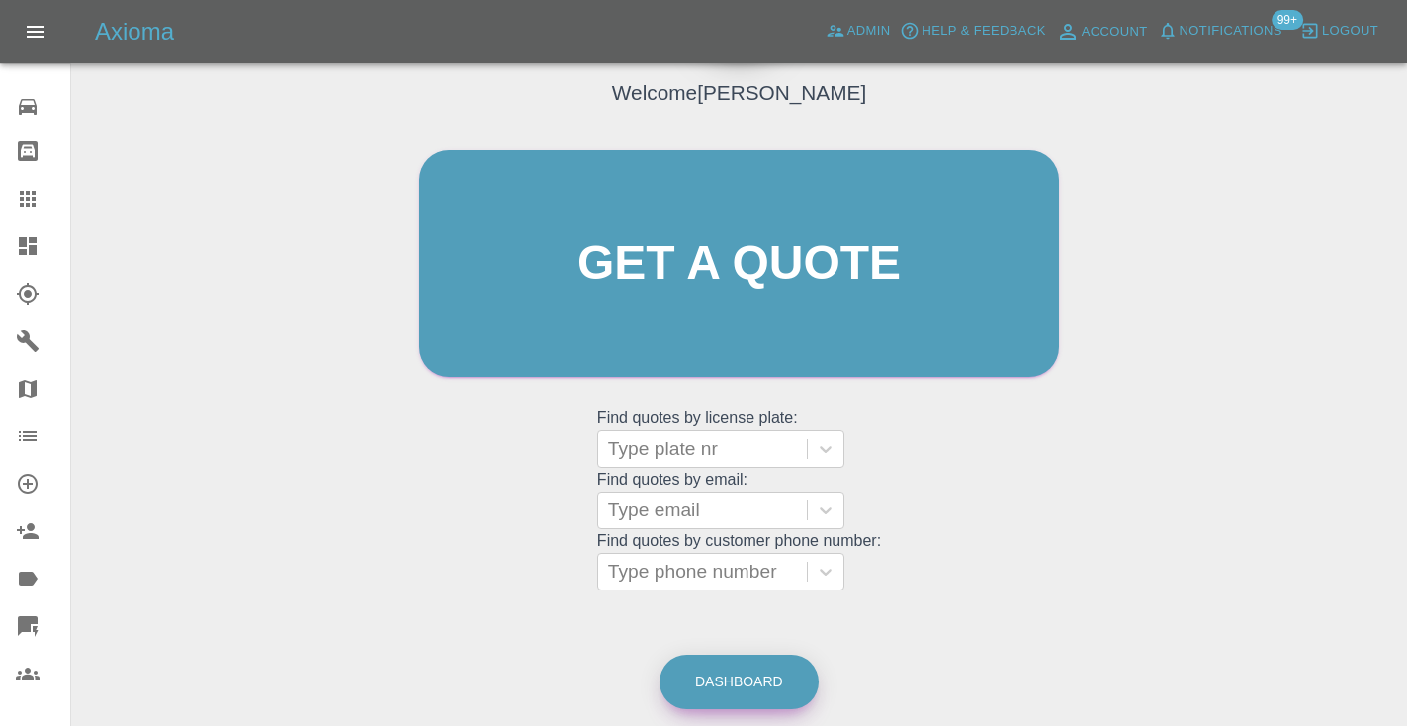
click at [779, 674] on link "Dashboard" at bounding box center [738, 682] width 159 height 54
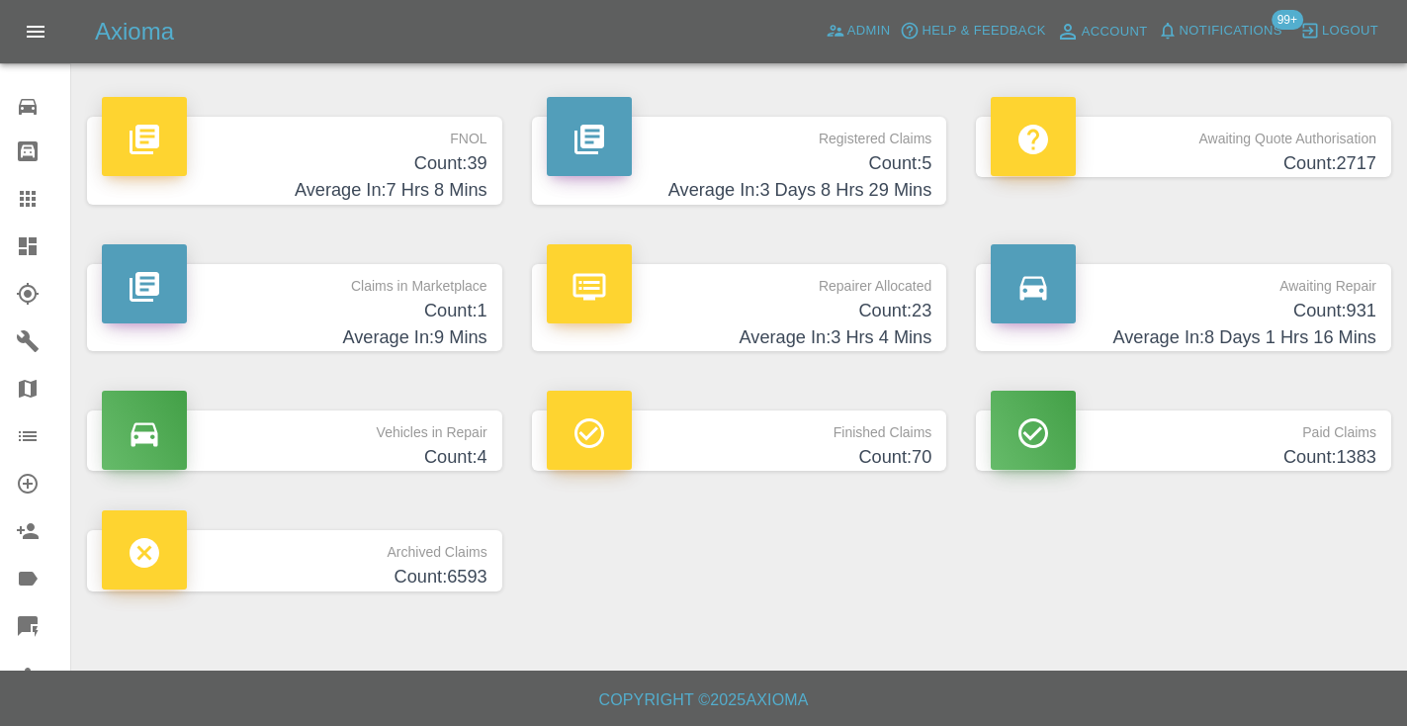
click at [1330, 311] on h4 "Count: 931" at bounding box center [1184, 311] width 386 height 27
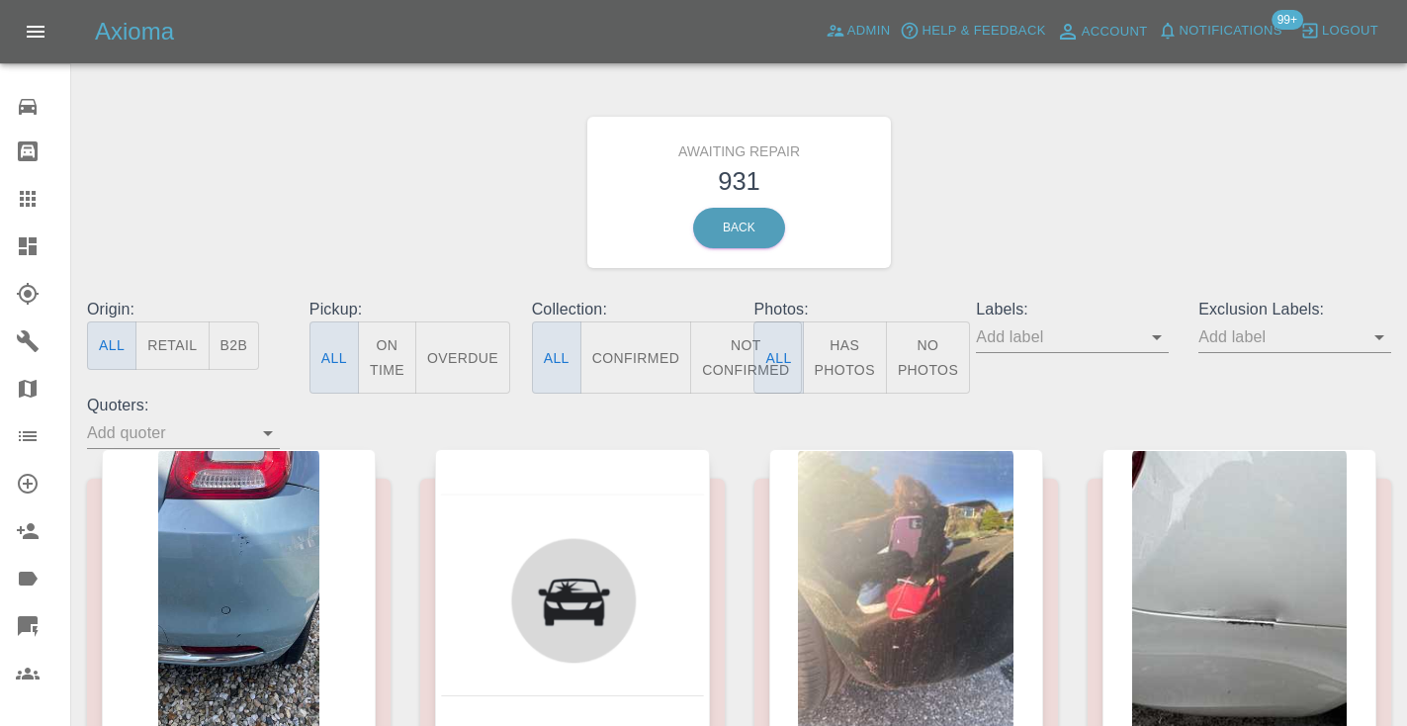
click at [715, 345] on button "Not Confirmed" at bounding box center [745, 357] width 111 height 72
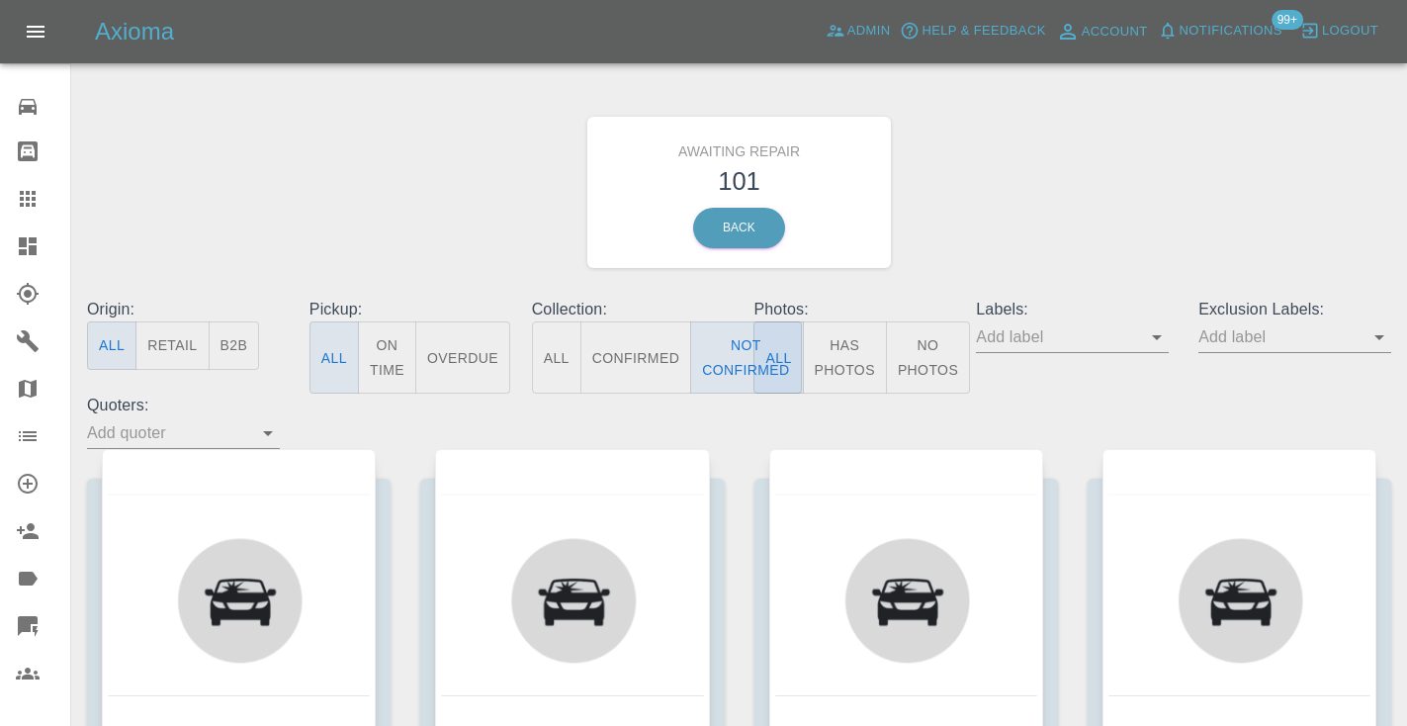
click at [1061, 243] on div "Awaiting Repair 101 Back" at bounding box center [739, 192] width 1334 height 211
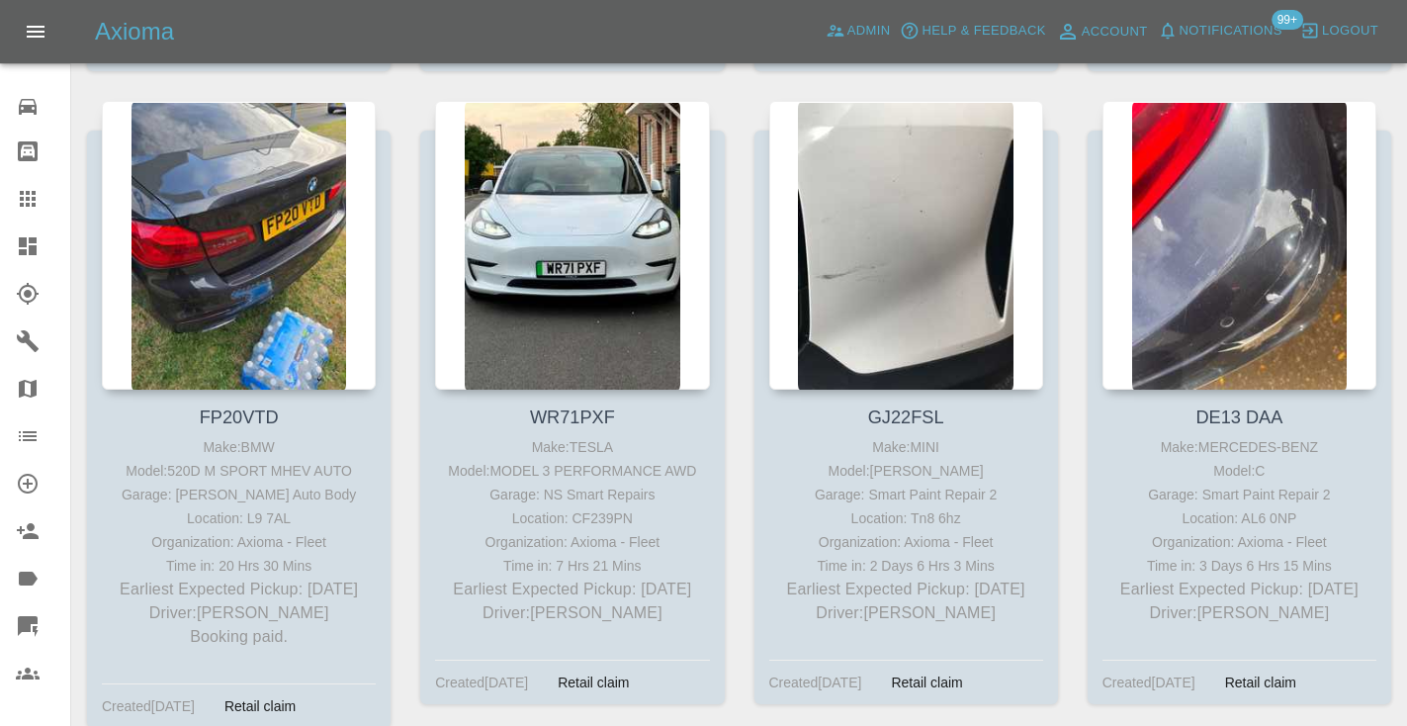
scroll to position [2288, 0]
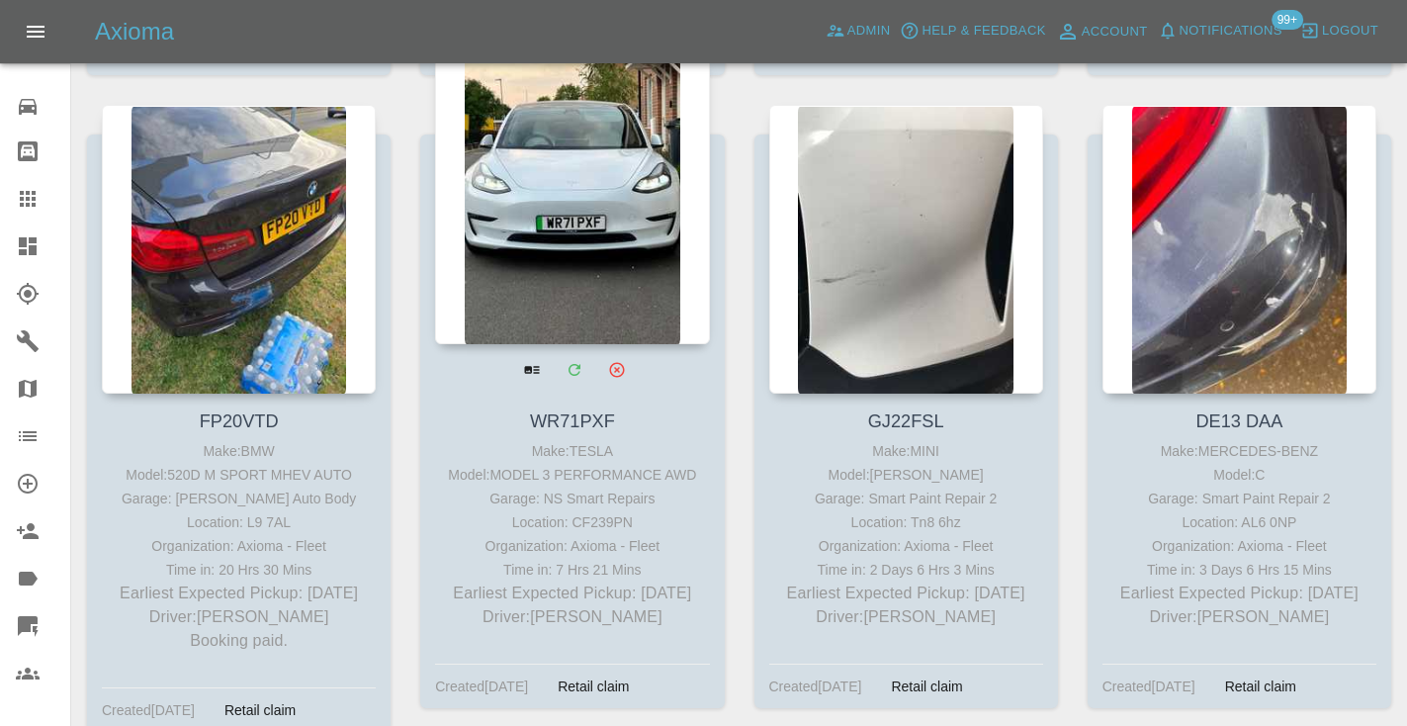
click at [613, 225] on div at bounding box center [572, 199] width 274 height 289
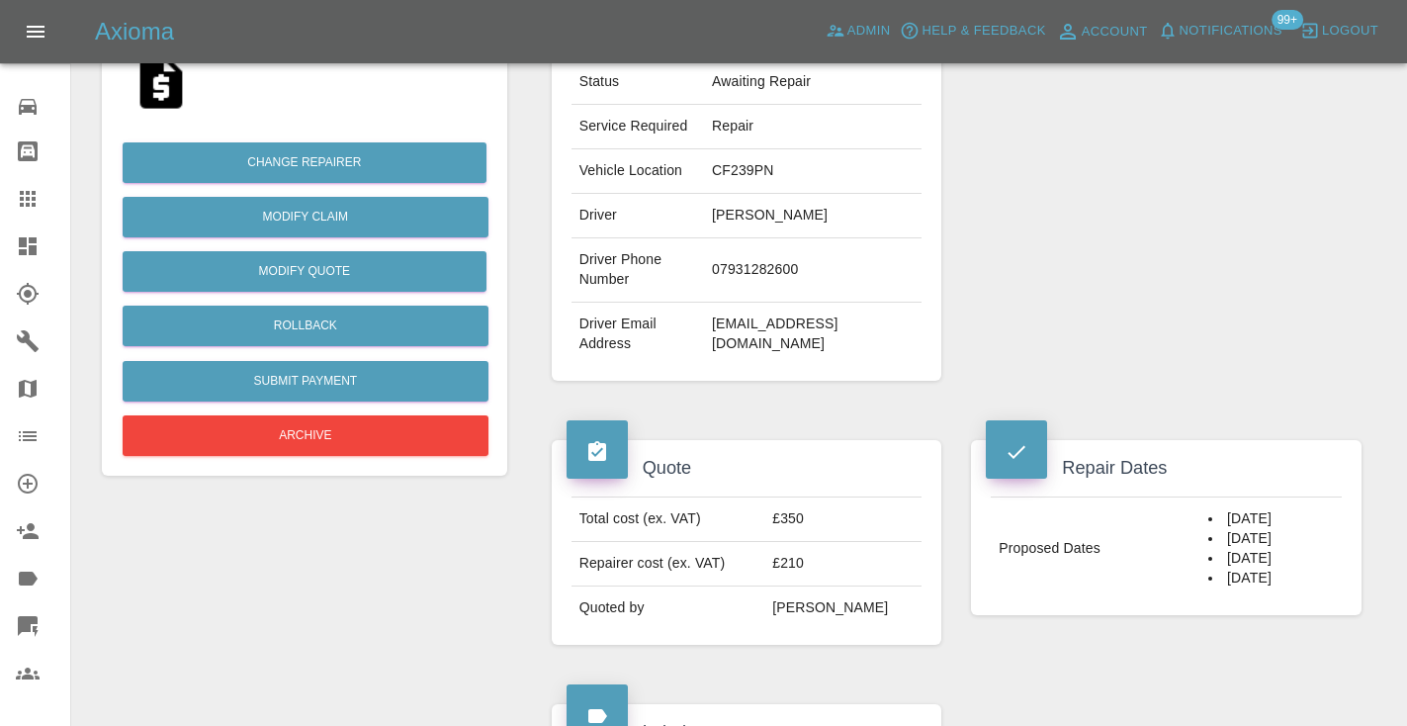
scroll to position [408, 0]
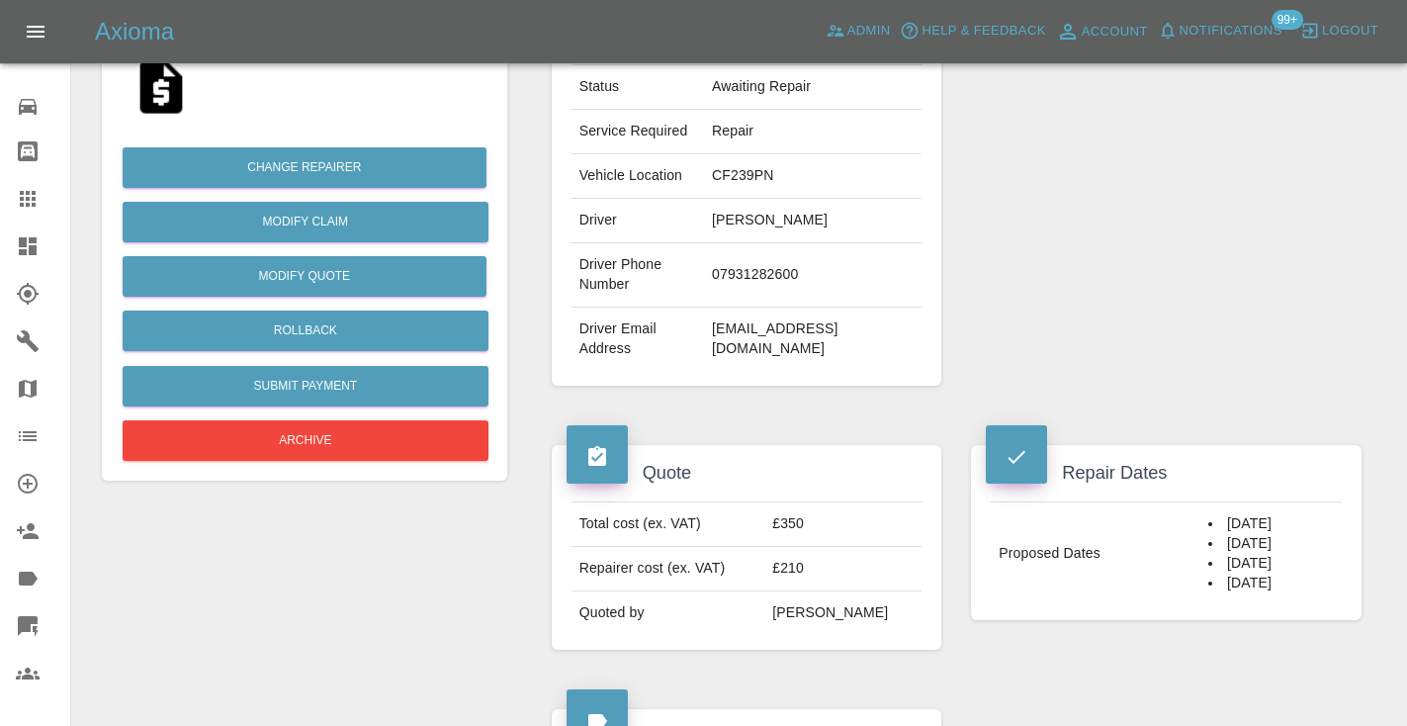
click at [783, 278] on td "07931282600" at bounding box center [813, 275] width 218 height 64
copy td "07931282600"
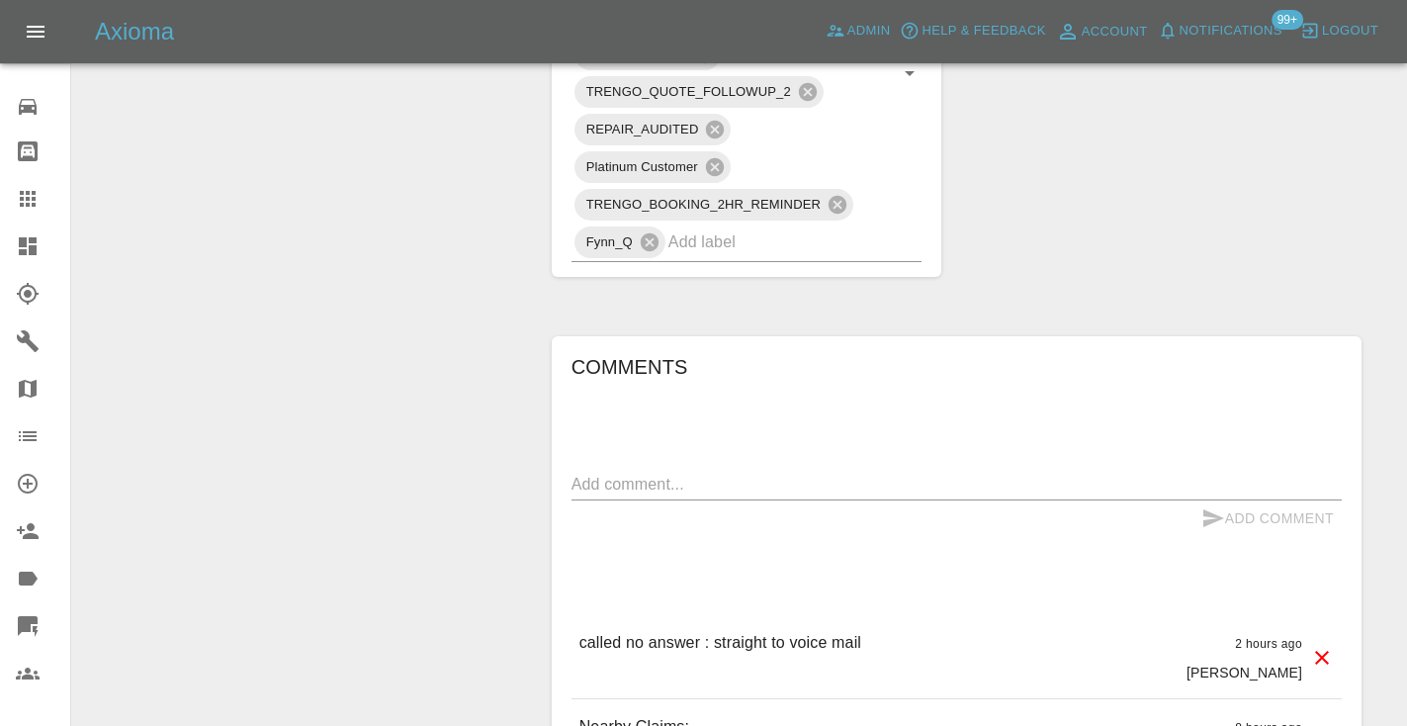
scroll to position [1297, 0]
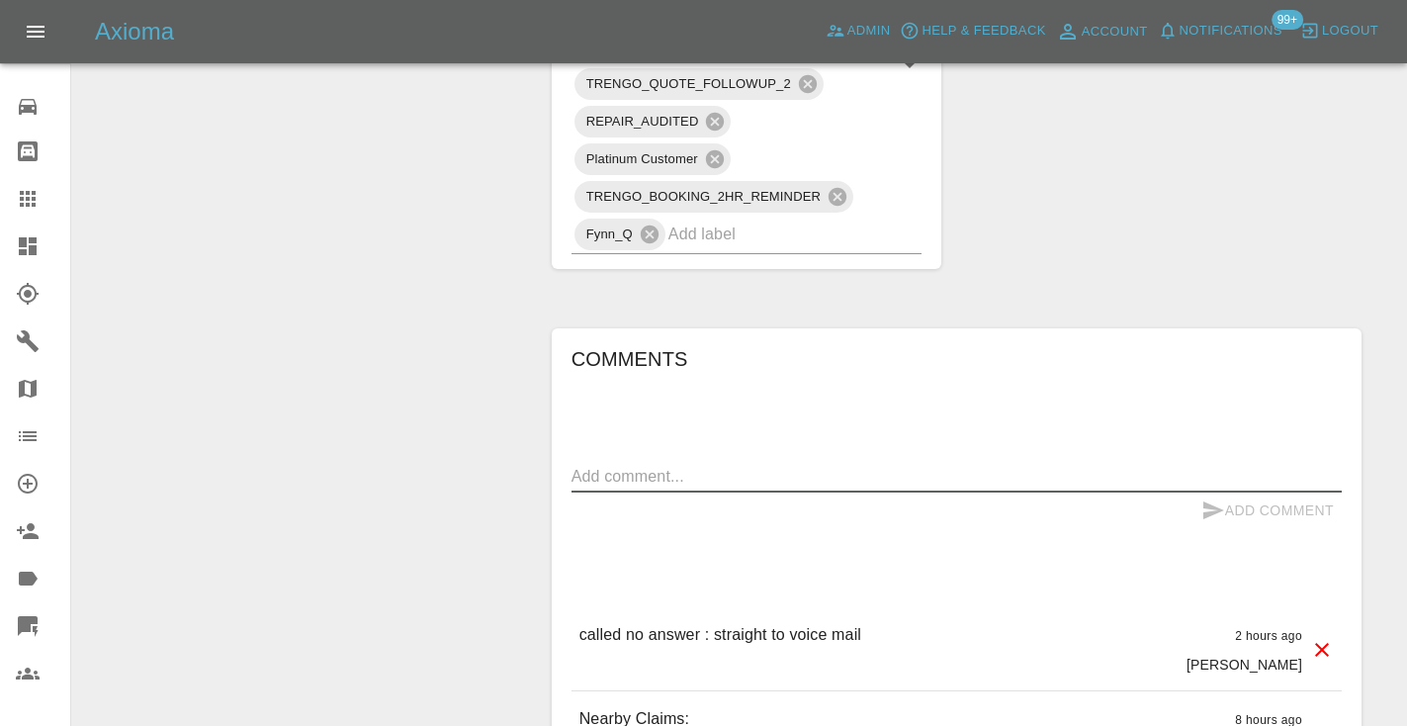
click at [600, 473] on textarea at bounding box center [956, 476] width 770 height 23
type textarea "called no answer"
click at [1215, 507] on icon "submit" at bounding box center [1213, 510] width 21 height 18
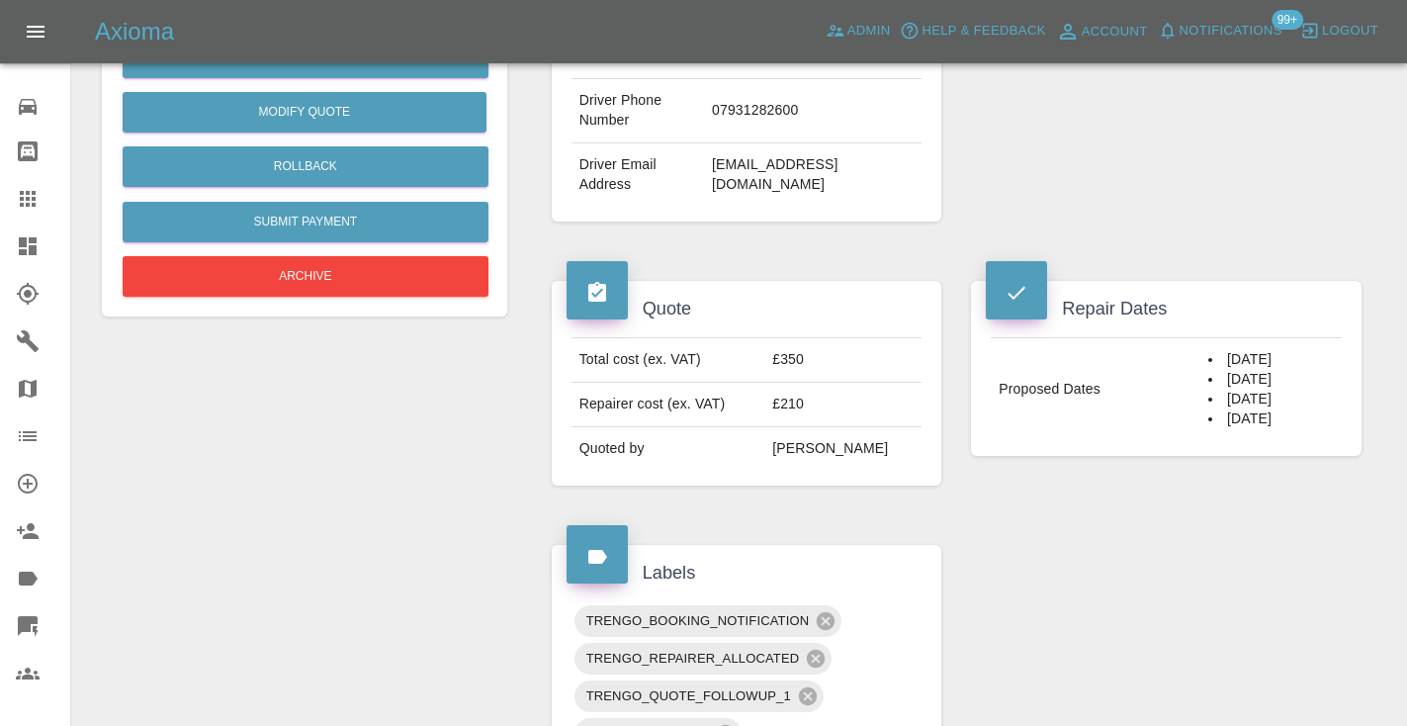
scroll to position [550, 0]
